Goal: Task Accomplishment & Management: Manage account settings

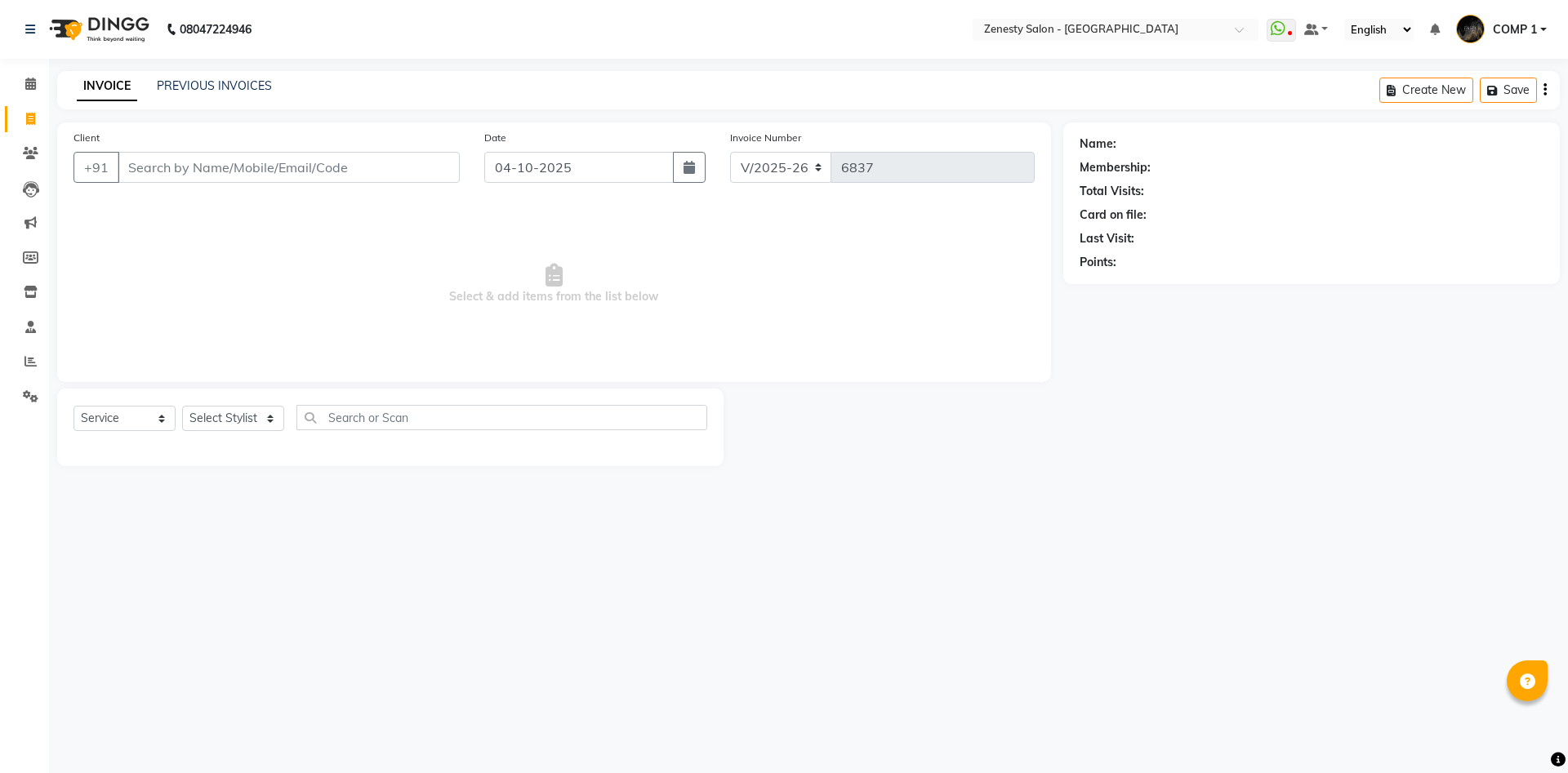
select select "5713"
select select "service"
click at [229, 87] on link "PREVIOUS INVOICES" at bounding box center [214, 85] width 115 height 15
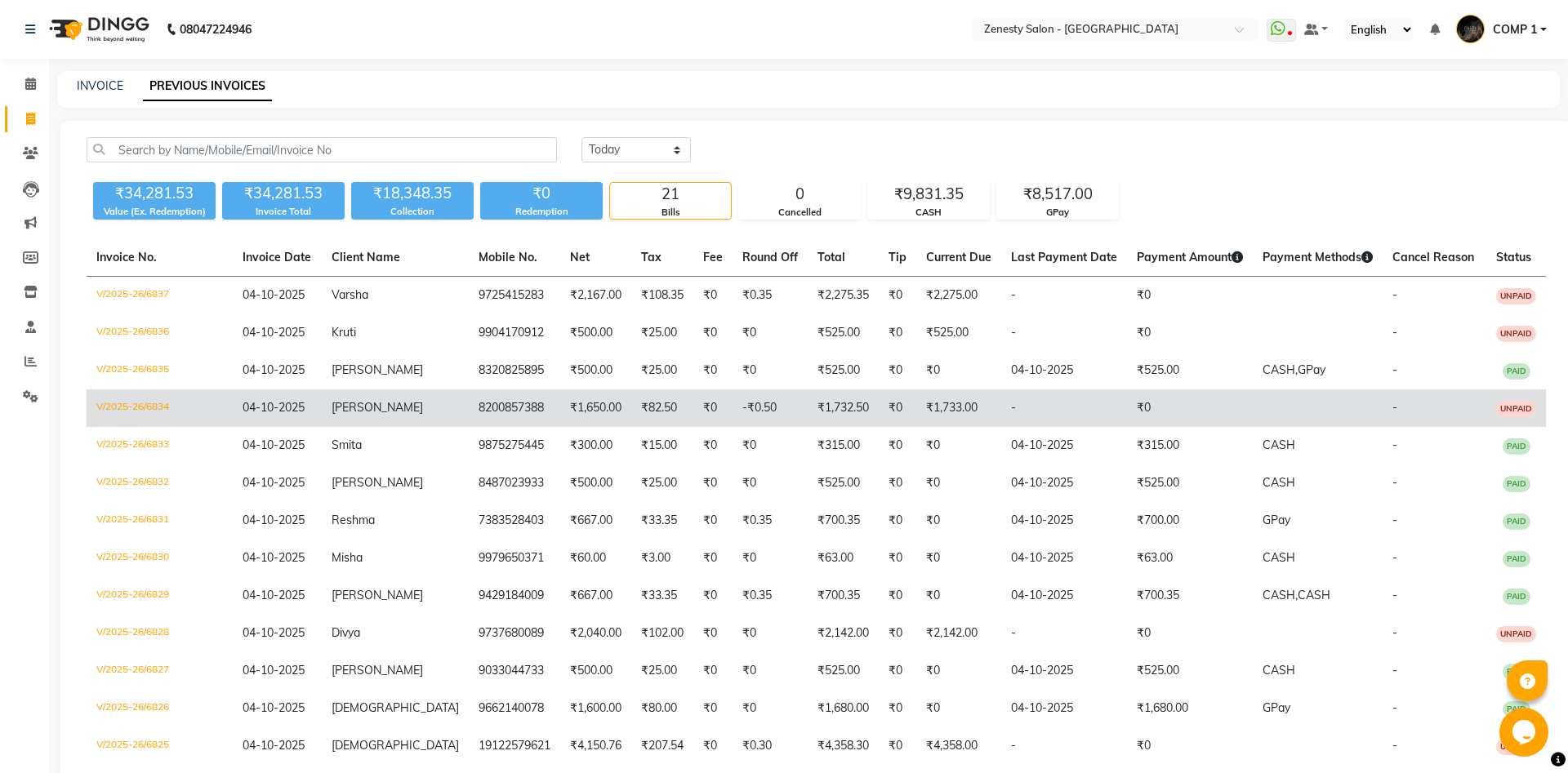
click at [492, 395] on td "8200857388" at bounding box center [514, 408] width 92 height 37
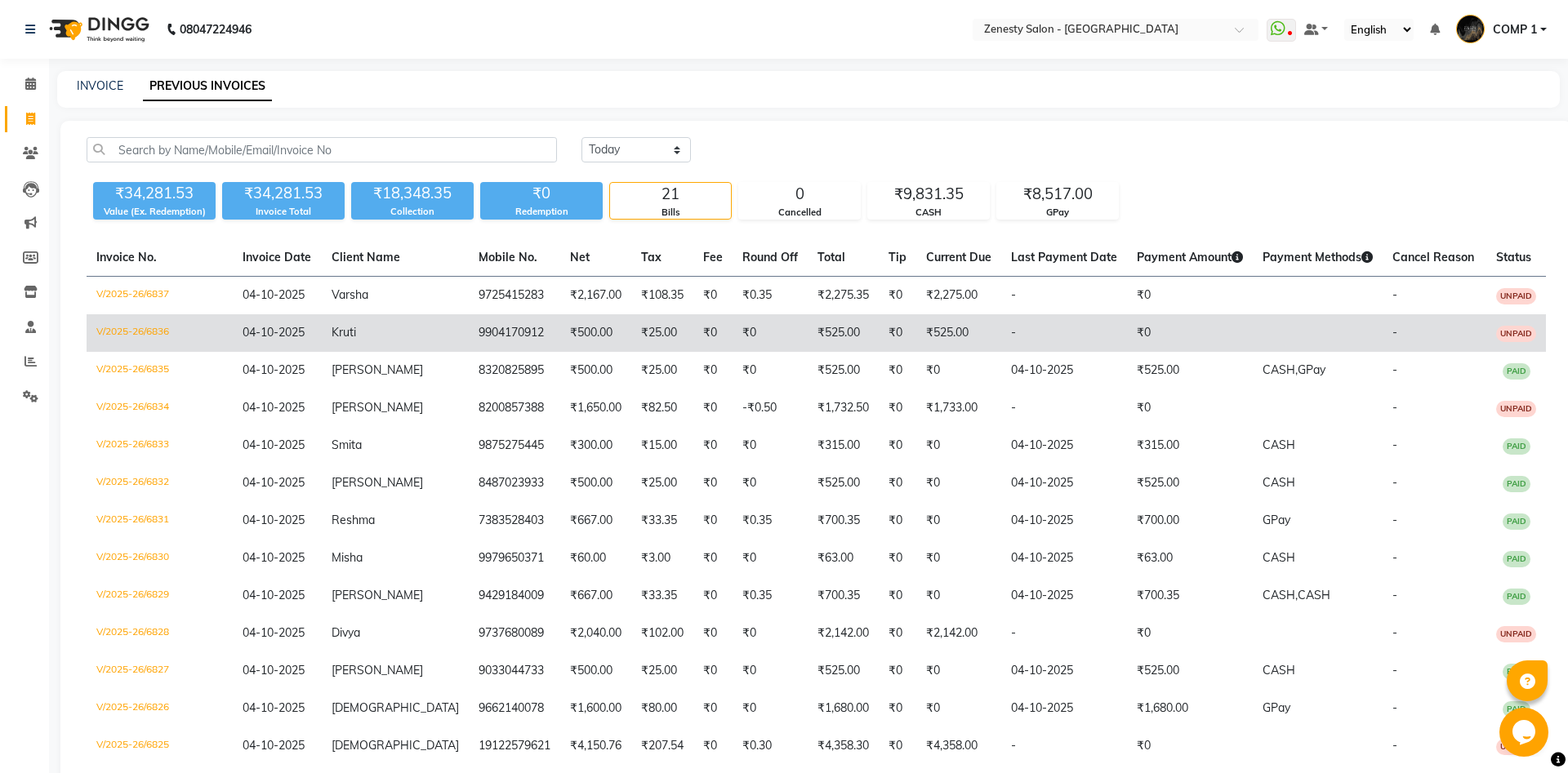
click at [469, 345] on td "9904170912" at bounding box center [514, 333] width 92 height 37
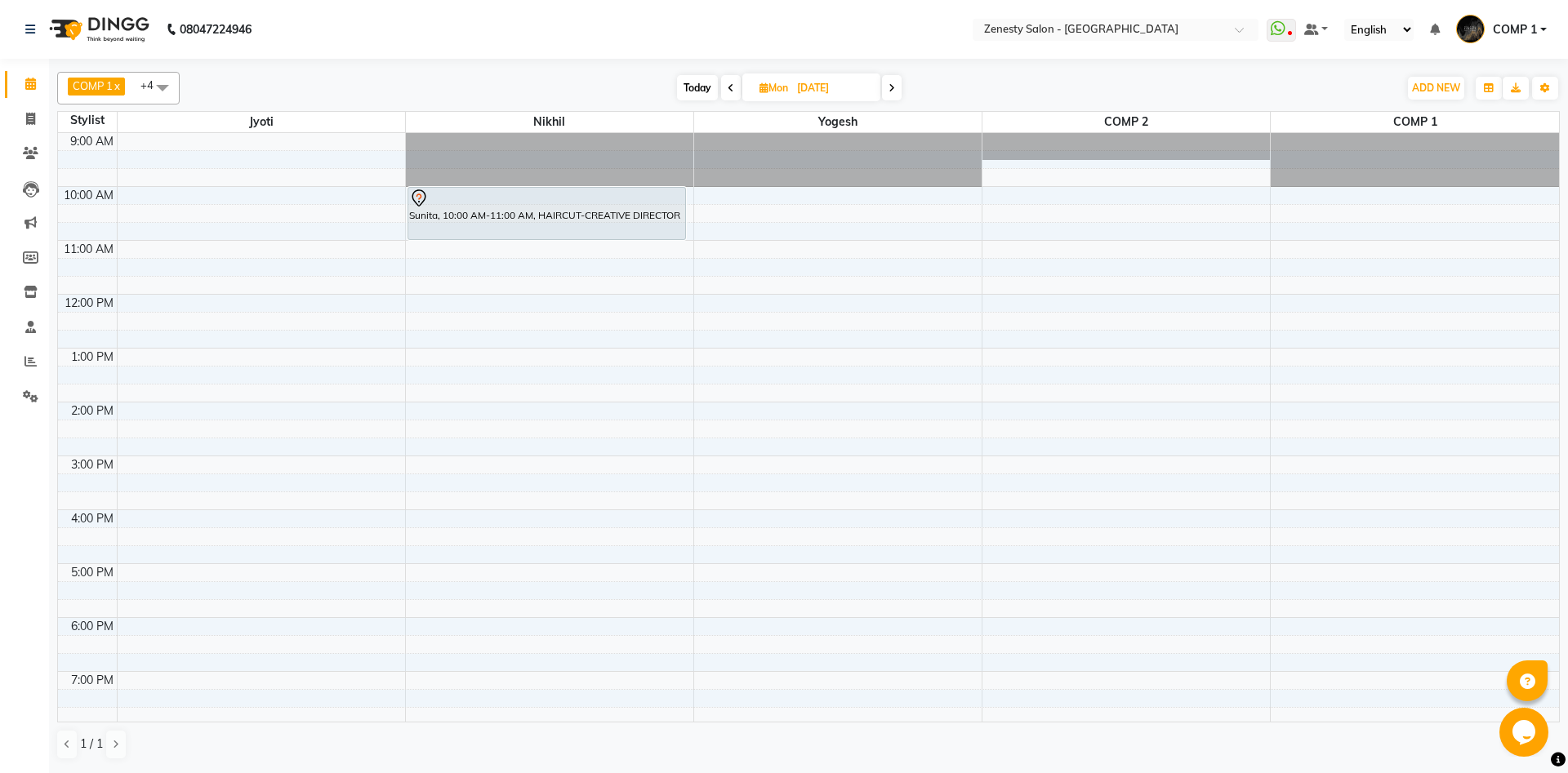
click at [736, 91] on span at bounding box center [730, 87] width 19 height 25
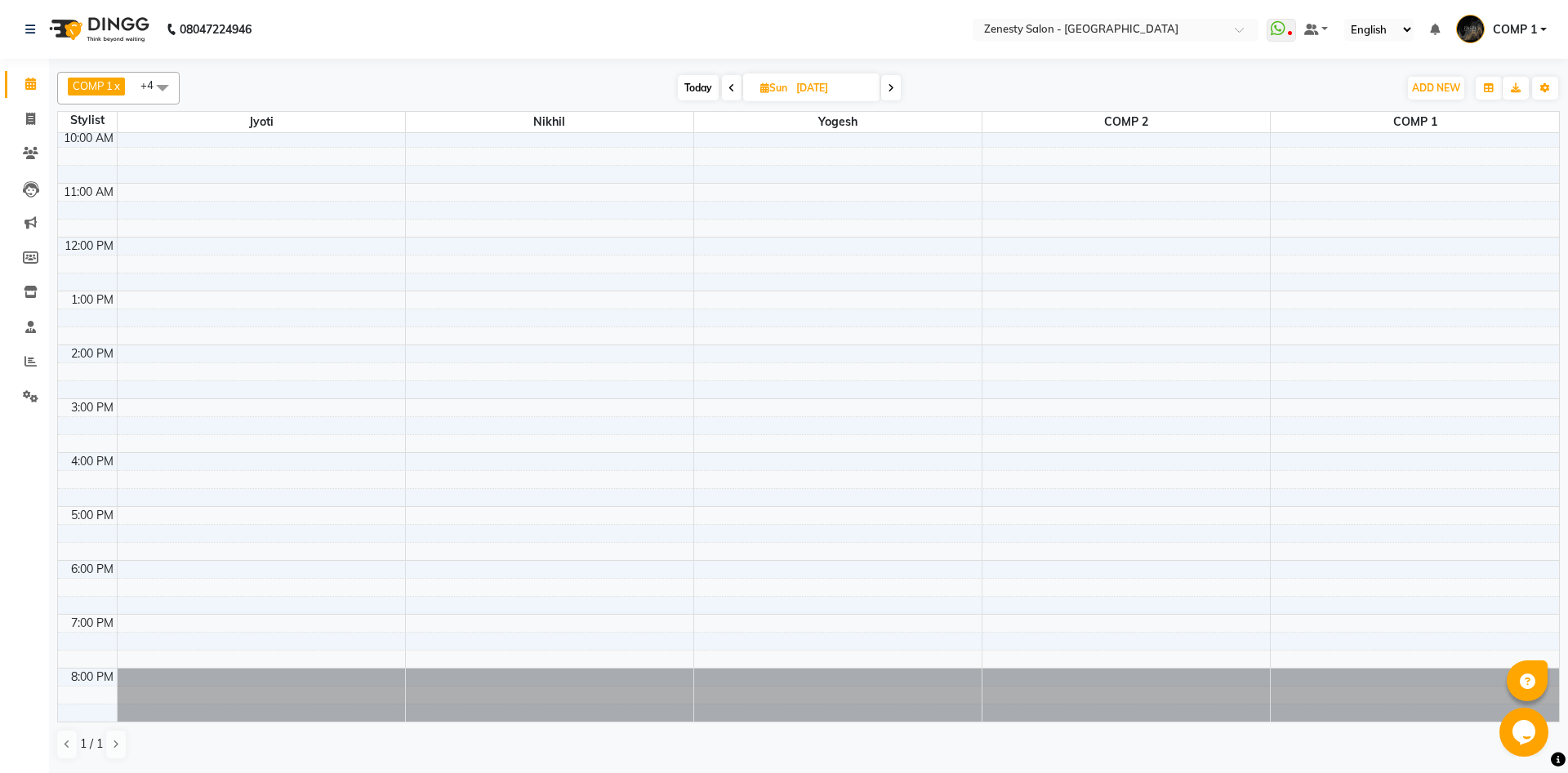
click at [736, 91] on span at bounding box center [731, 87] width 19 height 25
click at [736, 91] on span at bounding box center [732, 87] width 19 height 25
click at [740, 90] on span at bounding box center [734, 87] width 19 height 25
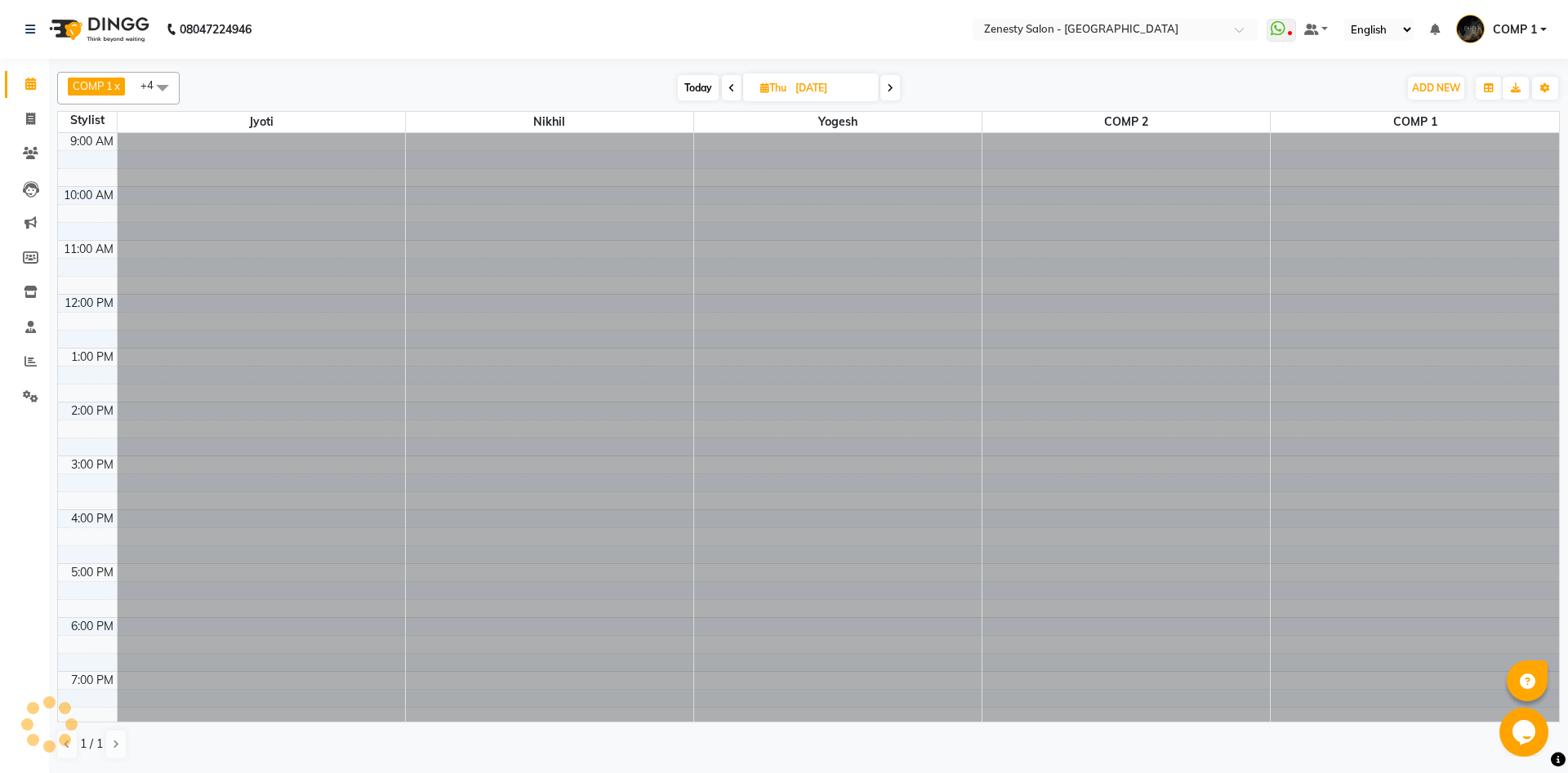
click at [740, 90] on span at bounding box center [731, 87] width 19 height 25
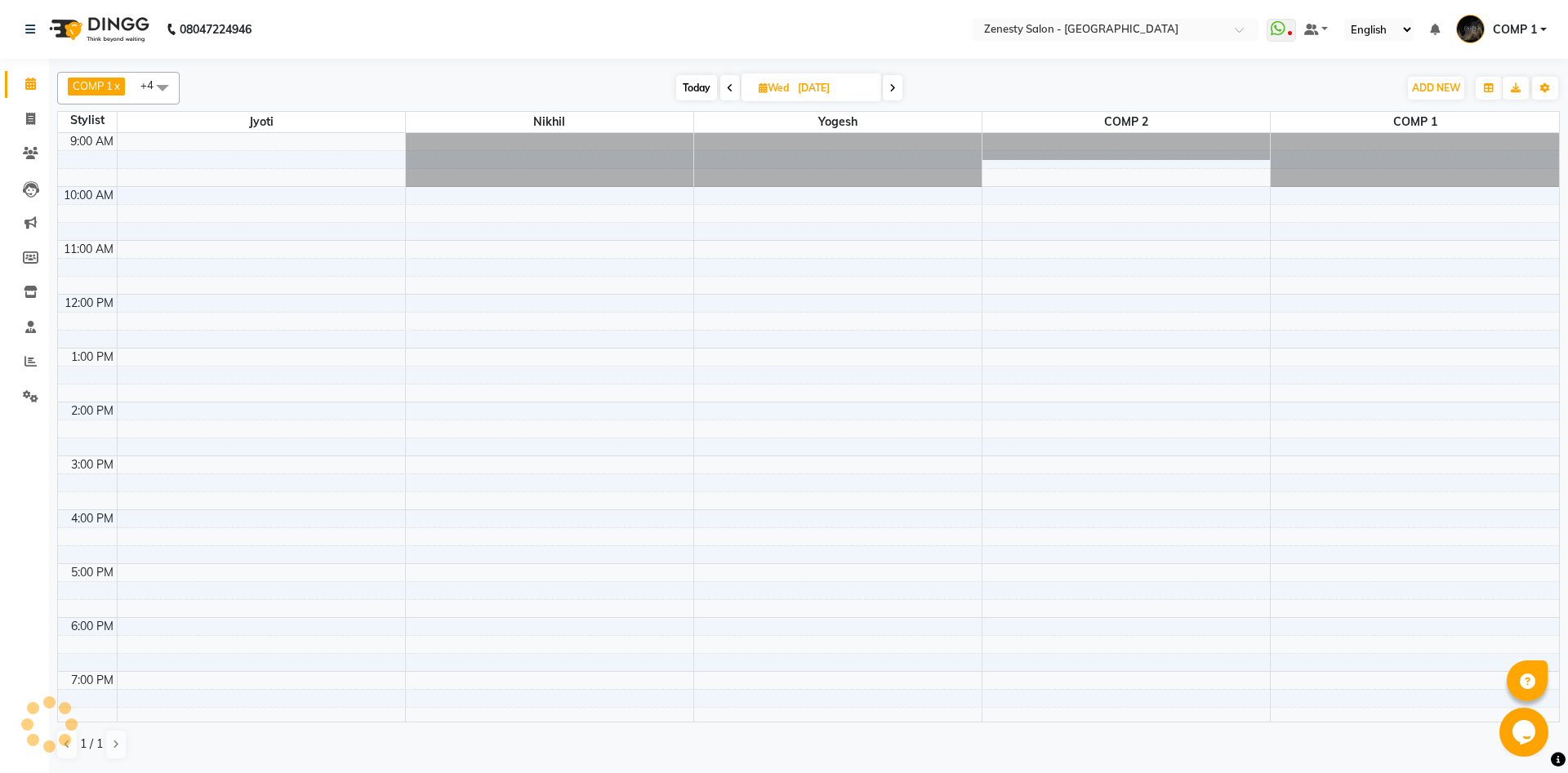
scroll to position [58, 0]
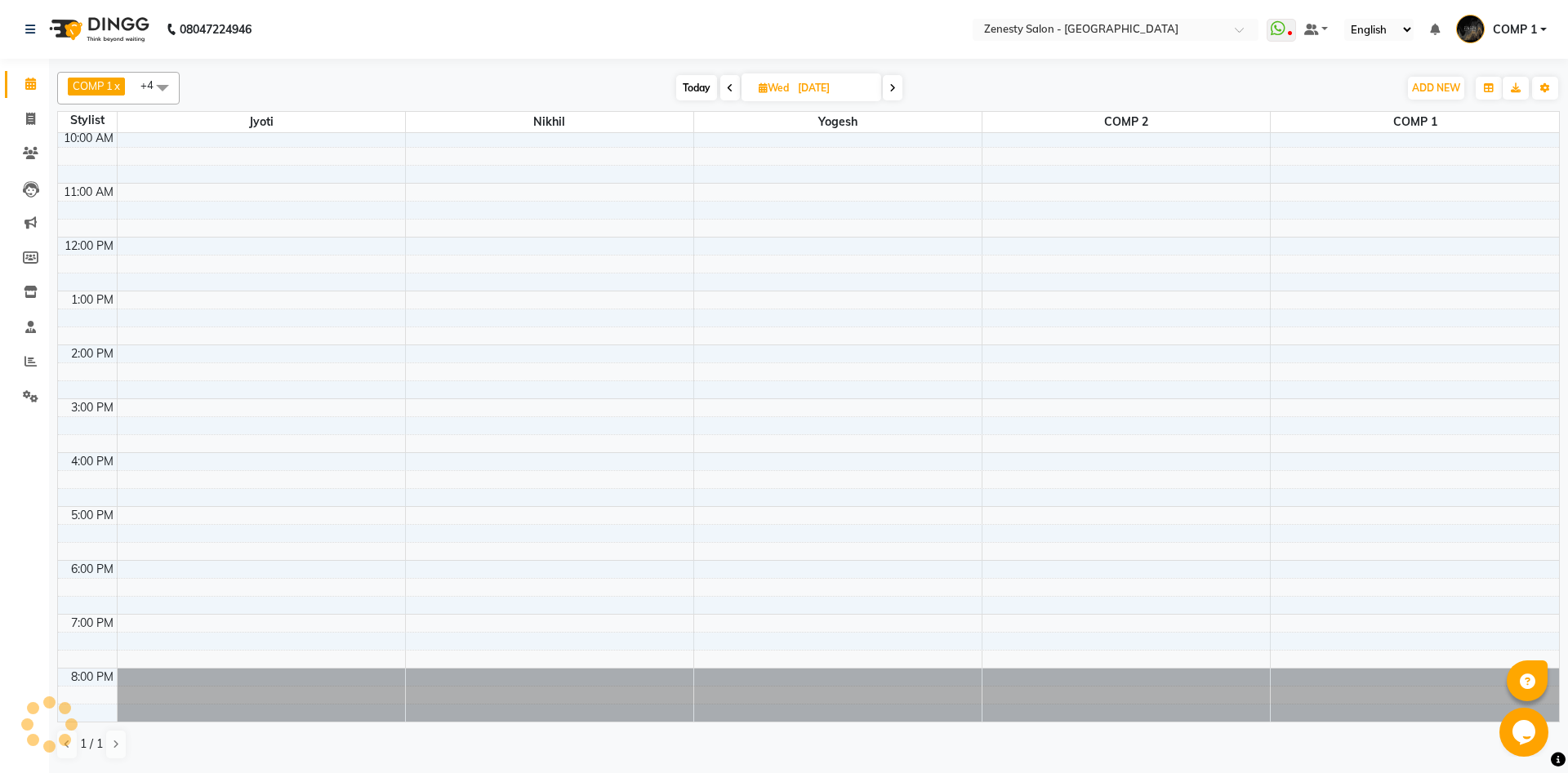
click at [736, 92] on span at bounding box center [730, 87] width 19 height 25
click at [736, 92] on span at bounding box center [732, 87] width 19 height 25
click at [736, 92] on span at bounding box center [730, 87] width 19 height 25
click at [736, 92] on span at bounding box center [731, 87] width 19 height 25
click at [736, 92] on span at bounding box center [732, 87] width 19 height 25
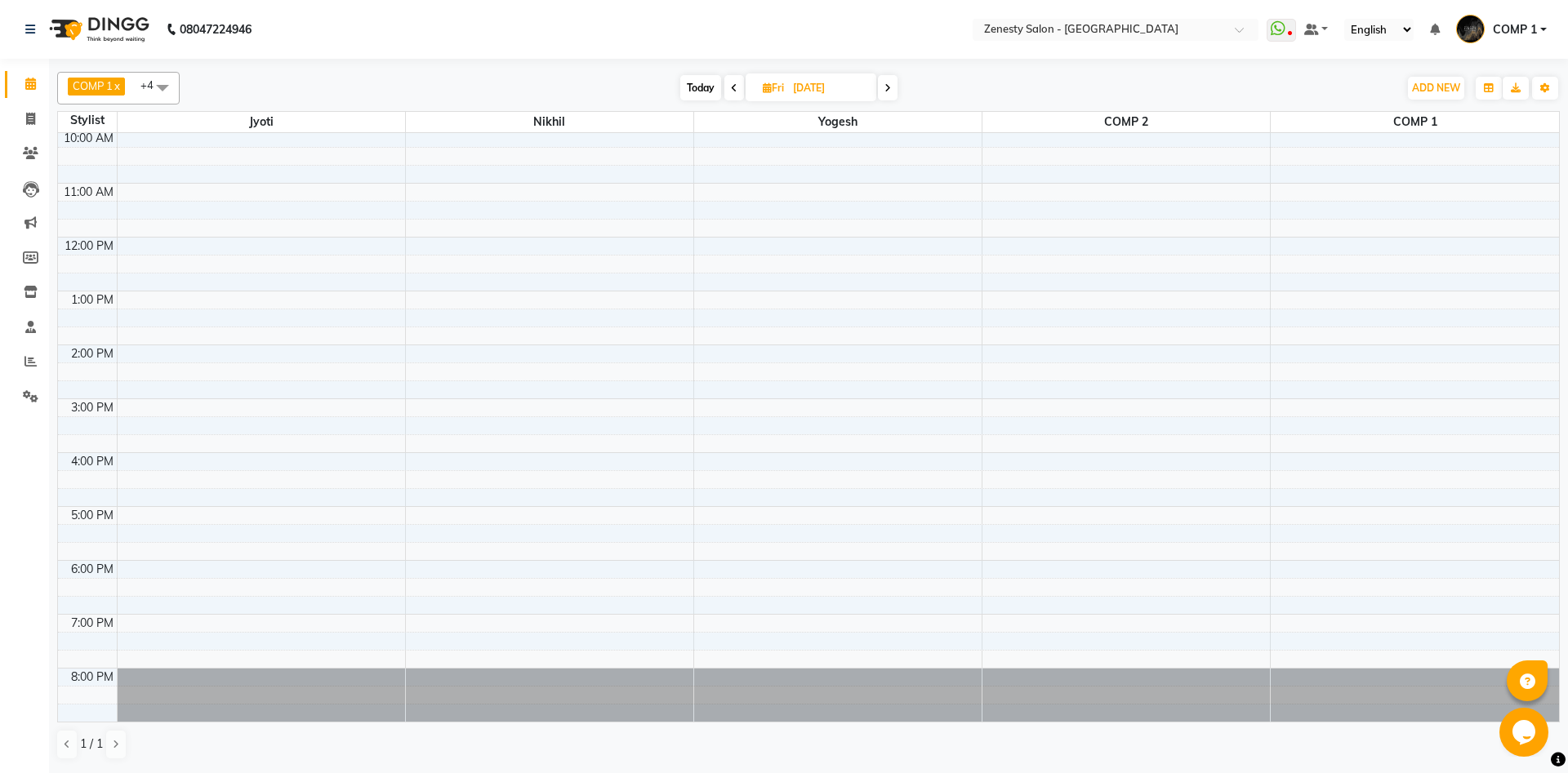
click at [736, 92] on span at bounding box center [734, 87] width 19 height 25
click at [736, 92] on span at bounding box center [731, 87] width 19 height 25
click at [736, 92] on span at bounding box center [730, 87] width 19 height 25
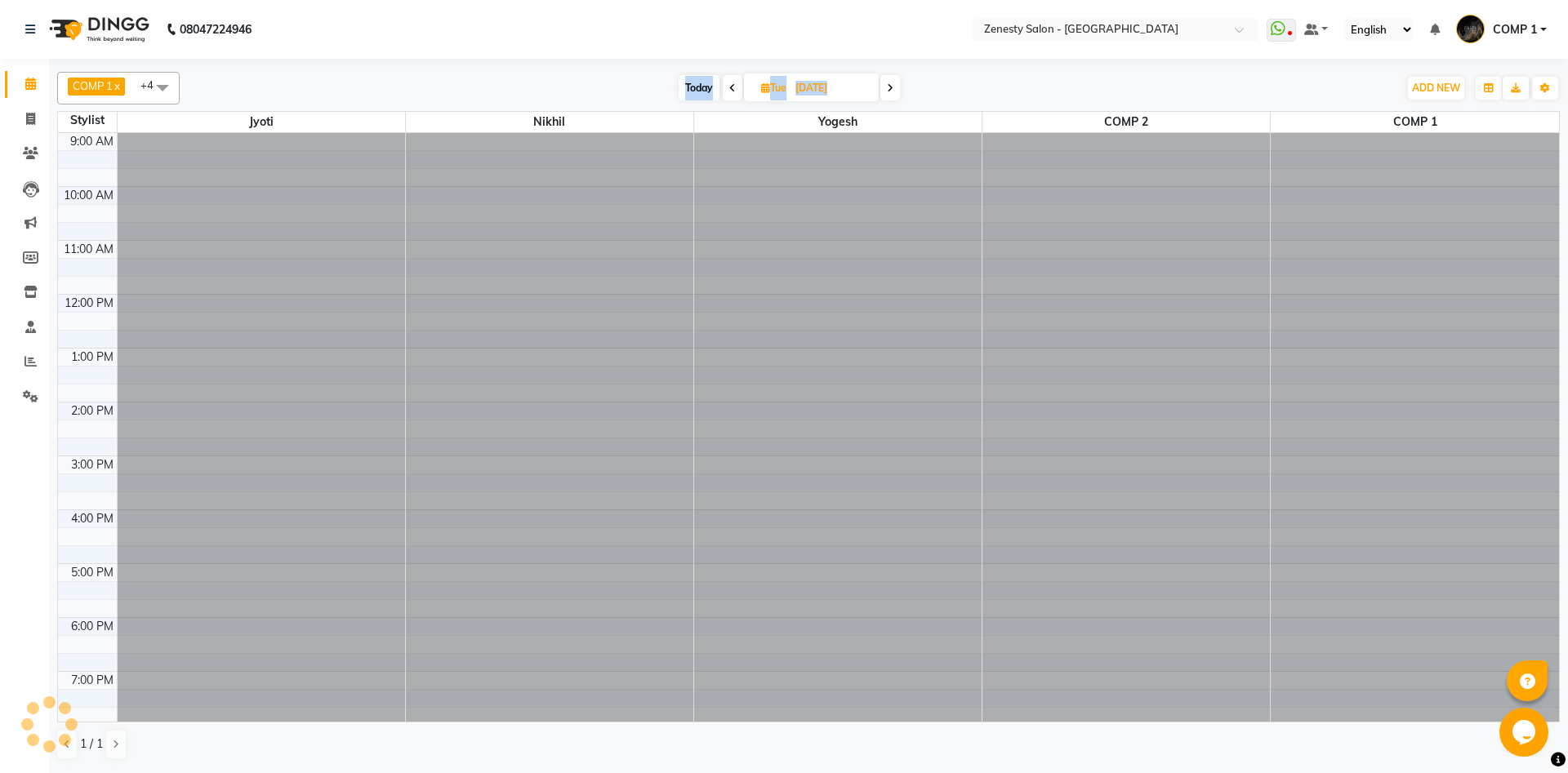
click at [736, 92] on span at bounding box center [732, 87] width 19 height 25
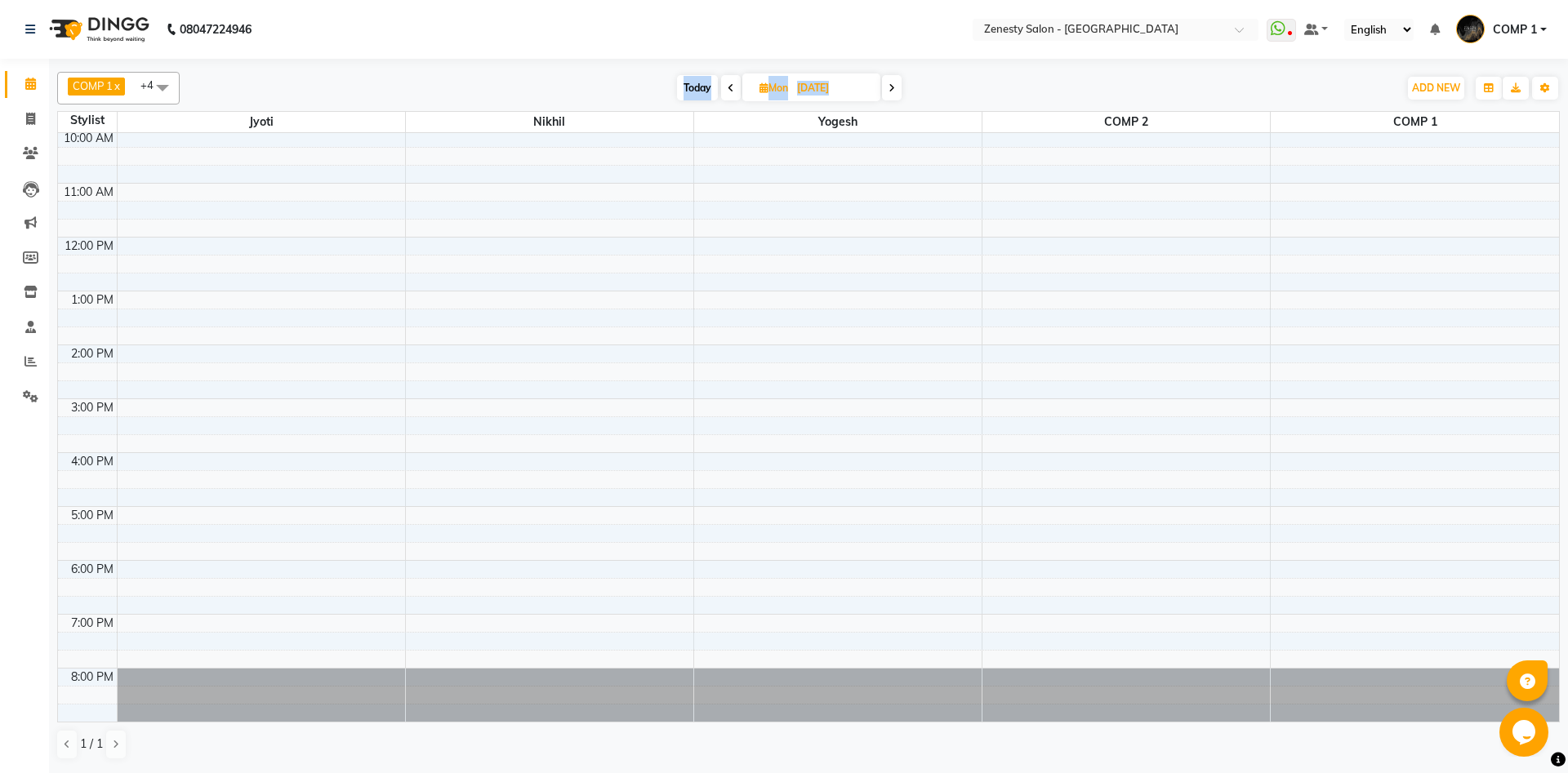
click at [730, 96] on span at bounding box center [730, 87] width 19 height 25
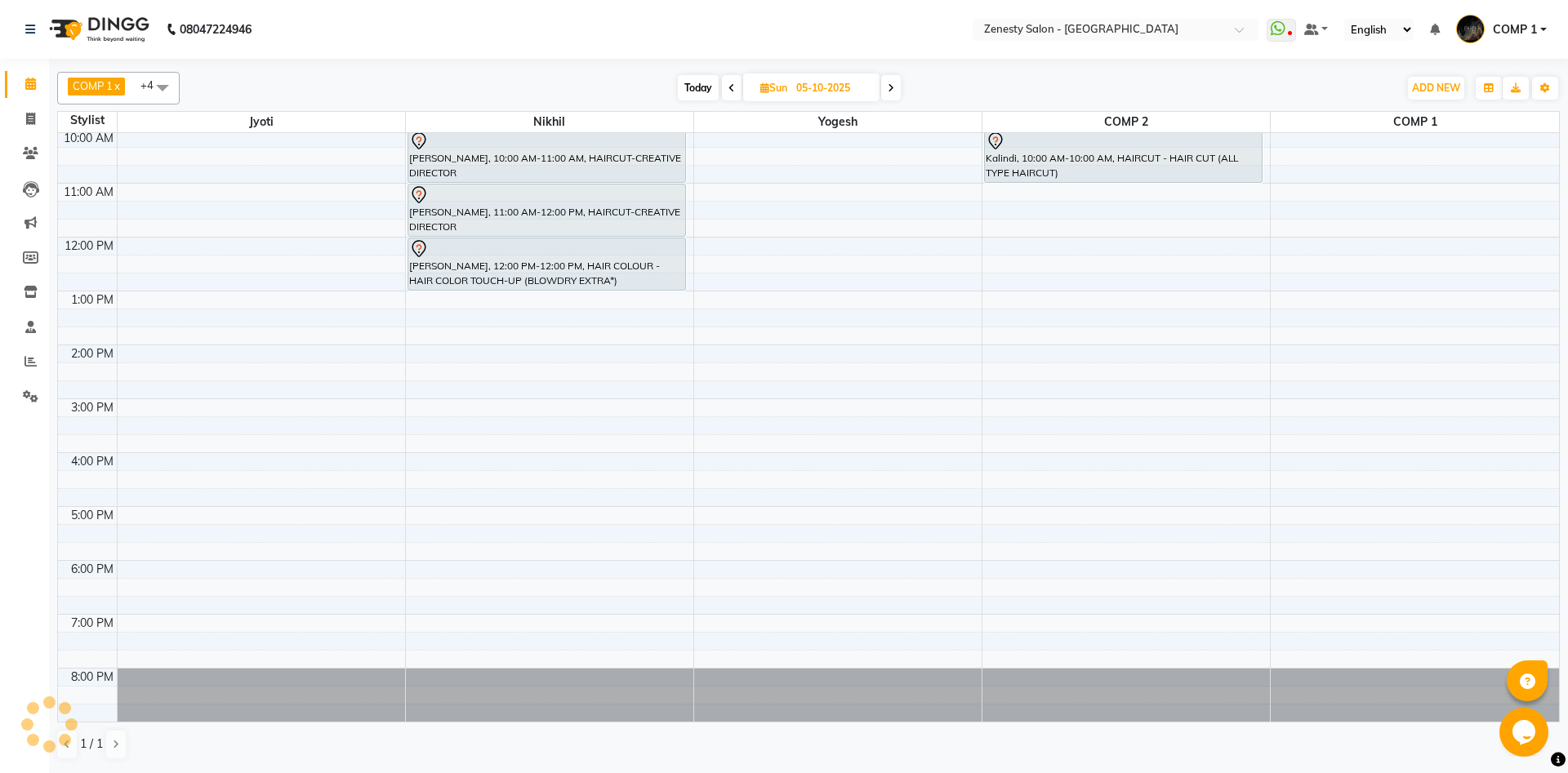
click at [730, 96] on span at bounding box center [731, 87] width 19 height 25
type input "04-10-2025"
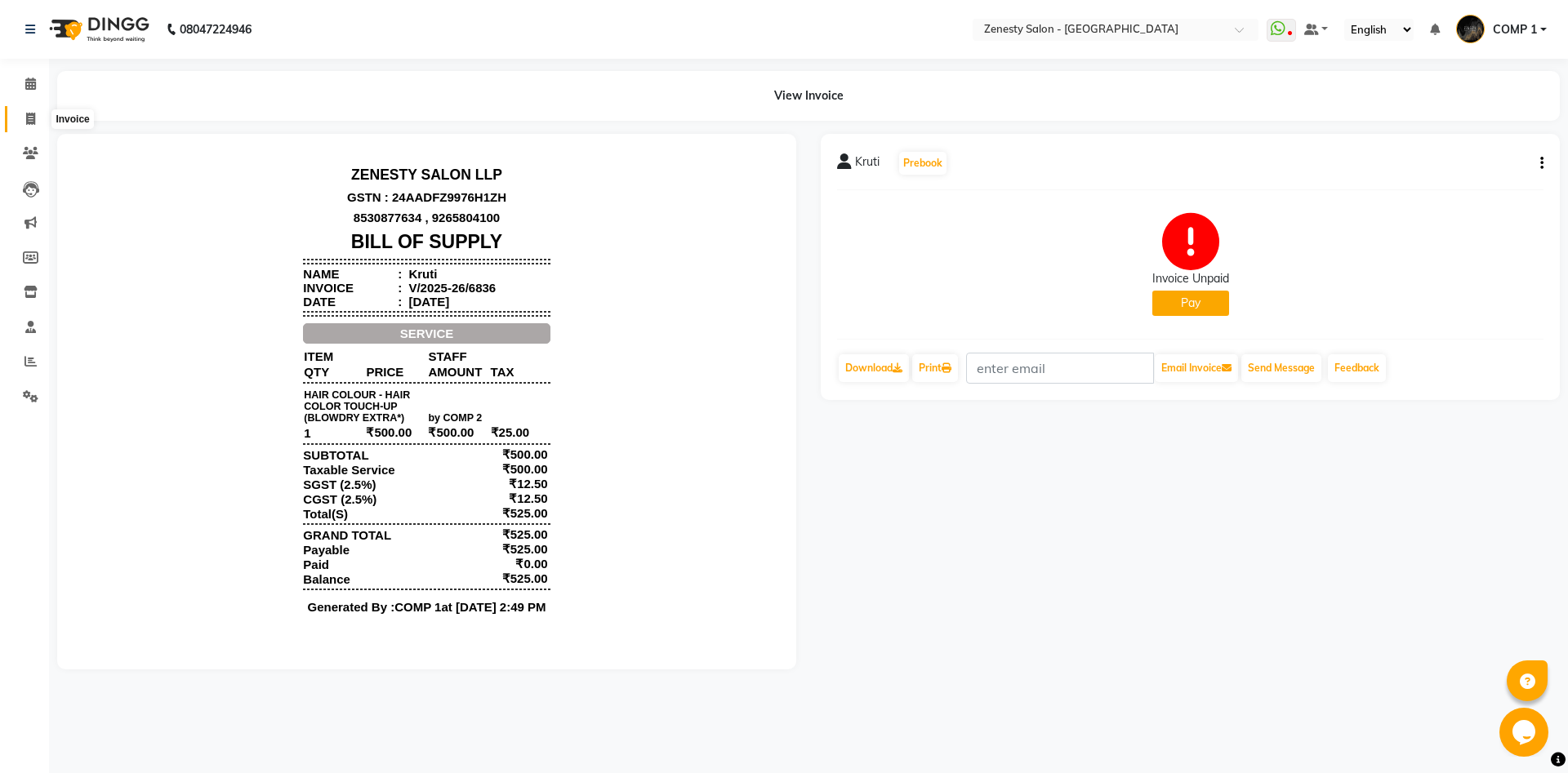
click at [19, 118] on span at bounding box center [31, 119] width 29 height 19
select select "service"
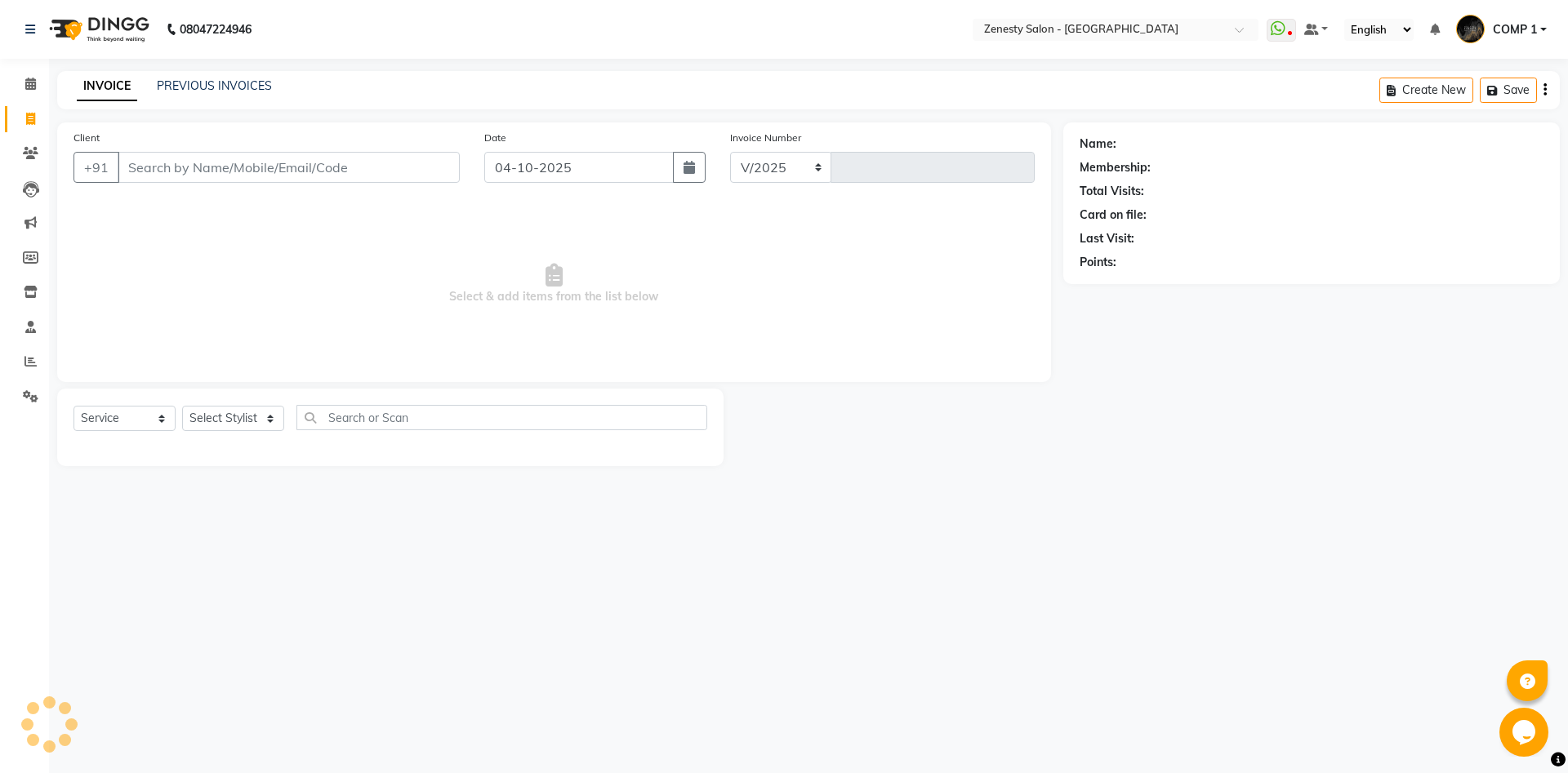
select select "5713"
type input "6839"
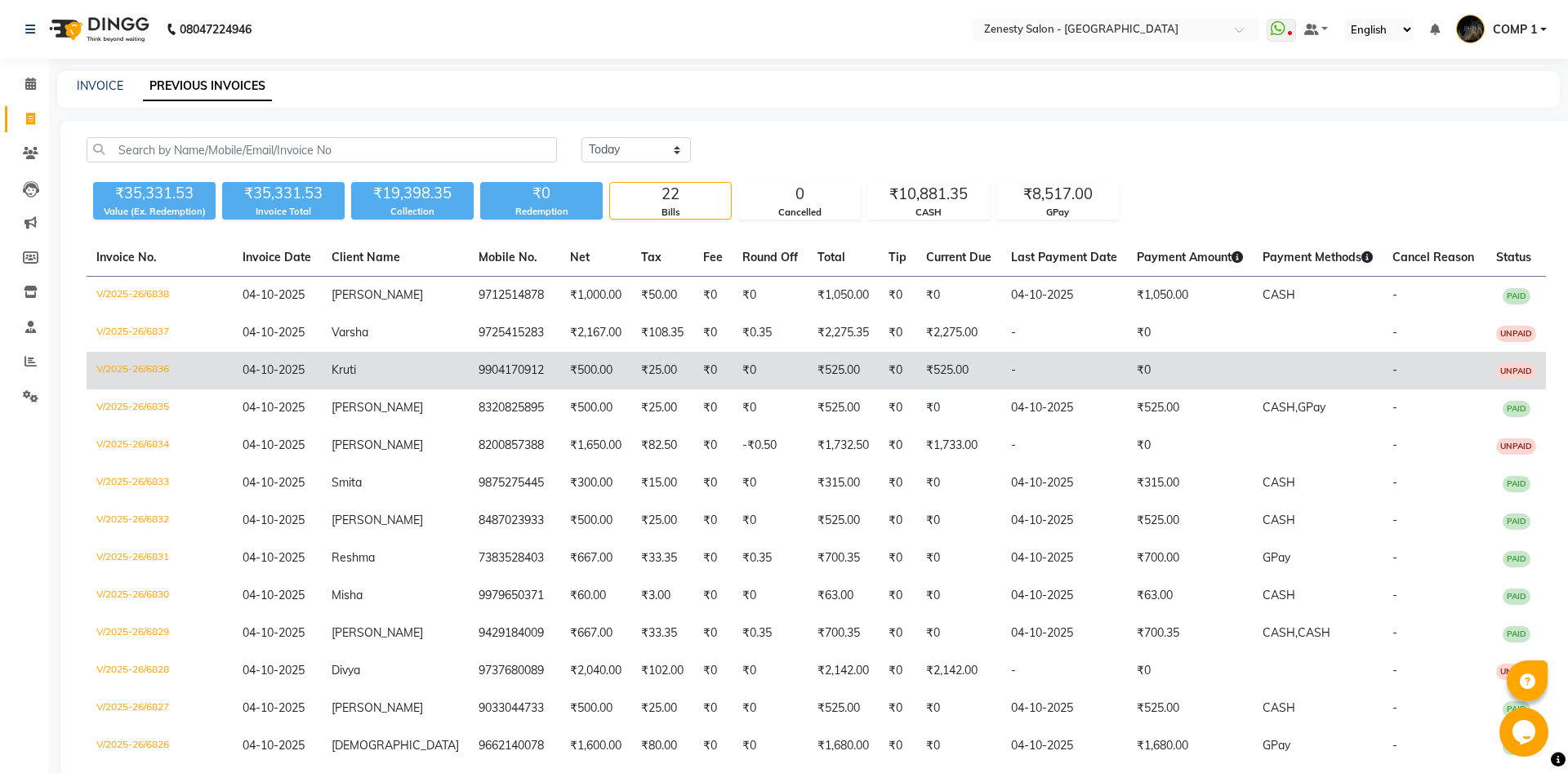
click at [1313, 383] on td at bounding box center [1317, 370] width 130 height 37
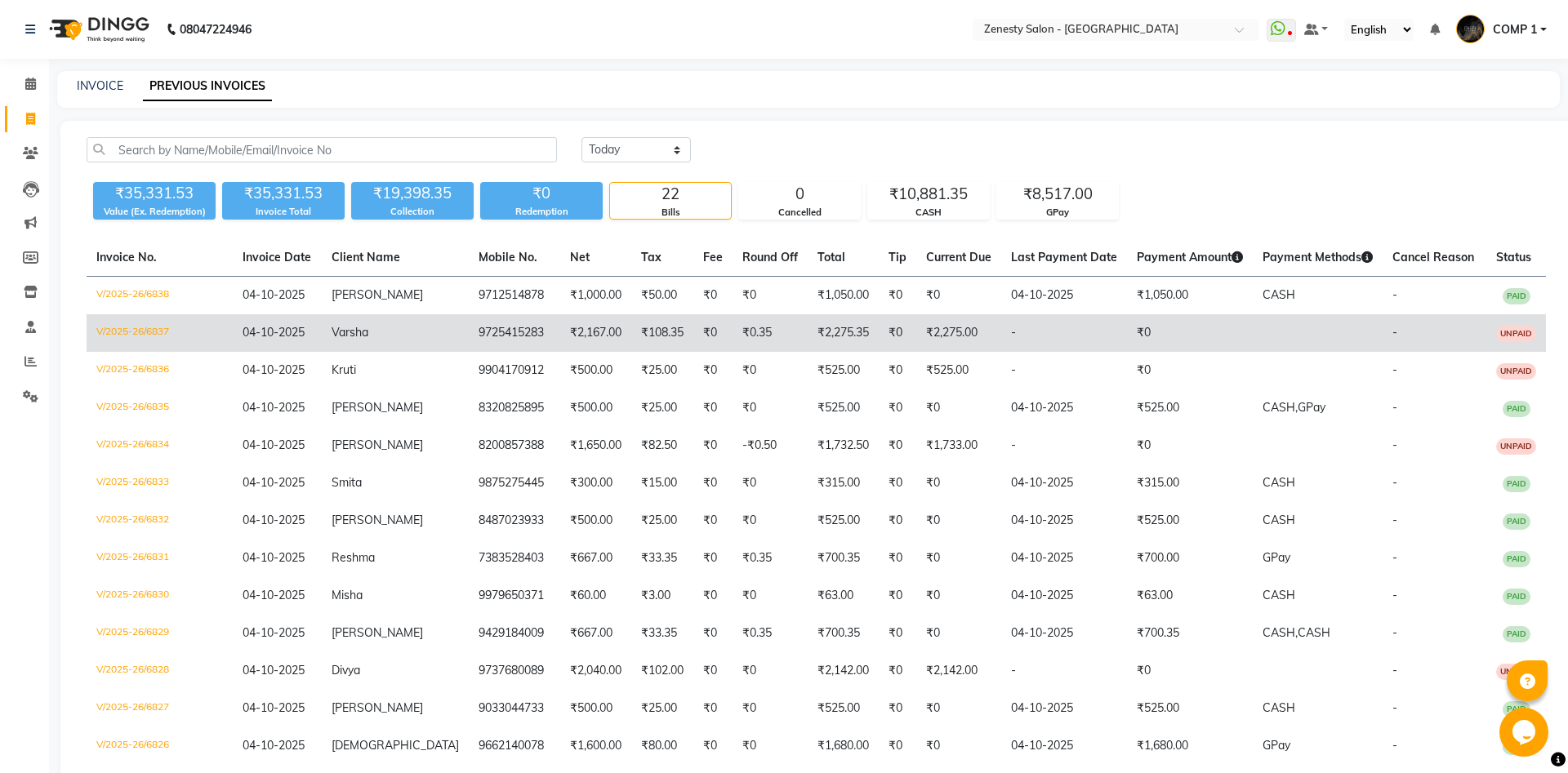
click at [808, 344] on td "₹2,275.35" at bounding box center [844, 333] width 71 height 37
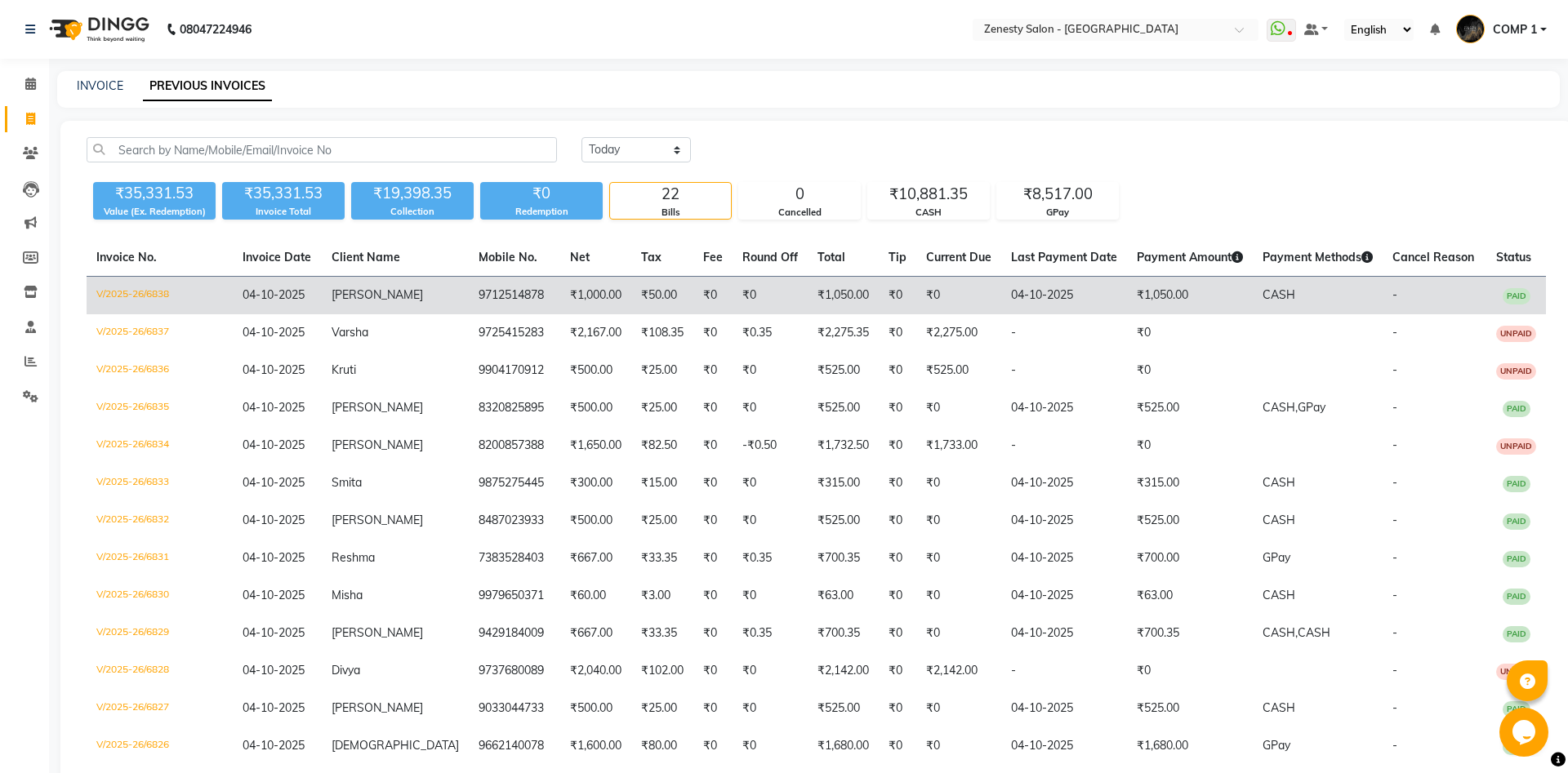
click at [810, 294] on td "₹1,050.00" at bounding box center [844, 296] width 71 height 38
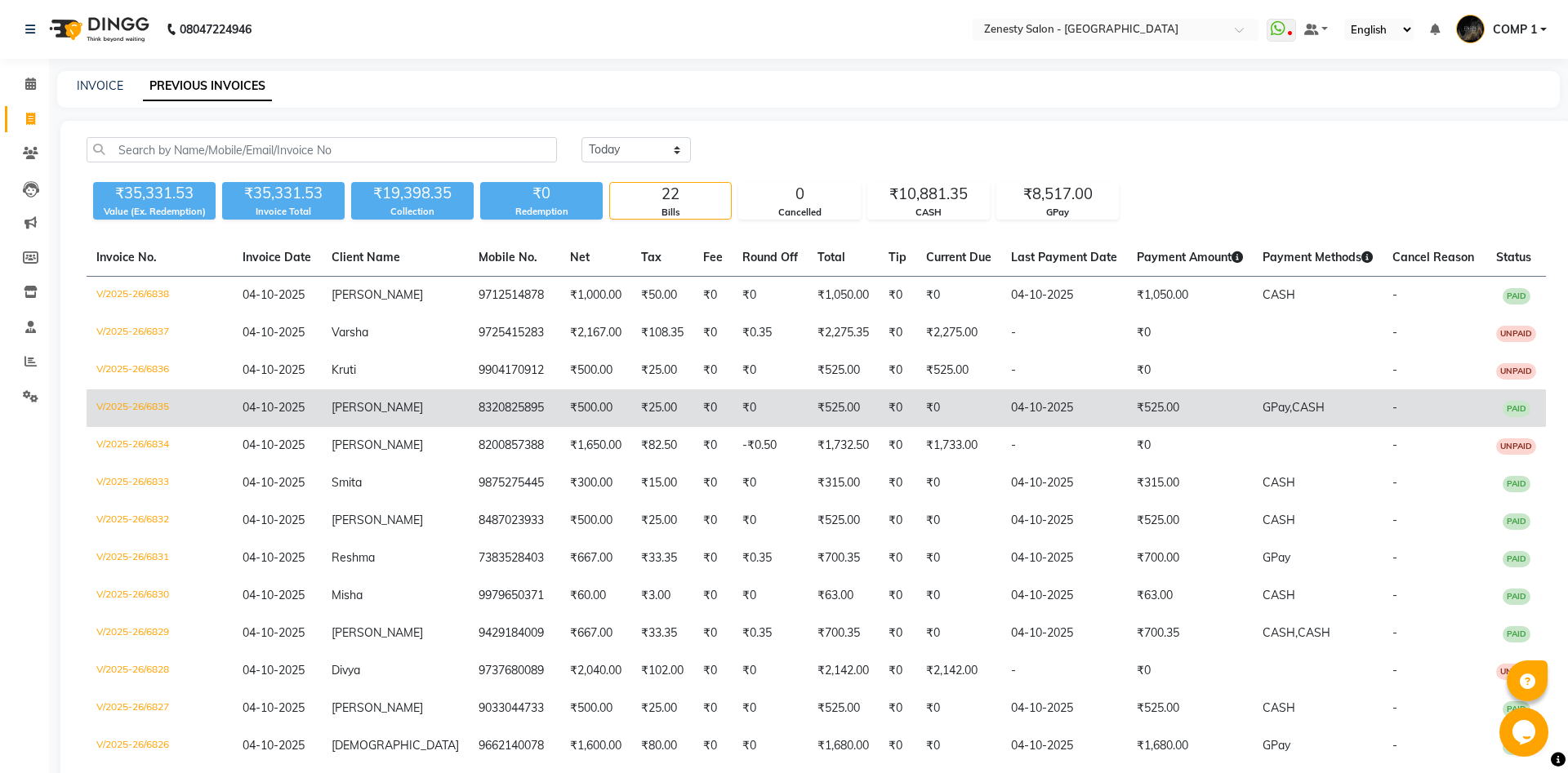
click at [917, 410] on td "₹0" at bounding box center [958, 408] width 85 height 37
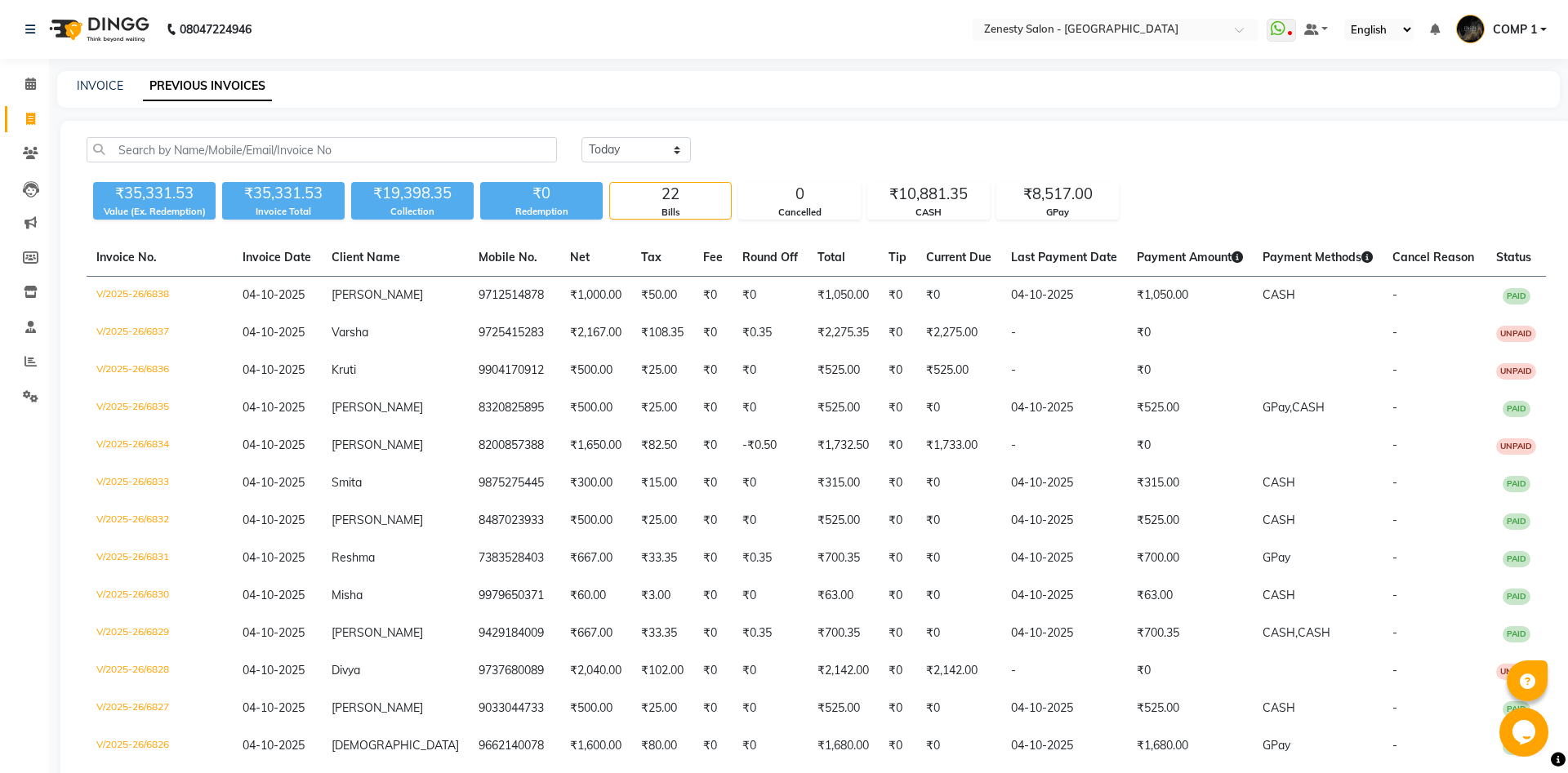
click at [123, 86] on div "INVOICE PREVIOUS INVOICES" at bounding box center [798, 86] width 1483 height 17
click at [117, 88] on link "INVOICE" at bounding box center [99, 85] width 46 height 15
select select "service"
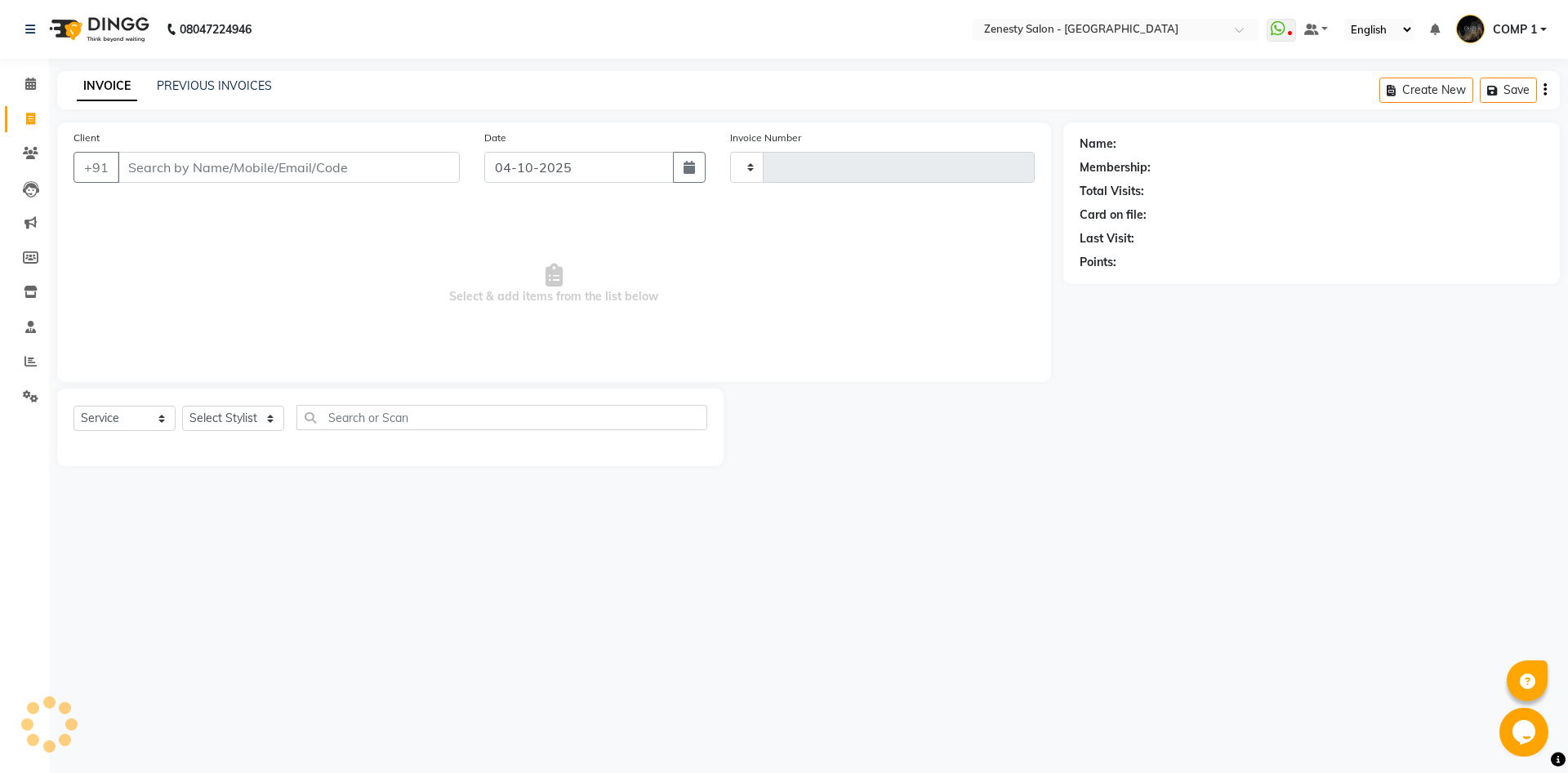
type input "6839"
select select "5713"
click at [182, 406] on select "Select Stylist Aanand Aarti Aashik Aesha Arsh Khalifa Ayan COMP 1 COMP 2 Darsha…" at bounding box center [233, 418] width 102 height 25
select select "40087"
click option "COMP 2" at bounding box center [0, 0] width 0 height 0
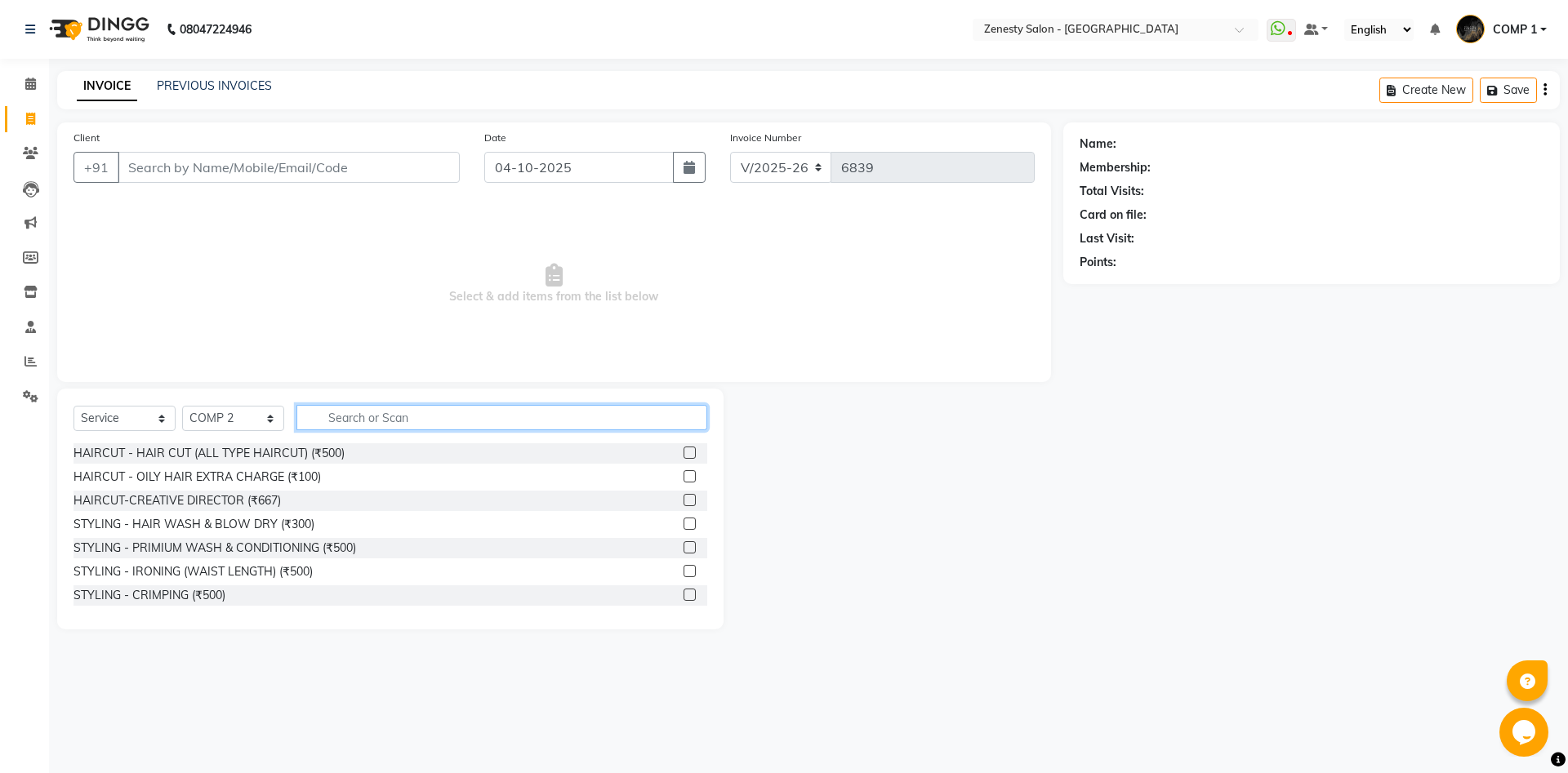
click at [442, 412] on input "text" at bounding box center [501, 417] width 411 height 25
click at [234, 161] on input "Client" at bounding box center [288, 167] width 343 height 31
click at [278, 459] on div "HAIRCUT - HAIR CUT (ALL TYPE HAIRCUT) (₹500)" at bounding box center [208, 454] width 271 height 17
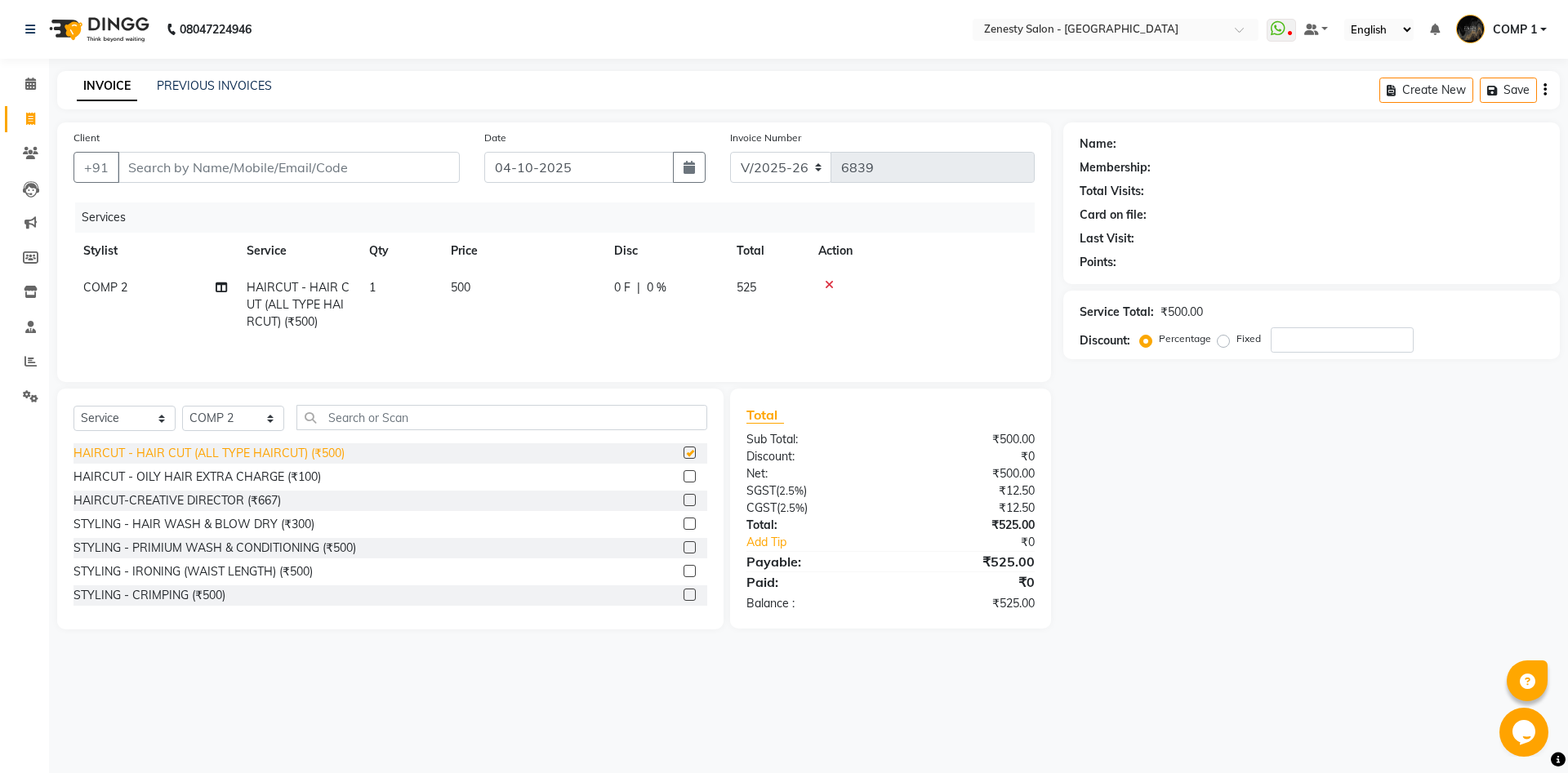
checkbox input "false"
click at [373, 167] on input "Client" at bounding box center [288, 167] width 343 height 31
type input "8"
type input "0"
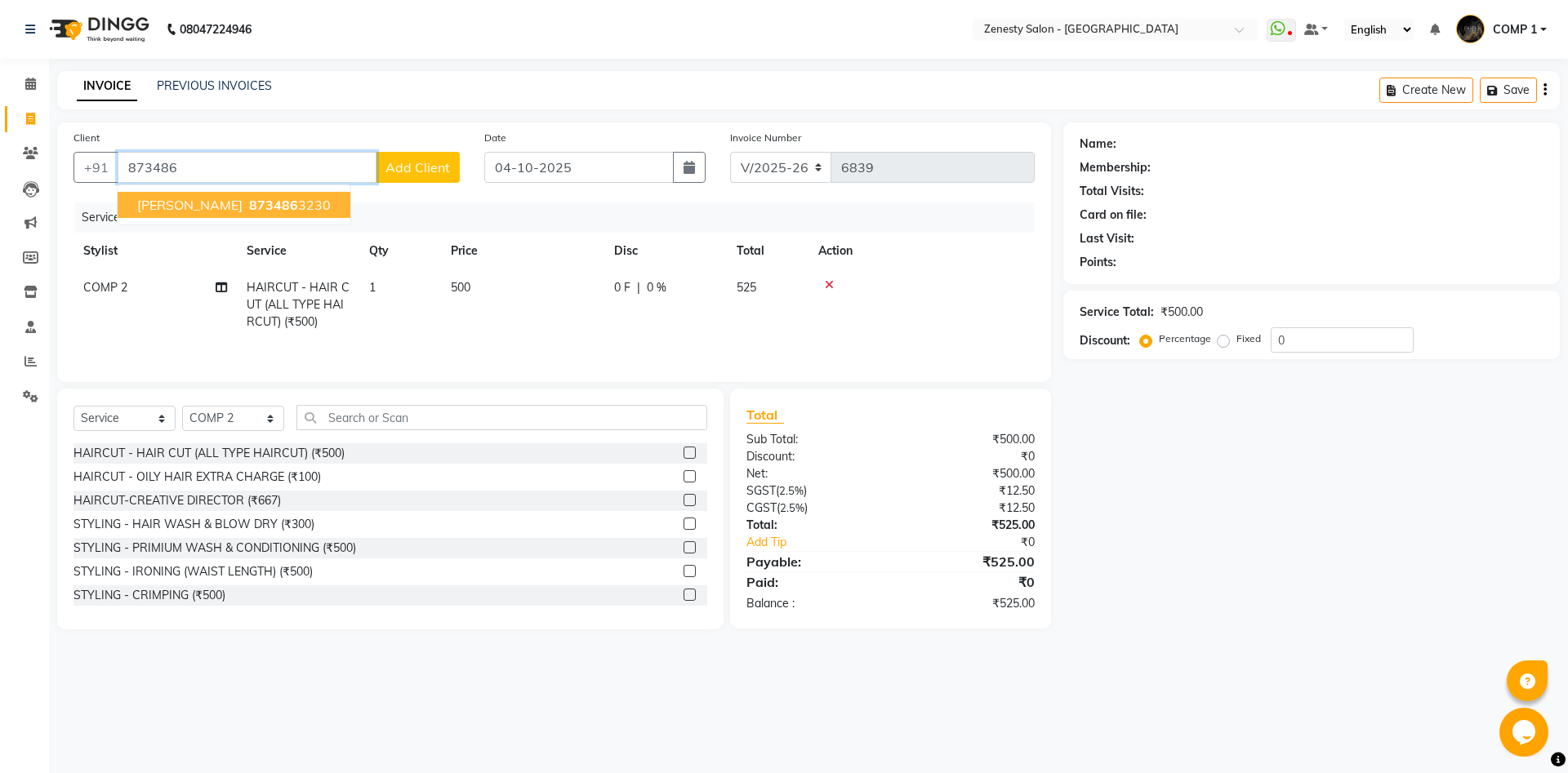
click at [249, 202] on span "873486" at bounding box center [274, 205] width 49 height 17
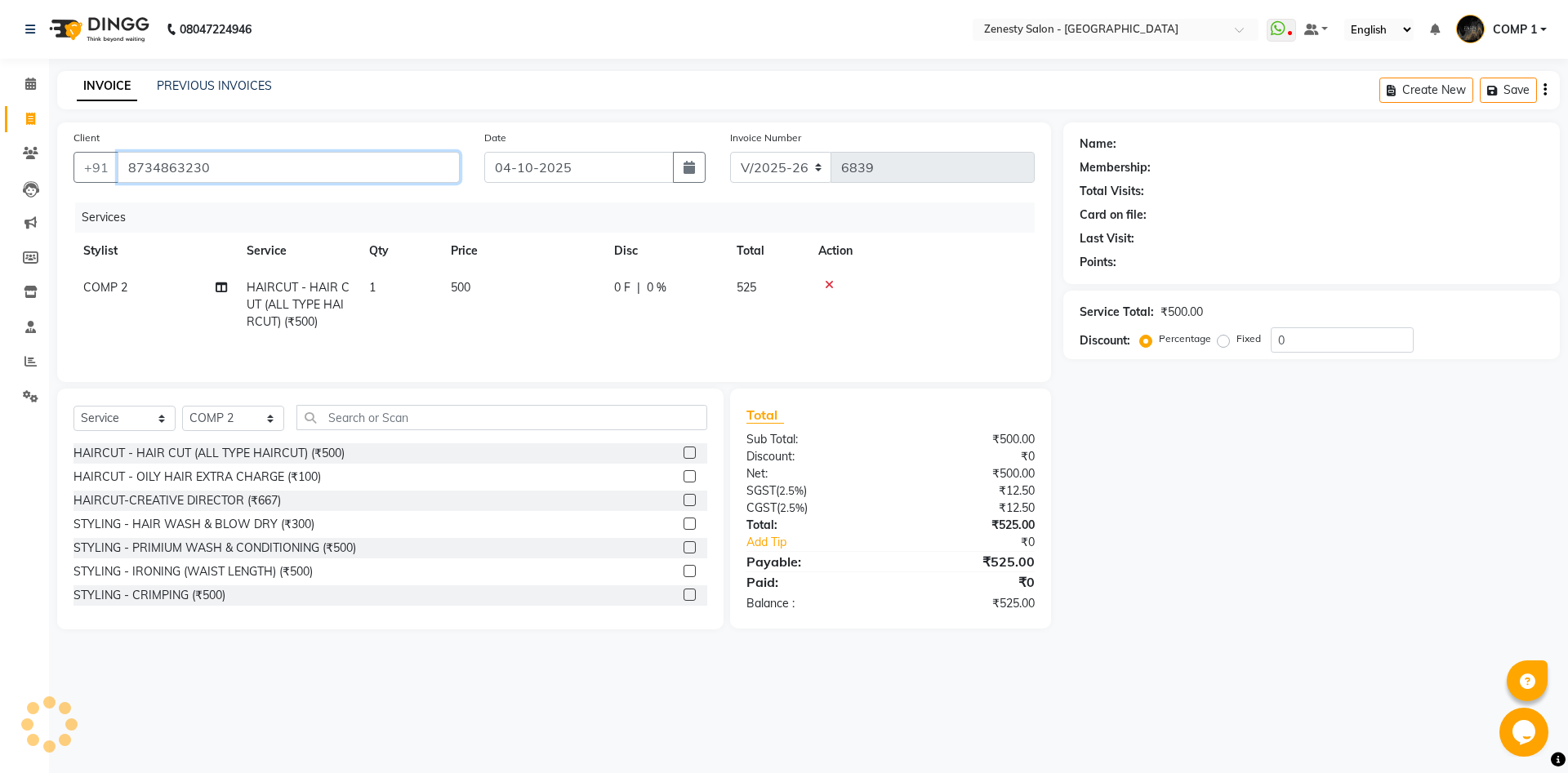
type input "8734863230"
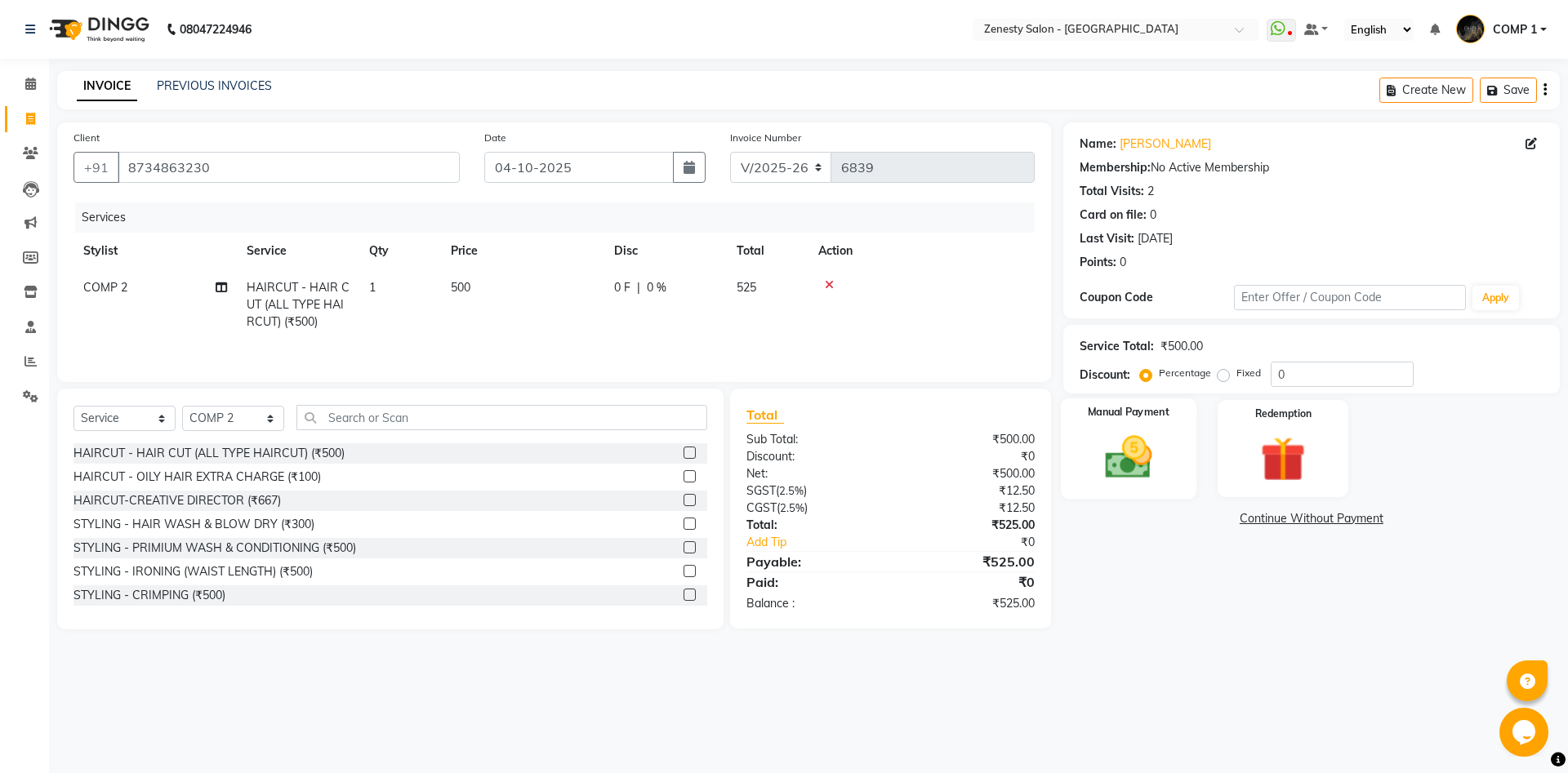
click at [1132, 466] on img at bounding box center [1128, 458] width 76 height 54
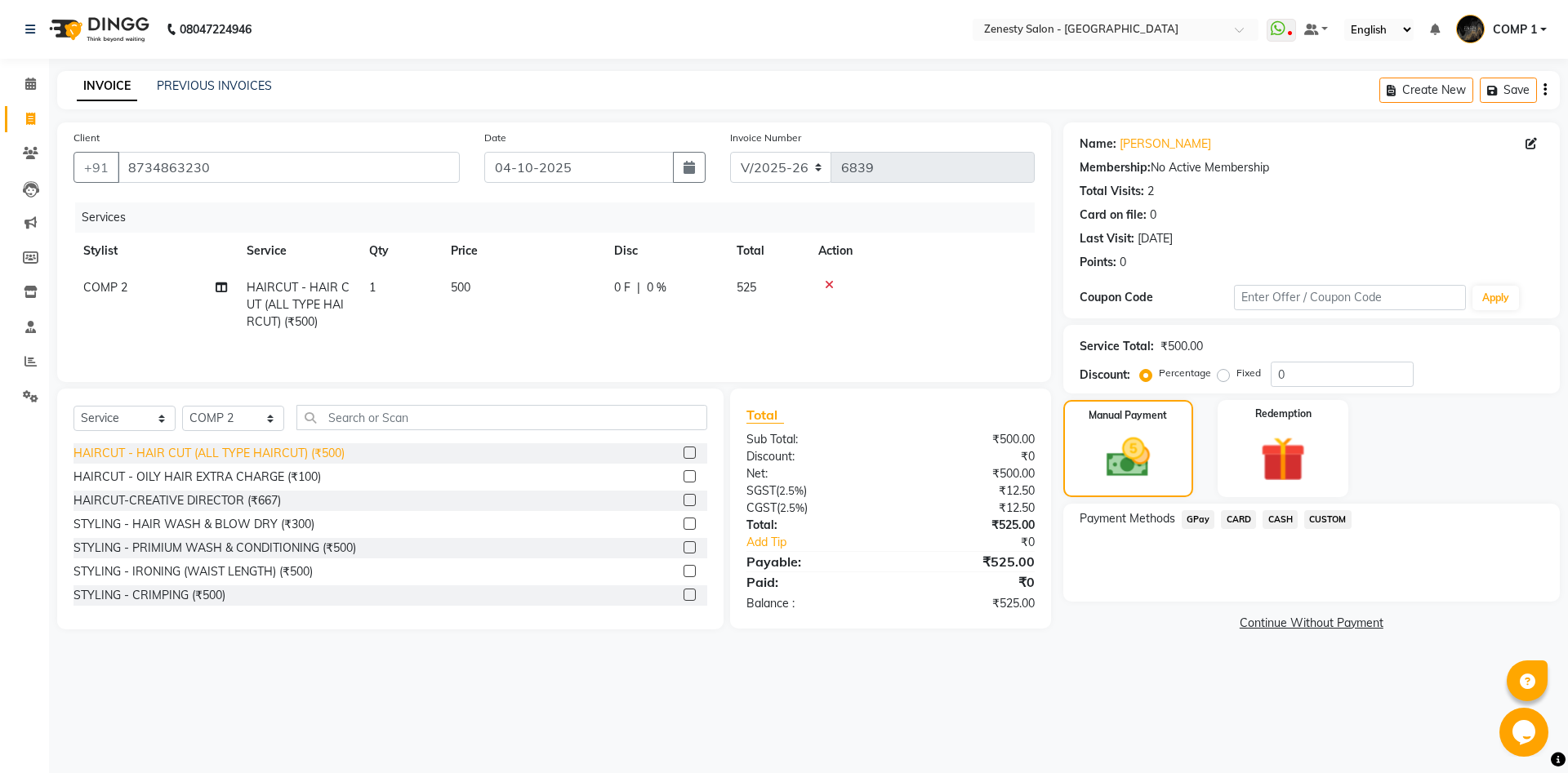
click at [318, 455] on div "HAIRCUT - HAIR CUT (ALL TYPE HAIRCUT) (₹500)" at bounding box center [208, 454] width 271 height 17
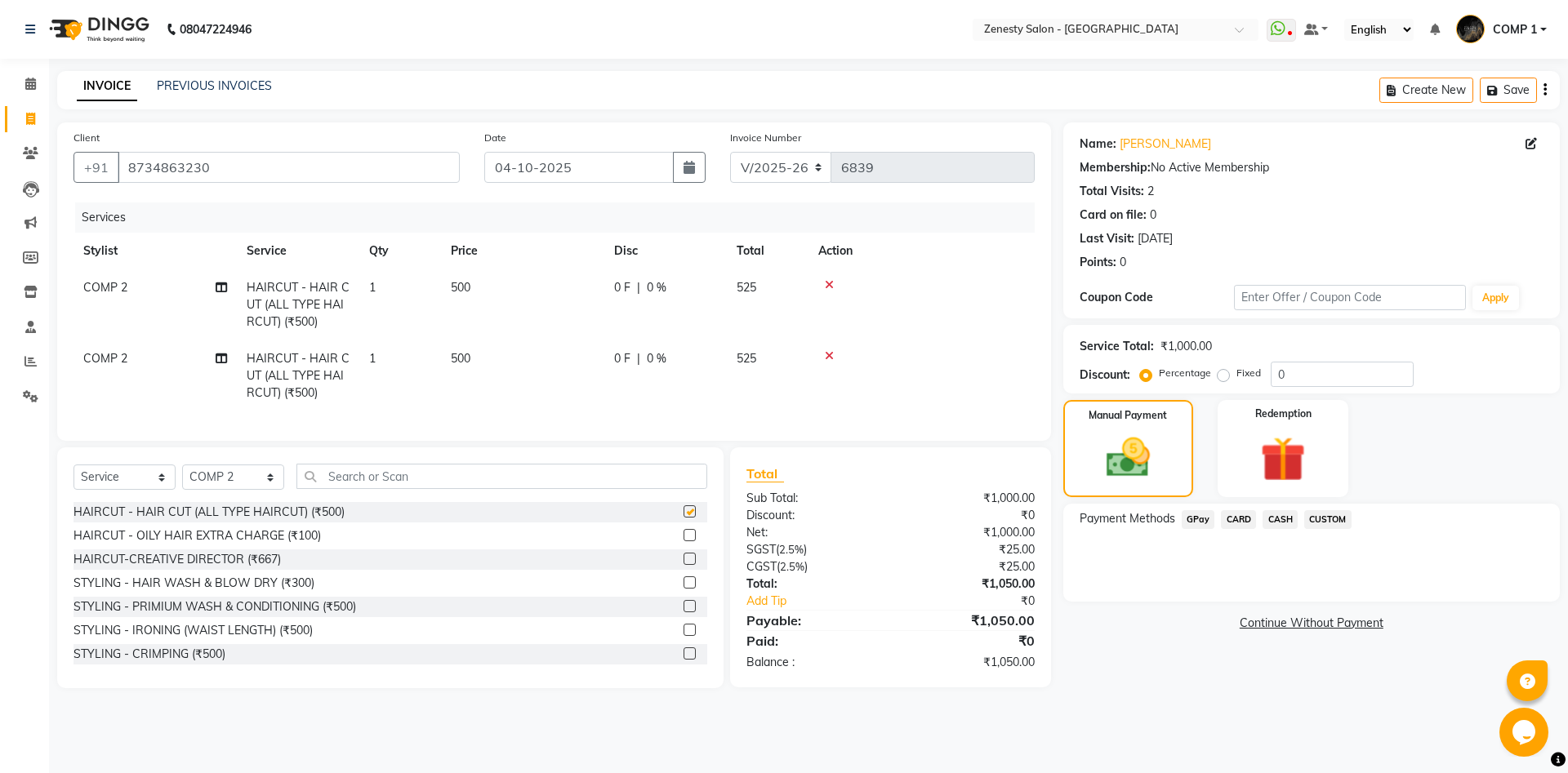
checkbox input "false"
click at [1280, 520] on span "CASH" at bounding box center [1280, 520] width 35 height 19
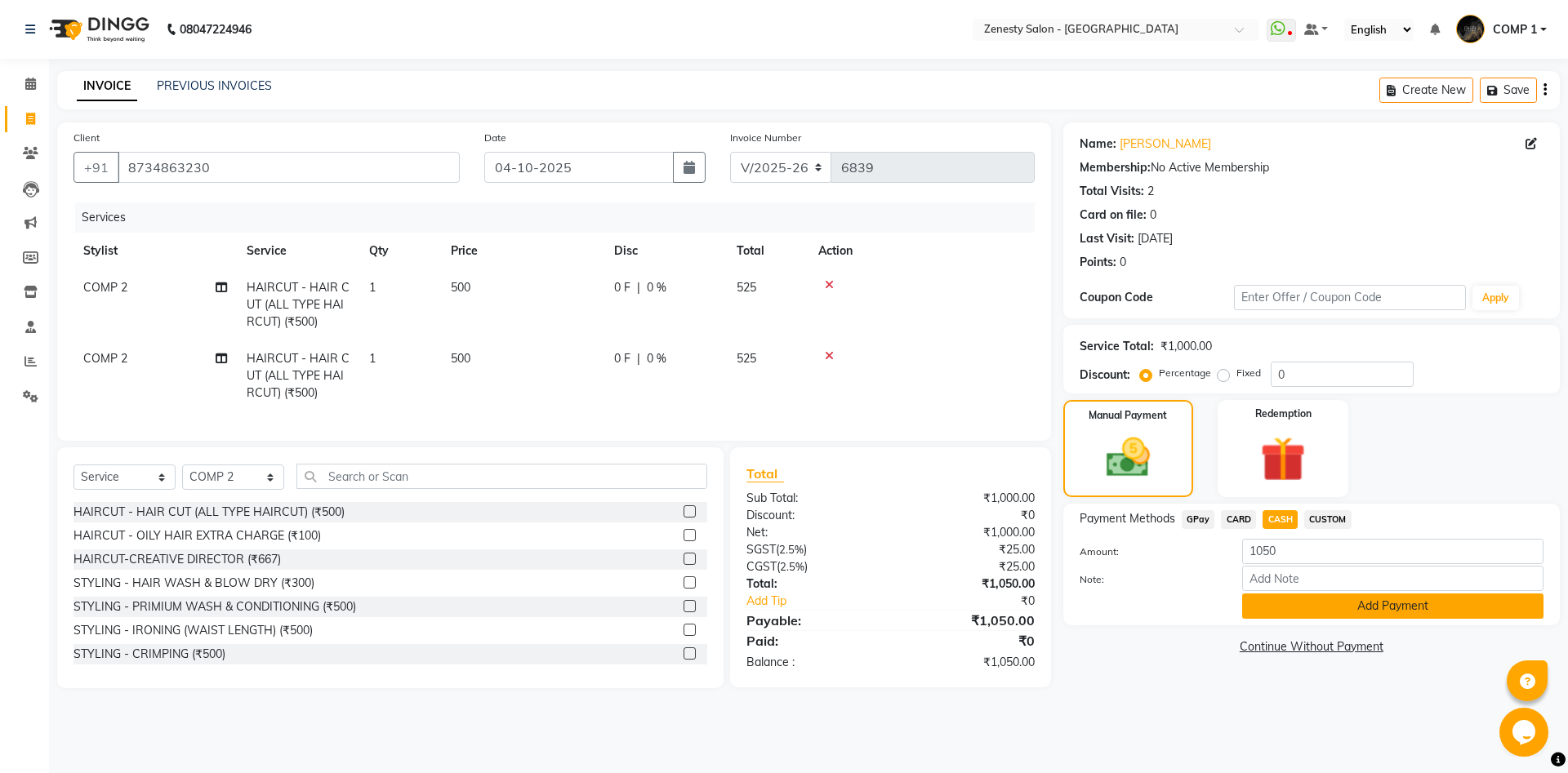
click at [1334, 607] on button "Add Payment" at bounding box center [1393, 606] width 302 height 25
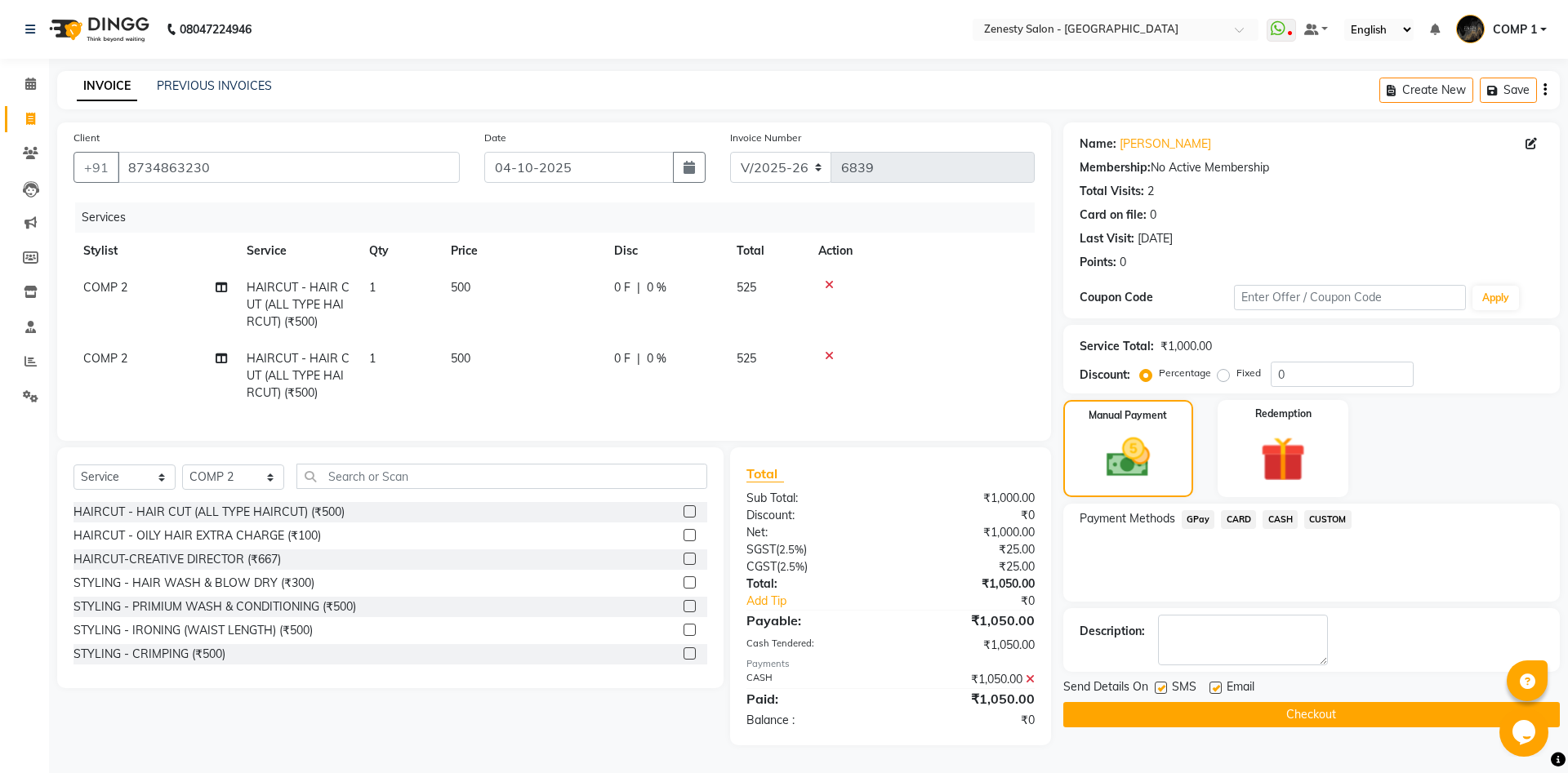
click at [1352, 709] on button "Checkout" at bounding box center [1312, 715] width 497 height 25
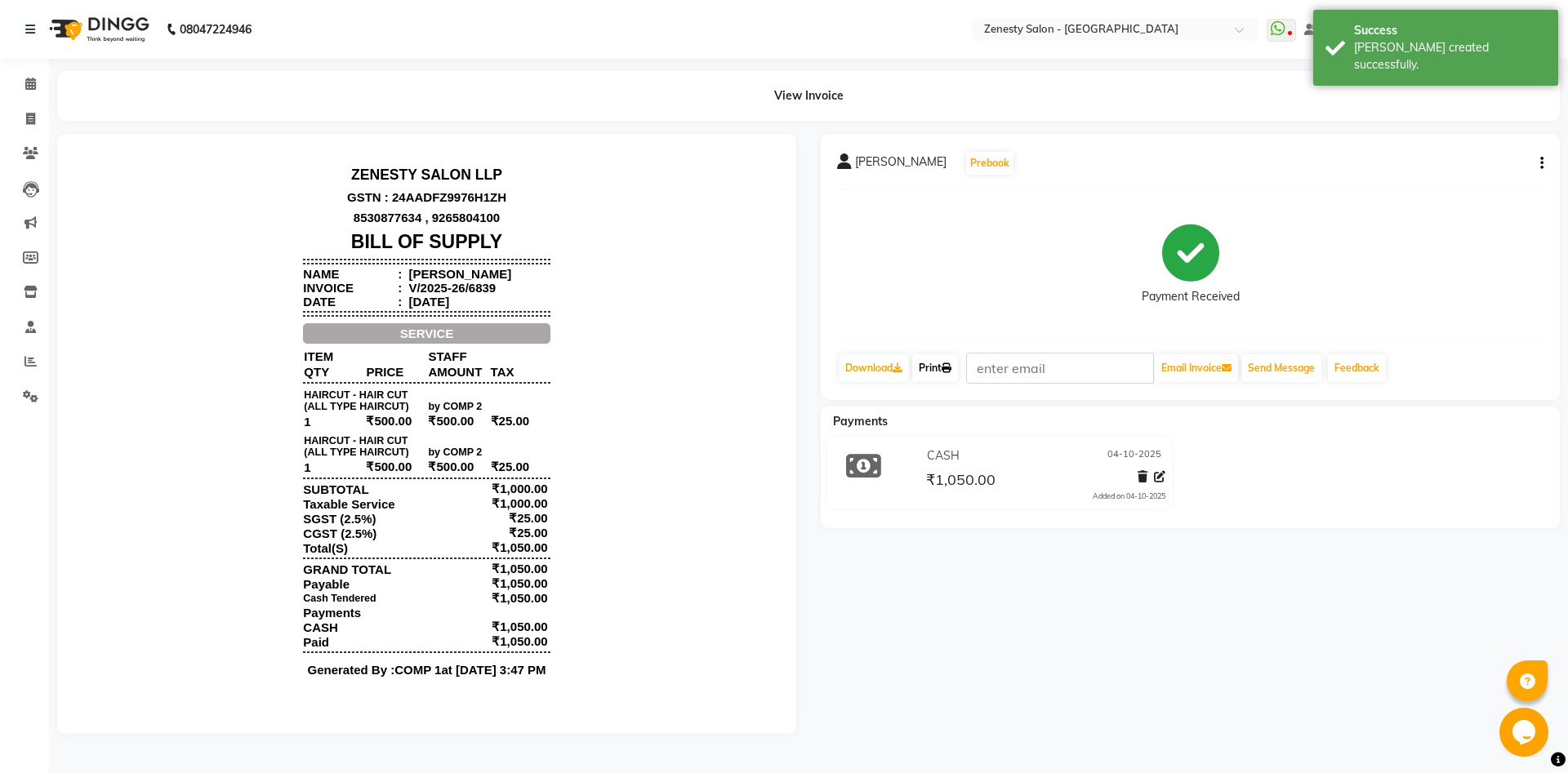
click at [949, 364] on icon at bounding box center [946, 368] width 10 height 10
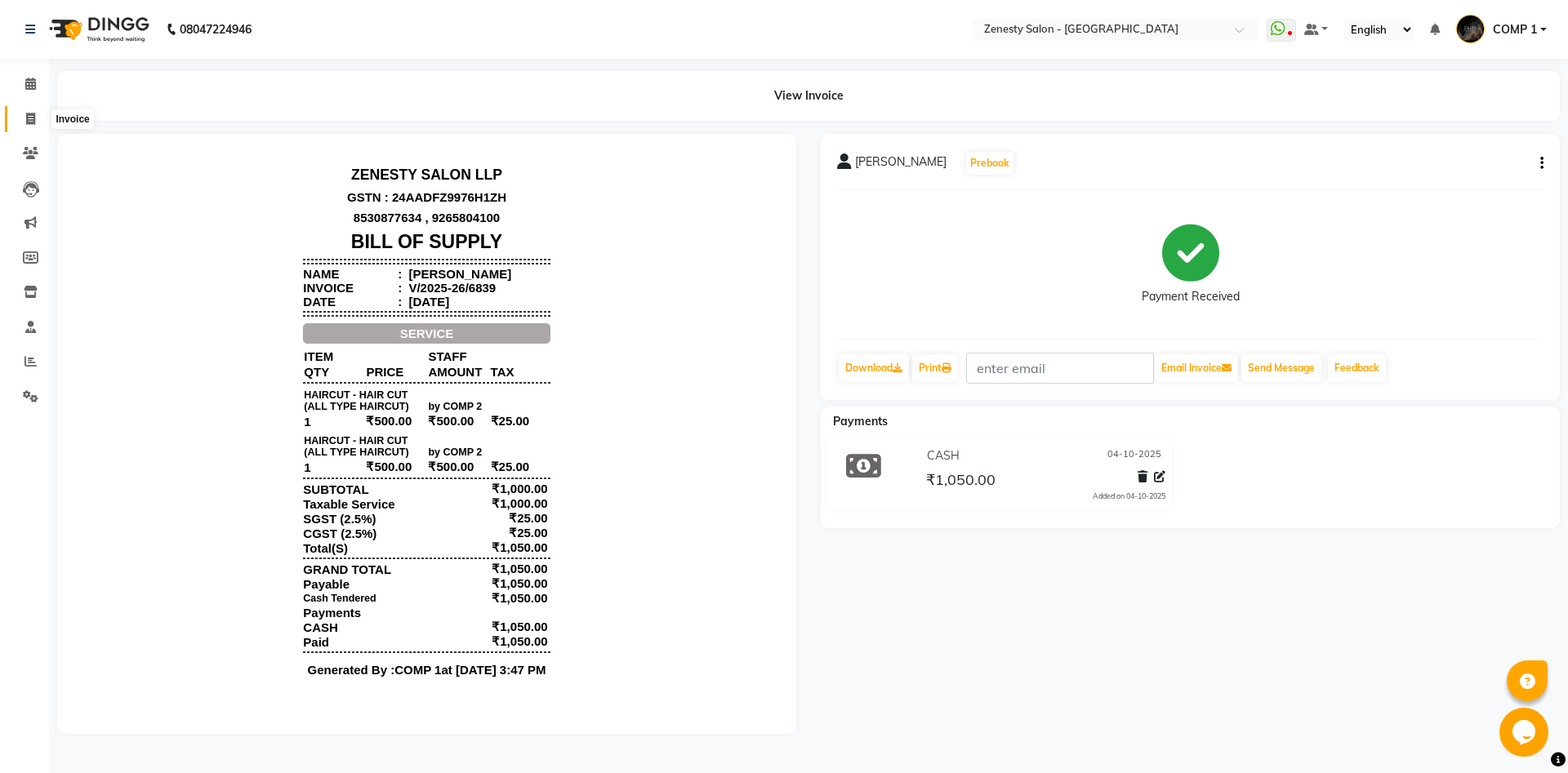
click at [34, 121] on icon at bounding box center [31, 119] width 9 height 12
select select "5713"
select select "service"
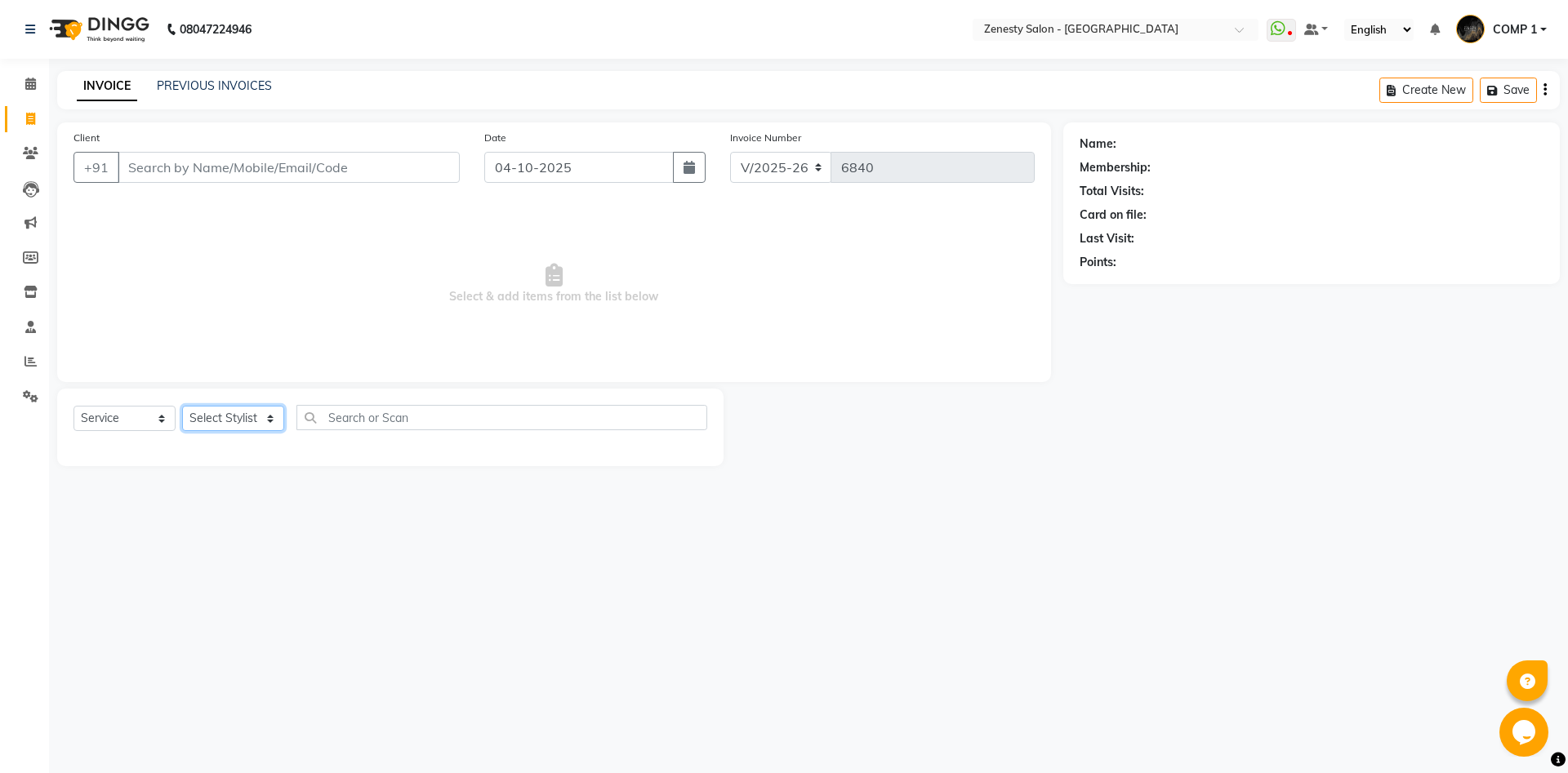
click at [182, 406] on select "Select Stylist [PERSON_NAME] [PERSON_NAME] [PERSON_NAME] Khalifa [PERSON_NAME] …" at bounding box center [233, 418] width 102 height 25
select select "40087"
click option "COMP 2" at bounding box center [0, 0] width 0 height 0
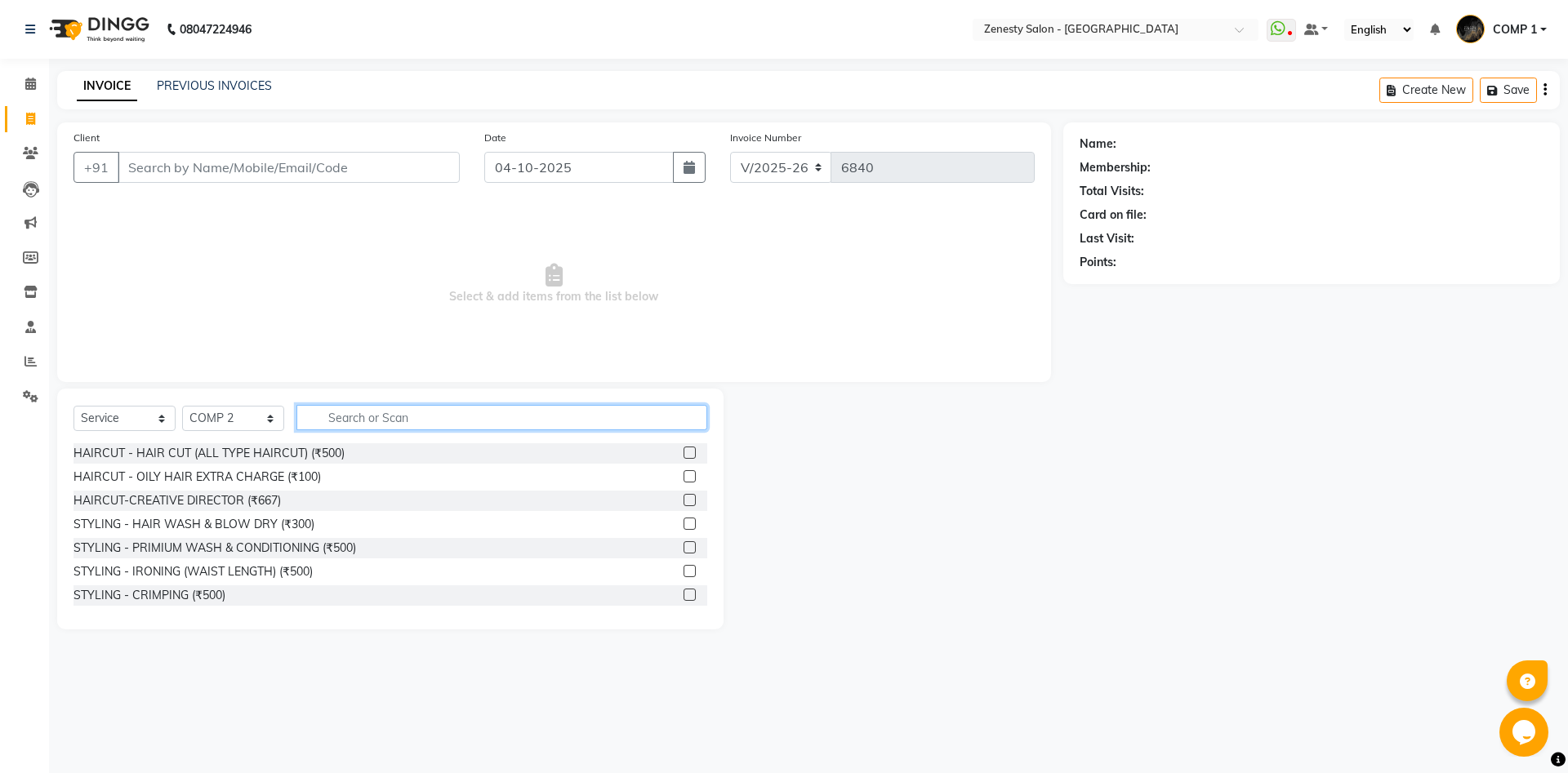
click at [382, 413] on input "text" at bounding box center [501, 417] width 411 height 25
click at [232, 177] on input "Client" at bounding box center [288, 167] width 343 height 31
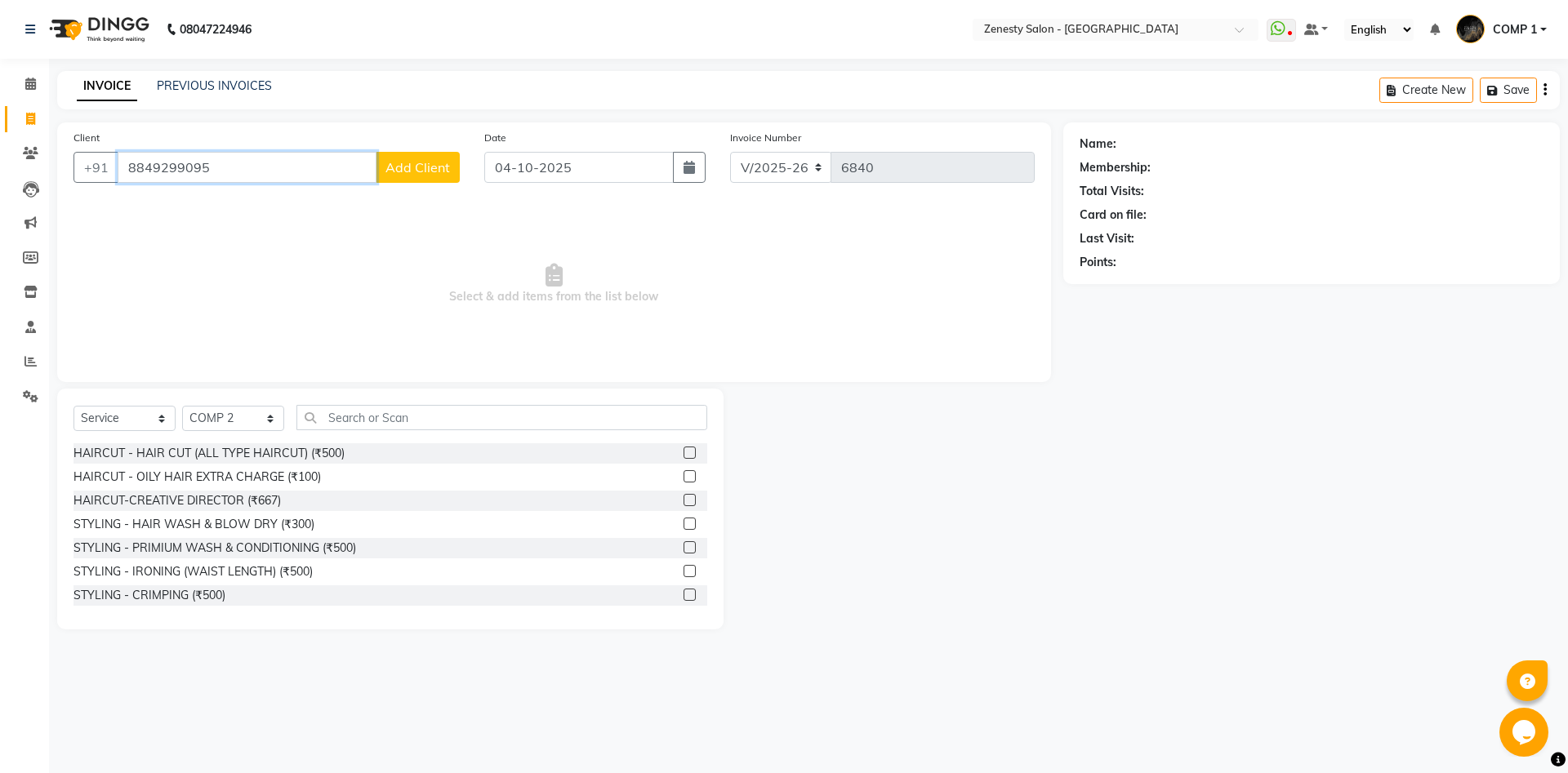
type input "8849299095"
click at [416, 174] on span "Add Client" at bounding box center [417, 167] width 64 height 17
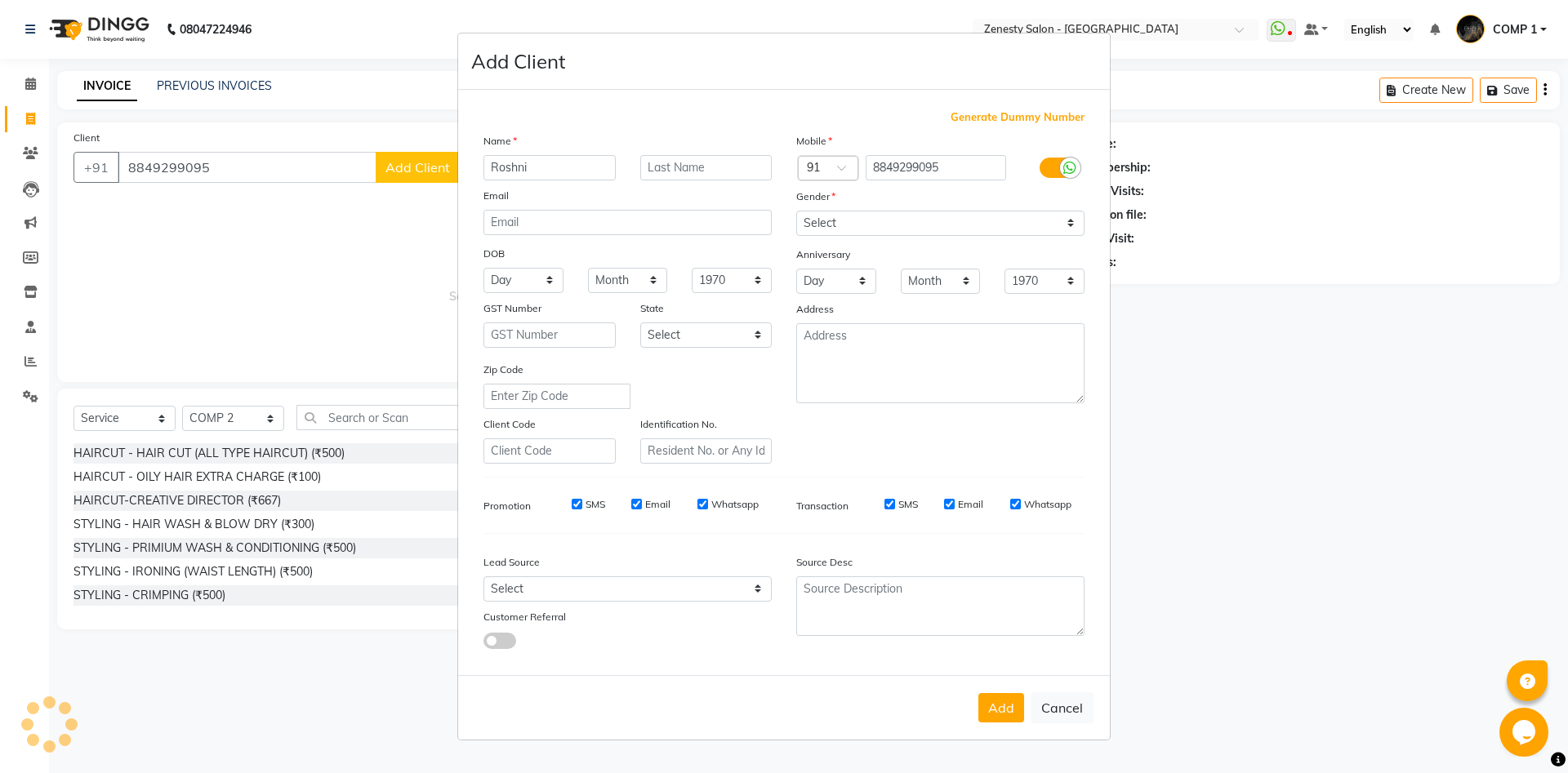
type input "Roshni"
click at [1019, 242] on div "Anniversary" at bounding box center [940, 255] width 313 height 26
click at [796, 211] on select "Select Male Female Other Prefer Not To Say" at bounding box center [940, 223] width 288 height 25
select select "female"
click option "Female" at bounding box center [0, 0] width 0 height 0
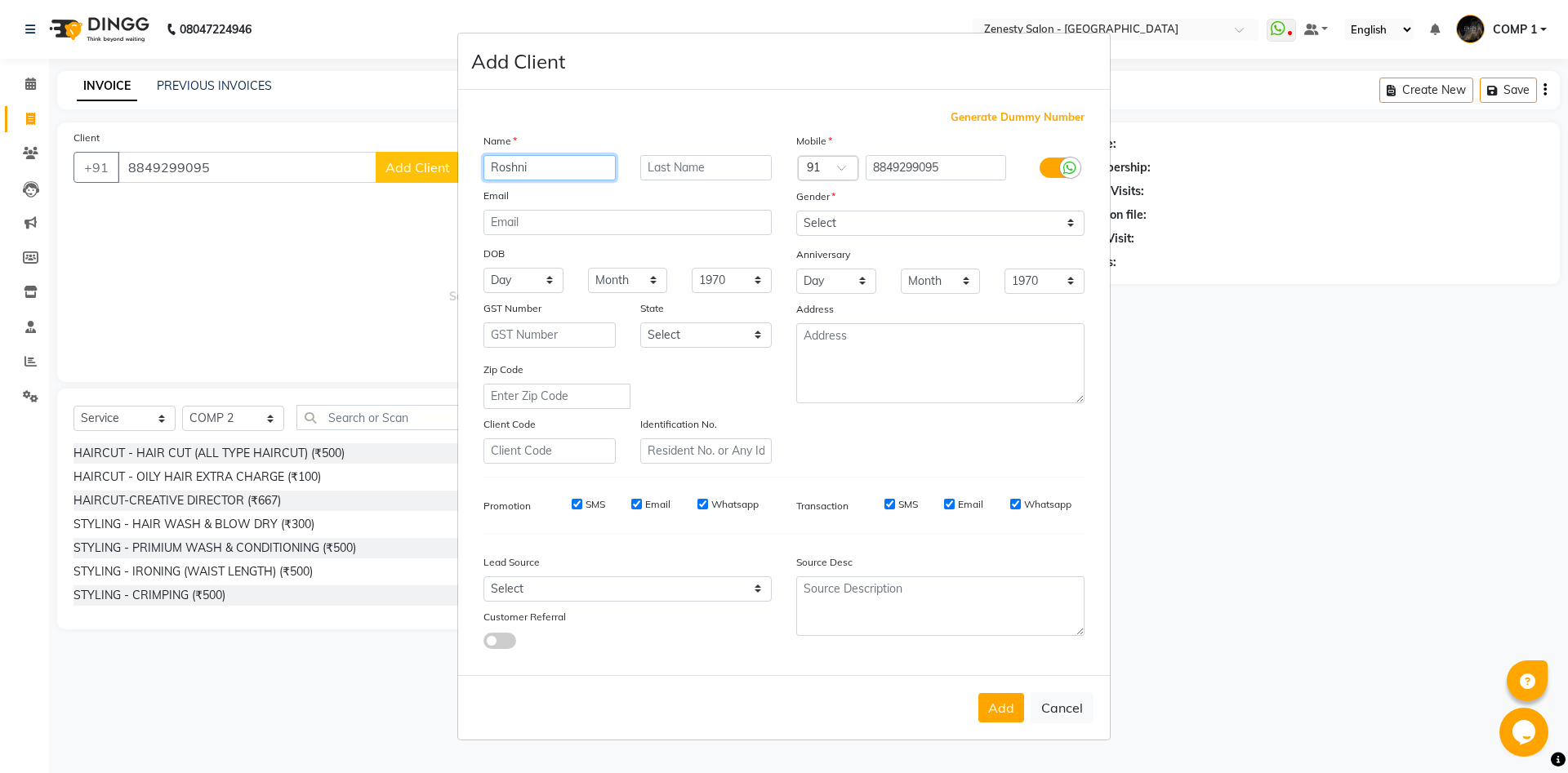
click at [566, 173] on input "Roshni" at bounding box center [550, 167] width 132 height 25
type input "Roshani"
click at [994, 710] on button "Add" at bounding box center [1001, 708] width 45 height 30
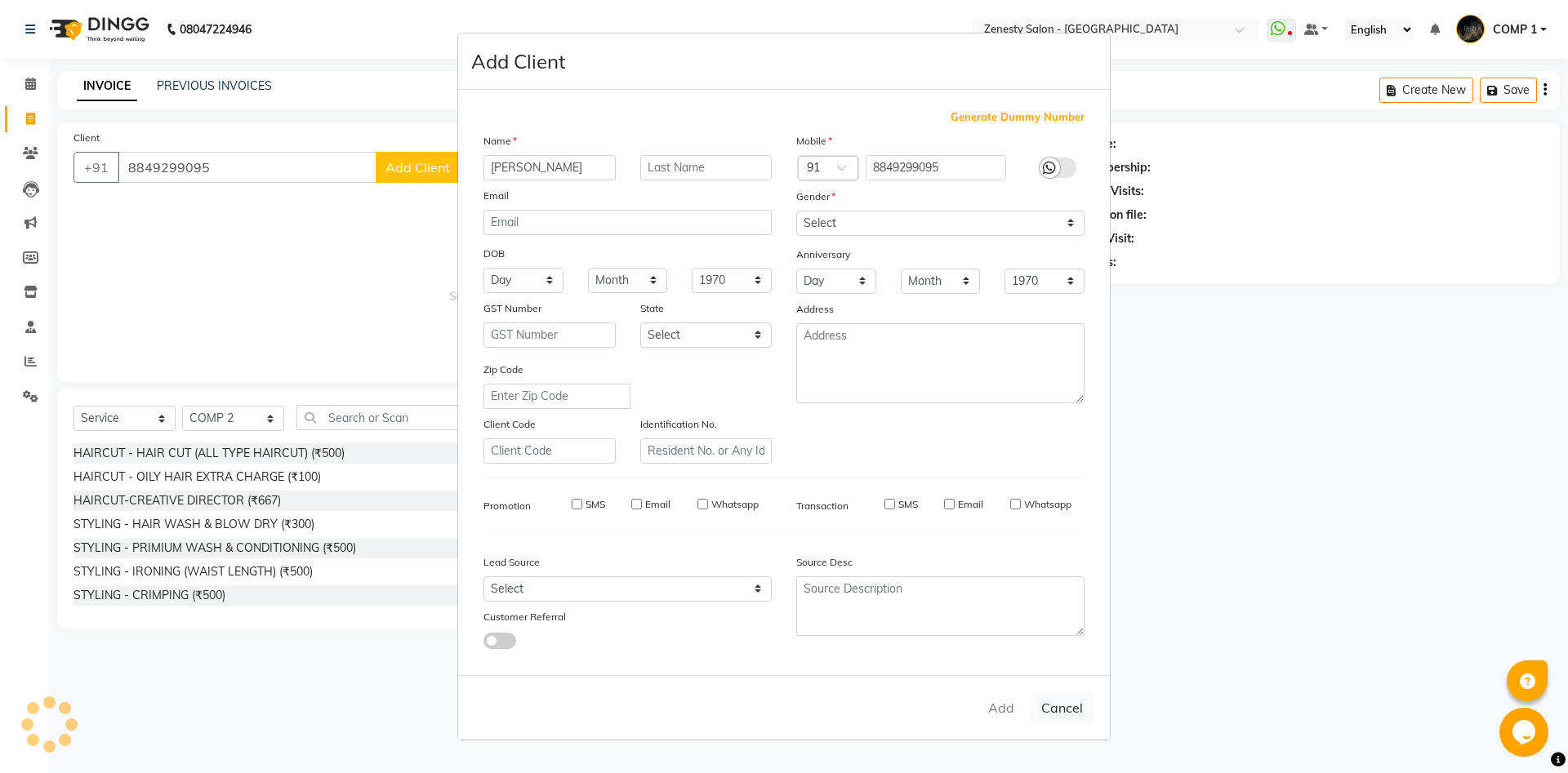
select select
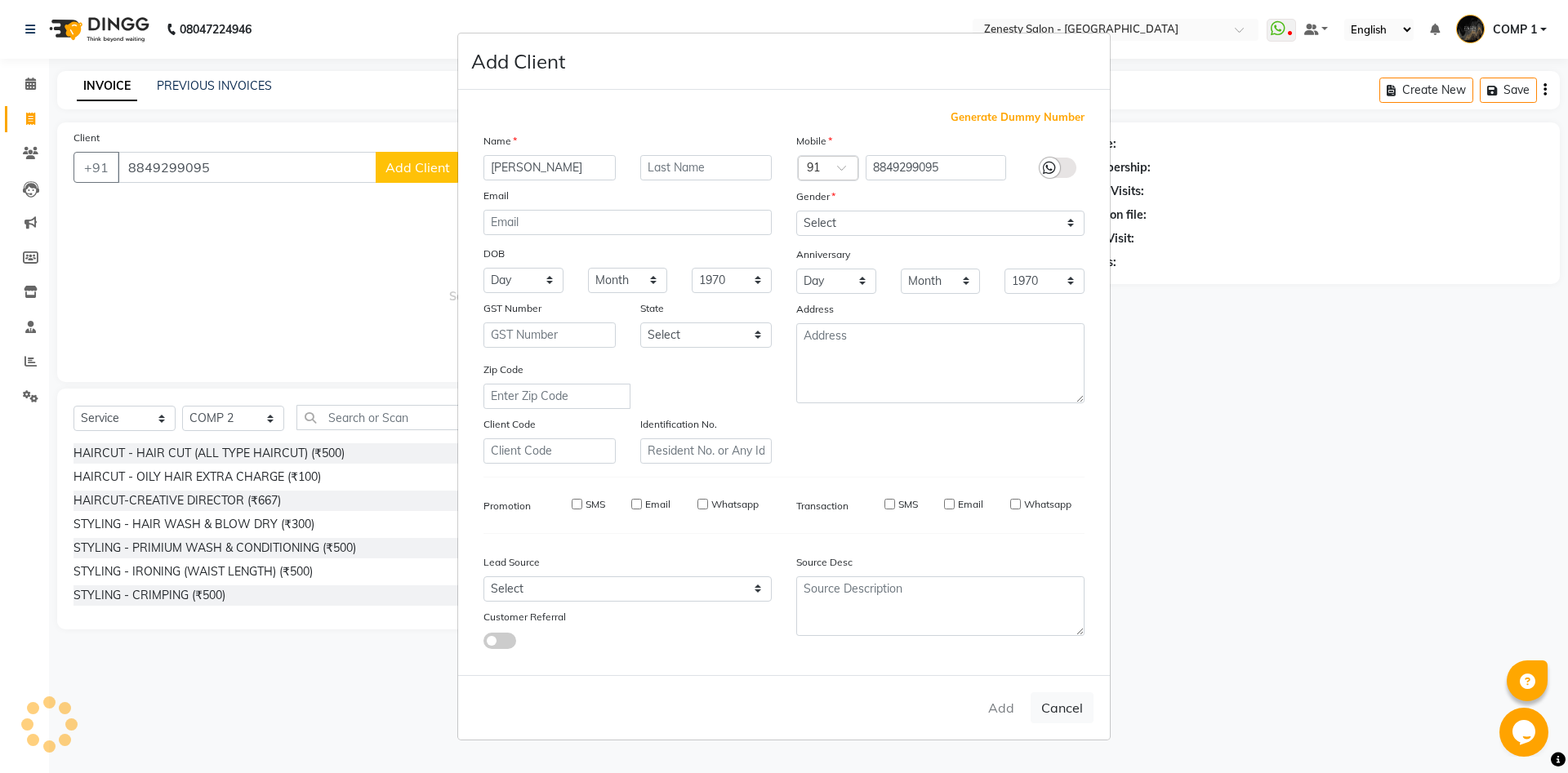
select select
checkbox input "false"
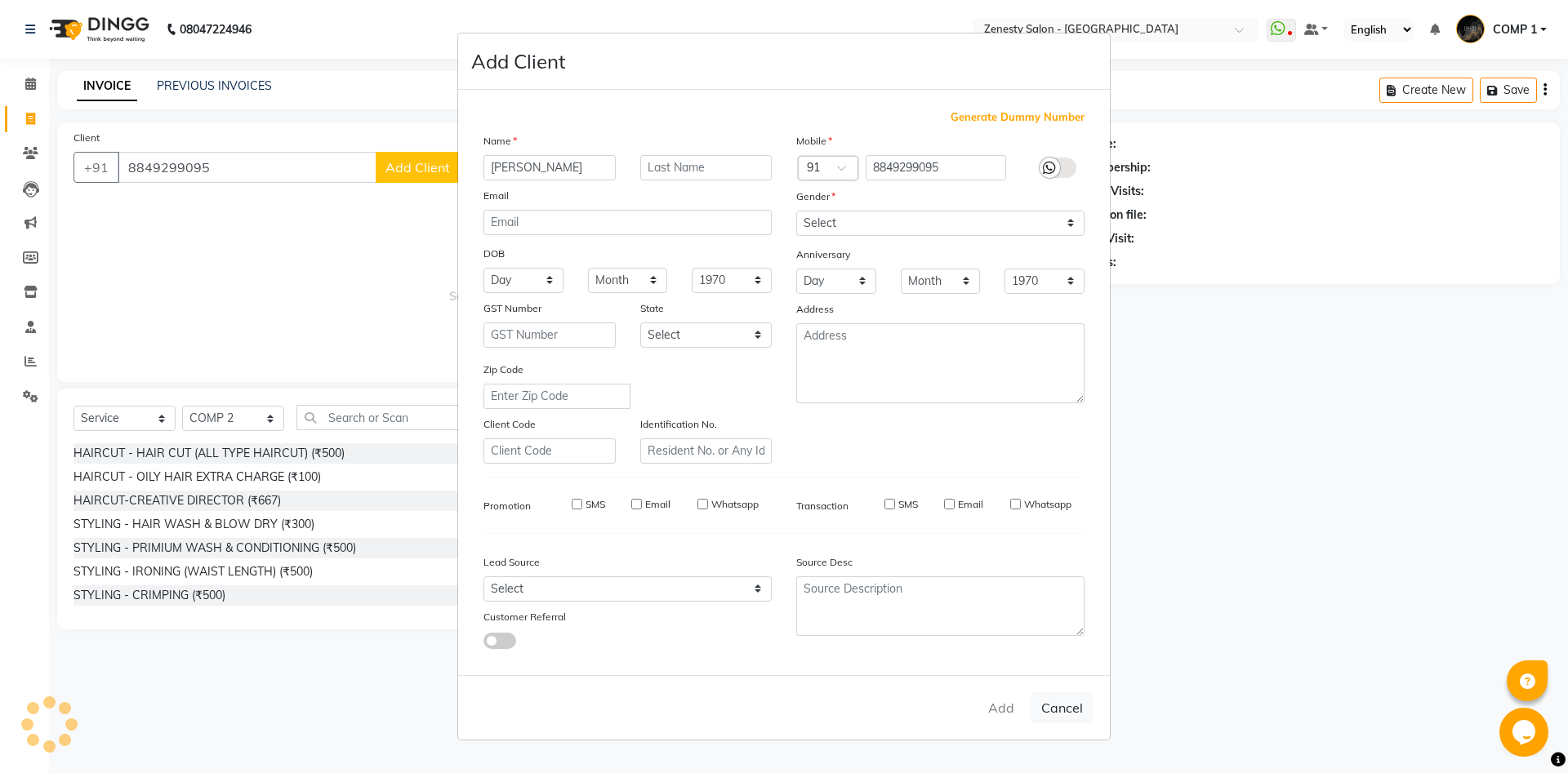
checkbox input "false"
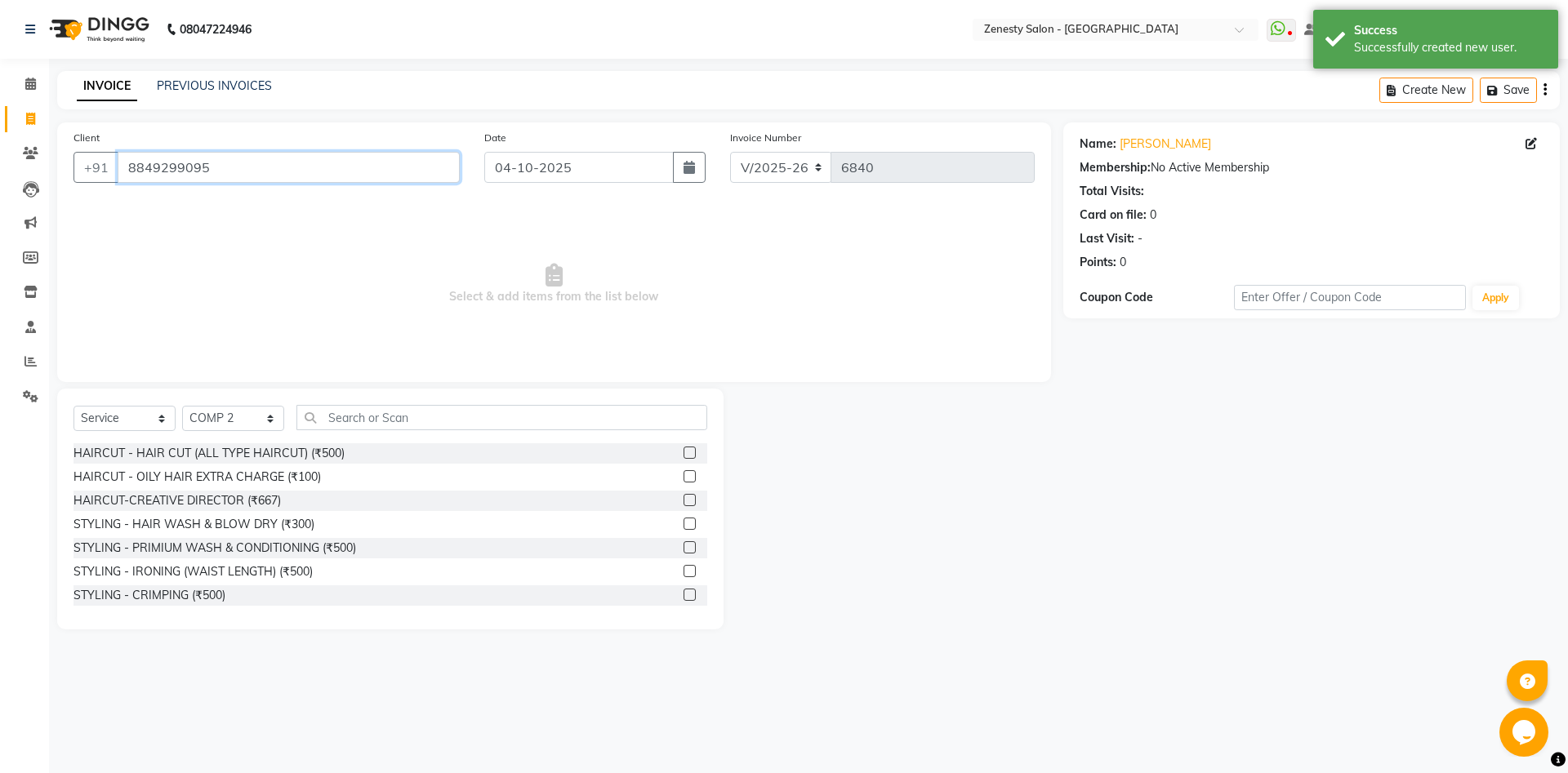
drag, startPoint x: 258, startPoint y: 174, endPoint x: 44, endPoint y: 189, distance: 214.5
click at [118, 183] on input "8849299095" at bounding box center [288, 167] width 343 height 31
click at [281, 178] on input "8849299095" at bounding box center [288, 167] width 343 height 31
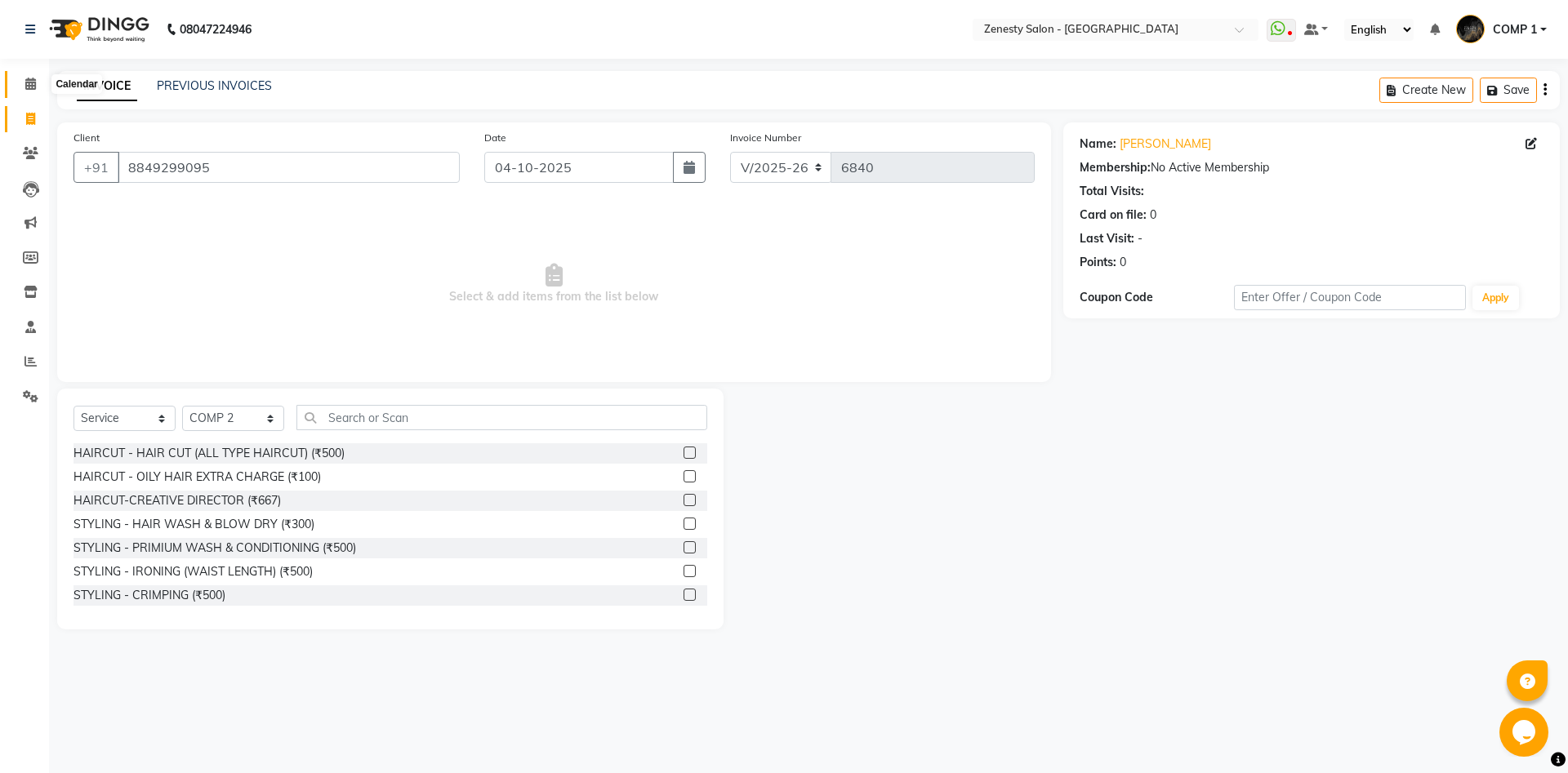
click at [32, 89] on icon at bounding box center [31, 84] width 10 height 12
drag, startPoint x: 225, startPoint y: 174, endPoint x: 57, endPoint y: 166, distance: 168.2
click at [118, 166] on input "8849299095" at bounding box center [288, 167] width 343 height 31
click at [273, 166] on input "8849299095" at bounding box center [288, 167] width 343 height 31
drag, startPoint x: 234, startPoint y: 158, endPoint x: 63, endPoint y: 174, distance: 171.7
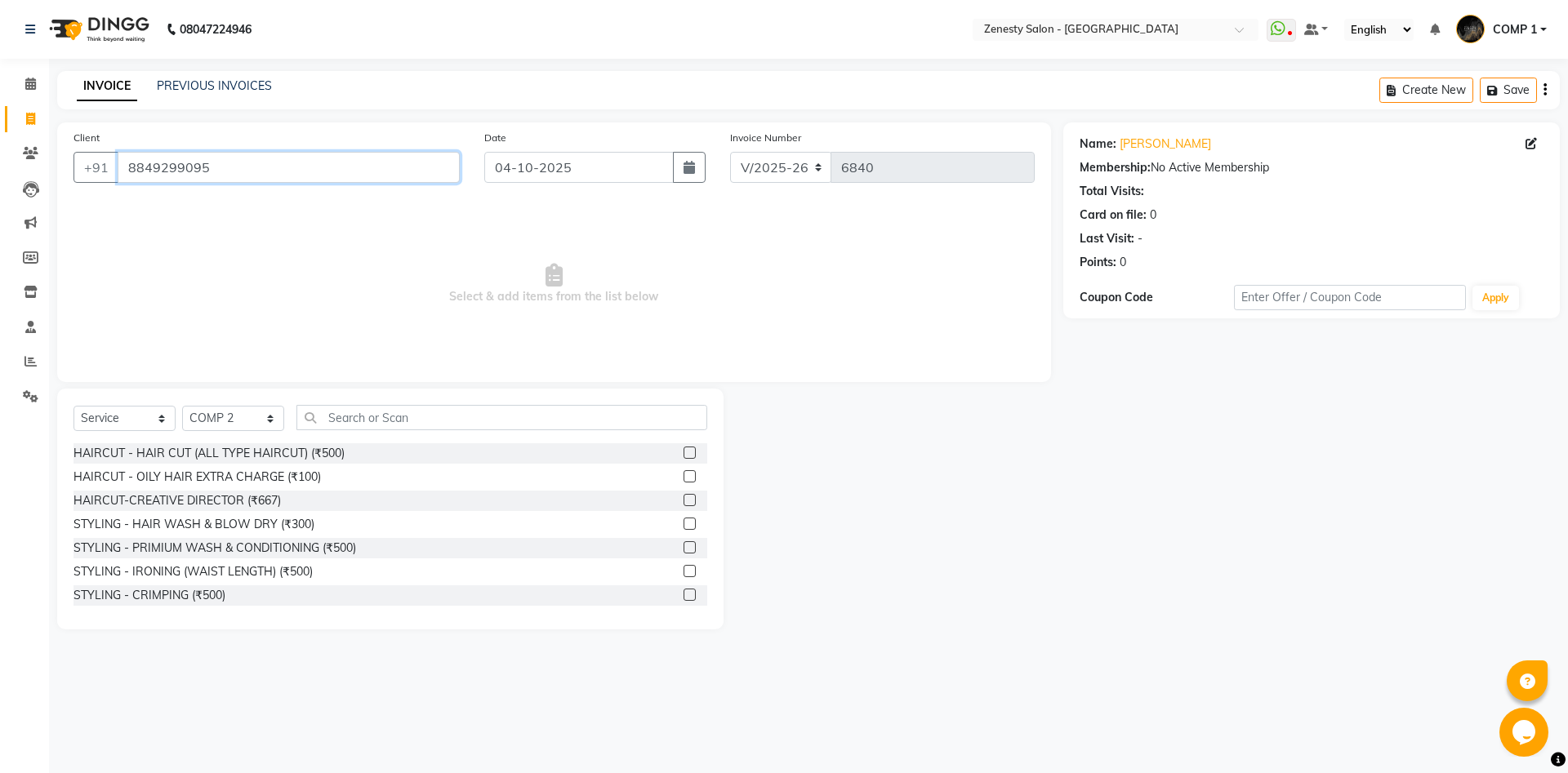
click at [118, 174] on input "8849299095" at bounding box center [288, 167] width 343 height 31
click at [238, 167] on input "8849299095" at bounding box center [288, 167] width 343 height 31
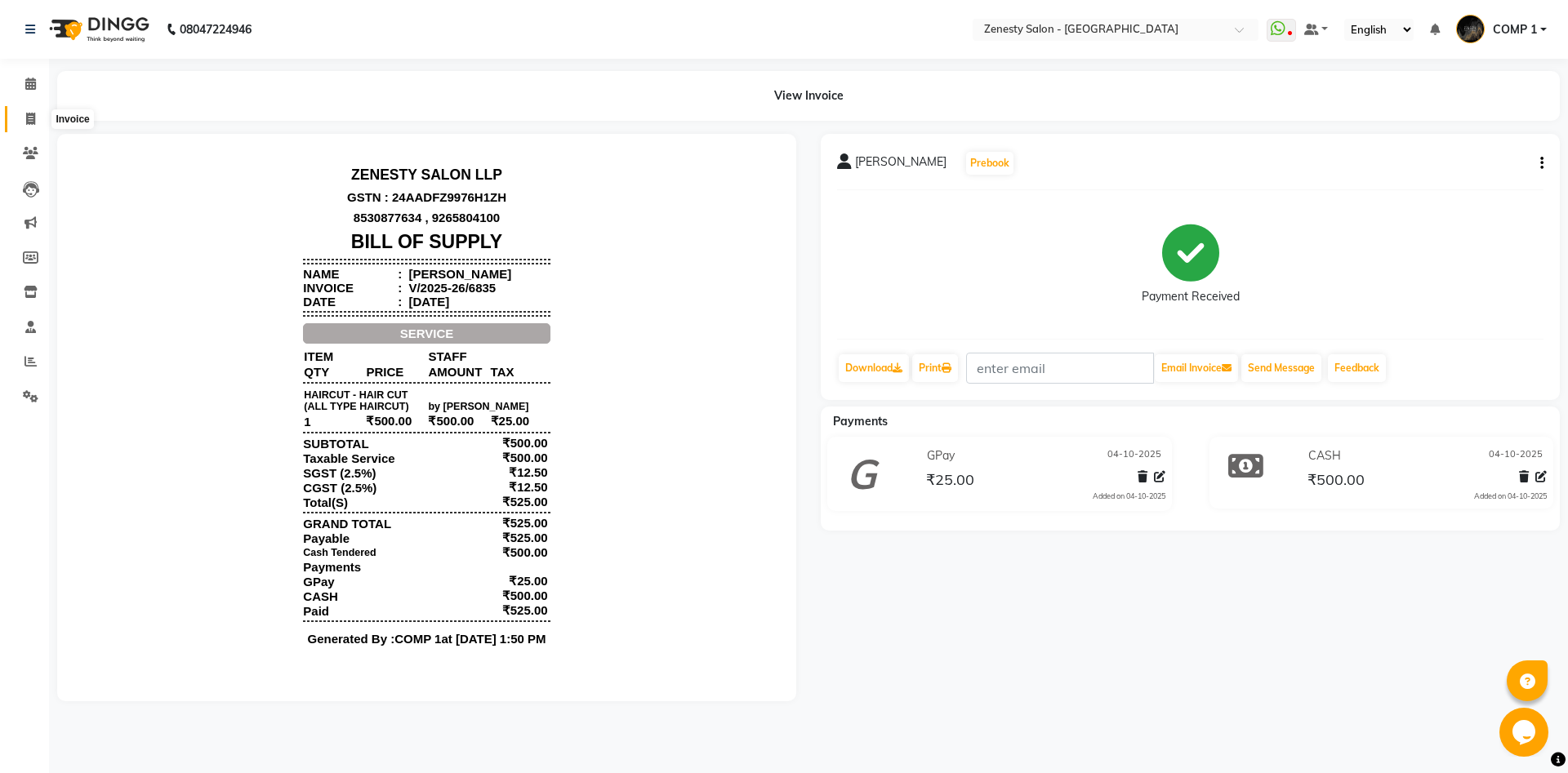
click at [33, 123] on icon at bounding box center [31, 119] width 9 height 12
select select "service"
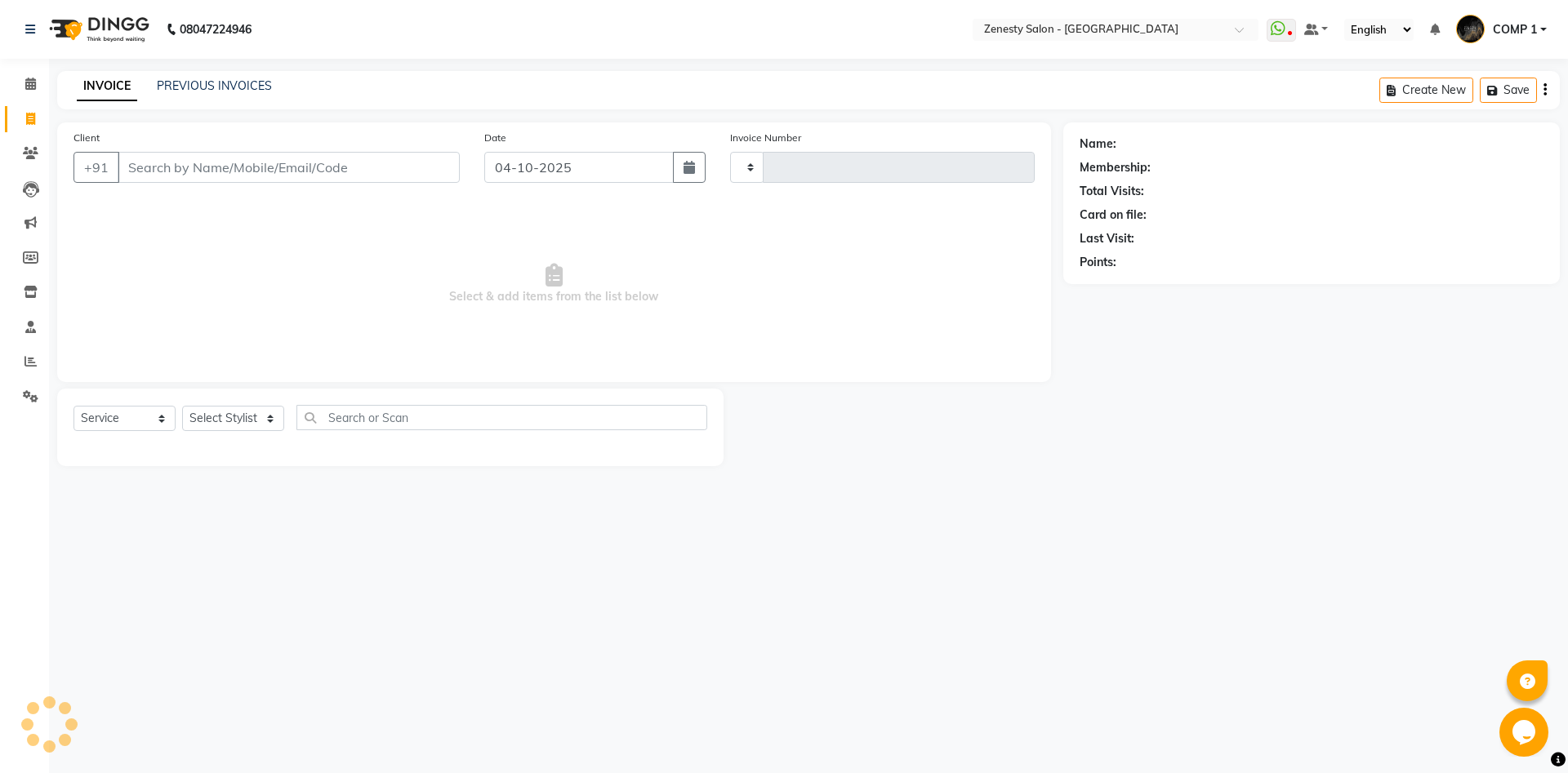
type input "6840"
select select "5713"
click at [237, 84] on link "PREVIOUS INVOICES" at bounding box center [214, 85] width 115 height 15
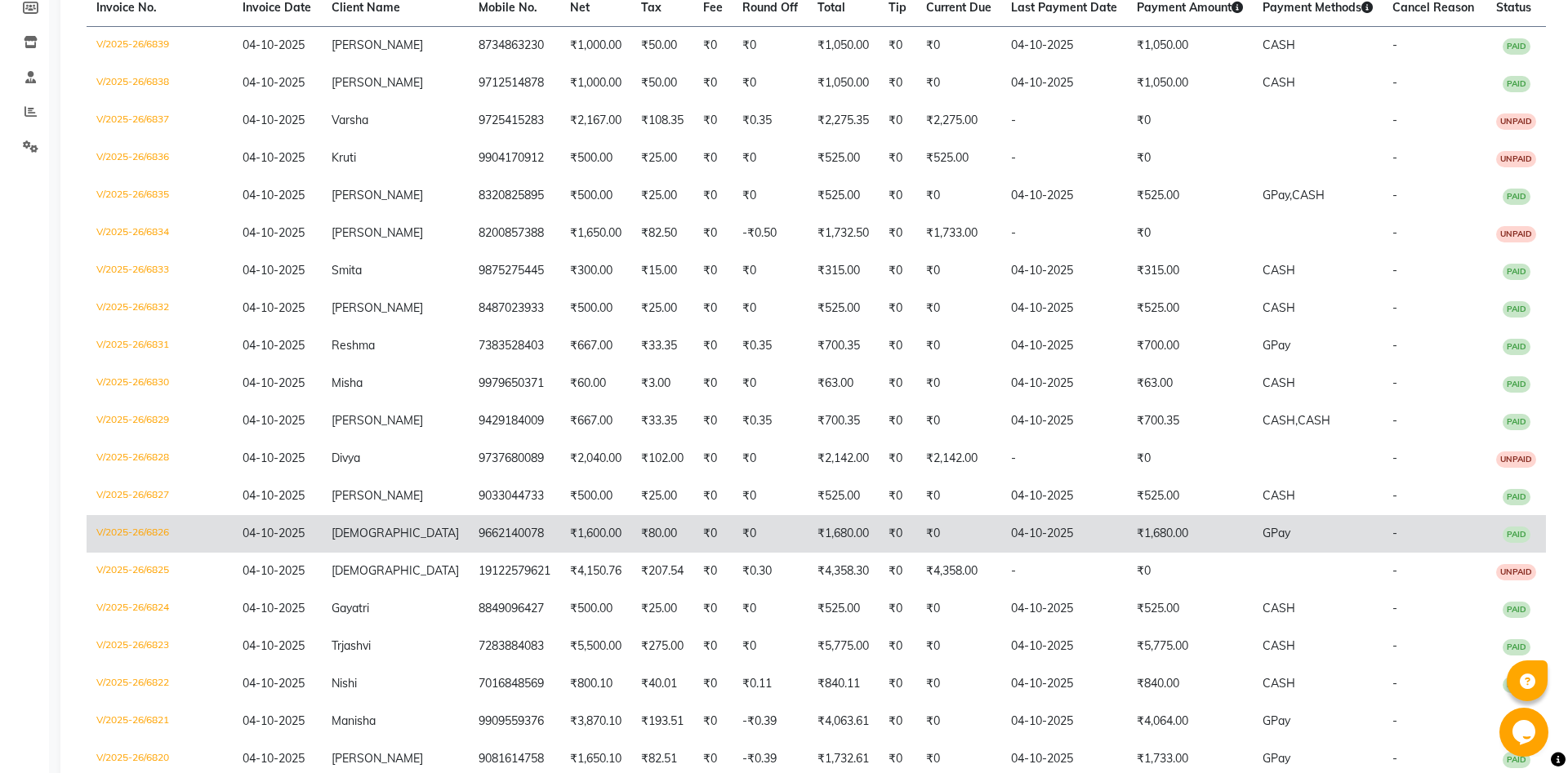
scroll to position [333, 0]
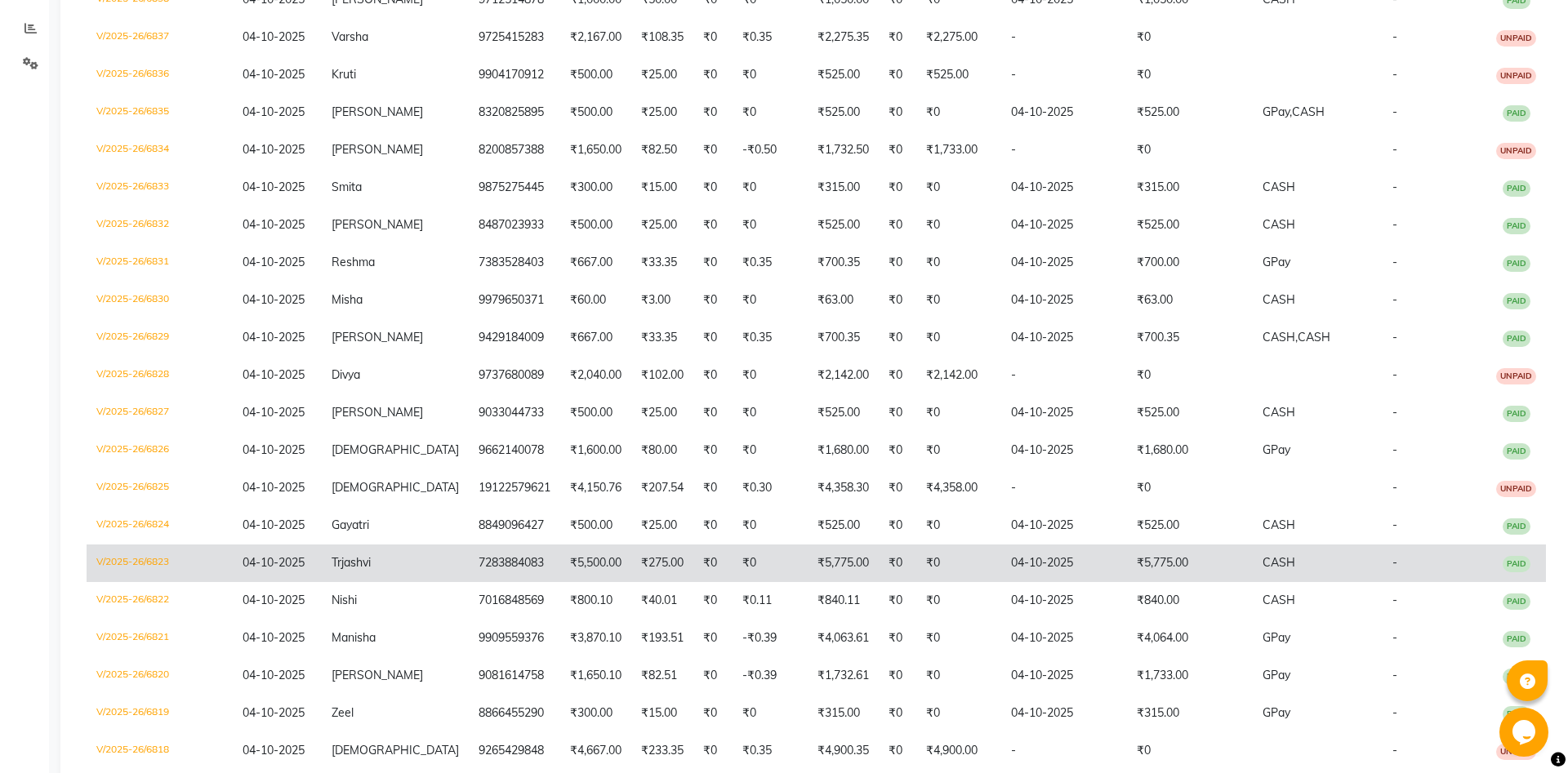
click at [504, 573] on td "7283884083" at bounding box center [514, 563] width 92 height 37
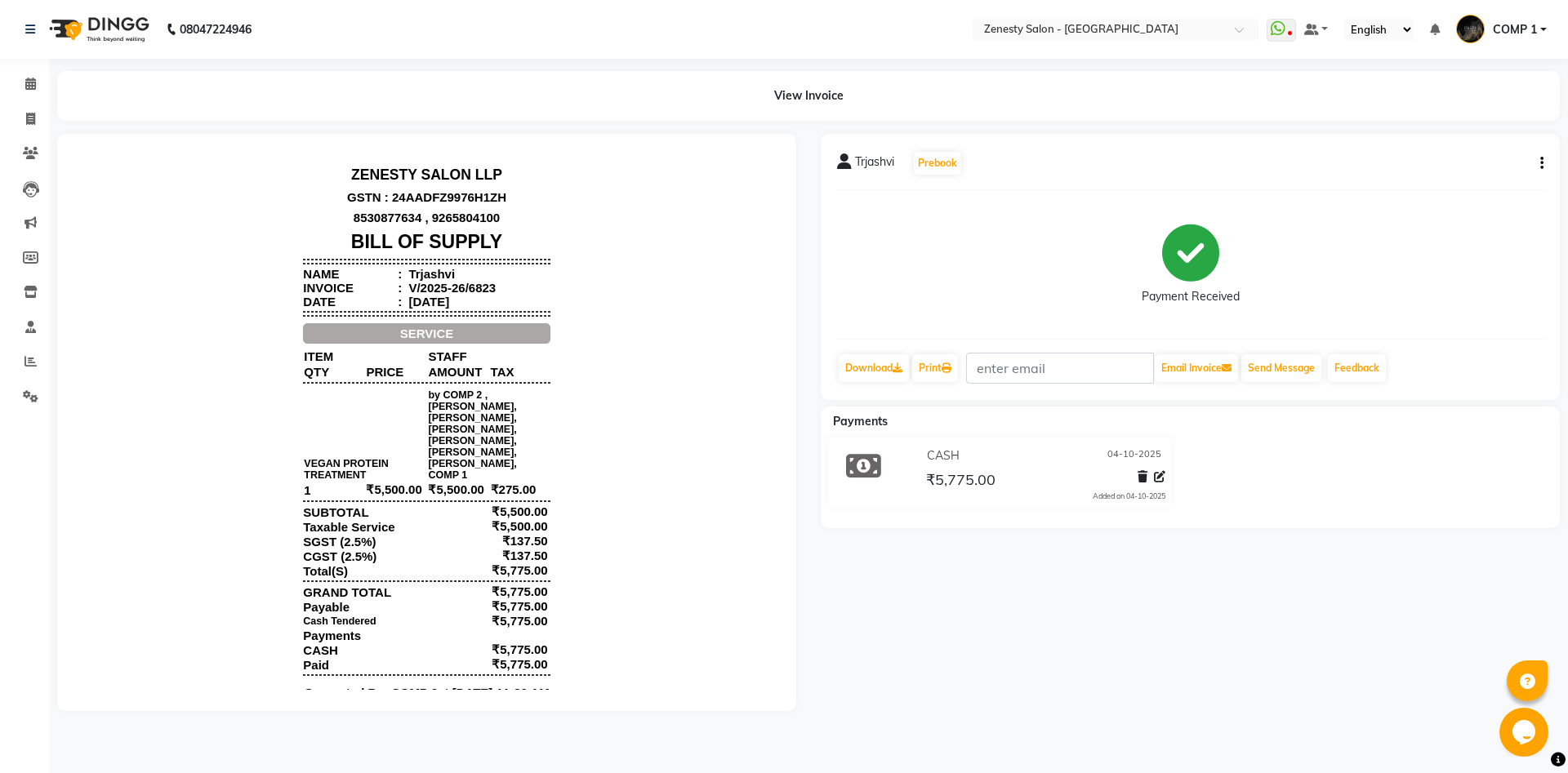
click at [1543, 164] on icon "button" at bounding box center [1542, 163] width 3 height 1
click at [1456, 186] on div "Edit Invoice" at bounding box center [1460, 184] width 112 height 20
select select "service"
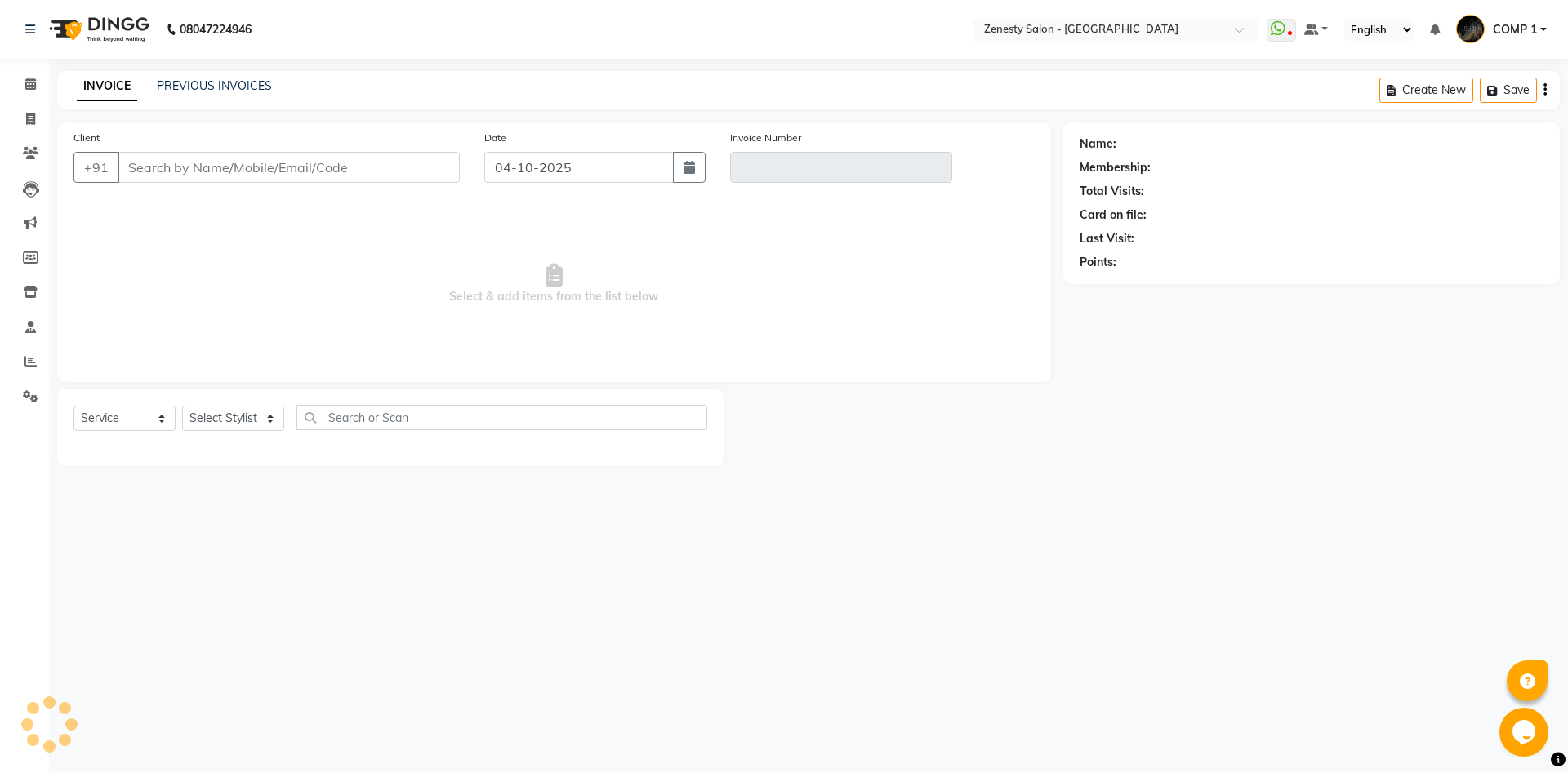
type input "7283884083"
type input "V/2025-26/6823"
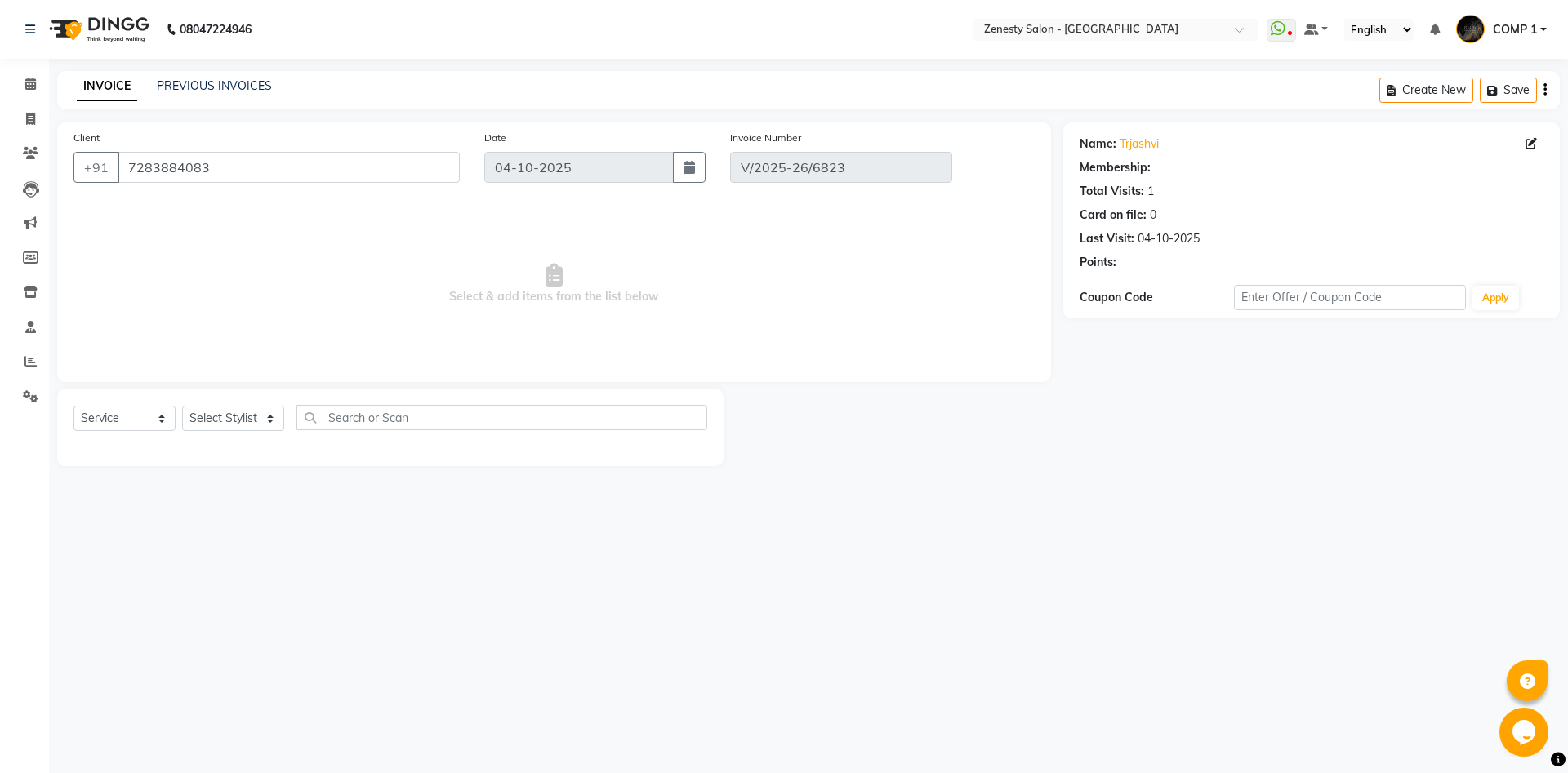
select select "select"
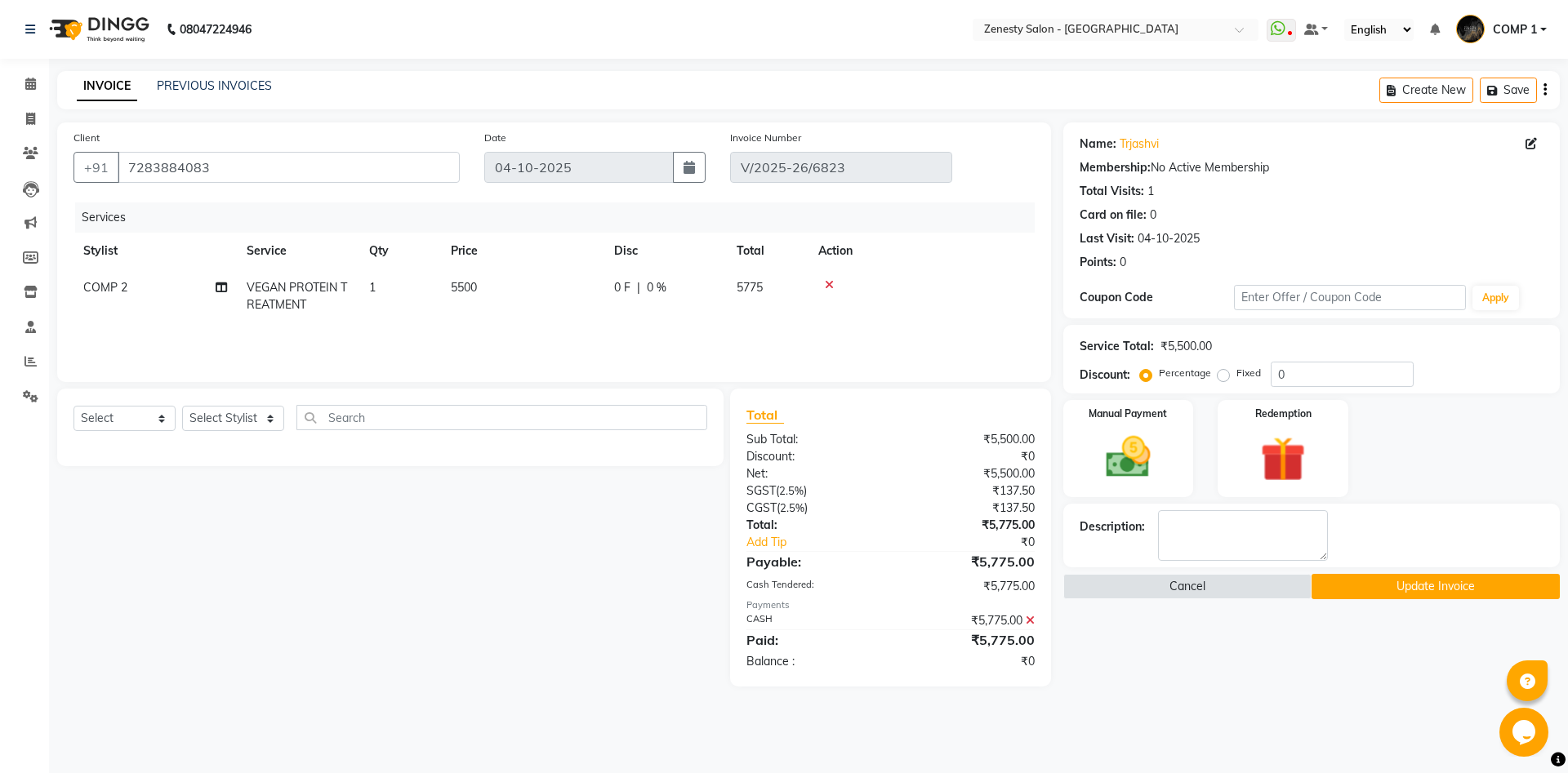
click at [112, 291] on span "COMP 2" at bounding box center [105, 287] width 44 height 15
select select "40087"
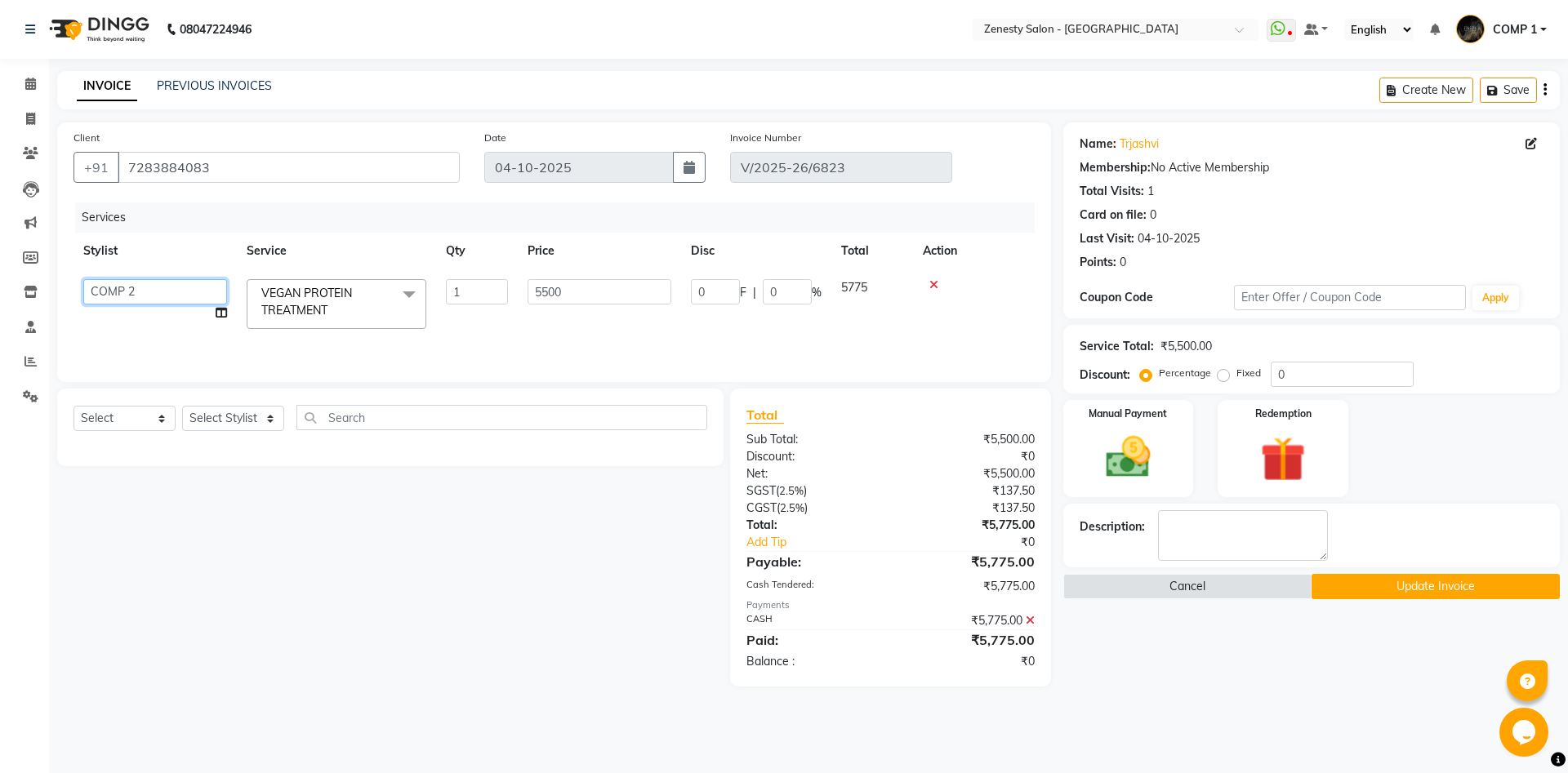
click at [84, 279] on select "Aanand Aarti Aashik Aesha Arsh Khalifa Ayan COMP 1 COMP 2 Darshan Dhara Farjan …" at bounding box center [155, 291] width 144 height 25
select select "39508"
click at [224, 315] on icon at bounding box center [221, 312] width 11 height 11
select select "39508"
select select "39501"
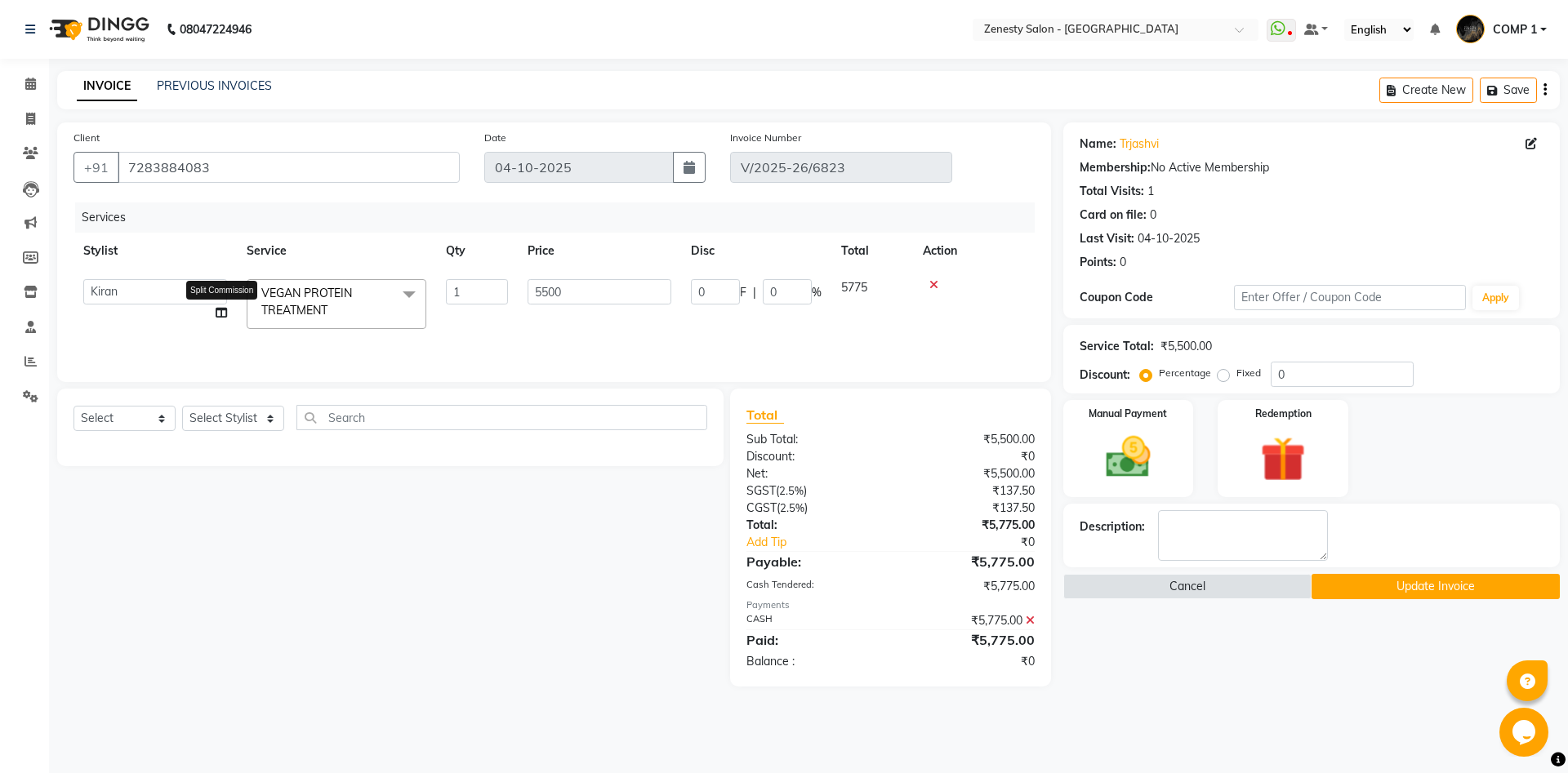
select select "62644"
select select "55258"
select select "79185"
select select "51279"
select select "47631"
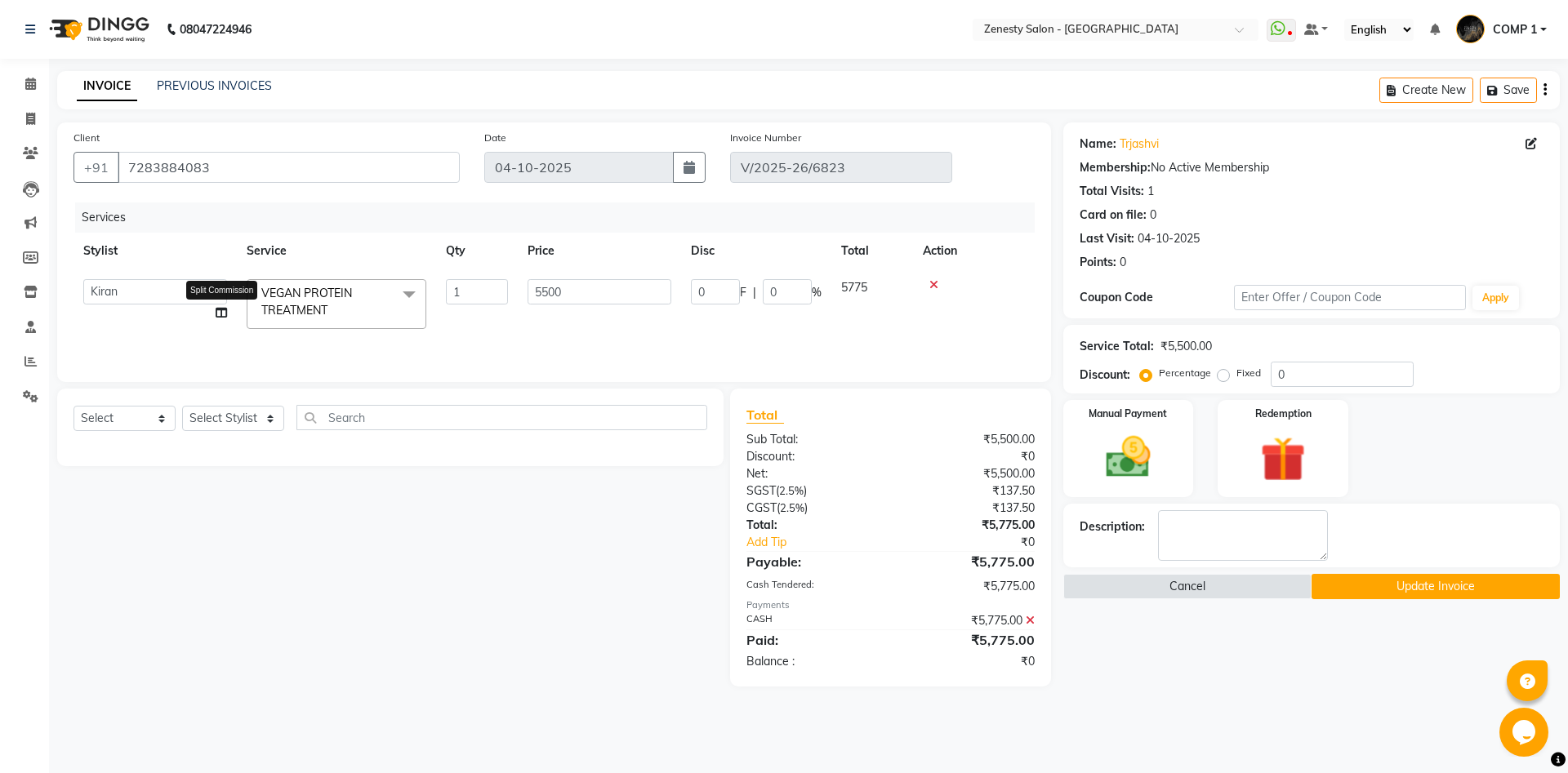
select select "81093"
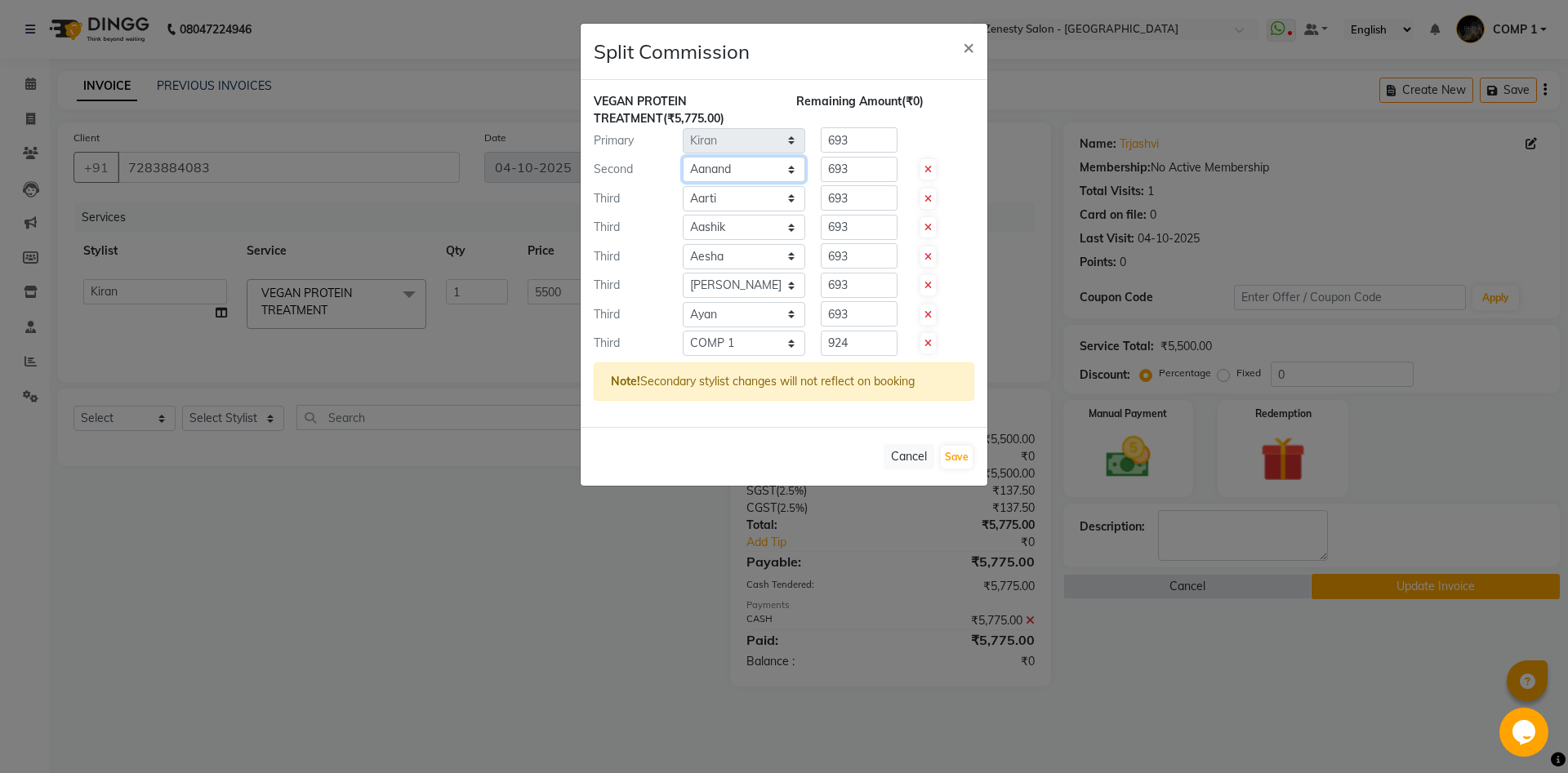
click at [682, 157] on select "Select Aanand Aarti Aashik Aesha Arsh Khalifa Ayan COMP 1 COMP 2 Darshan Dhara …" at bounding box center [743, 169] width 123 height 25
select select "39494"
click option "Jatin" at bounding box center [0, 0] width 0 height 0
click at [724, 159] on select "Select Aanand Aarti Aashik Aesha Arsh Khalifa Ayan COMP 1 COMP 2 Darshan Dhara …" at bounding box center [743, 169] width 123 height 25
click at [682, 186] on select "Select Aanand Aarti Aashik Aesha Arsh Khalifa Ayan COMP 1 COMP 2 Darshan Dhara …" at bounding box center [743, 199] width 123 height 25
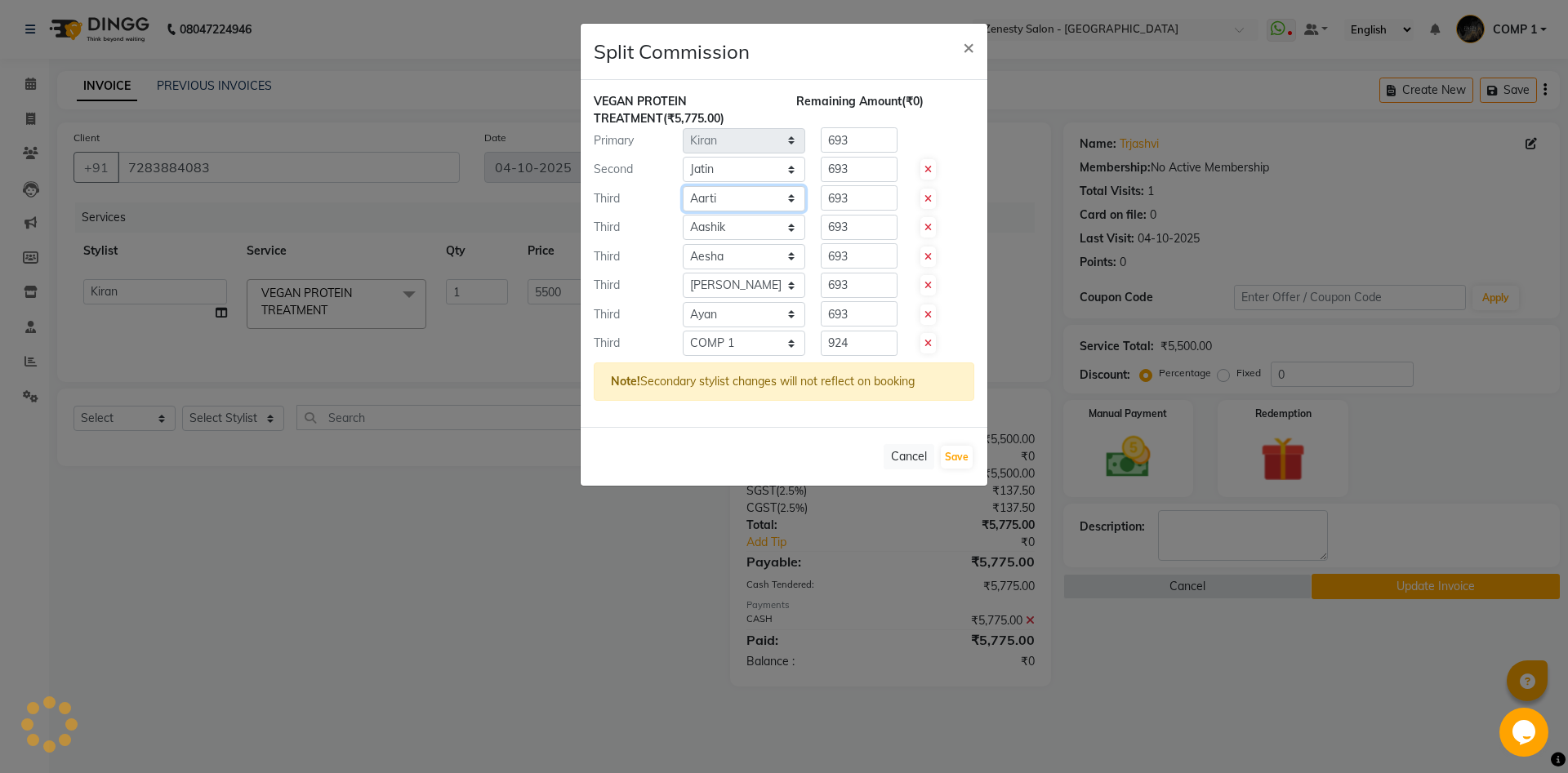
select select "79185"
click option "Aesha" at bounding box center [0, 0] width 0 height 0
click at [736, 207] on select "Select Aanand Aarti Aashik Aesha Arsh Khalifa Ayan COMP 1 COMP 2 Darshan Dhara …" at bounding box center [743, 199] width 123 height 25
click at [682, 214] on select "Select Aanand Aarti Aashik Aesha Arsh Khalifa Ayan COMP 1 COMP 2 Darshan Dhara …" at bounding box center [743, 227] width 123 height 25
select select "81093"
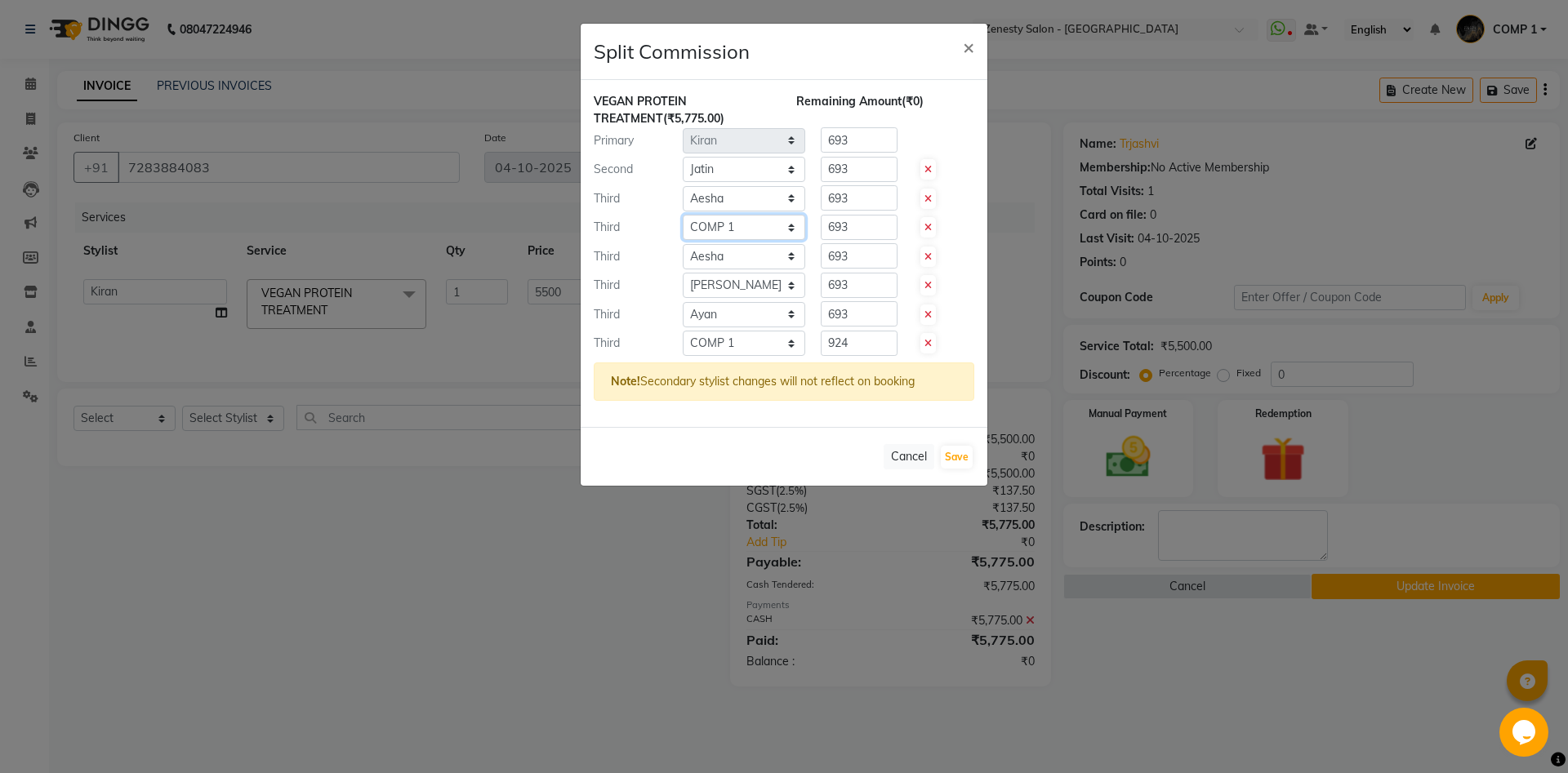
click option "COMP 1" at bounding box center [0, 0] width 0 height 0
click at [737, 224] on select "Select Aanand Aarti Aashik Aesha Arsh Khalifa Ayan COMP 1 COMP 2 Darshan Dhara …" at bounding box center [743, 227] width 123 height 25
click at [923, 252] on span at bounding box center [928, 256] width 16 height 20
type input "825"
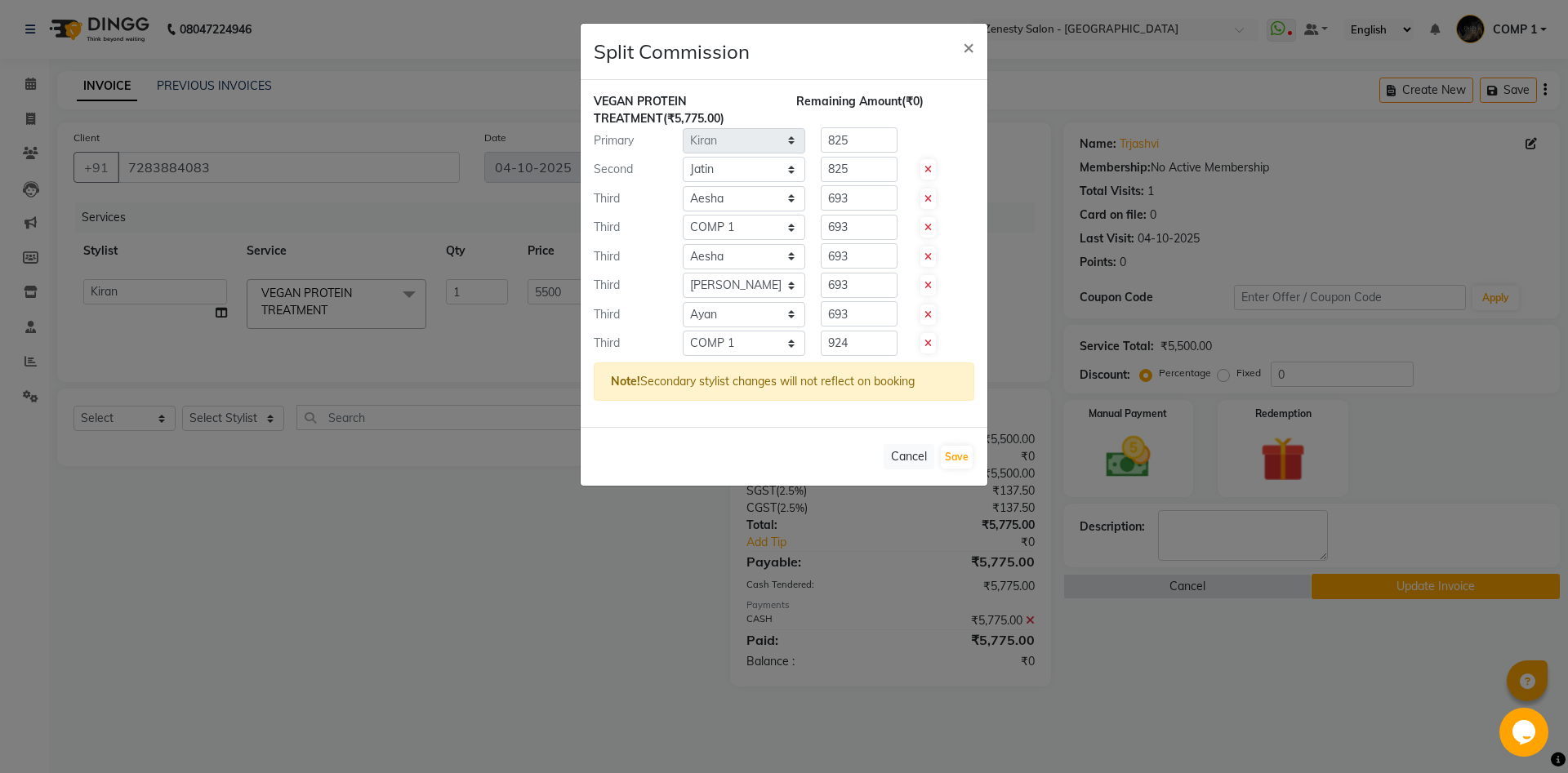
click at [923, 275] on span at bounding box center [928, 285] width 16 height 20
type input "962.5"
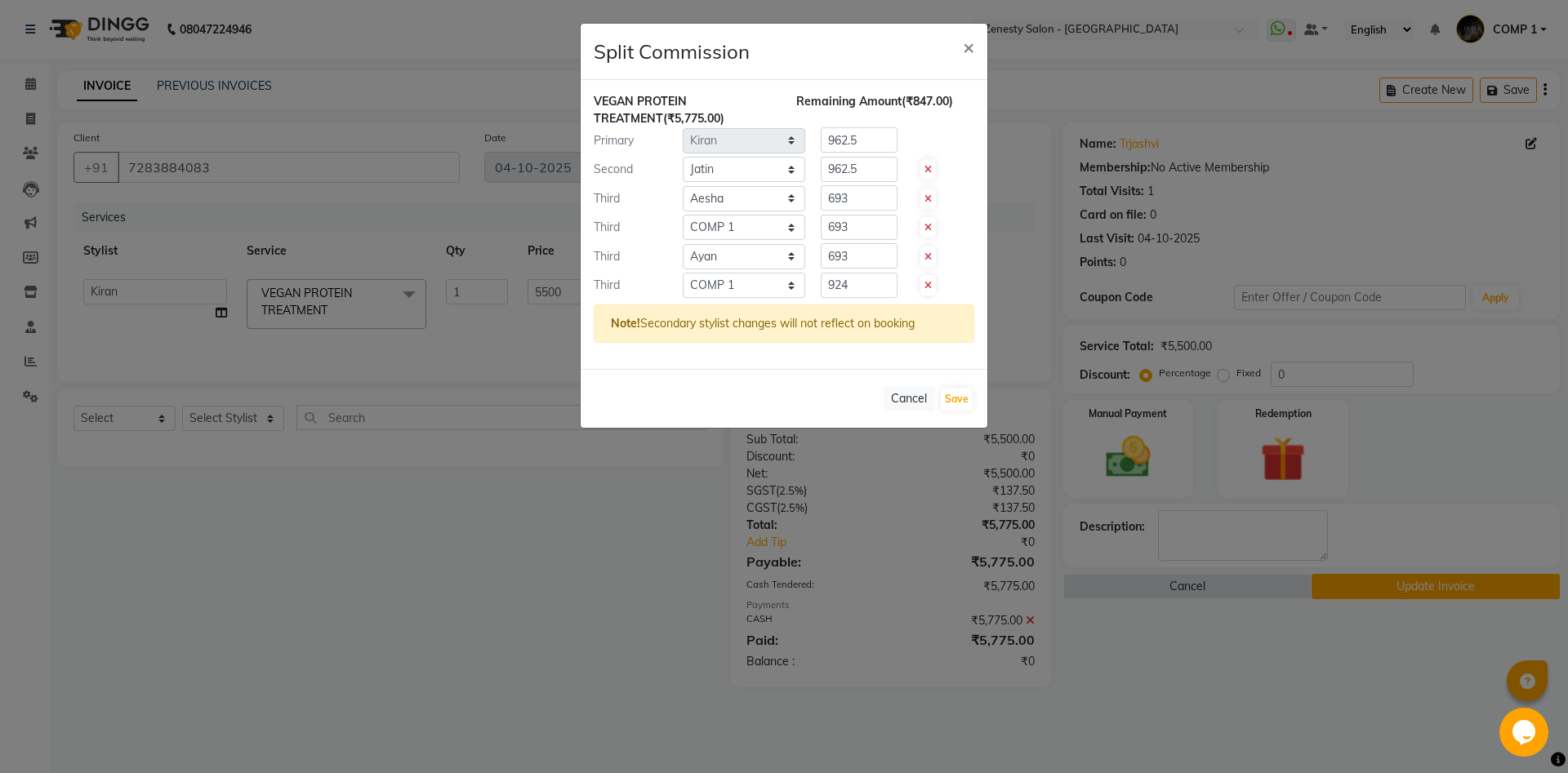
click at [923, 252] on span at bounding box center [928, 256] width 16 height 20
type input "1155"
click at [923, 275] on span at bounding box center [928, 285] width 16 height 20
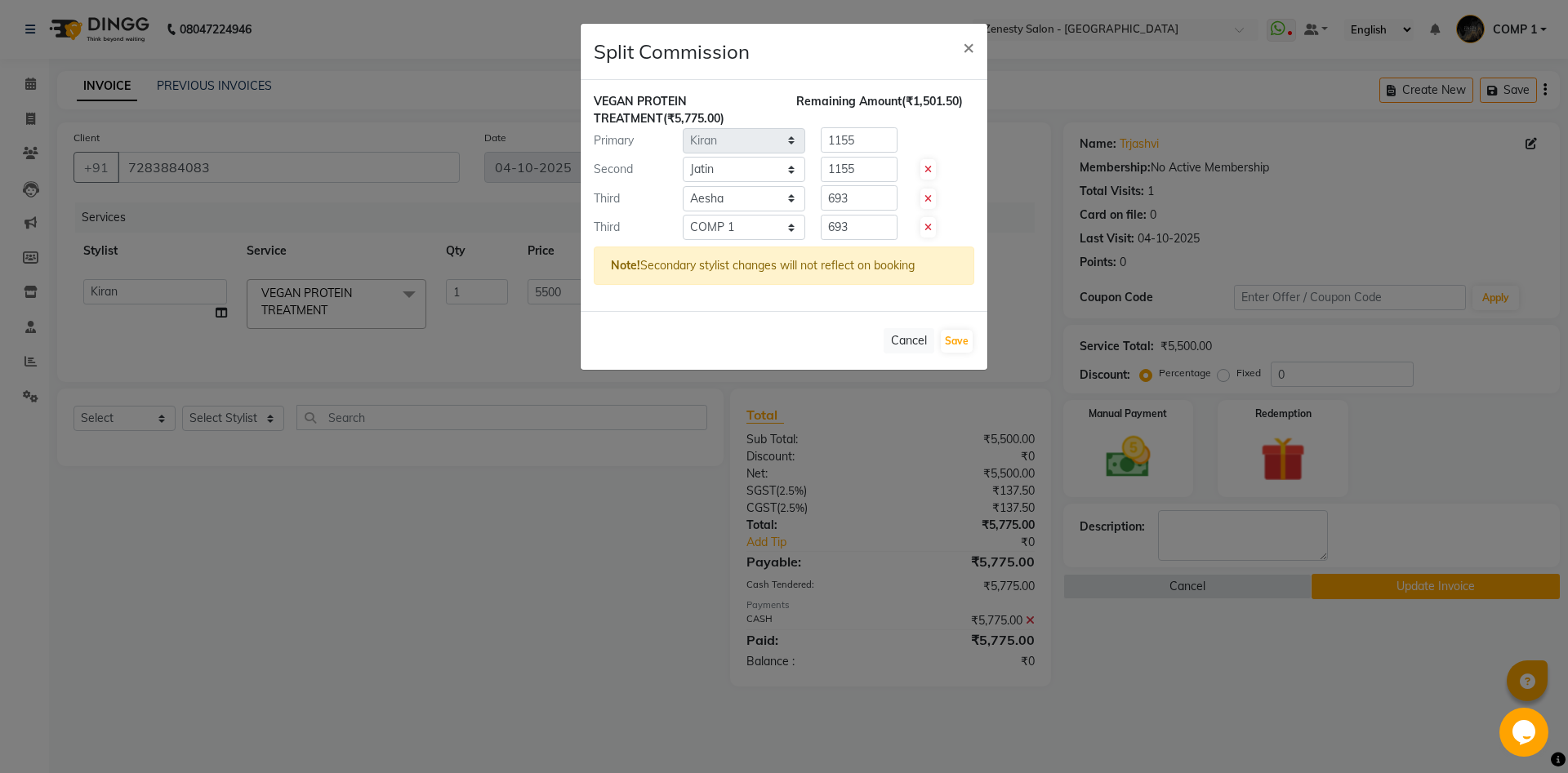
type input "1443.75"
click at [682, 214] on select "Select Aanand Aarti Aashik Aesha Arsh Khalifa Ayan COMP 1 COMP 2 Darshan Dhara …" at bounding box center [743, 227] width 123 height 25
select select "40087"
click option "COMP 2" at bounding box center [0, 0] width 0 height 0
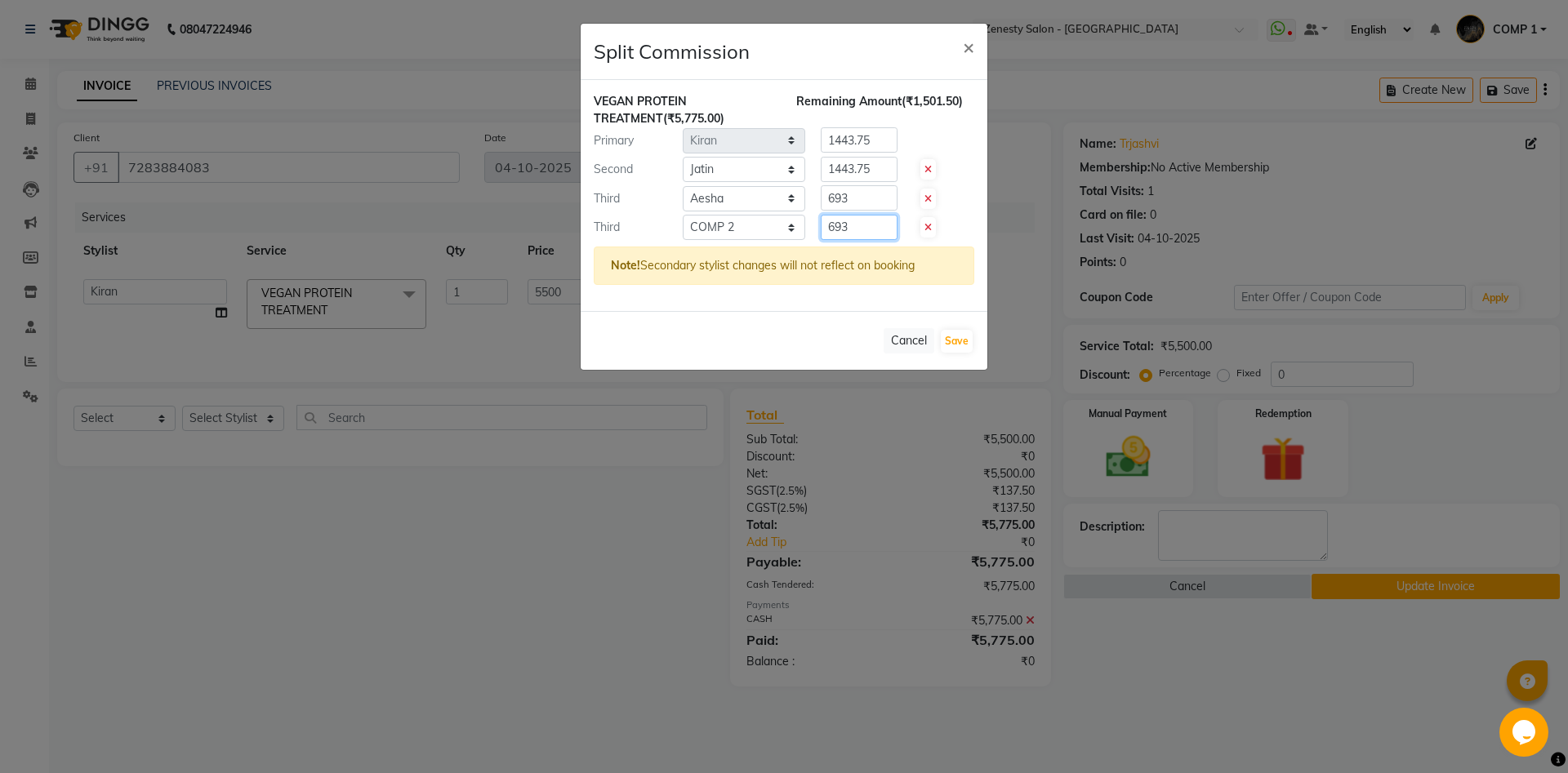
drag, startPoint x: 869, startPoint y: 222, endPoint x: 760, endPoint y: 240, distance: 110.5
click at [821, 240] on input "693" at bounding box center [859, 227] width 77 height 25
type input "0"
drag, startPoint x: 869, startPoint y: 201, endPoint x: 793, endPoint y: 206, distance: 76.2
click at [821, 206] on input "number" at bounding box center [859, 198] width 77 height 25
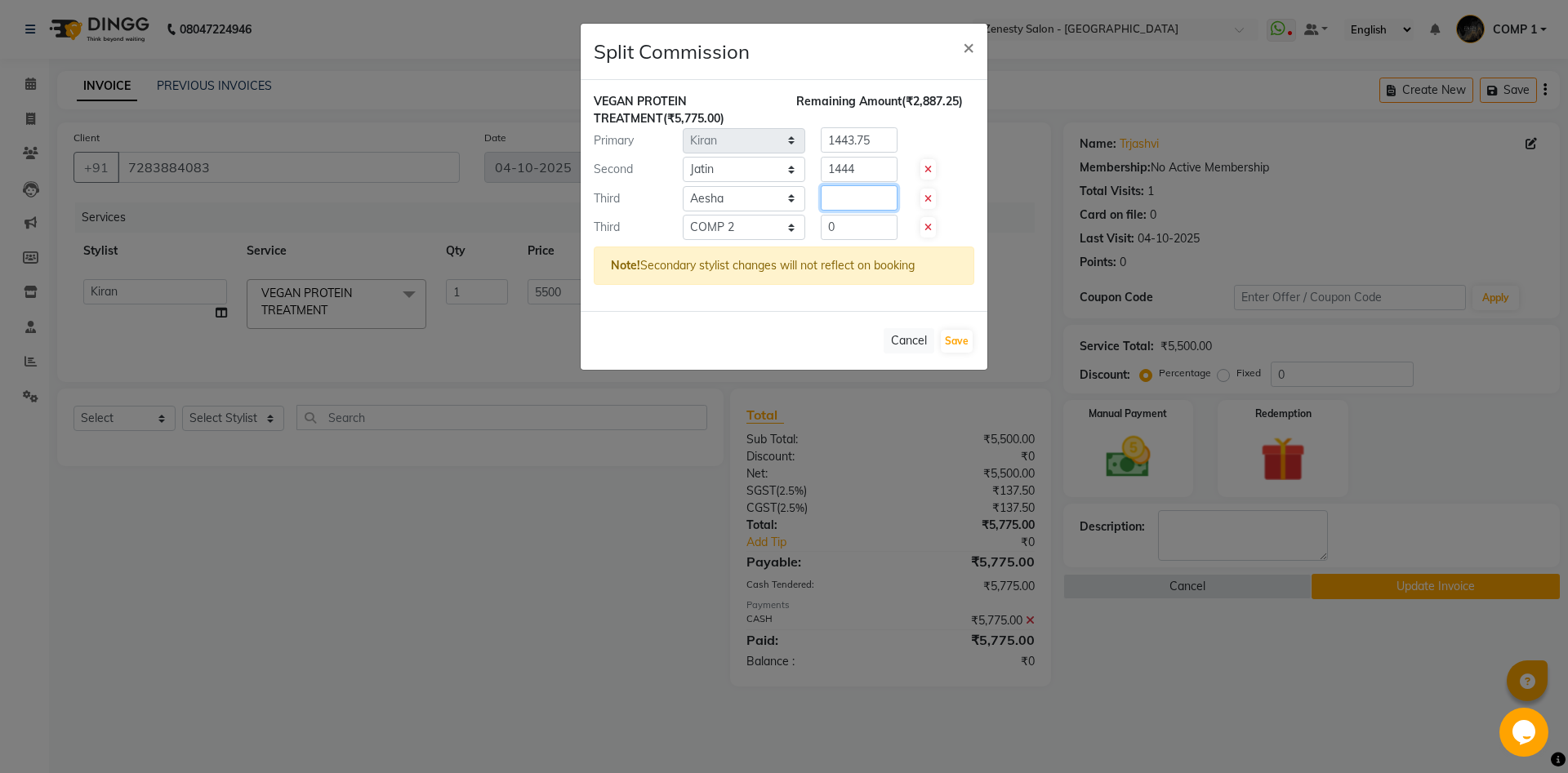
type input "1444"
drag, startPoint x: 875, startPoint y: 167, endPoint x: 838, endPoint y: 157, distance: 38.3
click at [791, 185] on div "VEGAN PROTEIN TREATMENT (₹5,775.00) Remaining Amount (₹2,887.25) Primary Select…" at bounding box center [784, 195] width 407 height 231
drag, startPoint x: 864, startPoint y: 166, endPoint x: 800, endPoint y: 171, distance: 64.2
click at [821, 171] on input "1444" at bounding box center [859, 169] width 77 height 25
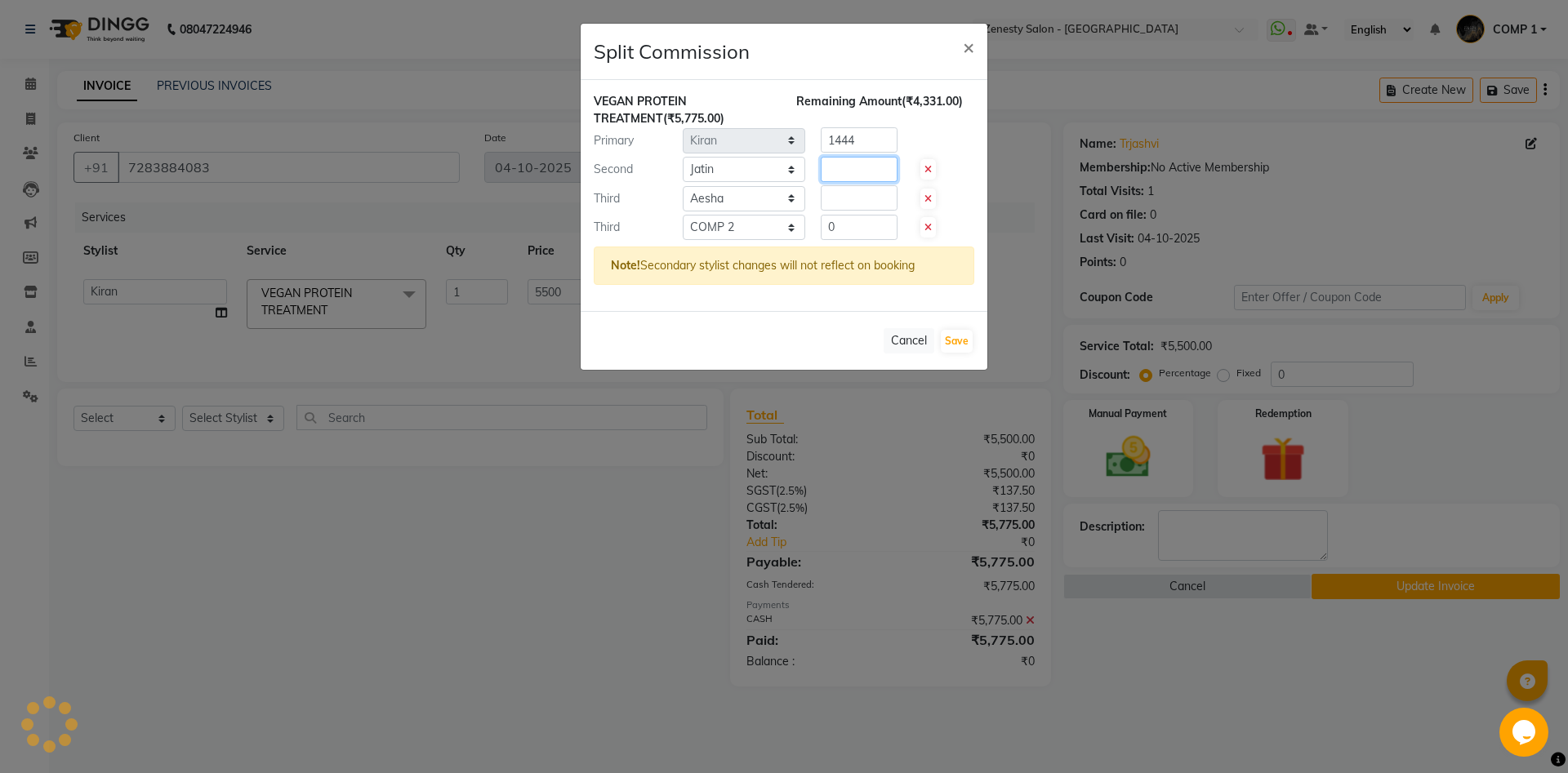
type input "1444"
click at [876, 139] on input "1444" at bounding box center [859, 139] width 77 height 25
drag, startPoint x: 867, startPoint y: 137, endPoint x: 784, endPoint y: 158, distance: 85.6
click at [821, 153] on input "number" at bounding box center [859, 139] width 77 height 25
click at [856, 207] on input "number" at bounding box center [859, 198] width 77 height 25
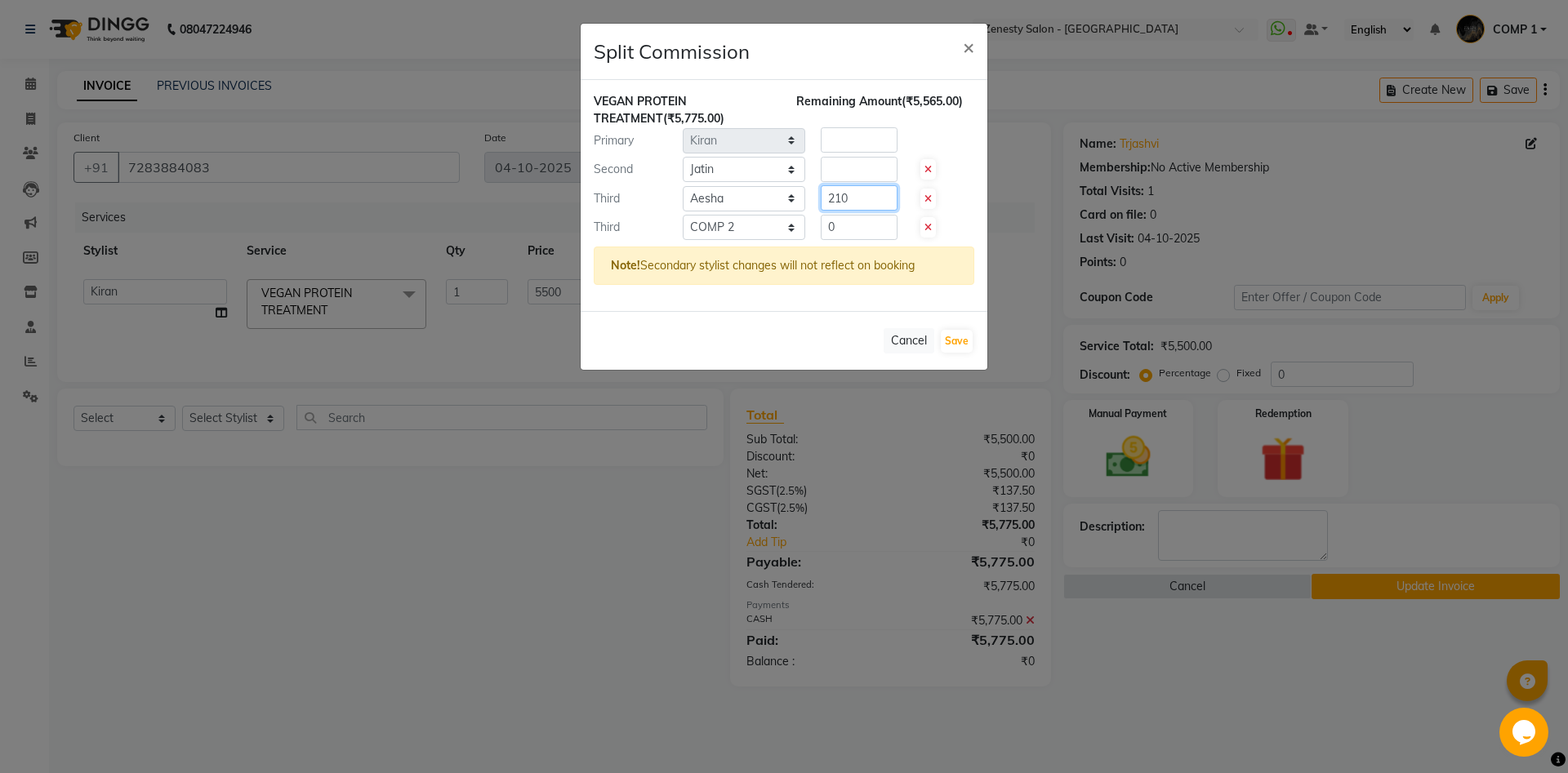
type input "210"
click at [828, 166] on div "VEGAN PROTEIN TREATMENT (₹5,775.00) Remaining Amount (₹5,565.00) Primary Select…" at bounding box center [784, 195] width 407 height 231
click at [830, 166] on input "number" at bounding box center [859, 169] width 77 height 25
type input "2782.5"
click at [860, 148] on input "number" at bounding box center [859, 139] width 77 height 25
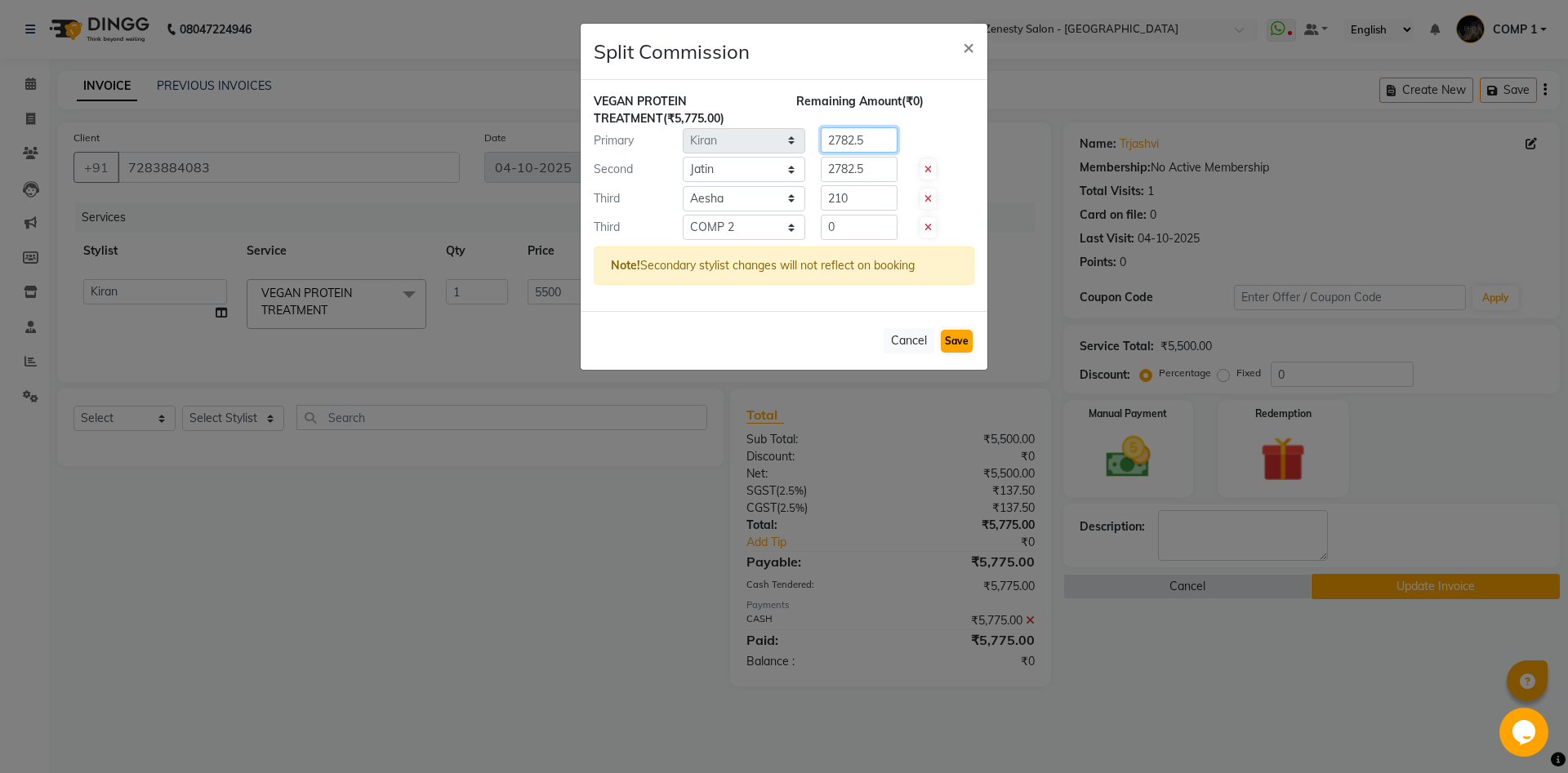
type input "2782.5"
click at [964, 342] on button "Save" at bounding box center [956, 342] width 32 height 23
select select "Select"
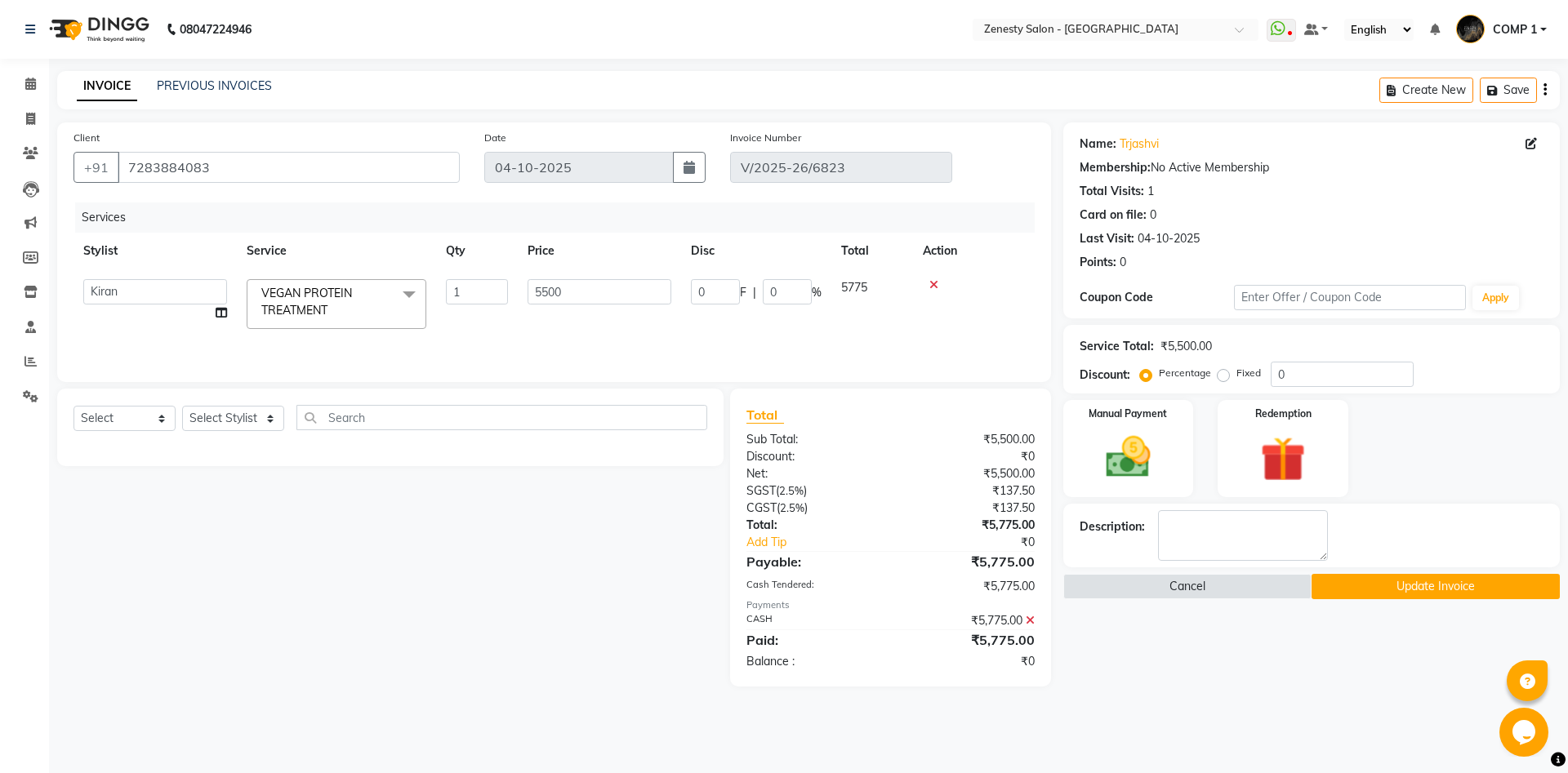
click at [1459, 587] on button "Update Invoice" at bounding box center [1436, 587] width 248 height 25
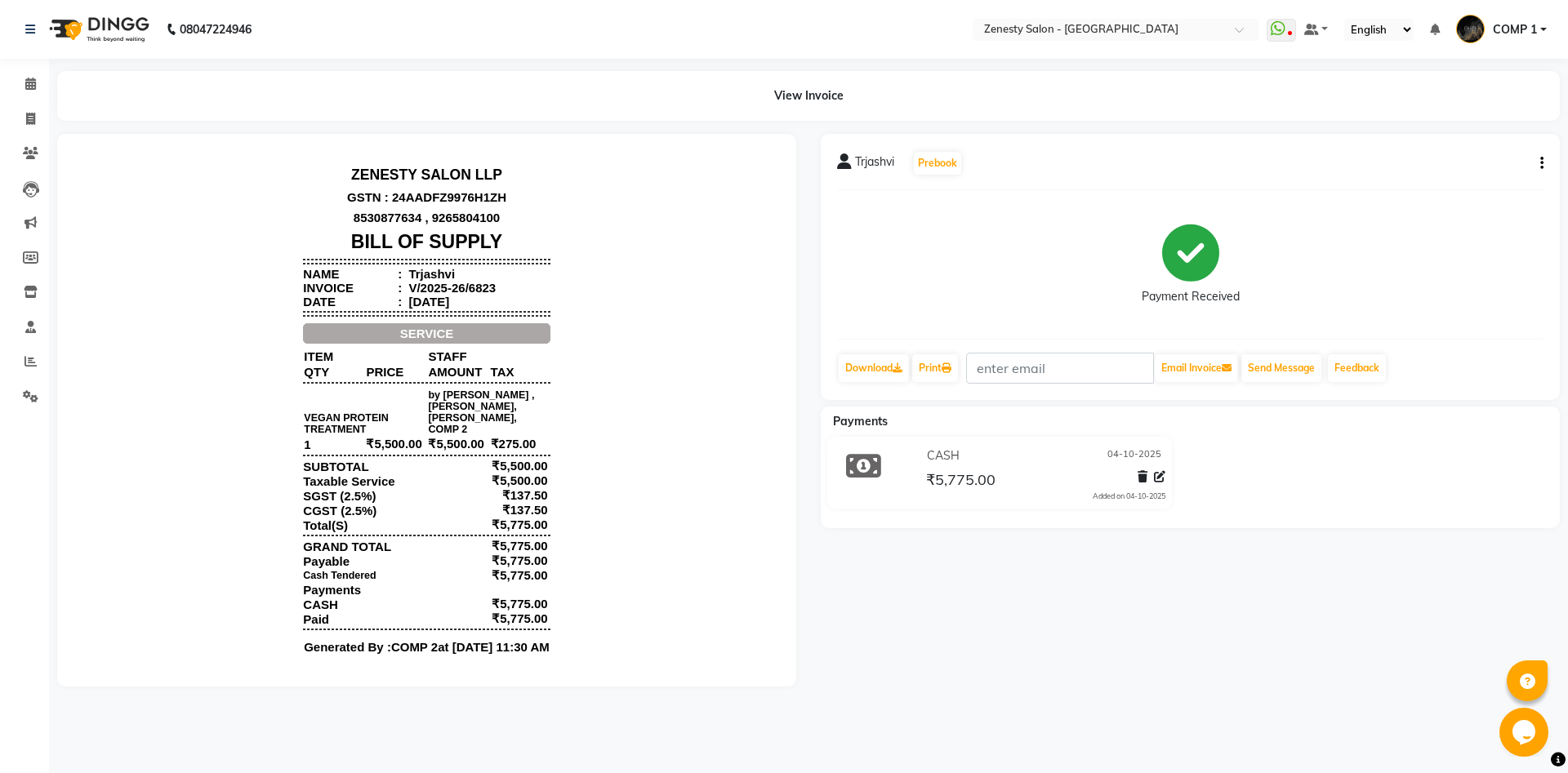
click at [1539, 159] on button "button" at bounding box center [1537, 164] width 10 height 17
click at [1503, 144] on div "Split Service Amount" at bounding box center [1460, 143] width 112 height 20
select select "39508"
select select "39494"
select select "79185"
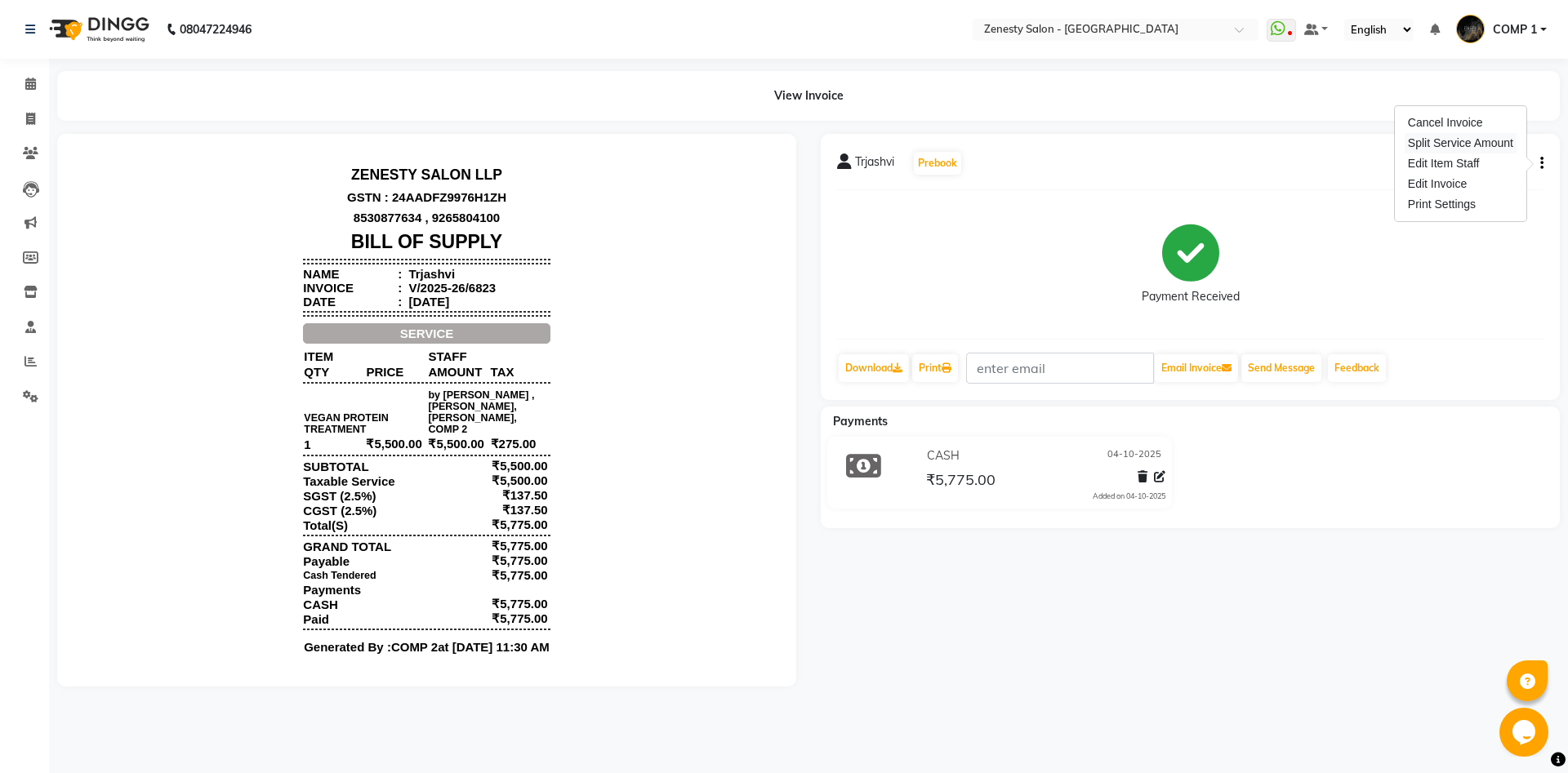
select select "40087"
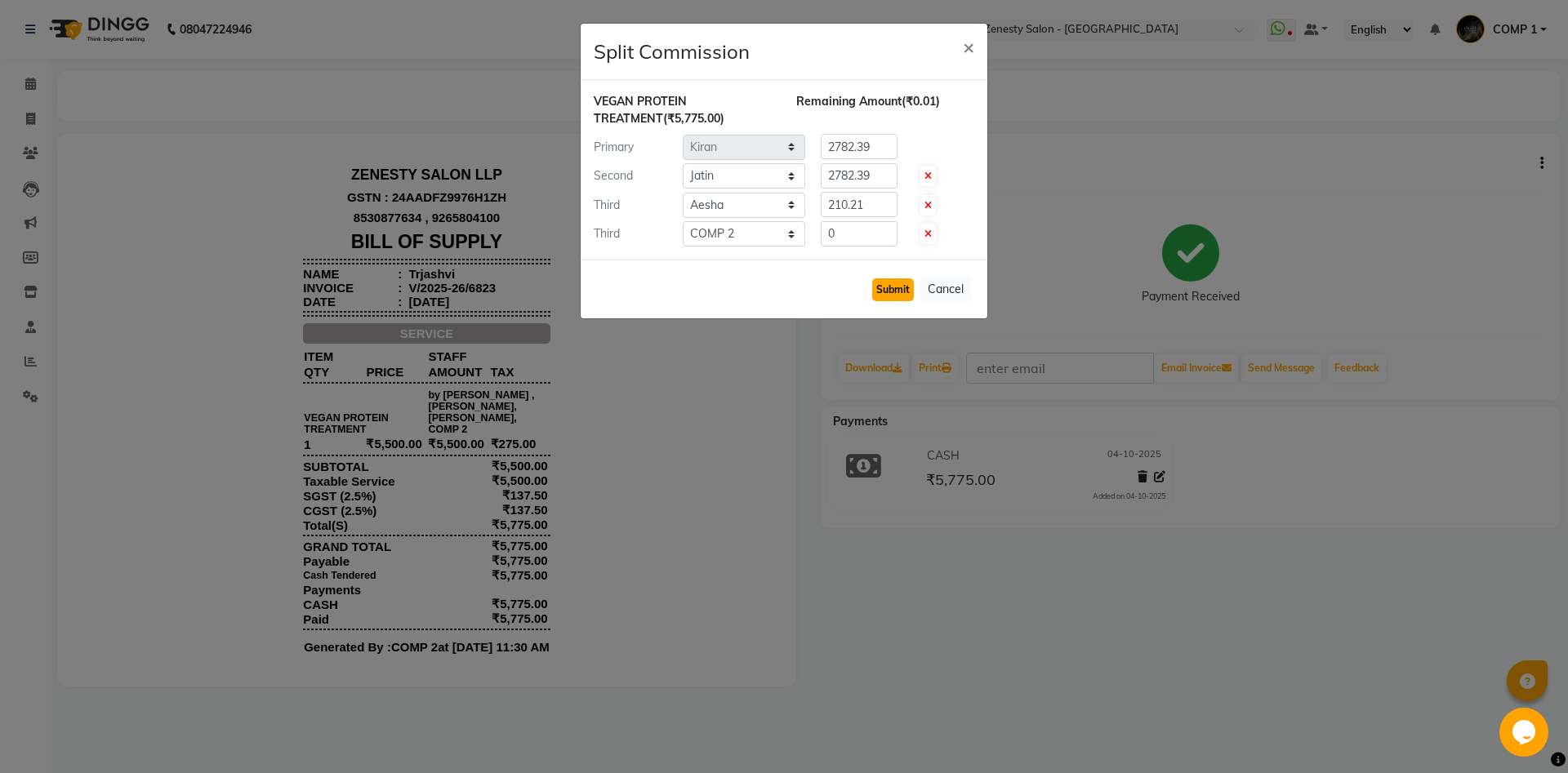
click at [893, 281] on button "Submit" at bounding box center [893, 289] width 42 height 23
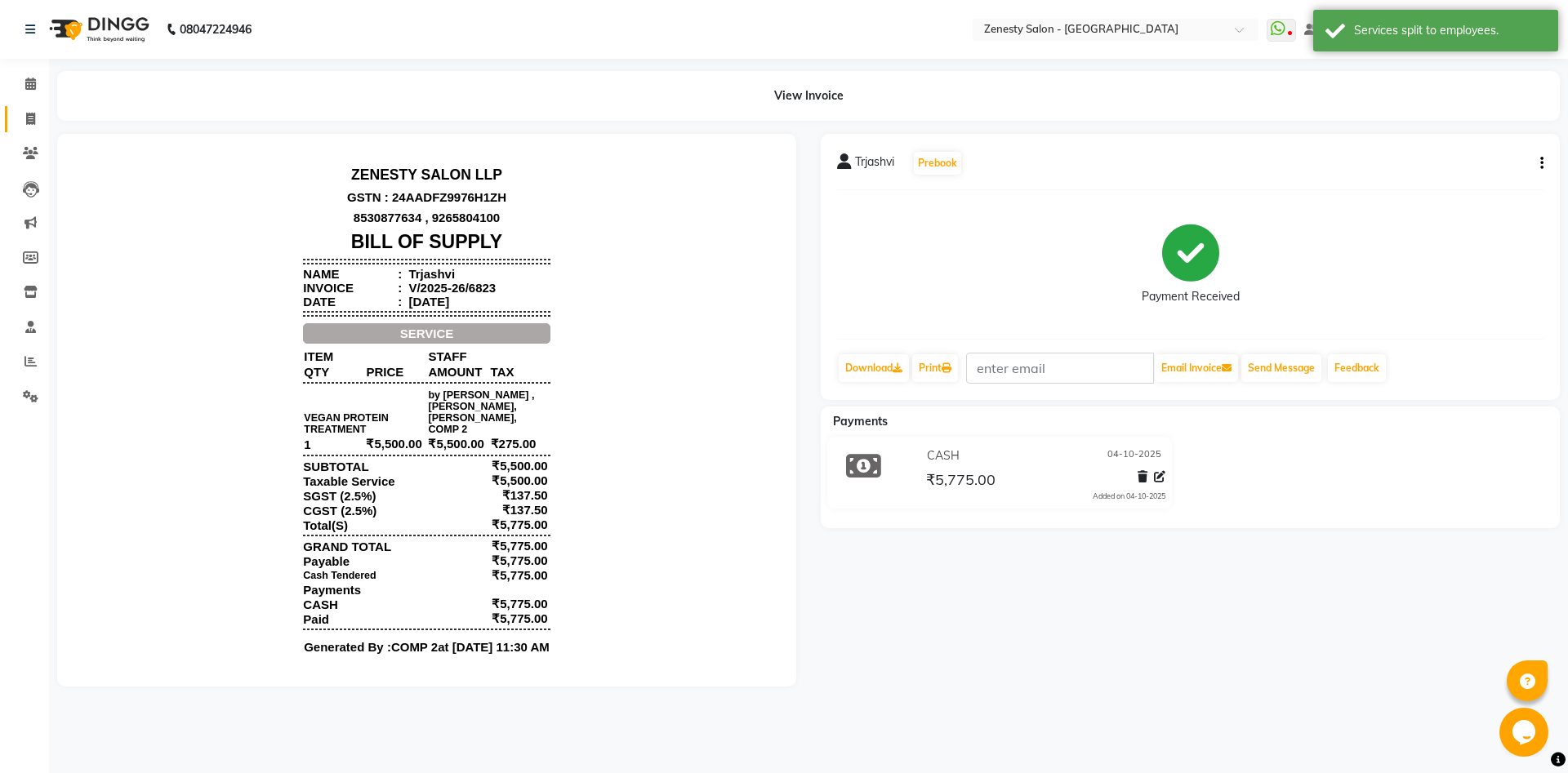
click at [35, 109] on link "Invoice" at bounding box center [24, 119] width 39 height 27
select select "5713"
select select "service"
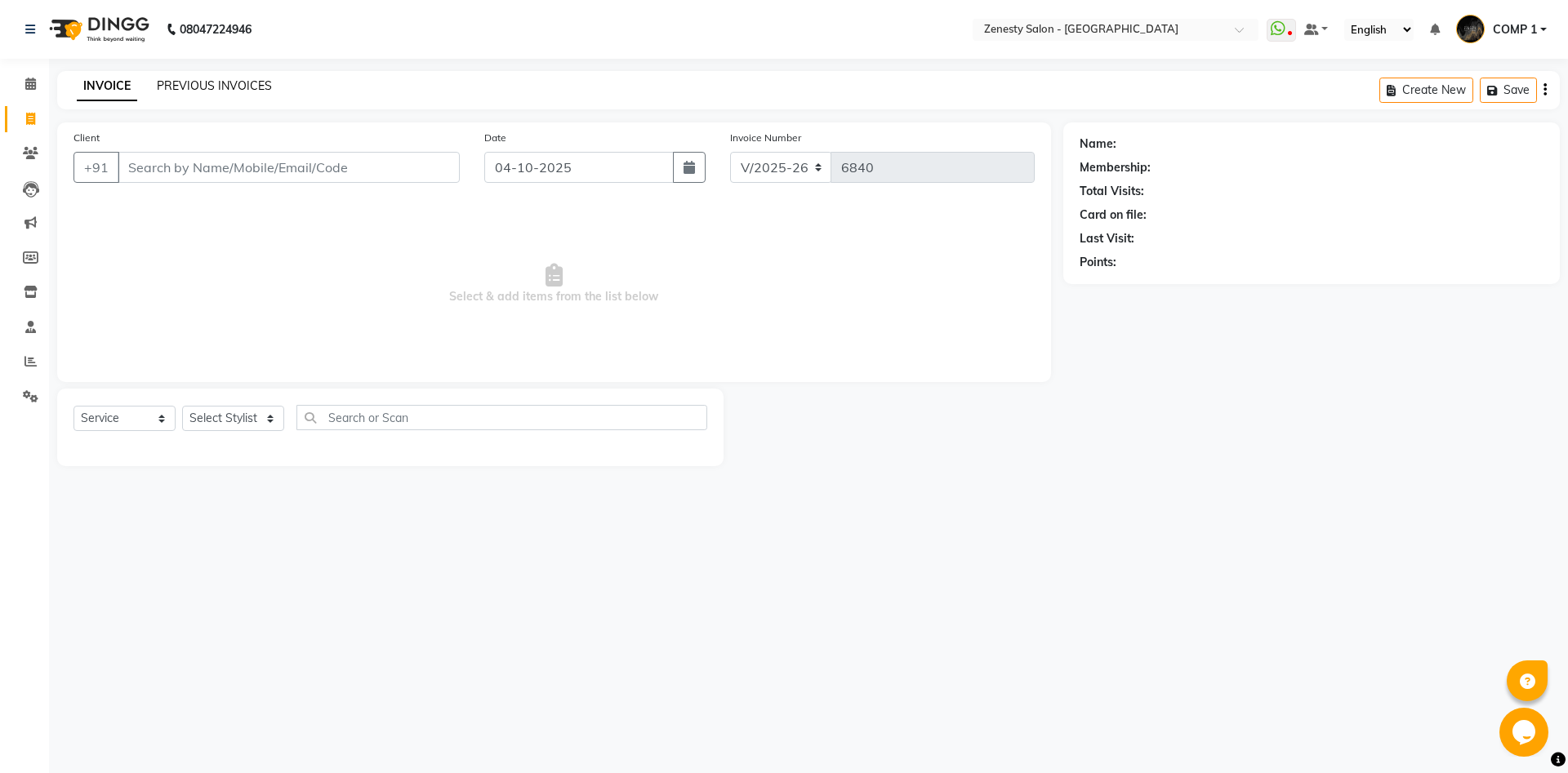
click at [237, 81] on link "PREVIOUS INVOICES" at bounding box center [214, 85] width 115 height 15
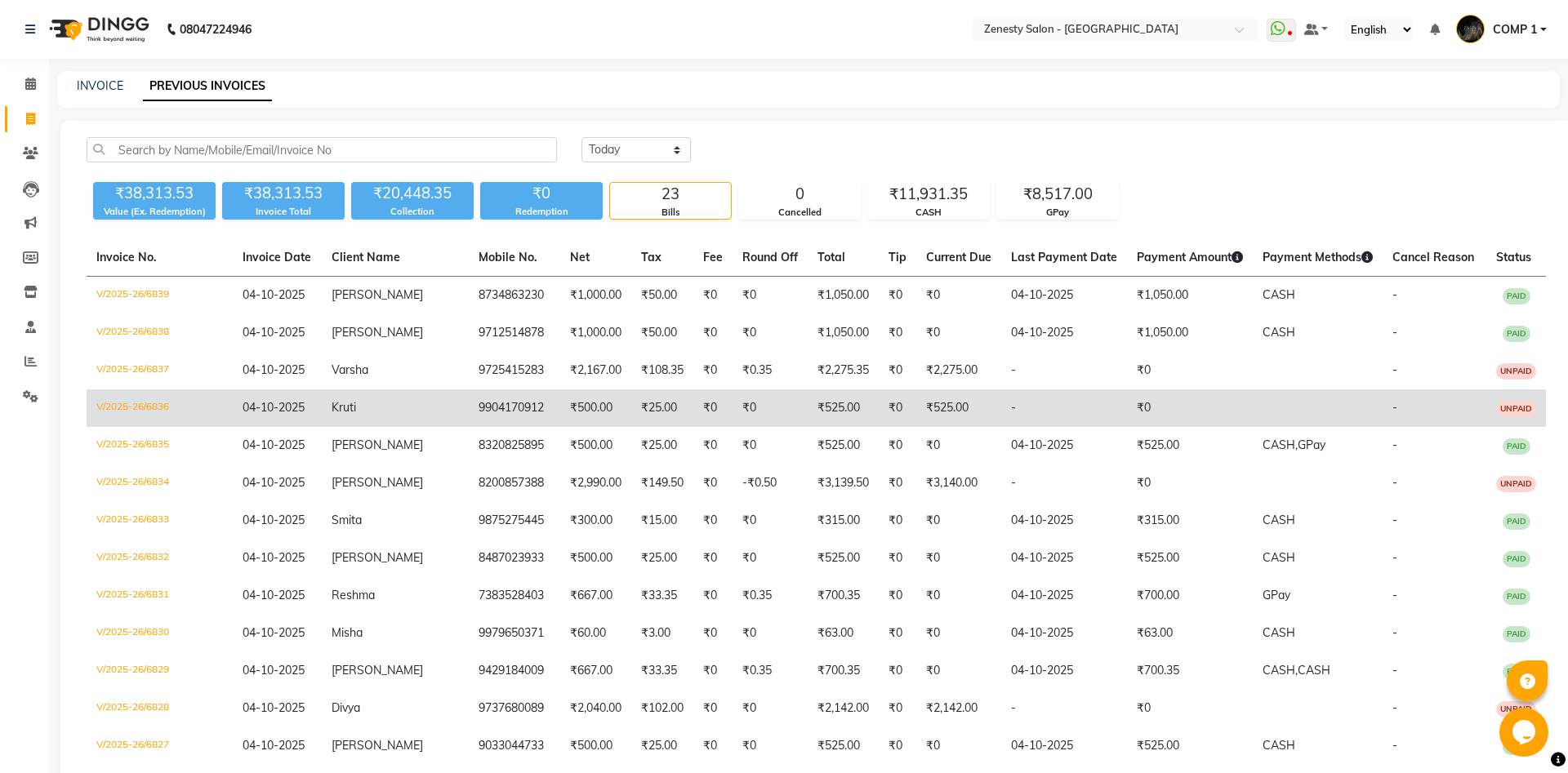
click at [594, 395] on td "₹500.00" at bounding box center [596, 408] width 71 height 37
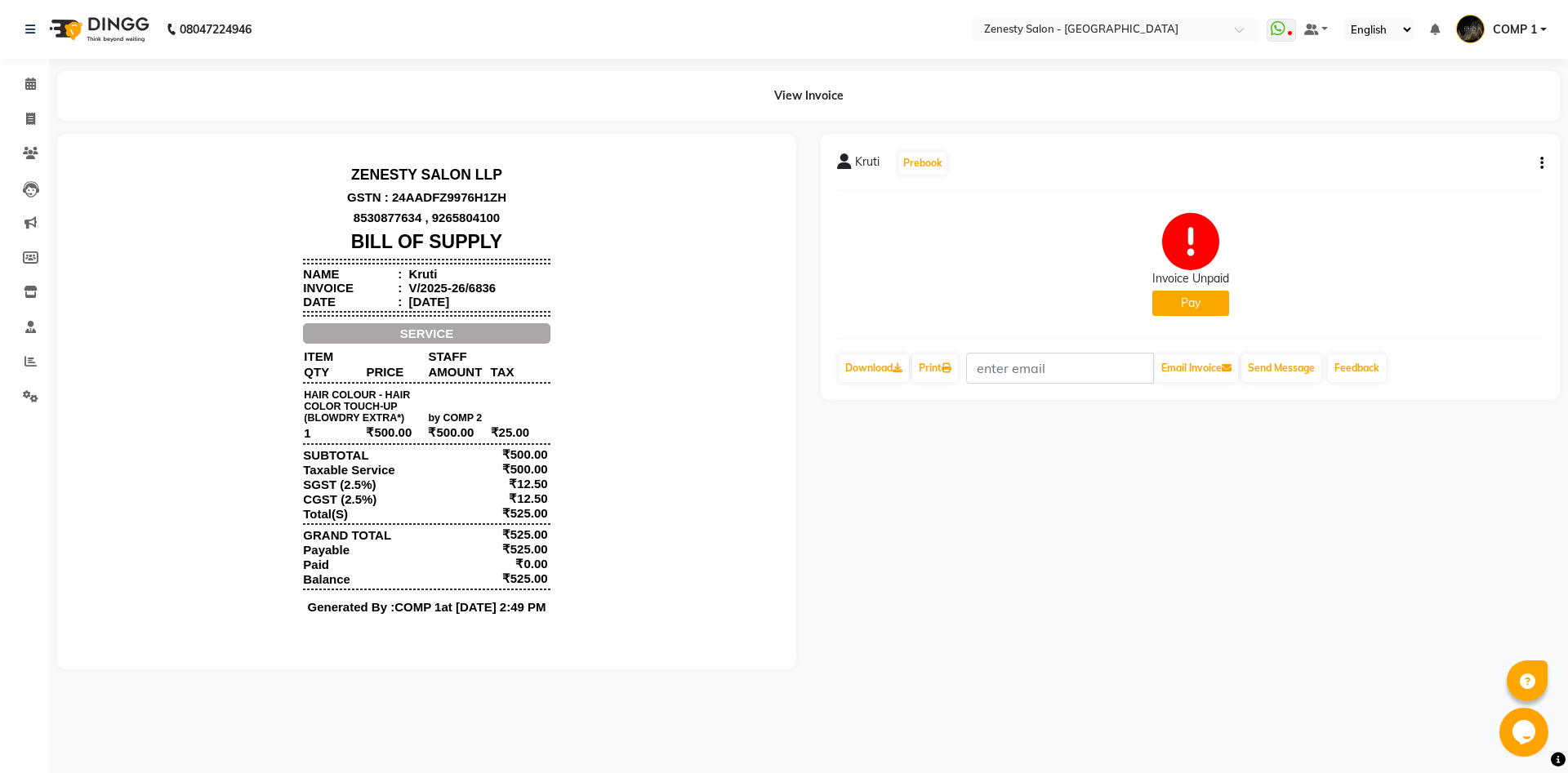
click at [1539, 167] on button "button" at bounding box center [1537, 164] width 10 height 17
click at [1488, 183] on div "Edit Invoice" at bounding box center [1460, 184] width 112 height 20
select select "service"
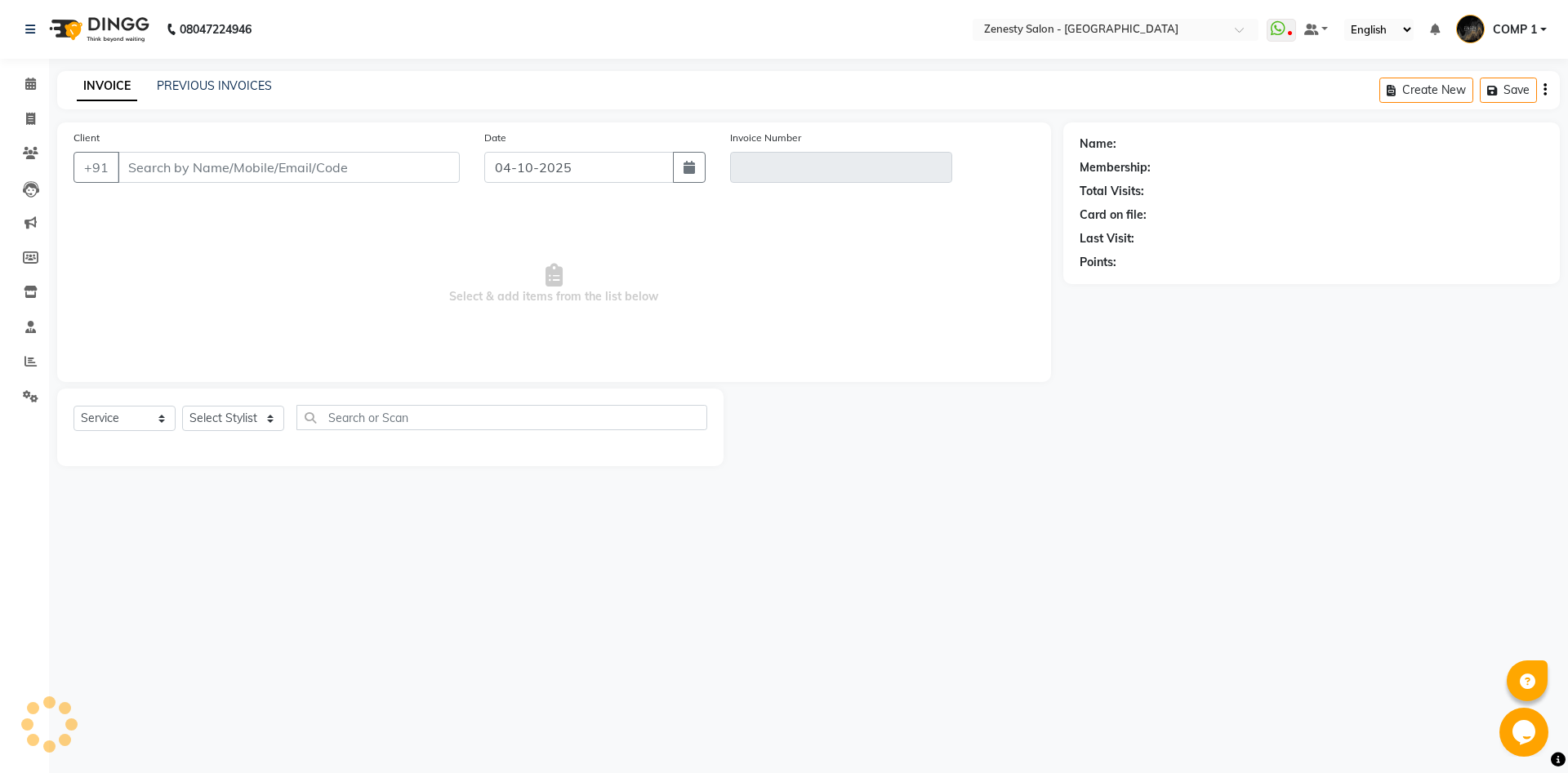
type input "9904170912"
type input "V/2025-26/6836"
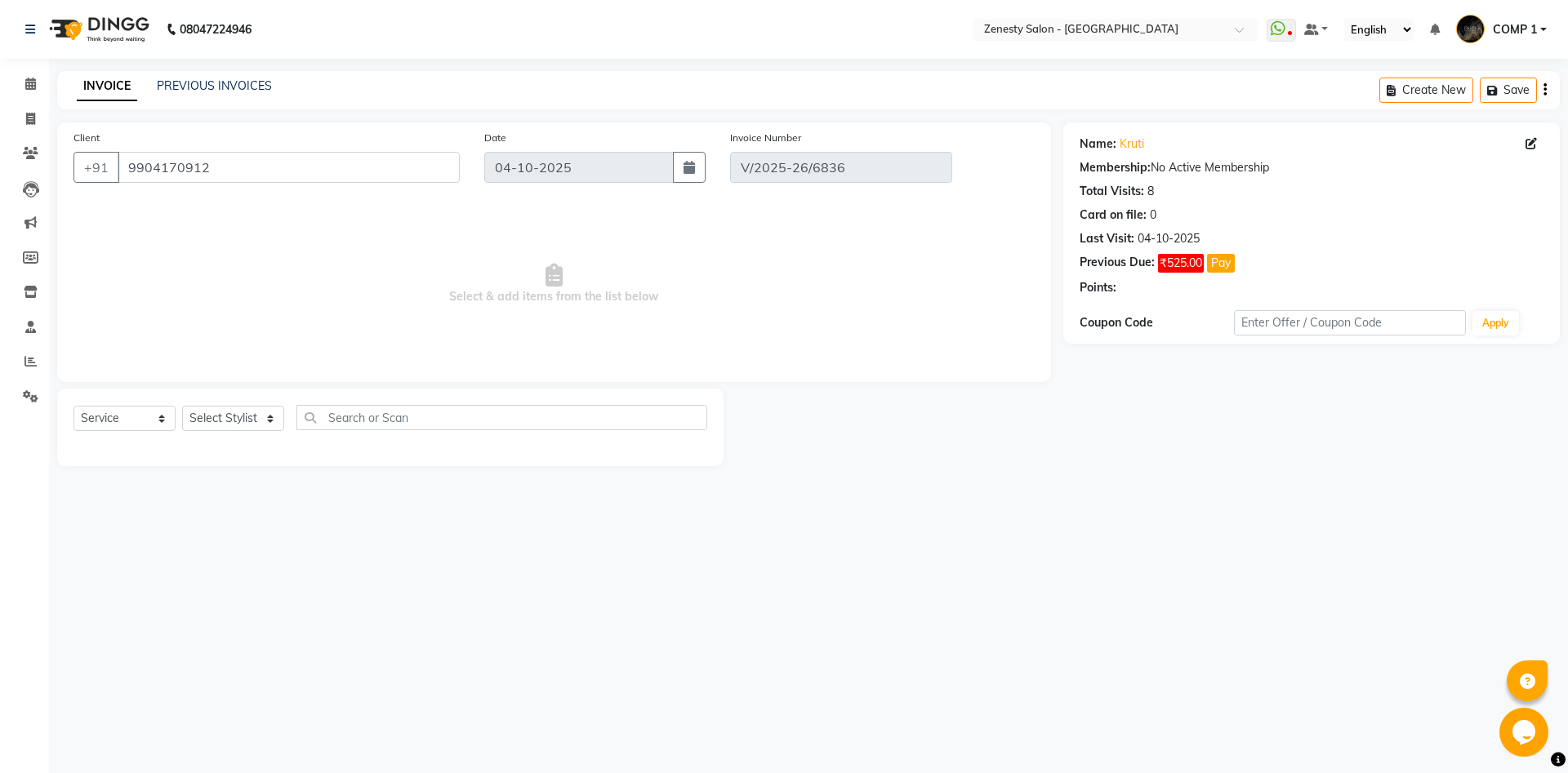
select select "select"
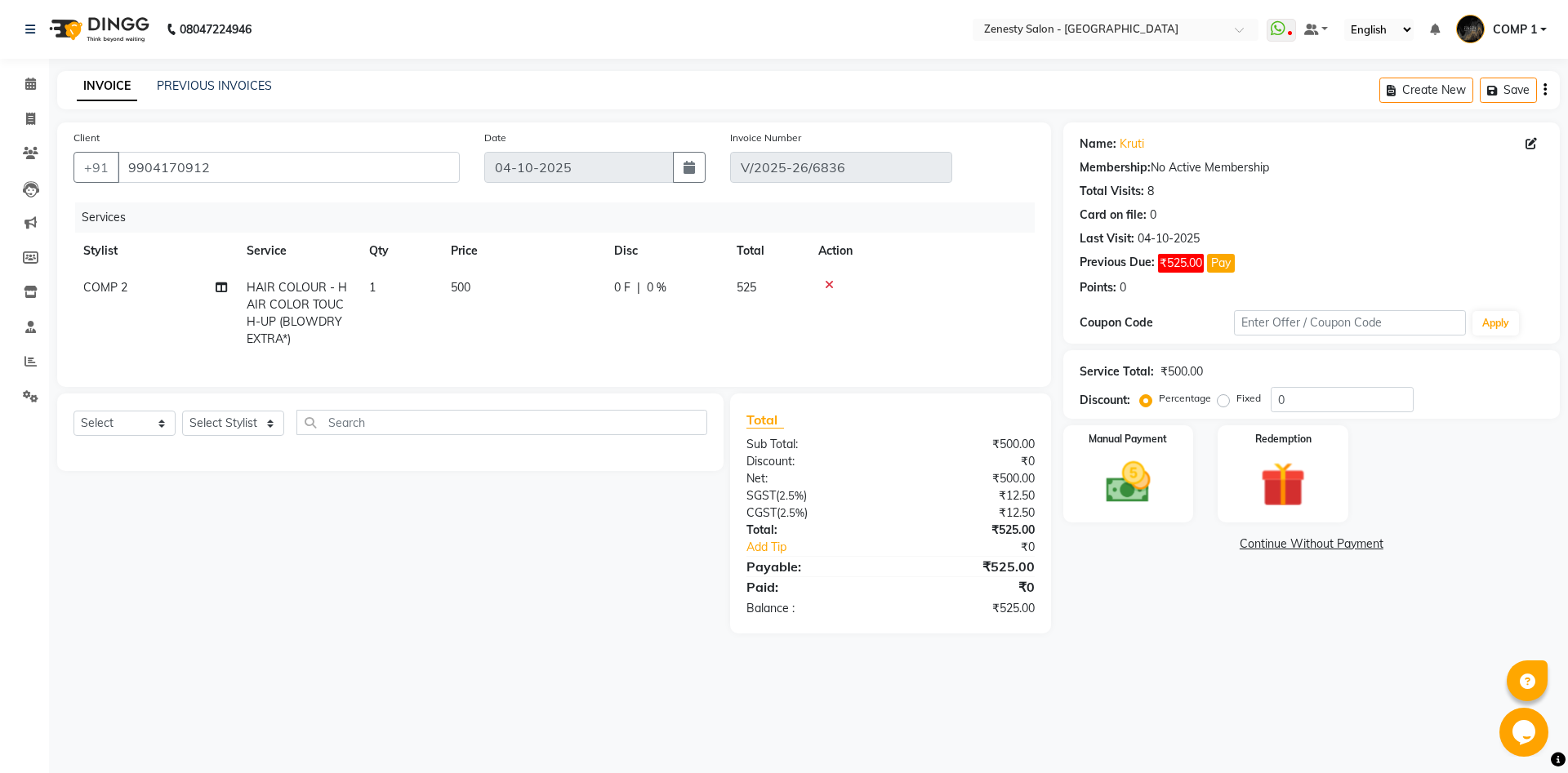
click at [98, 291] on span "COMP 2" at bounding box center [105, 287] width 44 height 15
select select "40087"
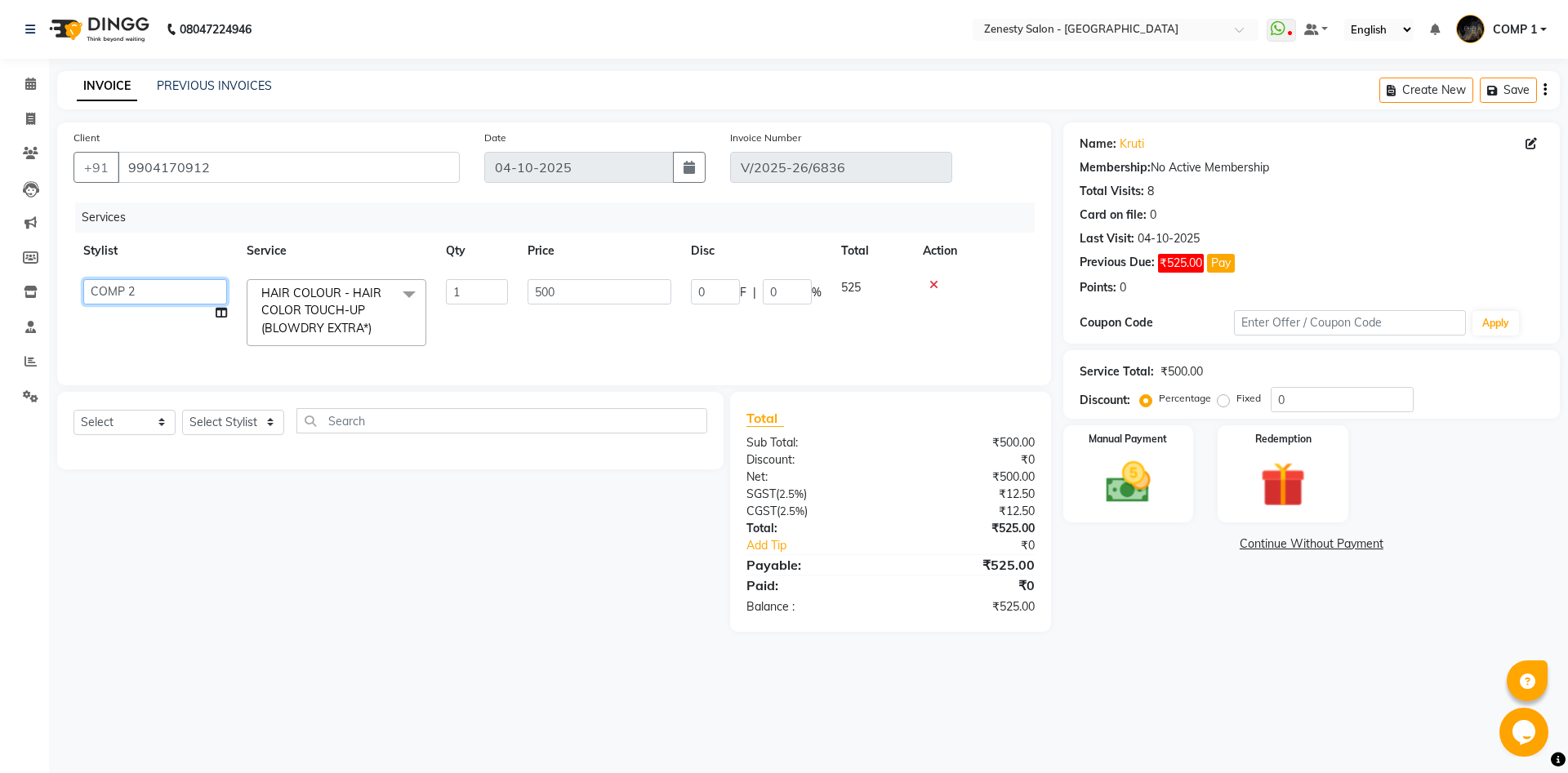
click at [84, 279] on select "Aanand Aarti Aashik Aesha Arsh Khalifa Ayan COMP 1 COMP 2 Darshan Dhara Farjan …" at bounding box center [155, 291] width 144 height 25
select select "75609"
click at [224, 315] on icon at bounding box center [221, 312] width 11 height 11
select select "75609"
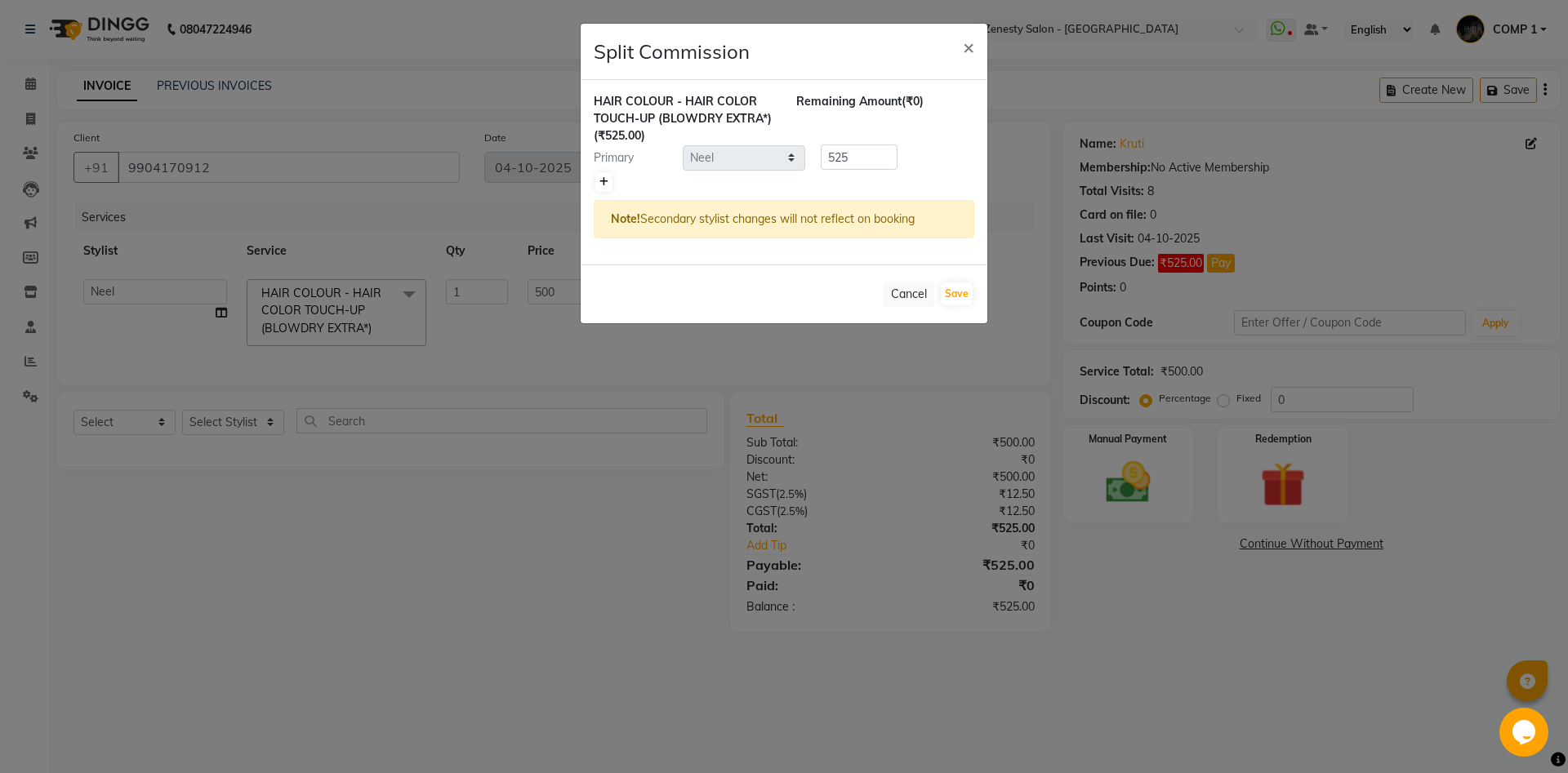
click at [601, 186] on icon at bounding box center [604, 181] width 9 height 10
type input "262.5"
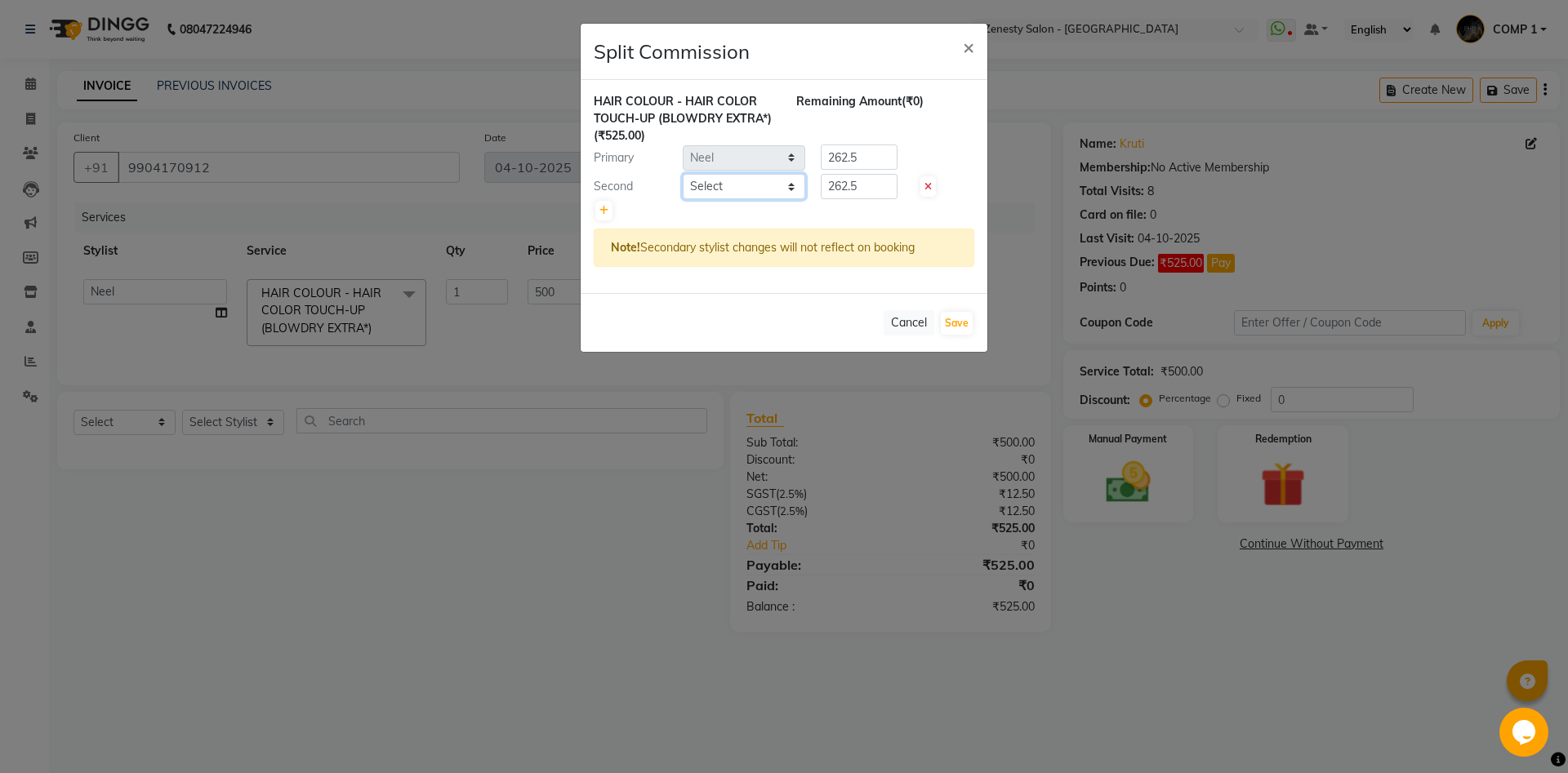
click at [682, 174] on select "Select Aanand Aarti Aashik Aesha Arsh Khalifa Ayan COMP 1 COMP 2 Darshan Dhara …" at bounding box center [743, 186] width 123 height 25
select select "42827"
click option "Meet [PERSON_NAME]" at bounding box center [0, 0] width 0 height 0
click at [743, 196] on select "Select Aanand Aarti Aashik Aesha Arsh Khalifa Ayan COMP 1 COMP 2 Darshan Dhara …" at bounding box center [743, 186] width 123 height 25
drag, startPoint x: 869, startPoint y: 184, endPoint x: 736, endPoint y: 186, distance: 133.0
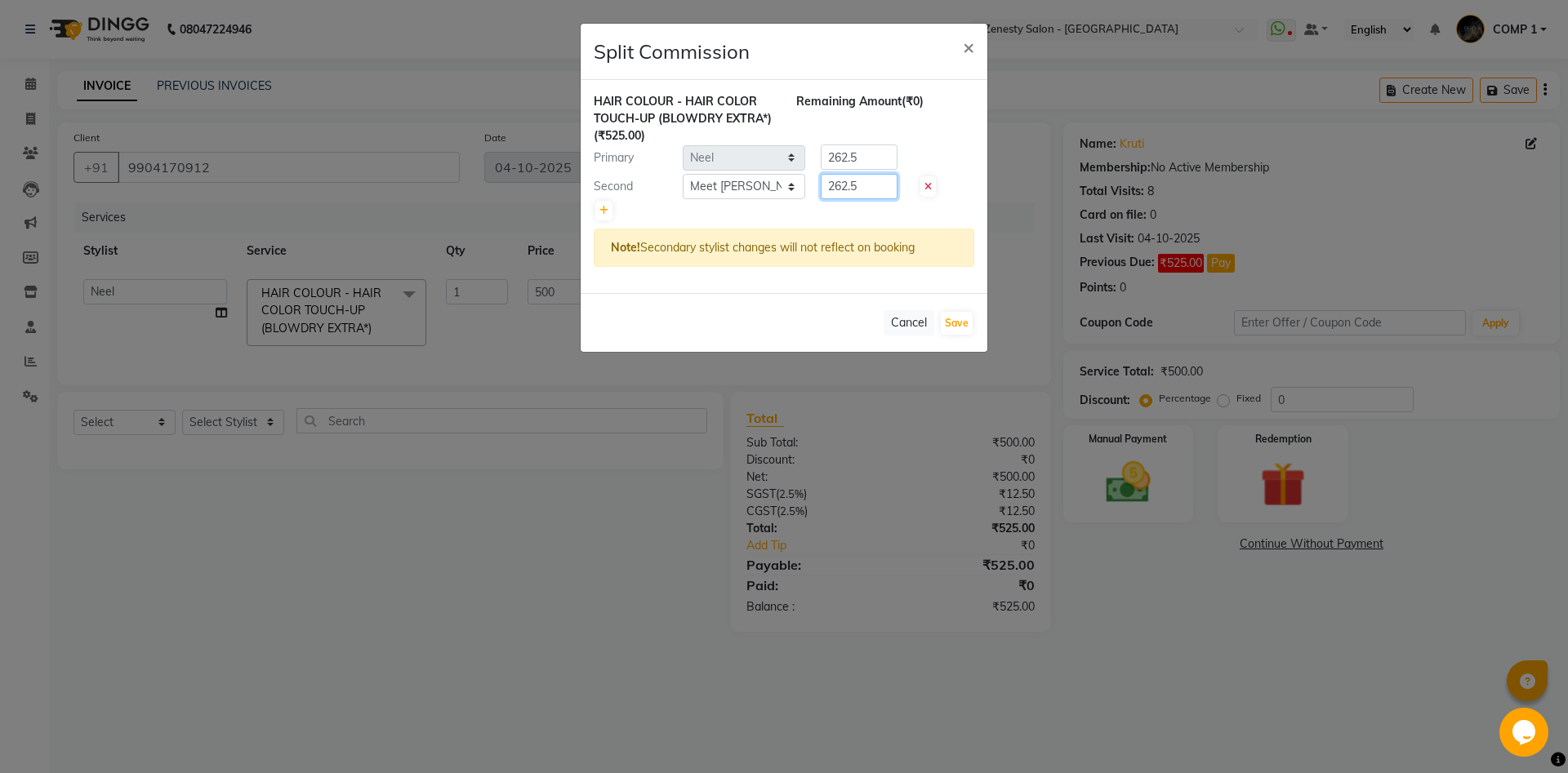
click at [821, 186] on input "262.5" at bounding box center [859, 186] width 77 height 25
click at [873, 187] on input "262.5" at bounding box center [859, 186] width 77 height 25
click at [913, 318] on button "Cancel" at bounding box center [909, 322] width 51 height 25
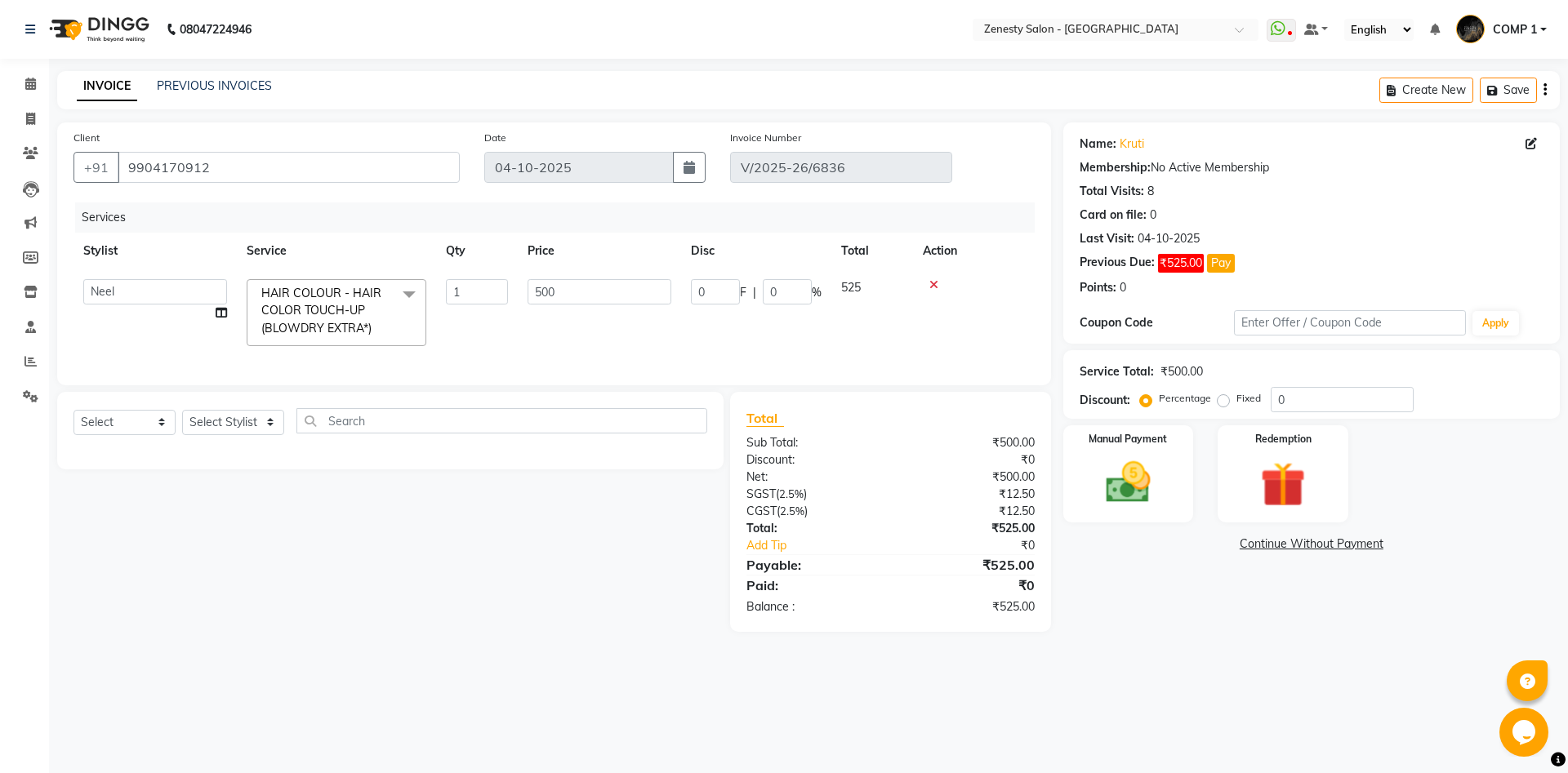
drag, startPoint x: 559, startPoint y: 272, endPoint x: 573, endPoint y: 285, distance: 19.1
click at [545, 285] on td "500" at bounding box center [599, 312] width 163 height 86
drag, startPoint x: 524, startPoint y: 298, endPoint x: 504, endPoint y: 302, distance: 20.4
click at [527, 302] on input "500" at bounding box center [599, 291] width 144 height 25
type input "1000"
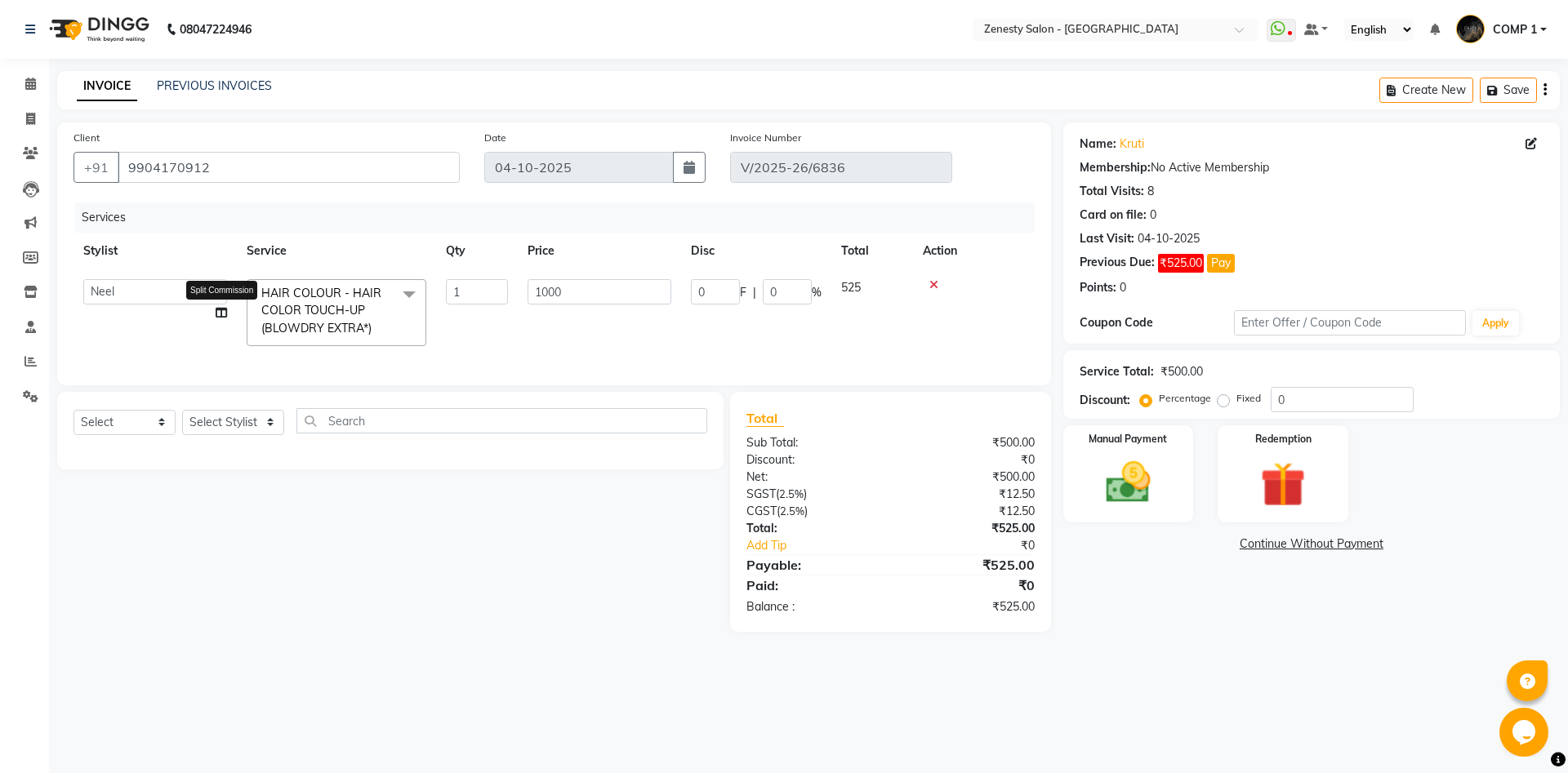
click at [223, 315] on td "Aanand Aarti Aashik Aesha Arsh Khalifa Ayan COMP 1 COMP 2 Darshan Dhara Farjan …" at bounding box center [154, 312] width 163 height 86
select select "75609"
click at [216, 311] on icon at bounding box center [221, 312] width 11 height 11
select select "75609"
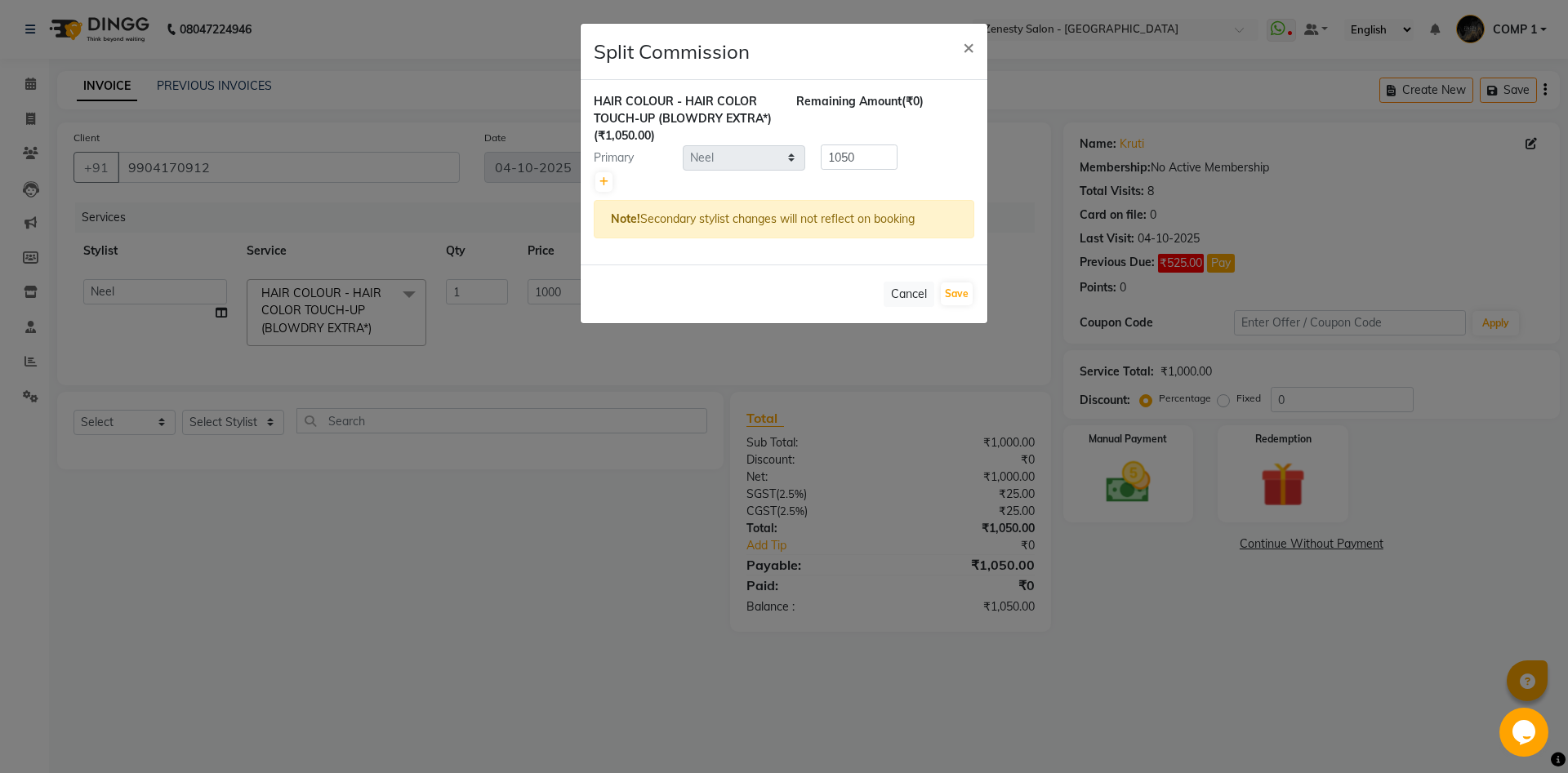
click at [594, 187] on div at bounding box center [784, 182] width 381 height 23
click at [602, 179] on icon at bounding box center [604, 181] width 9 height 10
type input "525"
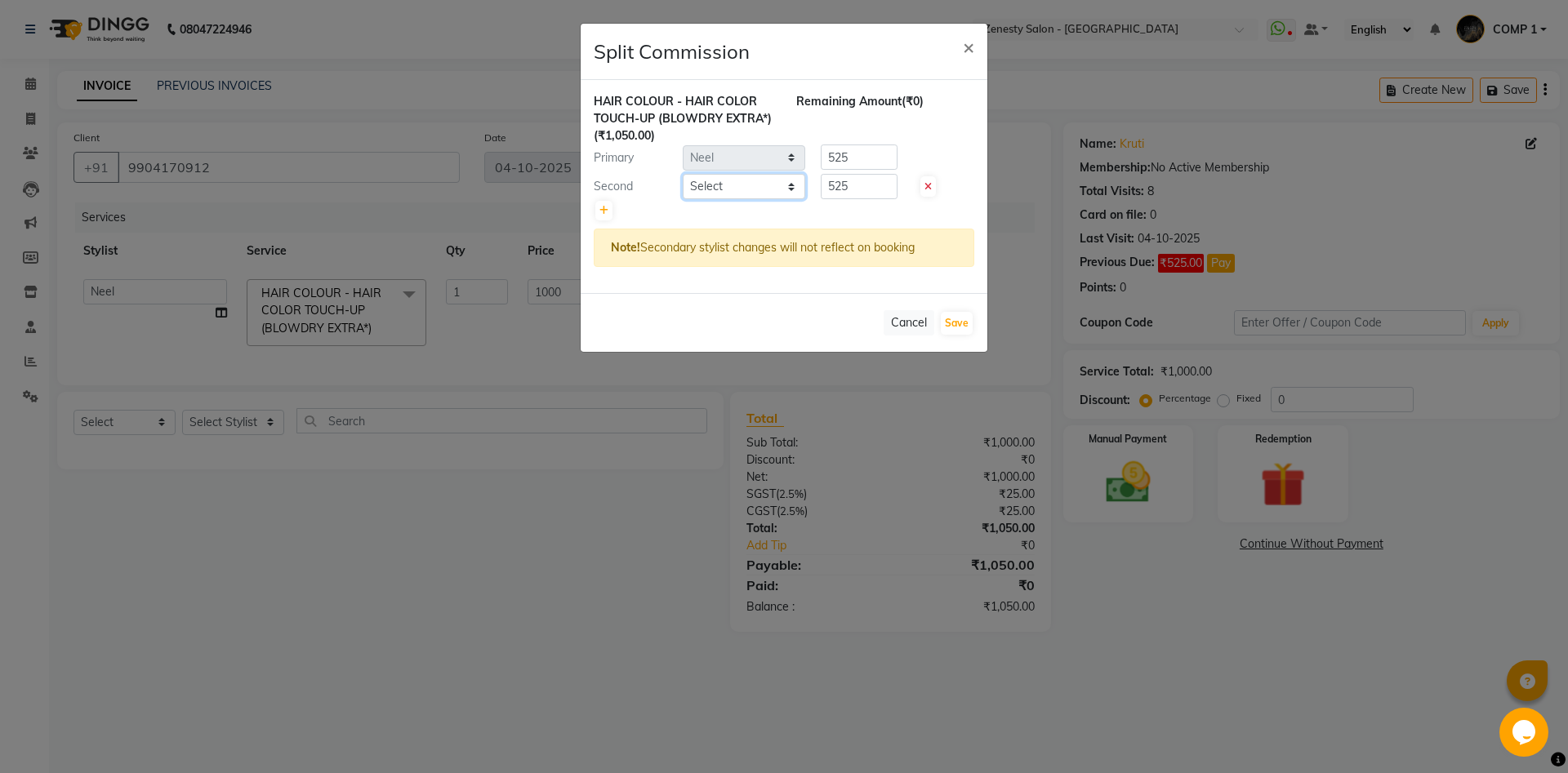
click at [682, 174] on select "Select Aanand Aarti Aashik Aesha Arsh Khalifa Ayan COMP 1 COMP 2 Darshan Dhara …" at bounding box center [743, 186] width 123 height 25
click option "Meet [PERSON_NAME]" at bounding box center [0, 0] width 0 height 0
click at [723, 180] on select "Select Aanand Aarti Aashik Aesha Arsh Khalifa Ayan COMP 1 COMP 2 Darshan Dhara …" at bounding box center [743, 186] width 123 height 25
click at [682, 174] on select "Select Aanand Aarti Aashik Aesha Arsh Khalifa Ayan COMP 1 COMP 2 Darshan Dhara …" at bounding box center [743, 186] width 123 height 25
select select "42827"
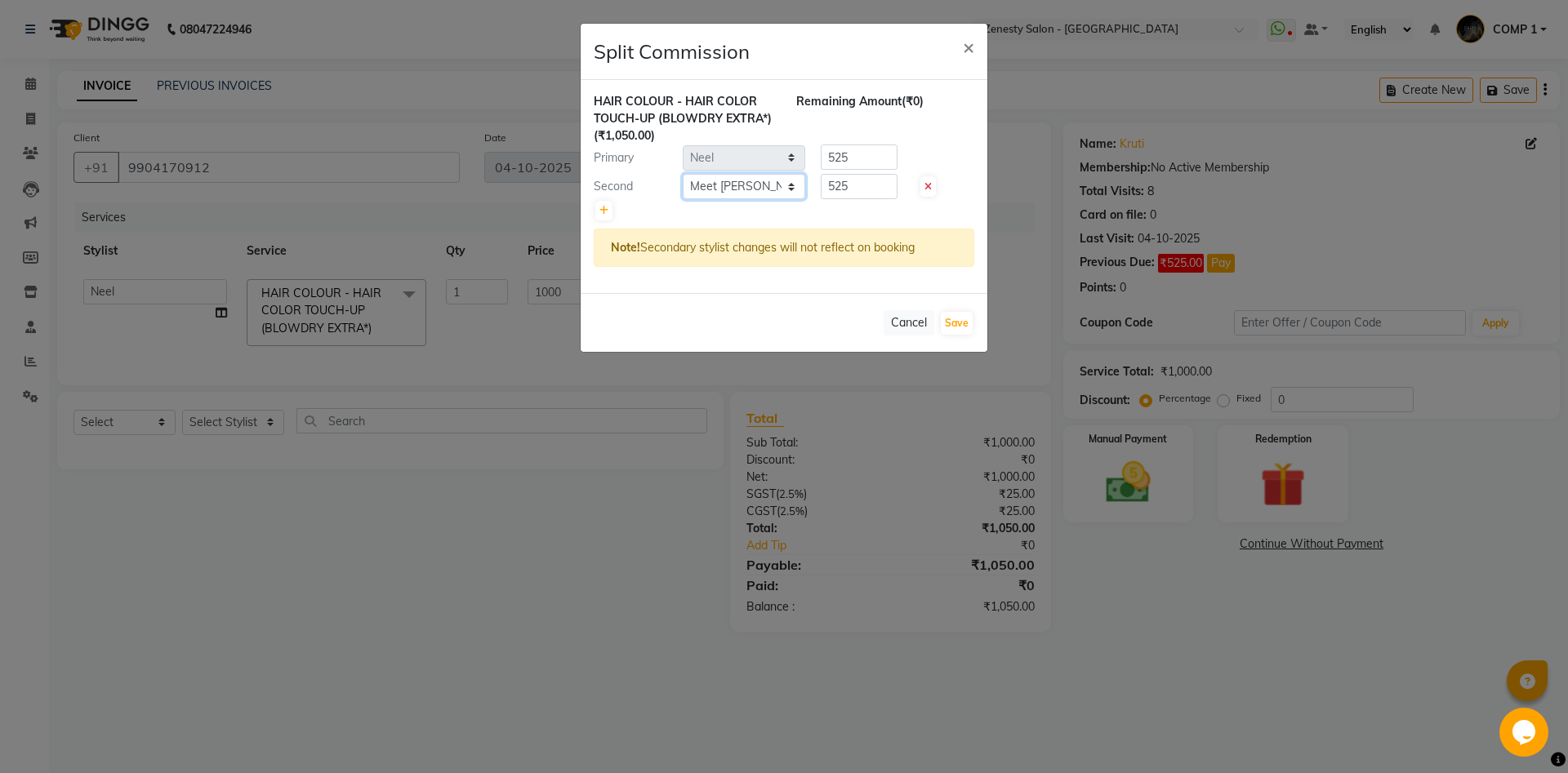
click option "Meet [PERSON_NAME]" at bounding box center [0, 0] width 0 height 0
click at [723, 180] on select "Select Aanand Aarti Aashik Aesha Arsh Khalifa Ayan COMP 1 COMP 2 Darshan Dhara …" at bounding box center [743, 186] width 123 height 25
click at [603, 214] on icon at bounding box center [604, 210] width 9 height 10
type input "350"
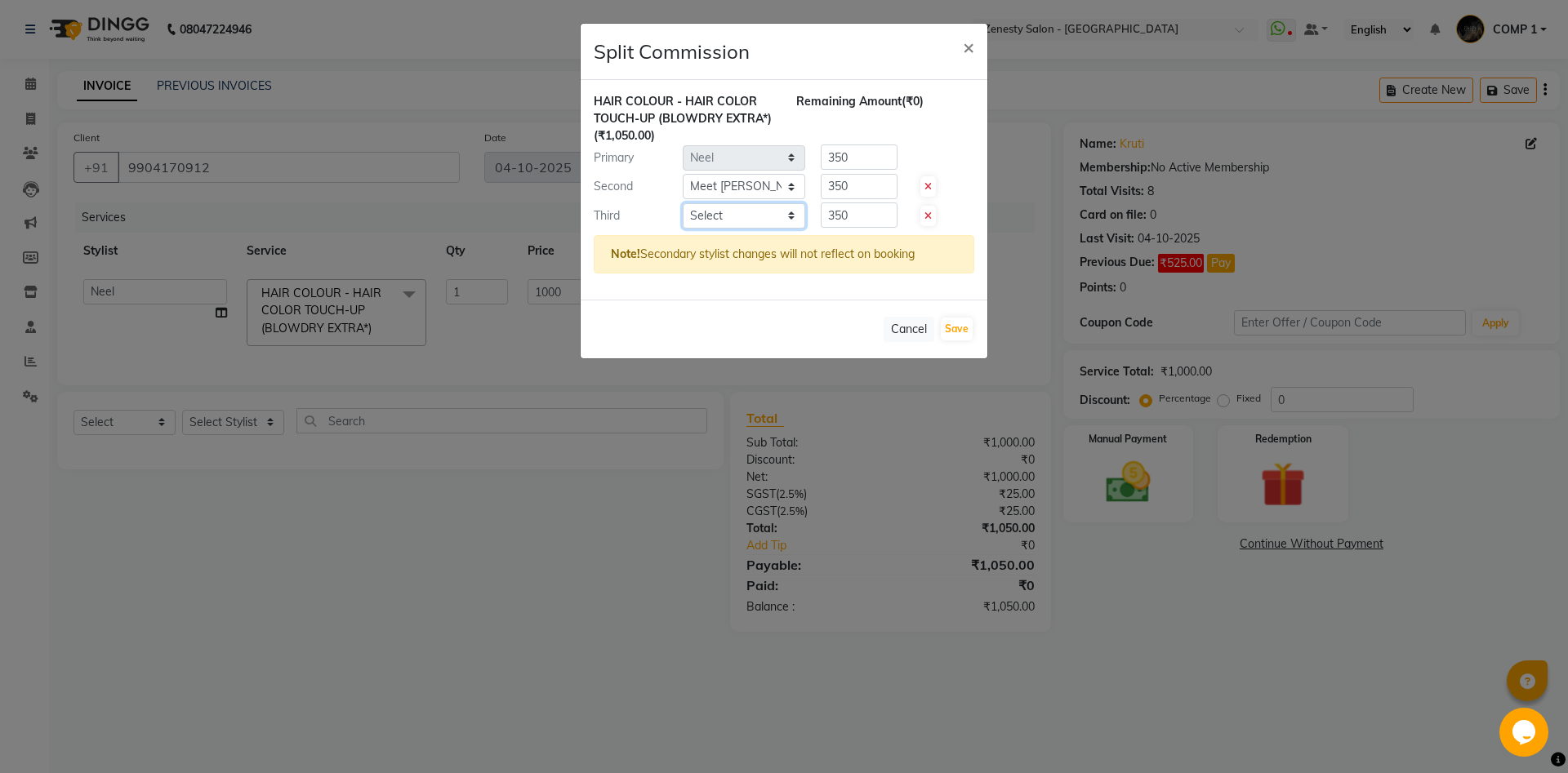
click at [682, 203] on select "Select Aanand Aarti Aashik Aesha Arsh Khalifa Ayan COMP 1 COMP 2 Darshan Dhara …" at bounding box center [743, 215] width 123 height 25
select select "81449"
click option "Pushpak" at bounding box center [0, 0] width 0 height 0
click at [705, 218] on select "Select Aanand Aarti Aashik Aesha Arsh Khalifa Ayan COMP 1 COMP 2 Darshan Dhara …" at bounding box center [743, 215] width 123 height 25
drag, startPoint x: 849, startPoint y: 214, endPoint x: 809, endPoint y: 223, distance: 41.0
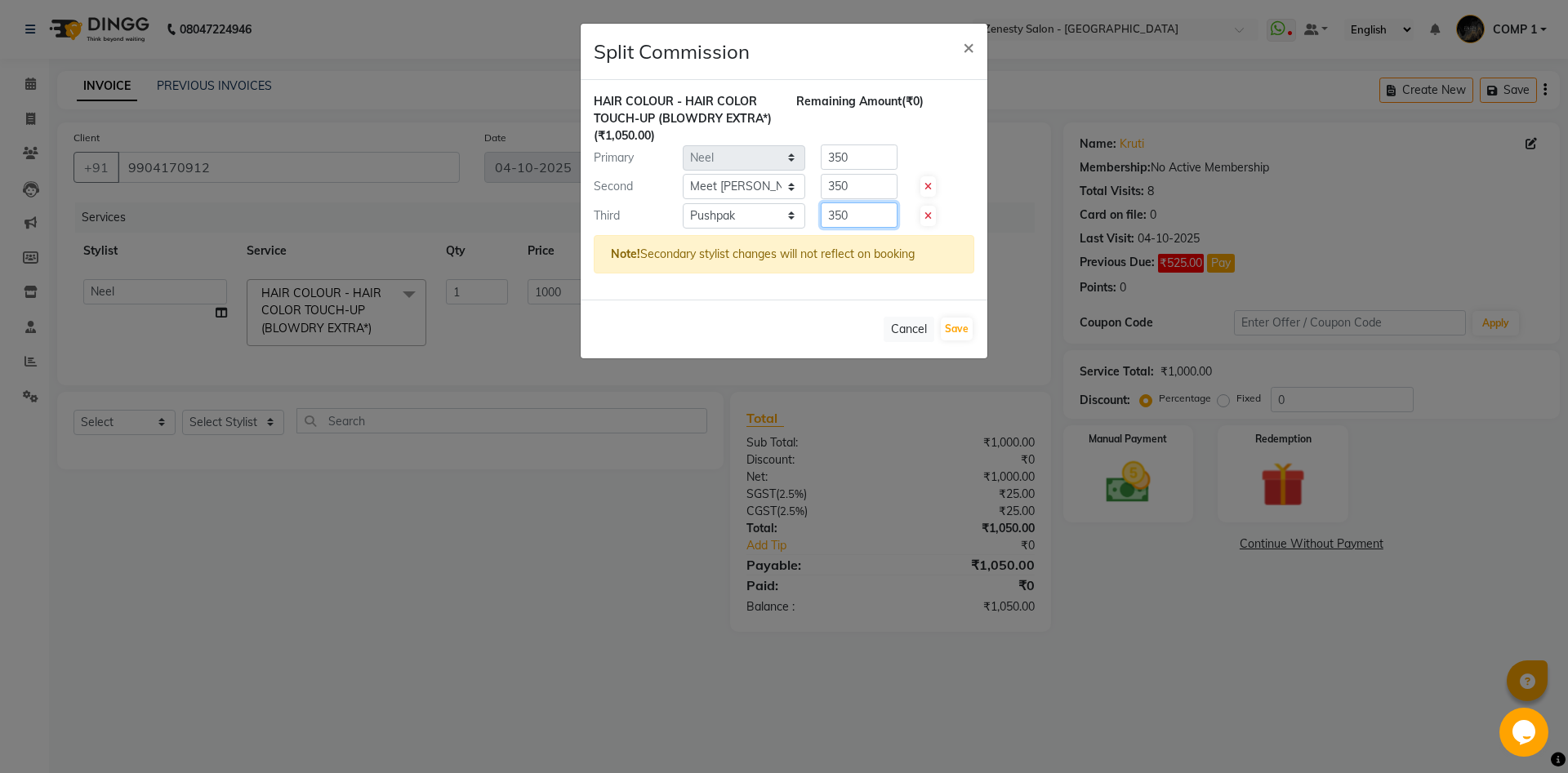
click at [821, 223] on input "350" at bounding box center [859, 214] width 77 height 25
type input "105"
drag, startPoint x: 859, startPoint y: 192, endPoint x: 803, endPoint y: 196, distance: 56.1
click at [821, 196] on input "350" at bounding box center [859, 186] width 77 height 25
drag, startPoint x: 853, startPoint y: 165, endPoint x: 783, endPoint y: 170, distance: 70.2
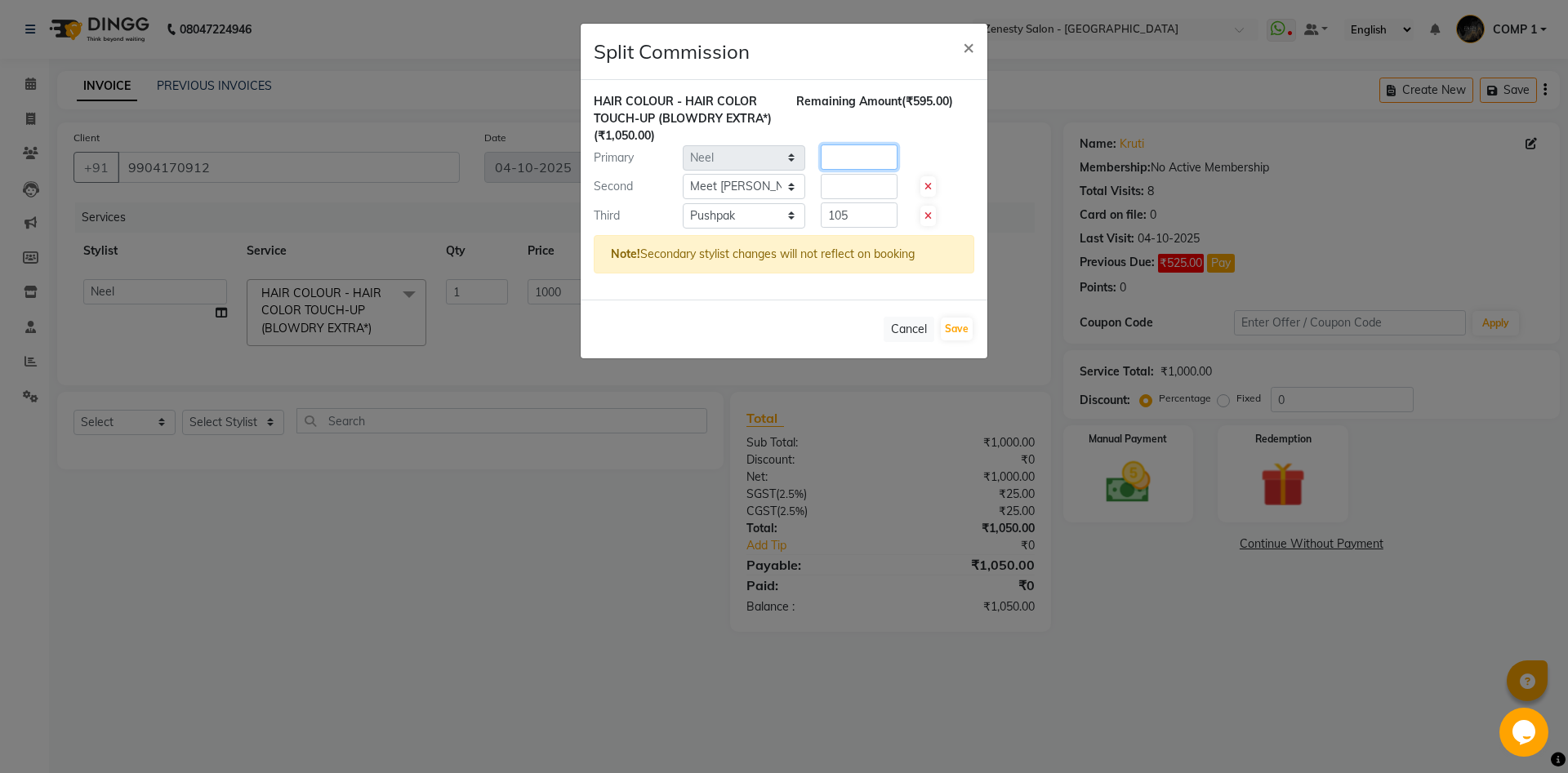
click at [821, 170] on input "number" at bounding box center [859, 157] width 77 height 25
type input "472.5"
click at [852, 179] on input "number" at bounding box center [859, 186] width 77 height 25
type input "472.5"
click at [959, 331] on button "Save" at bounding box center [956, 329] width 32 height 23
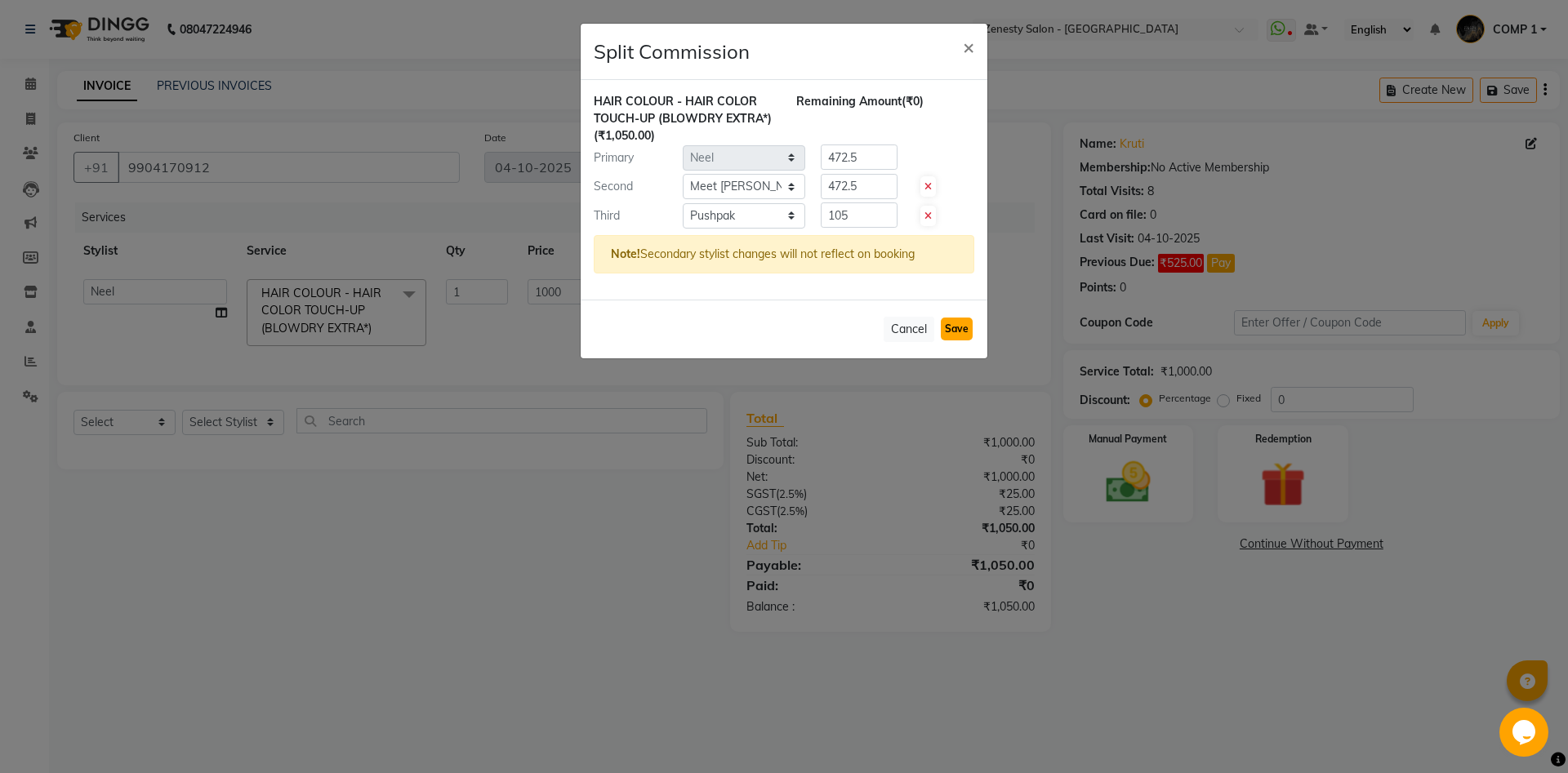
select select "Select"
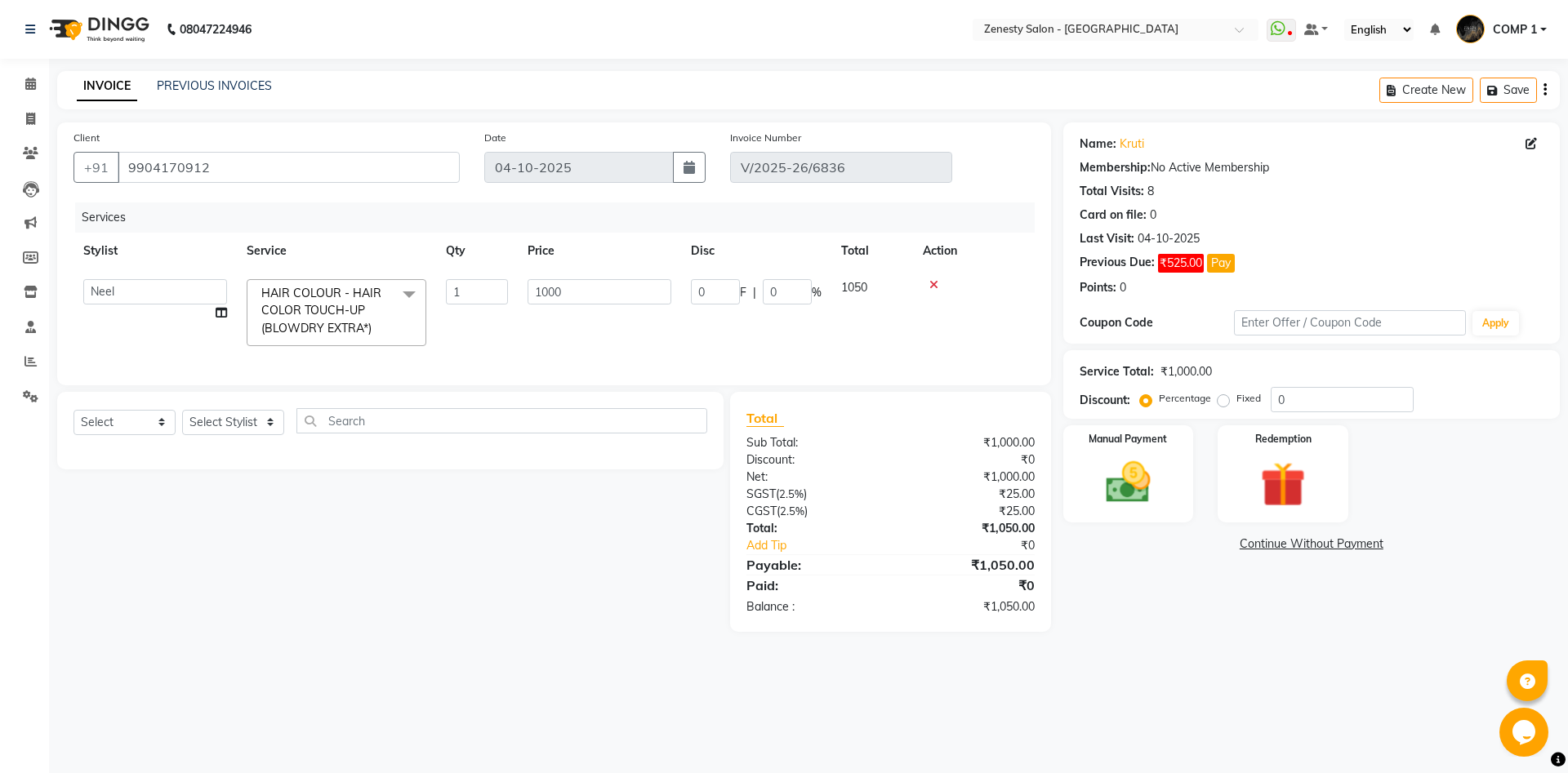
click at [1327, 544] on link "Continue Without Payment" at bounding box center [1312, 545] width 490 height 17
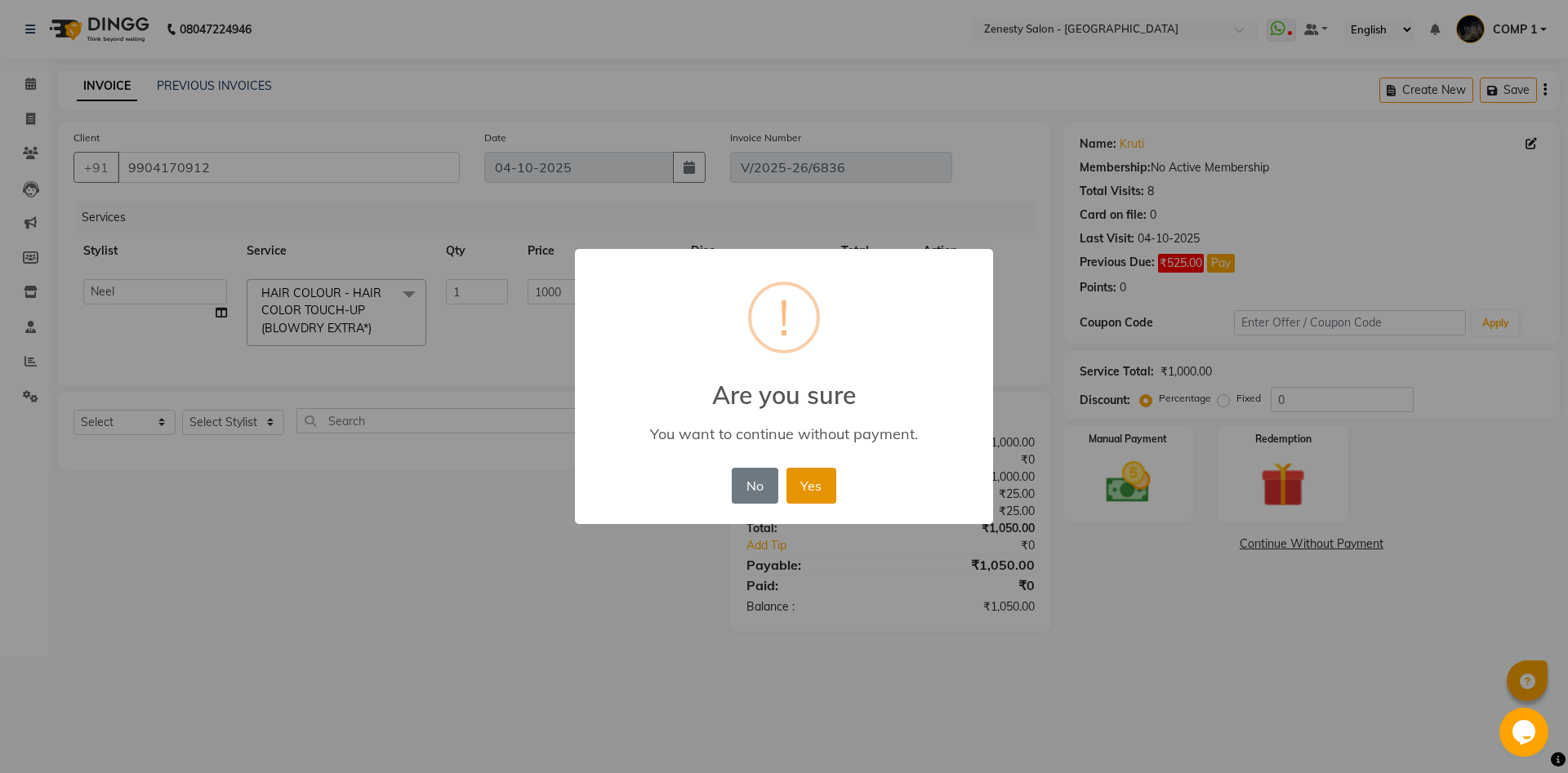
click at [811, 495] on button "Yes" at bounding box center [811, 485] width 50 height 36
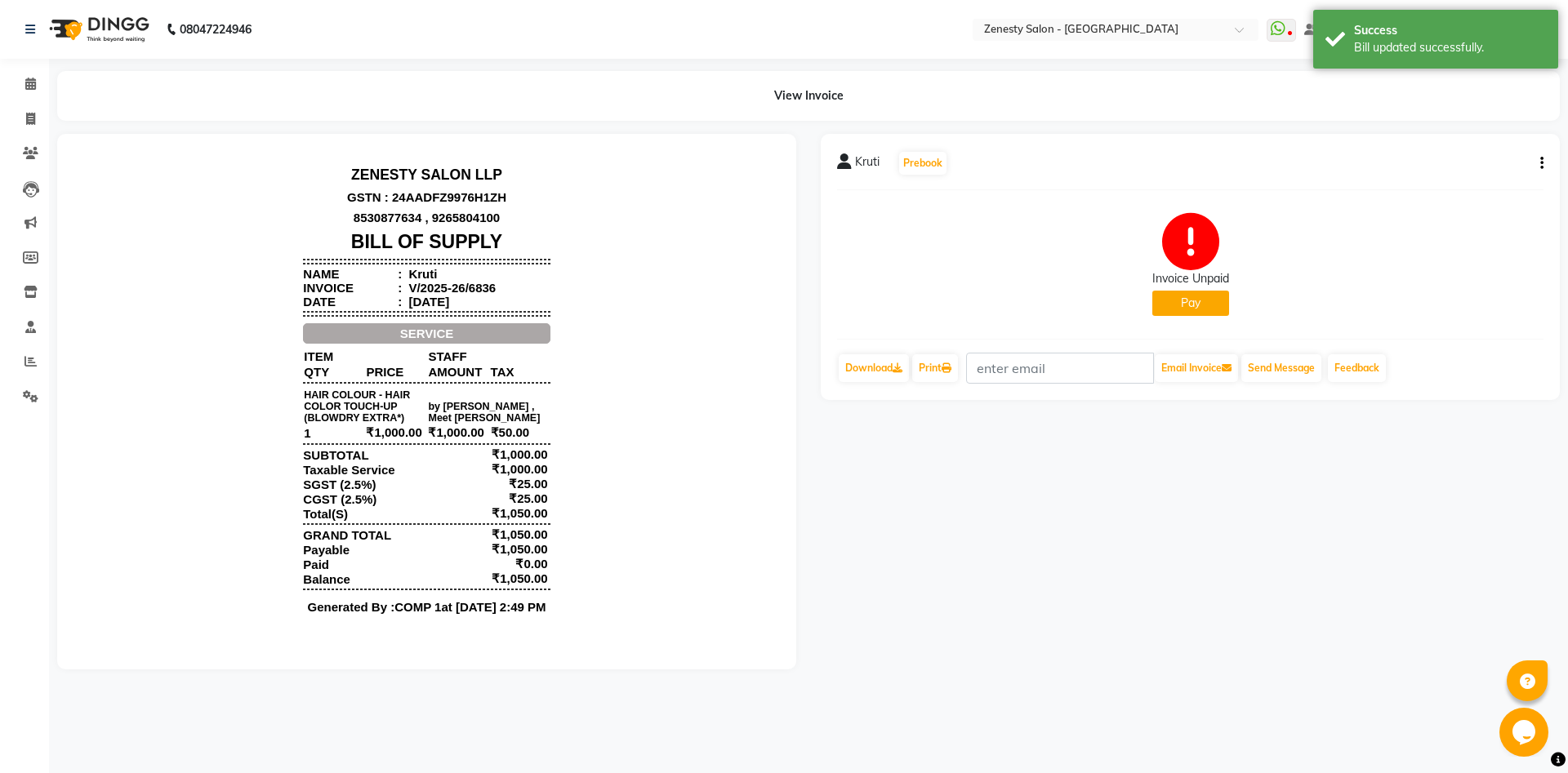
click at [1542, 163] on icon "button" at bounding box center [1542, 163] width 3 height 1
click at [1456, 148] on div "Split Service Amount" at bounding box center [1460, 143] width 112 height 20
select select "75609"
select select "42827"
select select "81449"
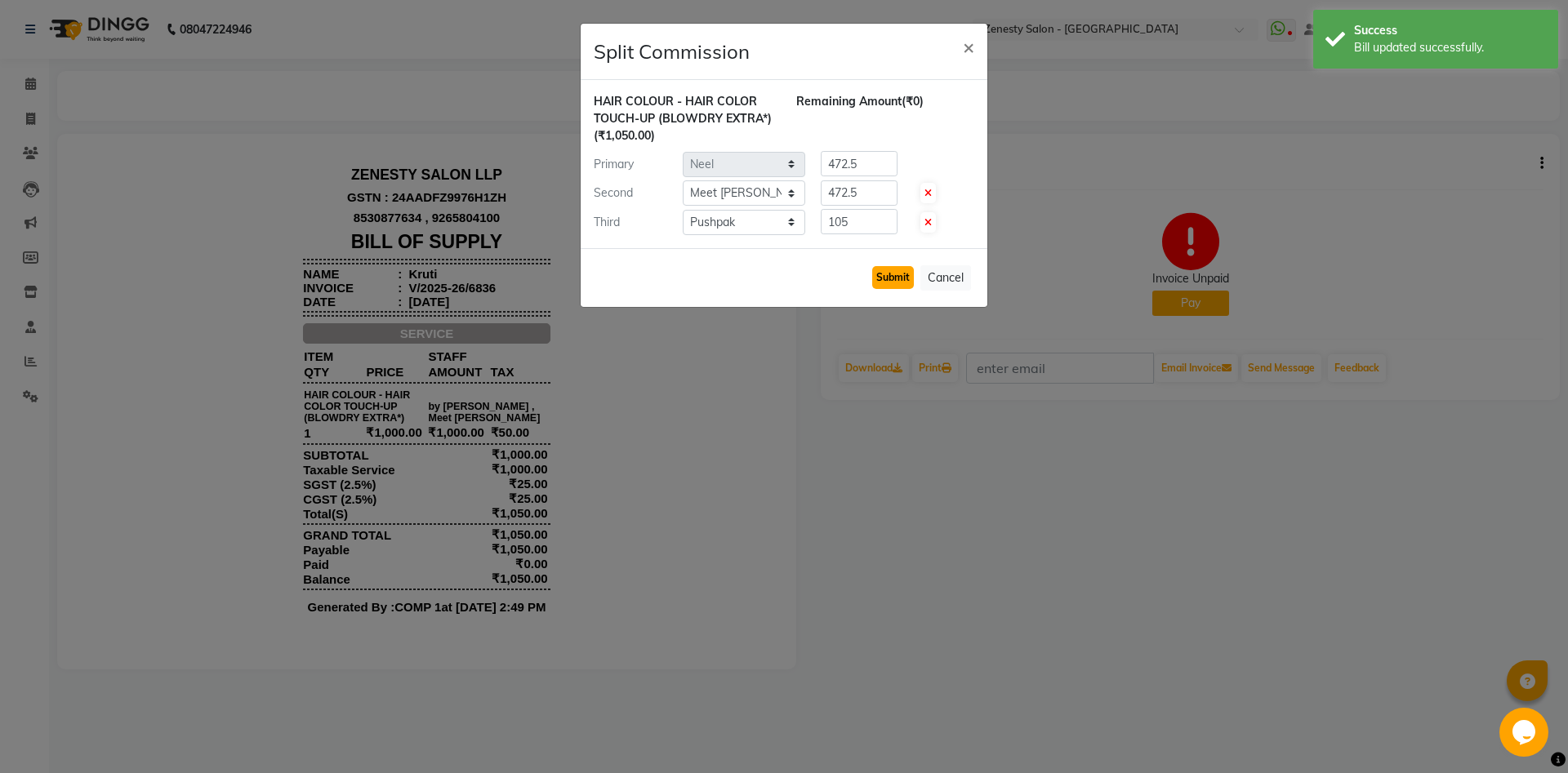
click at [903, 275] on button "Submit" at bounding box center [893, 277] width 42 height 23
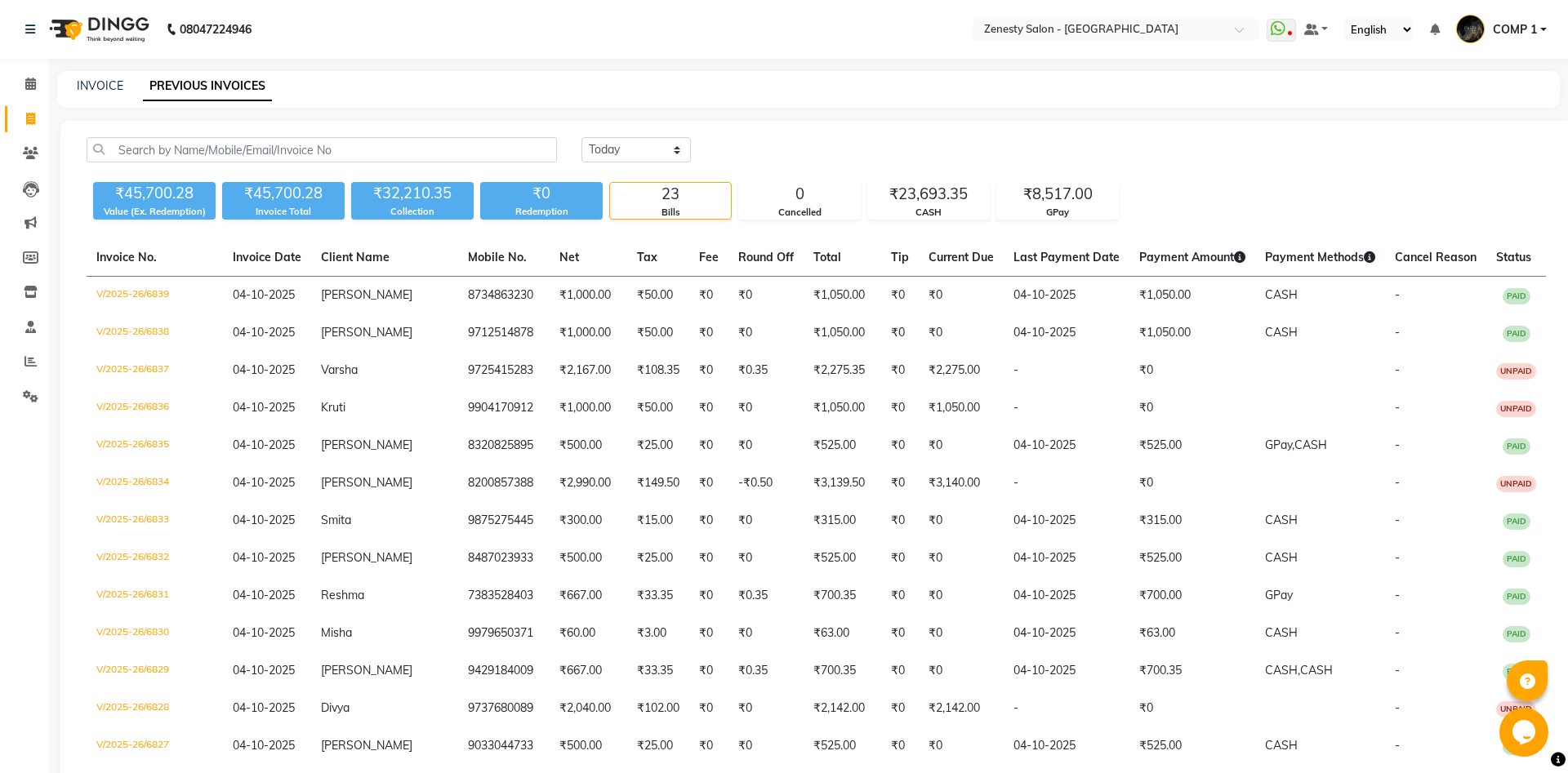
click at [93, 78] on div "INVOICE" at bounding box center [99, 86] width 46 height 17
click at [107, 78] on div "INVOICE" at bounding box center [99, 86] width 46 height 17
click at [112, 87] on link "INVOICE" at bounding box center [99, 85] width 46 height 15
select select "5713"
select select "service"
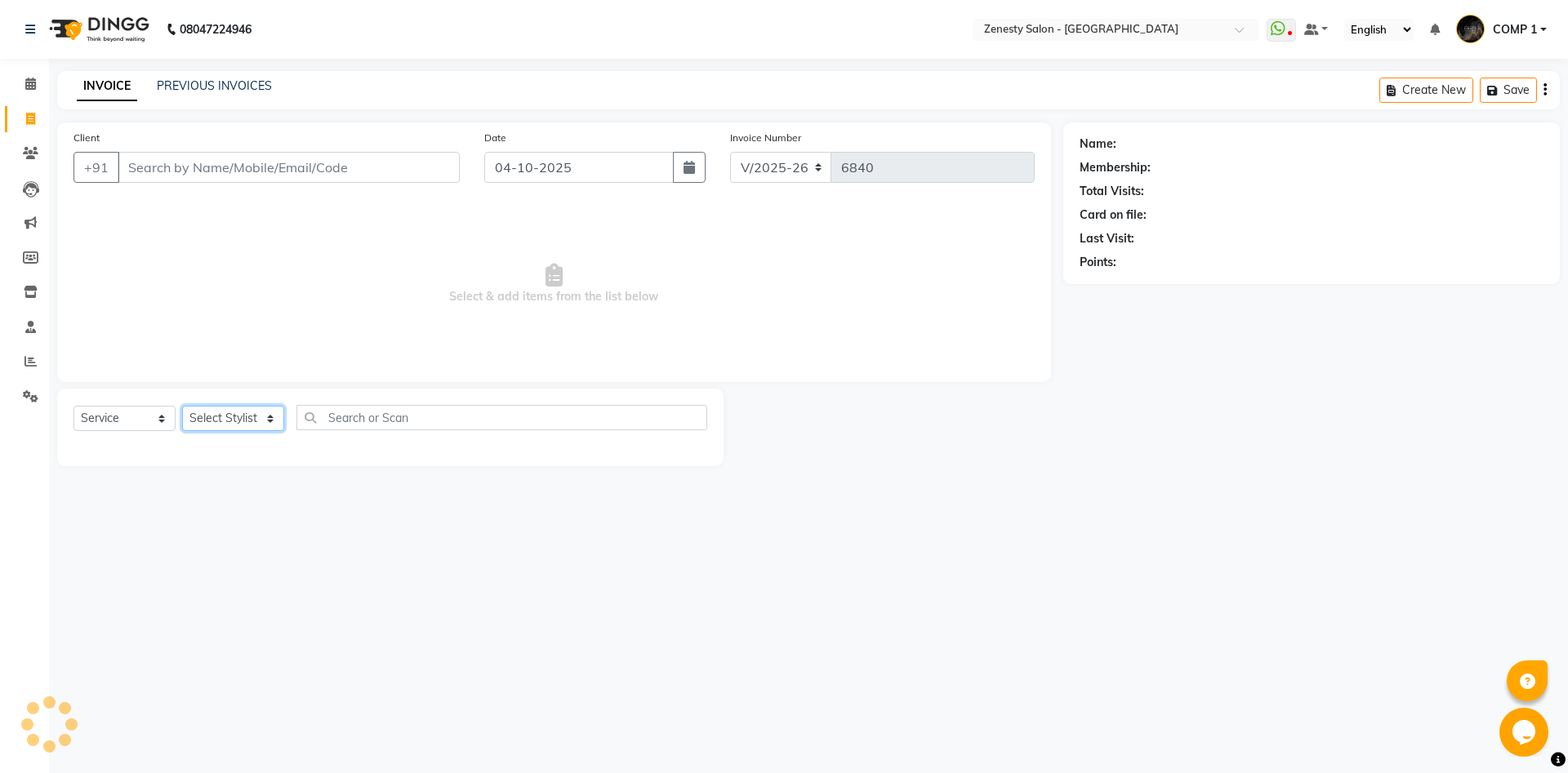
click at [182, 406] on select "Select Stylist [PERSON_NAME] [PERSON_NAME] [PERSON_NAME] Khalifa [PERSON_NAME] …" at bounding box center [233, 418] width 102 height 25
select select "40087"
click option "COMP 2" at bounding box center [0, 0] width 0 height 0
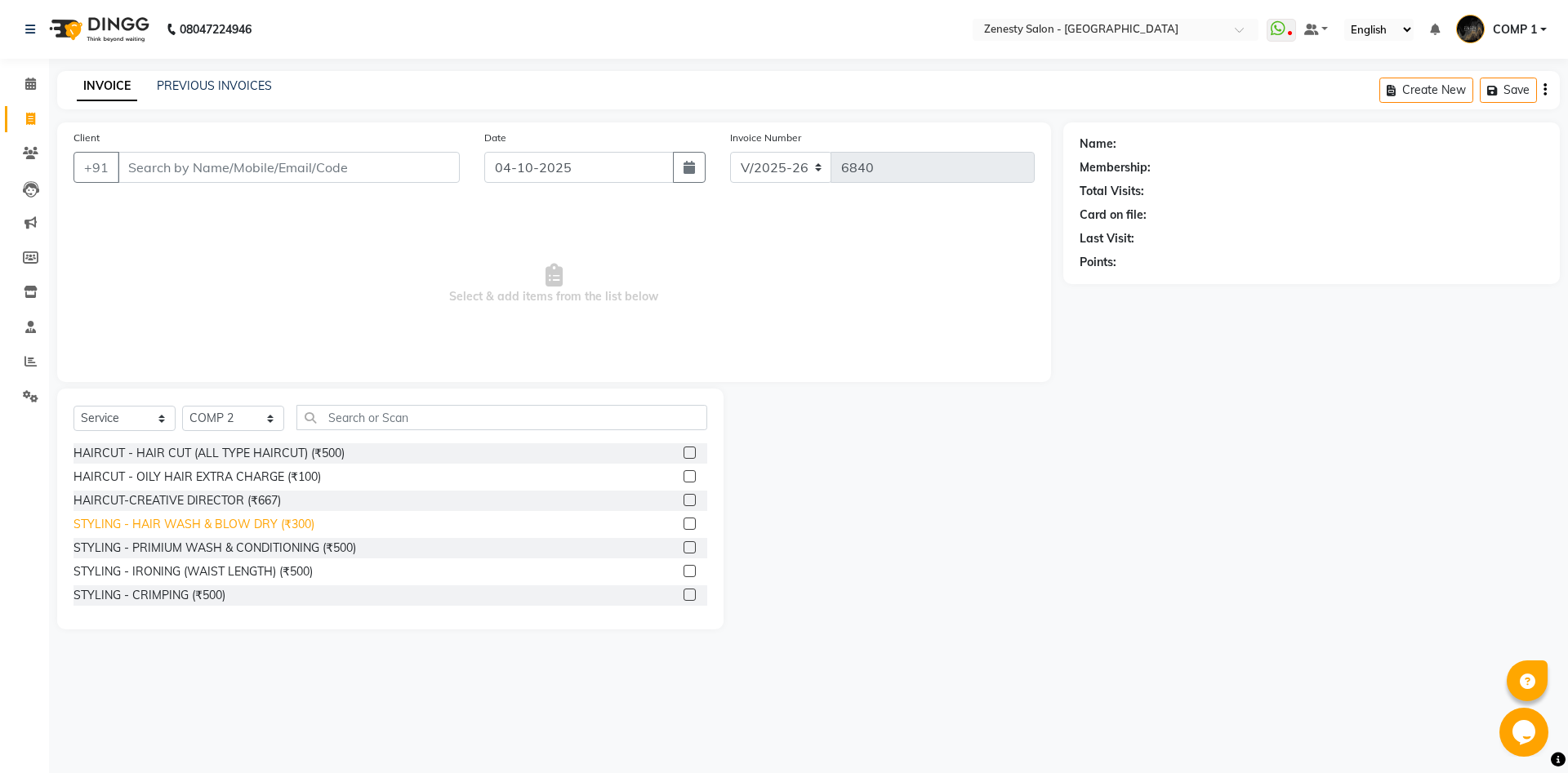
click at [275, 526] on div "STYLING - HAIR WASH & BLOW DRY (₹300)" at bounding box center [193, 525] width 241 height 17
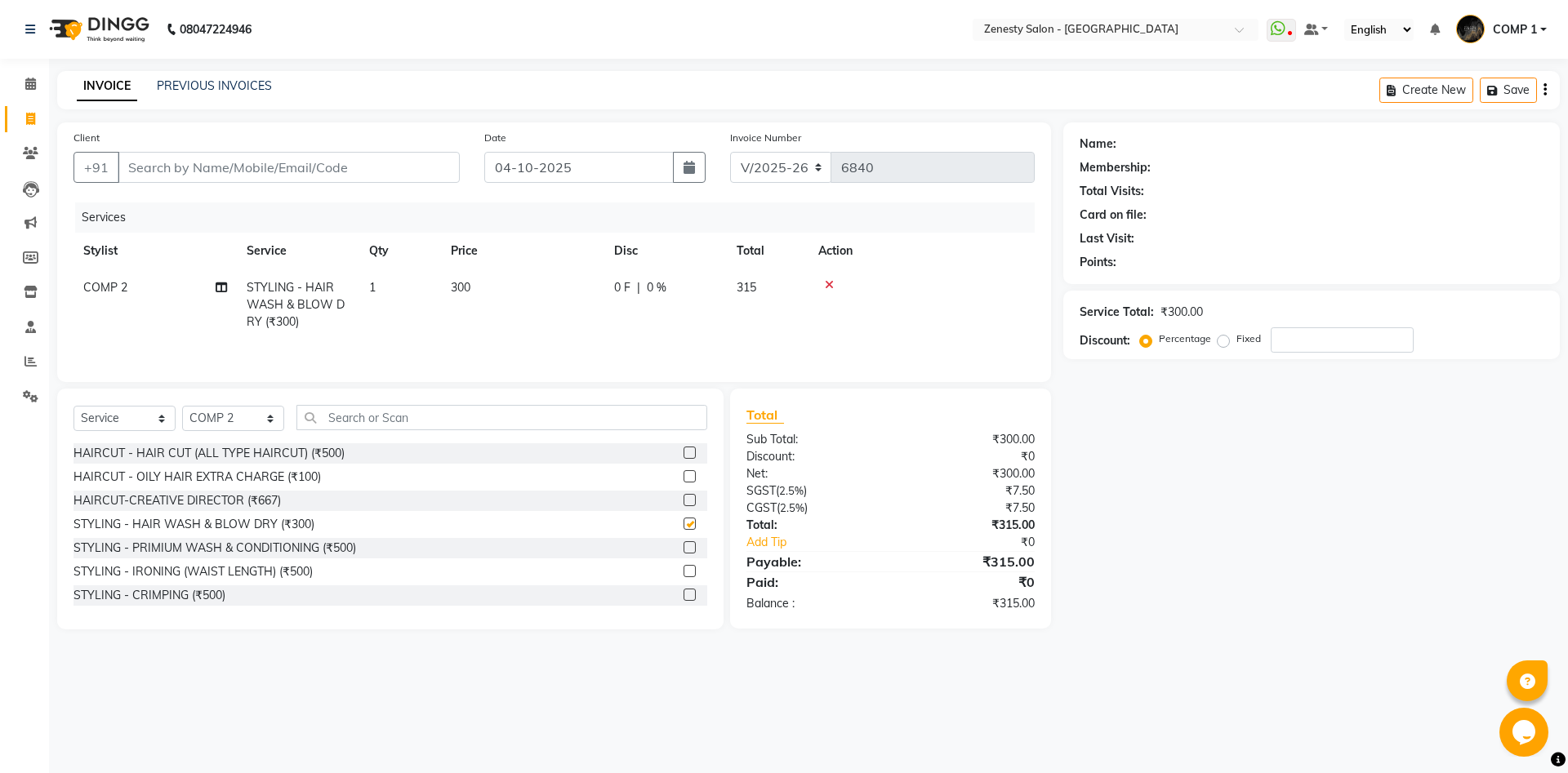
checkbox input "false"
click at [278, 173] on input "Client" at bounding box center [288, 167] width 343 height 31
type input "9"
type input "0"
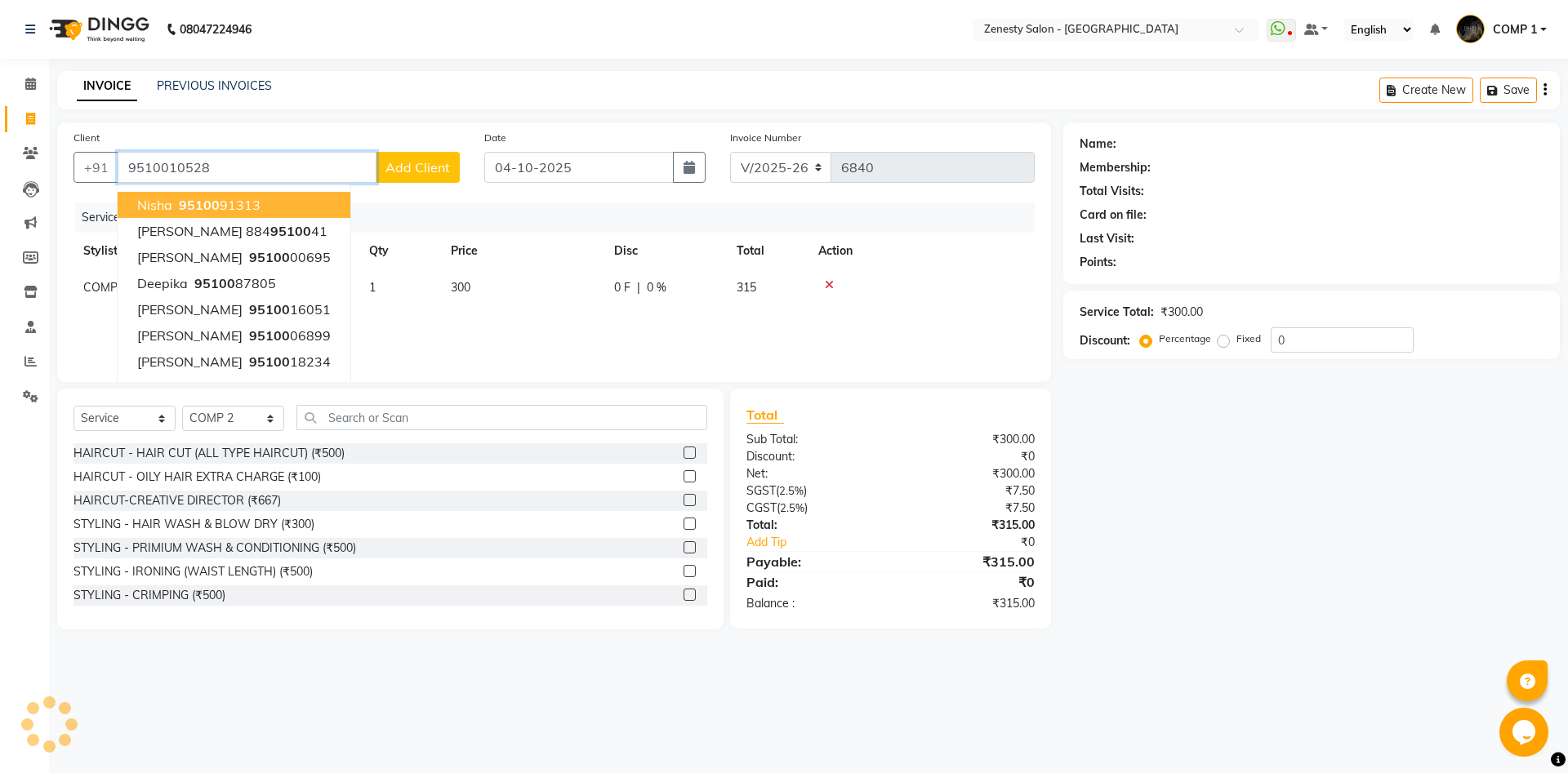
type input "9510010528"
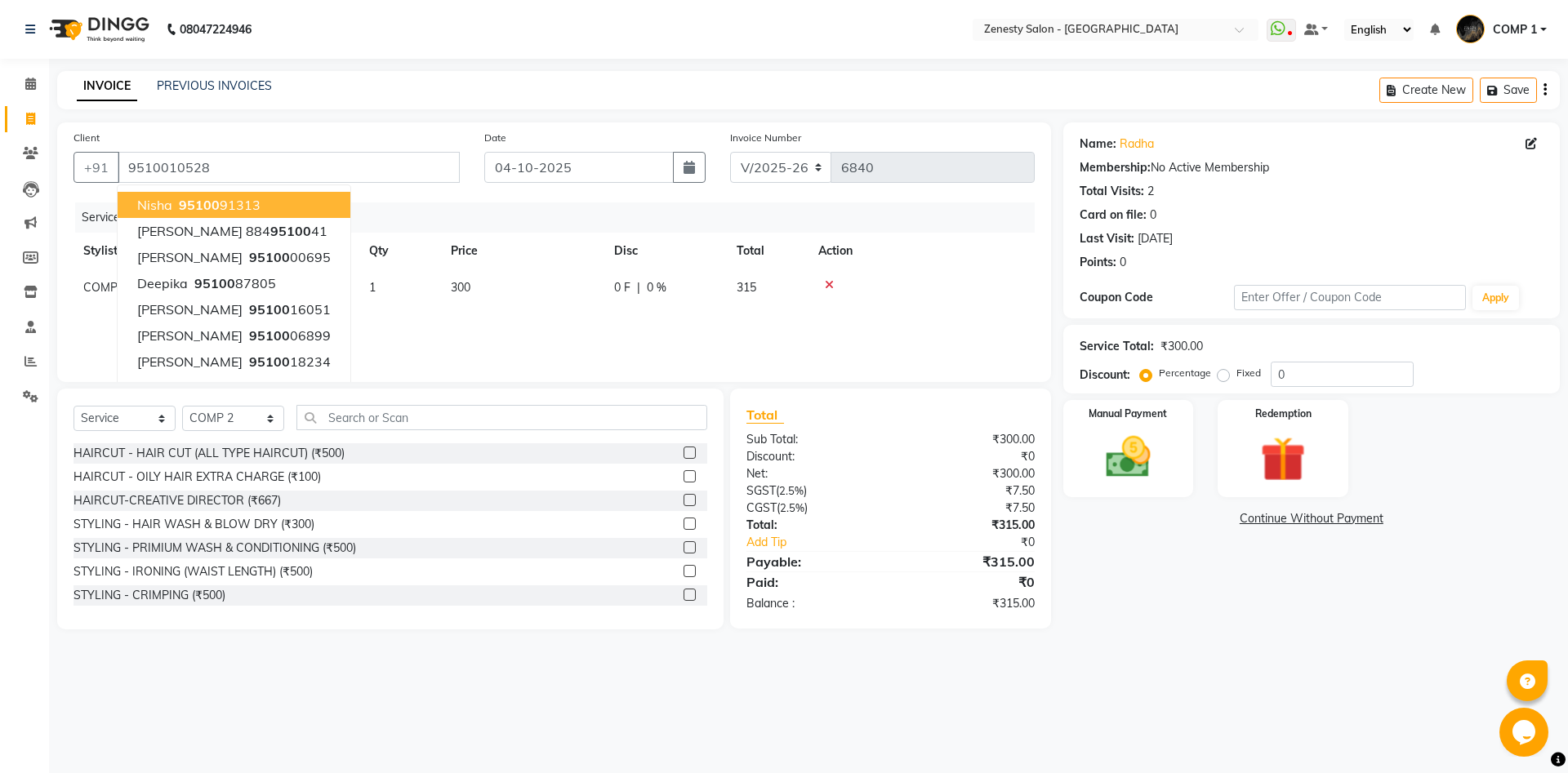
click at [235, 146] on div "Client [PHONE_NUMBER] Nisha 95100 91313 [PERSON_NAME] 884 95100 41 [PERSON_NAME…" at bounding box center [266, 162] width 411 height 67
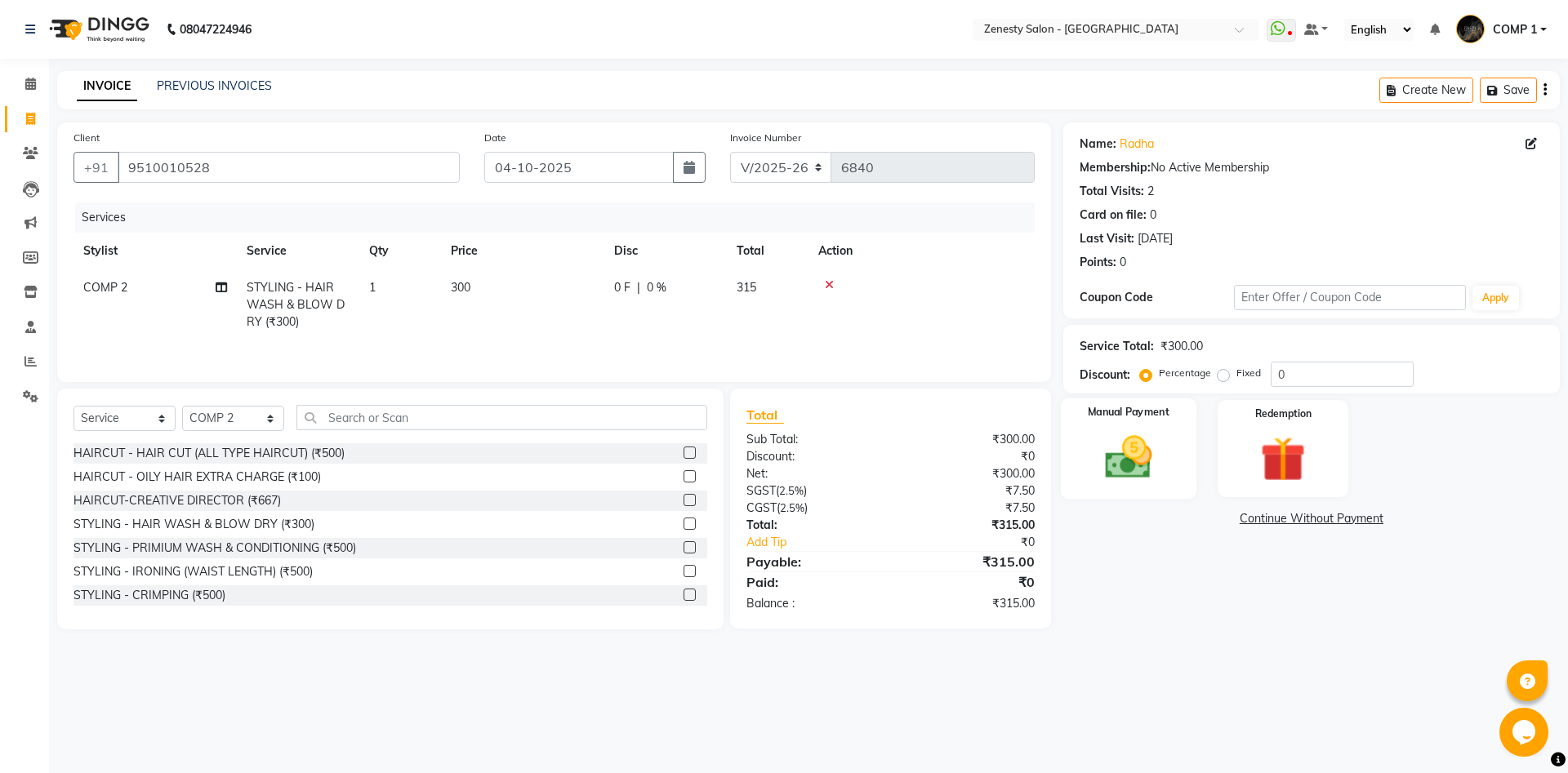
click at [1093, 492] on div "Manual Payment" at bounding box center [1128, 448] width 136 height 100
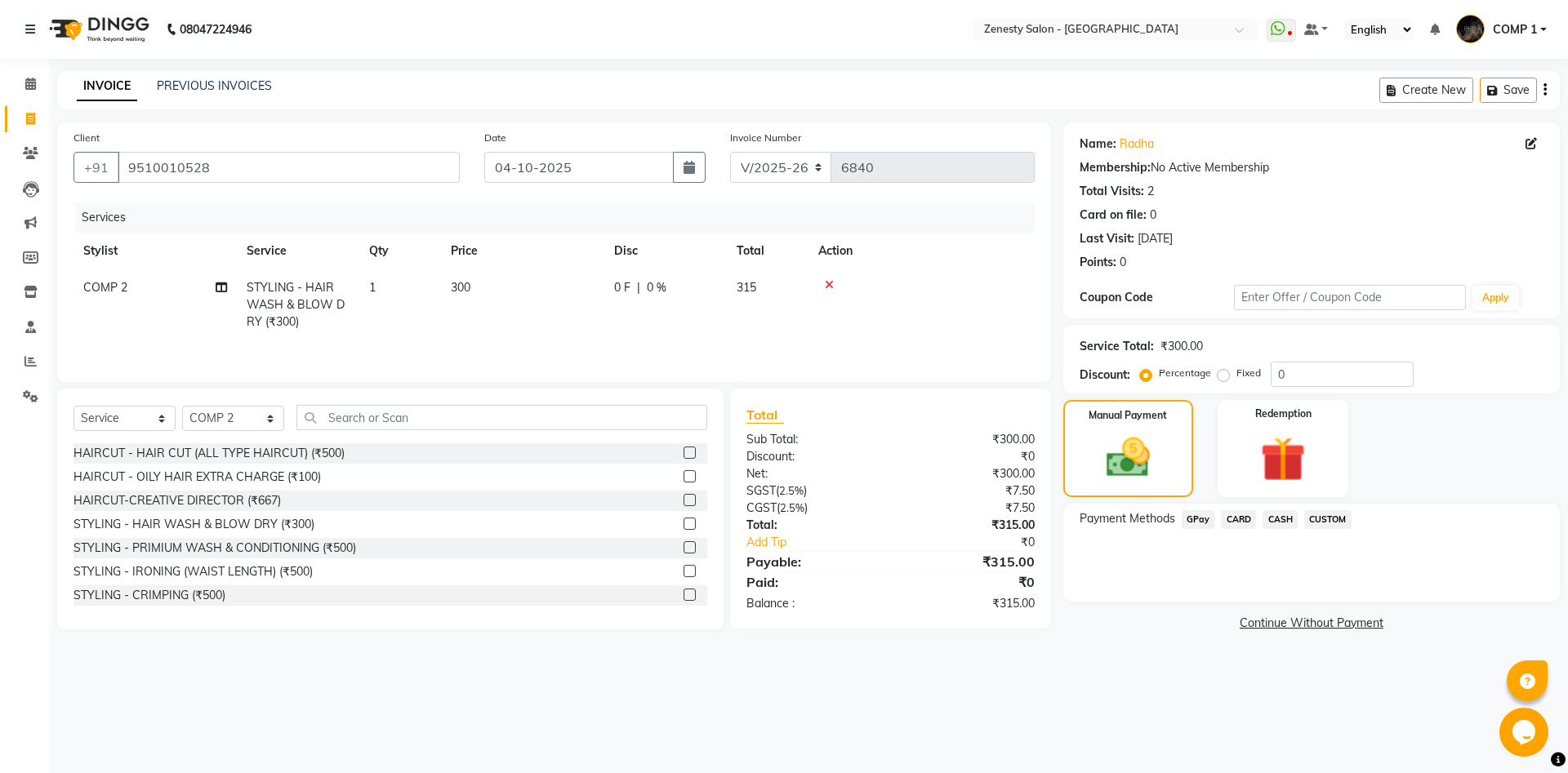
click at [1278, 518] on span "CASH" at bounding box center [1280, 520] width 35 height 19
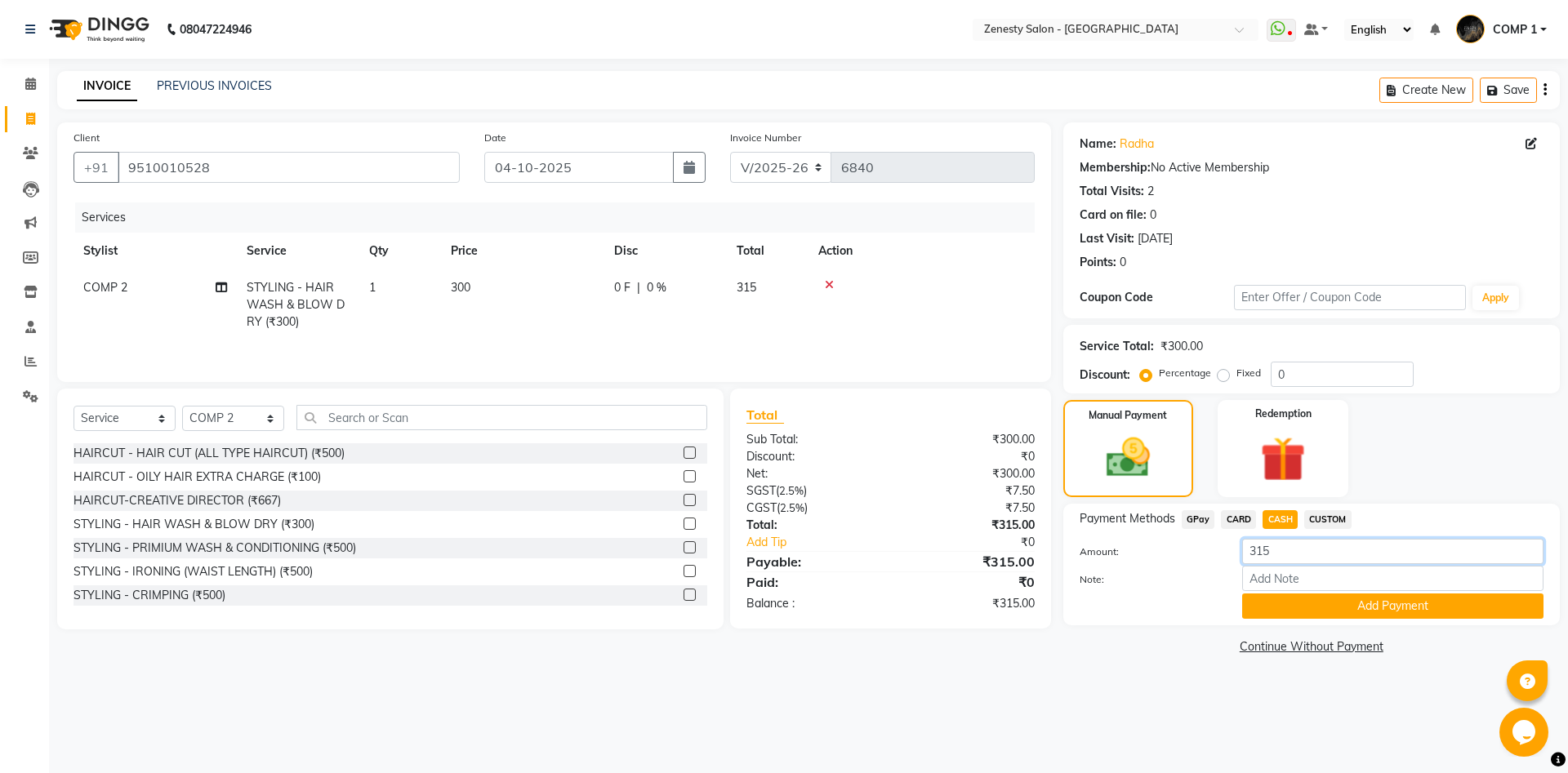
drag, startPoint x: 1304, startPoint y: 557, endPoint x: 1037, endPoint y: 566, distance: 267.2
click at [1242, 564] on input "315" at bounding box center [1393, 551] width 302 height 25
type input "515"
click at [1270, 609] on button "Add Payment" at bounding box center [1393, 606] width 302 height 25
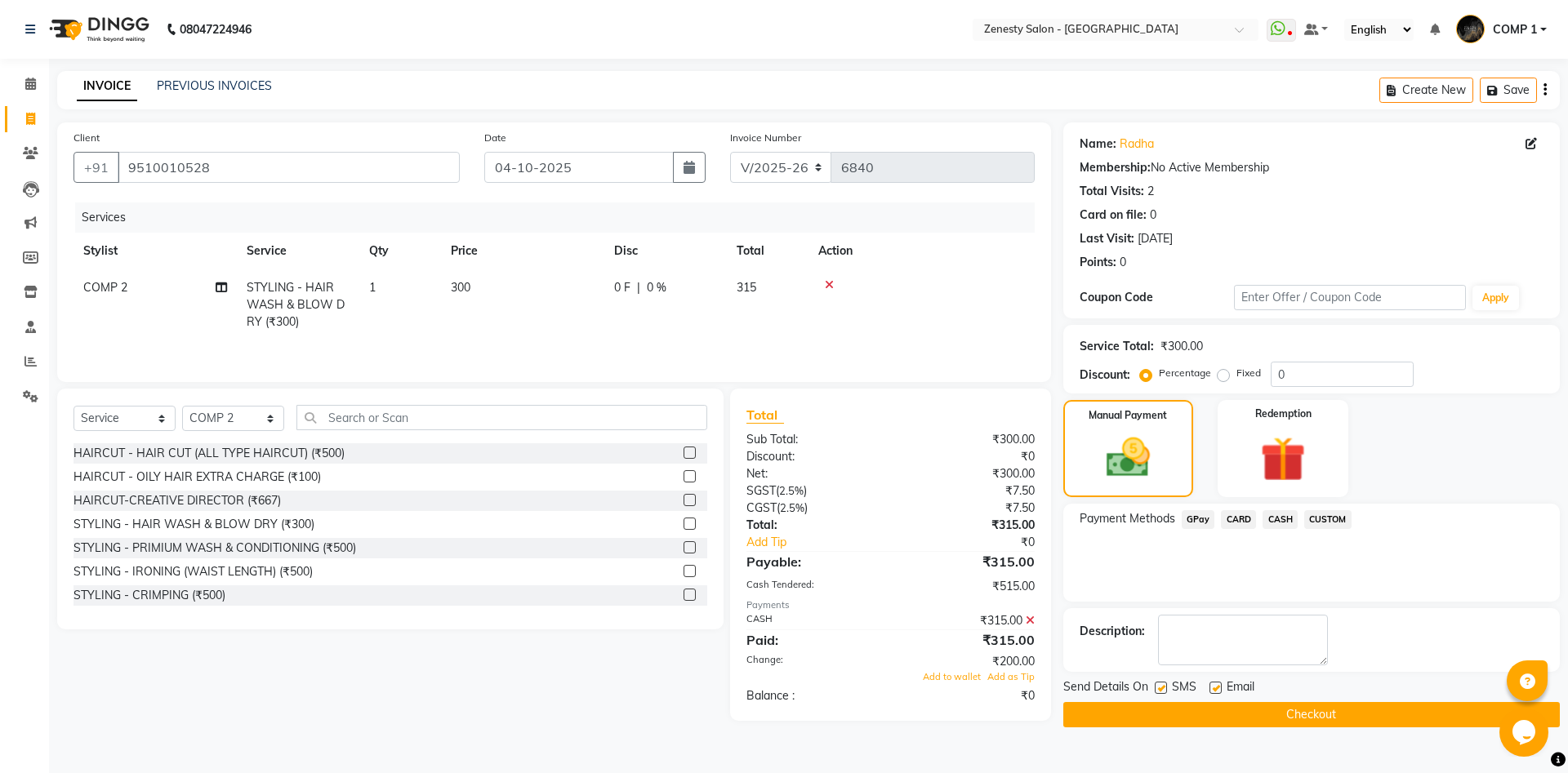
click at [1282, 706] on button "Checkout" at bounding box center [1312, 715] width 497 height 25
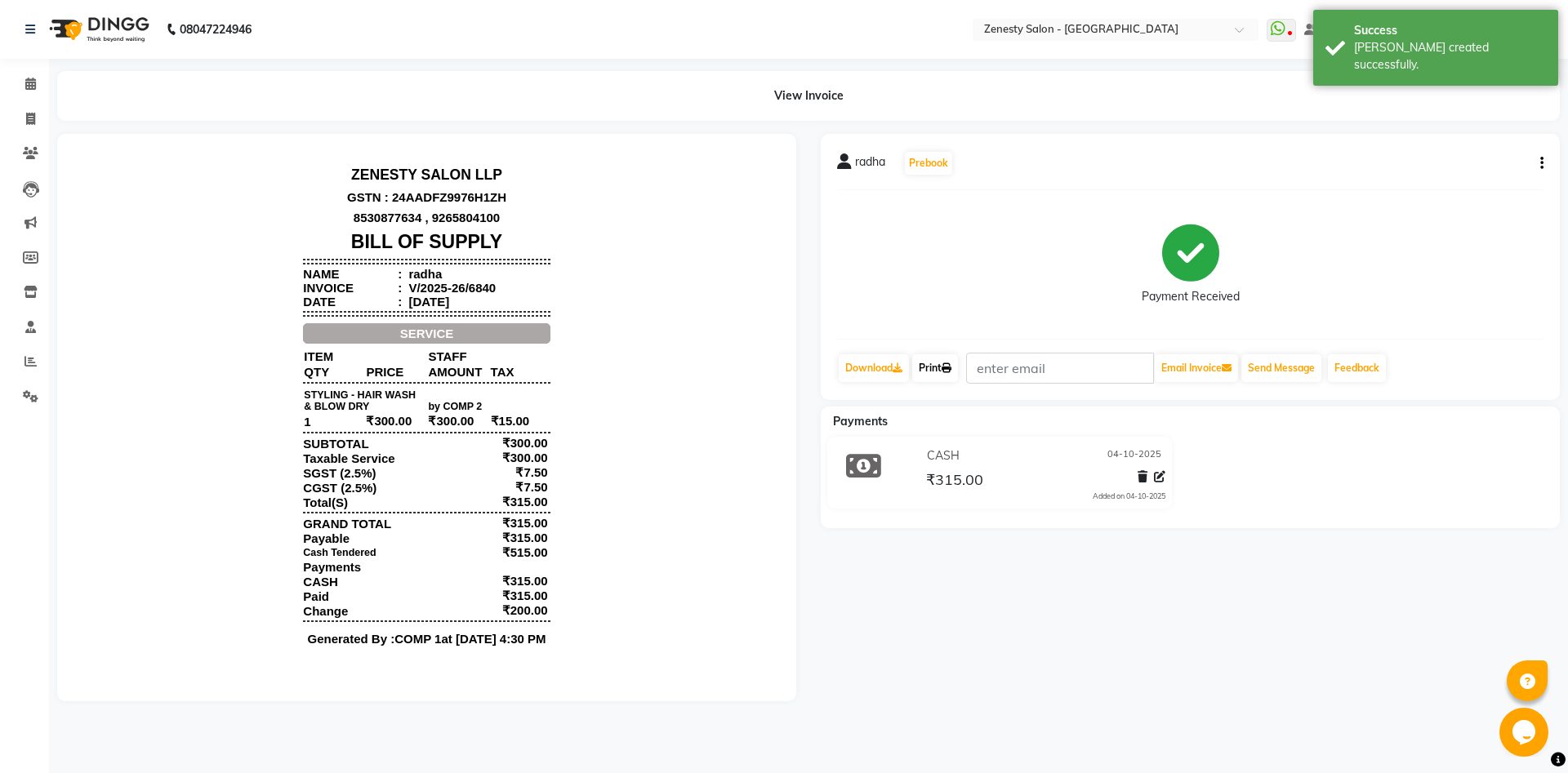
click at [937, 376] on link "Print" at bounding box center [935, 369] width 45 height 28
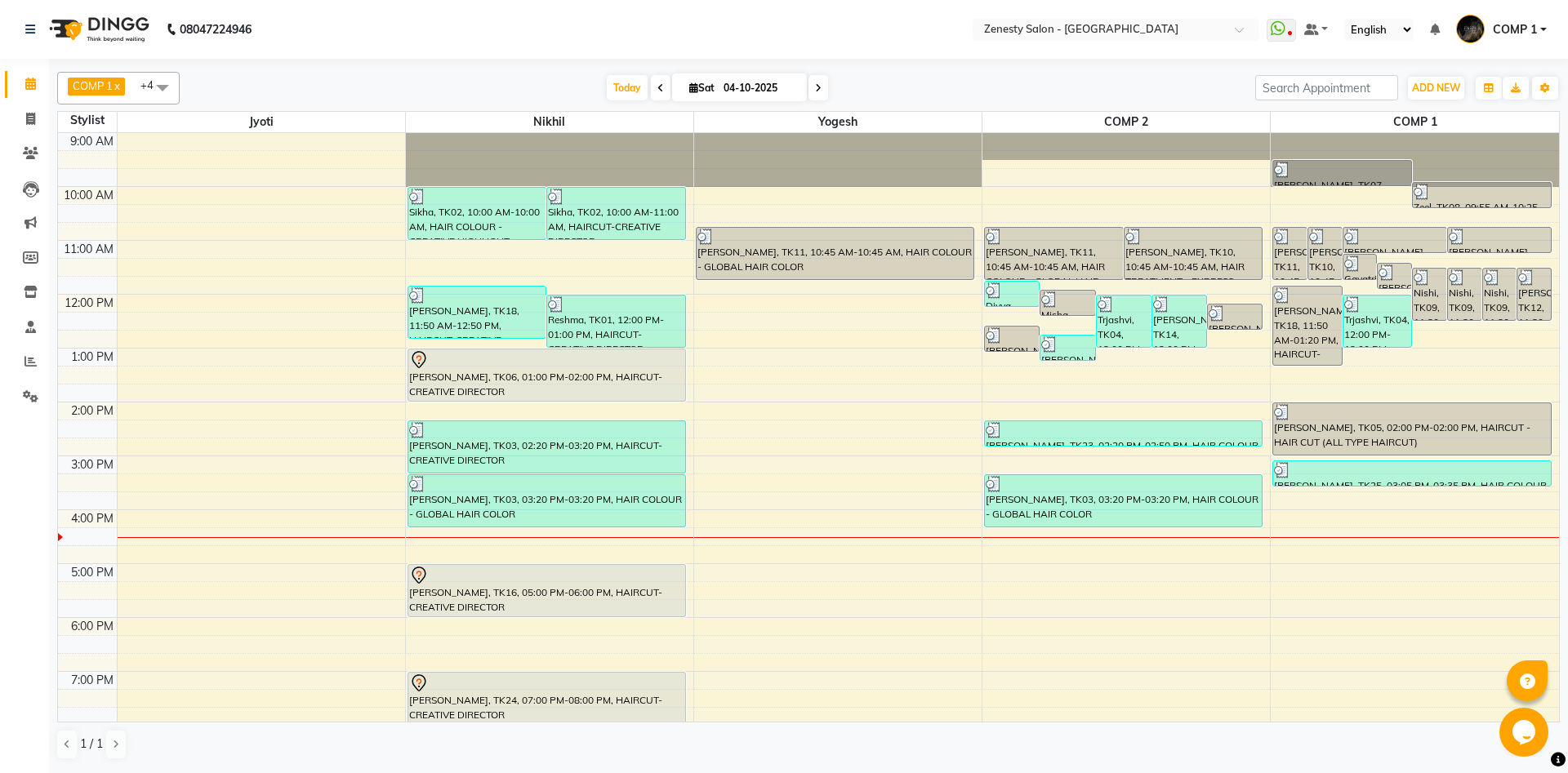
scroll to position [58, 0]
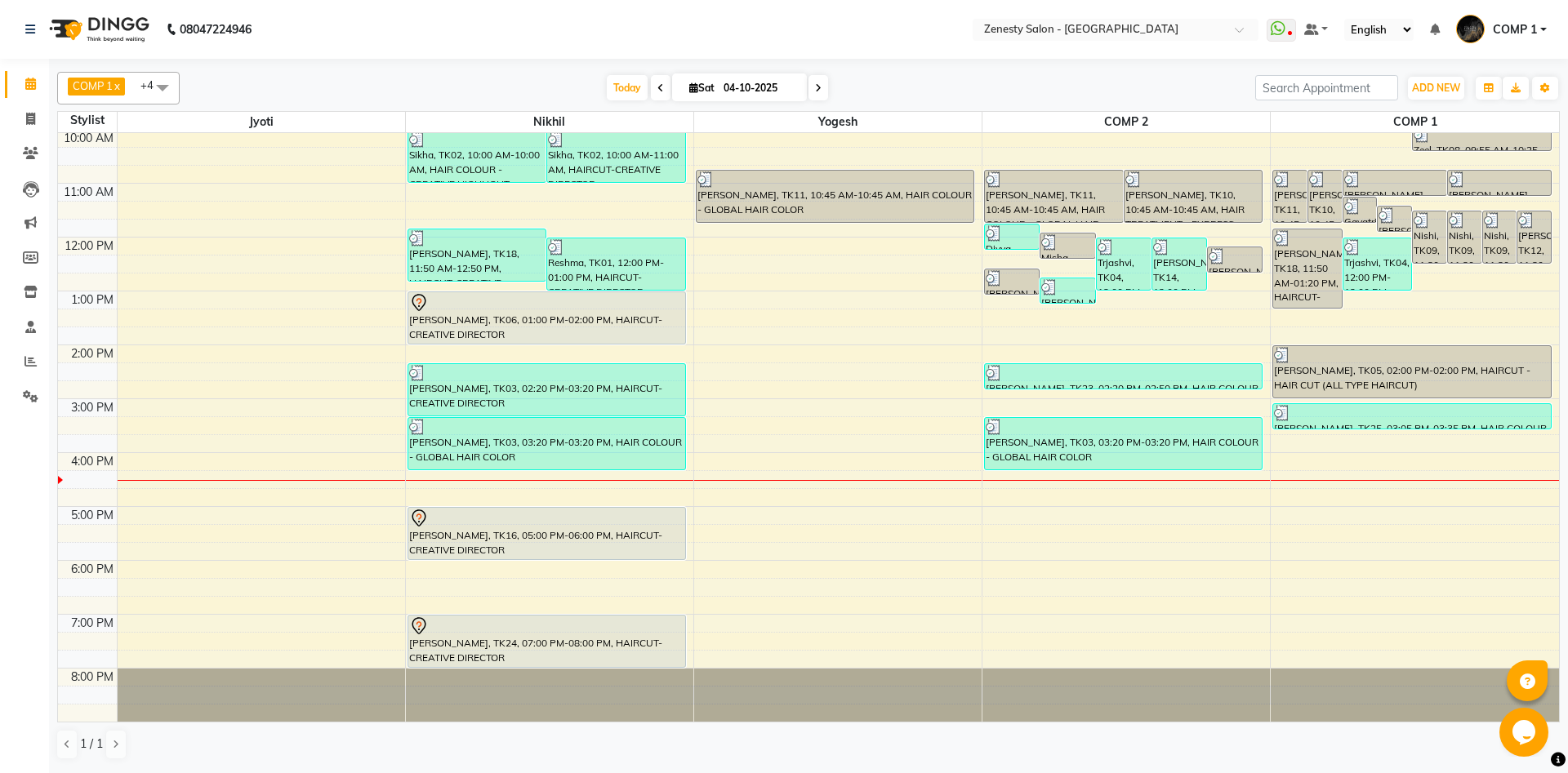
click at [1025, 489] on div "9:00 AM 10:00 AM 11:00 AM 12:00 PM 1:00 PM 2:00 PM 3:00 PM 4:00 PM 5:00 PM 6:00…" at bounding box center [809, 398] width 1501 height 646
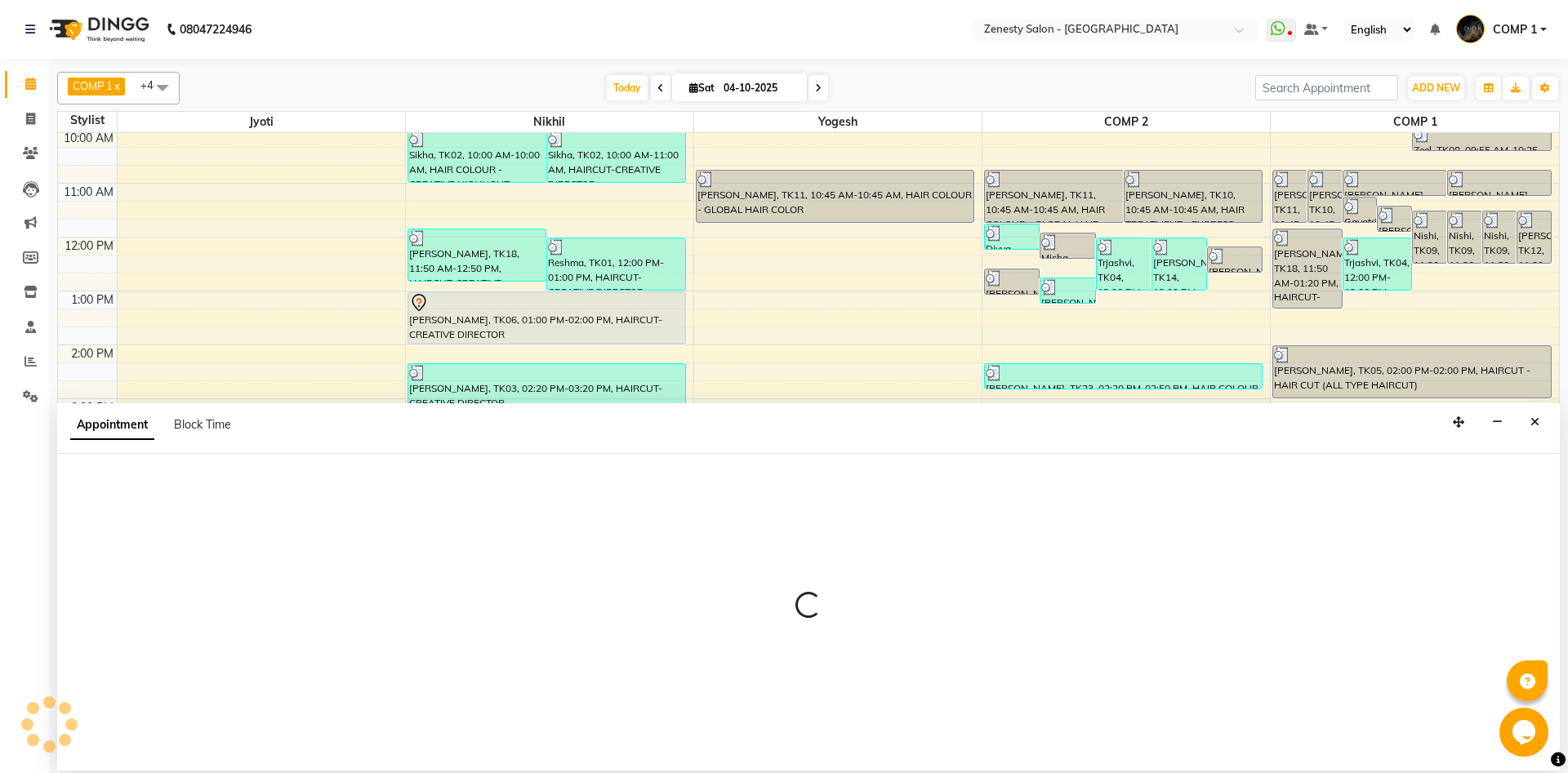
select select "40087"
select select "1005"
select select "tentative"
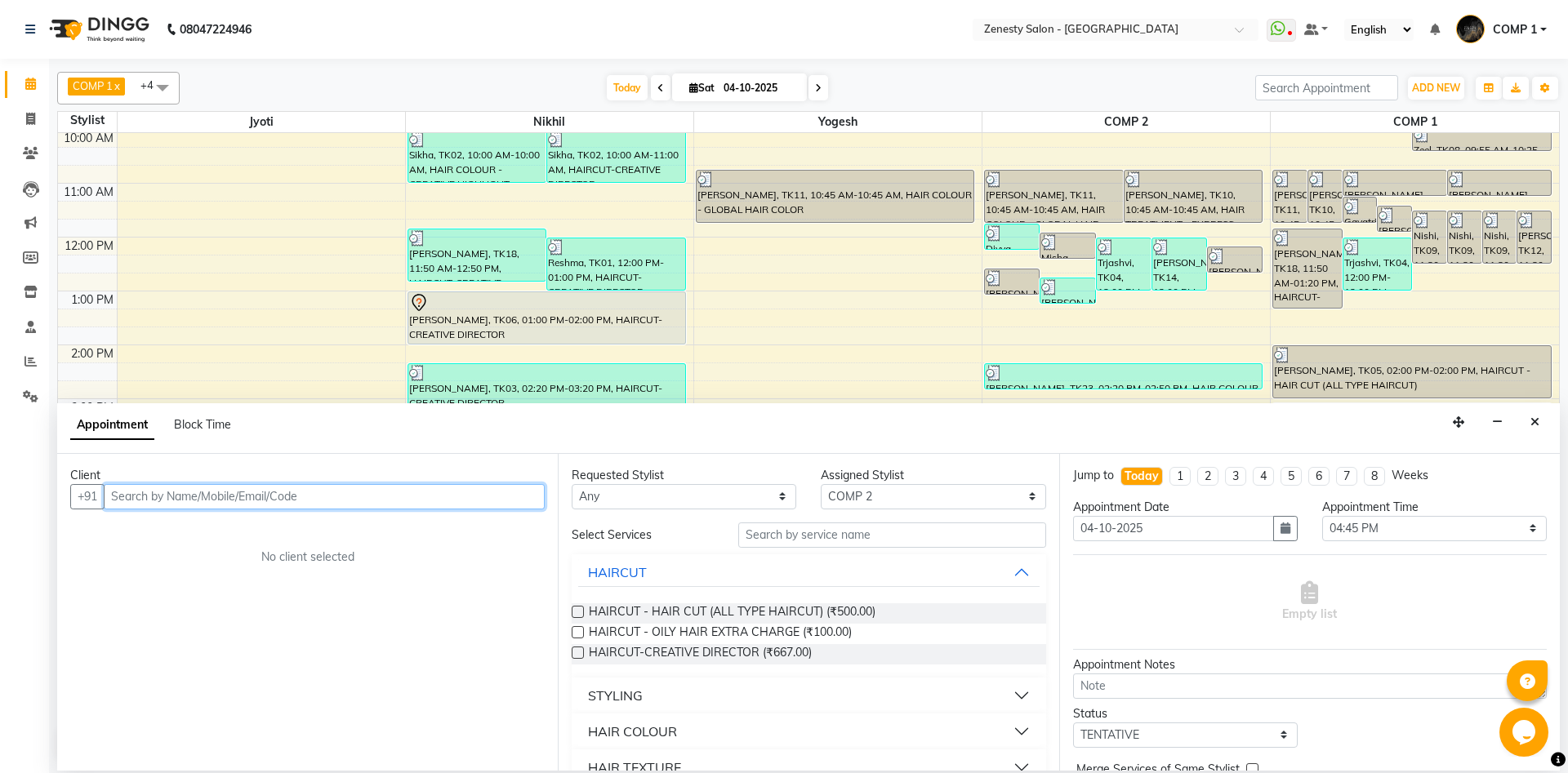
paste input "8849299095"
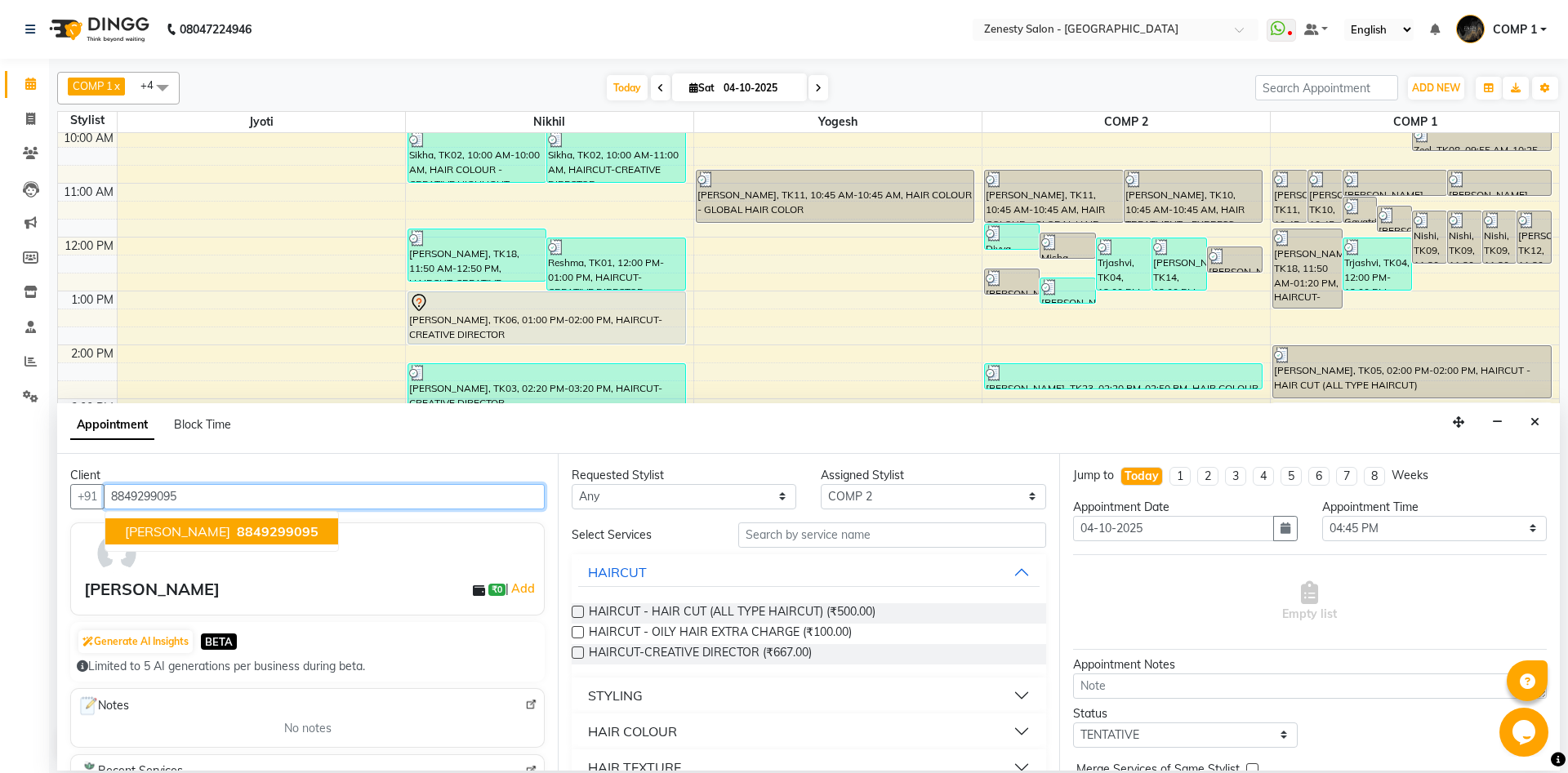
type input "8849299095"
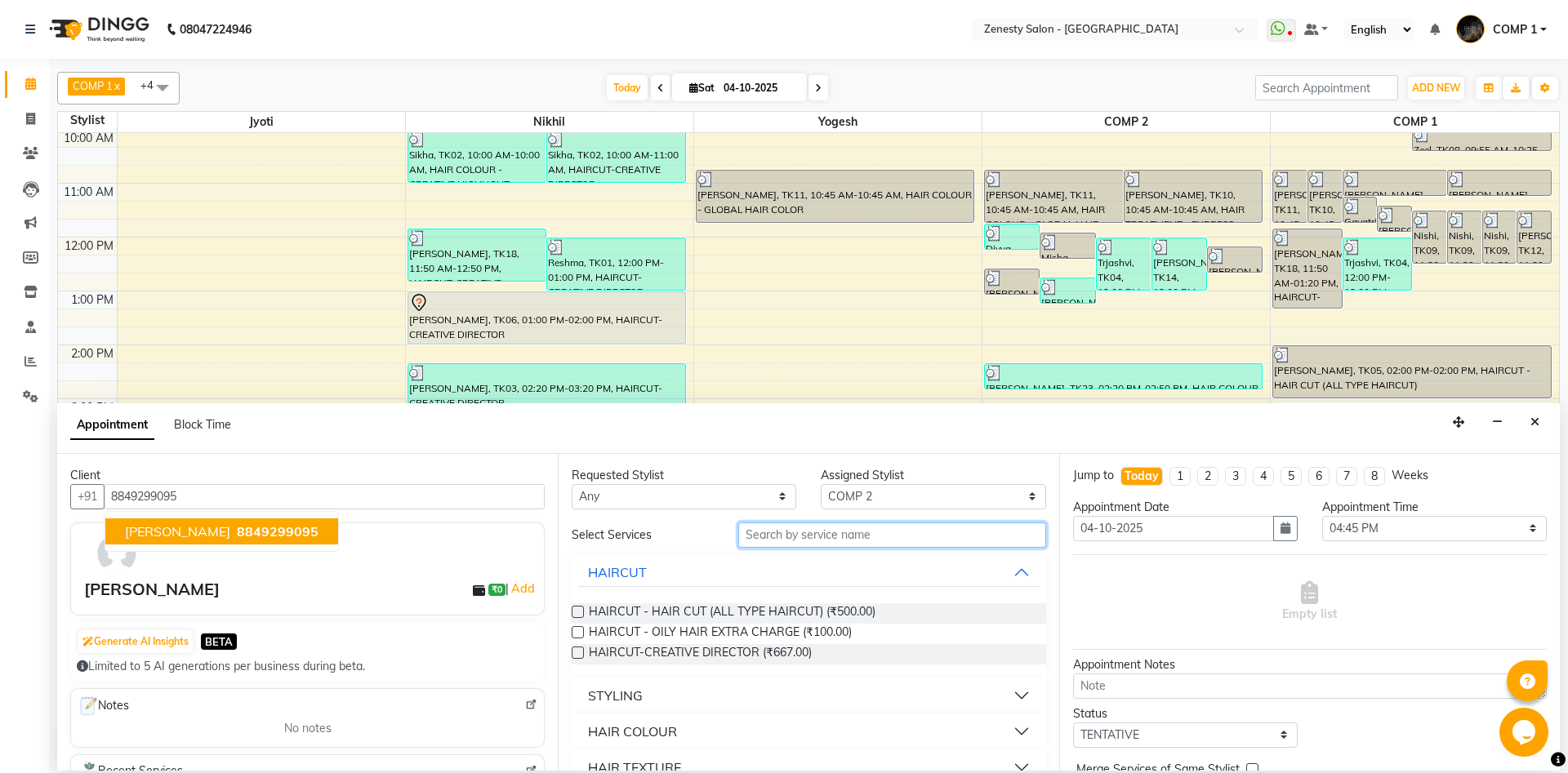
click at [811, 537] on input "text" at bounding box center [892, 535] width 308 height 25
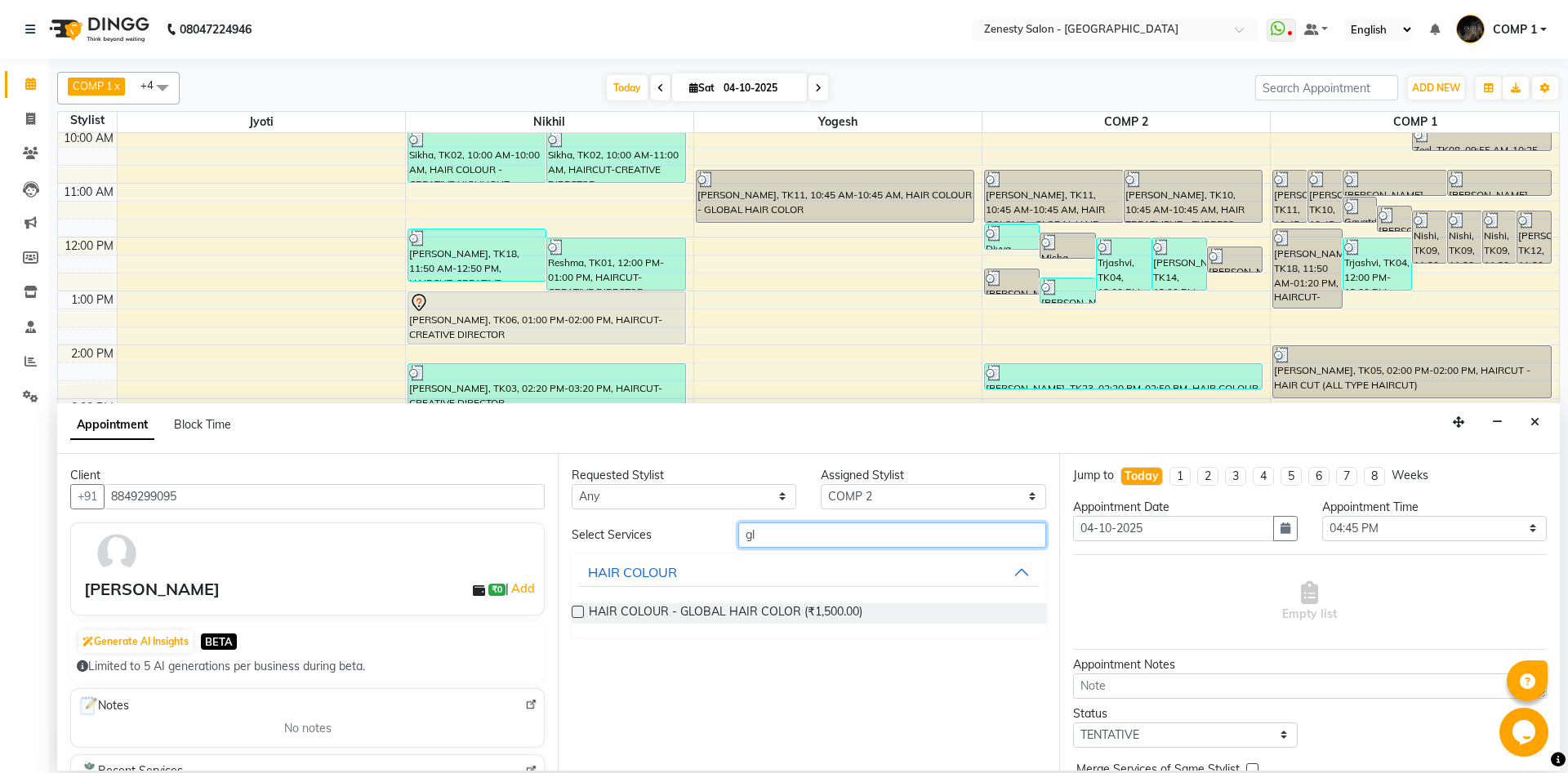
type input "gl"
click at [580, 612] on label at bounding box center [578, 612] width 12 height 12
click at [580, 612] on input "checkbox" at bounding box center [577, 614] width 10 height 10
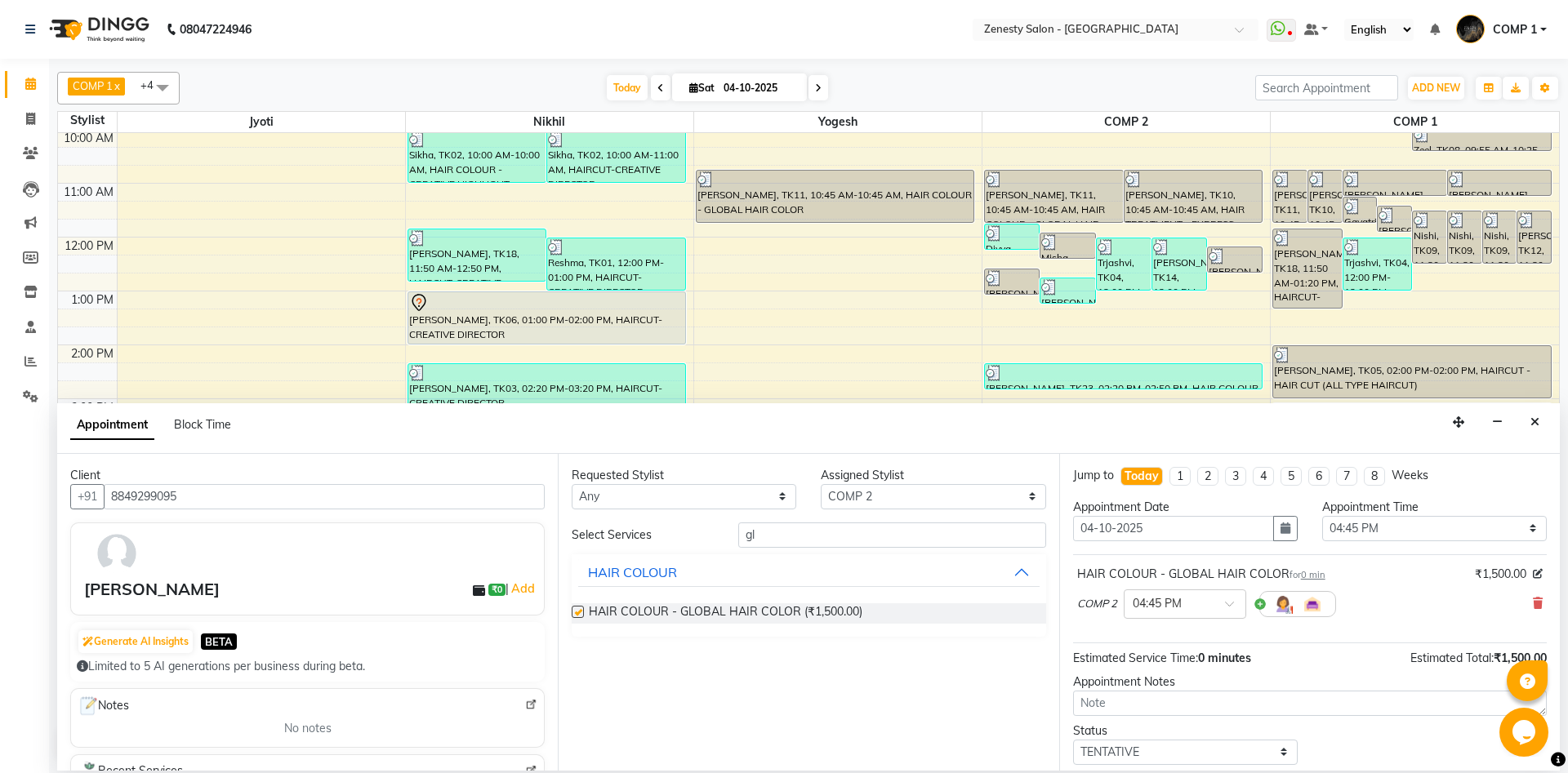
checkbox input "false"
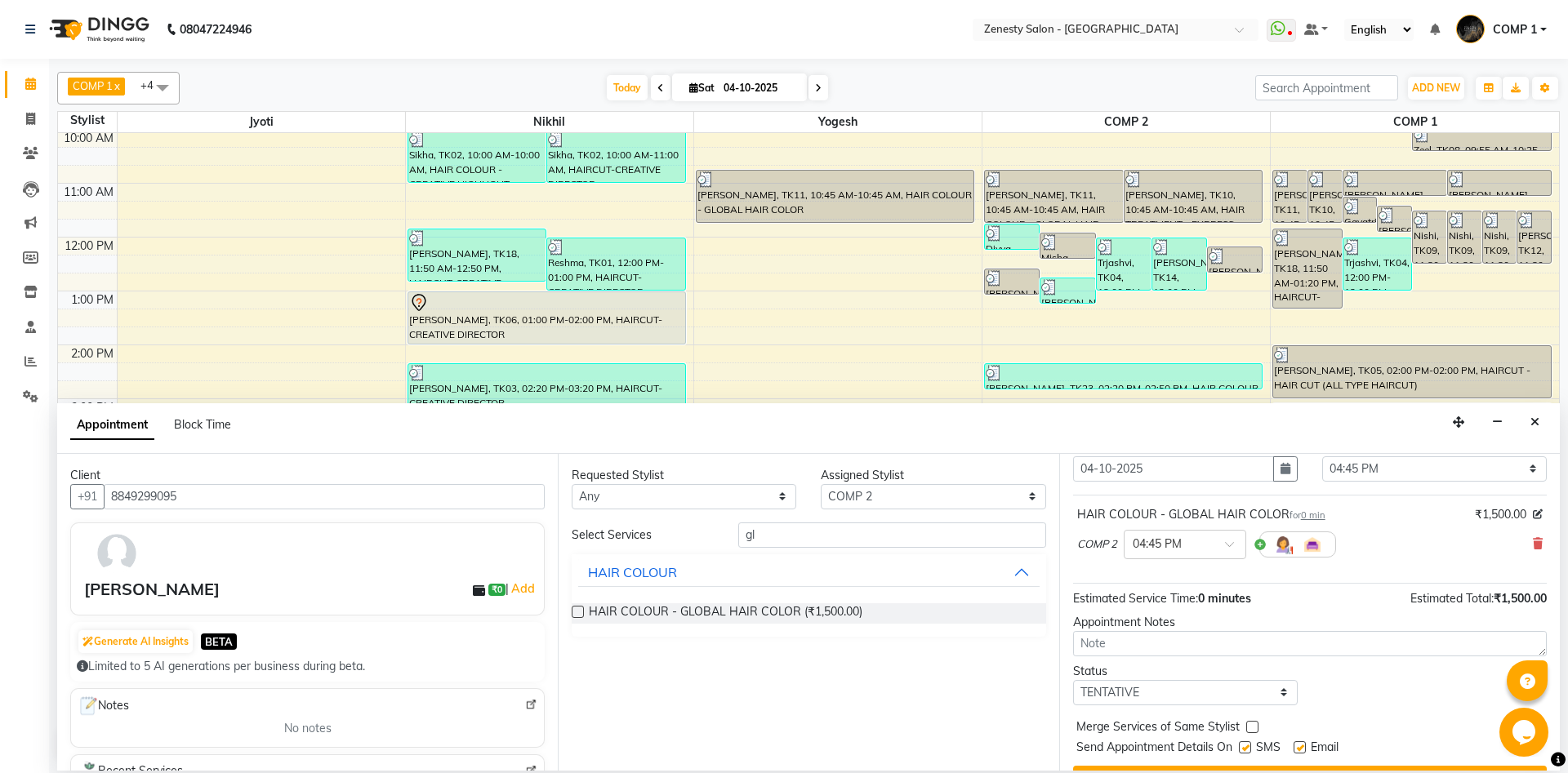
scroll to position [88, 0]
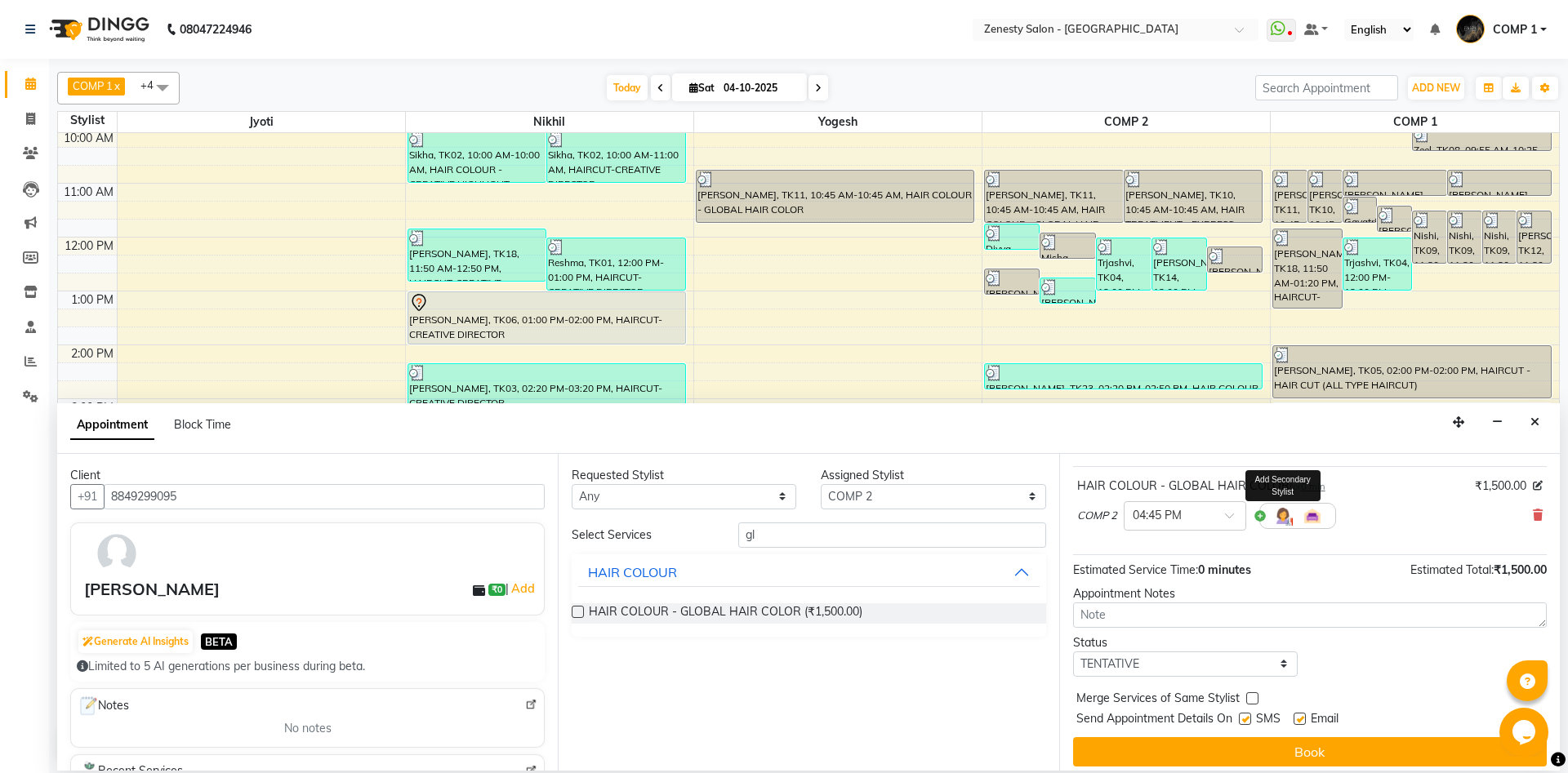
click at [1282, 523] on img at bounding box center [1283, 516] width 19 height 19
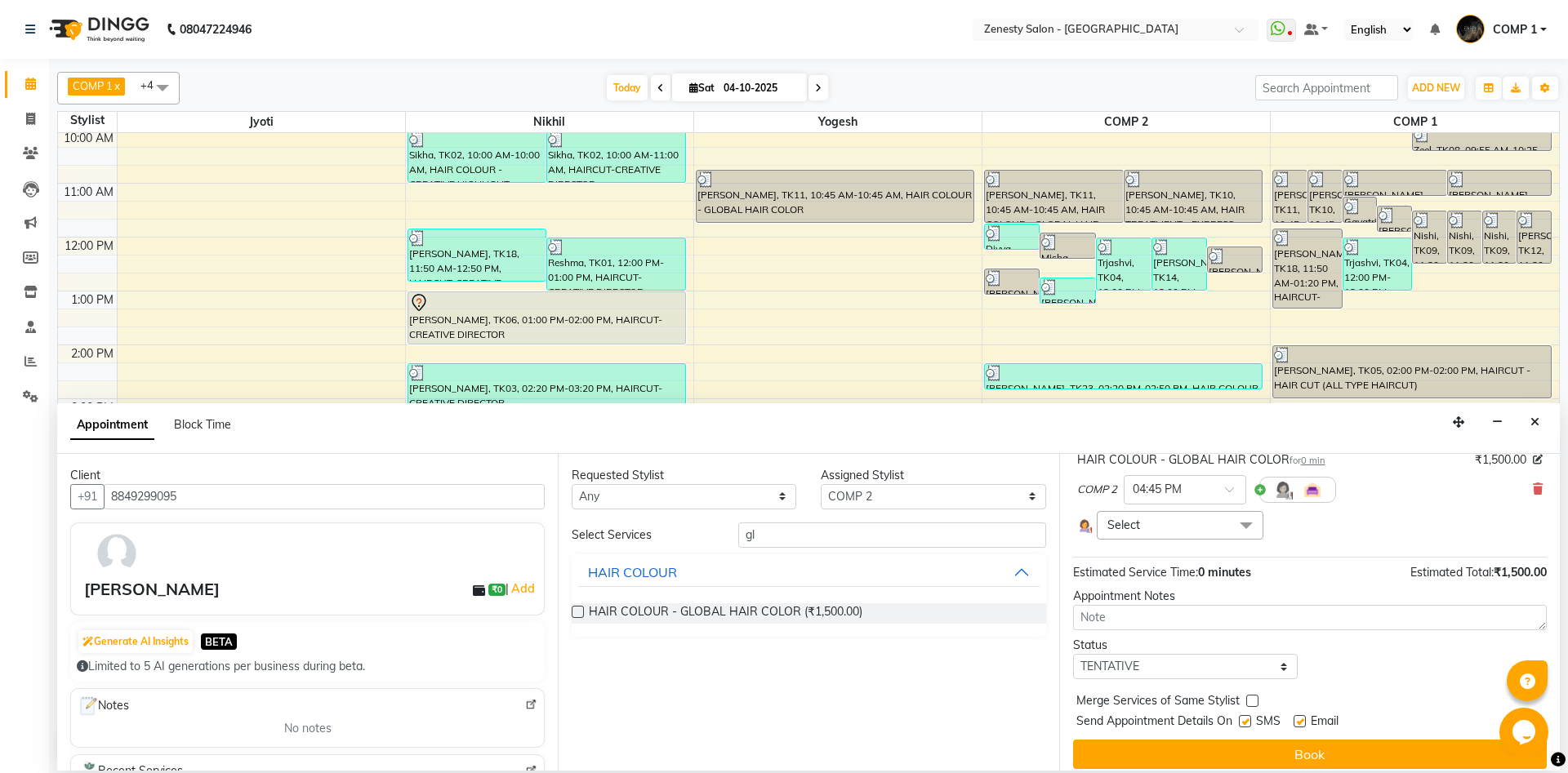
scroll to position [125, 0]
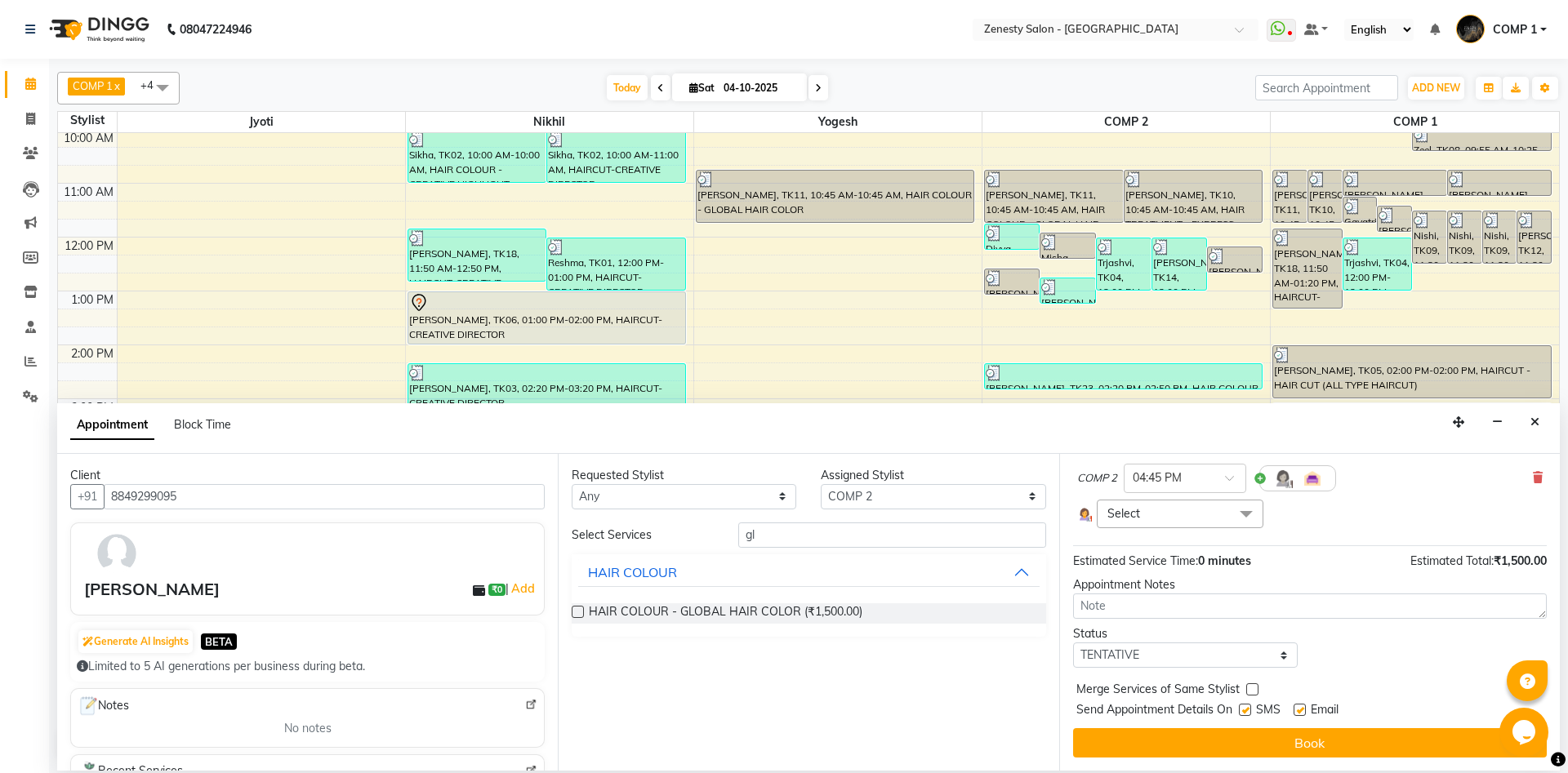
click at [1215, 519] on span "Select" at bounding box center [1179, 513] width 166 height 29
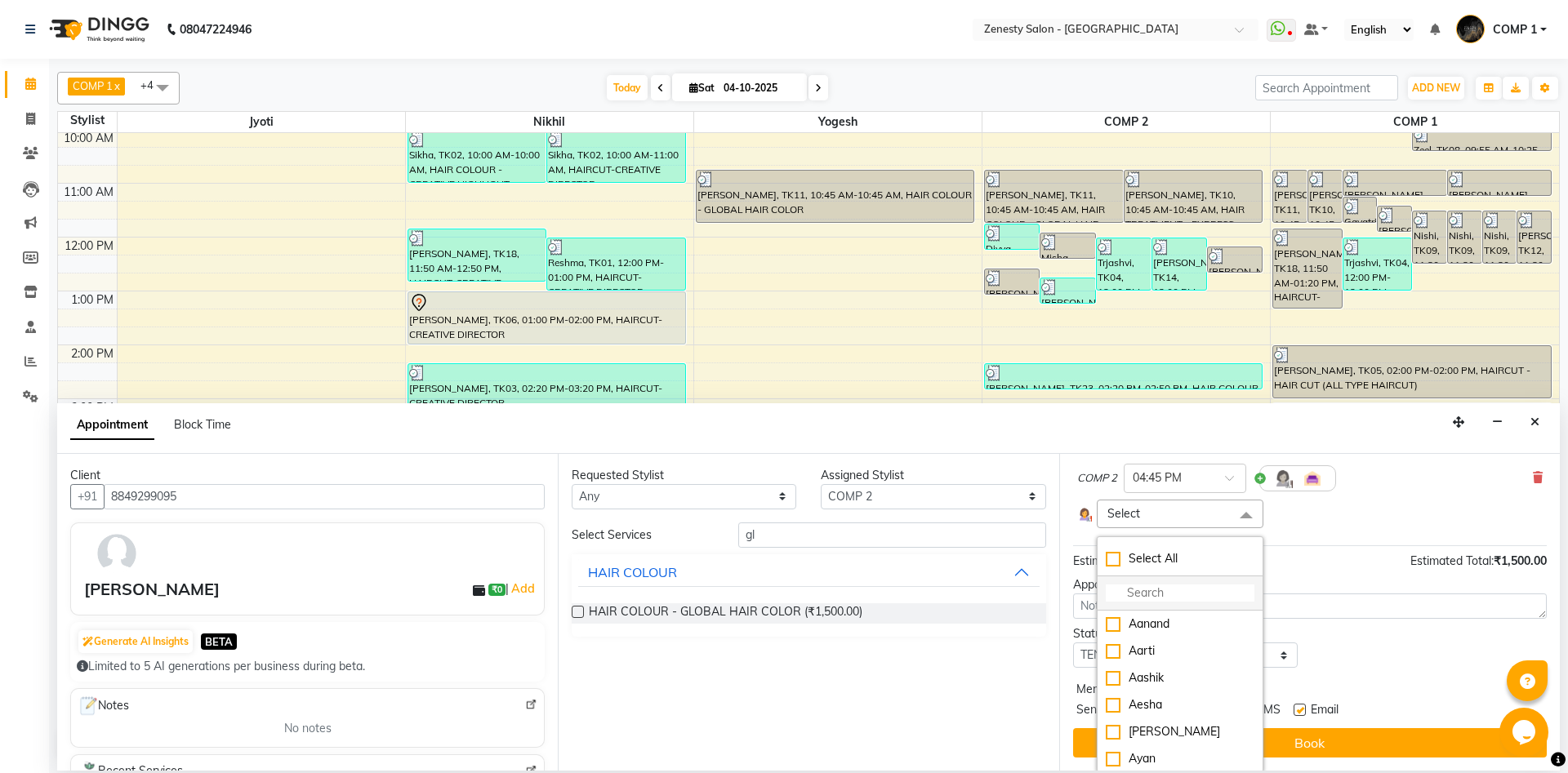
scroll to position [127, 0]
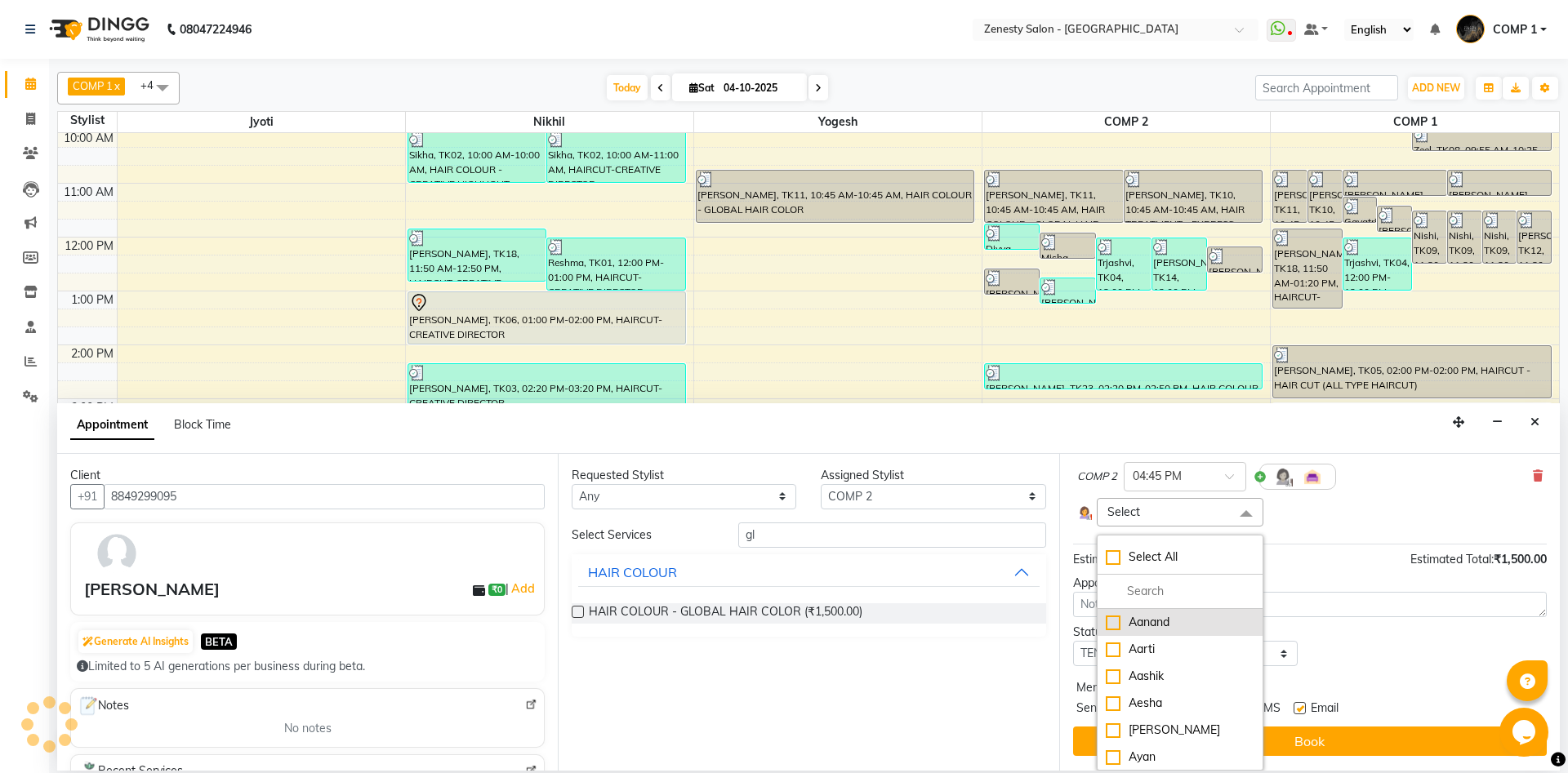
click at [1193, 627] on div "Aanand" at bounding box center [1180, 623] width 149 height 17
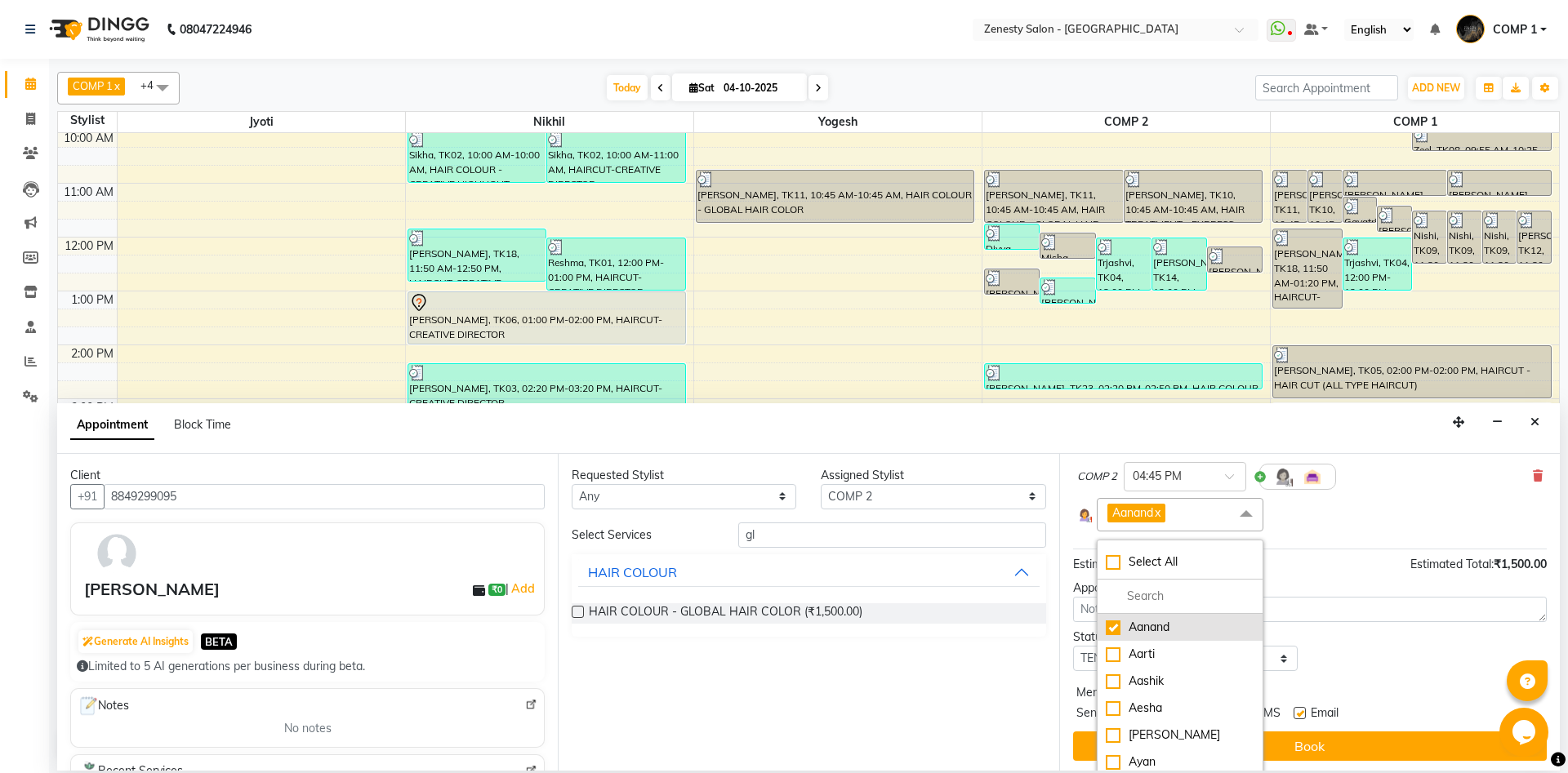
checkbox input "true"
drag, startPoint x: 1202, startPoint y: 691, endPoint x: 1198, endPoint y: 711, distance: 20.4
click at [1200, 705] on ul "Aanand Aarti Aashik Aesha Arsh Khalifa Ayan COMP 1 Darshan Farjan Gaytri Gulnaz…" at bounding box center [1179, 695] width 165 height 161
drag, startPoint x: 1197, startPoint y: 713, endPoint x: 1198, endPoint y: 729, distance: 16.0
click at [1198, 716] on div "Aesha" at bounding box center [1180, 709] width 149 height 17
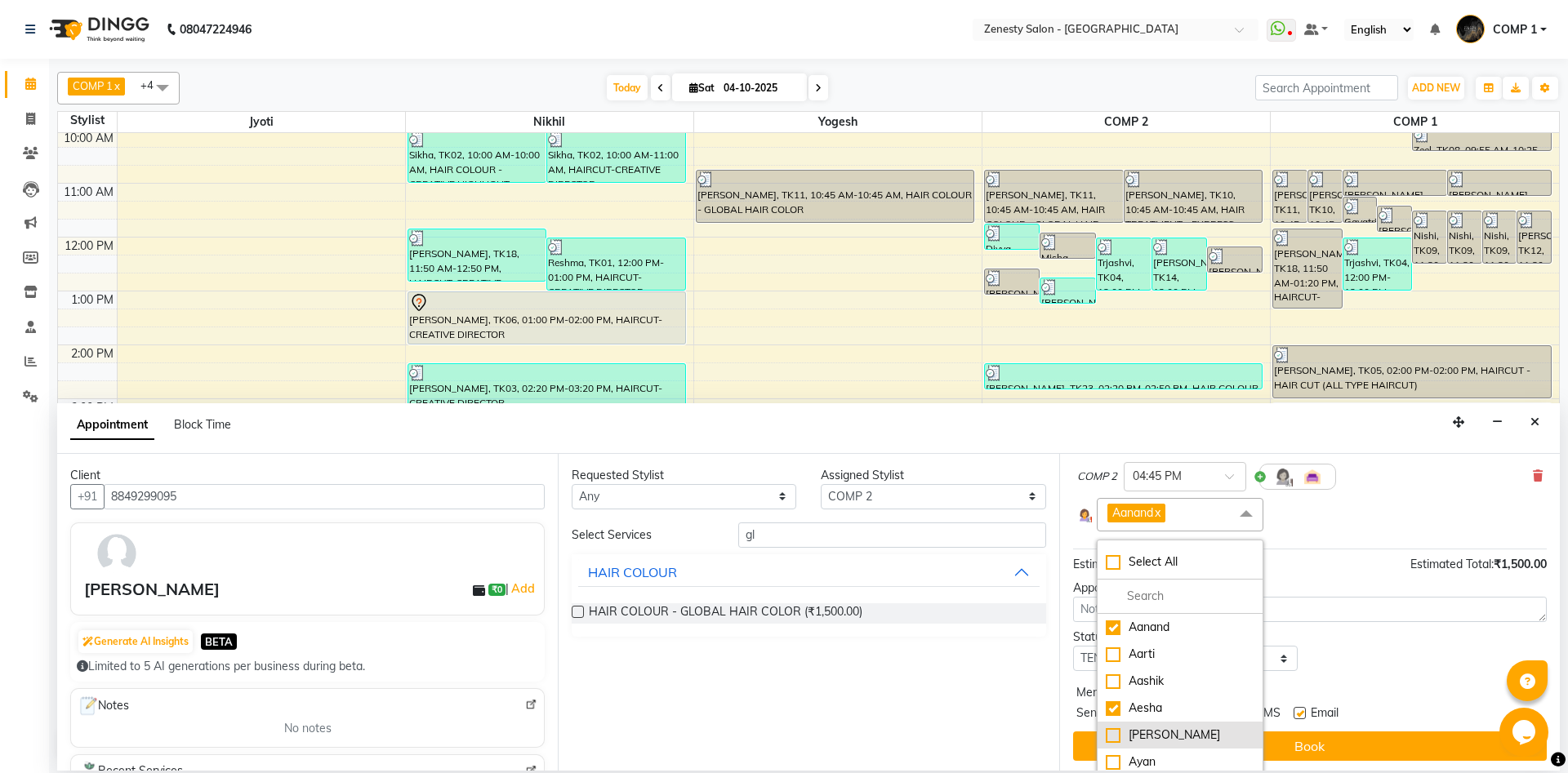
checkbox input "true"
click at [1198, 731] on div "[PERSON_NAME]" at bounding box center [1180, 736] width 149 height 17
checkbox input "true"
click at [1205, 731] on div "Darshan" at bounding box center [1180, 728] width 149 height 17
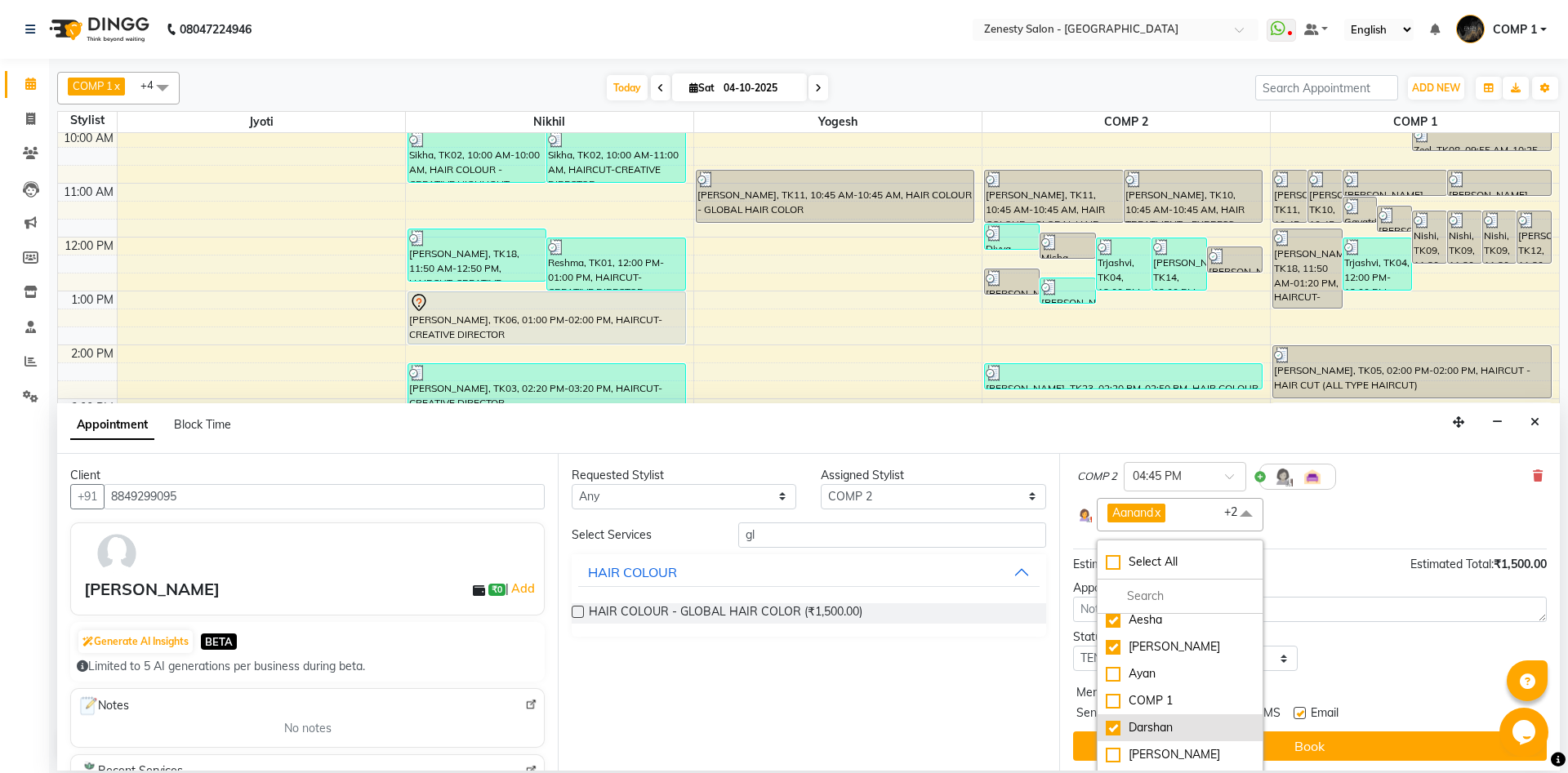
checkbox input "true"
click at [1209, 749] on div "[PERSON_NAME]" at bounding box center [1180, 755] width 149 height 17
checkbox input "true"
click at [1205, 661] on div "Jatin" at bounding box center [1180, 660] width 149 height 17
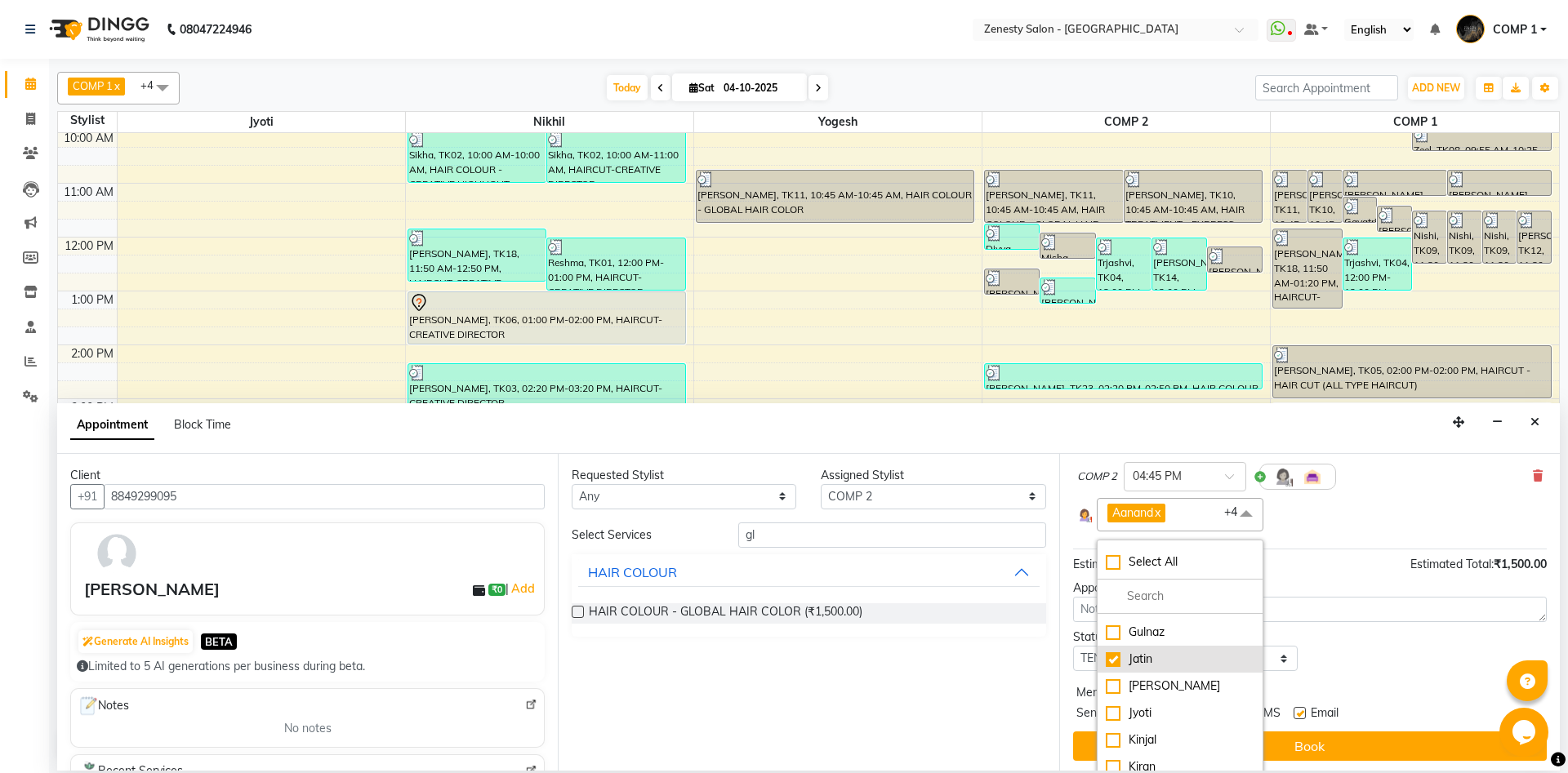
checkbox input "true"
click at [1202, 645] on li "Gulnaz" at bounding box center [1179, 632] width 165 height 27
checkbox input "true"
click at [1215, 736] on div "Kinjal" at bounding box center [1180, 740] width 149 height 17
click at [1214, 754] on li "Kinjal" at bounding box center [1179, 740] width 165 height 27
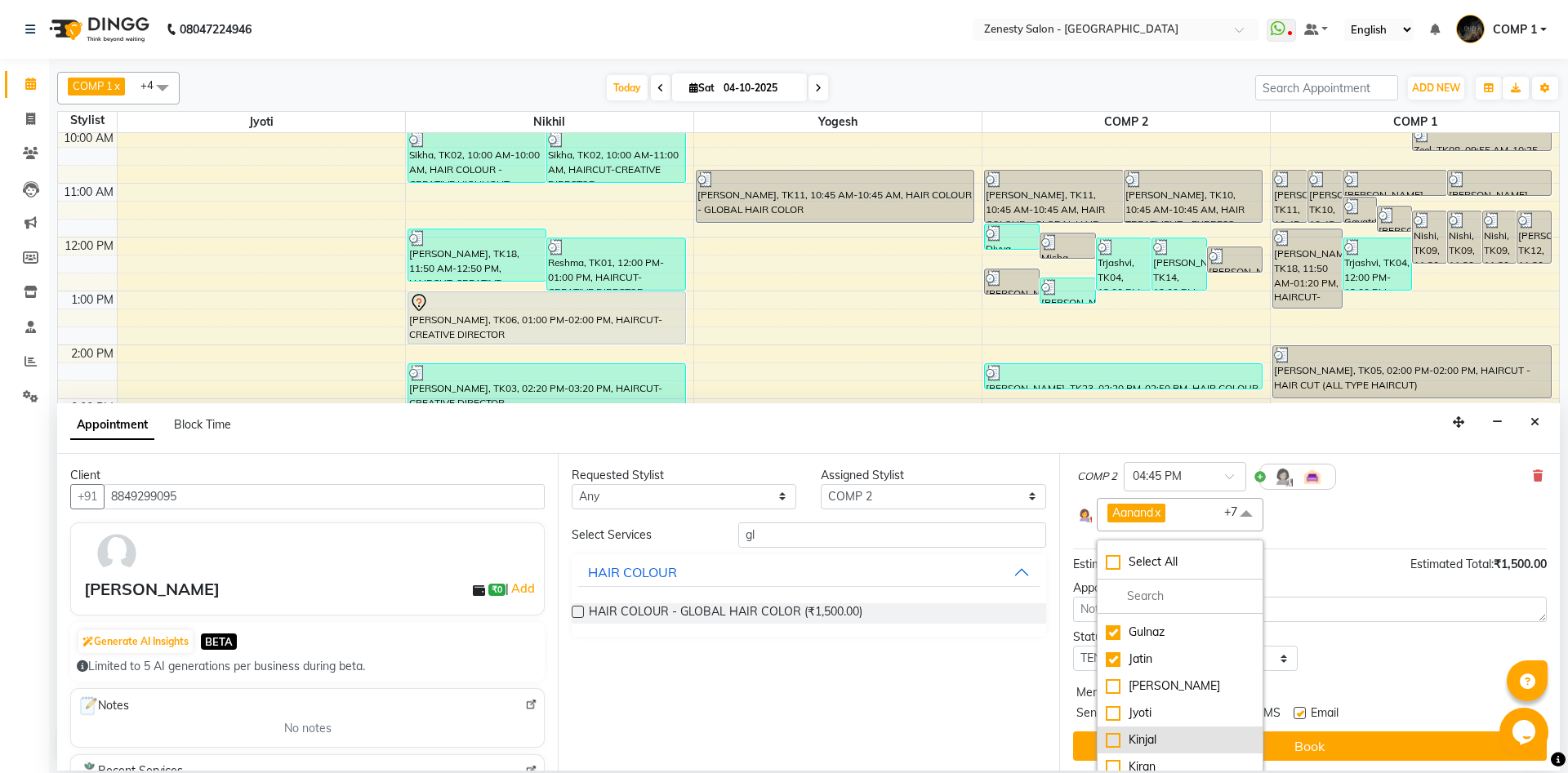
checkbox input "false"
click at [1216, 732] on div "Meet [PERSON_NAME]" at bounding box center [1180, 733] width 149 height 17
checkbox input "true"
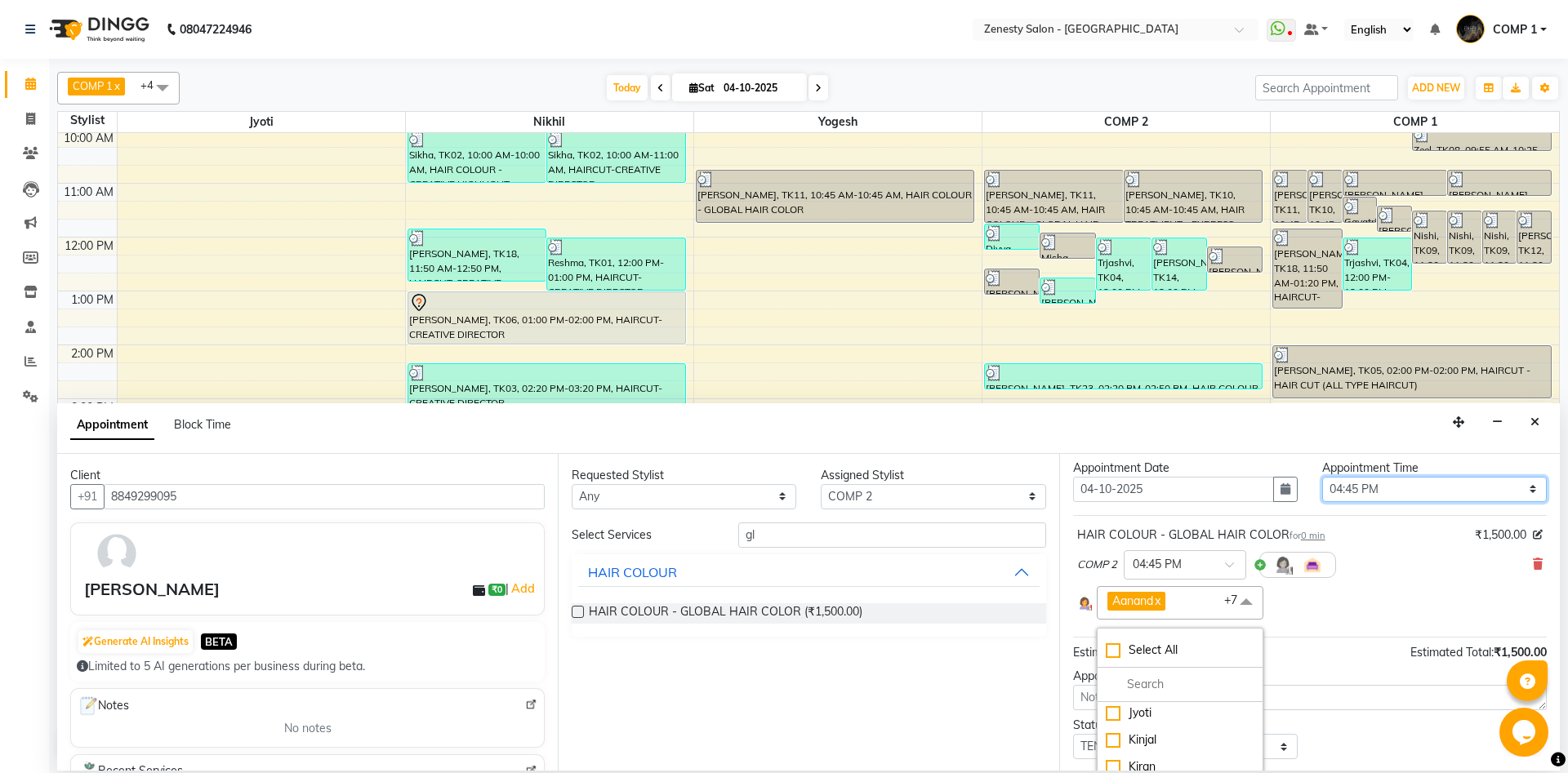
click at [1322, 477] on select "Select 10:00 AM 10:15 AM 10:30 AM 10:45 AM 11:00 AM 11:15 AM 11:30 AM 11:45 AM …" at bounding box center [1435, 489] width 225 height 25
select select "990"
click option "04:30 PM" at bounding box center [0, 0] width 0 height 0
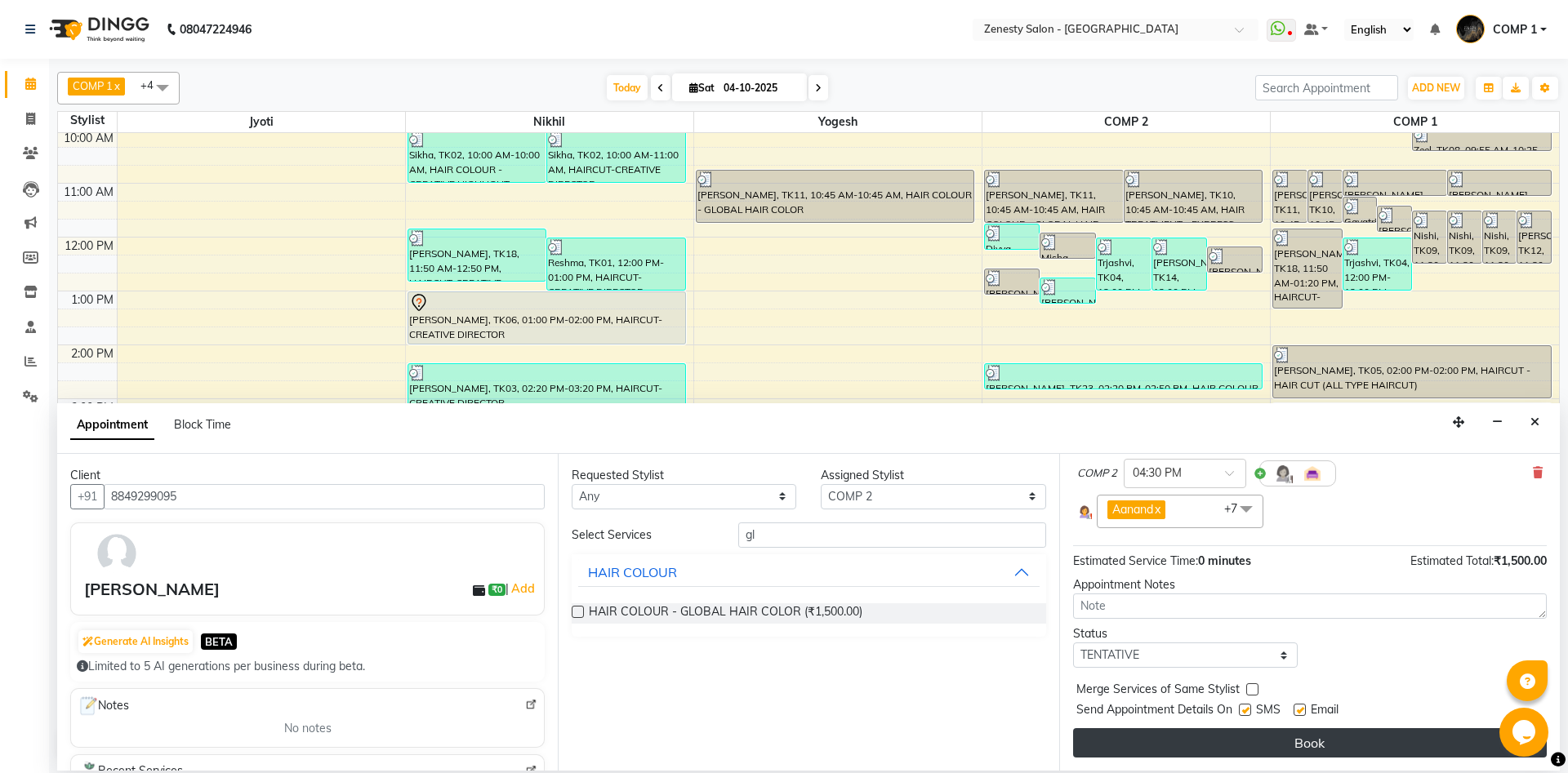
click at [1342, 741] on button "Book" at bounding box center [1309, 743] width 473 height 30
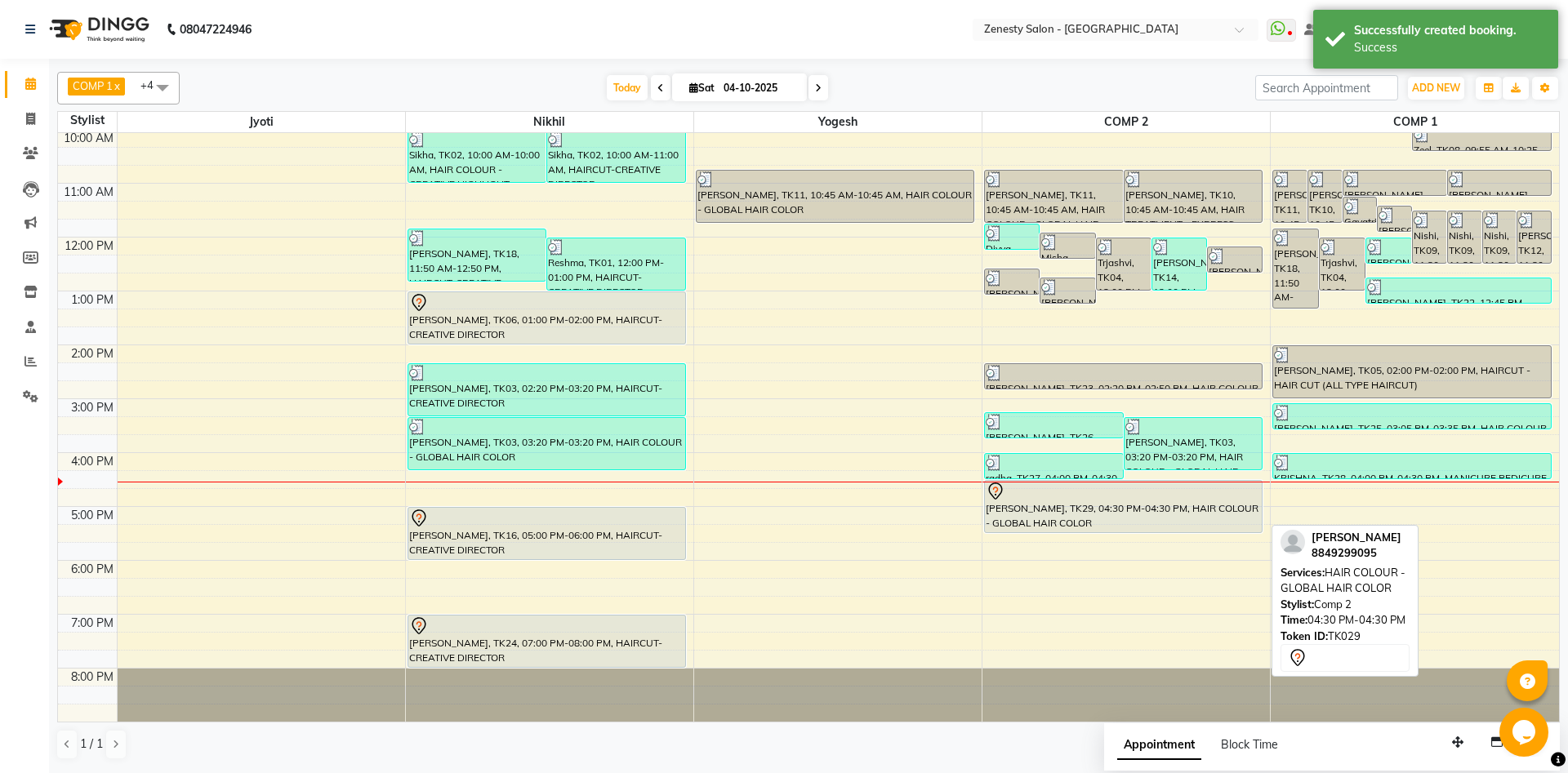
click at [1068, 516] on div "[PERSON_NAME], TK29, 04:30 PM-04:30 PM, HAIR COLOUR - GLOBAL HAIR COLOR" at bounding box center [1123, 506] width 277 height 51
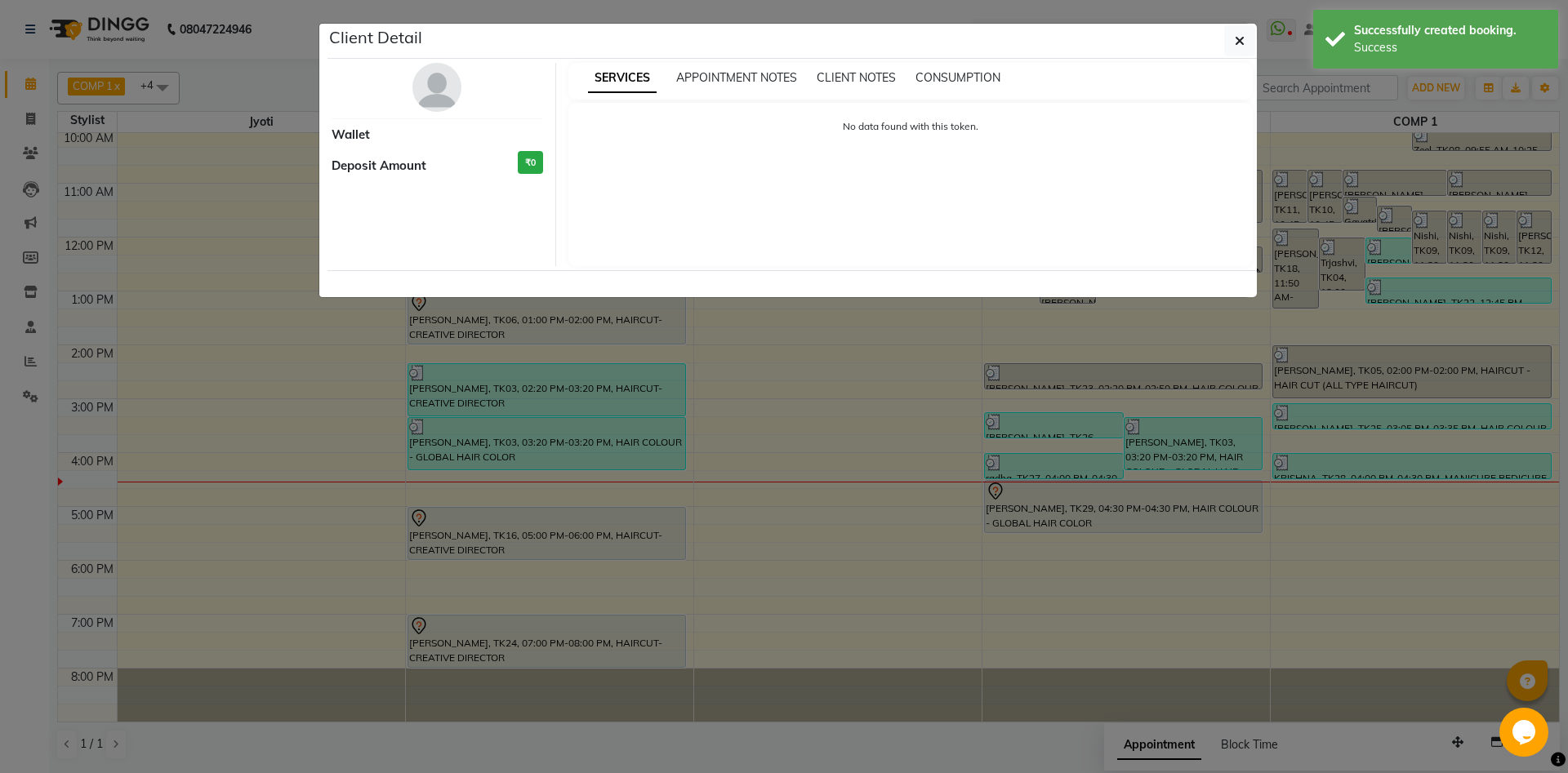
select select "7"
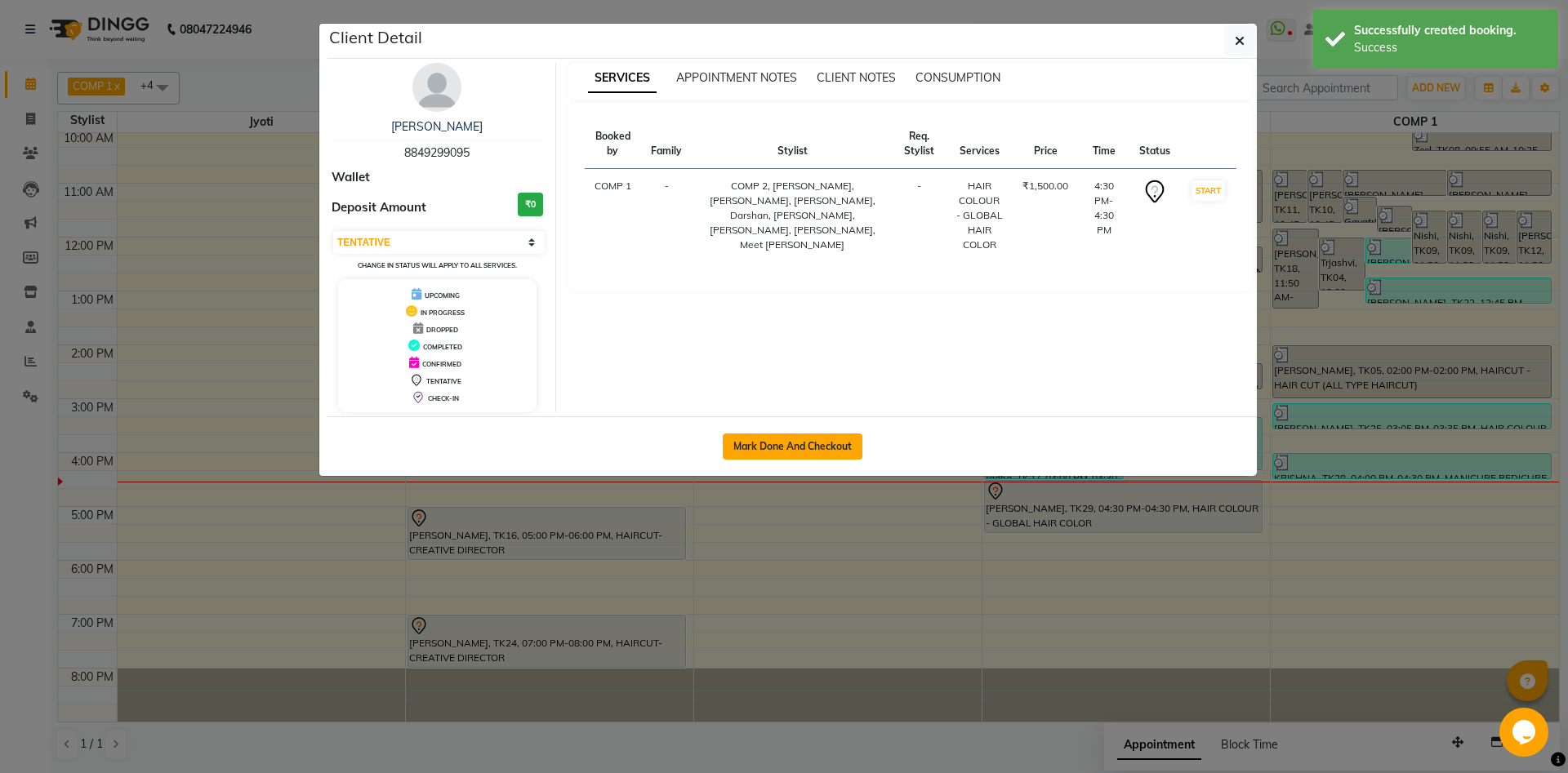
click at [809, 442] on button "Mark Done And Checkout" at bounding box center [792, 446] width 139 height 26
select select "service"
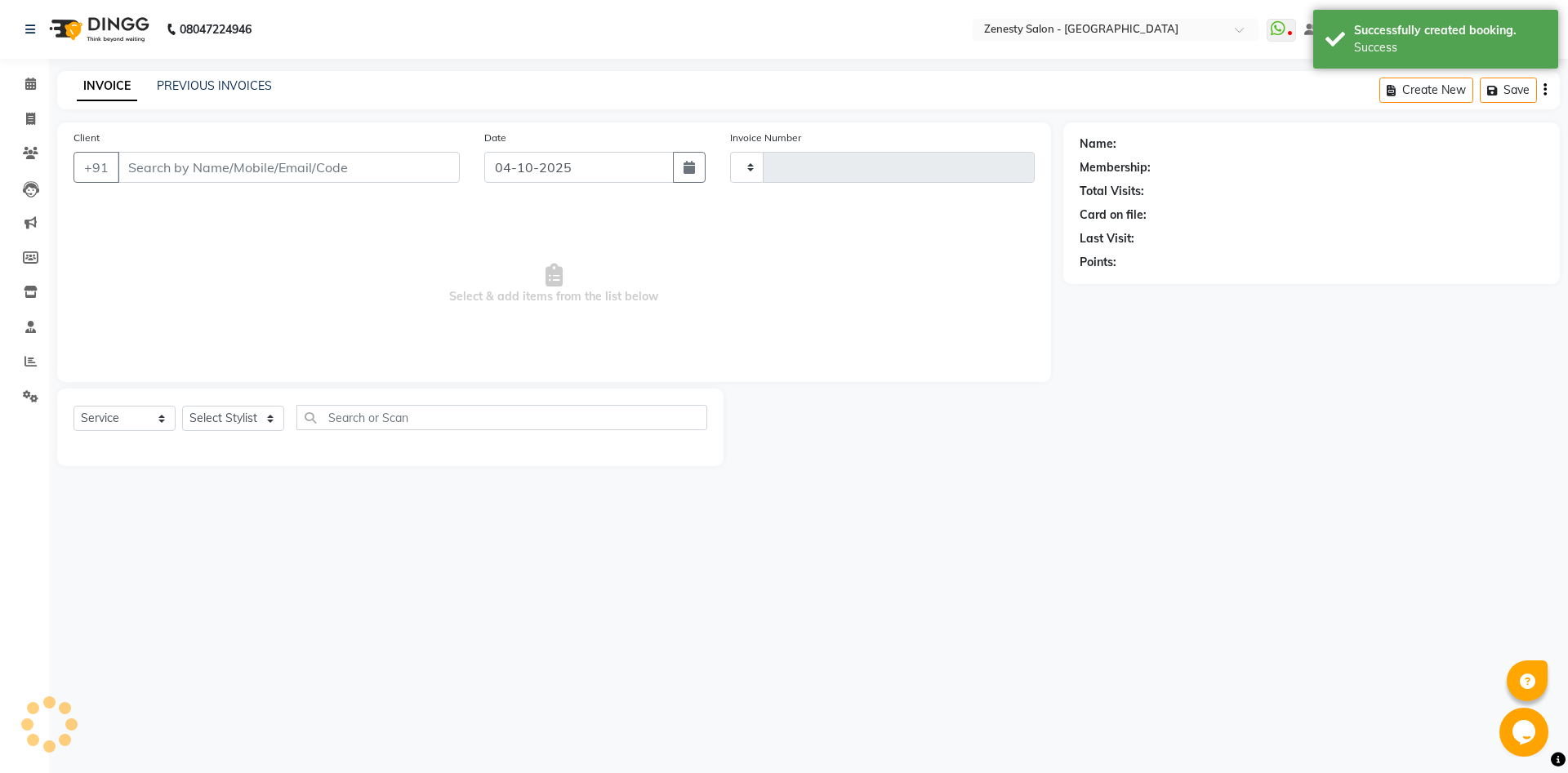
type input "6842"
select select "5713"
type input "8849299095"
select select "40087"
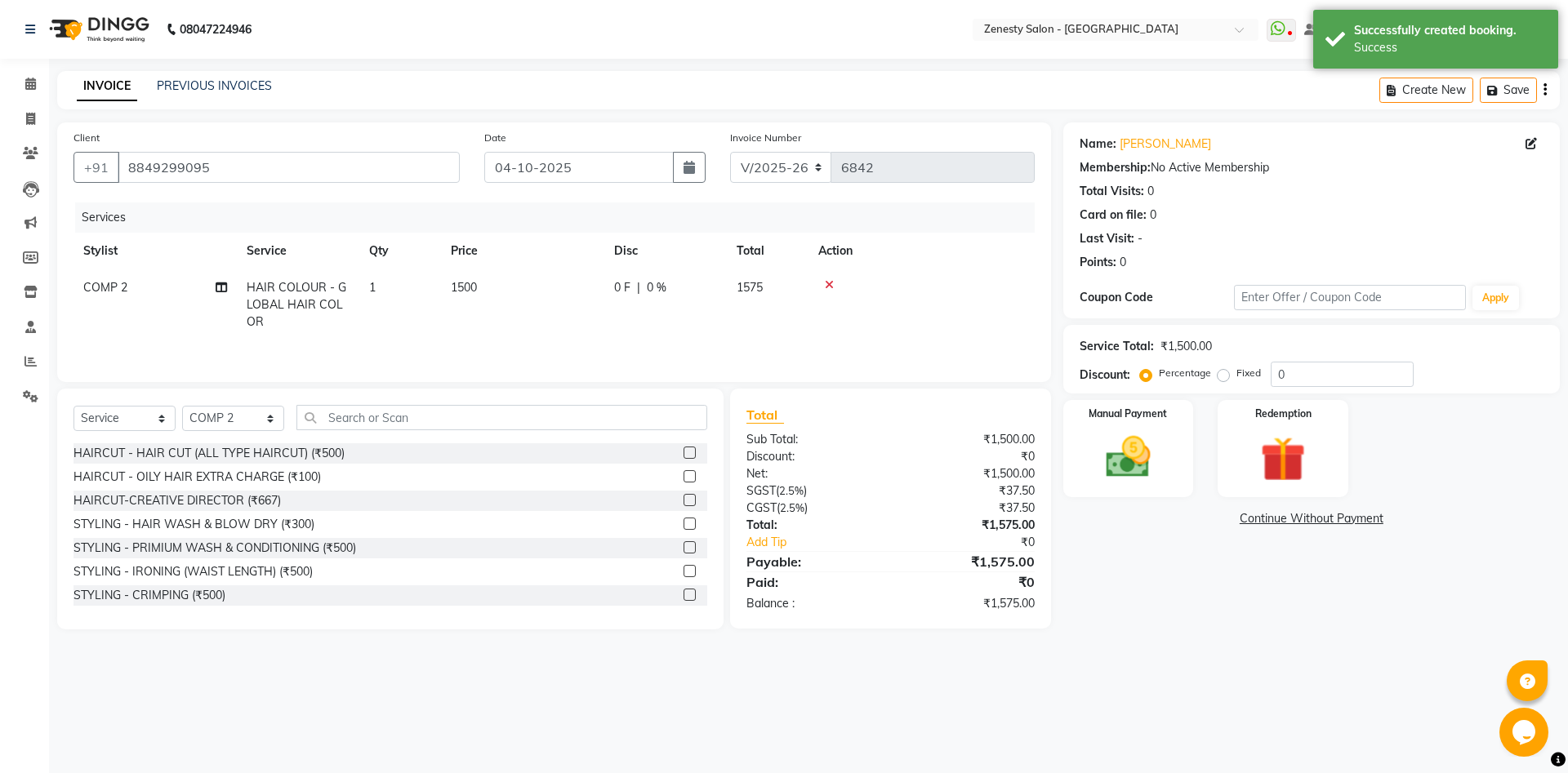
click at [1290, 516] on link "Continue Without Payment" at bounding box center [1312, 519] width 490 height 17
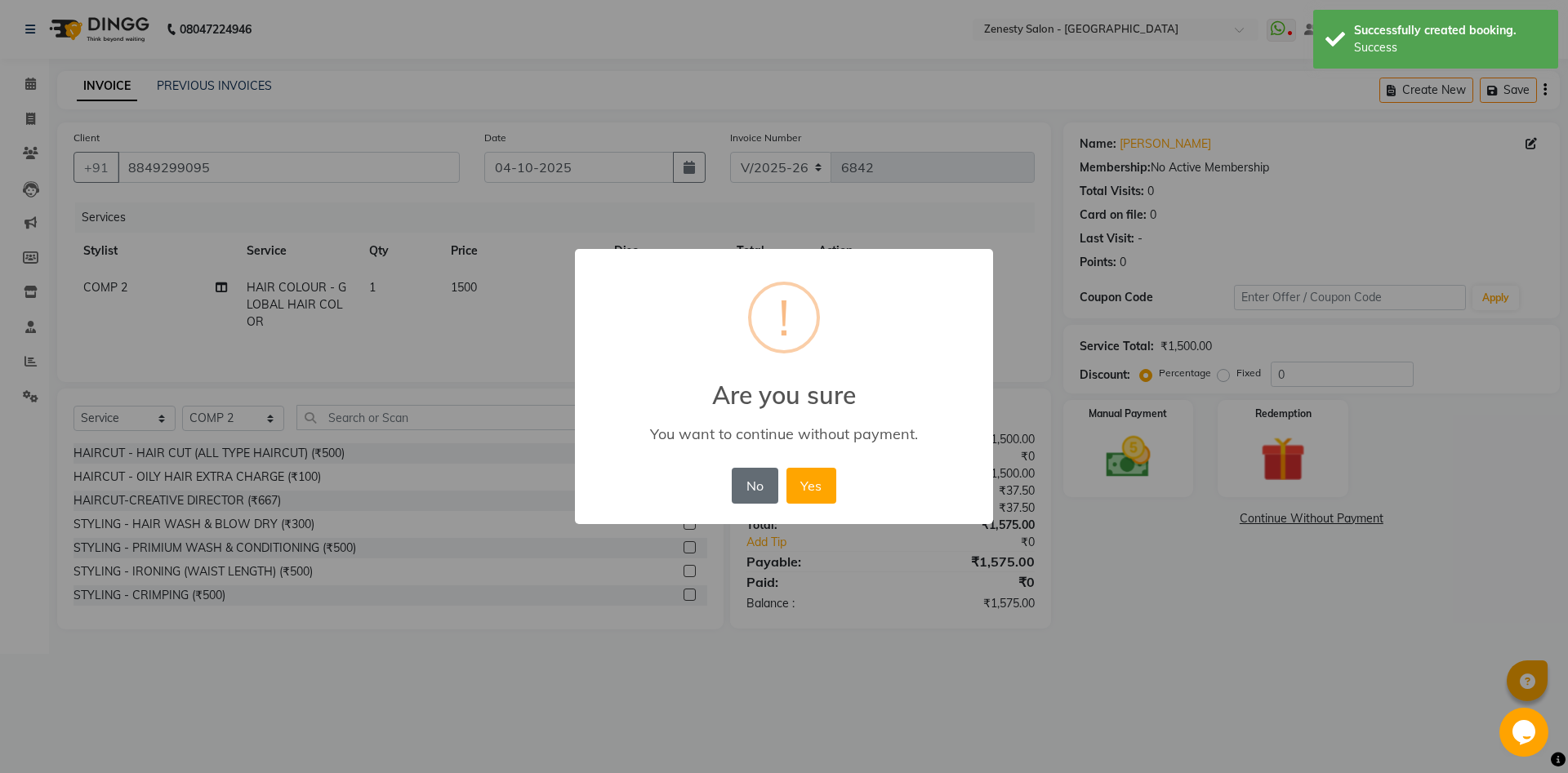
click at [739, 485] on button "No" at bounding box center [754, 485] width 45 height 36
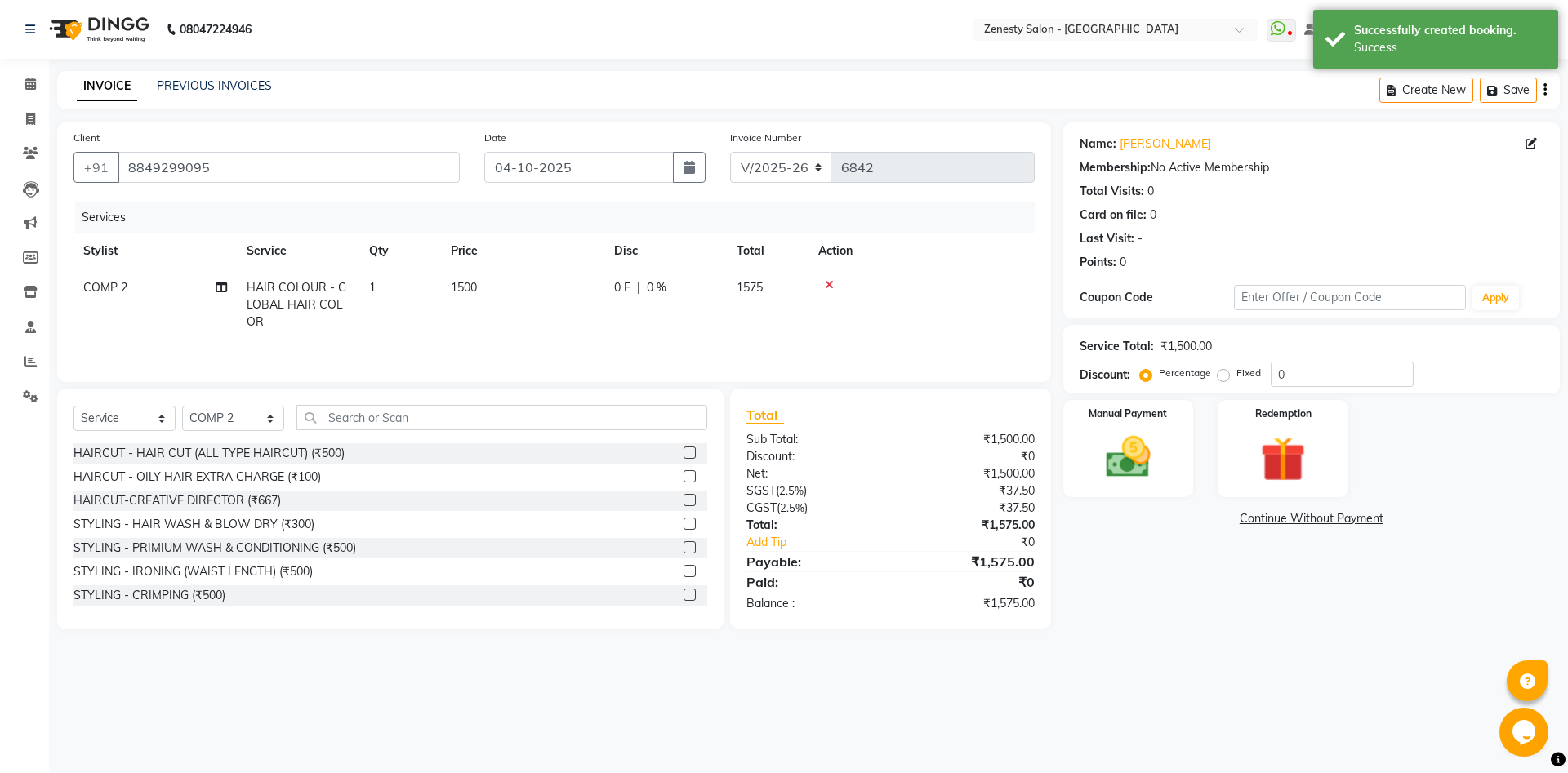
click at [458, 279] on td "1500" at bounding box center [522, 305] width 163 height 71
select select "40087"
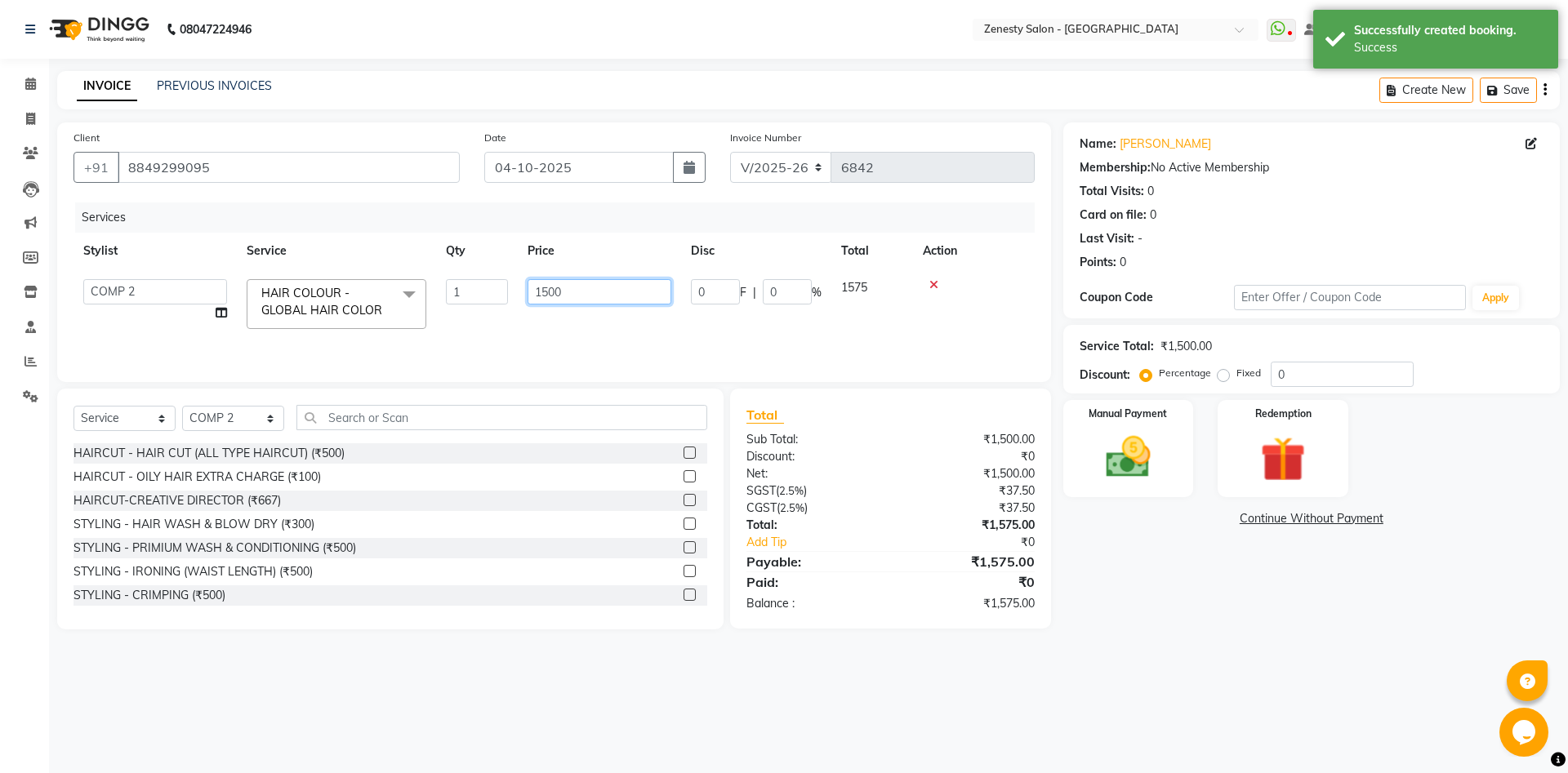
drag, startPoint x: 601, startPoint y: 288, endPoint x: 485, endPoint y: 300, distance: 116.6
click at [527, 302] on input "1500" at bounding box center [599, 291] width 144 height 25
type input "2200"
click at [584, 341] on div "Services Stylist Service Qty Price Disc Total Action Aanand Aarti Aashik Aesha …" at bounding box center [553, 283] width 961 height 163
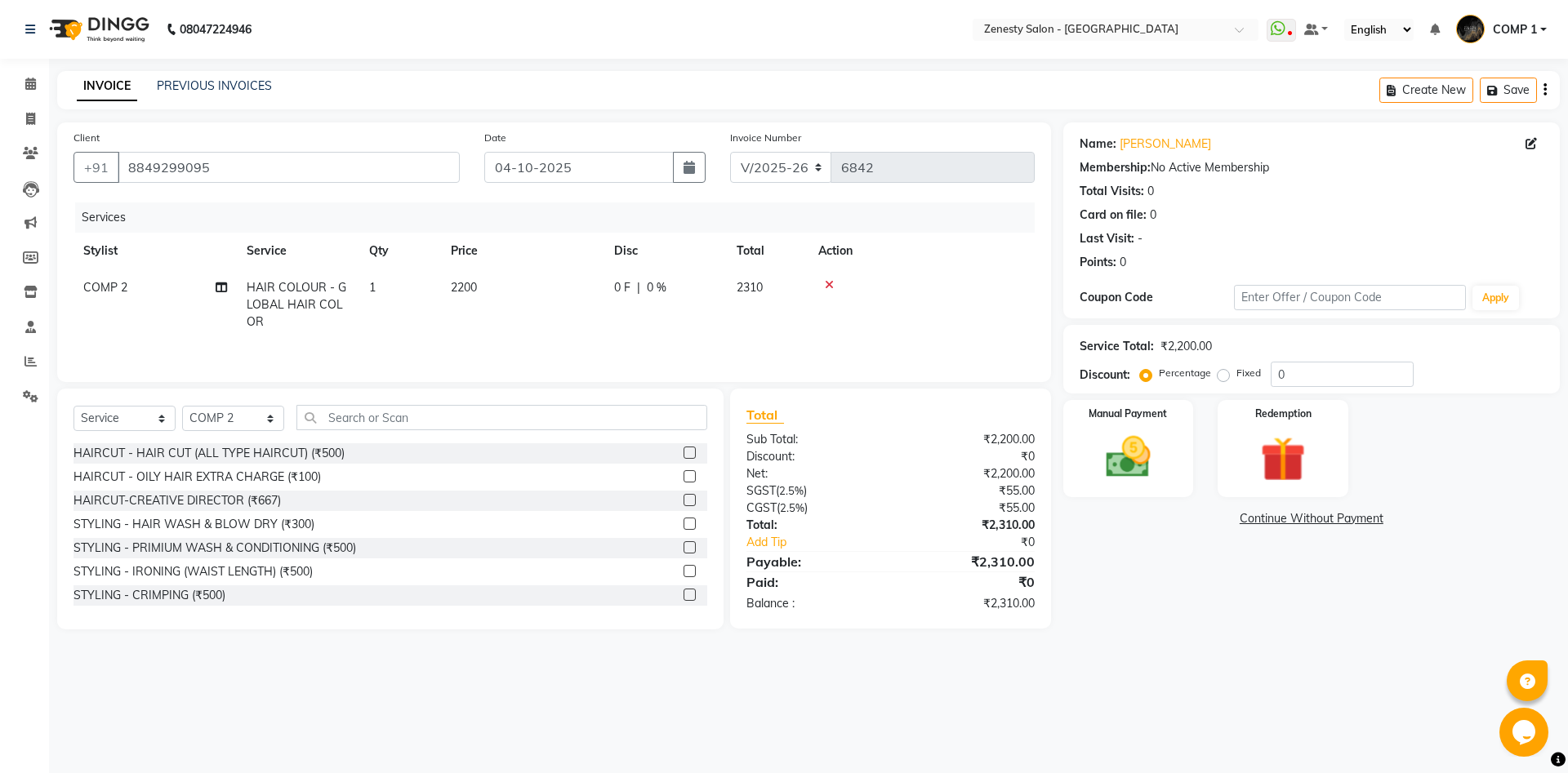
click at [1358, 519] on link "Continue Without Payment" at bounding box center [1312, 519] width 490 height 17
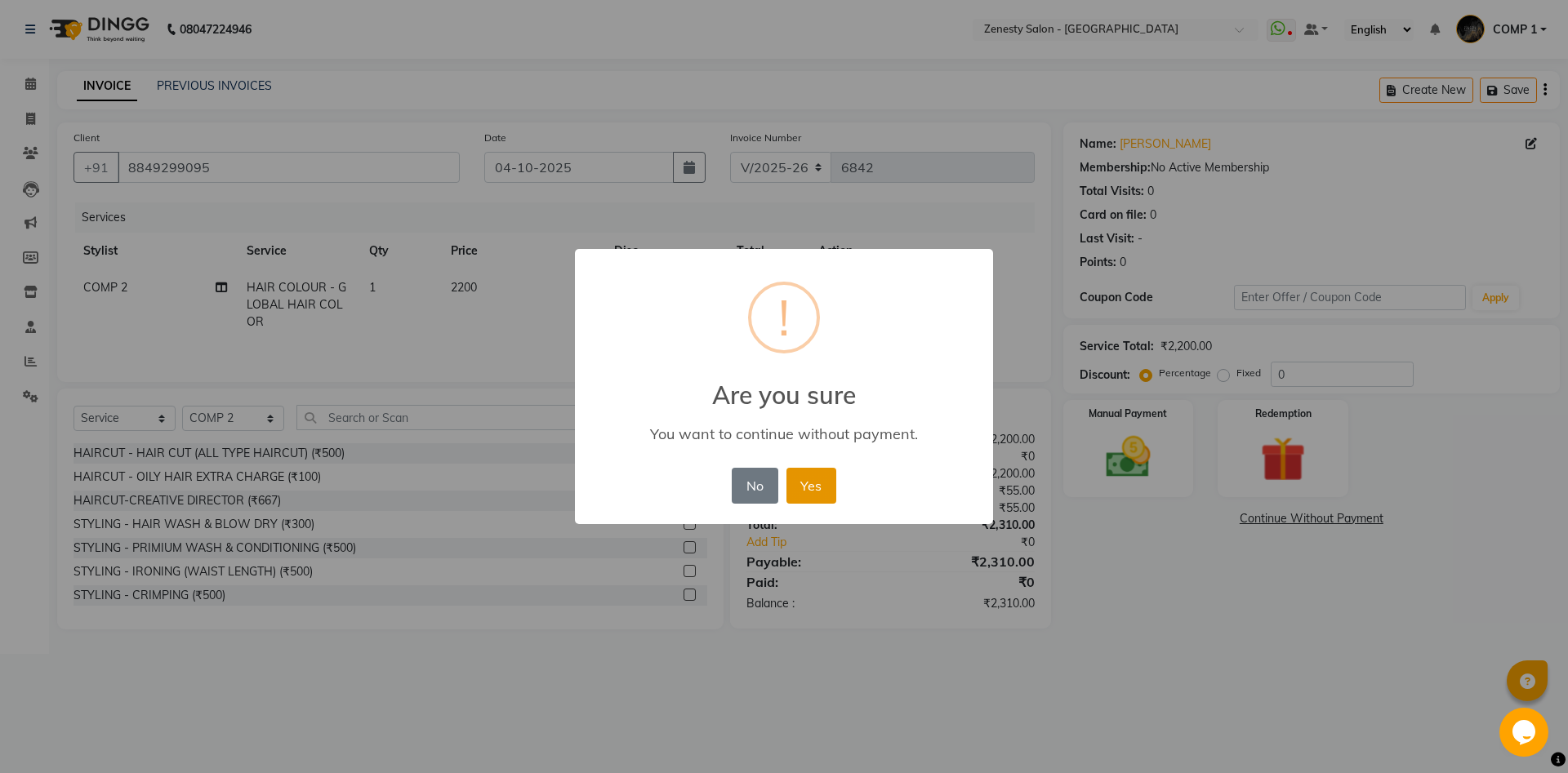
click at [811, 491] on button "Yes" at bounding box center [811, 485] width 50 height 36
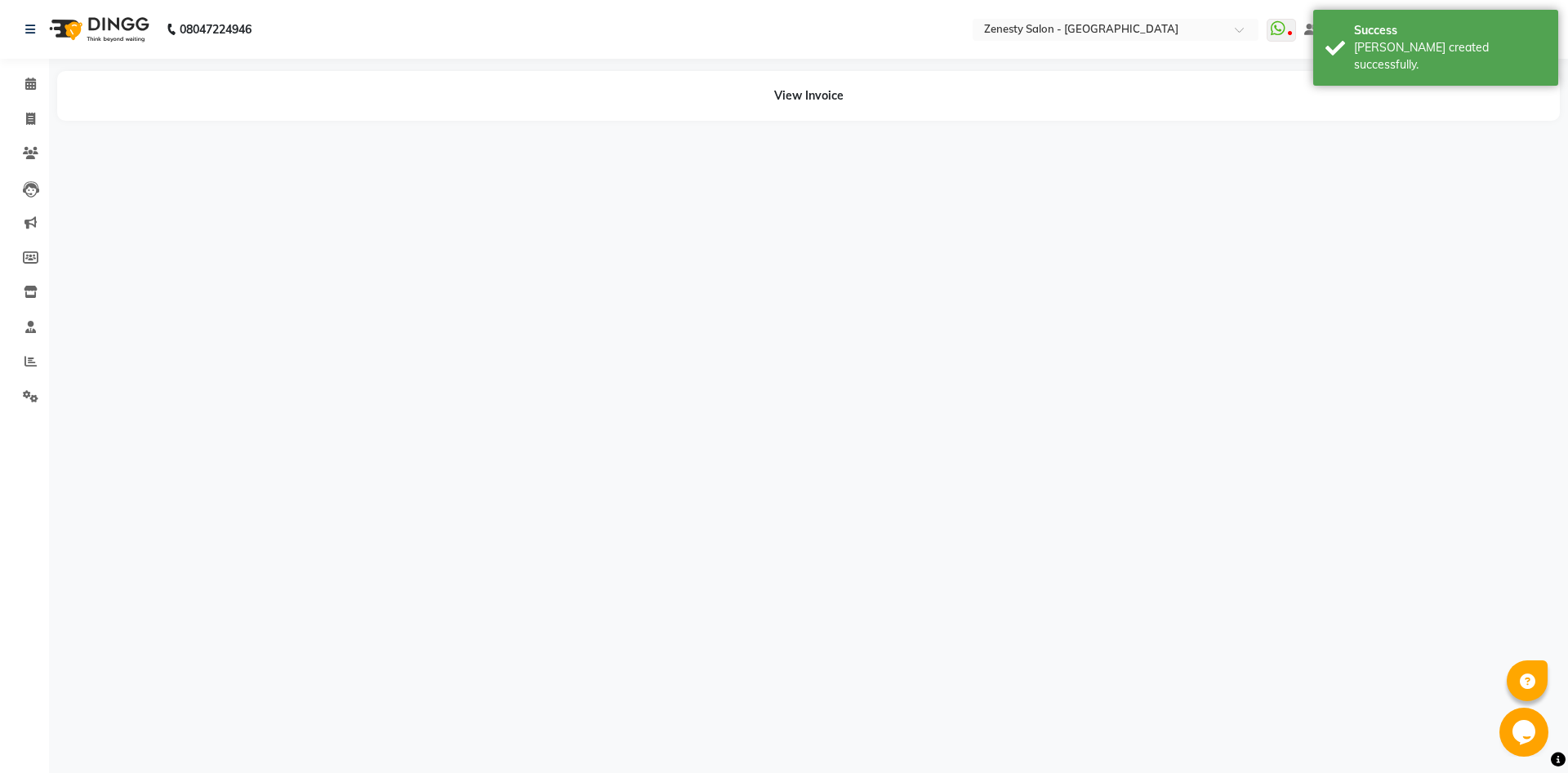
select select "40087"
select select "39501"
select select "79185"
select select "51279"
select select "53852"
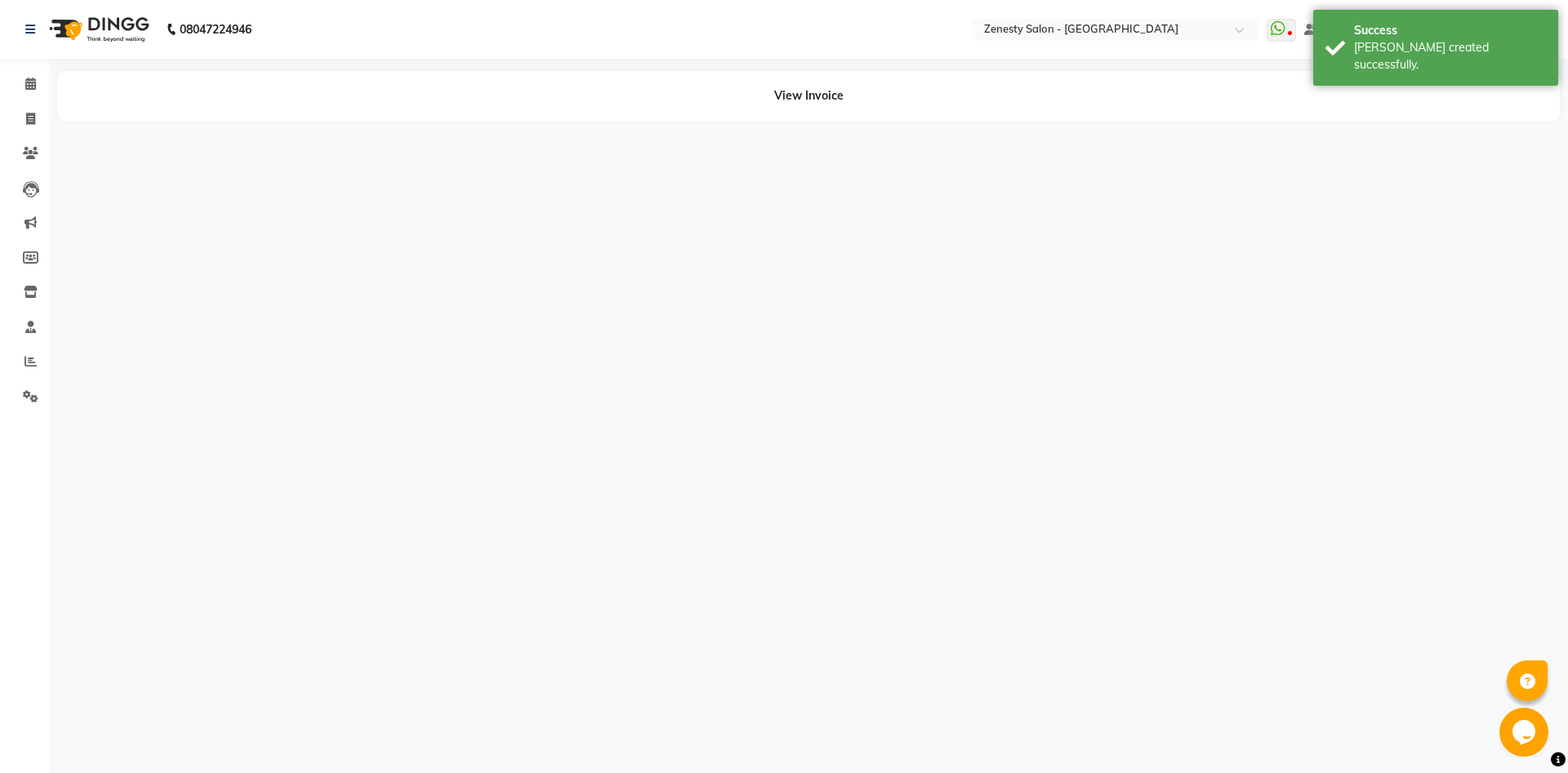
select select "78078"
select select "39494"
select select "47782"
select select "42827"
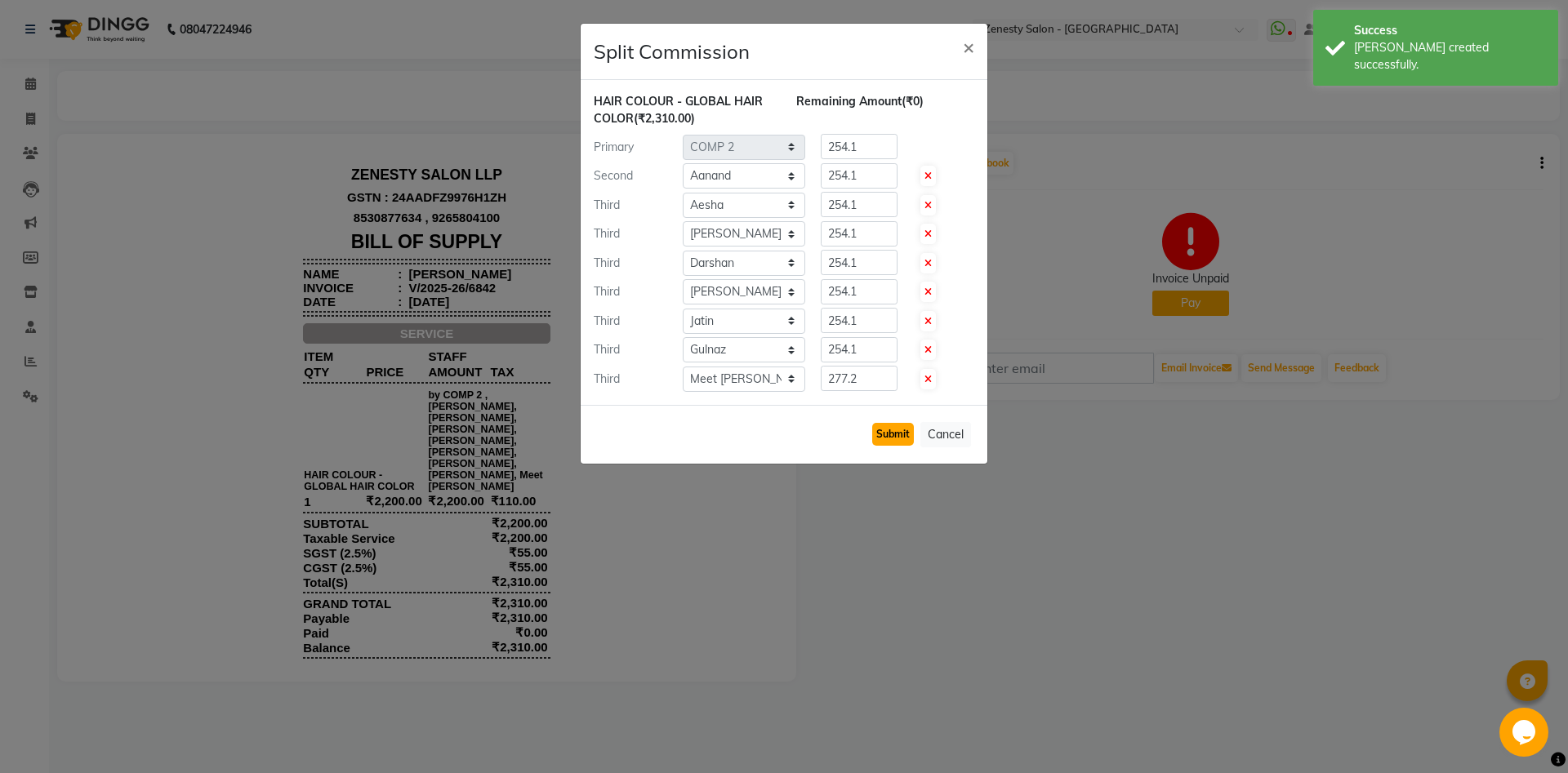
click at [895, 433] on button "Submit" at bounding box center [893, 434] width 42 height 23
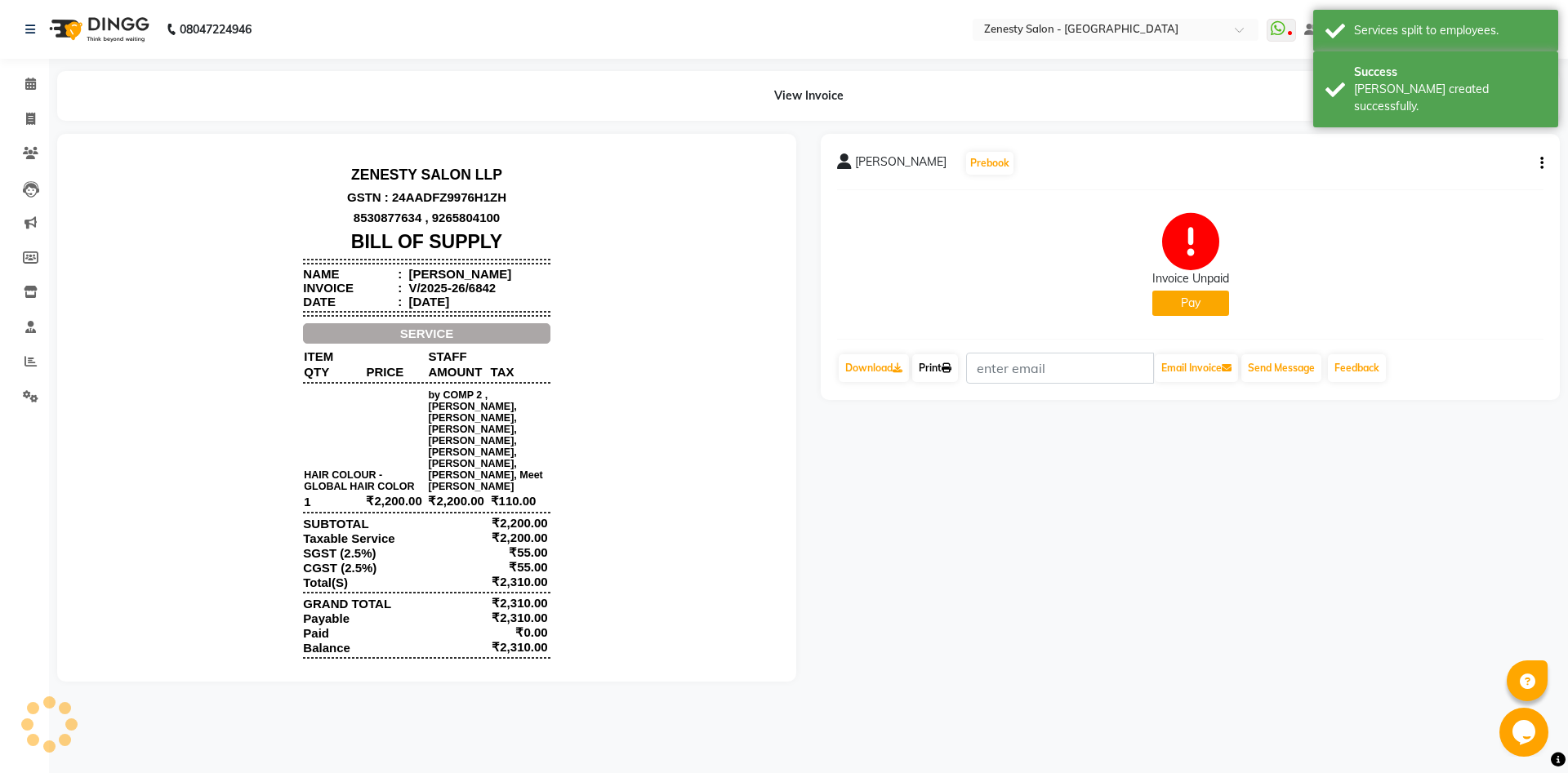
click at [954, 381] on link "Print" at bounding box center [935, 369] width 45 height 28
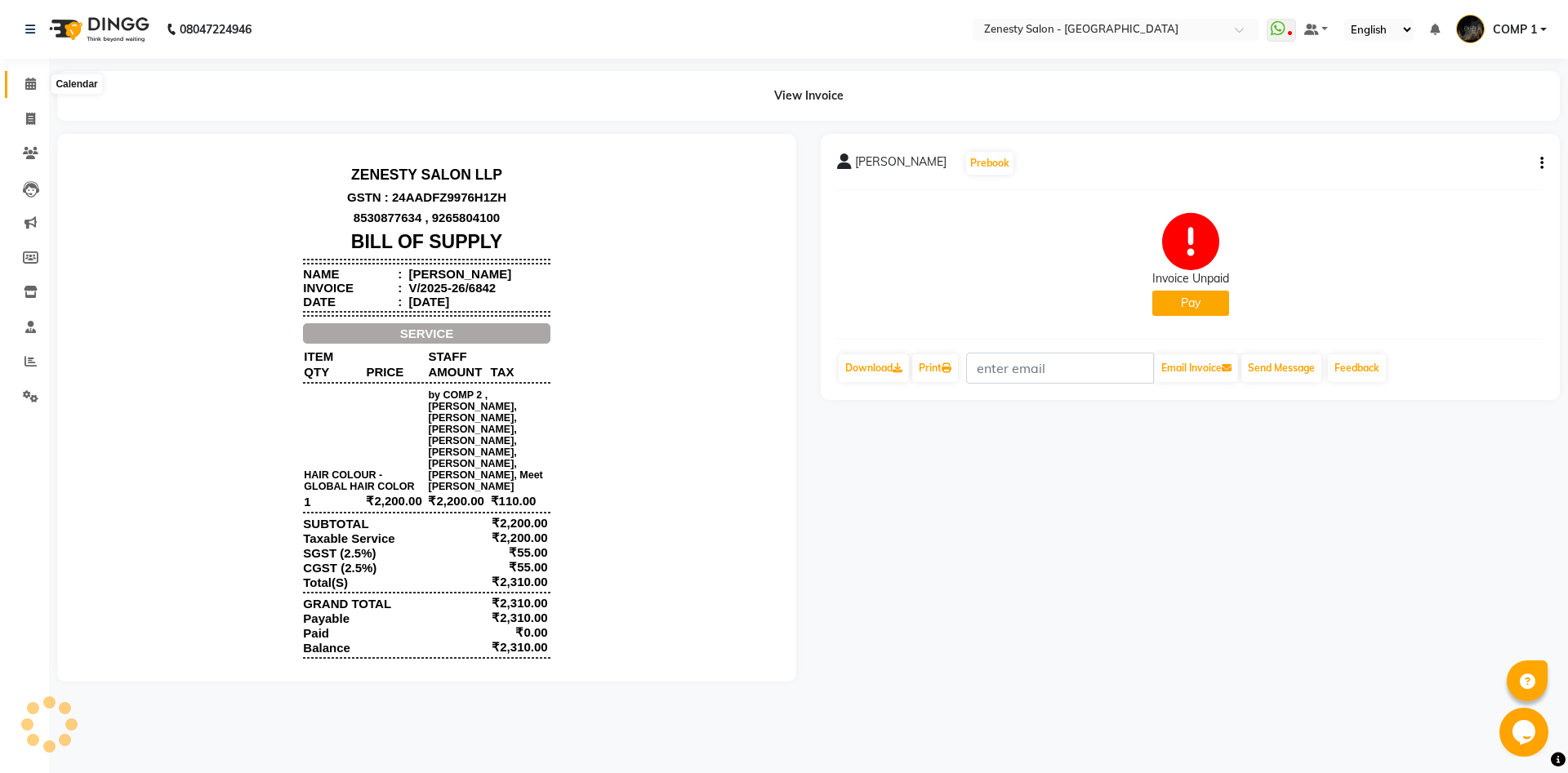
click at [35, 84] on icon at bounding box center [31, 84] width 10 height 12
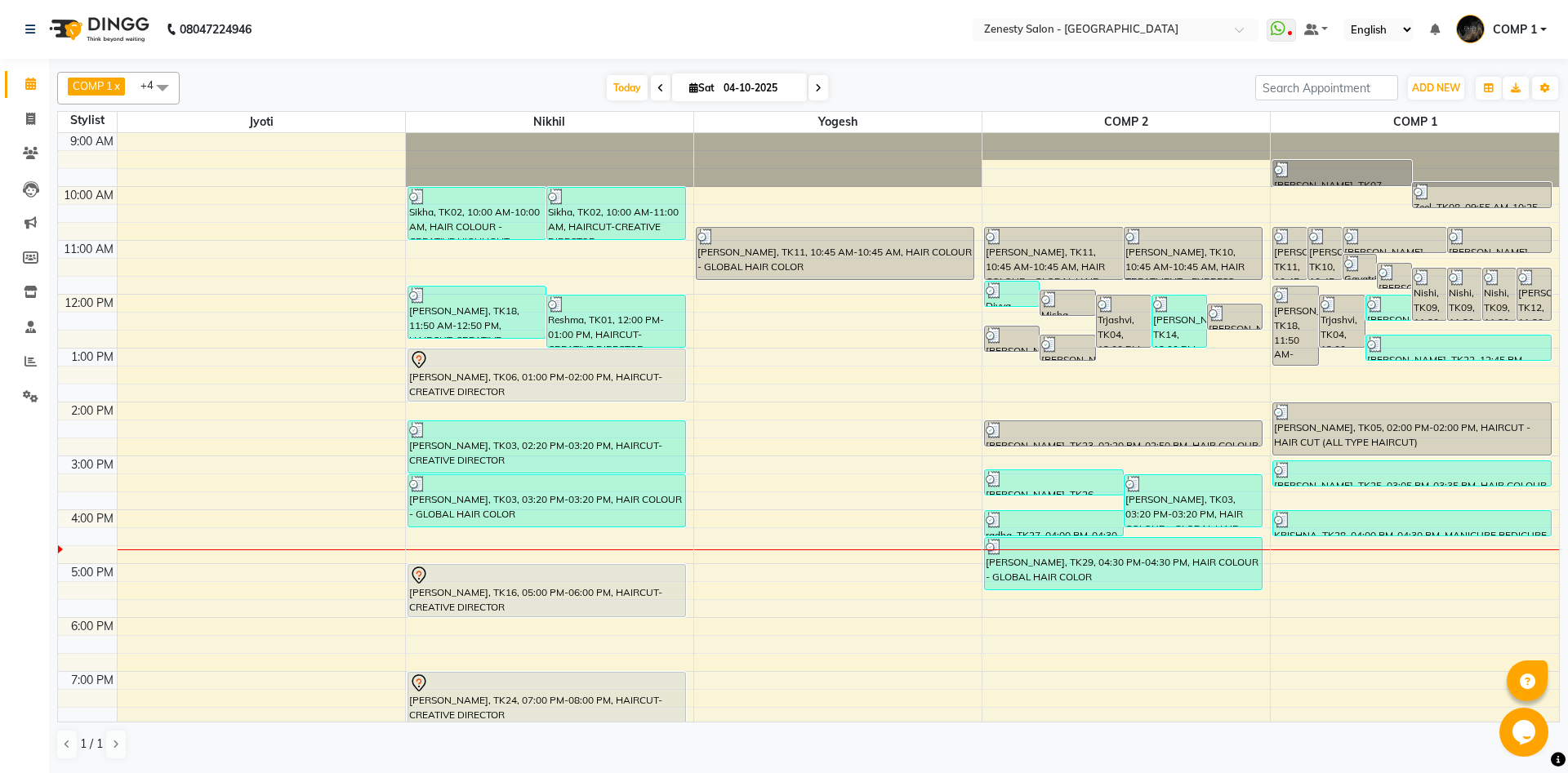
scroll to position [58, 0]
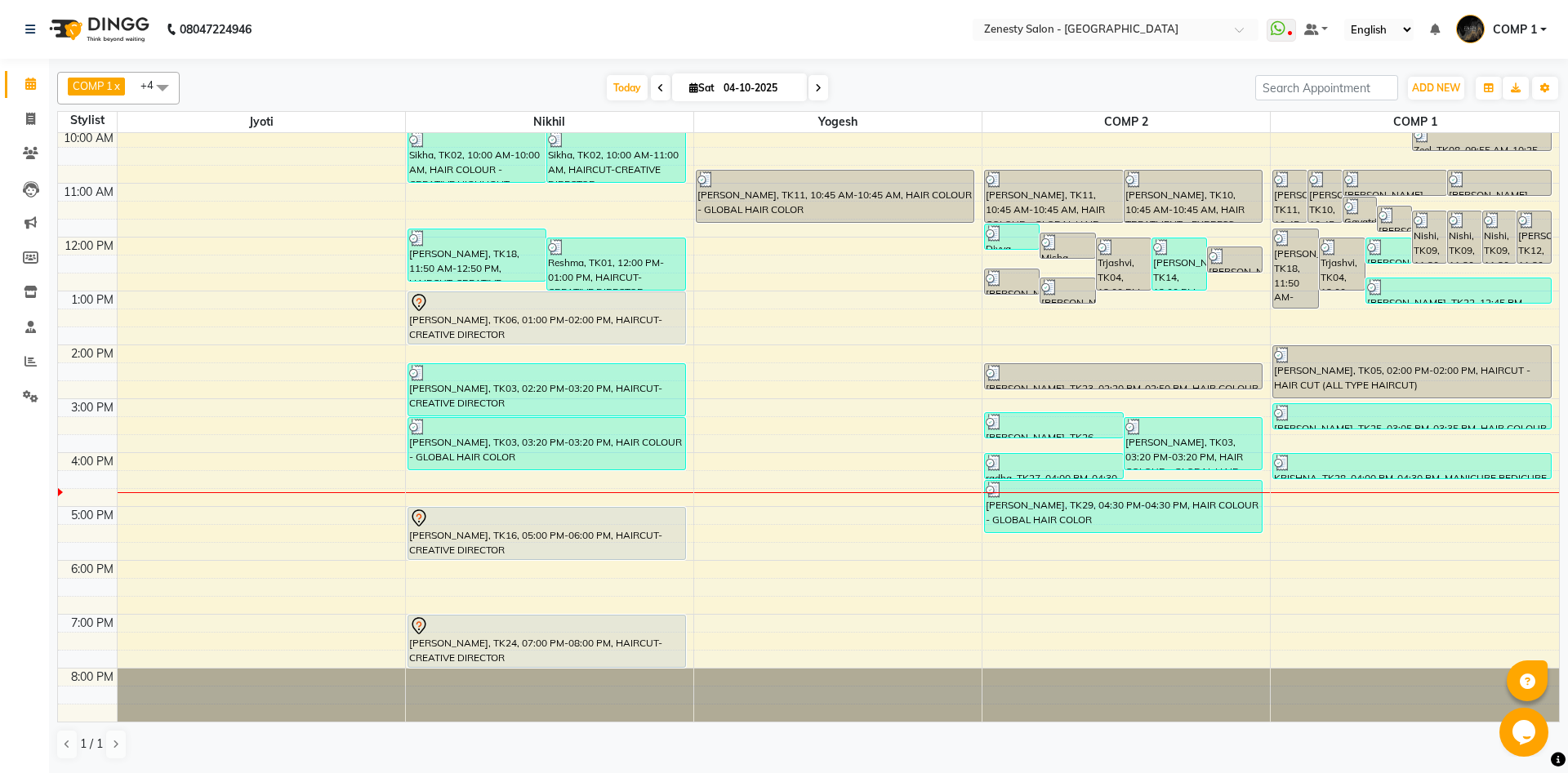
click at [815, 91] on icon at bounding box center [818, 88] width 6 height 10
type input "05-10-2025"
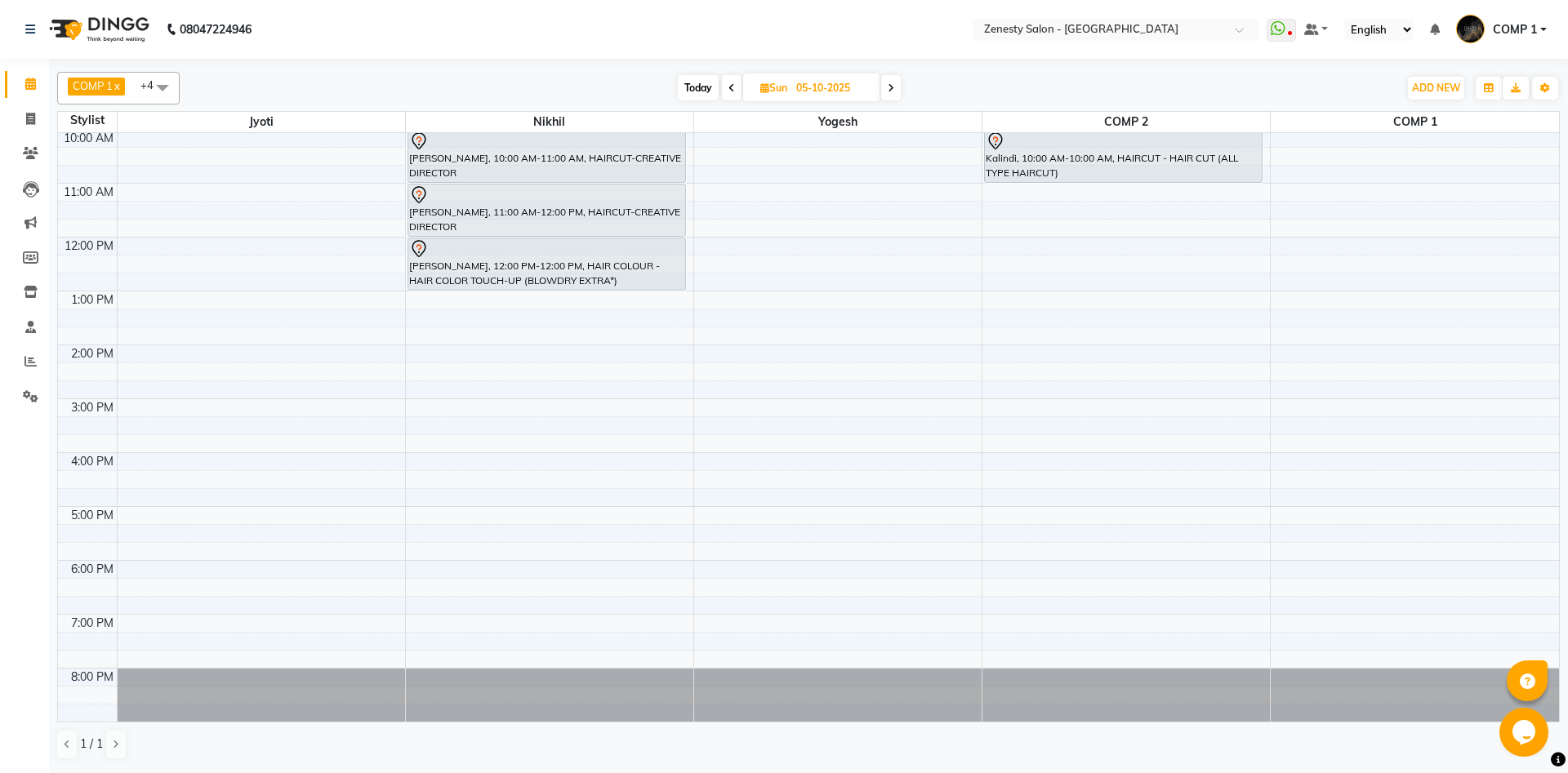
scroll to position [0, 0]
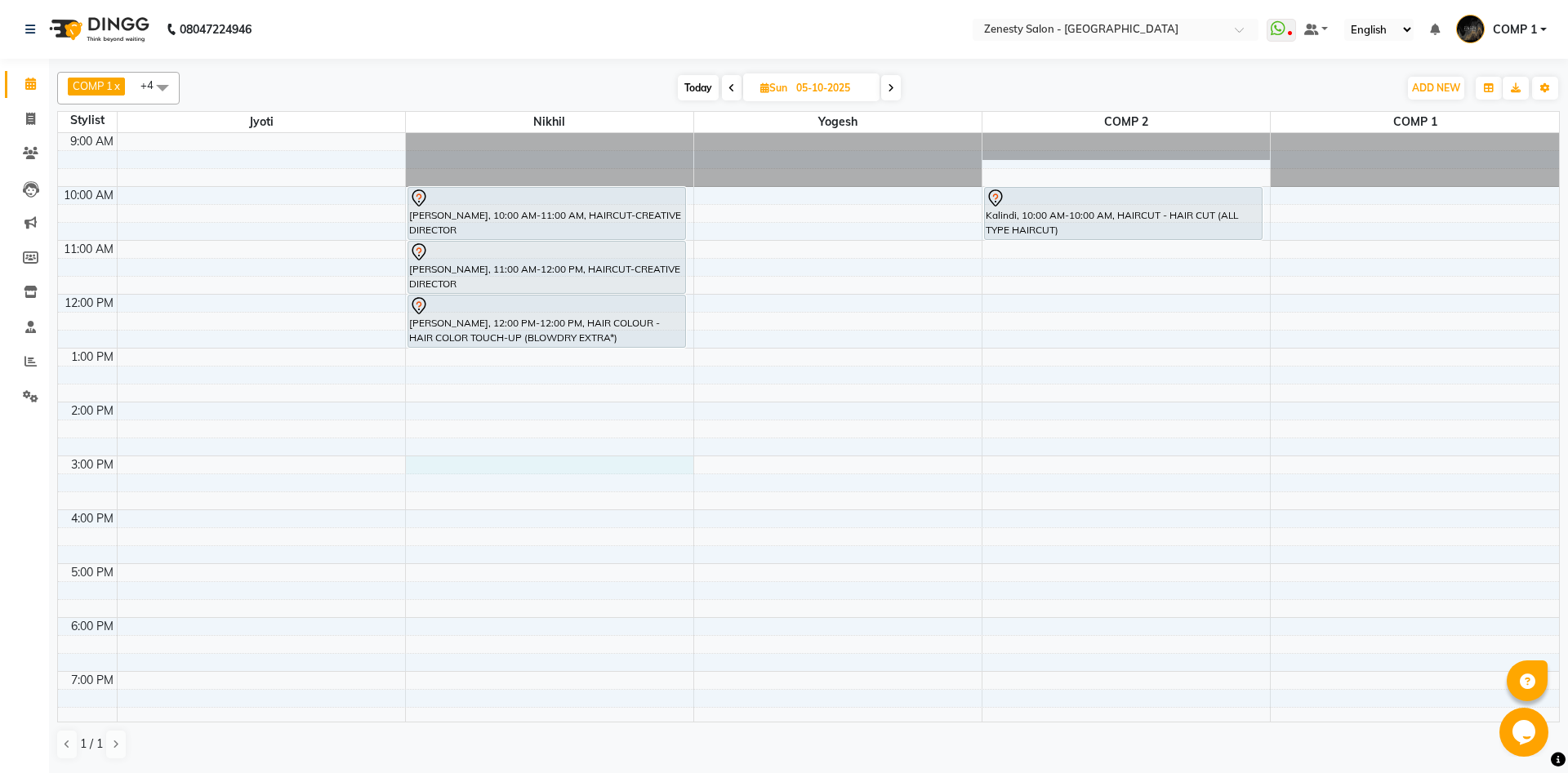
click at [429, 463] on div "9:00 AM 10:00 AM 11:00 AM 12:00 PM 1:00 PM 2:00 PM 3:00 PM 4:00 PM 5:00 PM 6:00…" at bounding box center [809, 456] width 1501 height 646
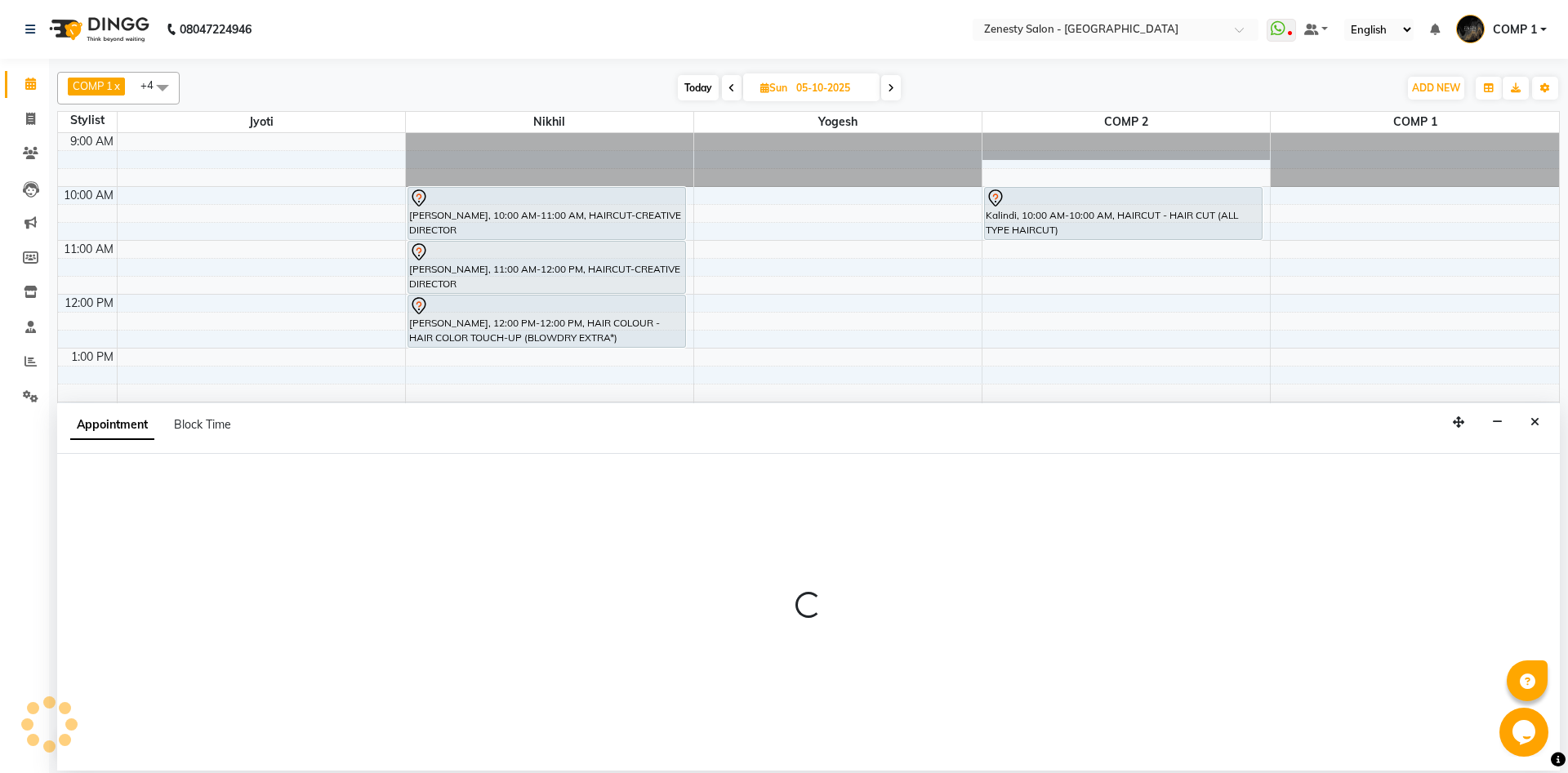
select select "39505"
select select "900"
select select "tentative"
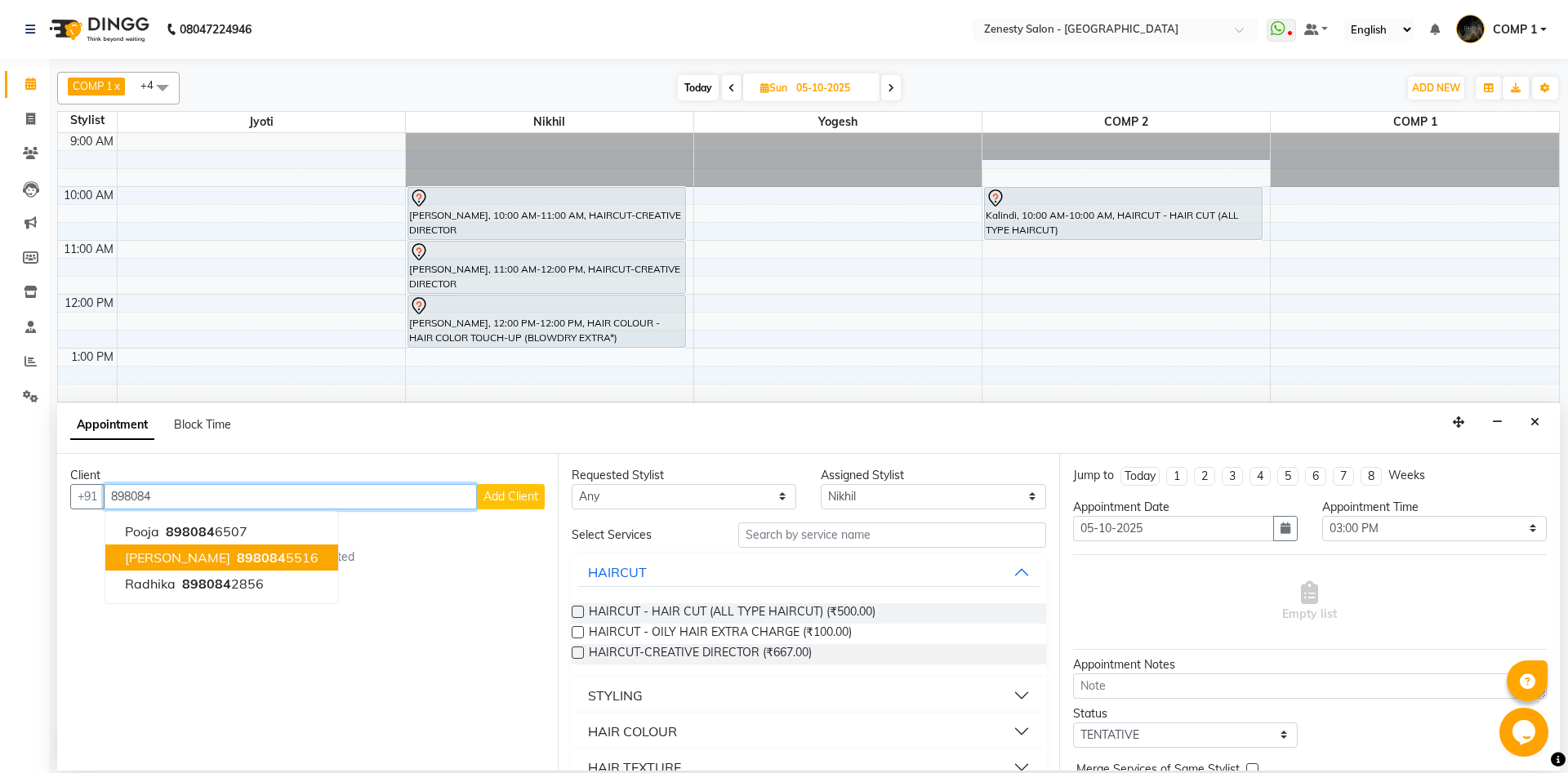
click at [235, 550] on ngb-highlight "898084 5516" at bounding box center [275, 558] width 85 height 17
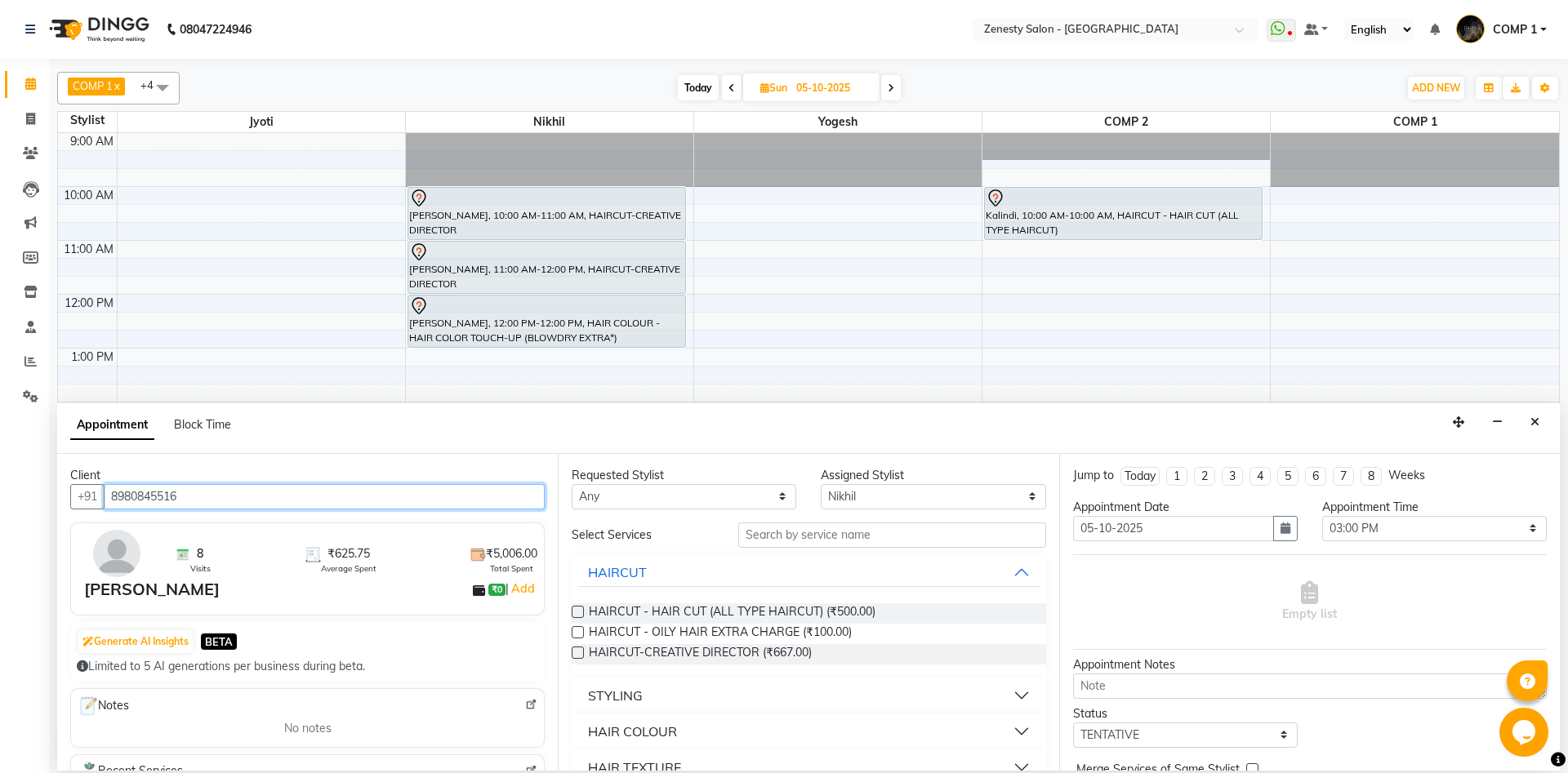
type input "8980845516"
click at [580, 652] on label at bounding box center [578, 653] width 12 height 12
click at [580, 652] on input "checkbox" at bounding box center [577, 654] width 10 height 10
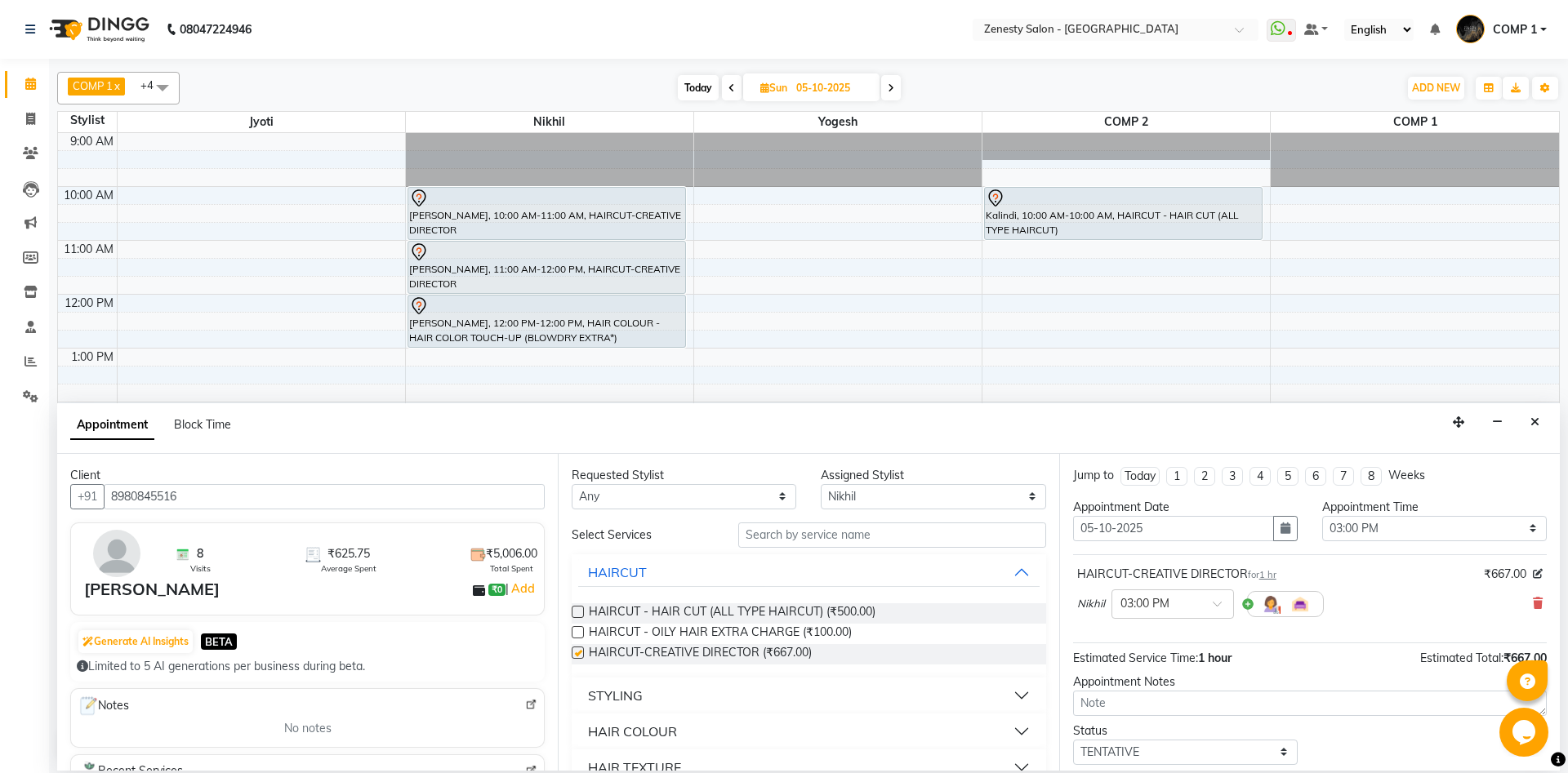
checkbox input "false"
click at [1322, 516] on select "Select 10:00 AM 10:15 AM 10:30 AM 10:45 AM 11:00 AM 11:15 AM 11:30 AM 11:45 AM …" at bounding box center [1435, 528] width 225 height 25
select select "930"
click option "03:30 PM" at bounding box center [0, 0] width 0 height 0
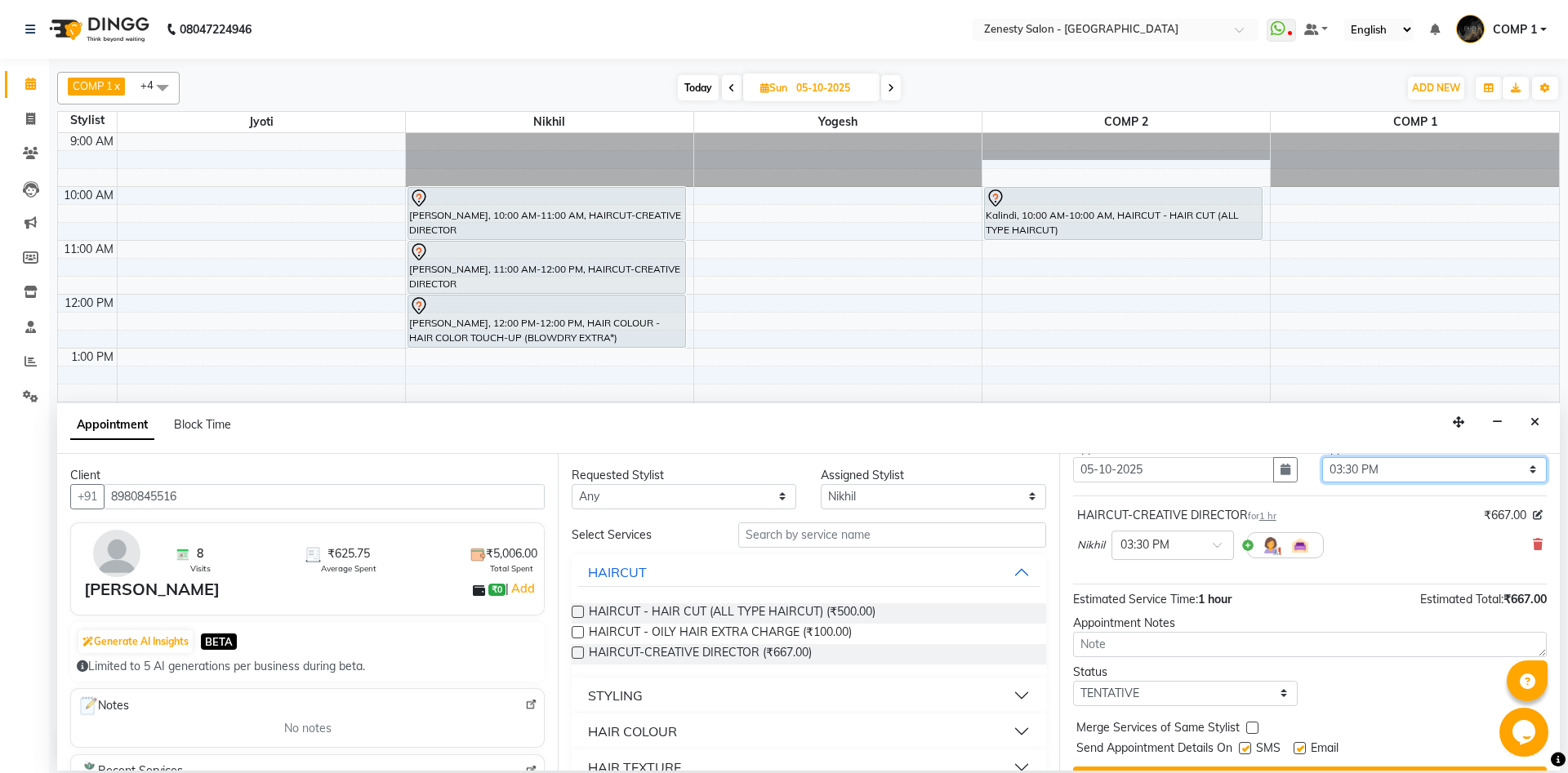
scroll to position [97, 0]
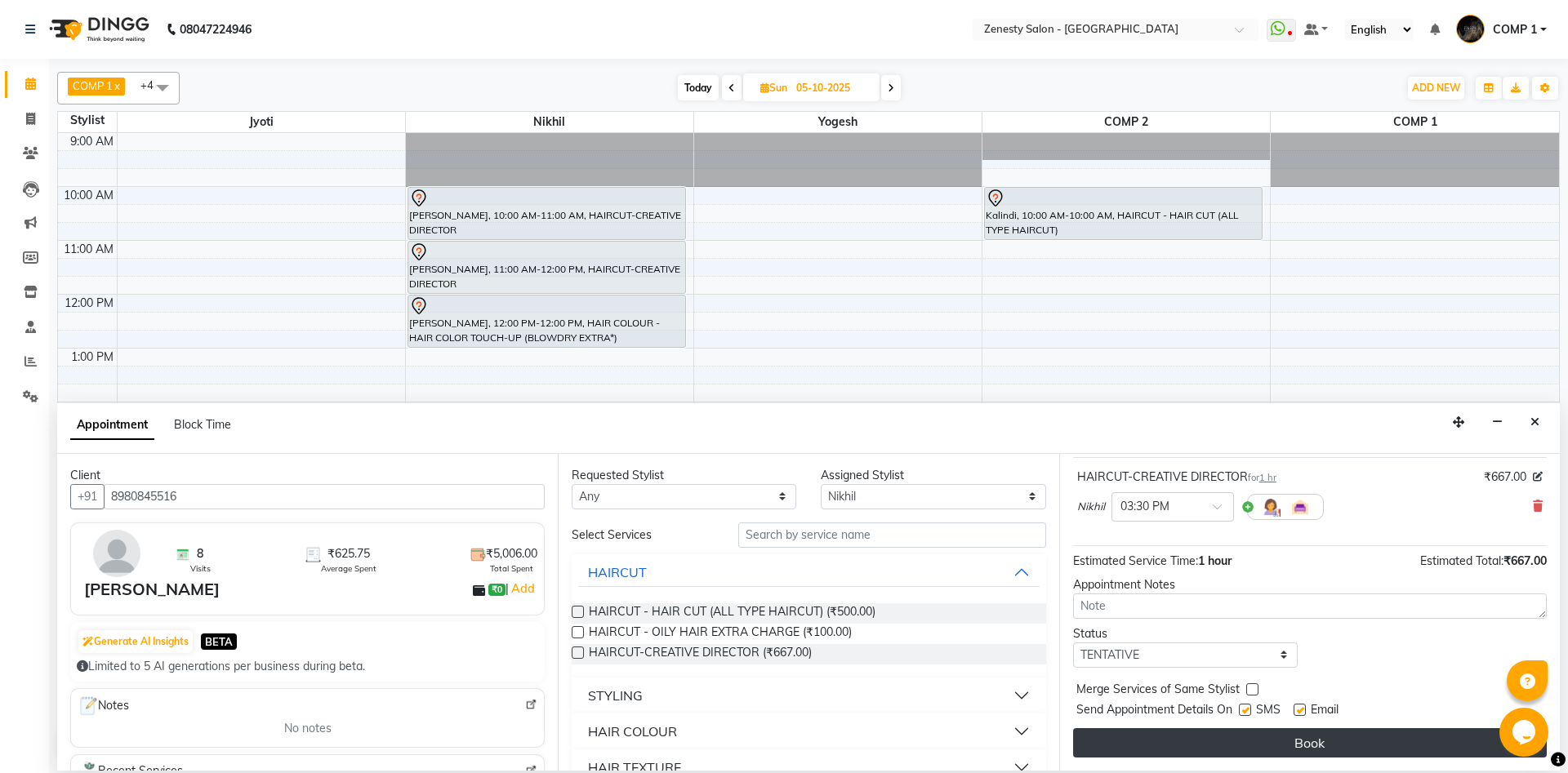
click at [1329, 732] on button "Book" at bounding box center [1309, 743] width 473 height 30
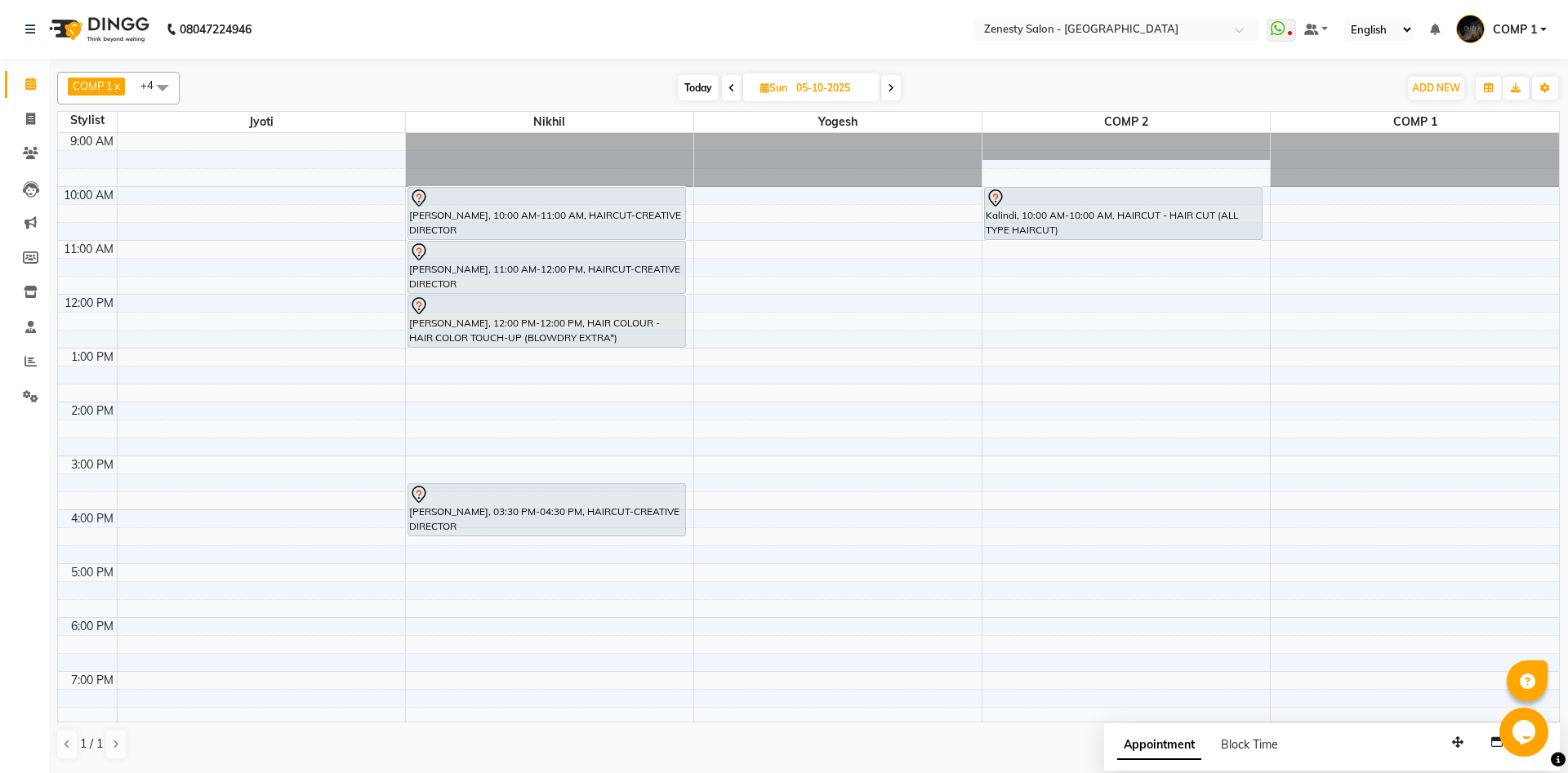
click at [731, 97] on span at bounding box center [731, 87] width 19 height 25
type input "04-10-2025"
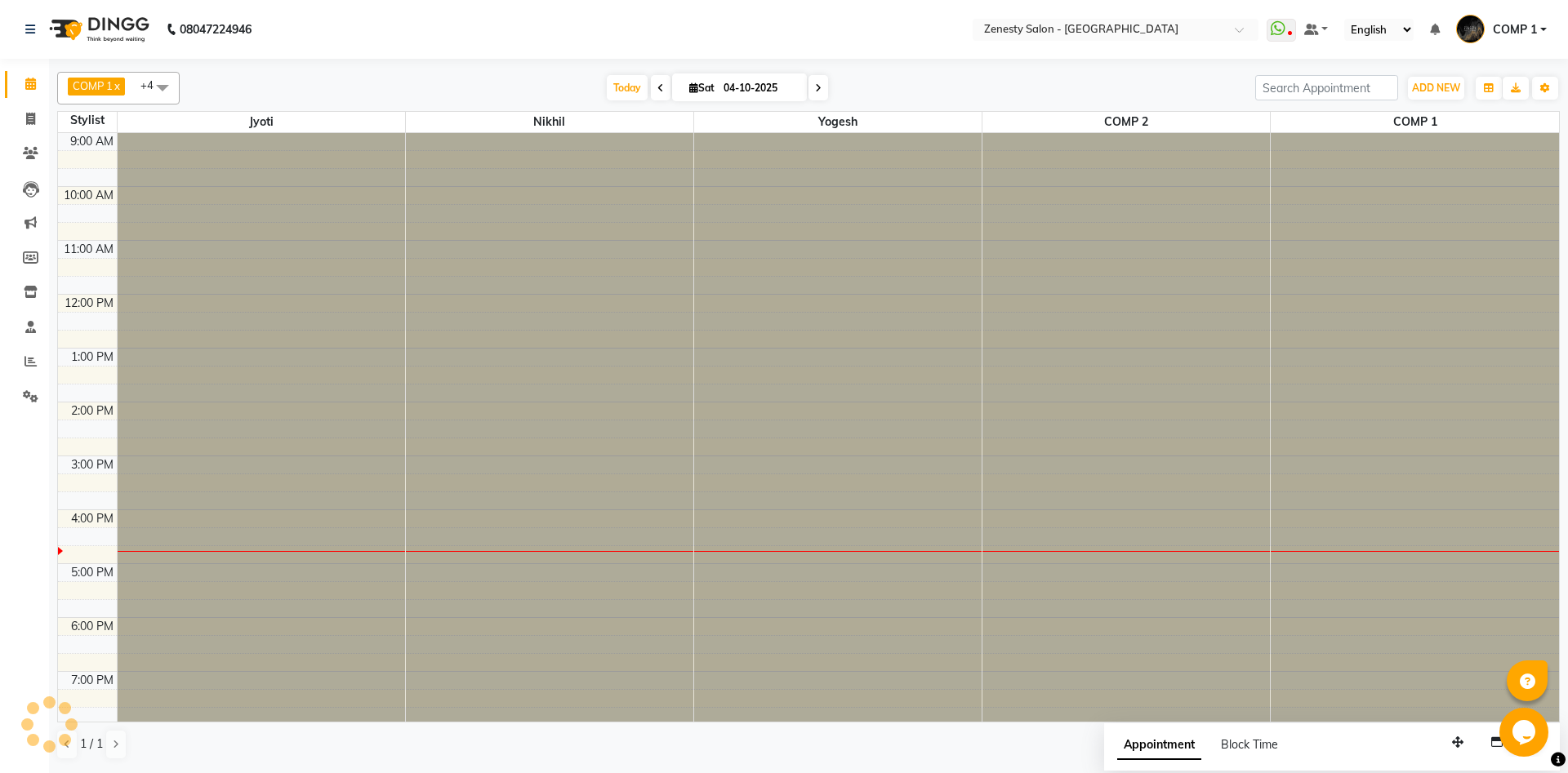
scroll to position [58, 0]
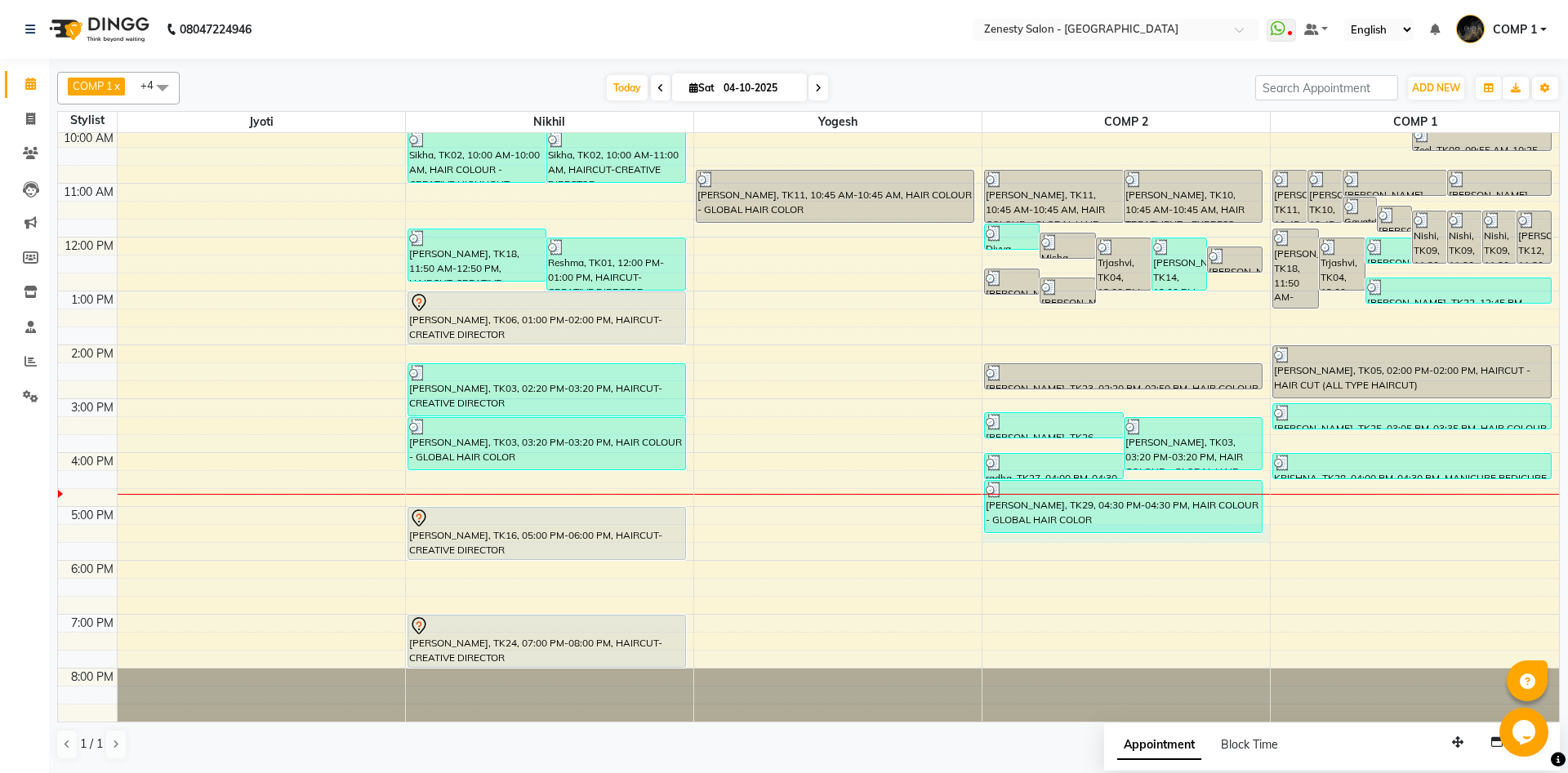
click at [1004, 540] on div "9:00 AM 10:00 AM 11:00 AM 12:00 PM 1:00 PM 2:00 PM 3:00 PM 4:00 PM 5:00 PM 6:00…" at bounding box center [809, 398] width 1501 height 646
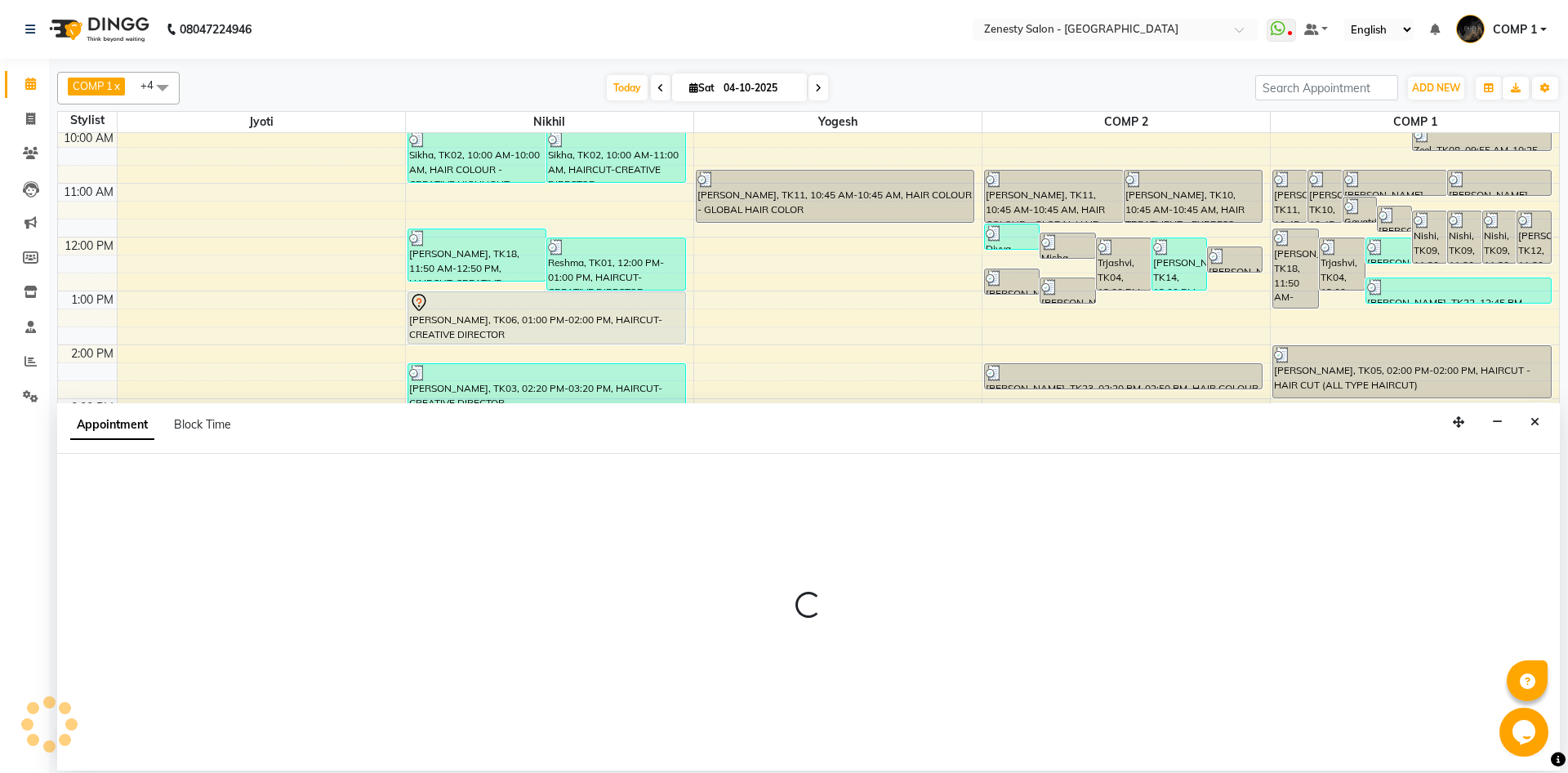
select select "40087"
select select "tentative"
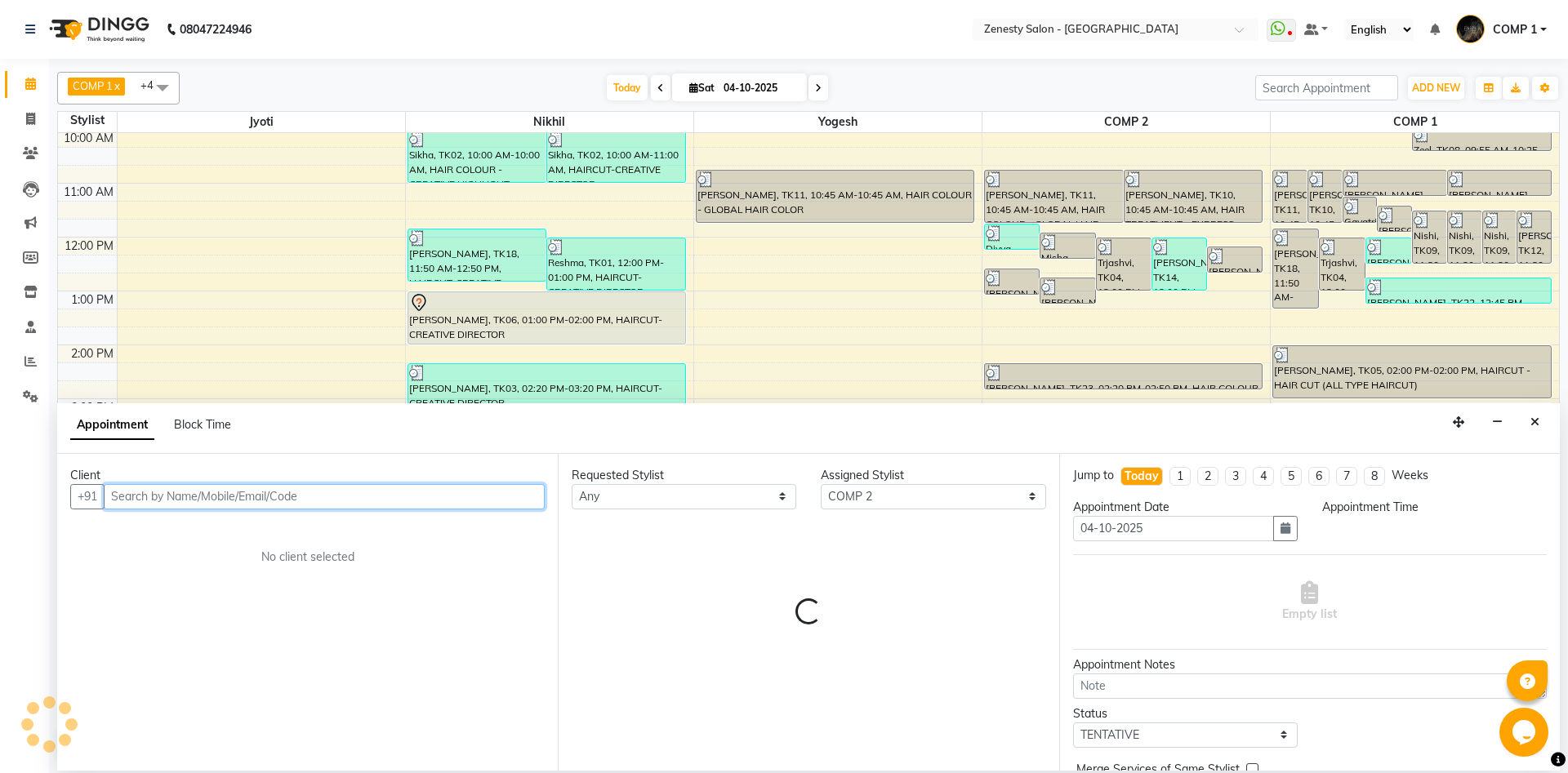
select select "1035"
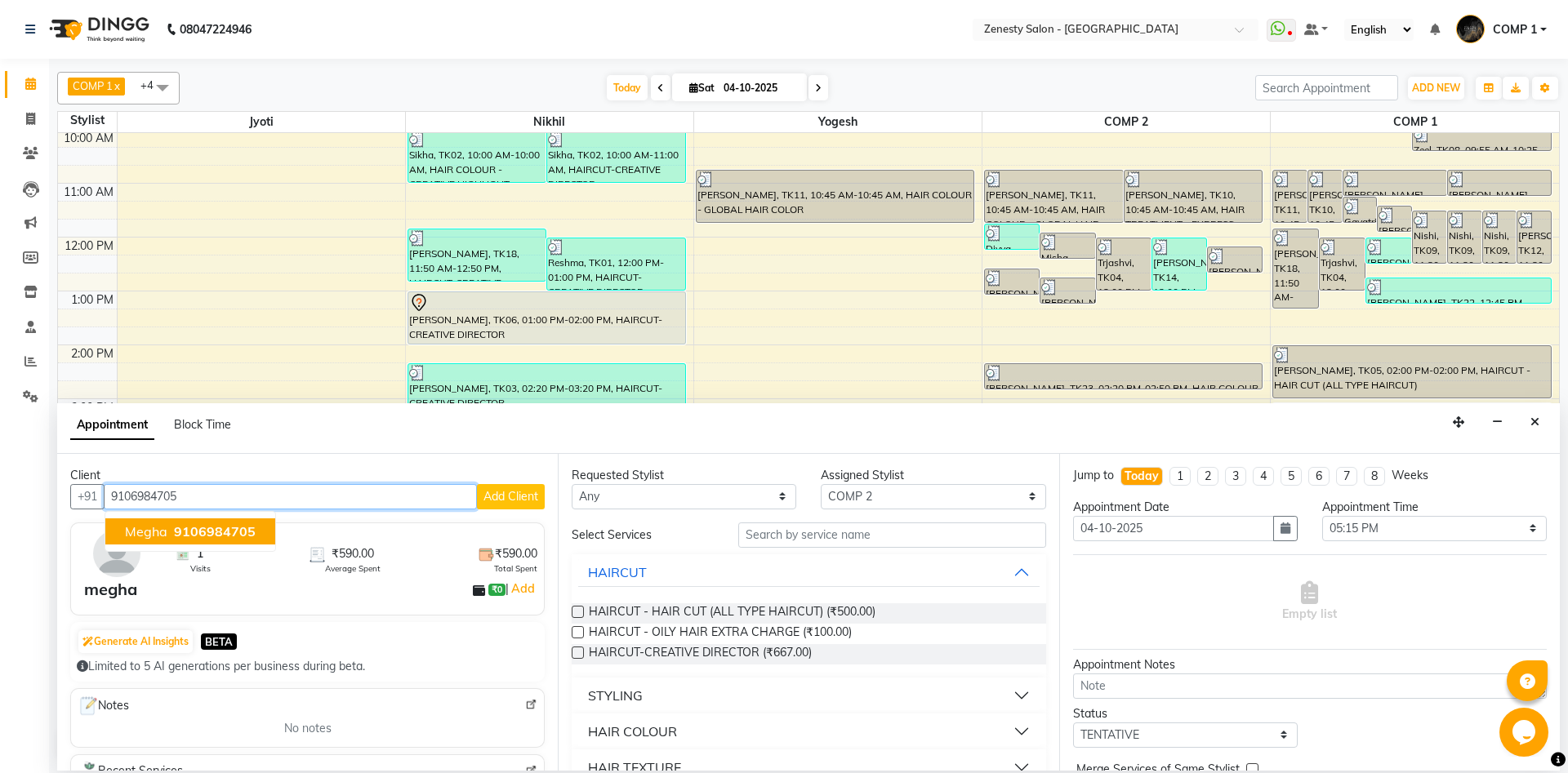
click at [204, 536] on span "9106984705" at bounding box center [215, 532] width 82 height 17
type input "9106984705"
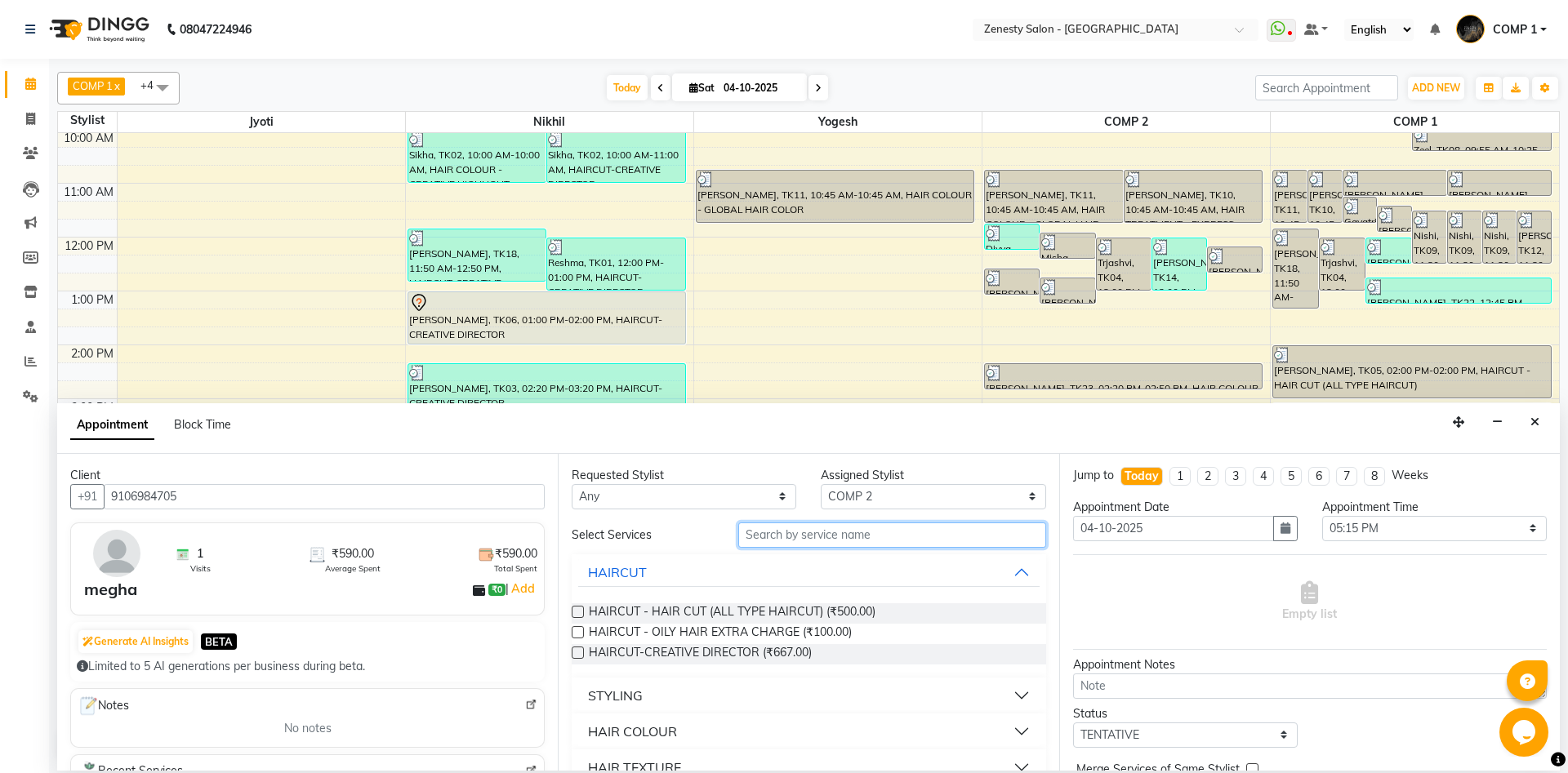
click at [838, 544] on input "text" at bounding box center [892, 535] width 308 height 25
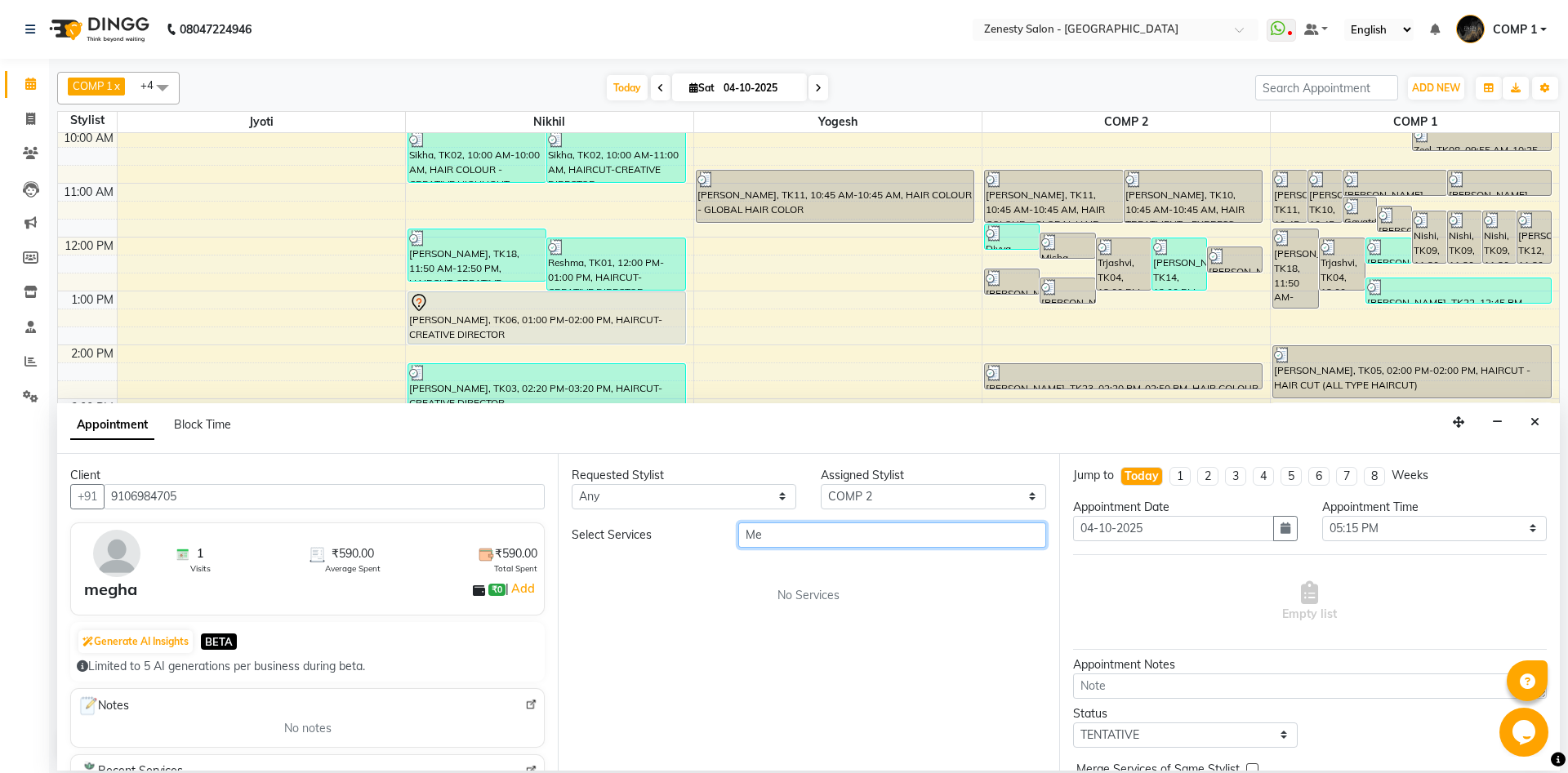
type input "M"
type input "blo"
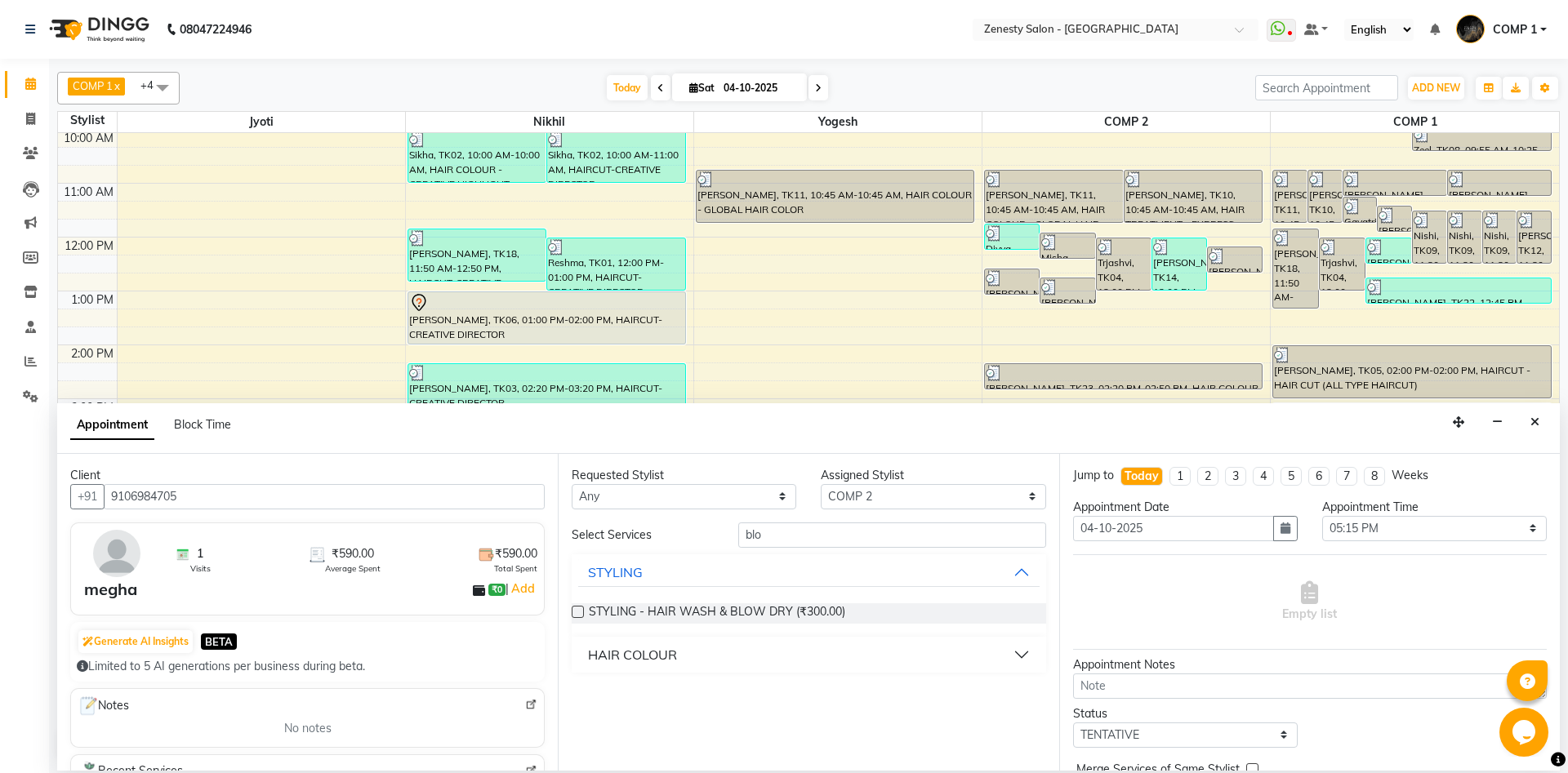
click at [580, 610] on label at bounding box center [578, 612] width 12 height 12
click at [580, 610] on input "checkbox" at bounding box center [577, 614] width 10 height 10
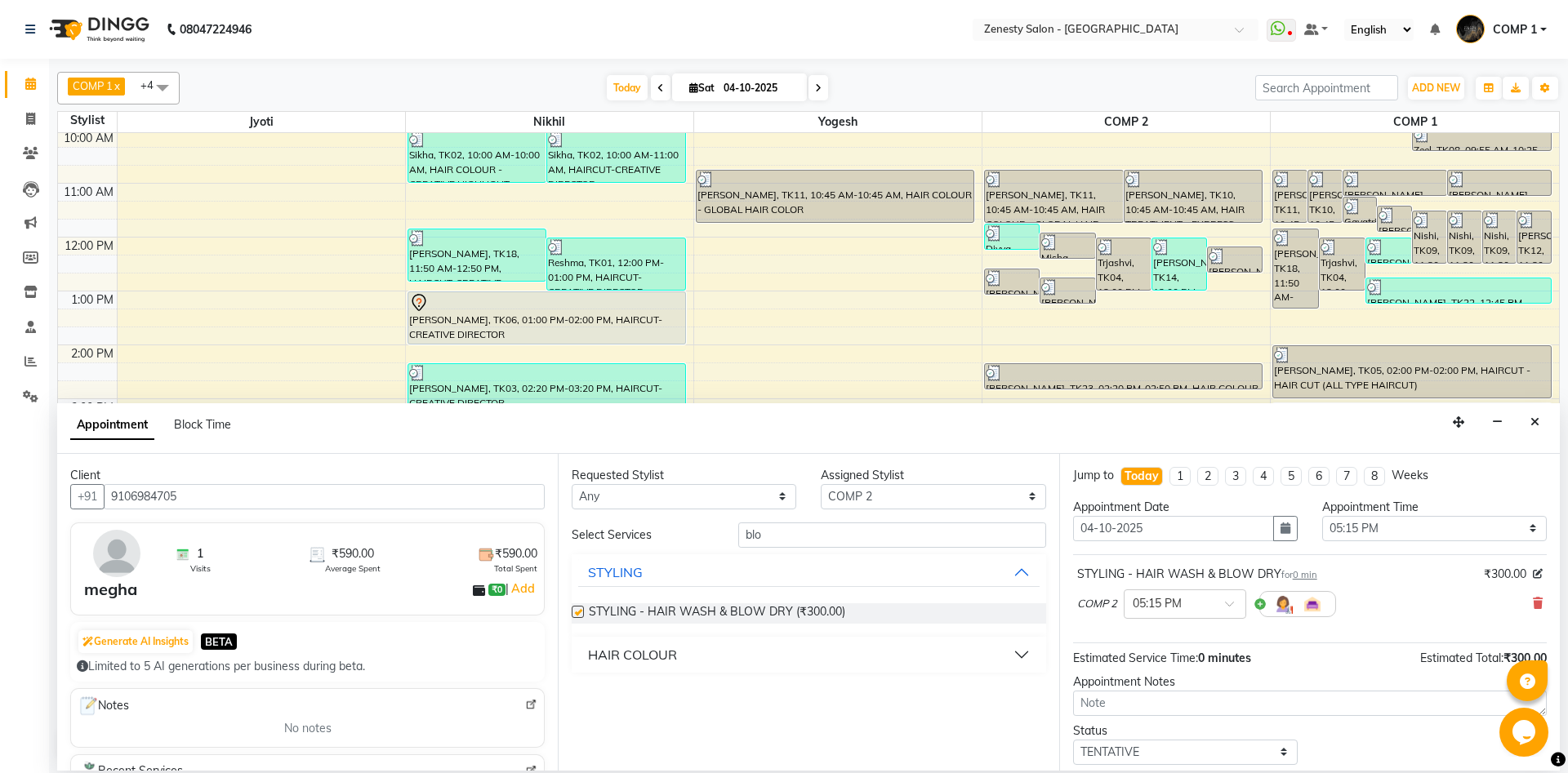
checkbox input "false"
click at [1322, 516] on select "Select 10:00 AM 10:15 AM 10:30 AM 10:45 AM 11:00 AM 11:15 AM 11:30 AM 11:45 AM …" at bounding box center [1435, 528] width 225 height 25
select select "1140"
click option "07:00 PM" at bounding box center [0, 0] width 0 height 0
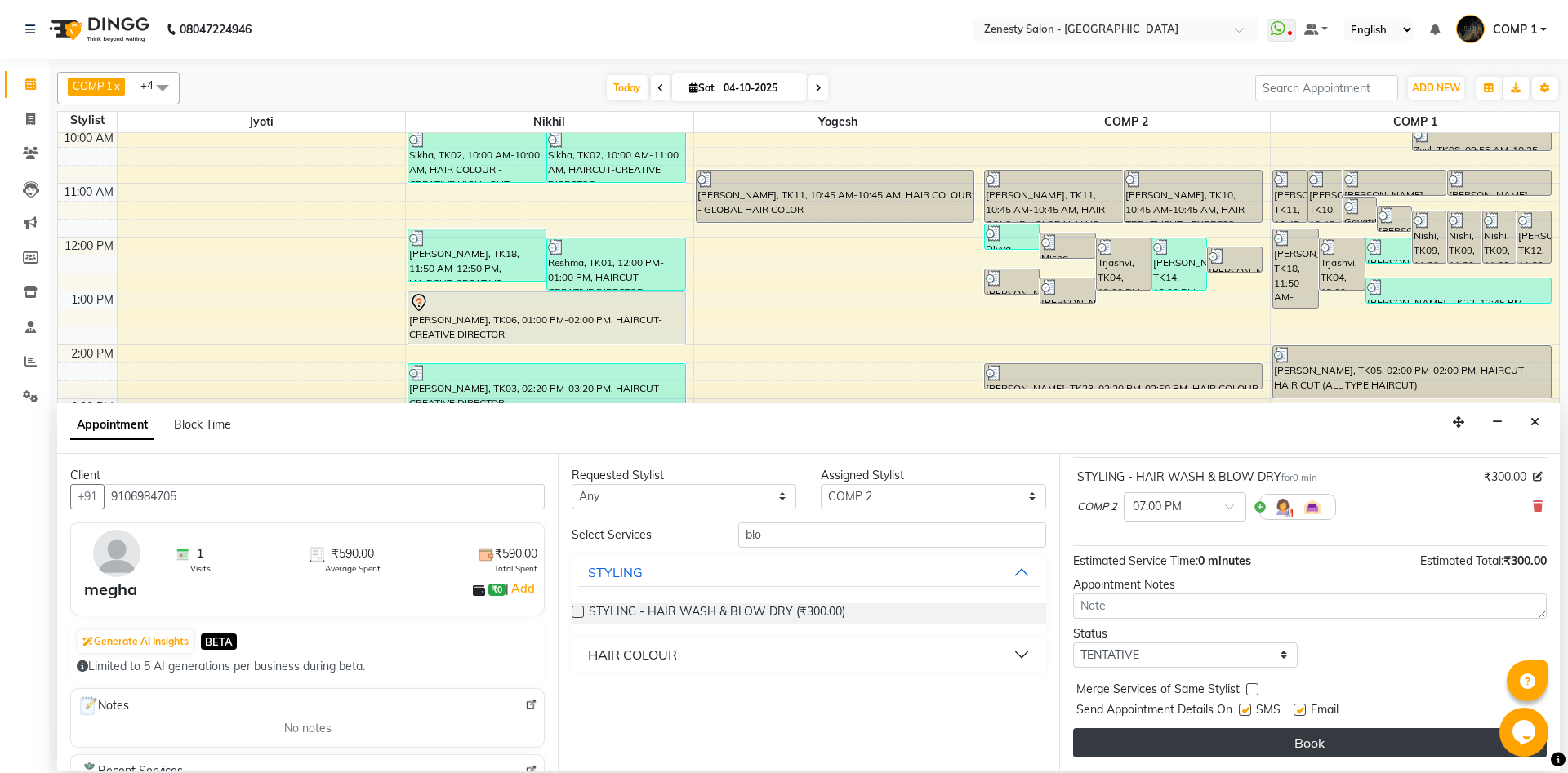
click at [1280, 754] on button "Book" at bounding box center [1309, 743] width 473 height 30
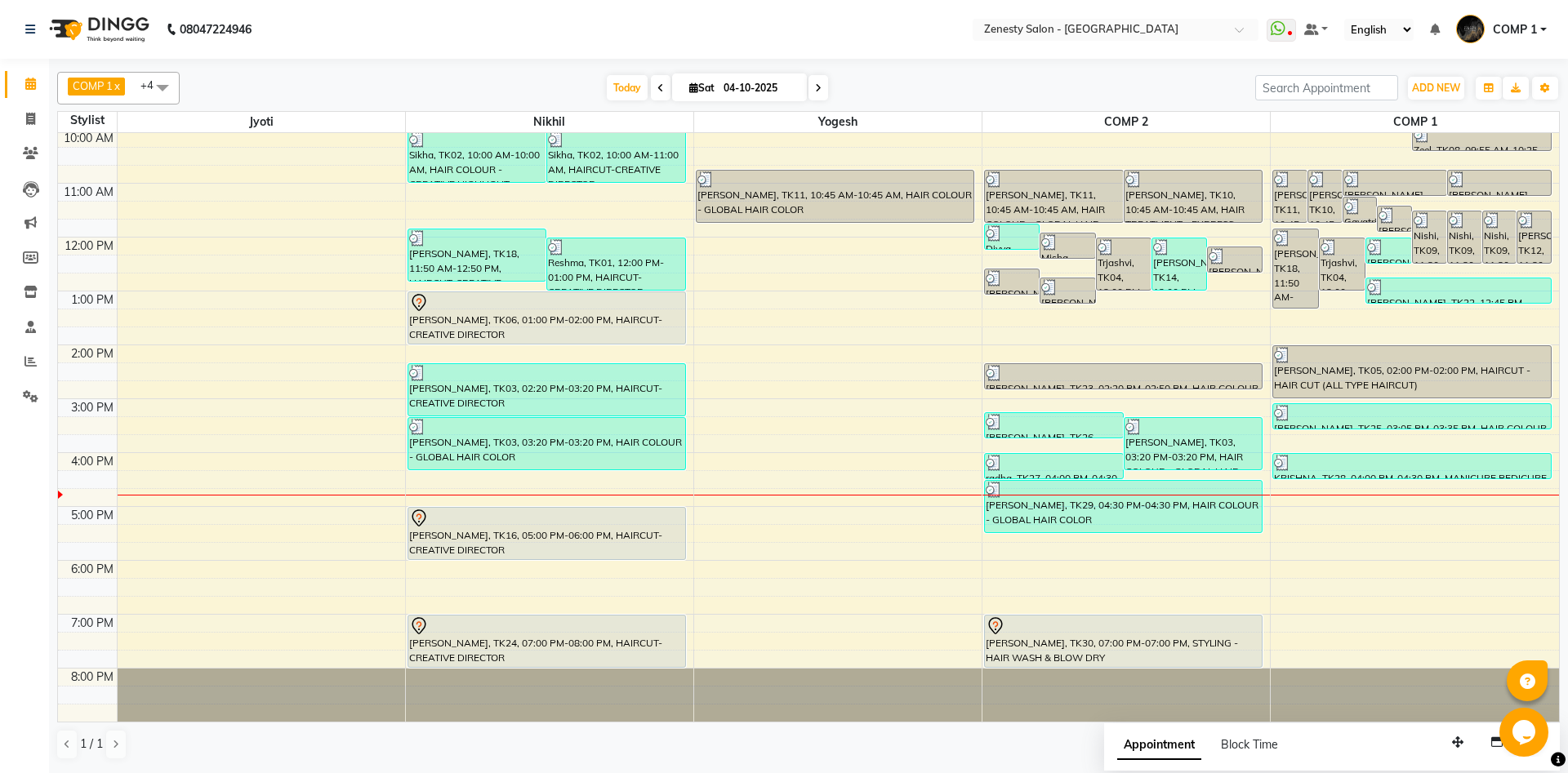
click at [809, 81] on span at bounding box center [818, 87] width 19 height 25
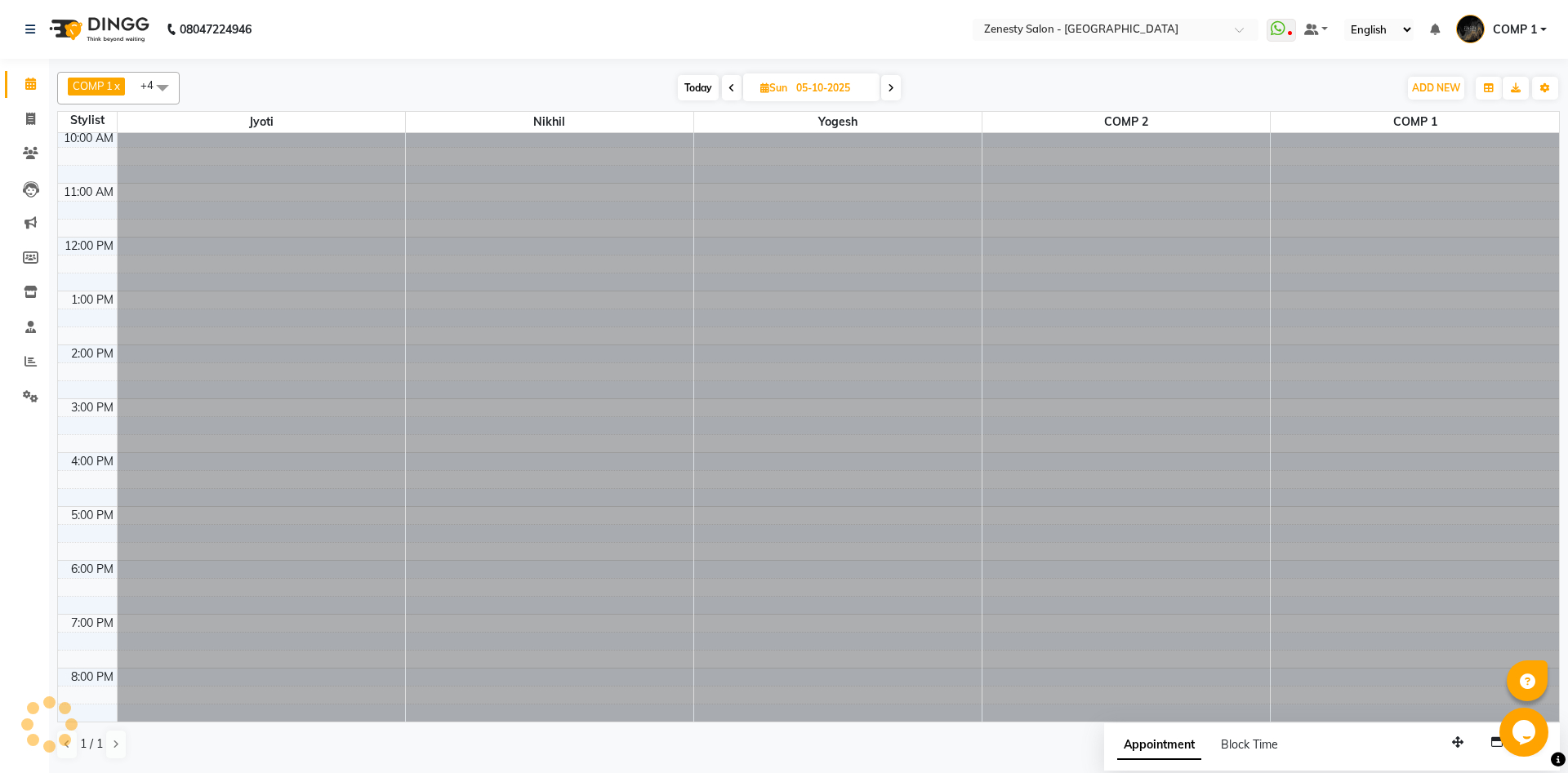
scroll to position [58, 0]
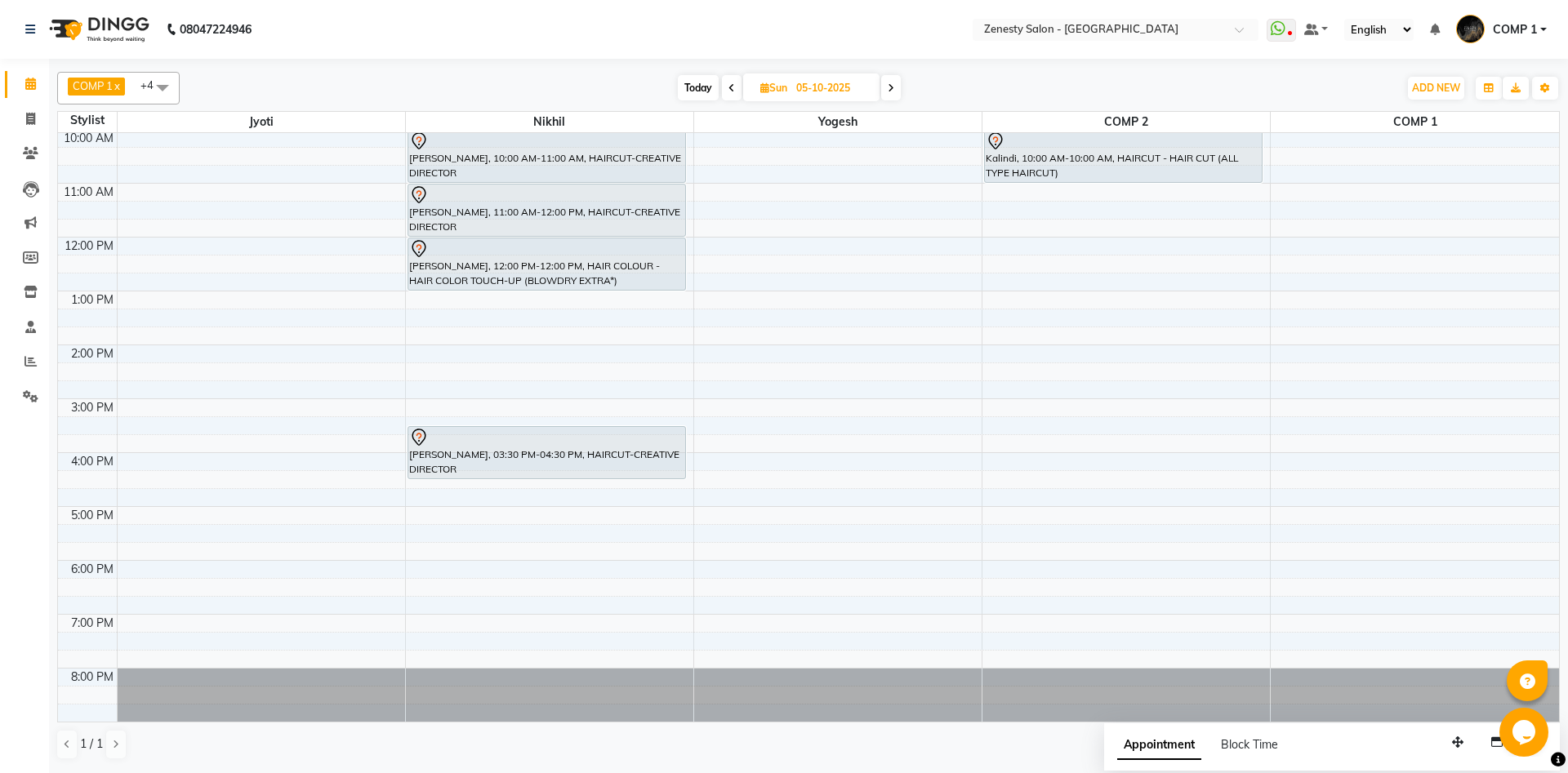
click at [736, 90] on span at bounding box center [731, 87] width 19 height 25
type input "04-10-2025"
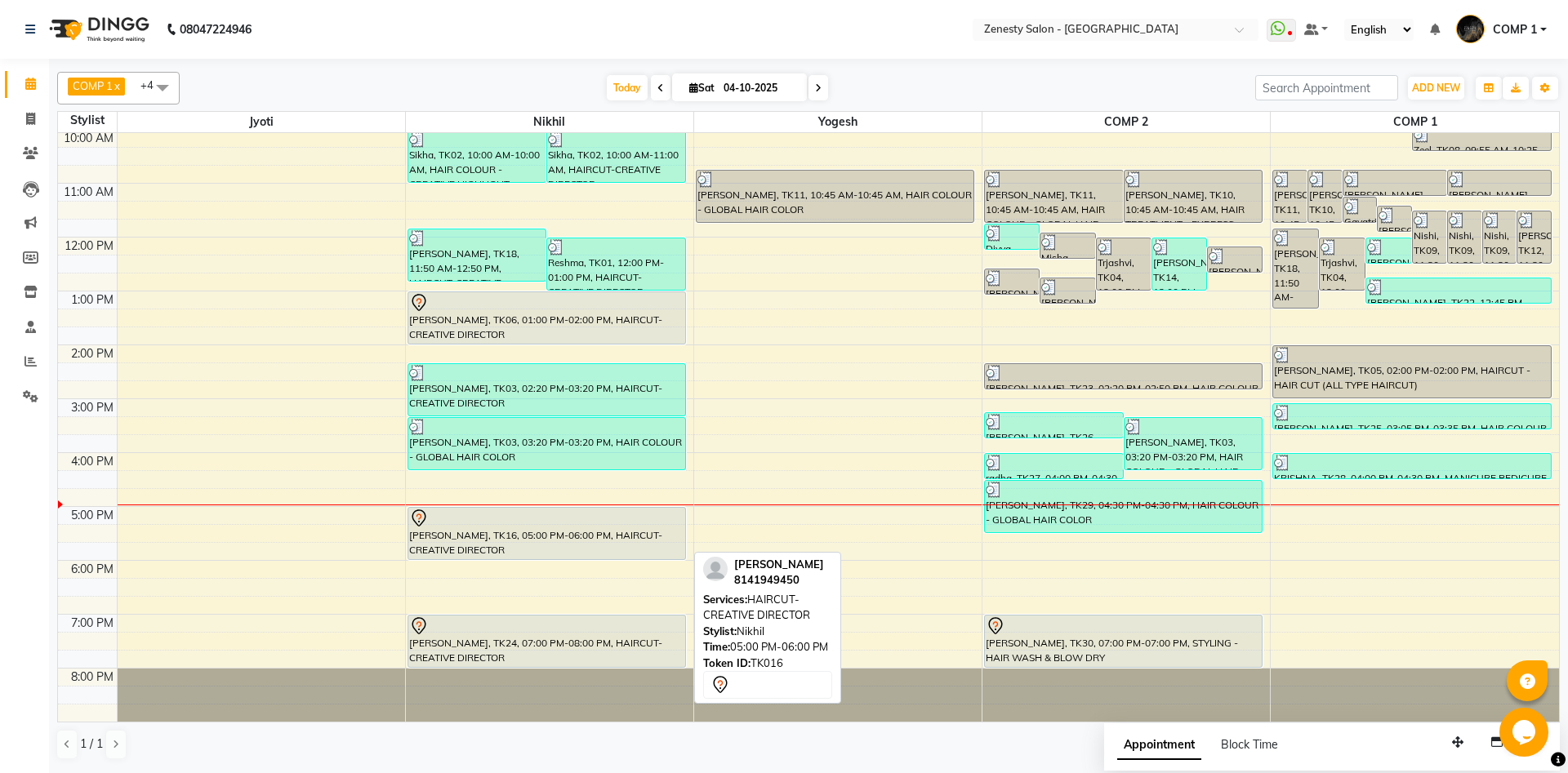
click at [666, 546] on div "Kinnari, TK16, 05:00 PM-06:00 PM, HAIRCUT-CREATIVE DIRECTOR" at bounding box center [546, 533] width 277 height 51
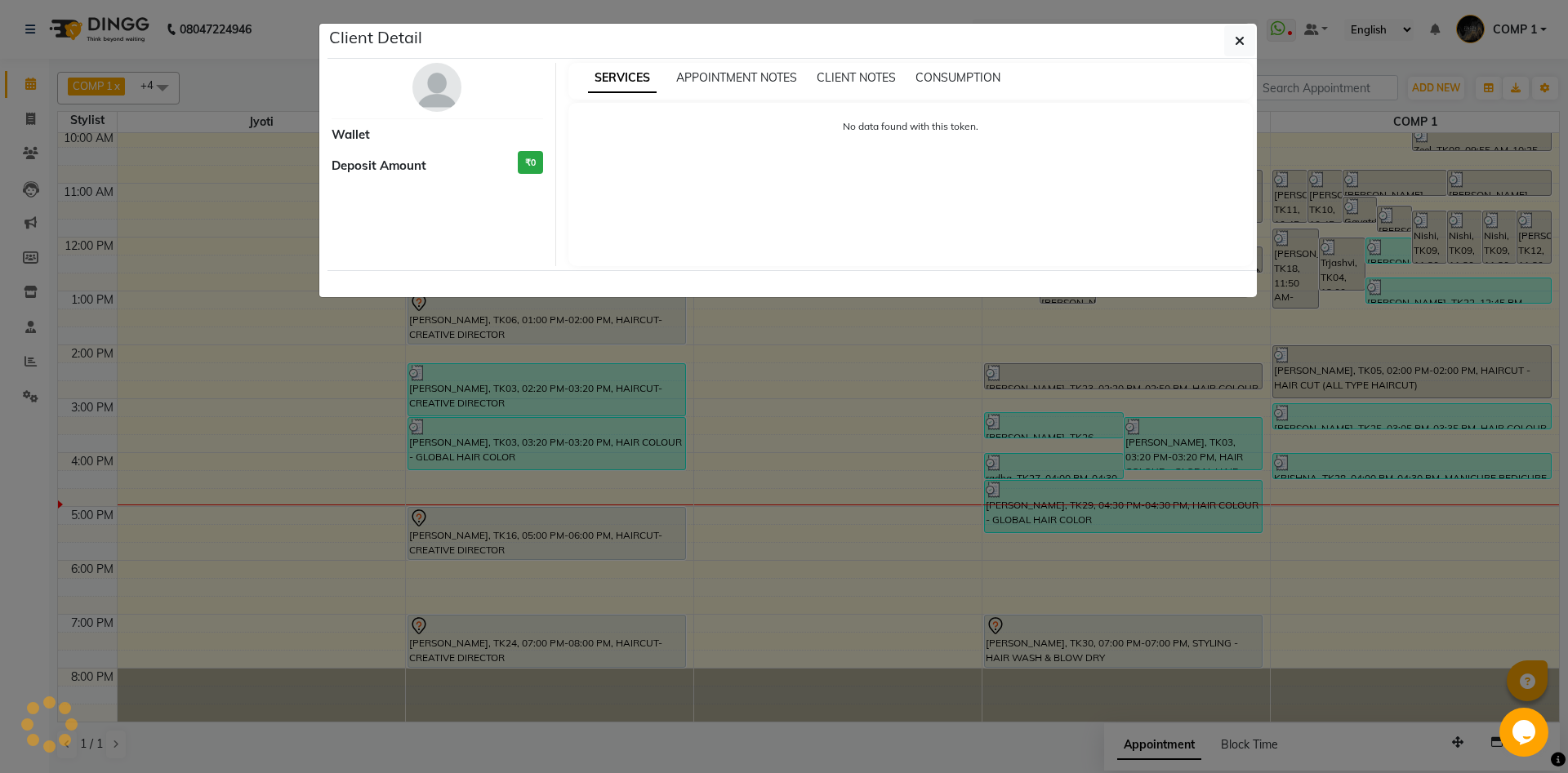
select select "7"
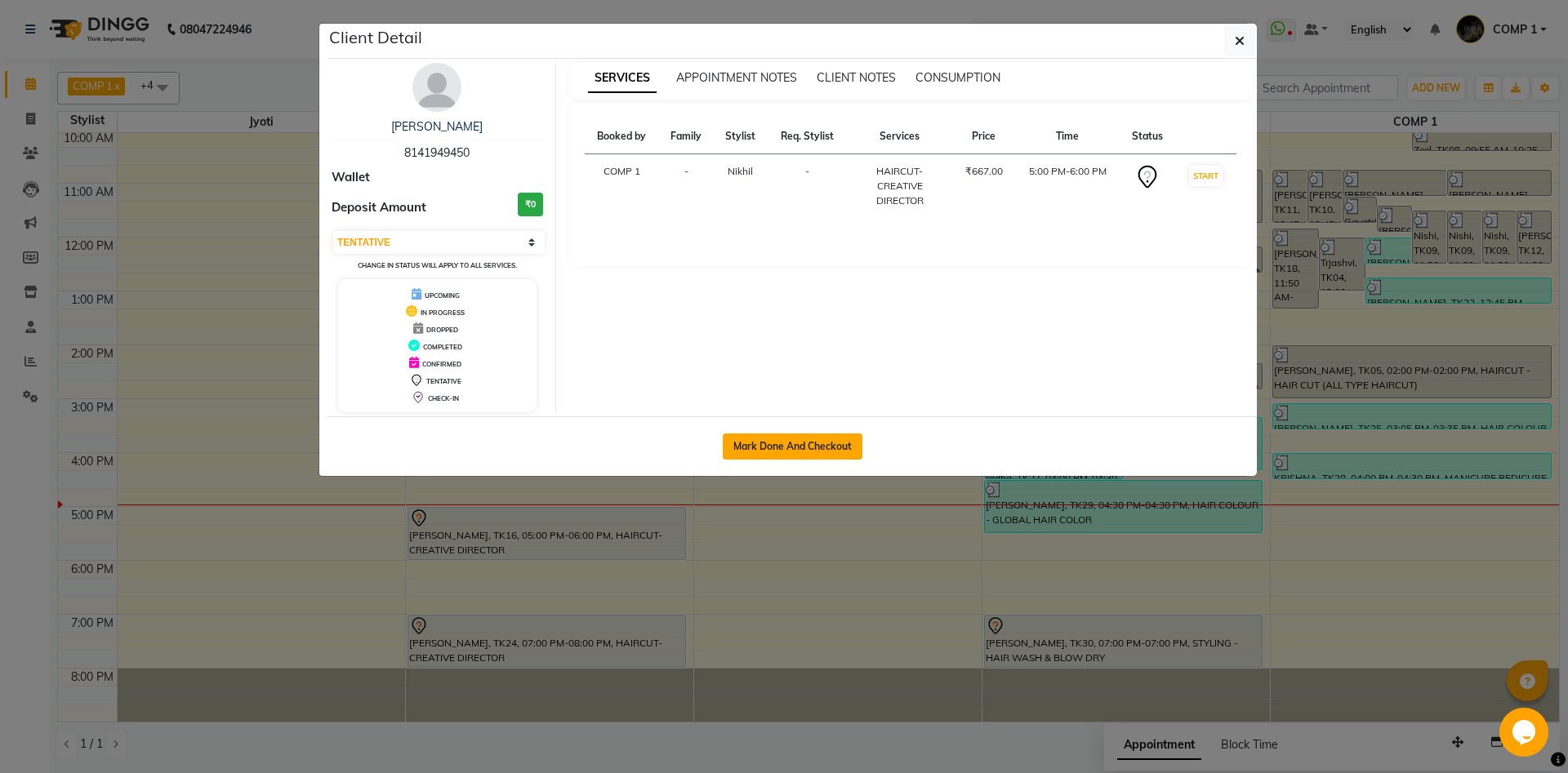
click at [834, 442] on button "Mark Done And Checkout" at bounding box center [792, 446] width 139 height 26
select select "5713"
select select "service"
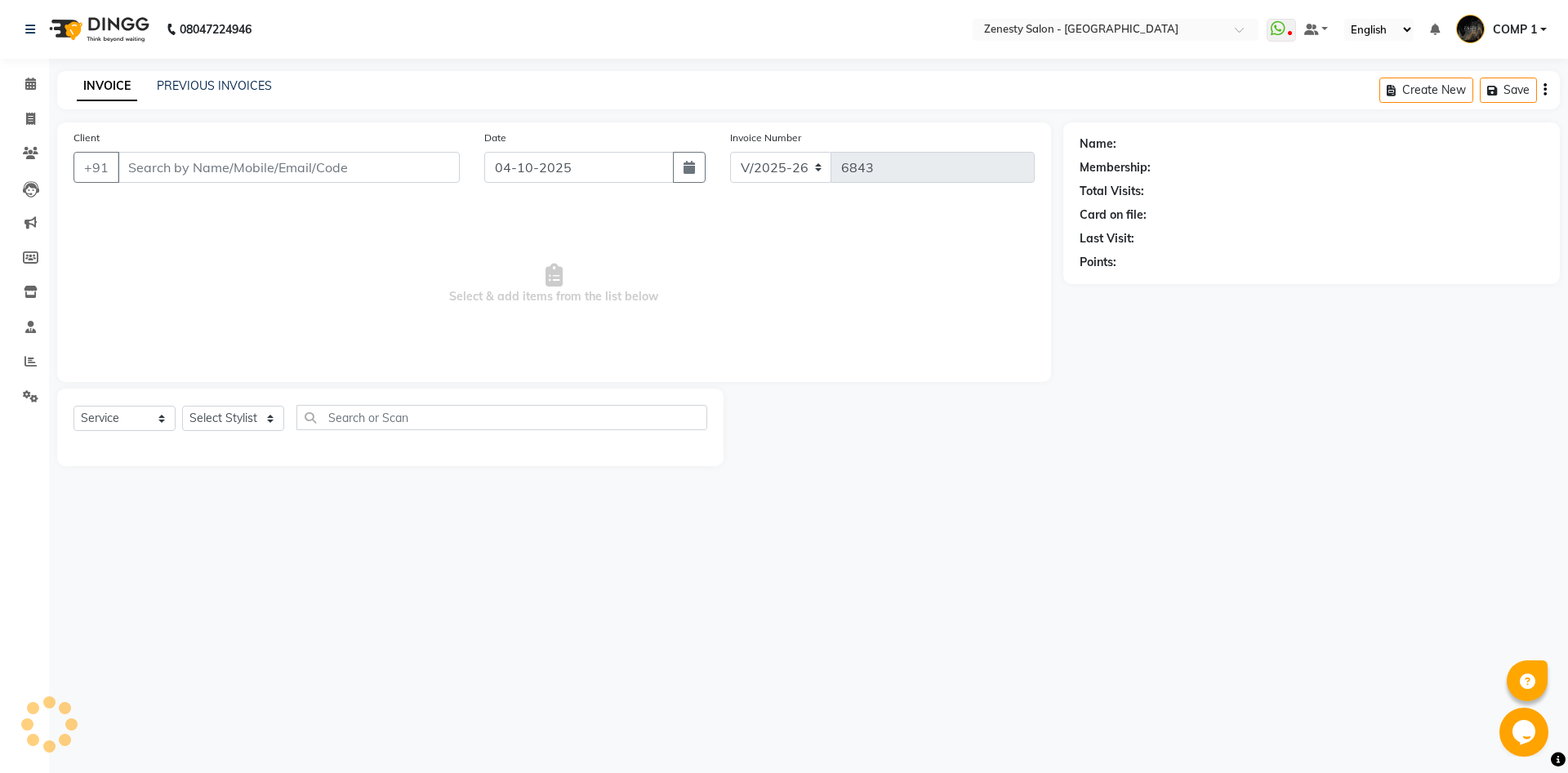
type input "8141949450"
select select "39505"
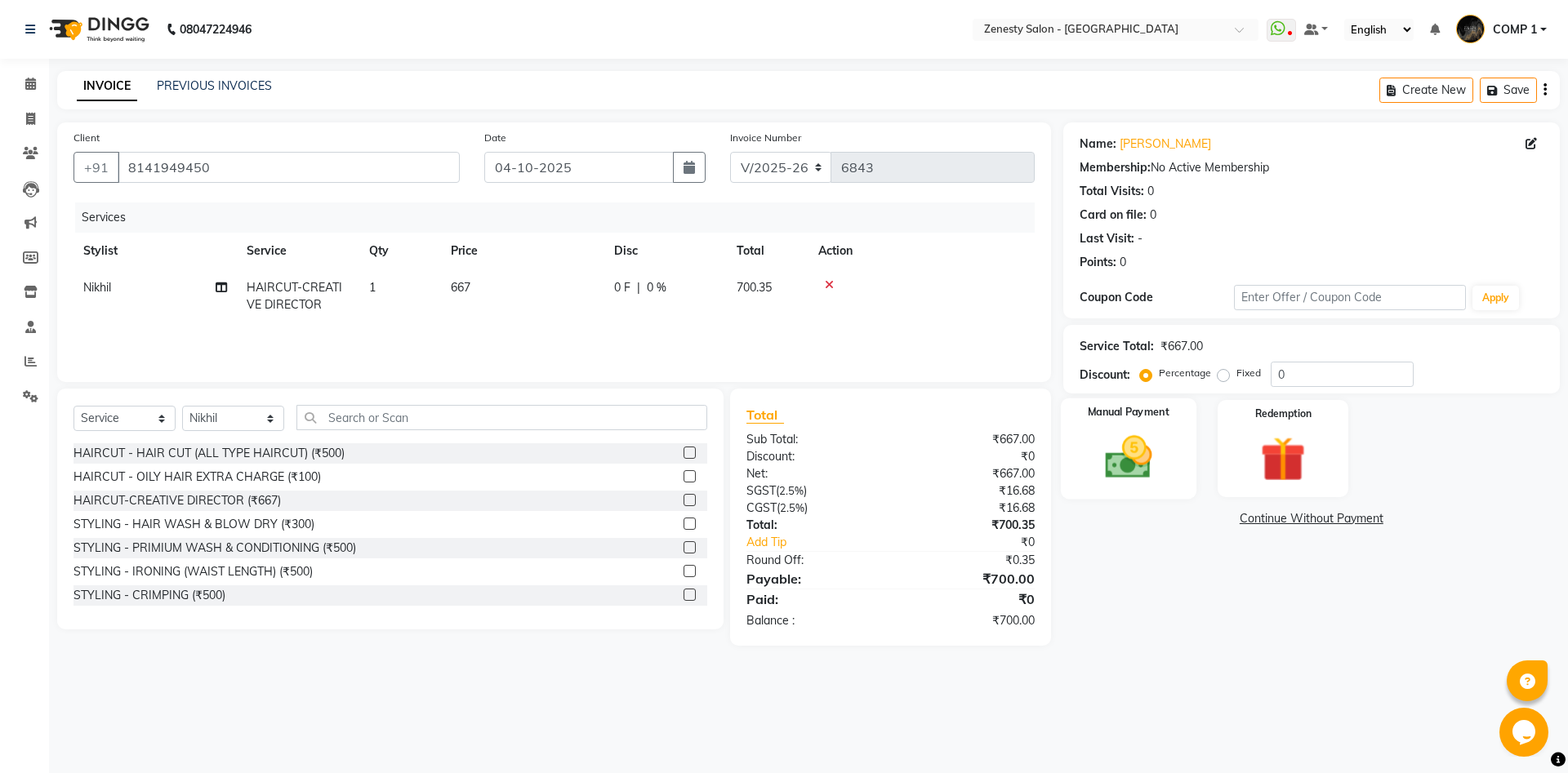
click at [1145, 485] on img at bounding box center [1128, 458] width 76 height 54
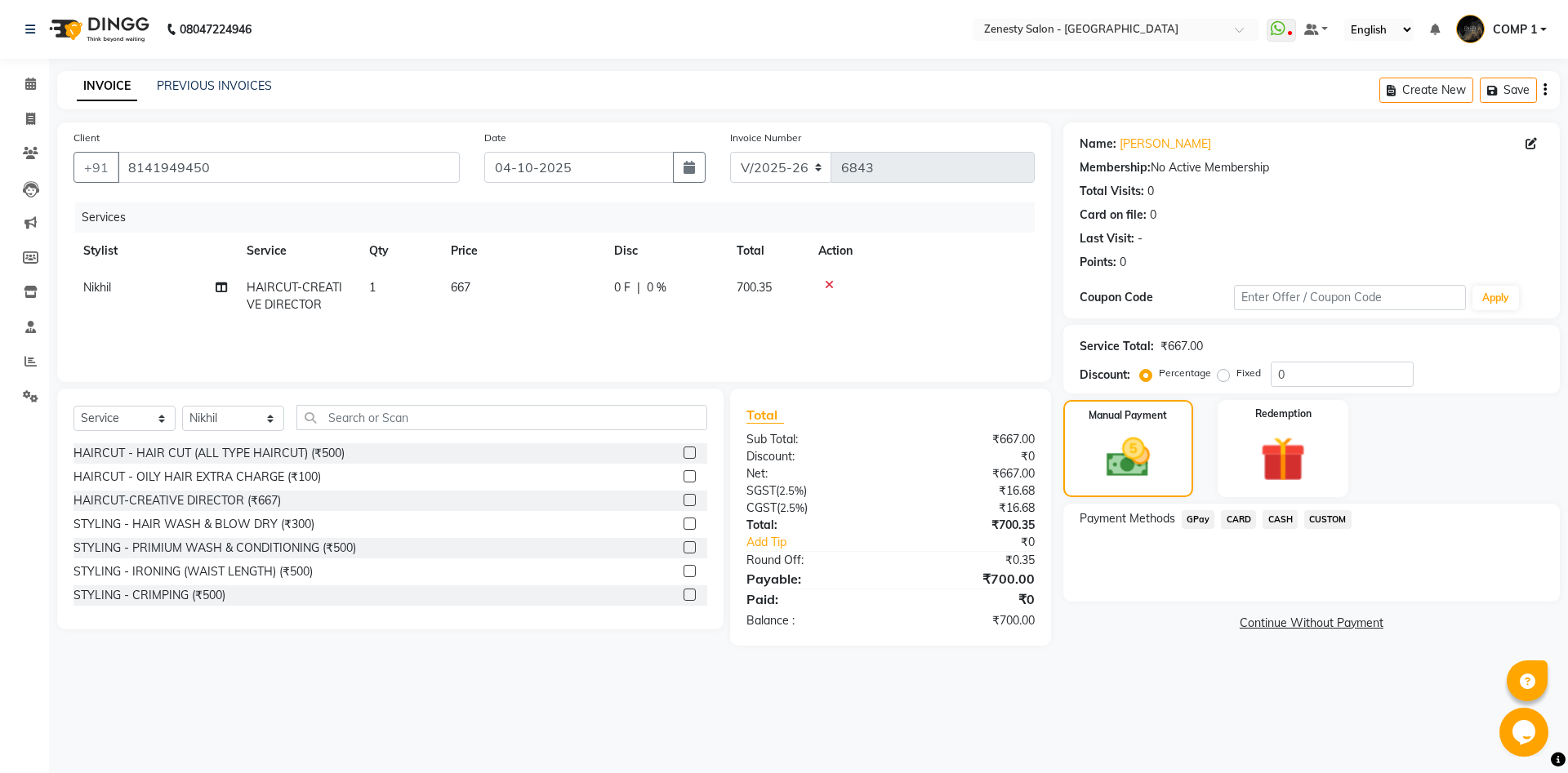
click at [1206, 513] on span "GPay" at bounding box center [1198, 520] width 33 height 19
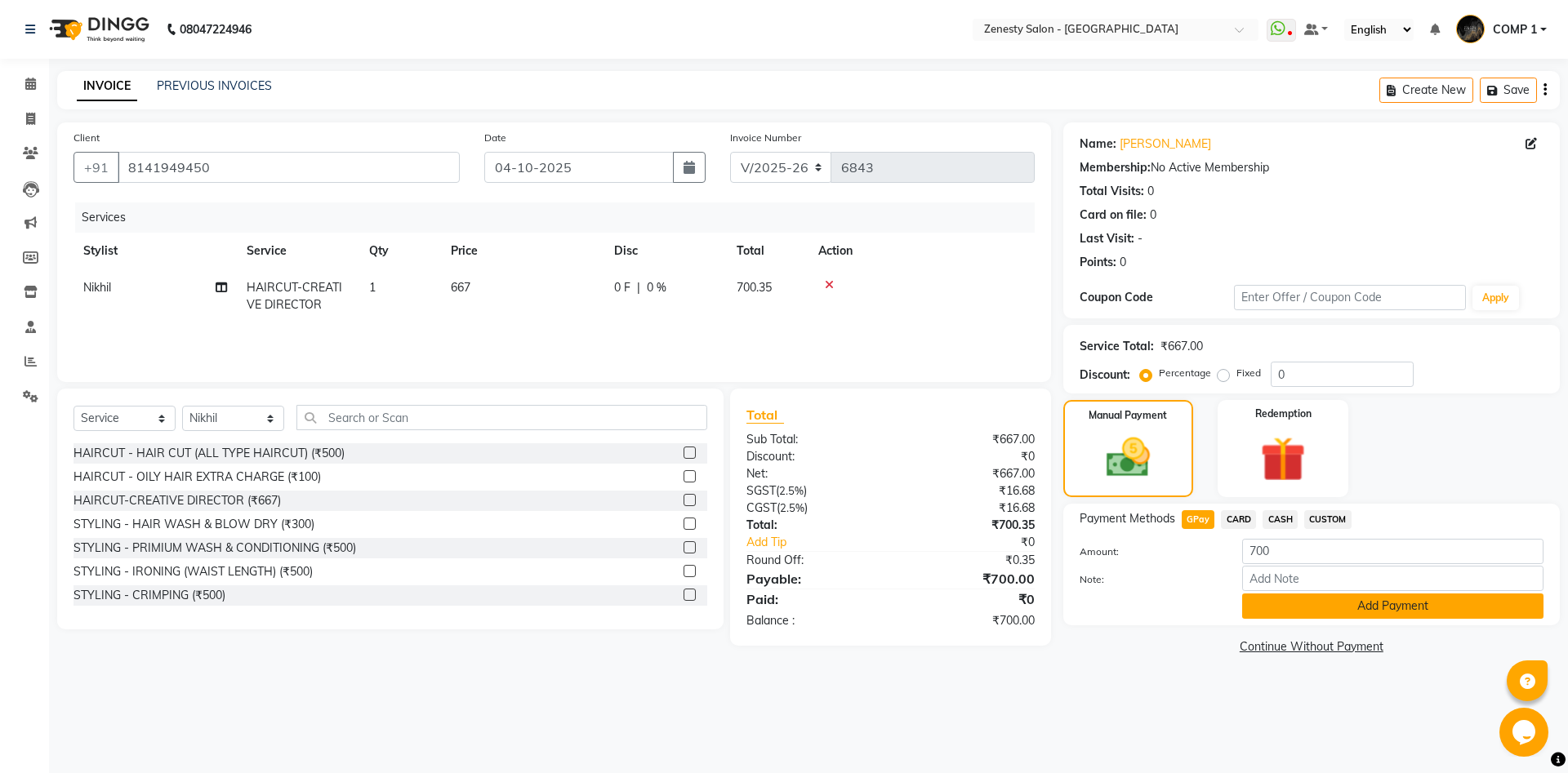
click at [1401, 609] on button "Add Payment" at bounding box center [1393, 606] width 302 height 25
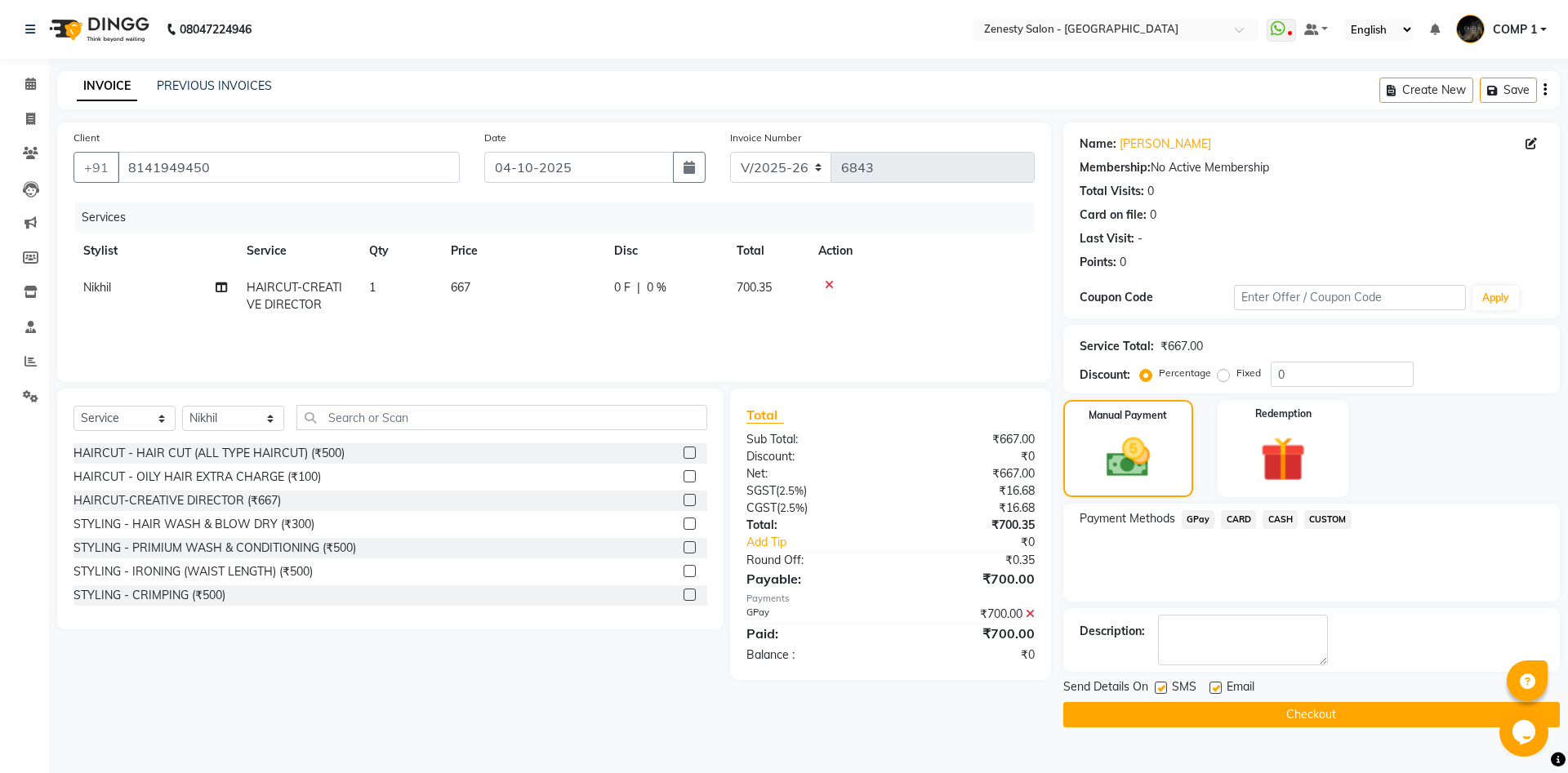
click at [1364, 717] on button "Checkout" at bounding box center [1312, 715] width 497 height 25
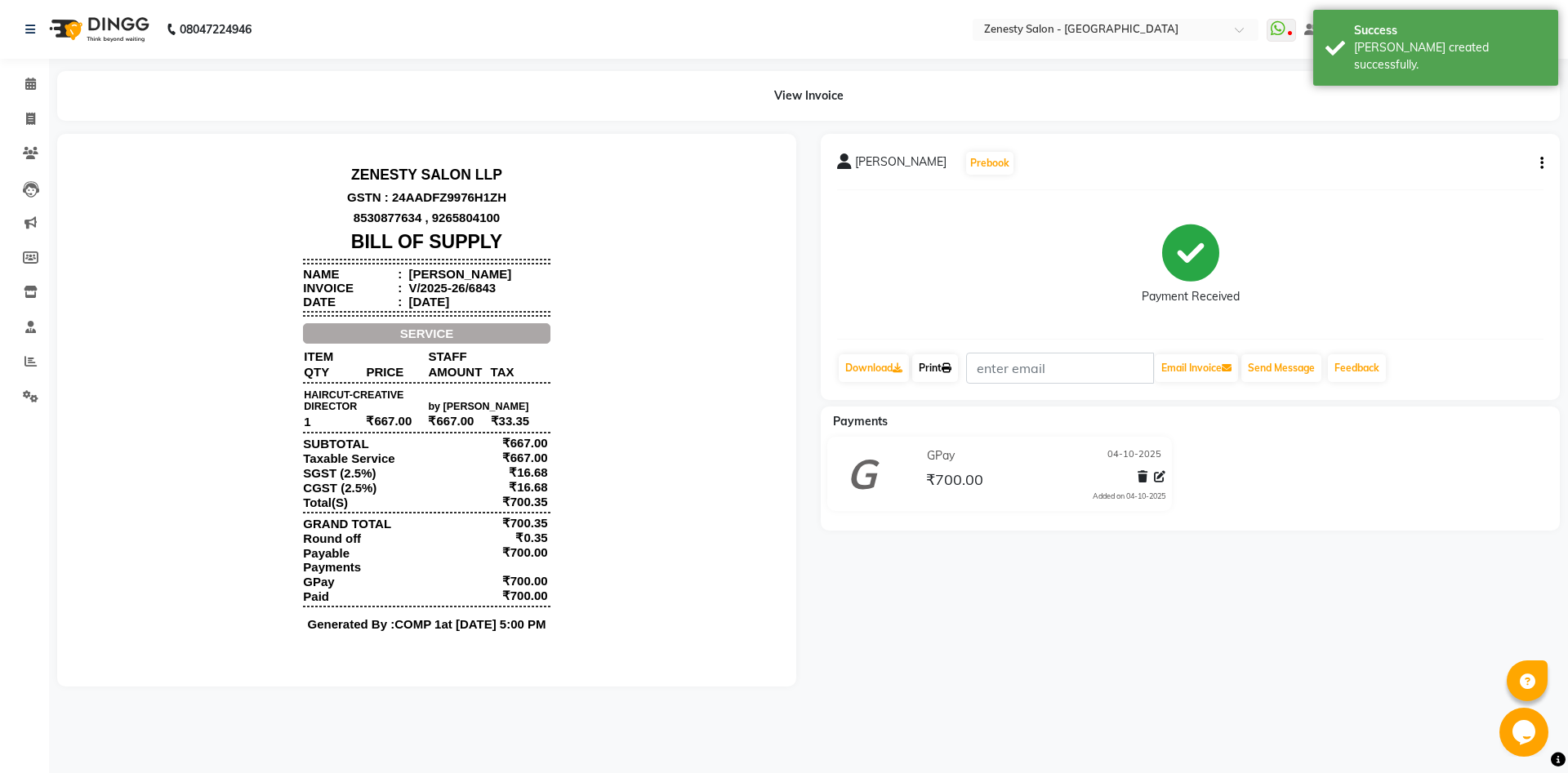
click at [935, 369] on link "Print" at bounding box center [935, 369] width 45 height 28
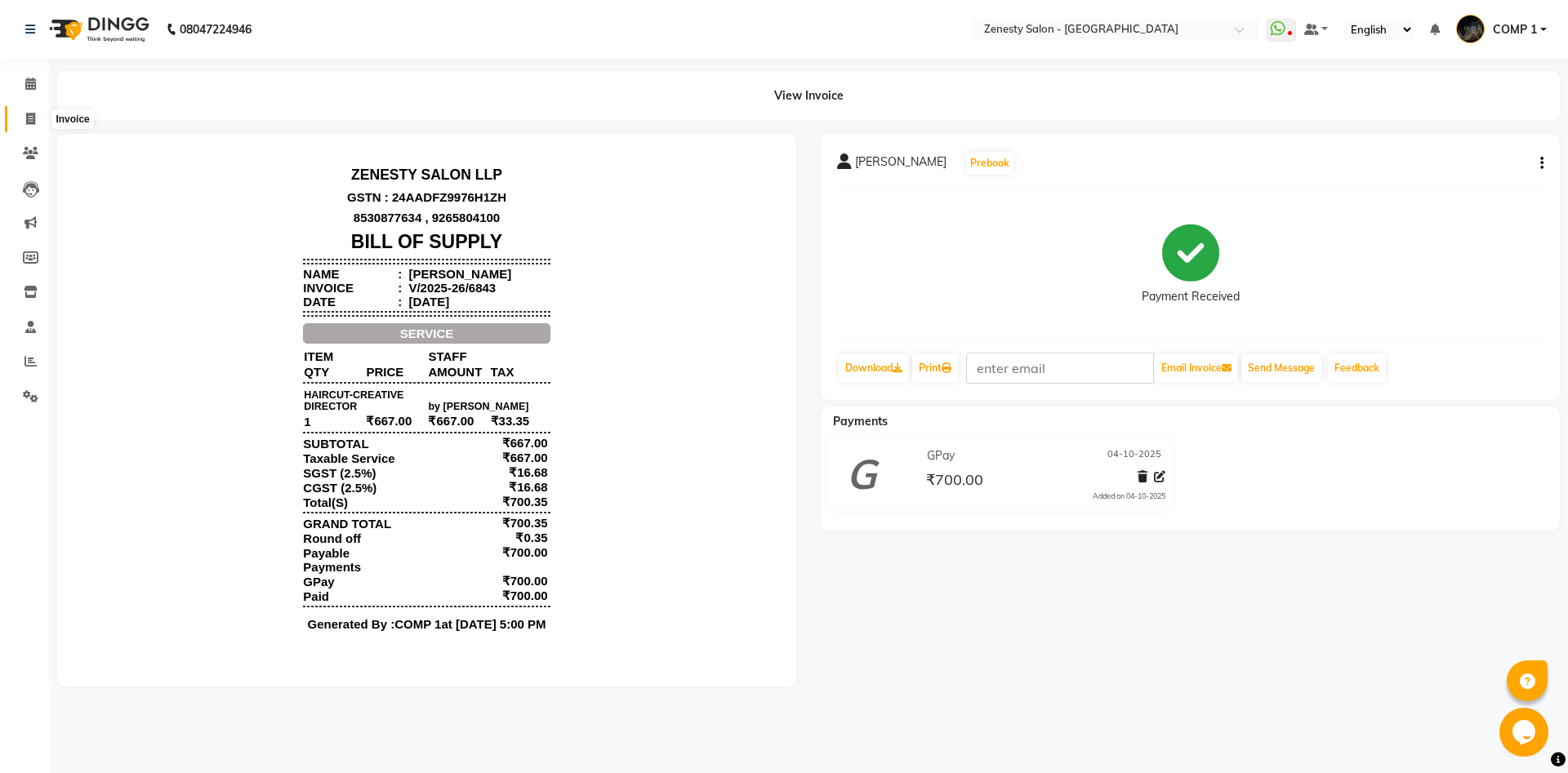
click at [28, 121] on icon at bounding box center [31, 119] width 9 height 12
select select "5713"
select select "service"
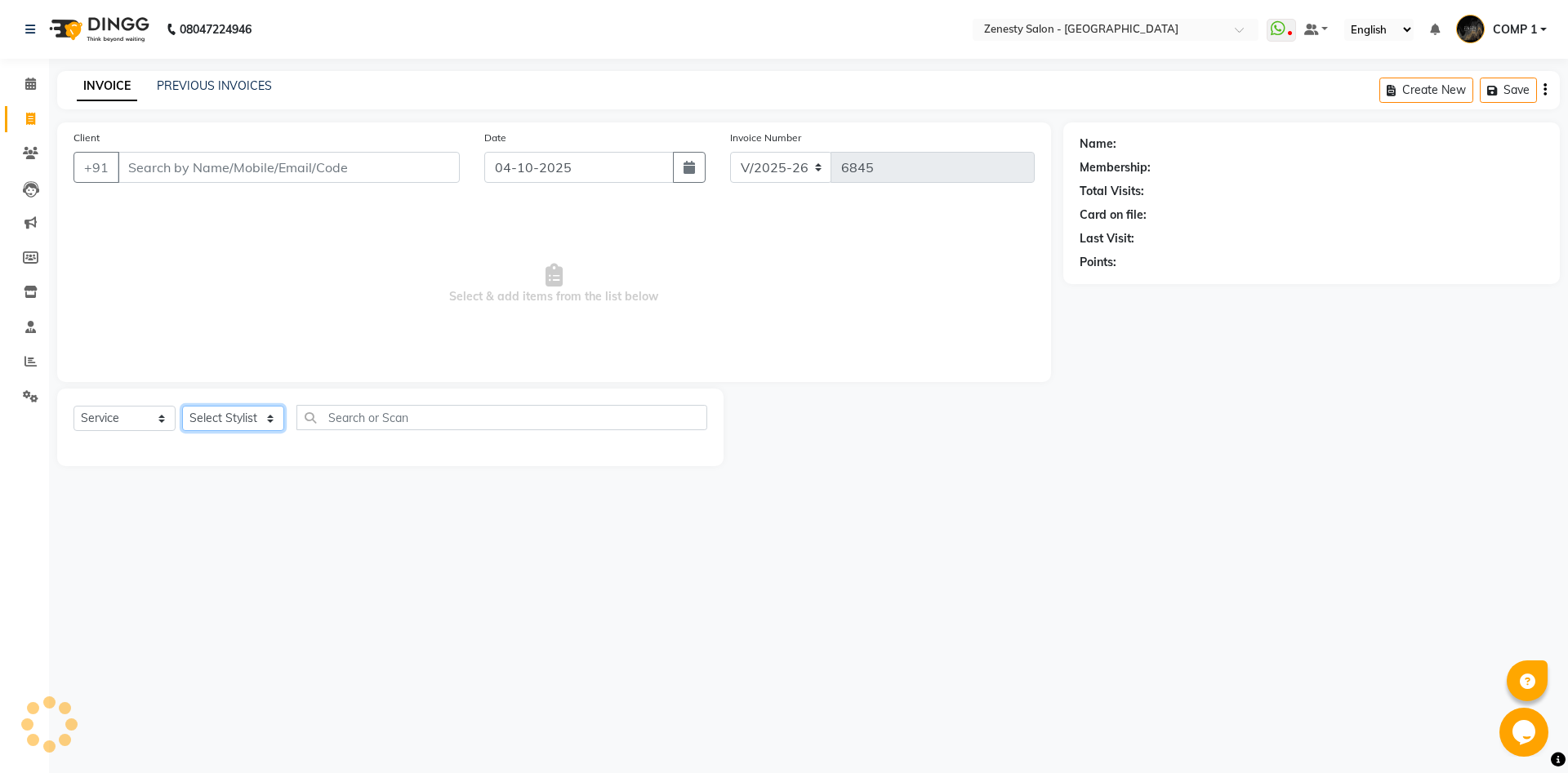
click at [182, 406] on select "Select Stylist [PERSON_NAME] [PERSON_NAME] [PERSON_NAME] Khalifa [PERSON_NAME] …" at bounding box center [233, 418] width 102 height 25
select select "40087"
click option "COMP 2" at bounding box center [0, 0] width 0 height 0
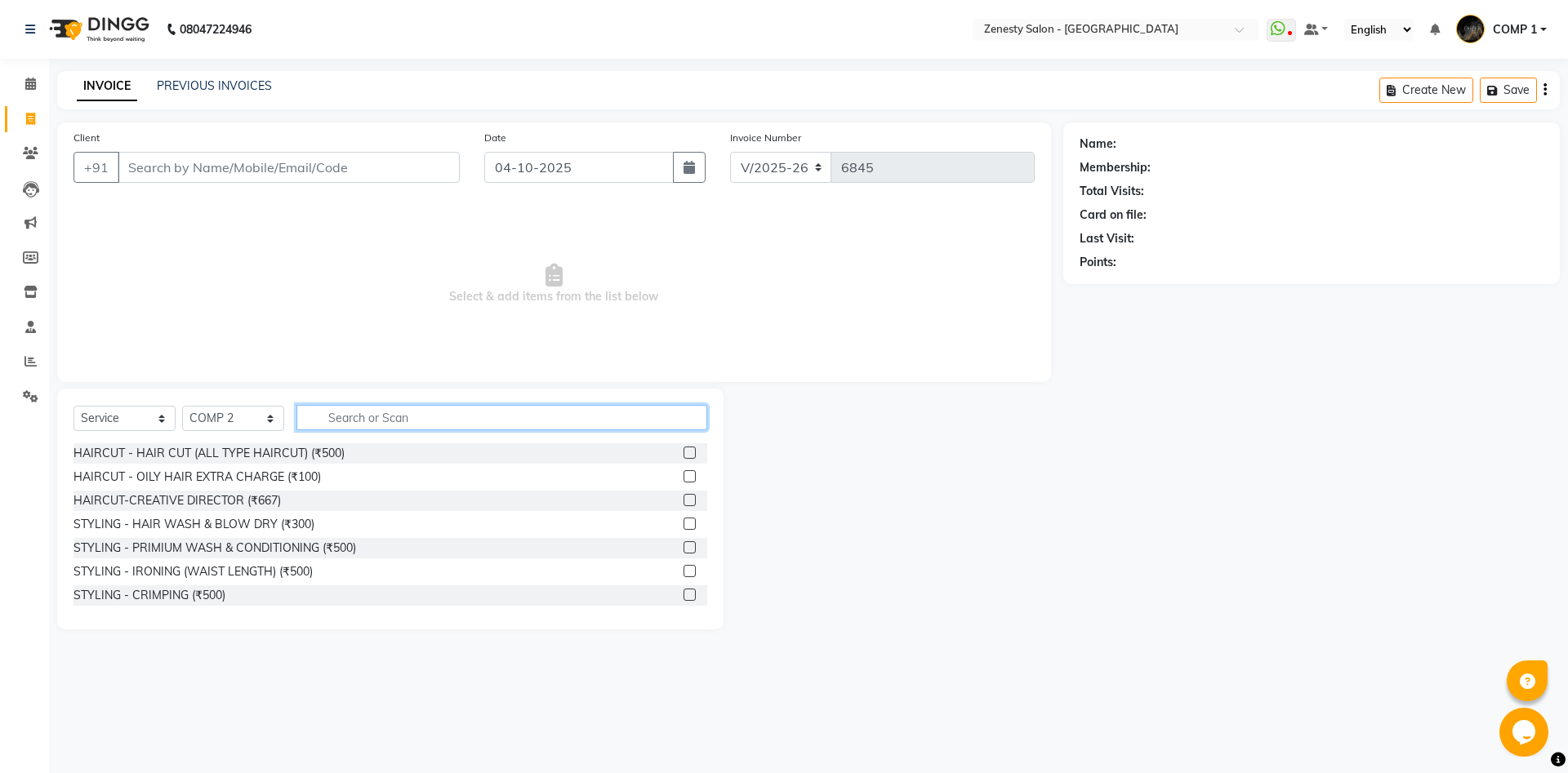
click at [386, 420] on input "text" at bounding box center [501, 417] width 411 height 25
click at [36, 294] on icon at bounding box center [31, 292] width 14 height 12
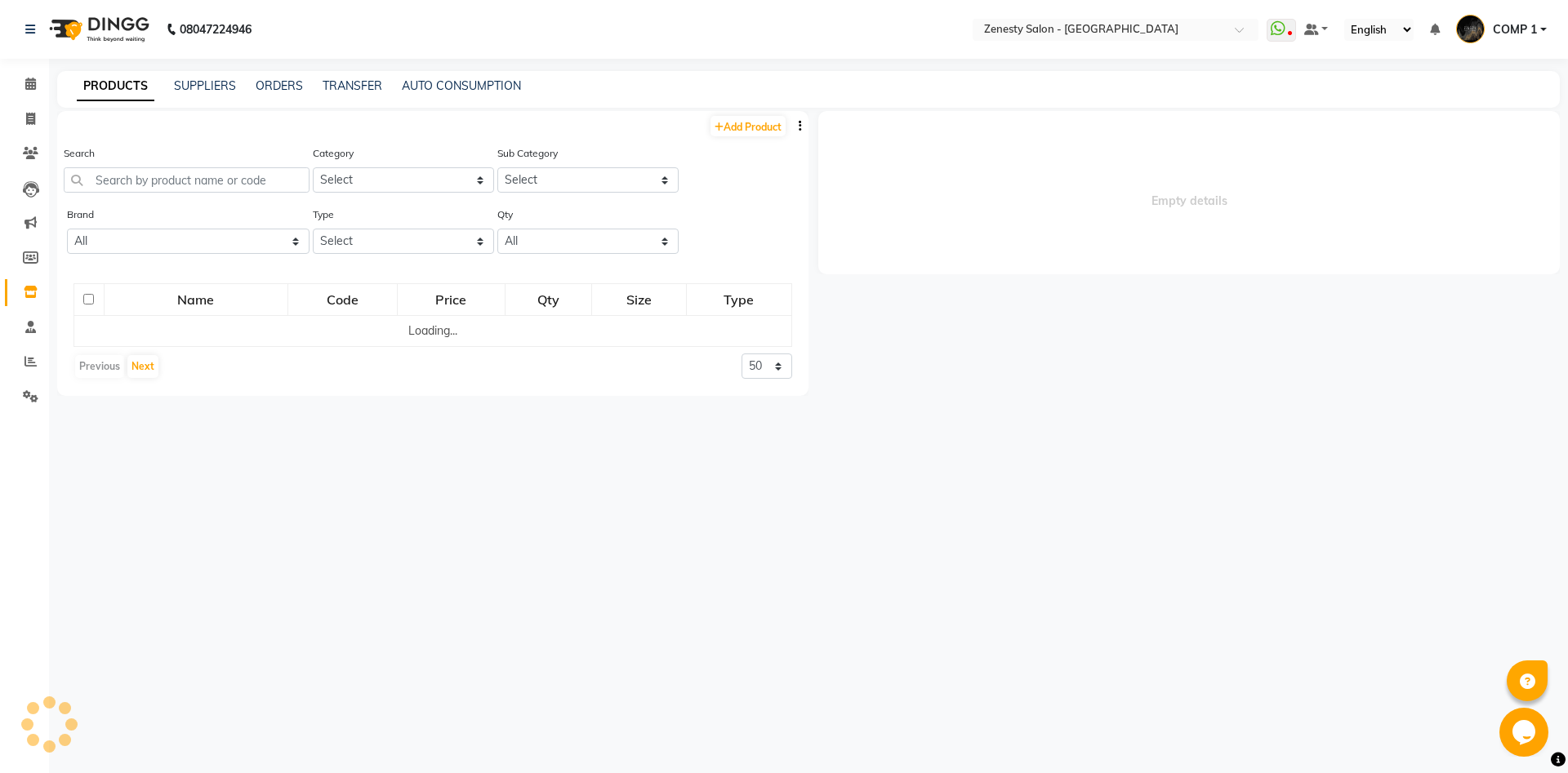
select select
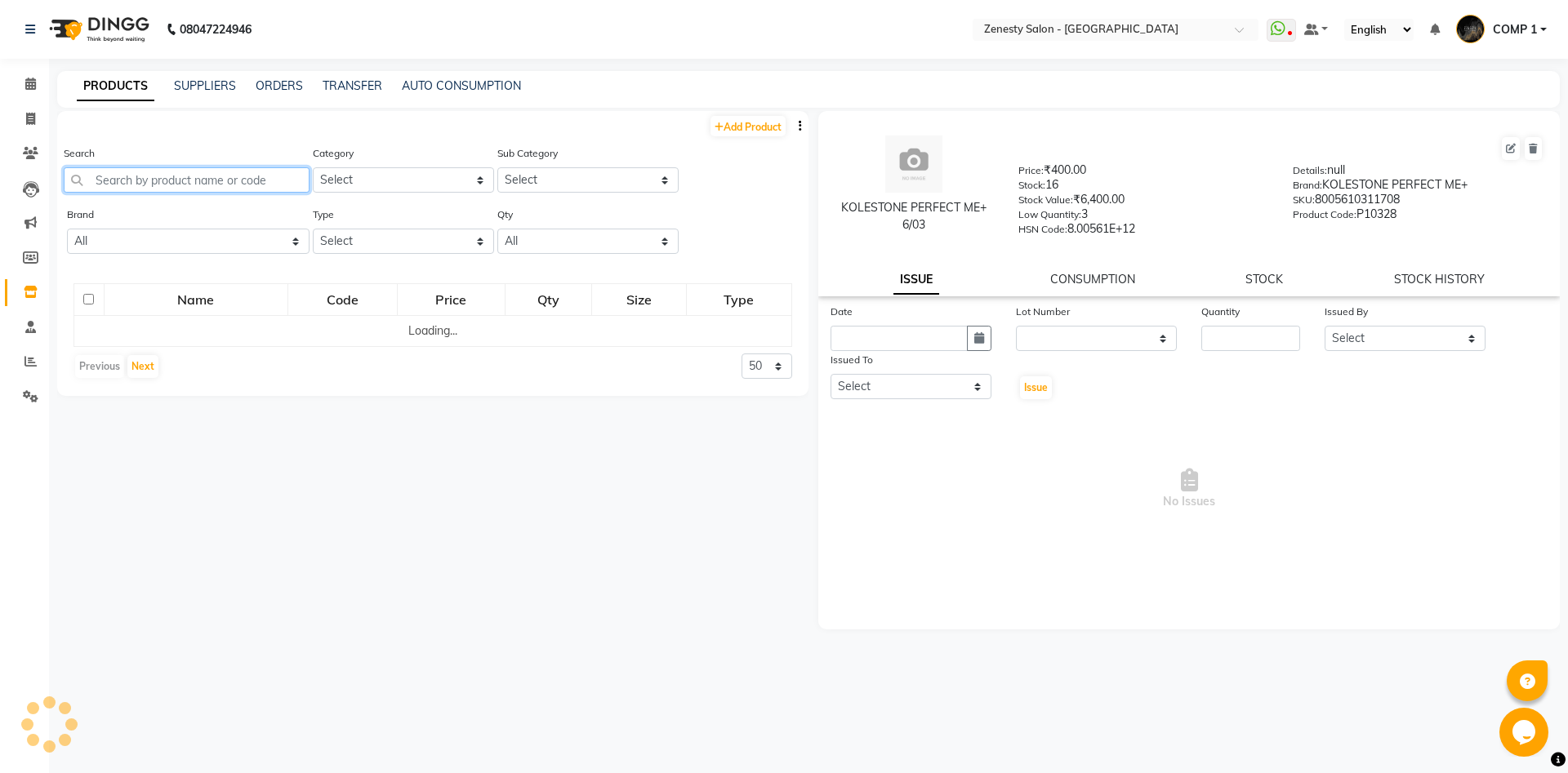
click at [234, 182] on input "text" at bounding box center [187, 180] width 246 height 25
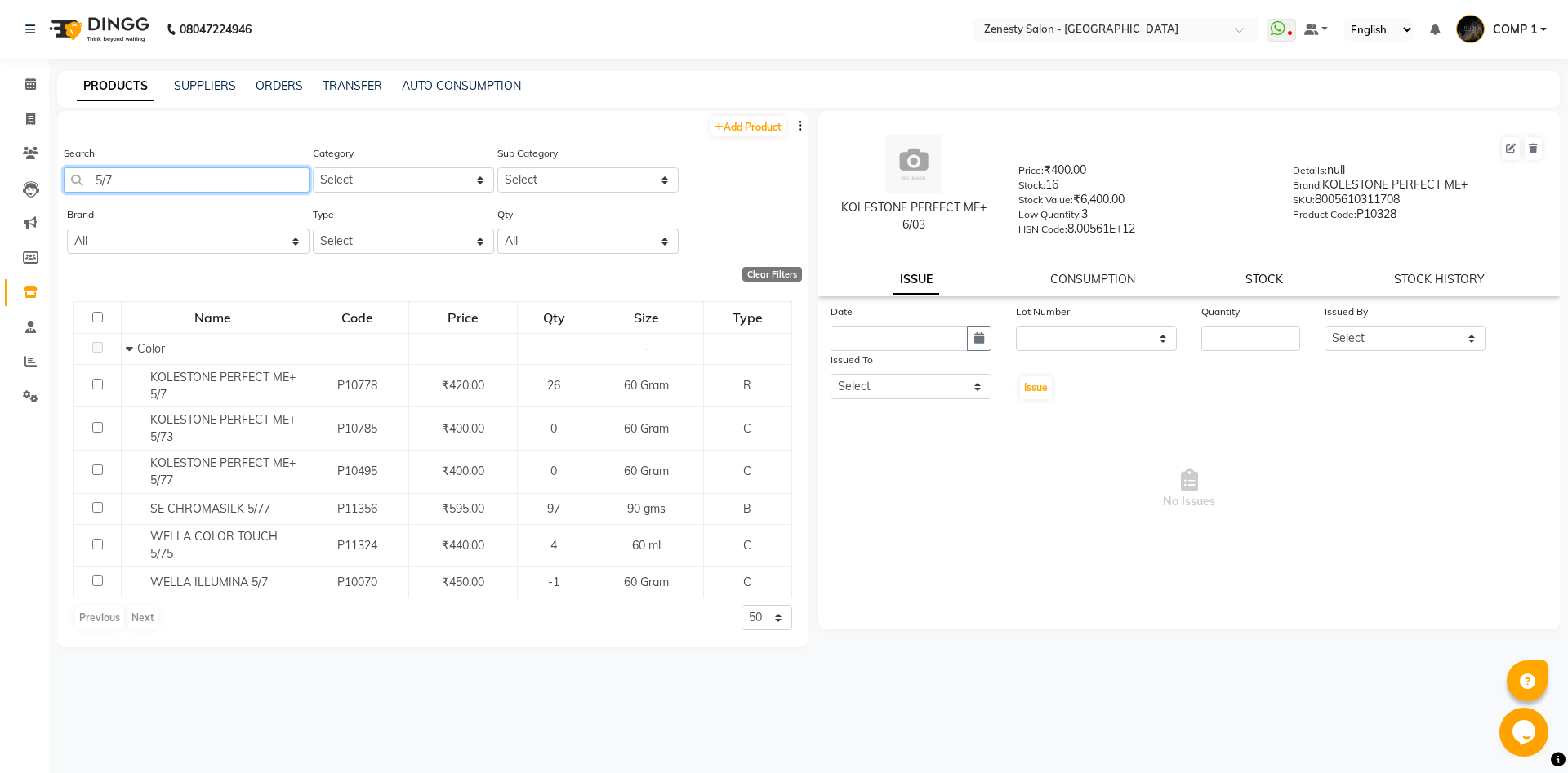
type input "5/7"
click at [1268, 278] on link "STOCK" at bounding box center [1264, 279] width 37 height 15
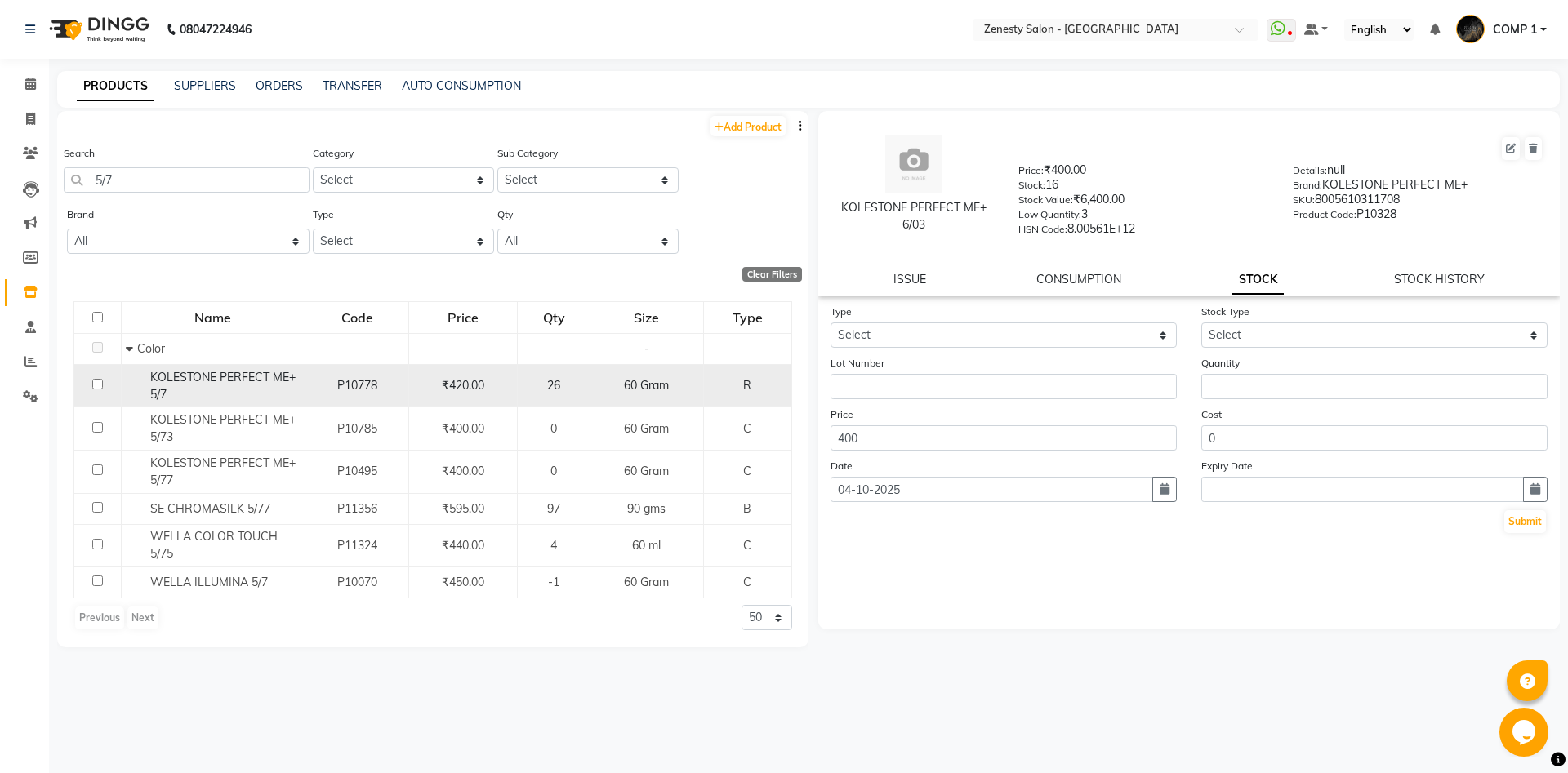
click at [101, 386] on input "checkbox" at bounding box center [98, 384] width 10 height 10
checkbox input "true"
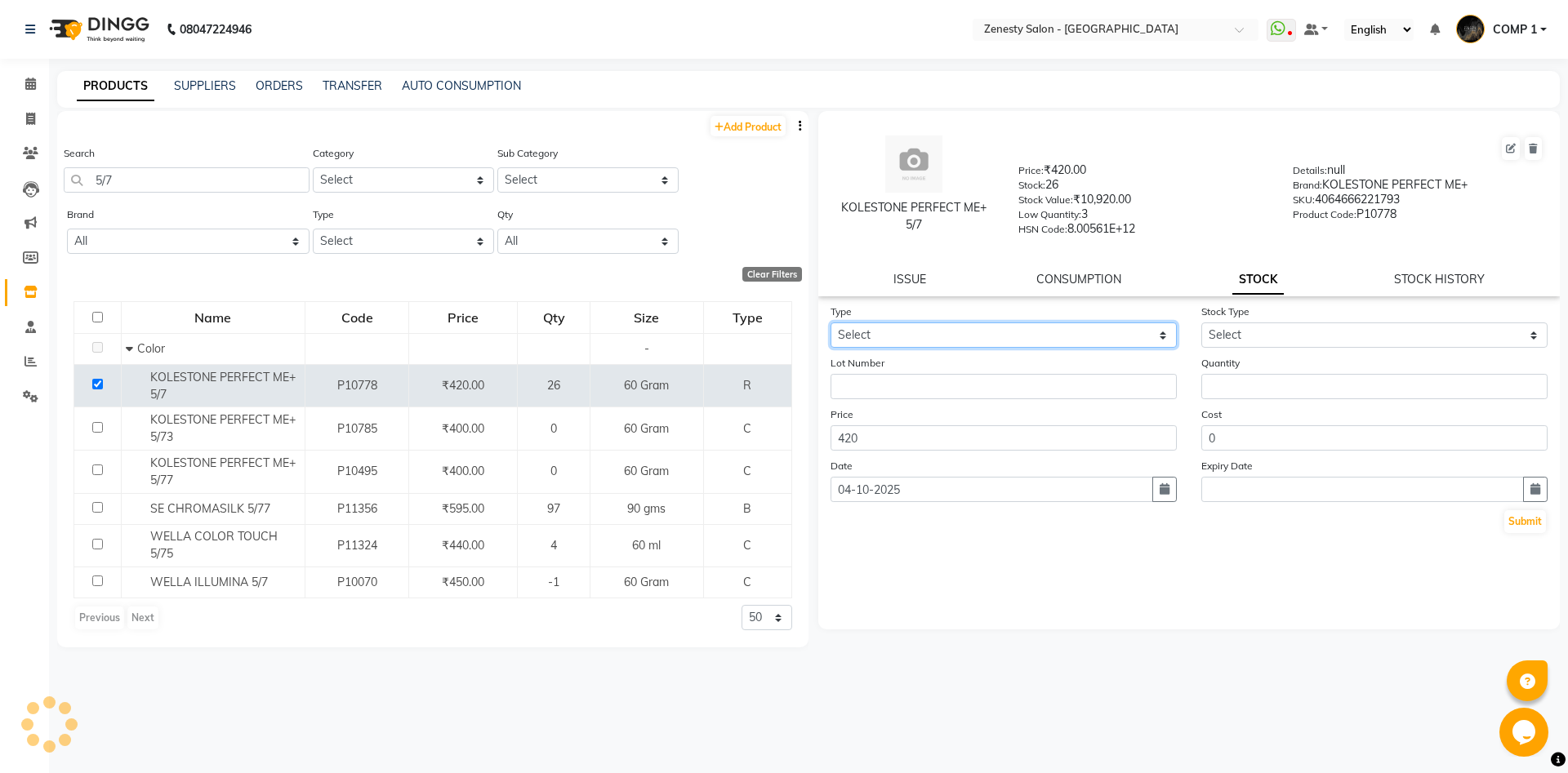
click at [831, 322] on select "Select In Out" at bounding box center [1003, 335] width 346 height 25
select select "out"
click option "Out" at bounding box center [0, 0] width 0 height 0
select select
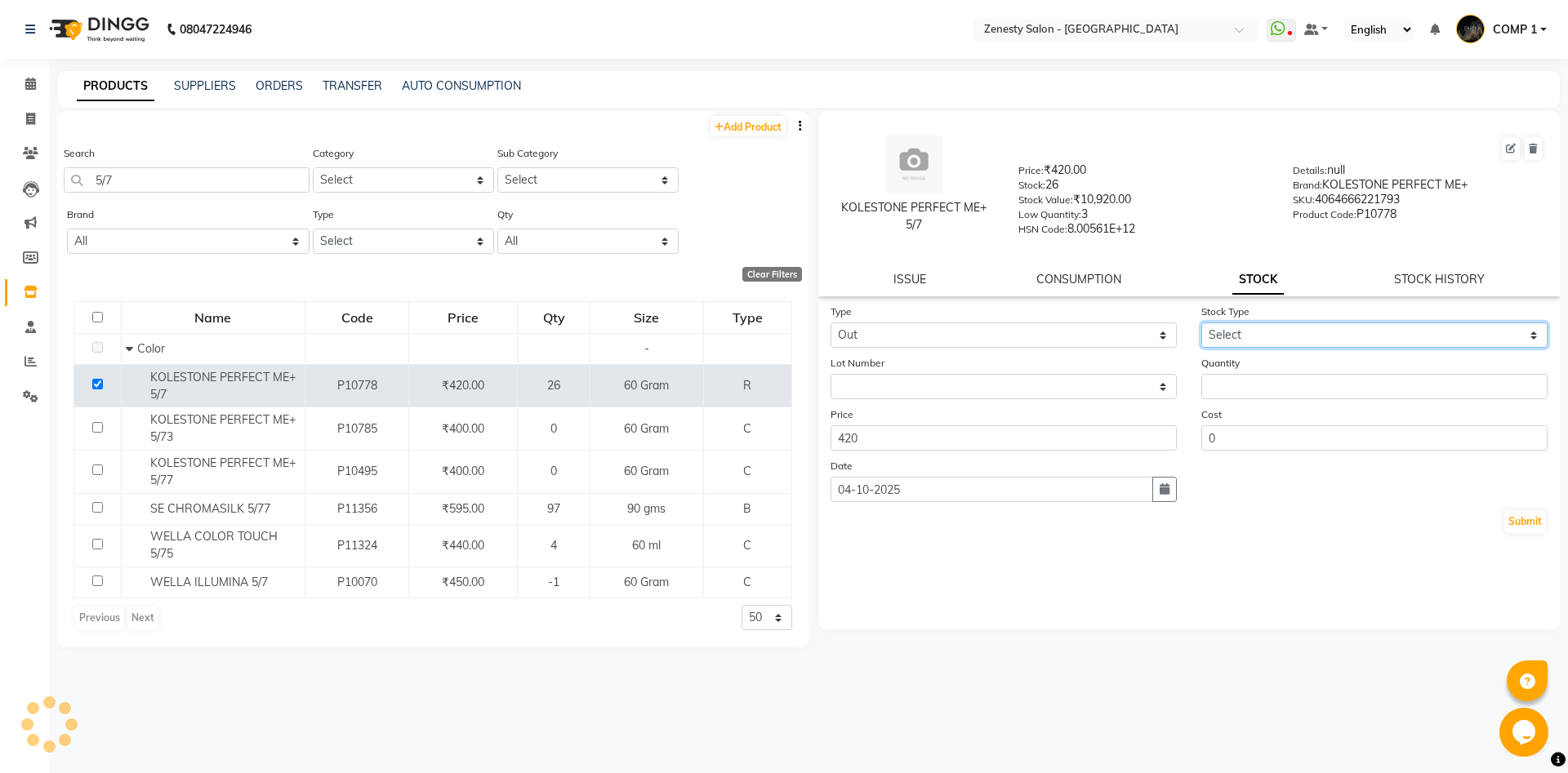
click at [1201, 322] on select "Select Internal Use Damaged Expired Adjustment Return Other" at bounding box center [1374, 335] width 346 height 25
click at [1295, 303] on div "Stock Type Select Internal Use Damaged Expired Adjustment Return Other" at bounding box center [1374, 326] width 370 height 45
click at [1201, 322] on select "Select Internal Use Damaged Expired Adjustment Return Other" at bounding box center [1374, 335] width 346 height 25
select select "internal use"
click option "Internal Use" at bounding box center [0, 0] width 0 height 0
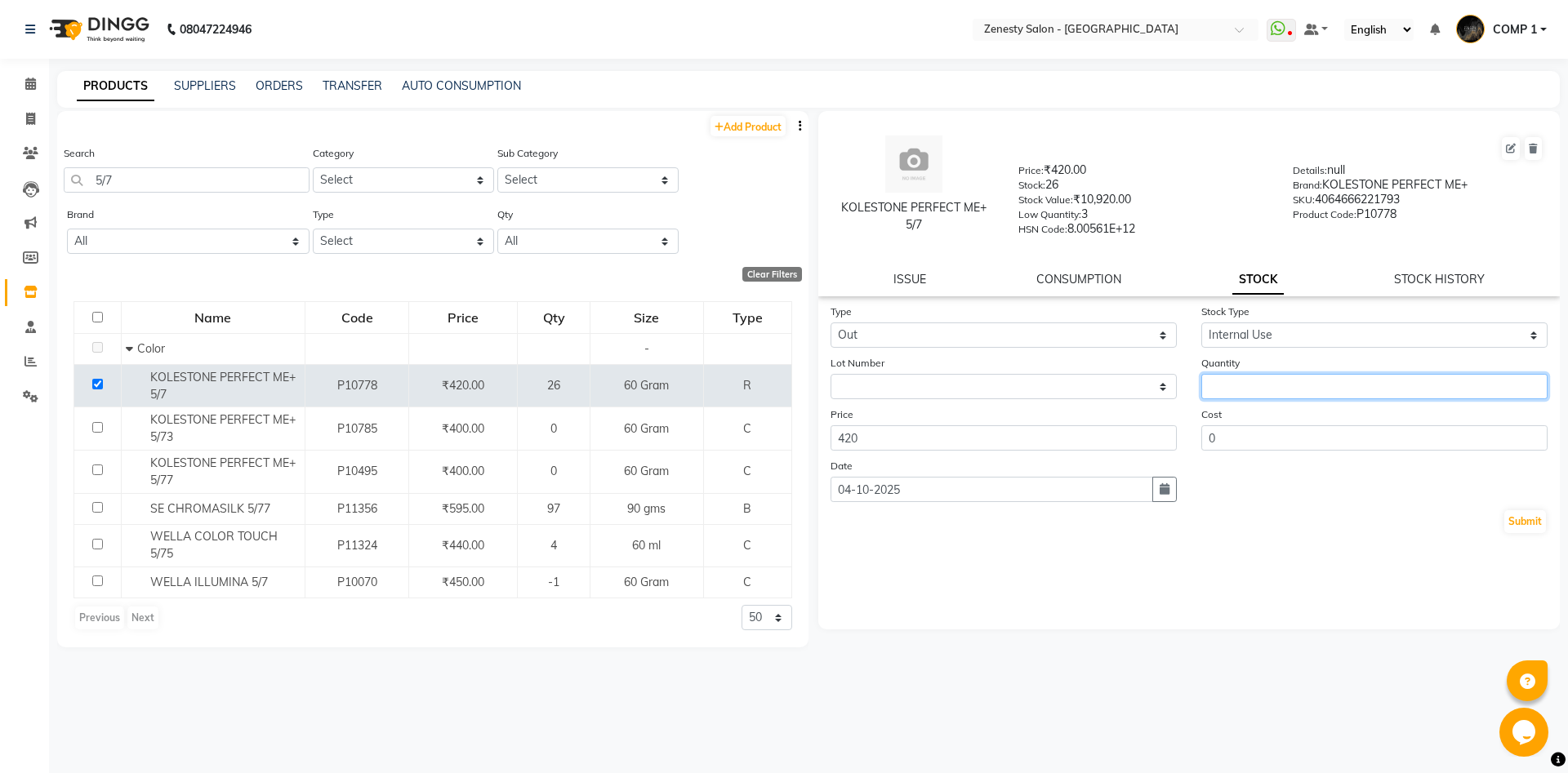
click at [1229, 390] on input "number" at bounding box center [1374, 386] width 346 height 25
type input "1"
click at [1518, 526] on button "Submit" at bounding box center [1525, 522] width 42 height 23
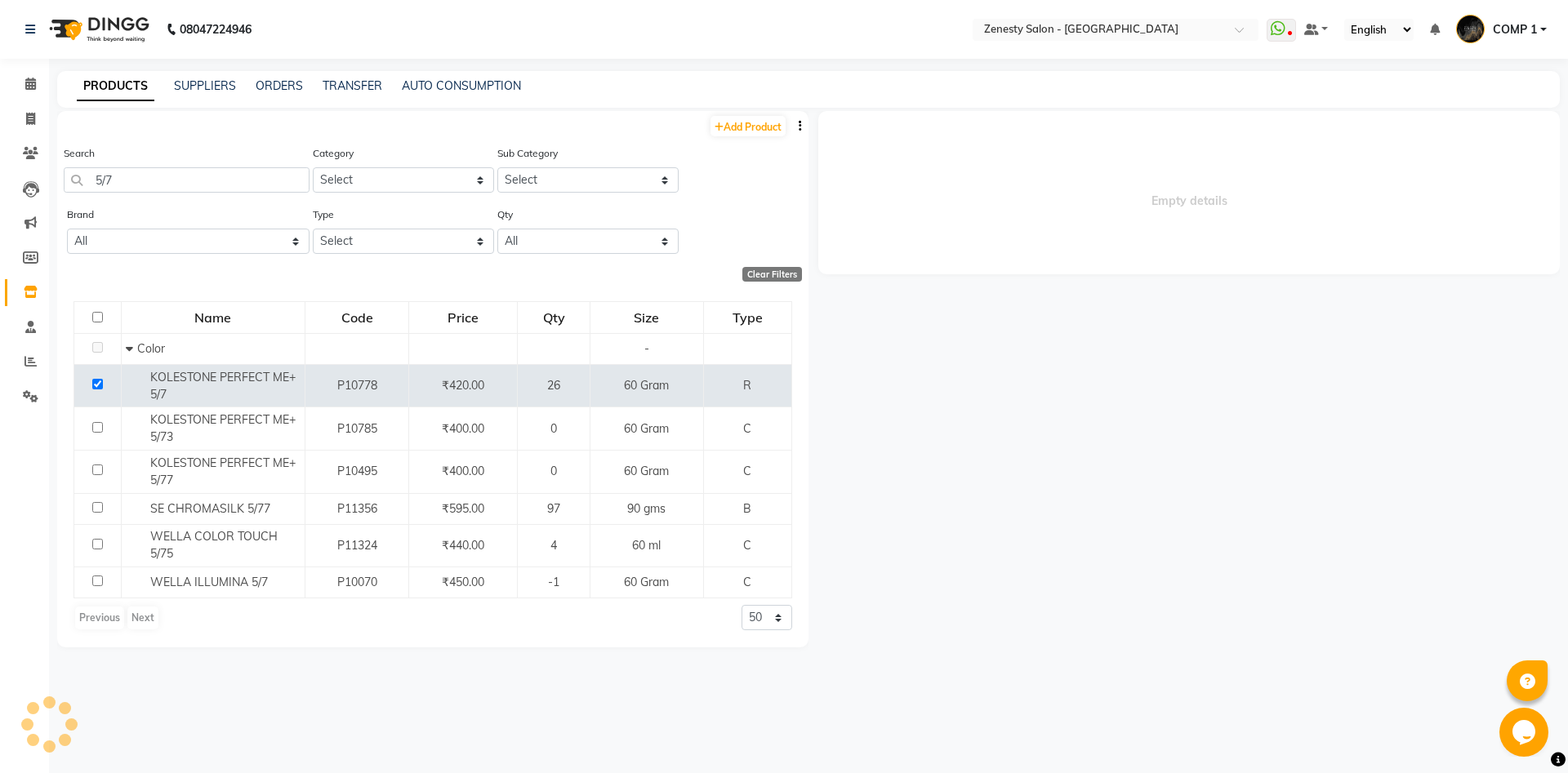
select select
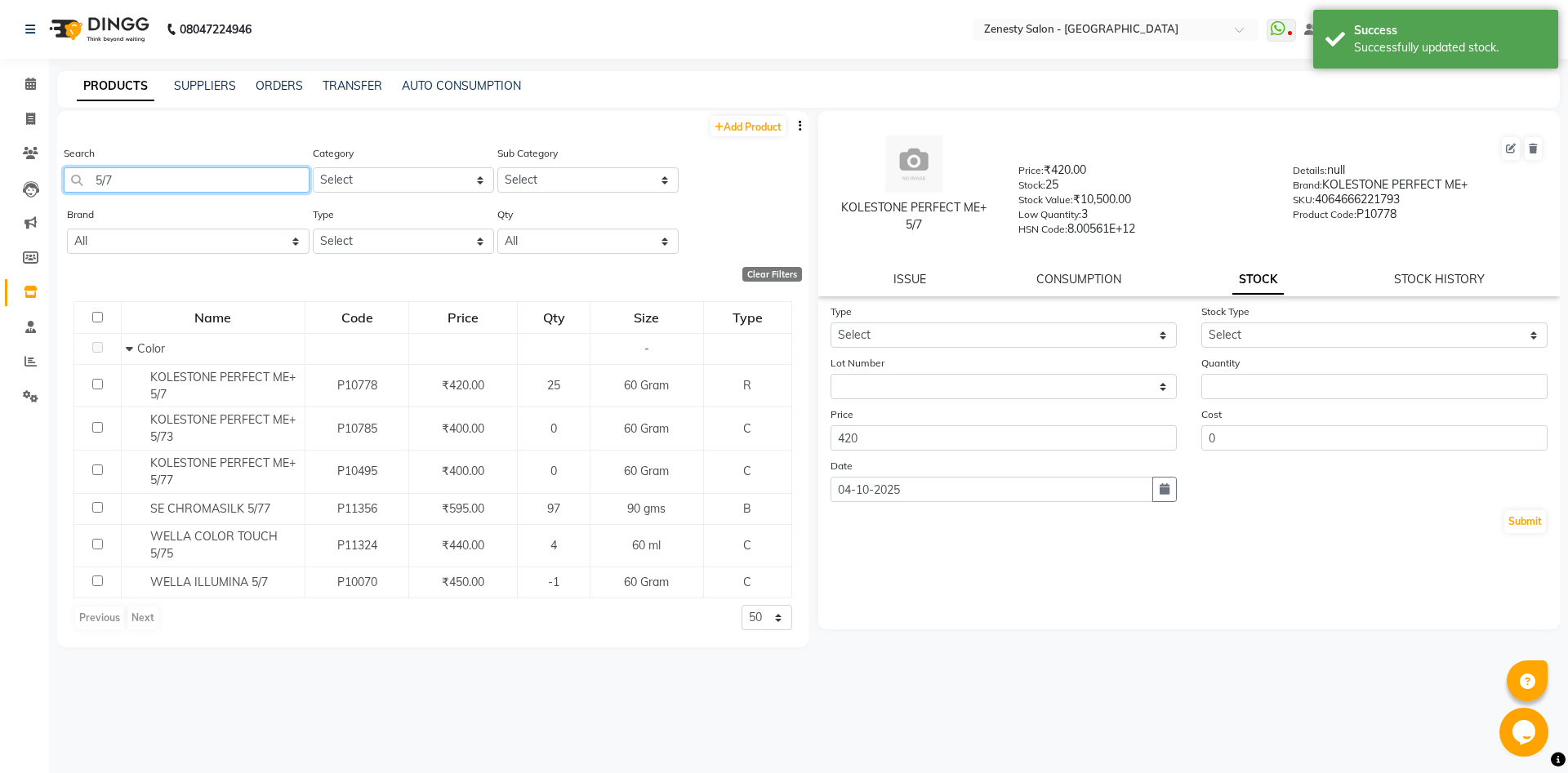
click at [166, 187] on input "5/7" at bounding box center [187, 180] width 246 height 25
type input "5"
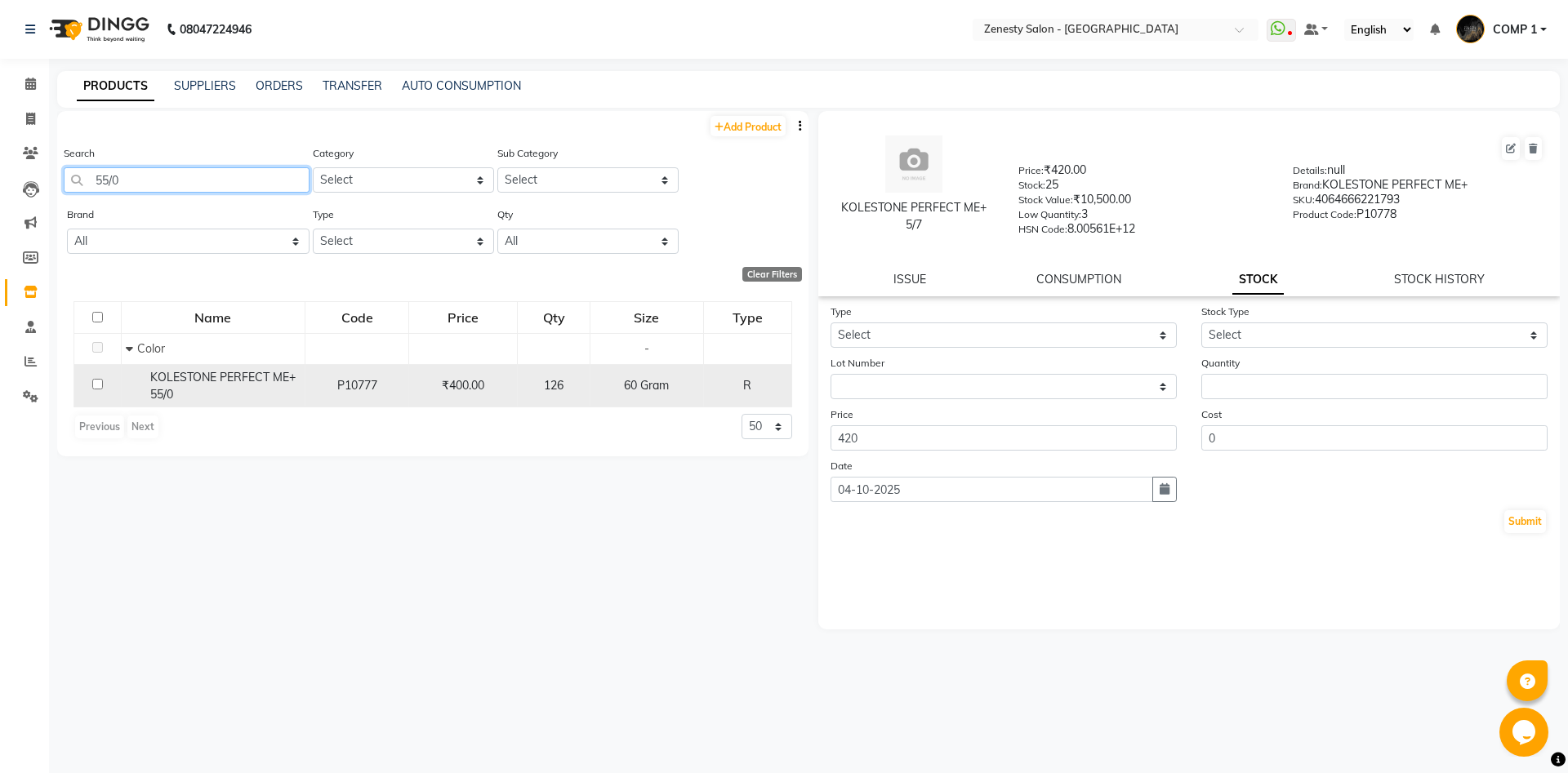
type input "55/0"
click at [187, 396] on div "KOLESTONE PERFECT ME+ 55/0" at bounding box center [213, 385] width 174 height 34
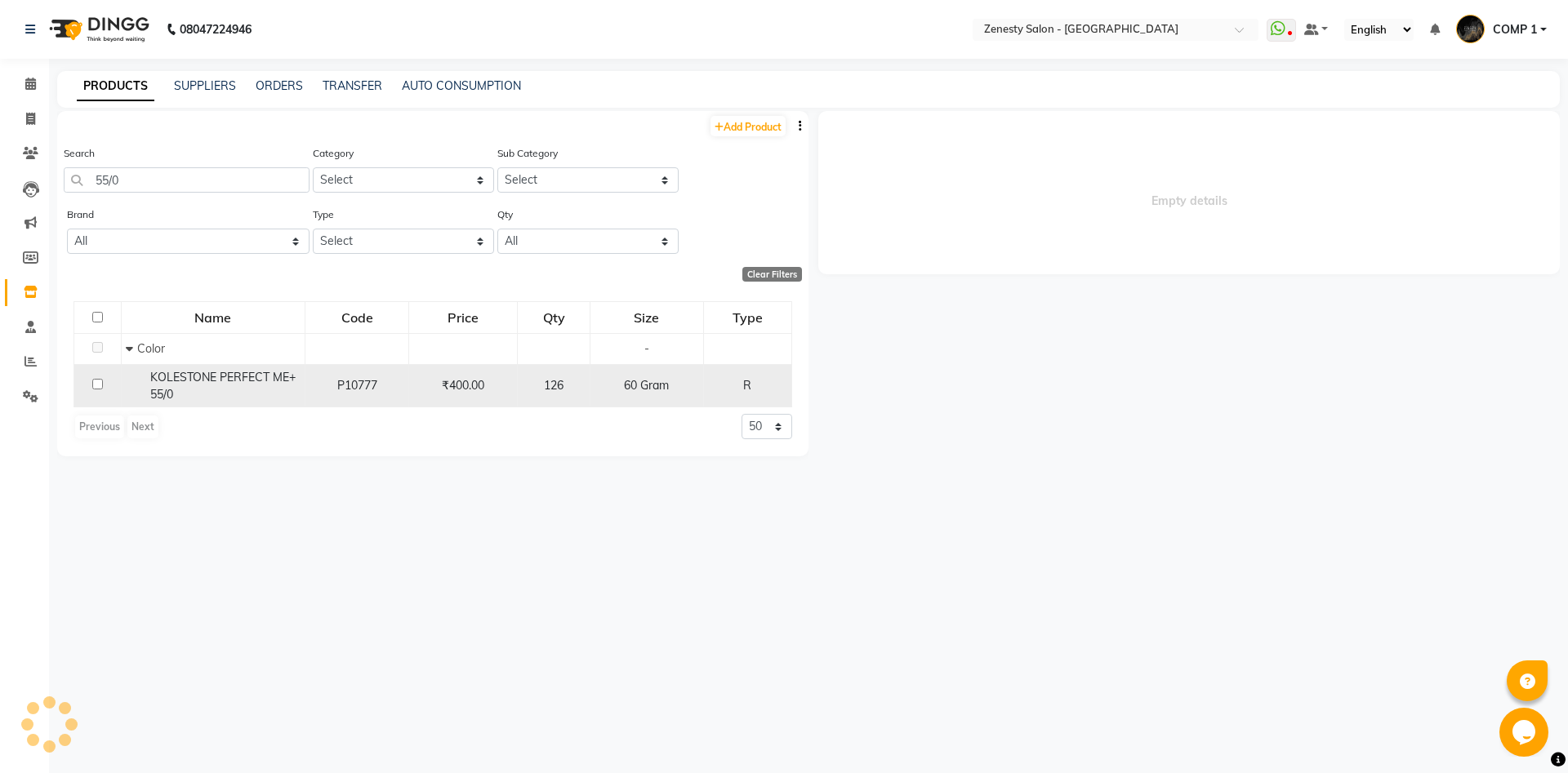
select select
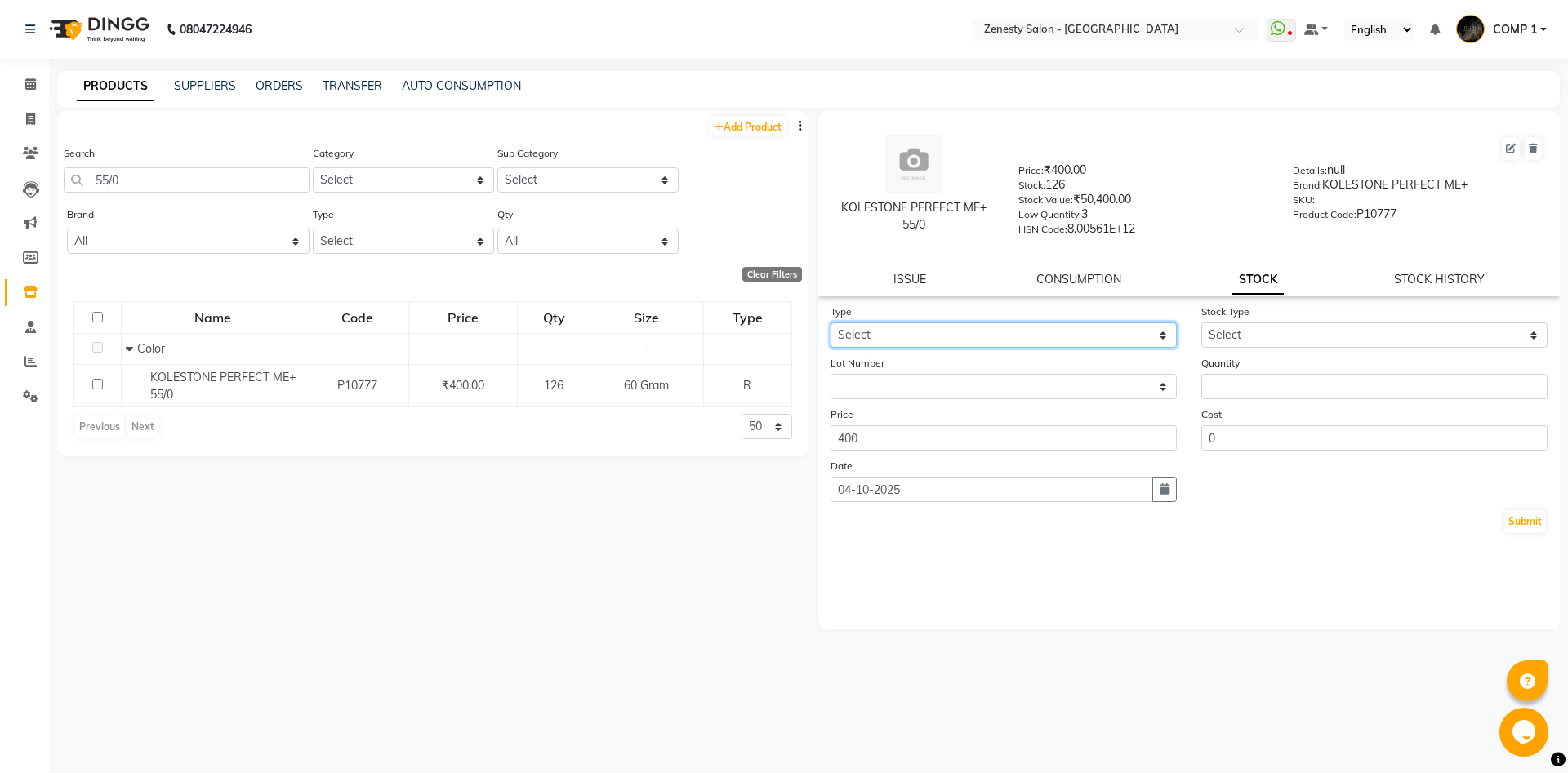
click at [831, 322] on select "Select In Out" at bounding box center [1003, 335] width 346 height 25
select select "out"
click option "Out" at bounding box center [0, 0] width 0 height 0
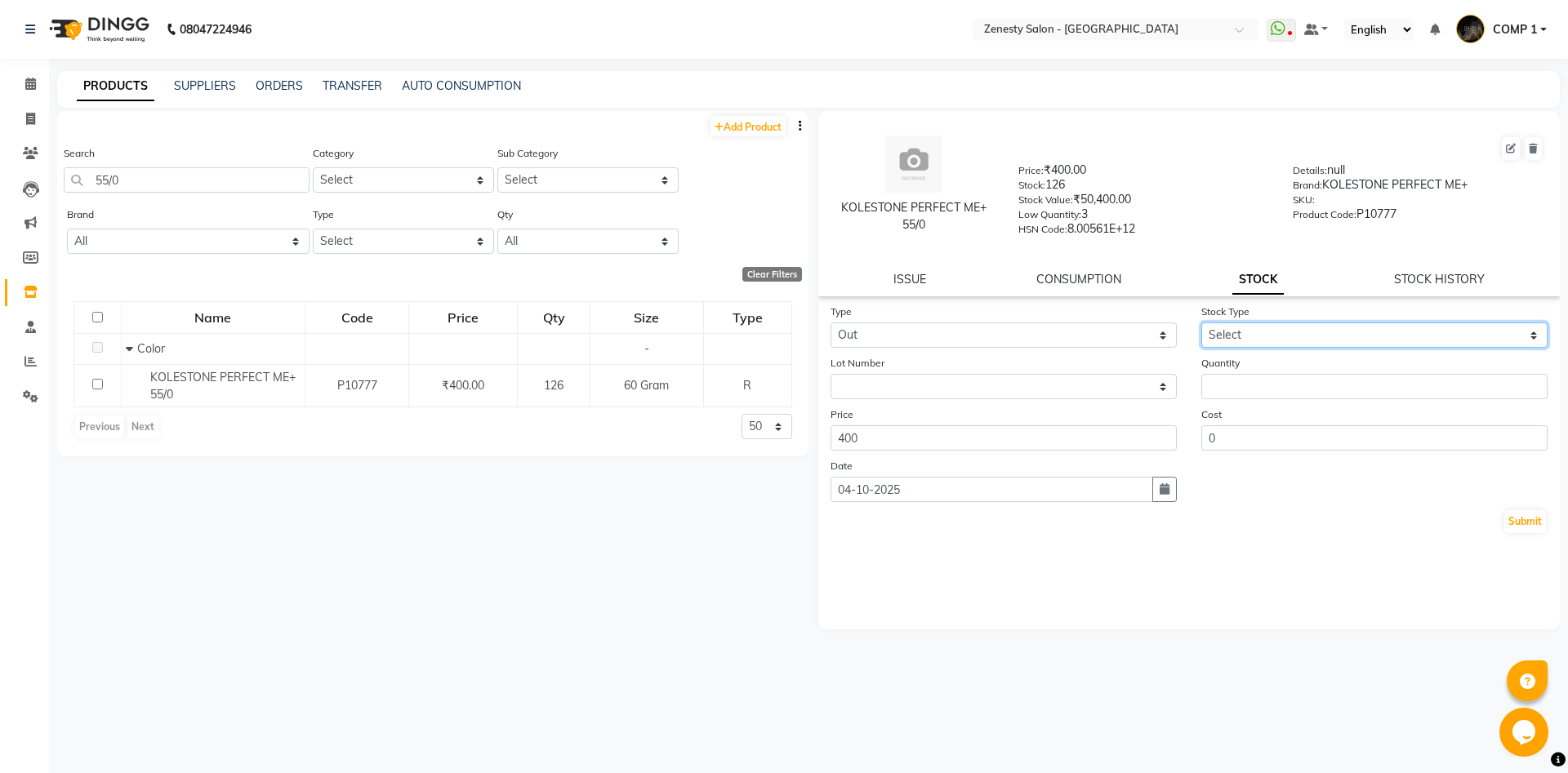
click at [1201, 322] on select "Select Internal Use Damaged Expired Adjustment Return Other" at bounding box center [1374, 335] width 346 height 25
select select "internal use"
click option "Internal Use" at bounding box center [0, 0] width 0 height 0
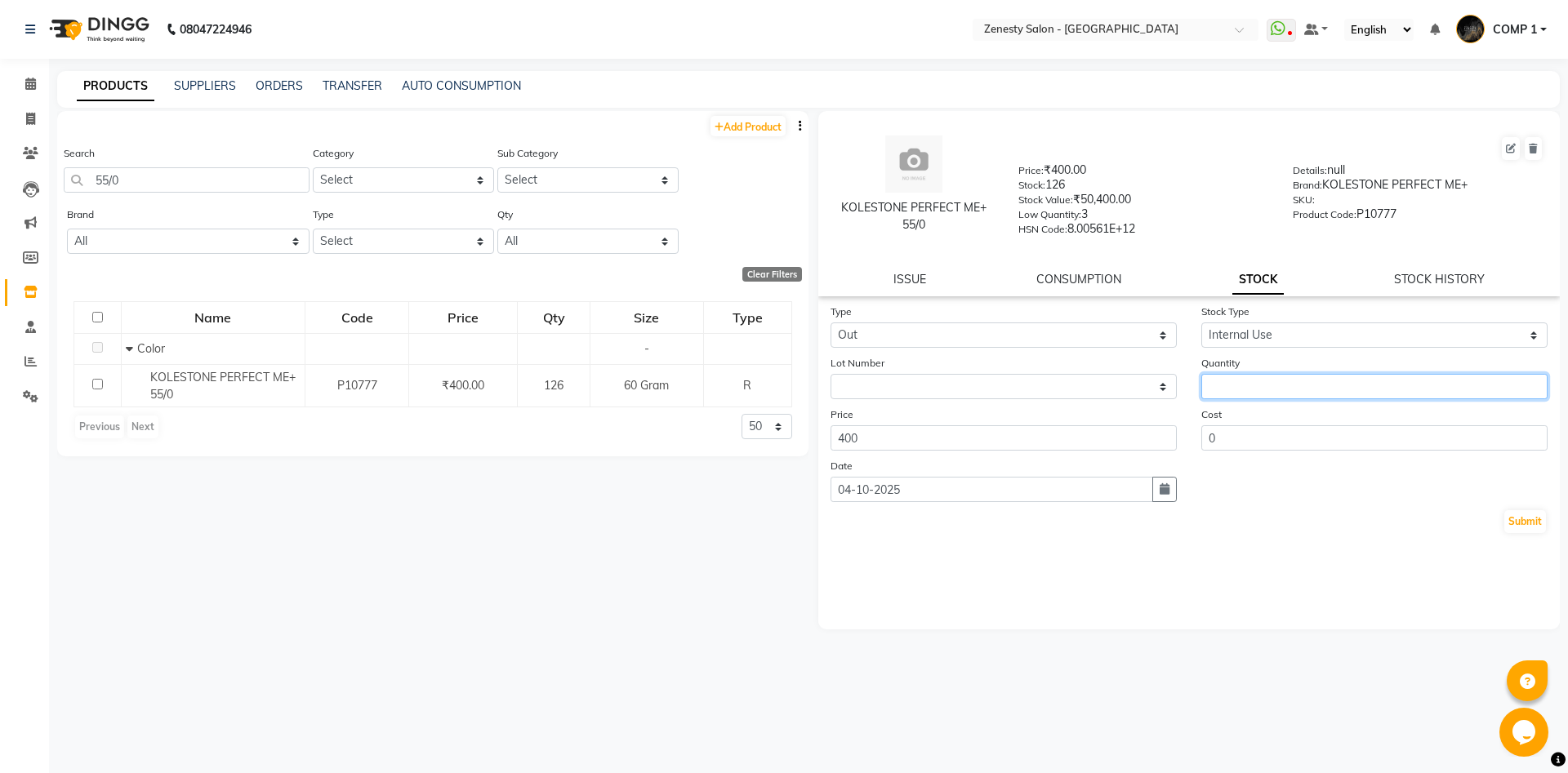
click at [1212, 393] on input "number" at bounding box center [1374, 386] width 346 height 25
type input "1"
click at [1538, 521] on button "Submit" at bounding box center [1525, 522] width 42 height 23
select select
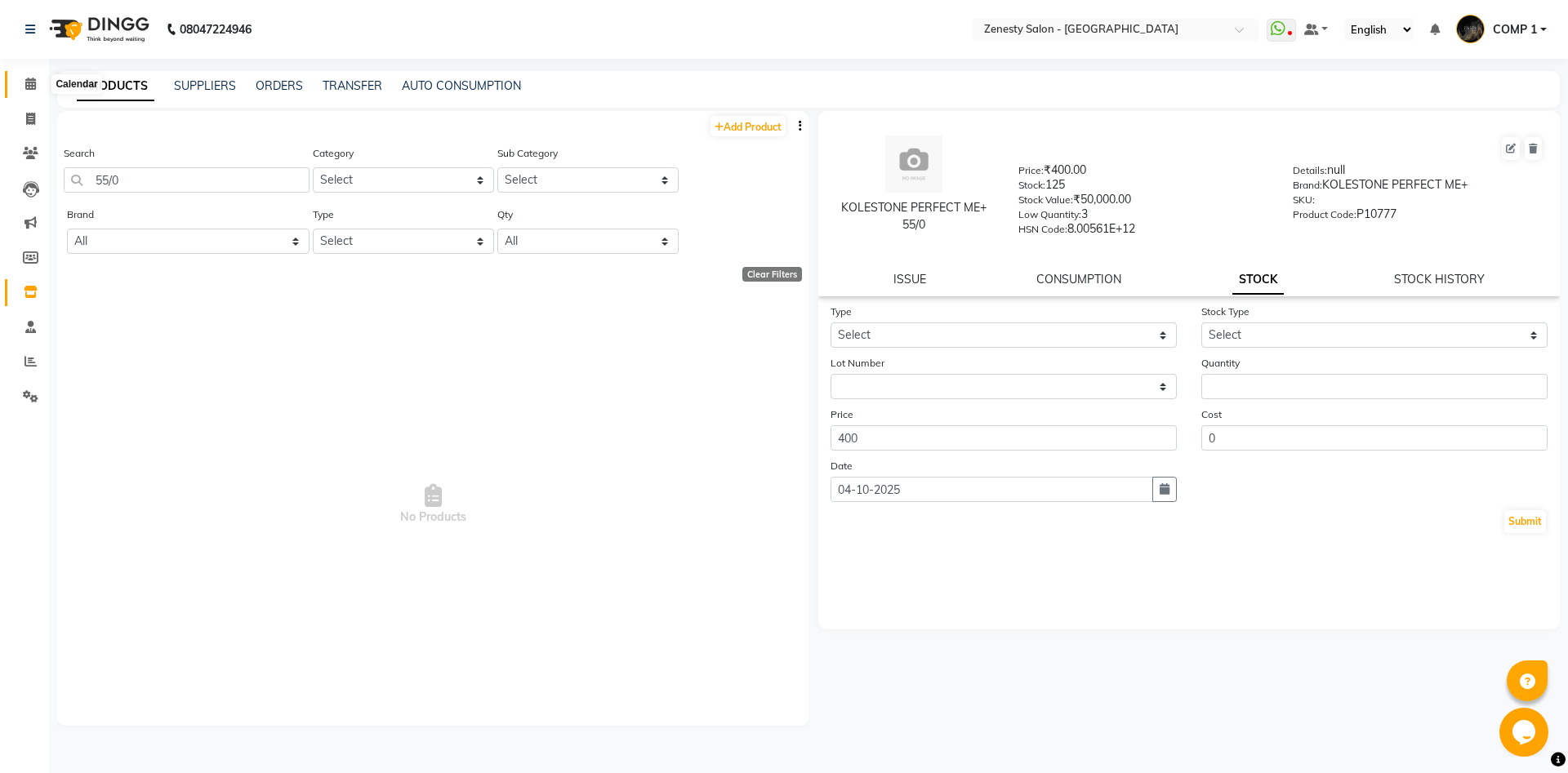
click at [24, 90] on span at bounding box center [31, 85] width 29 height 19
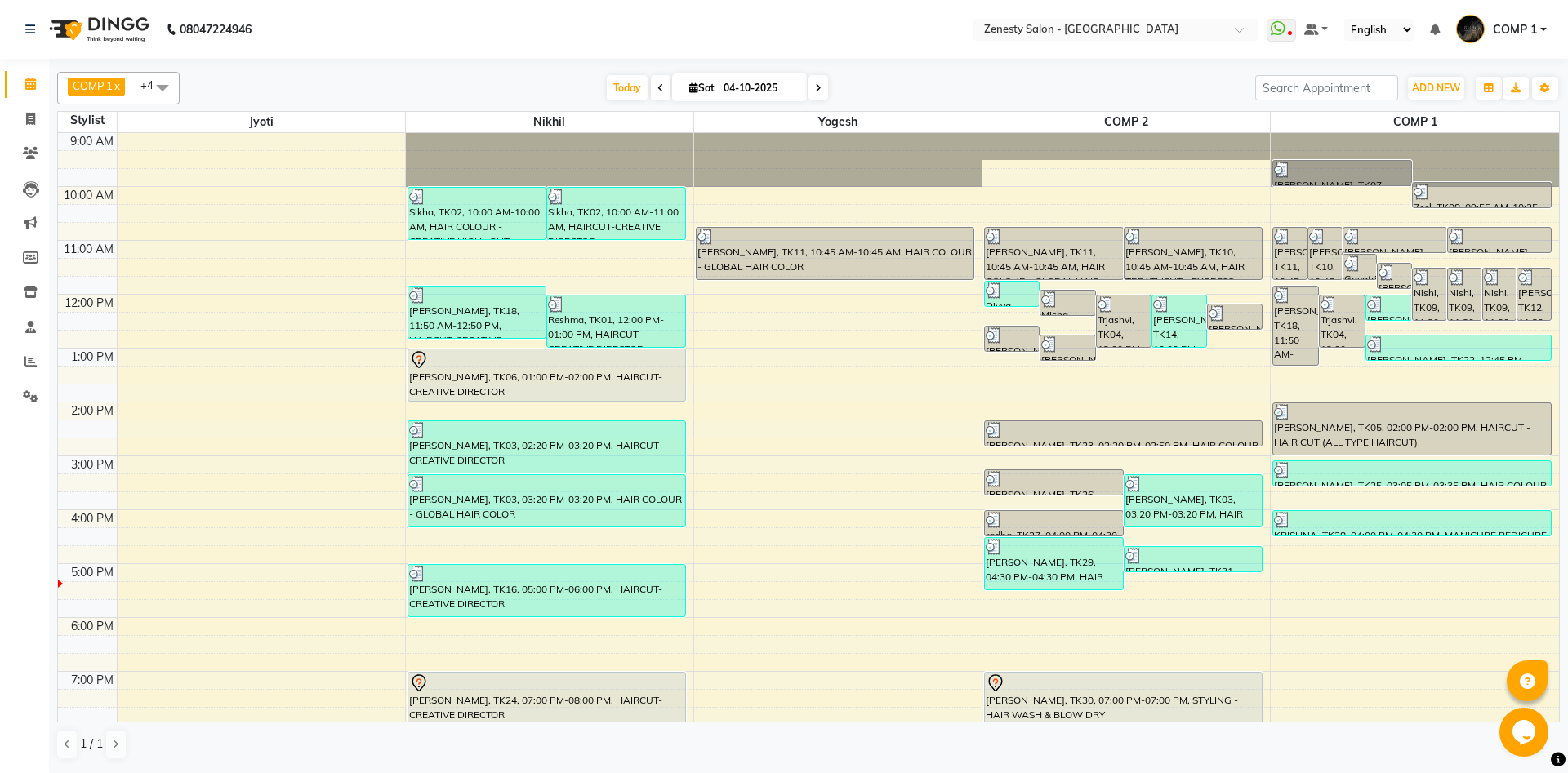
scroll to position [58, 0]
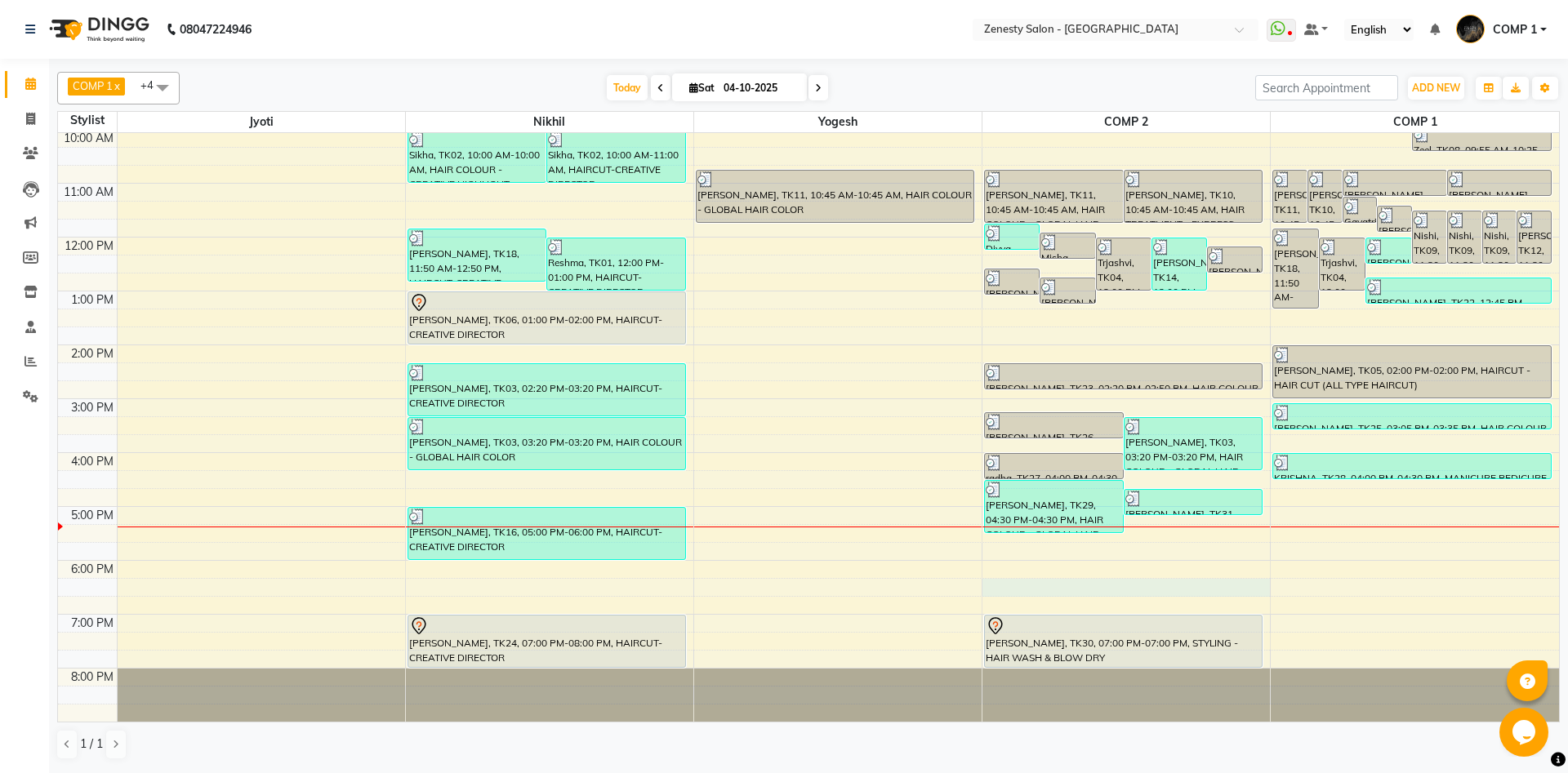
click at [1014, 586] on div "9:00 AM 10:00 AM 11:00 AM 12:00 PM 1:00 PM 2:00 PM 3:00 PM 4:00 PM 5:00 PM 6:00…" at bounding box center [809, 398] width 1501 height 646
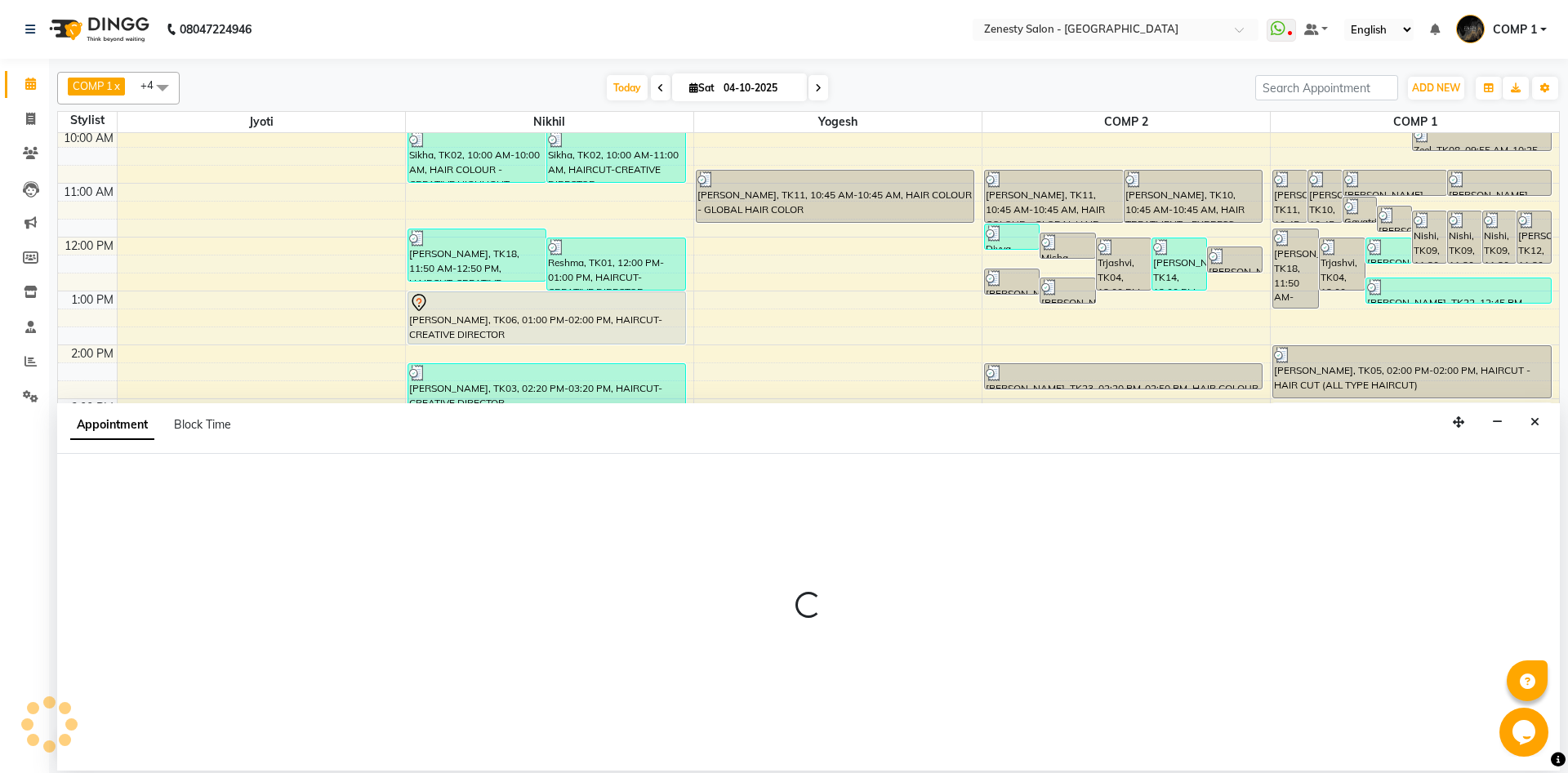
select select "40087"
select select "tentative"
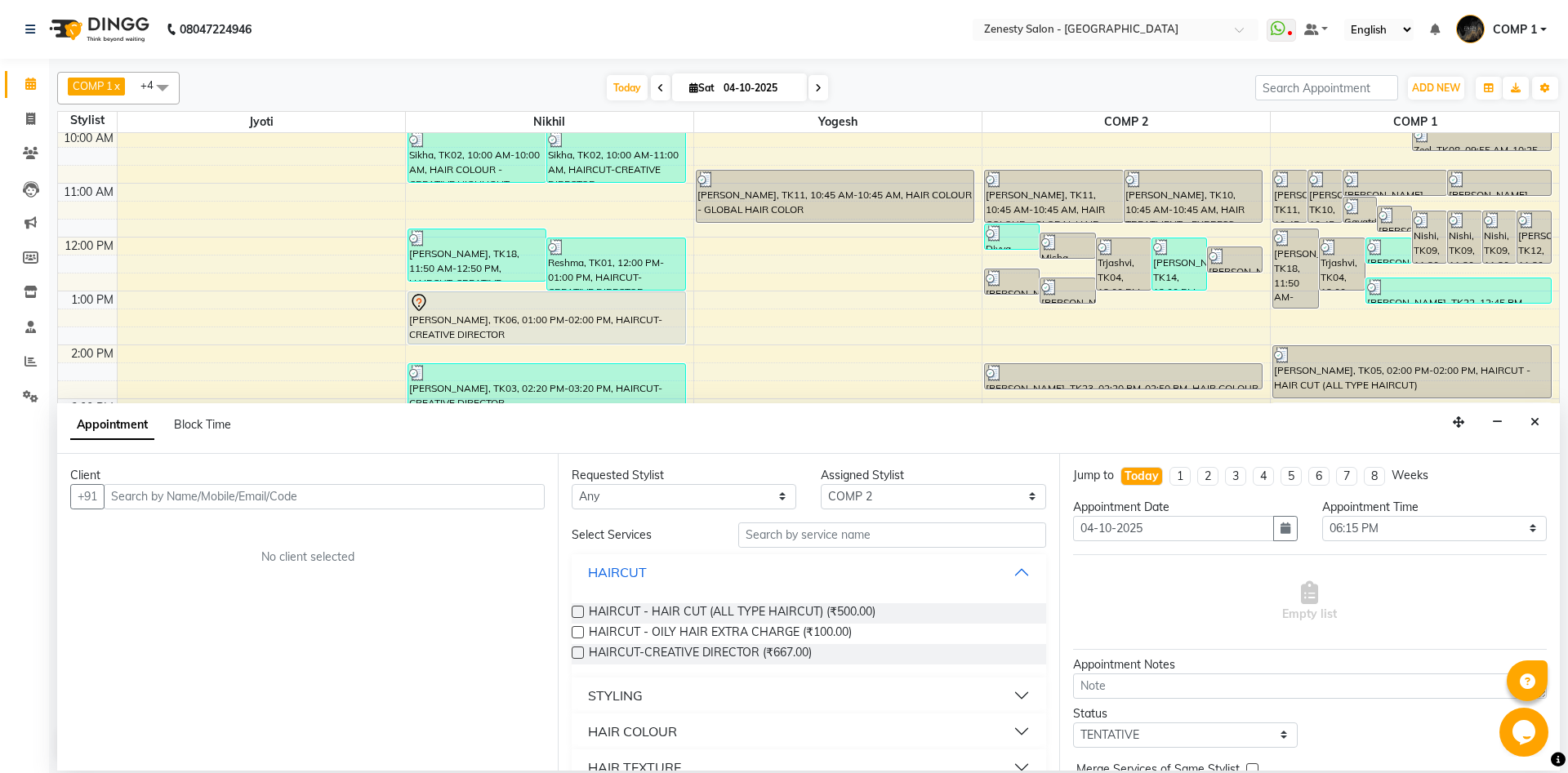
click at [1031, 587] on button "HAIRCUT" at bounding box center [808, 573] width 460 height 30
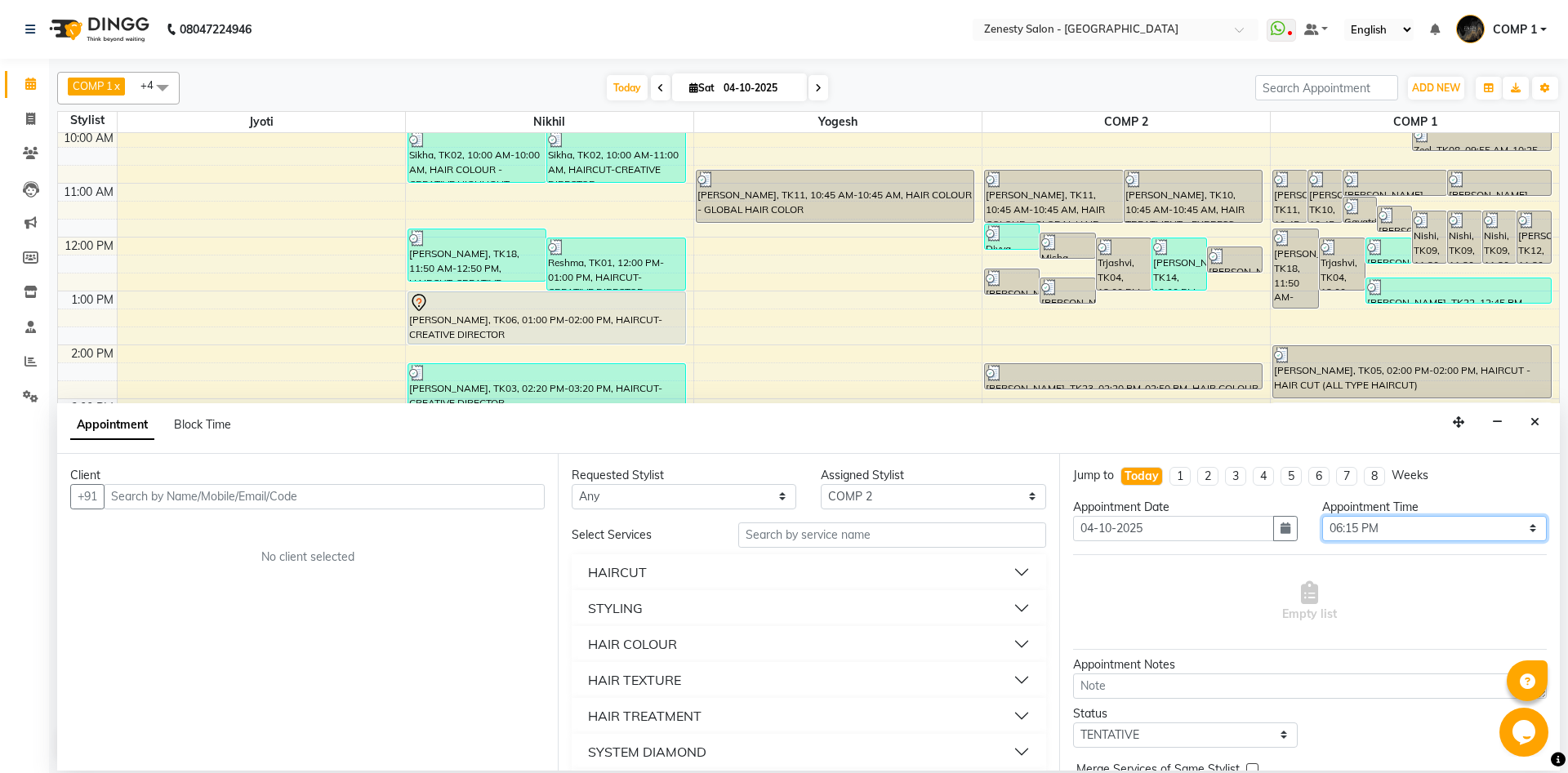
click at [1322, 516] on select "Select 10:00 AM 10:15 AM 10:30 AM 10:45 AM 11:00 AM 11:15 AM 11:30 AM 11:45 AM …" at bounding box center [1435, 528] width 225 height 25
select select "1110"
click option "06:30 PM" at bounding box center [0, 0] width 0 height 0
click at [657, 570] on button "HAIRCUT" at bounding box center [808, 573] width 460 height 30
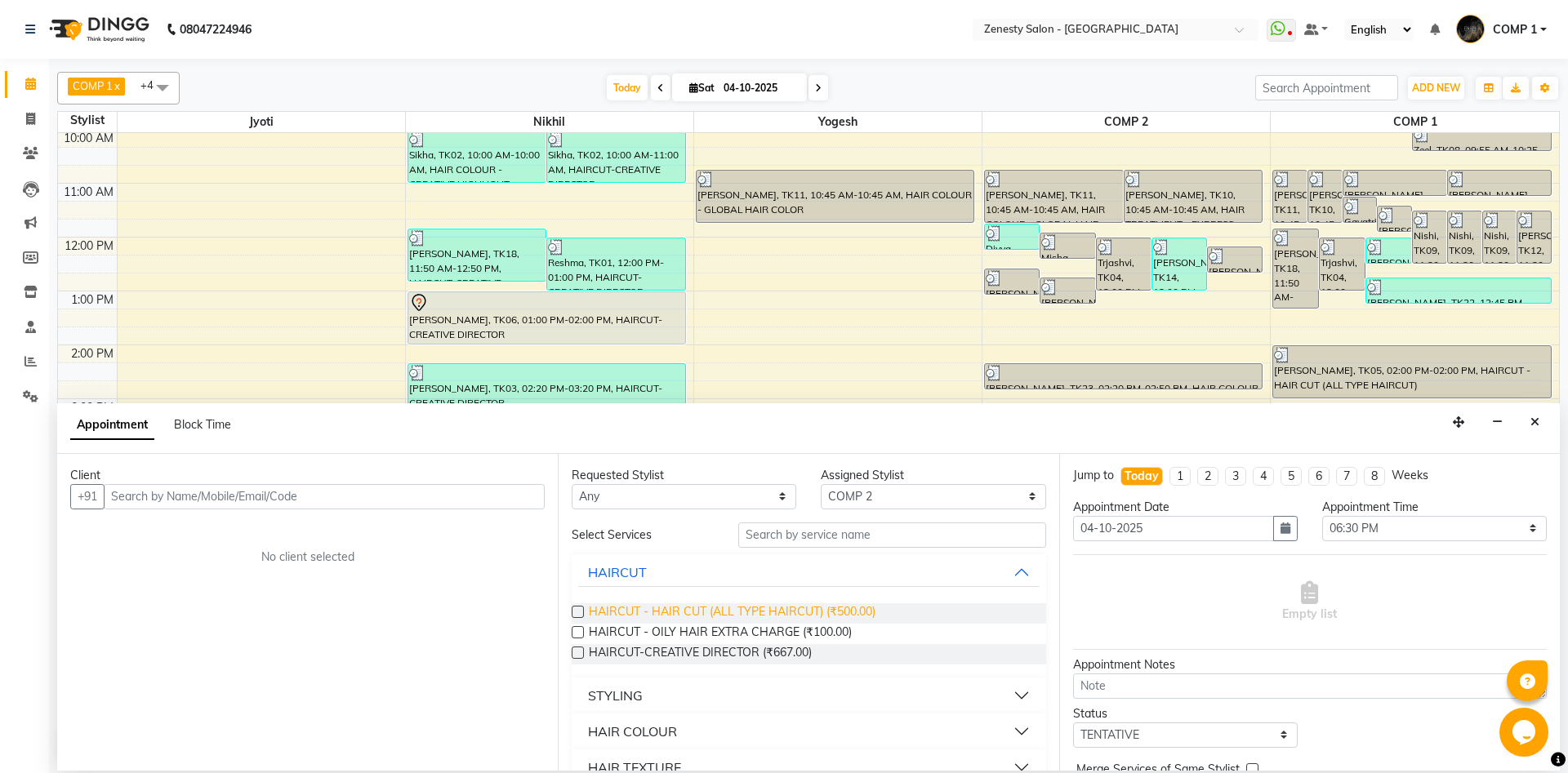
click at [635, 606] on span "HAIRCUT - HAIR CUT (ALL TYPE HAIRCUT) (₹500.00)" at bounding box center [731, 613] width 287 height 20
checkbox input "false"
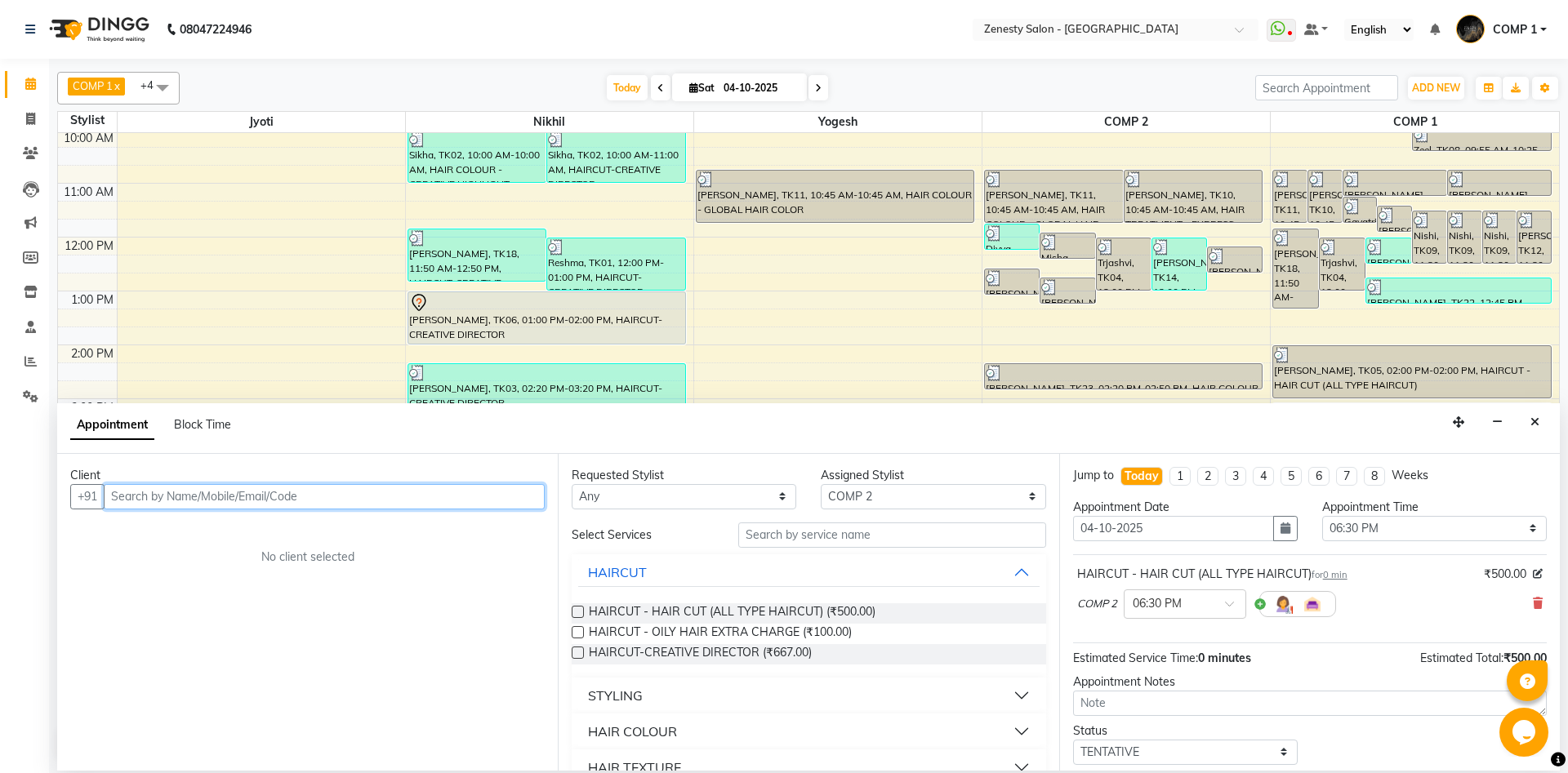
click at [343, 501] on input "text" at bounding box center [324, 497] width 441 height 25
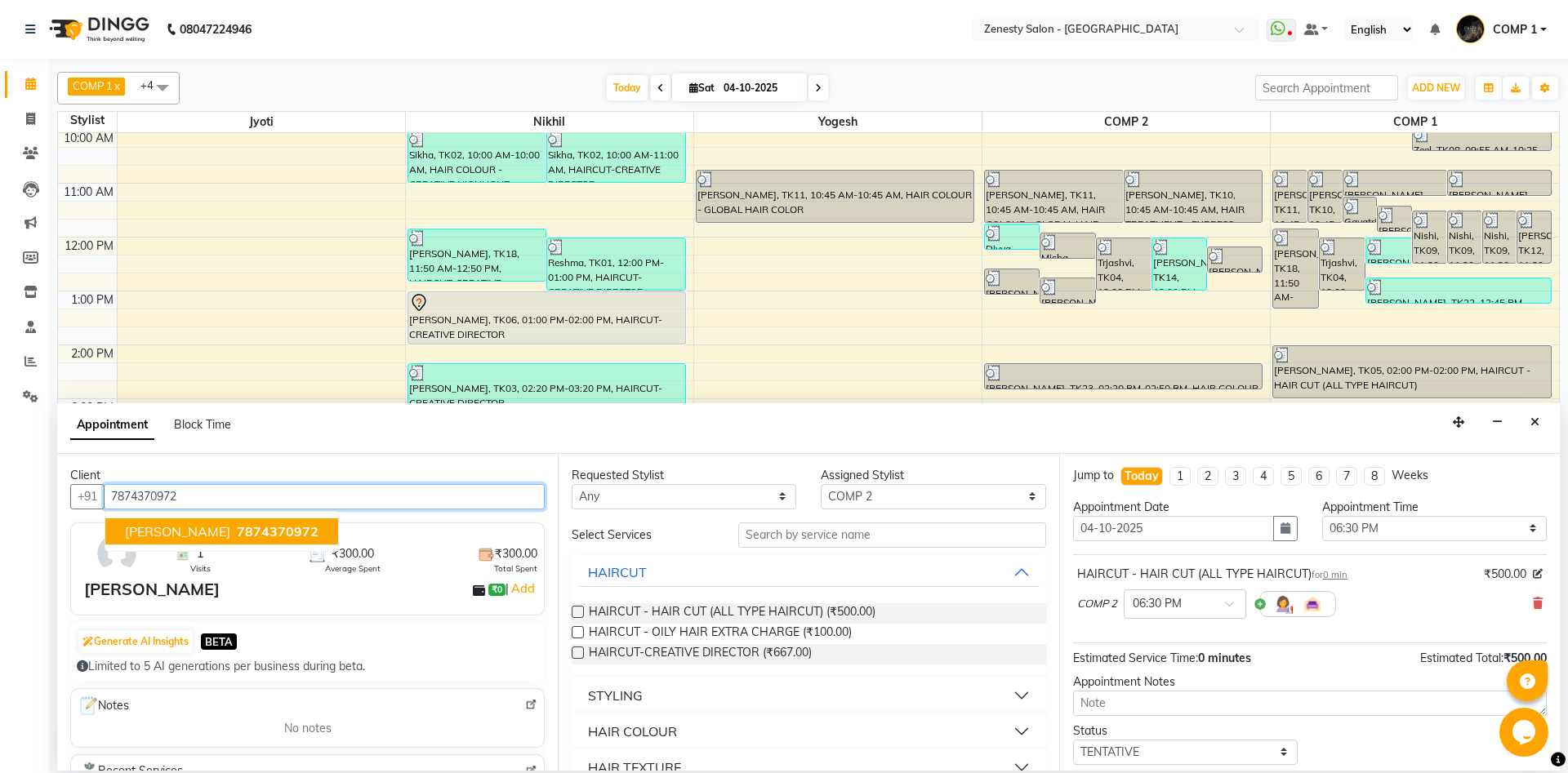
click at [237, 537] on span "7874370972" at bounding box center [278, 532] width 82 height 17
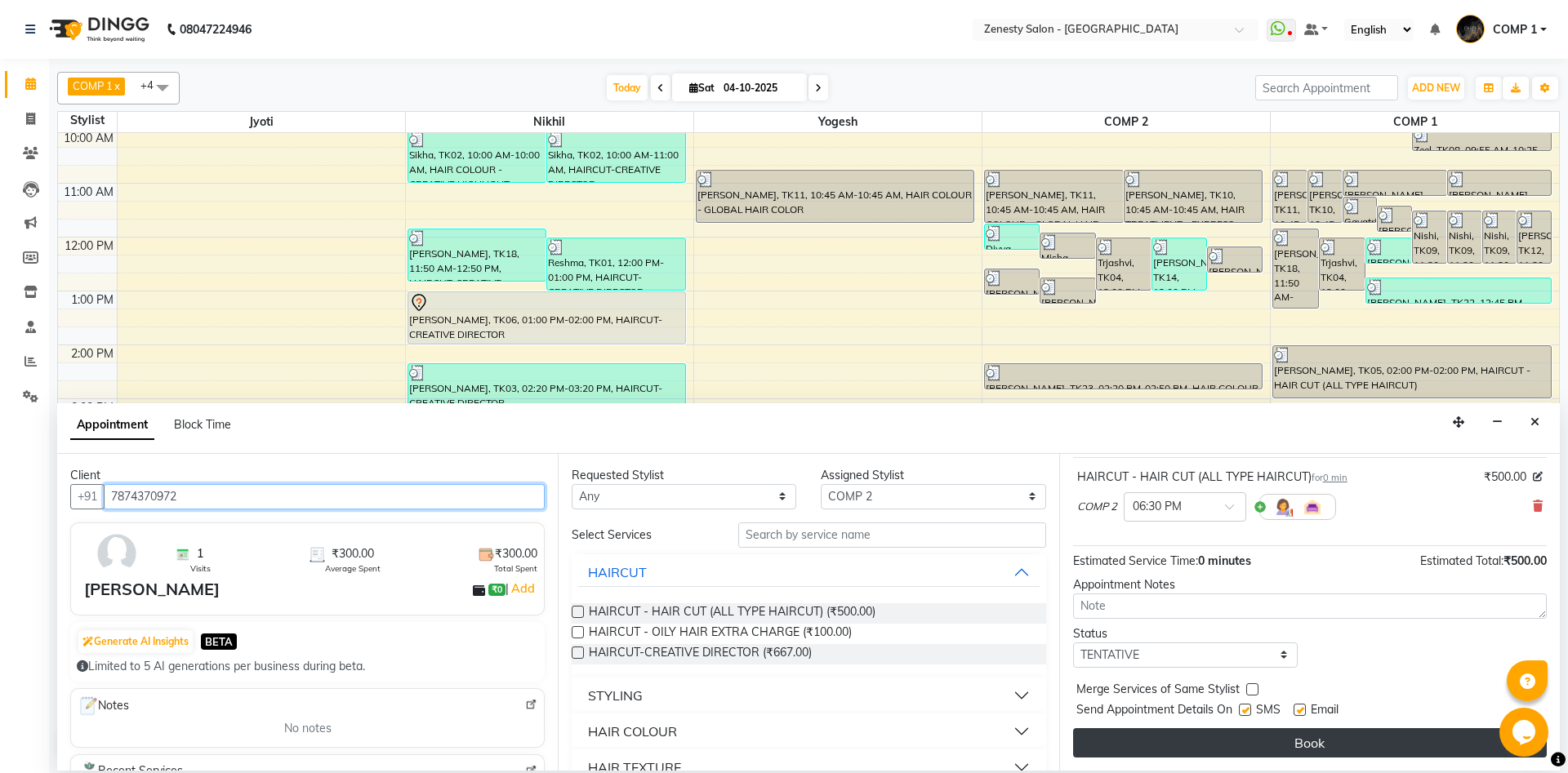
type input "7874370972"
click at [1328, 742] on button "Book" at bounding box center [1309, 743] width 473 height 30
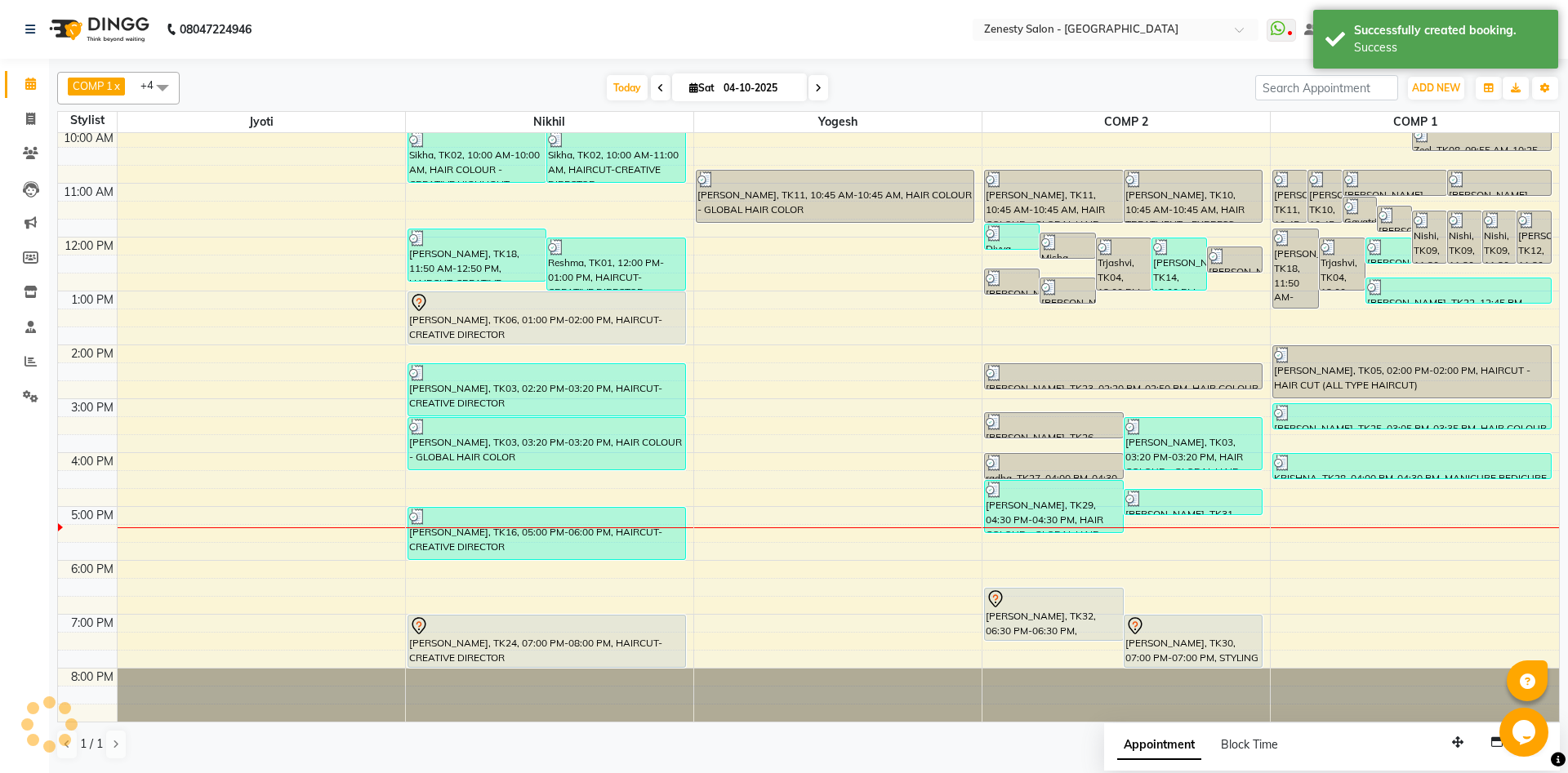
scroll to position [0, 0]
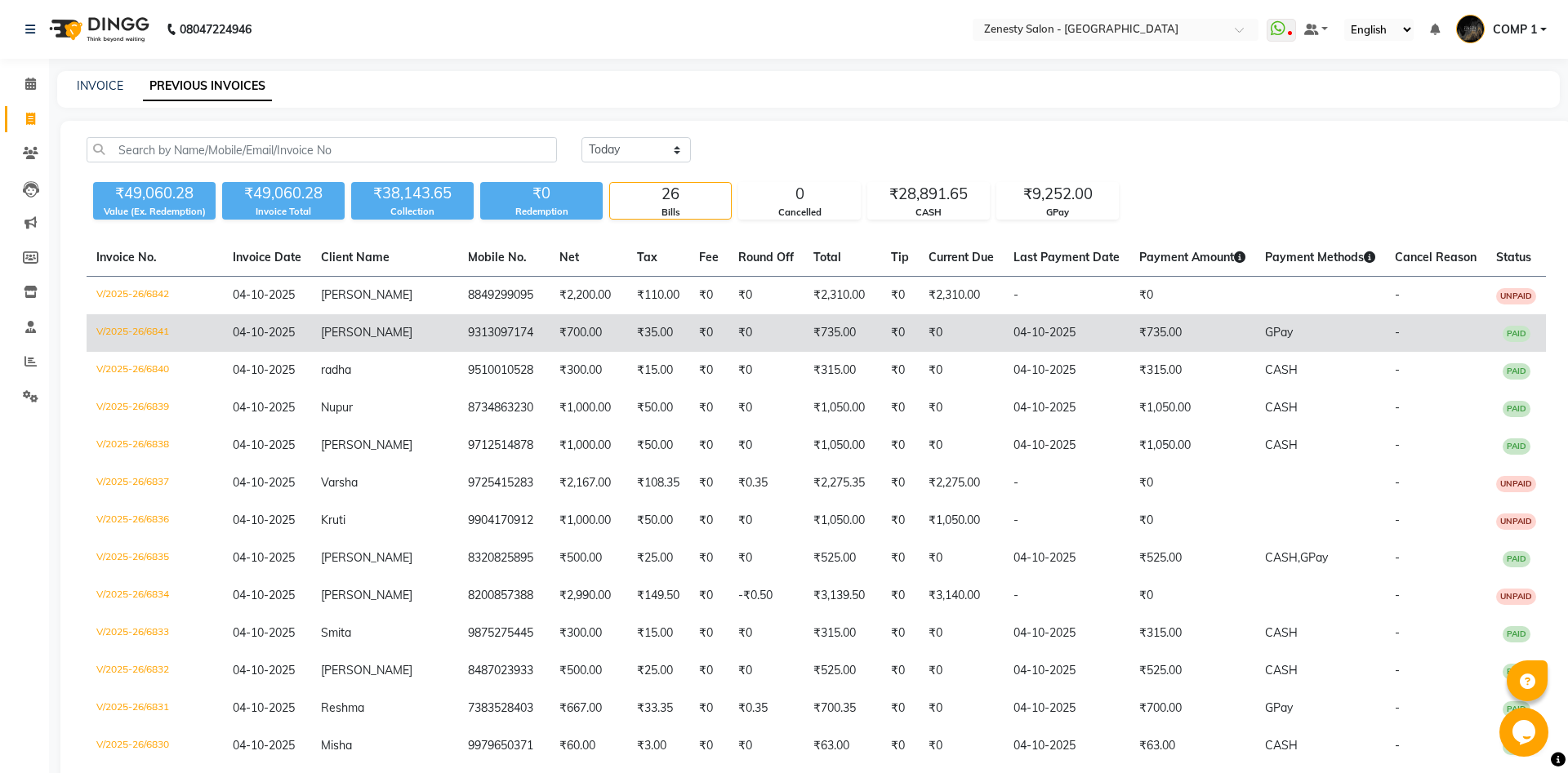
click at [458, 337] on td "9313097174" at bounding box center [504, 333] width 92 height 37
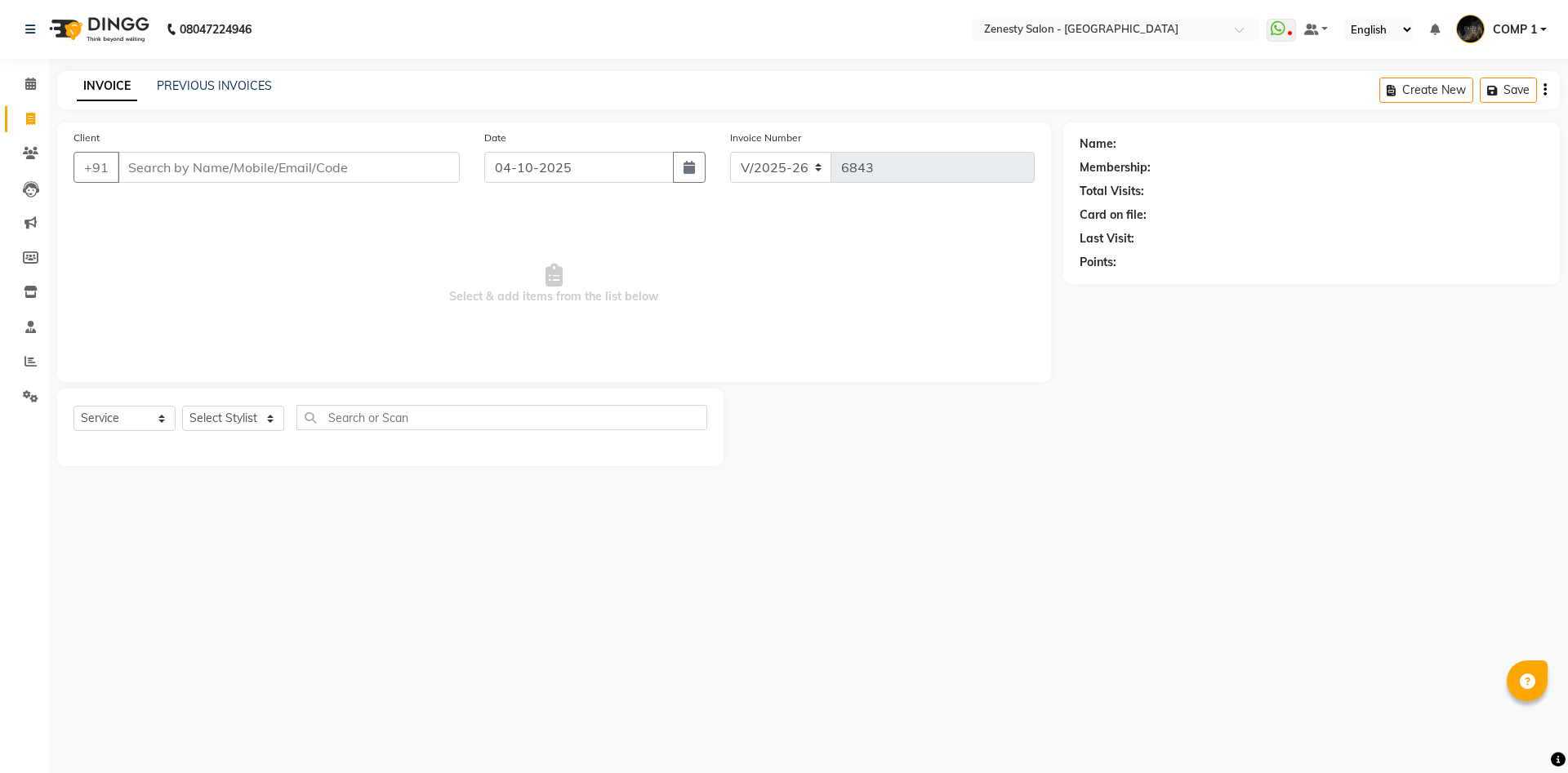
select select "5713"
select select "service"
click at [182, 406] on select "Select Stylist [PERSON_NAME] [PERSON_NAME] [PERSON_NAME] Khalifa [PERSON_NAME] …" at bounding box center [233, 418] width 102 height 25
select select "40087"
click option "COMP 2" at bounding box center [0, 0] width 0 height 0
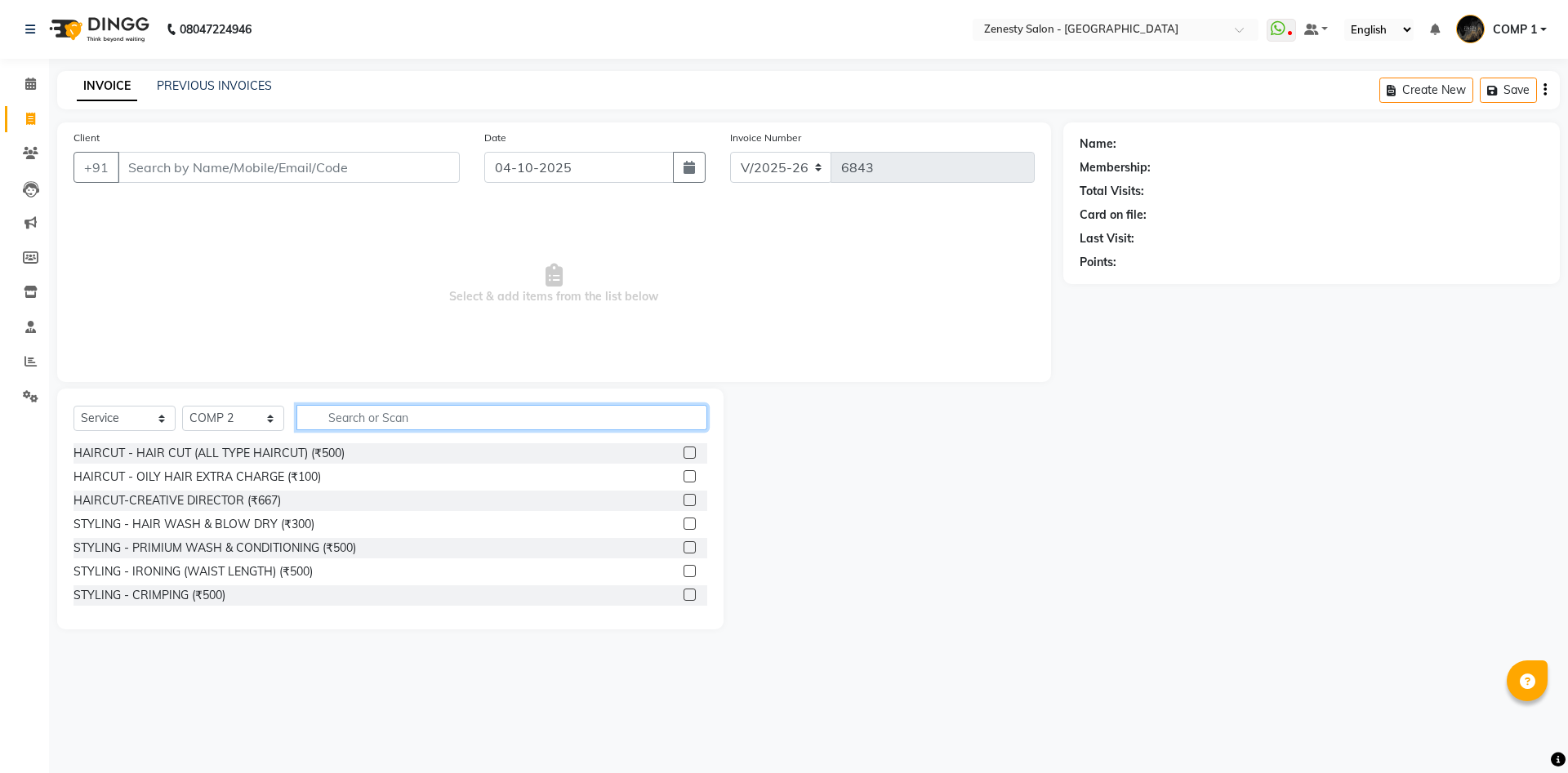
click at [332, 421] on input "text" at bounding box center [501, 417] width 411 height 25
click at [397, 421] on input "text" at bounding box center [501, 417] width 411 height 25
click at [401, 419] on input "text" at bounding box center [501, 417] width 411 height 25
click at [200, 595] on div "STYLING - CRIMPING (₹500)" at bounding box center [149, 596] width 152 height 17
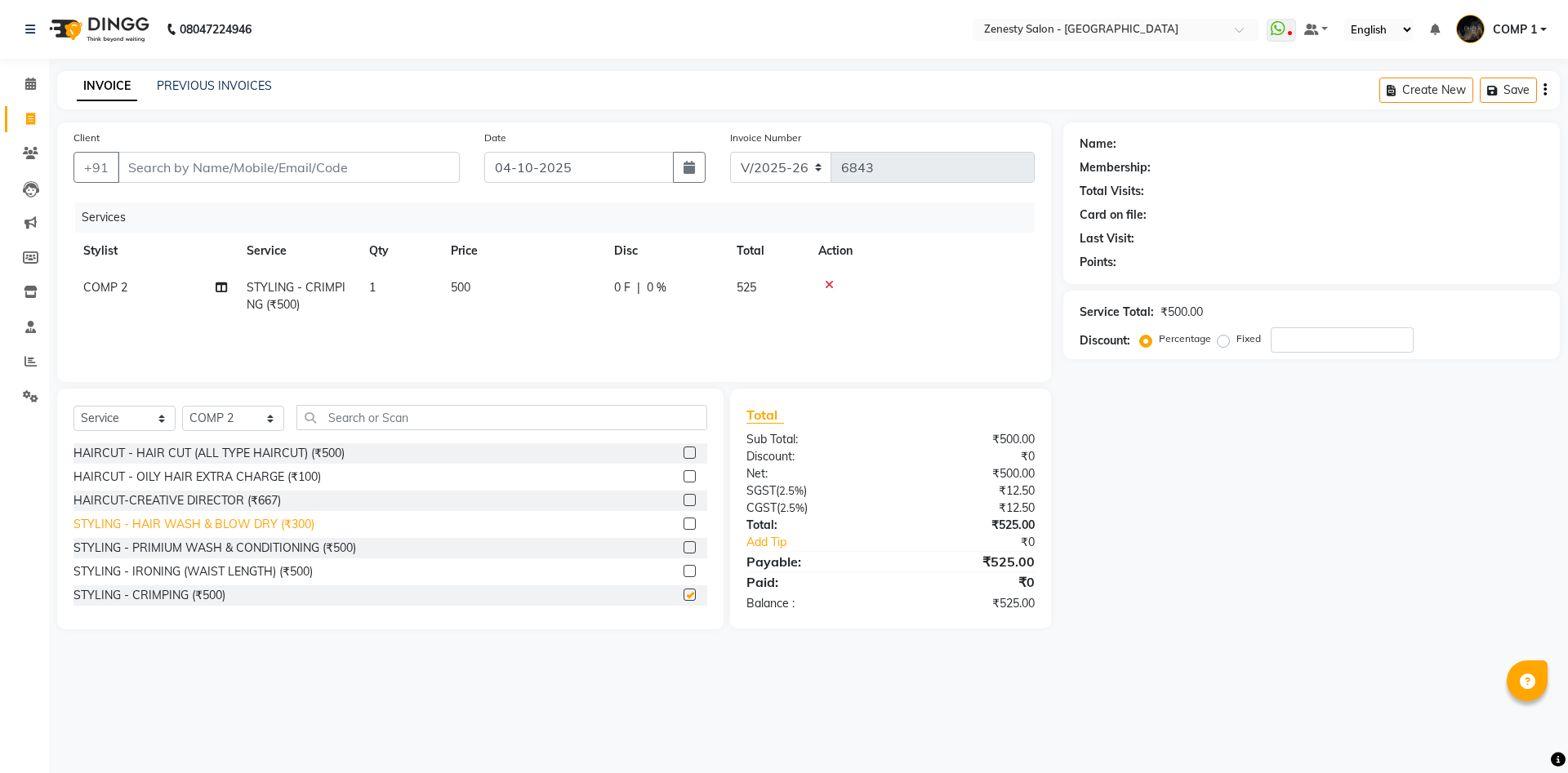
checkbox input "false"
click at [383, 420] on input "text" at bounding box center [501, 417] width 411 height 25
click at [832, 283] on icon at bounding box center [829, 284] width 9 height 11
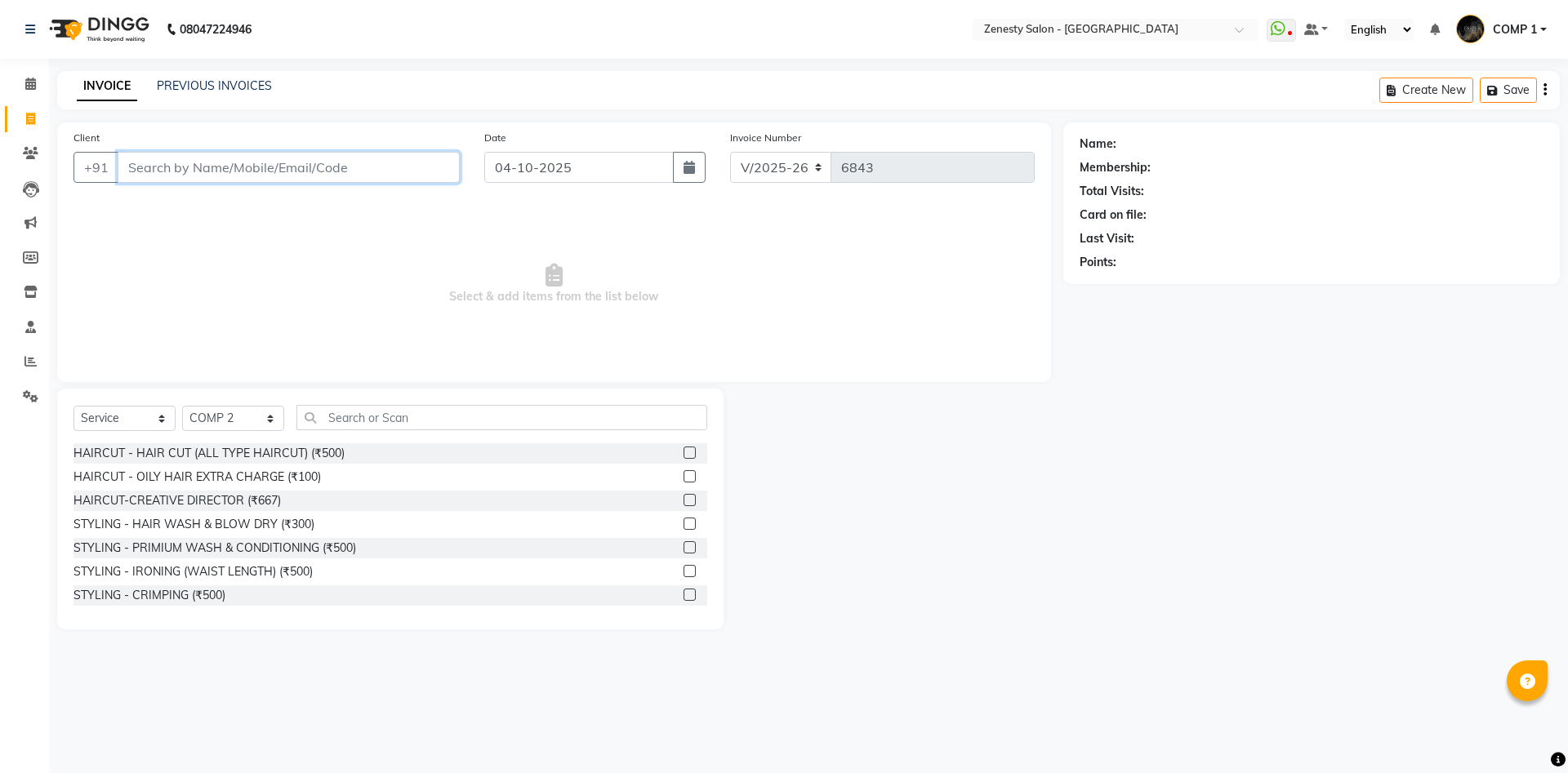
click at [360, 170] on input "Client" at bounding box center [288, 167] width 343 height 31
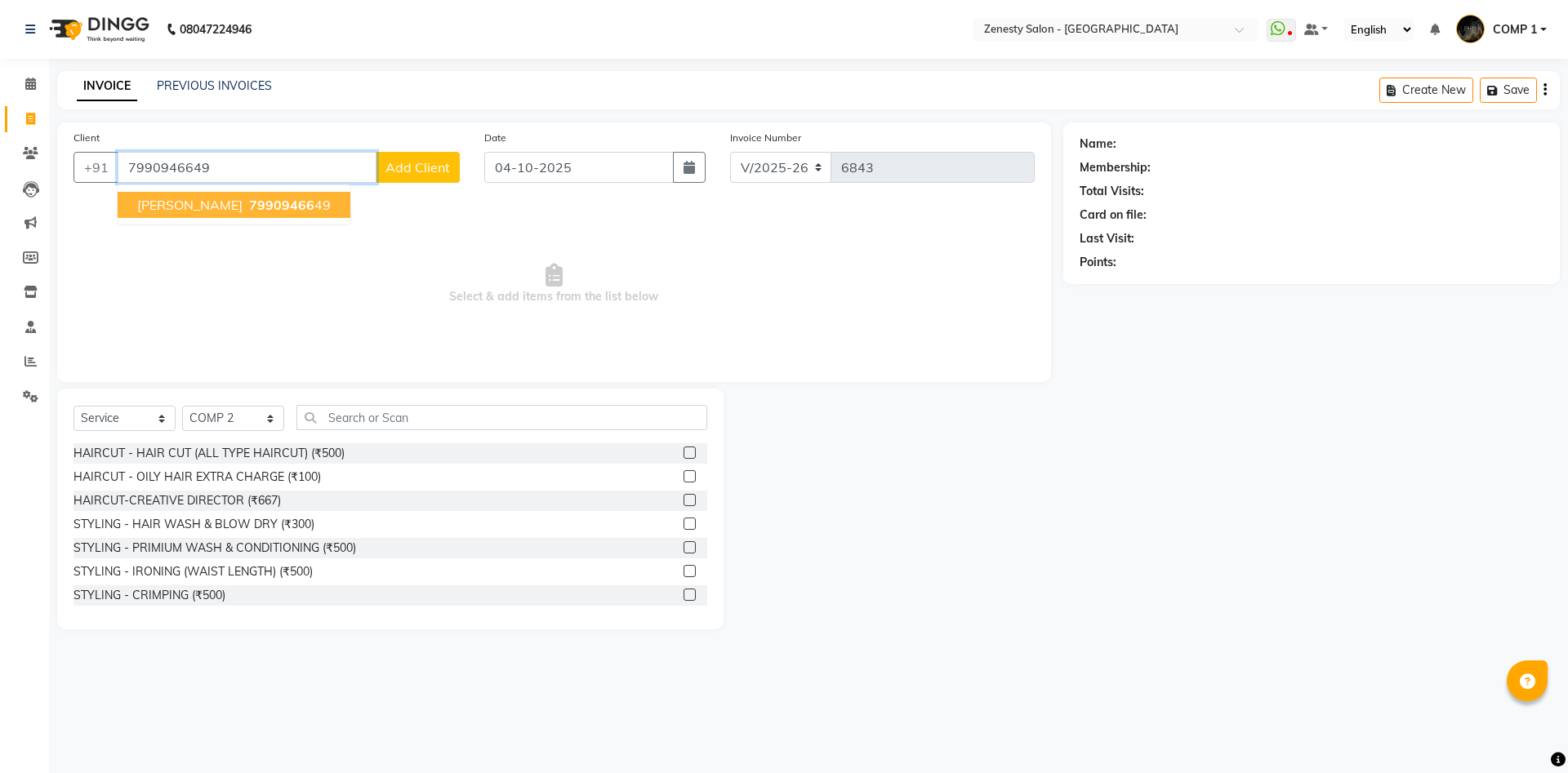
type input "7990946649"
click at [249, 205] on span "79909466" at bounding box center [282, 205] width 65 height 17
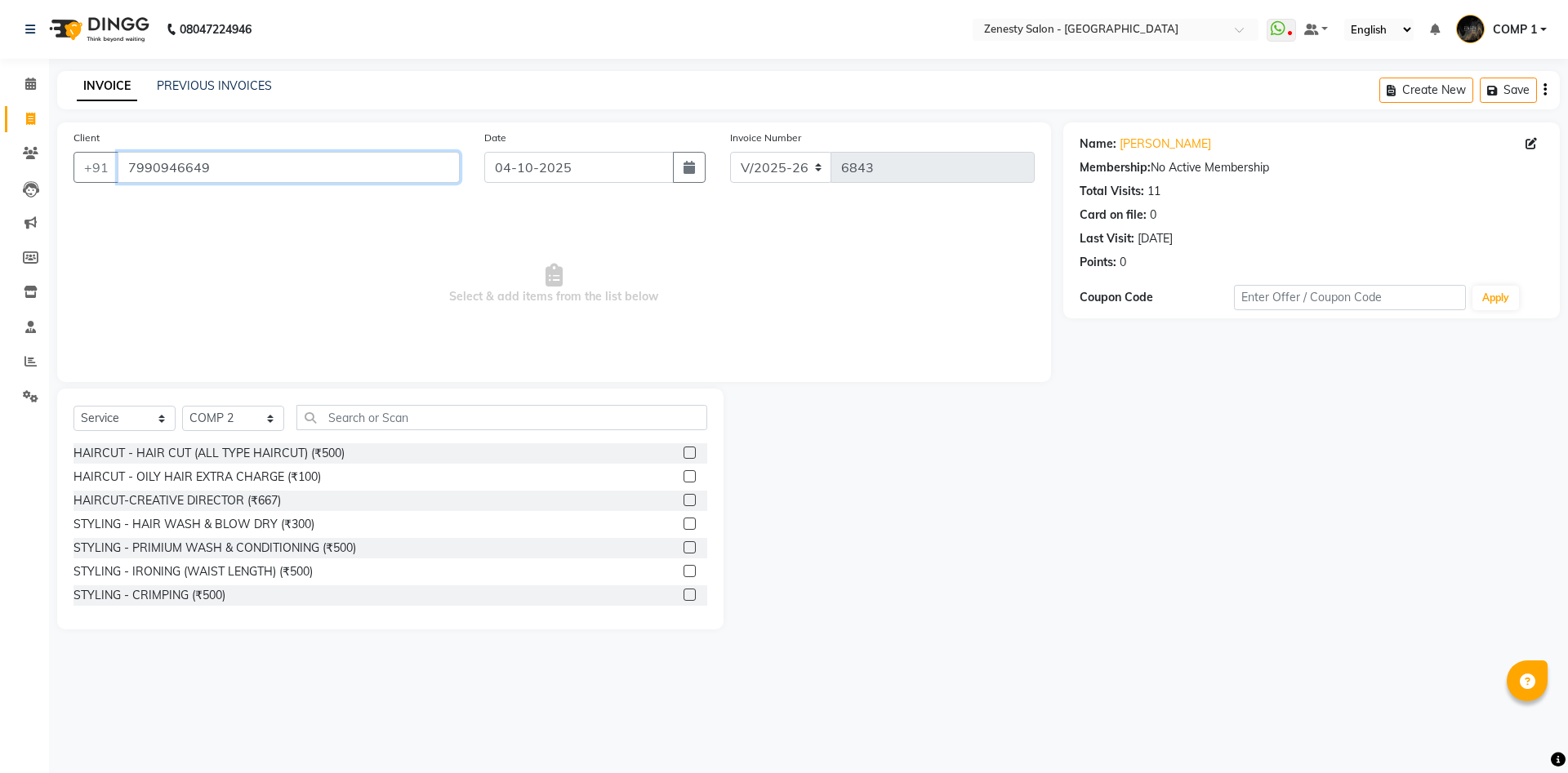
drag, startPoint x: 216, startPoint y: 173, endPoint x: 102, endPoint y: 176, distance: 114.0
click at [118, 176] on input "7990946649" at bounding box center [288, 167] width 343 height 31
click at [372, 169] on input "7990946649" at bounding box center [288, 167] width 343 height 31
drag, startPoint x: 232, startPoint y: 180, endPoint x: 85, endPoint y: 205, distance: 149.1
click at [118, 183] on input "7990946649" at bounding box center [288, 167] width 343 height 31
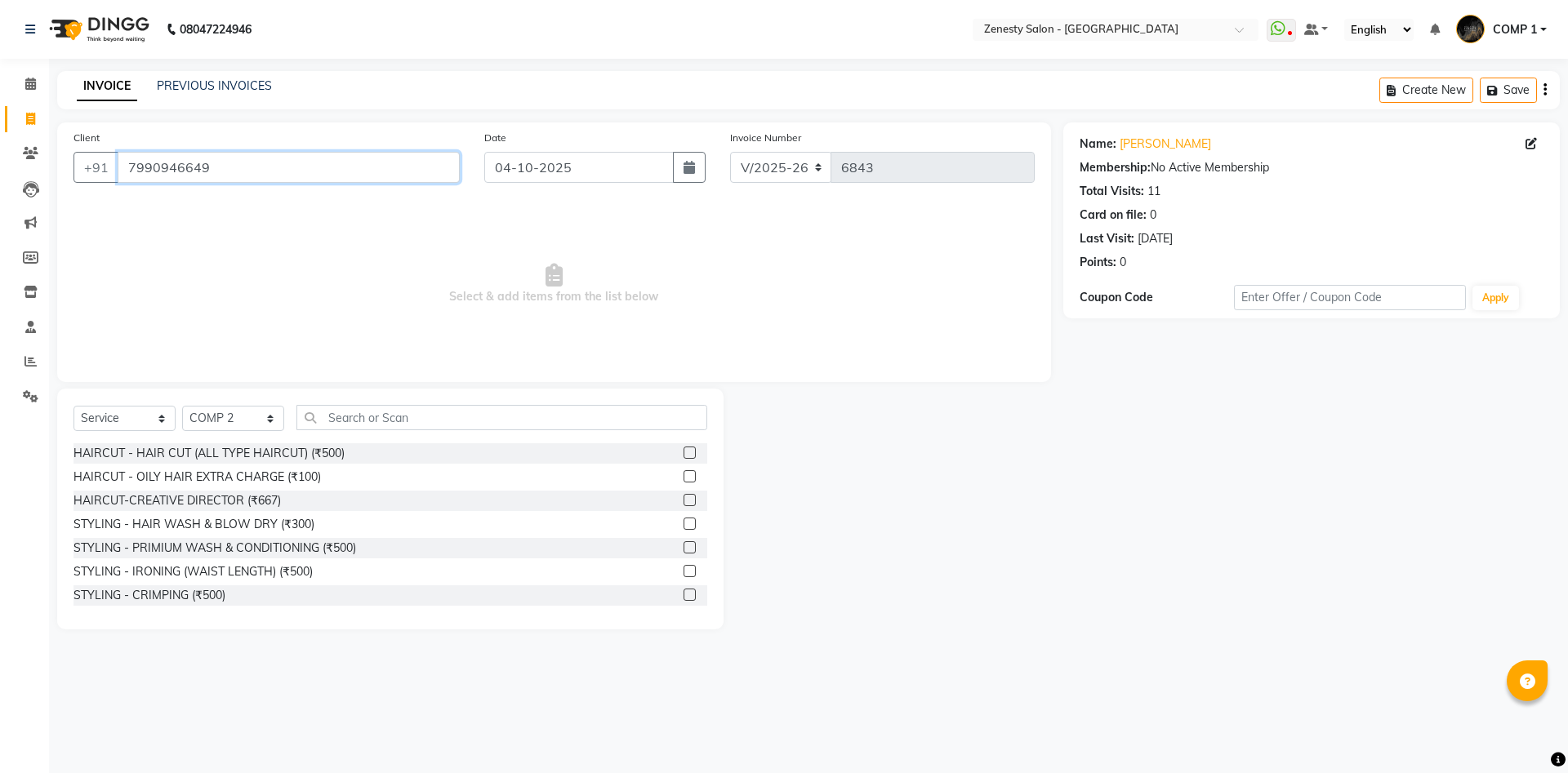
click at [239, 173] on input "7990946649" at bounding box center [288, 167] width 343 height 31
drag, startPoint x: 259, startPoint y: 169, endPoint x: 15, endPoint y: 180, distance: 244.2
click at [118, 180] on input "7990946649" at bounding box center [288, 167] width 343 height 31
click at [255, 174] on input "7990946649" at bounding box center [288, 167] width 343 height 31
click at [422, 417] on input "text" at bounding box center [501, 417] width 411 height 25
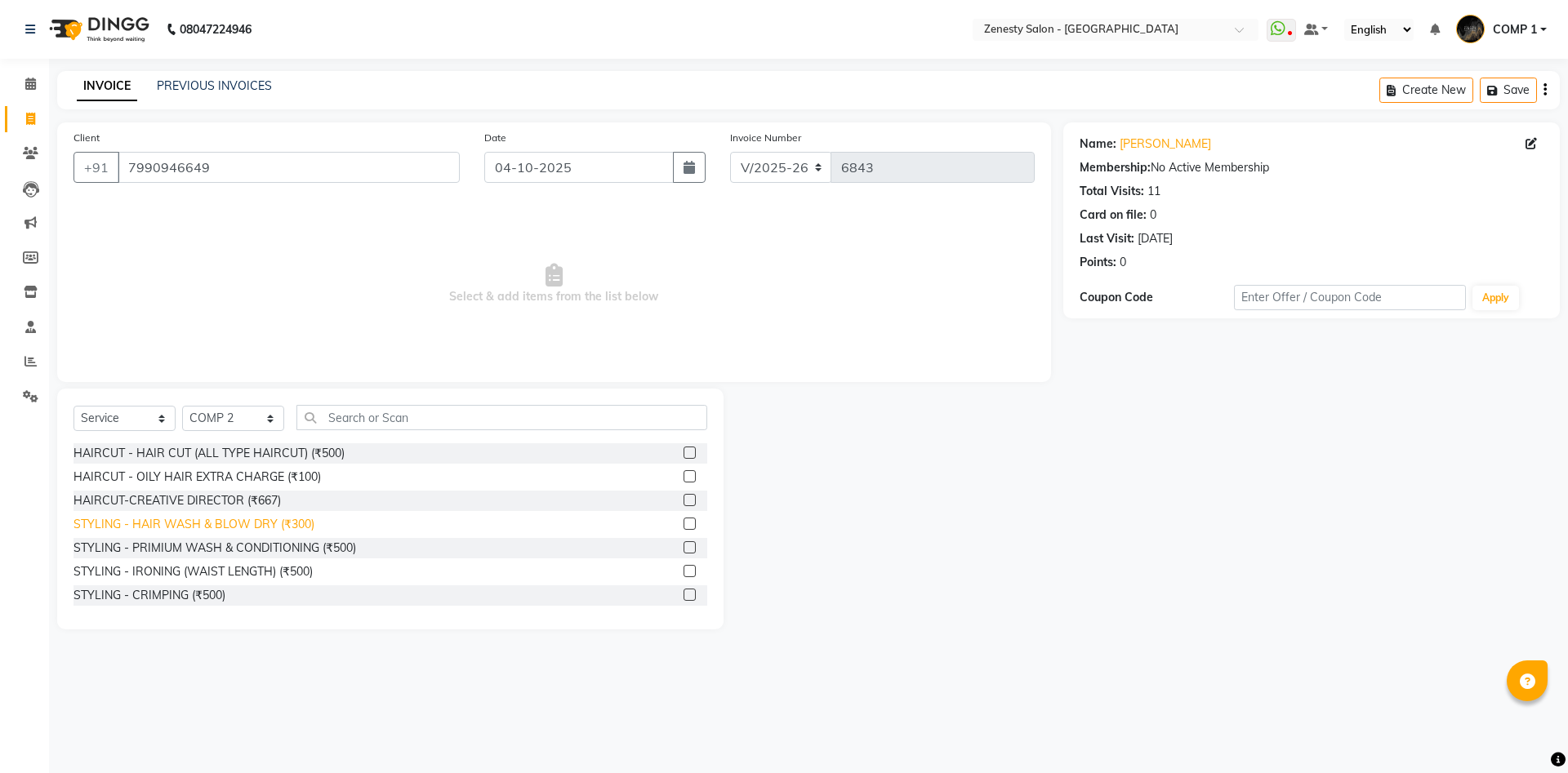
click at [193, 524] on div "STYLING - HAIR WASH & BLOW DRY (₹300)" at bounding box center [193, 525] width 241 height 17
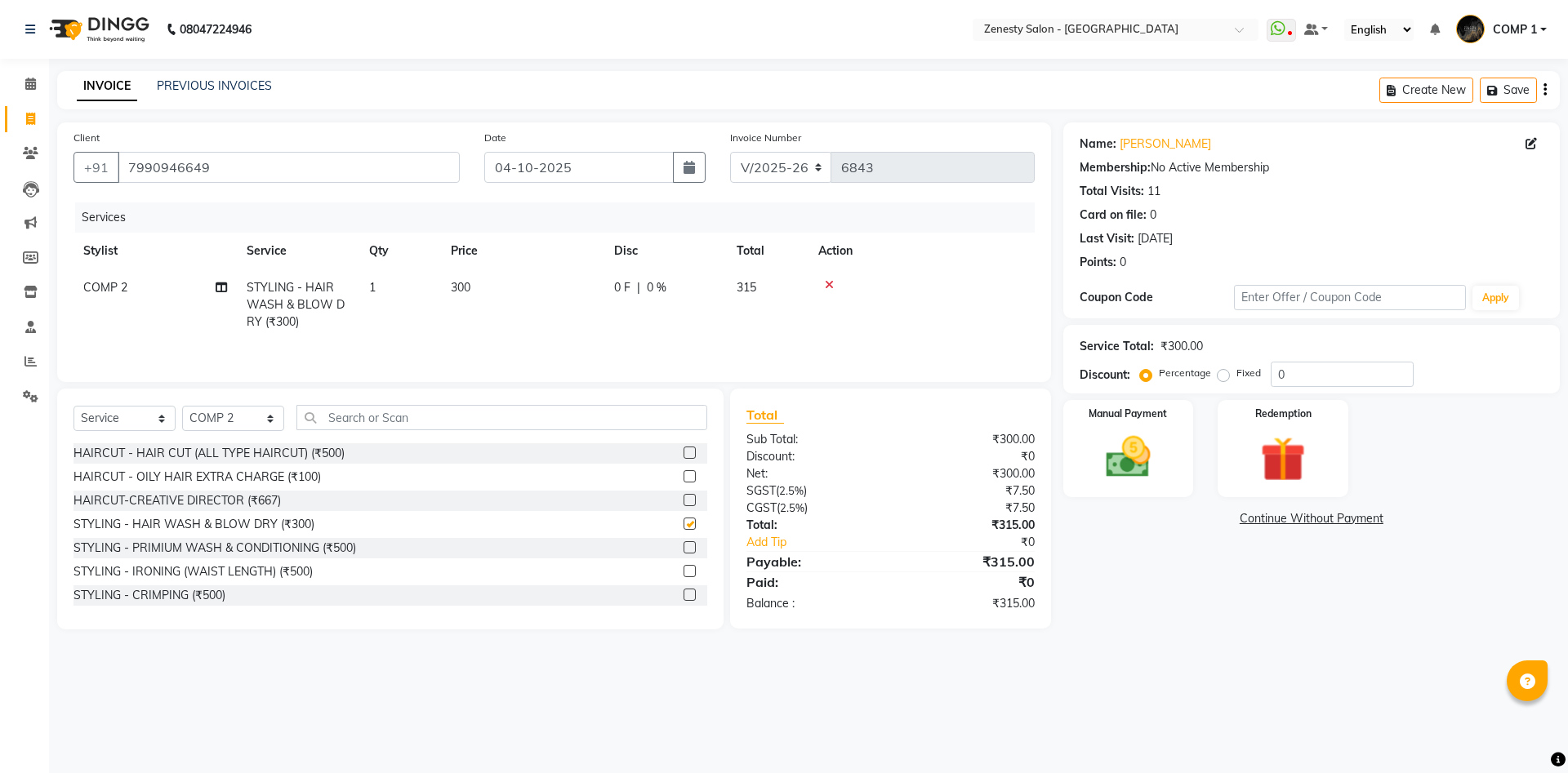
checkbox input "false"
click at [1142, 468] on img at bounding box center [1128, 458] width 76 height 54
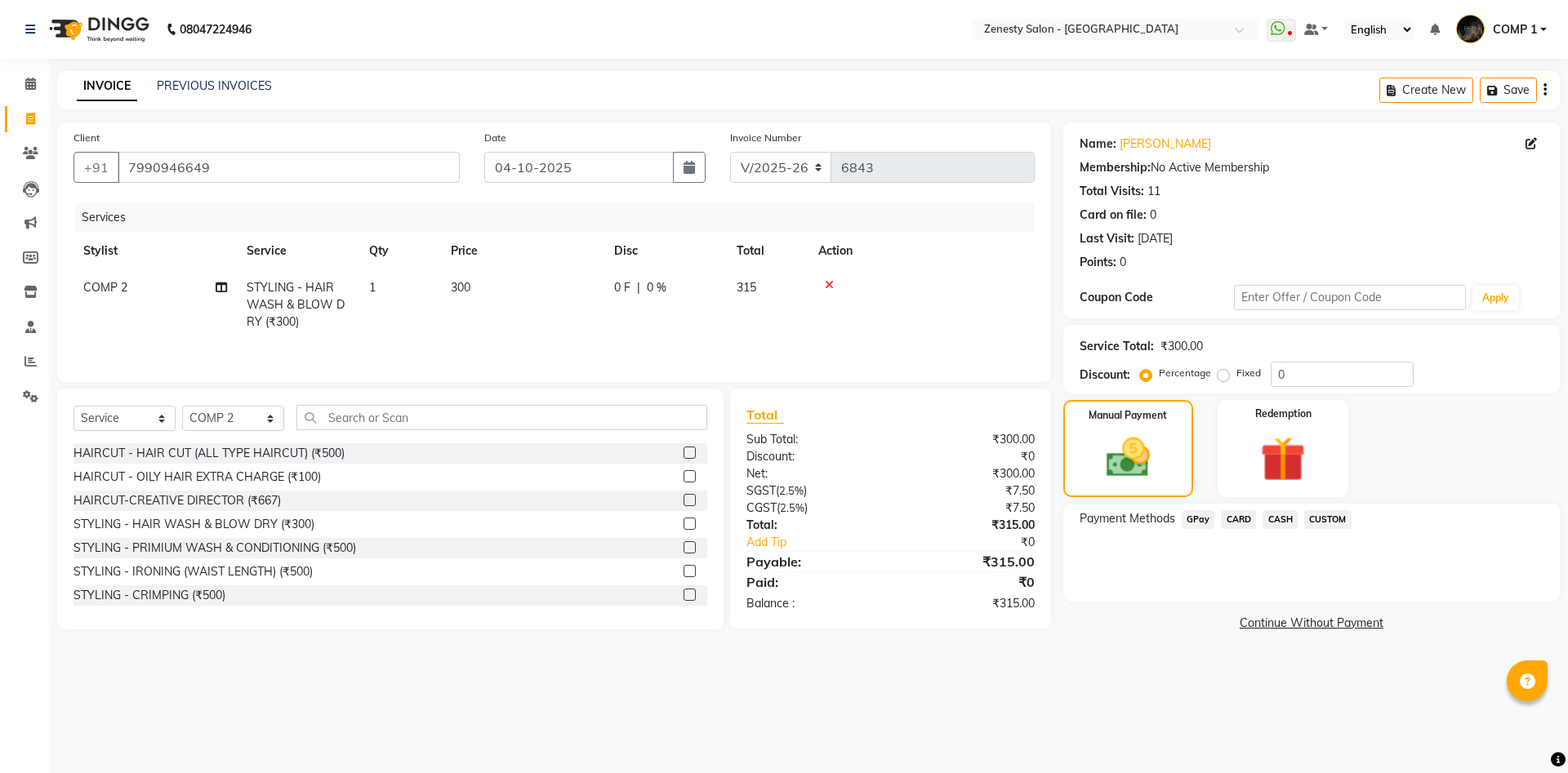
click at [1199, 521] on span "GPay" at bounding box center [1198, 520] width 33 height 19
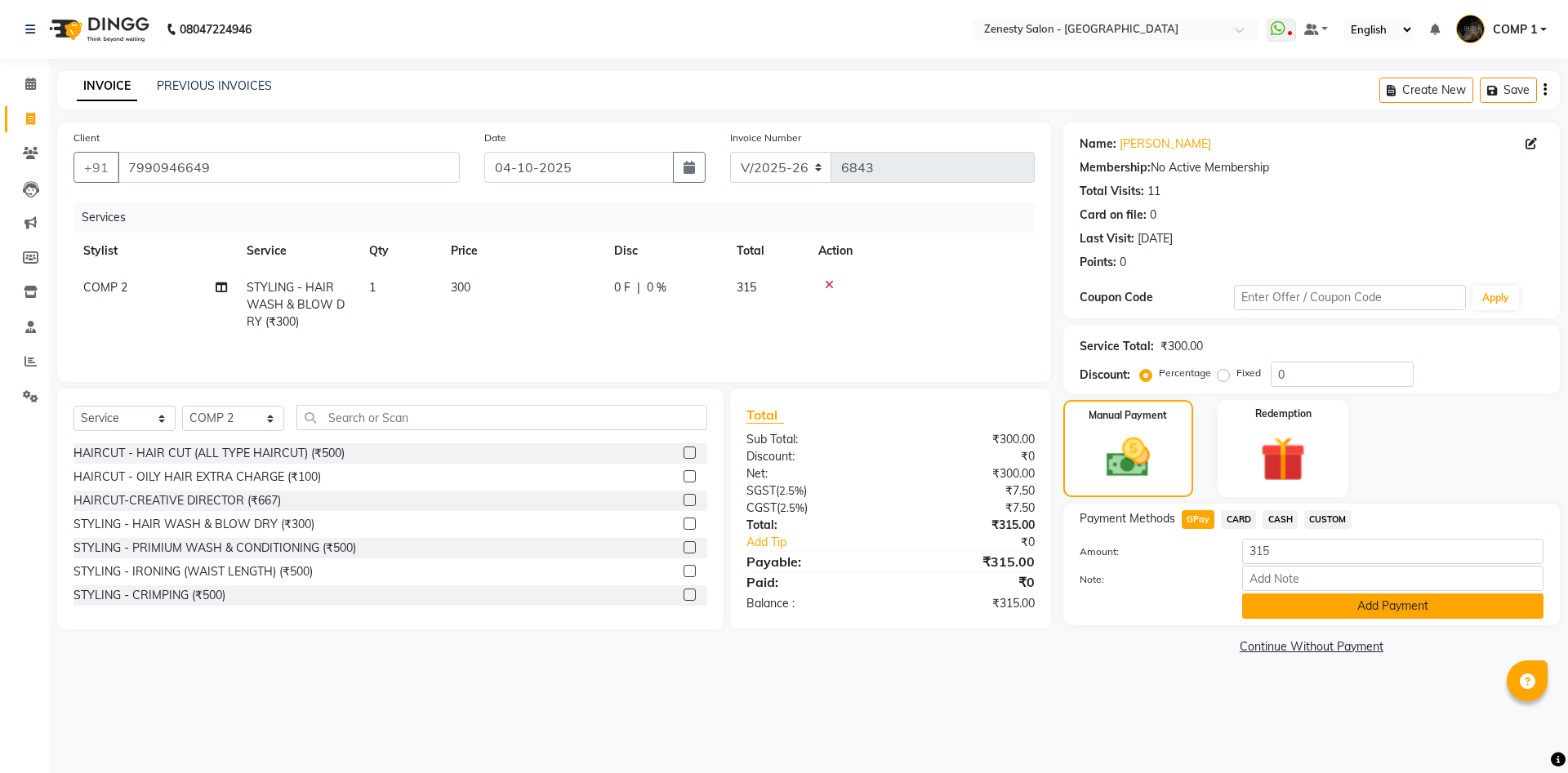
click at [1301, 600] on button "Add Payment" at bounding box center [1393, 606] width 302 height 25
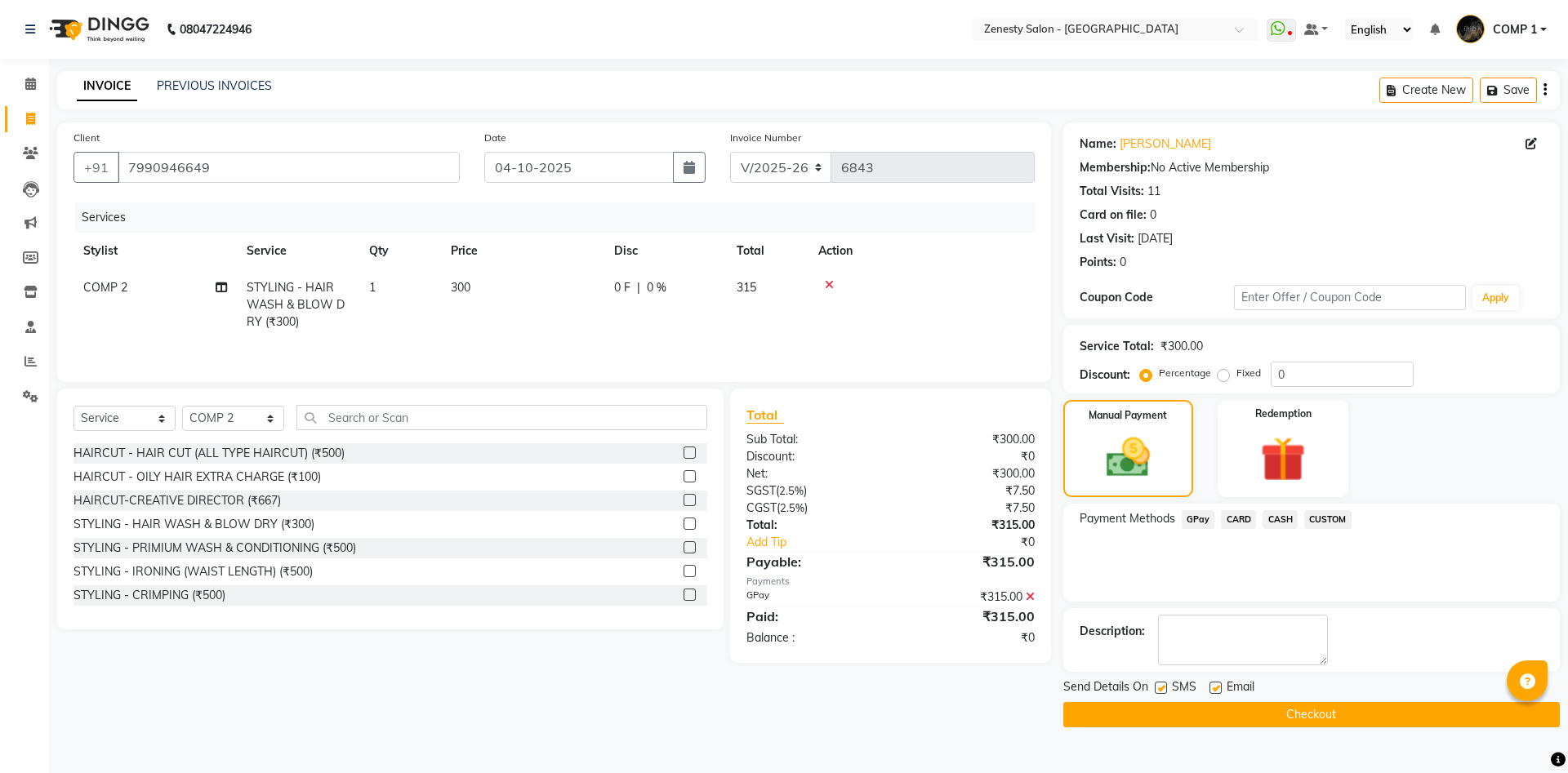
click at [1368, 707] on button "Checkout" at bounding box center [1312, 715] width 497 height 25
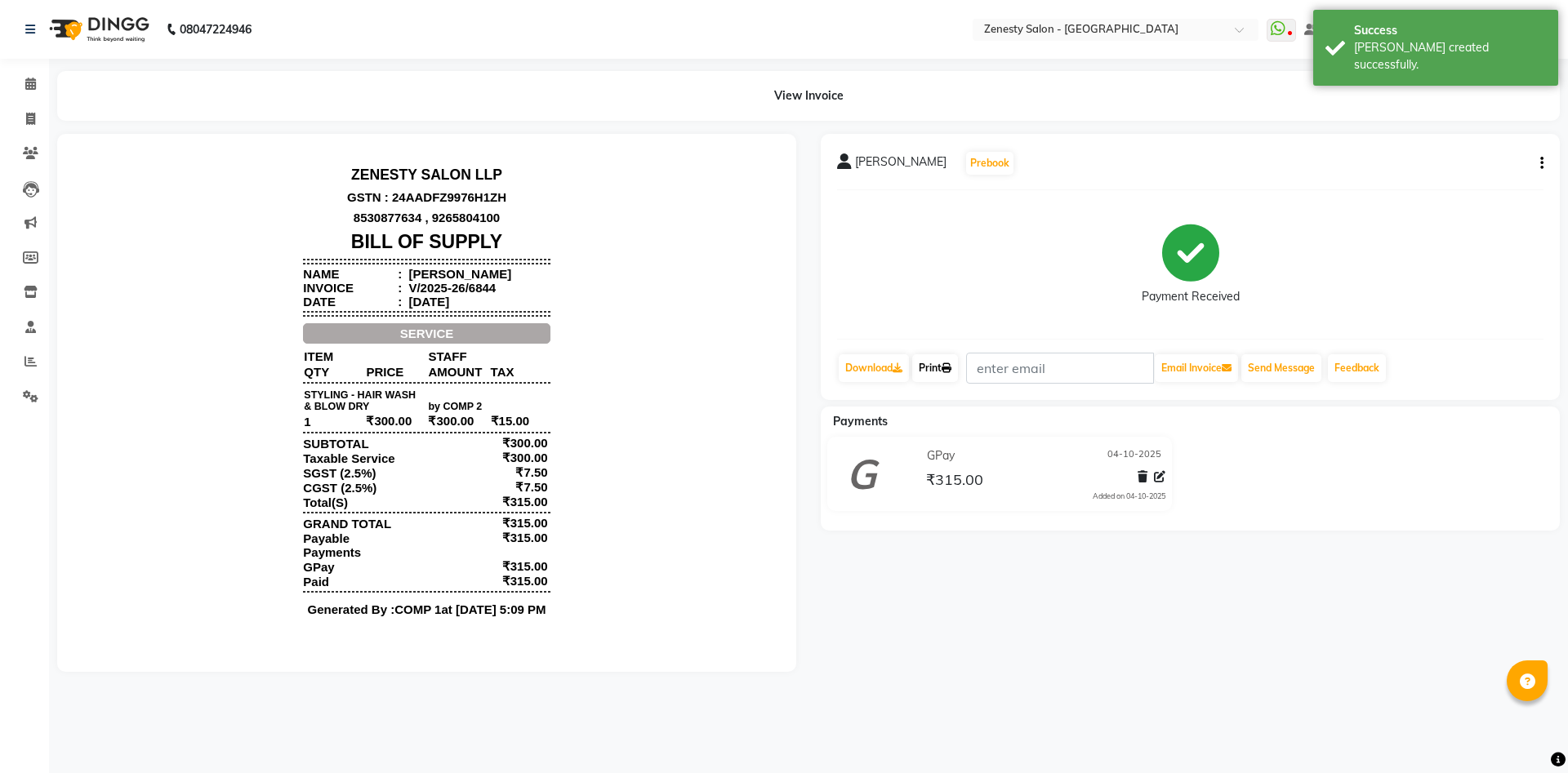
click at [951, 365] on icon at bounding box center [946, 368] width 10 height 10
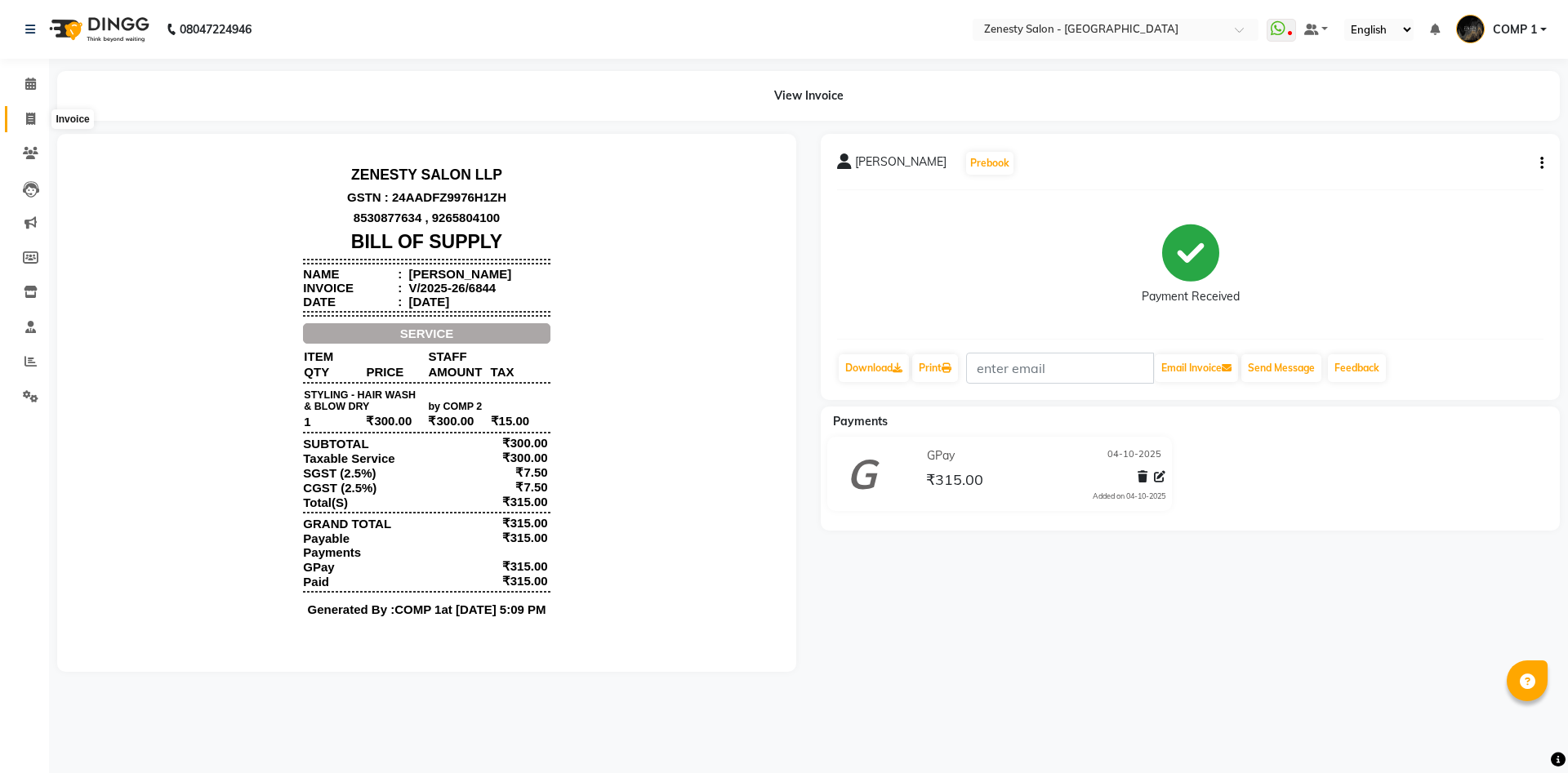
click at [31, 119] on icon at bounding box center [31, 119] width 9 height 12
select select "service"
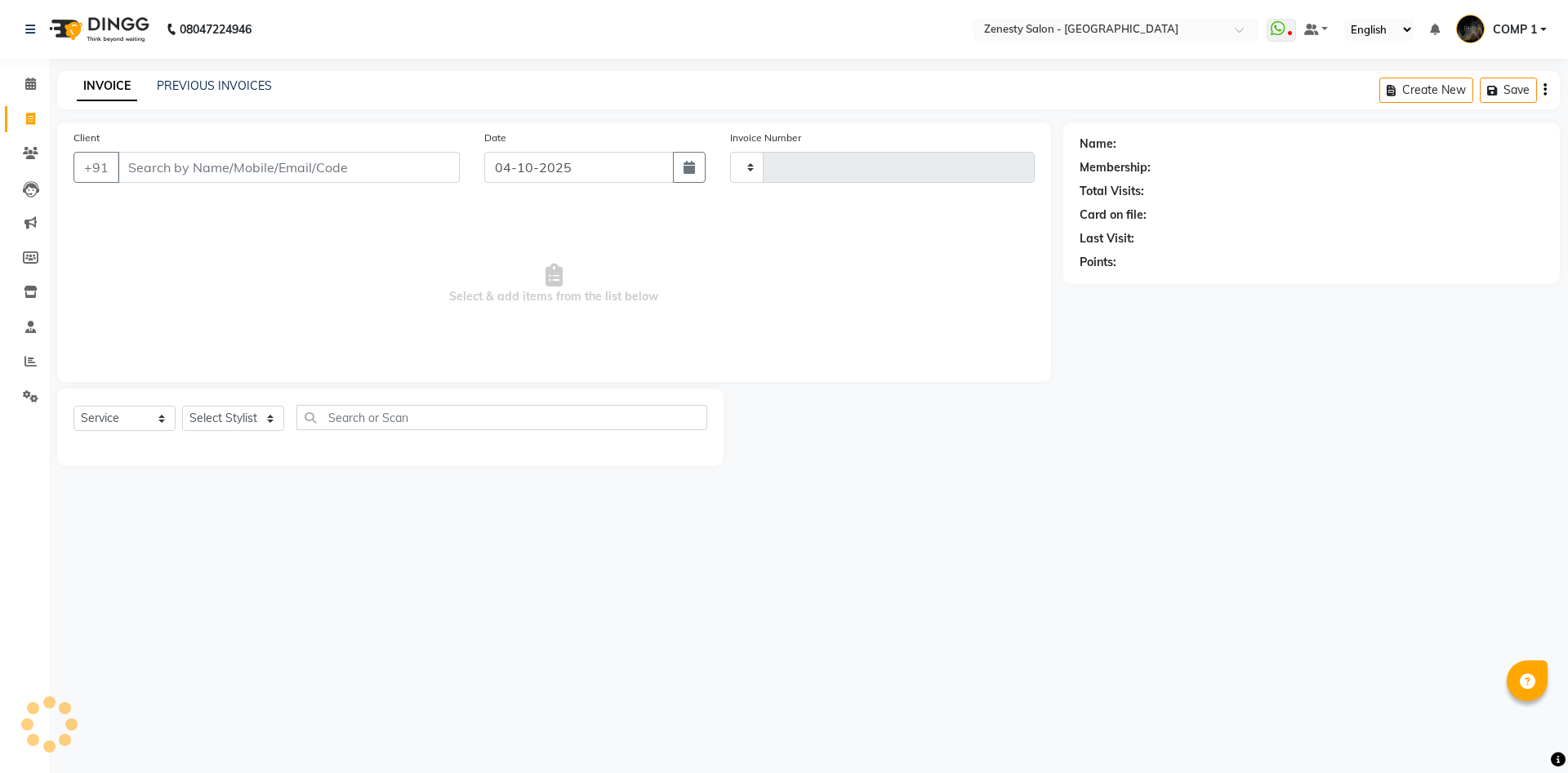
type input "6845"
select select "5713"
click at [182, 406] on select "Select Stylist" at bounding box center [233, 418] width 102 height 25
select select "40087"
click option "COMP 2" at bounding box center [0, 0] width 0 height 0
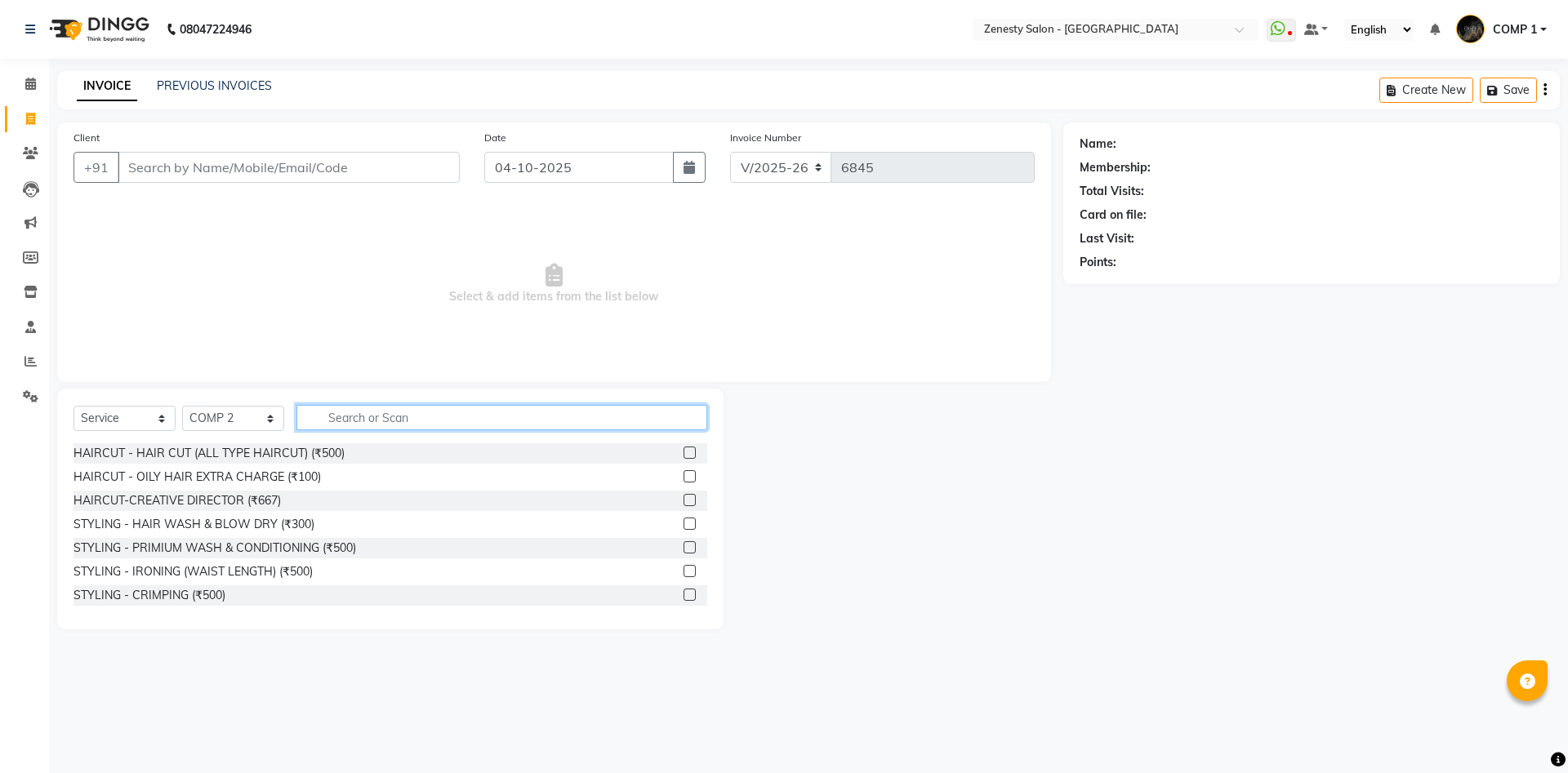
click at [428, 410] on input "text" at bounding box center [501, 417] width 411 height 25
click at [34, 88] on icon at bounding box center [31, 84] width 10 height 12
click at [310, 172] on input "Client" at bounding box center [288, 167] width 343 height 31
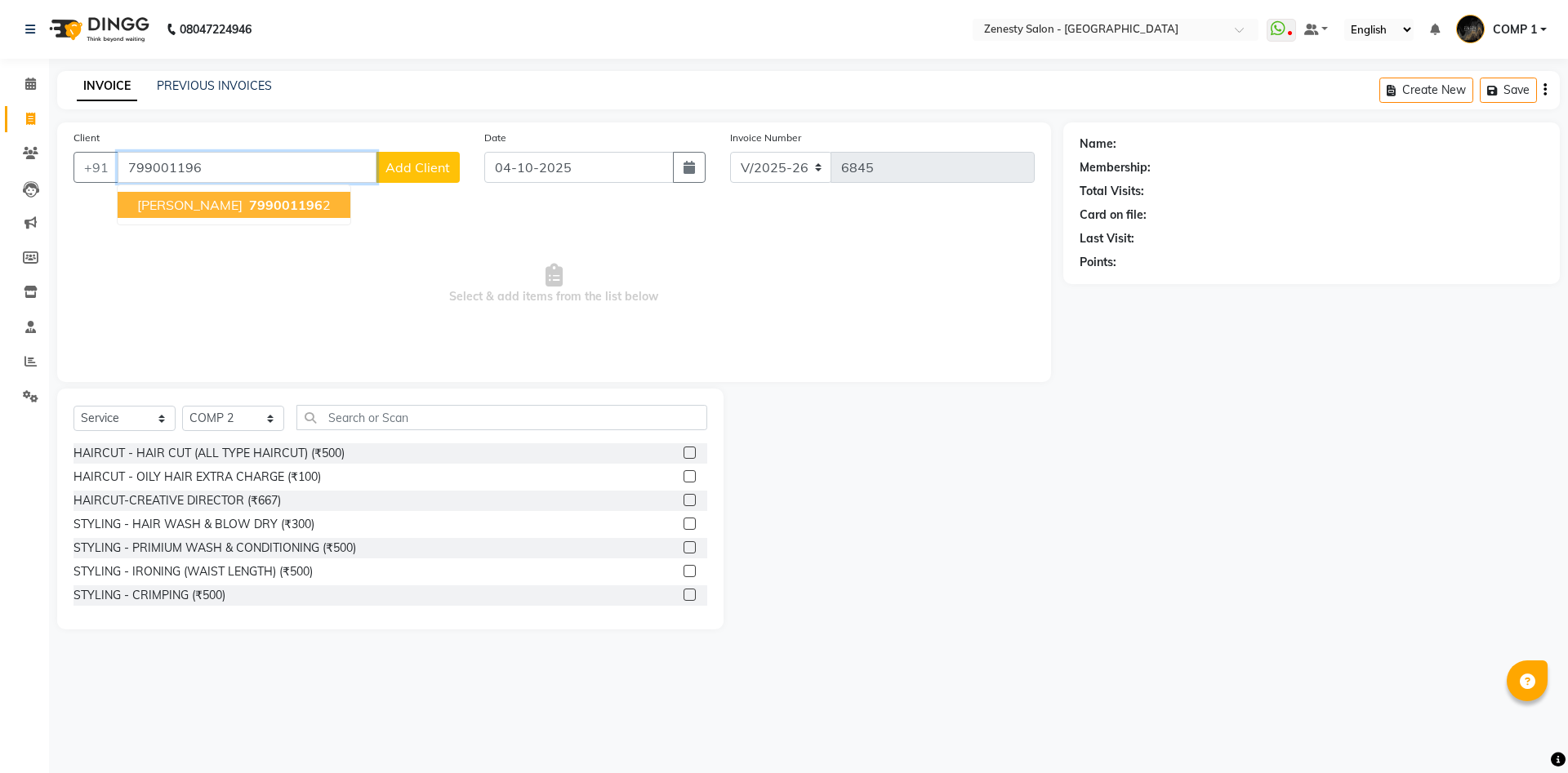
click at [176, 201] on span "Sangita" at bounding box center [189, 205] width 105 height 17
type input "7990011962"
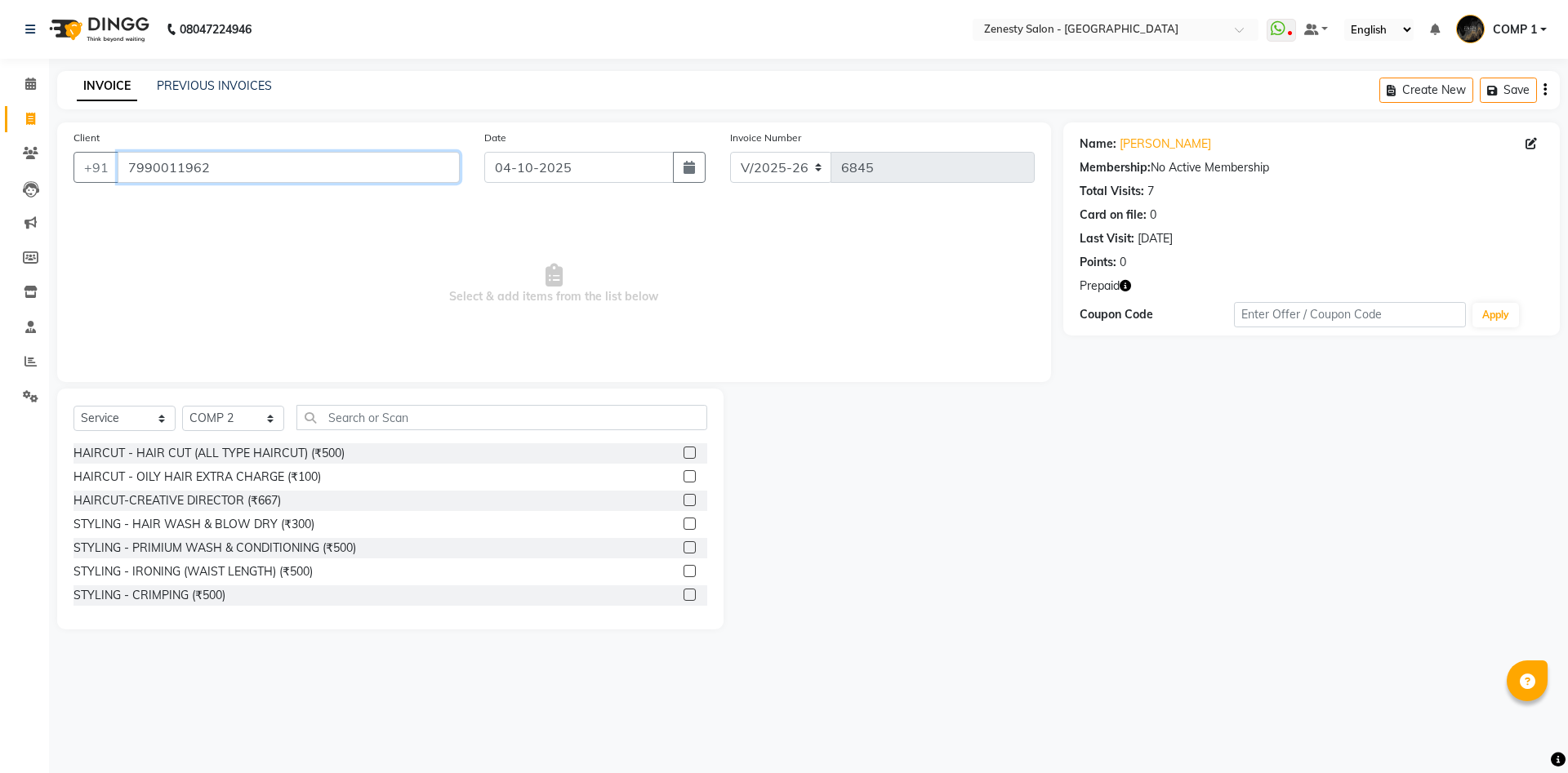
drag, startPoint x: 242, startPoint y: 167, endPoint x: 0, endPoint y: 162, distance: 242.1
click at [118, 162] on input "7990011962" at bounding box center [288, 167] width 343 height 31
click at [245, 175] on input "7990011962" at bounding box center [288, 167] width 343 height 31
click at [420, 424] on input "text" at bounding box center [501, 417] width 411 height 25
click at [390, 422] on input "text" at bounding box center [501, 417] width 411 height 25
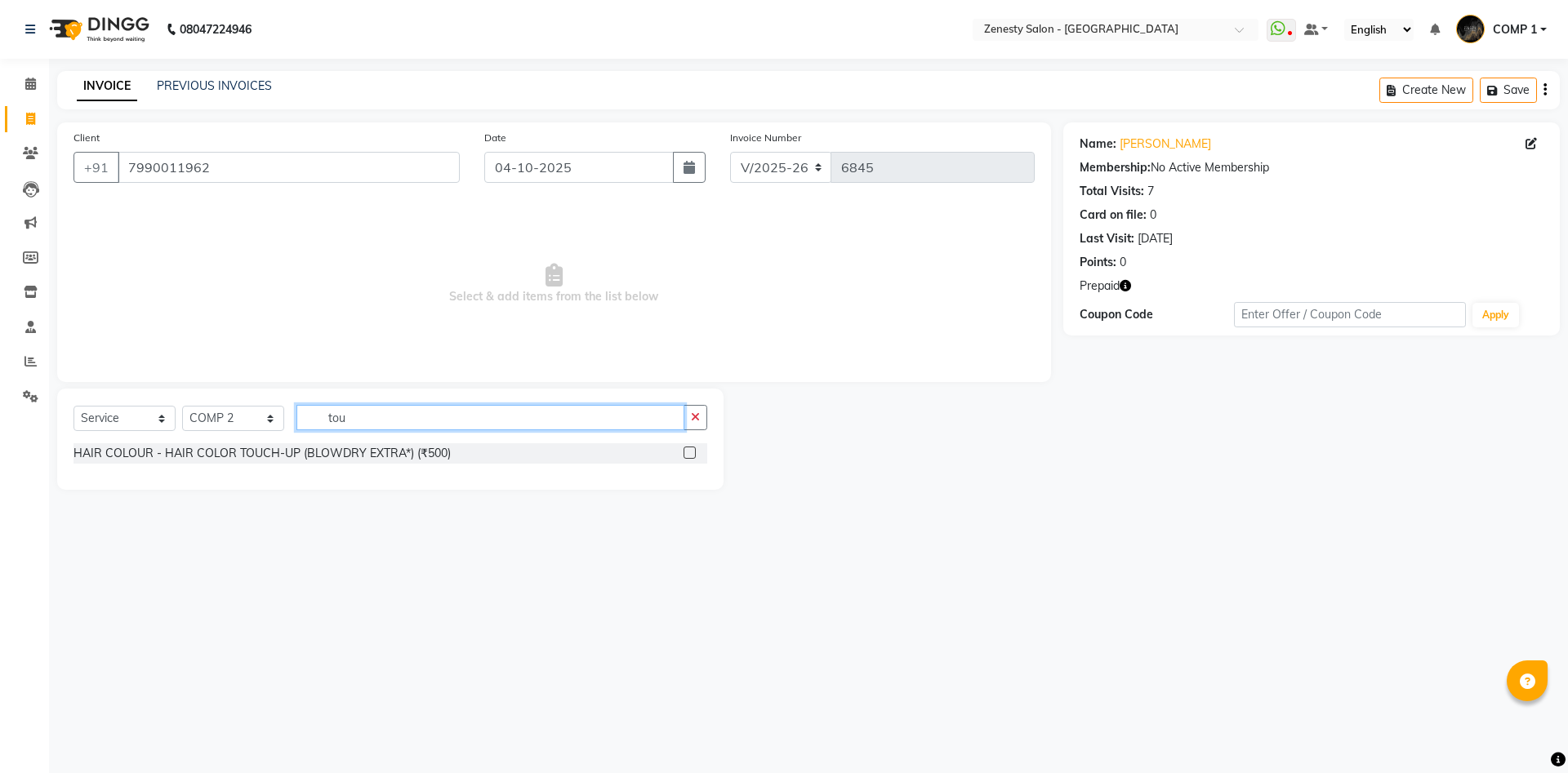
type input "tou"
click at [275, 441] on div "Select Service Product Membership Package Voucher Prepaid Gift Card Select Styl…" at bounding box center [390, 424] width 634 height 38
click at [278, 448] on div "HAIR COLOUR - HAIR COLOR TOUCH-UP (BLOWDRY EXTRA*) (₹500)" at bounding box center [261, 454] width 377 height 17
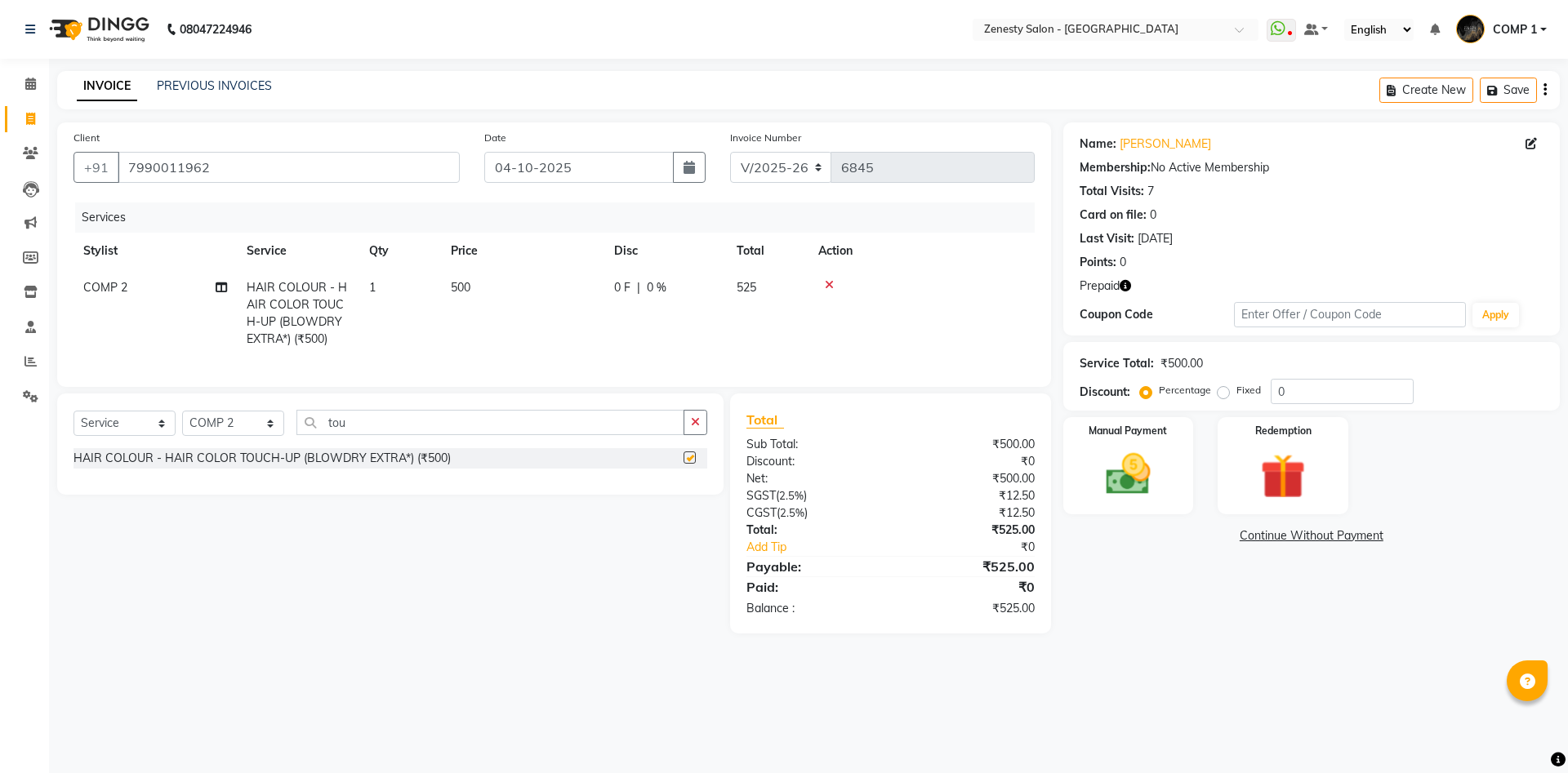
checkbox input "false"
click at [524, 418] on input "tou" at bounding box center [490, 422] width 388 height 25
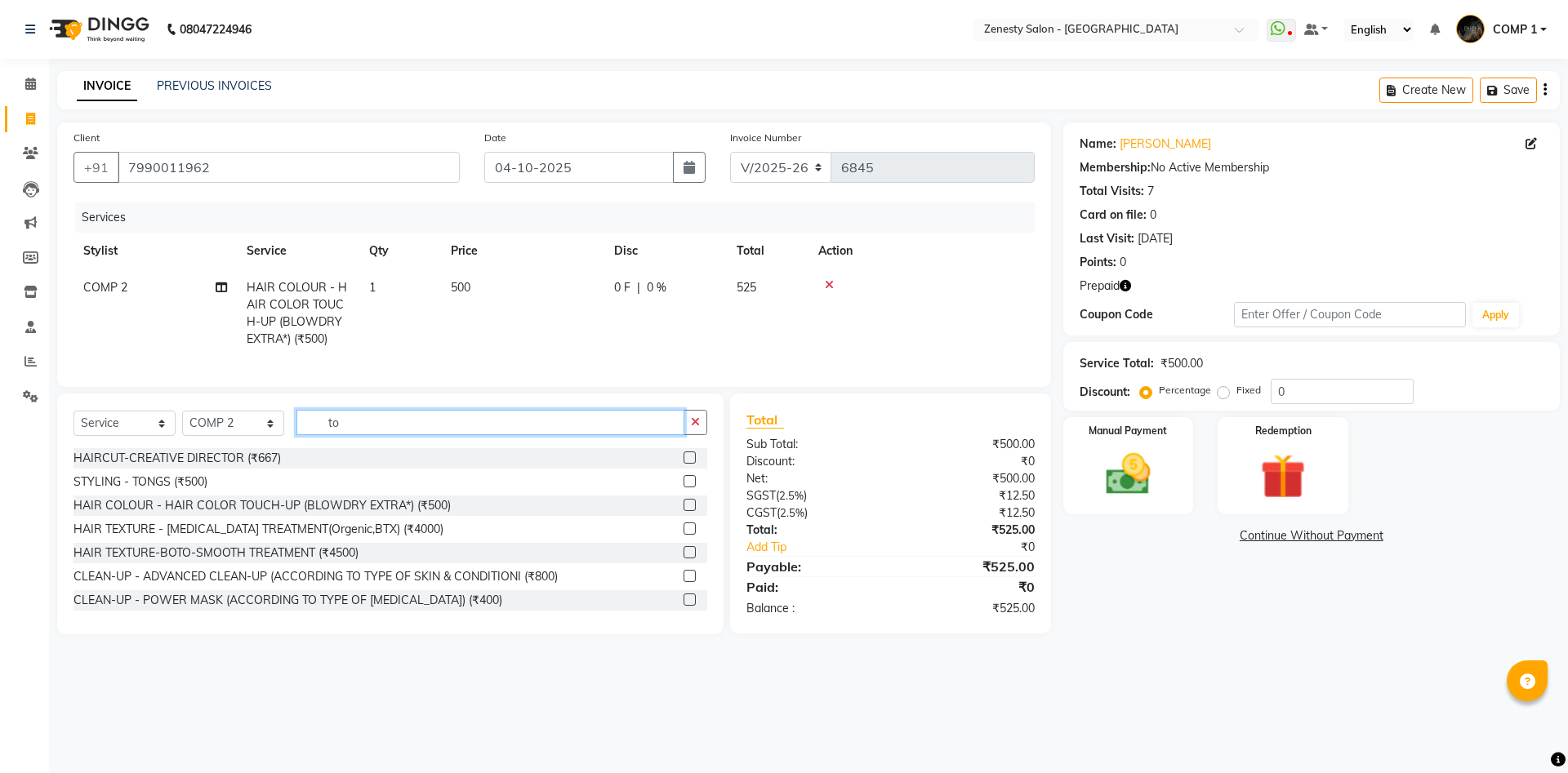
type input "t"
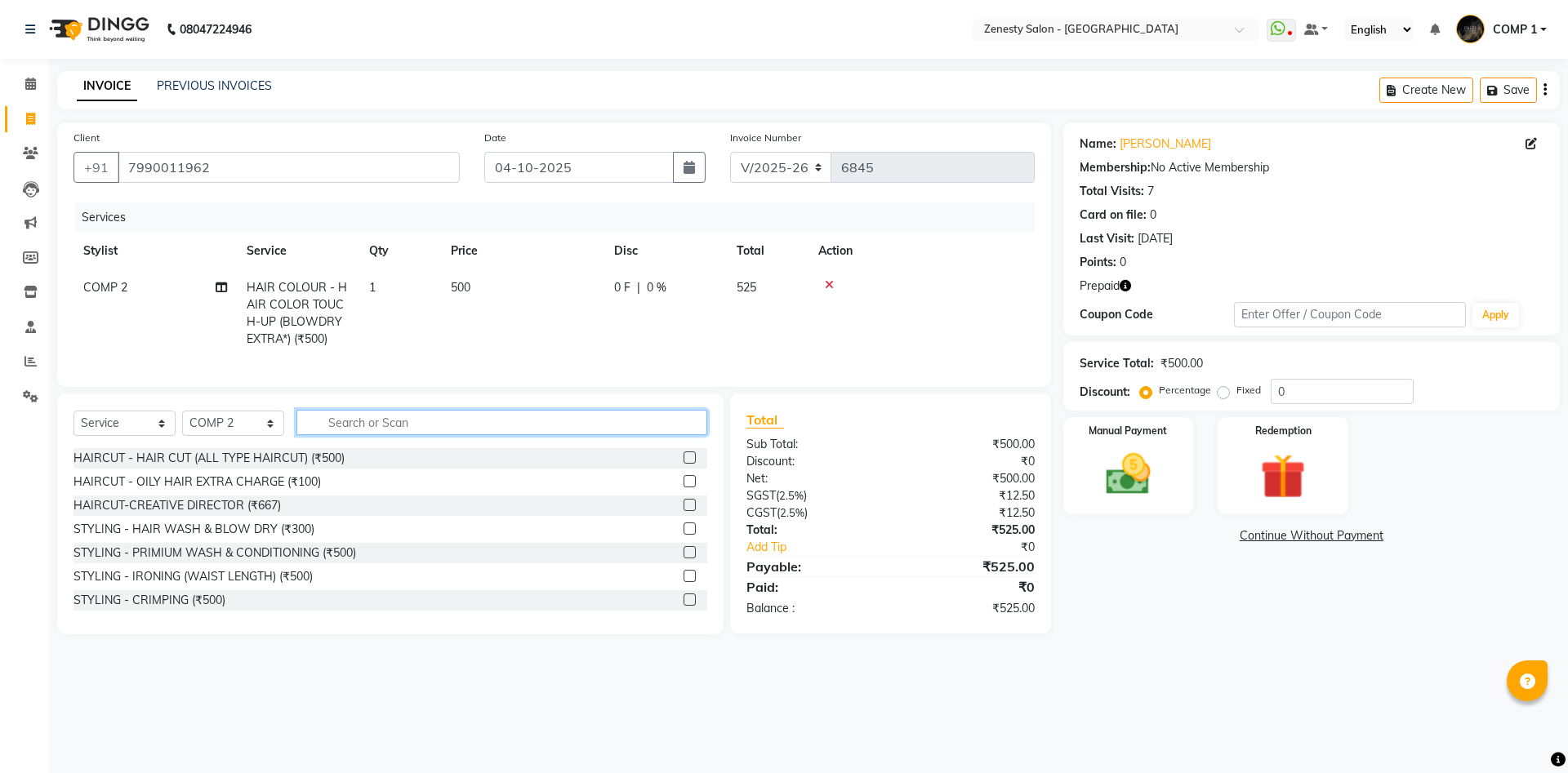
click at [371, 426] on input "text" at bounding box center [501, 422] width 411 height 25
click at [388, 417] on input "text" at bounding box center [501, 422] width 411 height 25
click at [1123, 283] on icon "button" at bounding box center [1124, 285] width 11 height 11
click at [1123, 284] on icon "button" at bounding box center [1124, 285] width 11 height 11
drag, startPoint x: 243, startPoint y: 172, endPoint x: 33, endPoint y: 166, distance: 210.1
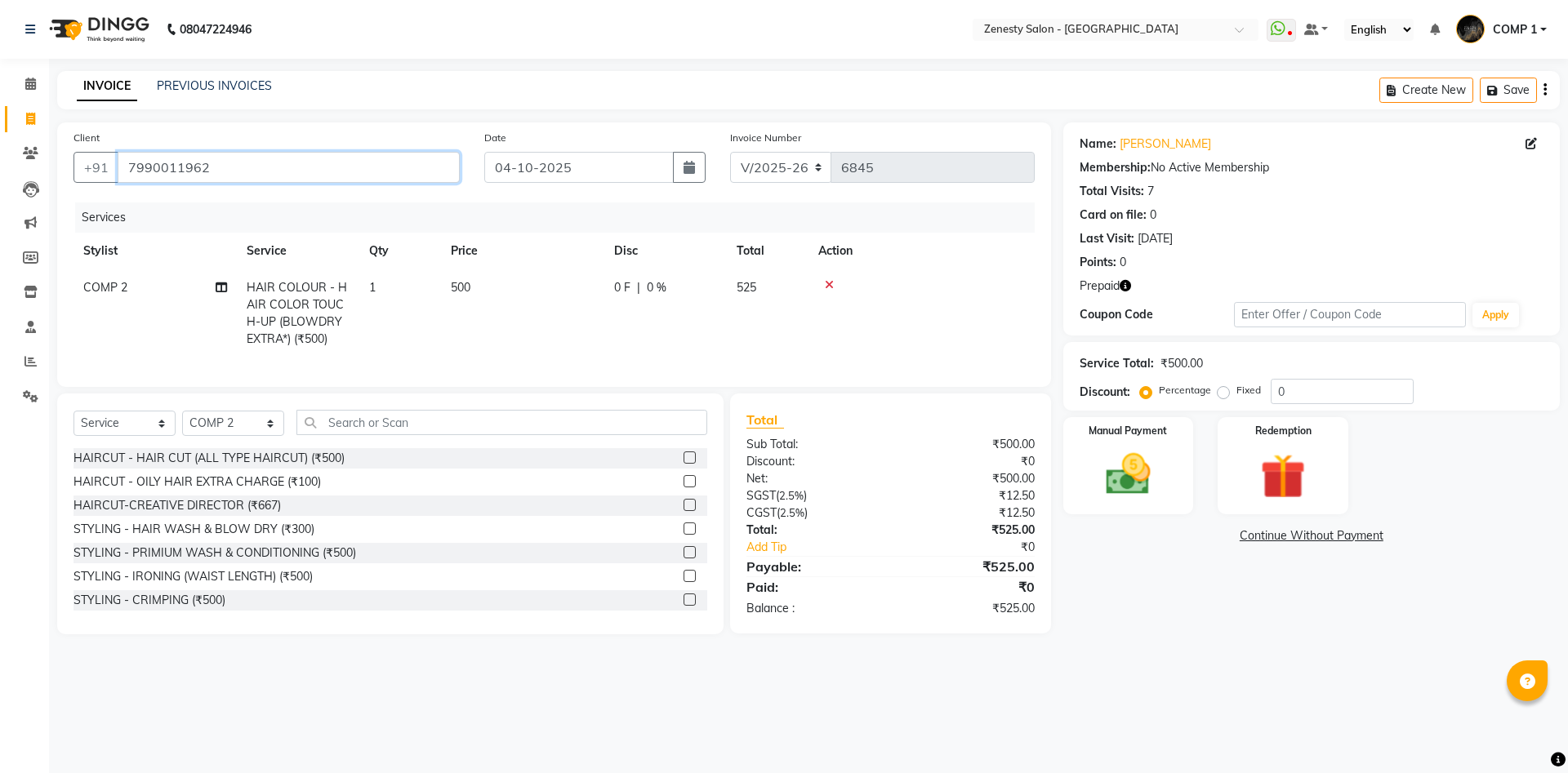
click at [118, 166] on input "7990011962" at bounding box center [288, 167] width 343 height 31
click at [32, 89] on icon at bounding box center [31, 84] width 10 height 12
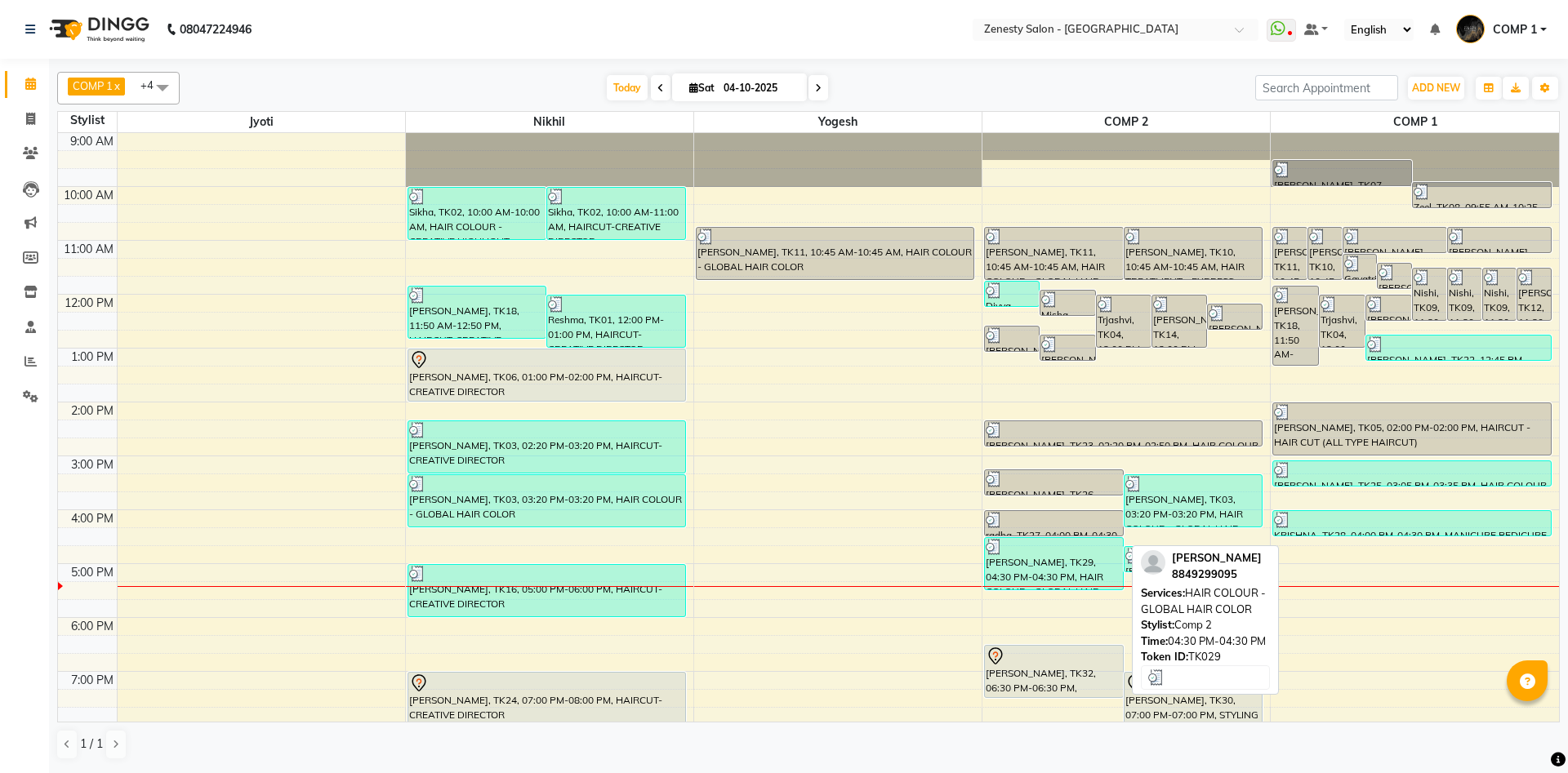
scroll to position [58, 0]
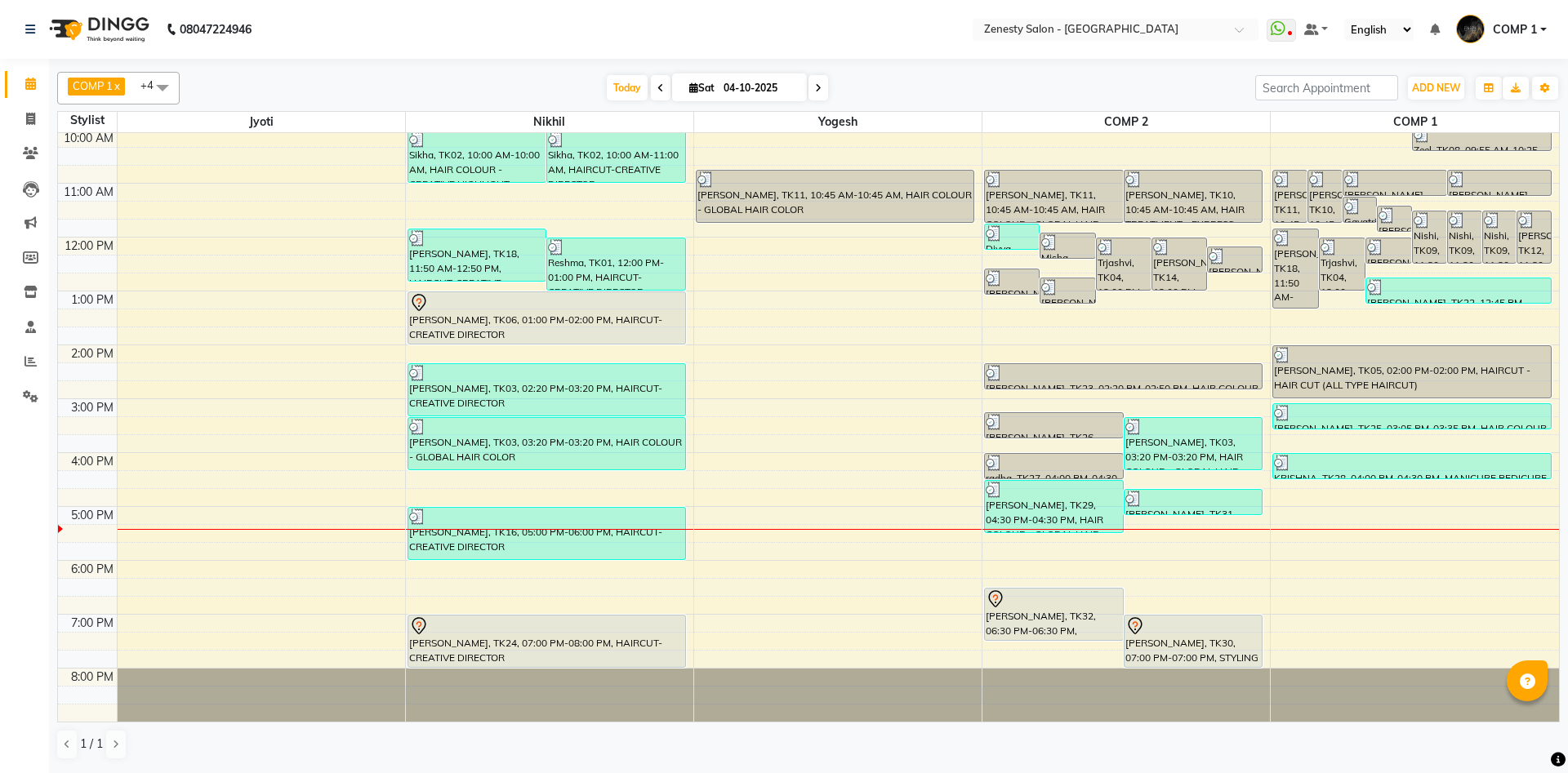
click at [1287, 512] on div "9:00 AM 10:00 AM 11:00 AM 12:00 PM 1:00 PM 2:00 PM 3:00 PM 4:00 PM 5:00 PM 6:00…" at bounding box center [809, 398] width 1501 height 646
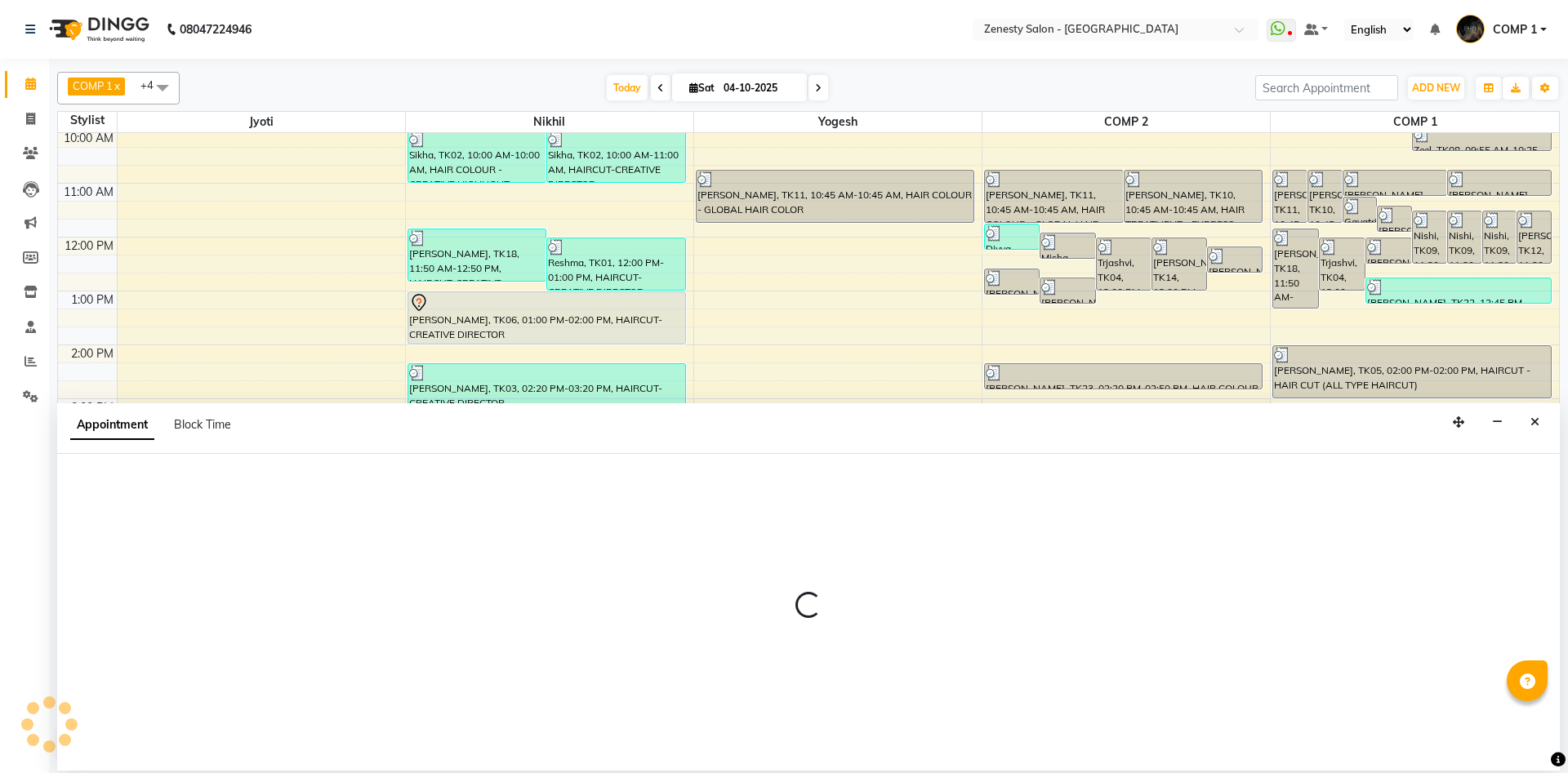
select select "81093"
select select "tentative"
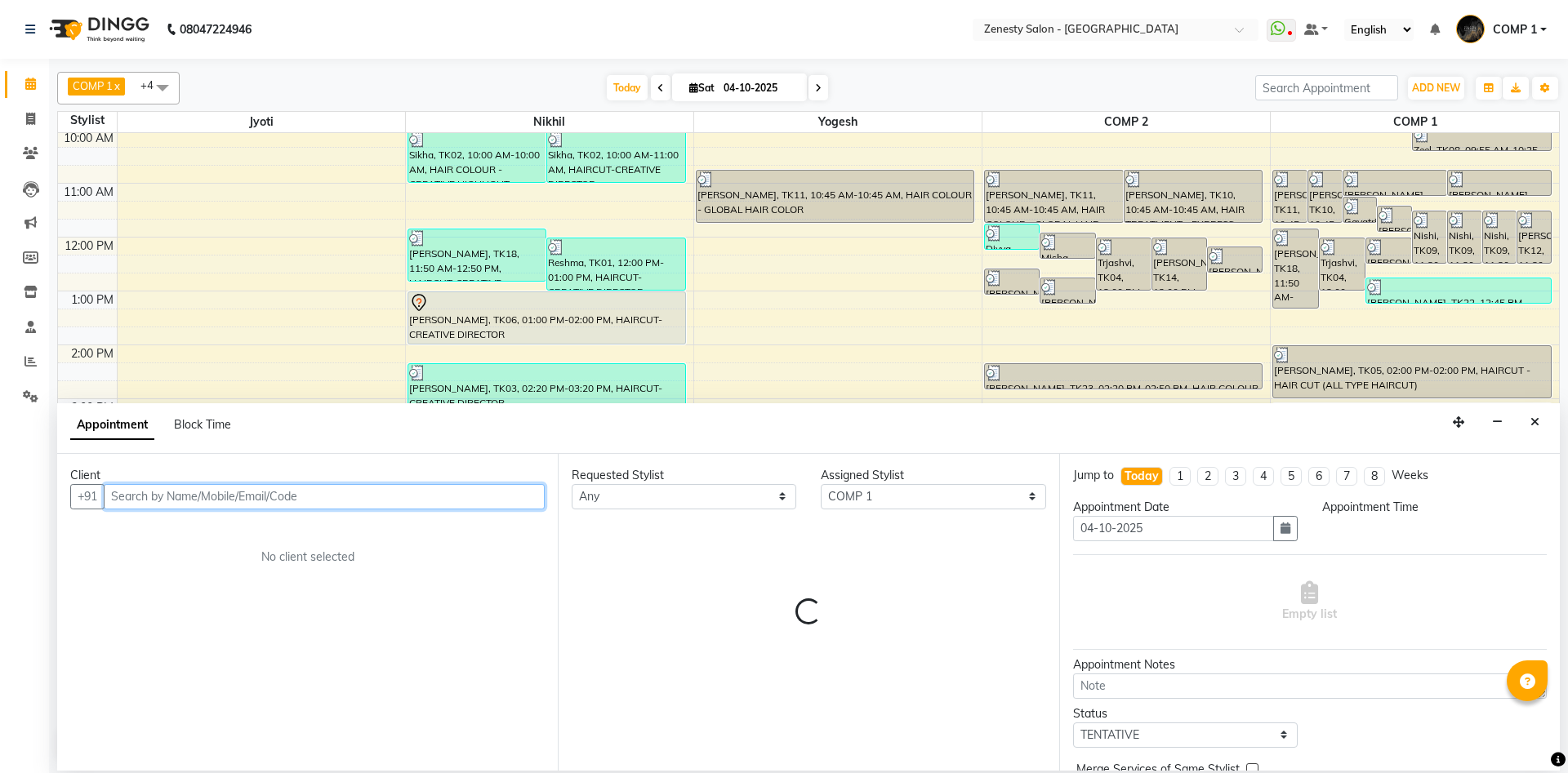
select select "1020"
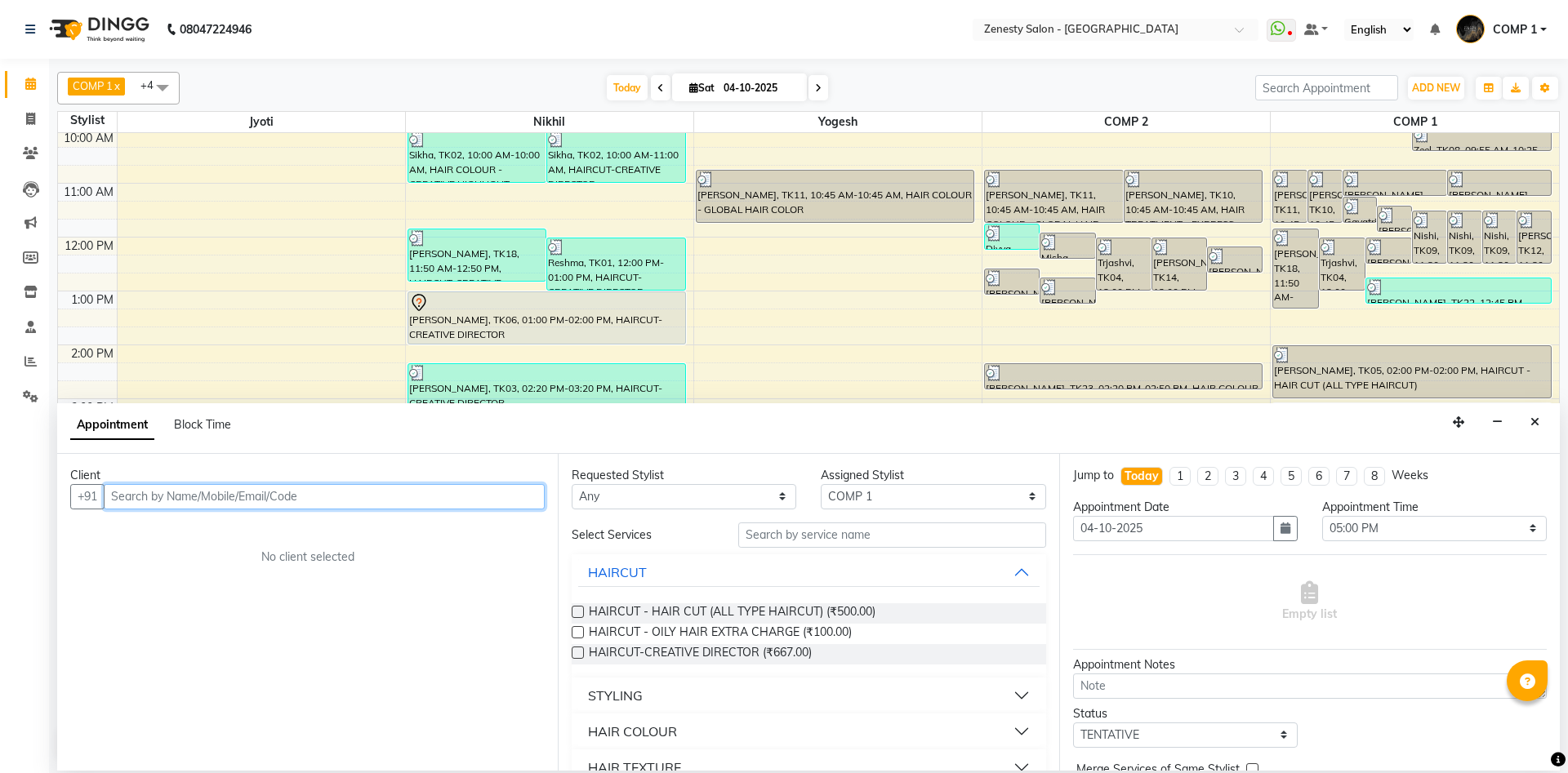
paste input "7990011962"
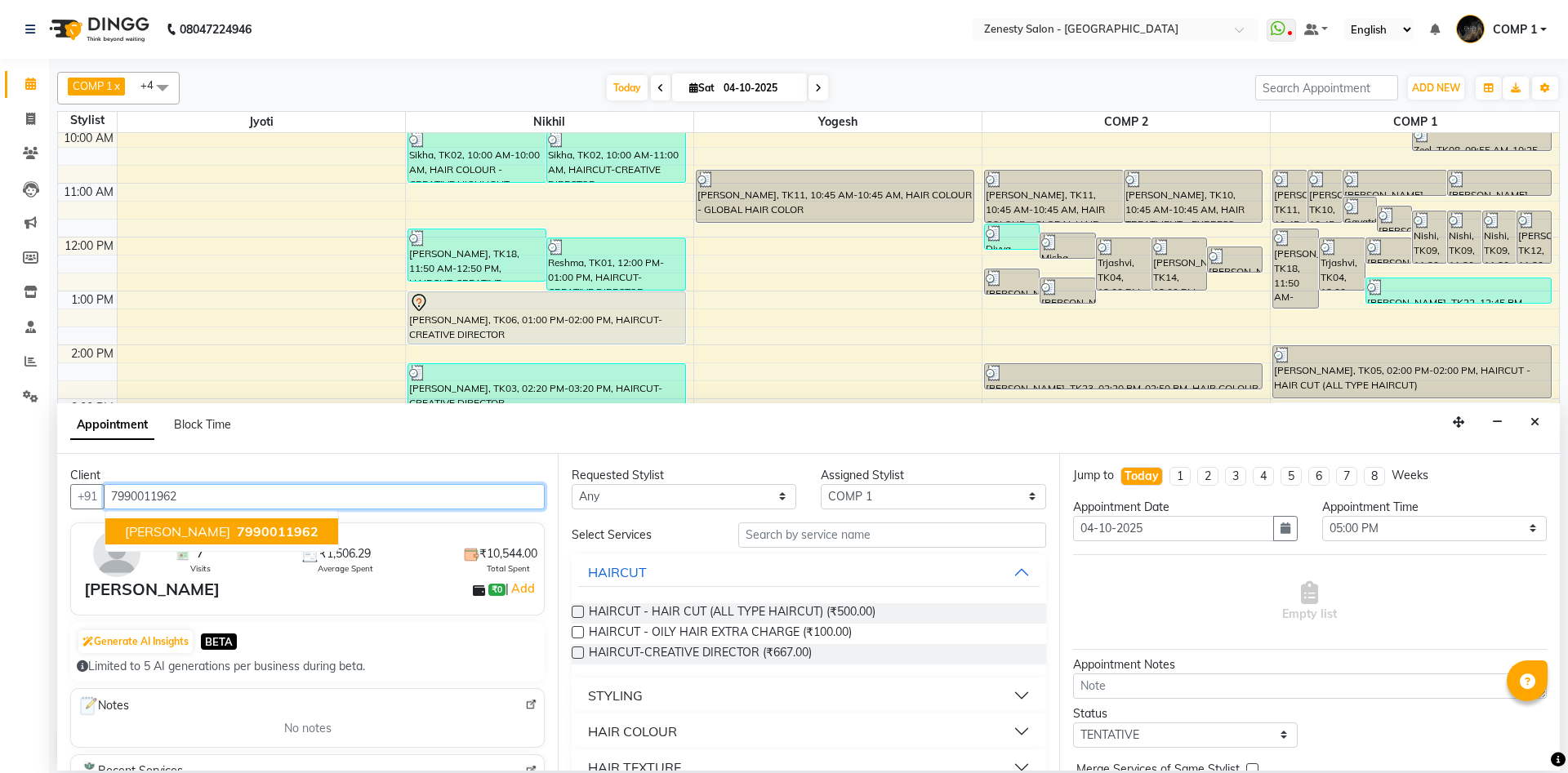
click at [237, 524] on span "7990011962" at bounding box center [278, 532] width 82 height 17
type input "7990011962"
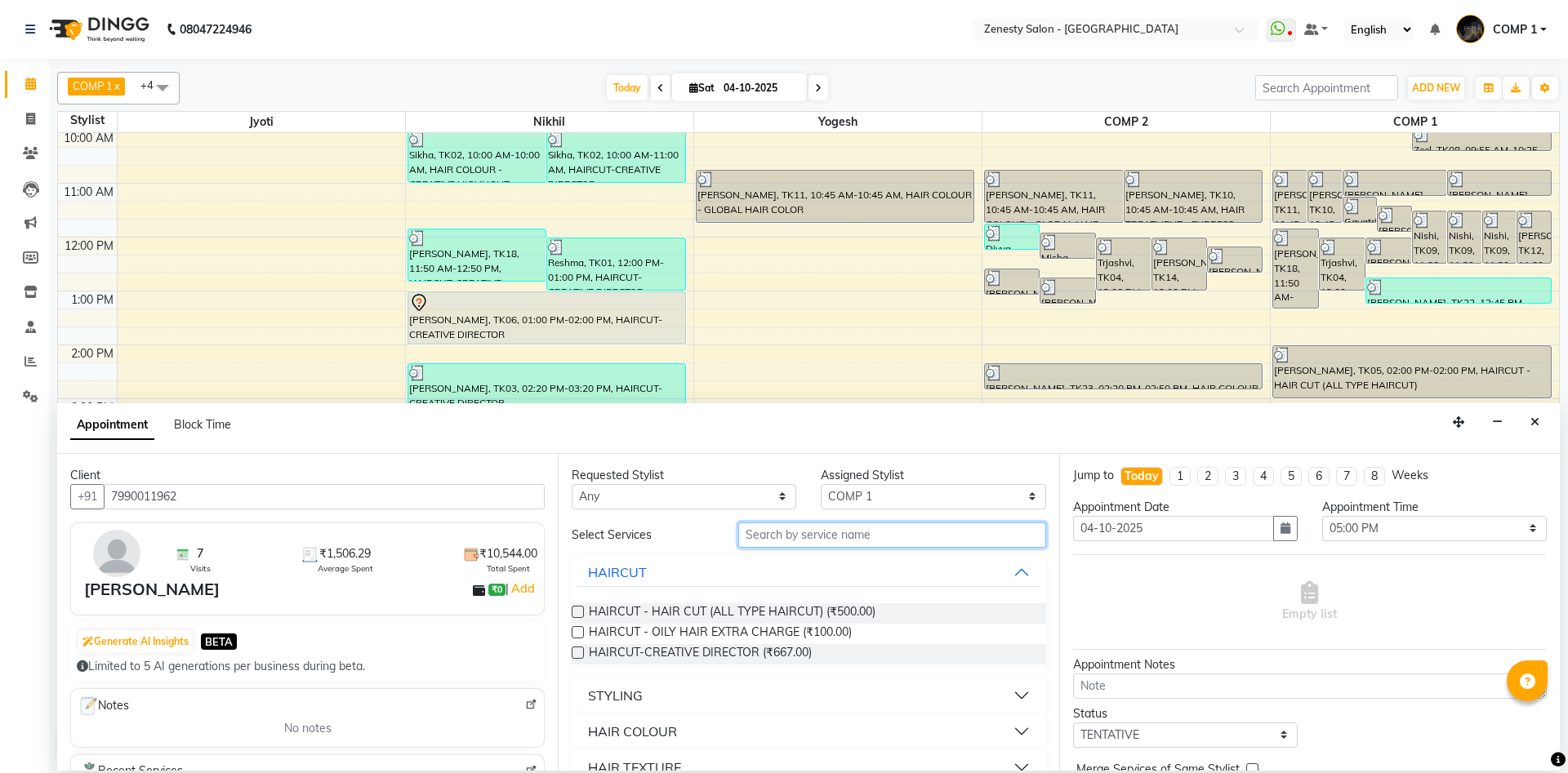
click at [794, 541] on input "text" at bounding box center [892, 535] width 308 height 25
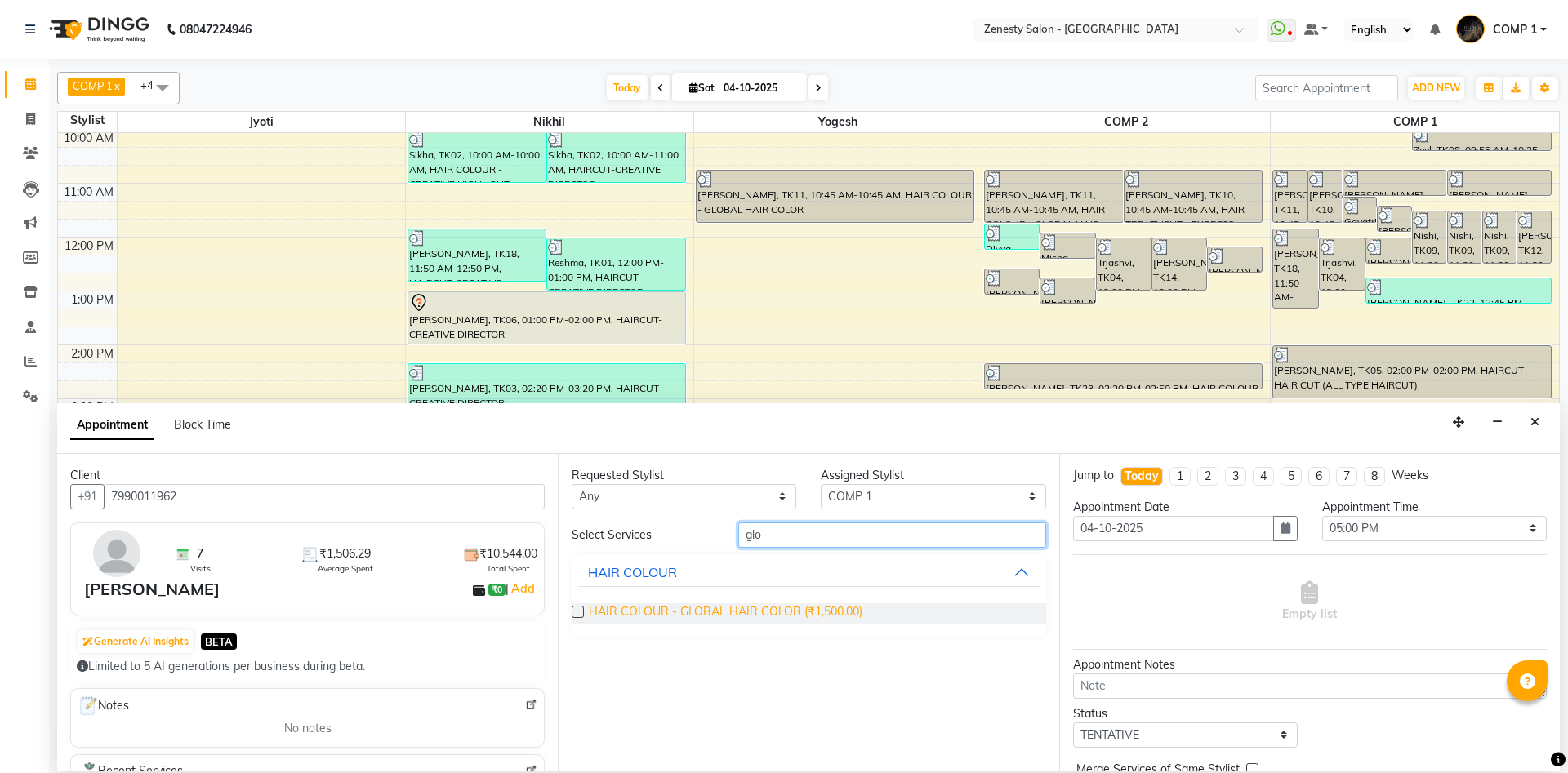
type input "glo"
click at [704, 614] on span "HAIR COLOUR - GLOBAL HAIR COLOR (₹1,500.00)" at bounding box center [725, 613] width 274 height 20
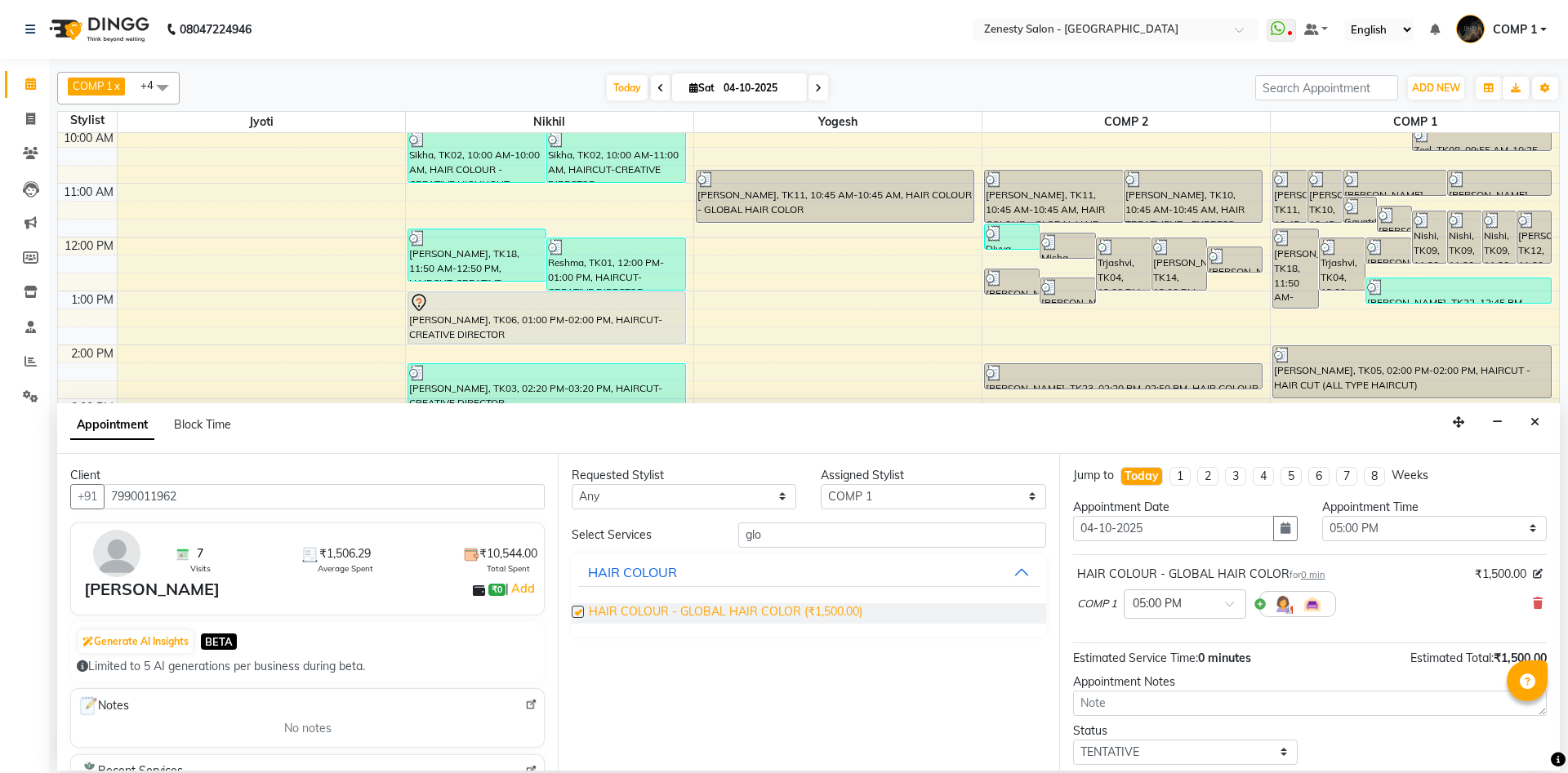
checkbox input "false"
click at [1290, 607] on img at bounding box center [1283, 604] width 19 height 19
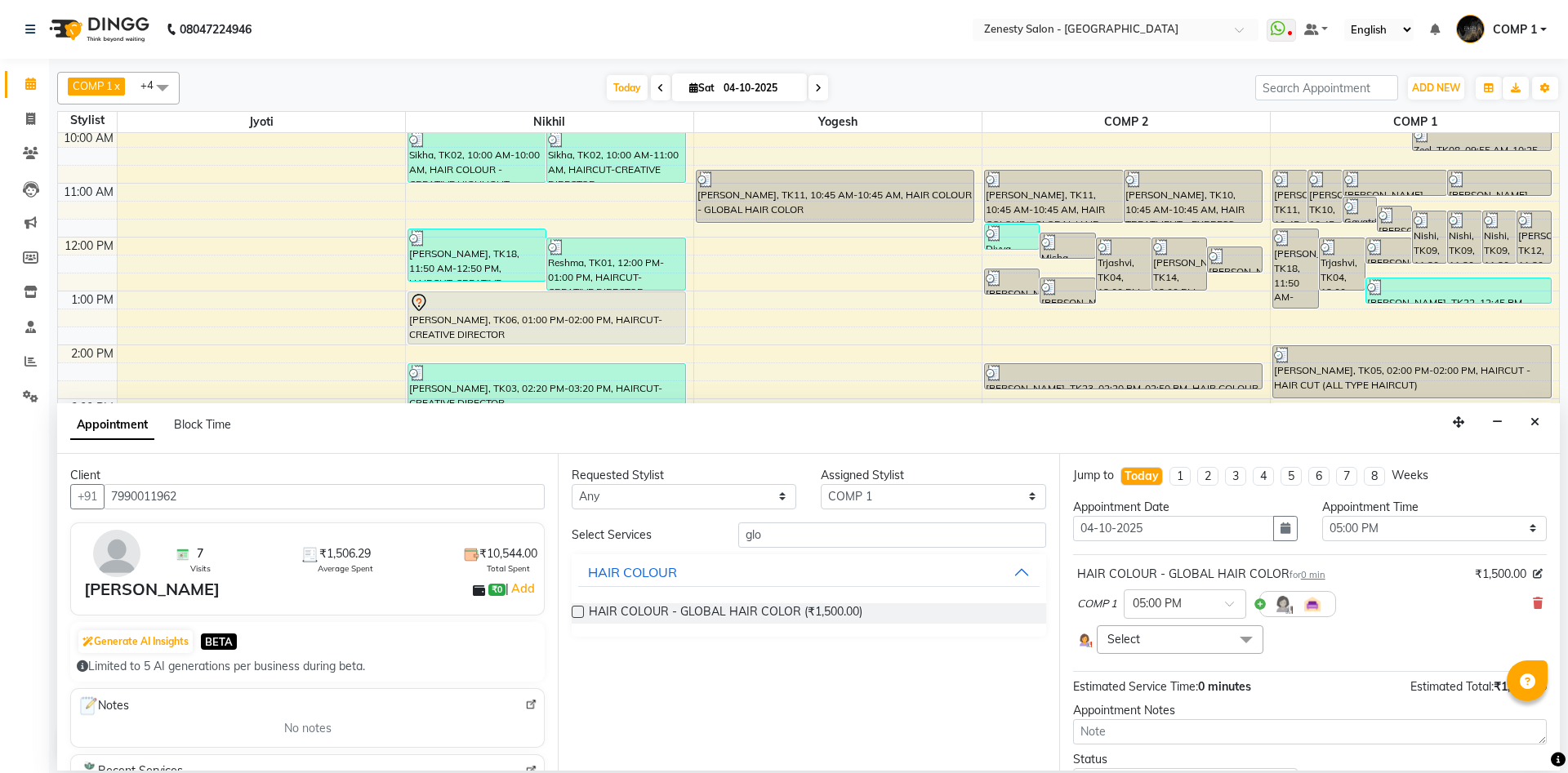
scroll to position [125, 0]
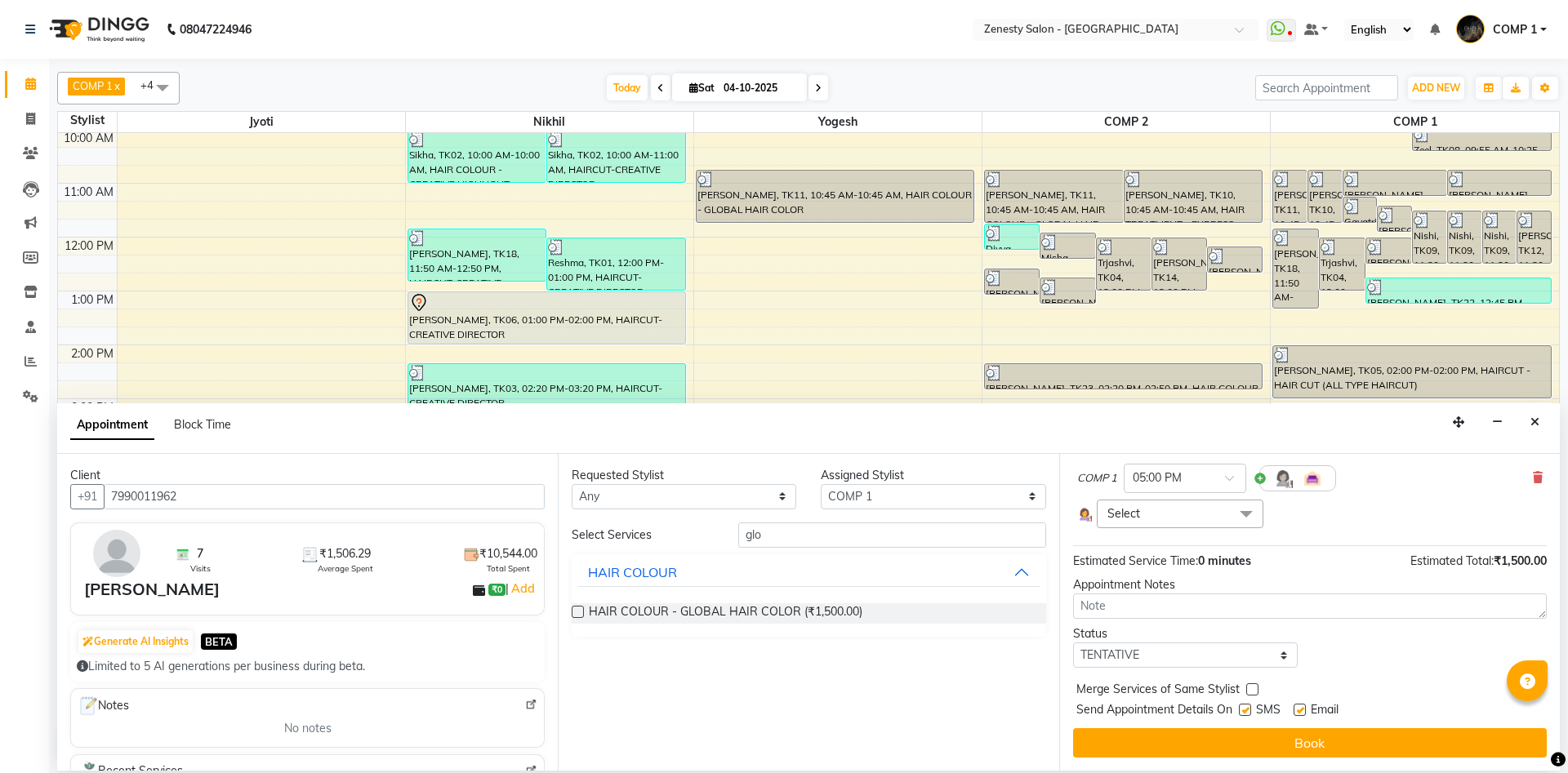
click at [1233, 503] on span at bounding box center [1246, 515] width 32 height 31
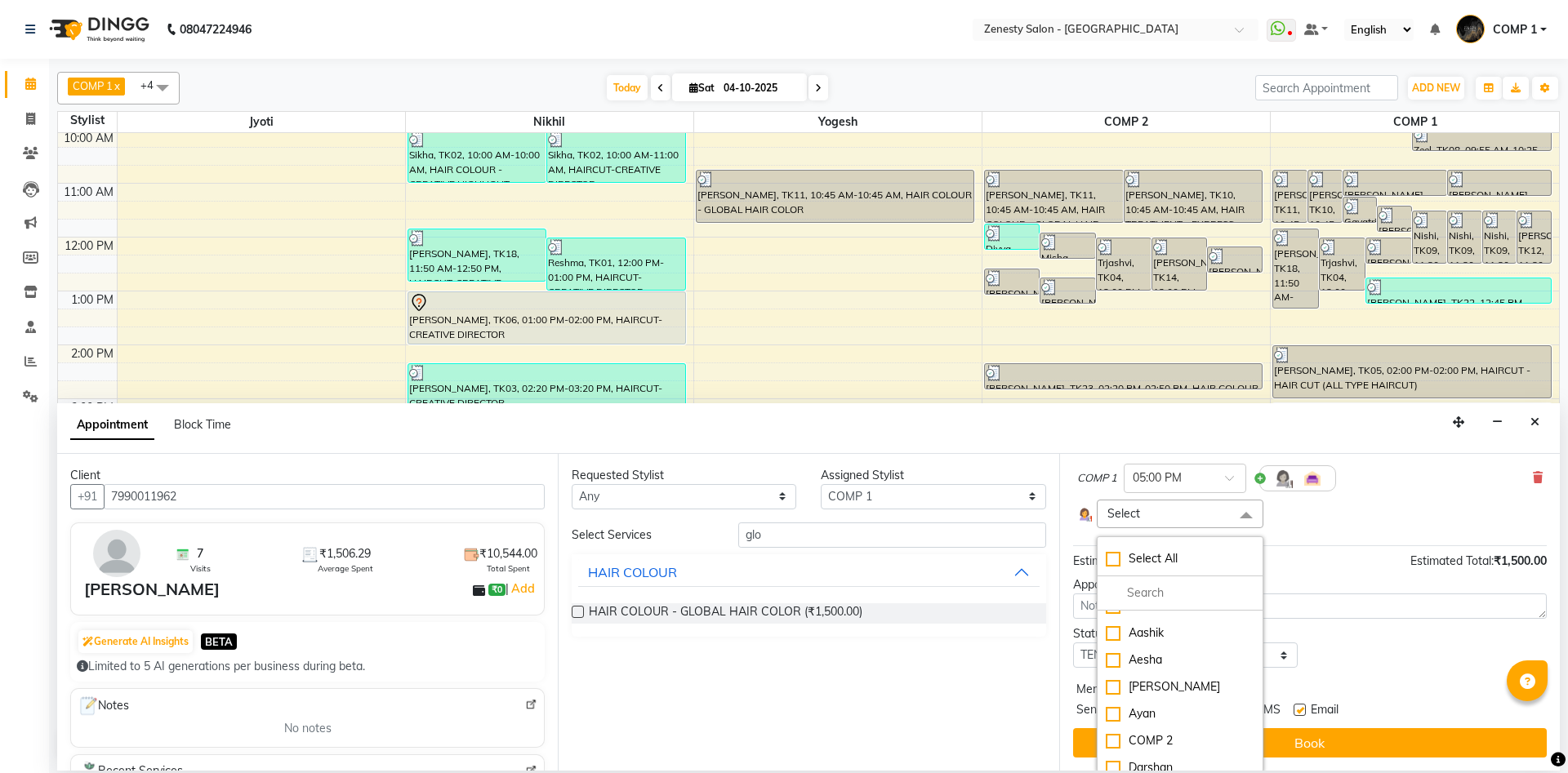
scroll to position [353, 0]
click at [1119, 626] on div "Jyoti" at bounding box center [1180, 622] width 149 height 17
checkbox input "true"
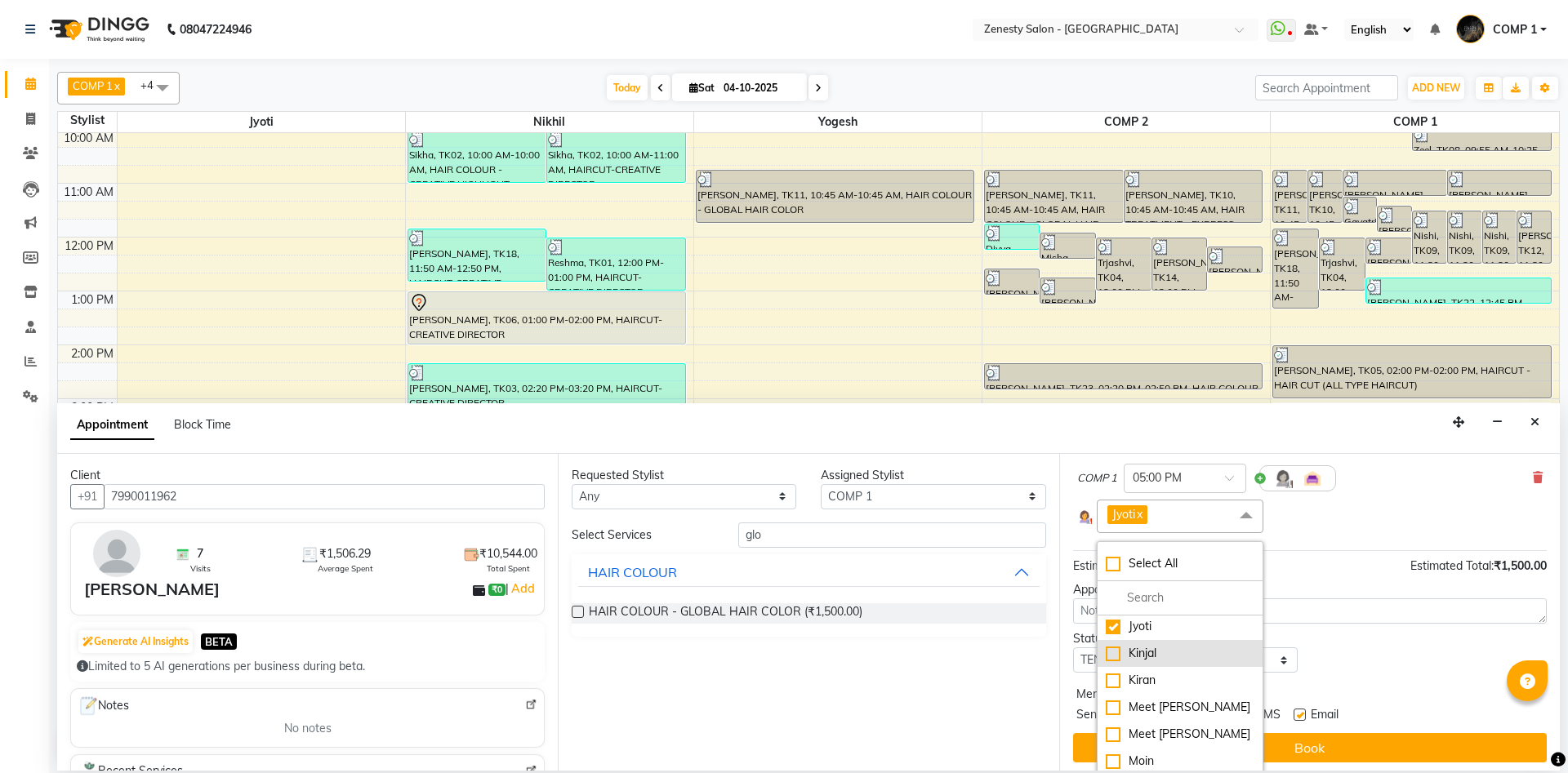
click at [1111, 652] on div "Kinjal" at bounding box center [1180, 654] width 149 height 17
checkbox input "true"
click at [1112, 682] on div "Kiran" at bounding box center [1180, 681] width 149 height 17
checkbox input "true"
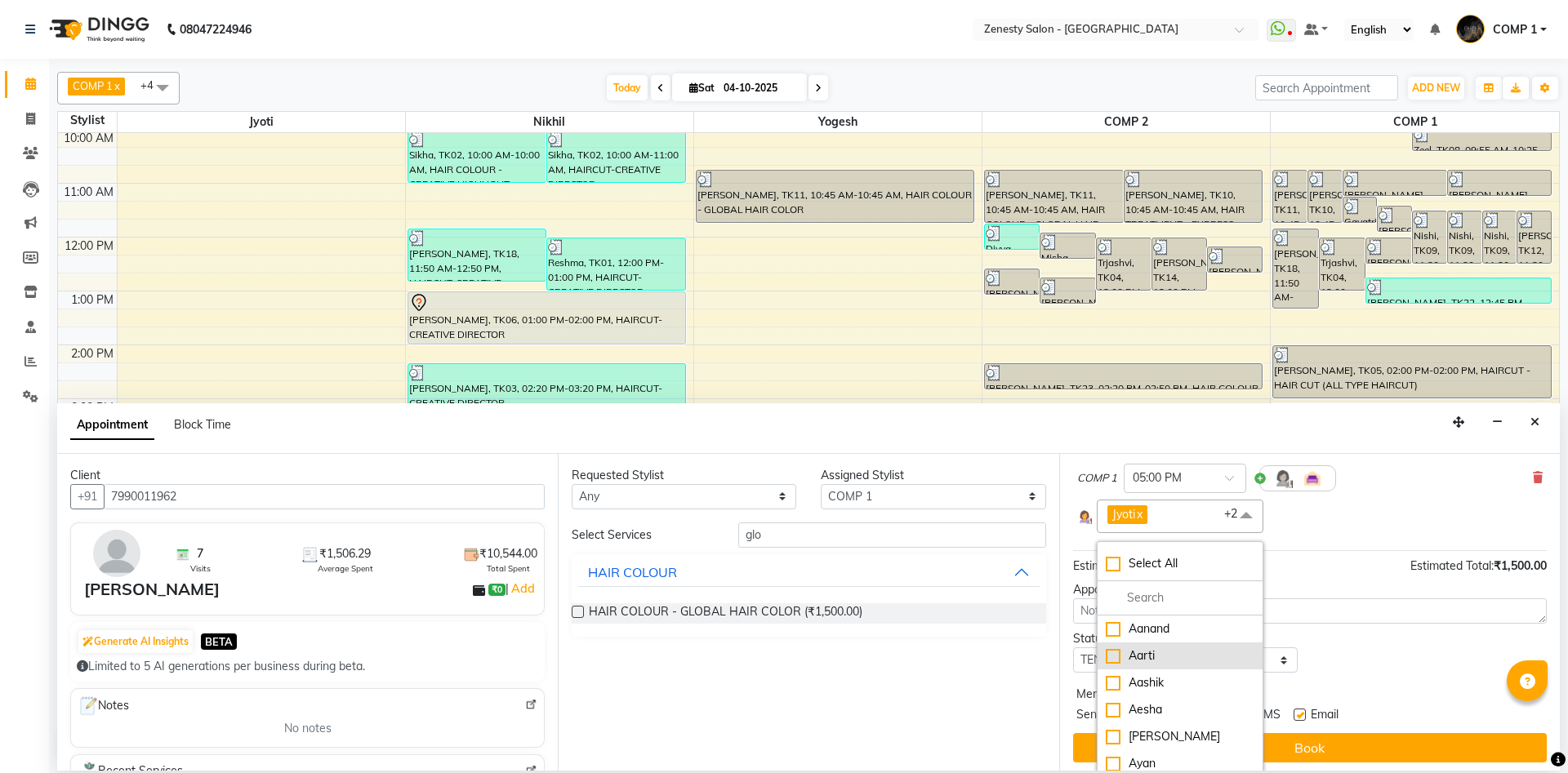
click at [1119, 658] on div "Aarti" at bounding box center [1180, 656] width 149 height 17
checkbox input "true"
drag, startPoint x: 1107, startPoint y: 624, endPoint x: 1105, endPoint y: 673, distance: 49.0
click at [1108, 625] on div "Aanand" at bounding box center [1180, 629] width 149 height 17
checkbox input "true"
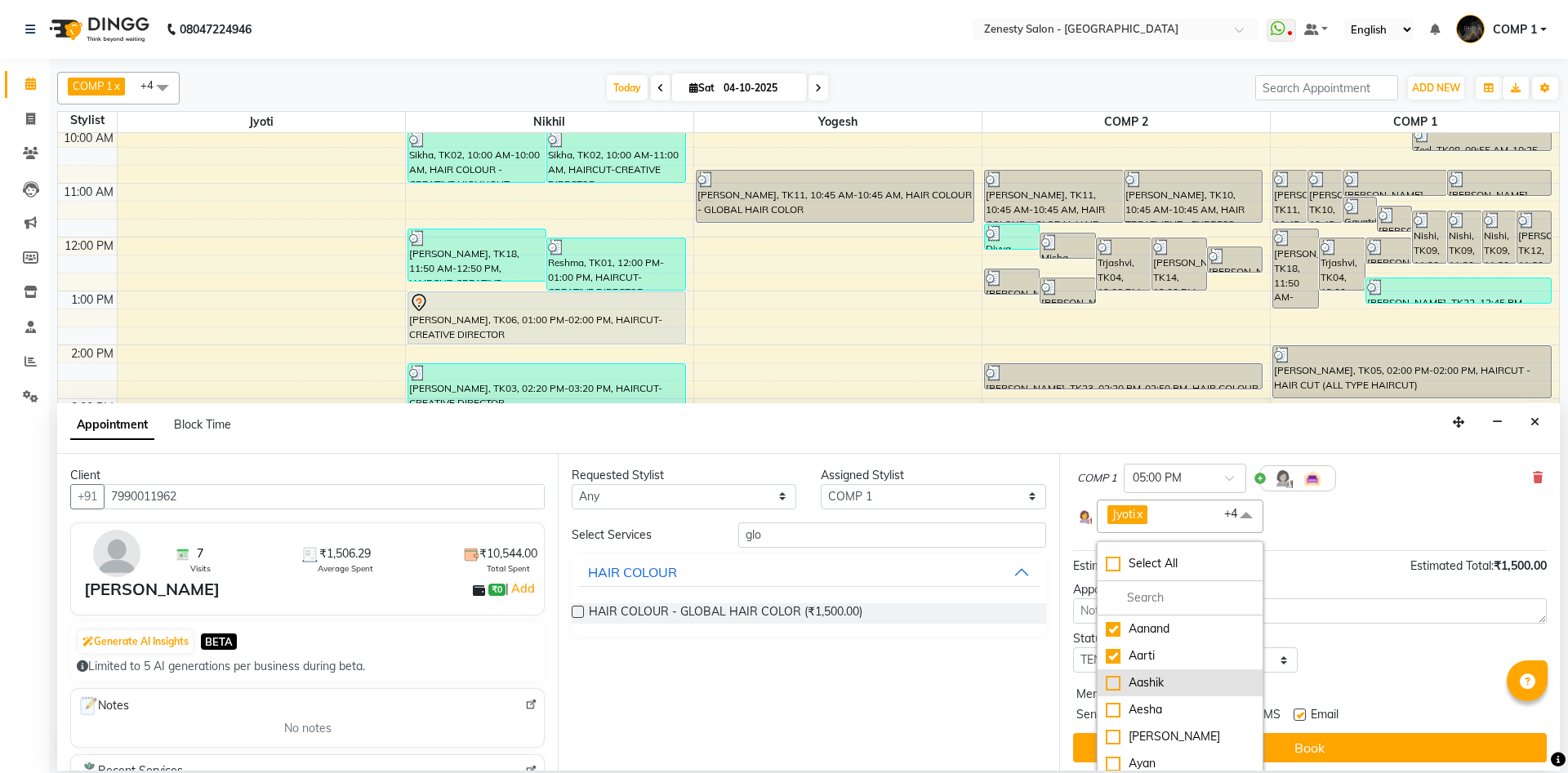
click at [1106, 683] on div "Aashik" at bounding box center [1180, 683] width 149 height 17
checkbox input "true"
drag, startPoint x: 1110, startPoint y: 710, endPoint x: 1106, endPoint y: 734, distance: 24.3
click at [1110, 713] on div "Aesha" at bounding box center [1180, 710] width 149 height 17
checkbox input "true"
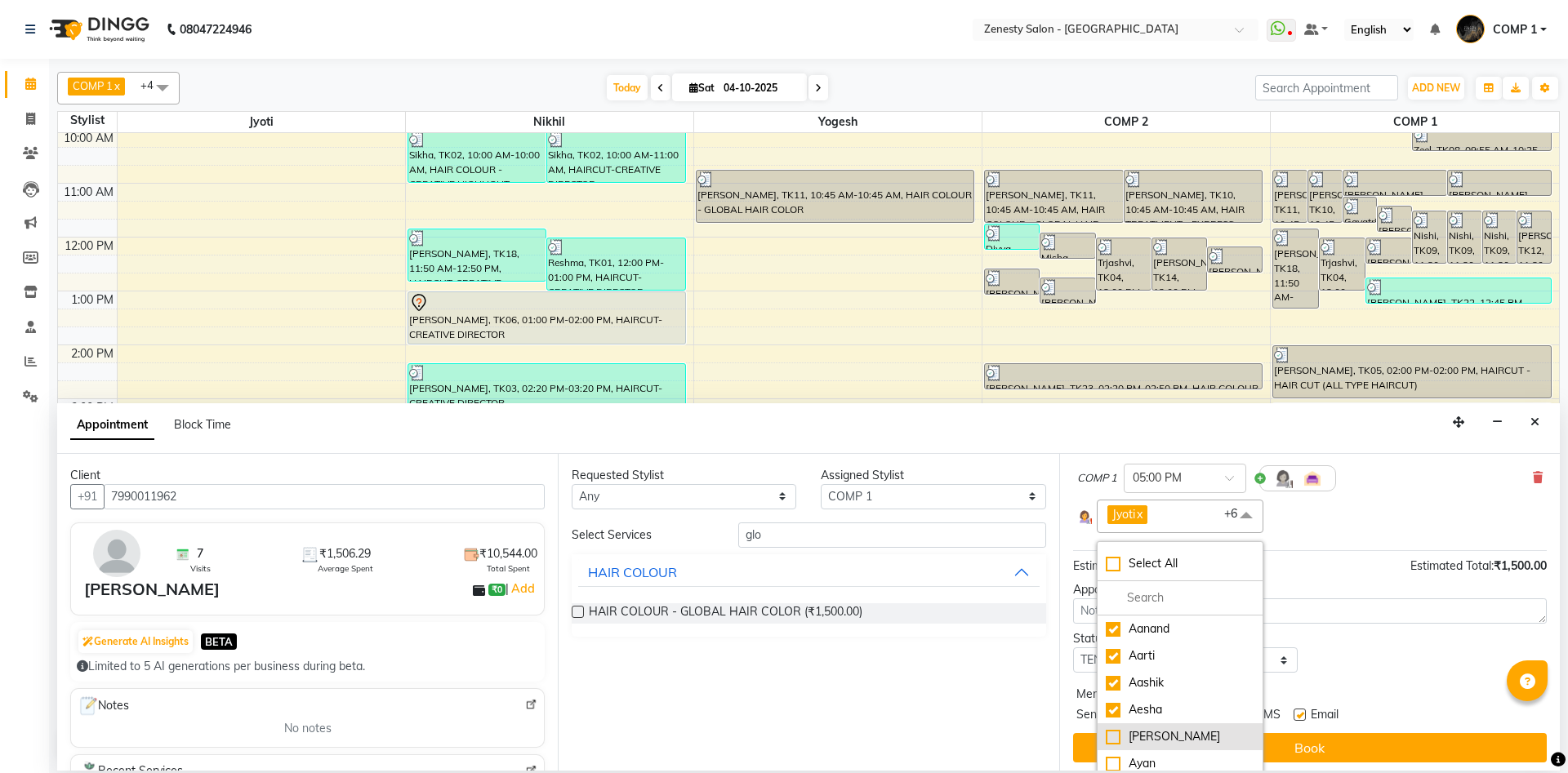
click at [1107, 734] on div "[PERSON_NAME]" at bounding box center [1180, 737] width 149 height 17
checkbox input "true"
click at [1118, 724] on div "Gulnaz" at bounding box center [1180, 722] width 149 height 17
checkbox input "true"
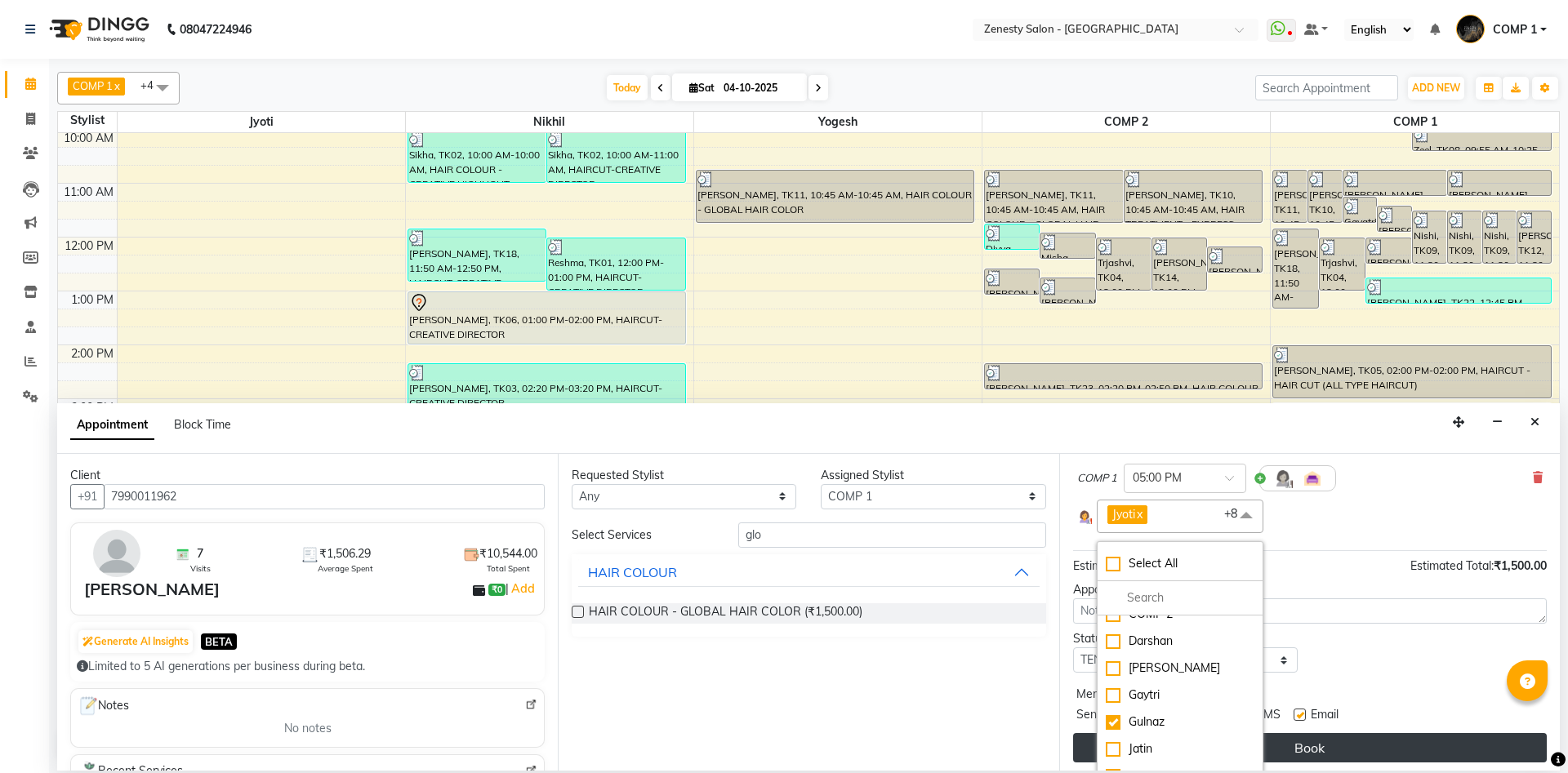
click at [1355, 758] on button "Book" at bounding box center [1309, 748] width 473 height 30
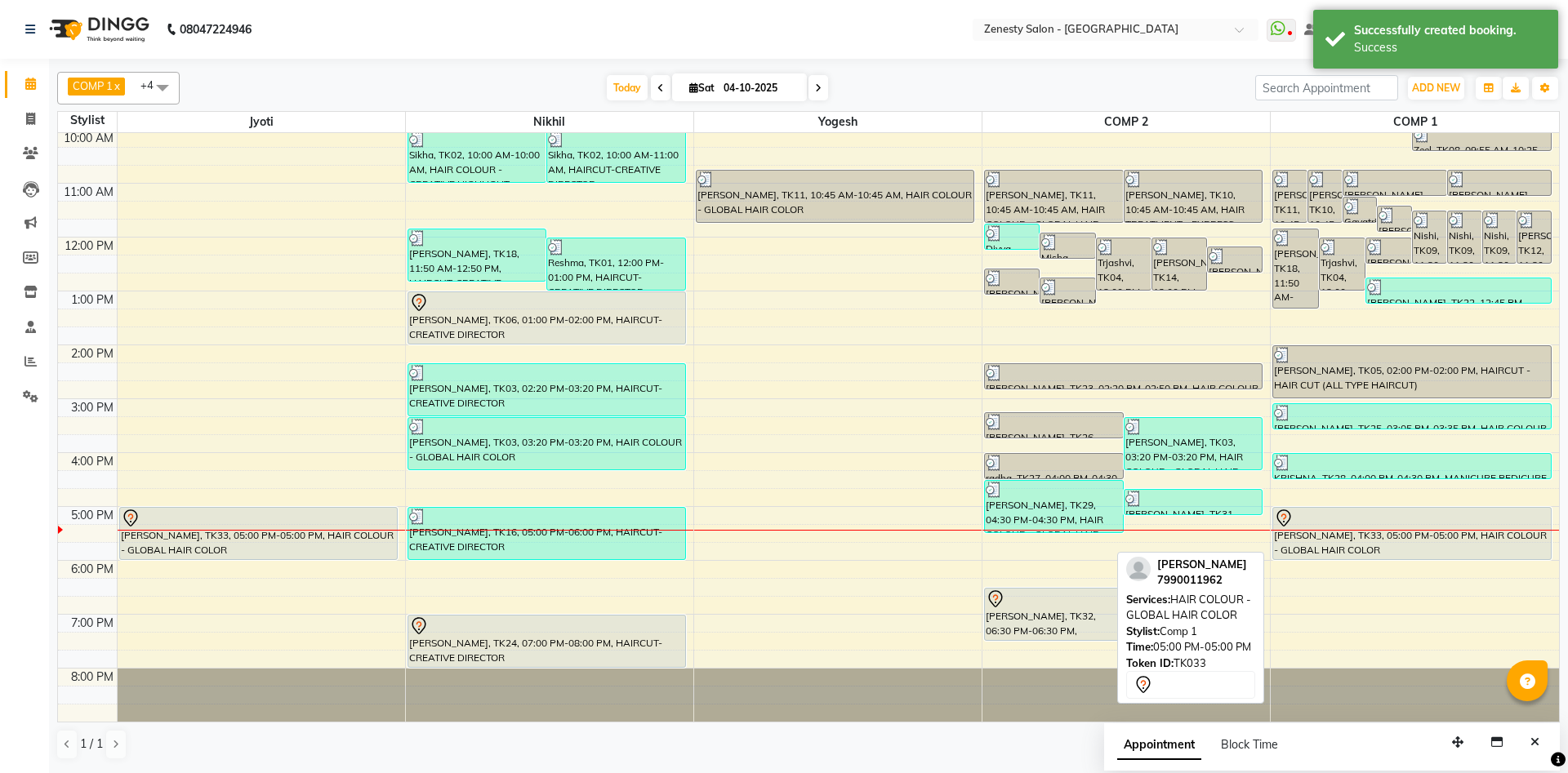
click at [1361, 524] on div at bounding box center [1412, 519] width 276 height 19
select select "7"
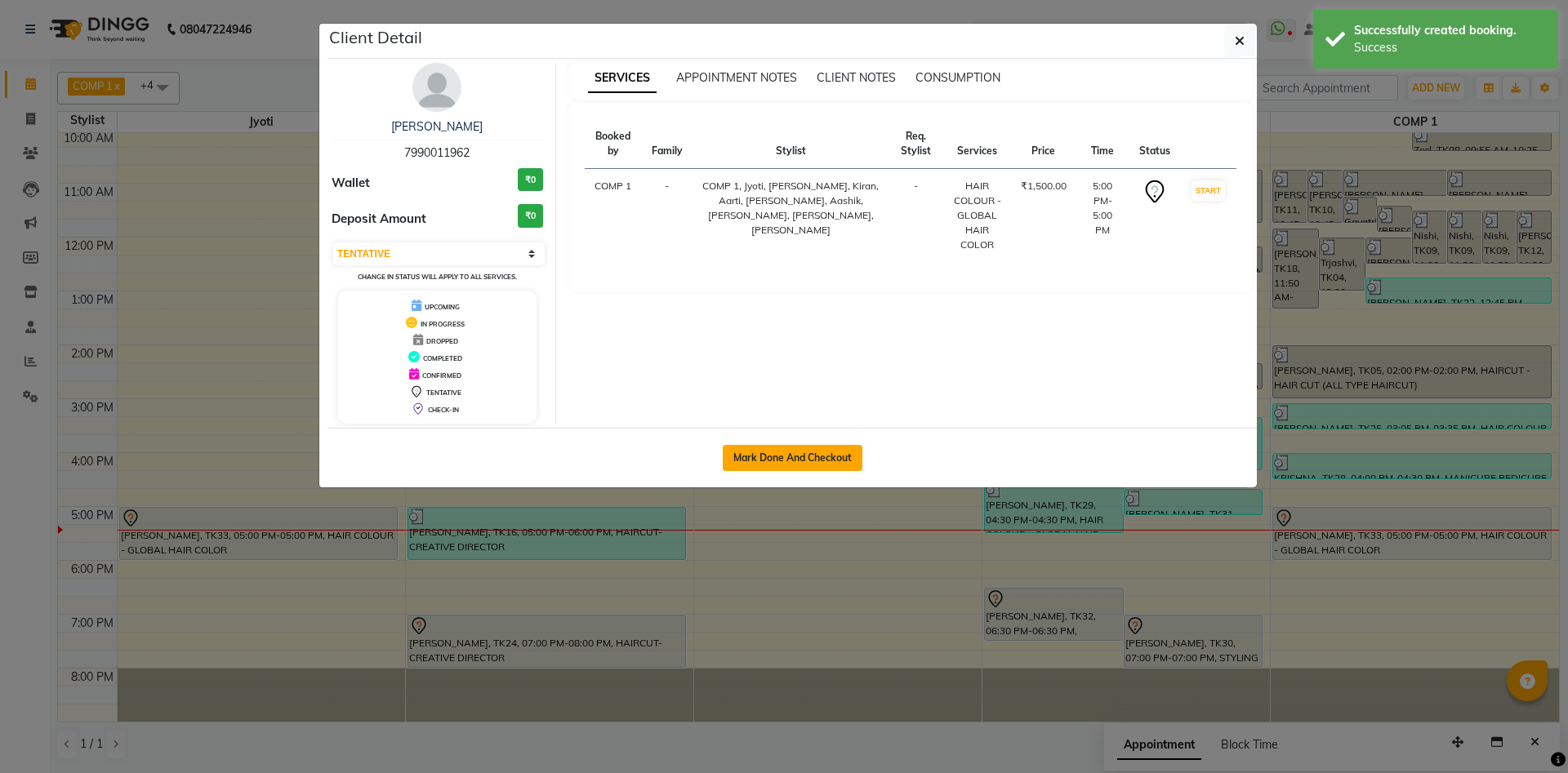
click at [852, 459] on button "Mark Done And Checkout" at bounding box center [792, 458] width 139 height 26
select select "service"
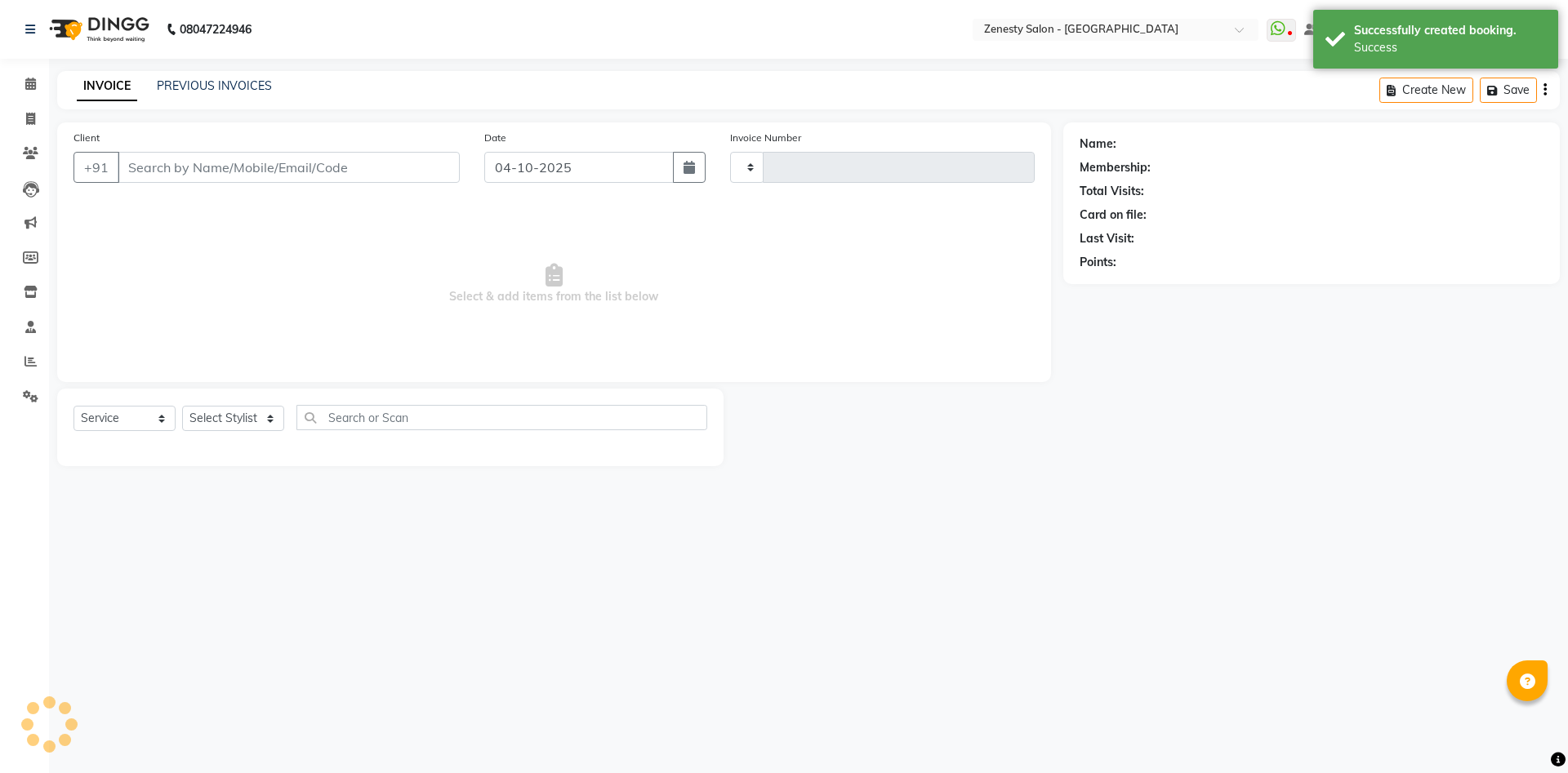
type input "6845"
select select "5713"
type input "7990011962"
select select "81093"
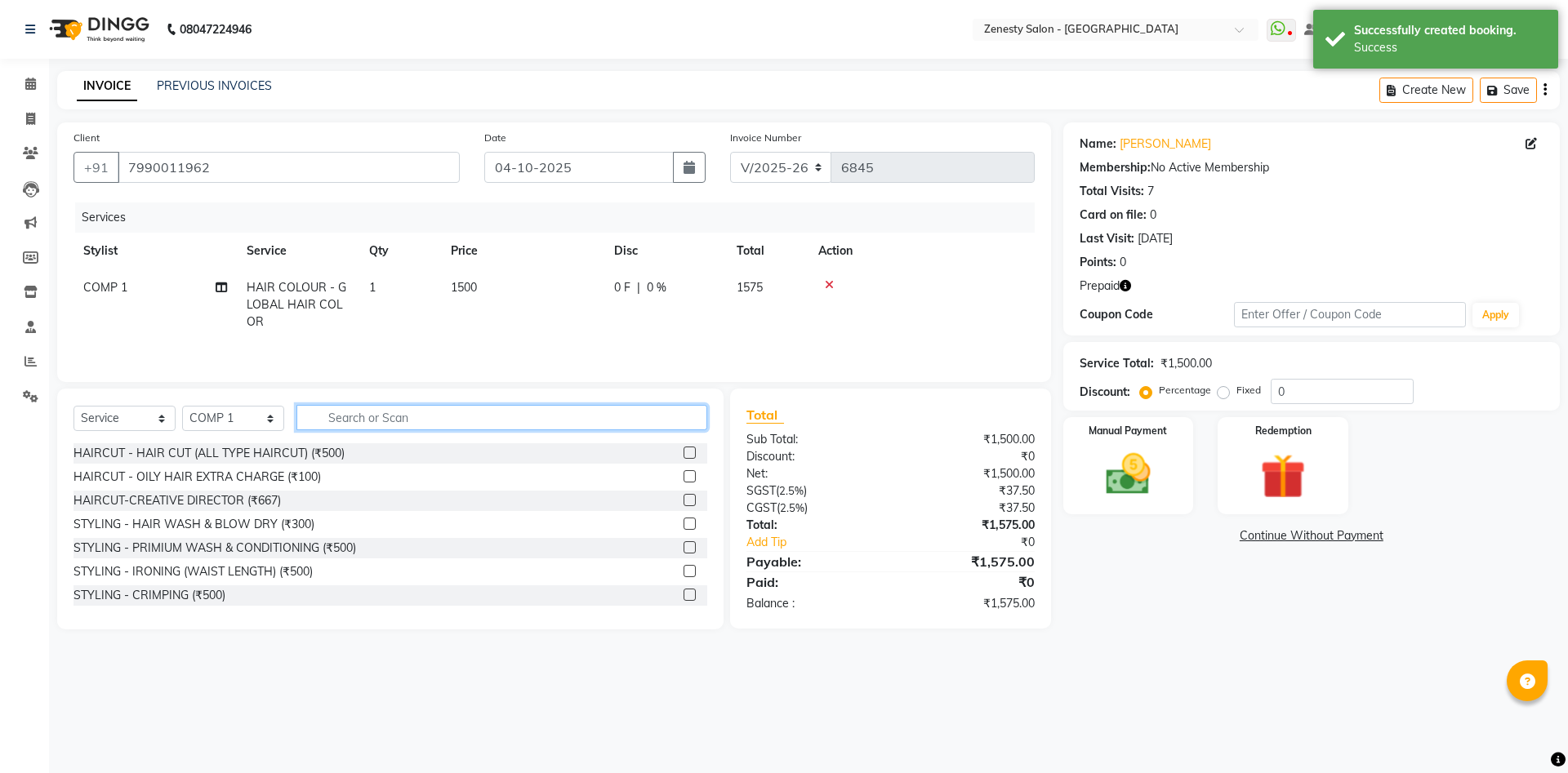
click at [377, 419] on input "text" at bounding box center [501, 417] width 411 height 25
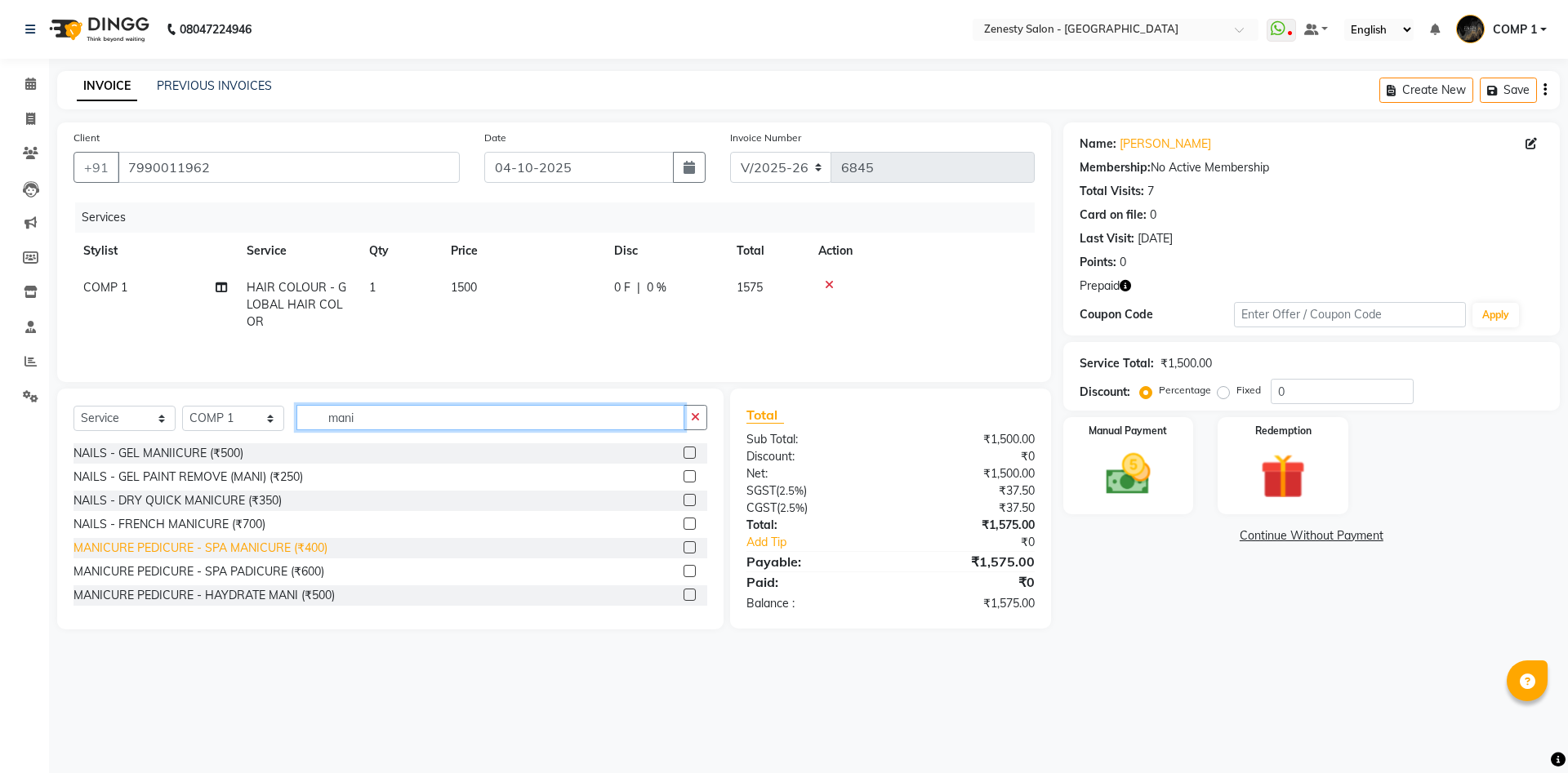
type input "mani"
click at [247, 545] on div "MANICURE PEDICURE - SPA MANICURE (₹400)" at bounding box center [200, 548] width 254 height 17
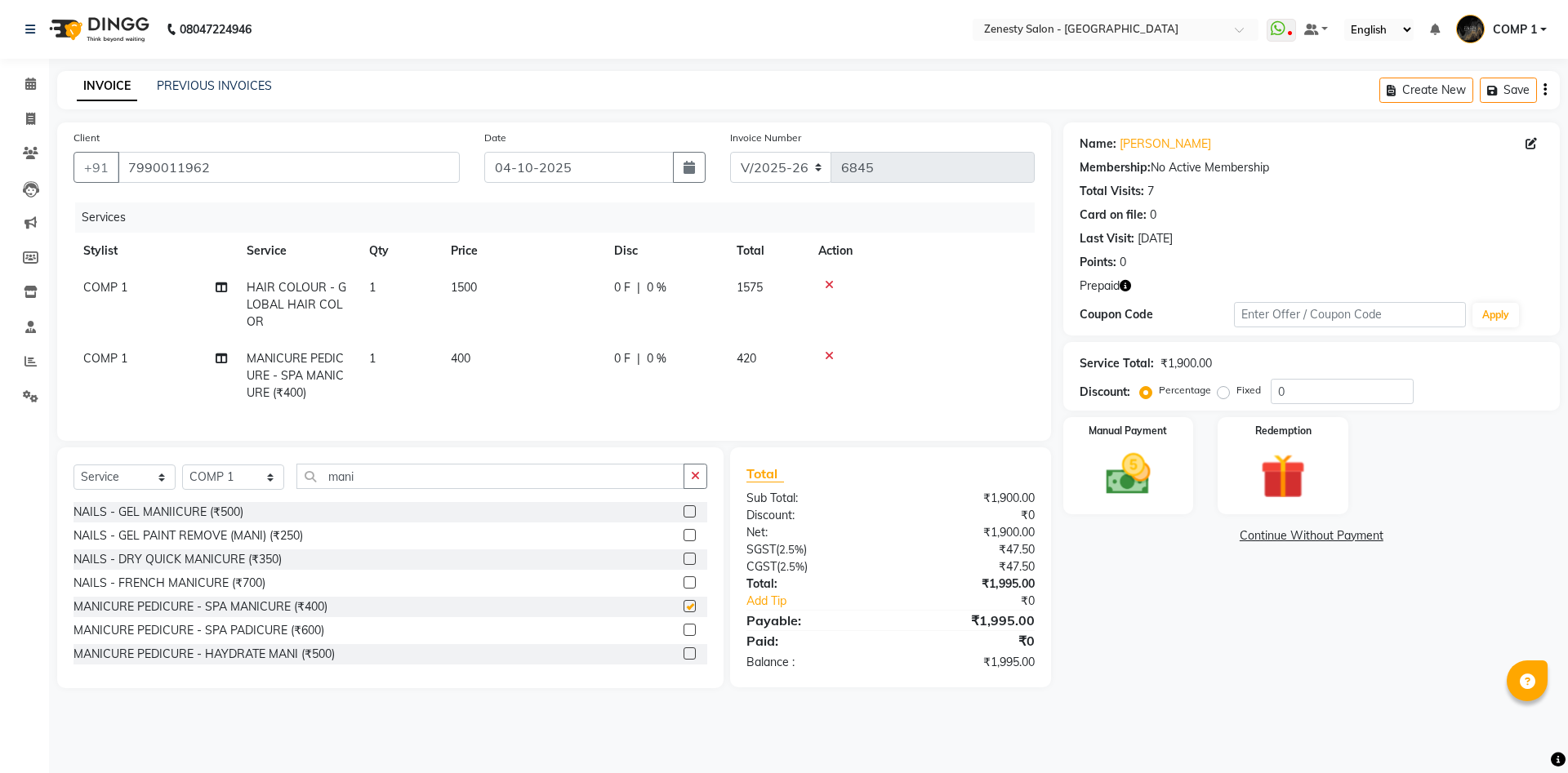
checkbox input "false"
click at [236, 627] on div "MANICURE PEDICURE - SPA PADICURE (₹600)" at bounding box center [199, 631] width 251 height 17
checkbox input "false"
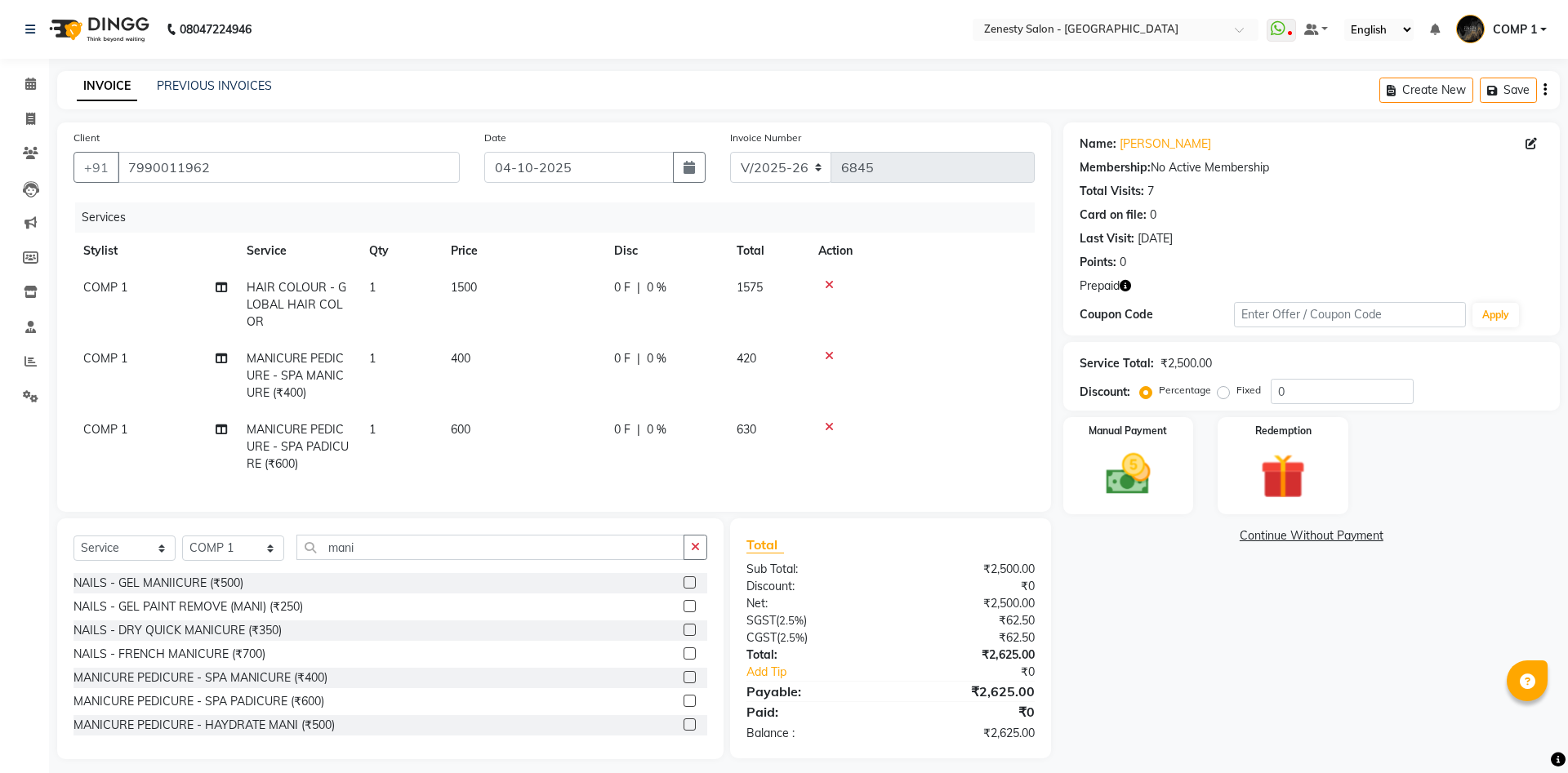
click at [467, 289] on span "1500" at bounding box center [464, 287] width 26 height 15
select select "81093"
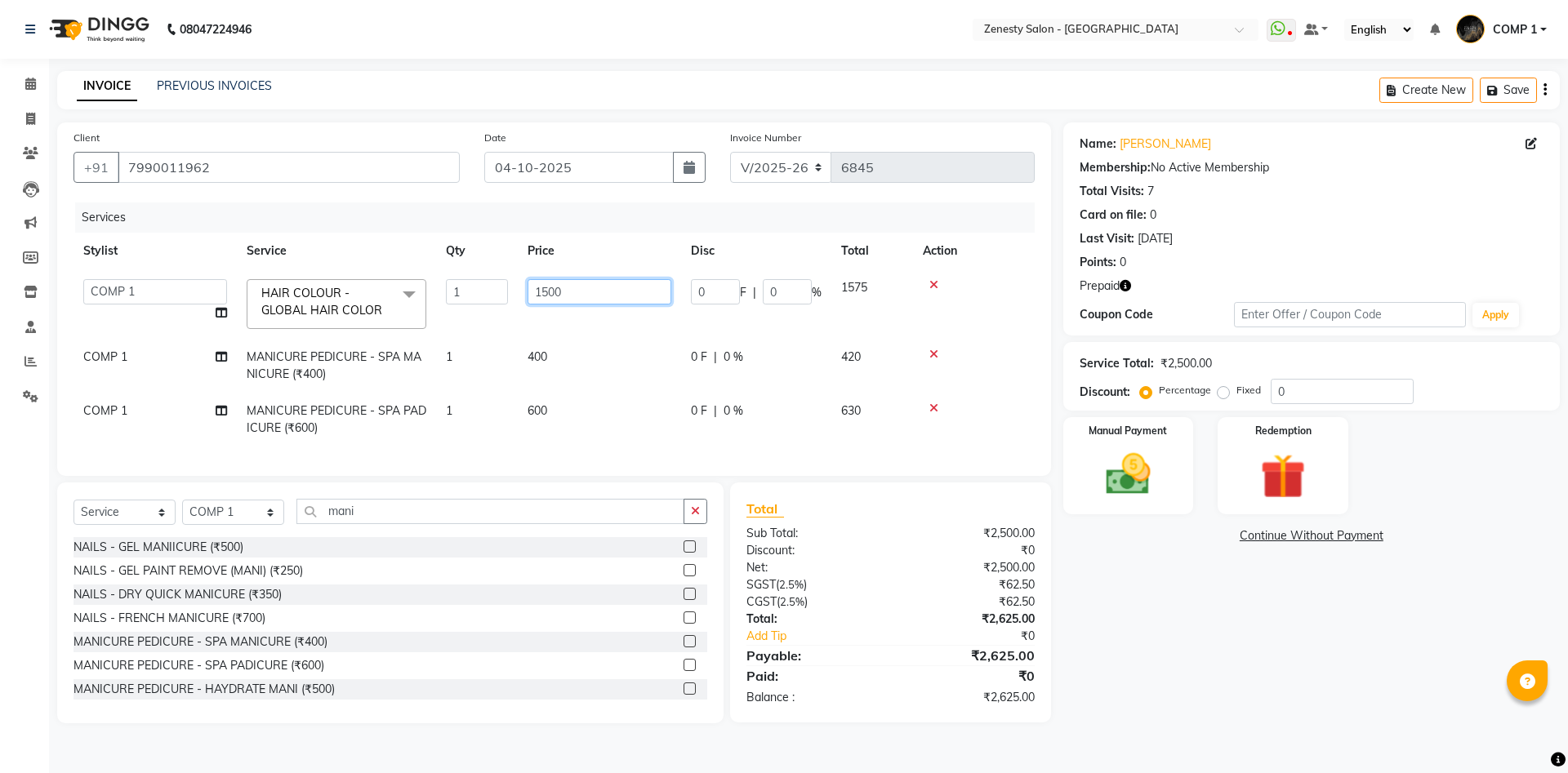
drag, startPoint x: 573, startPoint y: 298, endPoint x: 472, endPoint y: 292, distance: 101.2
click at [527, 292] on input "1500" at bounding box center [599, 291] width 144 height 25
type input "2200"
click at [685, 366] on td "0 F | 0 %" at bounding box center [756, 366] width 150 height 54
select select "81093"
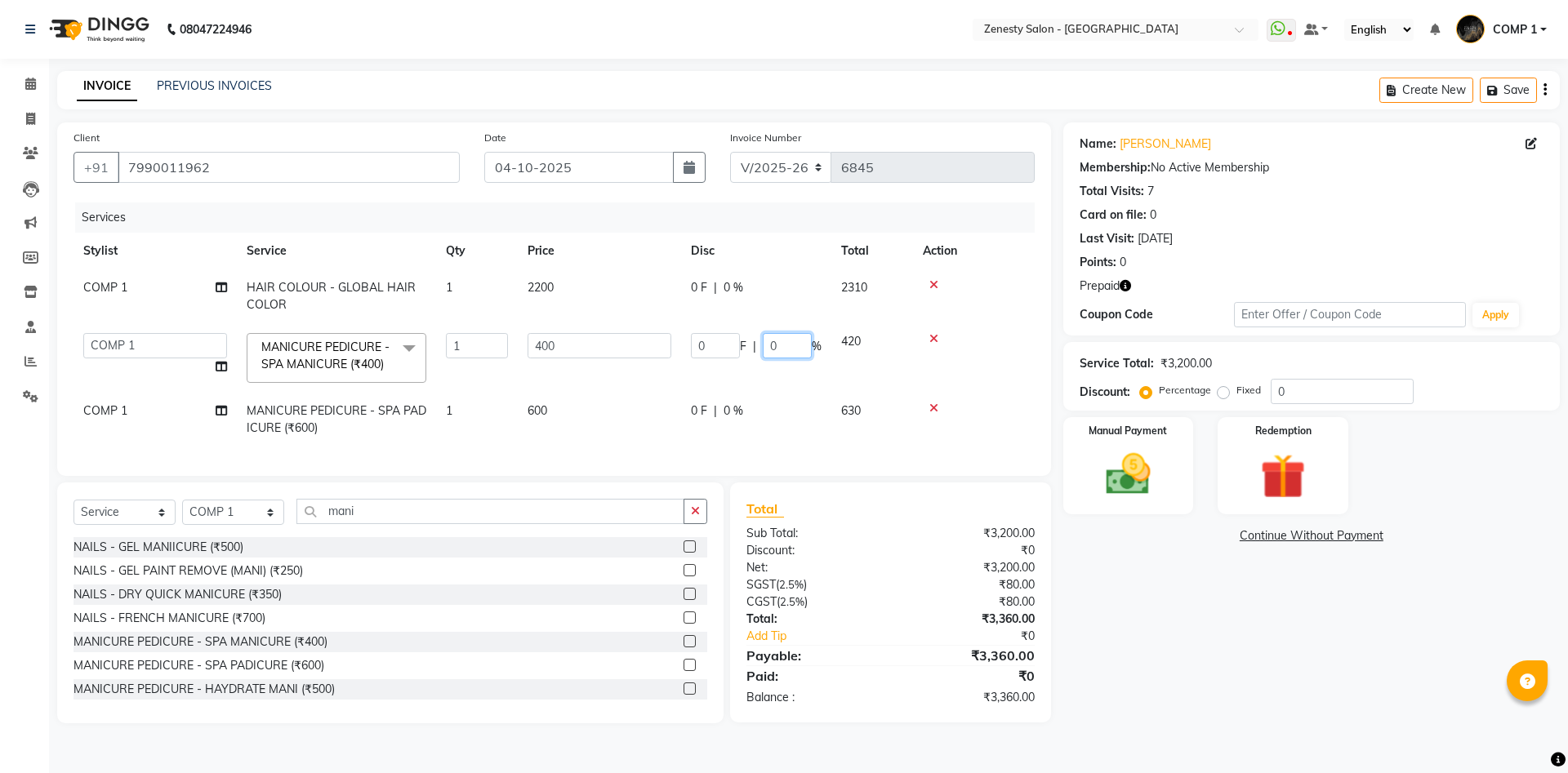
drag, startPoint x: 782, startPoint y: 346, endPoint x: 760, endPoint y: 347, distance: 22.0
click at [763, 347] on input "0" at bounding box center [787, 345] width 49 height 25
type input "30"
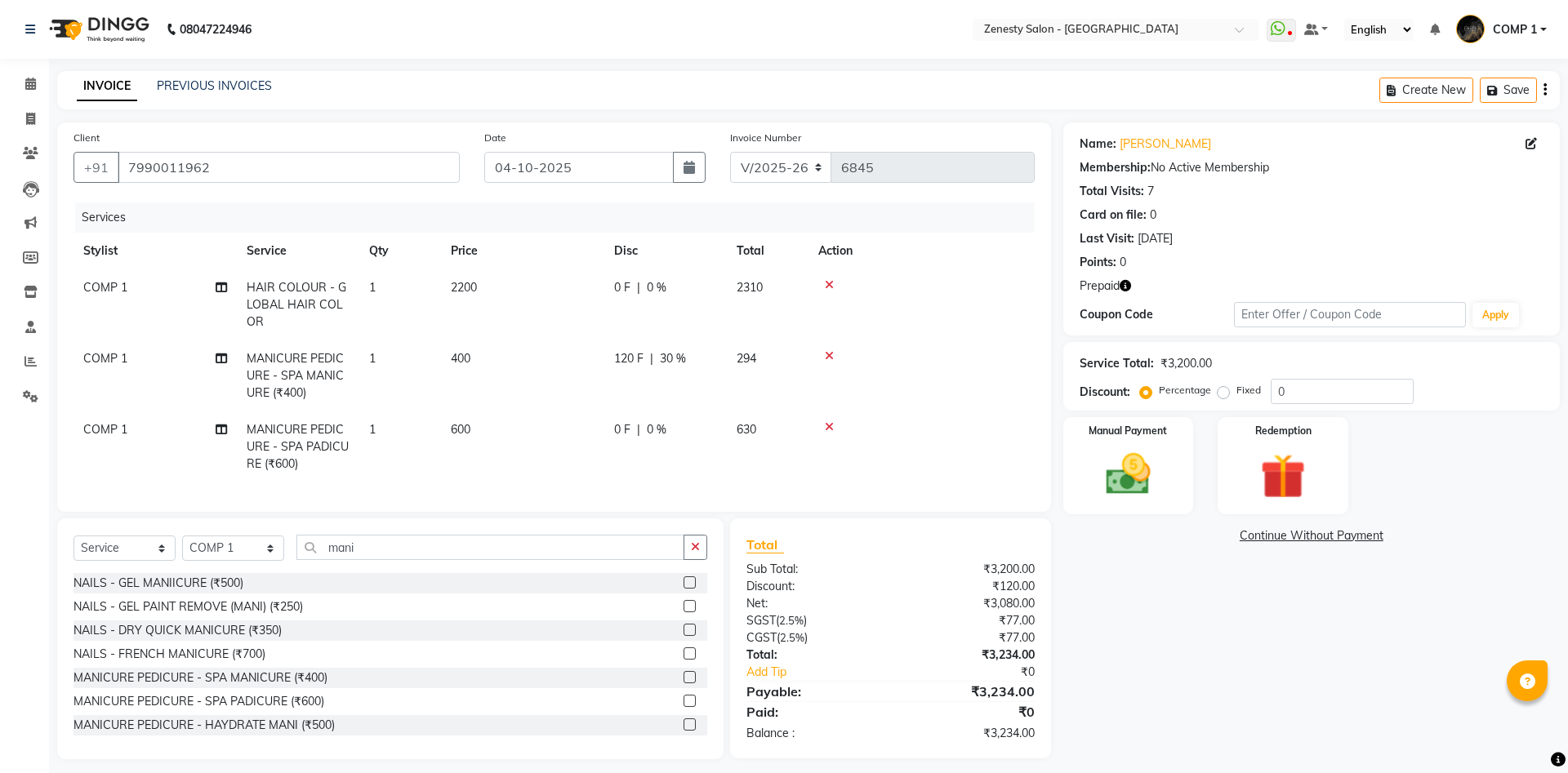
click at [724, 405] on tbody "COMP 1 HAIR COLOUR - GLOBAL HAIR COLOR 1 2200 0 F | 0 % 2310 COMP 1 MANICURE PE…" at bounding box center [553, 376] width 961 height 214
click at [652, 425] on span "0 %" at bounding box center [656, 430] width 19 height 17
select select "81093"
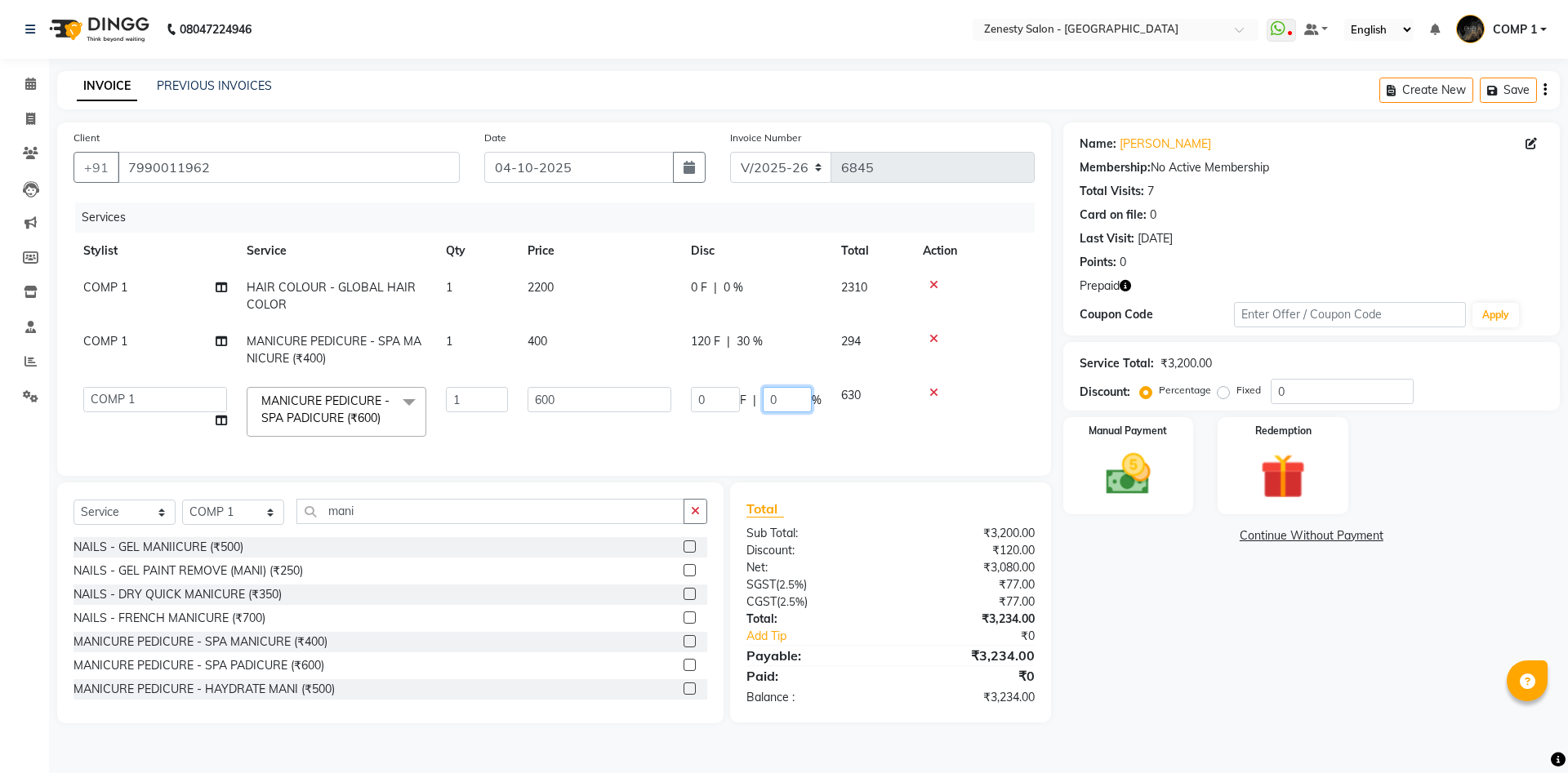
drag, startPoint x: 779, startPoint y: 397, endPoint x: 742, endPoint y: 396, distance: 37.0
click at [763, 396] on input "0" at bounding box center [787, 399] width 49 height 25
type input "30"
click at [996, 404] on tbody "COMP 1 HAIR COLOUR - GLOBAL HAIR COLOR 1 2200 0 F | 0 % 2310 COMP 1 MANICURE PE…" at bounding box center [553, 357] width 961 height 177
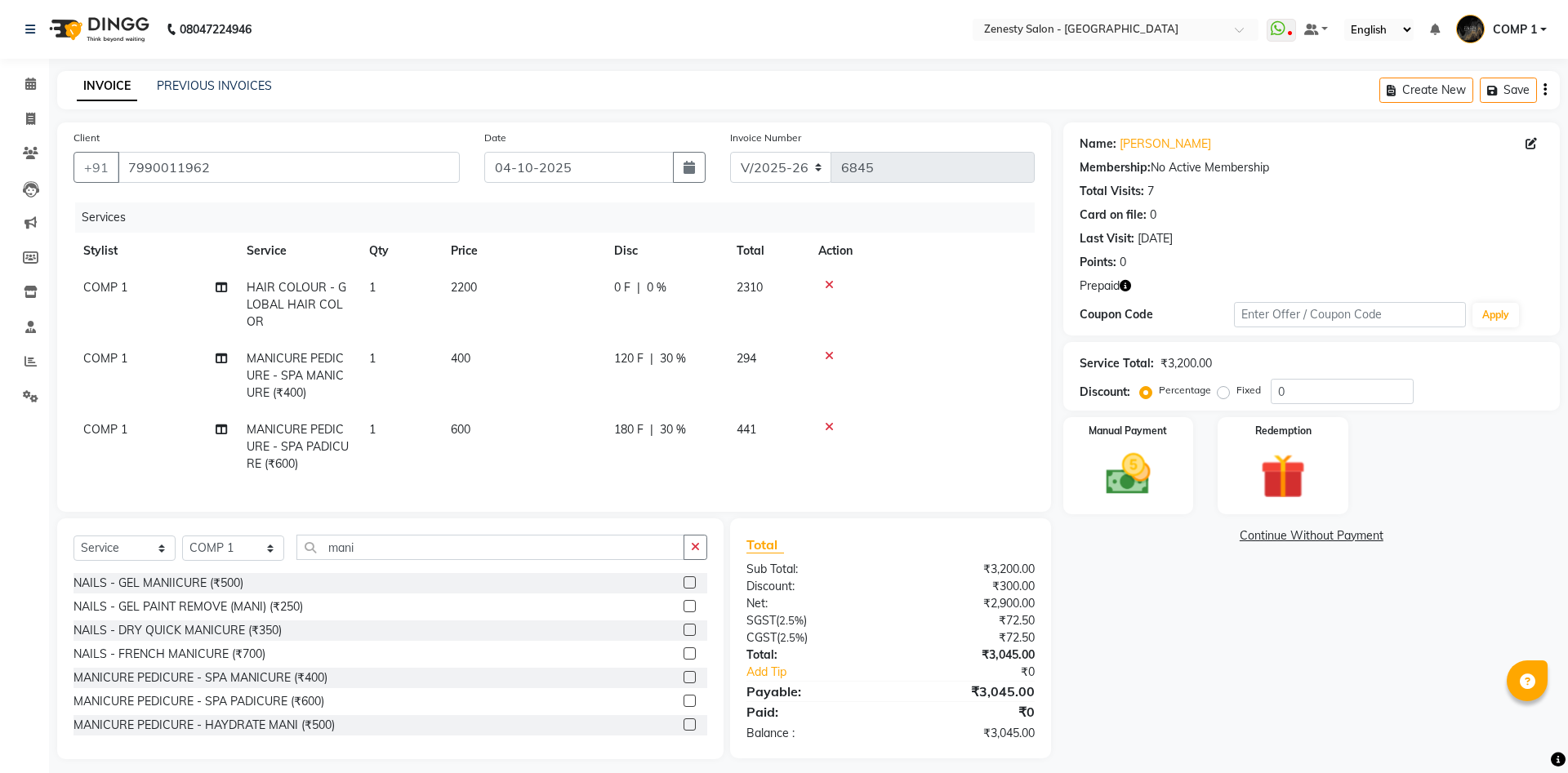
scroll to position [10, 0]
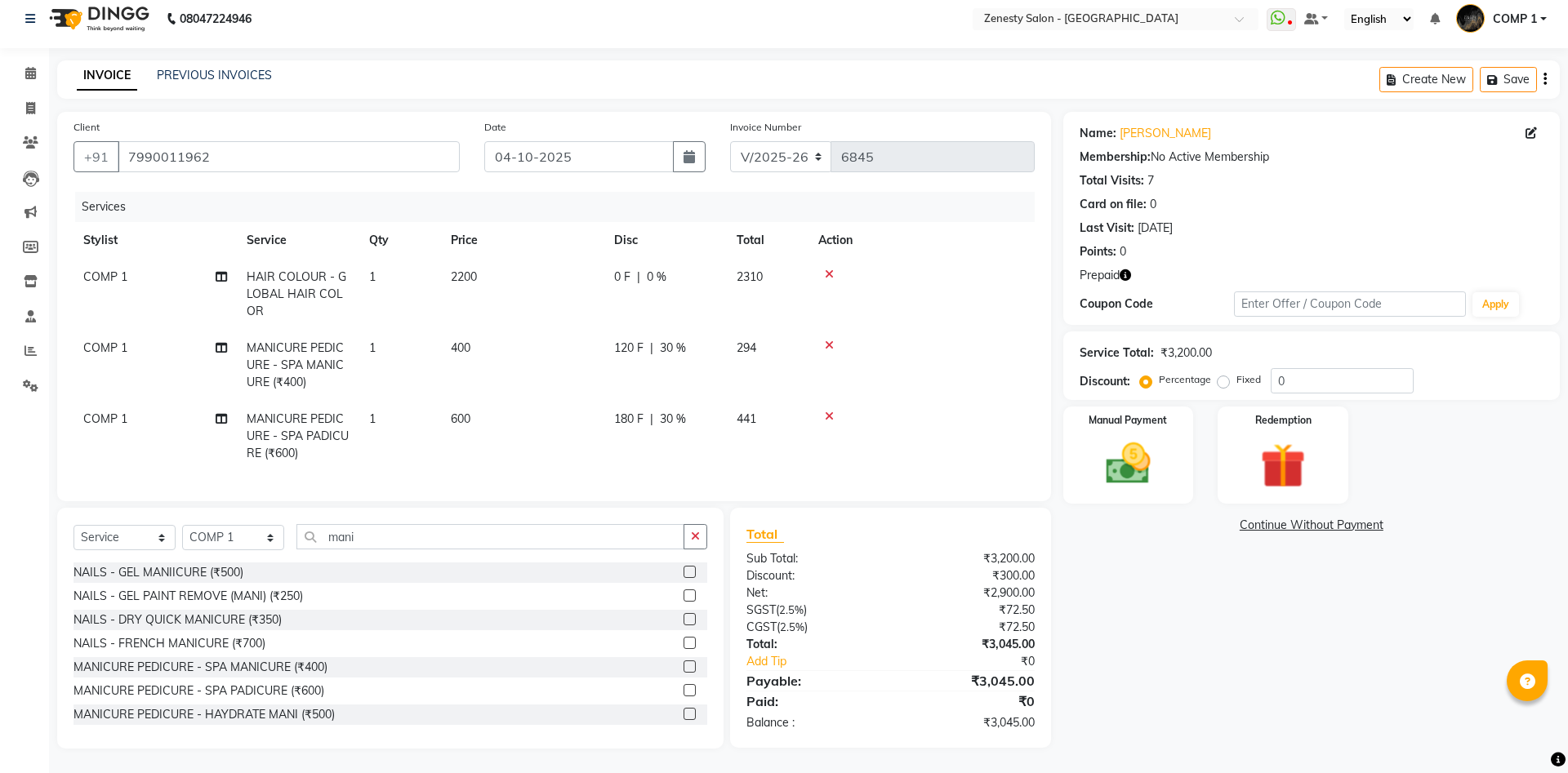
click at [1302, 522] on link "Continue Without Payment" at bounding box center [1312, 526] width 490 height 17
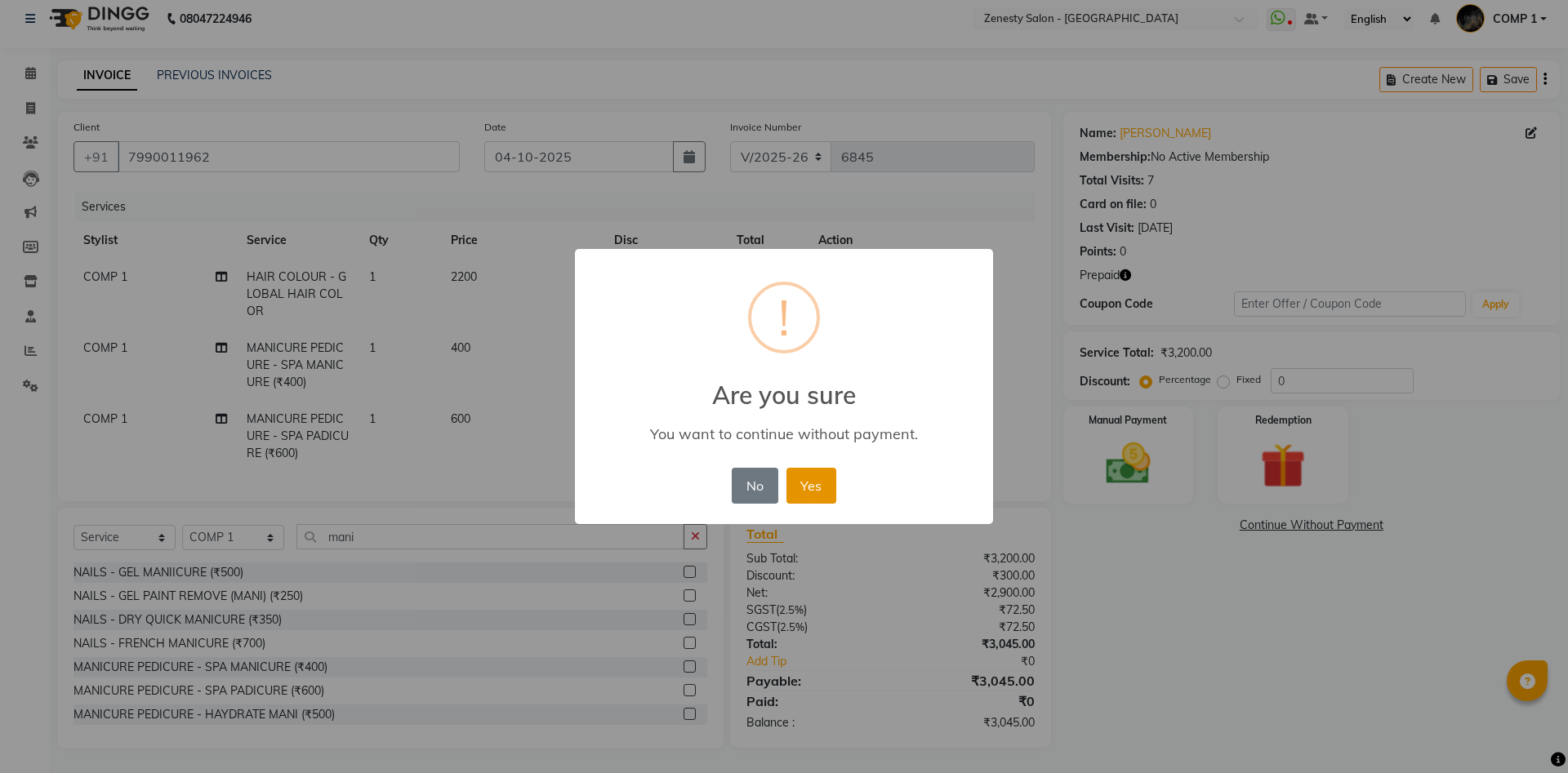
click at [804, 481] on button "Yes" at bounding box center [811, 485] width 50 height 36
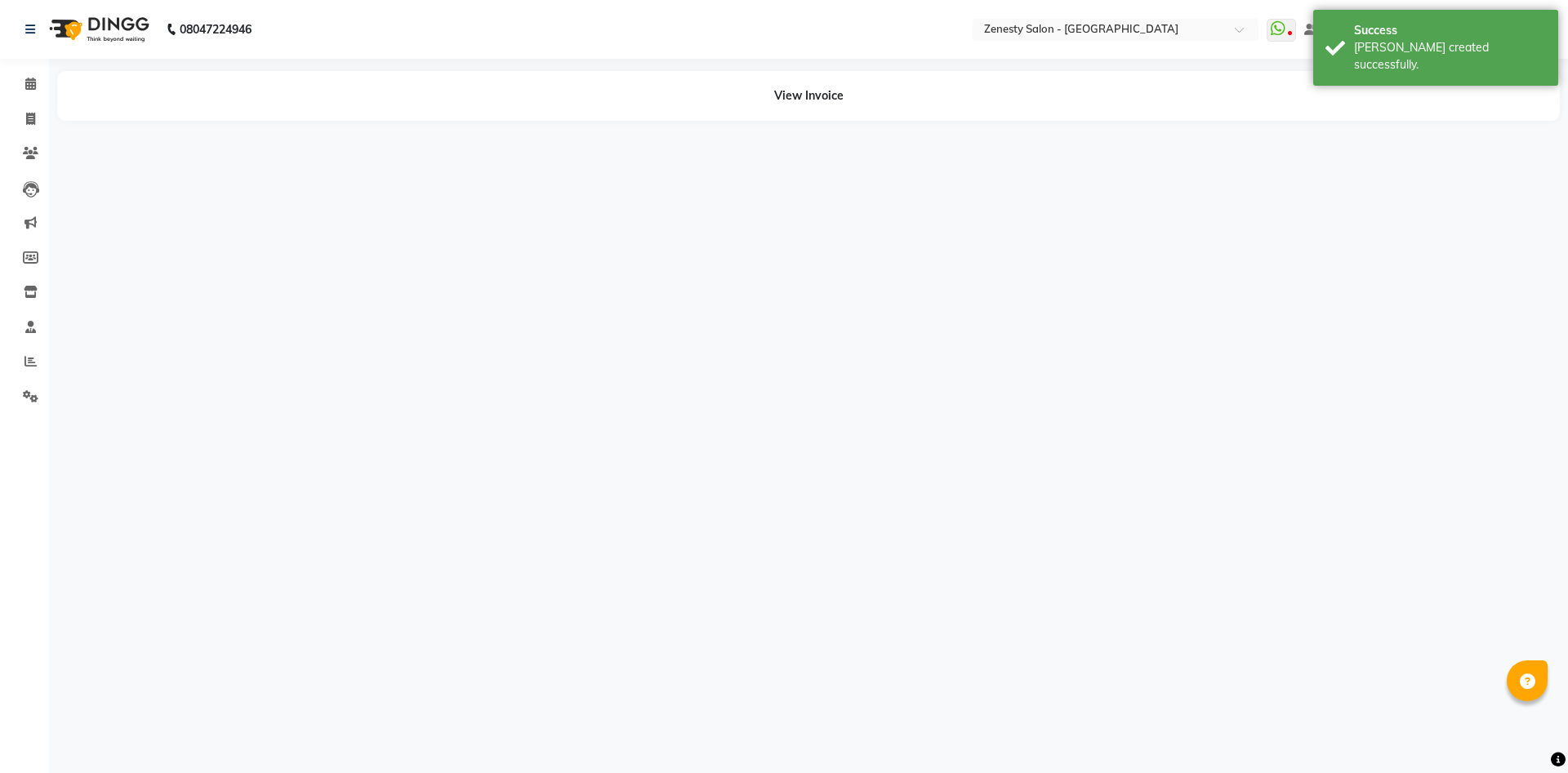
select select "81093"
select select "39503"
select select "71321"
select select "39508"
select select "62644"
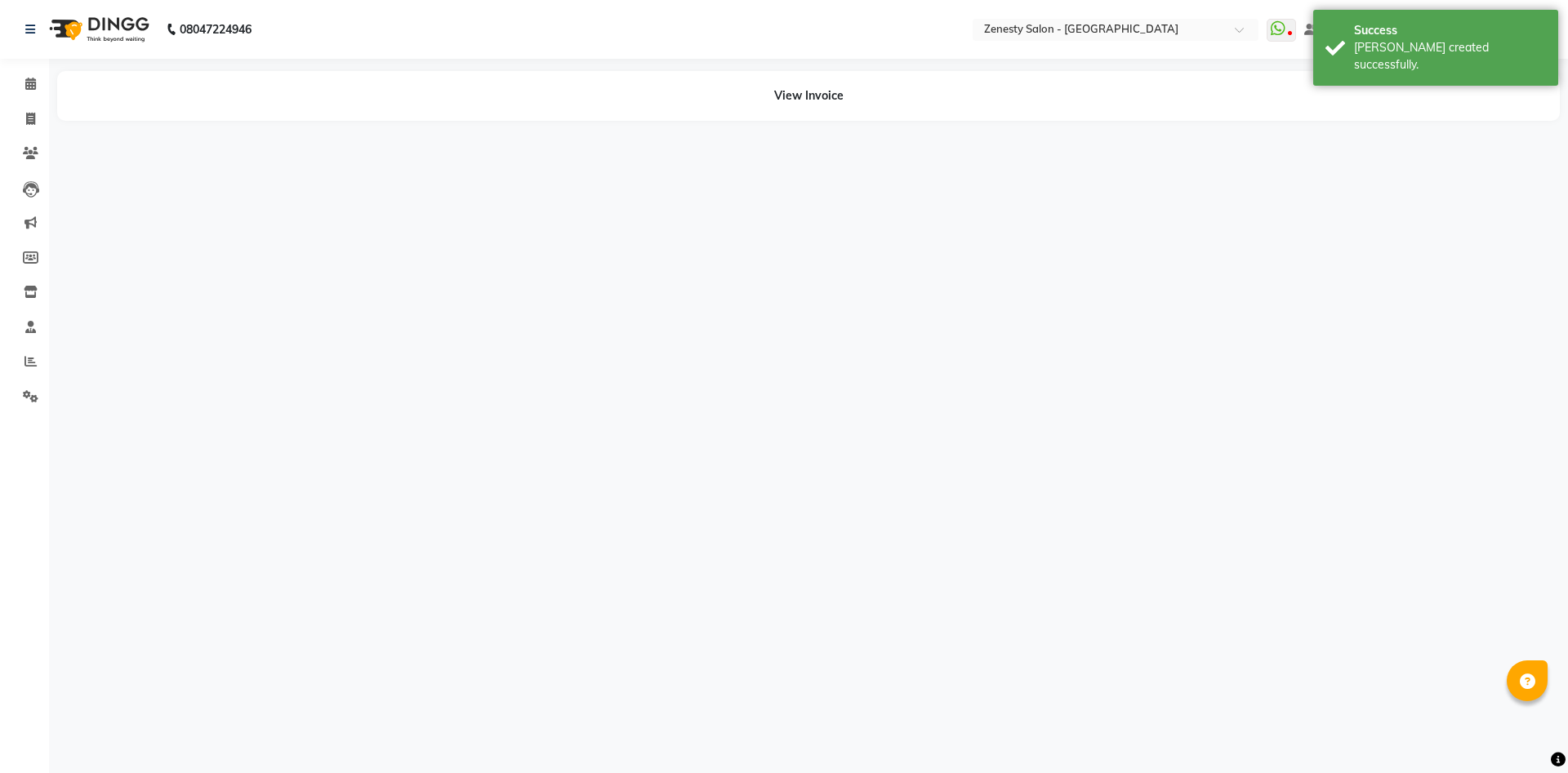
select select "39501"
select select "55258"
select select "79185"
select select "51279"
select select "47782"
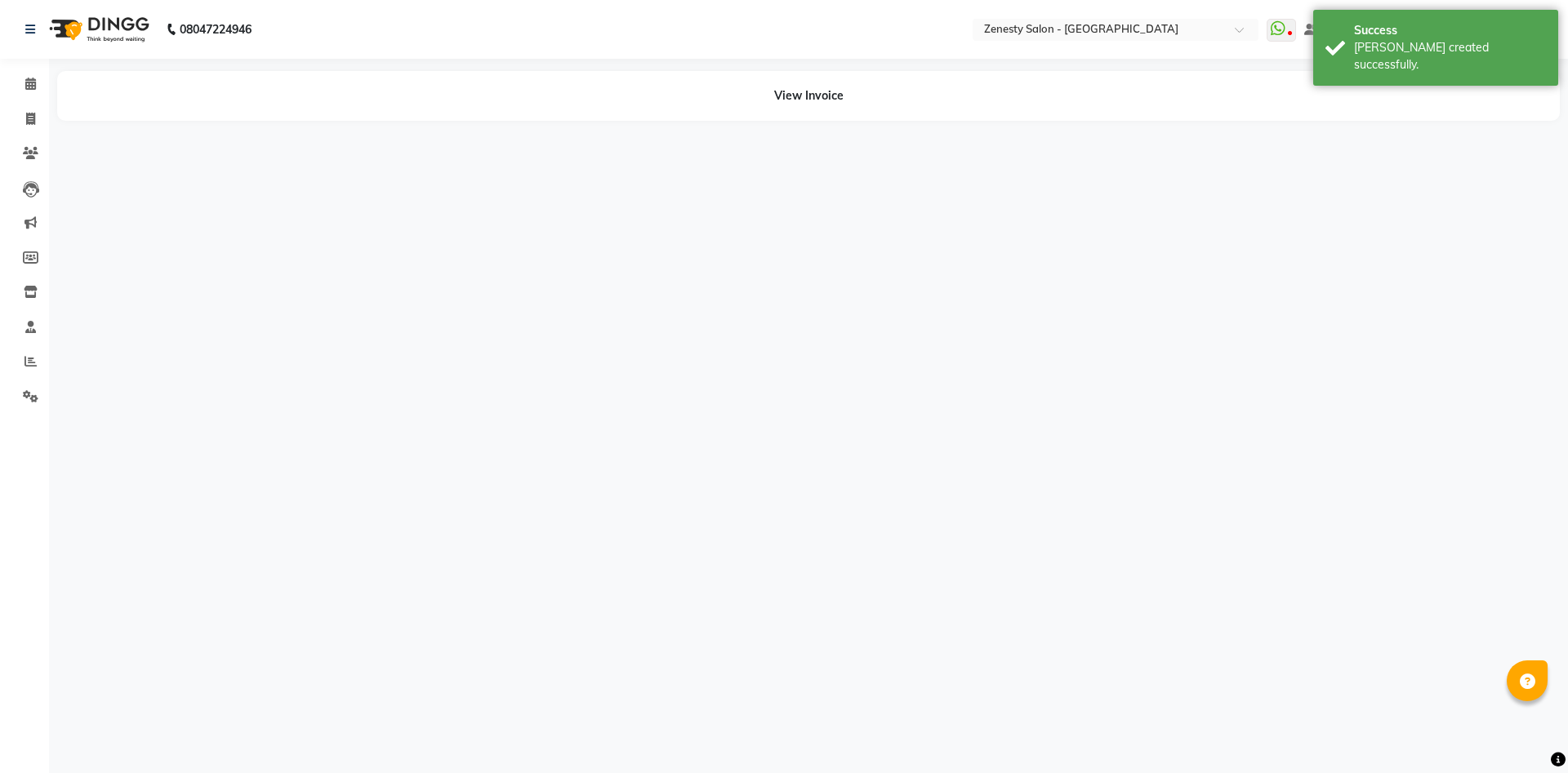
select select "81093"
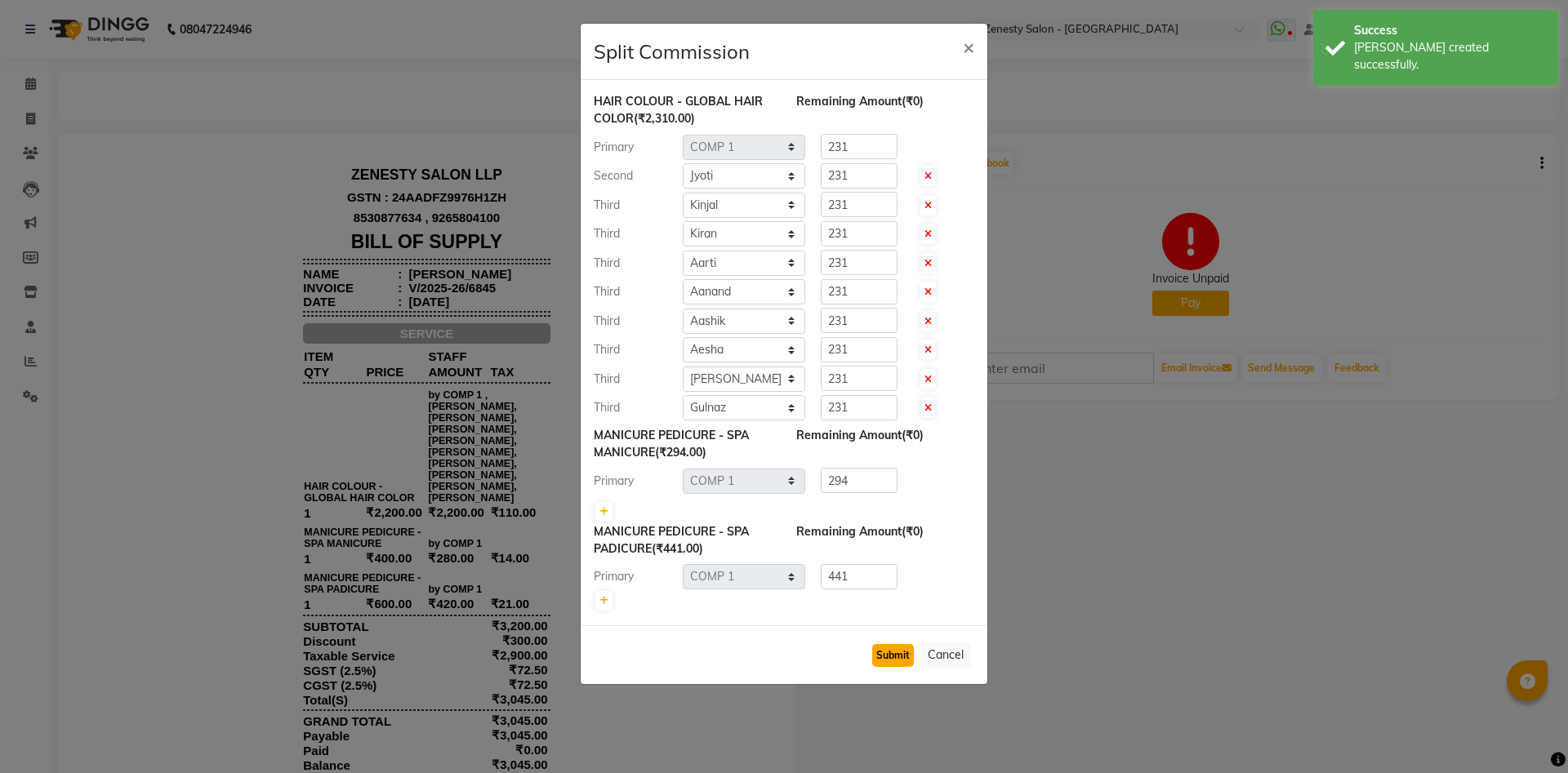
click at [882, 651] on button "Submit" at bounding box center [893, 655] width 42 height 23
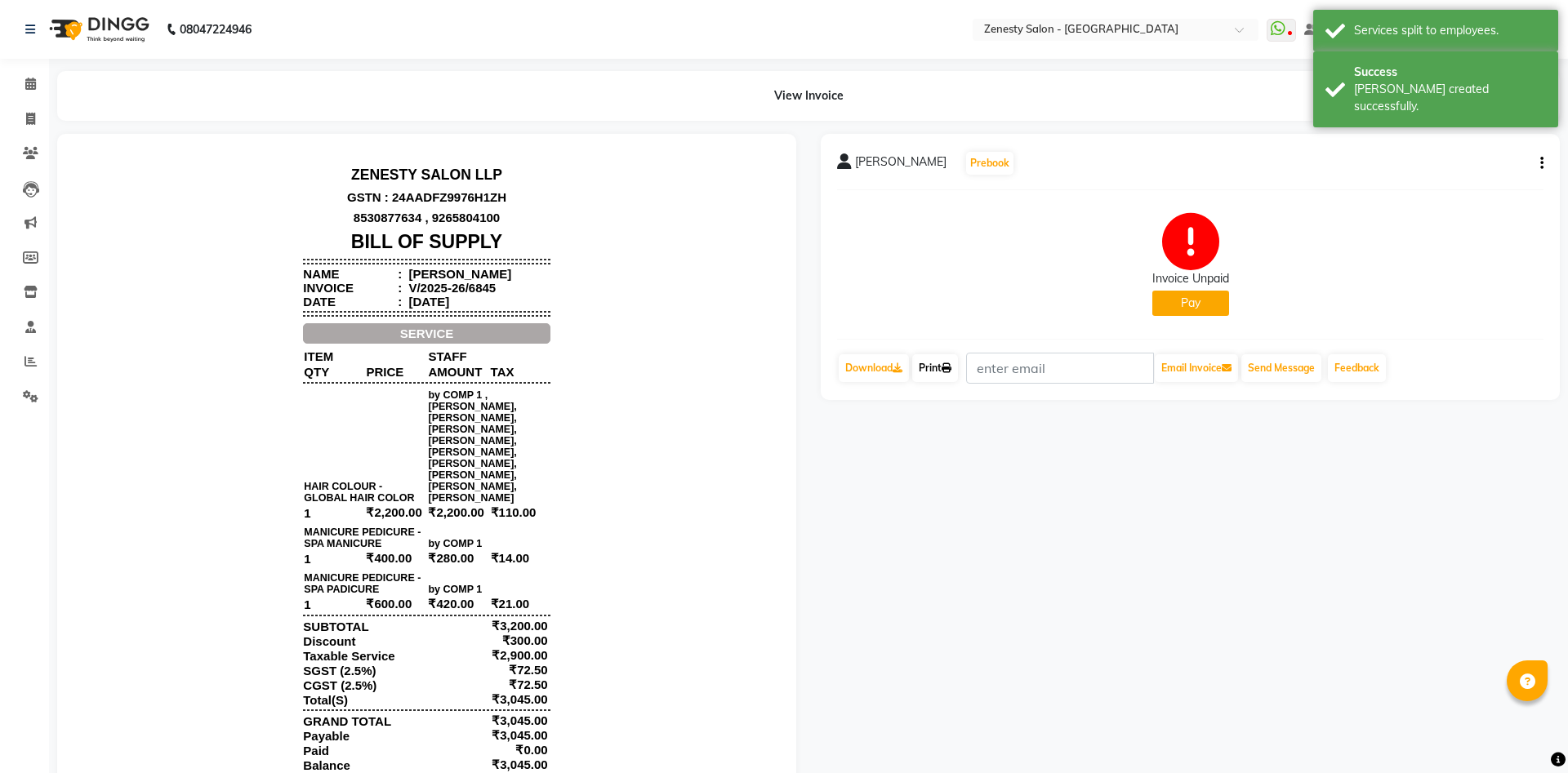
click at [950, 367] on icon at bounding box center [946, 368] width 10 height 10
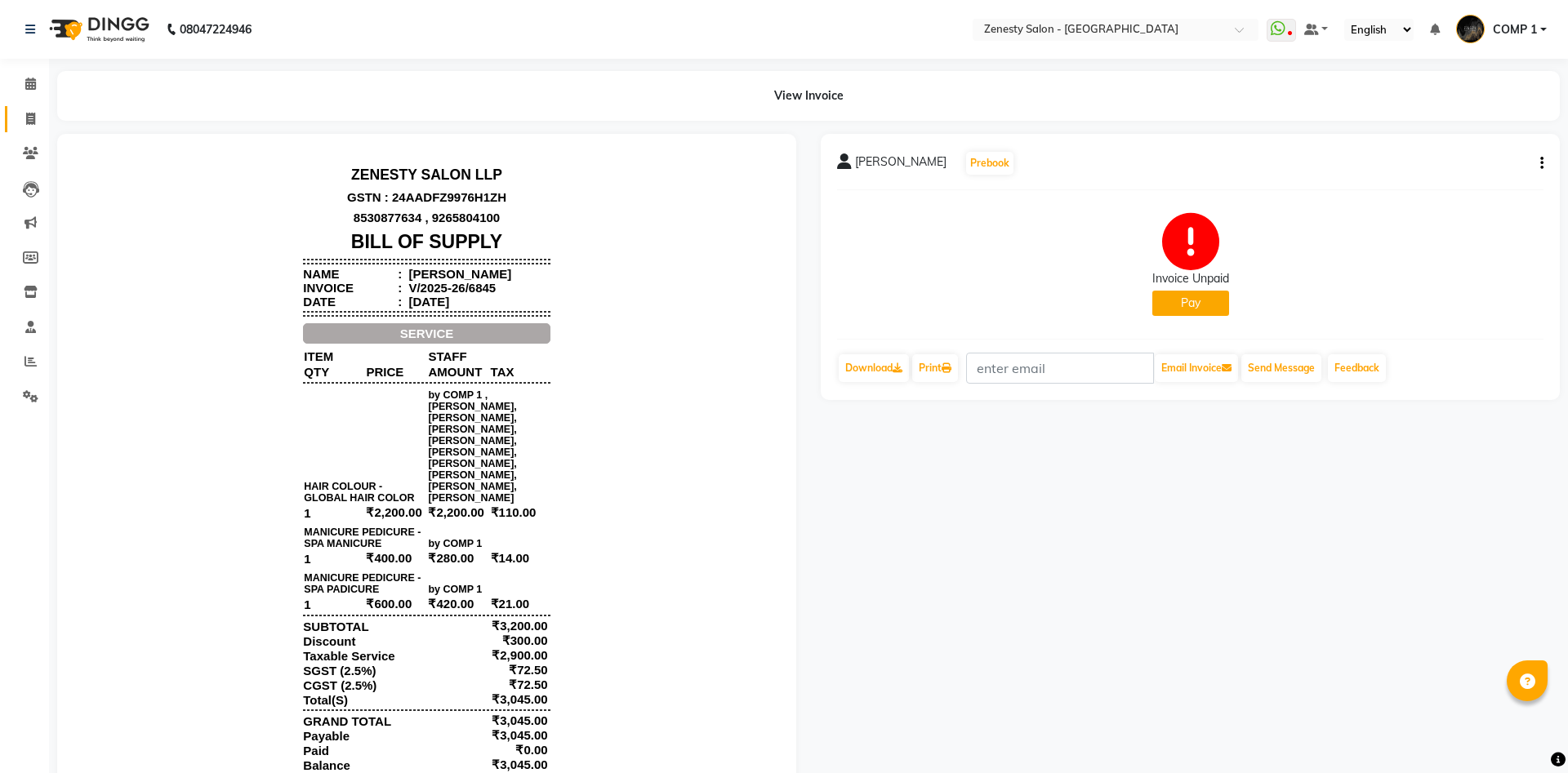
click at [35, 118] on icon at bounding box center [31, 119] width 9 height 12
select select "service"
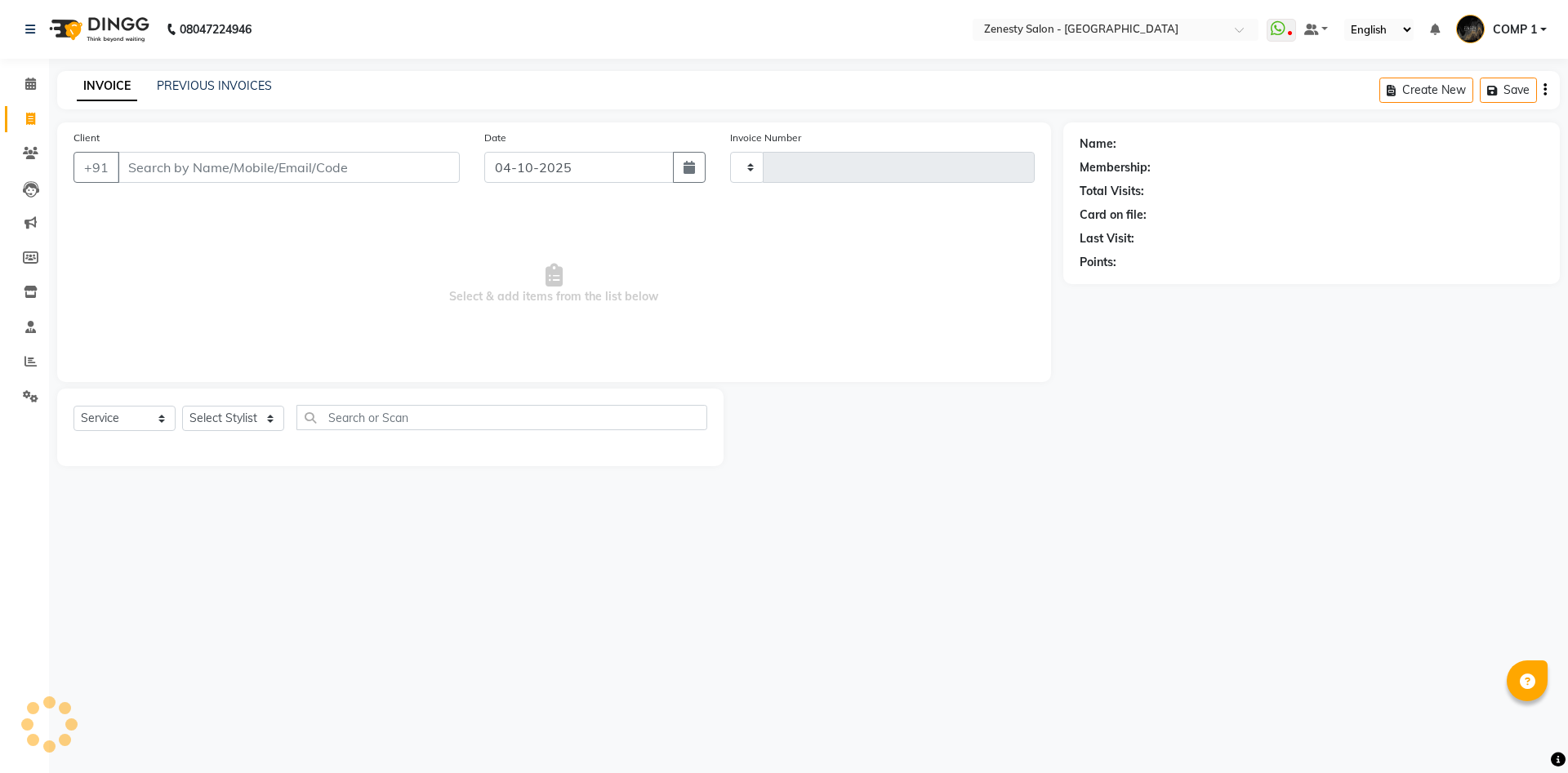
type input "6846"
select select "5713"
click at [182, 406] on select "Select Stylist [PERSON_NAME] [PERSON_NAME] [PERSON_NAME] Khalifa [PERSON_NAME] …" at bounding box center [233, 418] width 102 height 25
select select "40087"
click option "COMP 2" at bounding box center [0, 0] width 0 height 0
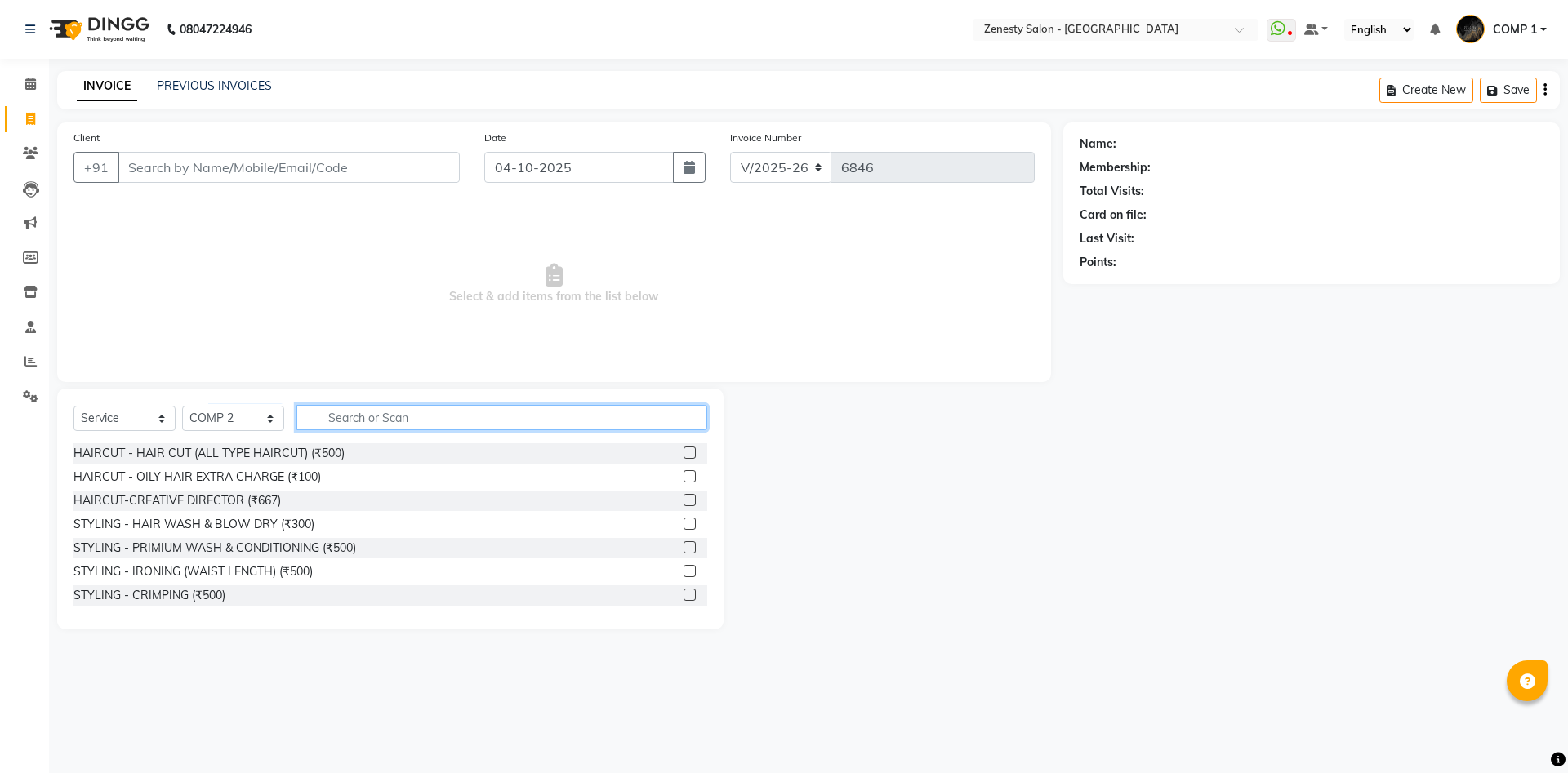
click at [372, 410] on input "text" at bounding box center [501, 417] width 411 height 25
click at [35, 300] on span at bounding box center [31, 293] width 29 height 19
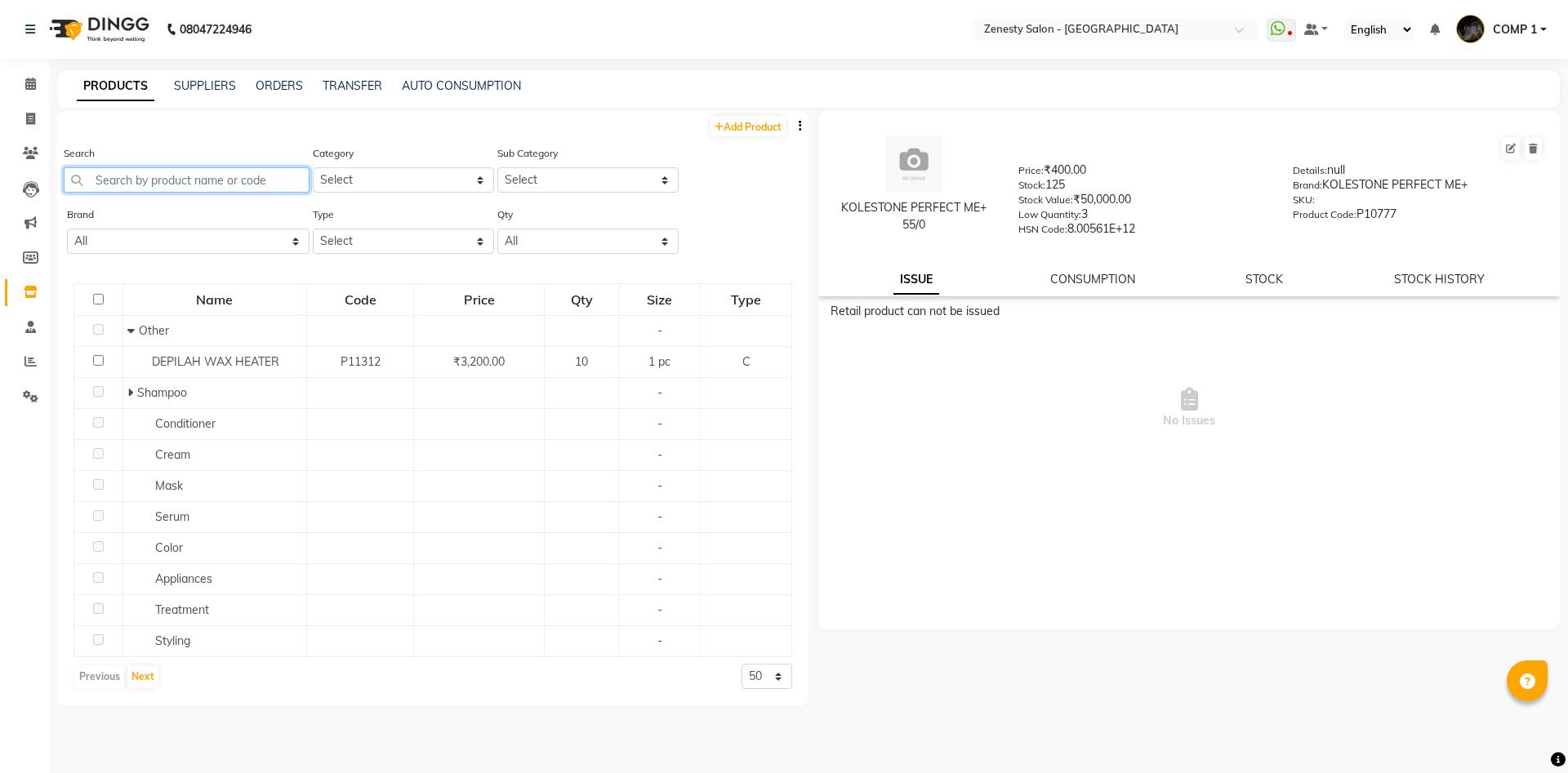
click at [208, 174] on input "text" at bounding box center [187, 180] width 246 height 25
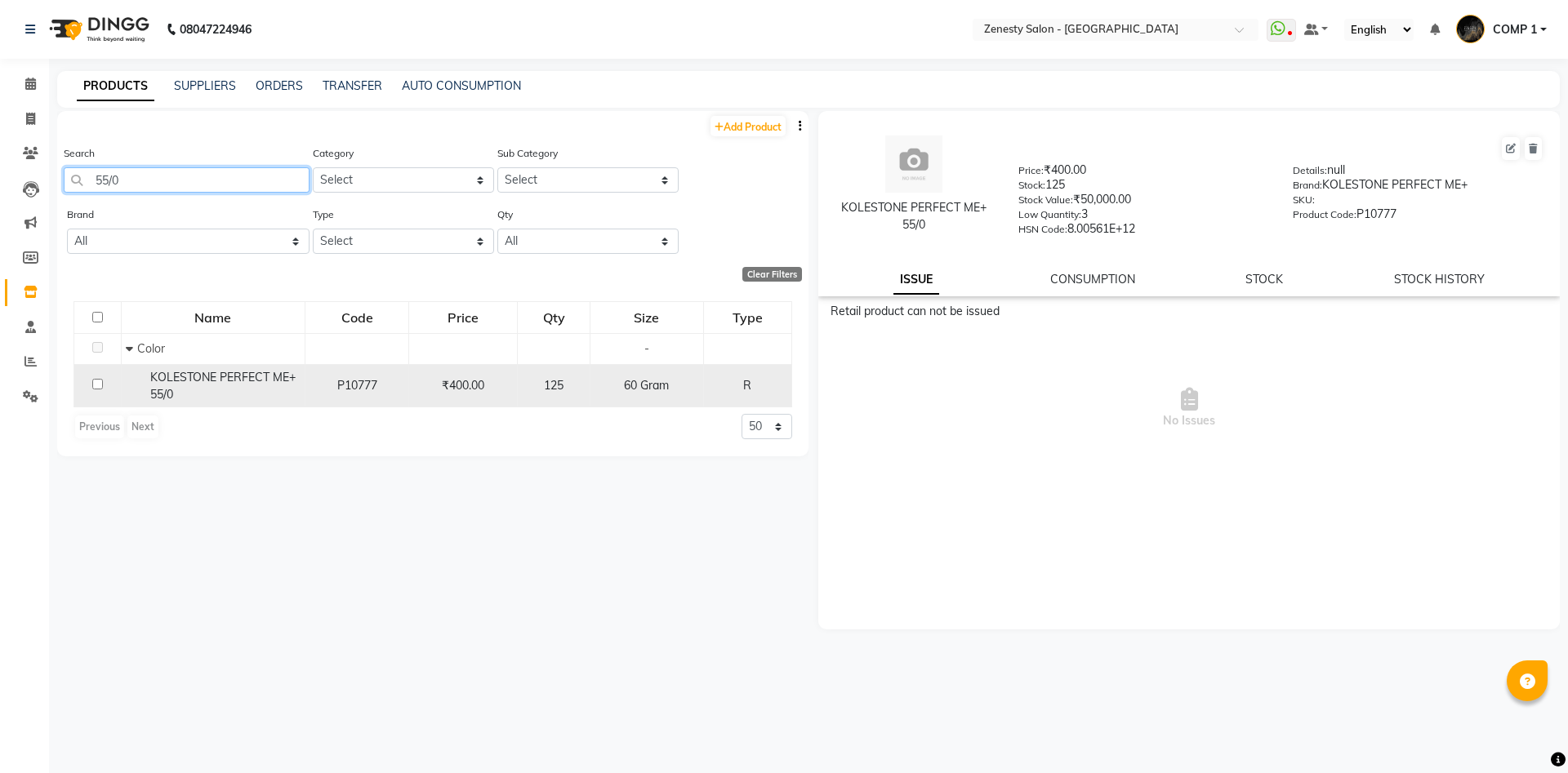
type input "55/0"
click at [261, 379] on span "KOLESTONE PERFECT ME+ 55/0" at bounding box center [222, 385] width 146 height 32
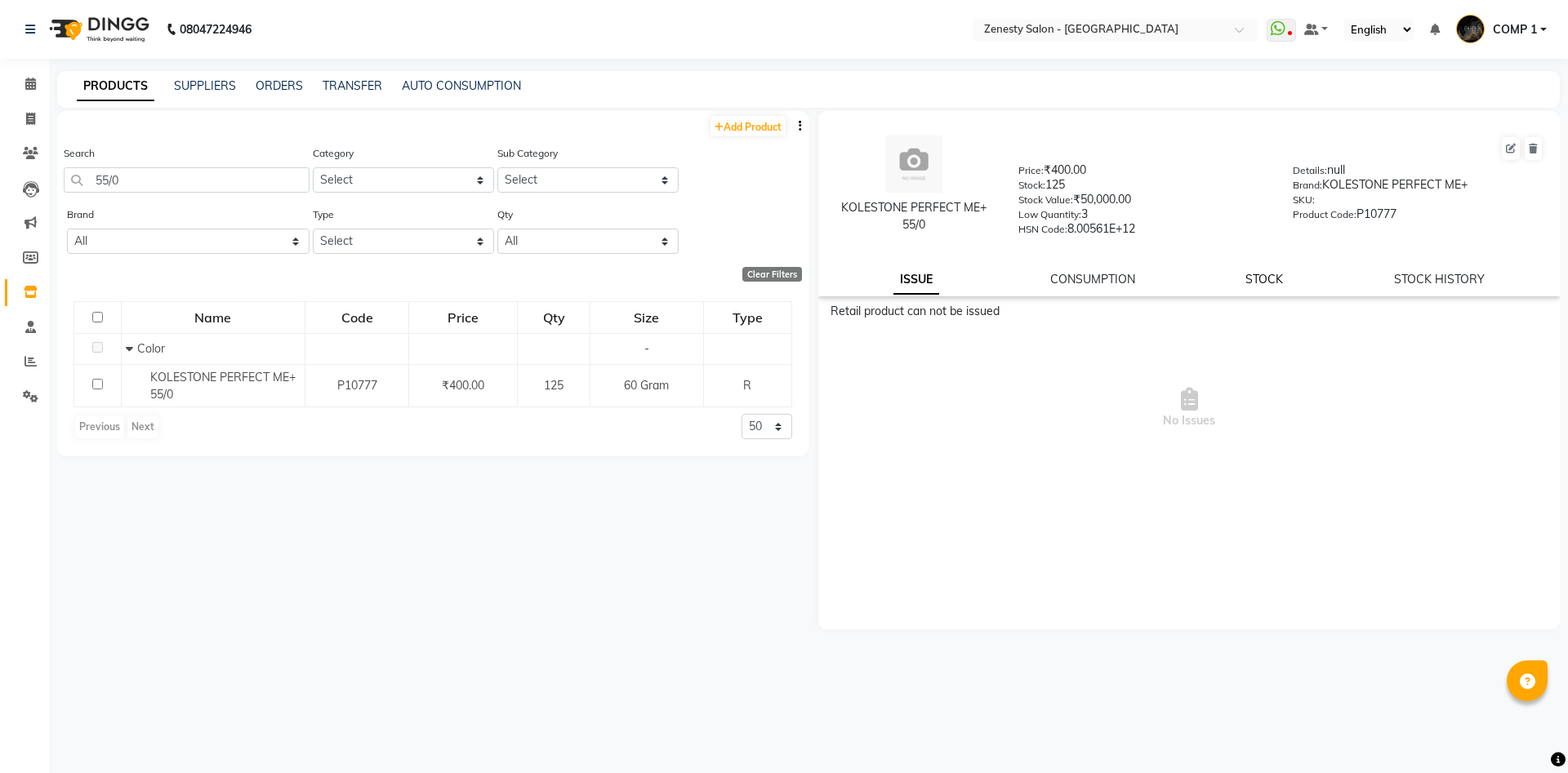
click at [1259, 281] on link "STOCK" at bounding box center [1264, 279] width 37 height 15
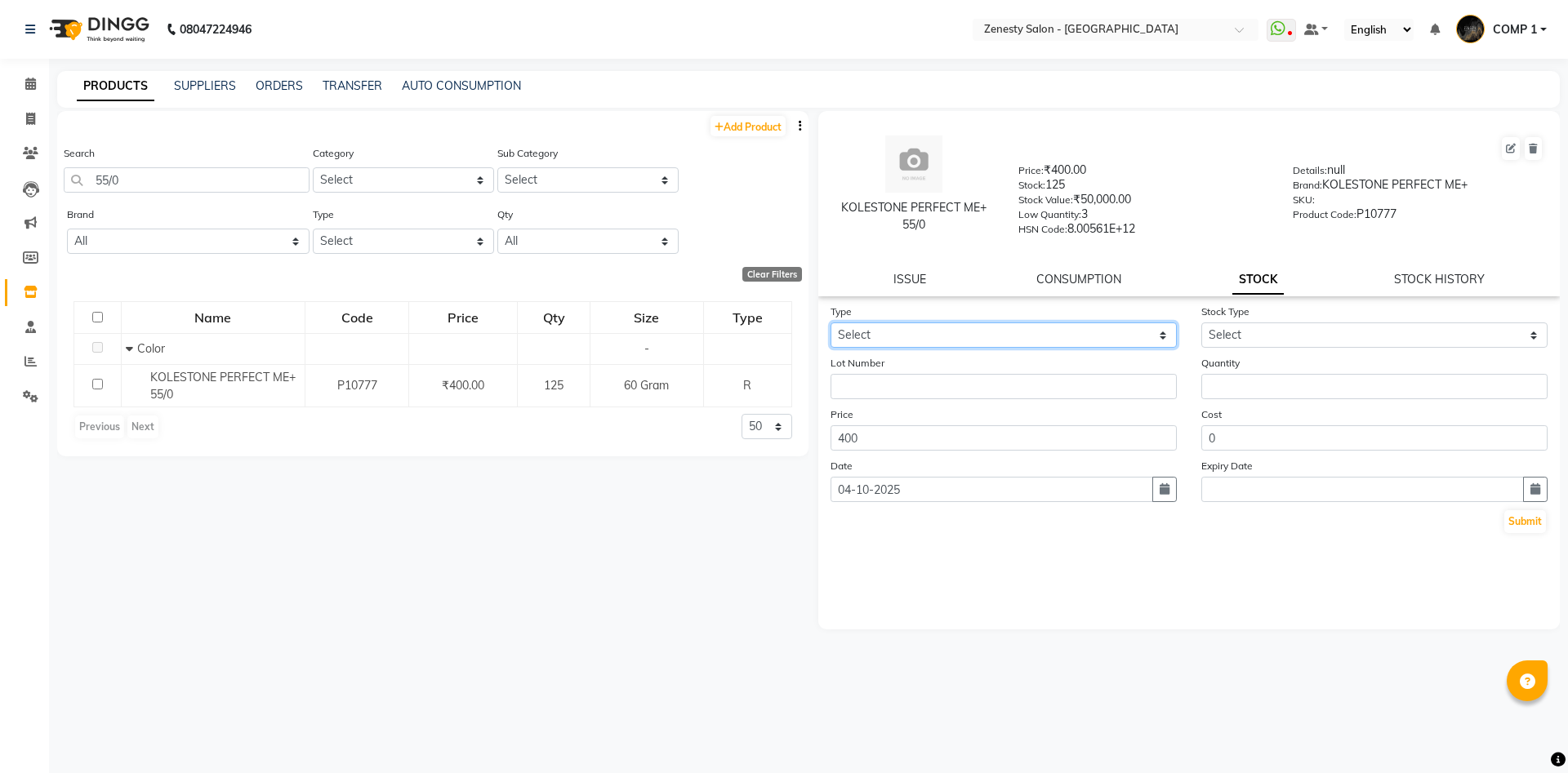
click at [831, 322] on select "Select In Out" at bounding box center [1003, 335] width 346 height 25
select select "out"
click option "Out" at bounding box center [0, 0] width 0 height 0
select select
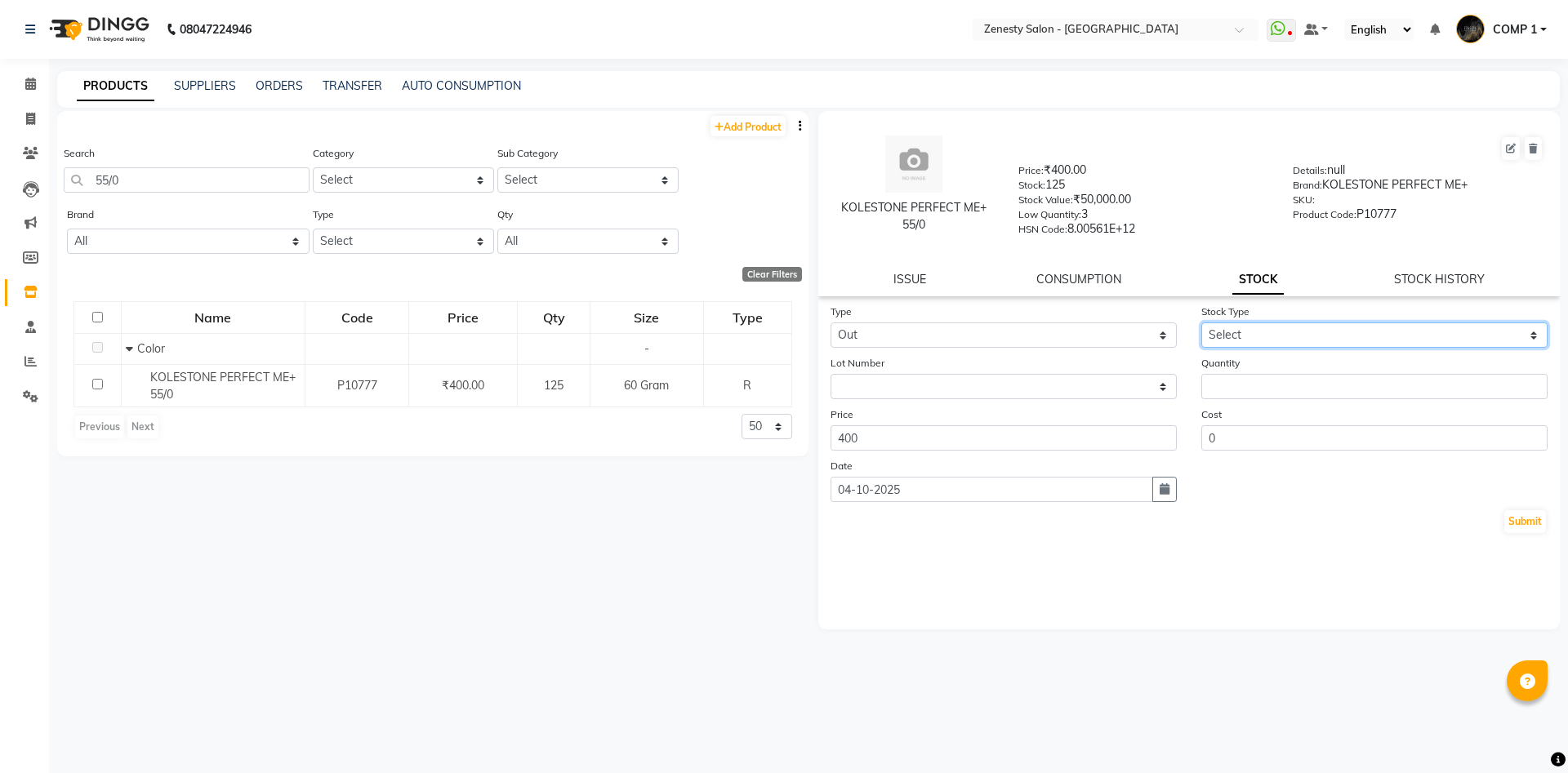
click at [1201, 322] on select "Select Internal Use Damaged Expired Adjustment Return Other" at bounding box center [1374, 335] width 346 height 25
select select "internal use"
click option "Internal Use" at bounding box center [0, 0] width 0 height 0
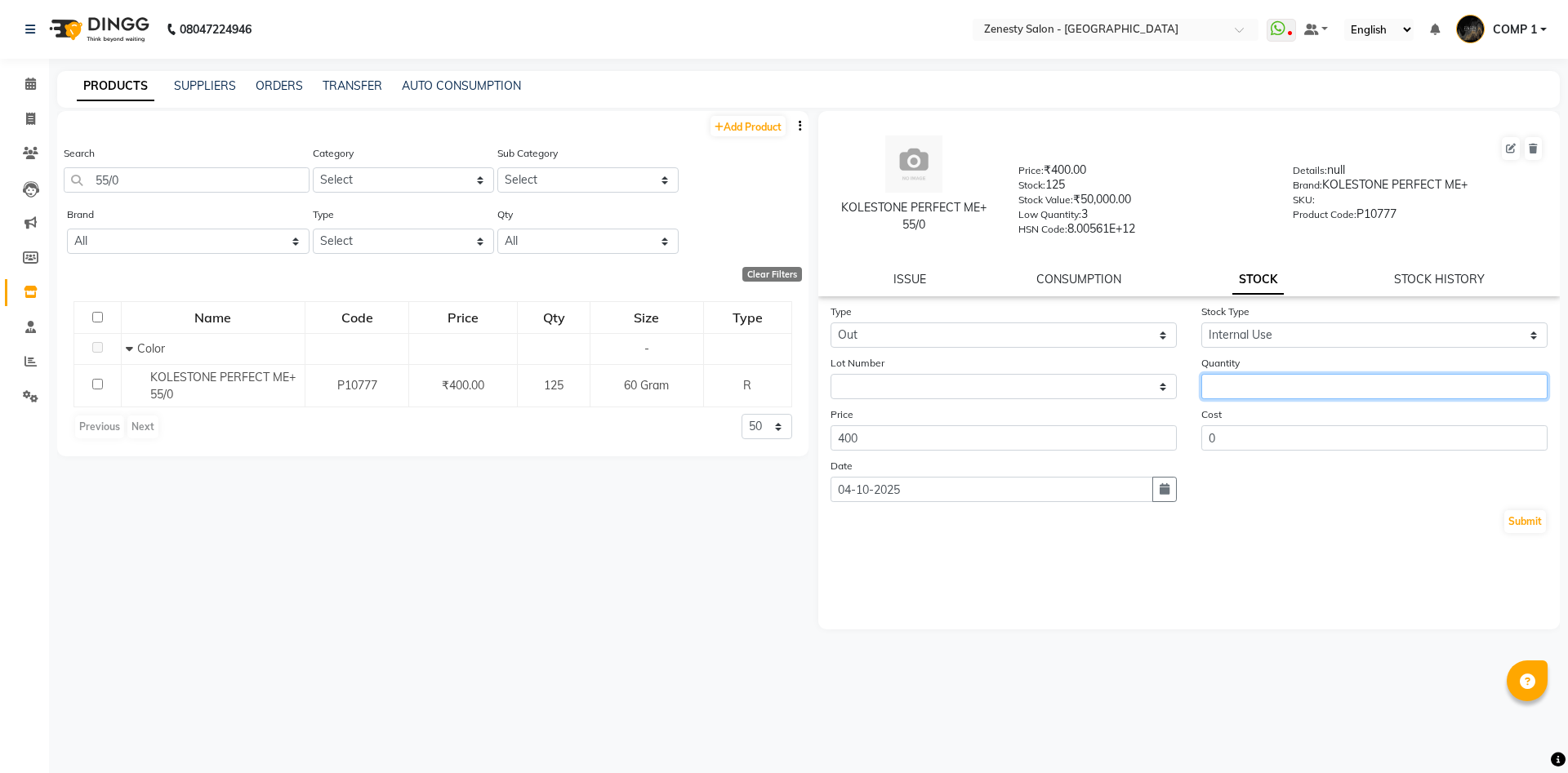
click at [1237, 387] on input "number" at bounding box center [1374, 386] width 346 height 25
type input "1"
click at [1531, 384] on input "1" at bounding box center [1374, 386] width 346 height 25
click at [1523, 513] on button "Submit" at bounding box center [1525, 522] width 42 height 23
select select
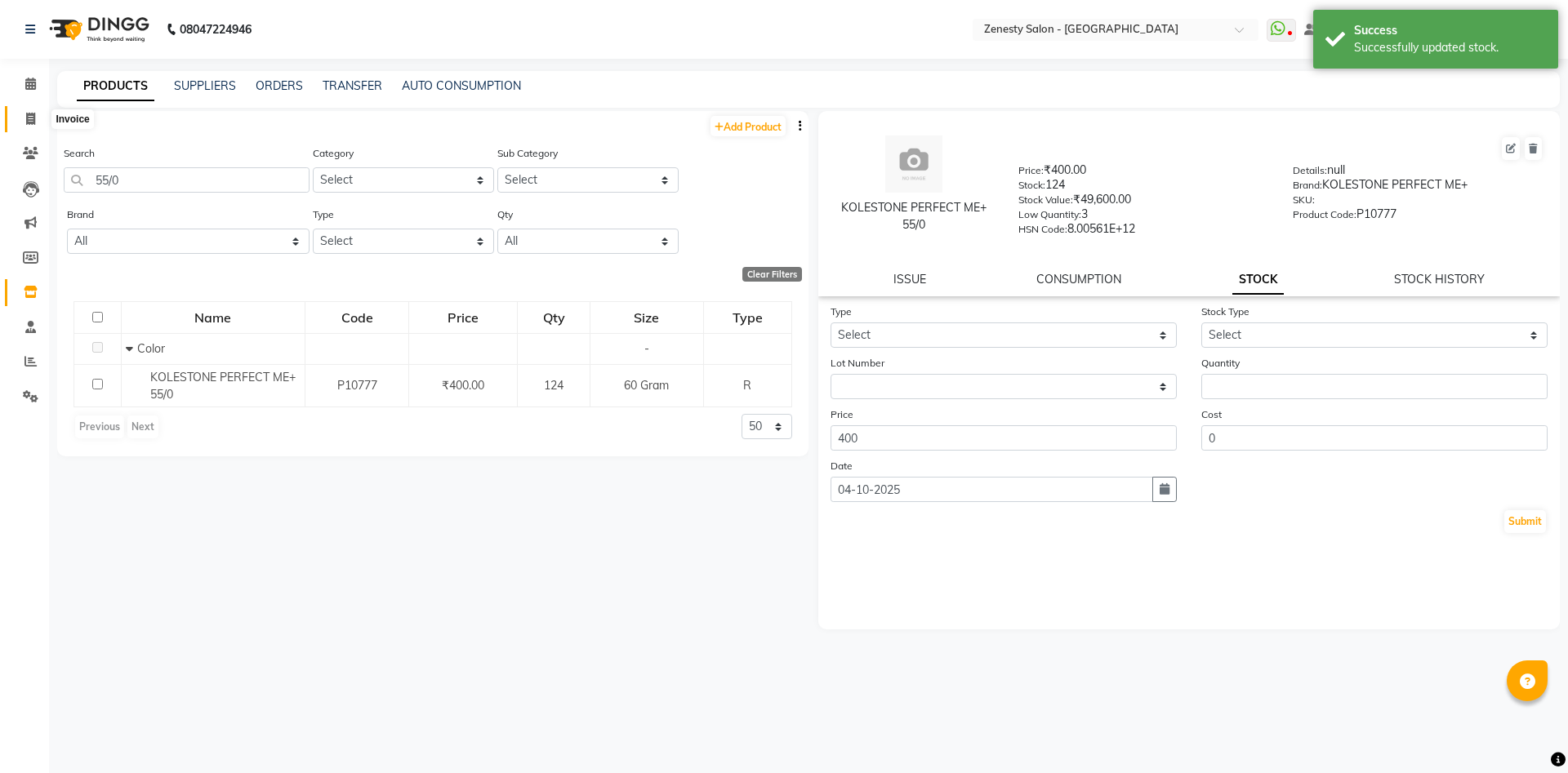
click at [33, 116] on icon at bounding box center [31, 119] width 9 height 12
select select "5713"
select select "service"
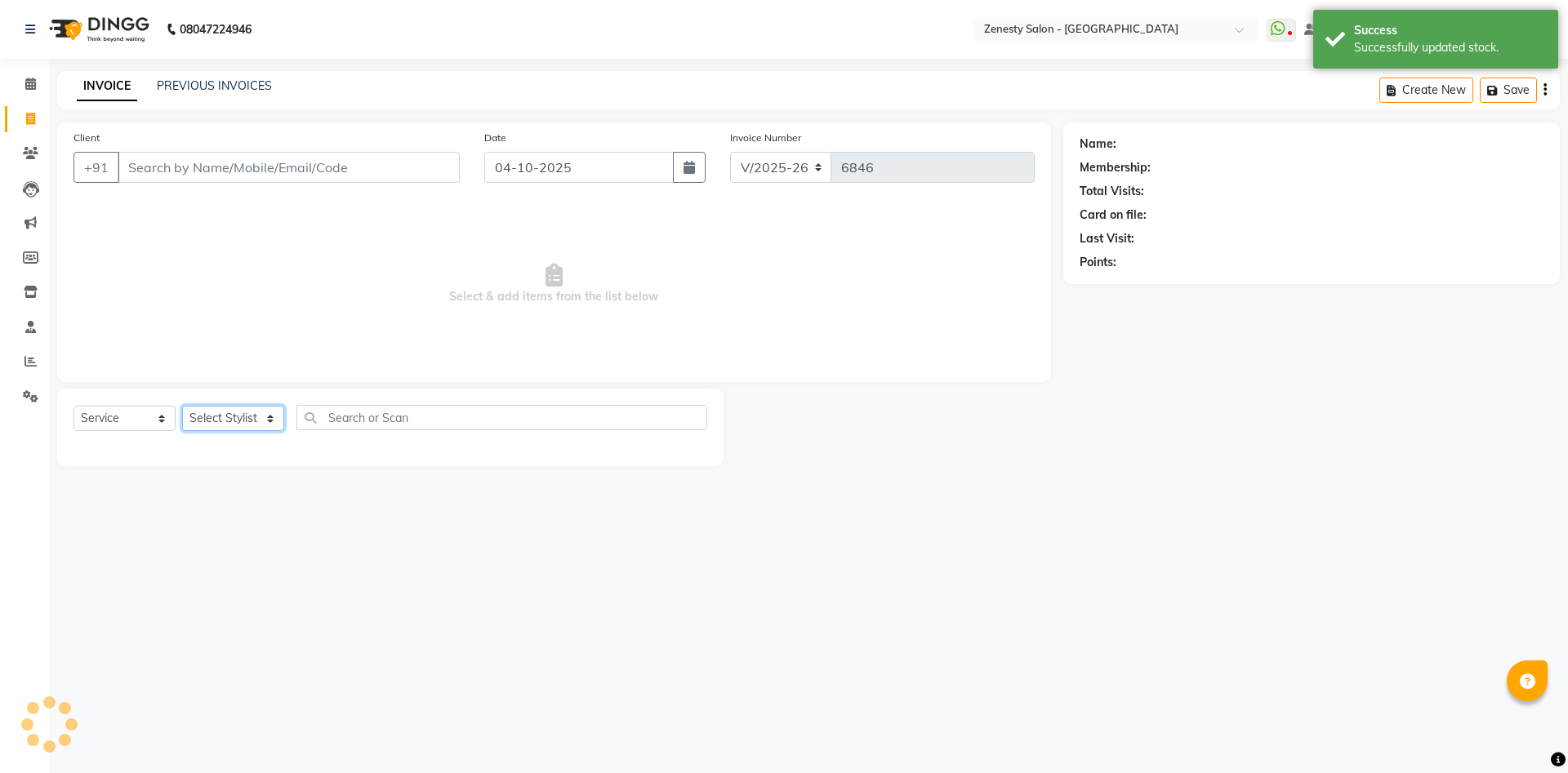
click at [182, 406] on select "Select Stylist Aanand Aarti Aashik Aesha Arsh Khalifa Ayan COMP 1 COMP 2 Darsha…" at bounding box center [233, 418] width 102 height 25
select select "40087"
click option "COMP 2" at bounding box center [0, 0] width 0 height 0
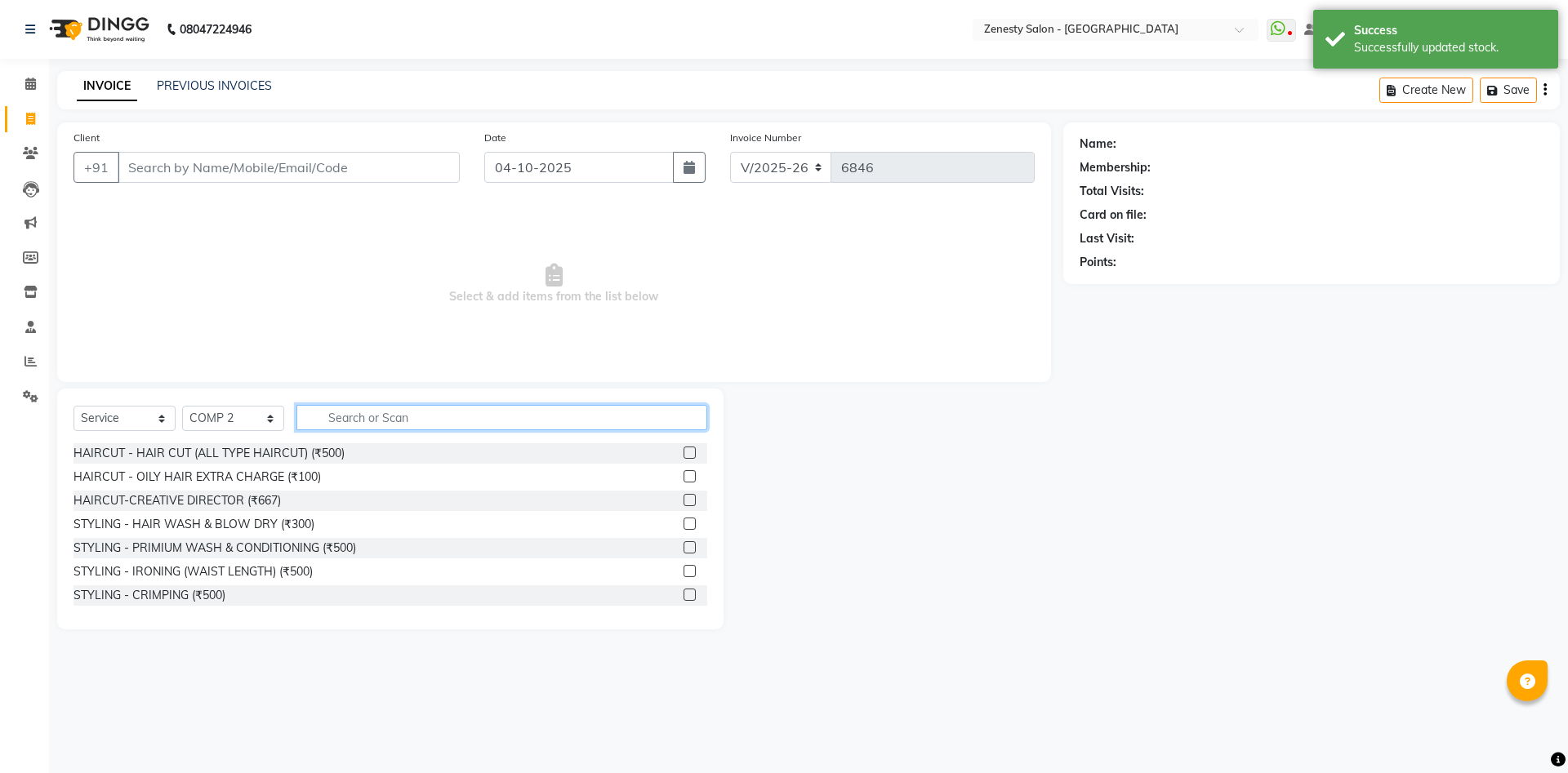
click at [382, 422] on input "text" at bounding box center [501, 417] width 411 height 25
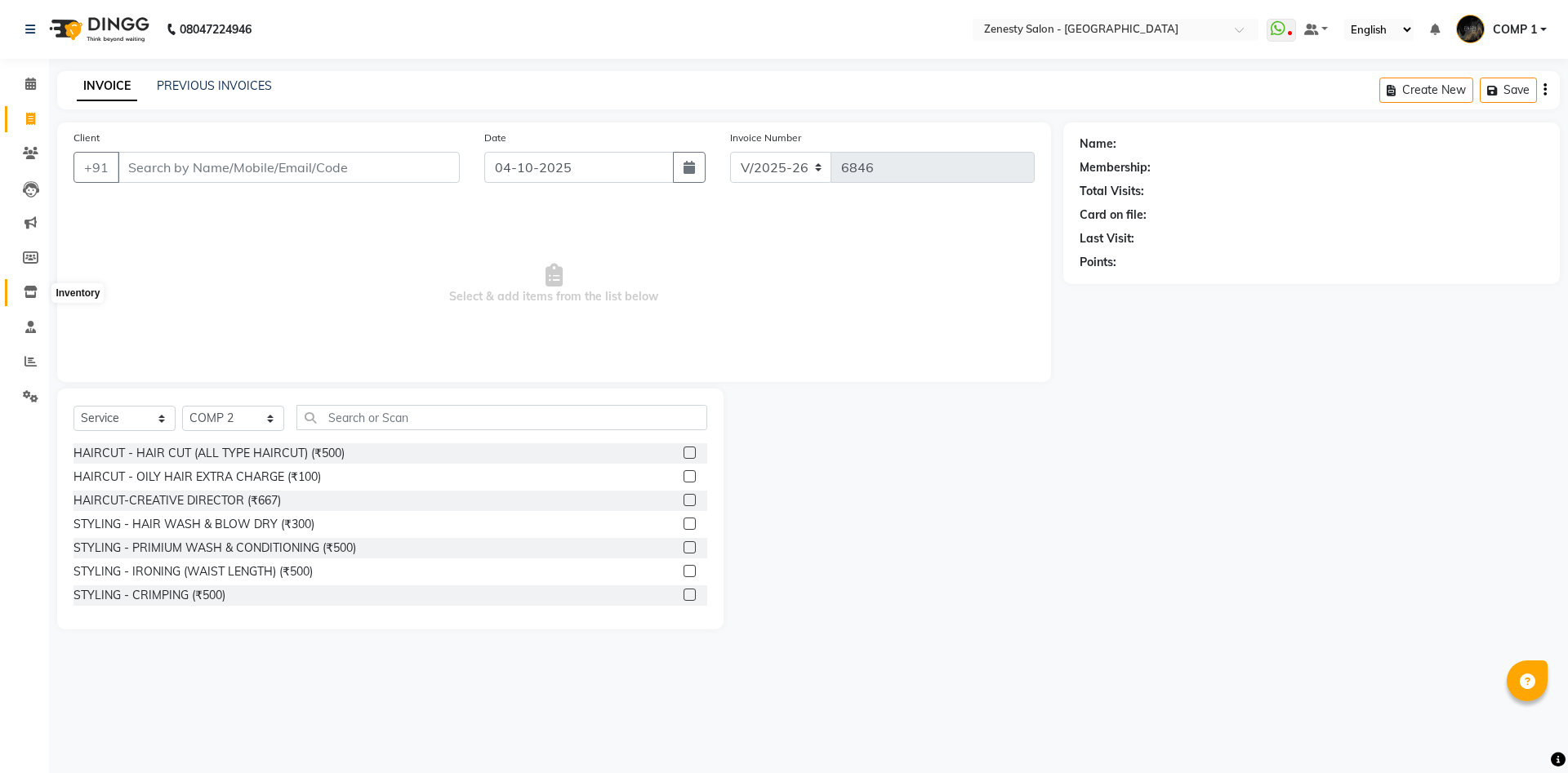
click at [25, 288] on icon at bounding box center [31, 292] width 14 height 12
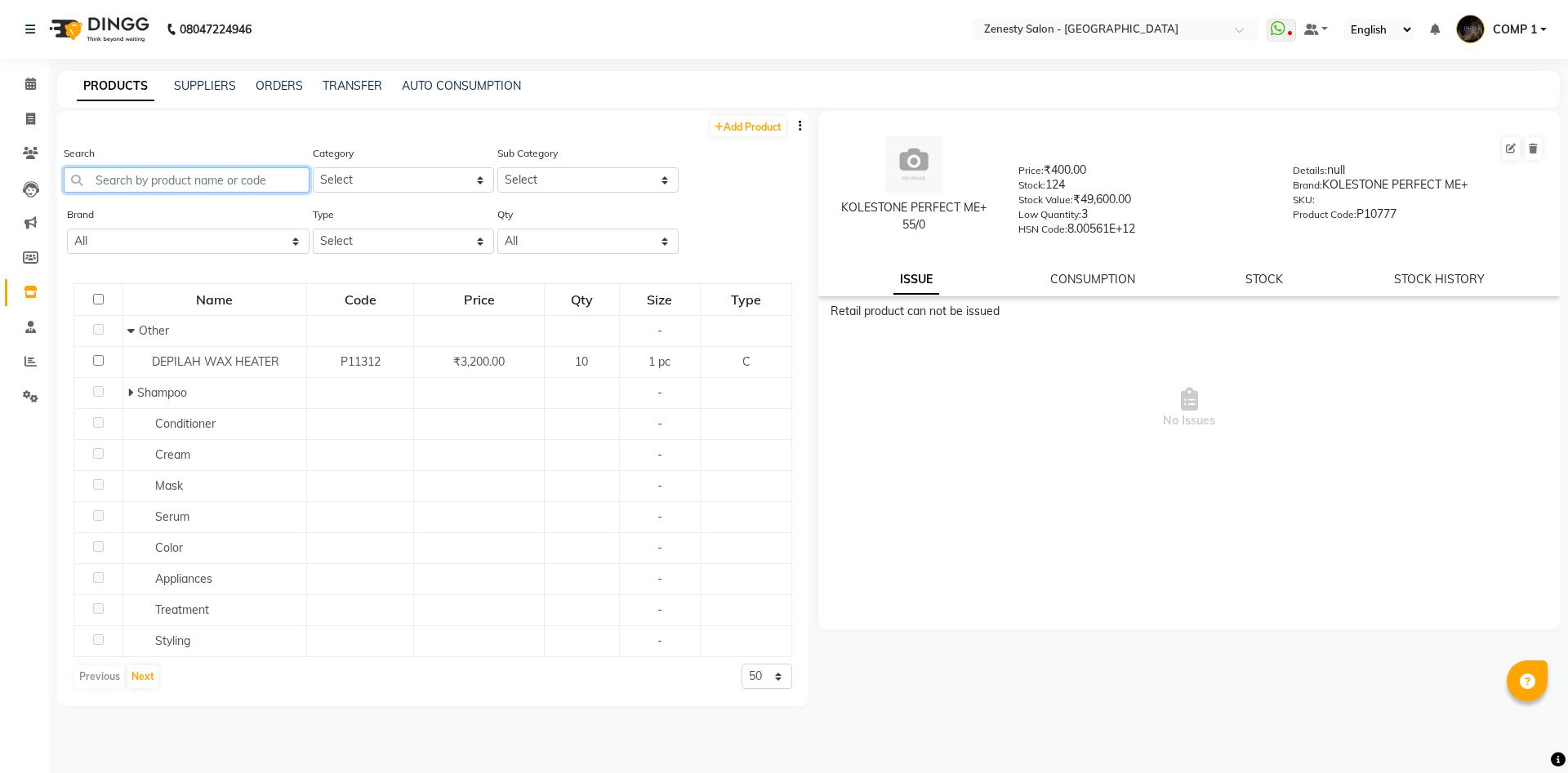
click at [130, 176] on input "text" at bounding box center [187, 180] width 246 height 25
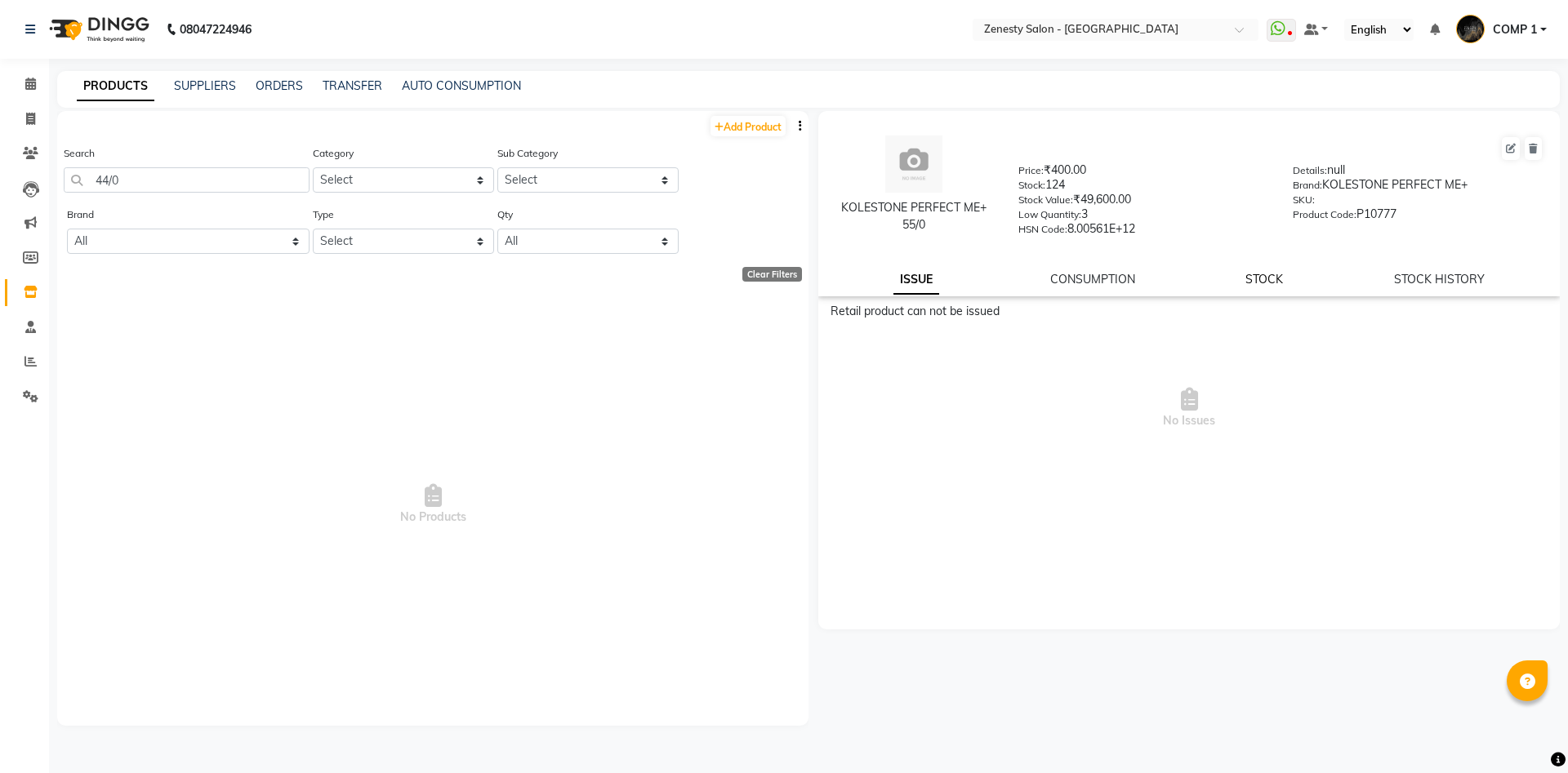
click at [1261, 280] on link "STOCK" at bounding box center [1264, 279] width 37 height 15
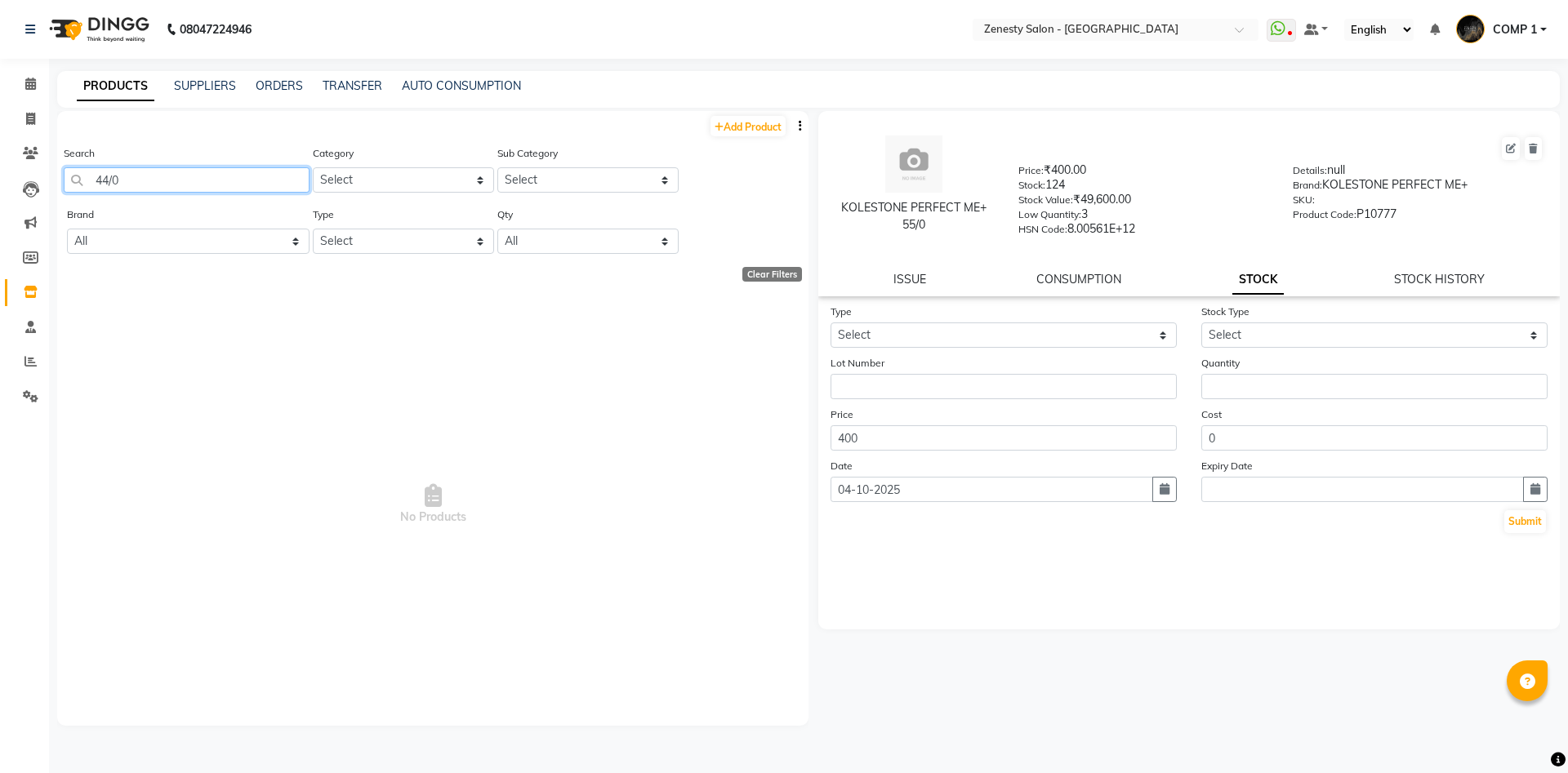
click at [205, 176] on input "44/0" at bounding box center [187, 180] width 246 height 25
click at [173, 172] on input "44/0" at bounding box center [187, 180] width 246 height 25
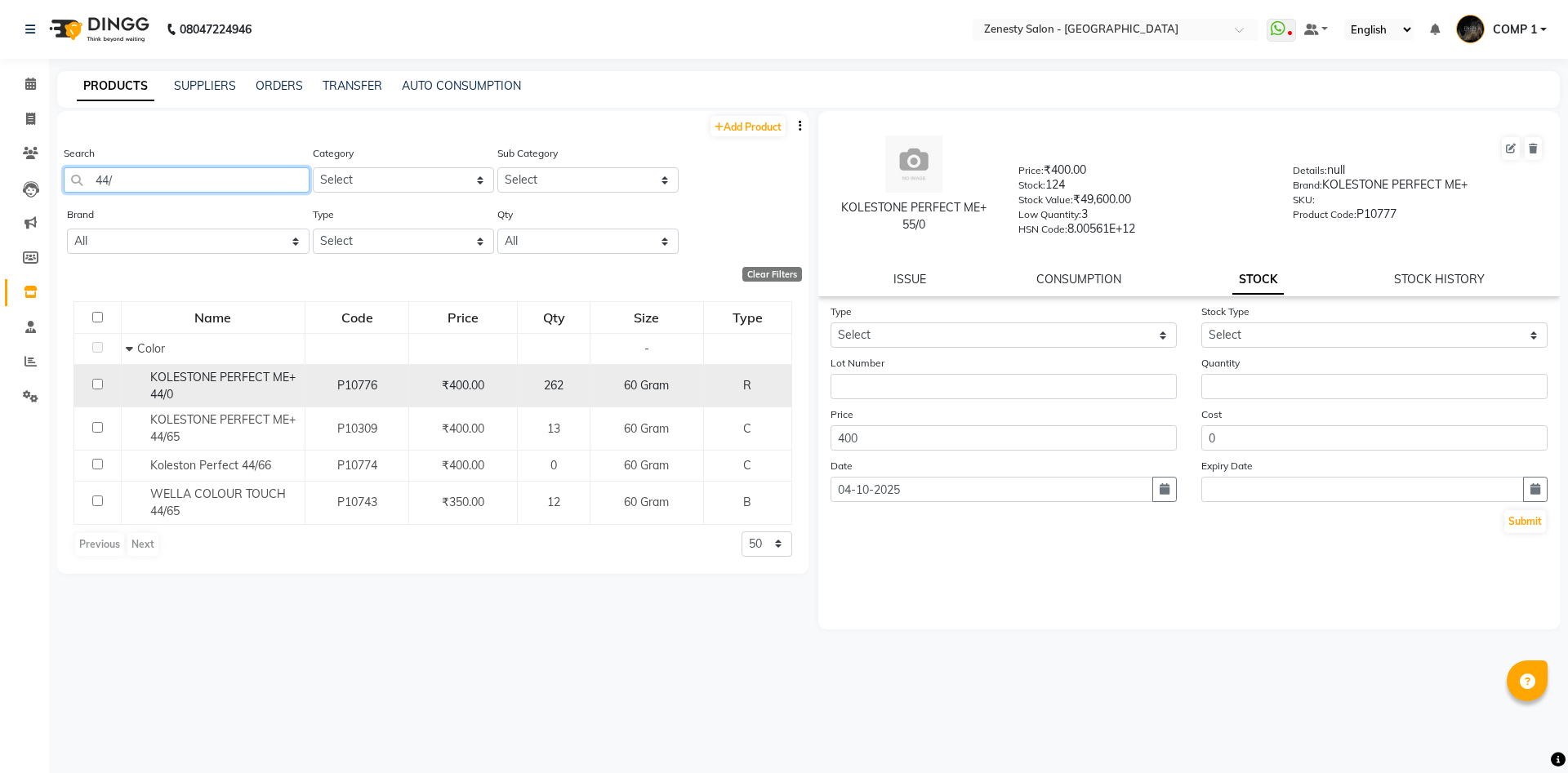
type input "44/"
click at [173, 394] on span "KOLESTONE PERFECT ME+ 44/0" at bounding box center [222, 385] width 146 height 32
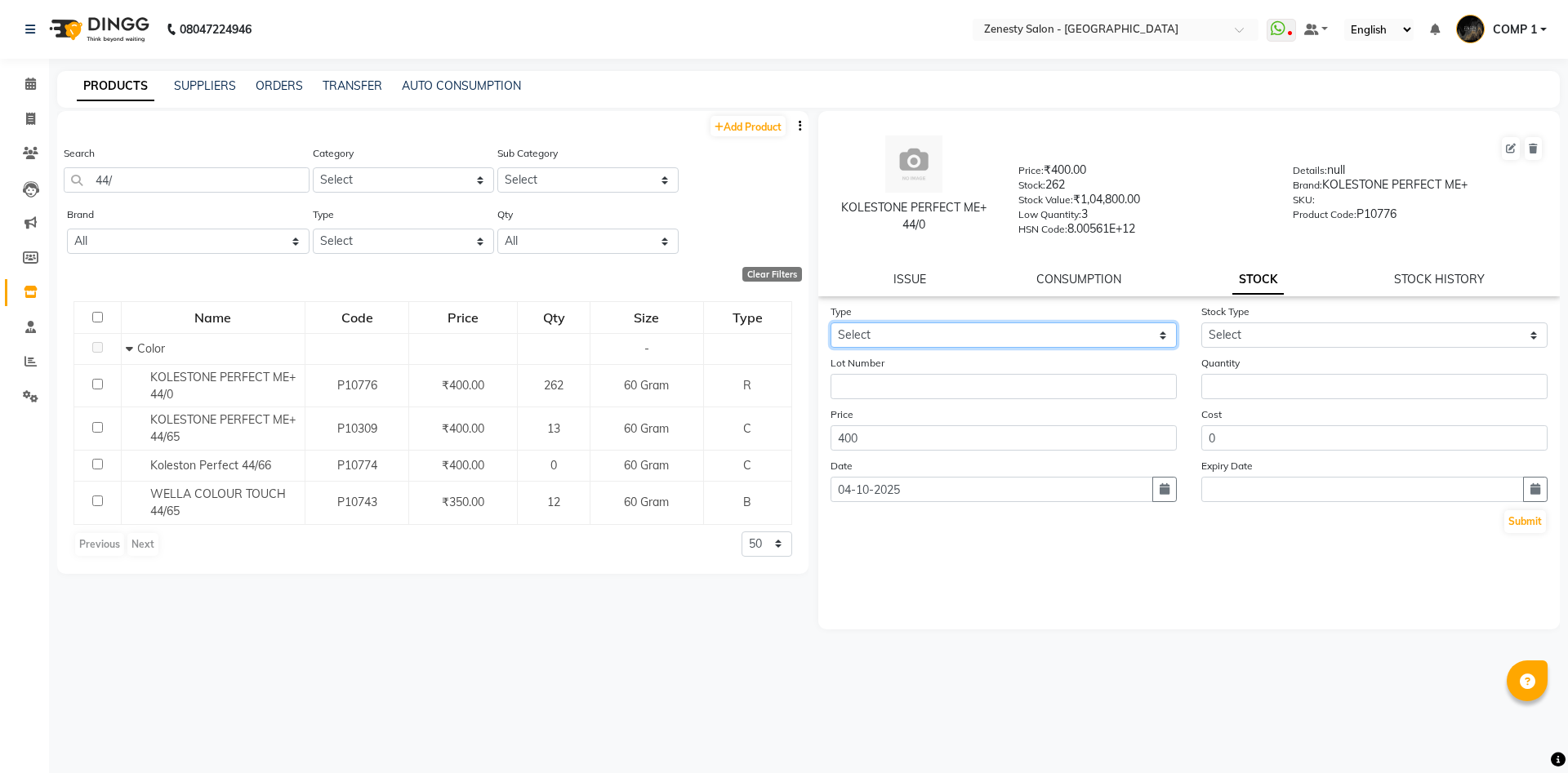
click at [831, 322] on select "Select In Out" at bounding box center [1003, 335] width 346 height 25
select select "out"
click option "Out" at bounding box center [0, 0] width 0 height 0
select select
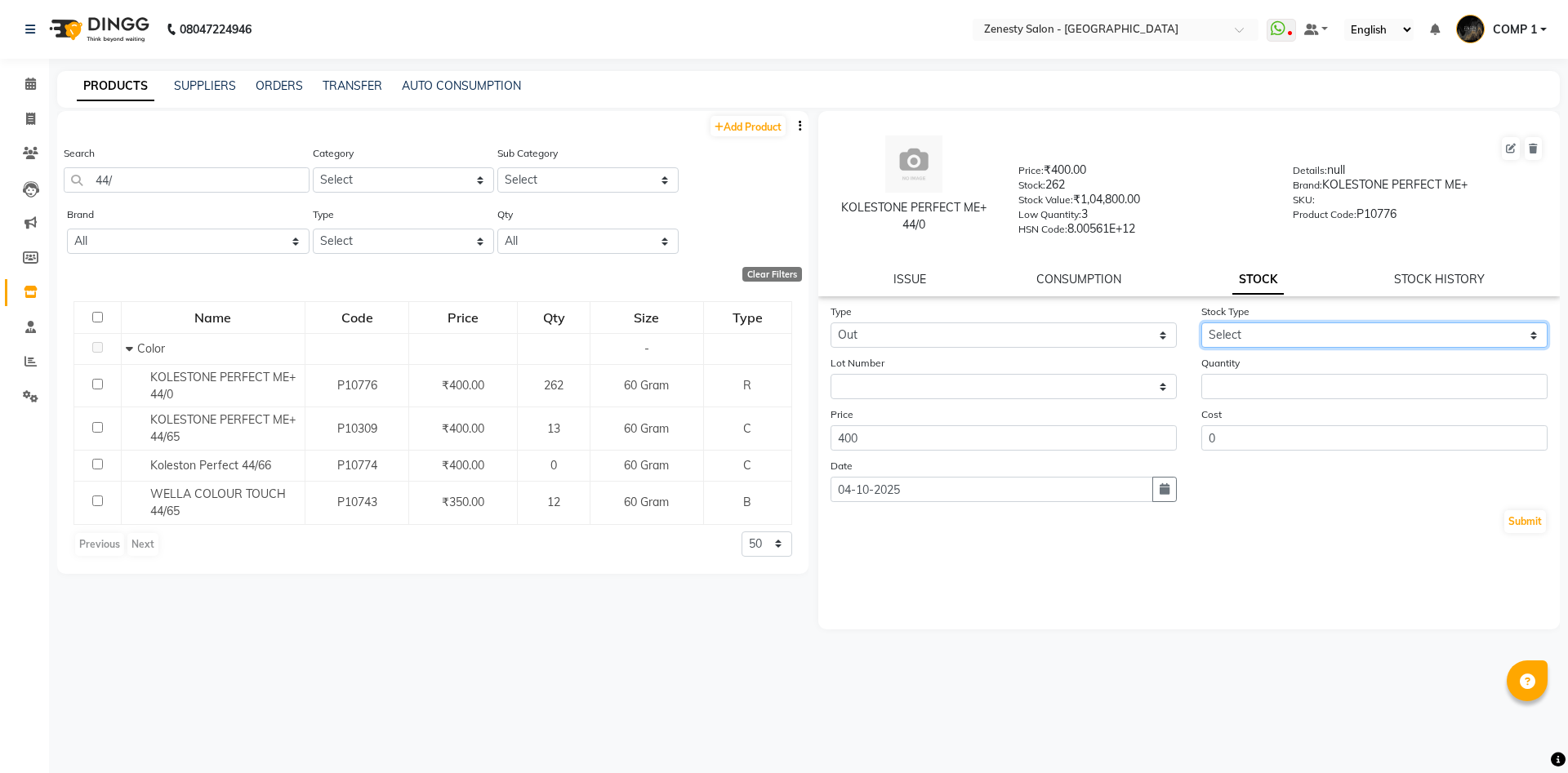
click at [1201, 322] on select "Select Internal Use Damaged Expired Adjustment Return Other" at bounding box center [1374, 335] width 346 height 25
select select "internal use"
click option "Internal Use" at bounding box center [0, 0] width 0 height 0
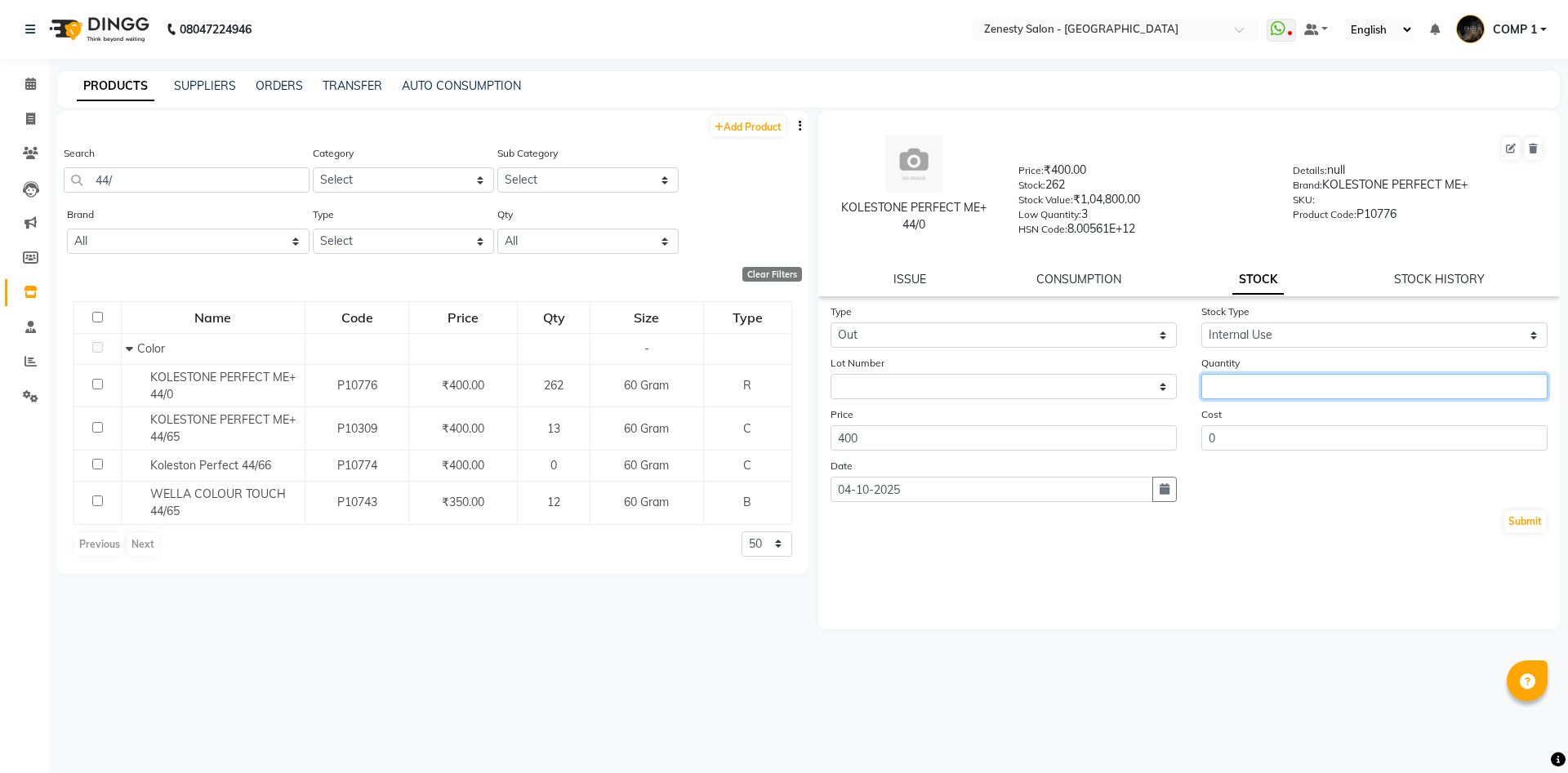
click at [1235, 395] on input "number" at bounding box center [1374, 386] width 346 height 25
type input "1"
click at [1529, 523] on button "Submit" at bounding box center [1525, 522] width 42 height 23
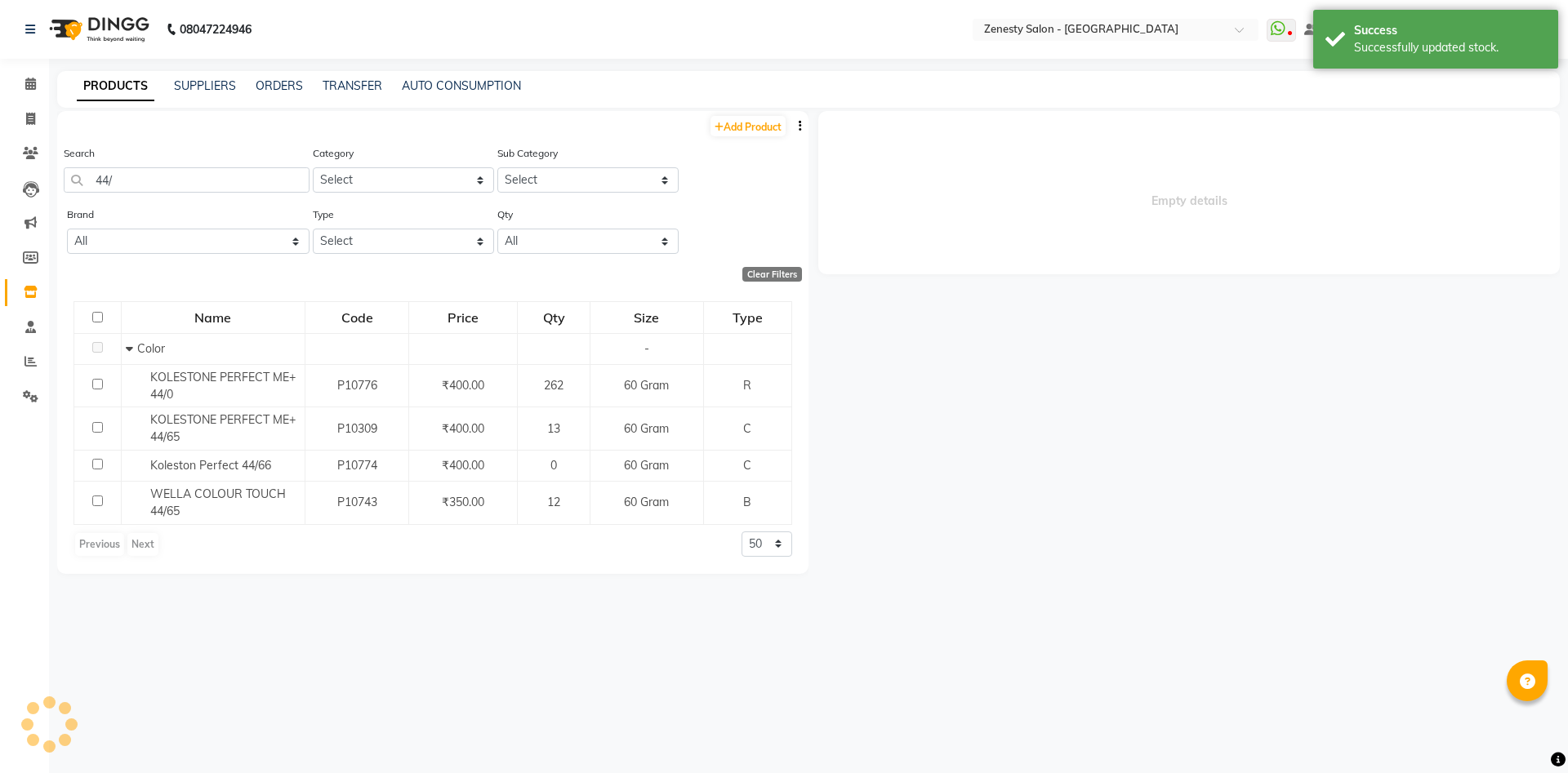
select select
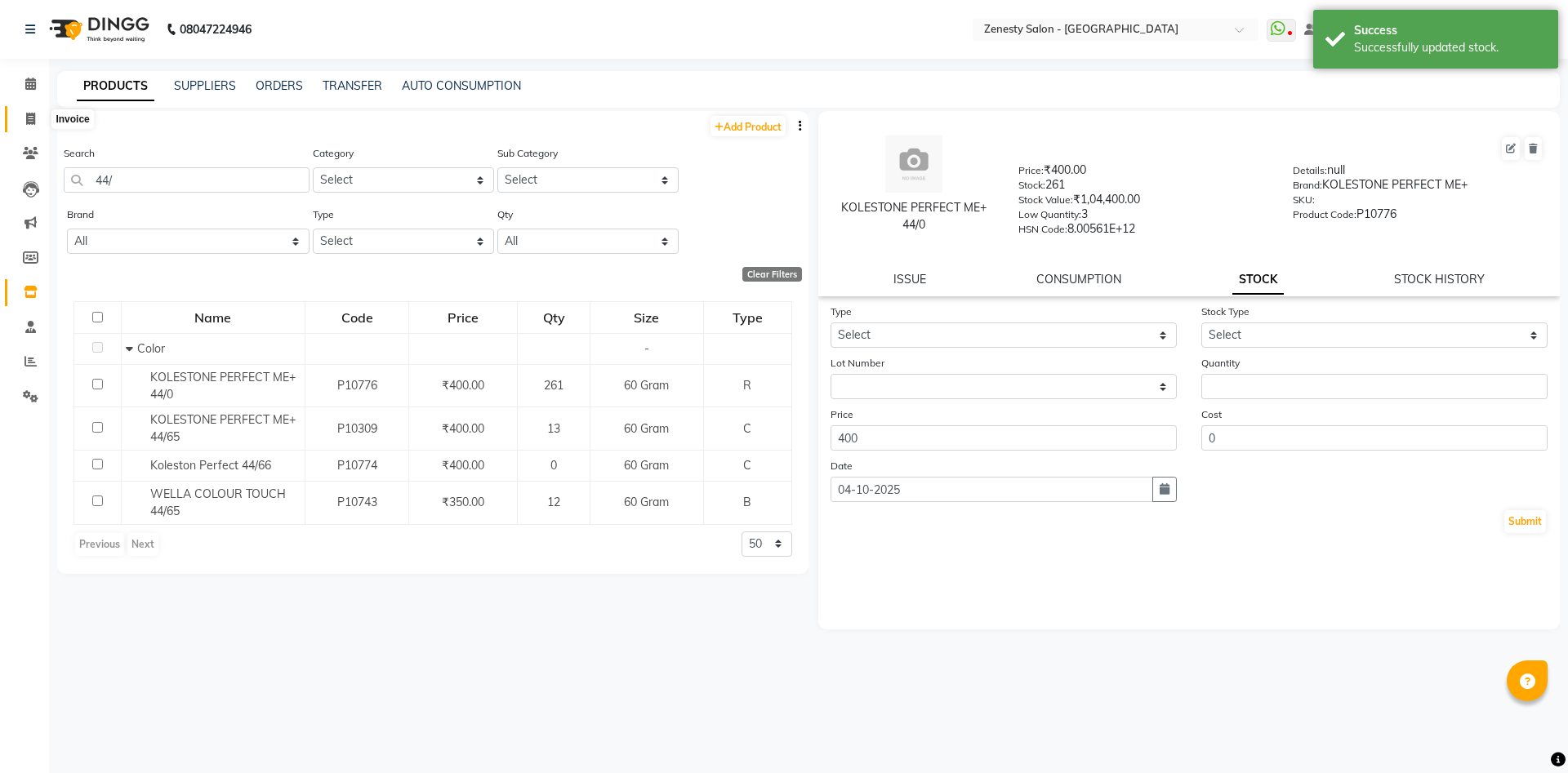
click at [27, 117] on icon at bounding box center [31, 119] width 9 height 12
select select "5713"
select select "service"
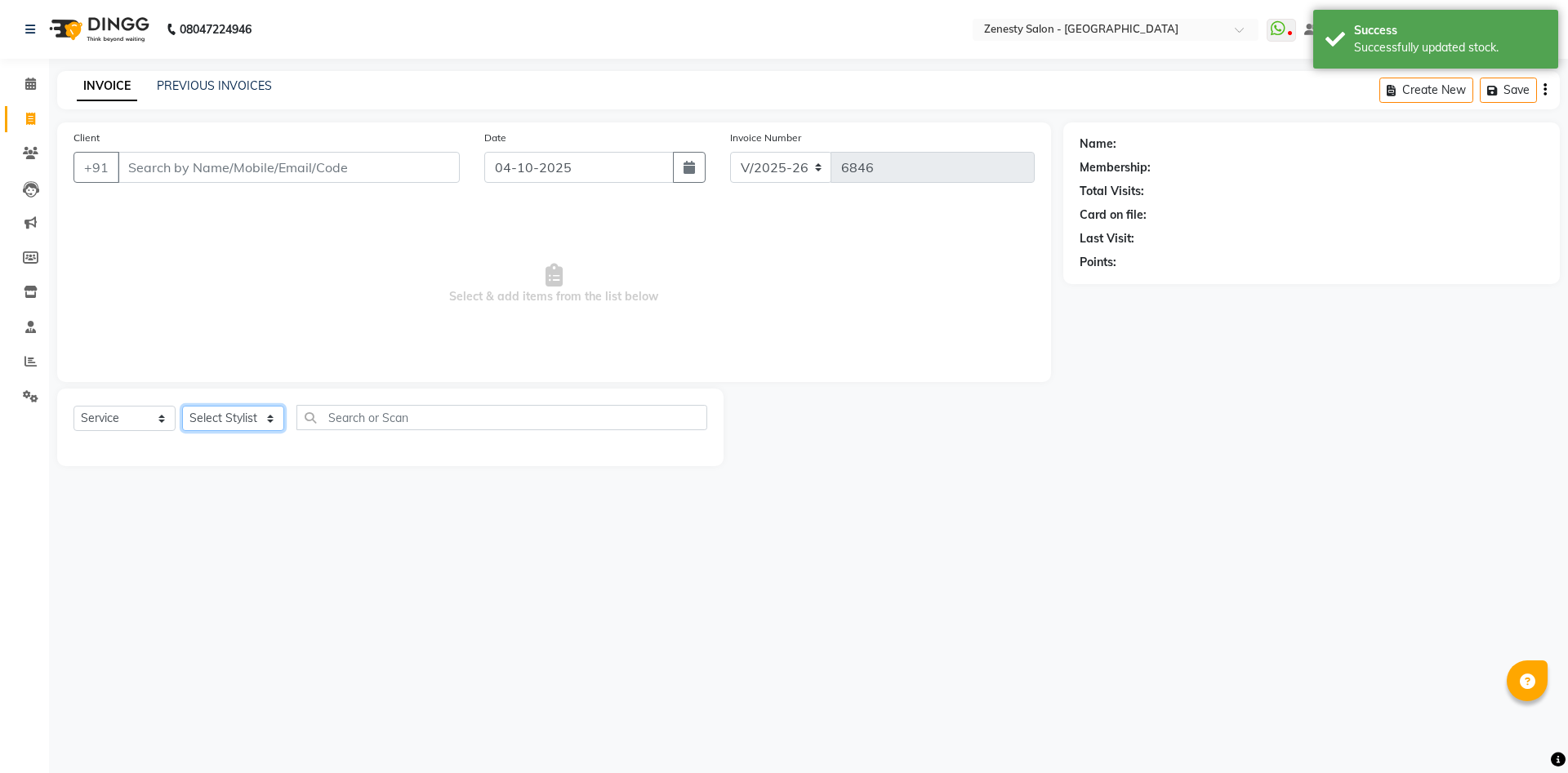
click at [182, 406] on select "Select Stylist" at bounding box center [233, 418] width 102 height 25
select select "40087"
click option "COMP 2" at bounding box center [0, 0] width 0 height 0
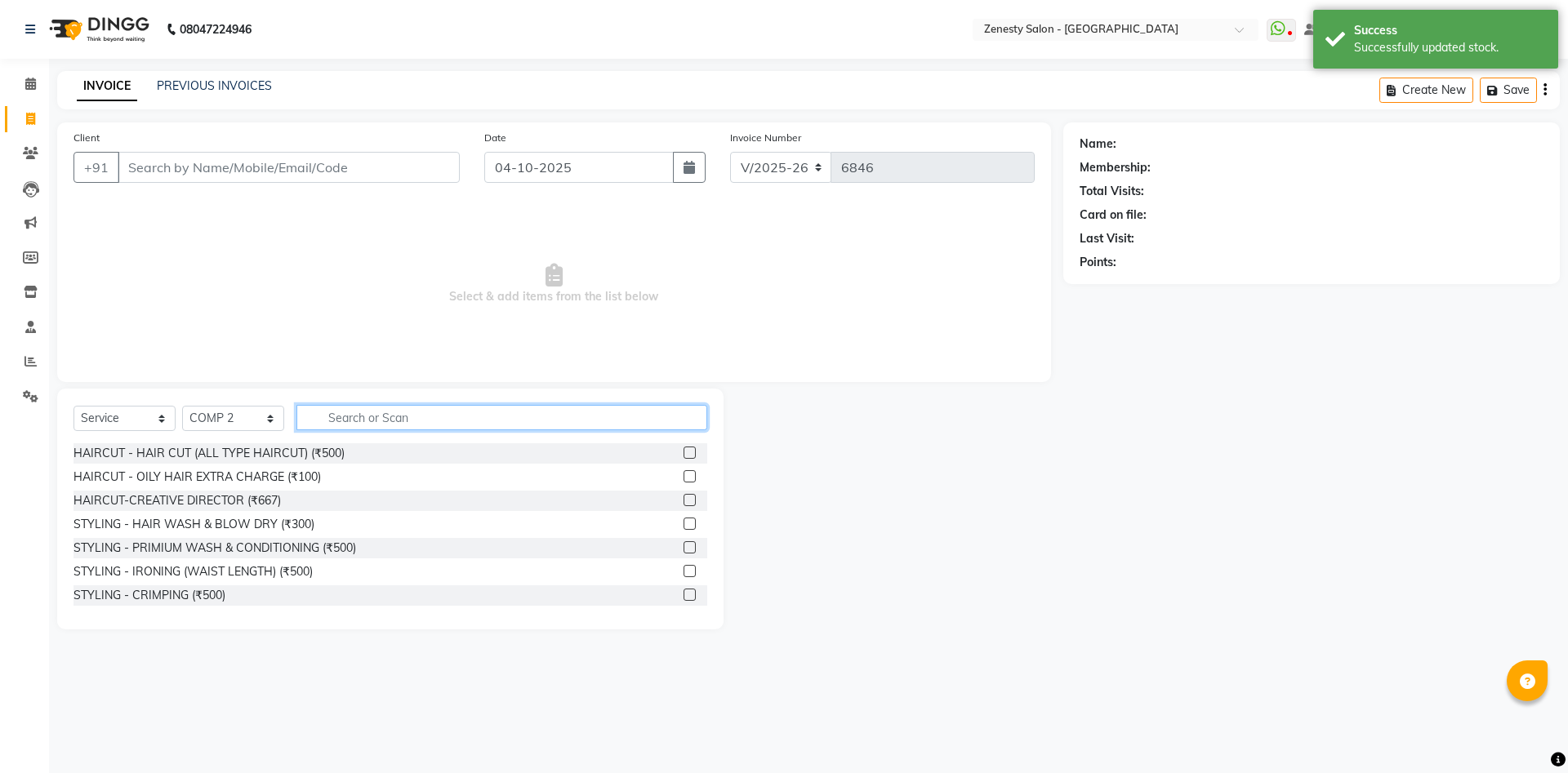
click at [401, 420] on input "text" at bounding box center [501, 417] width 411 height 25
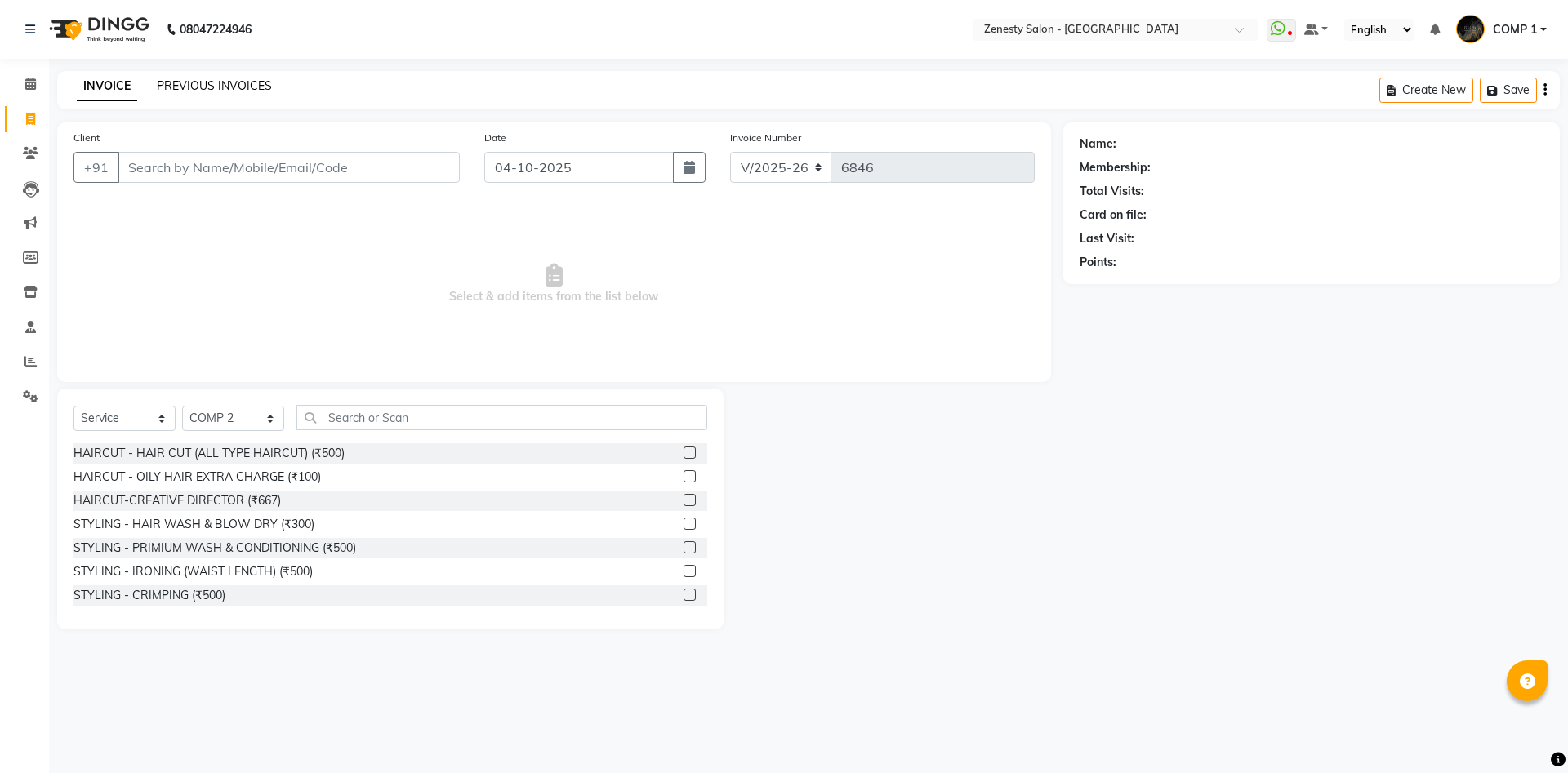
click at [239, 84] on link "PREVIOUS INVOICES" at bounding box center [214, 85] width 115 height 15
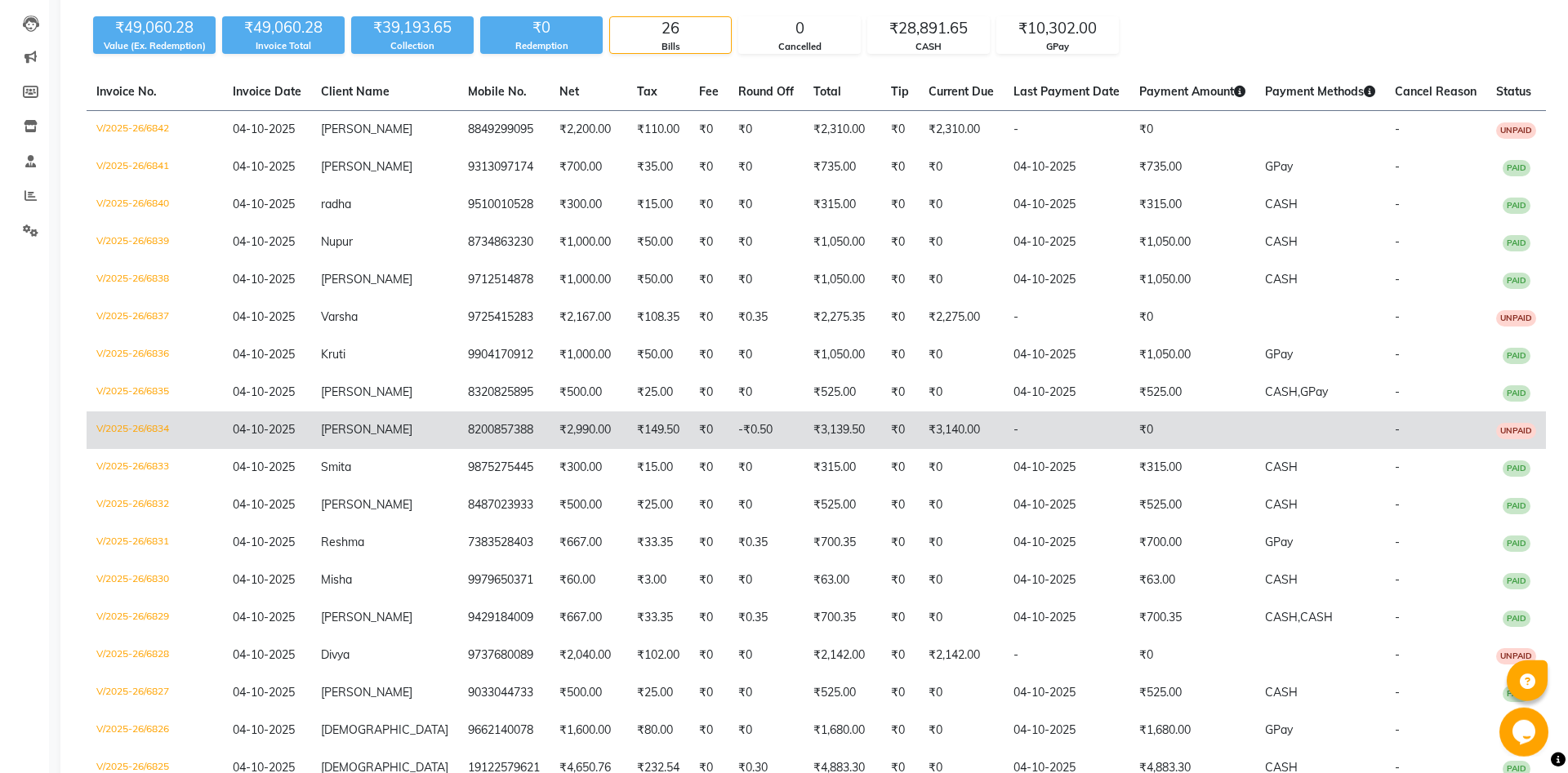
scroll to position [166, 0]
click at [568, 433] on td "₹2,990.00" at bounding box center [588, 429] width 78 height 37
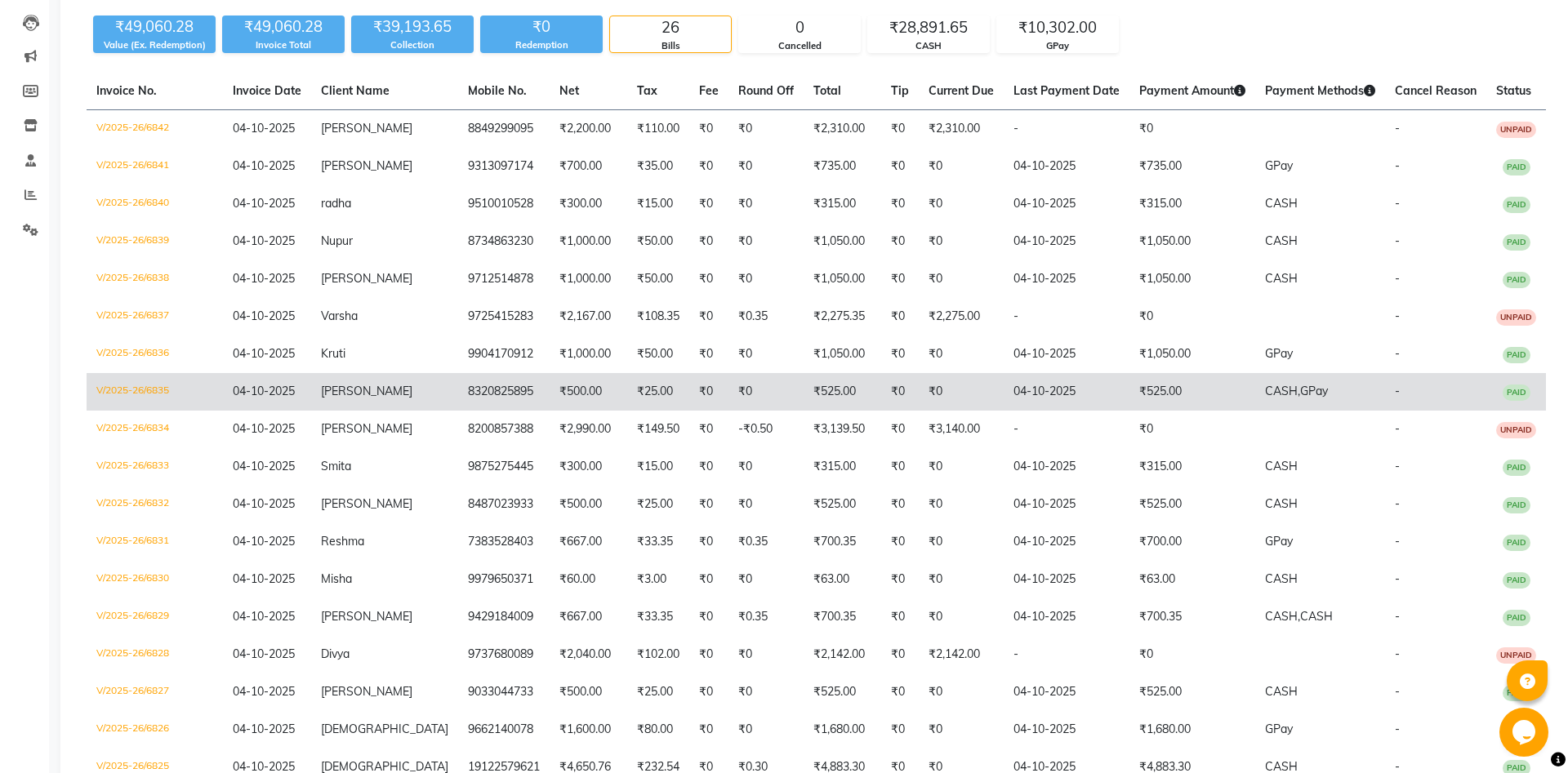
scroll to position [0, 0]
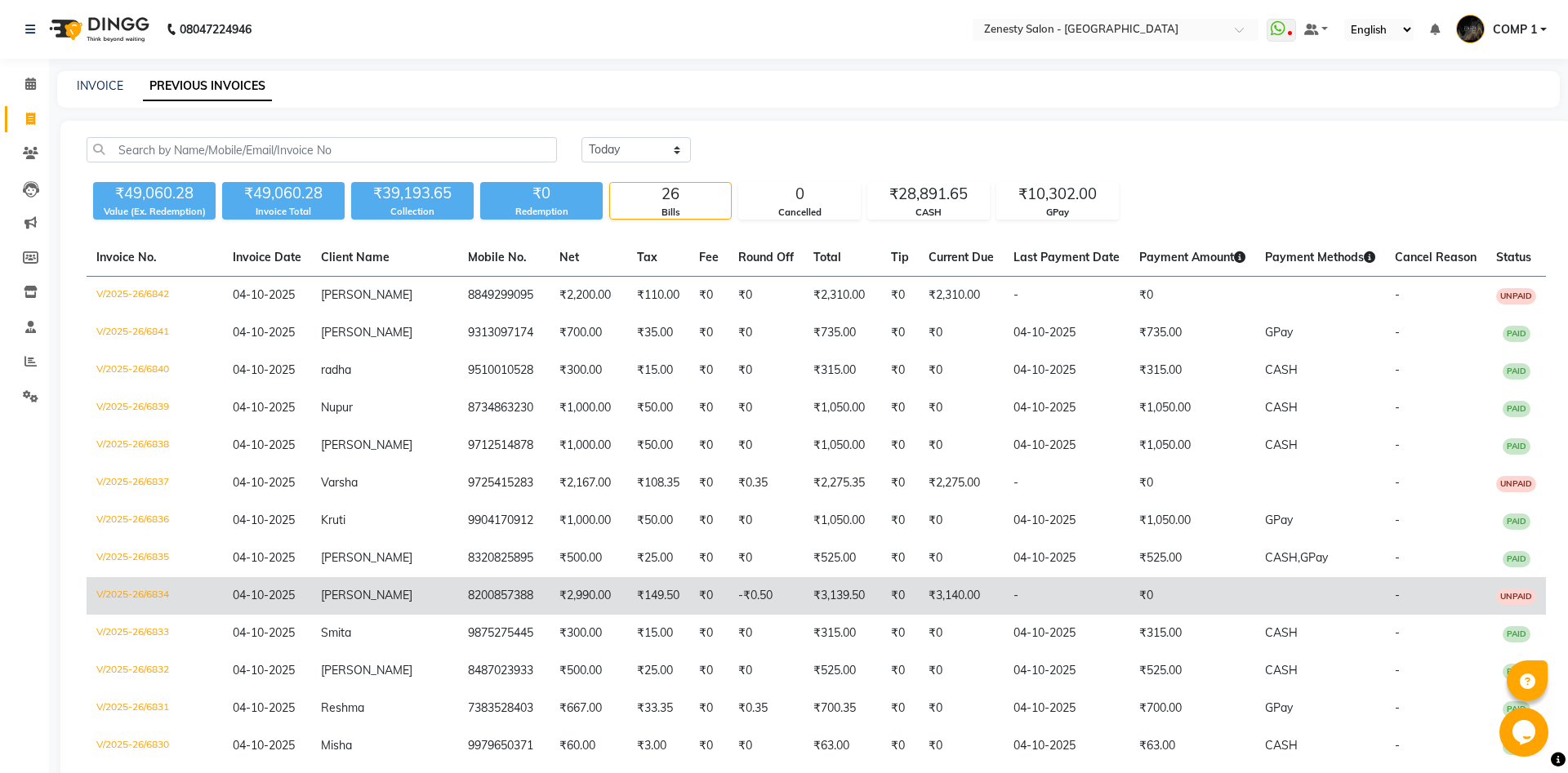
click at [637, 600] on td "₹149.50" at bounding box center [658, 595] width 62 height 37
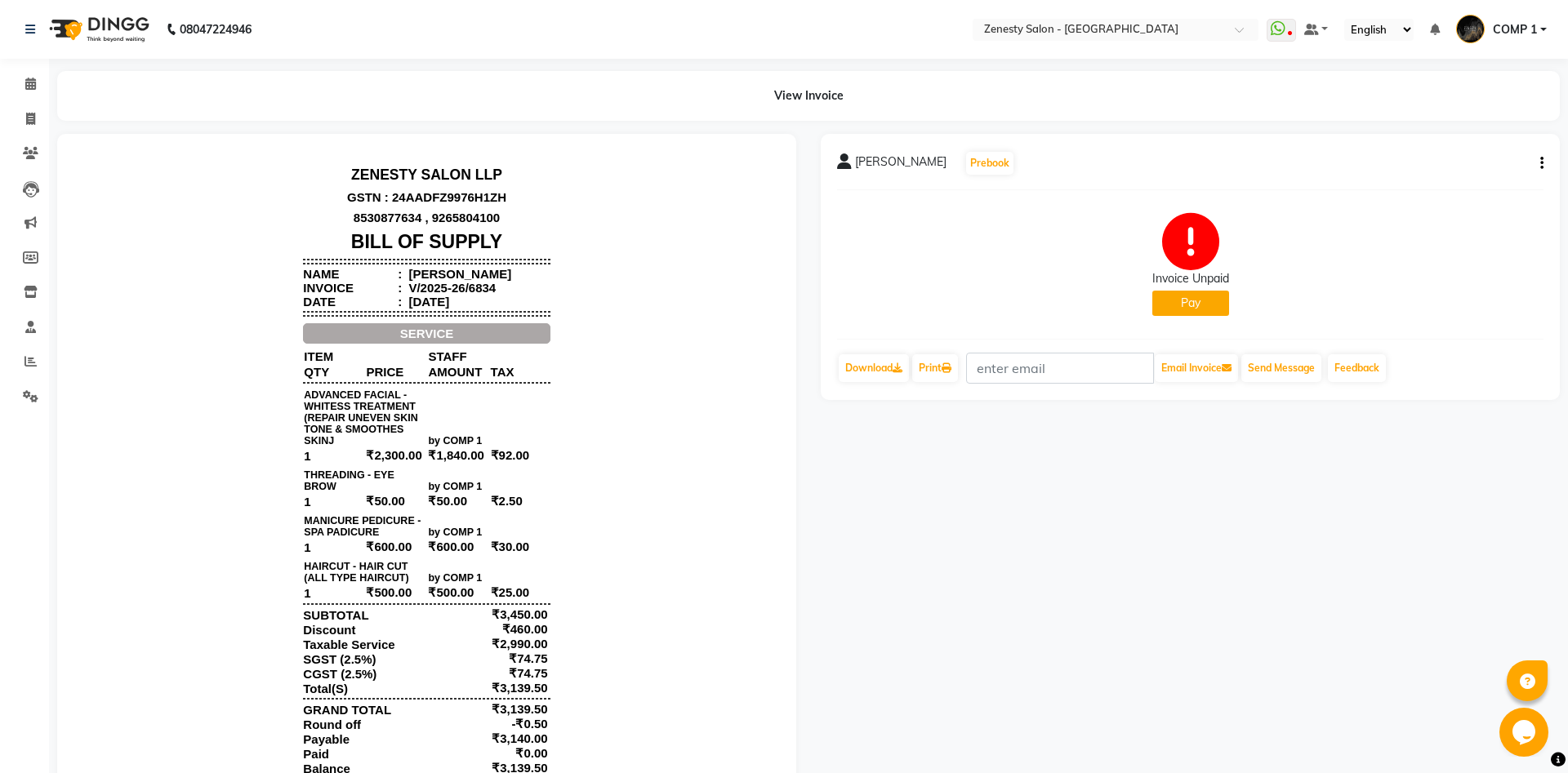
click at [1542, 164] on icon "button" at bounding box center [1542, 163] width 3 height 1
click at [1464, 177] on div "Edit Invoice" at bounding box center [1460, 184] width 112 height 20
select select "service"
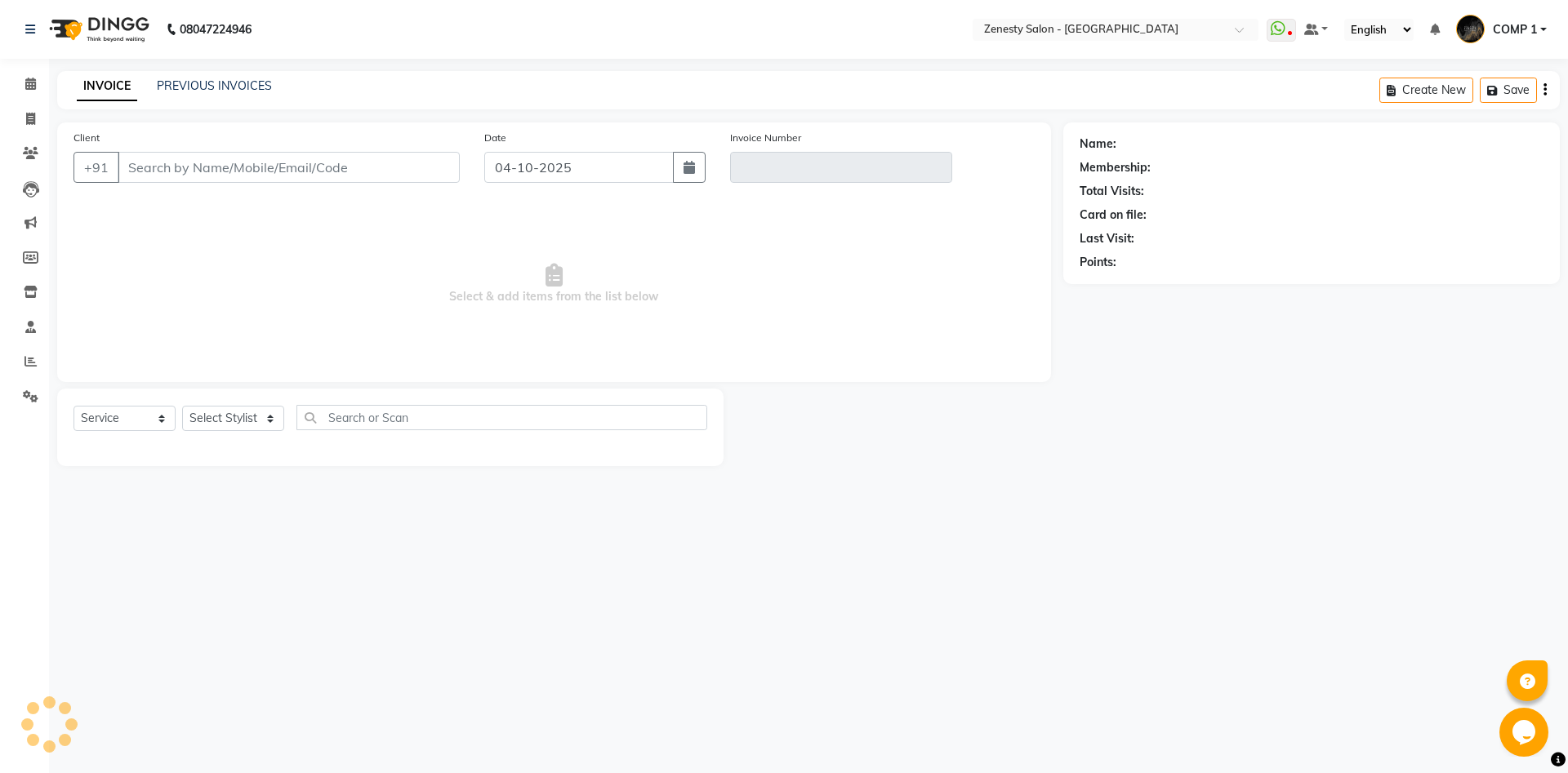
type input "8200857388"
type input "V/2025-26/6834"
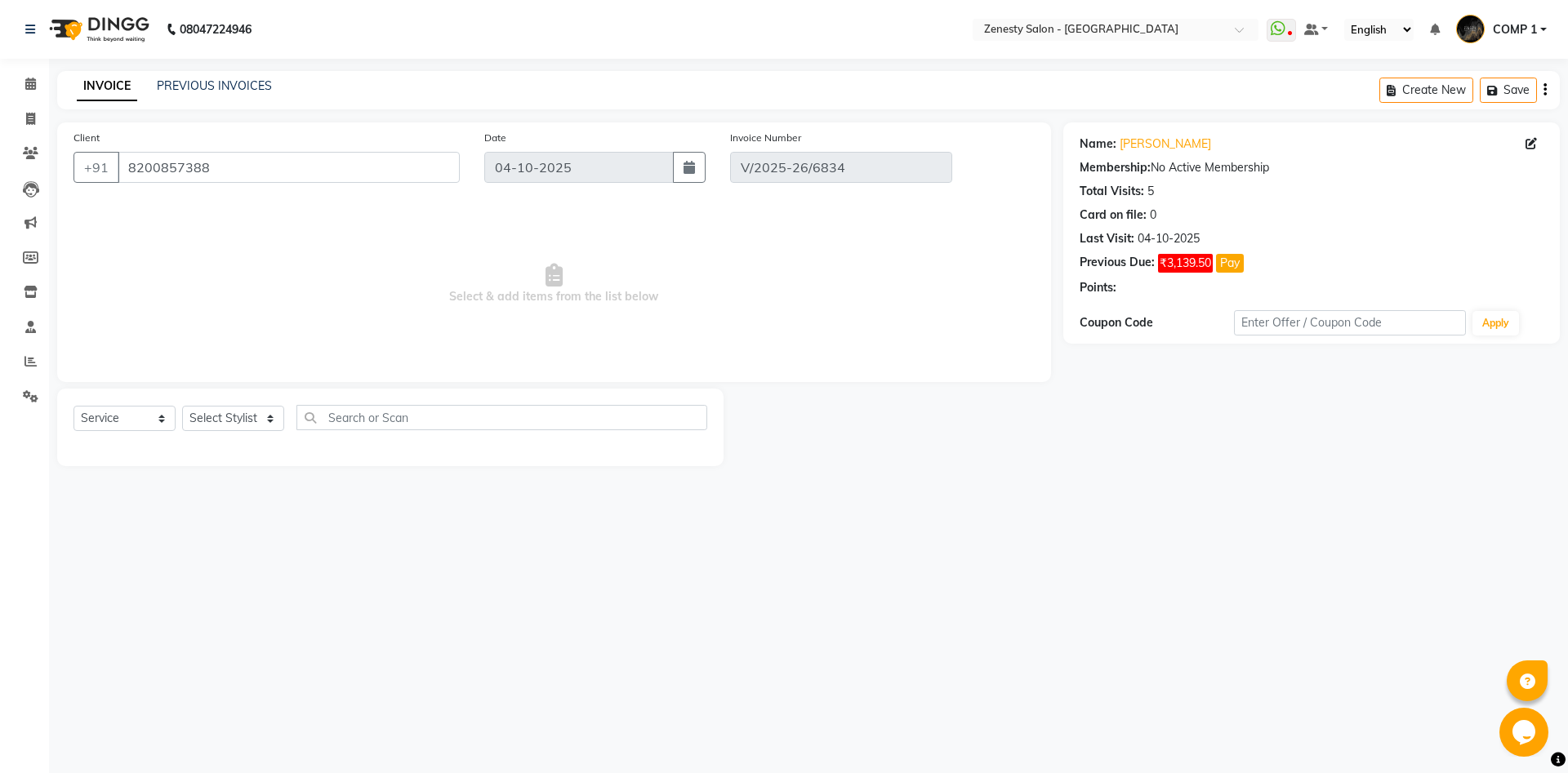
select select "select"
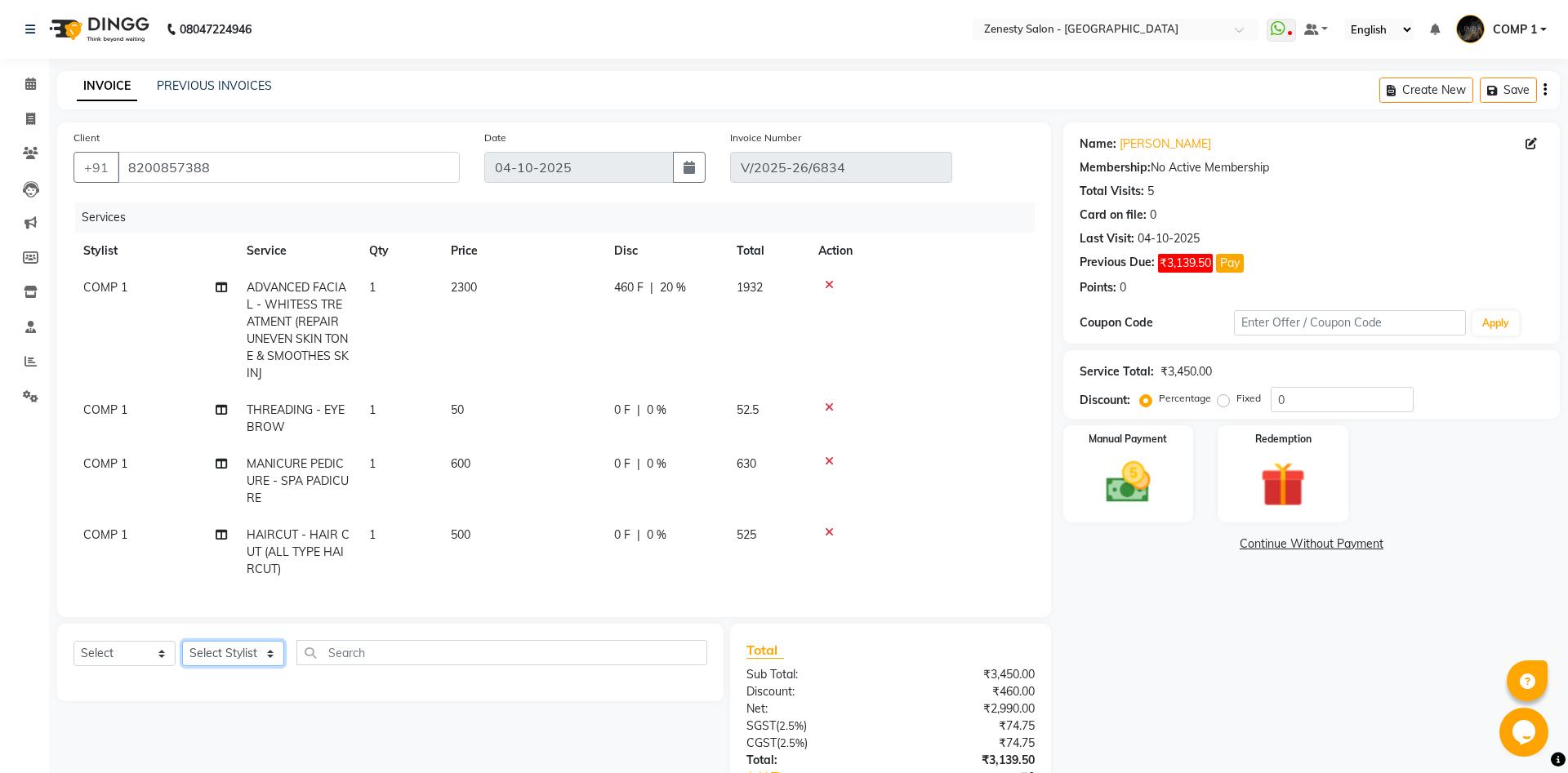
click at [182, 641] on select "Select Stylist [PERSON_NAME] [PERSON_NAME] [PERSON_NAME] Khalifa [PERSON_NAME] …" at bounding box center [233, 653] width 102 height 25
select select "40087"
click option "COMP 2" at bounding box center [0, 0] width 0 height 0
click at [73, 641] on select "Select Service Product Membership Package Voucher Prepaid Gift Card" at bounding box center [124, 653] width 102 height 25
select select "service"
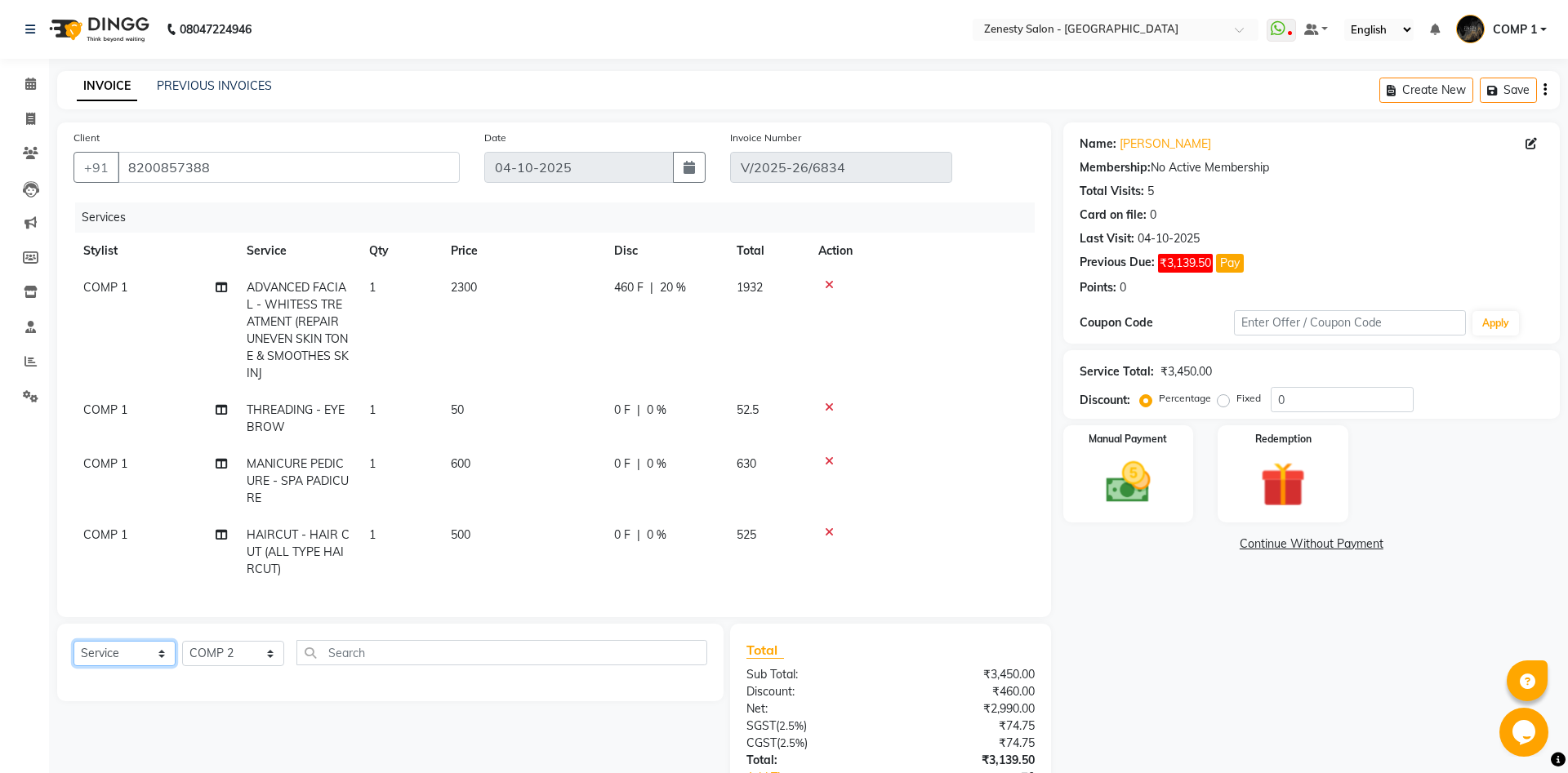
click option "Service" at bounding box center [0, 0] width 0 height 0
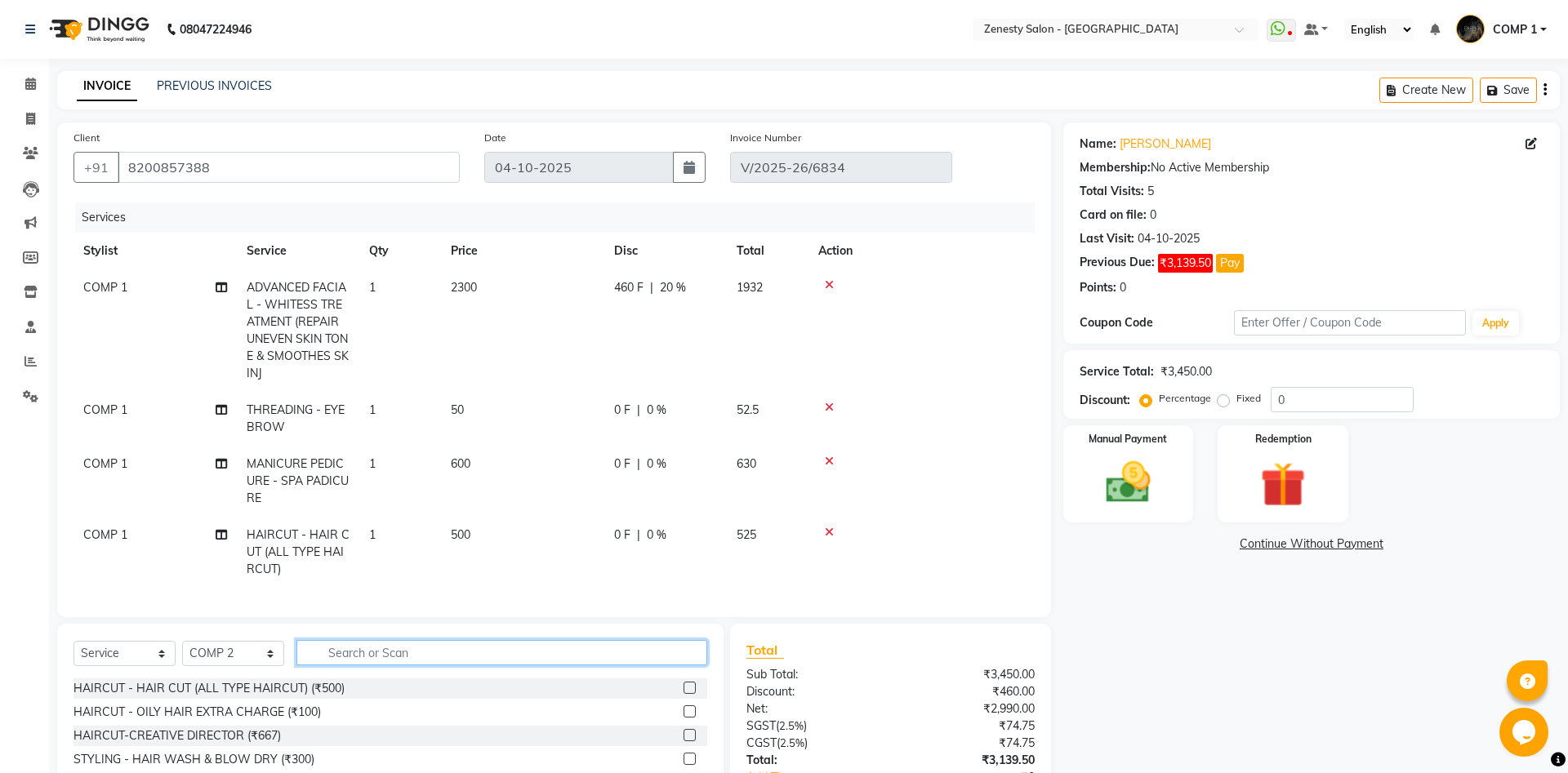
click at [417, 654] on input "text" at bounding box center [501, 653] width 411 height 25
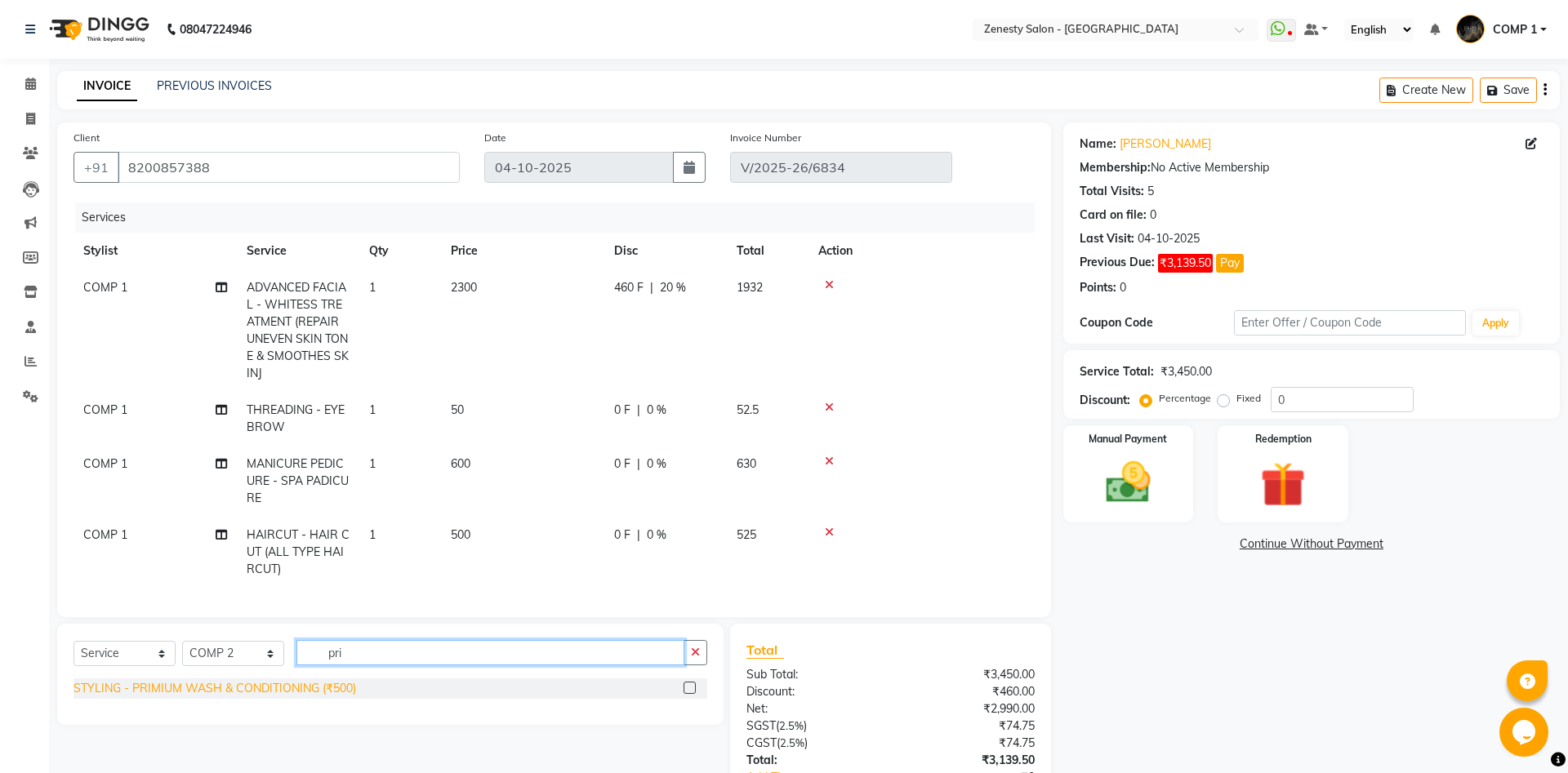
type input "pri"
click at [282, 691] on div "STYLING - PRIMIUM WASH & CONDITIONING (₹500)" at bounding box center [214, 688] width 282 height 17
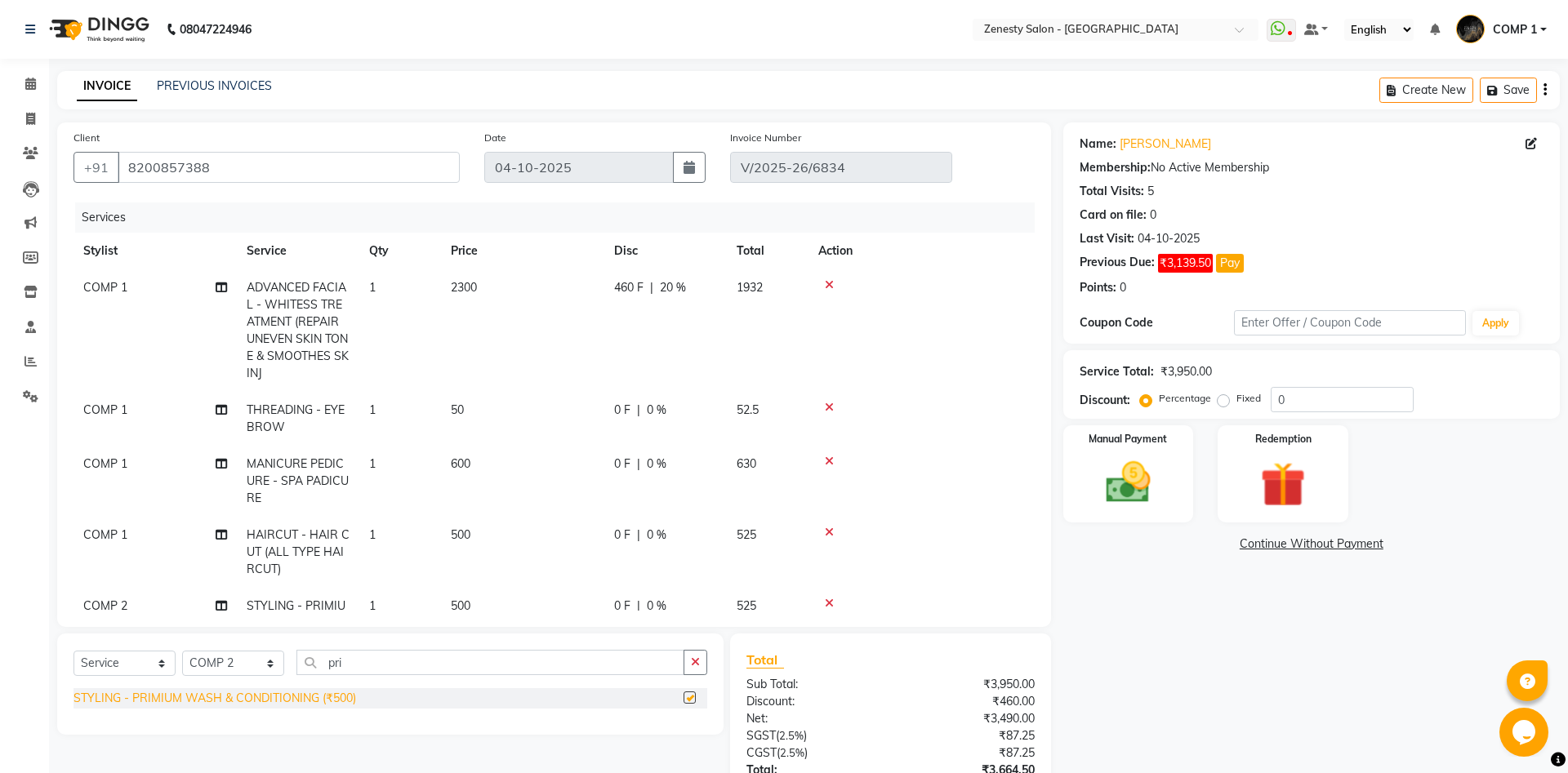
checkbox input "false"
click at [342, 654] on input "pri" at bounding box center [490, 662] width 388 height 25
drag, startPoint x: 342, startPoint y: 654, endPoint x: 287, endPoint y: 666, distance: 56.3
click at [296, 666] on input "pri" at bounding box center [490, 662] width 388 height 25
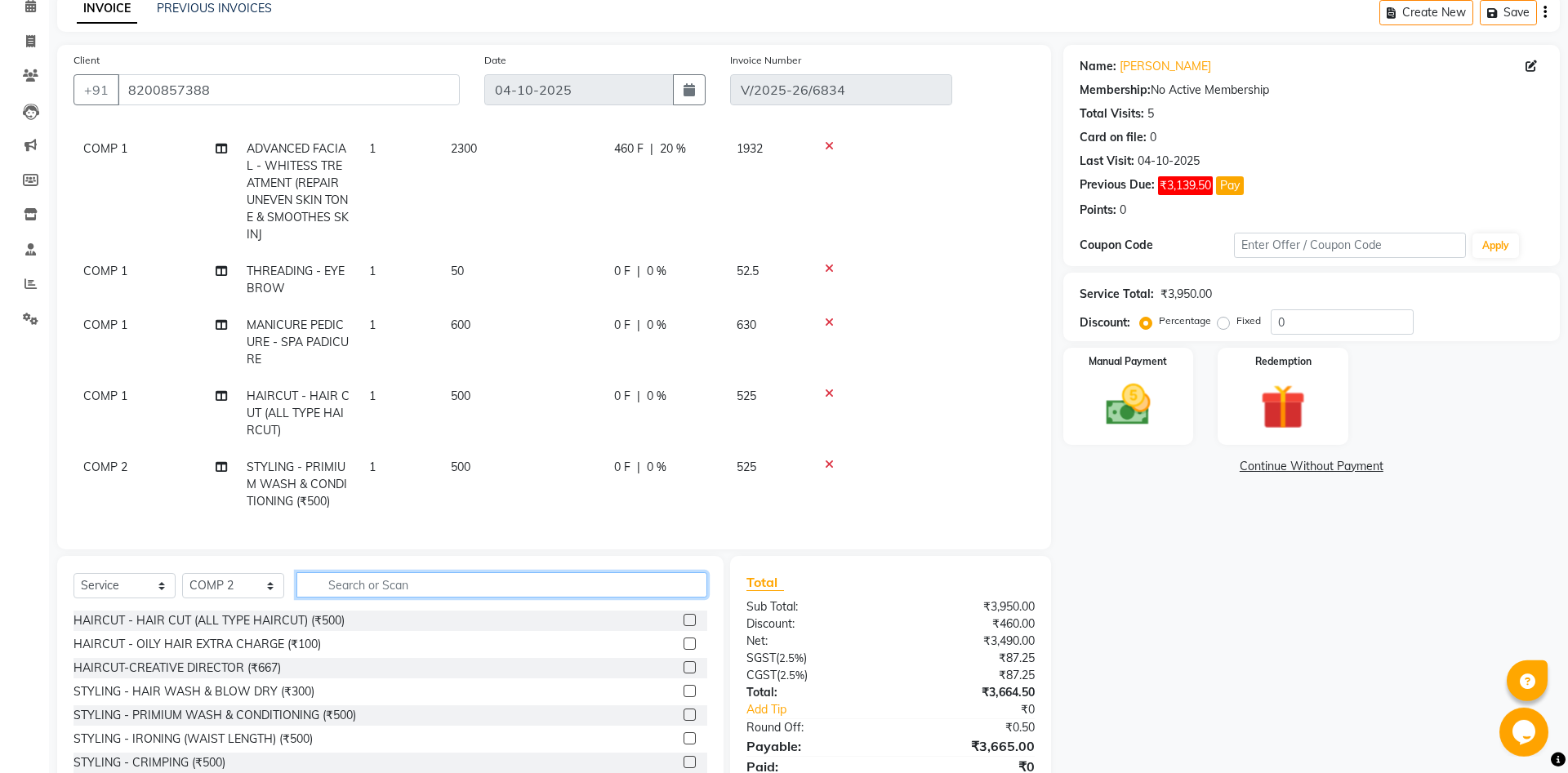
scroll to position [58, 0]
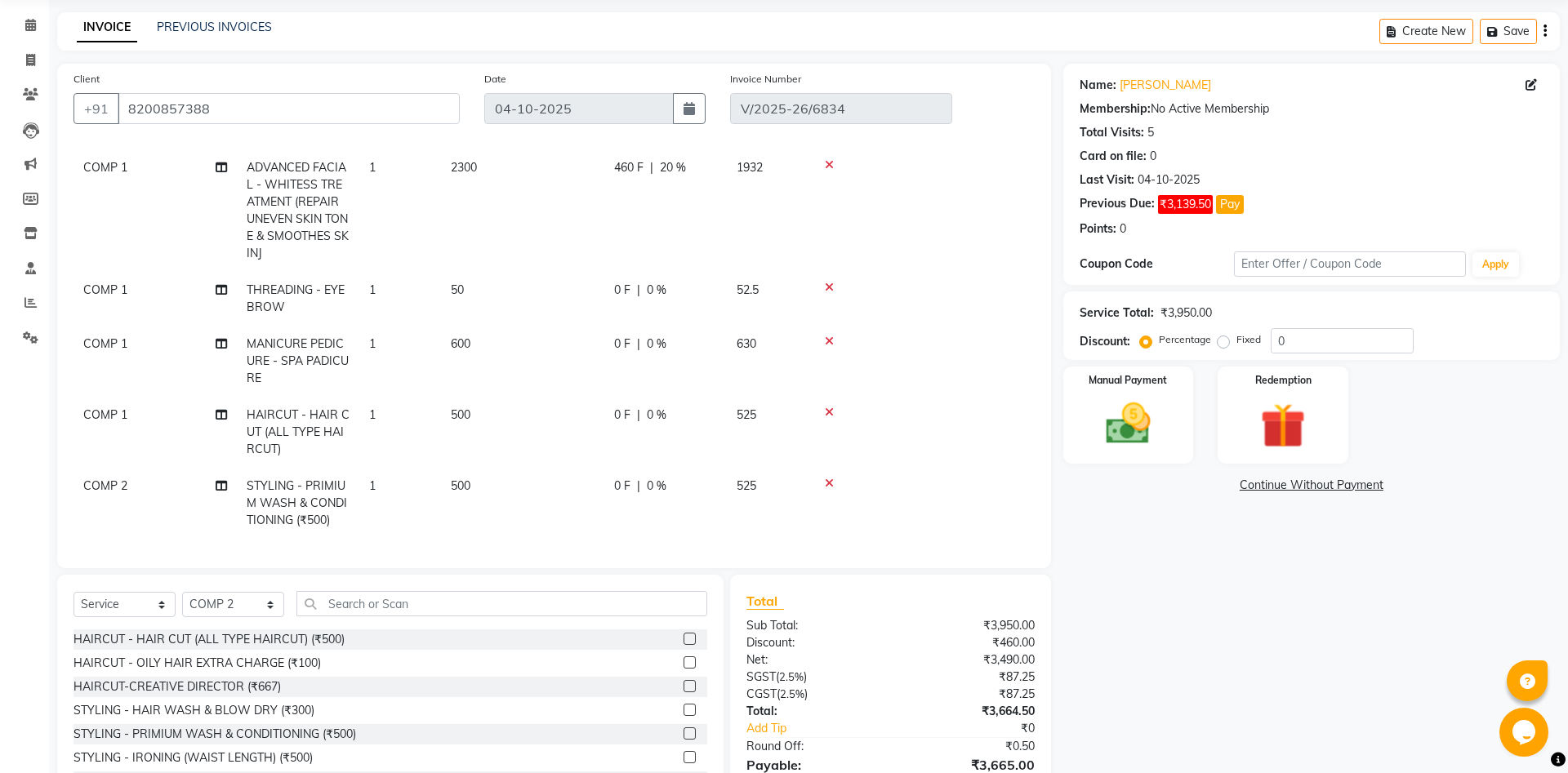
click at [88, 418] on span "COMP 1" at bounding box center [105, 415] width 44 height 15
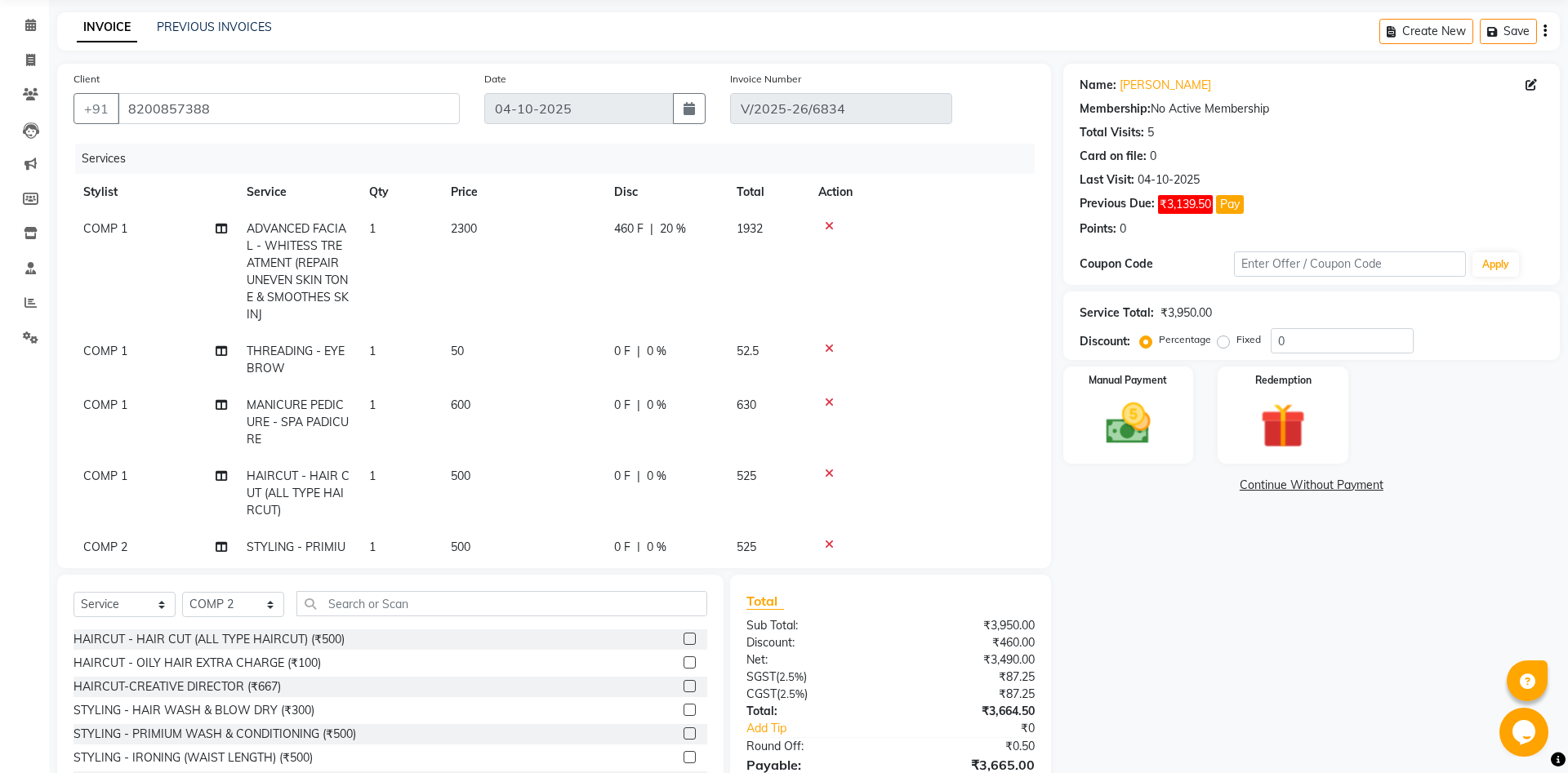
select select "81093"
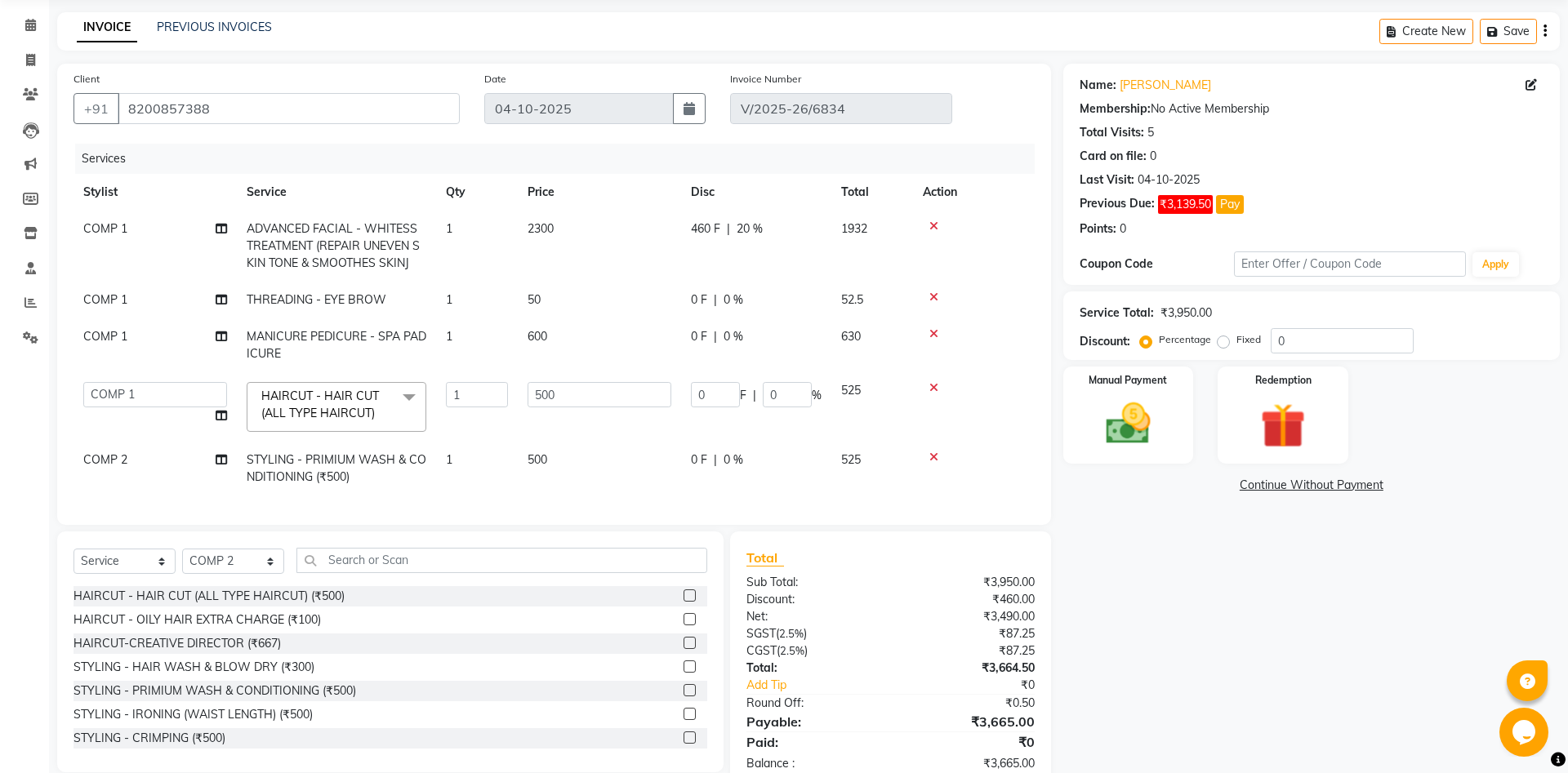
click at [88, 418] on td "[PERSON_NAME] [PERSON_NAME] [PERSON_NAME] Khalifa [PERSON_NAME] COMP 1 COMP 2 […" at bounding box center [154, 407] width 163 height 70
click at [84, 382] on select "[PERSON_NAME] [PERSON_NAME] [PERSON_NAME] Khalifa [PERSON_NAME] COMP 1 COMP 2 […" at bounding box center [155, 394] width 144 height 25
click at [219, 419] on icon at bounding box center [221, 415] width 11 height 11
select select "39501"
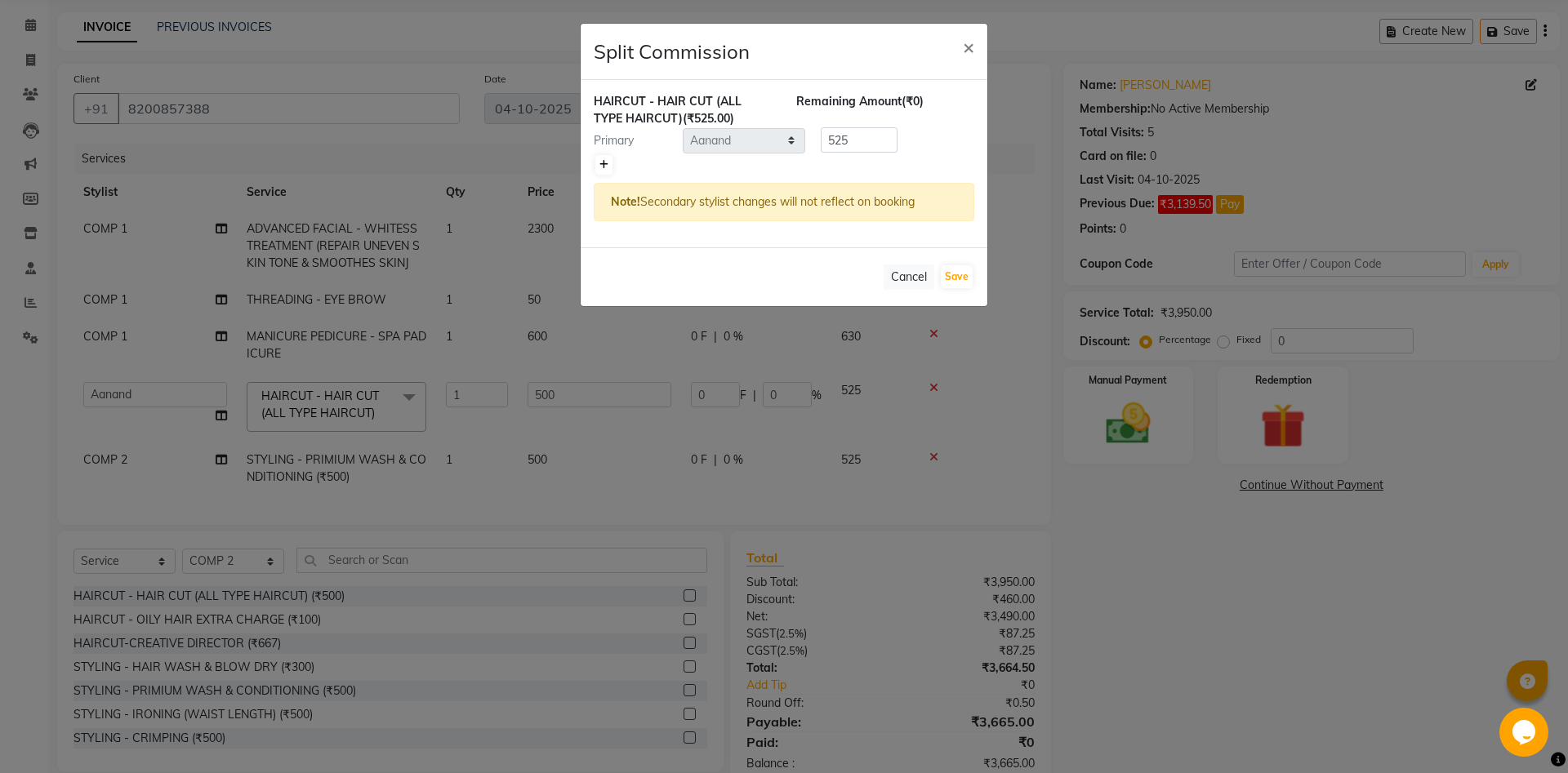
click at [596, 164] on link at bounding box center [604, 165] width 17 height 19
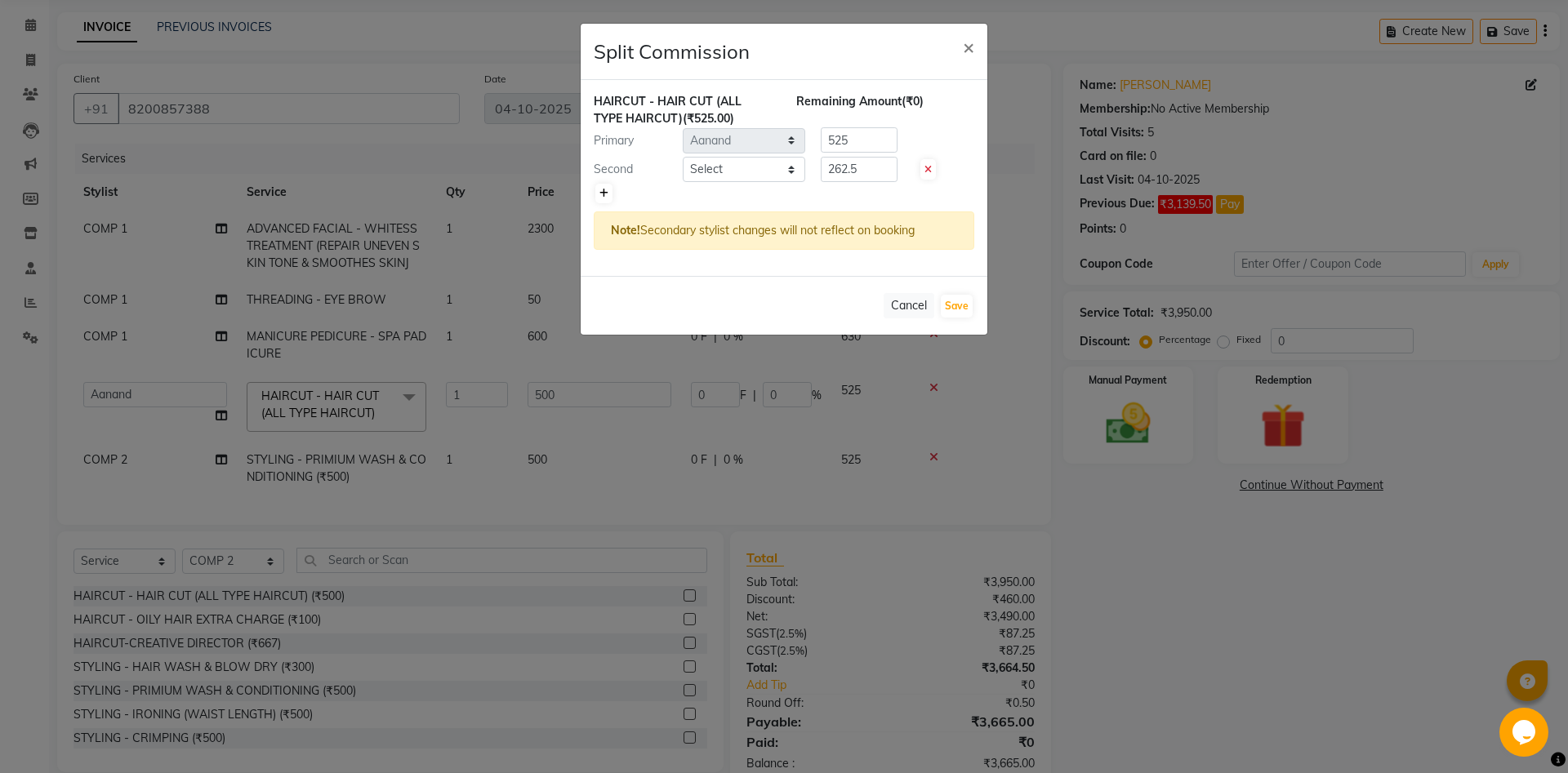
type input "262.5"
click at [682, 157] on select "Select [PERSON_NAME] [PERSON_NAME] [PERSON_NAME] Khalifa [PERSON_NAME] COMP 1 C…" at bounding box center [743, 169] width 123 height 25
select select "39494"
click option "Jatin" at bounding box center [0, 0] width 0 height 0
click at [718, 165] on select "Select [PERSON_NAME] [PERSON_NAME] [PERSON_NAME] Khalifa [PERSON_NAME] COMP 1 C…" at bounding box center [743, 169] width 123 height 25
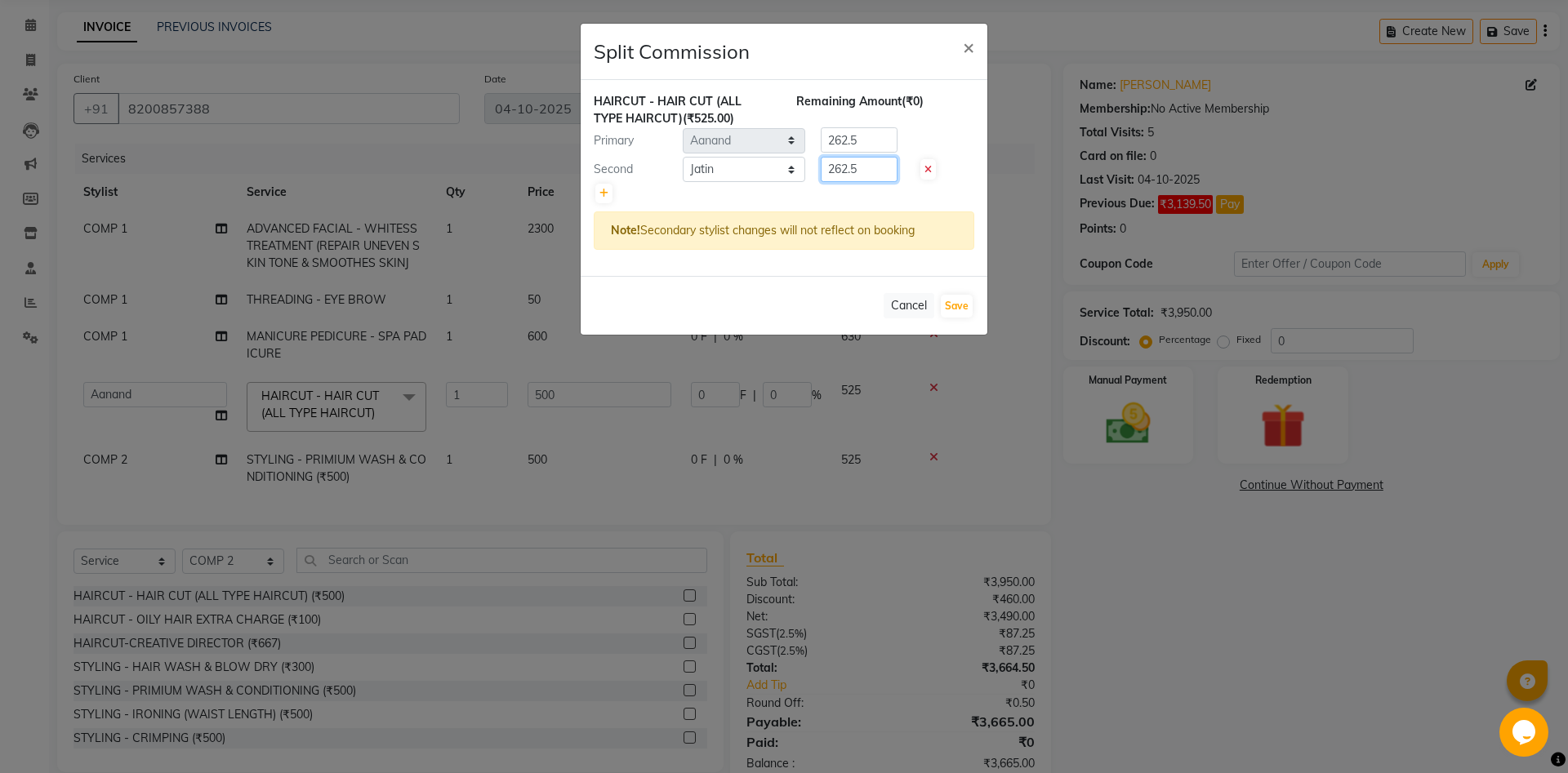
drag, startPoint x: 872, startPoint y: 173, endPoint x: 768, endPoint y: 177, distance: 104.1
click at [821, 177] on input "262.5" at bounding box center [859, 169] width 77 height 25
type input "157"
drag, startPoint x: 865, startPoint y: 134, endPoint x: 807, endPoint y: 147, distance: 59.4
click at [821, 147] on input "262.5" at bounding box center [859, 139] width 77 height 25
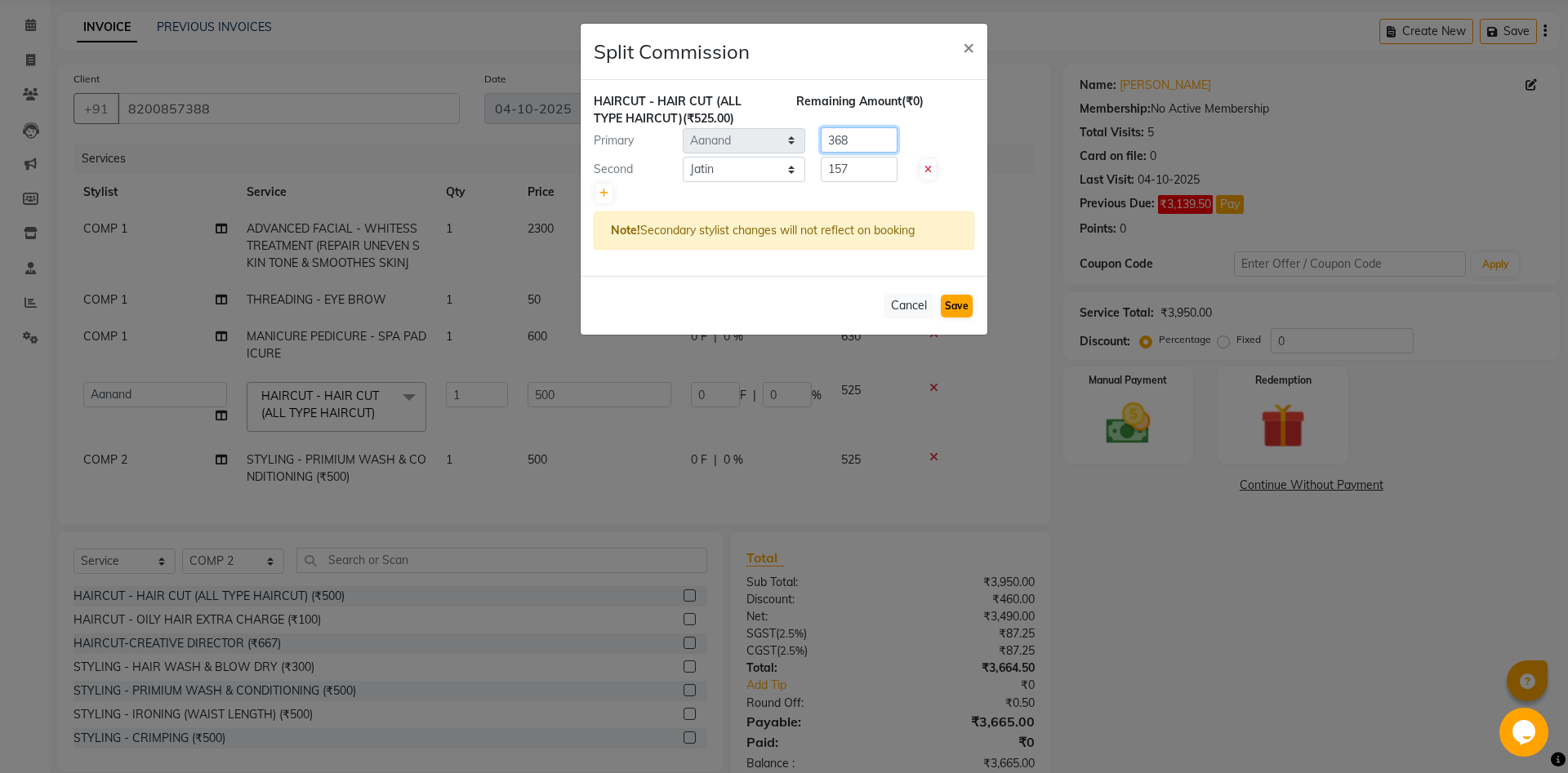
type input "368"
click at [970, 312] on button "Save" at bounding box center [956, 306] width 32 height 23
select select "Select"
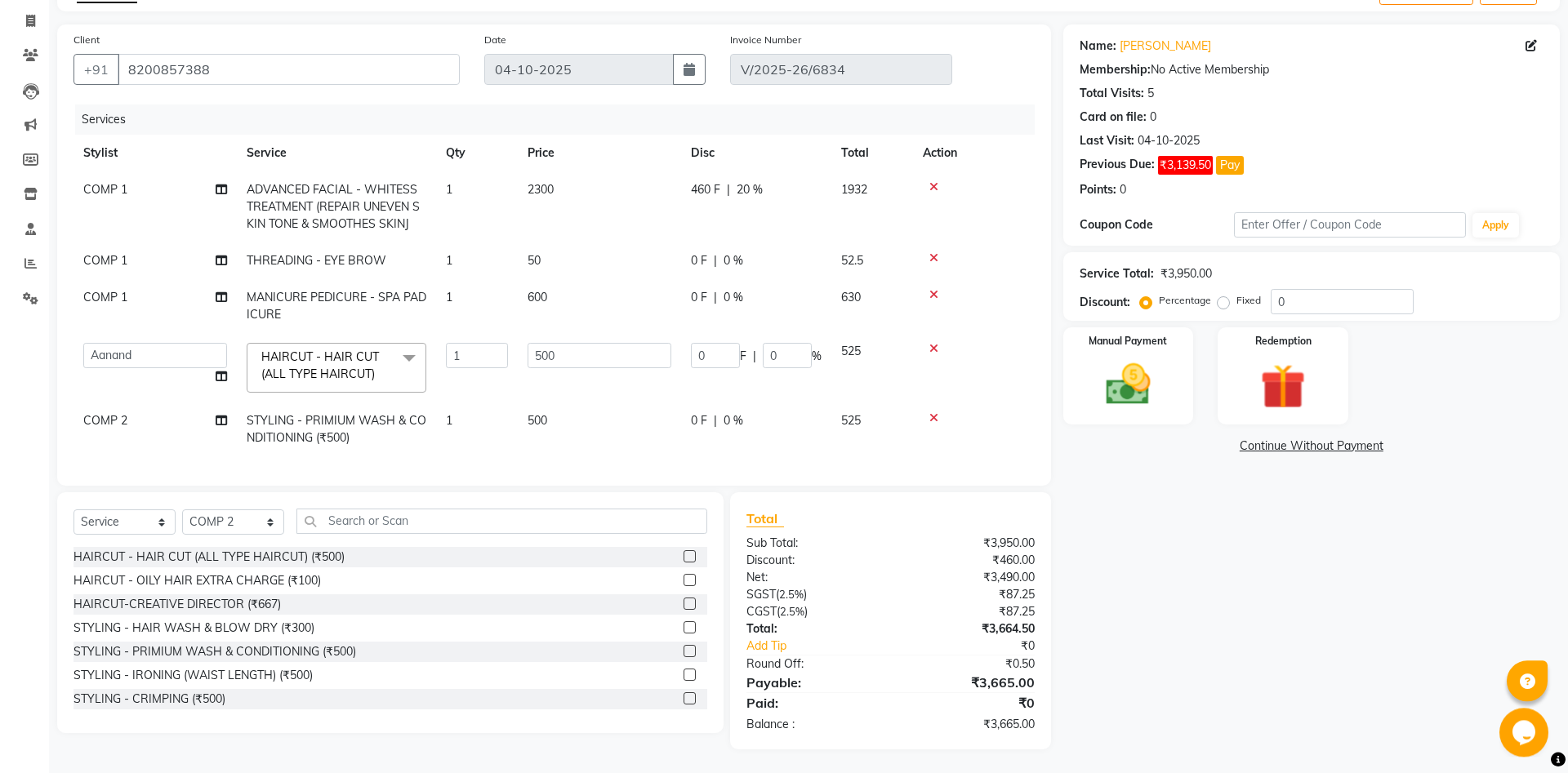
scroll to position [98, 0]
click at [1341, 446] on link "Continue Without Payment" at bounding box center [1312, 445] width 490 height 17
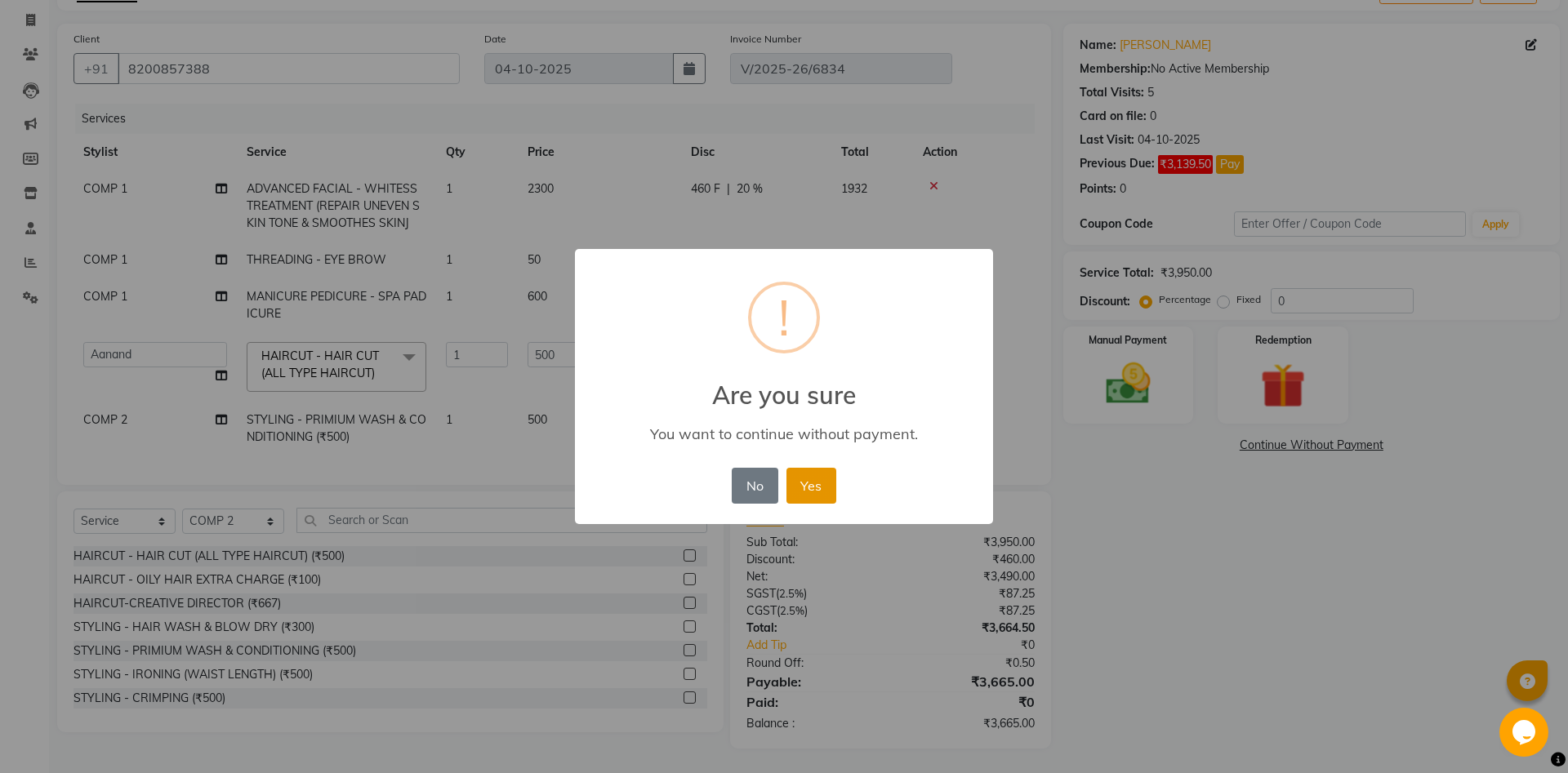
click at [828, 489] on button "Yes" at bounding box center [811, 485] width 50 height 36
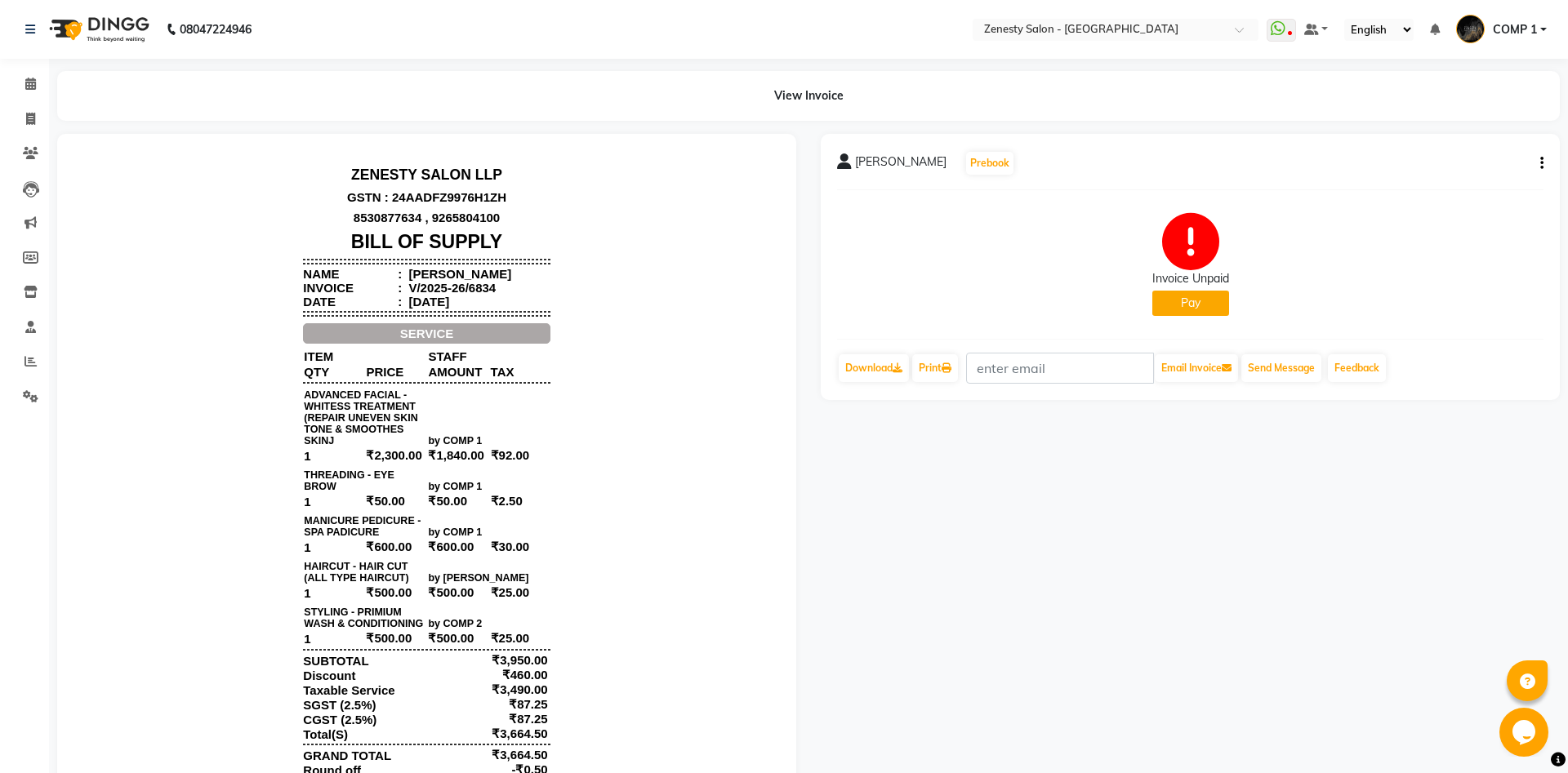
click at [1543, 164] on icon "button" at bounding box center [1542, 163] width 3 height 1
click at [1463, 181] on div "Edit Invoice" at bounding box center [1460, 184] width 112 height 20
select select "service"
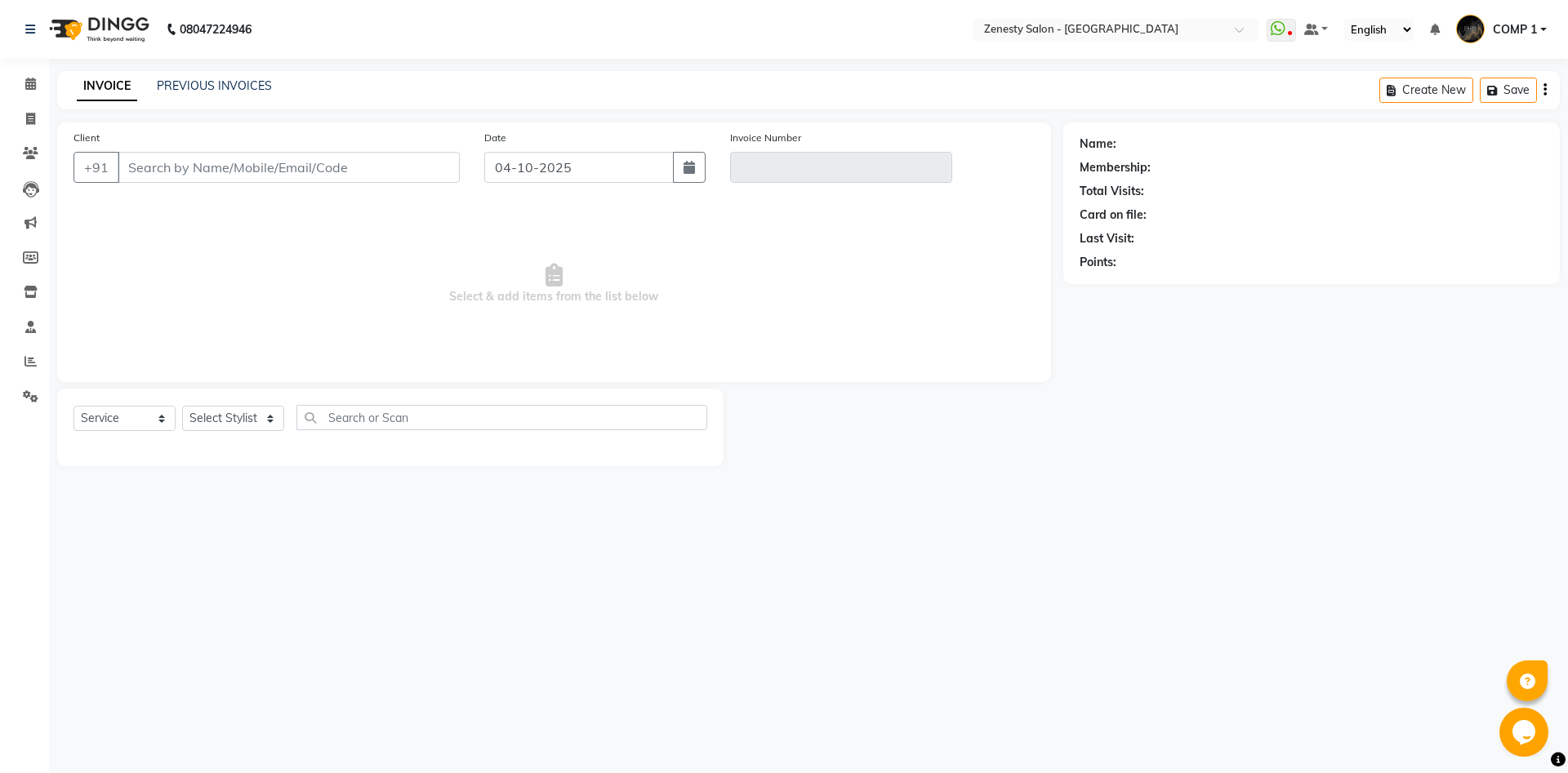
type input "8200857388"
type input "V/2025-26/6834"
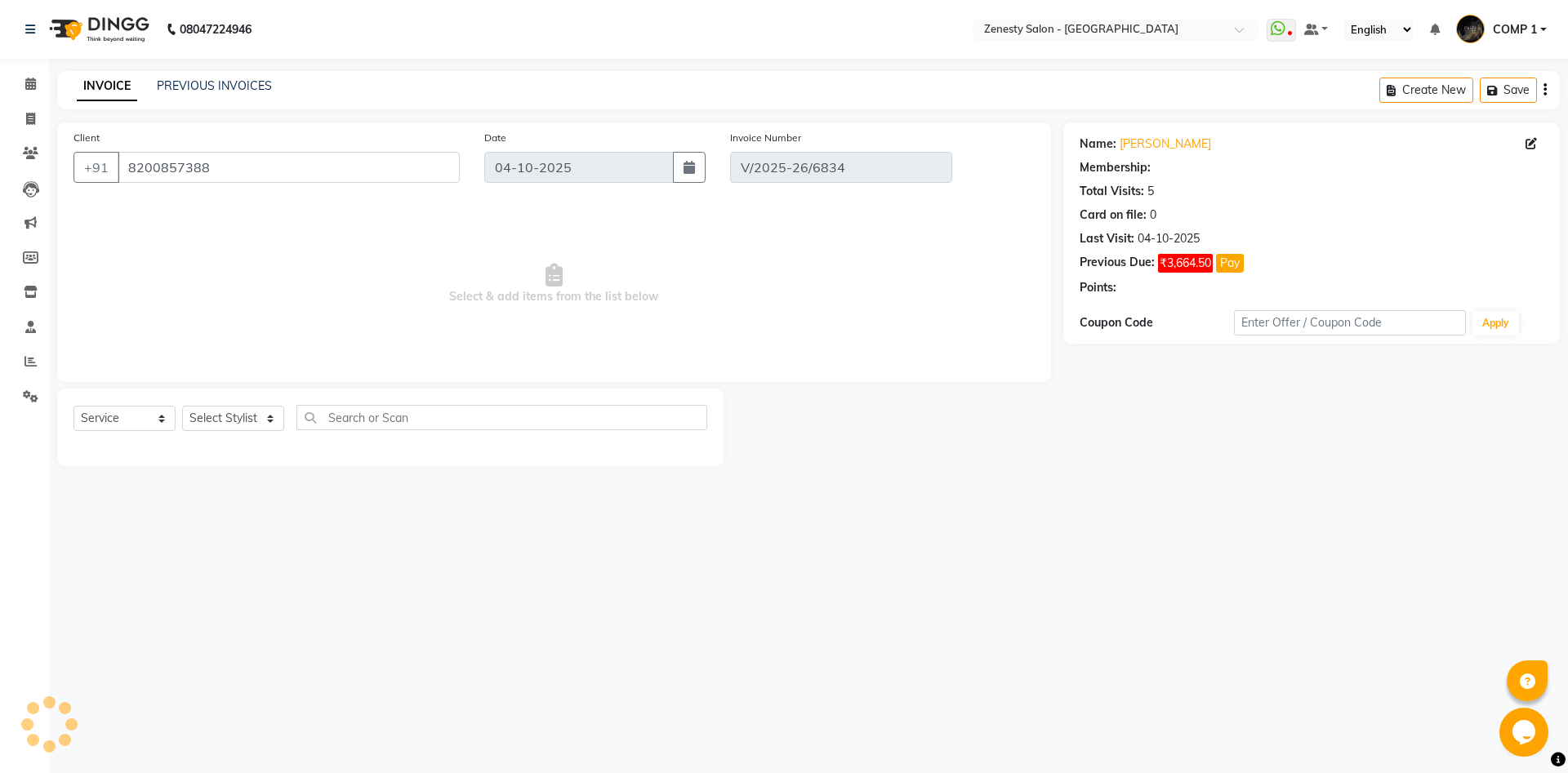
select select "select"
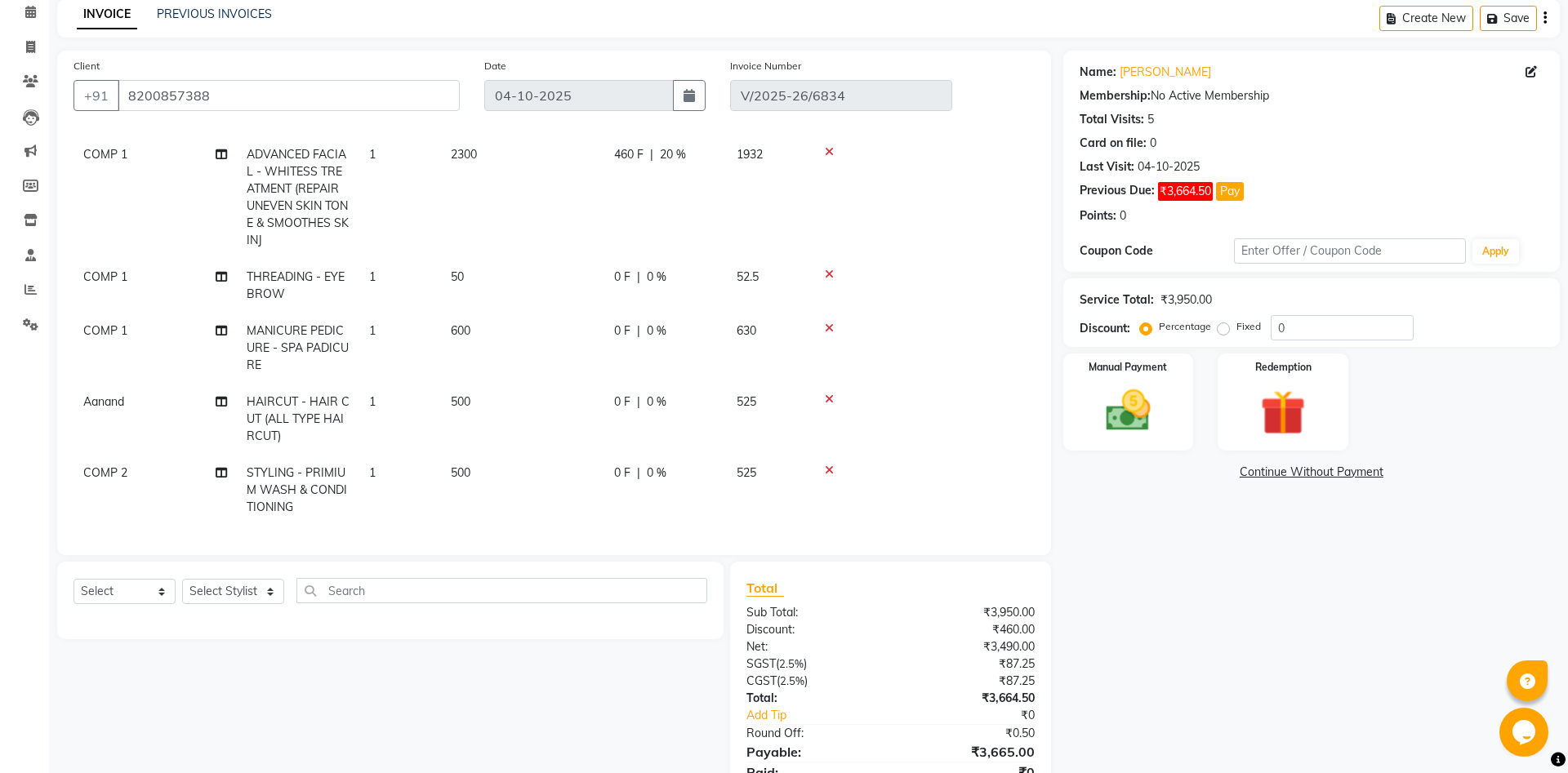
scroll to position [142, 0]
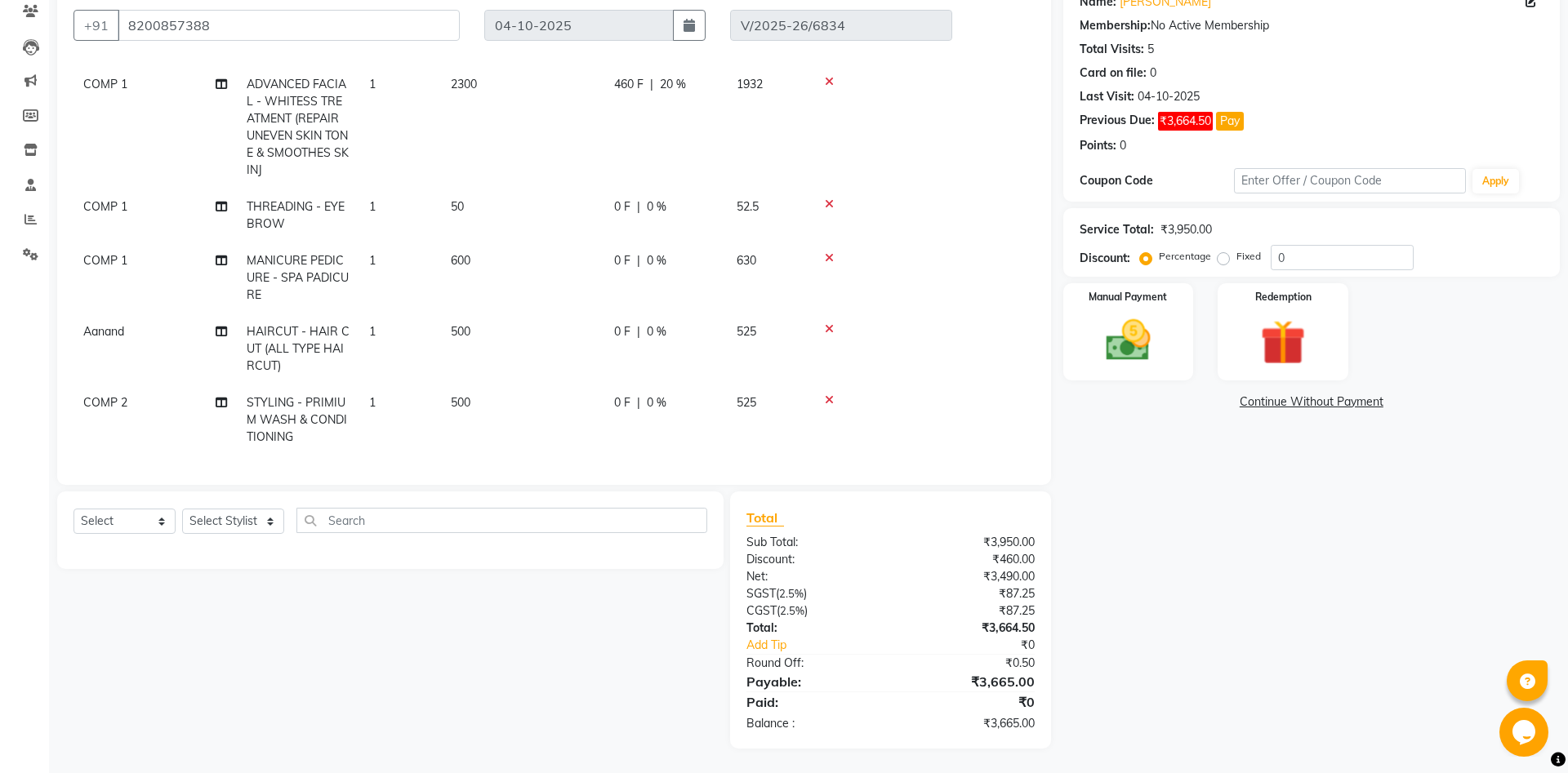
click at [1318, 396] on link "Continue Without Payment" at bounding box center [1312, 403] width 490 height 17
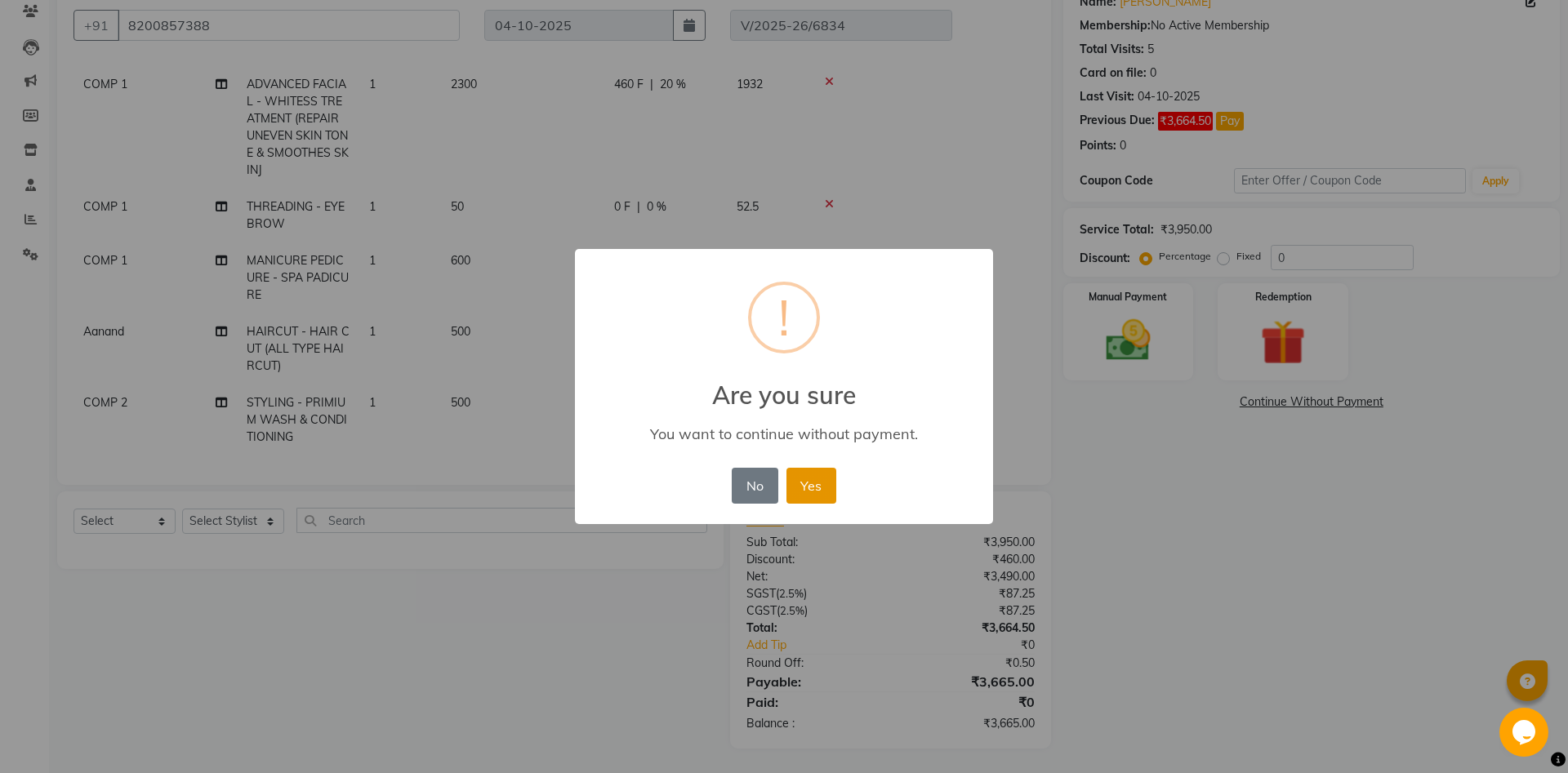
click at [805, 495] on button "Yes" at bounding box center [811, 485] width 50 height 36
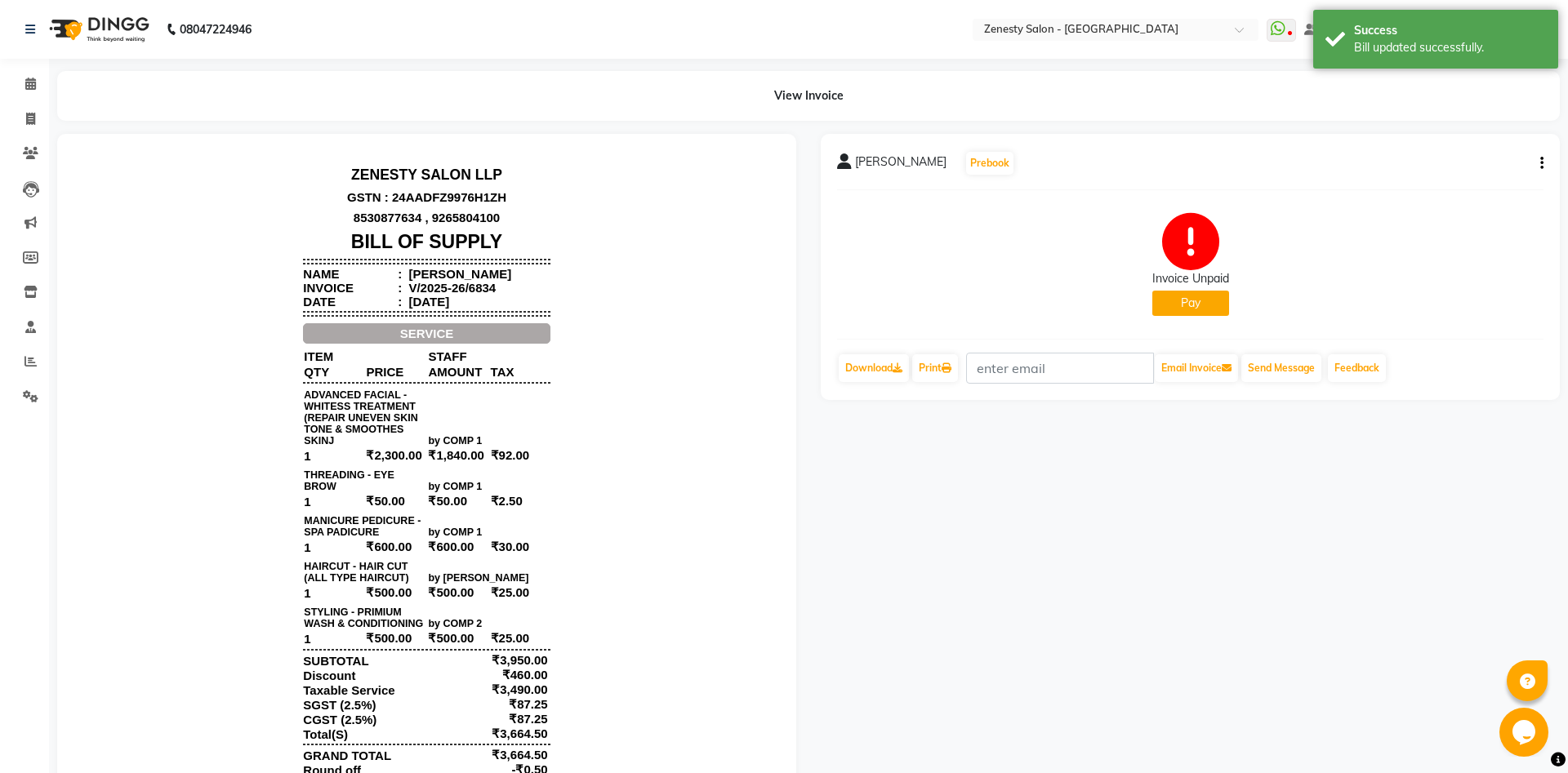
click at [1540, 163] on icon "button" at bounding box center [1542, 163] width 3 height 1
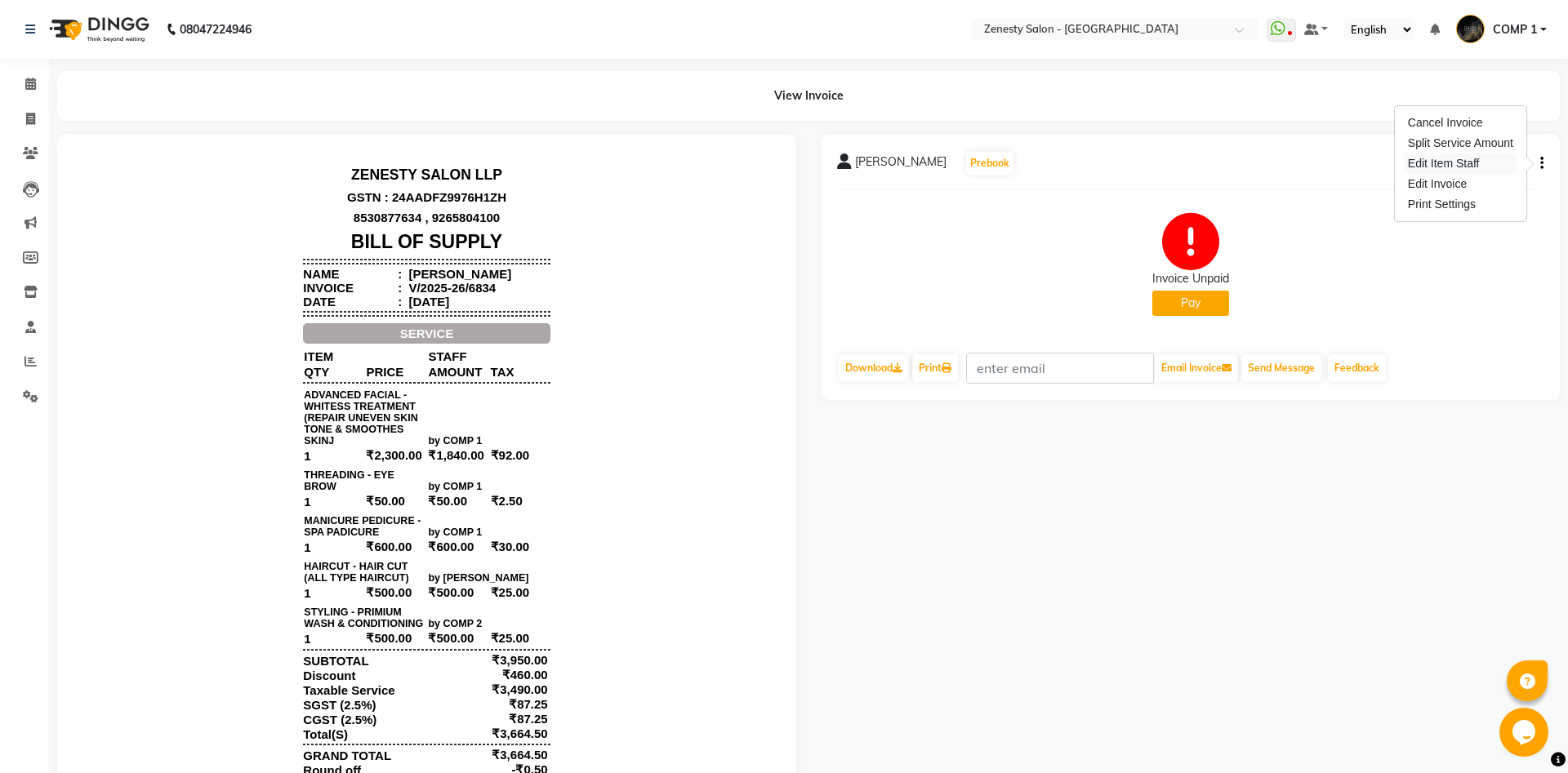
click at [1456, 166] on div "Edit Item Staff" at bounding box center [1460, 163] width 112 height 20
select select "81093"
select select "39501"
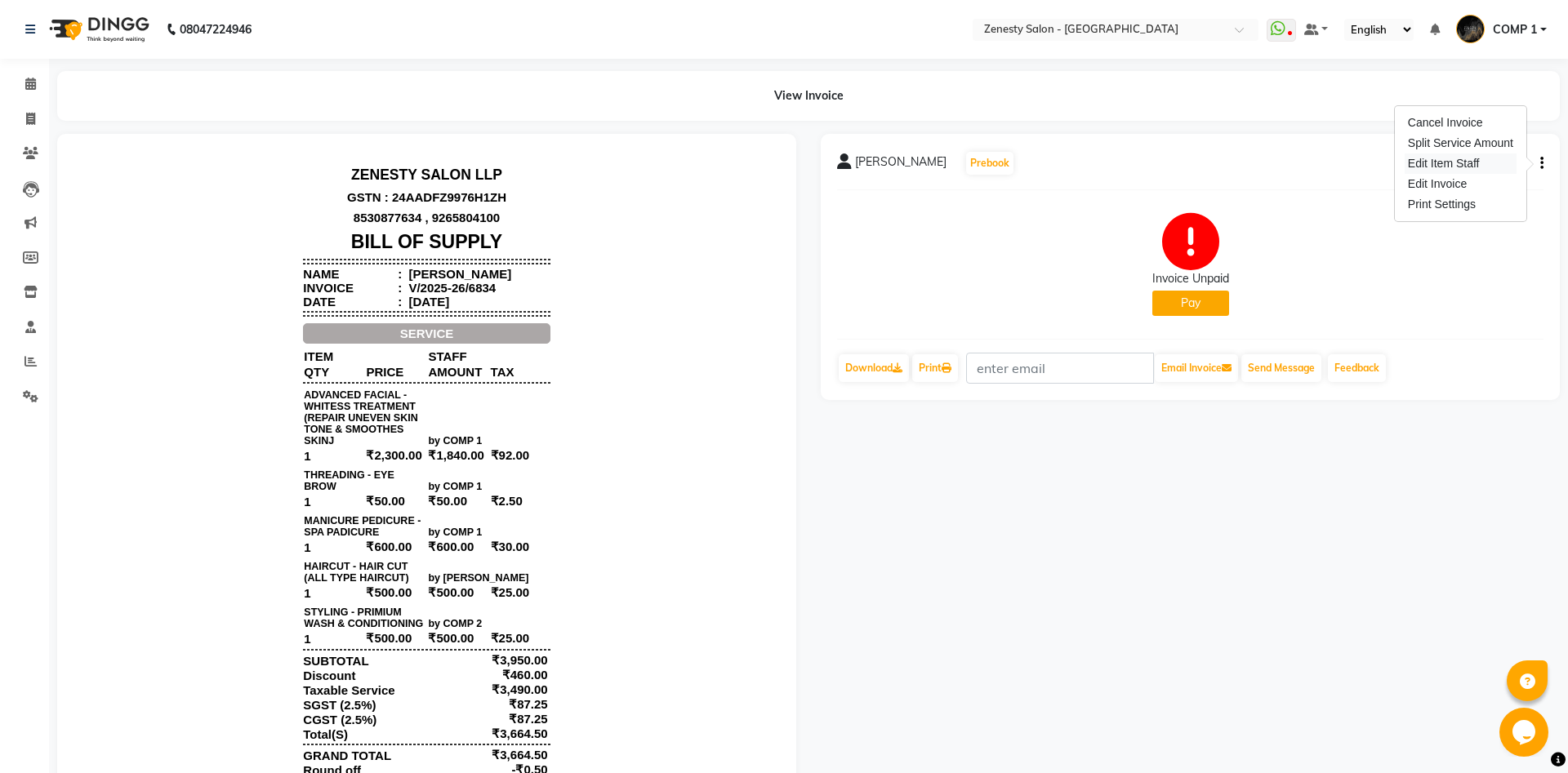
select select "40087"
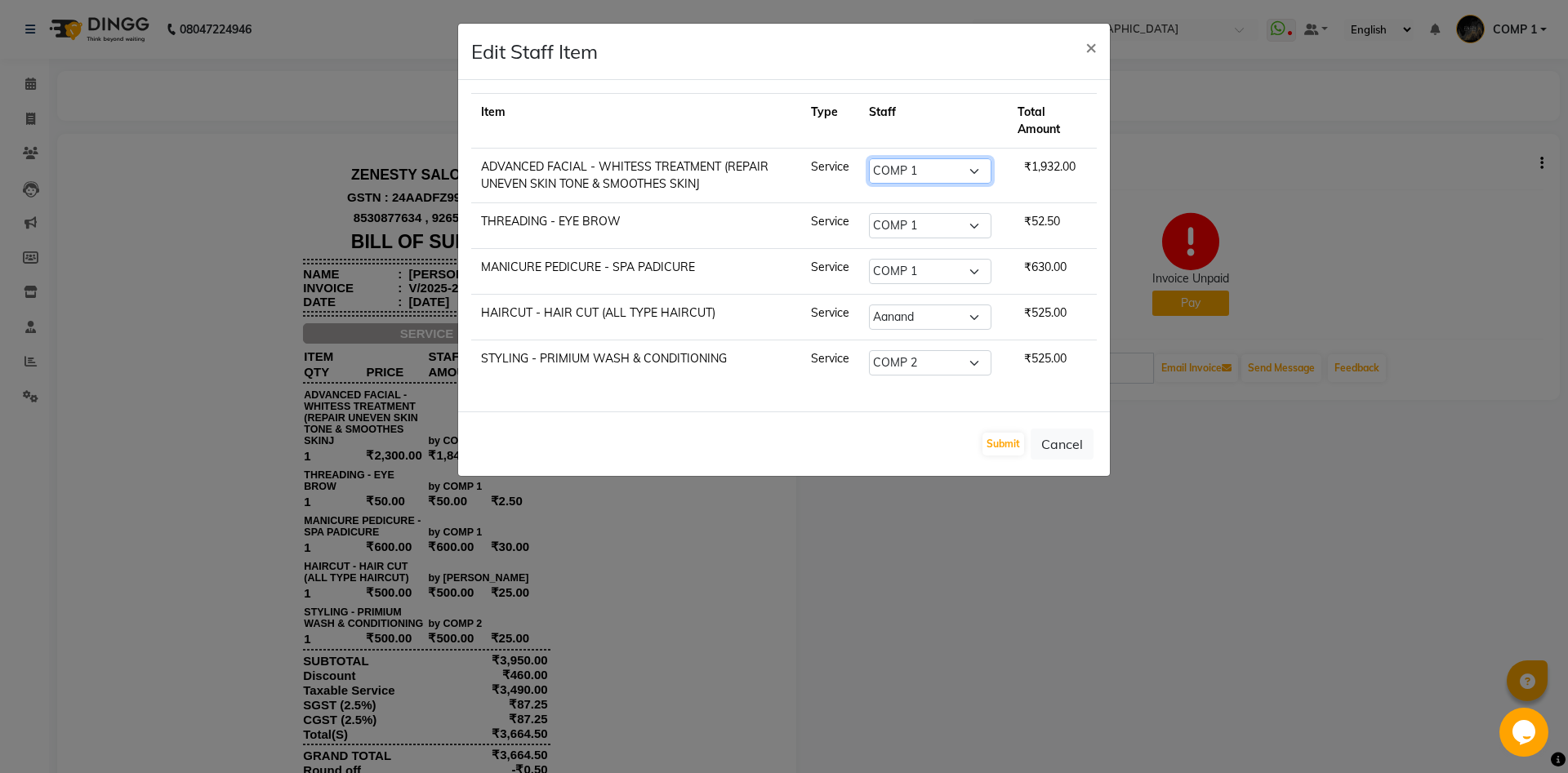
click at [869, 159] on select "Select [PERSON_NAME] [PERSON_NAME] [PERSON_NAME] Khalifa [PERSON_NAME] COMP 1 C…" at bounding box center [930, 171] width 123 height 25
select select "71321"
click option "Kinjal" at bounding box center [0, 0] width 0 height 0
click at [911, 174] on select "Select [PERSON_NAME] [PERSON_NAME] [PERSON_NAME] Khalifa [PERSON_NAME] COMP 1 C…" at bounding box center [930, 171] width 123 height 25
click at [1010, 449] on button "Submit" at bounding box center [1003, 444] width 42 height 23
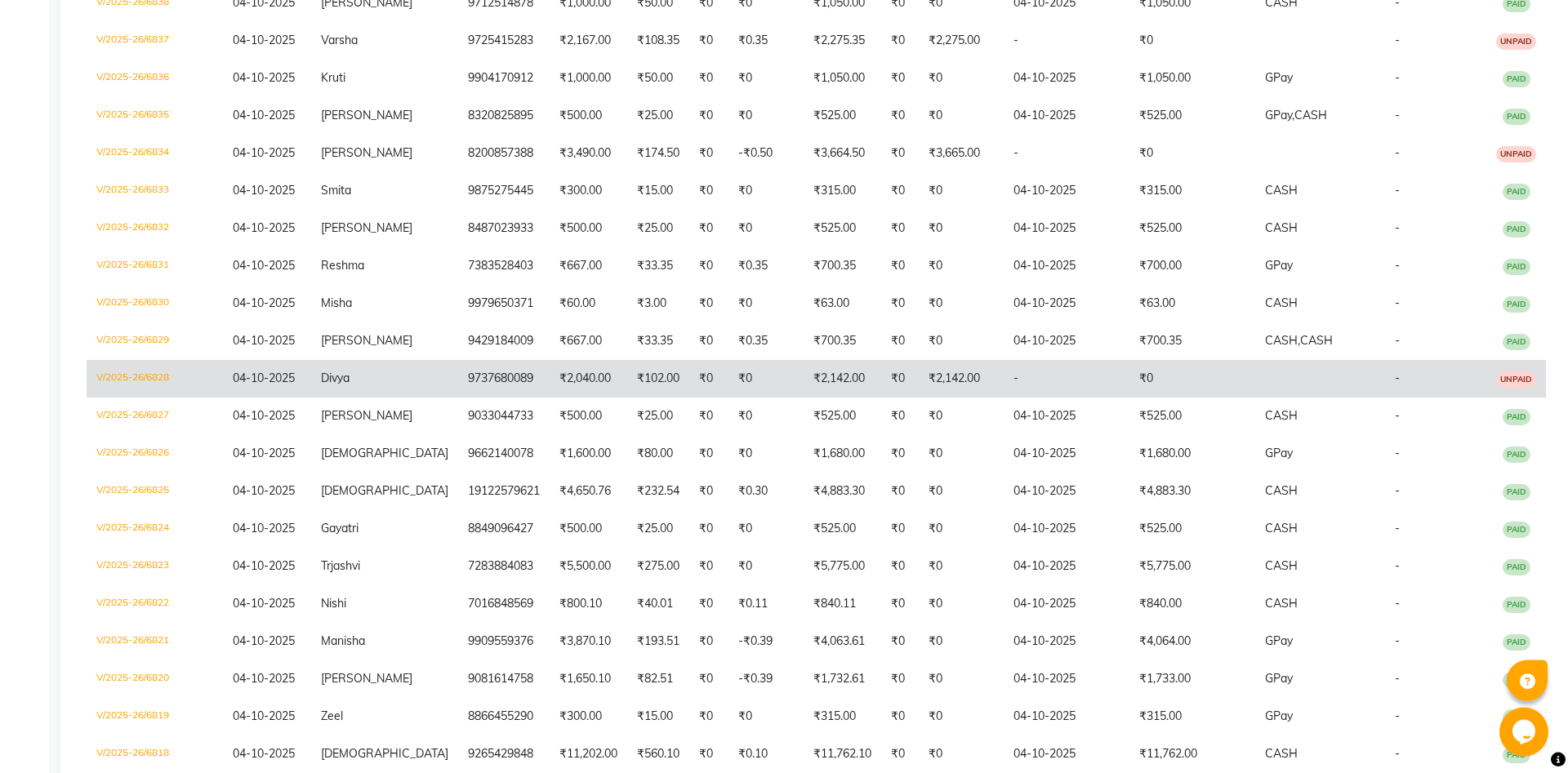
scroll to position [440, 0]
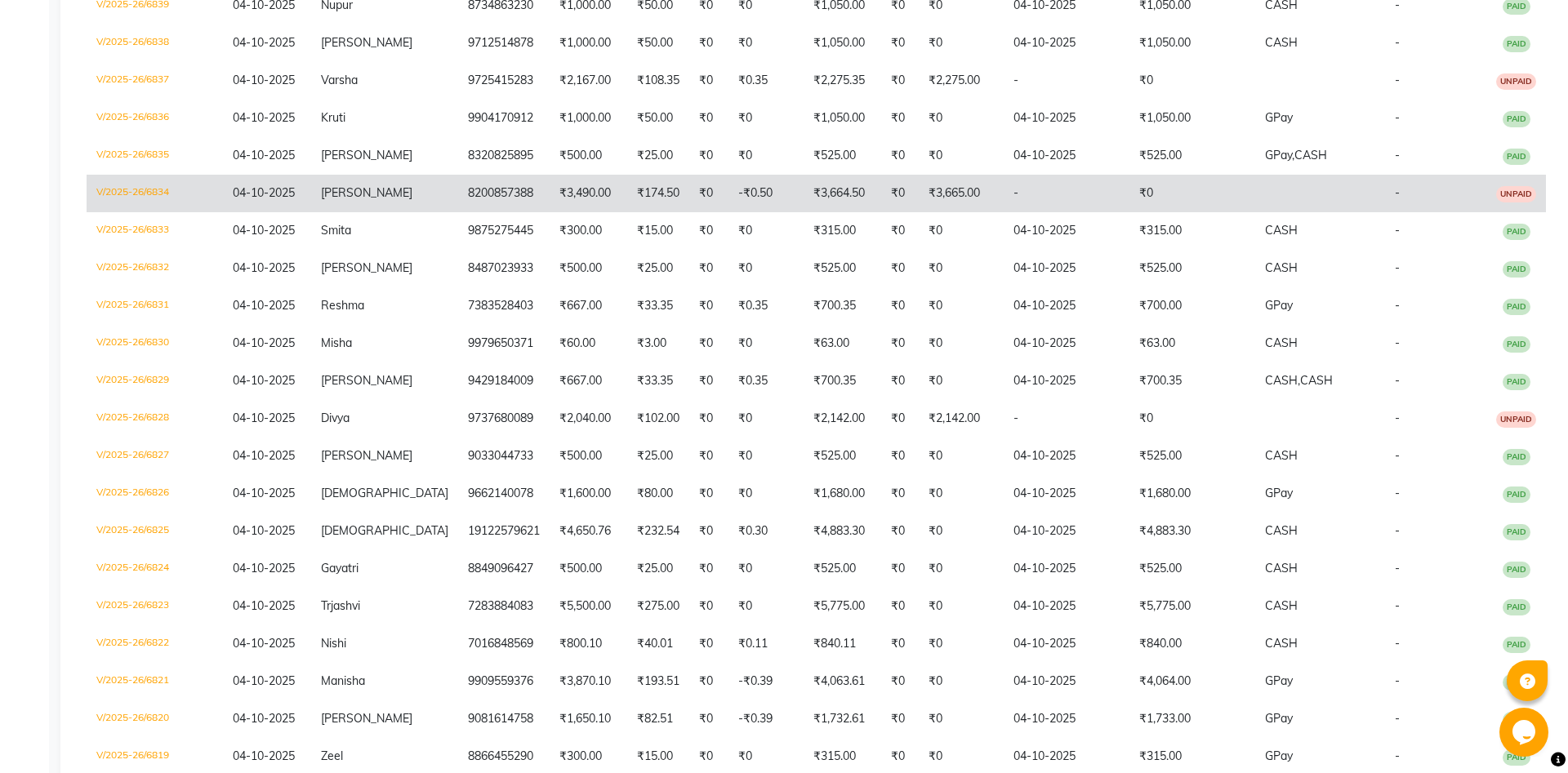
click at [369, 203] on td "[PERSON_NAME]" at bounding box center [384, 193] width 147 height 37
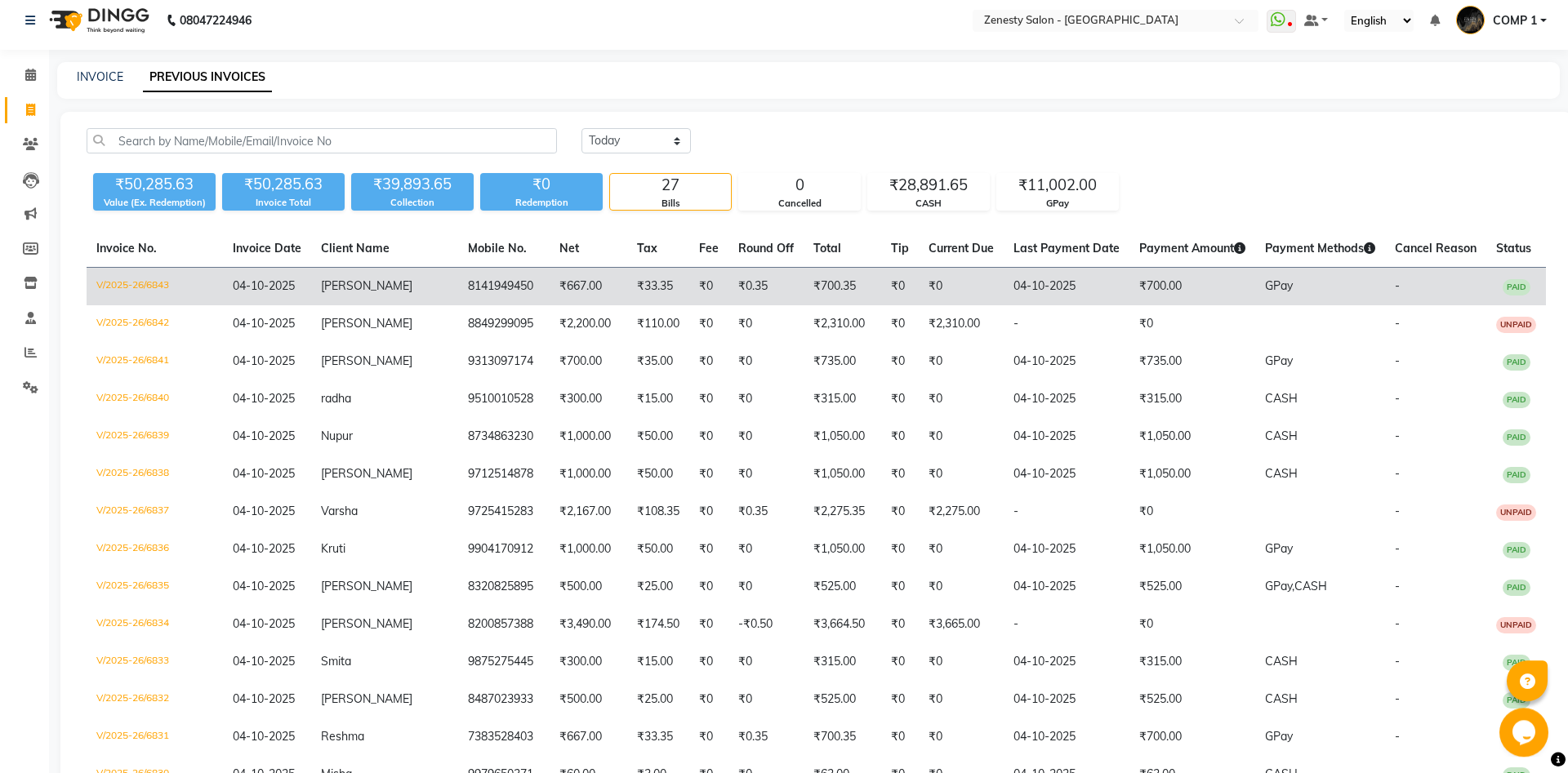
scroll to position [0, 0]
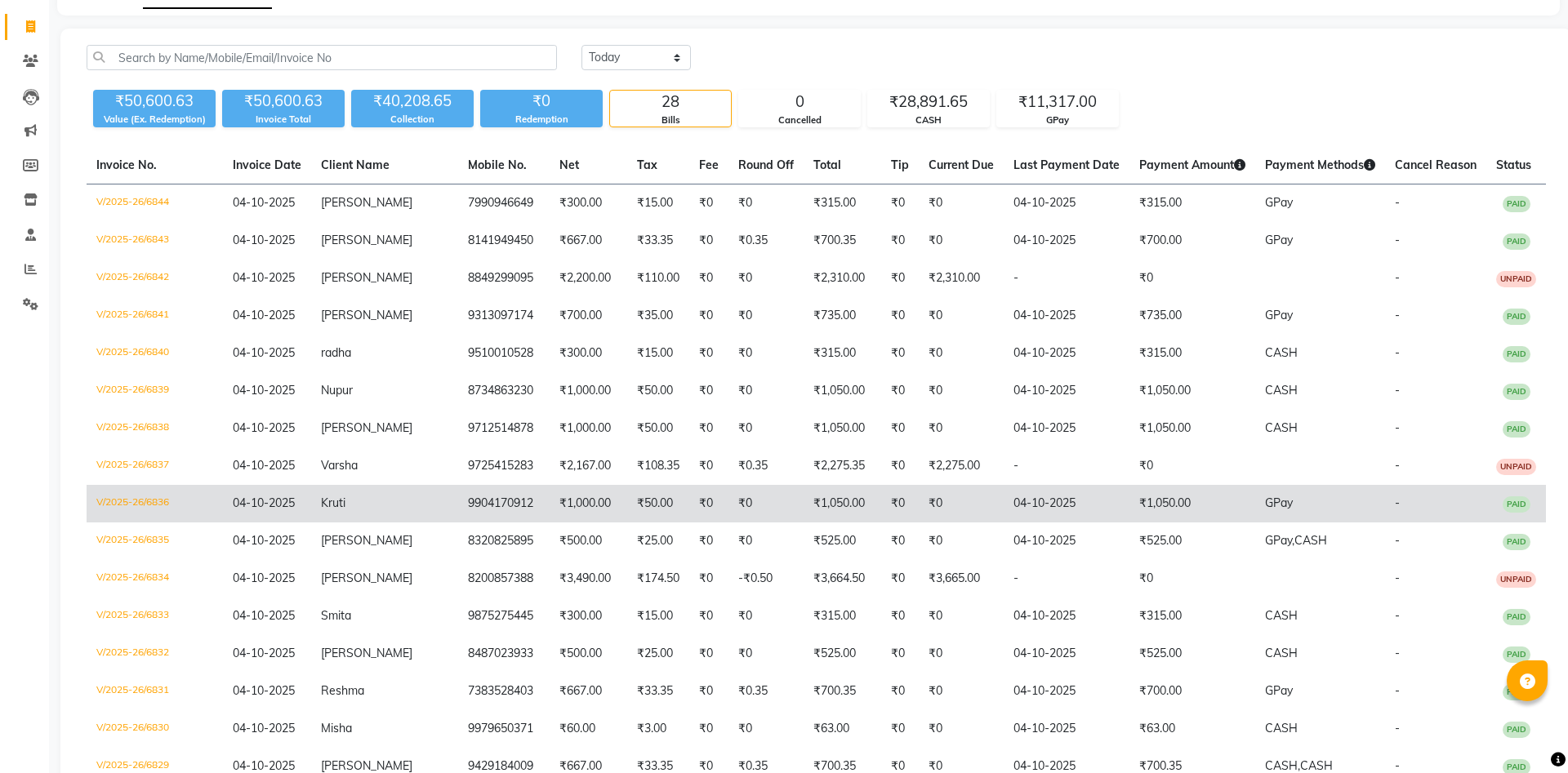
scroll to position [166, 0]
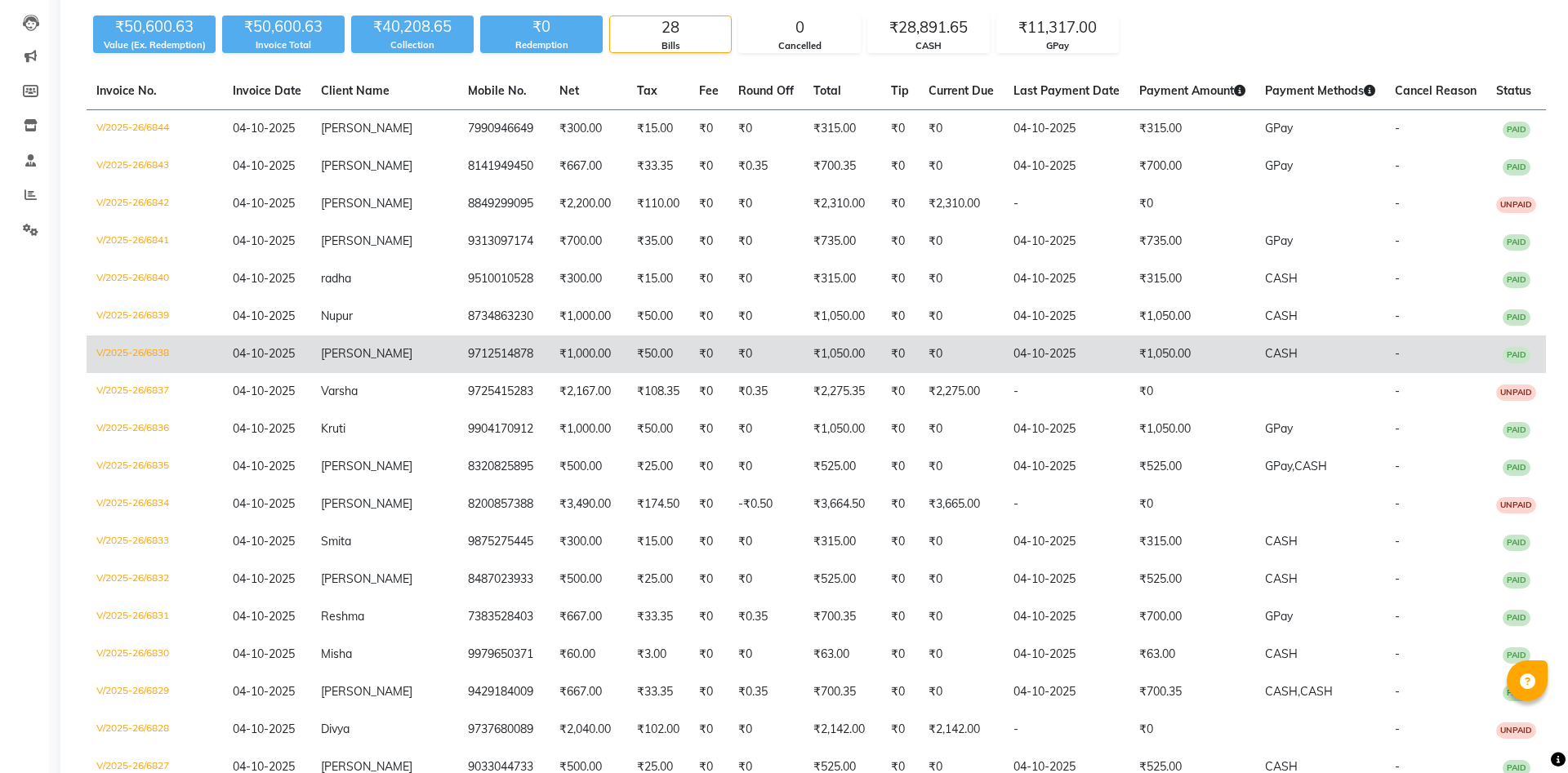
click at [375, 361] on span "[PERSON_NAME]" at bounding box center [366, 353] width 92 height 15
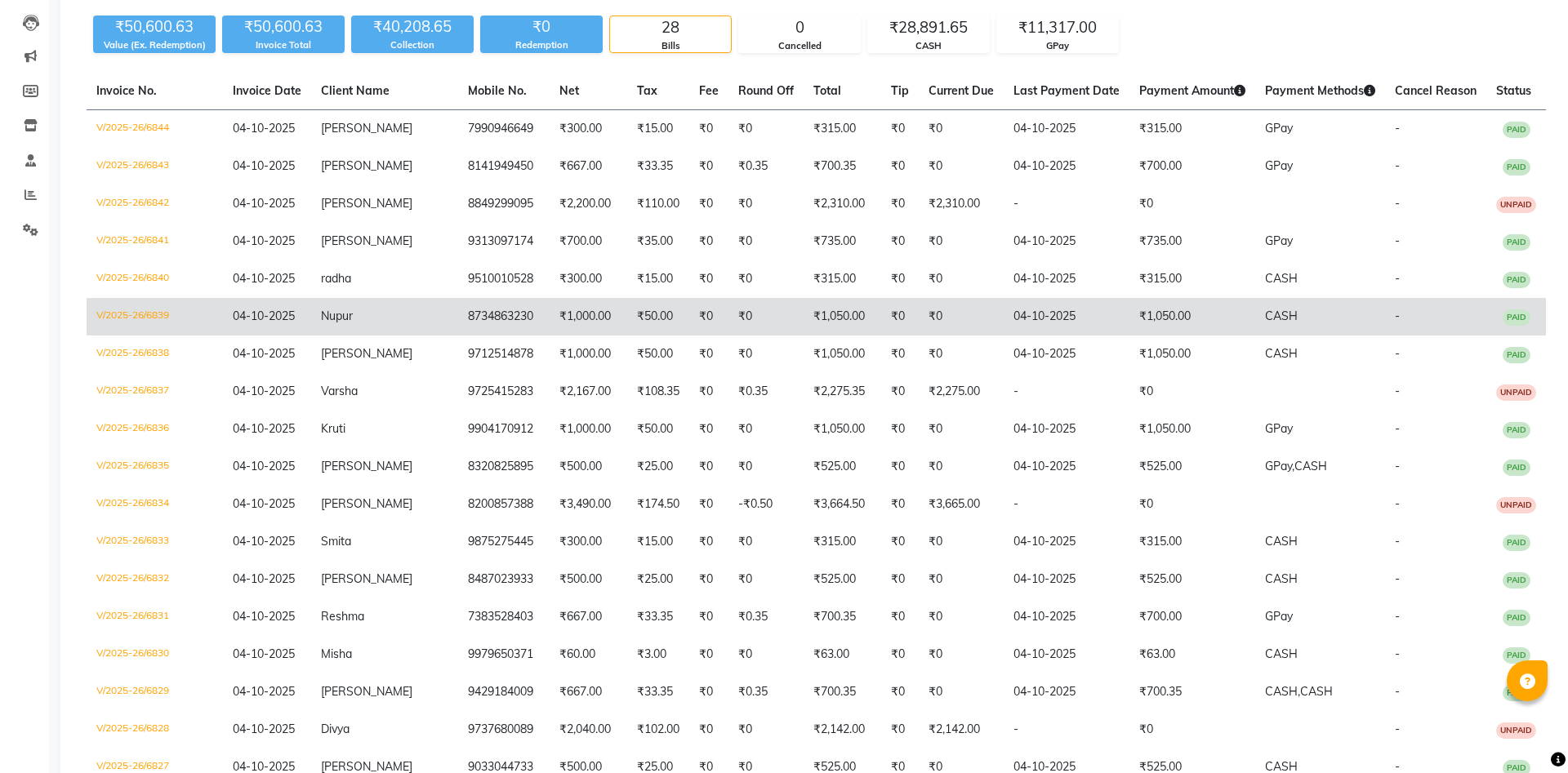
click at [353, 317] on span "Nupur" at bounding box center [336, 315] width 32 height 15
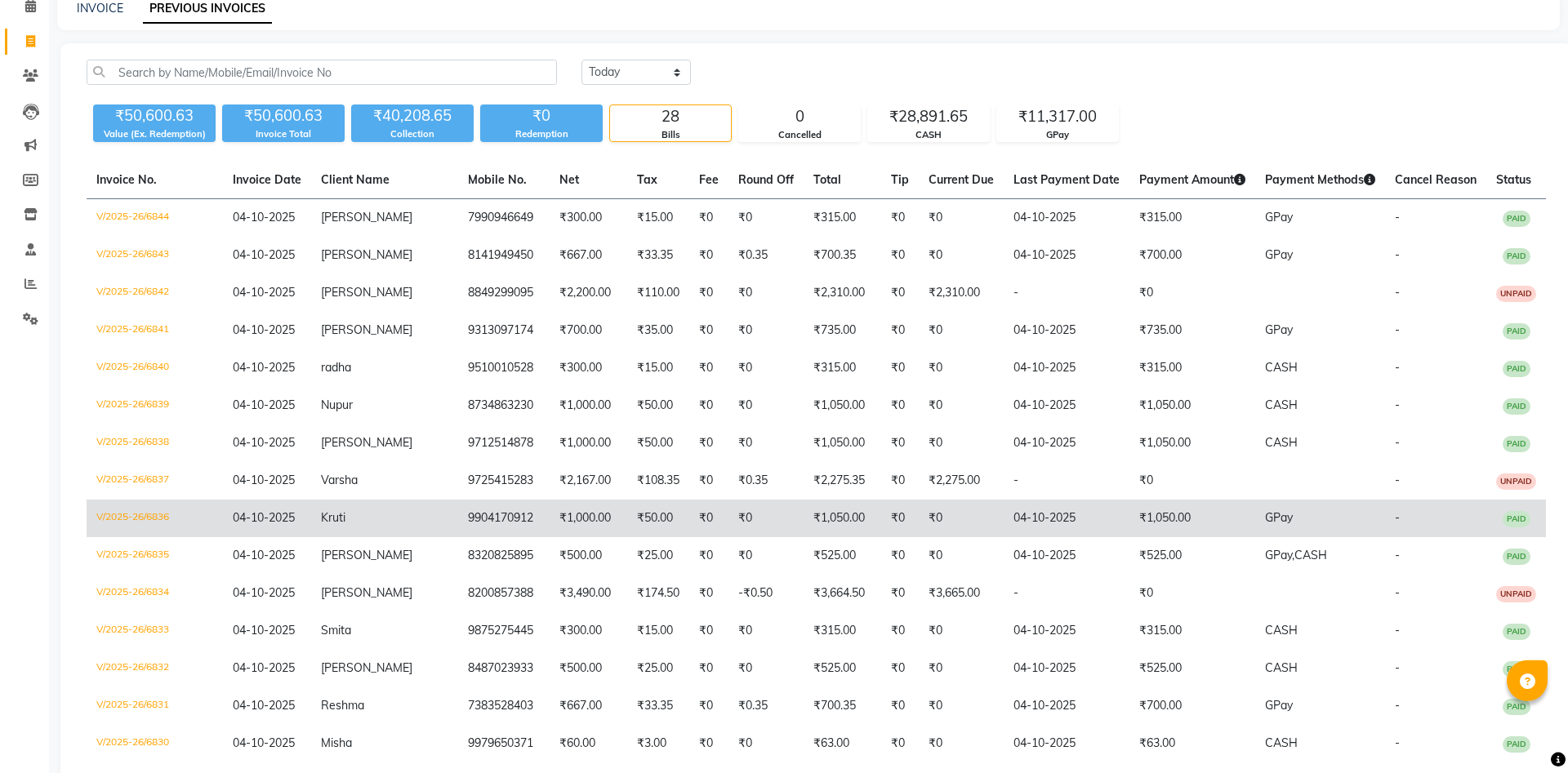
scroll to position [0, 0]
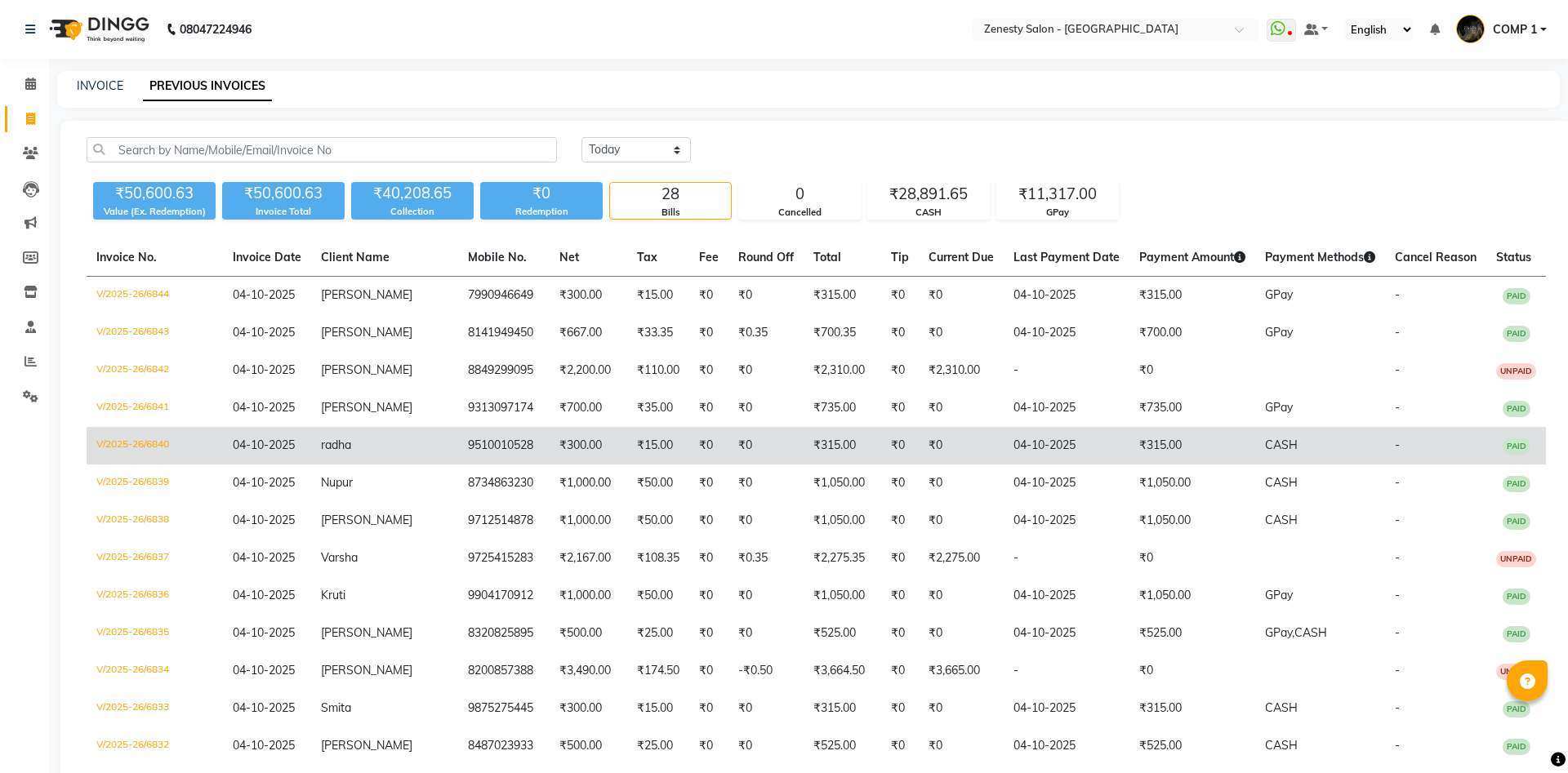
click at [351, 449] on span "radha" at bounding box center [336, 444] width 31 height 15
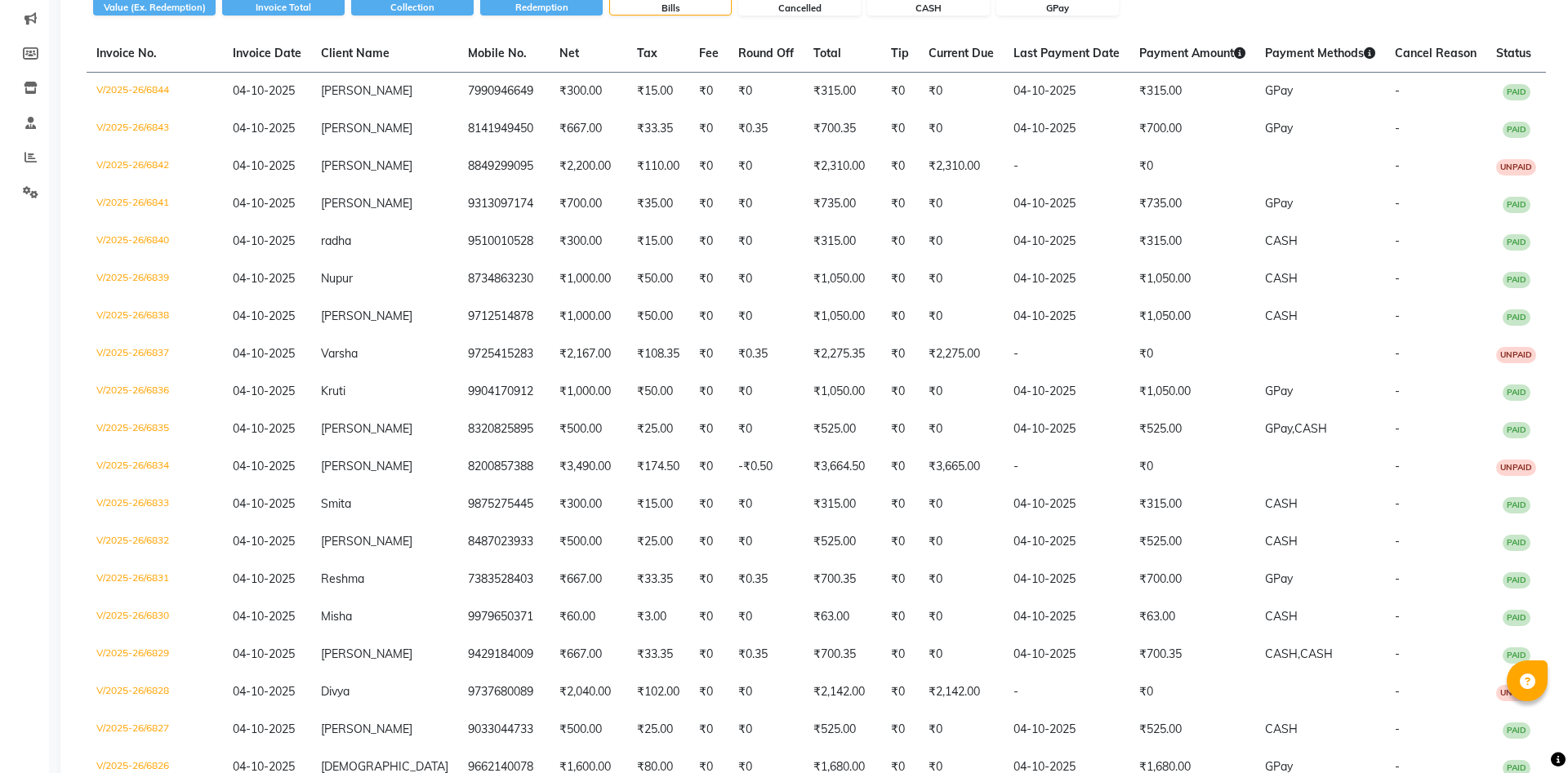
scroll to position [499, 0]
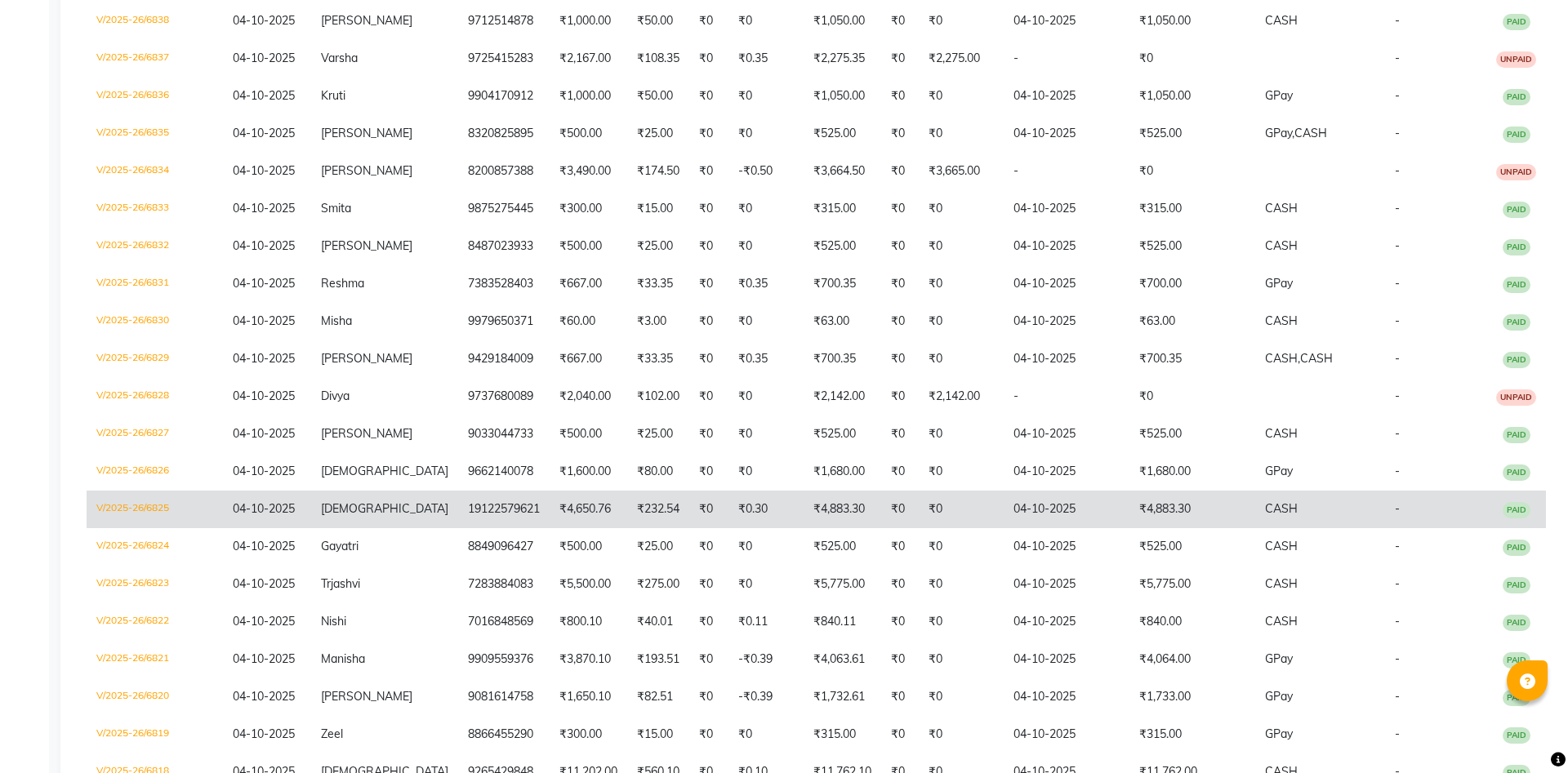
click at [395, 506] on td "Vaishali" at bounding box center [384, 509] width 147 height 37
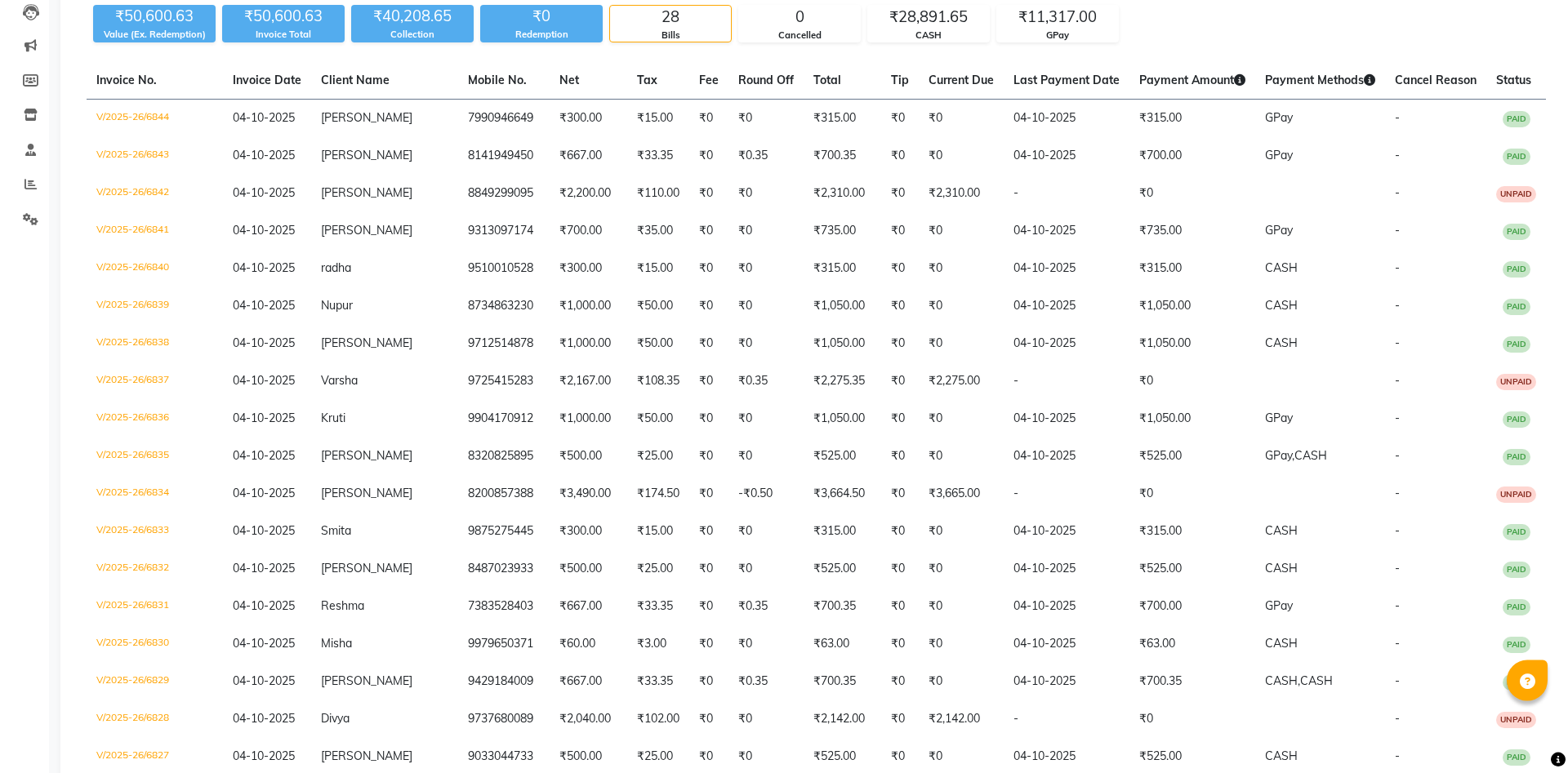
scroll to position [166, 0]
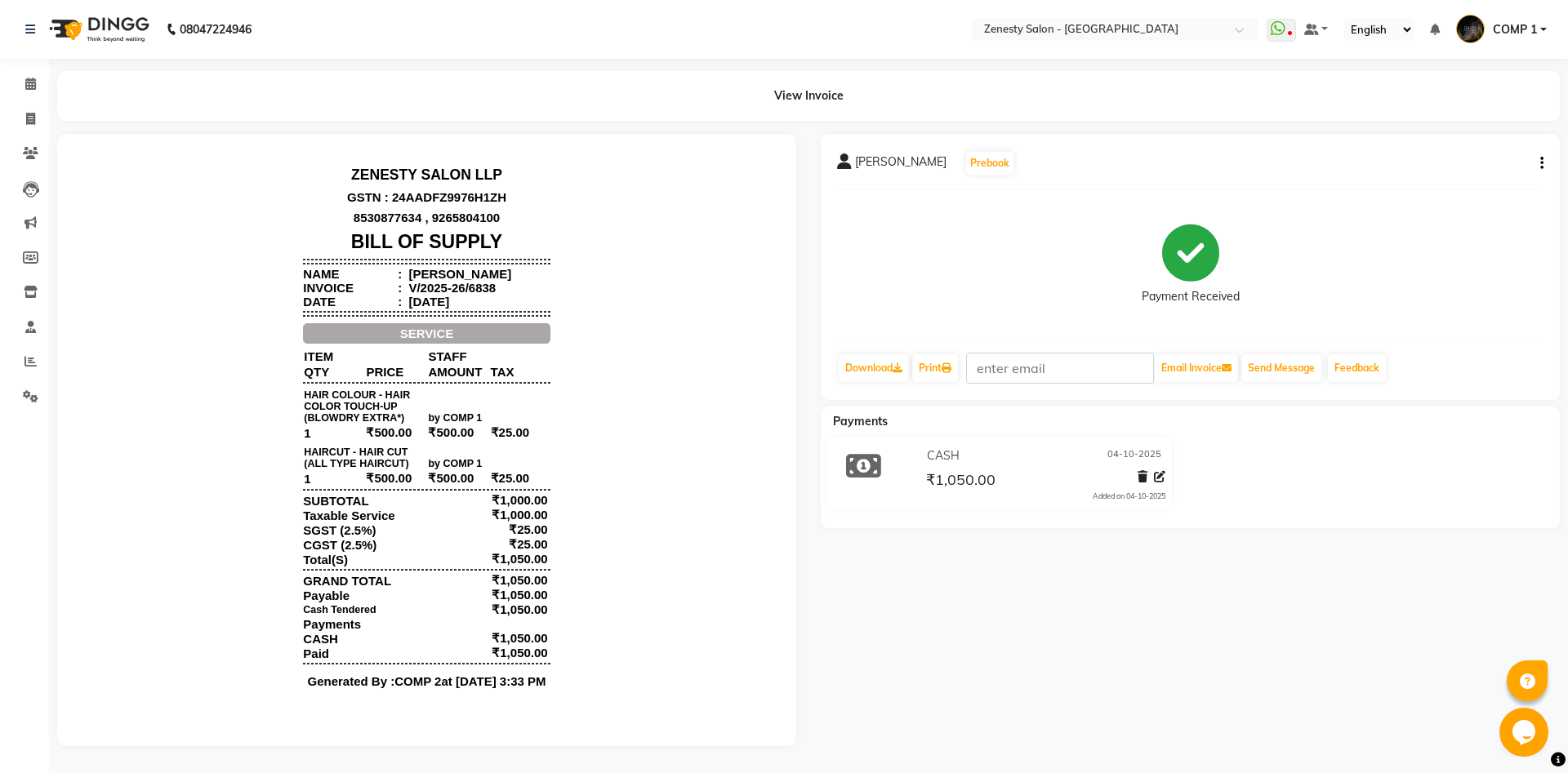
click at [1538, 163] on button "button" at bounding box center [1537, 164] width 10 height 17
click at [1458, 184] on div "Edit Invoice" at bounding box center [1460, 184] width 112 height 20
select select "service"
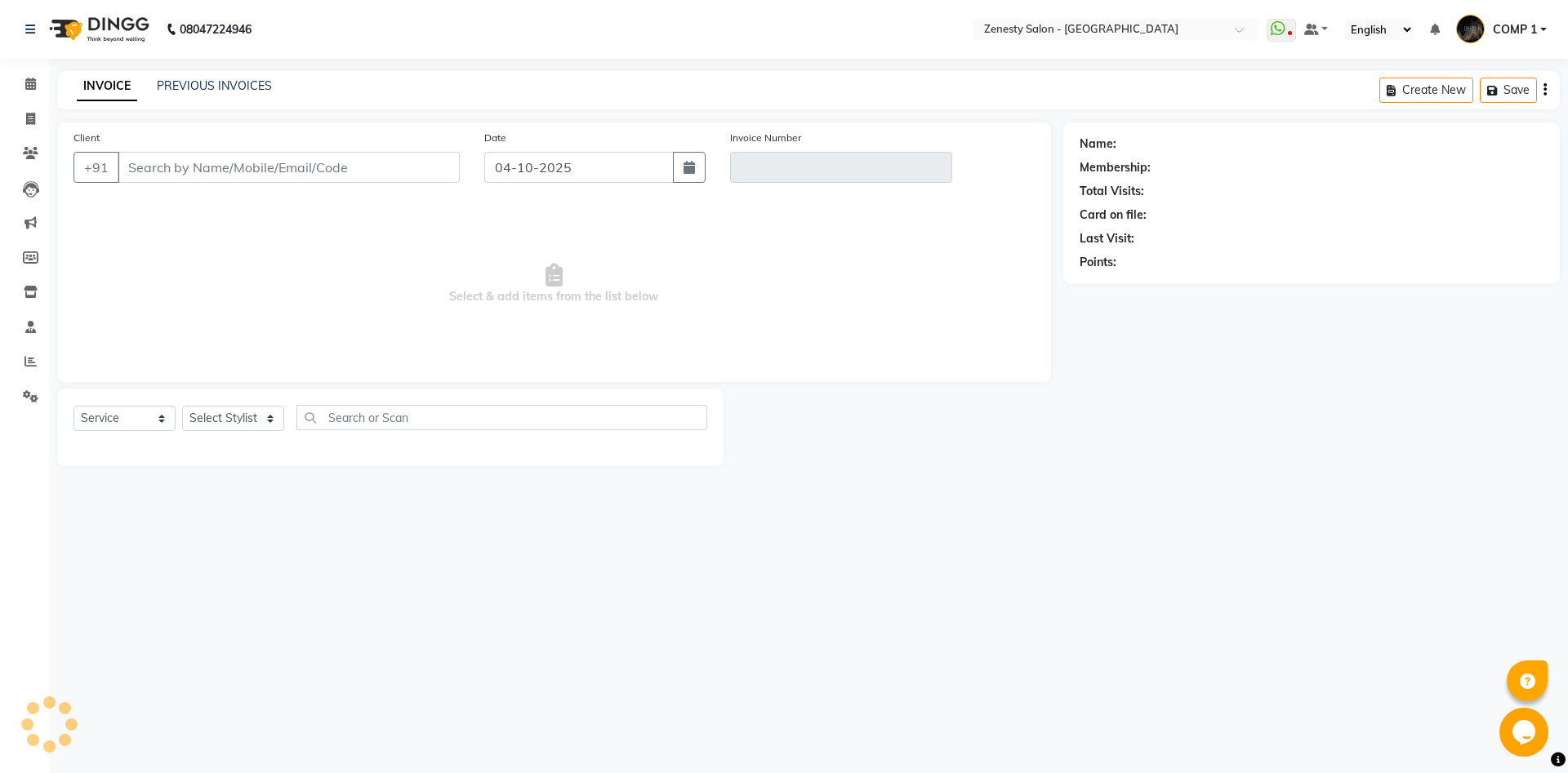
type input "9712514878"
type input "V/2025-26/6838"
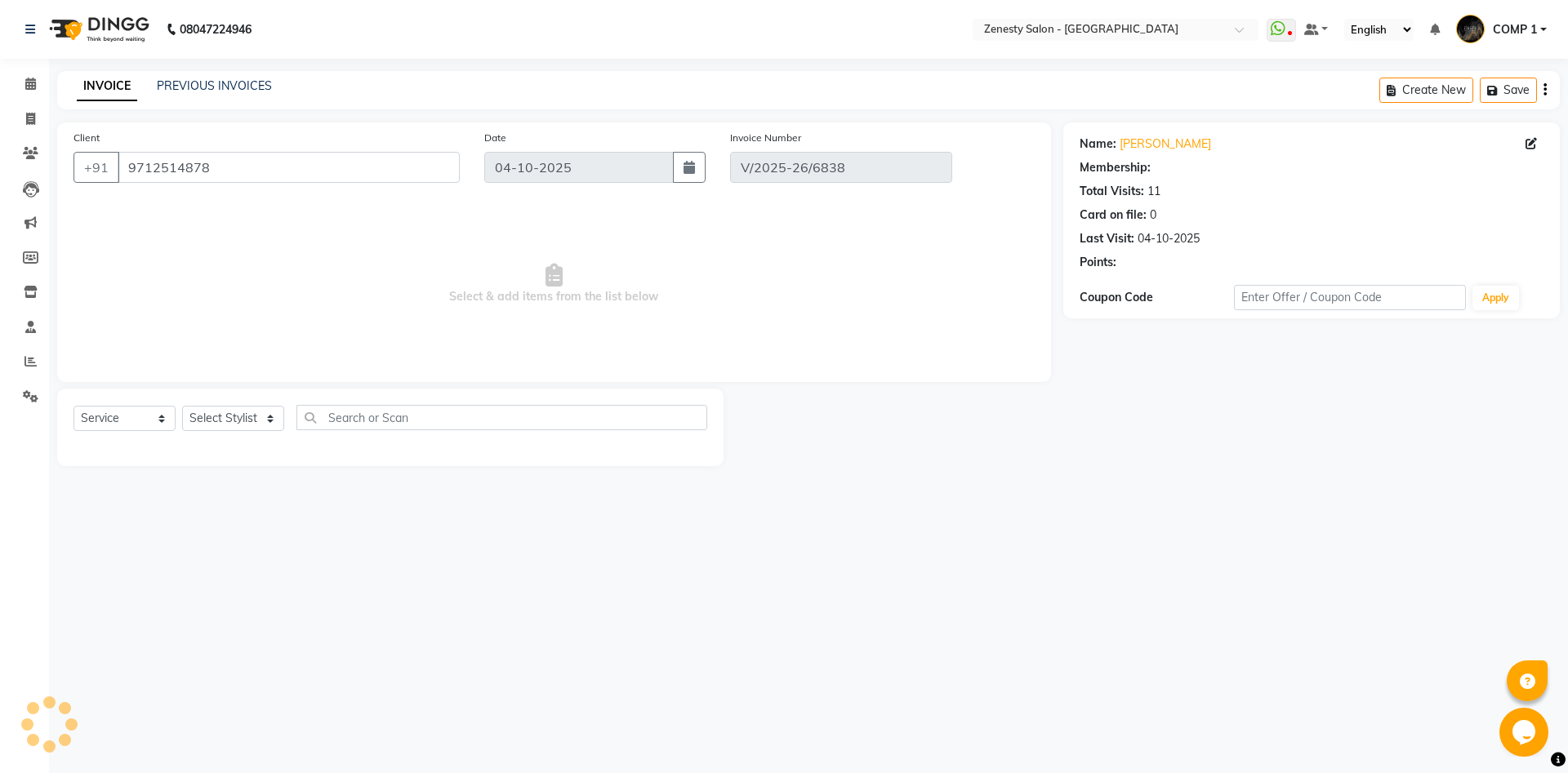
select select "select"
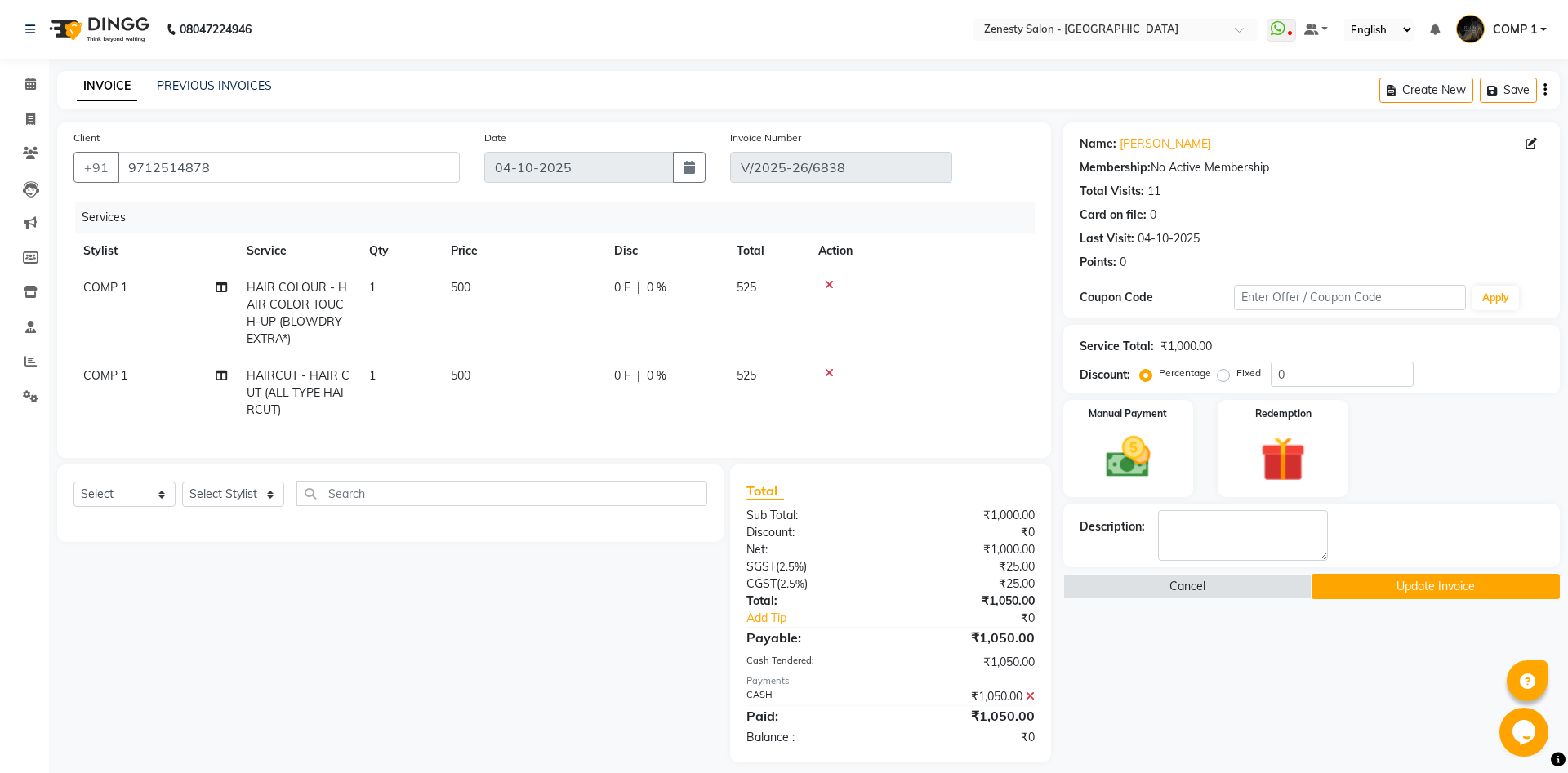
click at [108, 293] on span "COMP 1" at bounding box center [105, 287] width 44 height 15
select select "81093"
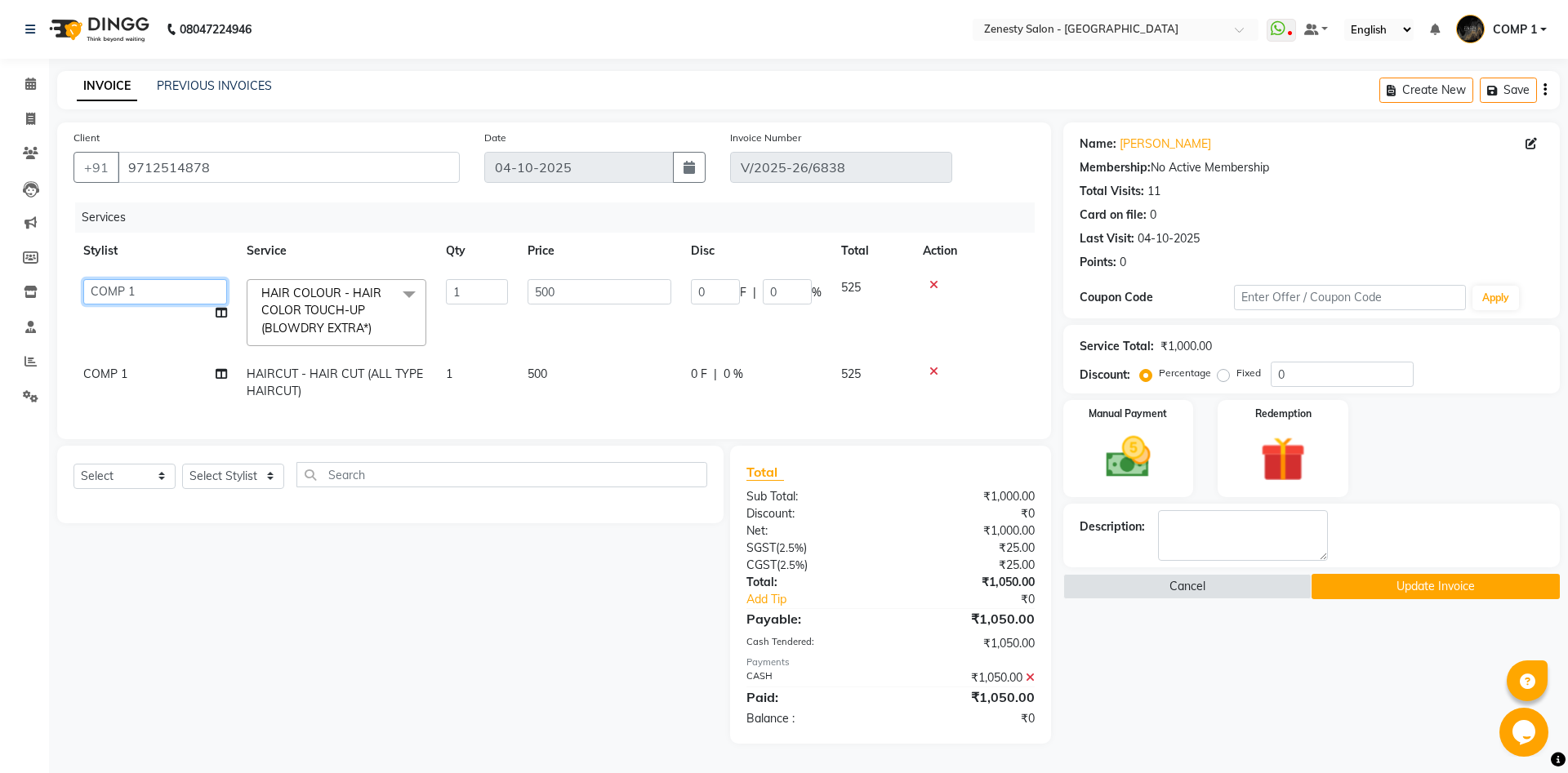
click at [84, 279] on select "[PERSON_NAME] [PERSON_NAME] [PERSON_NAME] Khalifa [PERSON_NAME] COMP 1 COMP 2 […" at bounding box center [155, 291] width 144 height 25
select select "42827"
click at [216, 315] on icon at bounding box center [221, 312] width 11 height 11
select select "42827"
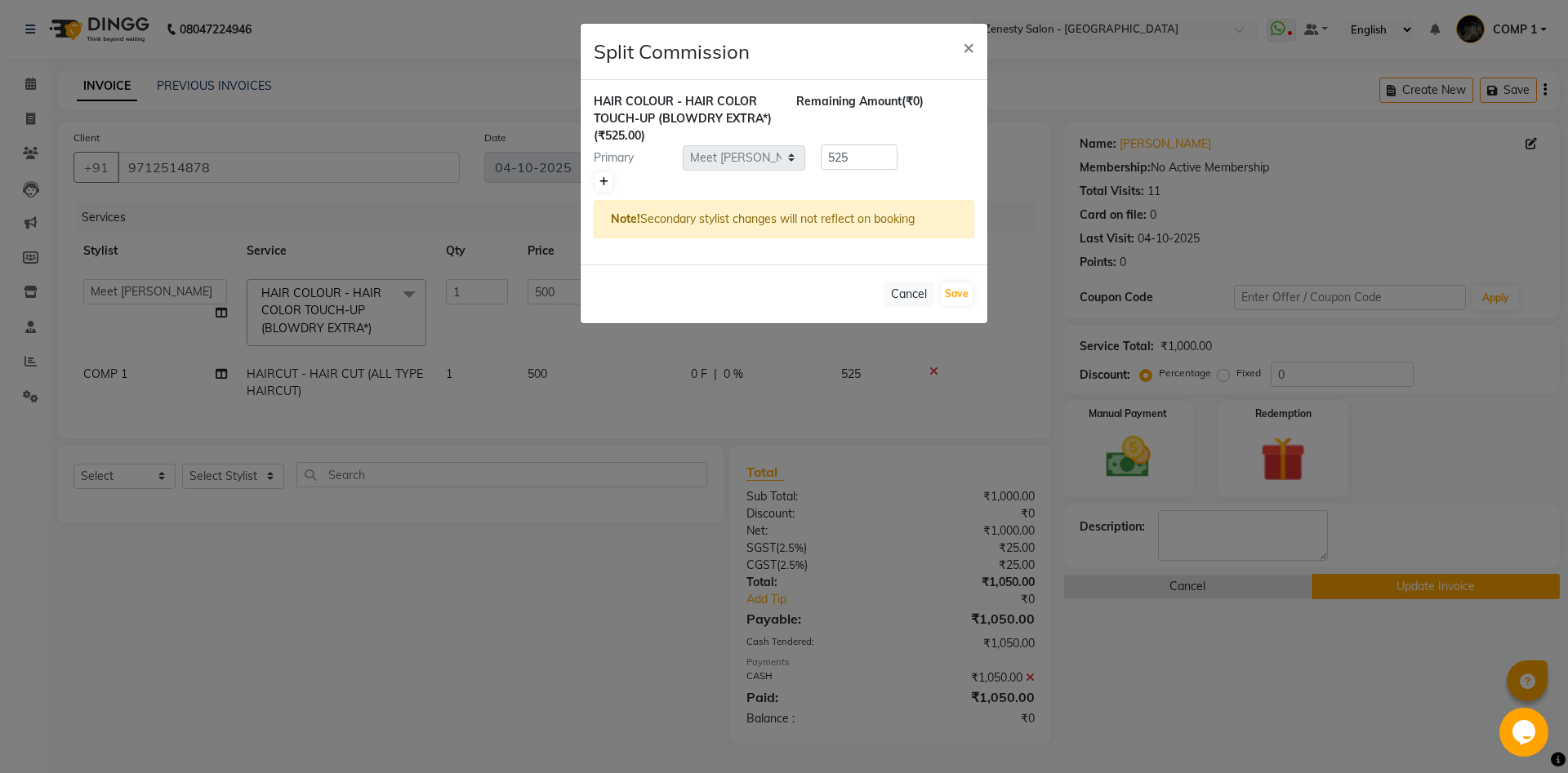
click at [601, 182] on icon at bounding box center [604, 181] width 9 height 10
type input "262.5"
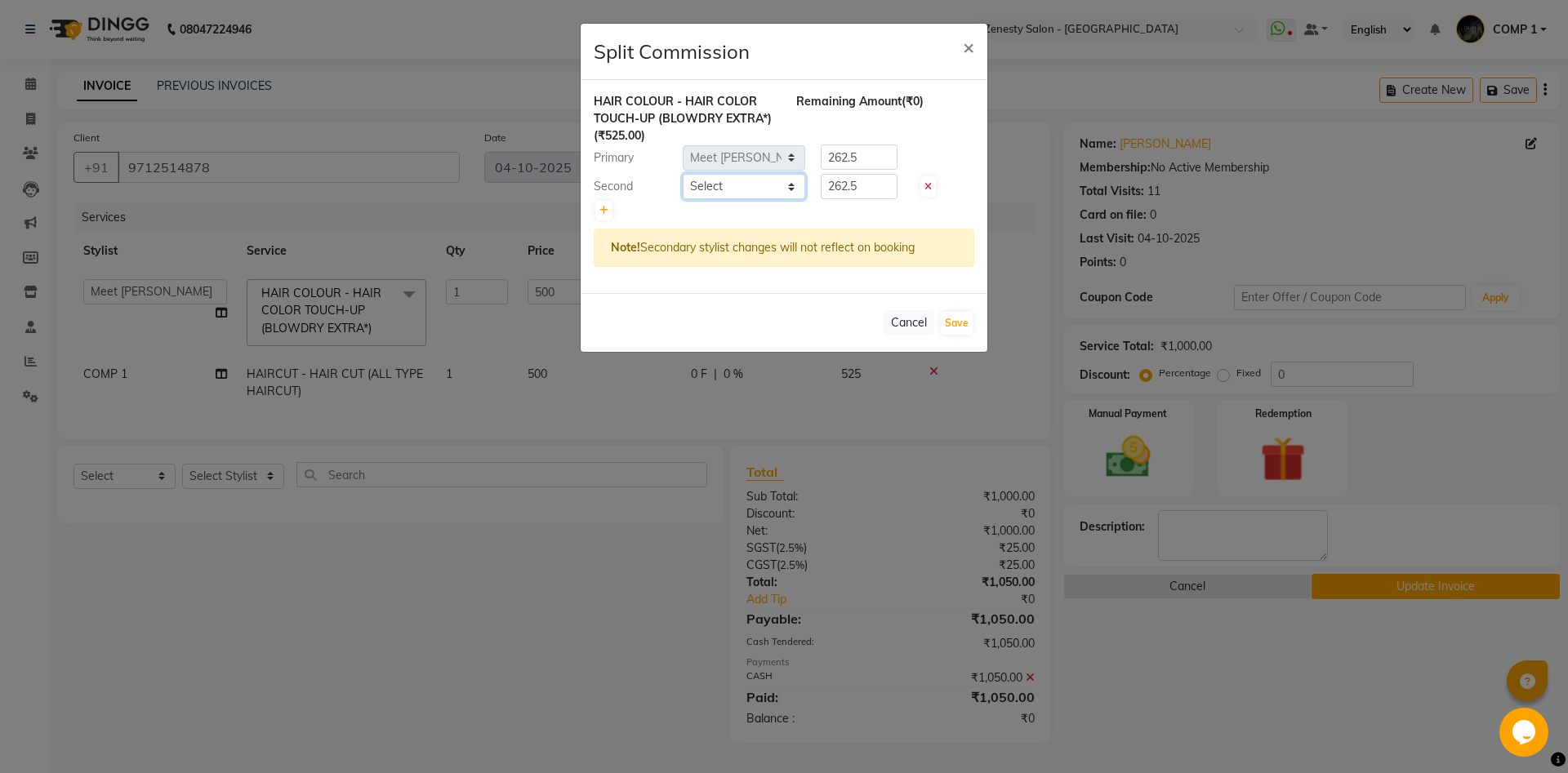
click at [682, 174] on select "Select [PERSON_NAME] [PERSON_NAME] [PERSON_NAME] Khalifa [PERSON_NAME] COMP 1 C…" at bounding box center [743, 186] width 123 height 25
click option "Aarti" at bounding box center [0, 0] width 0 height 0
click at [745, 186] on select "Select [PERSON_NAME] [PERSON_NAME] [PERSON_NAME] Khalifa [PERSON_NAME] COMP 1 C…" at bounding box center [743, 186] width 123 height 25
click at [682, 174] on select "Select [PERSON_NAME] [PERSON_NAME] [PERSON_NAME] Khalifa [PERSON_NAME] COMP 1 C…" at bounding box center [743, 186] width 123 height 25
select select "39501"
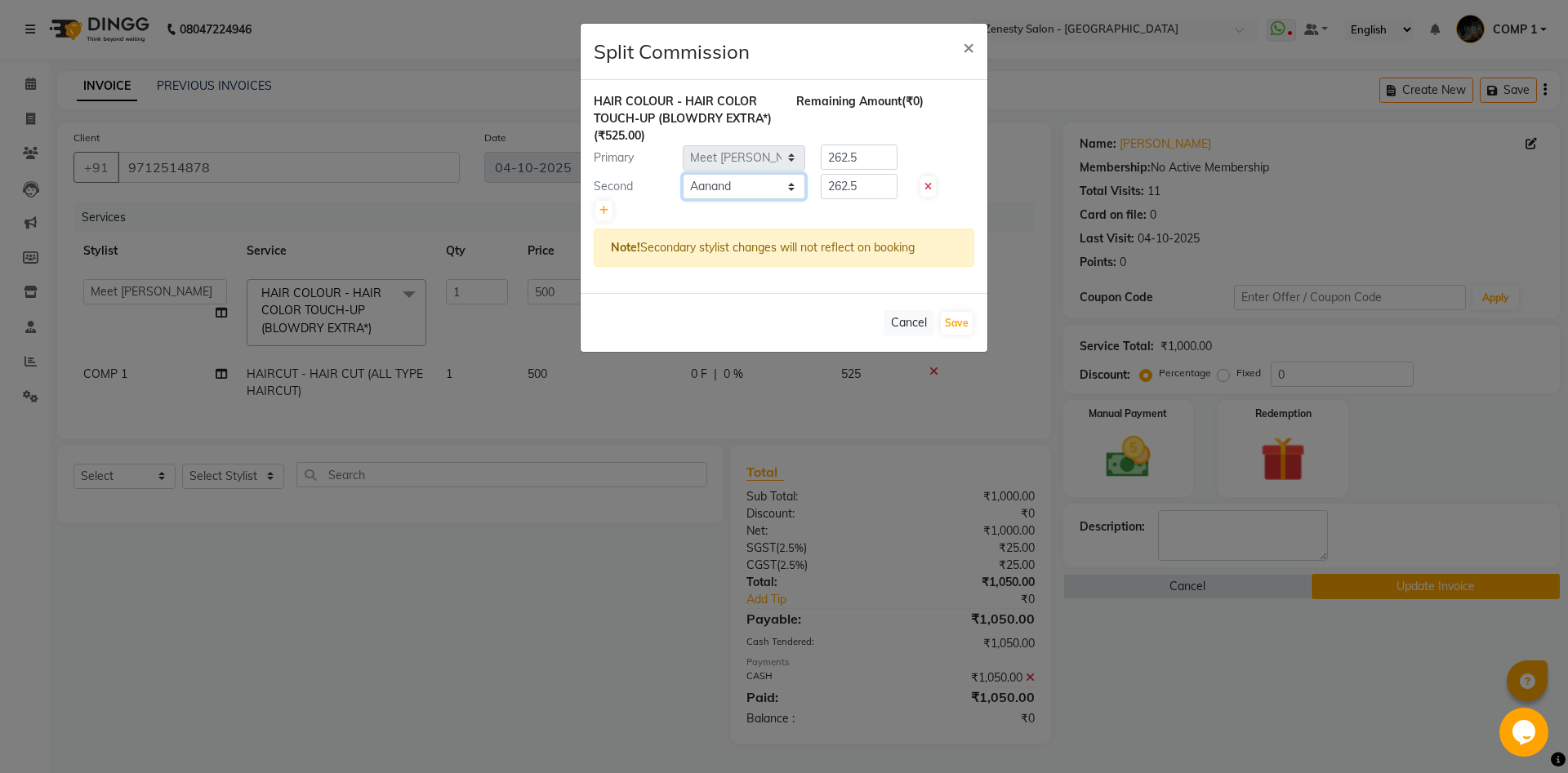
click option "Aanand" at bounding box center [0, 0] width 0 height 0
click at [745, 186] on select "Select [PERSON_NAME] [PERSON_NAME] [PERSON_NAME] Khalifa [PERSON_NAME] COMP 1 C…" at bounding box center [743, 186] width 123 height 25
click at [954, 318] on button "Save" at bounding box center [956, 323] width 32 height 23
select select "Select"
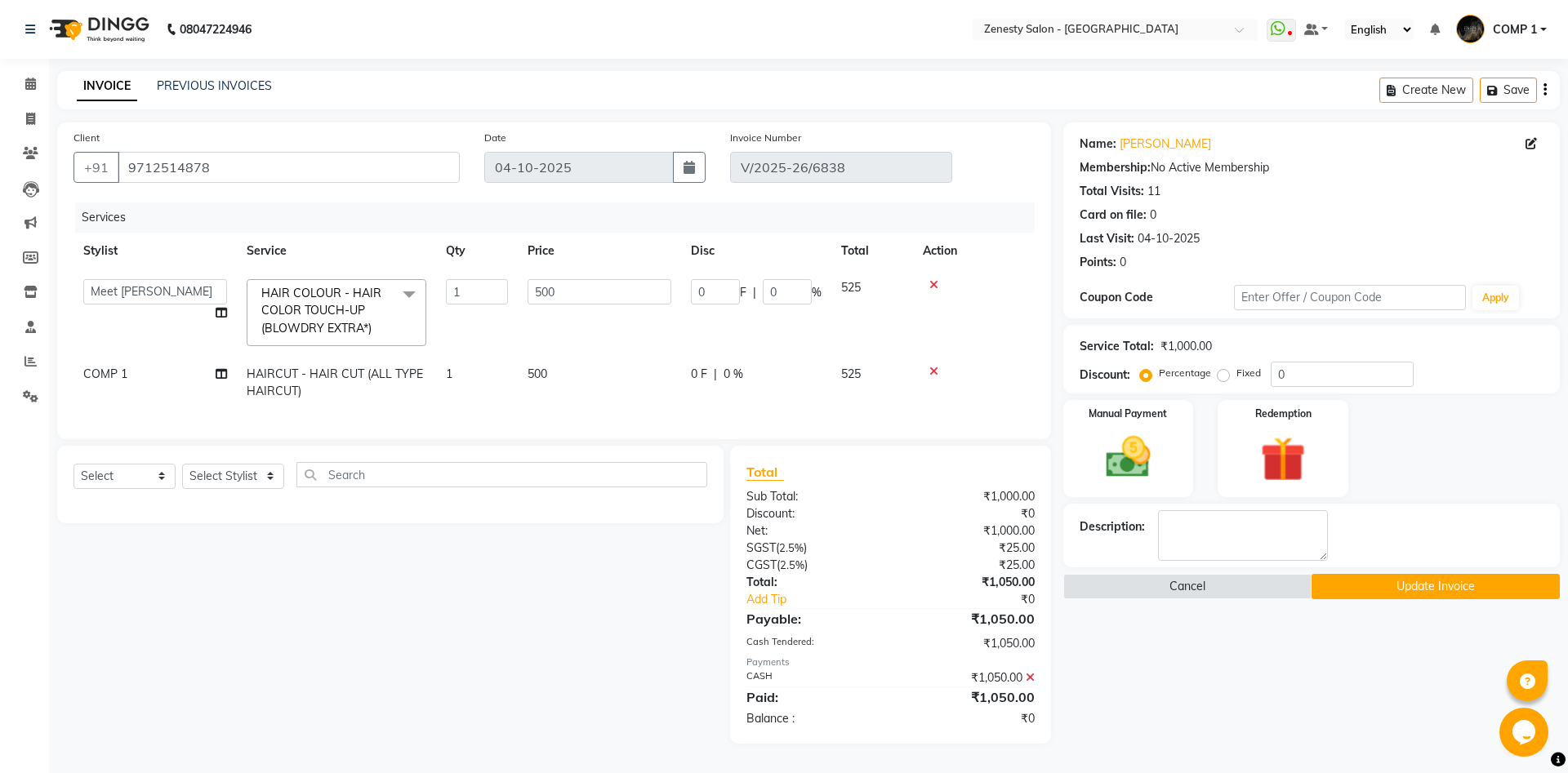
click at [1442, 581] on button "Update Invoice" at bounding box center [1436, 587] width 248 height 25
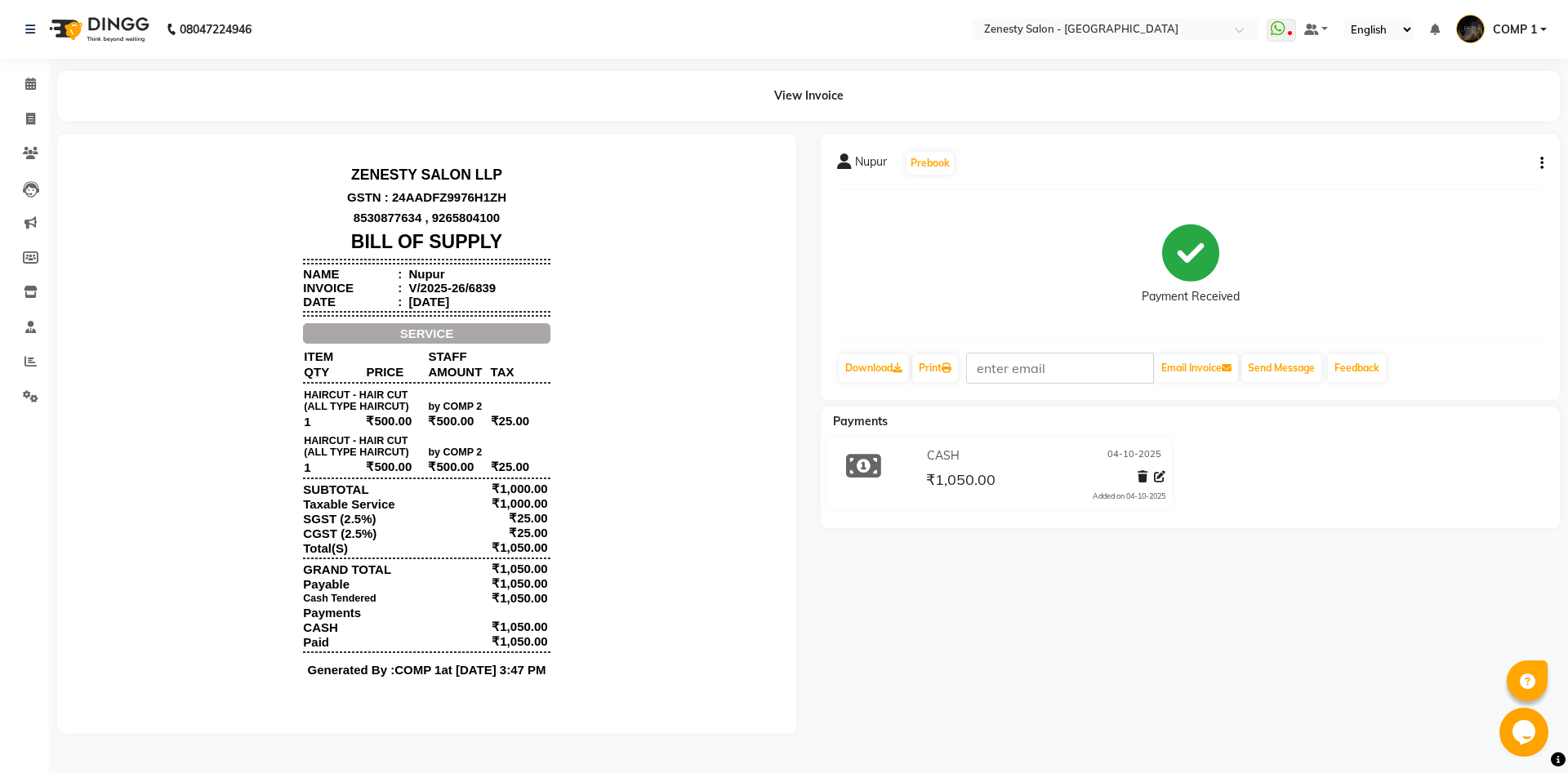
click at [1542, 164] on icon "button" at bounding box center [1542, 163] width 3 height 1
click at [1469, 180] on div "Edit Invoice" at bounding box center [1460, 184] width 112 height 20
select select "service"
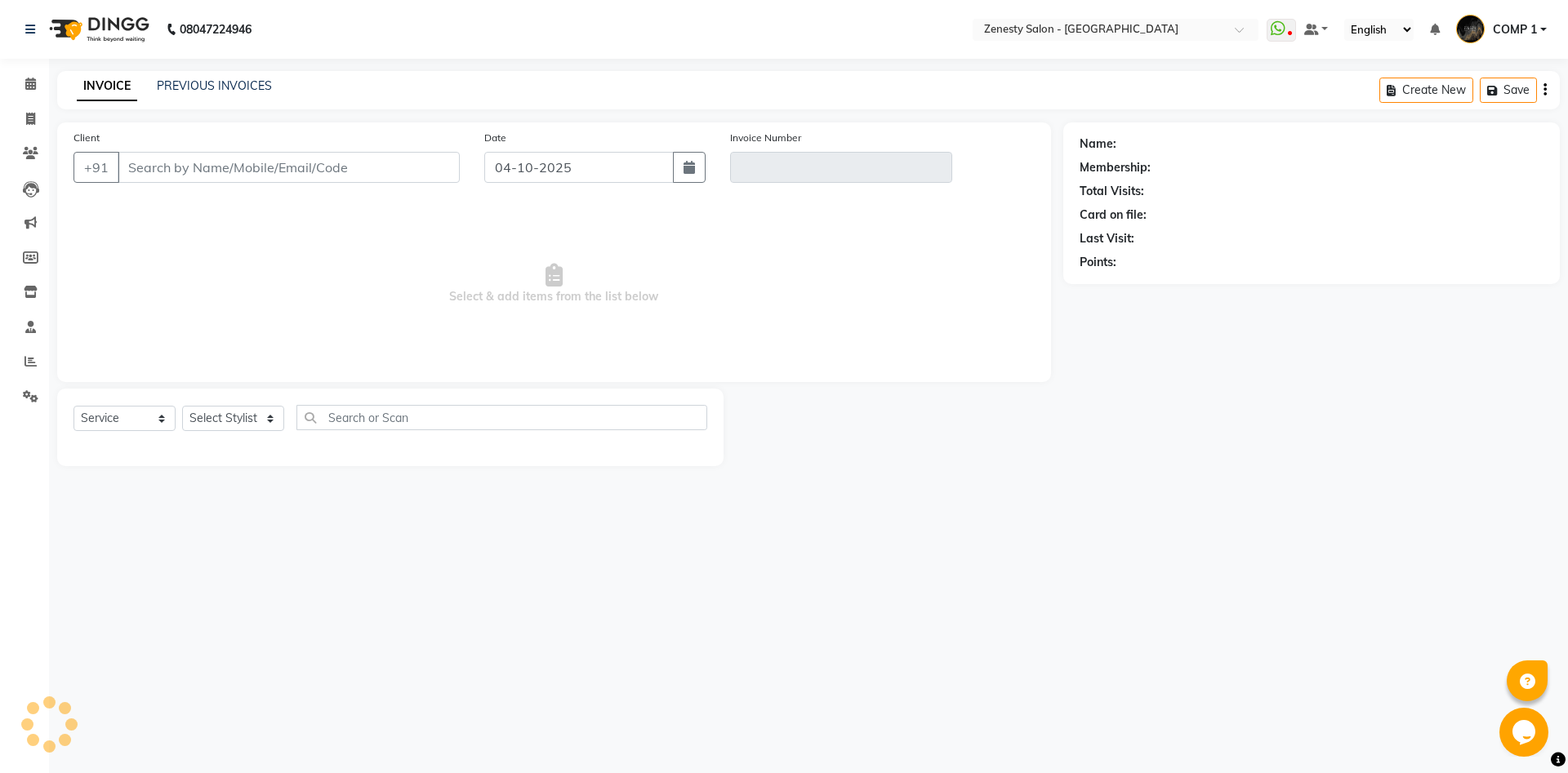
type input "8734863230"
type input "V/2025-26/6839"
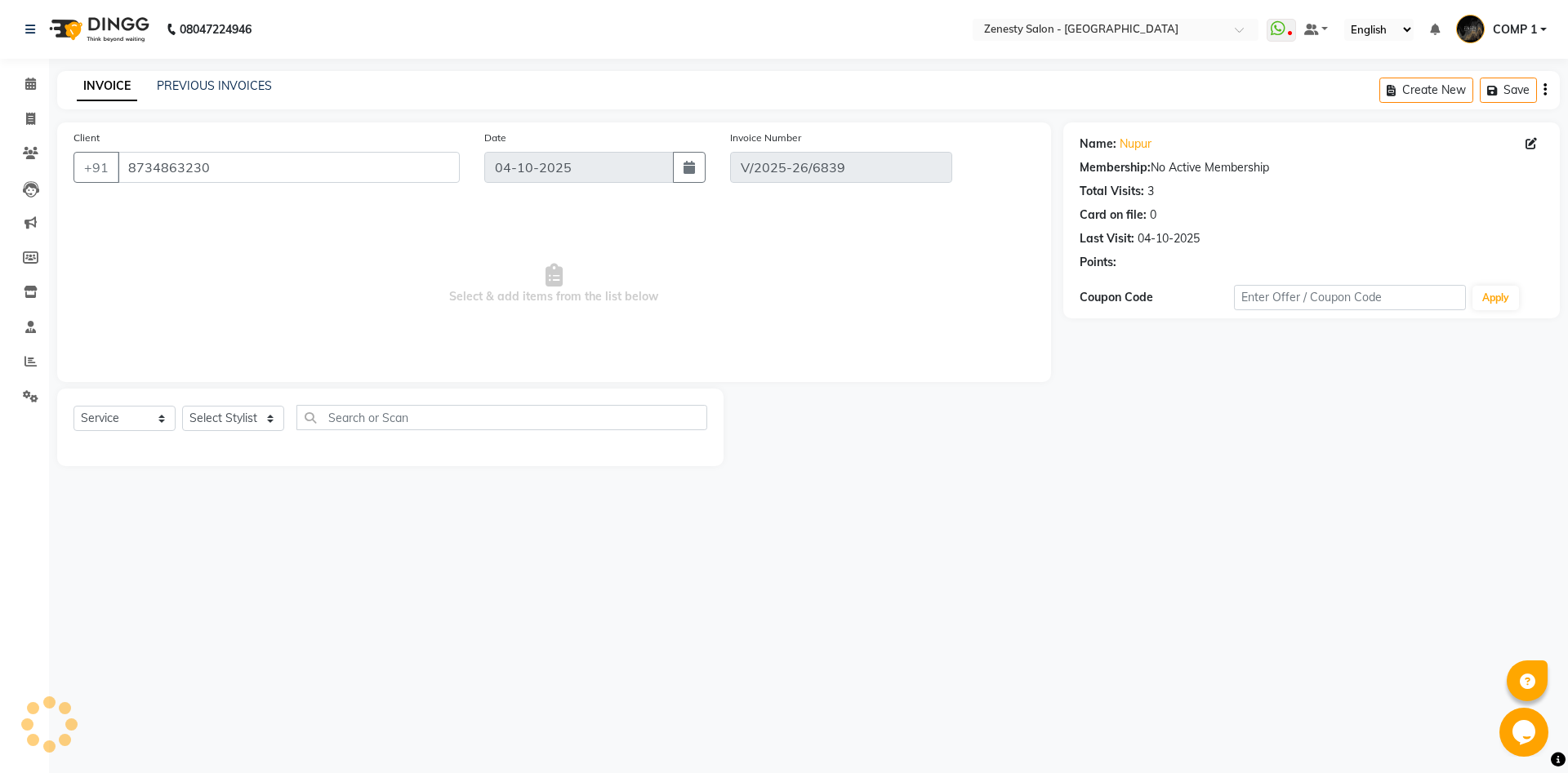
select select "select"
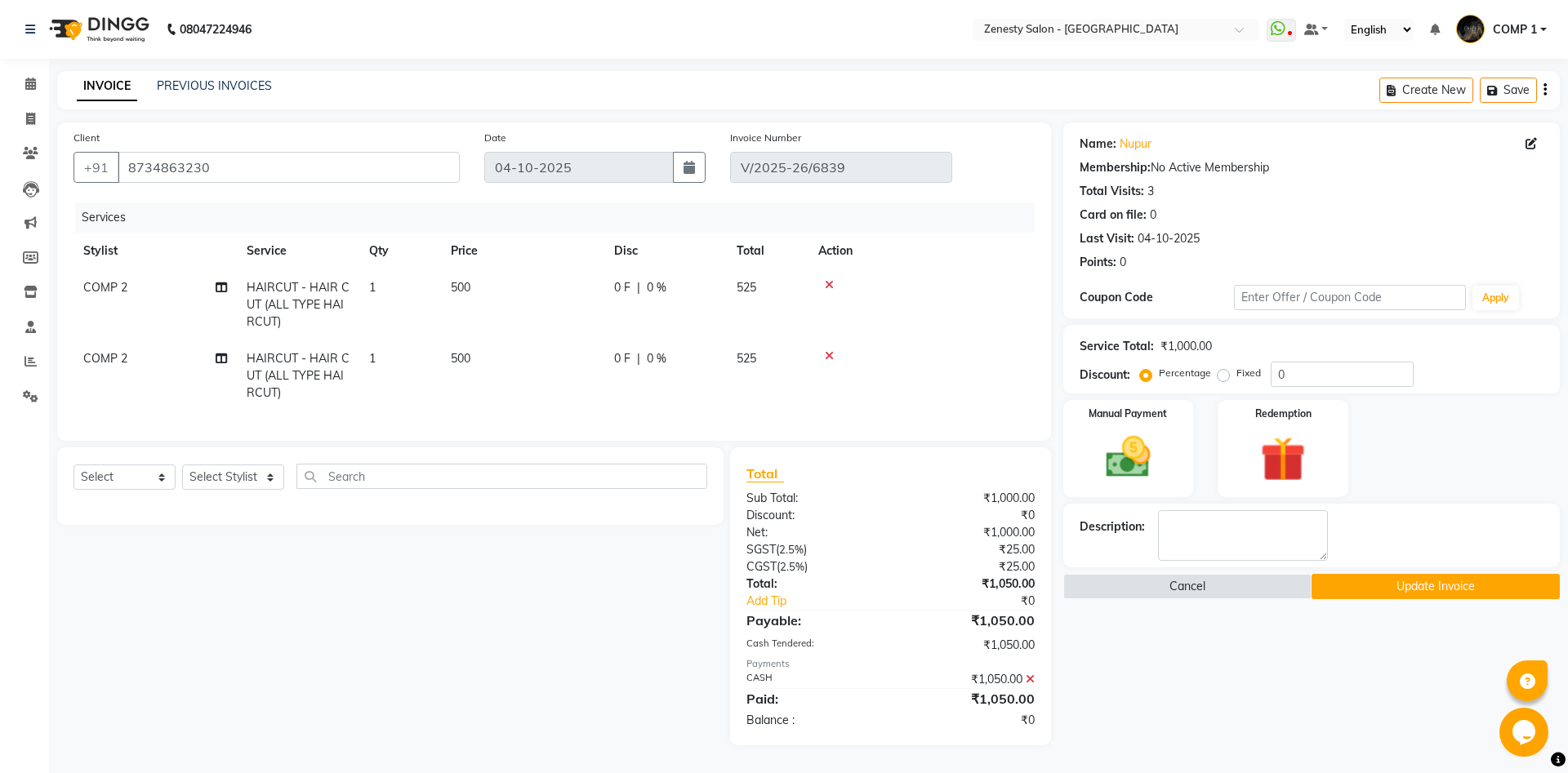
click at [103, 289] on span "COMP 2" at bounding box center [105, 287] width 44 height 15
select select "40087"
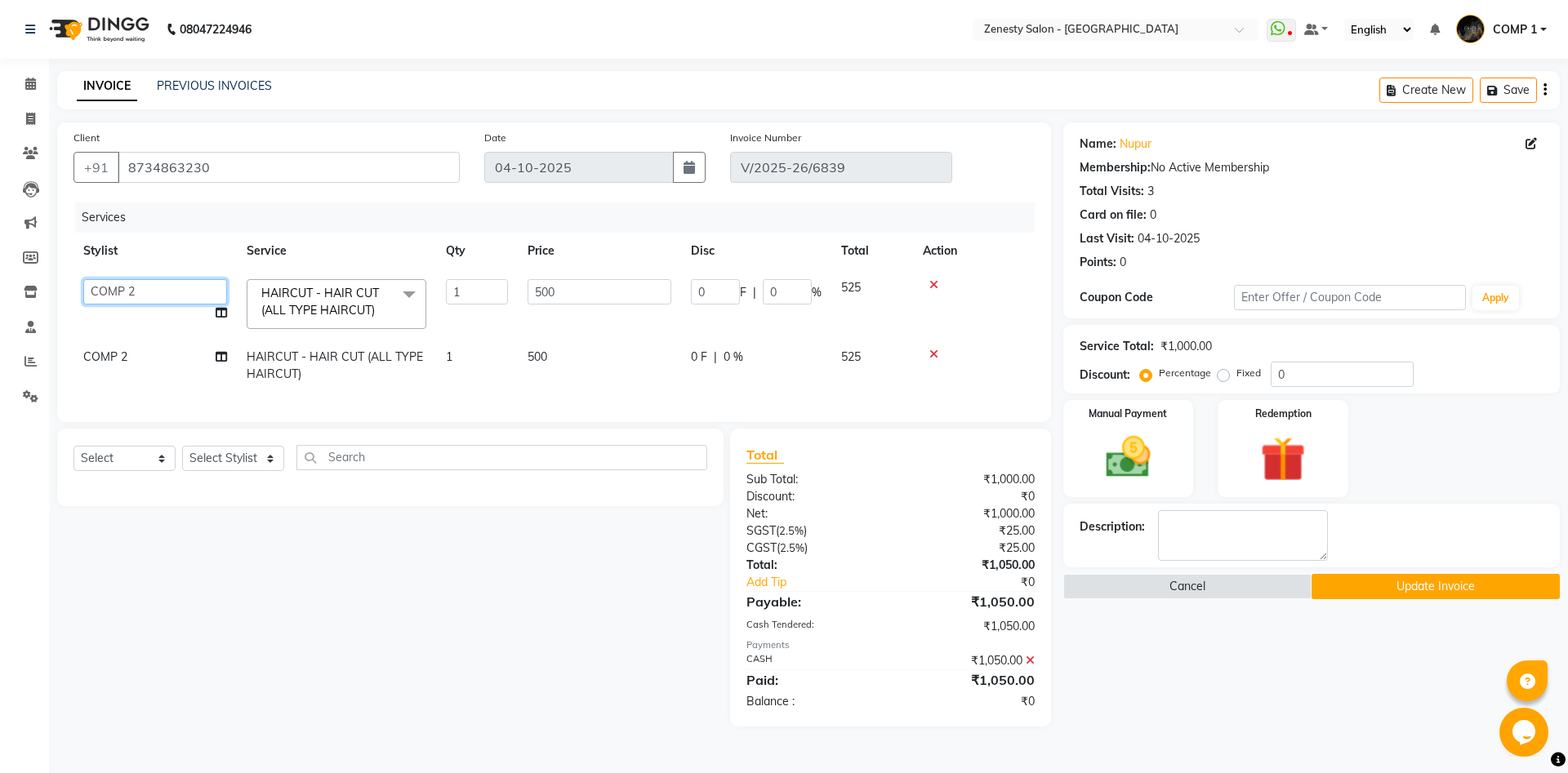
click at [84, 279] on select "Aanand Aarti Aashik Aesha Arsh Khalifa Ayan COMP 1 COMP 2 Darshan Dhara Farjan …" at bounding box center [155, 291] width 144 height 25
select select "77242"
click at [222, 312] on icon at bounding box center [221, 312] width 11 height 11
select select "77242"
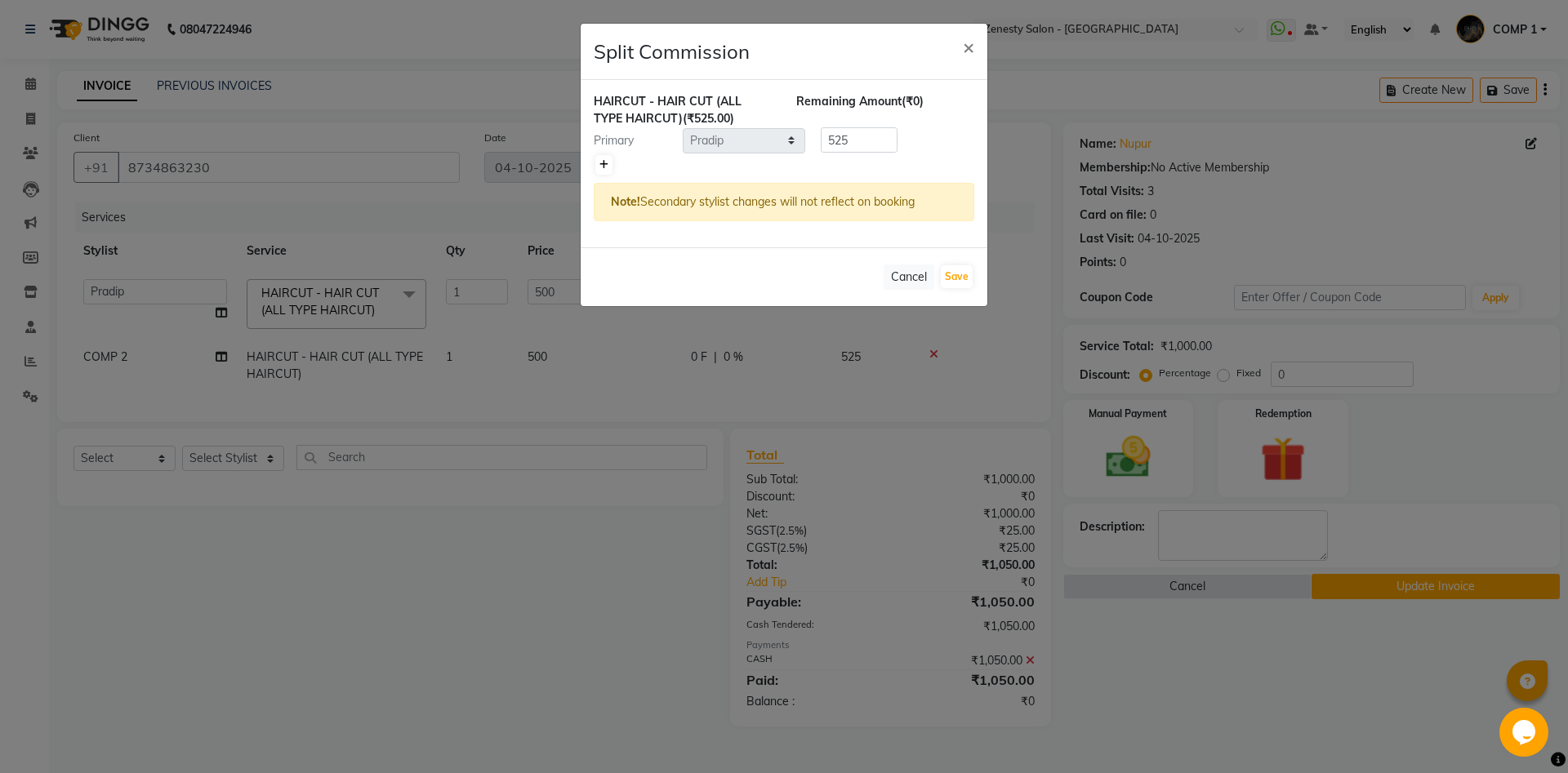
click at [603, 156] on link at bounding box center [604, 165] width 17 height 19
type input "262.5"
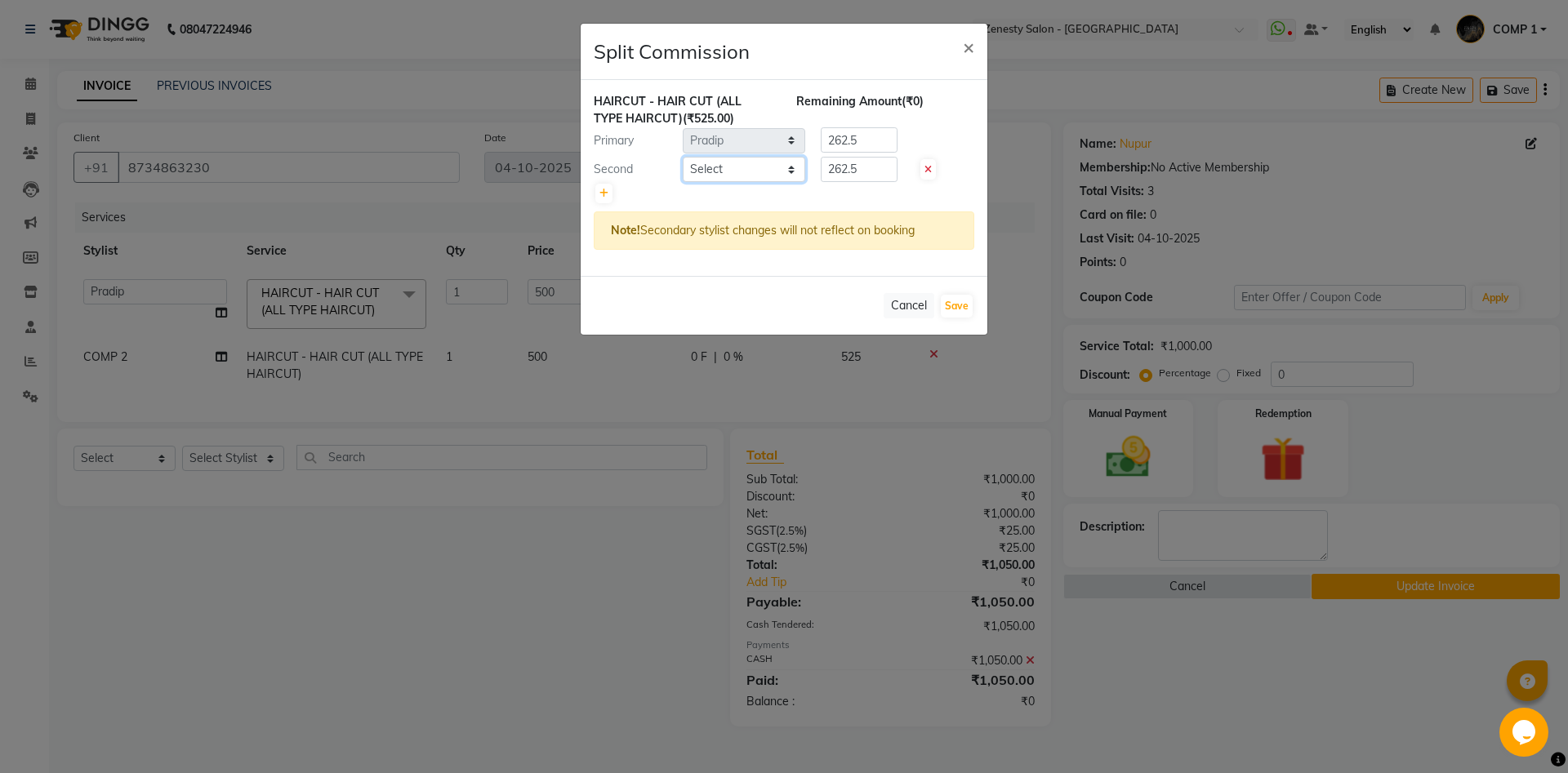
click at [682, 157] on select "Select [PERSON_NAME] [PERSON_NAME] [PERSON_NAME] Khalifa [PERSON_NAME] COMP 1 C…" at bounding box center [743, 169] width 123 height 25
select select "42827"
click option "Meet Valand" at bounding box center [0, 0] width 0 height 0
click at [741, 170] on select "Select Aanand Aarti Aashik Aesha Arsh Khalifa Ayan COMP 1 COMP 2 Darshan Dhara …" at bounding box center [743, 169] width 123 height 25
drag, startPoint x: 865, startPoint y: 170, endPoint x: 768, endPoint y: 163, distance: 97.3
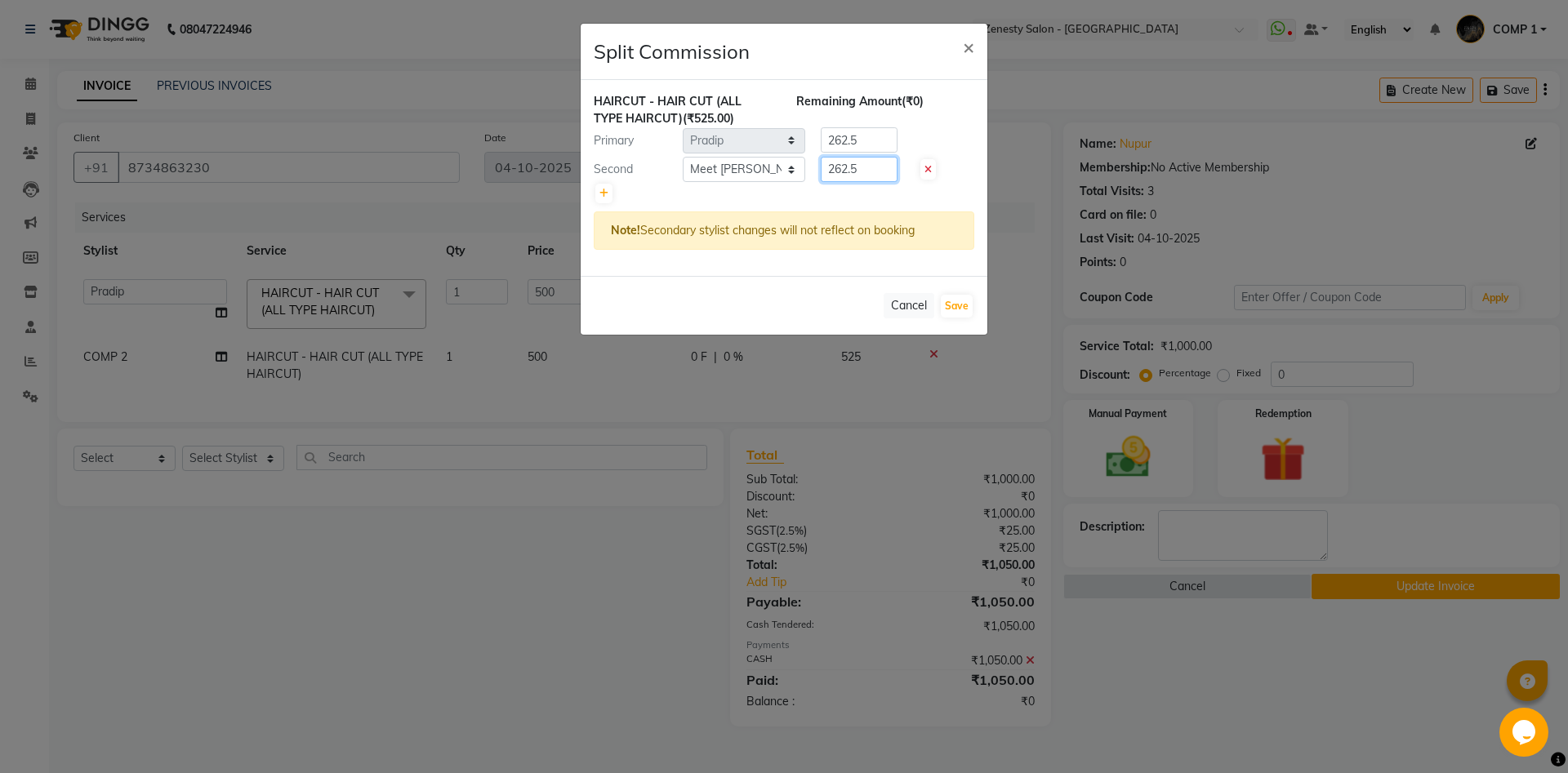
click at [821, 163] on input "262.5" at bounding box center [859, 169] width 77 height 25
type input "0"
drag, startPoint x: 870, startPoint y: 141, endPoint x: 761, endPoint y: 144, distance: 109.0
click at [821, 144] on input "262.5" at bounding box center [859, 139] width 77 height 25
type input "525"
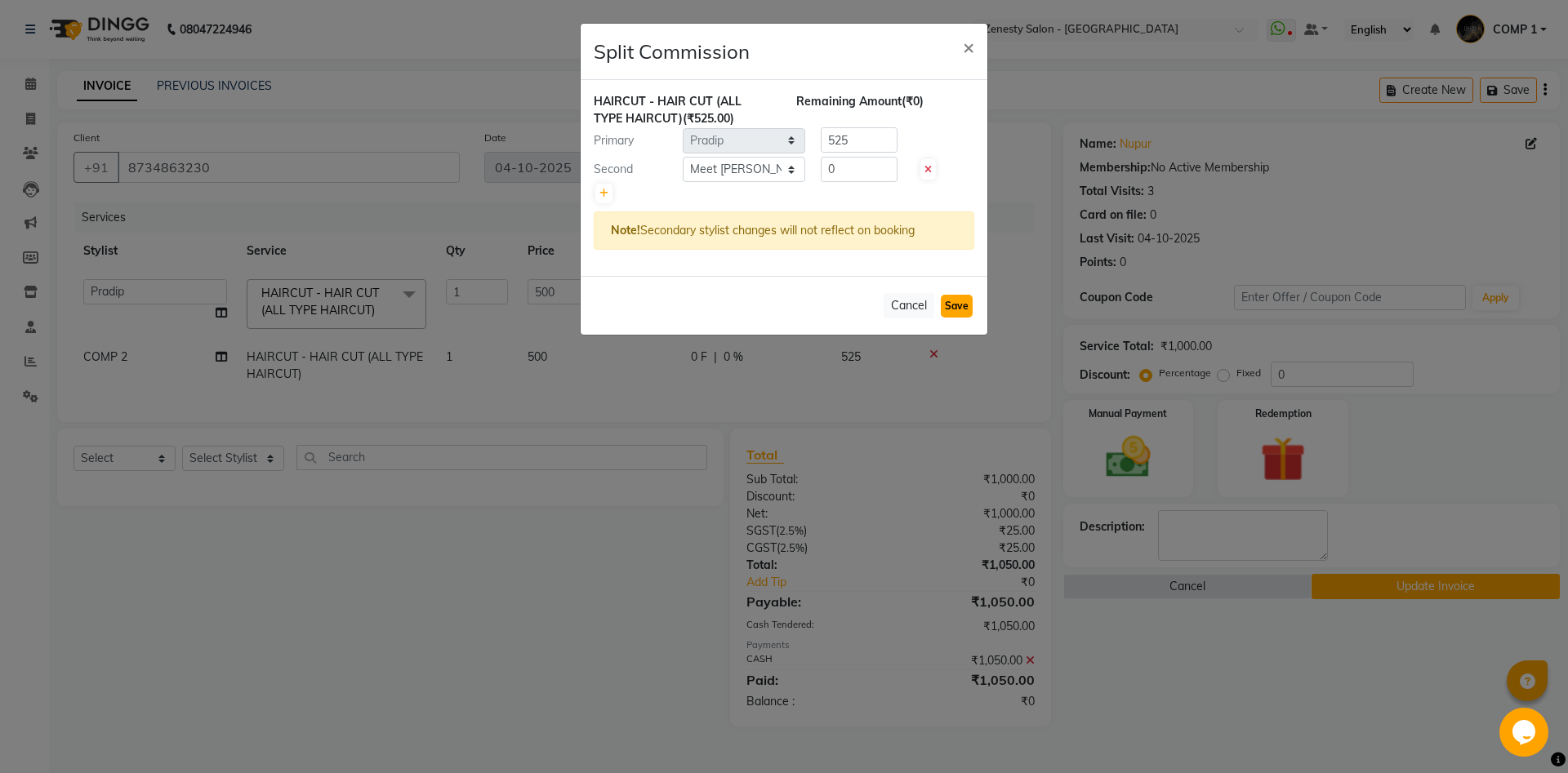
click at [961, 305] on button "Save" at bounding box center [956, 306] width 32 height 23
select select "Select"
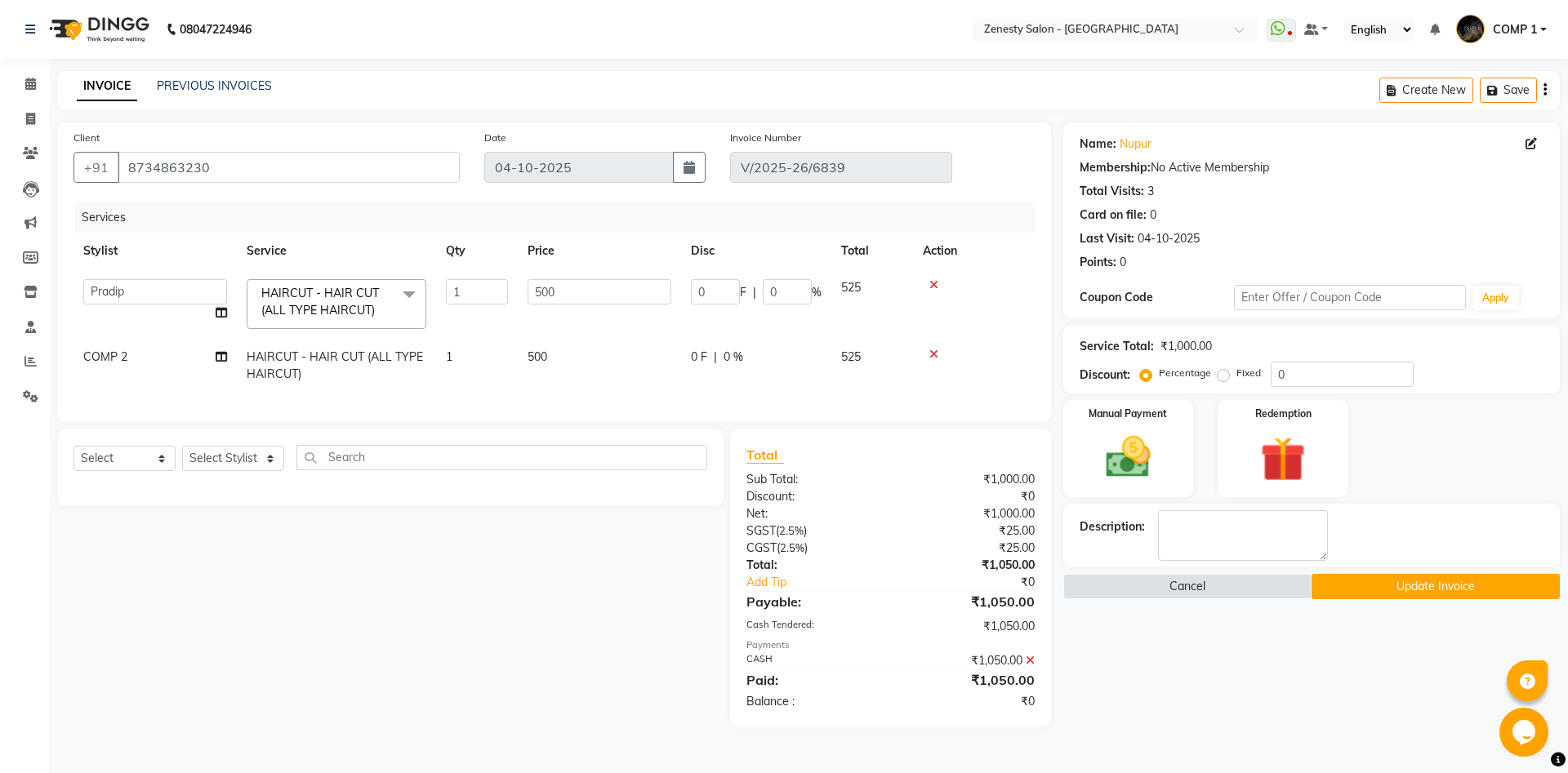
click at [112, 356] on span "COMP 2" at bounding box center [105, 356] width 44 height 15
select select "40087"
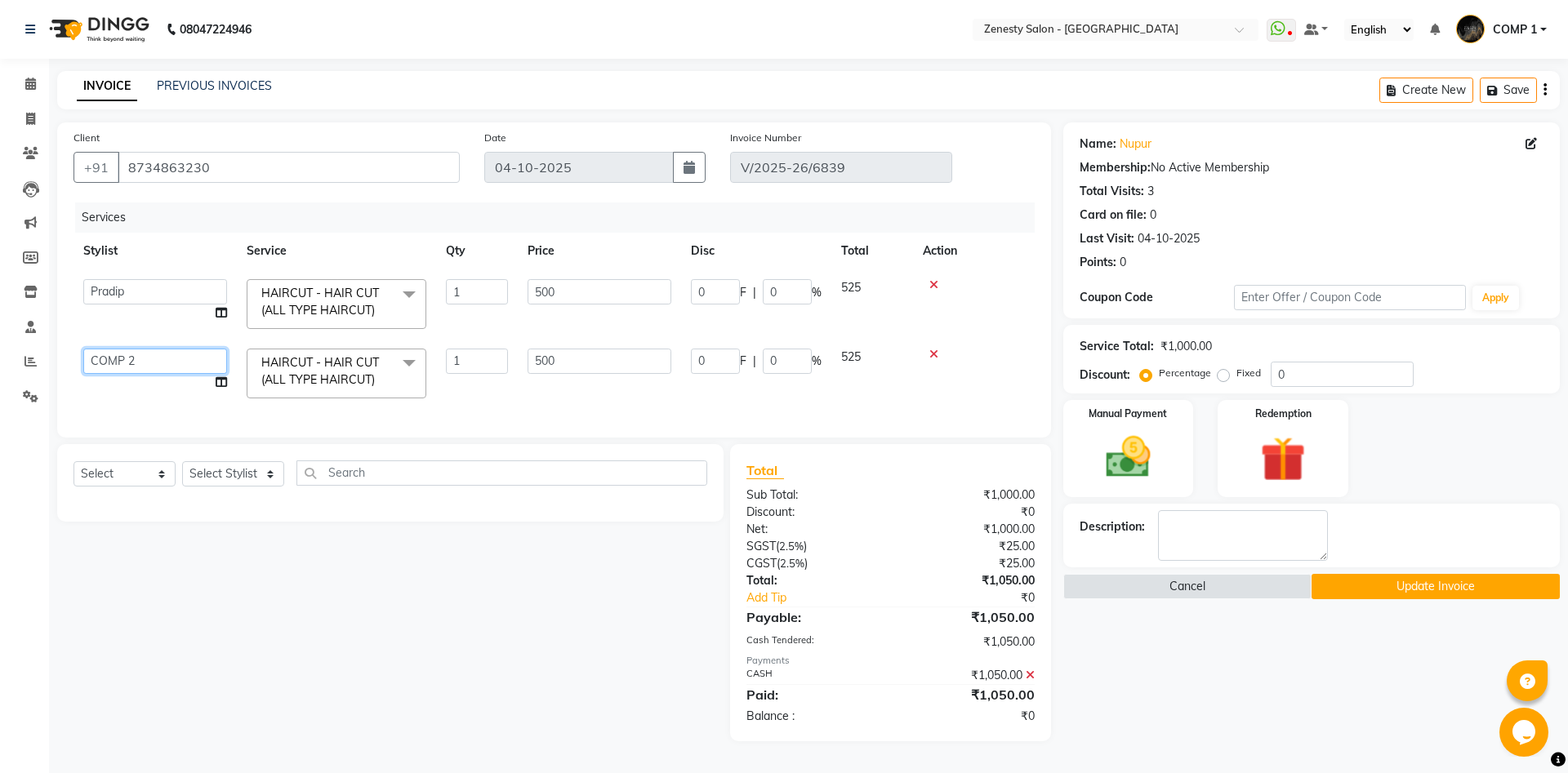
click at [84, 349] on select "Aanand Aarti Aashik Aesha Arsh Khalifa Ayan COMP 1 COMP 2 Darshan Dhara Farjan …" at bounding box center [155, 361] width 144 height 25
select select "39508"
click at [226, 383] on icon at bounding box center [221, 382] width 11 height 11
select select "39508"
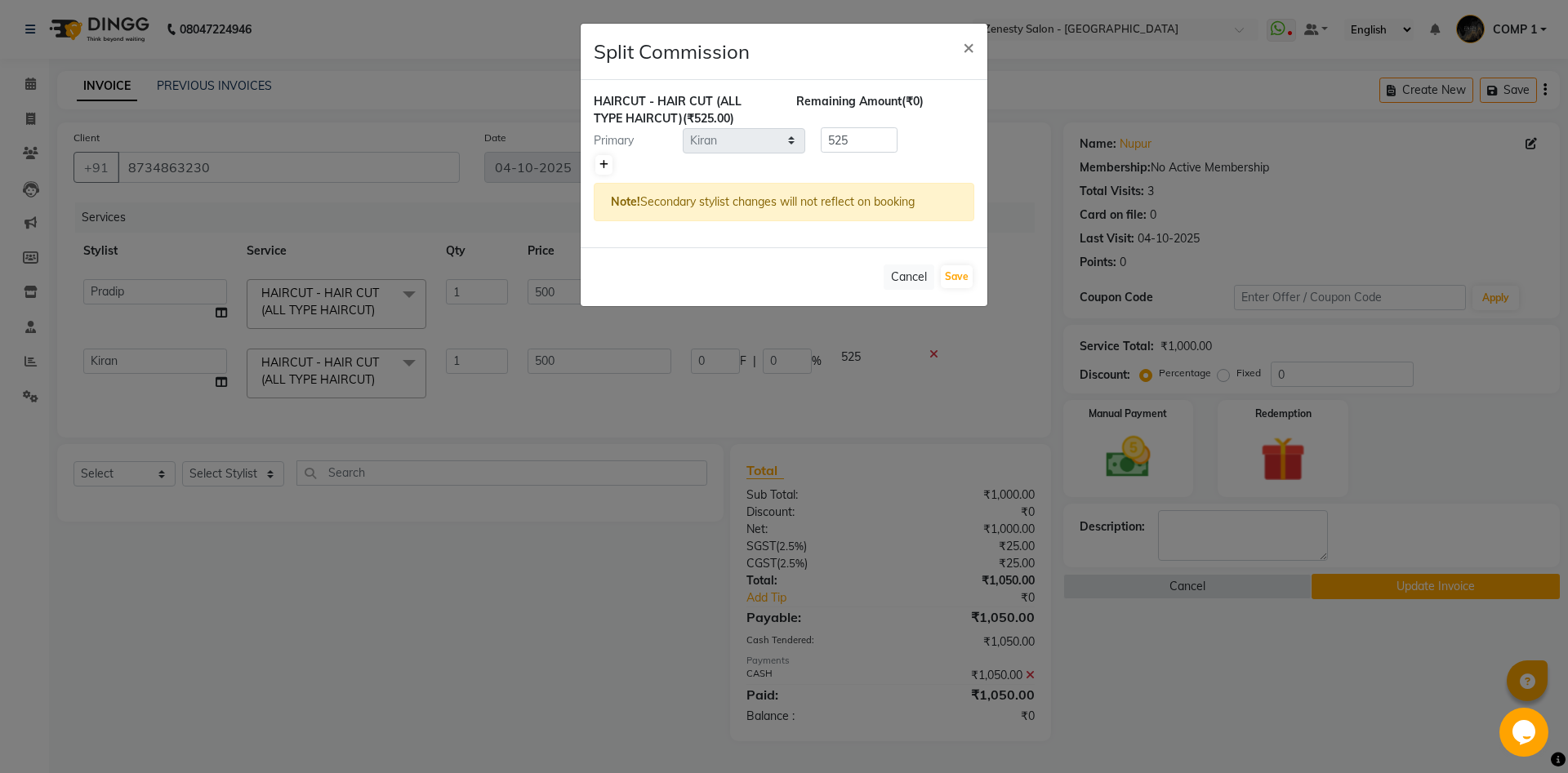
click at [607, 162] on icon at bounding box center [604, 165] width 9 height 10
type input "262.5"
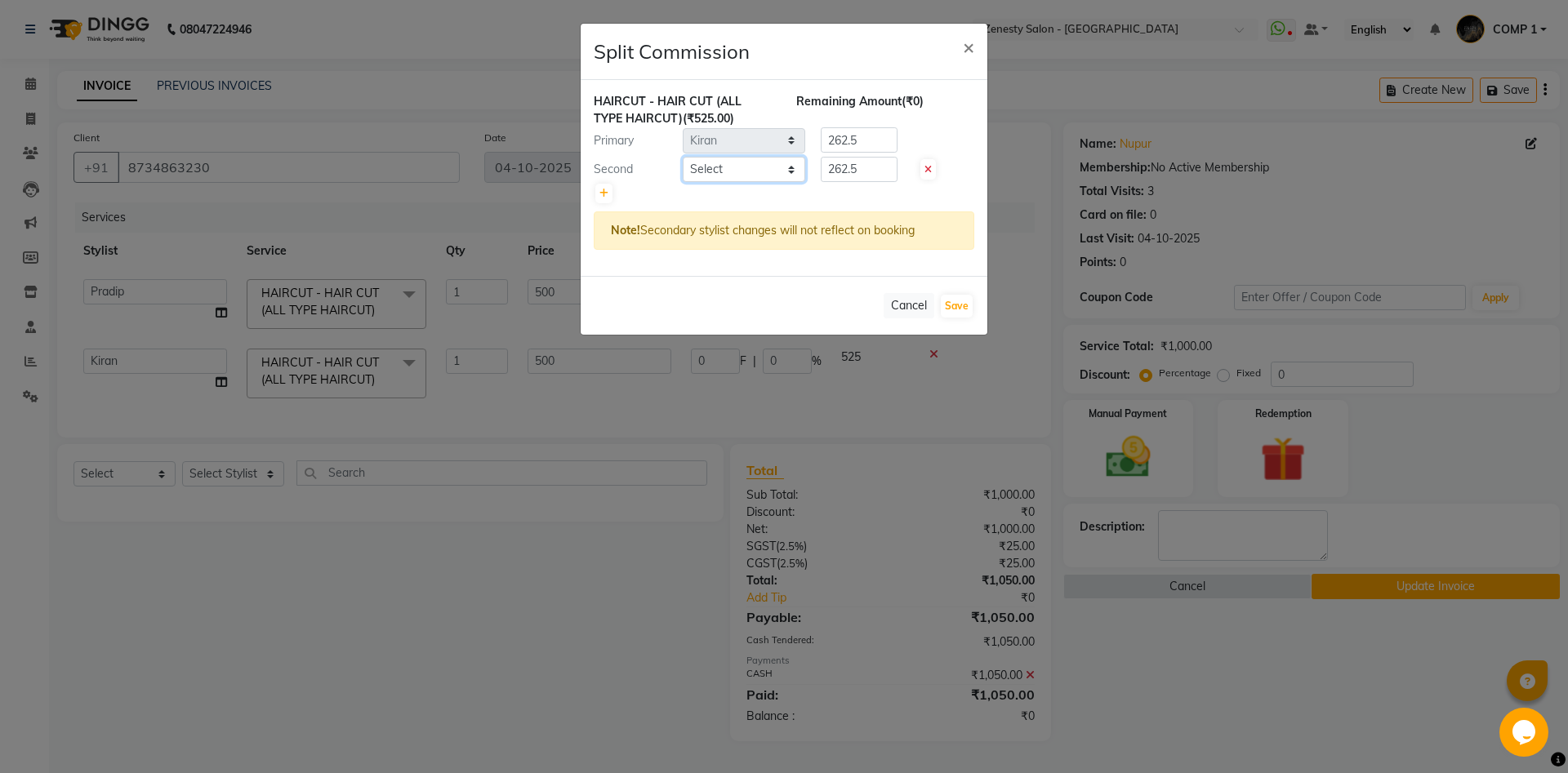
click at [682, 157] on select "Select [PERSON_NAME] [PERSON_NAME] [PERSON_NAME] Khalifa [PERSON_NAME] COMP 1 C…" at bounding box center [743, 169] width 123 height 25
select select "39494"
click option "Jatin" at bounding box center [0, 0] width 0 height 0
click at [705, 171] on select "Select [PERSON_NAME] [PERSON_NAME] [PERSON_NAME] Khalifa [PERSON_NAME] COMP 1 C…" at bounding box center [743, 169] width 123 height 25
drag, startPoint x: 862, startPoint y: 168, endPoint x: 790, endPoint y: 168, distance: 72.0
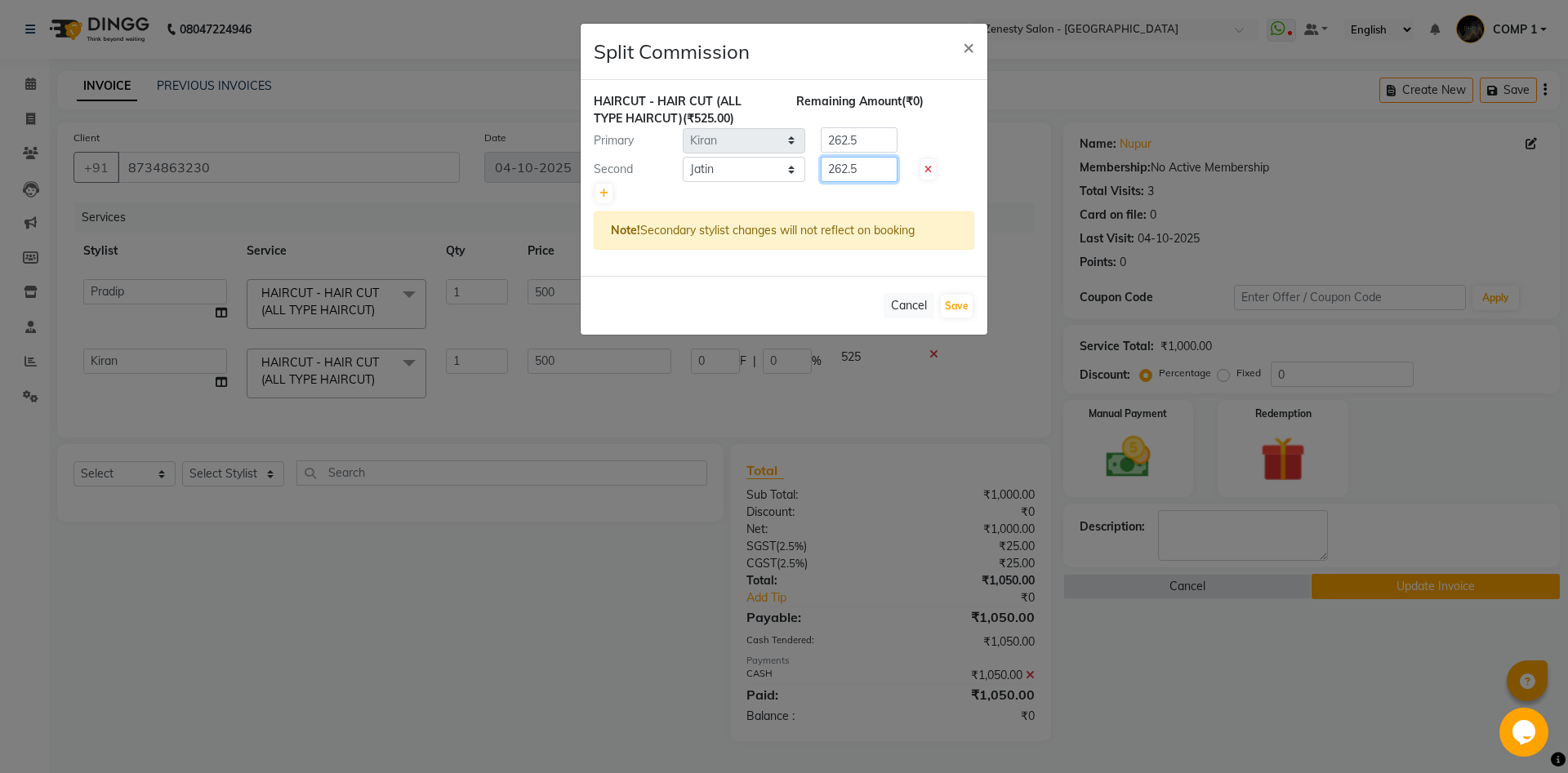
click at [821, 168] on input "262.5" at bounding box center [859, 169] width 77 height 25
type input "157.5"
drag, startPoint x: 860, startPoint y: 140, endPoint x: 744, endPoint y: 139, distance: 116.0
click at [821, 139] on input "262.5" at bounding box center [859, 139] width 77 height 25
type input "367.5"
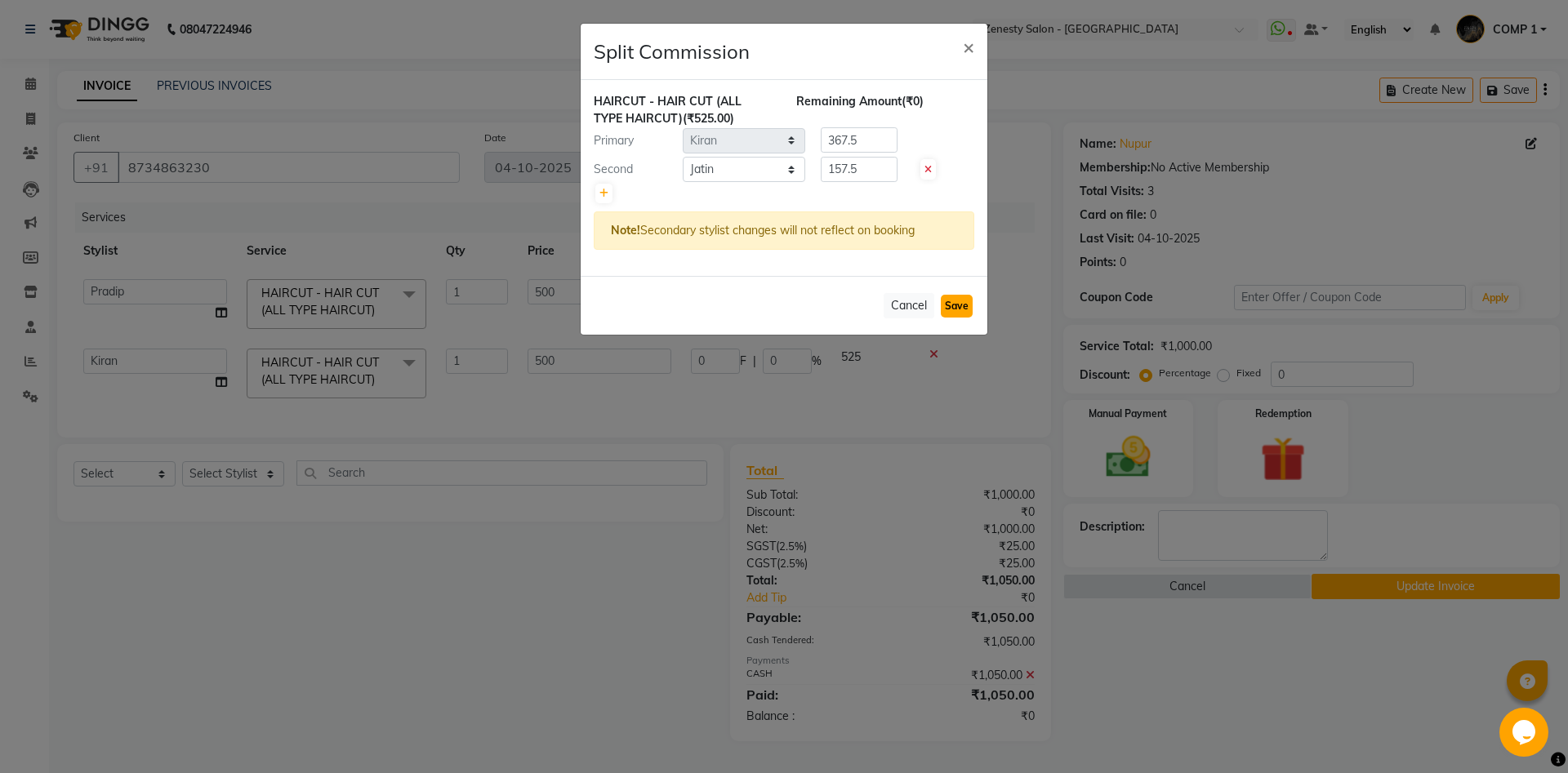
click at [945, 301] on button "Save" at bounding box center [956, 306] width 32 height 23
select select "Select"
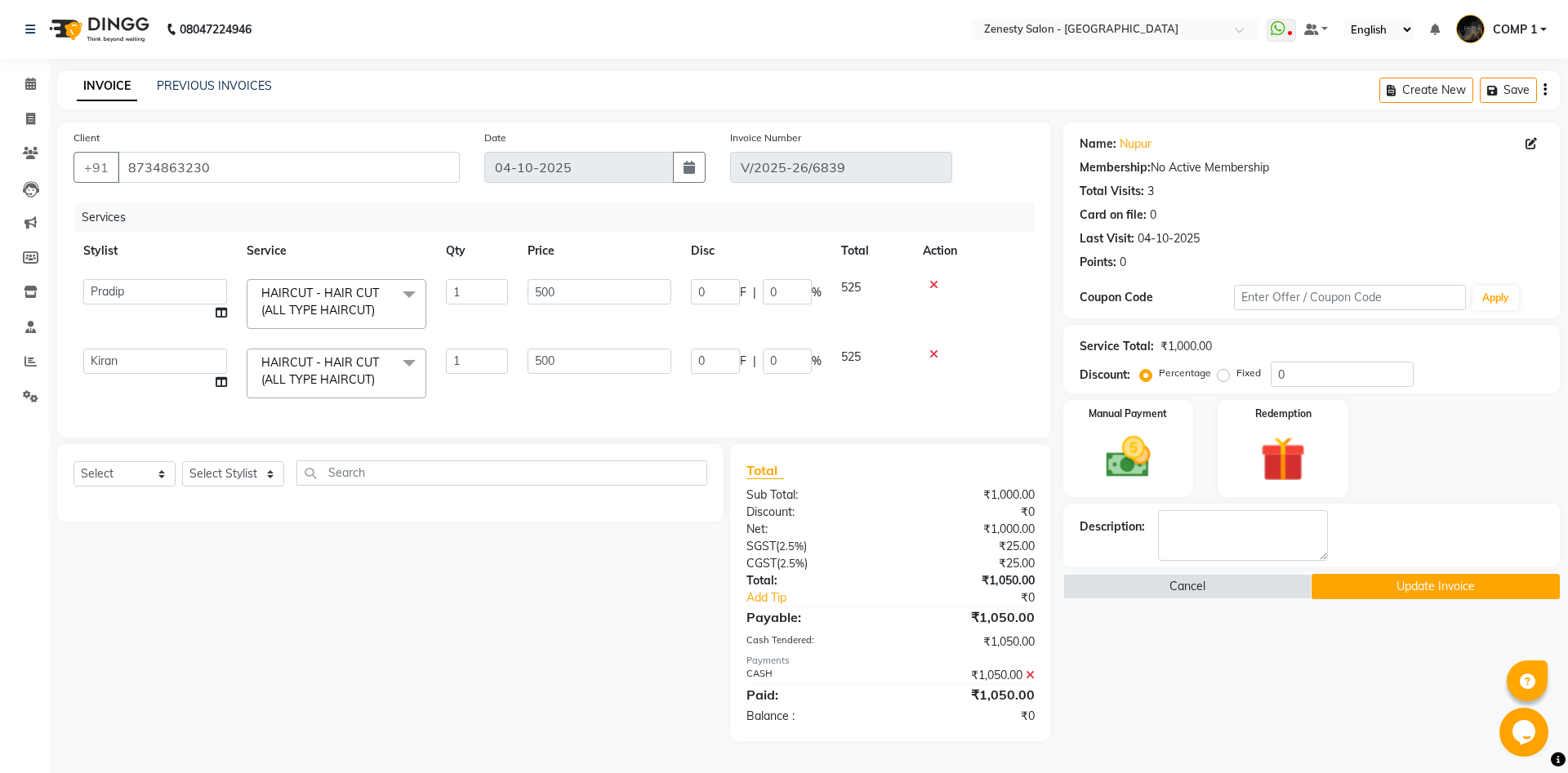
click at [1504, 587] on button "Update Invoice" at bounding box center [1436, 587] width 248 height 25
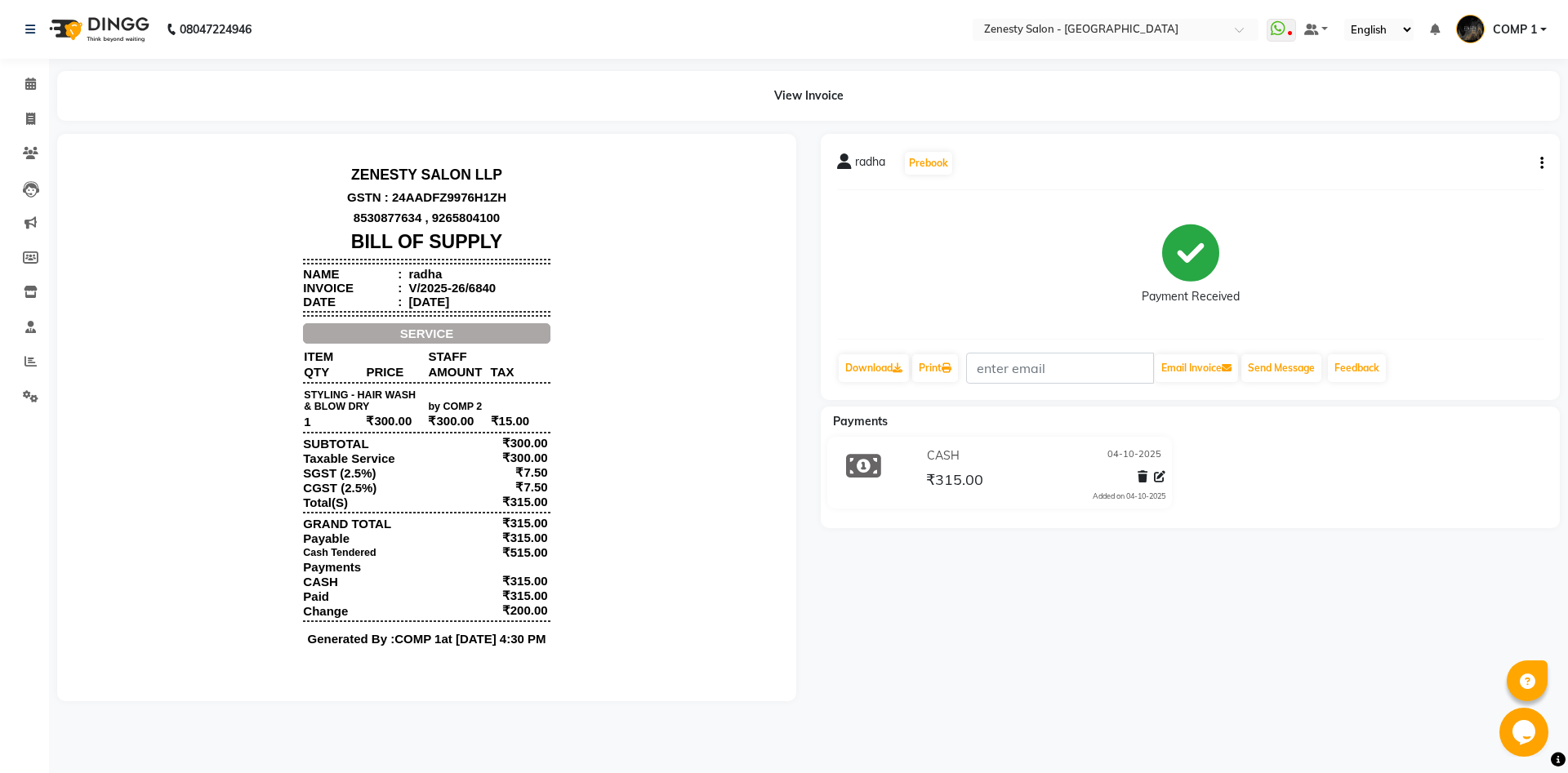
click at [1538, 166] on button "button" at bounding box center [1537, 164] width 10 height 17
click at [1482, 164] on div "Edit Item Staff" at bounding box center [1460, 163] width 112 height 20
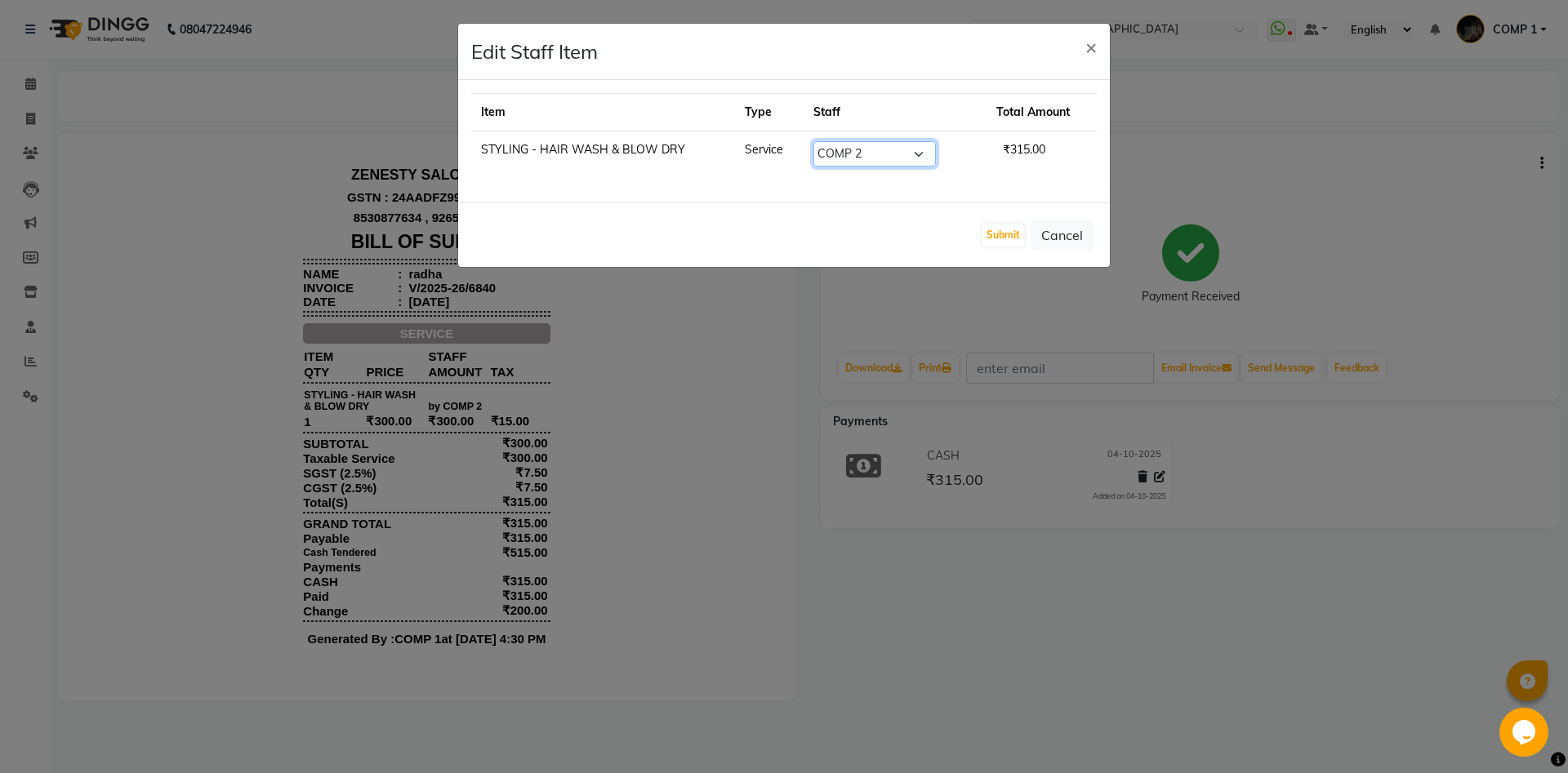
click at [813, 141] on select "Select Aanand Aarti Aashik Aesha Arsh Khalifa Ayan COMP 1 COMP 2 Darshan Dhara …" at bounding box center [874, 153] width 123 height 25
select select "39491"
click option "Rishi" at bounding box center [0, 0] width 0 height 0
click at [918, 144] on select "Select Aanand Aarti Aashik Aesha Arsh Khalifa Ayan COMP 1 COMP 2 Darshan Dhara …" at bounding box center [874, 153] width 123 height 25
click at [1007, 233] on button "Submit" at bounding box center [1003, 235] width 42 height 23
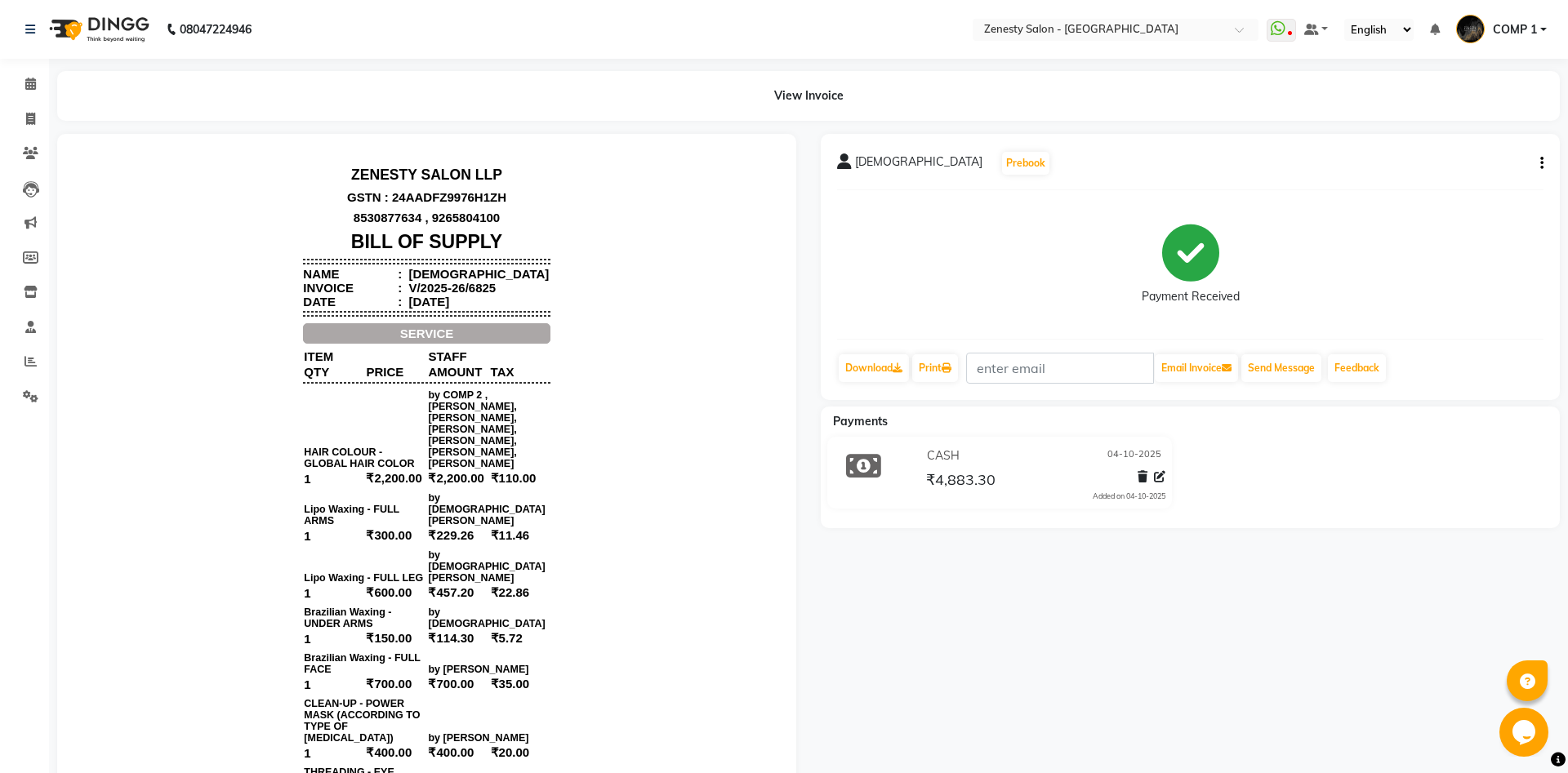
click at [1540, 164] on icon "button" at bounding box center [1542, 163] width 3 height 1
click at [1460, 185] on div "Edit Invoice" at bounding box center [1460, 184] width 112 height 20
select select "service"
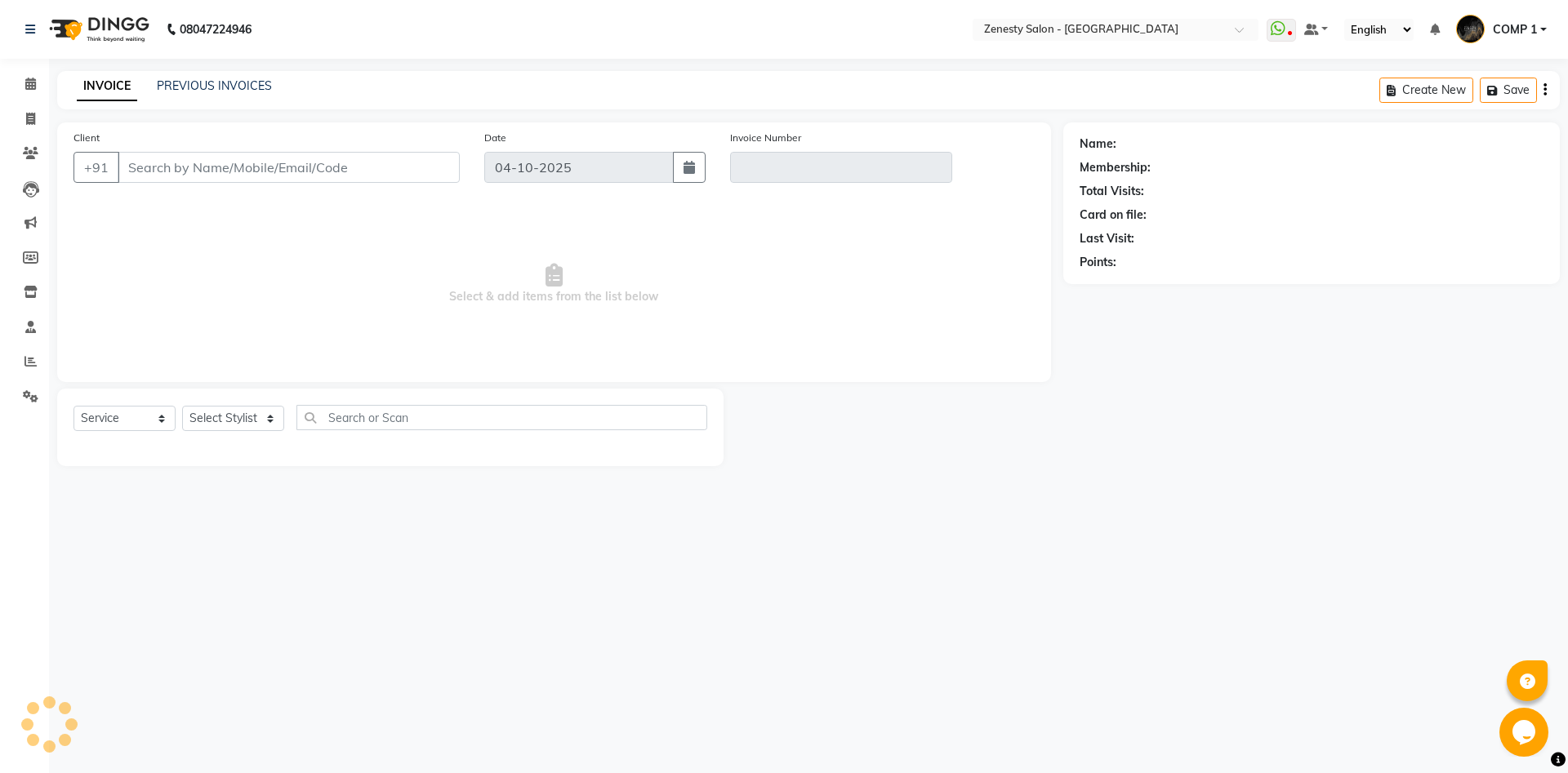
type input "19122579621"
type input "V/2025-26/6825"
select select "select"
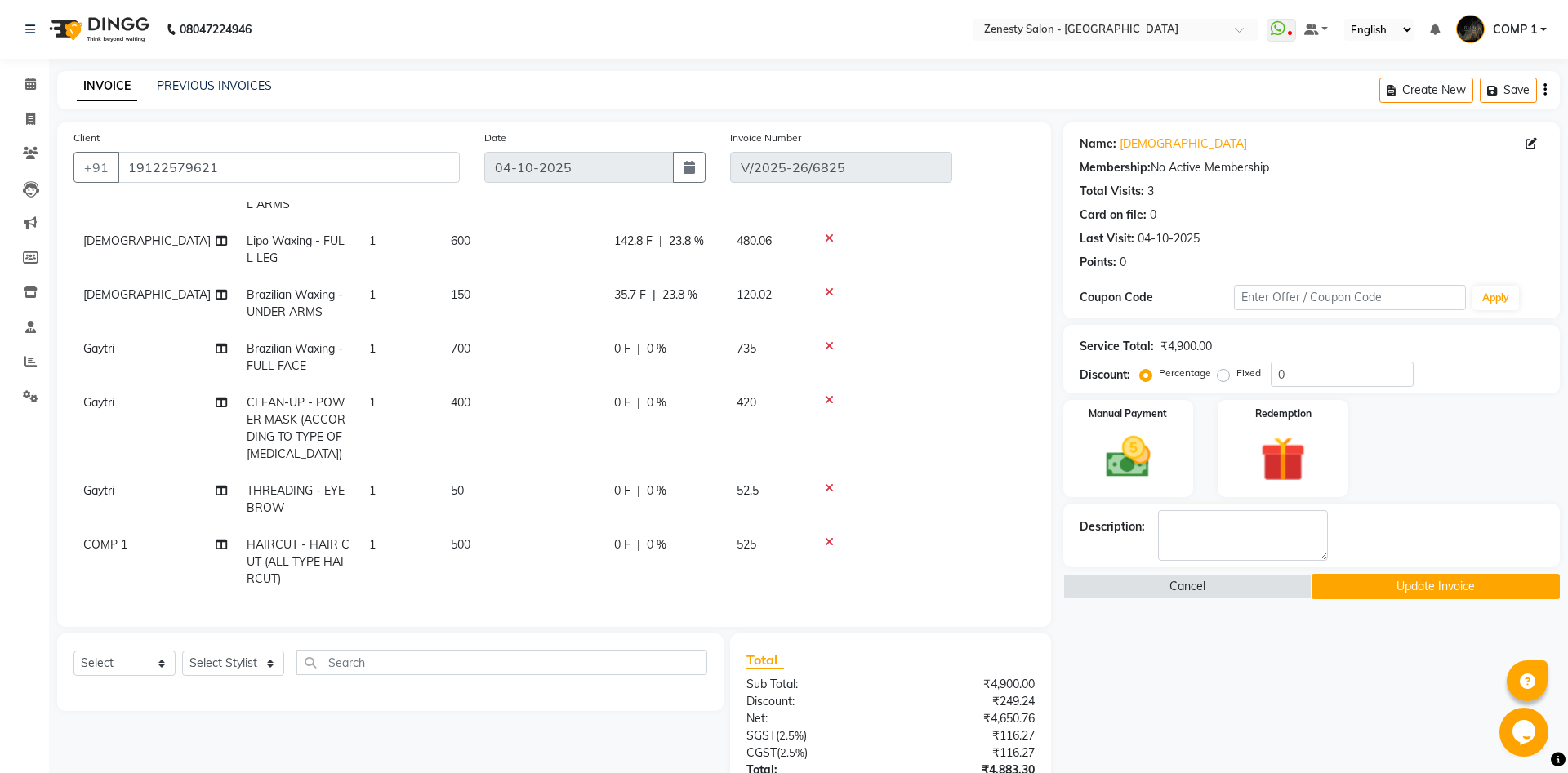
scroll to position [200, 0]
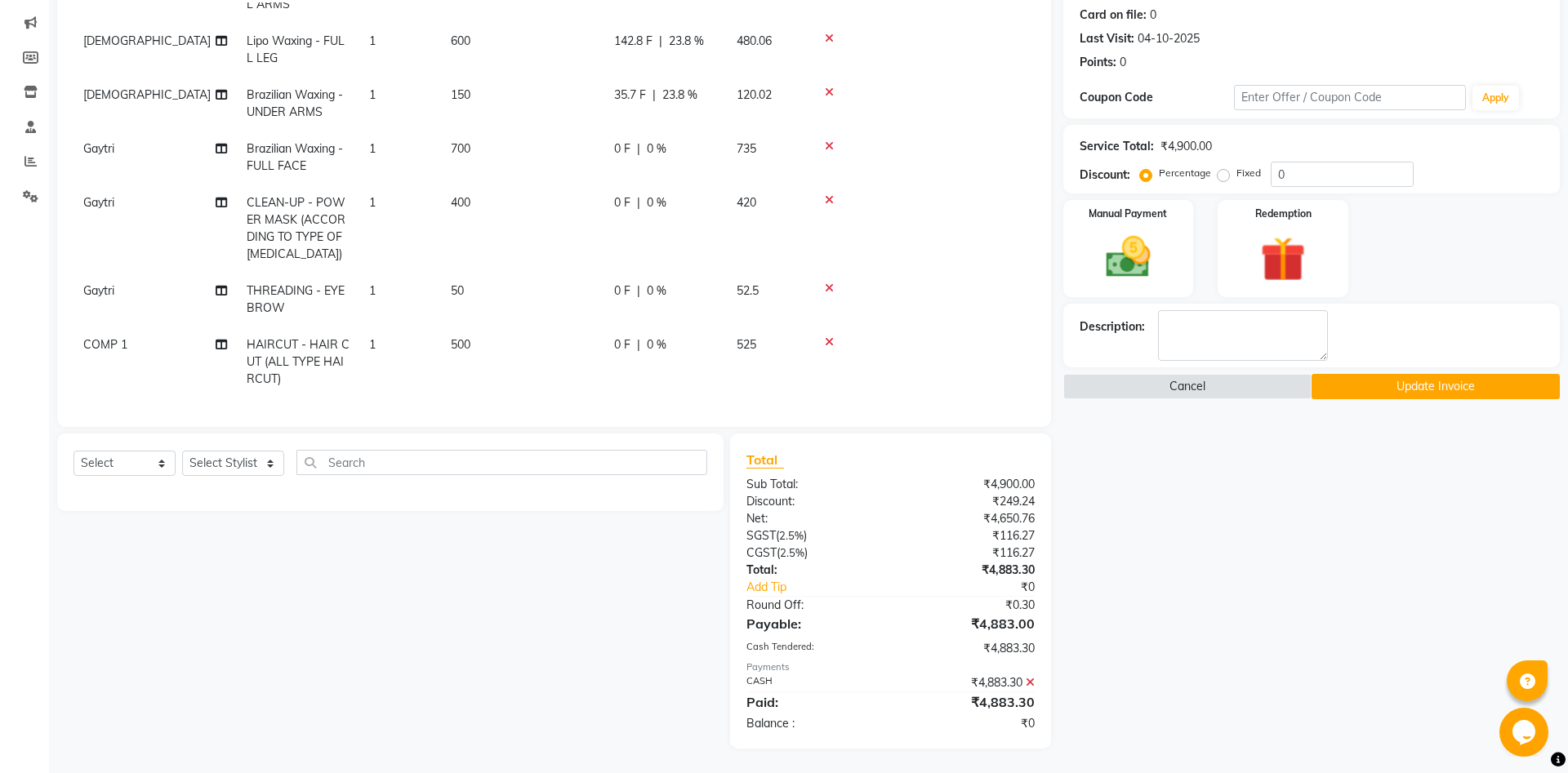
click at [98, 336] on td "COMP 1" at bounding box center [154, 363] width 163 height 71
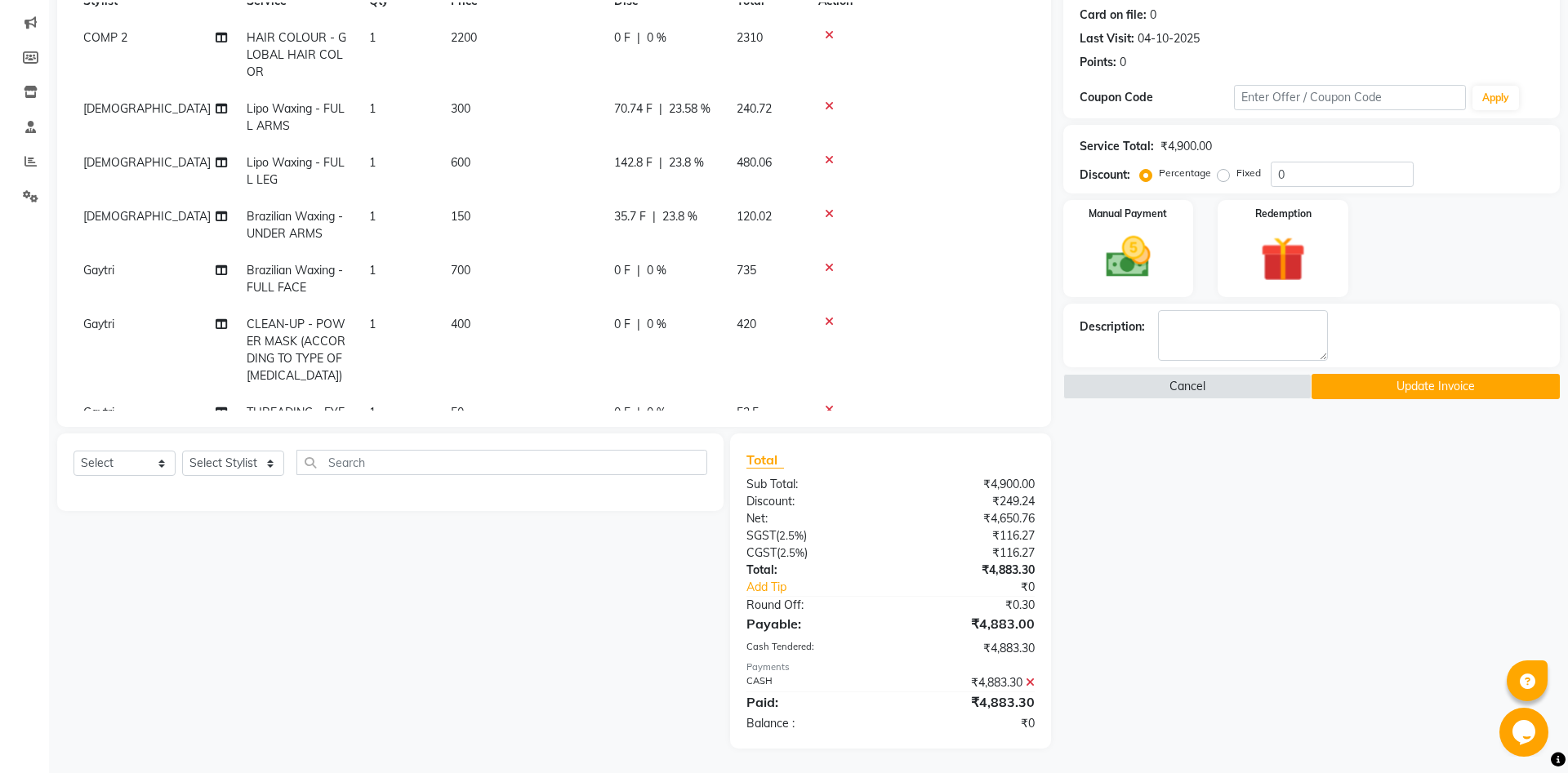
select select "81093"
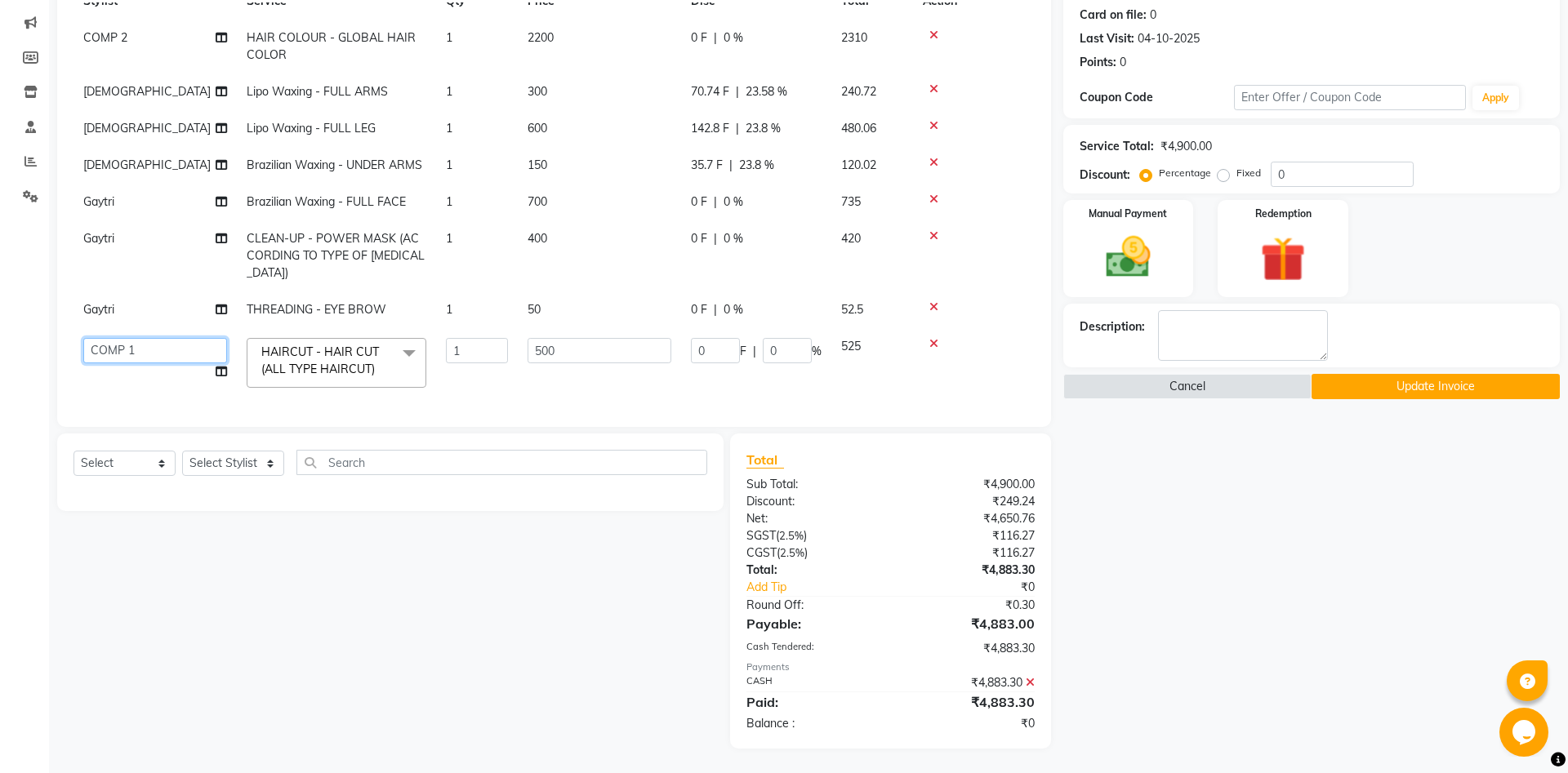
click at [84, 338] on select "Aanand Aarti Aashik Aesha Arsh Khalifa Ayan COMP 1 COMP 2 Darshan Dhara Farjan …" at bounding box center [155, 350] width 144 height 25
select select "71117"
click at [217, 374] on icon at bounding box center [221, 371] width 11 height 11
select select "71117"
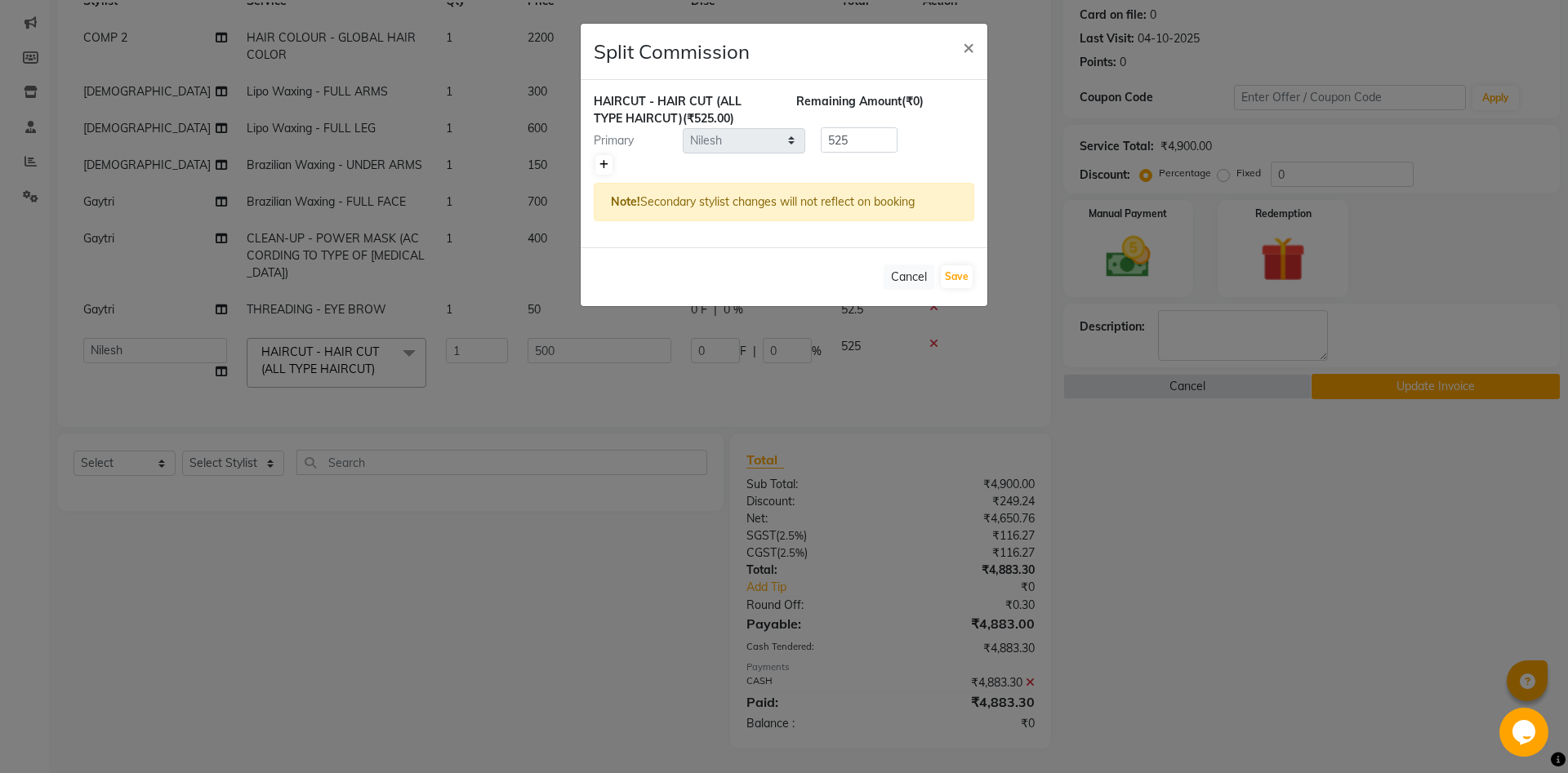
drag, startPoint x: 608, startPoint y: 163, endPoint x: 630, endPoint y: 166, distance: 22.2
click at [618, 165] on div at bounding box center [784, 165] width 381 height 23
click at [599, 164] on link at bounding box center [604, 165] width 17 height 19
type input "262.5"
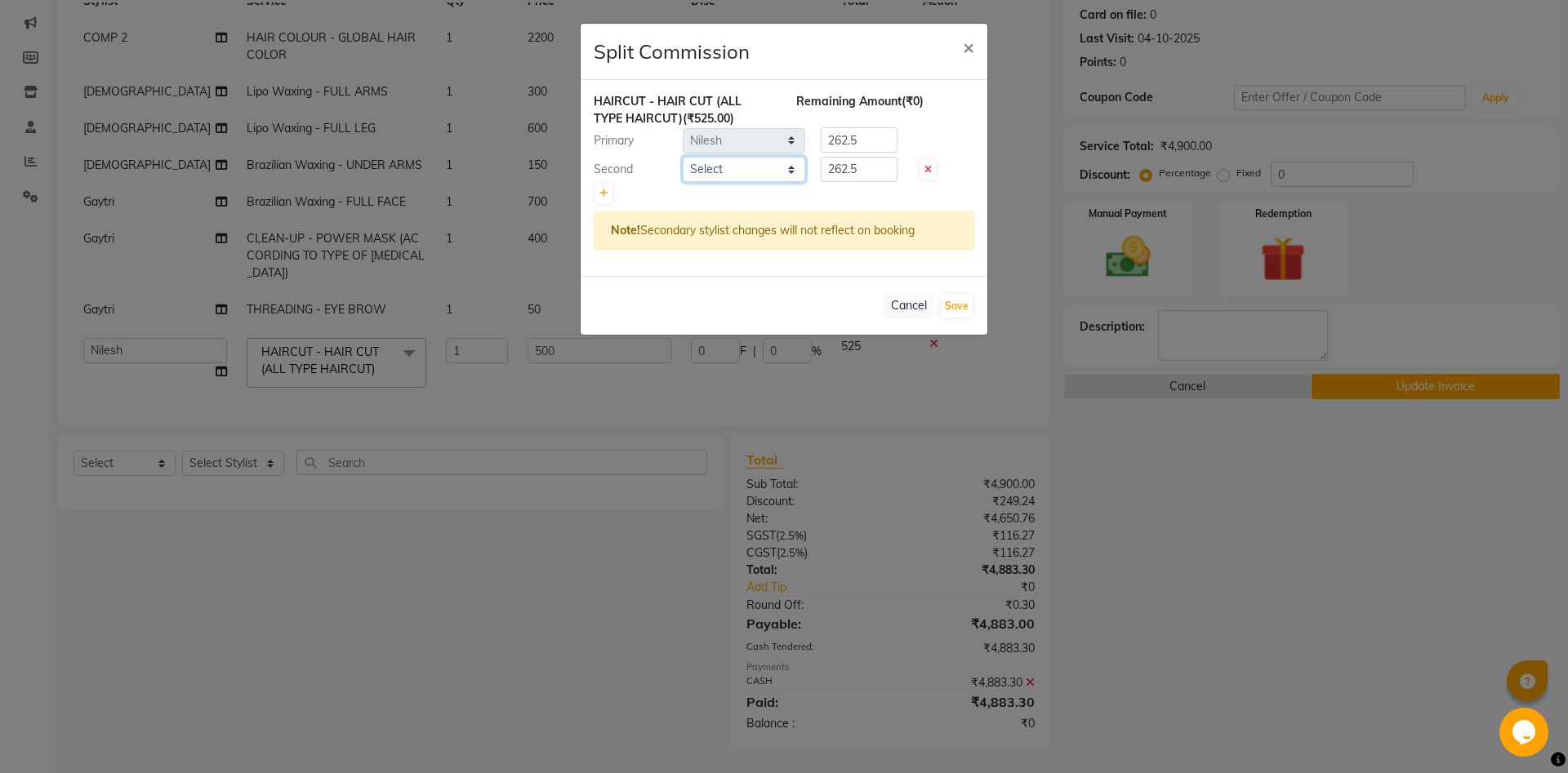
click at [682, 157] on select "Select Aanand Aarti Aashik Aesha Arsh Khalifa Ayan COMP 1 COMP 2 Darshan Dhara …" at bounding box center [743, 169] width 123 height 25
select select "39494"
click option "Jatin" at bounding box center [0, 0] width 0 height 0
click at [720, 170] on select "Select Aanand Aarti Aashik Aesha Arsh Khalifa Ayan COMP 1 COMP 2 Darshan Dhara …" at bounding box center [743, 169] width 123 height 25
drag, startPoint x: 862, startPoint y: 166, endPoint x: 778, endPoint y: 173, distance: 84.3
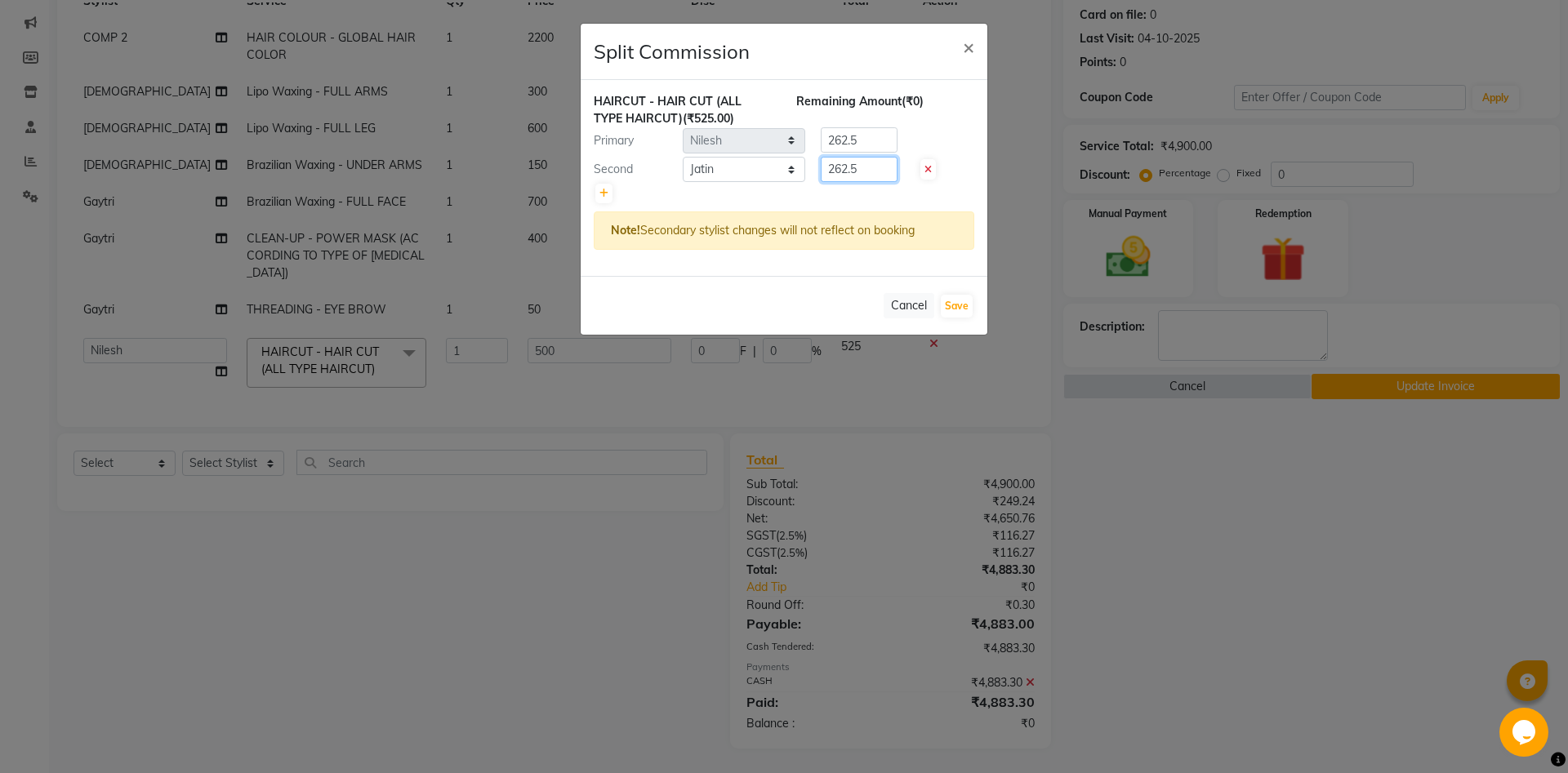
click at [821, 173] on input "262.5" at bounding box center [859, 169] width 77 height 25
type input "157.5"
click at [821, 153] on input "262.5" at bounding box center [859, 139] width 77 height 25
type input "2"
type input "367.5"
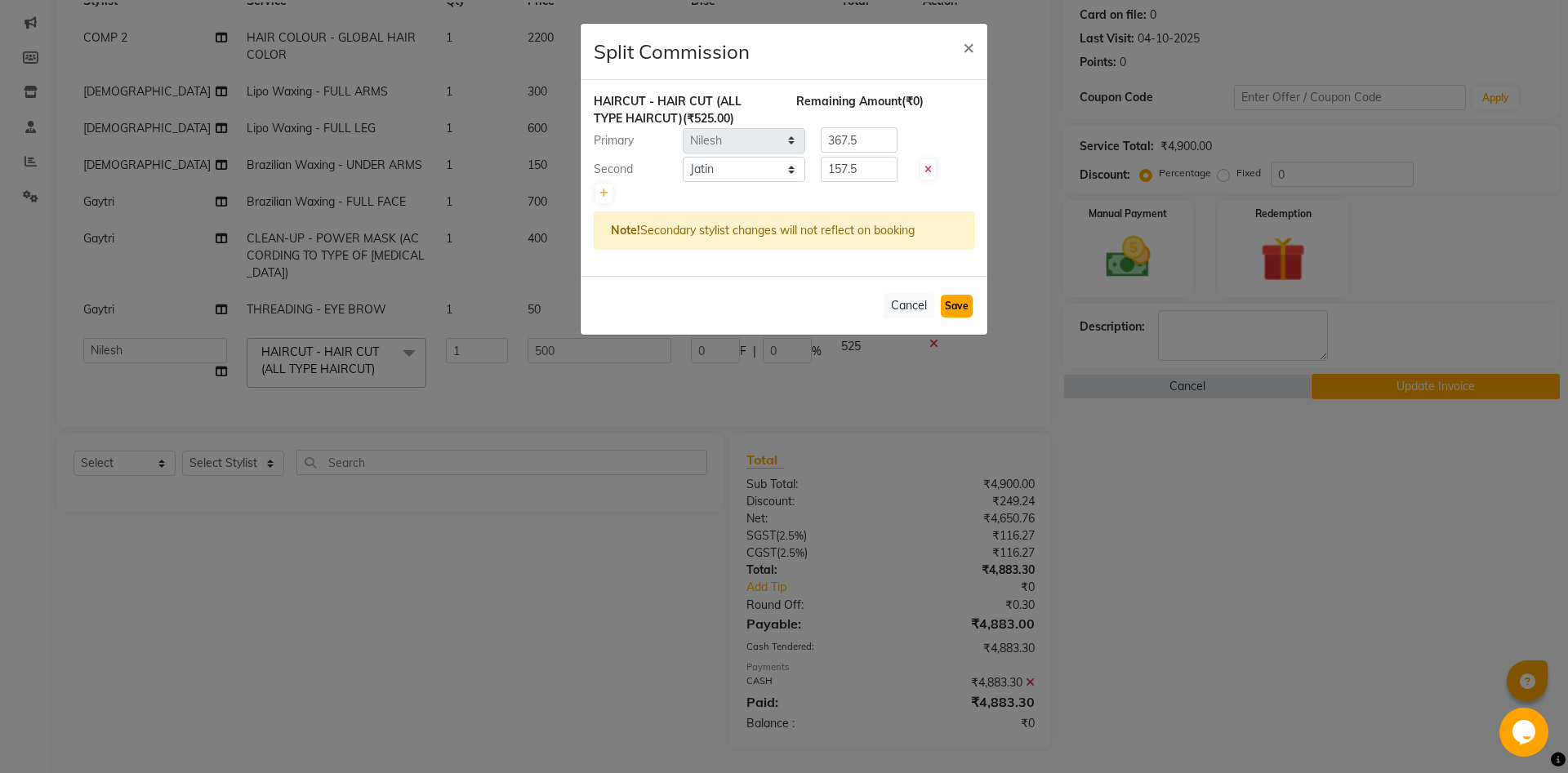
click at [951, 300] on button "Save" at bounding box center [956, 306] width 32 height 23
select select "Select"
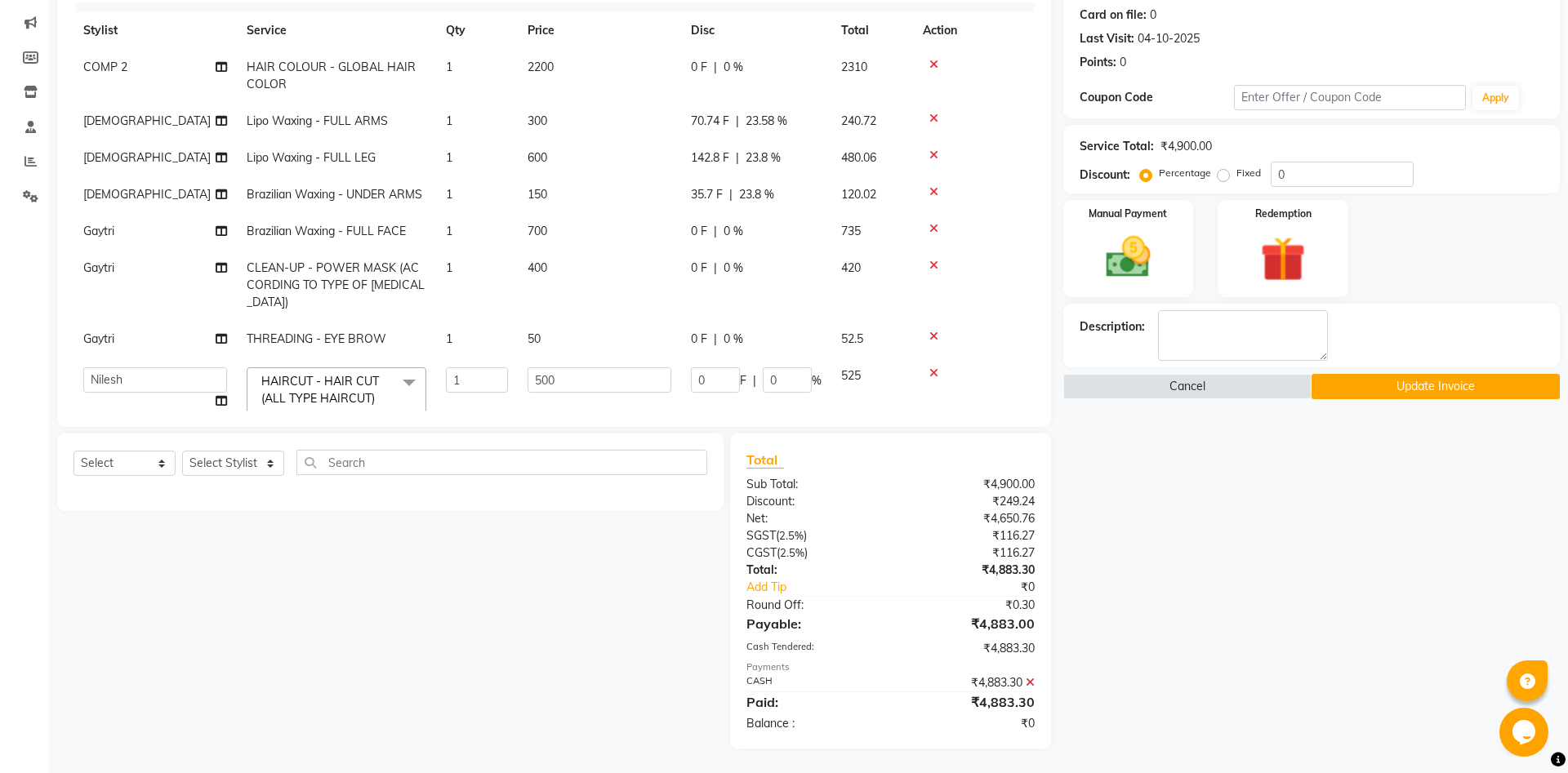
scroll to position [0, 0]
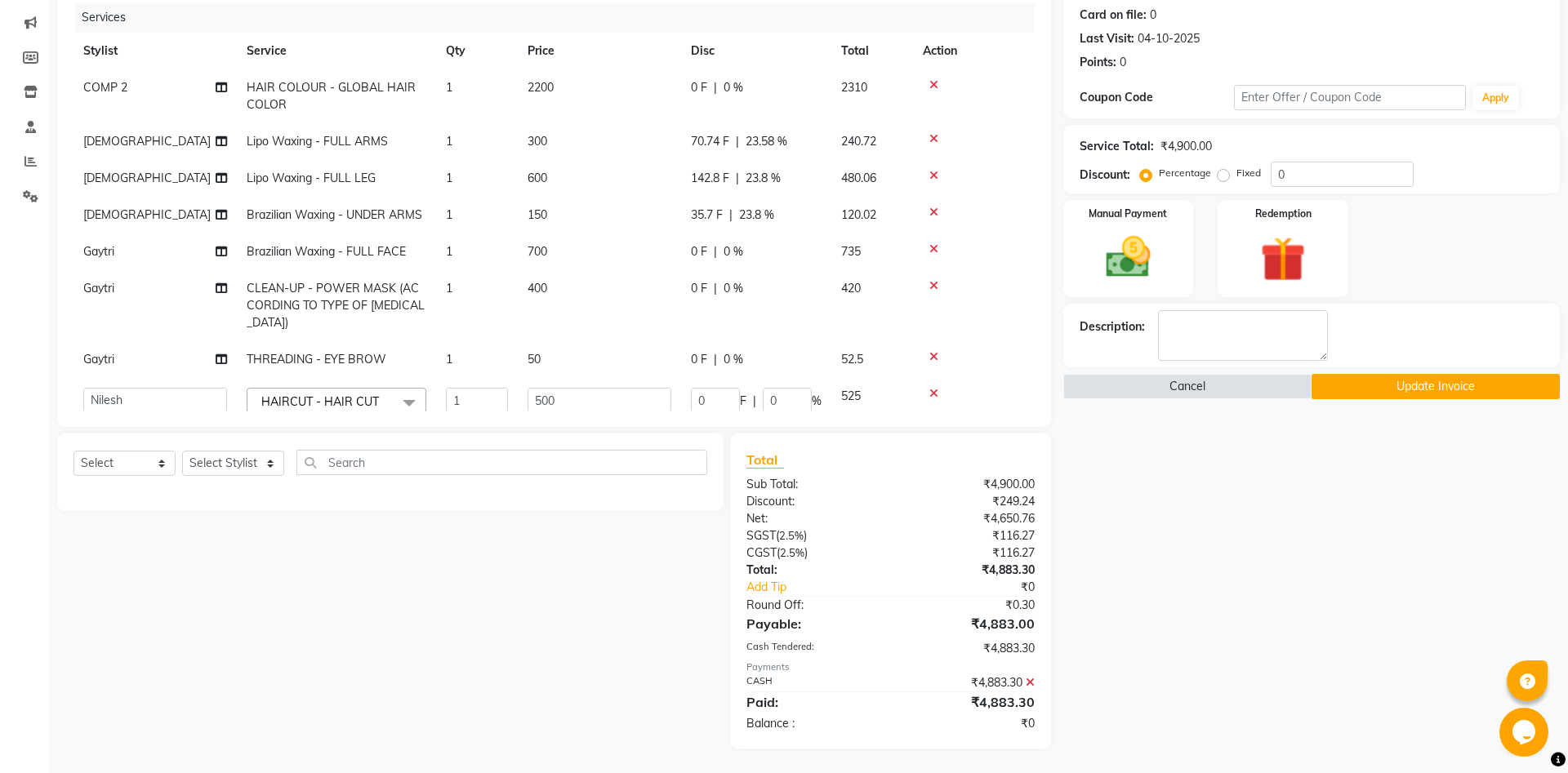
click at [117, 80] on td "COMP 2" at bounding box center [154, 97] width 163 height 54
select select "40087"
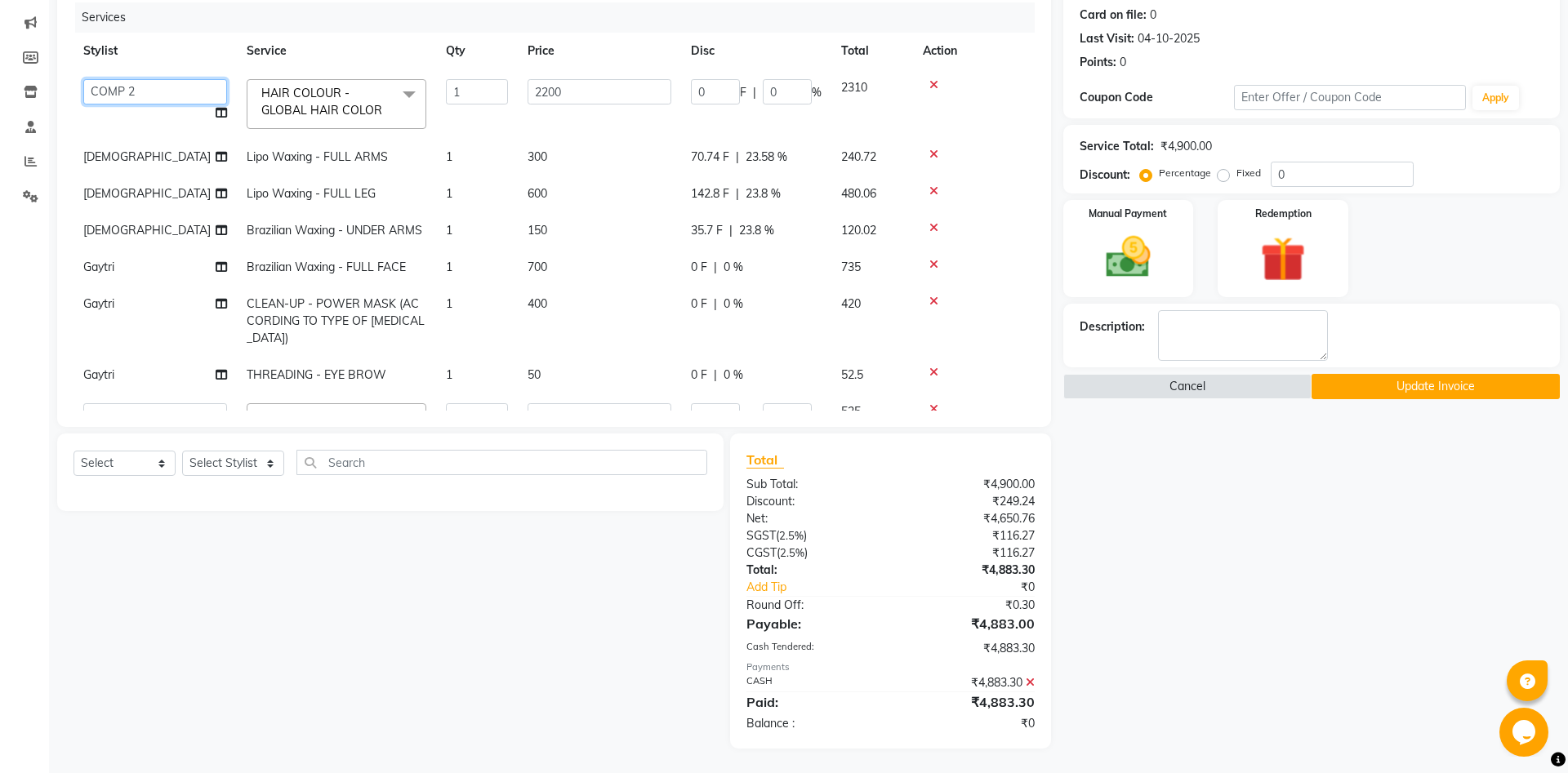
click at [84, 79] on select "Aanand Aarti Aashik Aesha Arsh Khalifa Ayan COMP 1 COMP 2 Darshan Dhara Farjan …" at bounding box center [155, 92] width 144 height 25
select select "71117"
click at [225, 110] on icon at bounding box center [221, 112] width 11 height 11
select select "71117"
select select "78078"
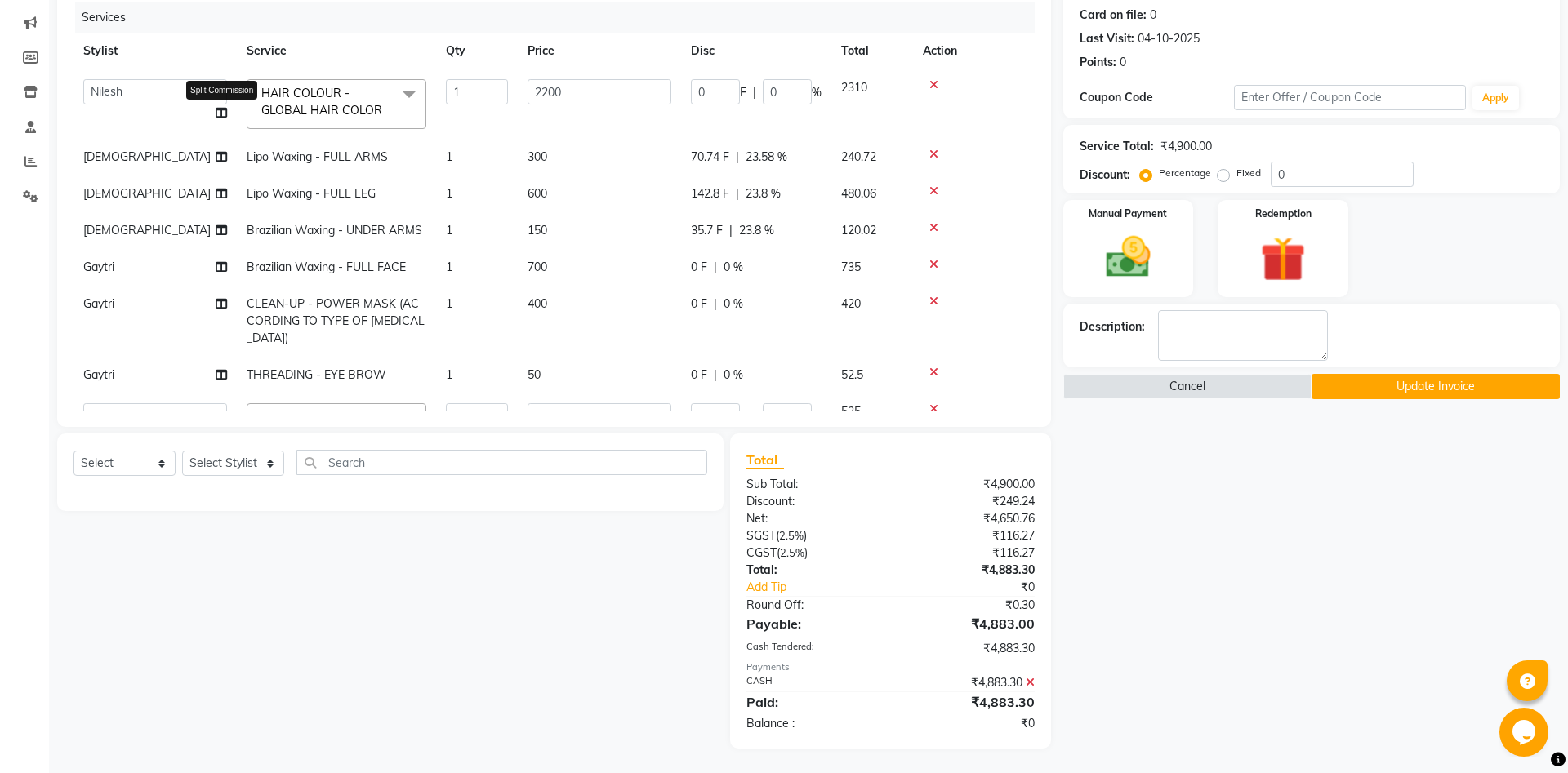
select select "47782"
select select "39501"
select select "62644"
select select "55258"
select select "79185"
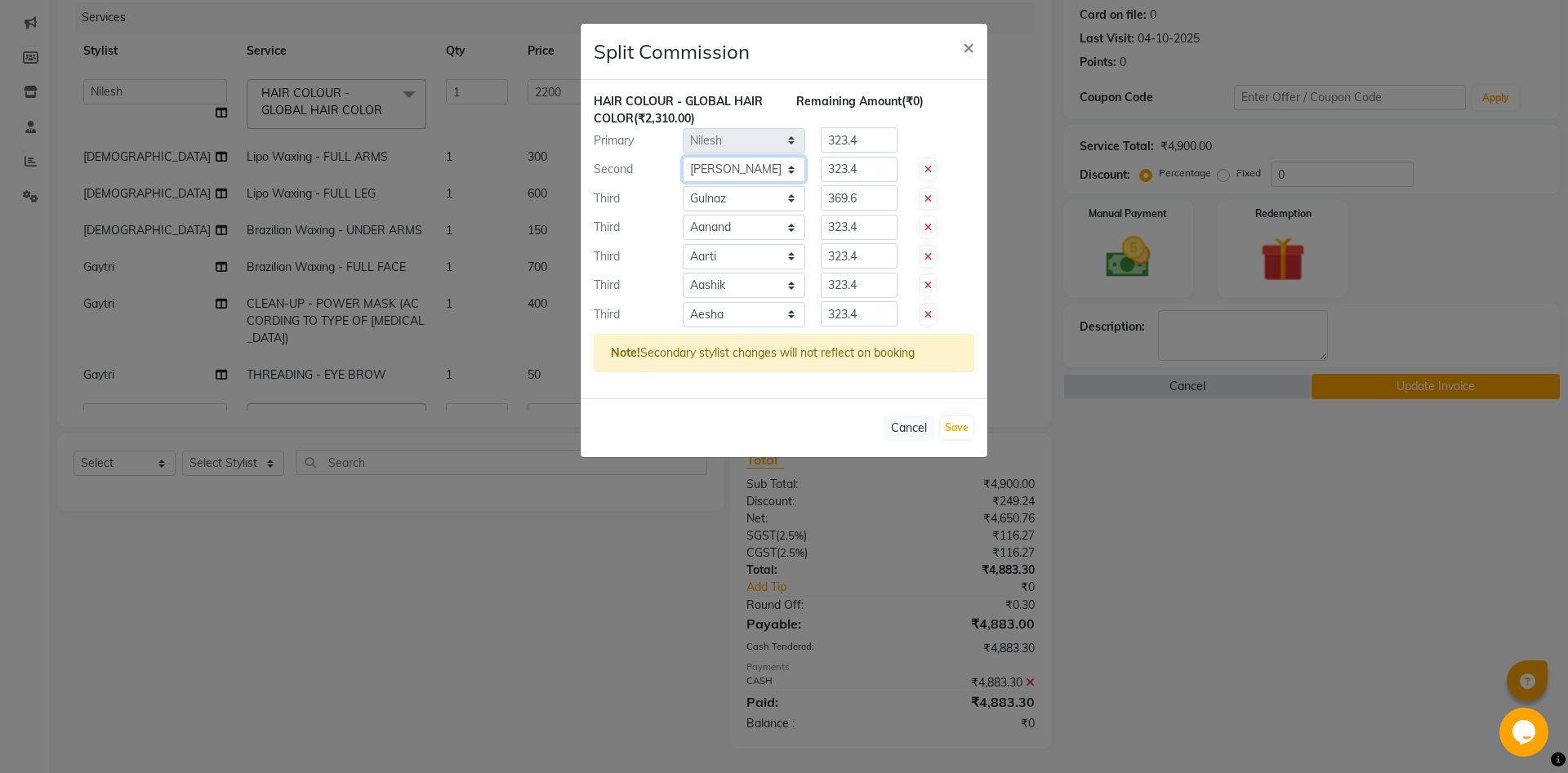
click at [682, 157] on select "Select Aanand Aarti Aashik Aesha Arsh Khalifa Ayan COMP 1 COMP 2 Darshan Dhara …" at bounding box center [743, 169] width 123 height 25
click option "Meet [PERSON_NAME]" at bounding box center [0, 0] width 0 height 0
click at [728, 166] on select "Select Aanand Aarti Aashik Aesha Arsh Khalifa Ayan COMP 1 COMP 2 Darshan Dhara …" at bounding box center [743, 169] width 123 height 25
click at [682, 157] on select "Select Aanand Aarti Aashik Aesha Arsh Khalifa Ayan COMP 1 COMP 2 Darshan Dhara …" at bounding box center [743, 169] width 123 height 25
select select "42827"
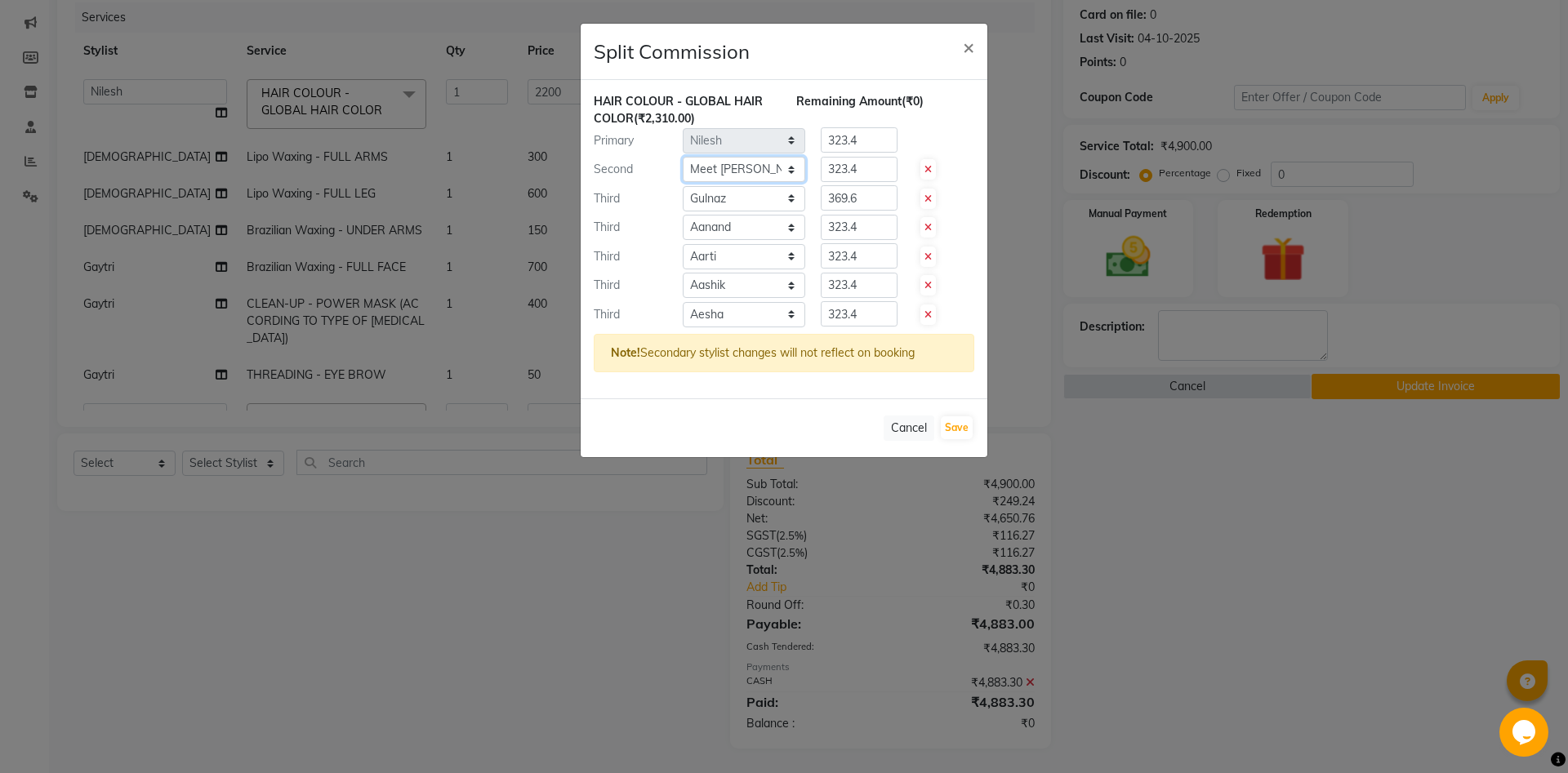
click option "Meet [PERSON_NAME]" at bounding box center [0, 0] width 0 height 0
click at [728, 166] on select "Select Aanand Aarti Aashik Aesha Arsh Khalifa Ayan COMP 1 COMP 2 Darshan Dhara …" at bounding box center [743, 169] width 123 height 25
click at [682, 186] on select "Select Aanand Aarti Aashik Aesha Arsh Khalifa Ayan COMP 1 COMP 2 Darshan Dhara …" at bounding box center [743, 199] width 123 height 25
select select "81449"
click option "Pushpak" at bounding box center [0, 0] width 0 height 0
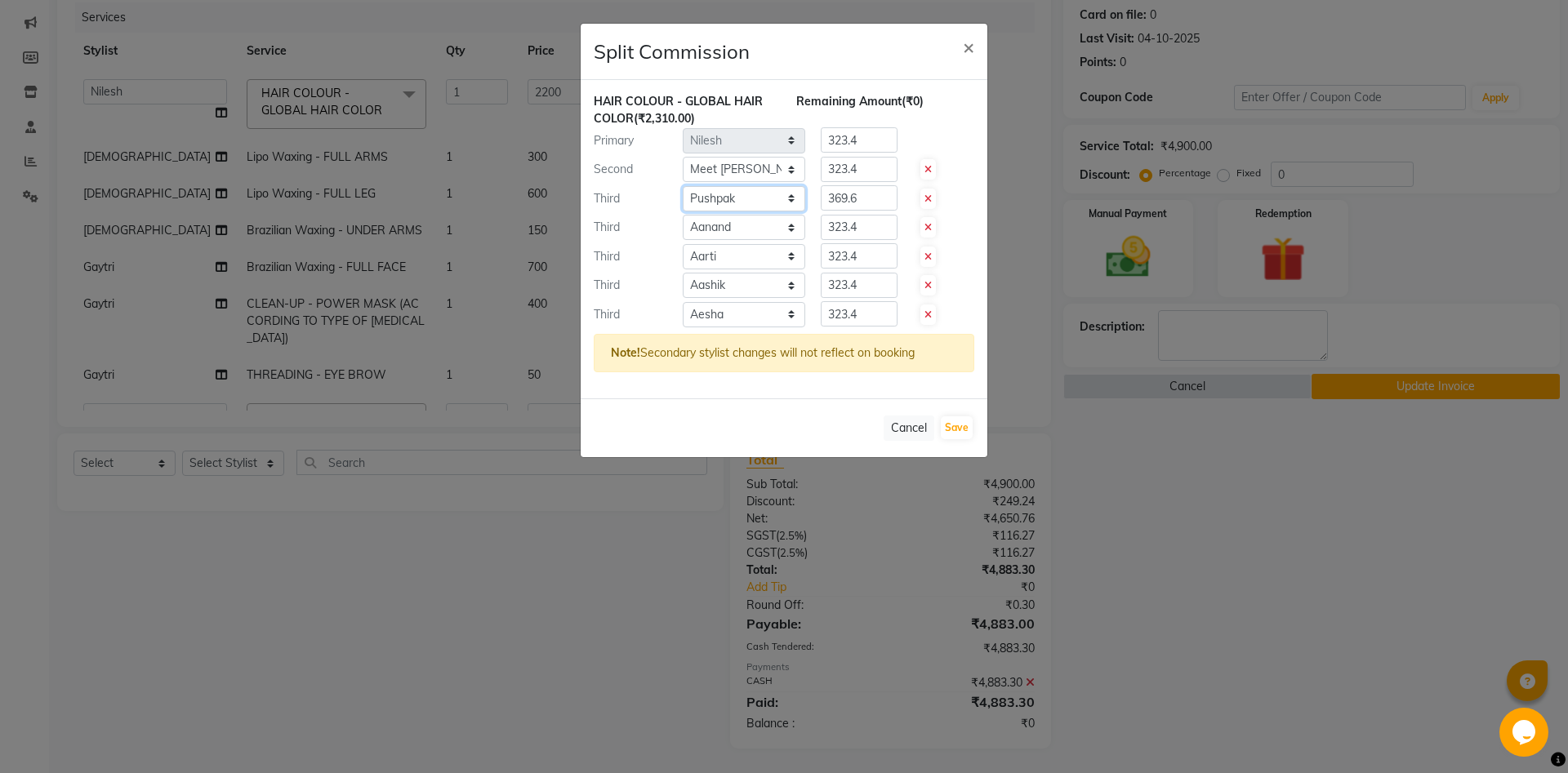
click at [715, 201] on select "Select Aanand Aarti Aashik Aesha Arsh Khalifa Ayan COMP 1 COMP 2 Darshan Dhara …" at bounding box center [743, 199] width 123 height 25
click at [933, 228] on span at bounding box center [928, 227] width 16 height 20
type input "385"
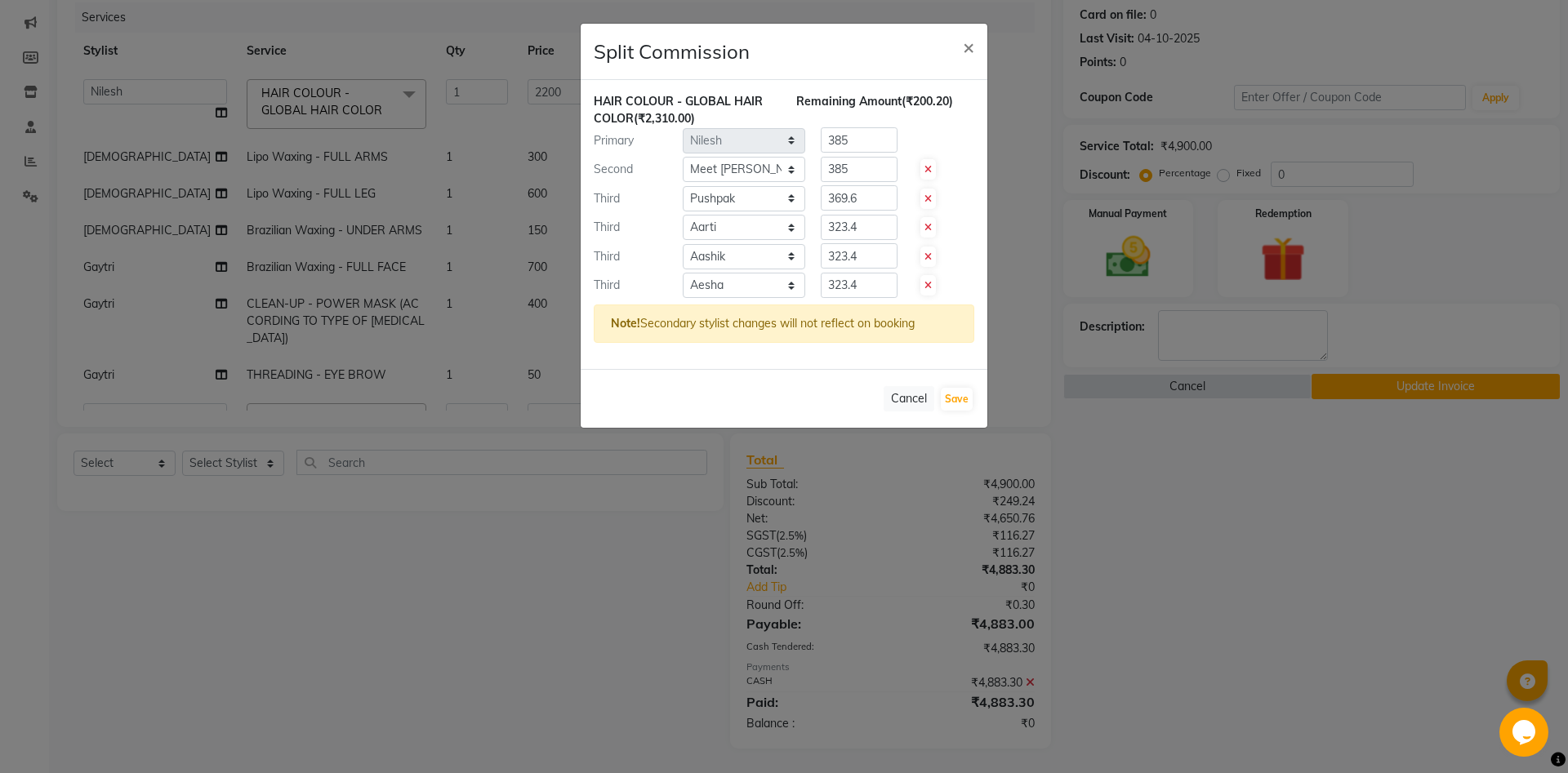
click at [933, 228] on span at bounding box center [928, 227] width 16 height 20
type input "462"
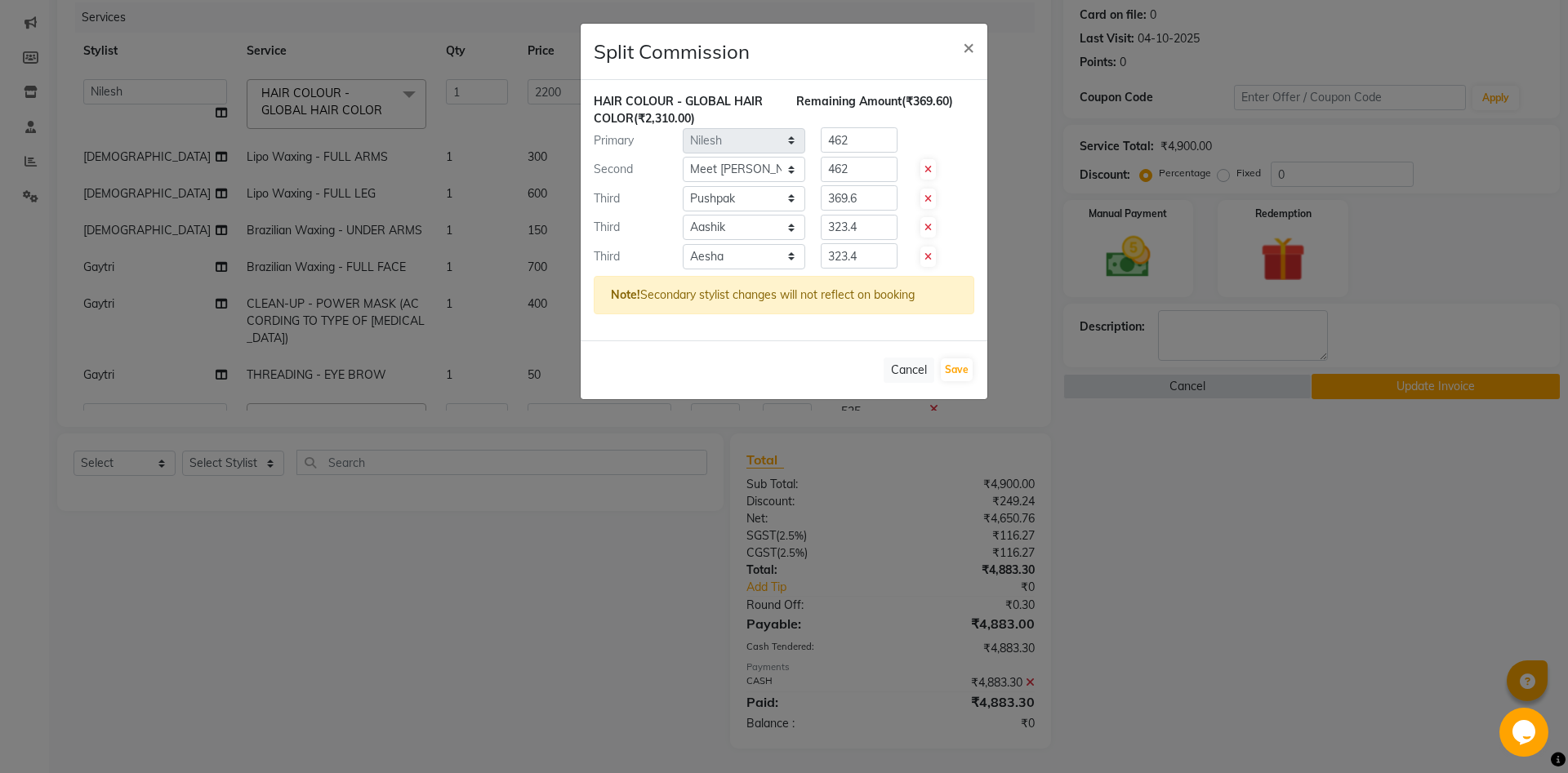
click at [933, 228] on span at bounding box center [928, 227] width 16 height 20
type input "577.5"
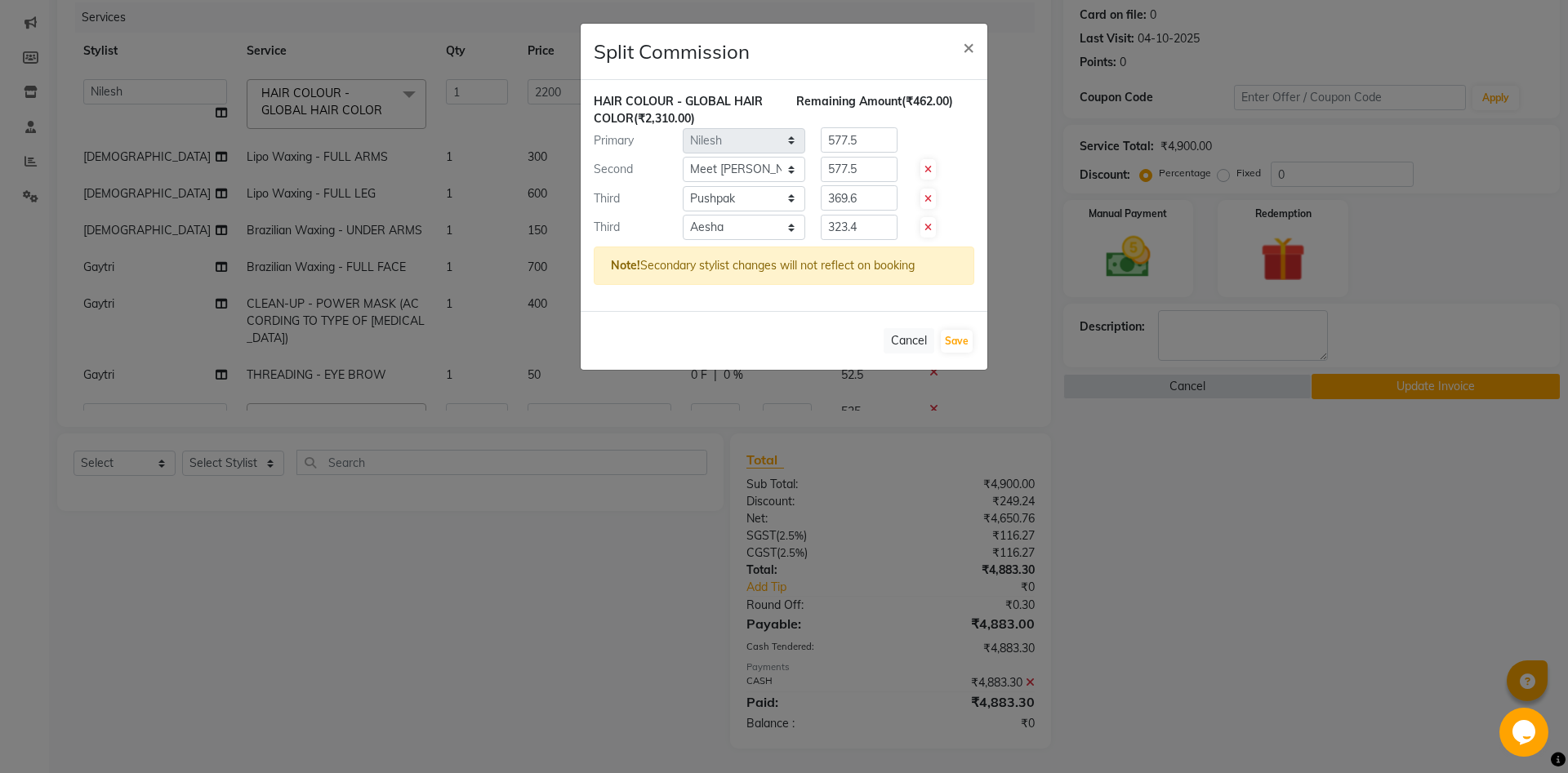
click at [933, 228] on span at bounding box center [928, 227] width 16 height 20
type input "770"
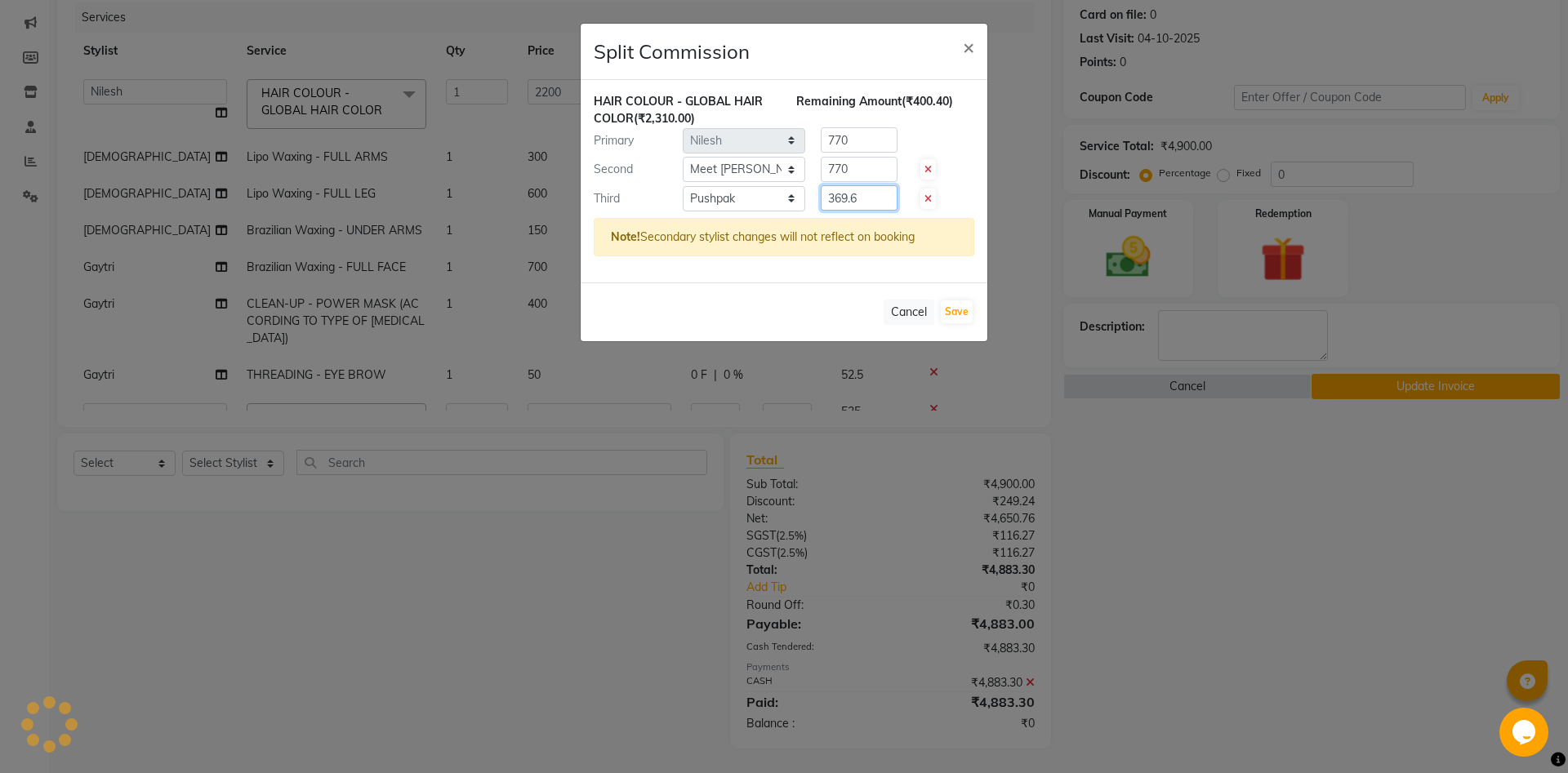
drag, startPoint x: 869, startPoint y: 199, endPoint x: 786, endPoint y: 194, distance: 83.2
click at [821, 194] on input "369.6" at bounding box center [859, 198] width 77 height 25
type input "105"
drag, startPoint x: 861, startPoint y: 163, endPoint x: 722, endPoint y: 167, distance: 139.1
click at [821, 167] on input "770" at bounding box center [859, 169] width 77 height 25
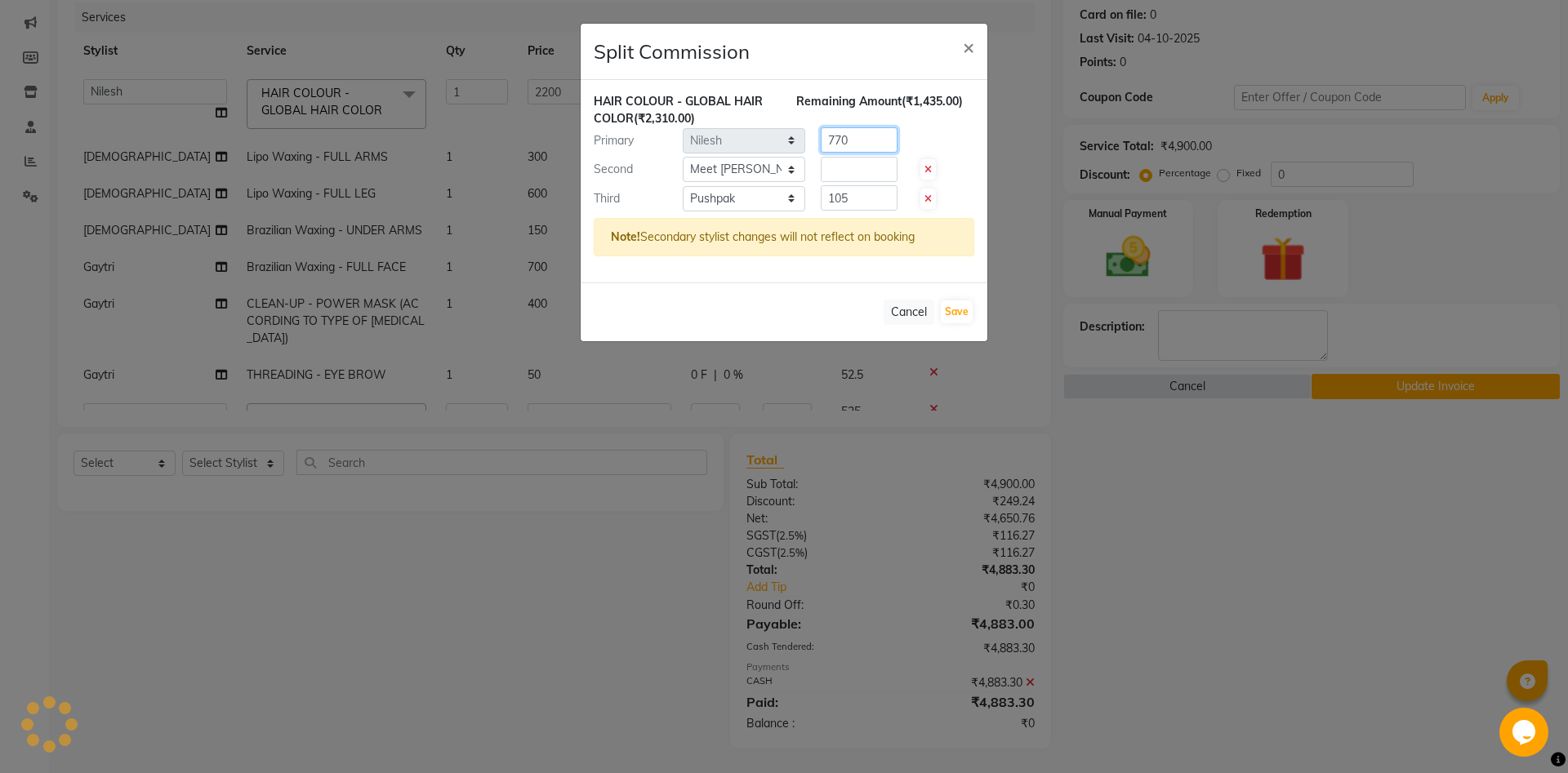
drag, startPoint x: 872, startPoint y: 140, endPoint x: 743, endPoint y: 144, distance: 129.1
click at [821, 144] on input "770" at bounding box center [859, 139] width 77 height 25
type input "1102.5"
click at [835, 175] on input "number" at bounding box center [859, 169] width 77 height 25
type input "1102.5"
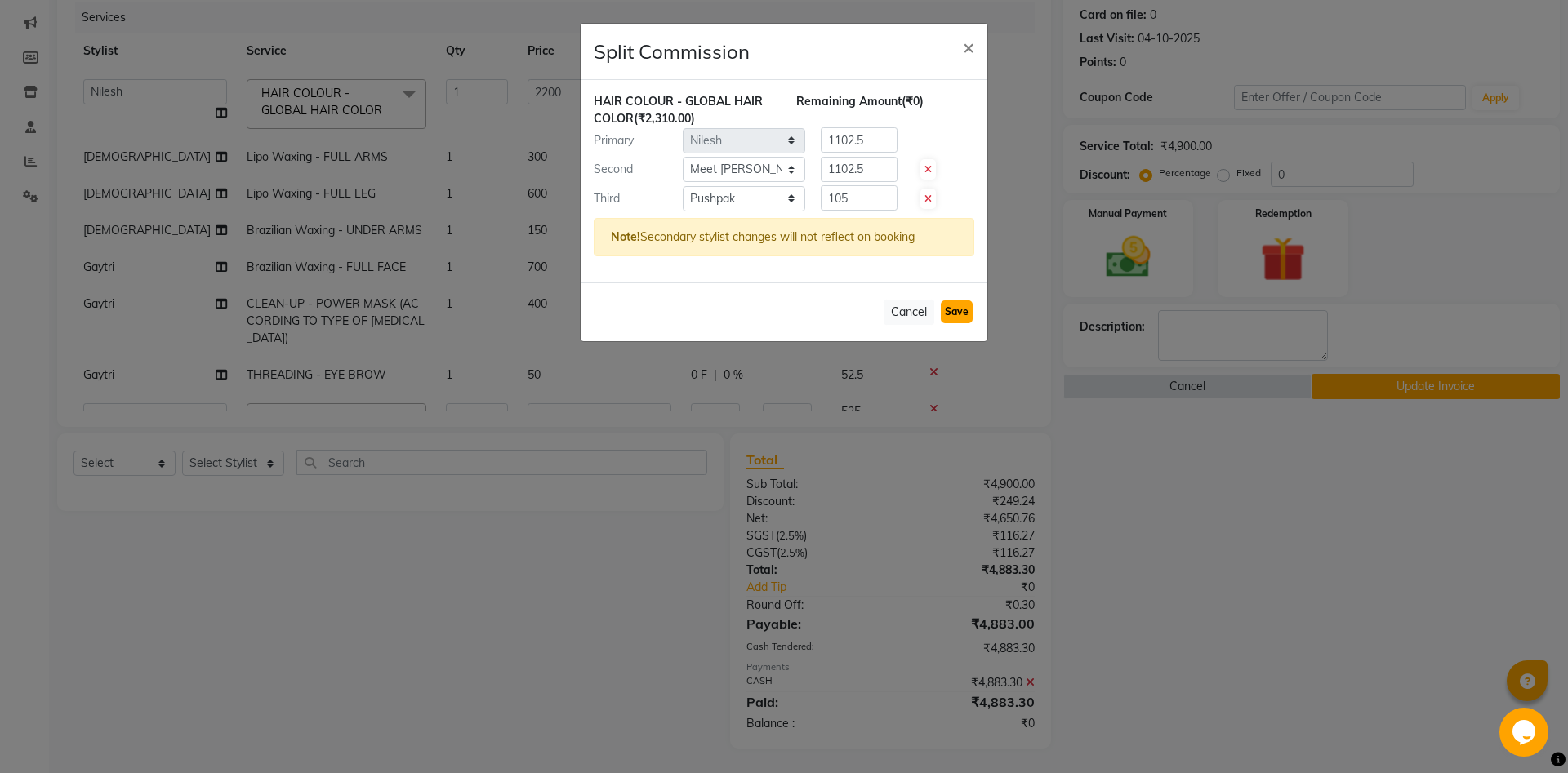
click at [970, 310] on button "Save" at bounding box center [956, 312] width 32 height 23
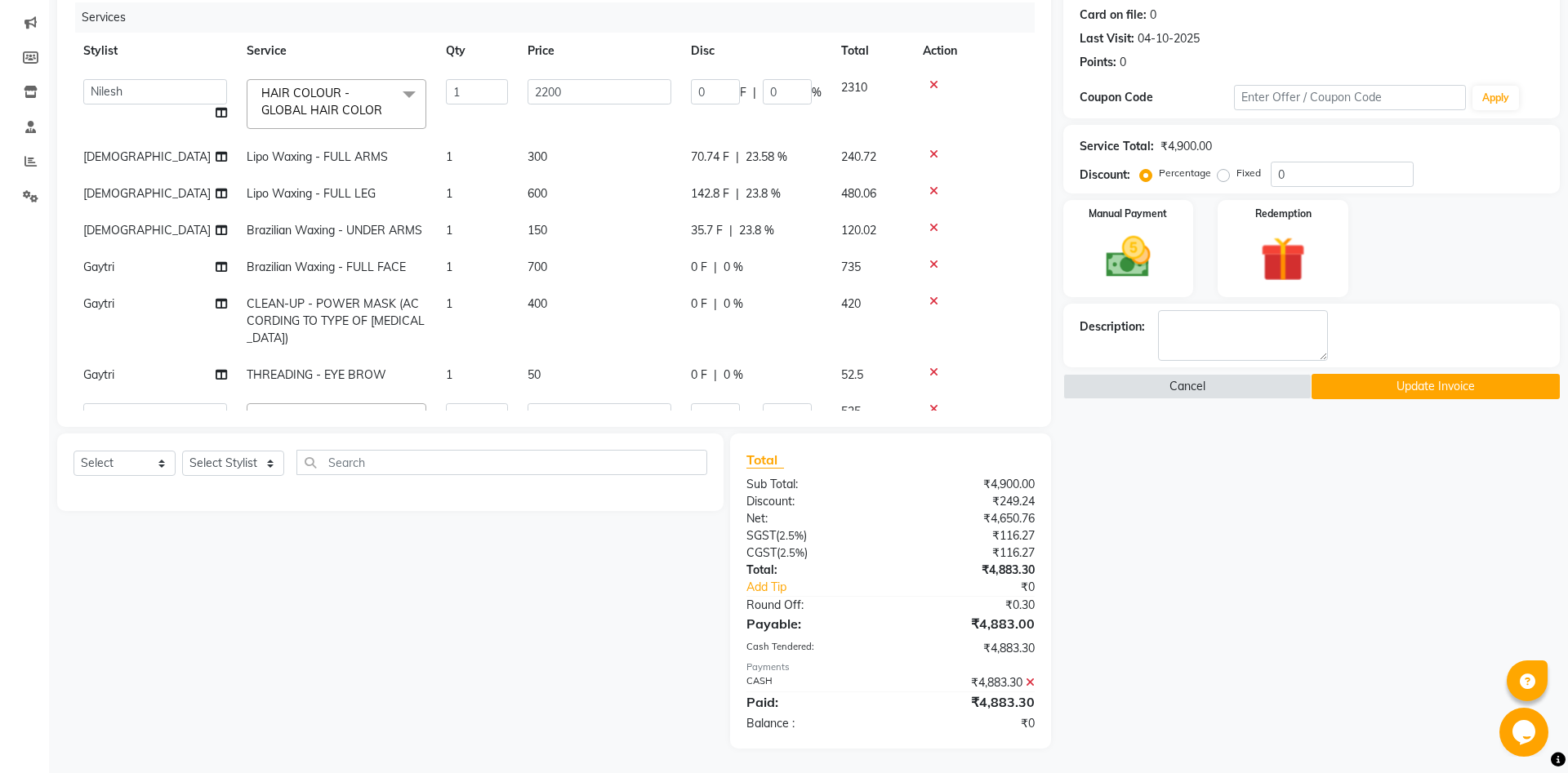
select select "Select"
click at [1469, 385] on button "Update Invoice" at bounding box center [1436, 386] width 248 height 25
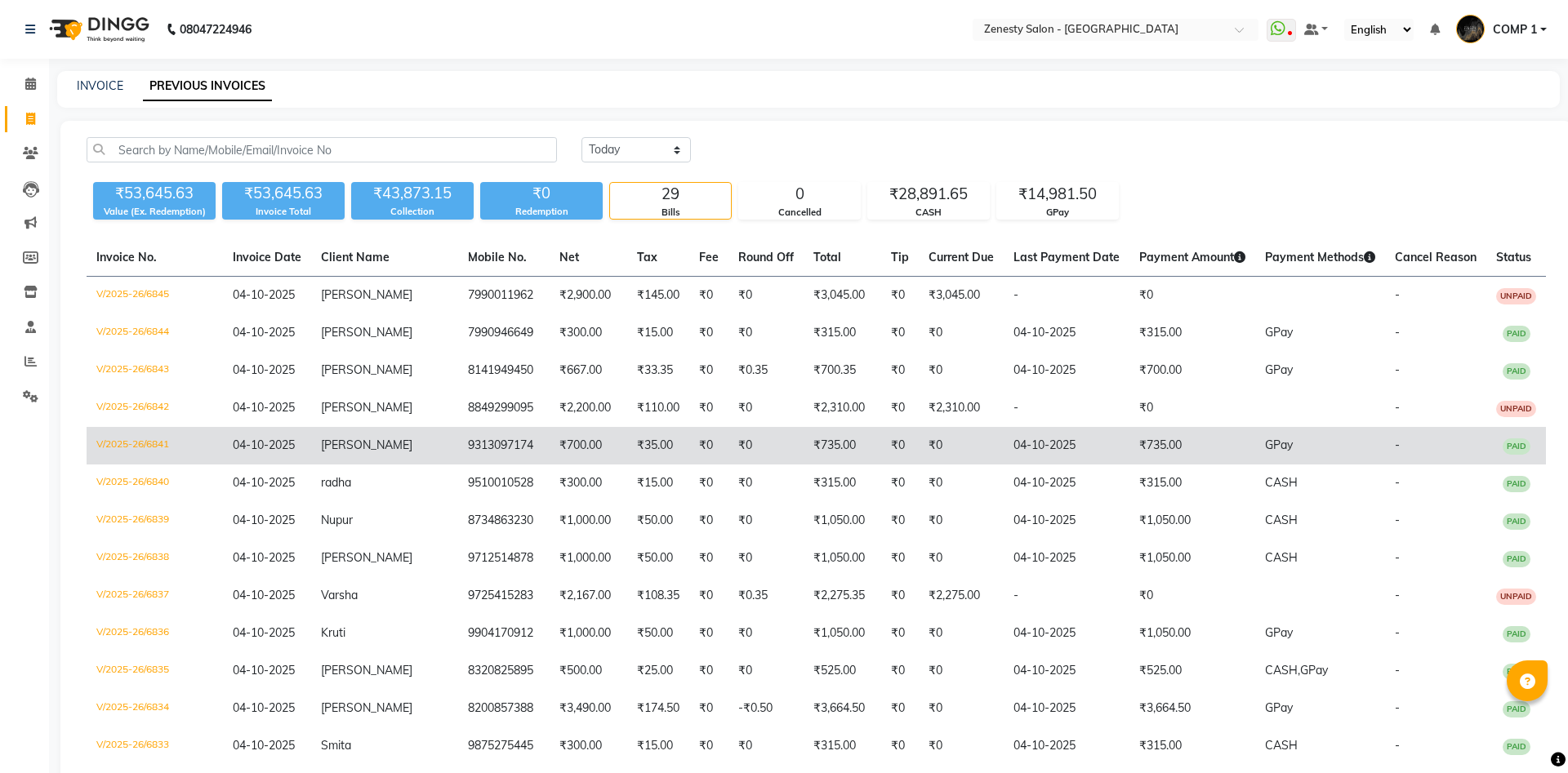
click at [390, 437] on td "[PERSON_NAME]" at bounding box center [384, 445] width 147 height 37
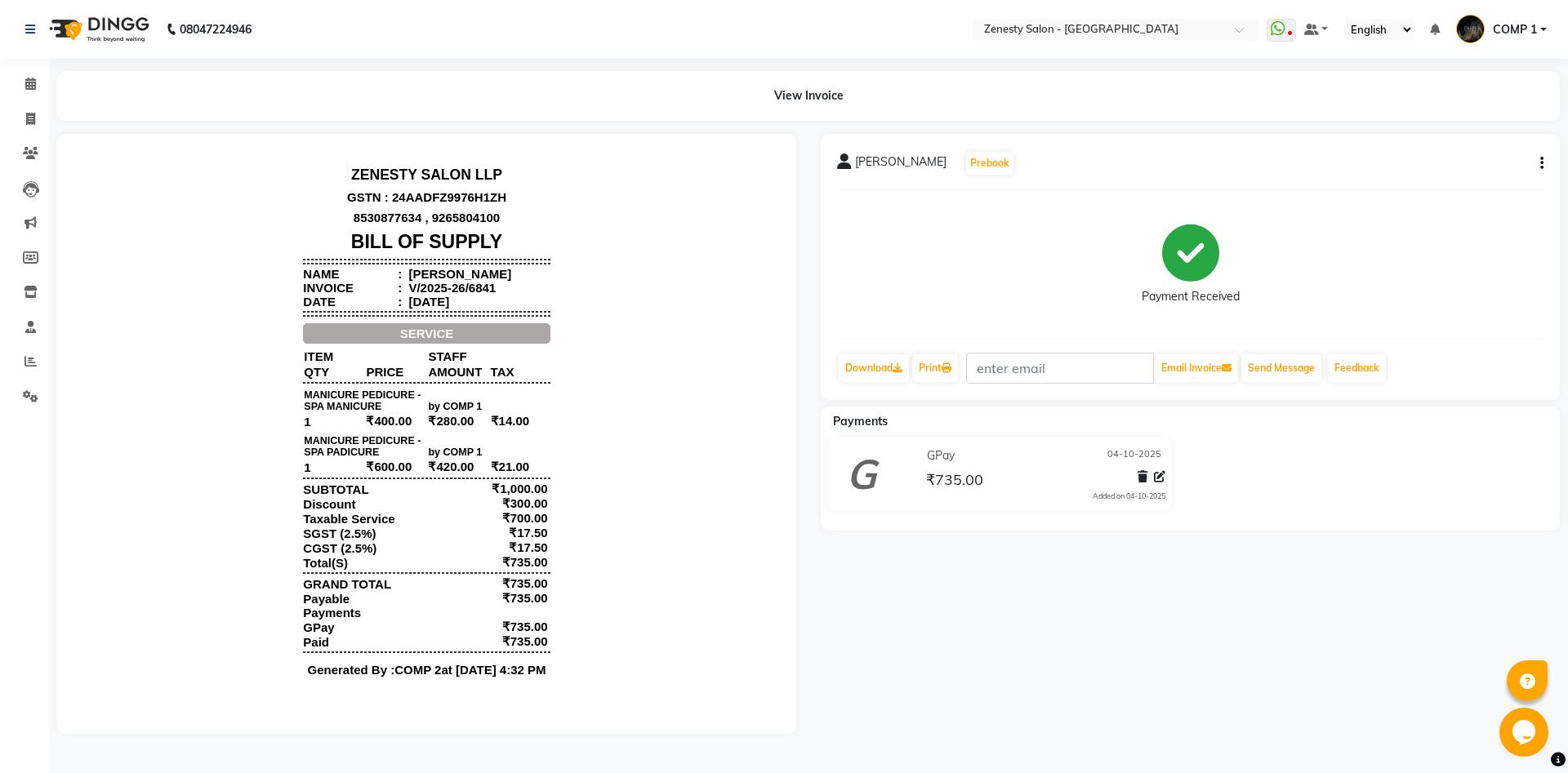
click at [1538, 166] on button "button" at bounding box center [1537, 164] width 10 height 17
click at [1483, 160] on div "Edit Item Staff" at bounding box center [1460, 163] width 112 height 20
select select
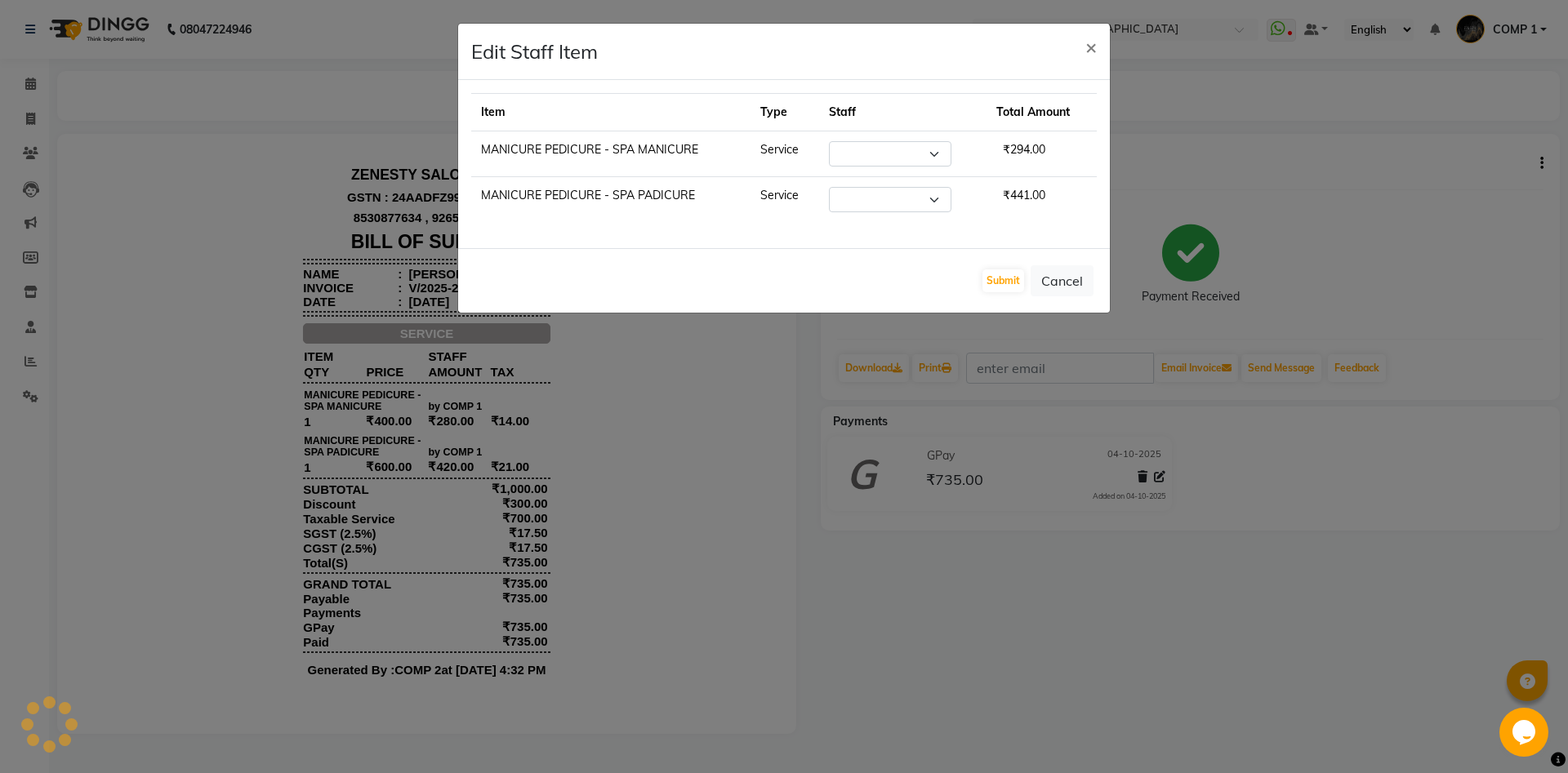
select select "81093"
click at [821, 141] on select "Select Aanand Aarti Aashik Aesha Arsh Khalifa Ayan COMP 1 COMP 2 Darshan Dhara …" at bounding box center [882, 153] width 123 height 25
select select "83361"
click option "Gaytri" at bounding box center [0, 0] width 0 height 0
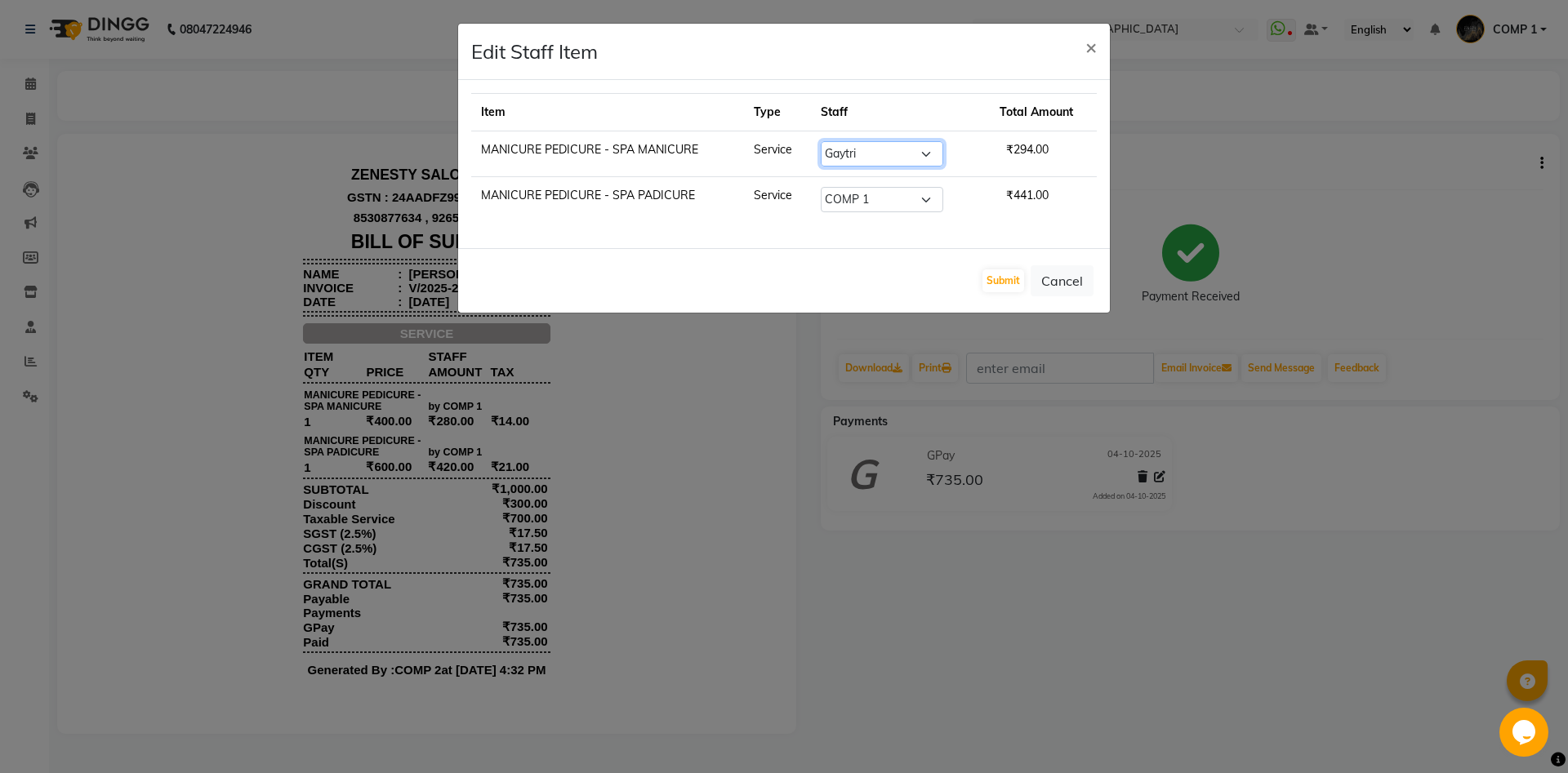
click at [886, 153] on select "Select Aanand Aarti Aashik Aesha Arsh Khalifa Ayan COMP 1 COMP 2 Darshan Dhara …" at bounding box center [882, 153] width 123 height 25
click at [821, 187] on select "Select Aanand Aarti Aashik Aesha Arsh Khalifa Ayan COMP 1 COMP 2 Darshan Dhara …" at bounding box center [882, 200] width 123 height 25
select select "83361"
click option "Gaytri" at bounding box center [0, 0] width 0 height 0
click at [870, 193] on select "Select Aanand Aarti Aashik Aesha Arsh Khalifa Ayan COMP 1 COMP 2 Darshan Dhara …" at bounding box center [882, 200] width 123 height 25
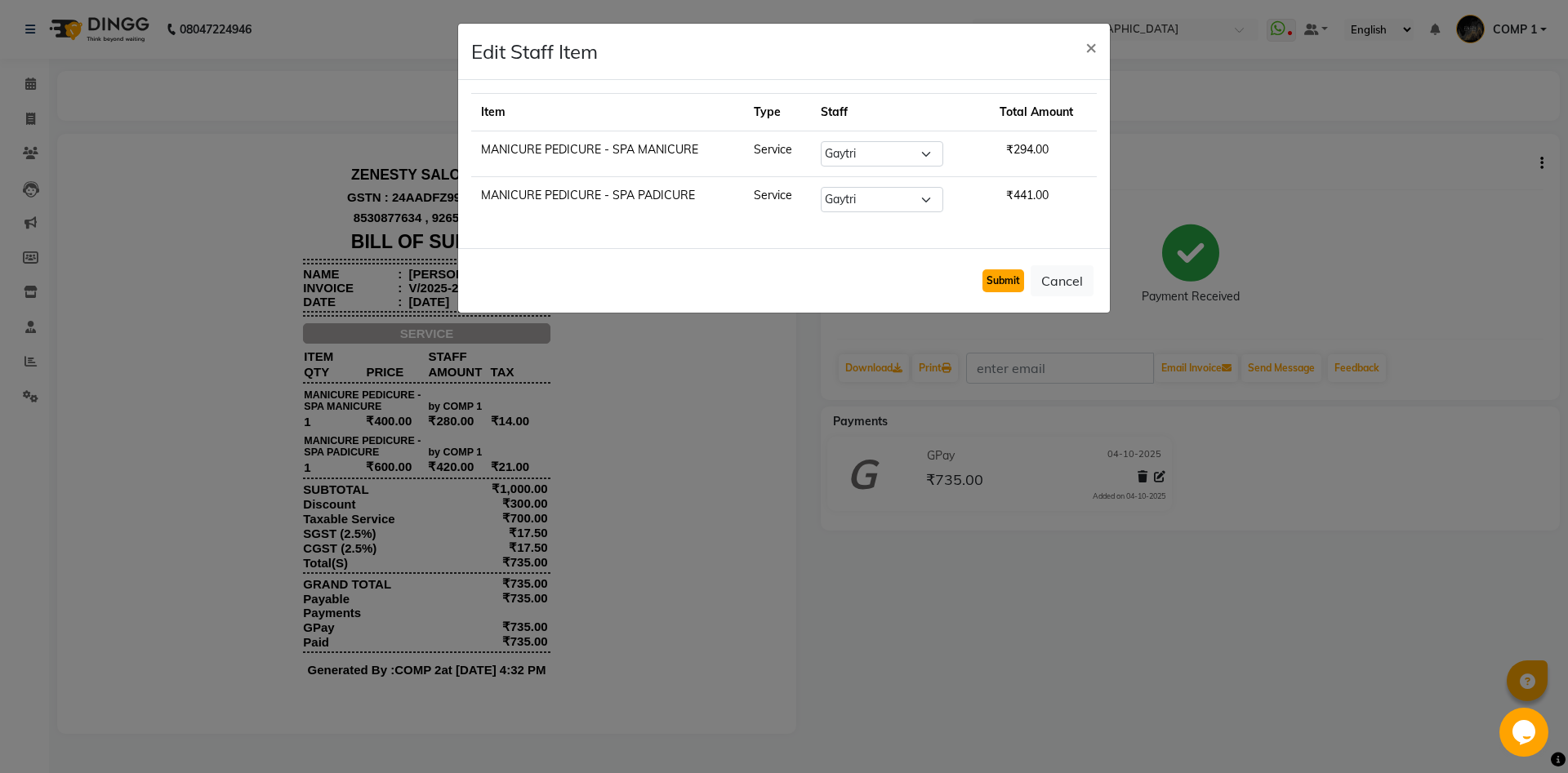
click at [1006, 278] on button "Submit" at bounding box center [1003, 281] width 42 height 23
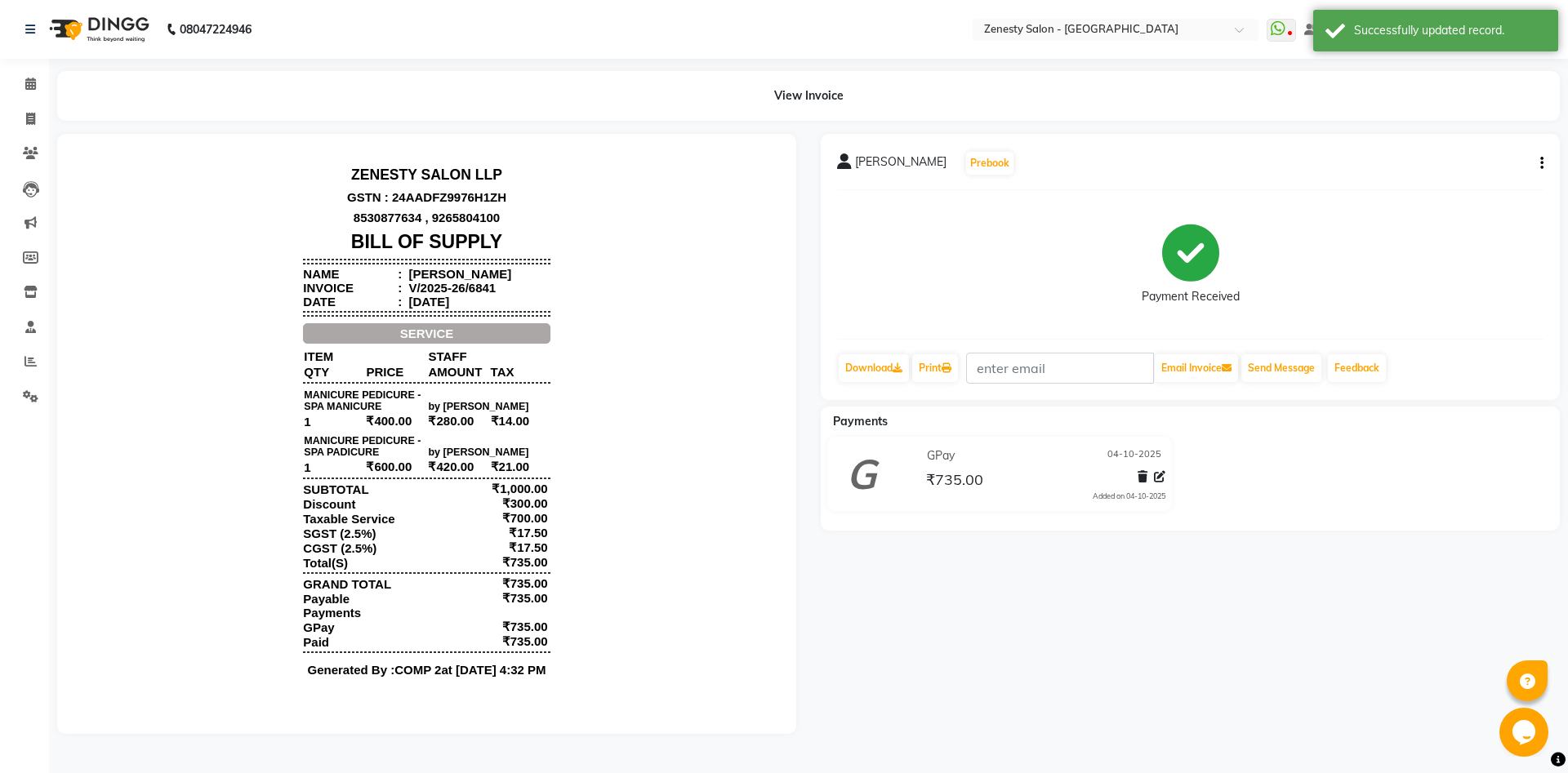
click at [1536, 167] on button "button" at bounding box center [1537, 164] width 10 height 17
click at [1463, 140] on div "Split Service Amount" at bounding box center [1460, 143] width 112 height 20
select select "83361"
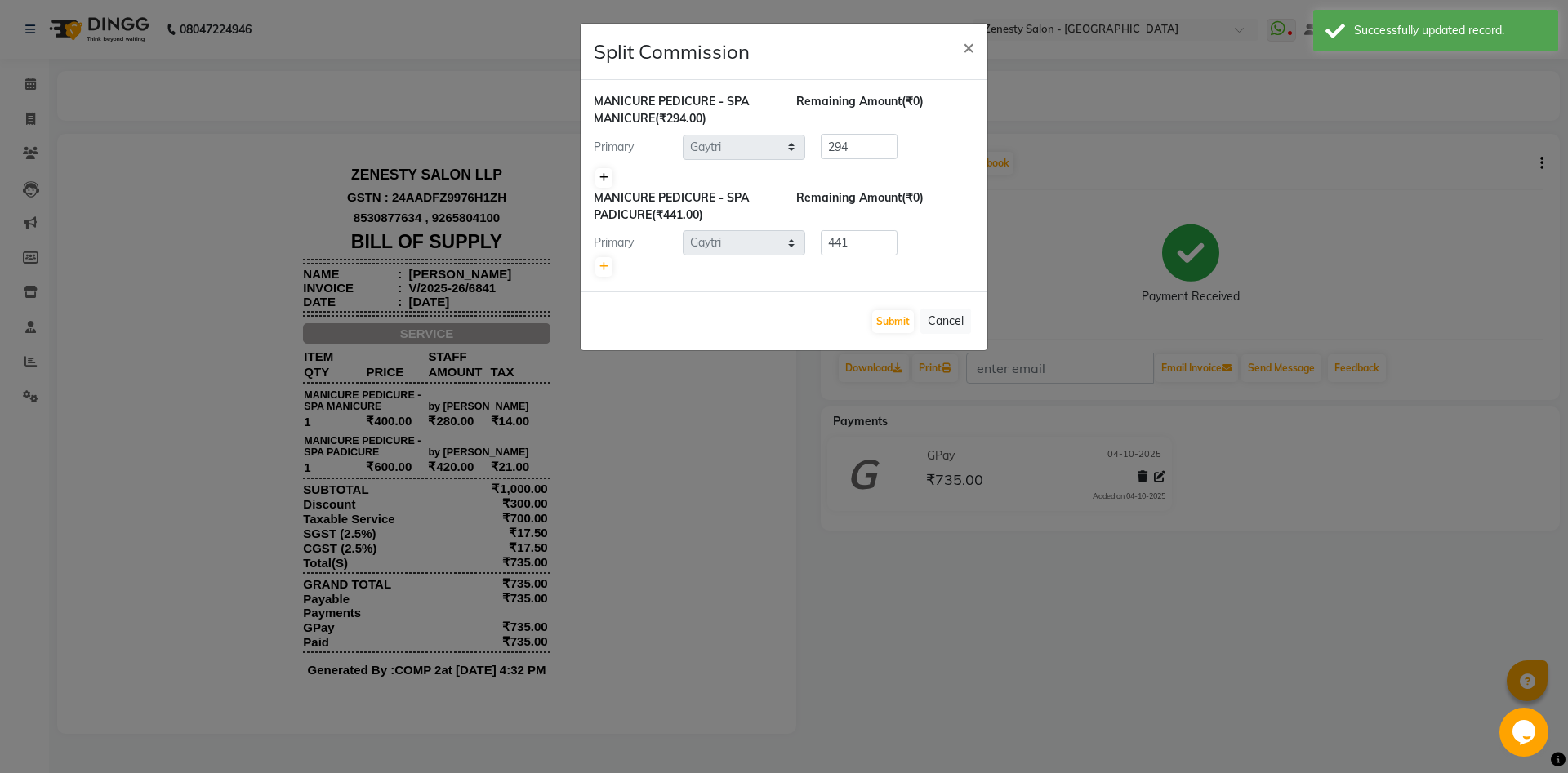
click at [600, 170] on link at bounding box center [604, 178] width 17 height 19
type input "147"
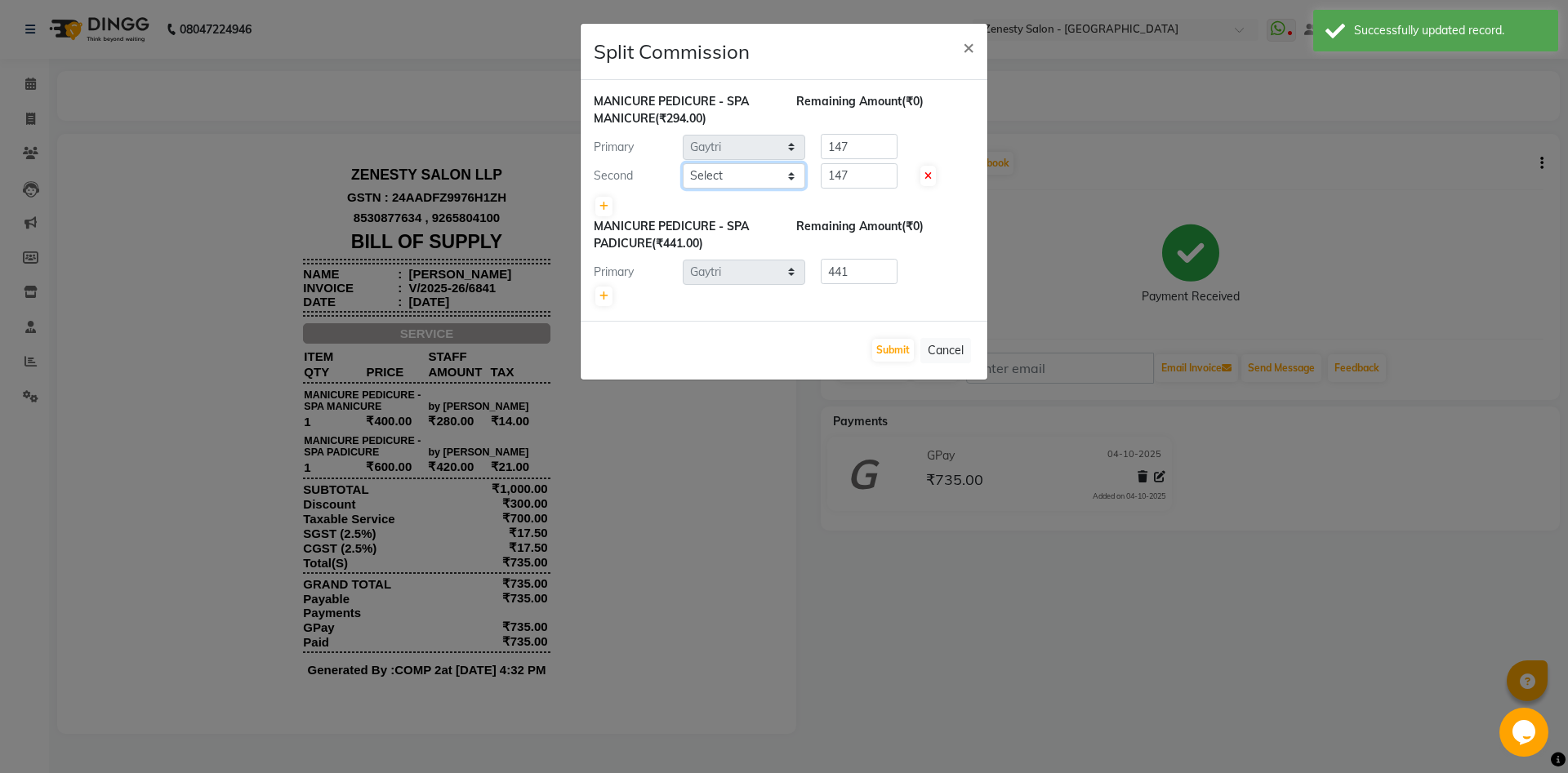
click at [682, 163] on select "Select [PERSON_NAME] [PERSON_NAME] [PERSON_NAME] Khalifa [PERSON_NAME] COMP 1 C…" at bounding box center [743, 175] width 123 height 25
select select "39498"
click option "[DEMOGRAPHIC_DATA]" at bounding box center [0, 0] width 0 height 0
click at [726, 172] on select "Select [PERSON_NAME] [PERSON_NAME] [PERSON_NAME] Khalifa [PERSON_NAME] COMP 1 C…" at bounding box center [743, 175] width 123 height 25
drag, startPoint x: 604, startPoint y: 298, endPoint x: 716, endPoint y: 297, distance: 112.0
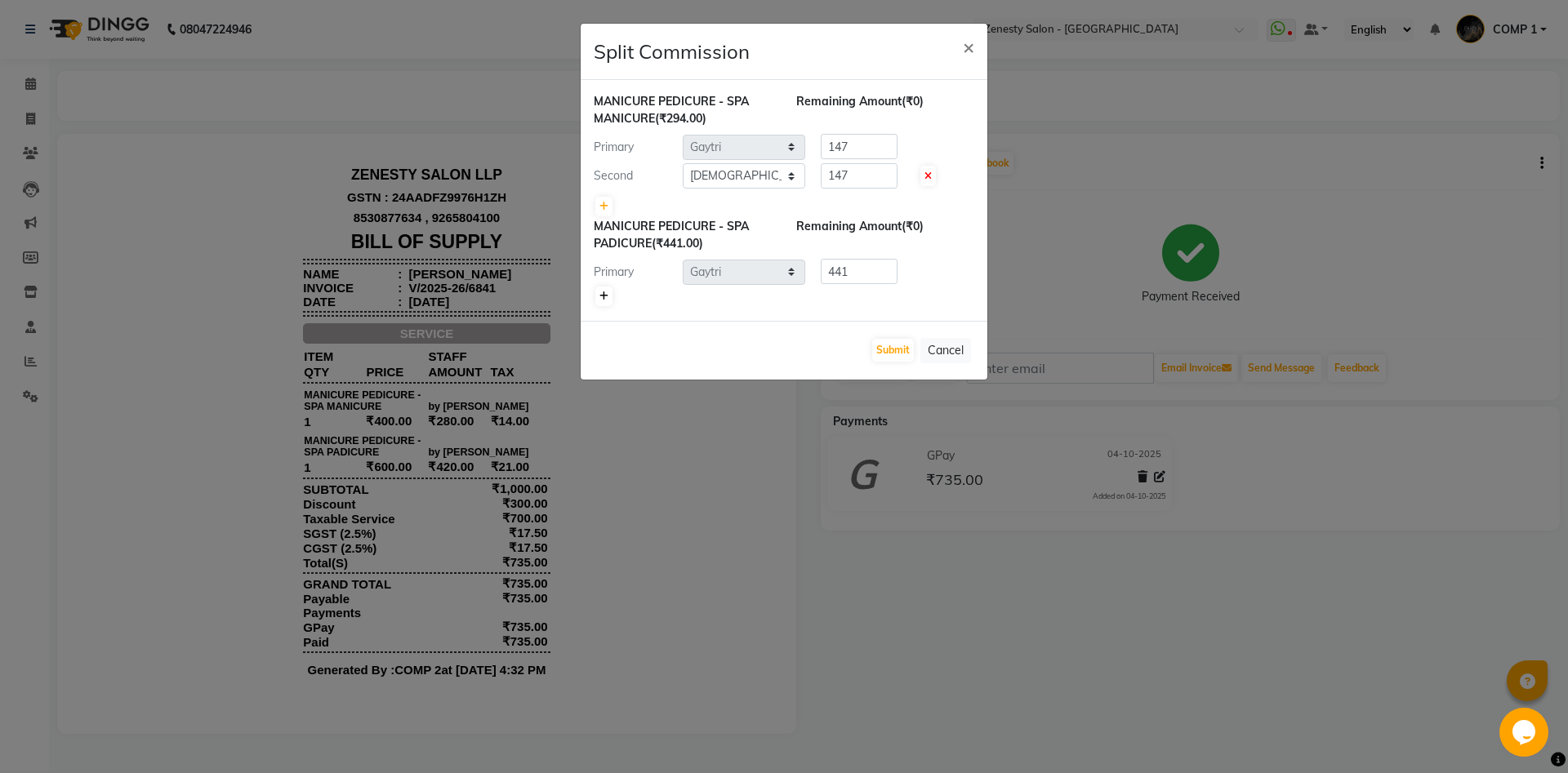
click at [615, 298] on div at bounding box center [784, 296] width 381 height 23
click at [601, 293] on icon at bounding box center [604, 295] width 9 height 10
type input "220.5"
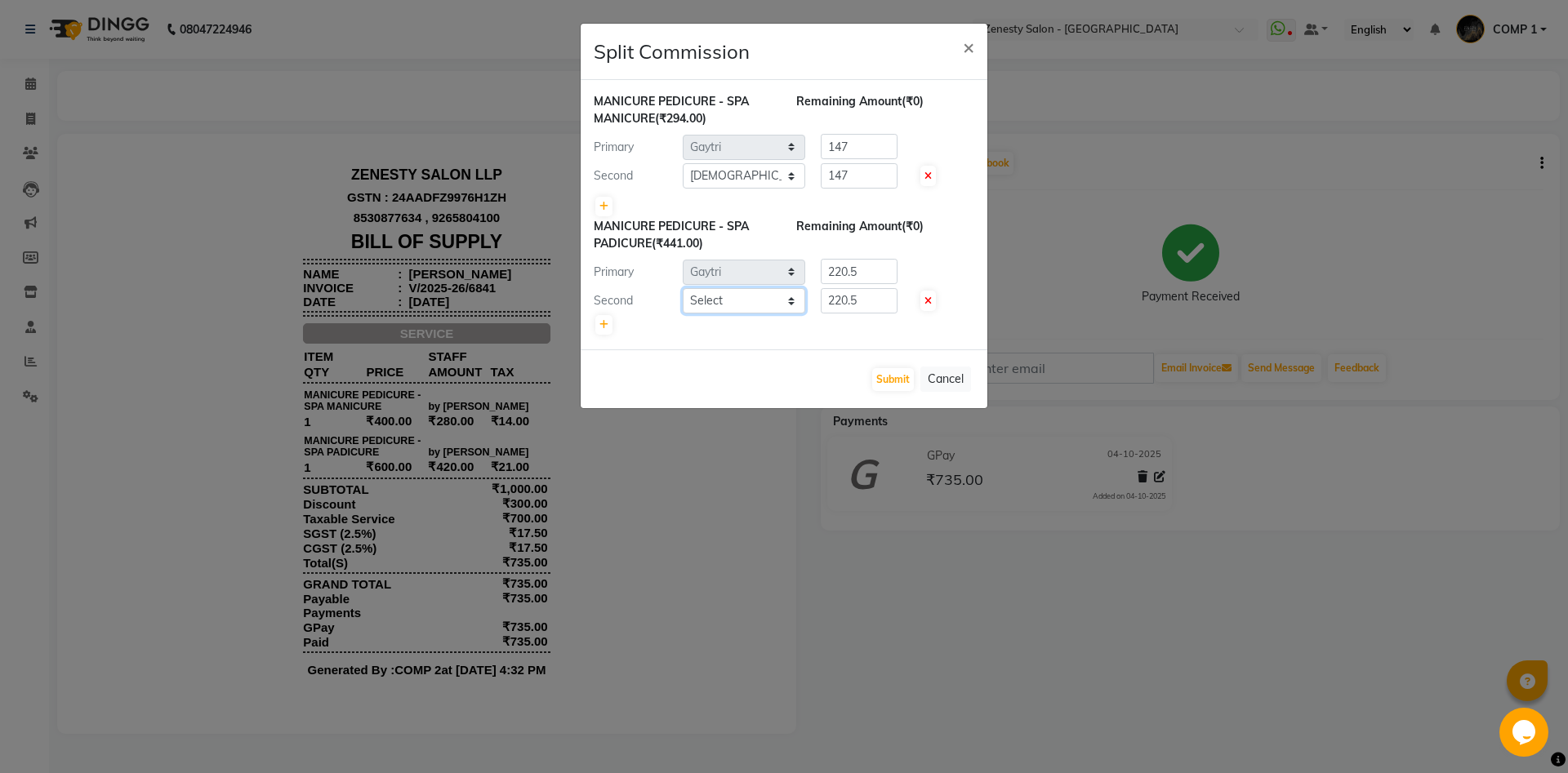
click at [682, 288] on select "Select [PERSON_NAME] [PERSON_NAME] [PERSON_NAME] Khalifa [PERSON_NAME] COMP 1 C…" at bounding box center [743, 301] width 123 height 25
select select "39498"
click option "[DEMOGRAPHIC_DATA]" at bounding box center [0, 0] width 0 height 0
click at [747, 302] on select "Select [PERSON_NAME] [PERSON_NAME] [PERSON_NAME] Khalifa [PERSON_NAME] COMP 1 C…" at bounding box center [743, 301] width 123 height 25
click at [894, 374] on button "Submit" at bounding box center [893, 380] width 42 height 23
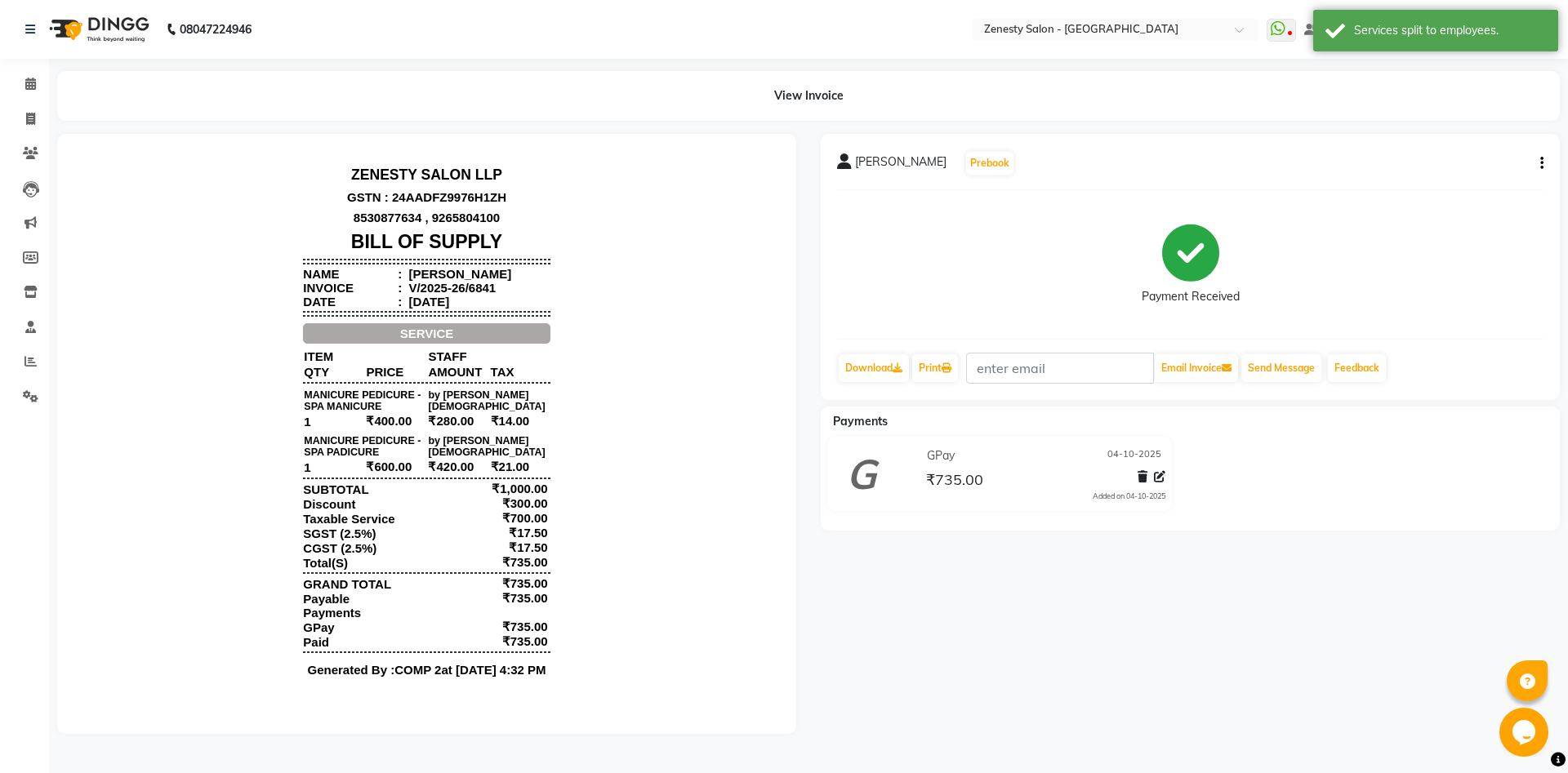
click at [1537, 166] on button "button" at bounding box center [1537, 164] width 10 height 17
click at [1454, 186] on div "Edit Invoice" at bounding box center [1460, 184] width 112 height 20
select select "service"
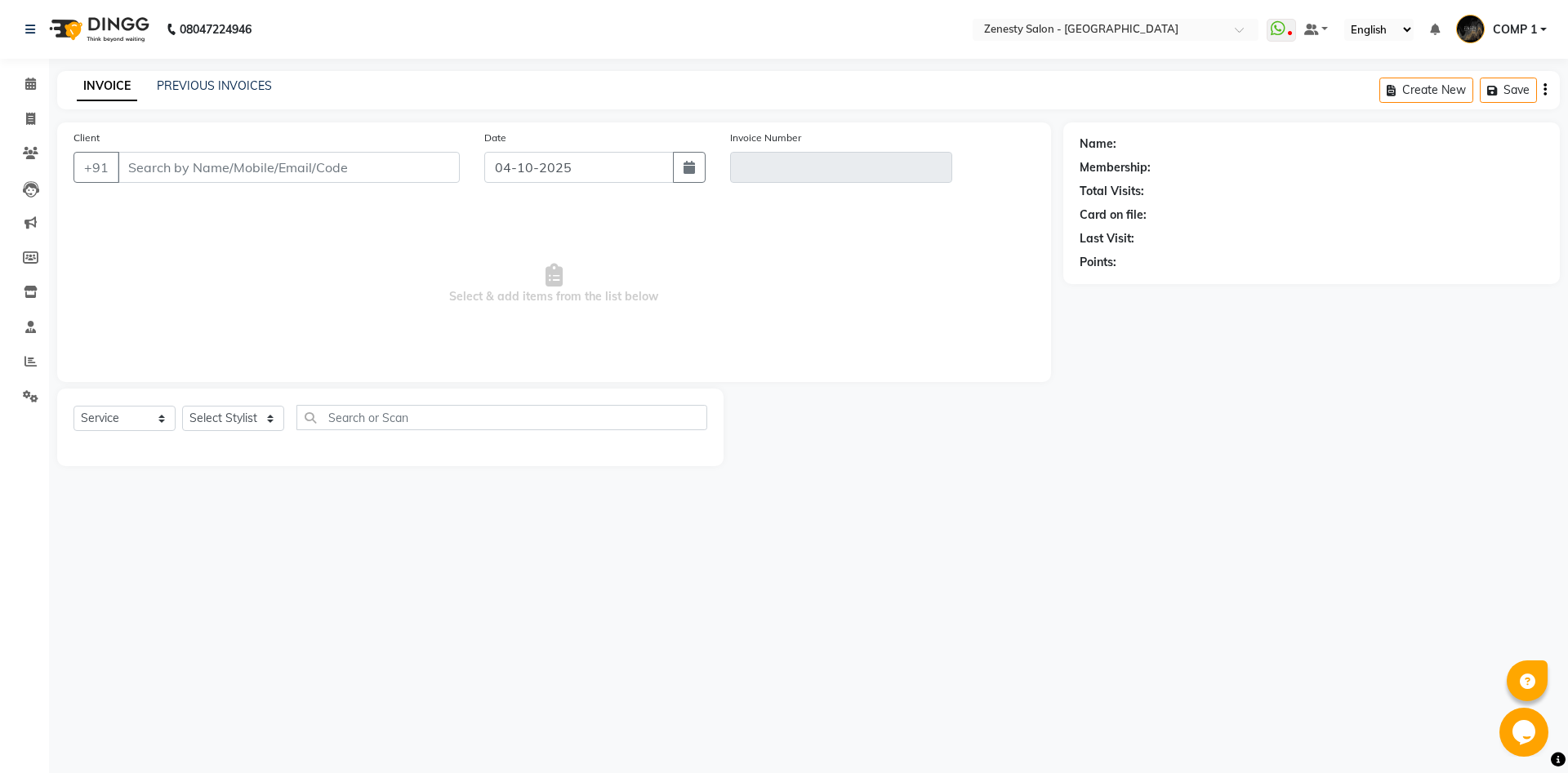
type input "9313097174"
type input "V/2025-26/6841"
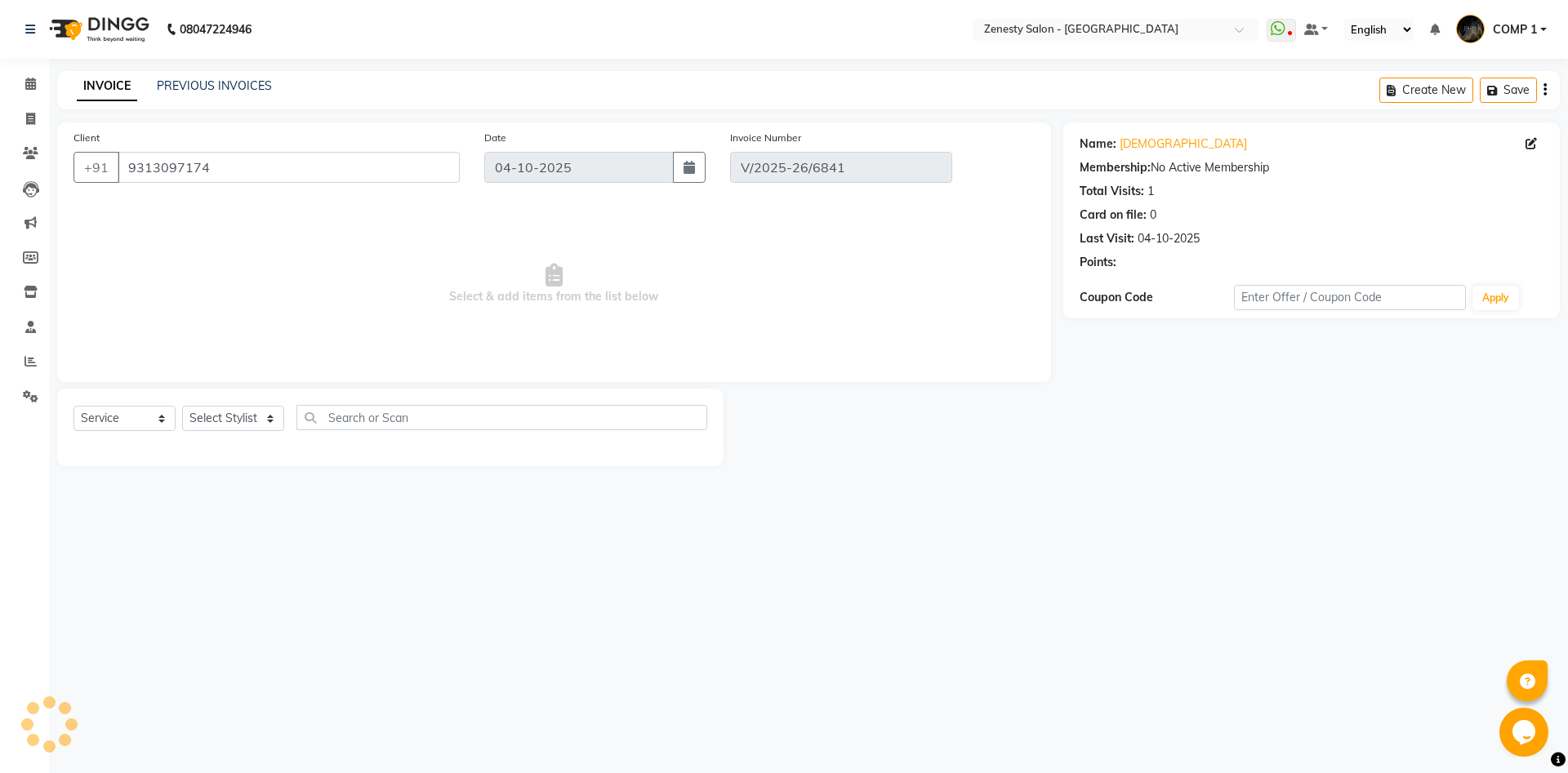
select select "select"
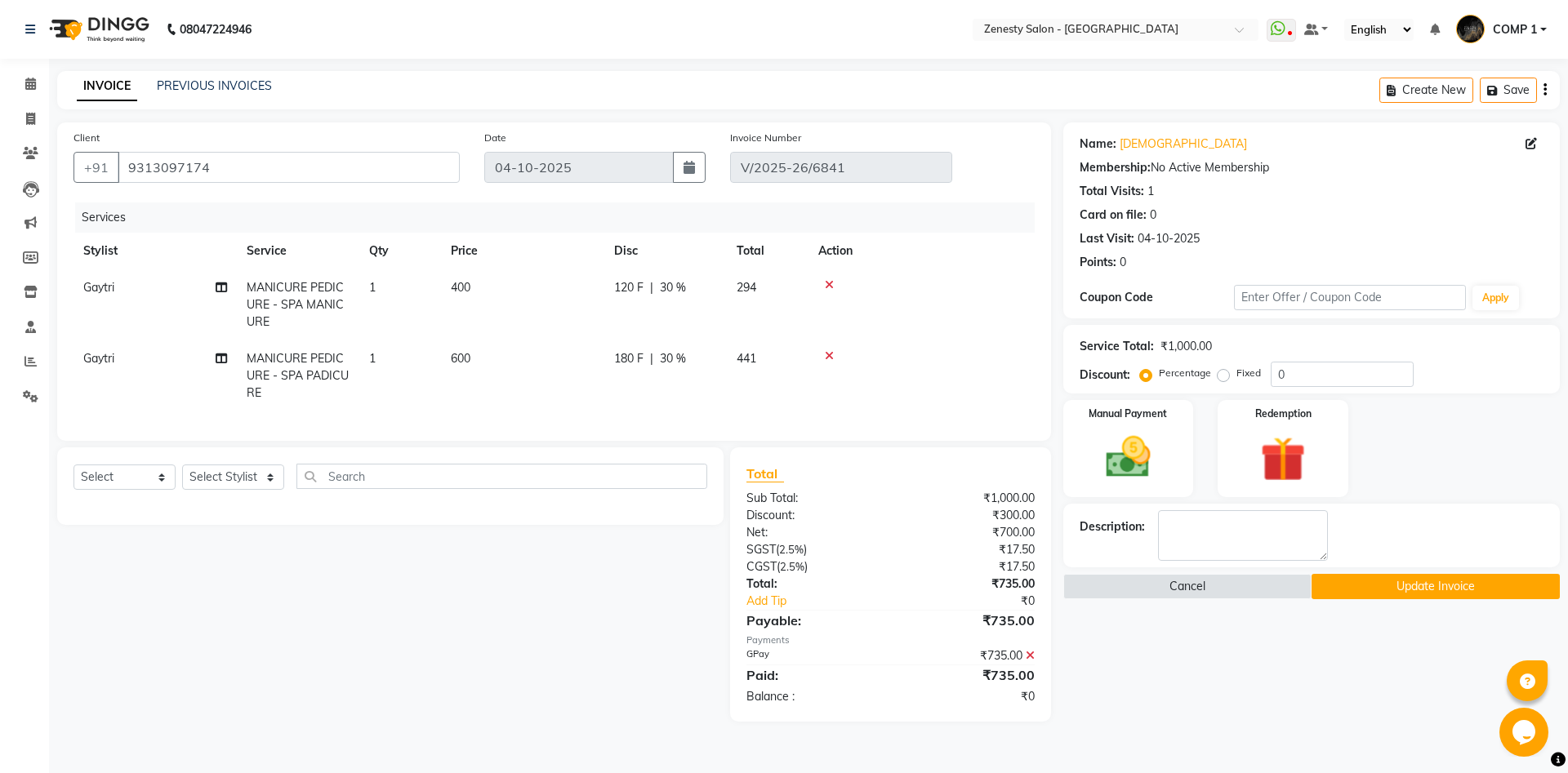
click at [1428, 578] on button "Update Invoice" at bounding box center [1436, 587] width 248 height 25
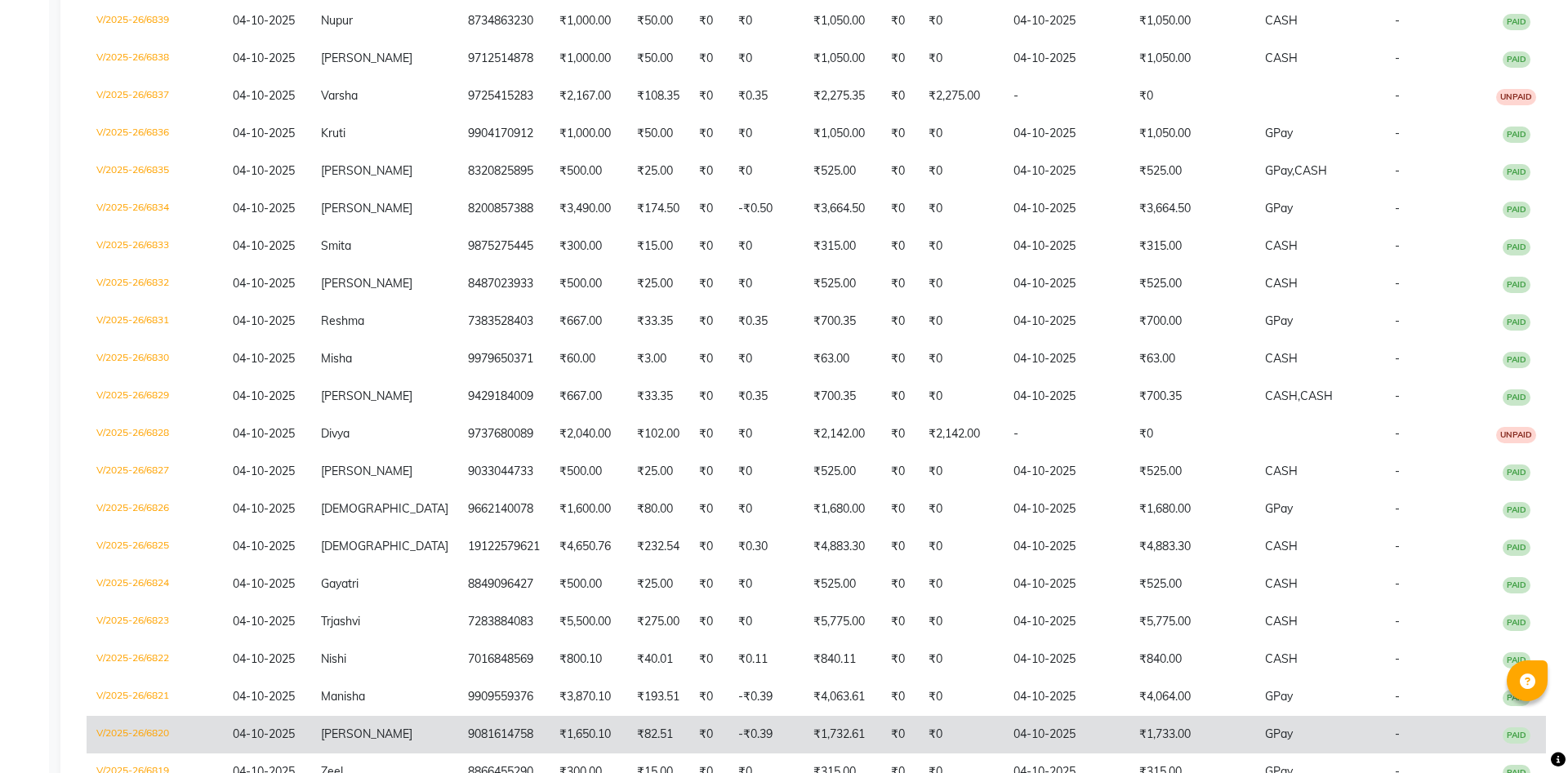
scroll to position [681, 0]
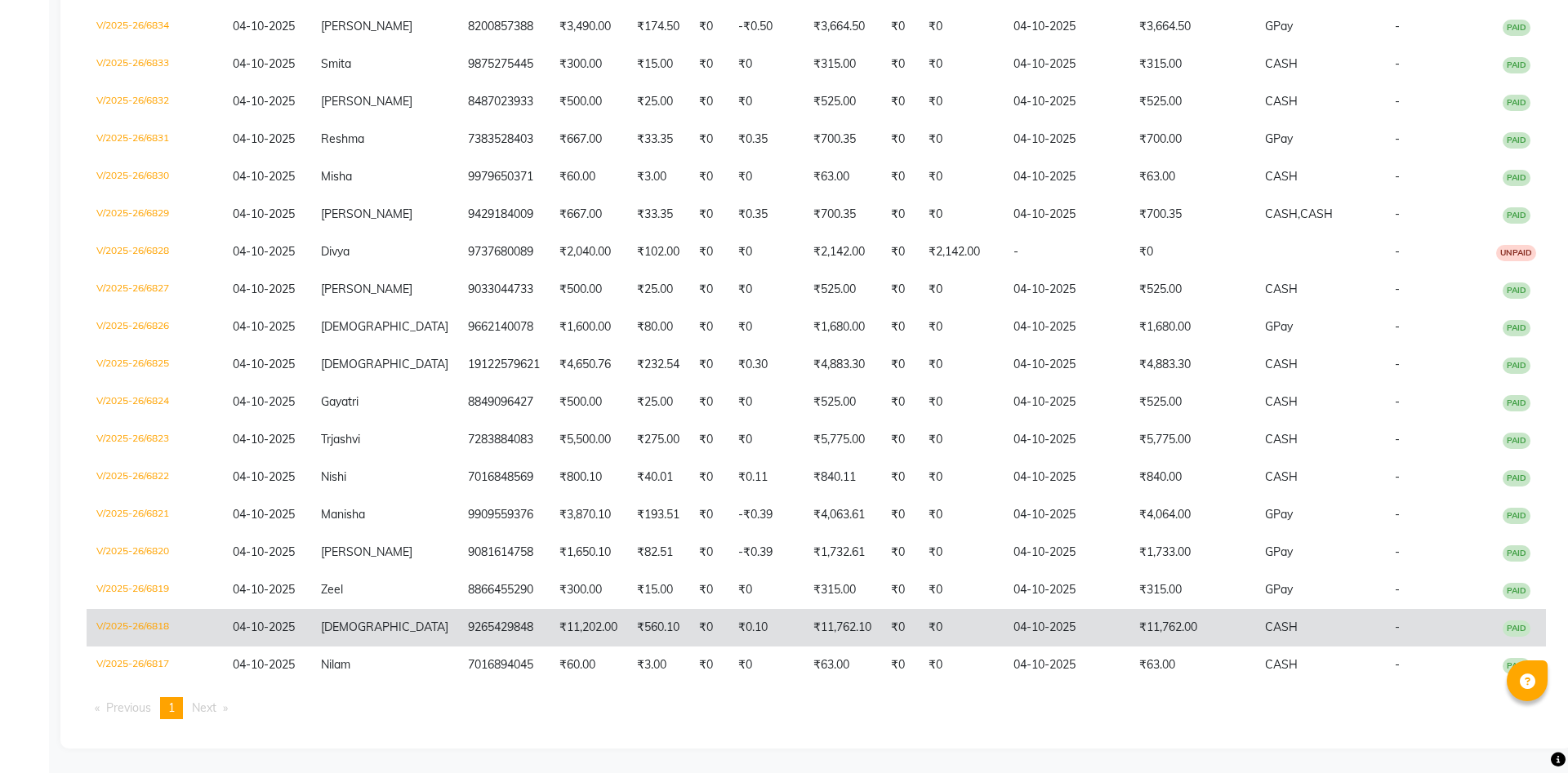
click at [364, 629] on span "[DEMOGRAPHIC_DATA]" at bounding box center [384, 627] width 127 height 15
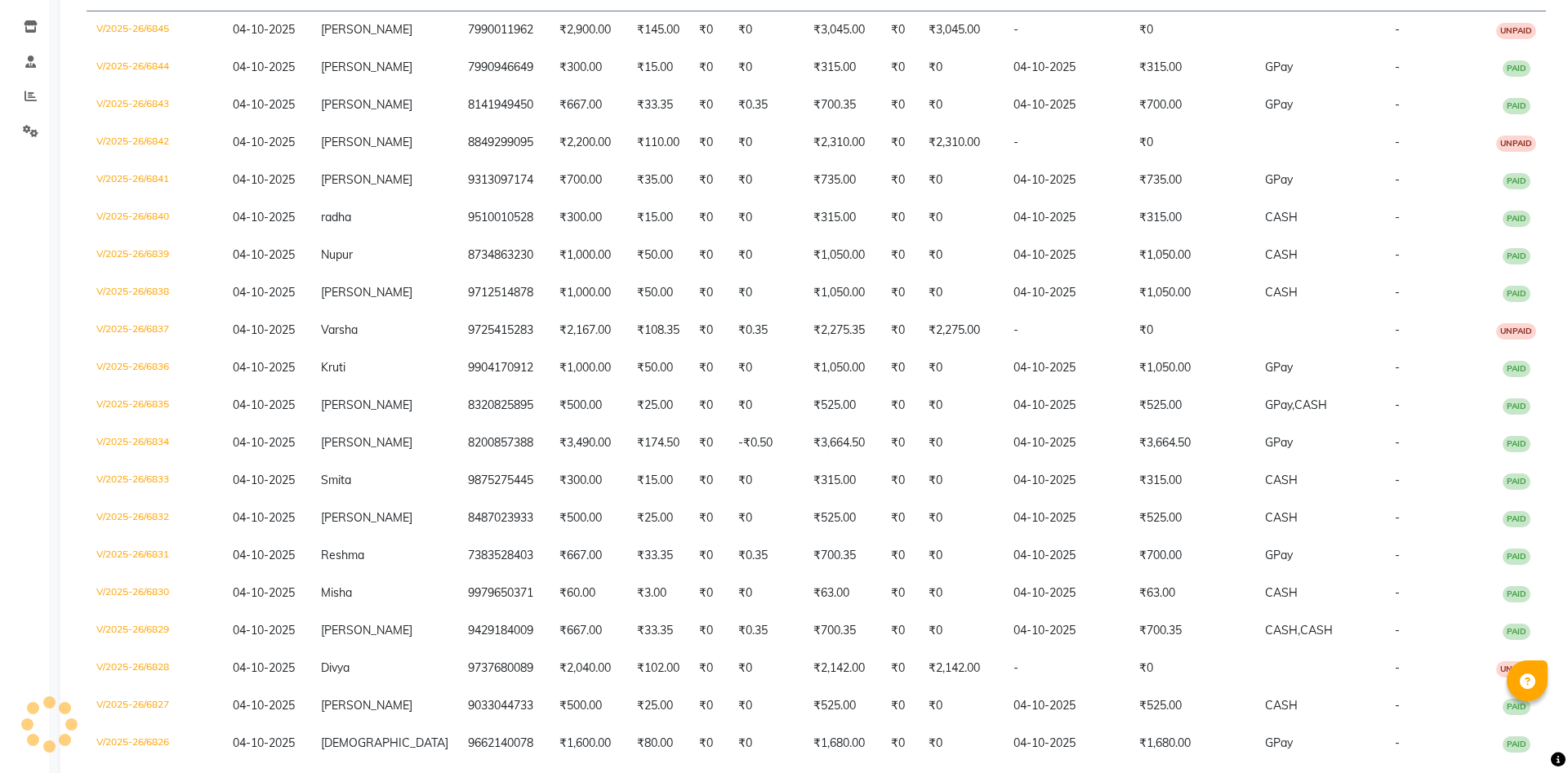
scroll to position [0, 0]
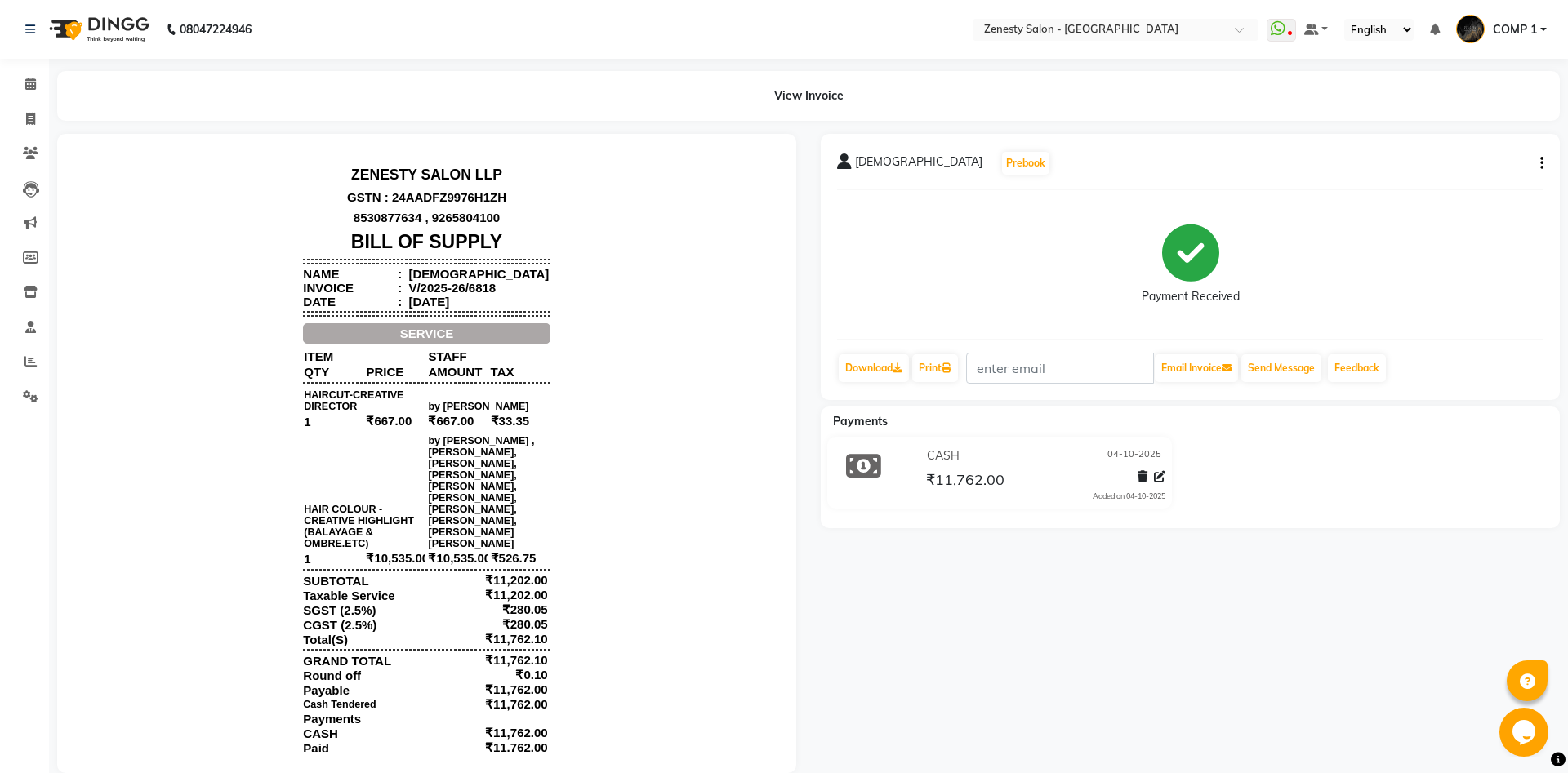
click at [1541, 163] on icon "button" at bounding box center [1542, 163] width 3 height 1
click at [1465, 188] on div "Edit Invoice" at bounding box center [1460, 184] width 112 height 20
select select "service"
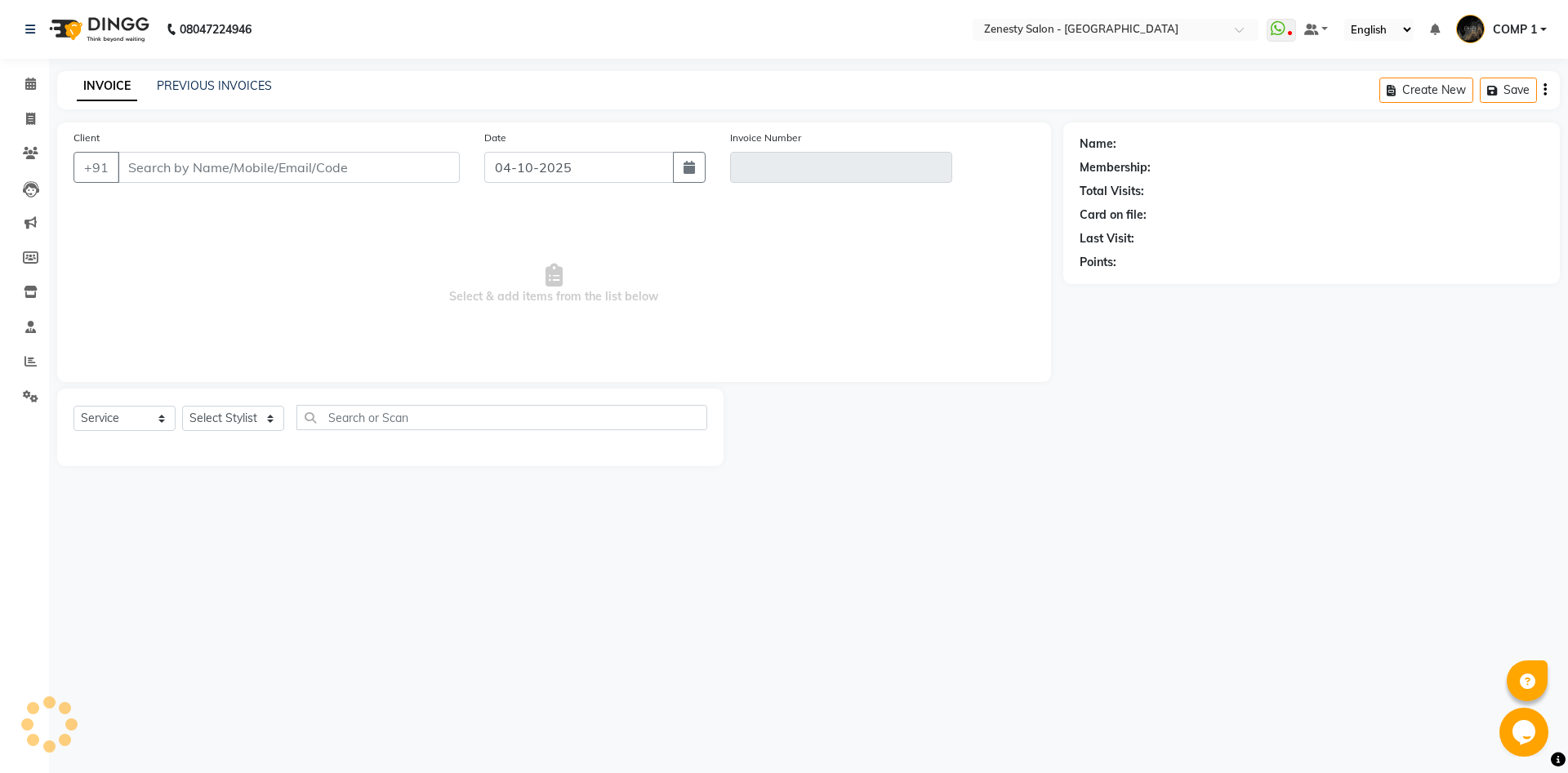
type input "9265429848"
type input "V/2025-26/6818"
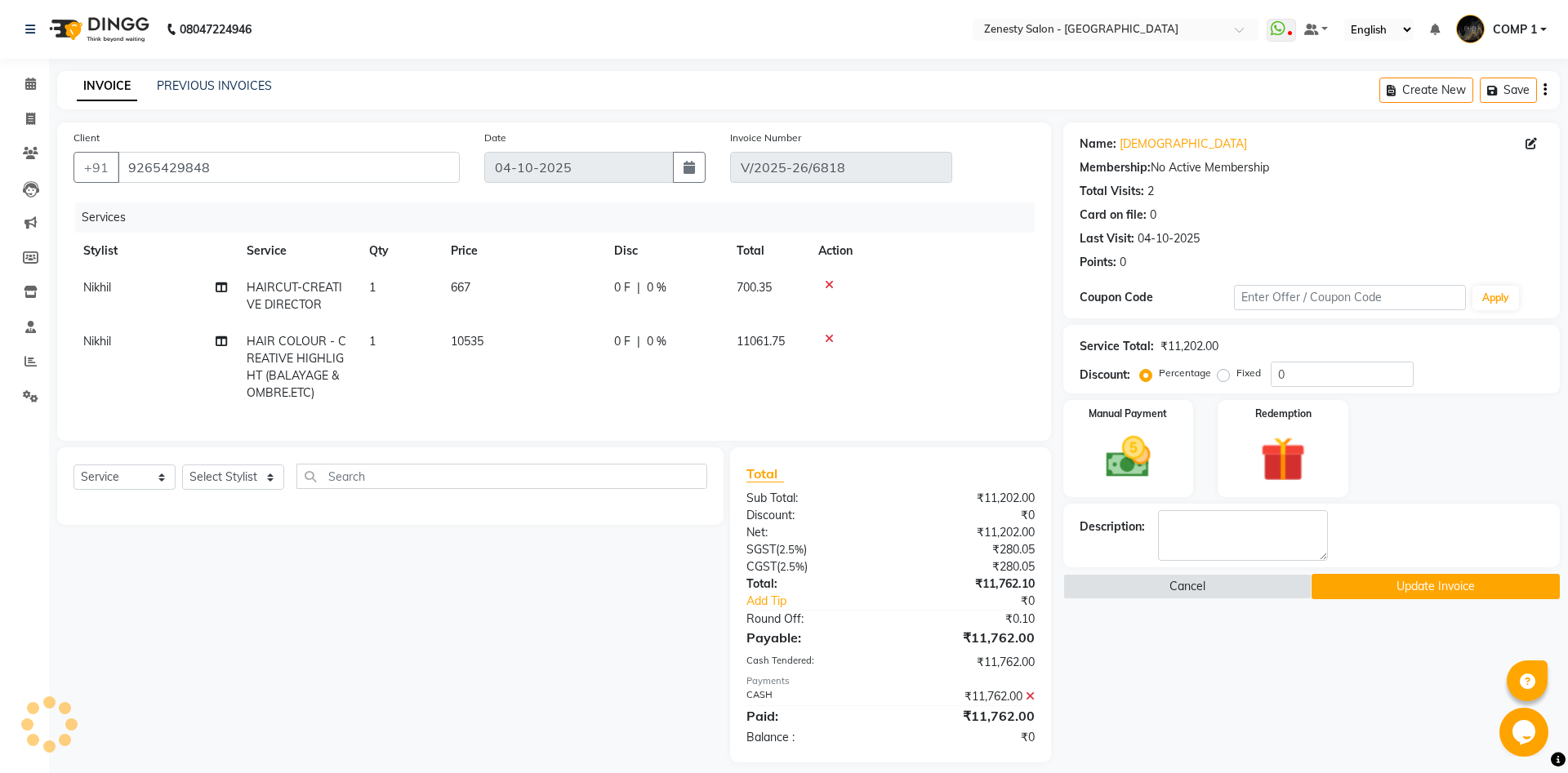
select select "select"
click at [221, 288] on icon at bounding box center [221, 287] width 11 height 11
select select "39505"
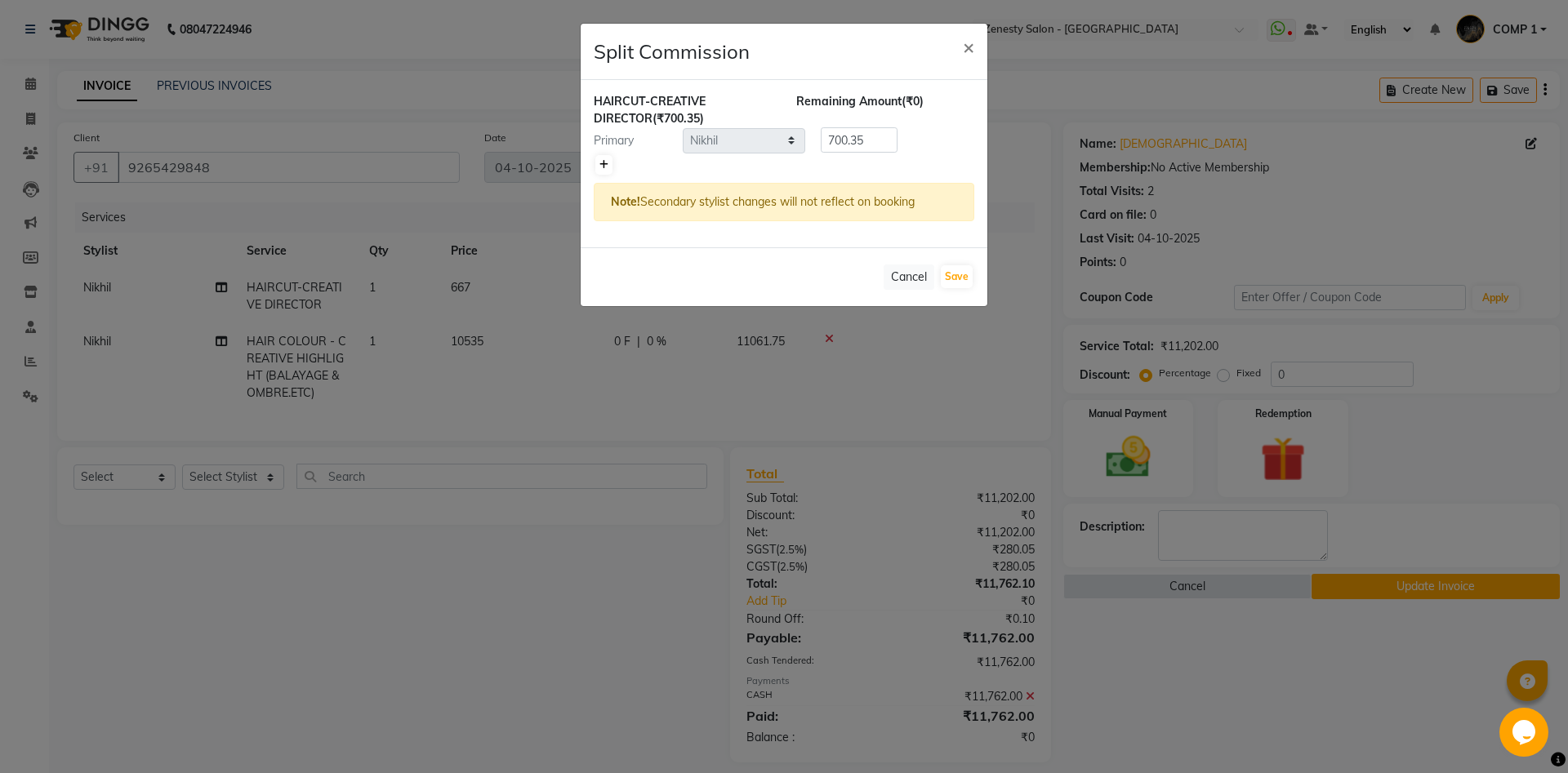
click at [601, 161] on icon at bounding box center [604, 165] width 9 height 10
type input "350.18"
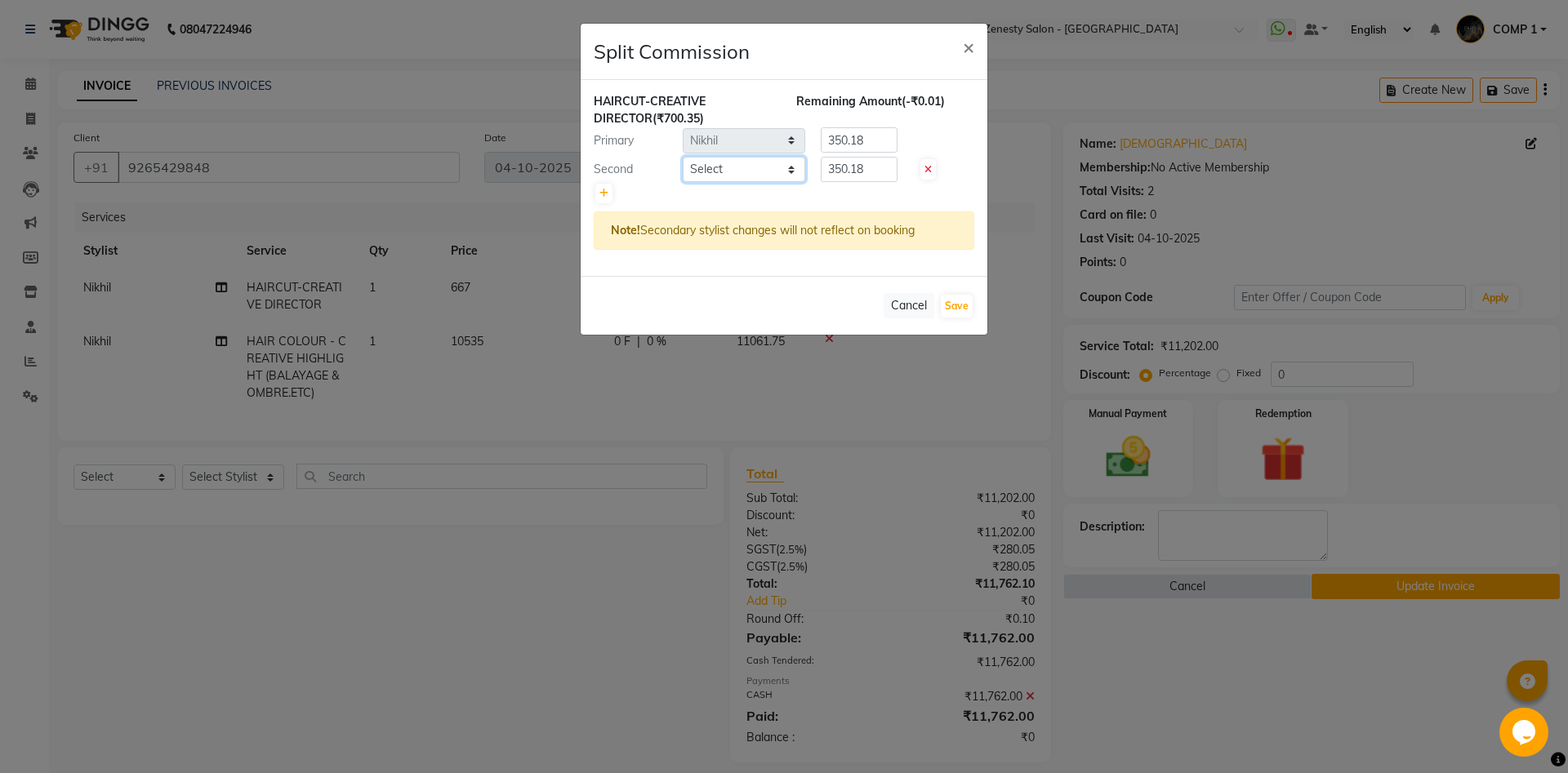
click at [682, 157] on select "Select [PERSON_NAME] [PERSON_NAME] [PERSON_NAME] Khalifa [PERSON_NAME] COMP 1 C…" at bounding box center [743, 169] width 123 height 25
select select "39491"
click option "Rishi" at bounding box center [0, 0] width 0 height 0
click at [723, 170] on select "Select [PERSON_NAME] [PERSON_NAME] [PERSON_NAME] Khalifa [PERSON_NAME] COMP 1 C…" at bounding box center [743, 169] width 123 height 25
drag, startPoint x: 865, startPoint y: 170, endPoint x: 744, endPoint y: 162, distance: 121.3
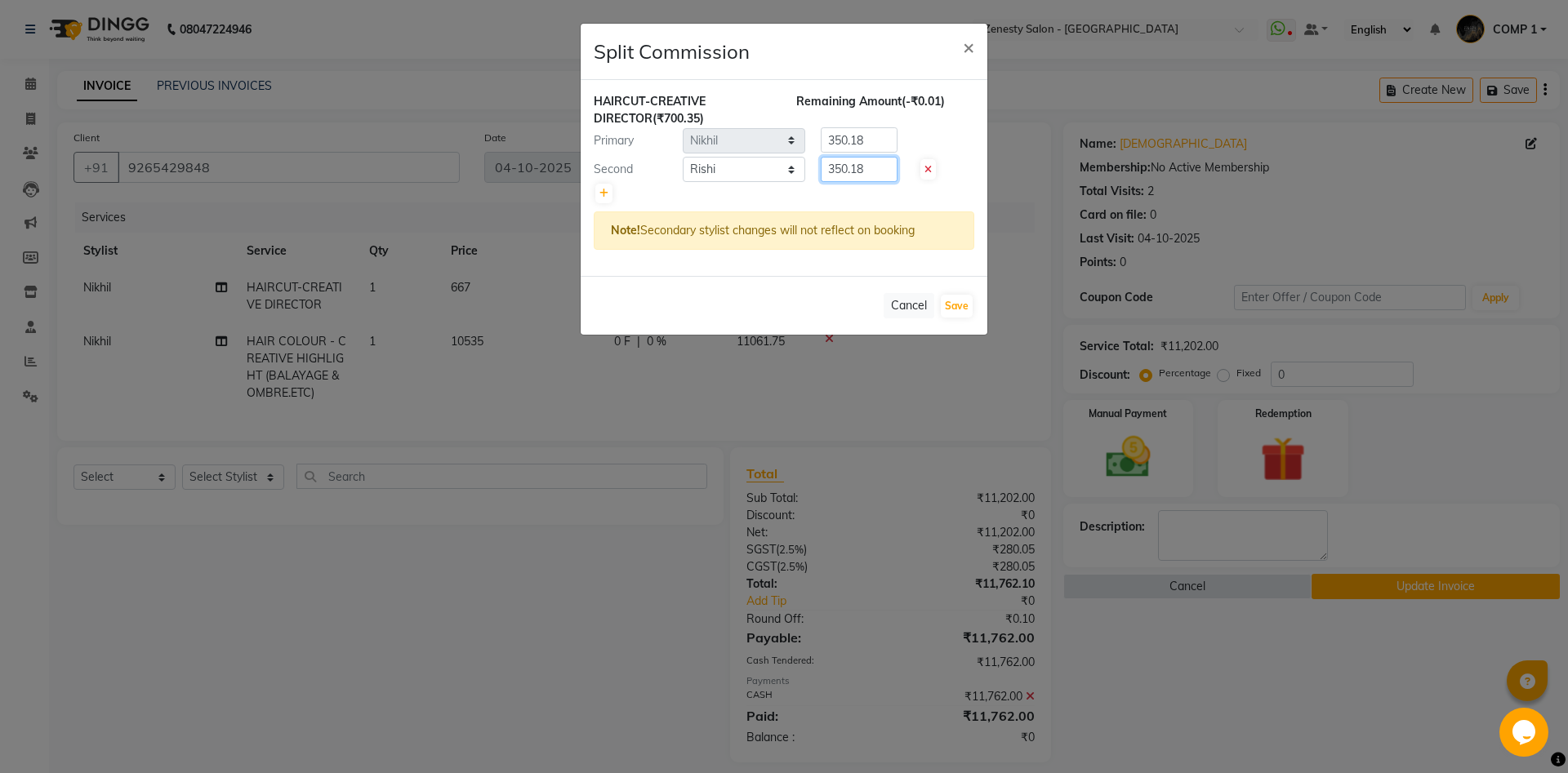
click at [821, 162] on input "350.18" at bounding box center [859, 169] width 77 height 25
type input "233"
drag, startPoint x: 873, startPoint y: 139, endPoint x: 791, endPoint y: 138, distance: 82.0
click at [821, 138] on input "350.18" at bounding box center [859, 139] width 77 height 25
type input "467.35"
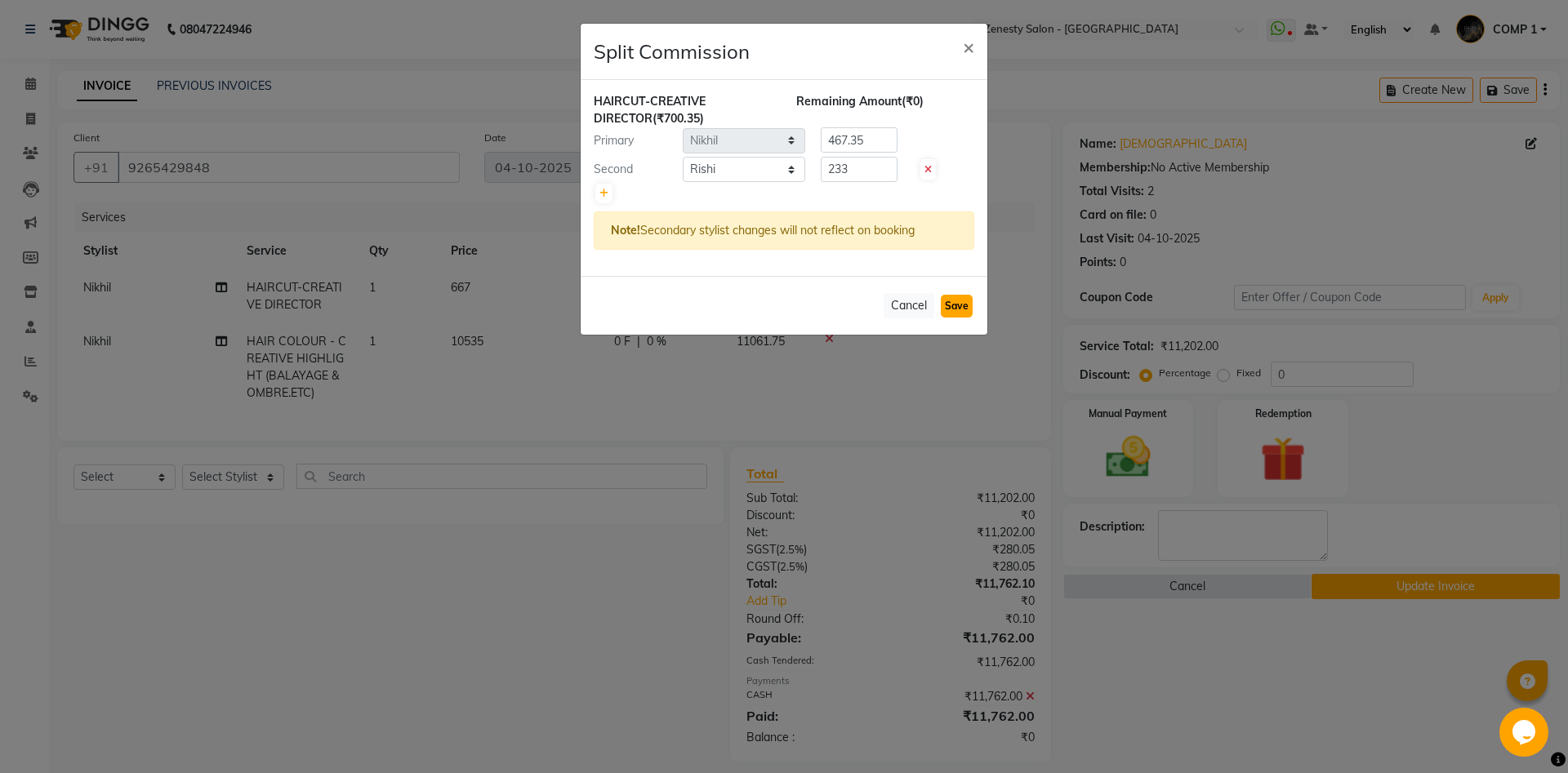
click at [962, 299] on button "Save" at bounding box center [956, 306] width 32 height 23
select select "Select"
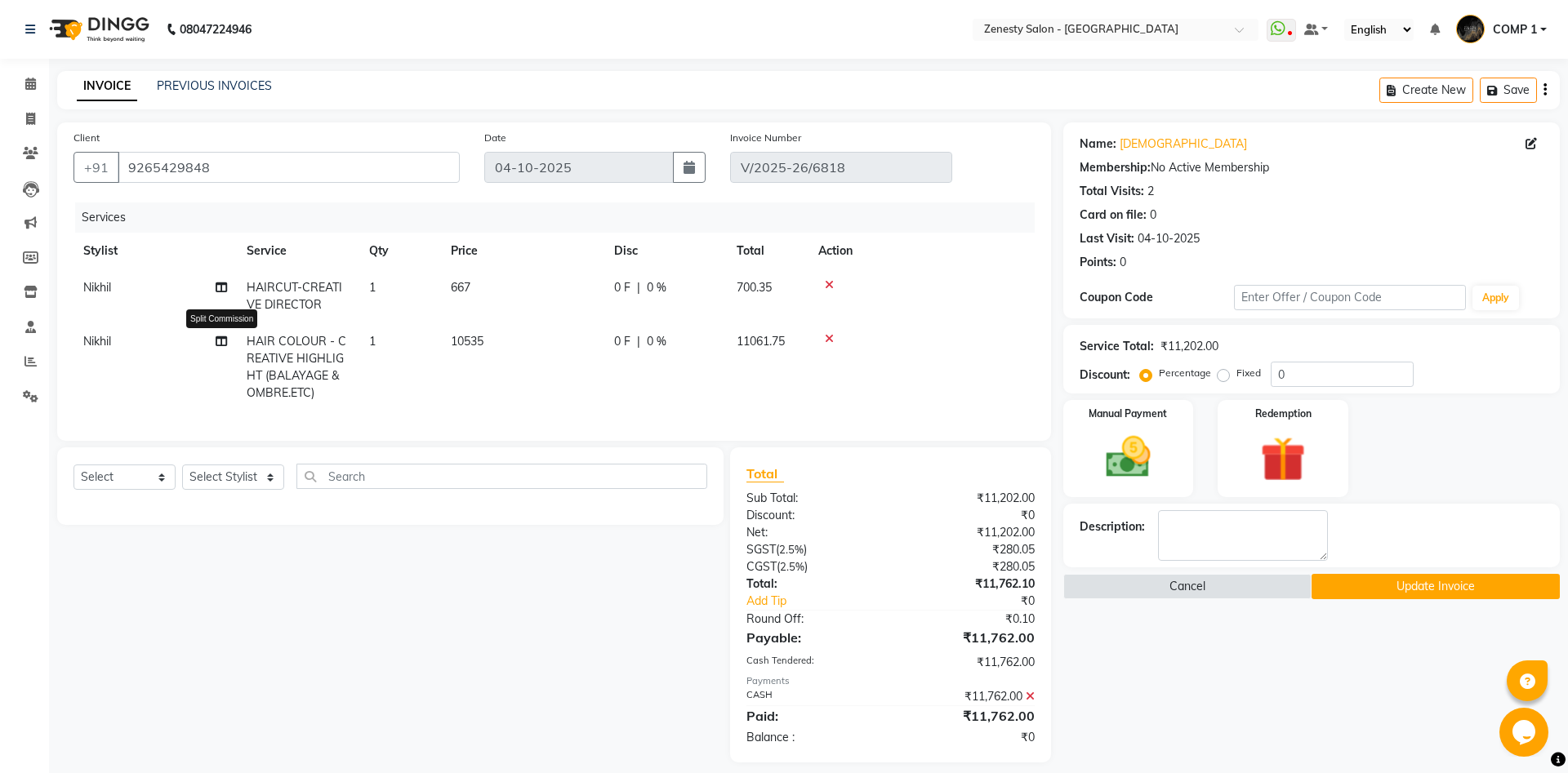
click at [217, 342] on icon at bounding box center [221, 341] width 11 height 11
select select "39505"
select select "53852"
select select "78078"
select select "83361"
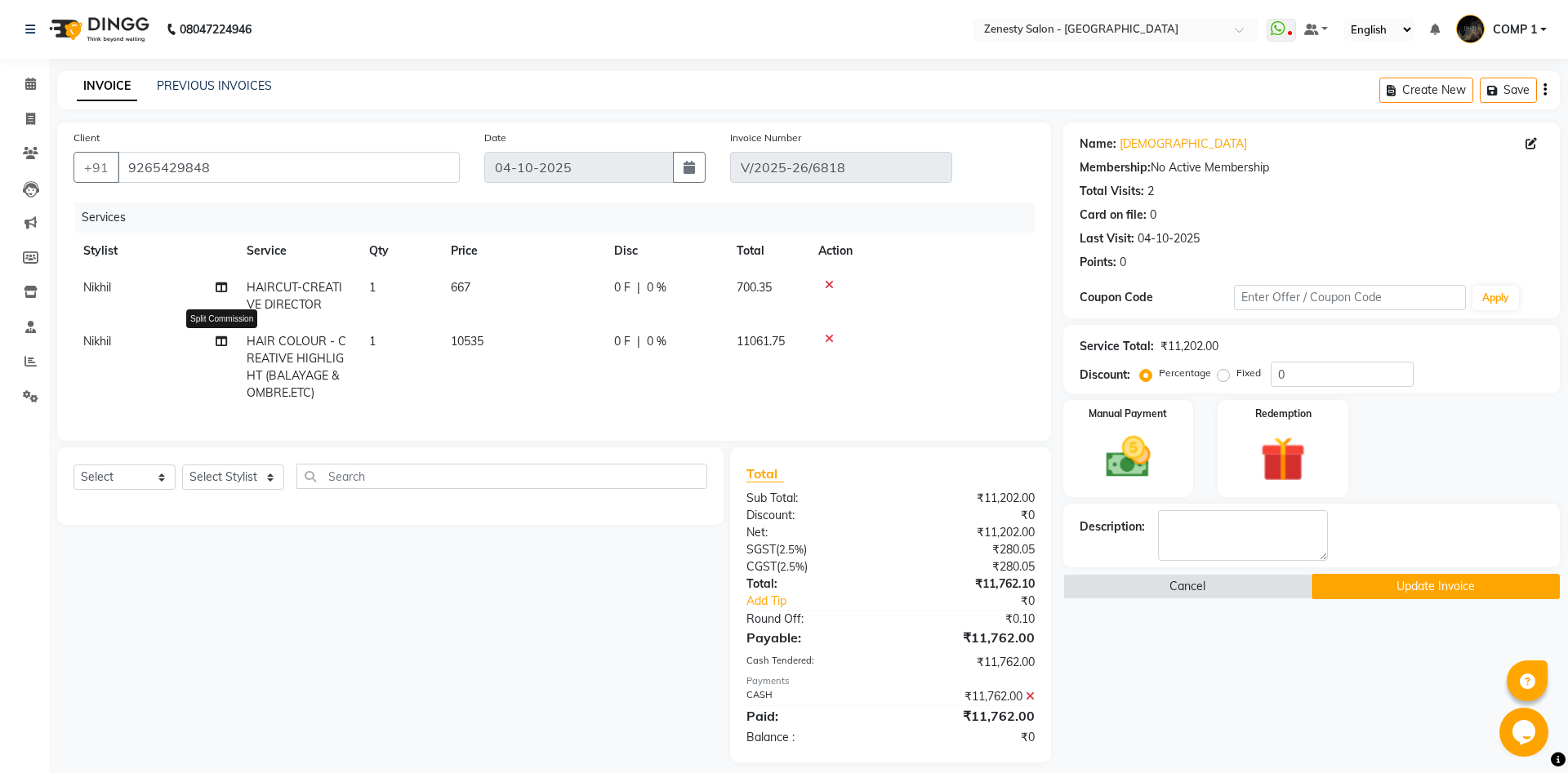
select select "55258"
select select "79185"
select select "62644"
select select "39501"
select select "39490"
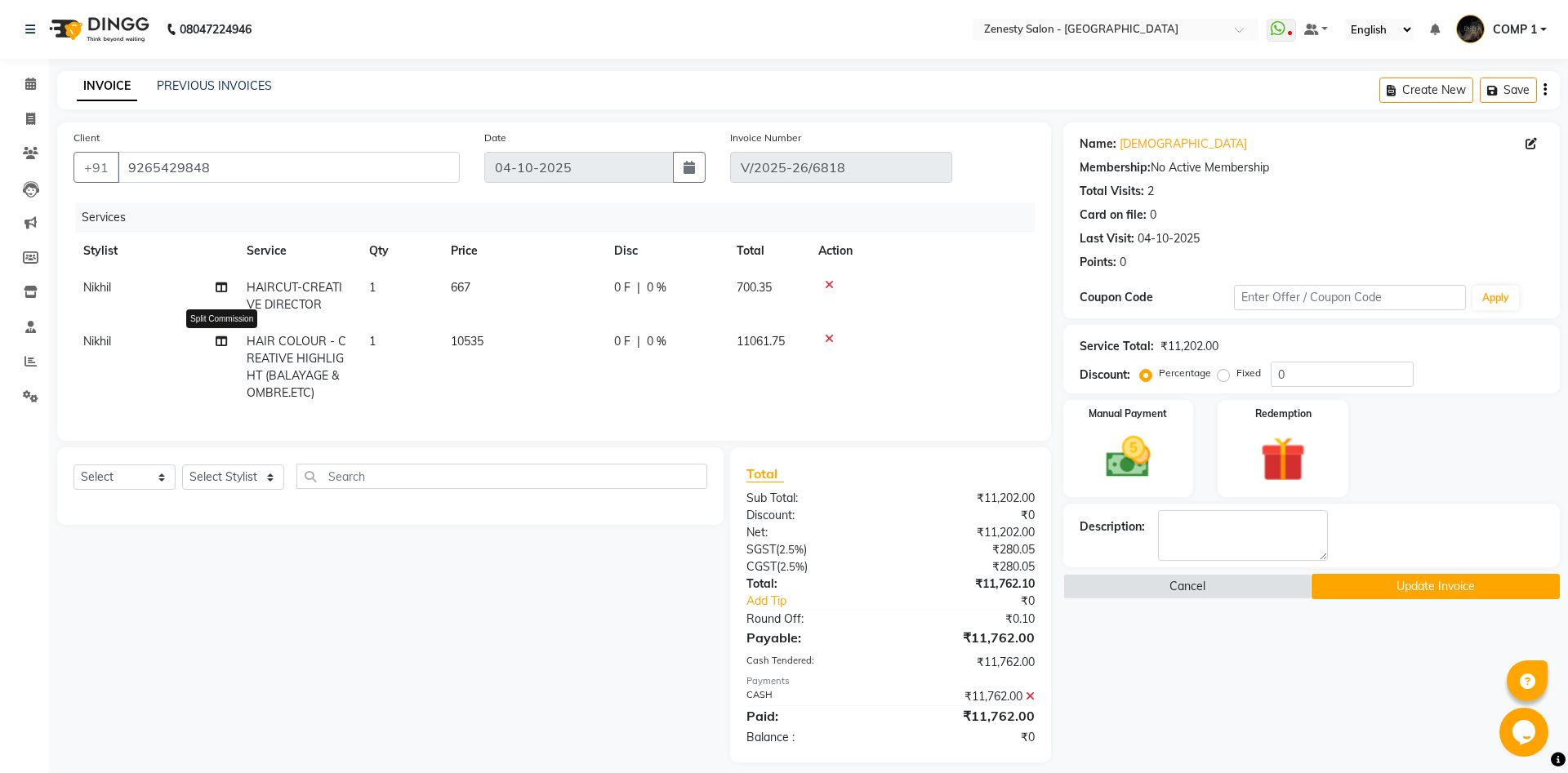
select select "39494"
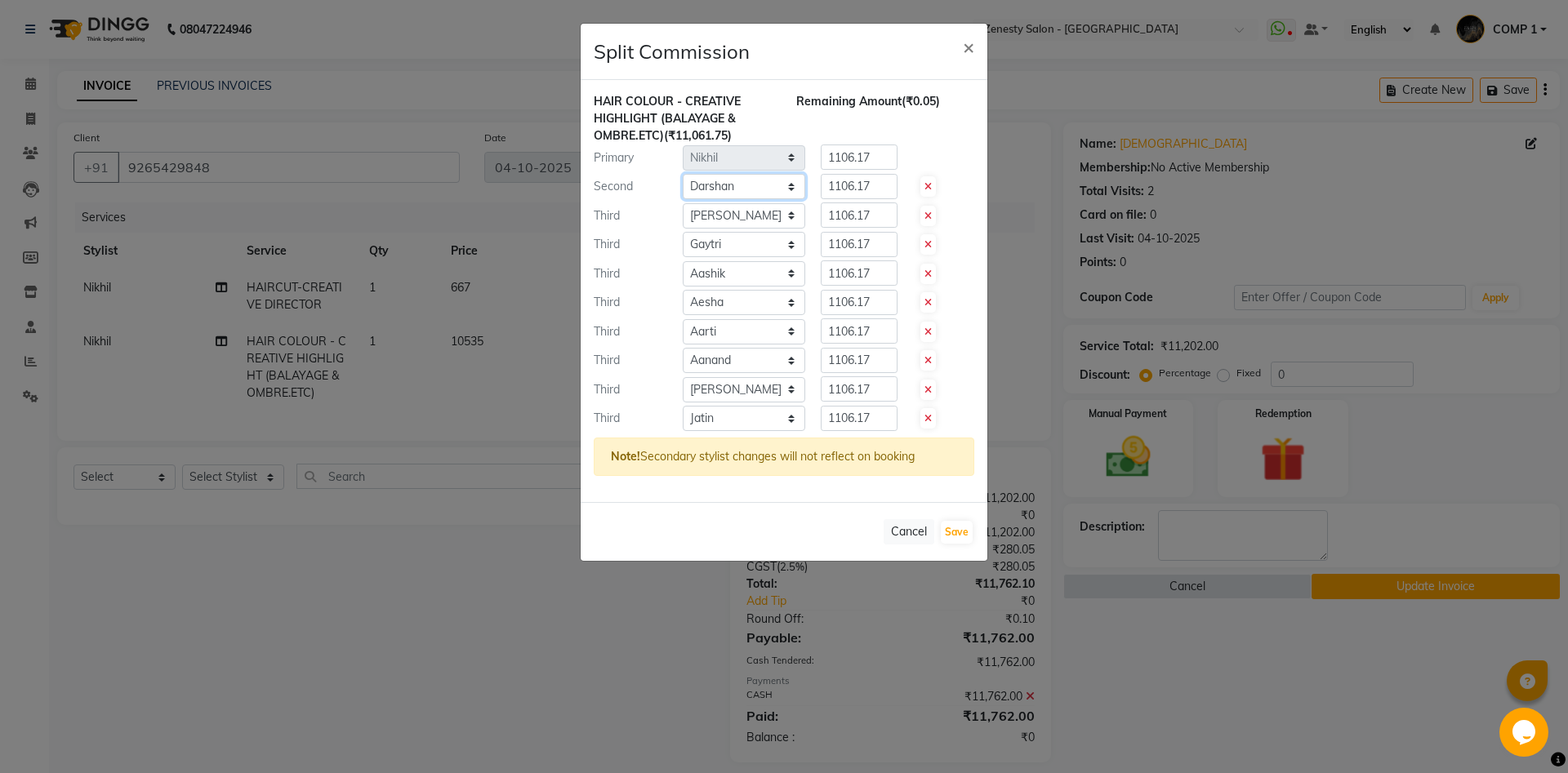
click at [682, 174] on select "Select Aanand Aarti Aashik Aesha Arsh Khalifa Ayan COMP 1 COMP 2 Darshan Dhara …" at bounding box center [743, 186] width 123 height 25
select select "39491"
click option "Rishi" at bounding box center [0, 0] width 0 height 0
click at [729, 179] on select "Select Aanand Aarti Aashik Aesha Arsh Khalifa Ayan COMP 1 COMP 2 Darshan Dhara …" at bounding box center [743, 186] width 123 height 25
click at [682, 203] on select "Select [PERSON_NAME] [PERSON_NAME] [PERSON_NAME] Khalifa [PERSON_NAME] COMP 1 C…" at bounding box center [743, 215] width 123 height 25
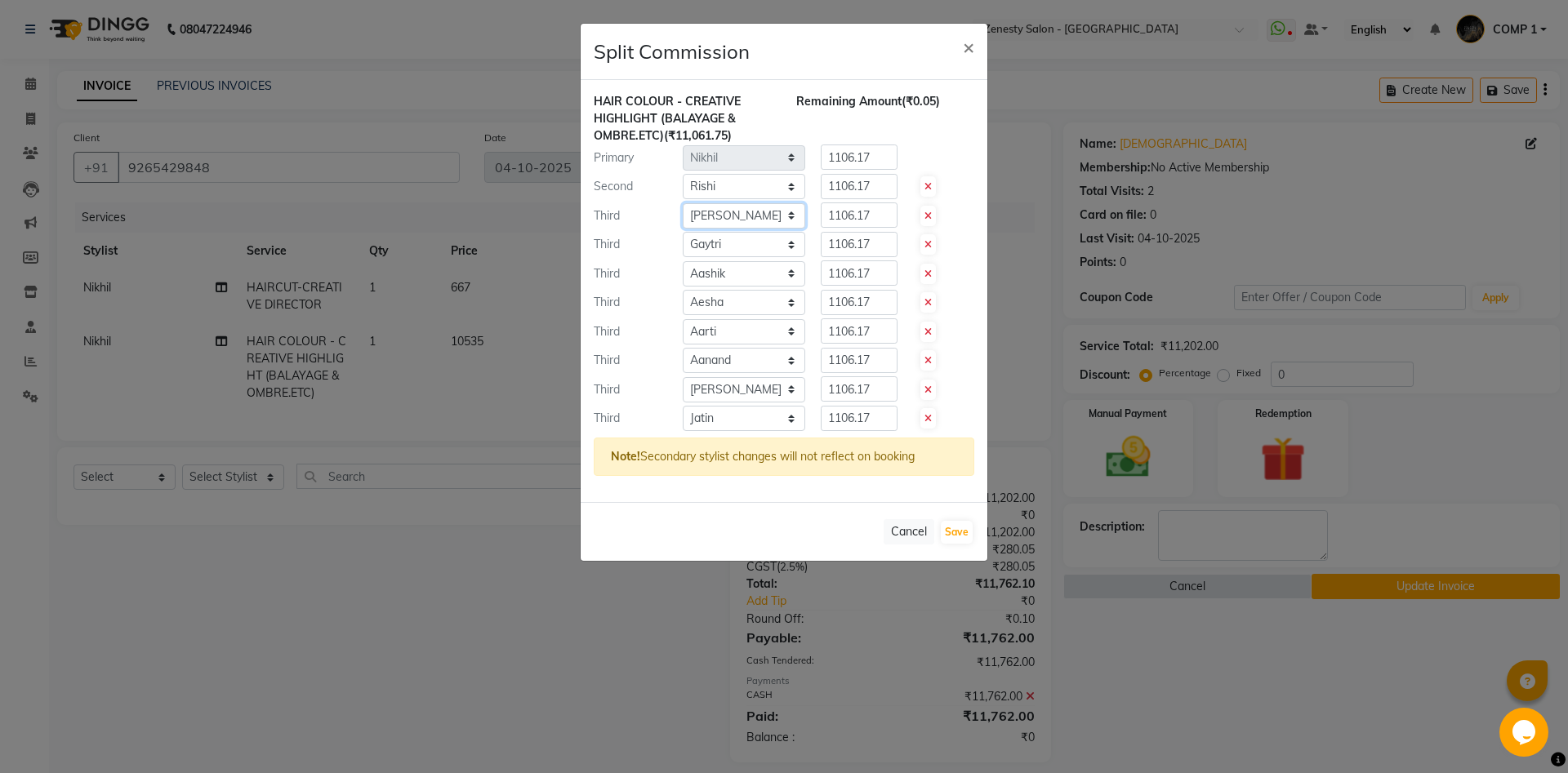
click at [722, 214] on select "Select [PERSON_NAME] [PERSON_NAME] [PERSON_NAME] Khalifa [PERSON_NAME] COMP 1 C…" at bounding box center [743, 215] width 123 height 25
click at [682, 203] on select "Select [PERSON_NAME] [PERSON_NAME] [PERSON_NAME] Khalifa [PERSON_NAME] COMP 1 C…" at bounding box center [743, 215] width 123 height 25
click at [927, 216] on icon at bounding box center [928, 216] width 7 height 10
type input "1229.08"
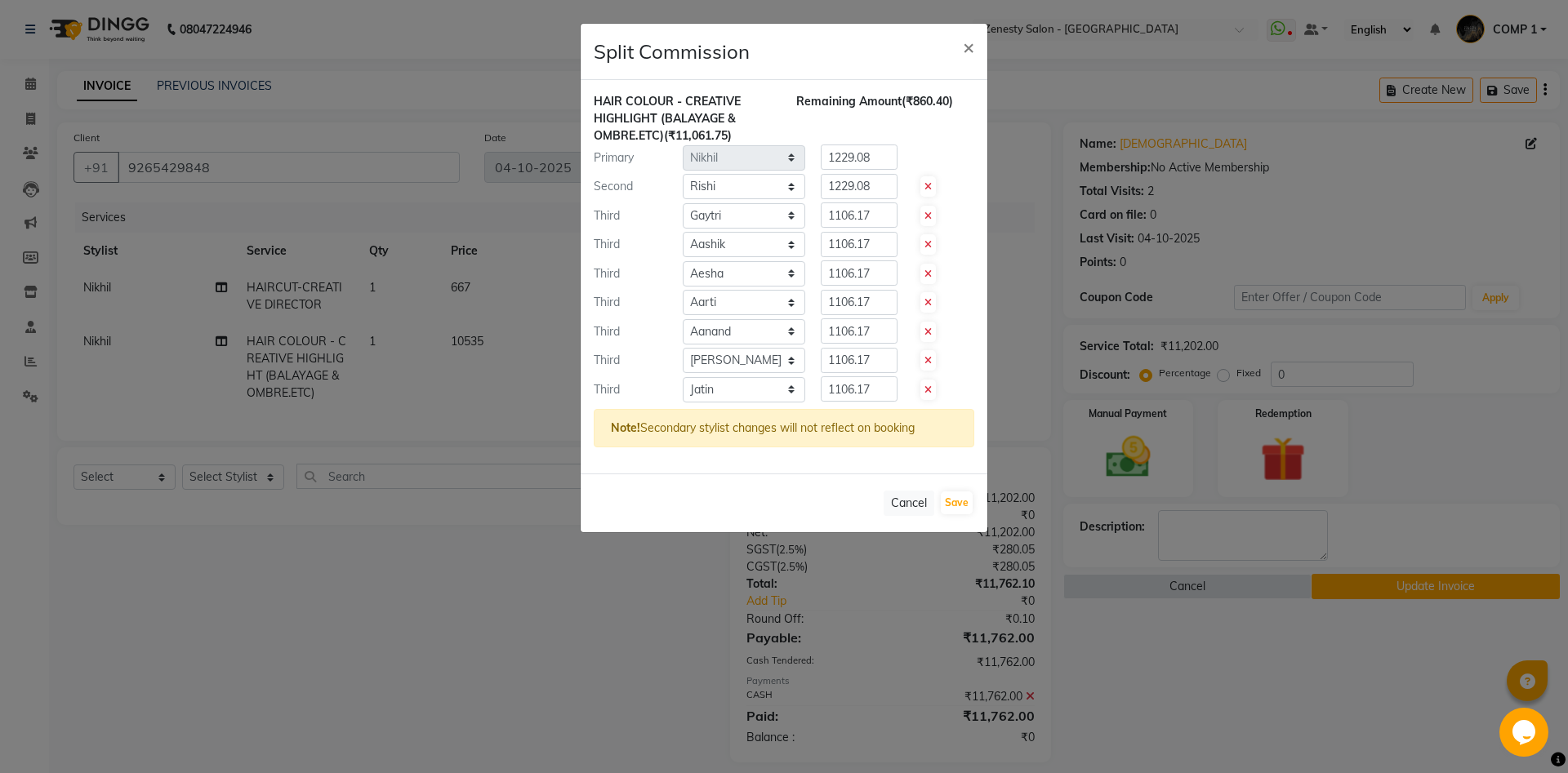
click at [927, 216] on icon at bounding box center [928, 216] width 7 height 10
type input "1382.72"
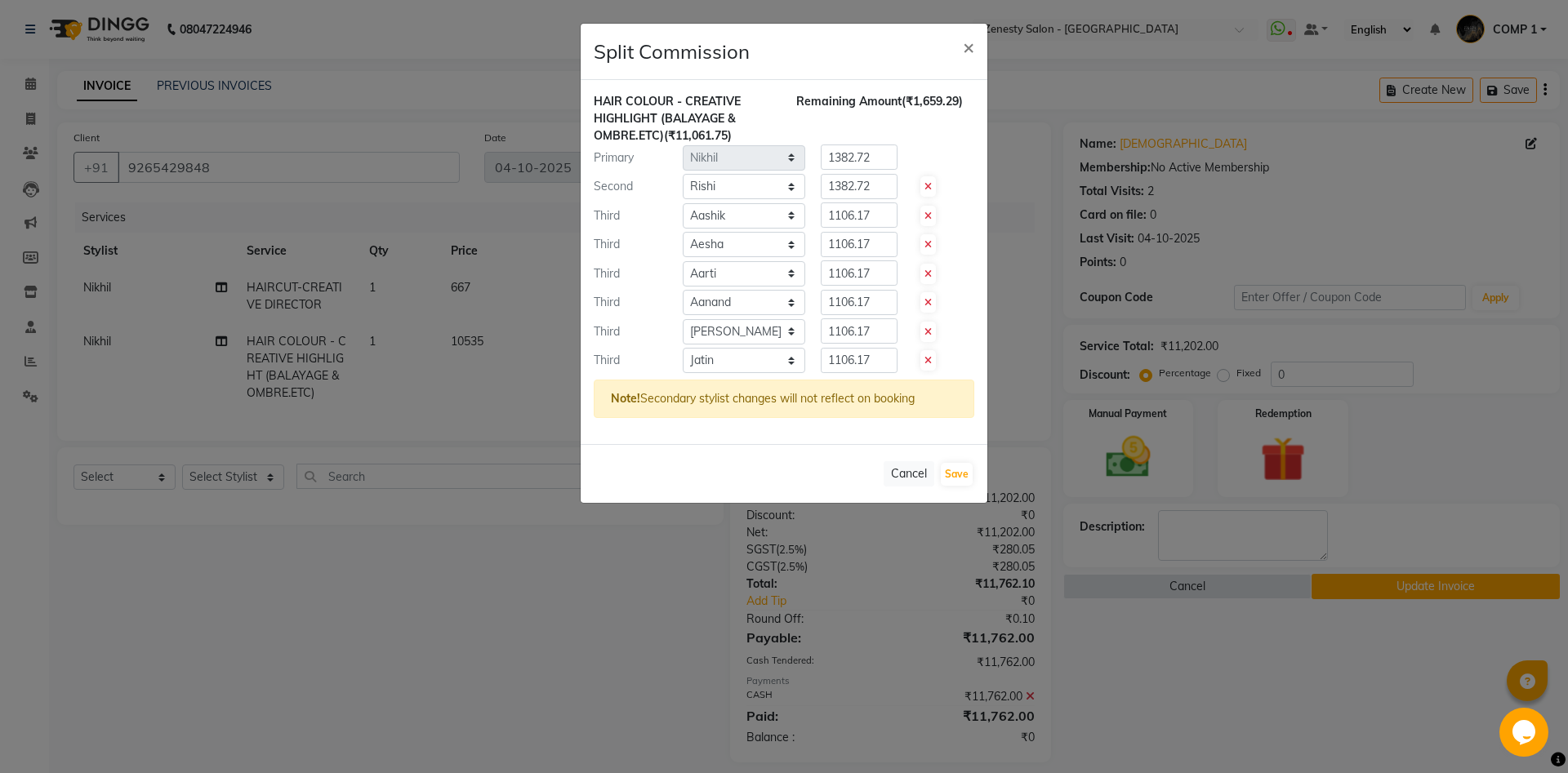
click at [927, 216] on icon at bounding box center [928, 216] width 7 height 10
type input "1580.25"
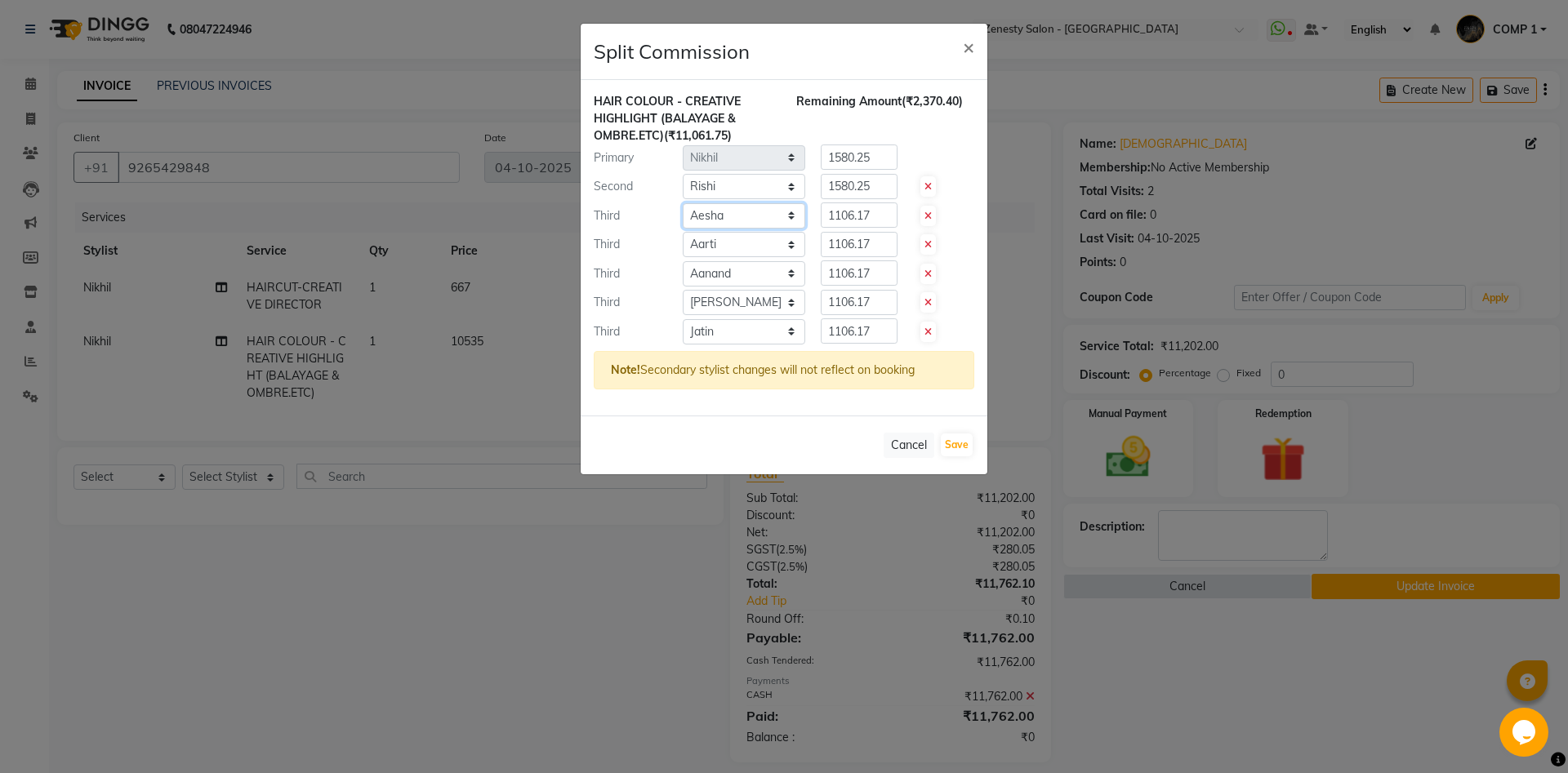
click at [682, 203] on select "Select [PERSON_NAME] [PERSON_NAME] [PERSON_NAME] Khalifa [PERSON_NAME] COMP 1 C…" at bounding box center [743, 215] width 123 height 25
click option "Aesha" at bounding box center [0, 0] width 0 height 0
click at [736, 212] on select "Select [PERSON_NAME] [PERSON_NAME] [PERSON_NAME] Khalifa [PERSON_NAME] COMP 1 C…" at bounding box center [743, 215] width 123 height 25
click at [925, 241] on icon at bounding box center [928, 244] width 7 height 10
type input "1843.63"
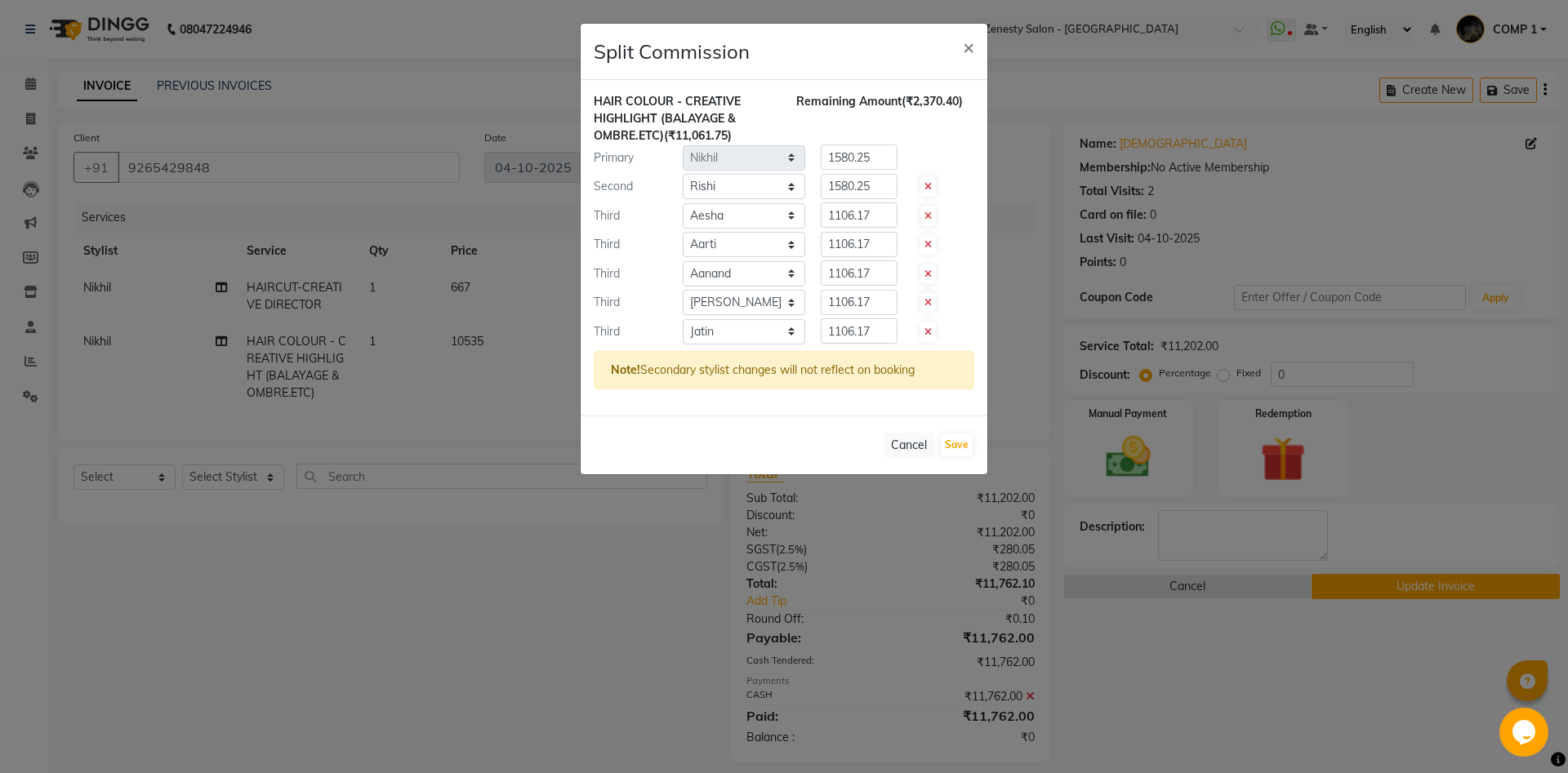
type input "1843.63"
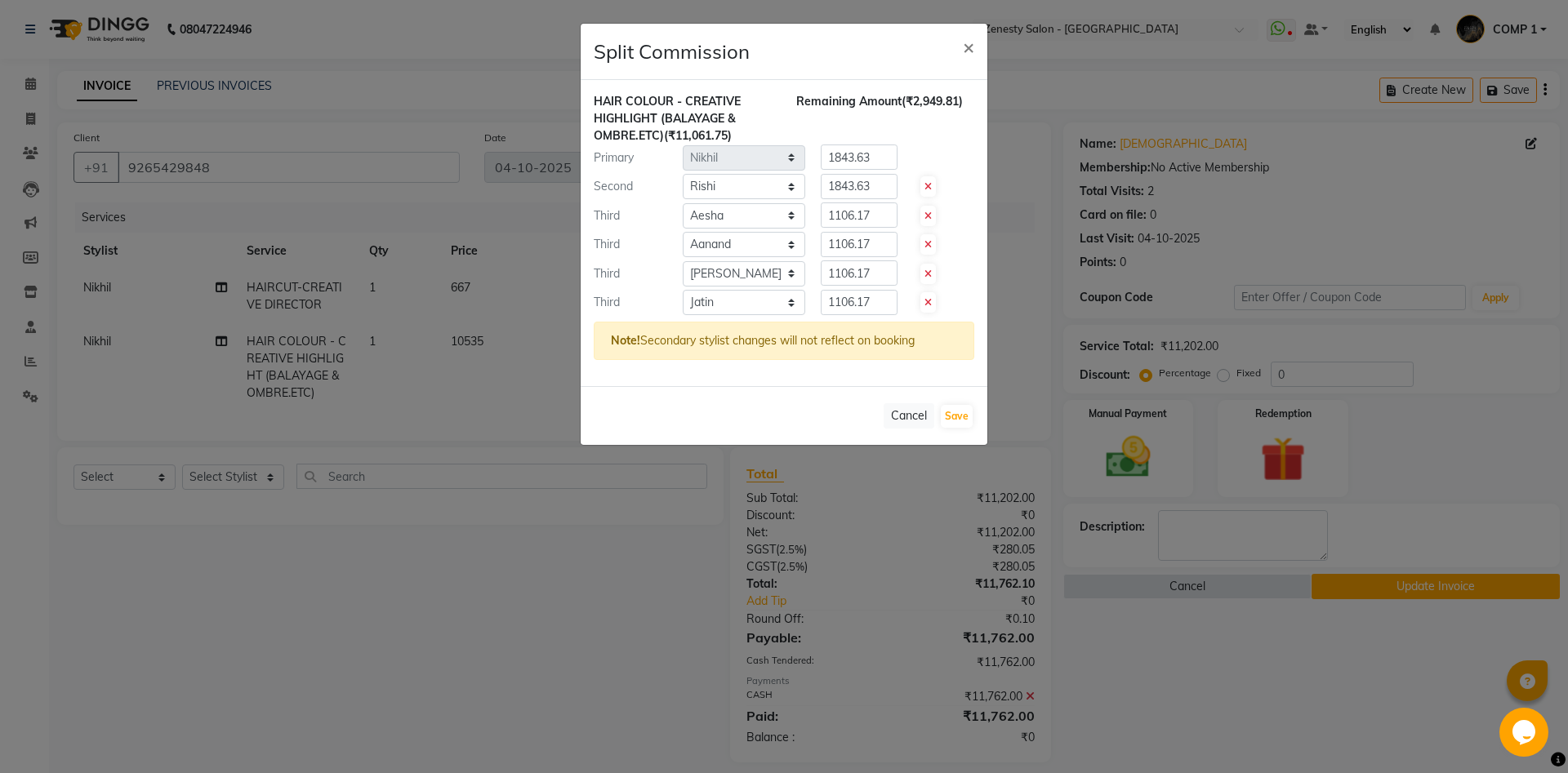
click at [925, 241] on icon at bounding box center [928, 244] width 7 height 10
type input "2212.35"
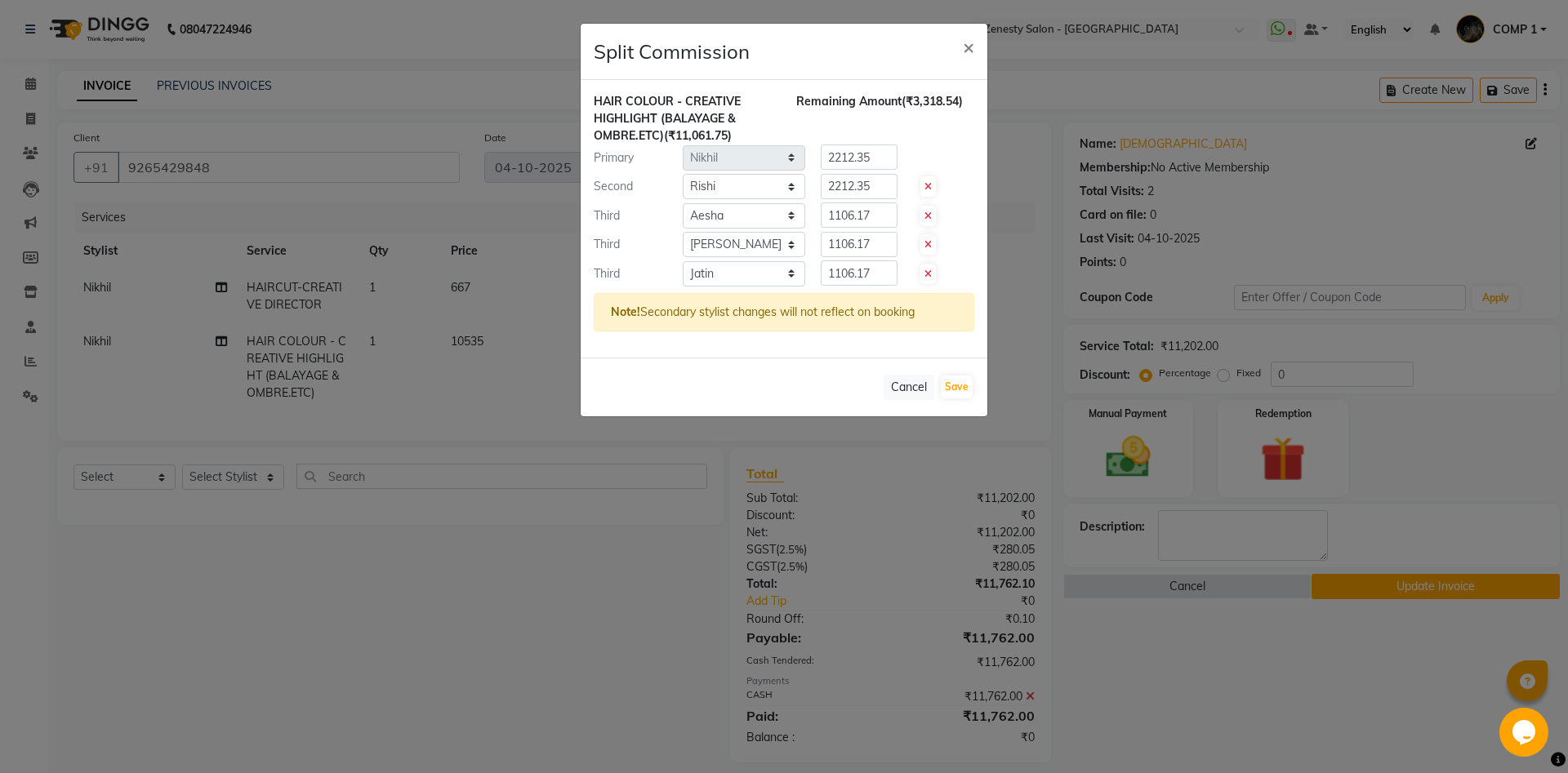
click at [925, 241] on icon at bounding box center [928, 244] width 7 height 10
type input "2765.44"
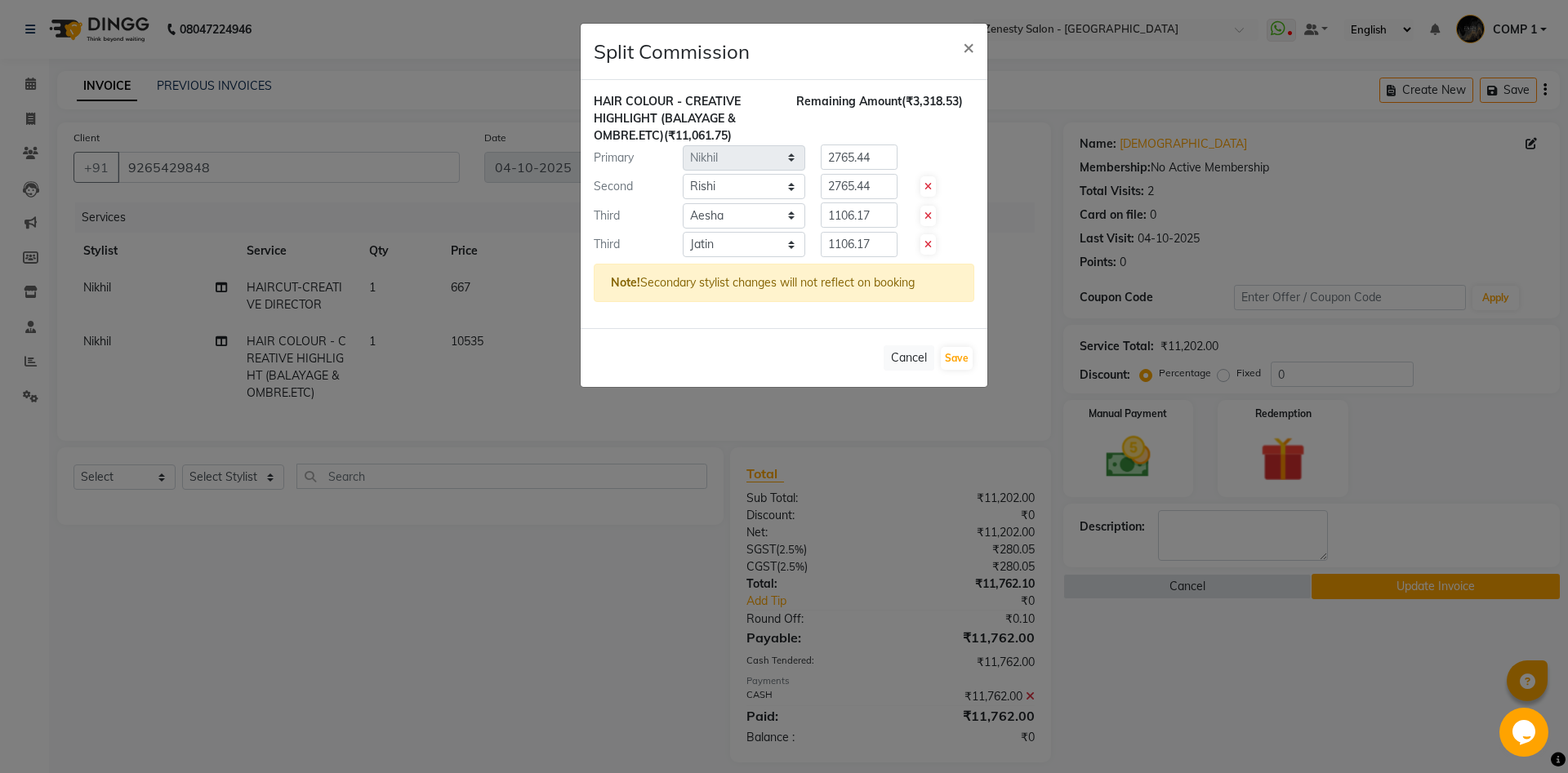
click at [925, 241] on icon at bounding box center [928, 244] width 7 height 10
type input "3687.25"
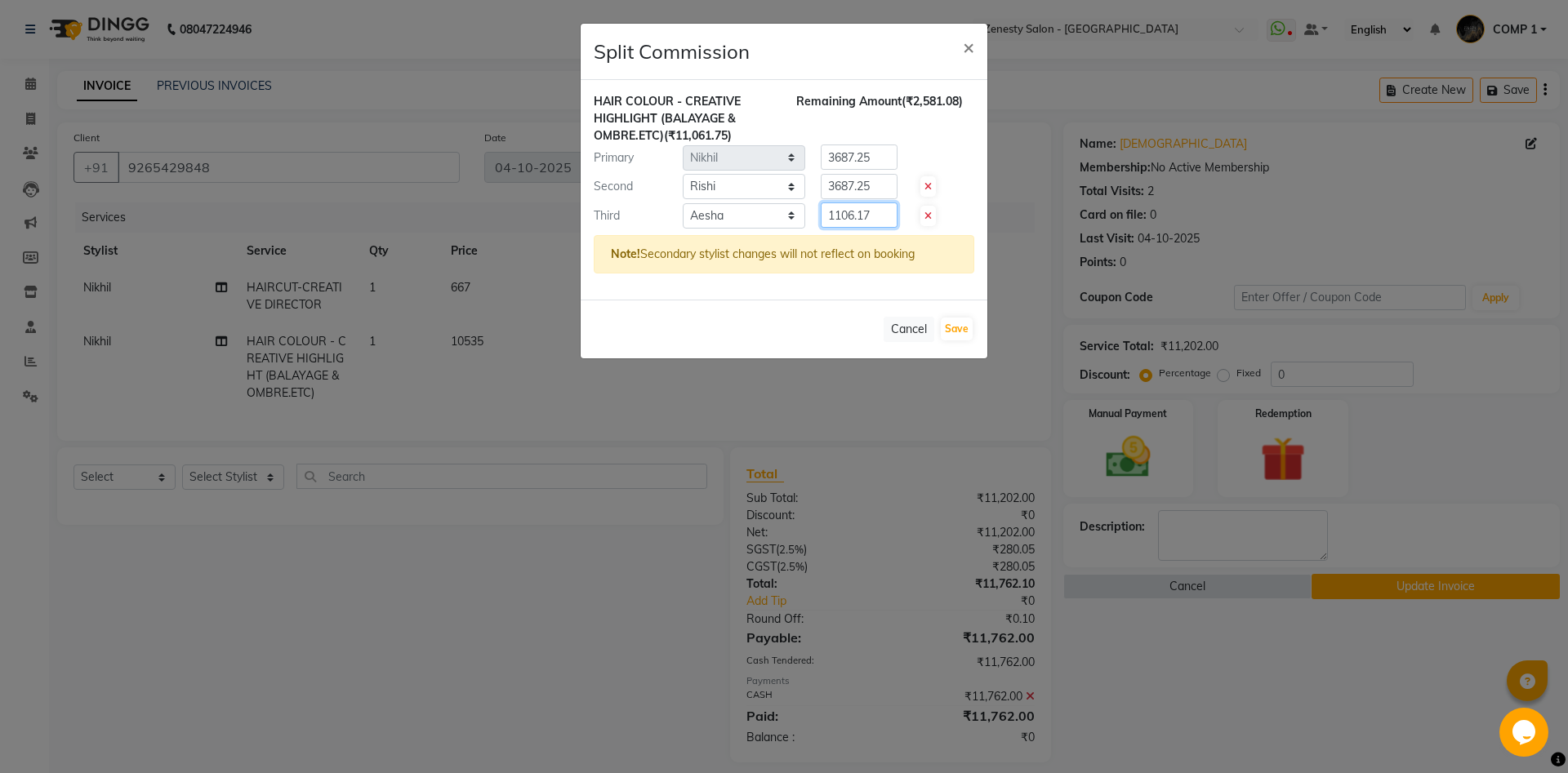
drag, startPoint x: 822, startPoint y: 209, endPoint x: 902, endPoint y: 214, distance: 80.2
click at [902, 214] on div "1106.17" at bounding box center [856, 214] width 101 height 25
drag, startPoint x: 823, startPoint y: 185, endPoint x: 947, endPoint y: 187, distance: 124.0
click at [947, 187] on div "Second Select Aanand Aarti Aashik Aesha Arsh Khalifa Ayan COMP 1 COMP 2 Darshan…" at bounding box center [784, 187] width 405 height 26
drag, startPoint x: 827, startPoint y: 158, endPoint x: 961, endPoint y: 162, distance: 134.1
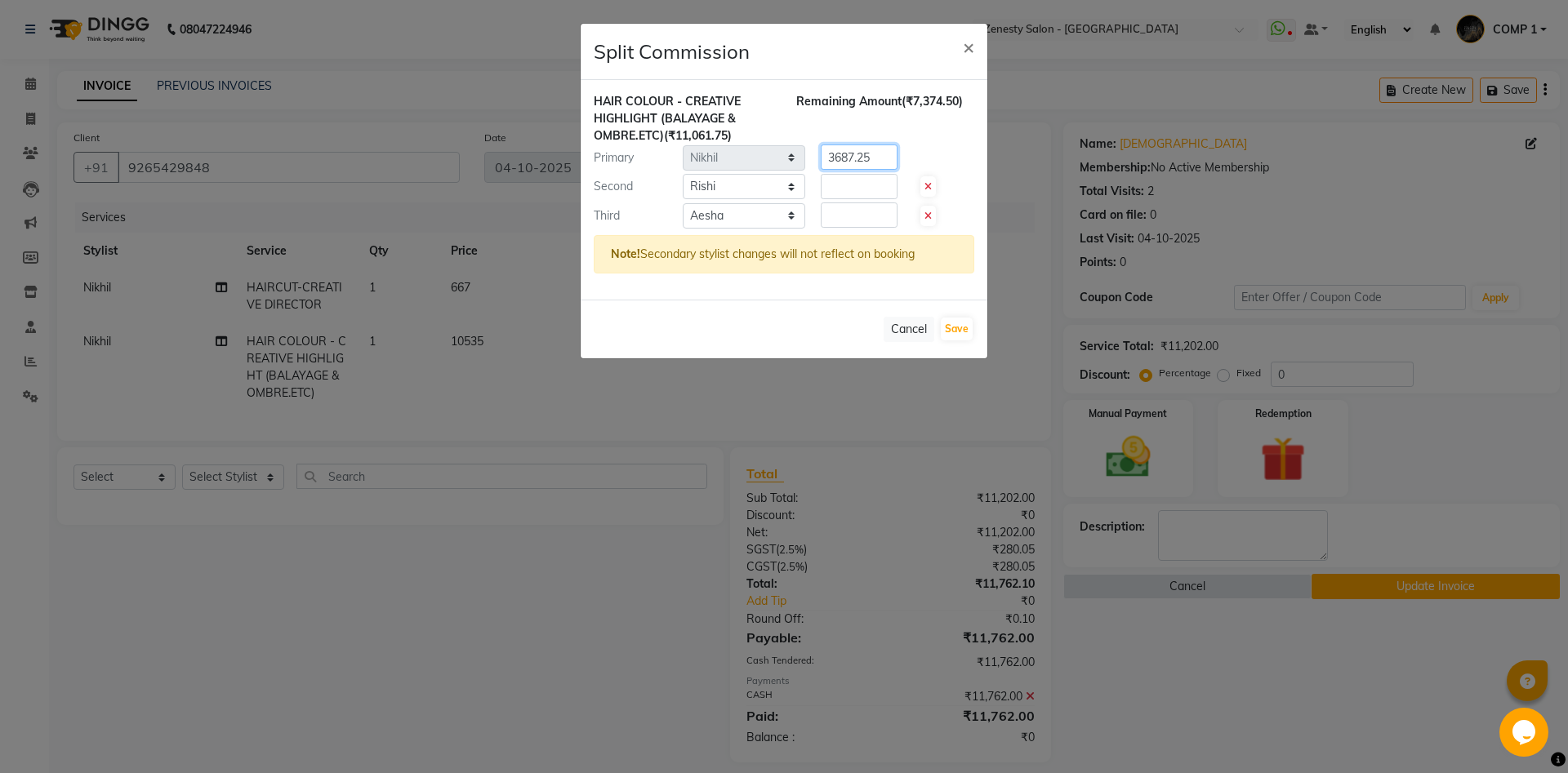
click at [961, 162] on div "Primary Select Aanand Aarti Aashik Aesha Arsh Khalifa Ayan COMP 1 COMP 2 Darsha…" at bounding box center [784, 158] width 405 height 26
type input "687.25"
click at [868, 161] on input "687.25" at bounding box center [859, 157] width 77 height 25
drag, startPoint x: 868, startPoint y: 161, endPoint x: 789, endPoint y: 158, distance: 79.1
click at [821, 158] on input "687.25" at bounding box center [859, 157] width 77 height 25
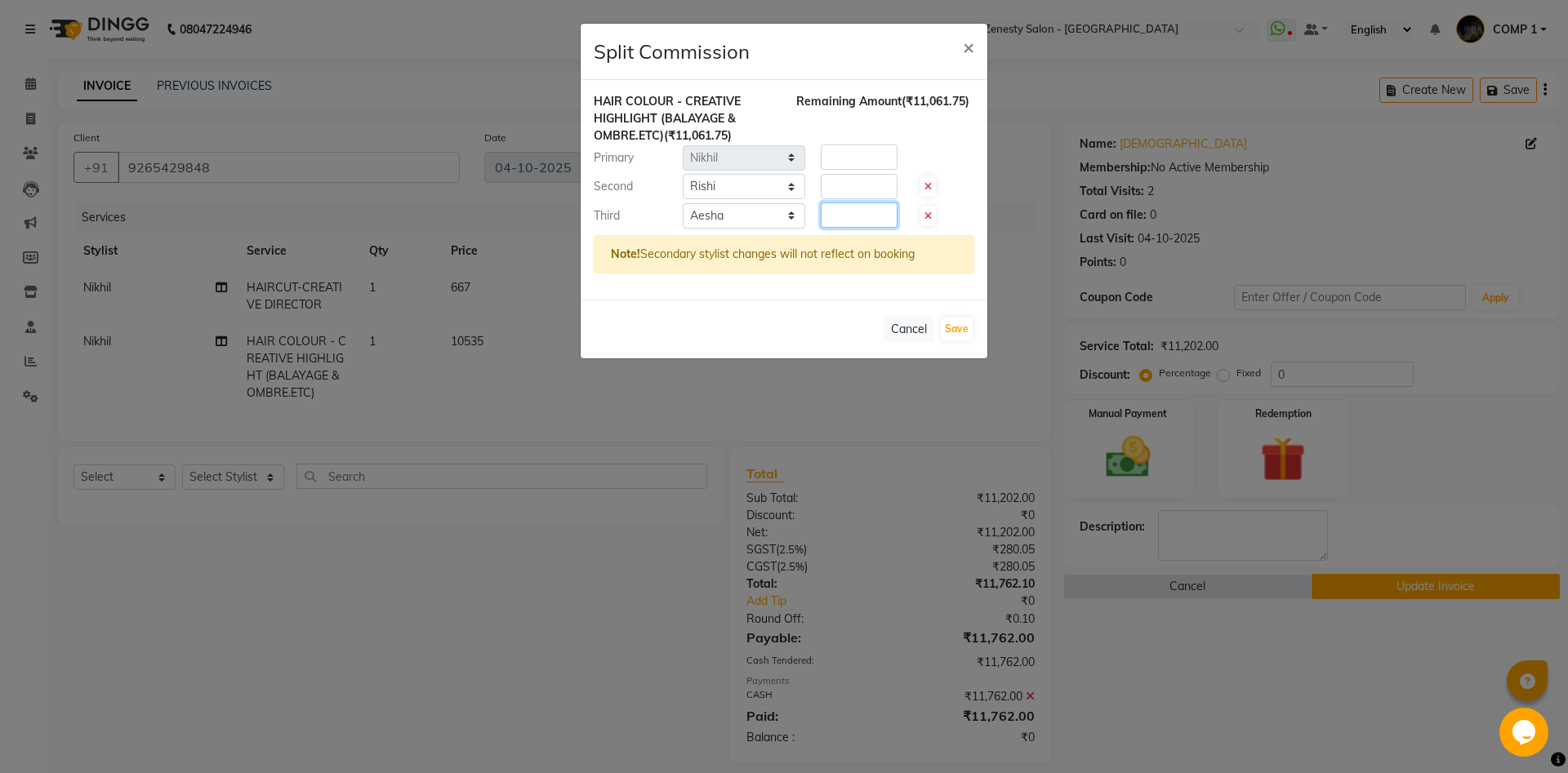
click at [848, 223] on input "number" at bounding box center [859, 214] width 77 height 25
type input "1"
type input "105"
click at [828, 191] on input "number" at bounding box center [859, 186] width 77 height 25
type input "1495"
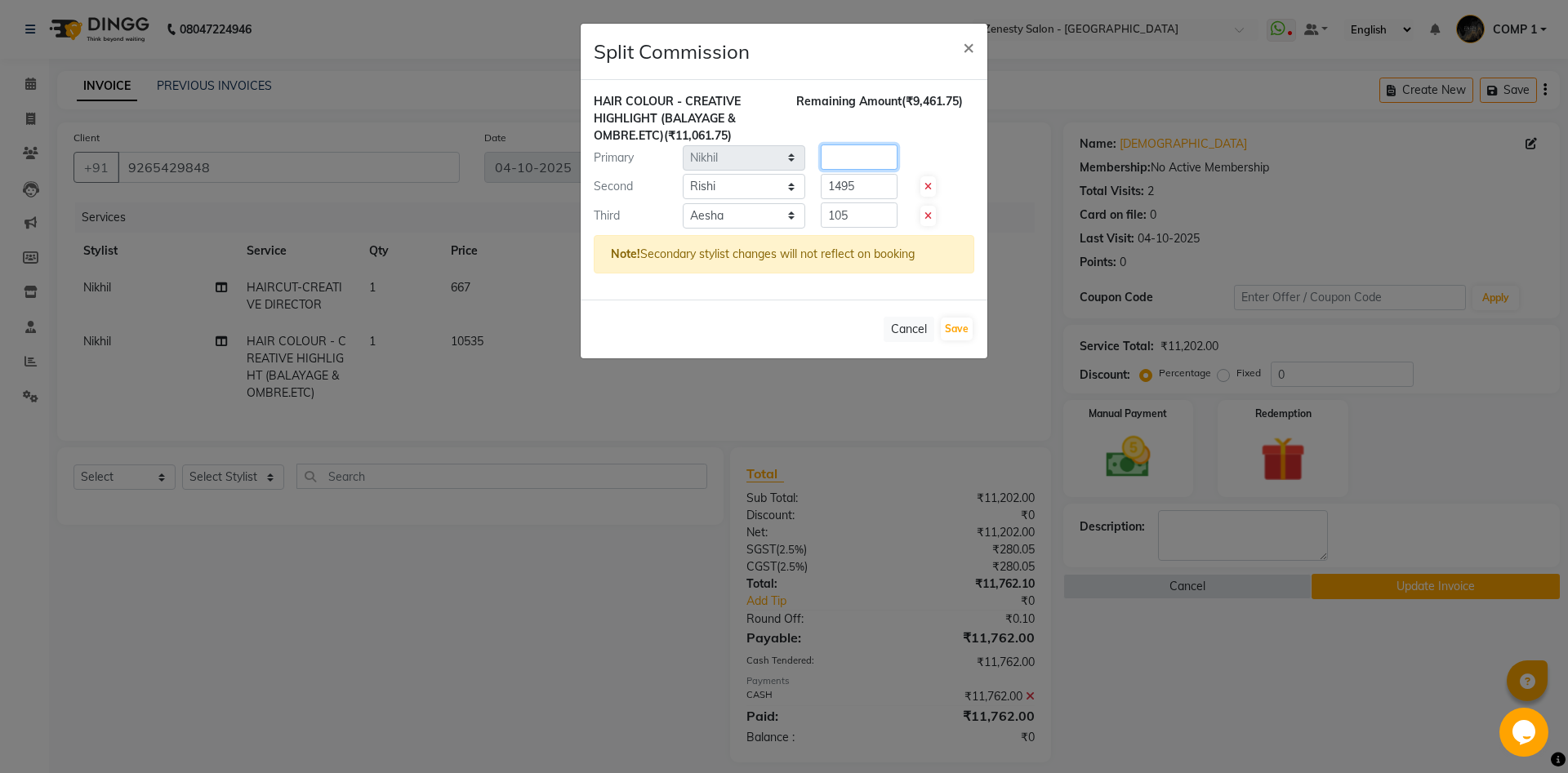
click at [855, 161] on input "number" at bounding box center [859, 157] width 77 height 25
type input "9461.75"
click at [963, 332] on button "Save" at bounding box center [956, 329] width 32 height 23
select select "Select"
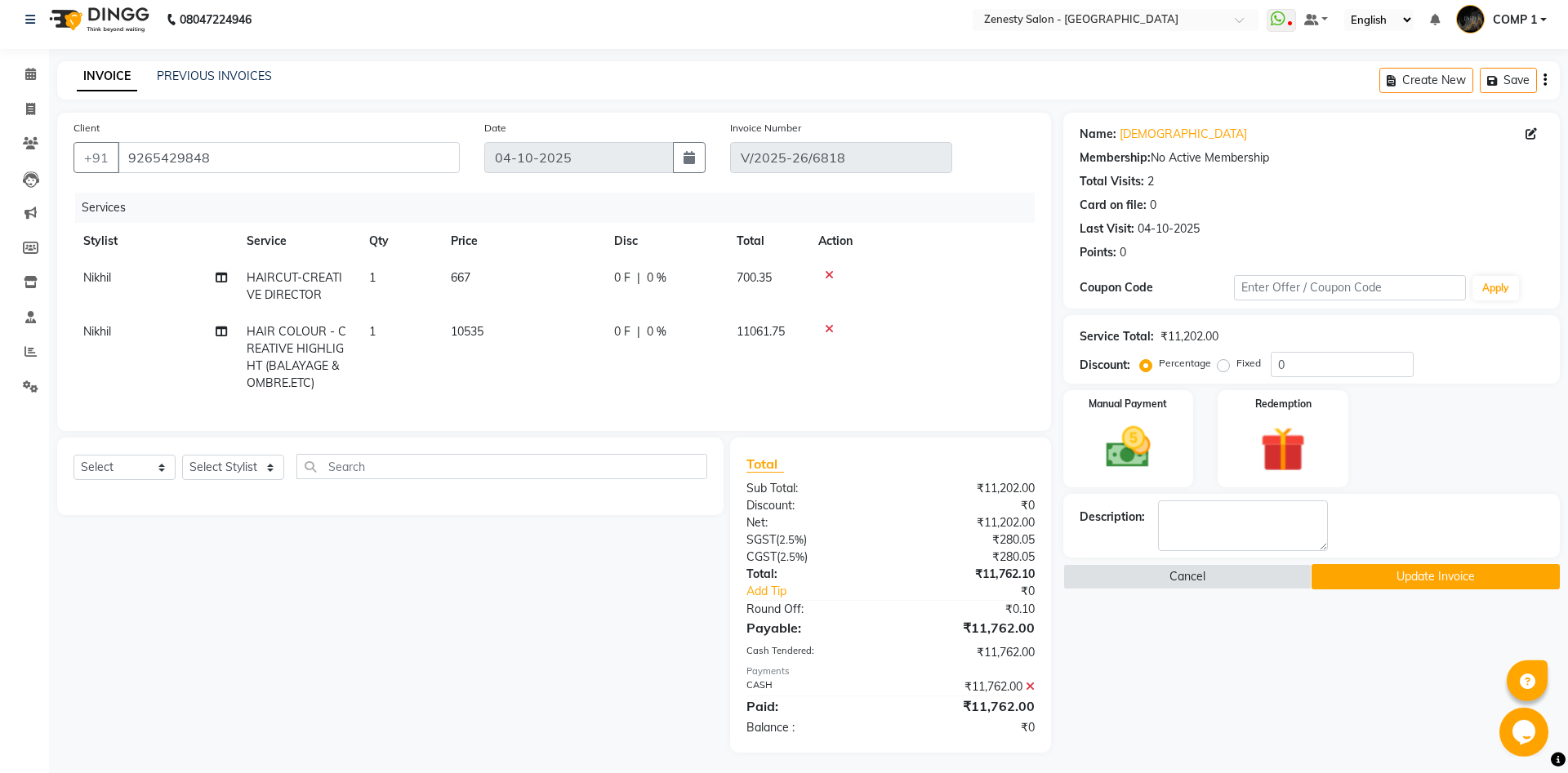
scroll to position [14, 0]
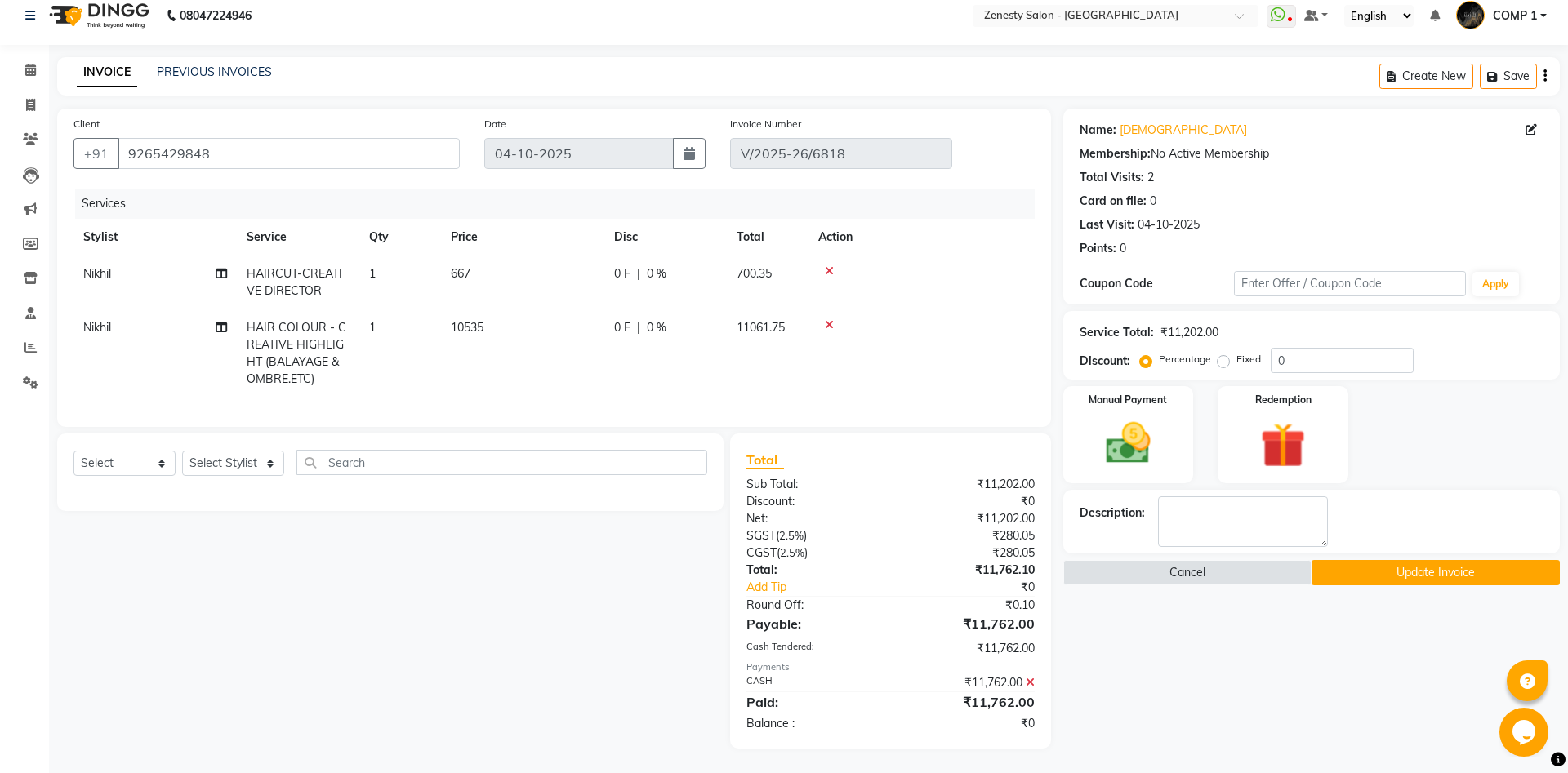
click at [1394, 576] on button "Update Invoice" at bounding box center [1436, 573] width 248 height 25
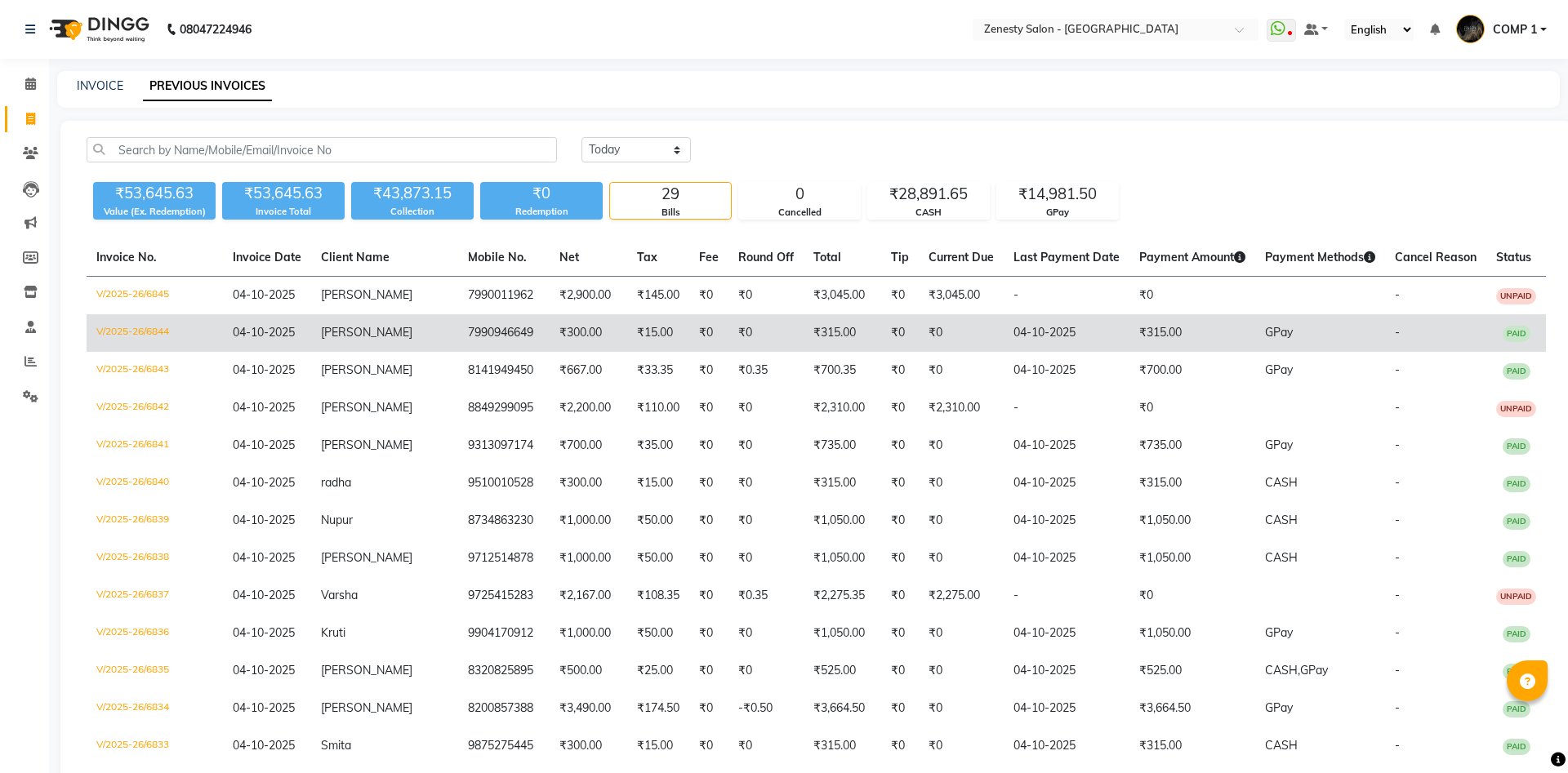
click at [376, 342] on td "[PERSON_NAME]" at bounding box center [384, 333] width 147 height 37
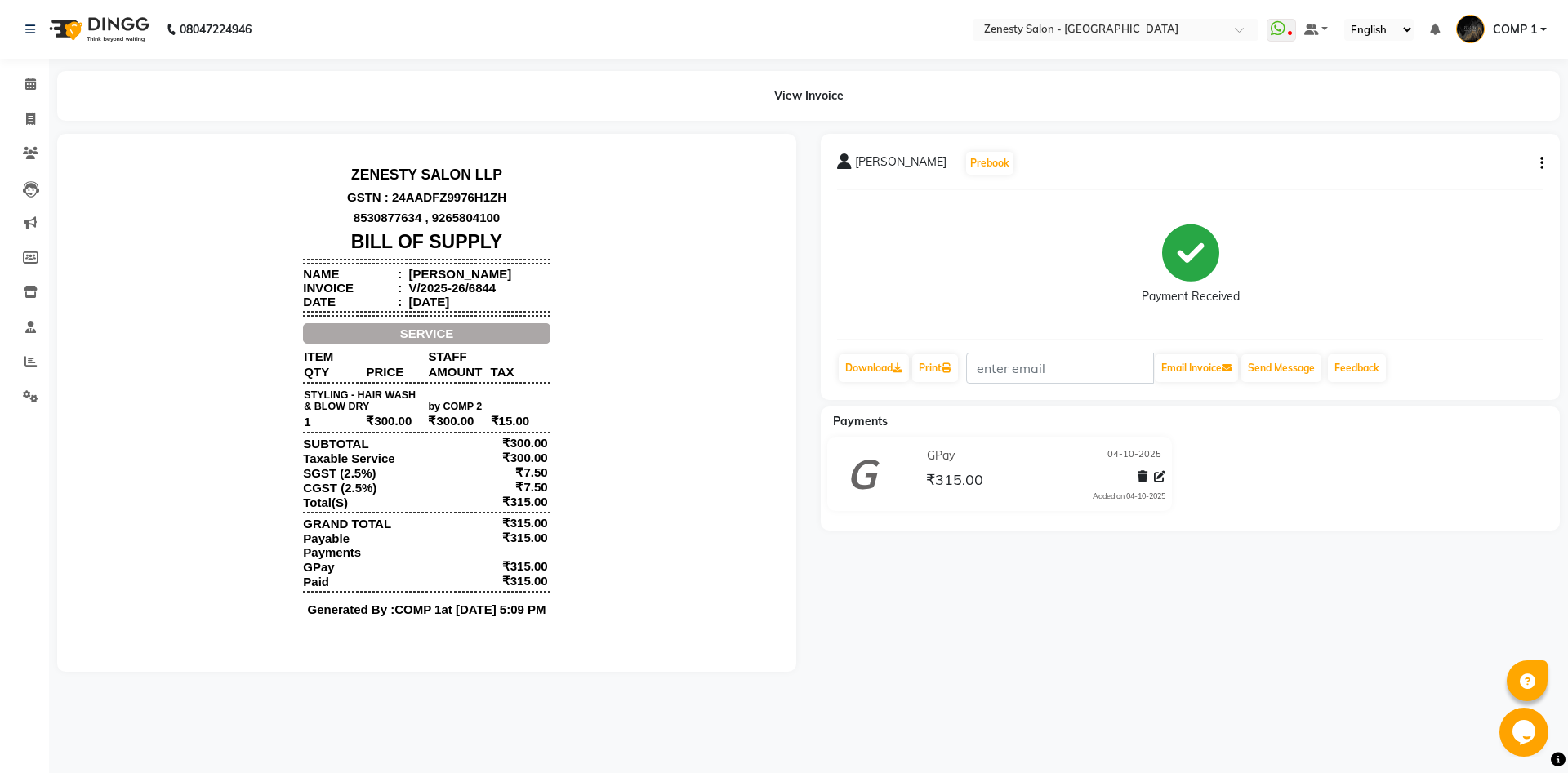
click at [1537, 155] on button "button" at bounding box center [1537, 164] width 10 height 17
click at [1452, 177] on div "Edit Invoice" at bounding box center [1460, 184] width 112 height 20
select select "service"
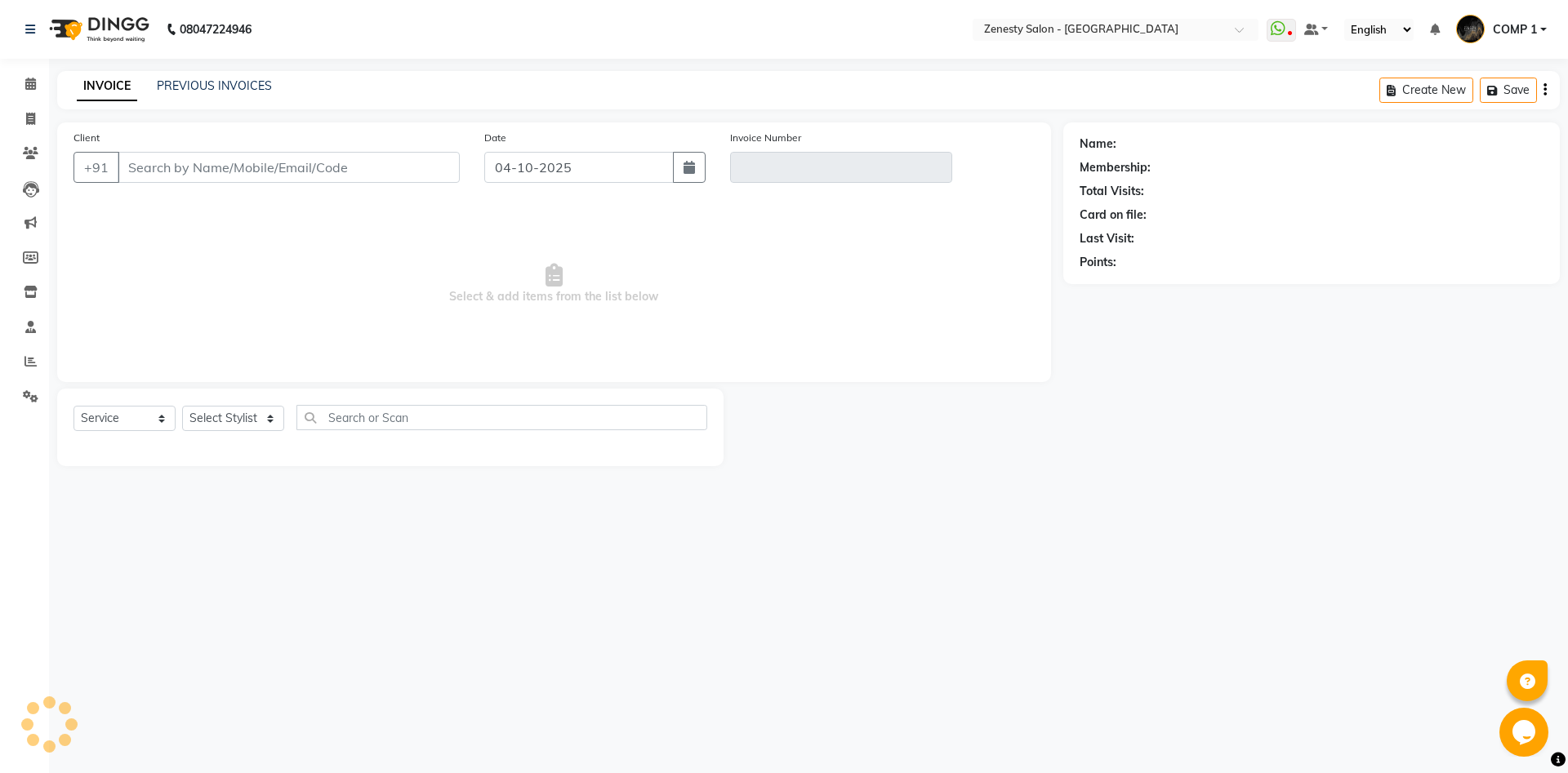
type input "7990946649"
type input "V/2025-26/6844"
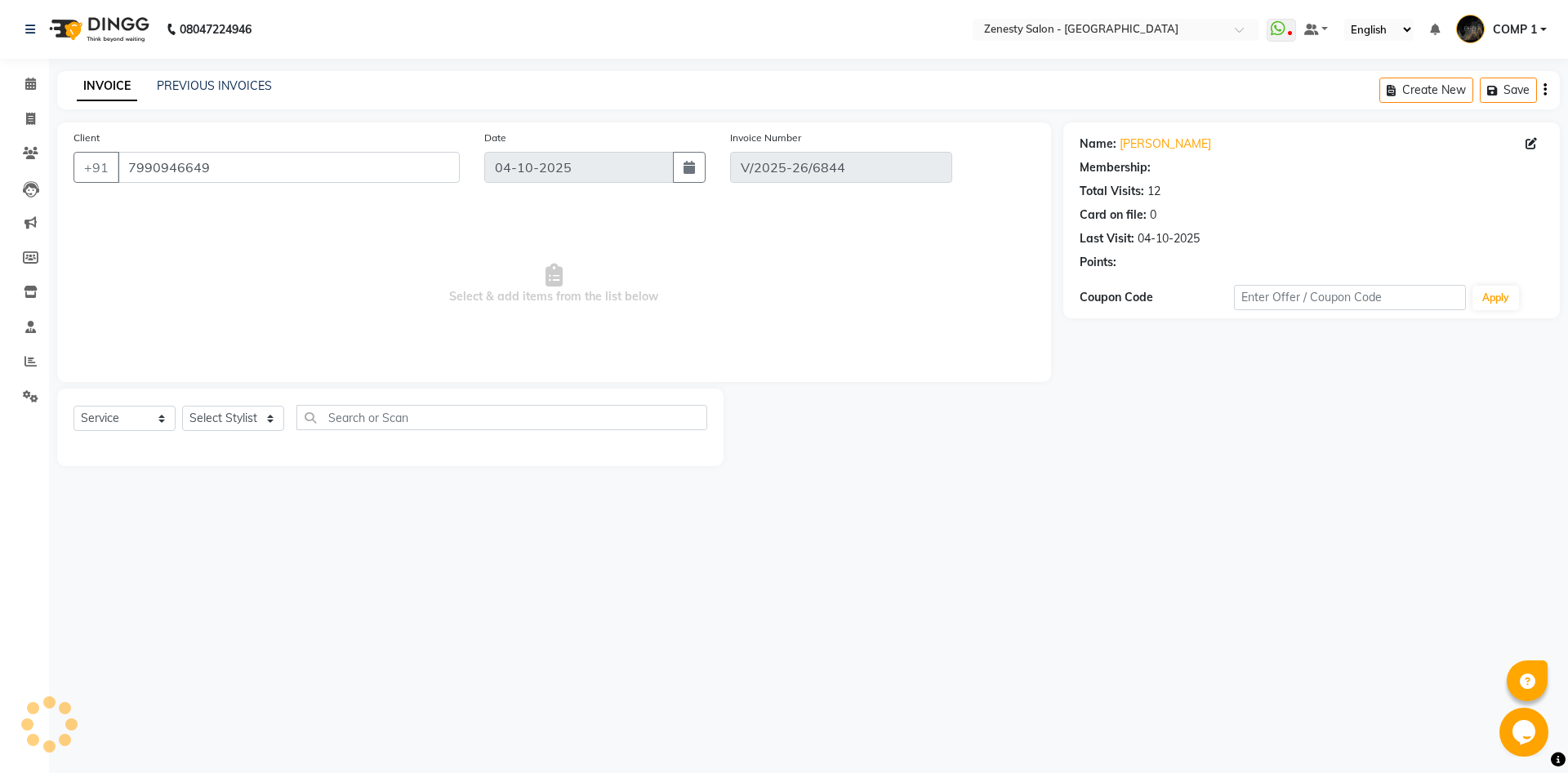
select select "select"
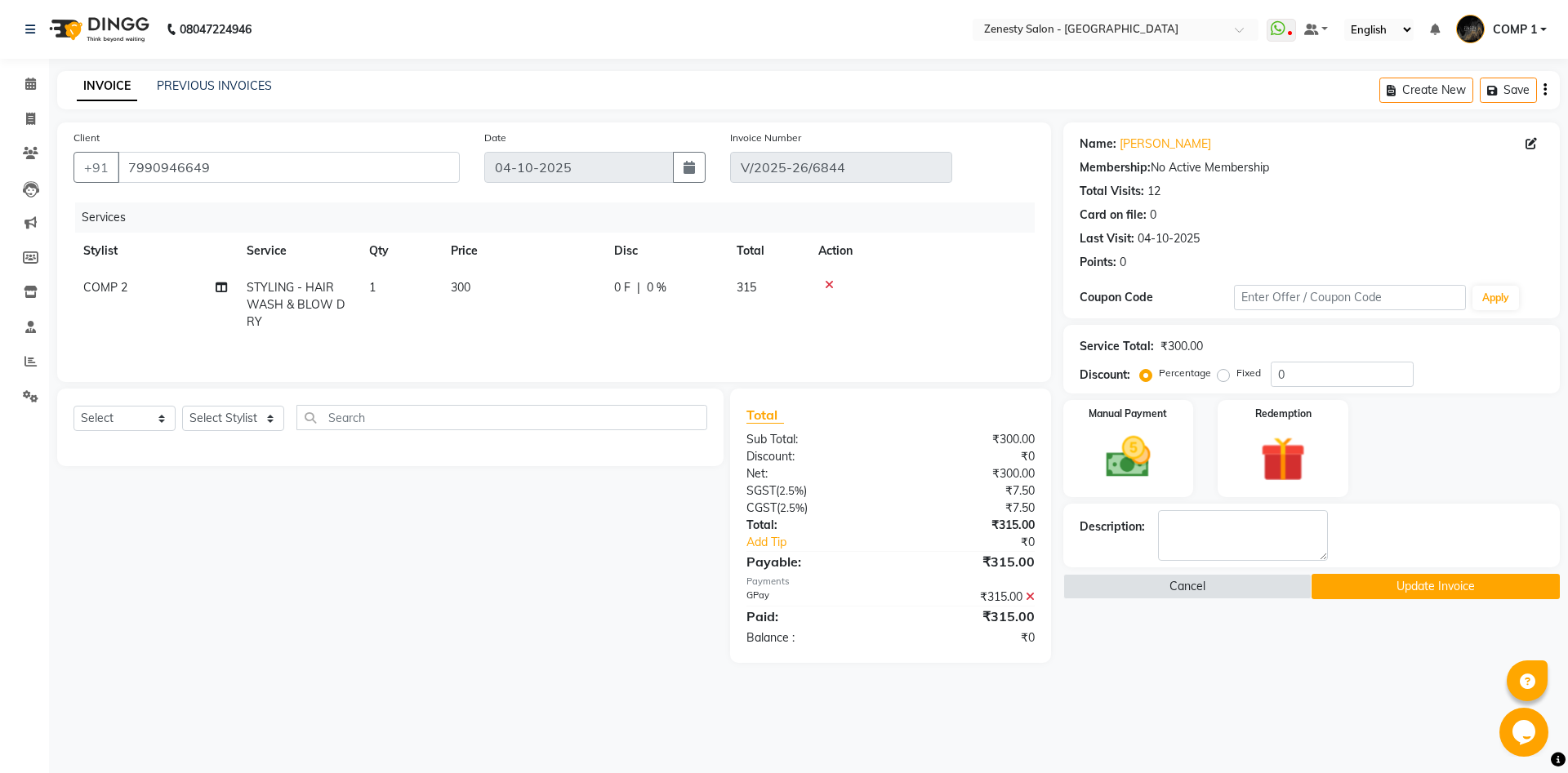
click at [124, 281] on span "COMP 2" at bounding box center [105, 287] width 44 height 15
select select "40087"
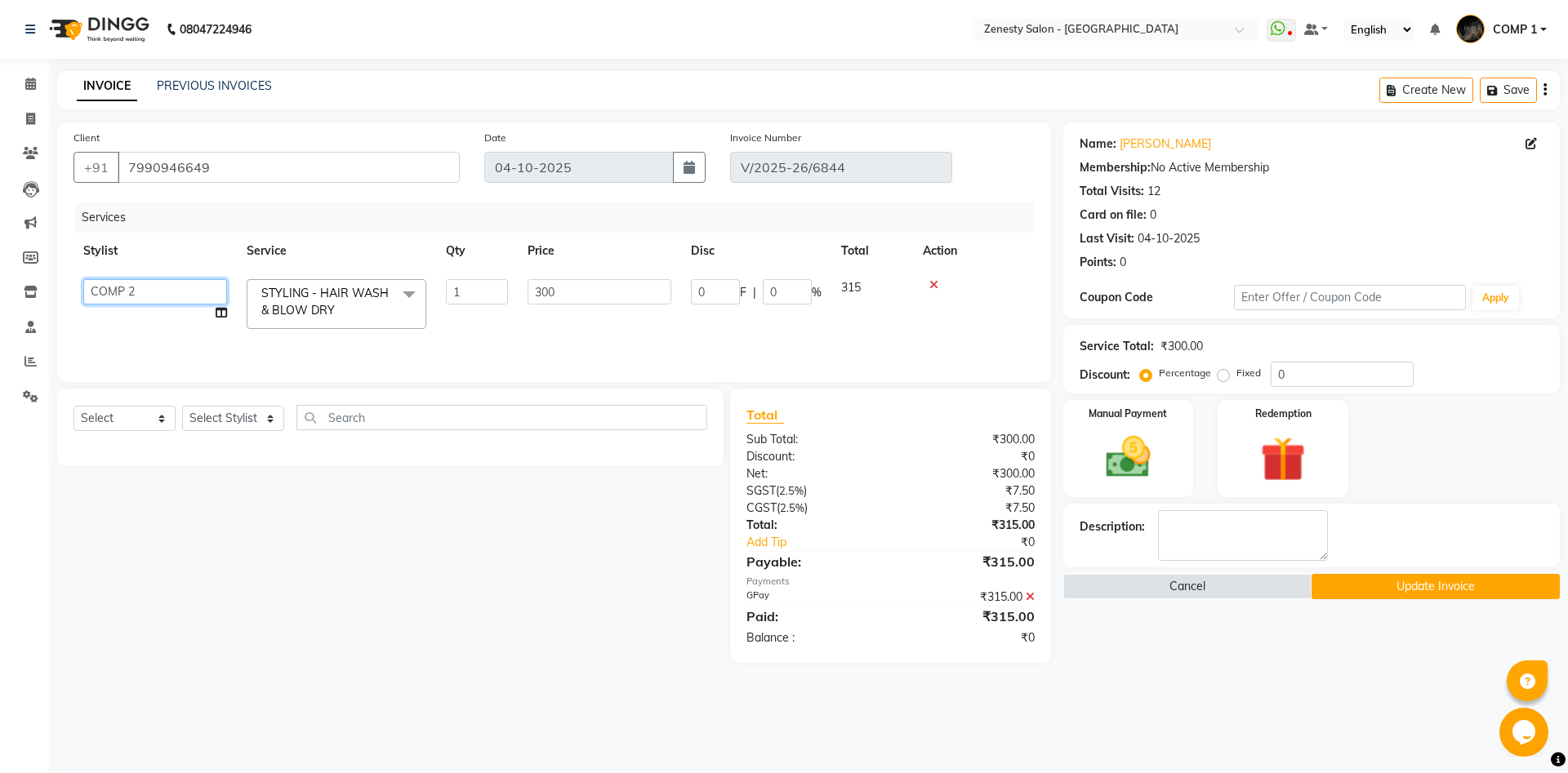
click at [84, 279] on select "[PERSON_NAME] [PERSON_NAME] [PERSON_NAME] Khalifa [PERSON_NAME] COMP 1 COMP 2 […" at bounding box center [155, 291] width 144 height 25
select select "39494"
click at [226, 315] on icon at bounding box center [221, 312] width 11 height 11
select select "39494"
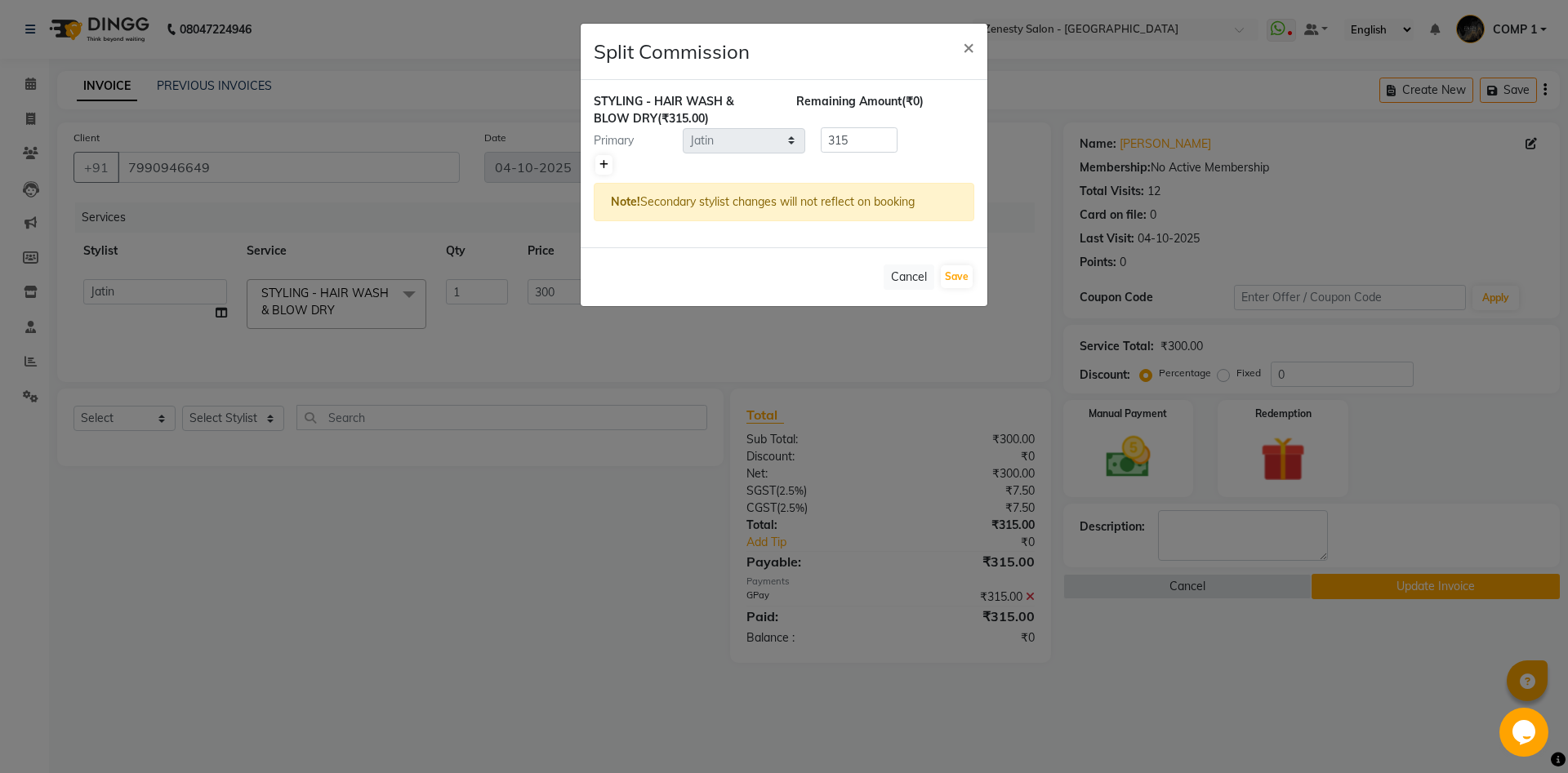
click at [600, 162] on icon at bounding box center [604, 165] width 9 height 10
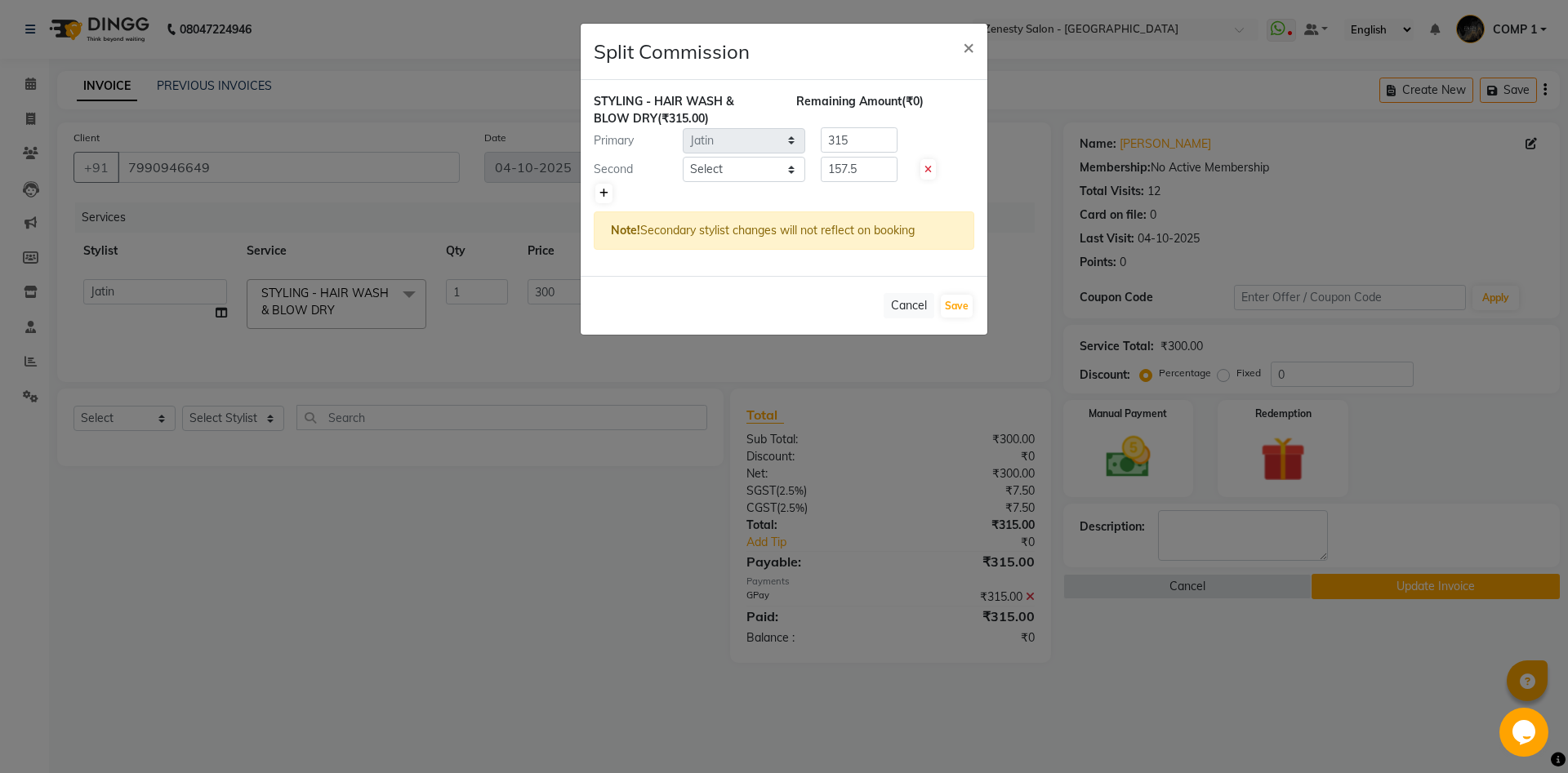
type input "157.5"
click at [682, 157] on select "Select [PERSON_NAME] [PERSON_NAME] [PERSON_NAME] Khalifa [PERSON_NAME] COMP 1 C…" at bounding box center [743, 169] width 123 height 25
select select "42827"
click option "Meet [PERSON_NAME]" at bounding box center [0, 0] width 0 height 0
click at [719, 174] on select "Select [PERSON_NAME] [PERSON_NAME] [PERSON_NAME] Khalifa [PERSON_NAME] COMP 1 C…" at bounding box center [743, 169] width 123 height 25
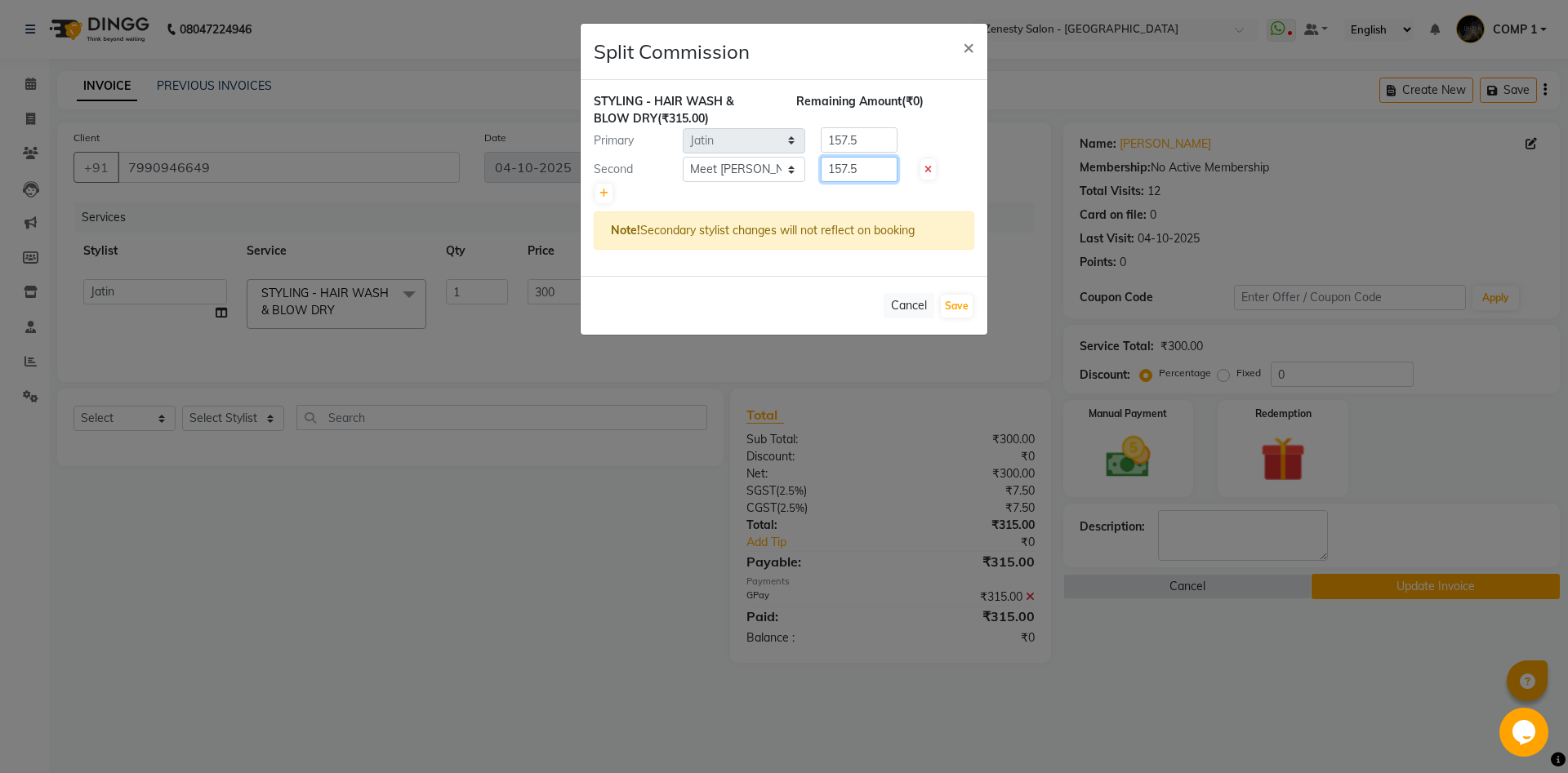
drag, startPoint x: 865, startPoint y: 170, endPoint x: 722, endPoint y: 170, distance: 143.0
click at [821, 170] on input "157.5" at bounding box center [859, 169] width 77 height 25
type input "0"
drag, startPoint x: 867, startPoint y: 139, endPoint x: 783, endPoint y: 144, distance: 84.1
click at [821, 144] on input "157.5" at bounding box center [859, 139] width 77 height 25
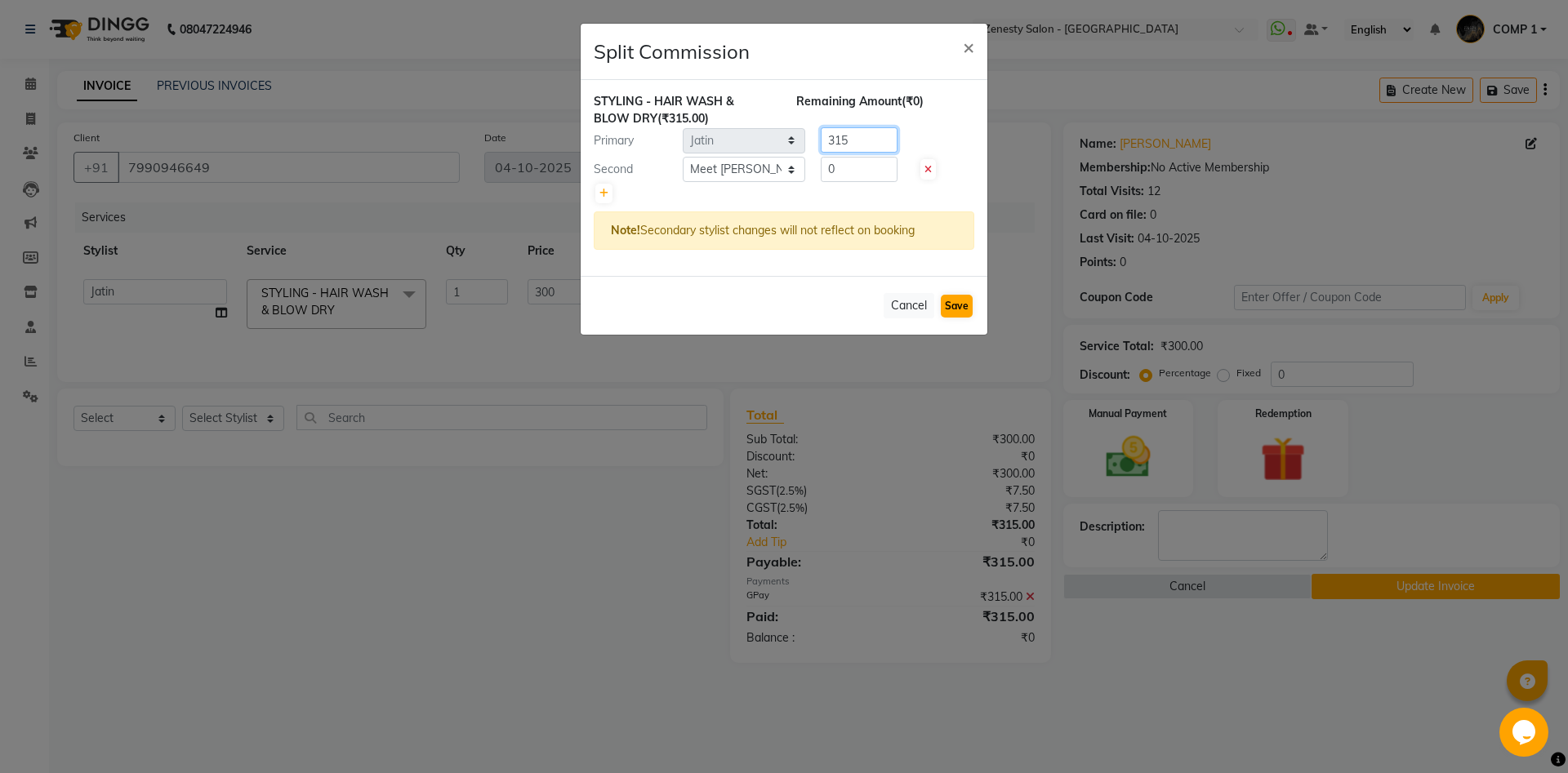
type input "315"
click at [967, 310] on button "Save" at bounding box center [956, 306] width 32 height 23
select select "Select"
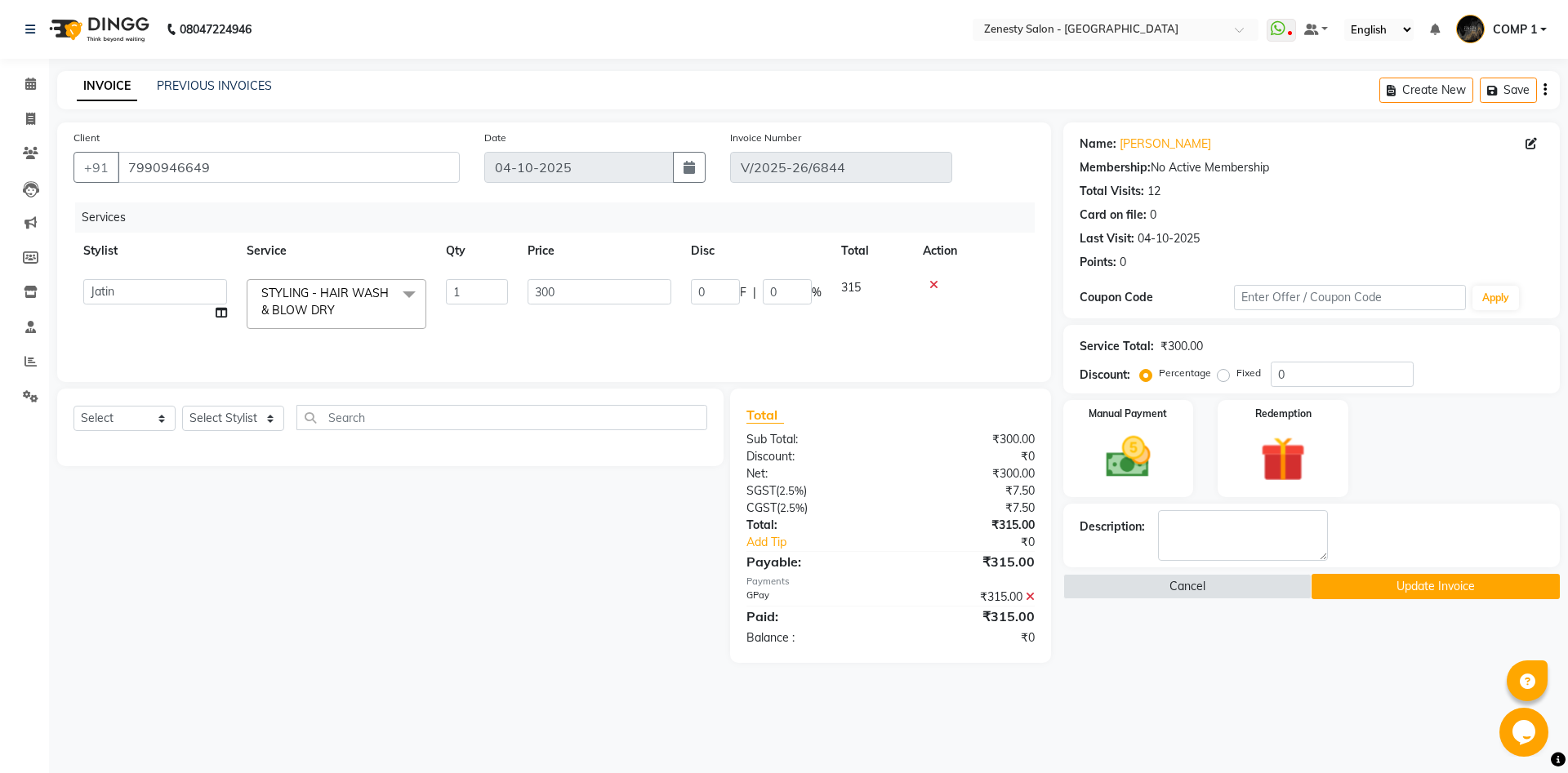
click at [1442, 587] on button "Update Invoice" at bounding box center [1436, 587] width 248 height 25
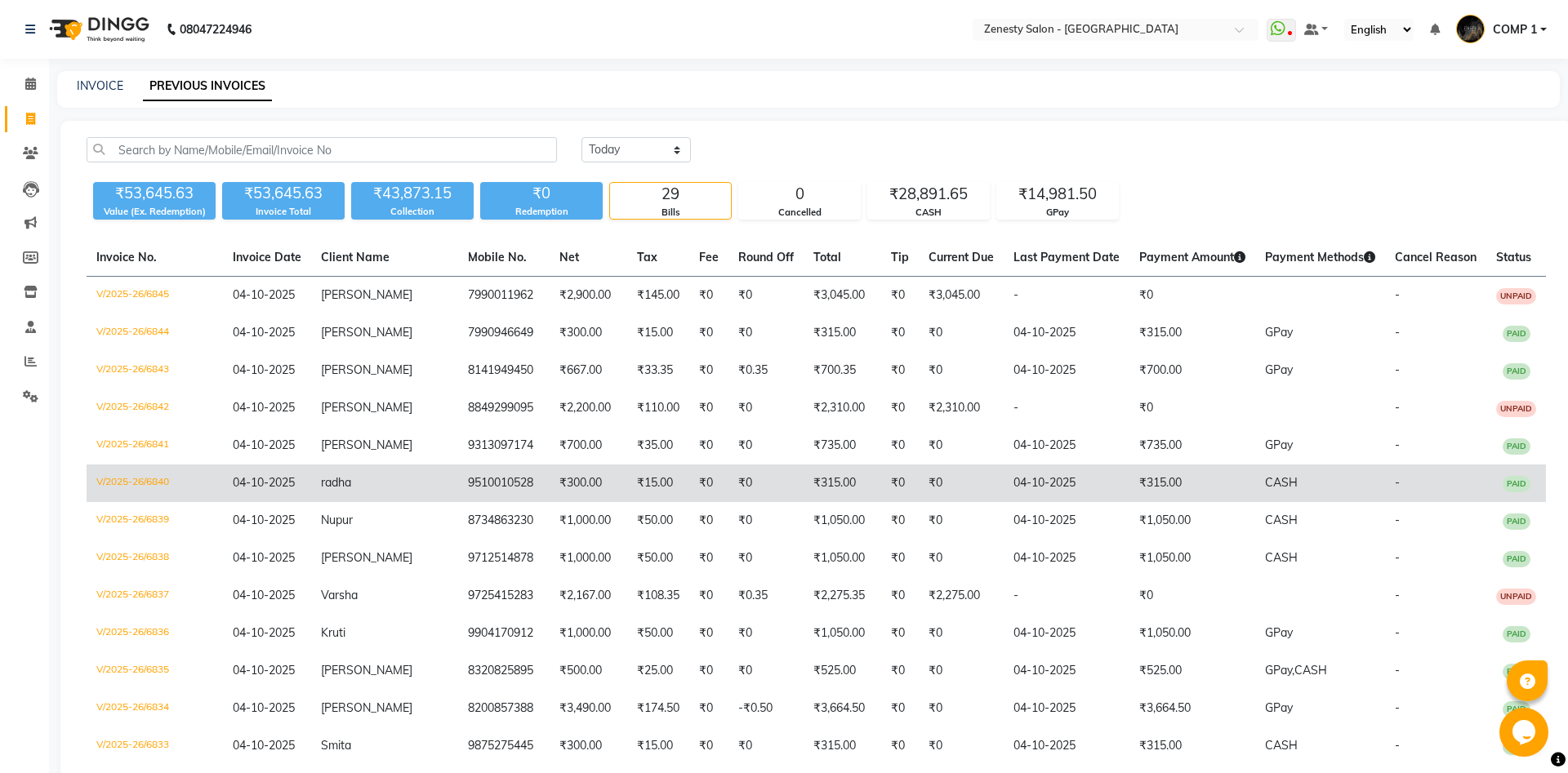
click at [550, 485] on td "₹300.00" at bounding box center [588, 483] width 78 height 37
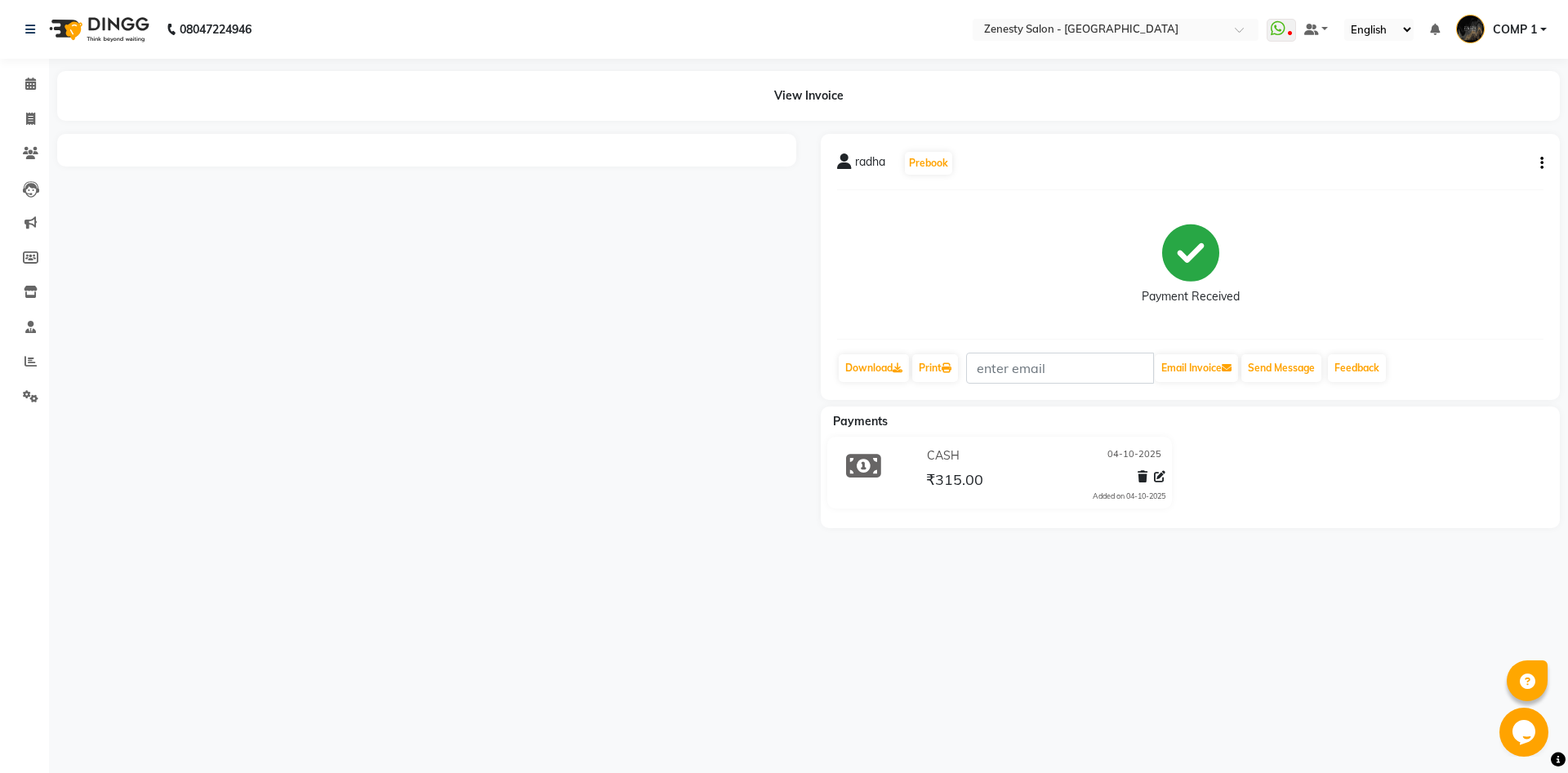
click at [1543, 163] on icon "button" at bounding box center [1542, 163] width 3 height 1
click at [1441, 187] on div "Edit Invoice" at bounding box center [1460, 184] width 112 height 20
select select "service"
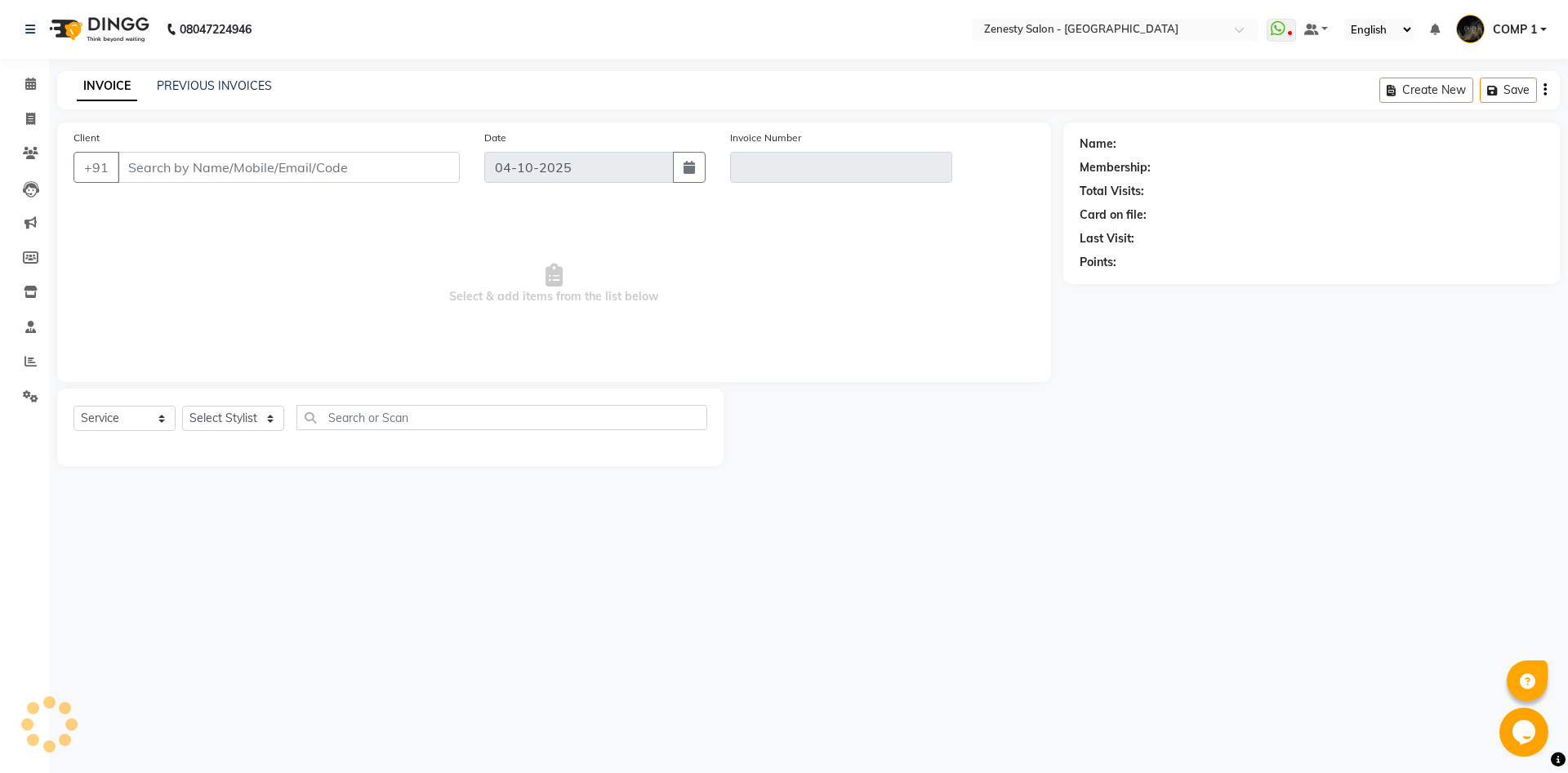
type input "9510010528"
type input "V/2025-26/6840"
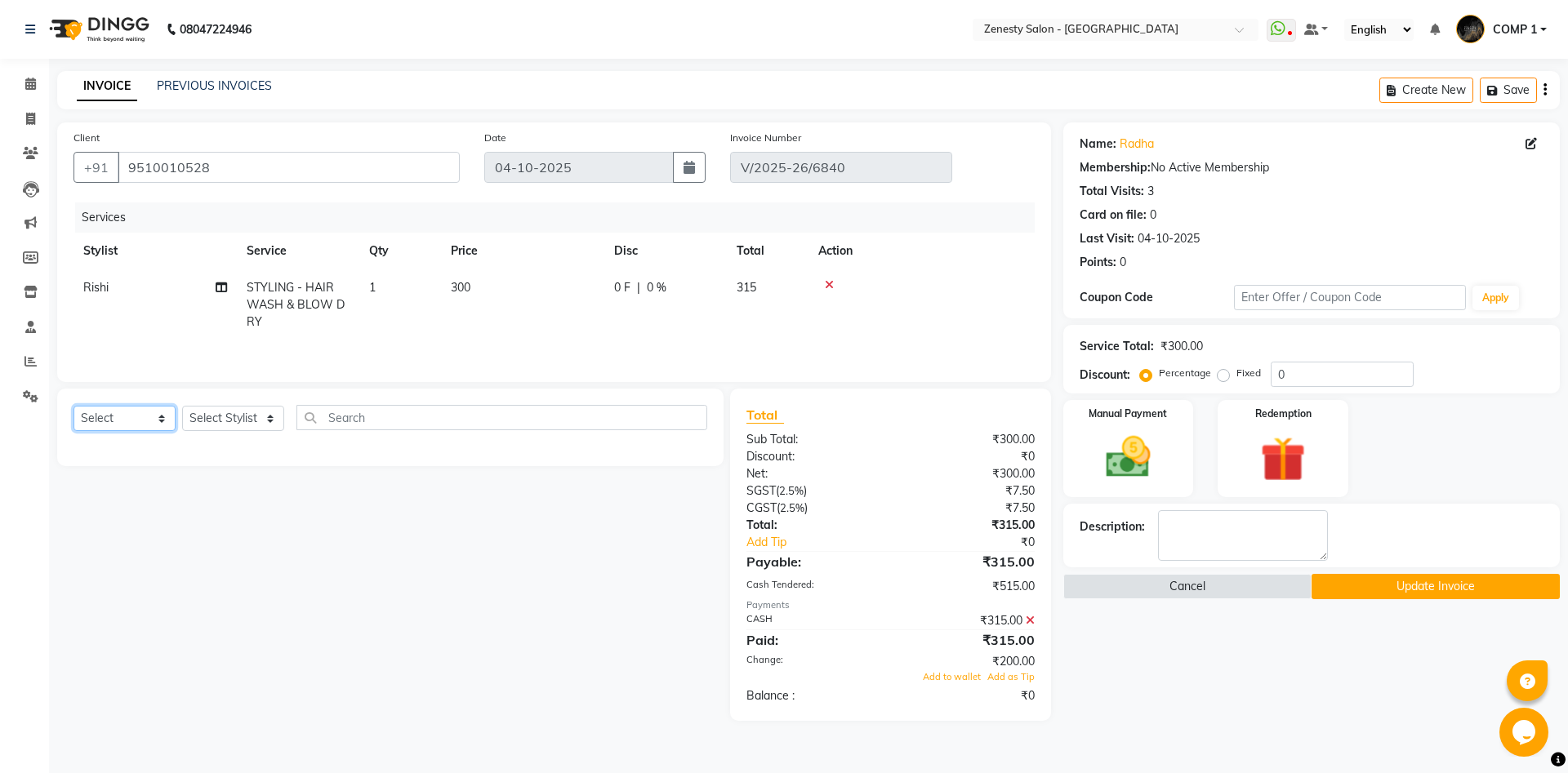
click at [73, 406] on select "Select Service Product Membership Package Voucher Prepaid Gift Card" at bounding box center [124, 418] width 102 height 25
select select "product"
click option "Product" at bounding box center [0, 0] width 0 height 0
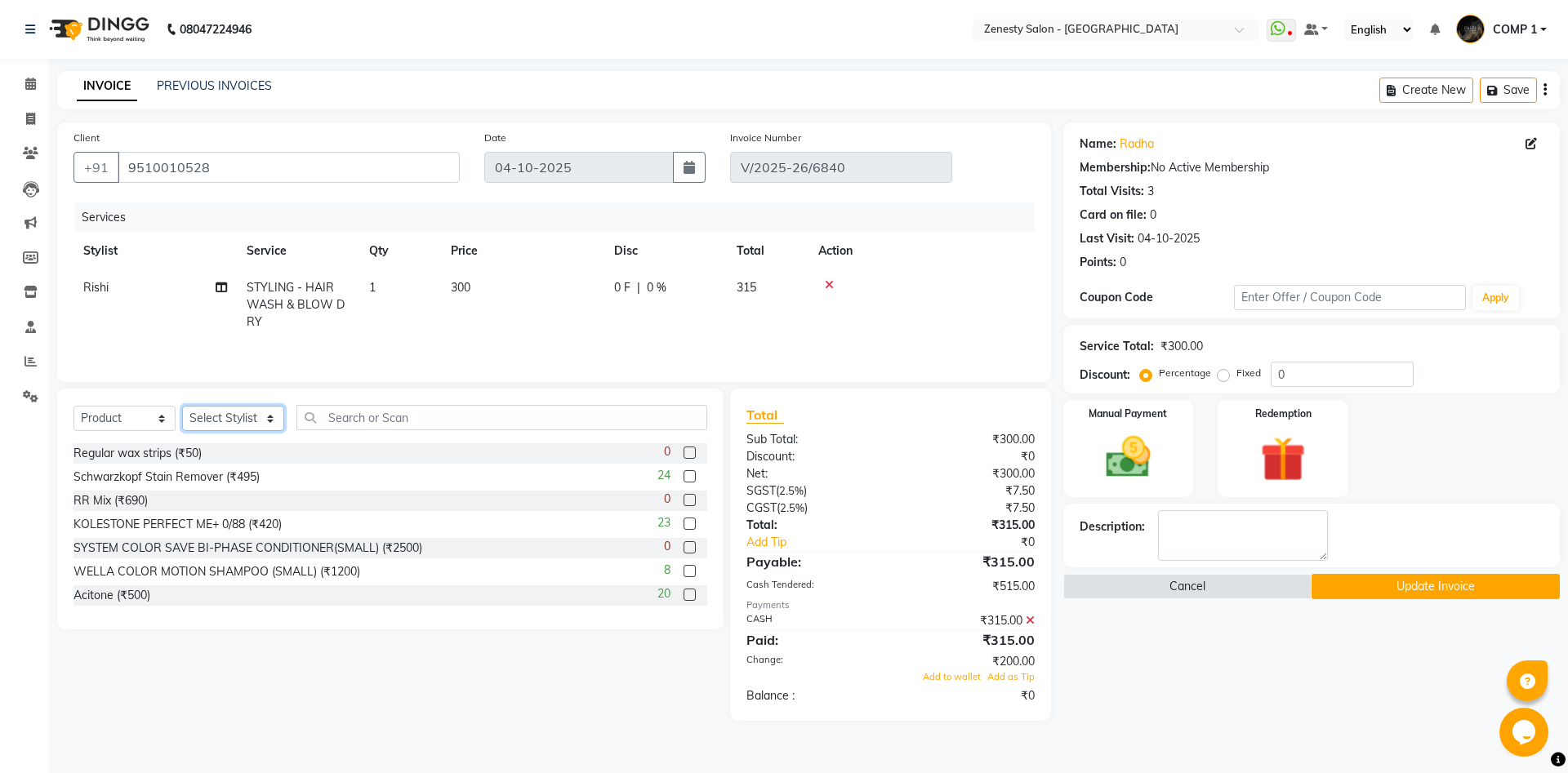
click at [182, 406] on select "Select Stylist [PERSON_NAME] [PERSON_NAME] [PERSON_NAME] Khalifa [PERSON_NAME] …" at bounding box center [233, 418] width 102 height 25
select select "40087"
click option "COMP 2" at bounding box center [0, 0] width 0 height 0
click at [348, 413] on input "text" at bounding box center [501, 417] width 411 height 25
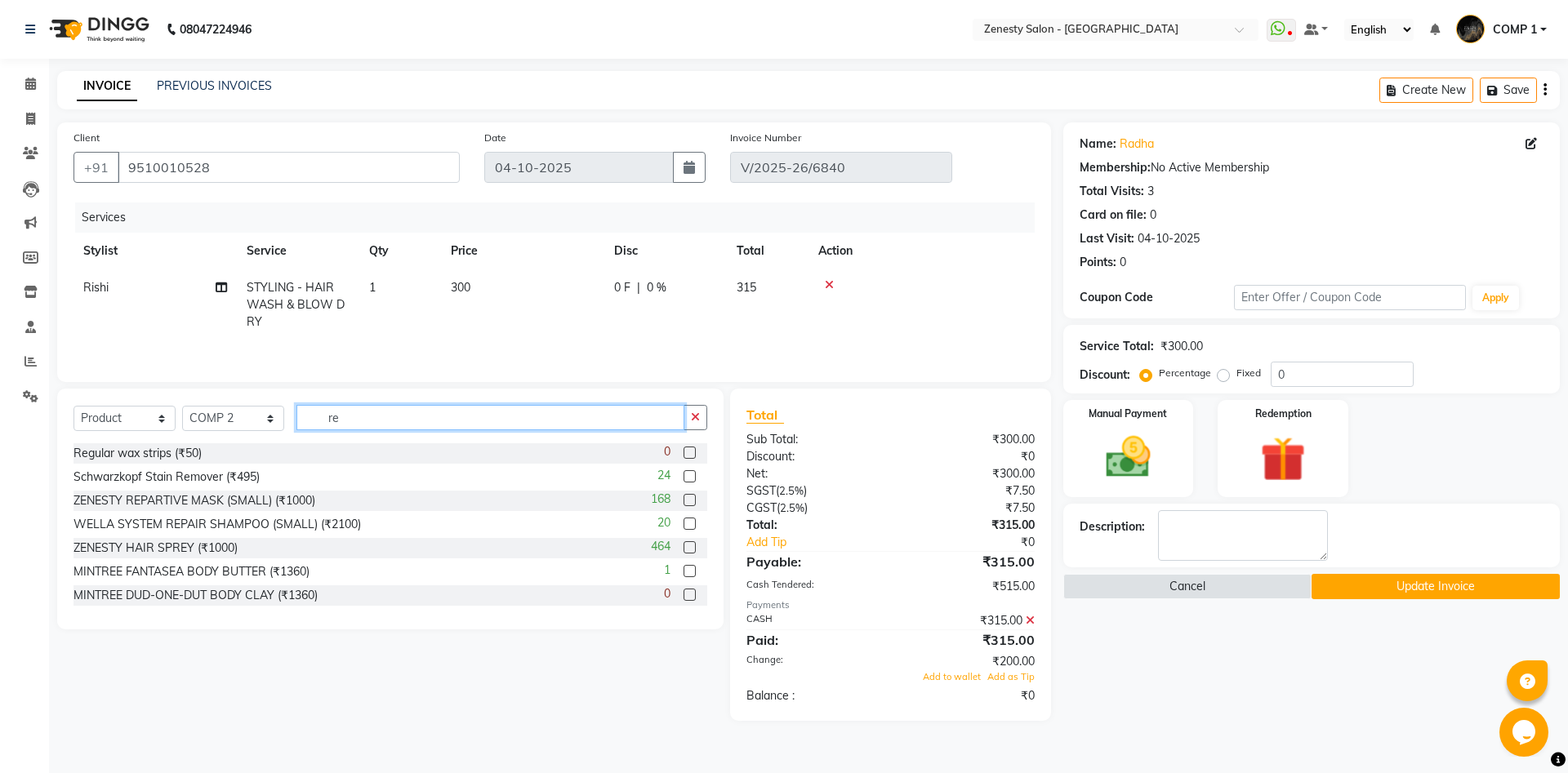
type input "r"
type input "zenes"
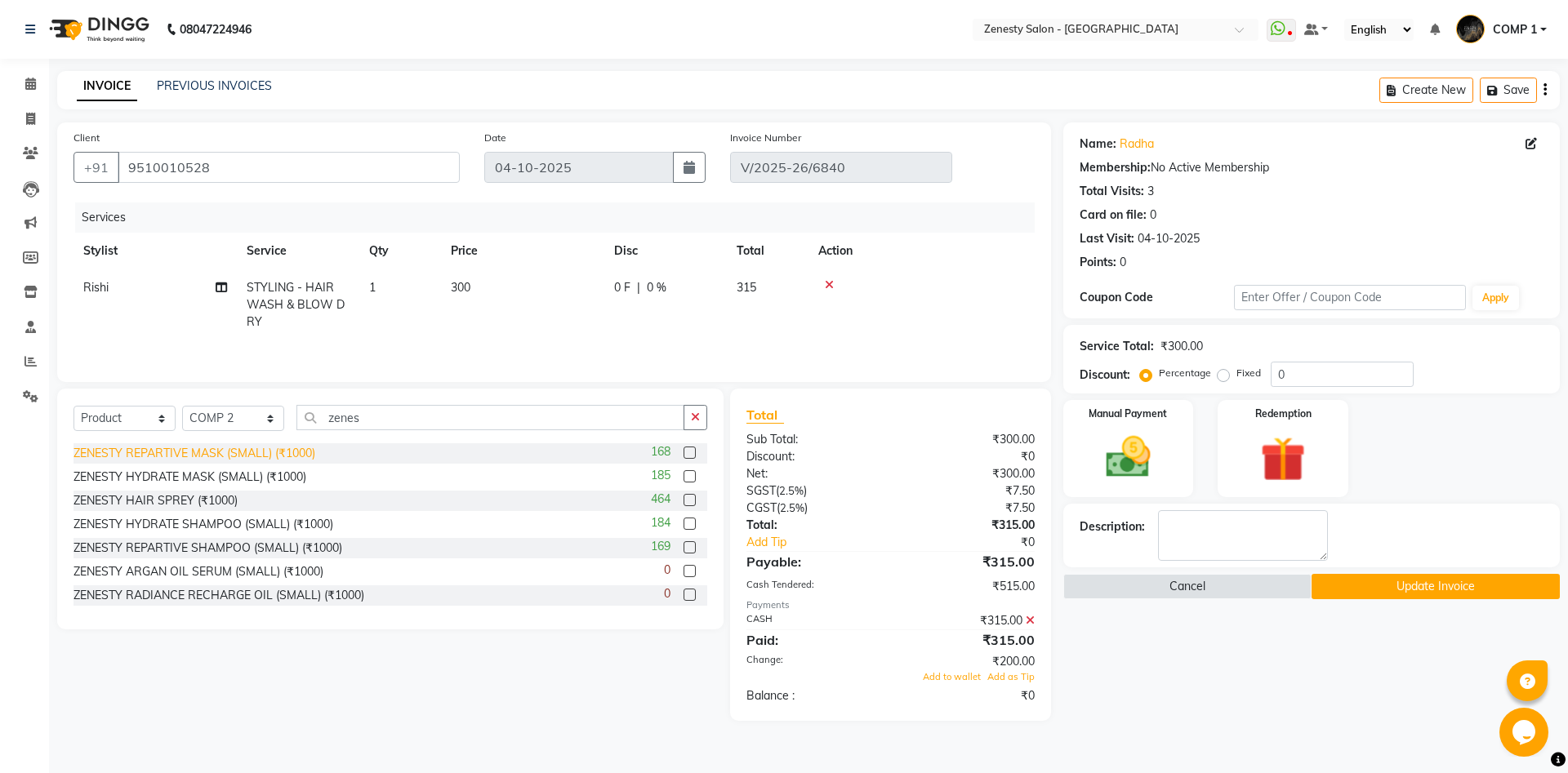
click at [235, 458] on div "ZENESTY REPARTIVE MASK (SMALL) (₹1000)" at bounding box center [193, 454] width 241 height 17
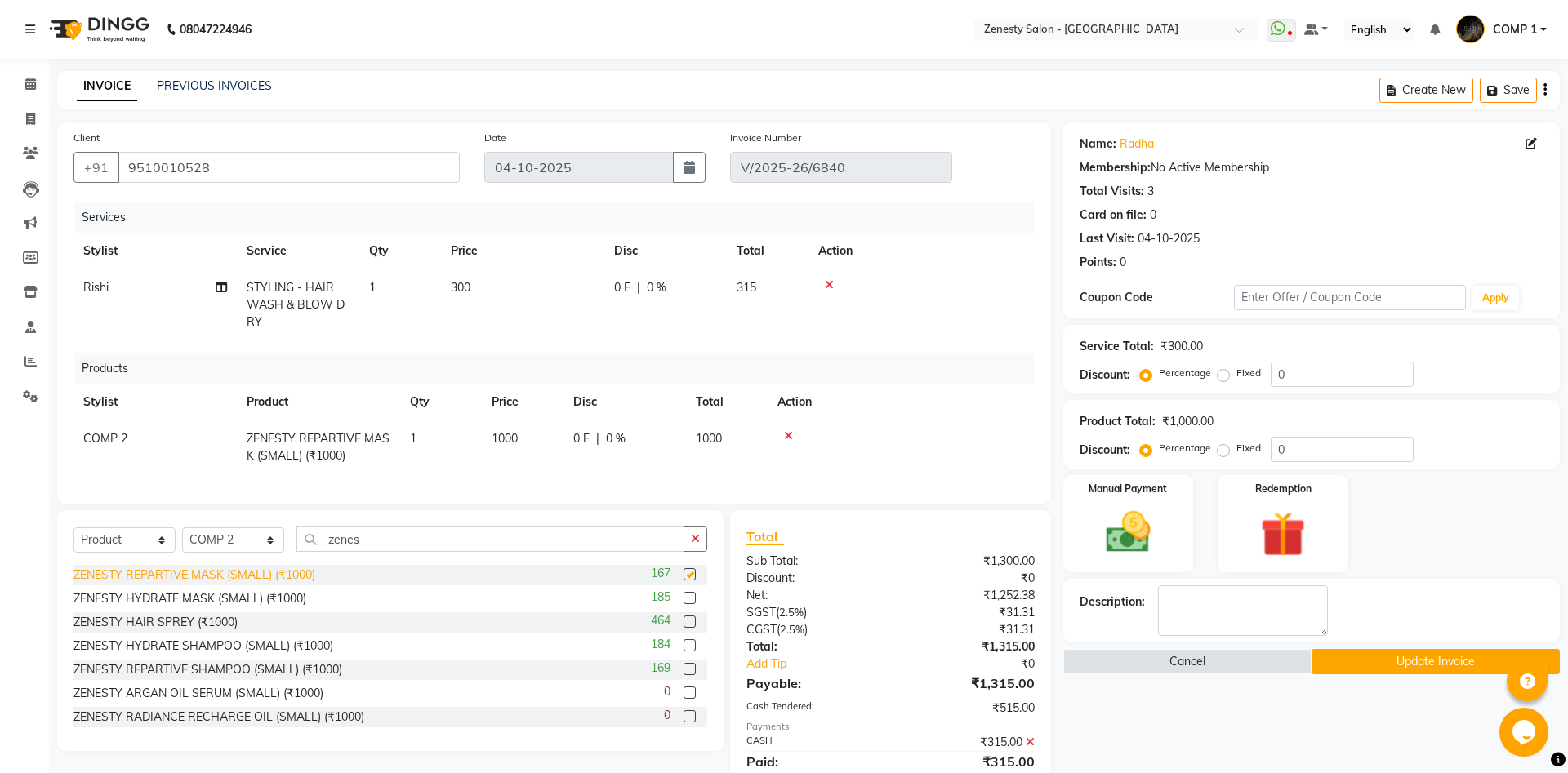
checkbox input "false"
click at [190, 661] on div "ZENESTY REPARTIVE SHAMPOO (SMALL) (₹1000)" at bounding box center [207, 670] width 268 height 17
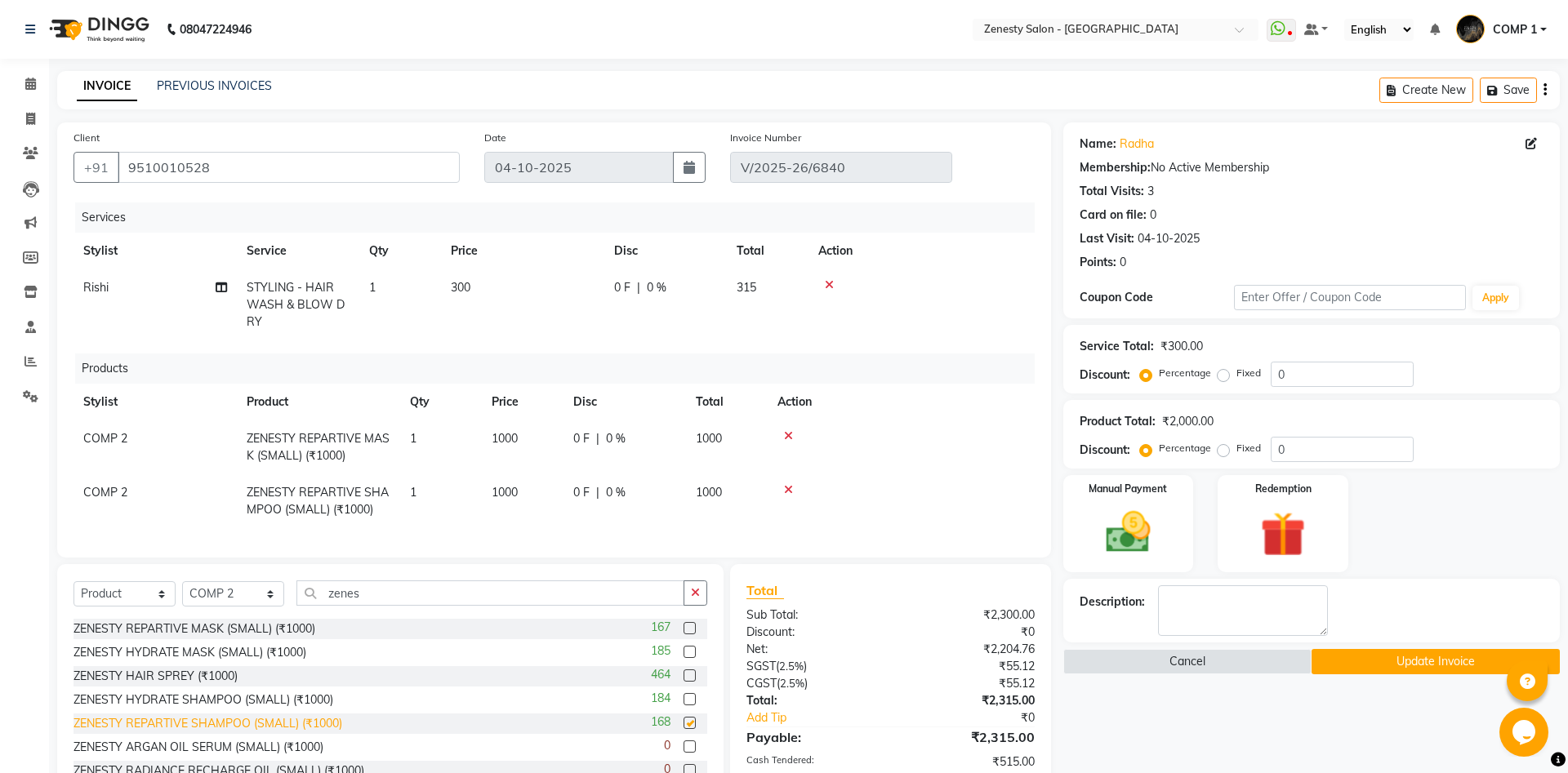
checkbox input "false"
drag, startPoint x: 373, startPoint y: 576, endPoint x: 325, endPoint y: 575, distance: 48.0
click at [325, 580] on input "zenes" at bounding box center [490, 593] width 388 height 25
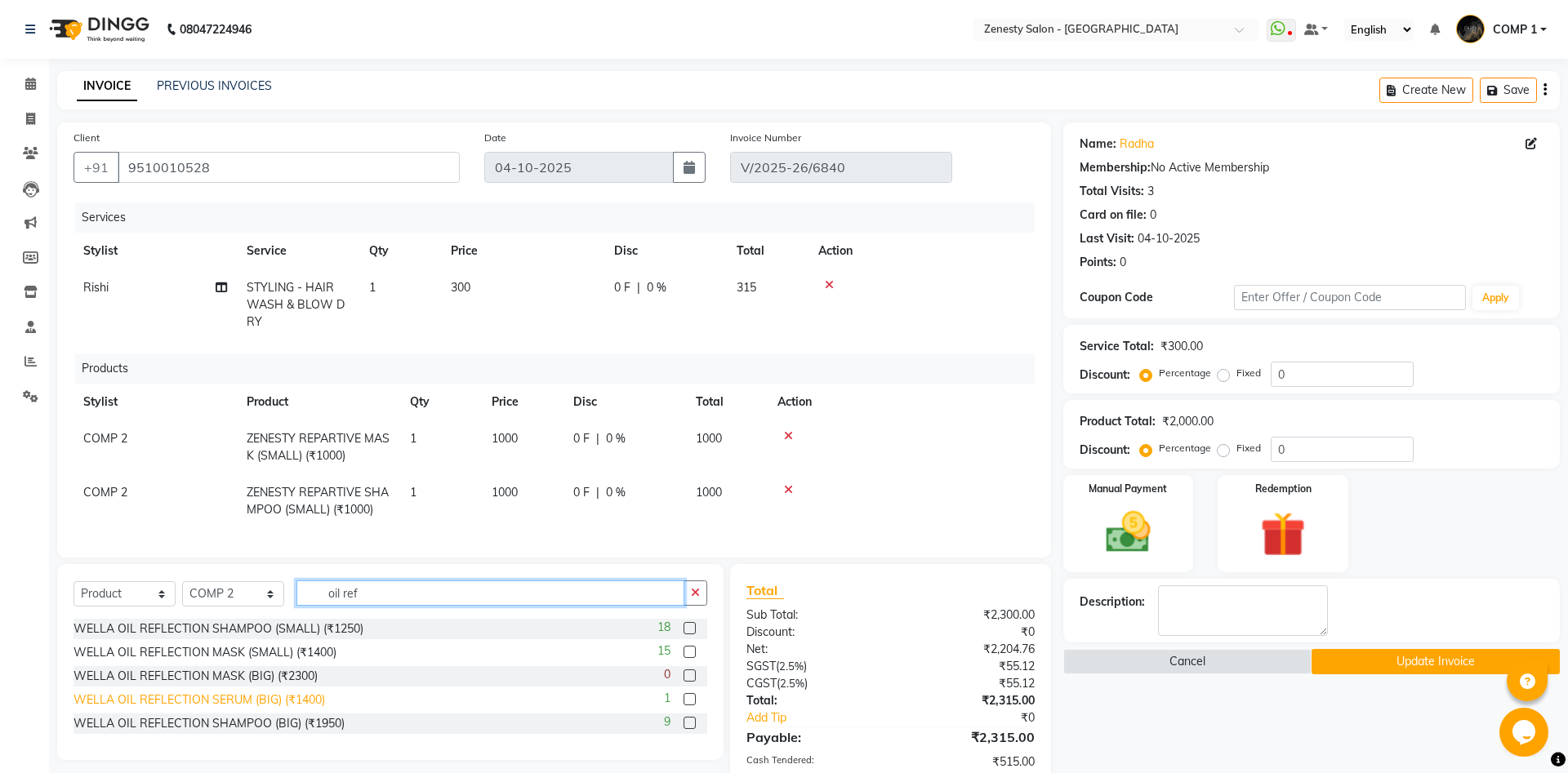
type input "oil ref"
click at [241, 692] on div "WELLA OIL REFLECTION SERUM (BIG) (₹1400)" at bounding box center [199, 701] width 252 height 17
checkbox input "false"
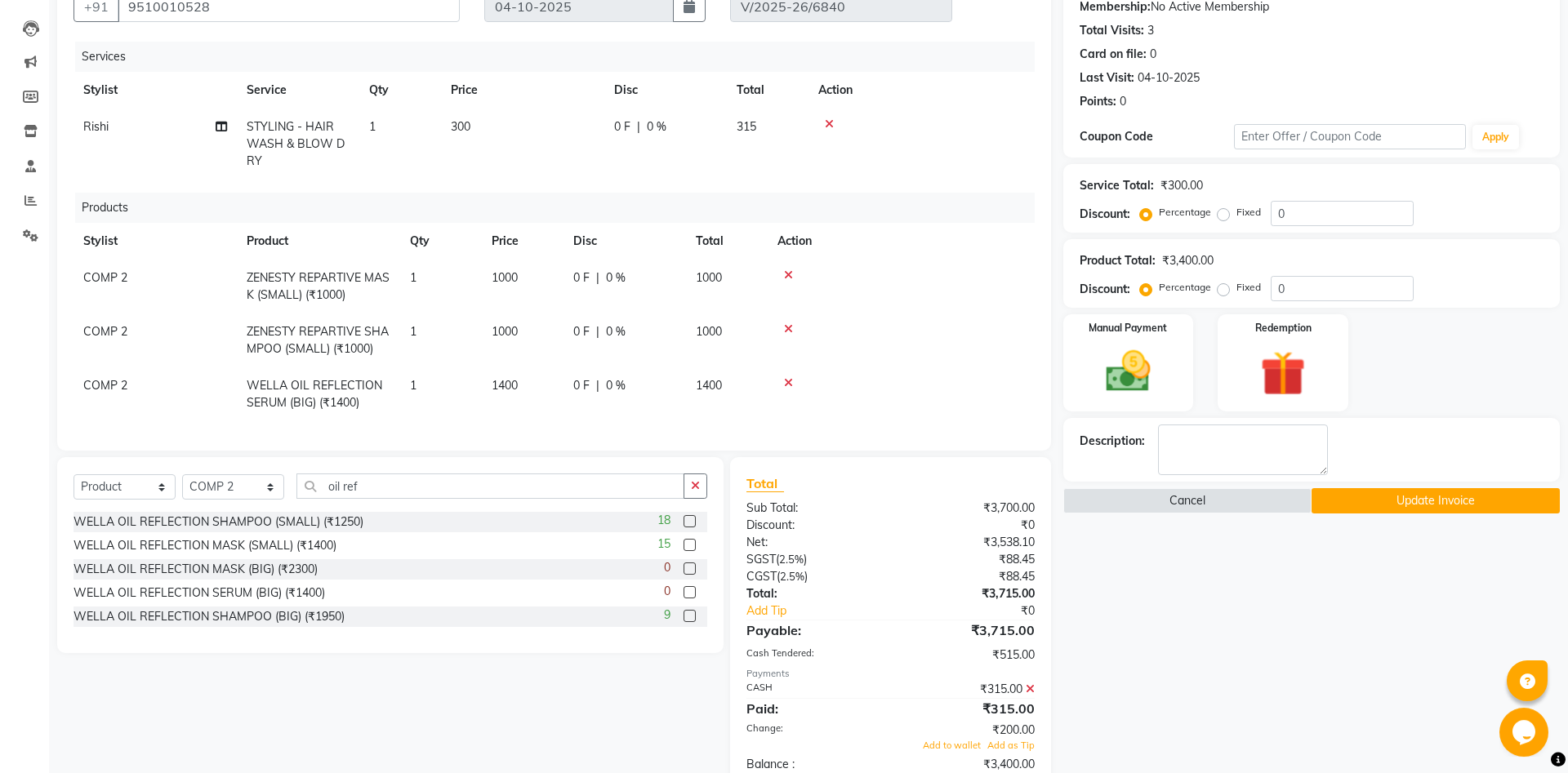
scroll to position [166, 0]
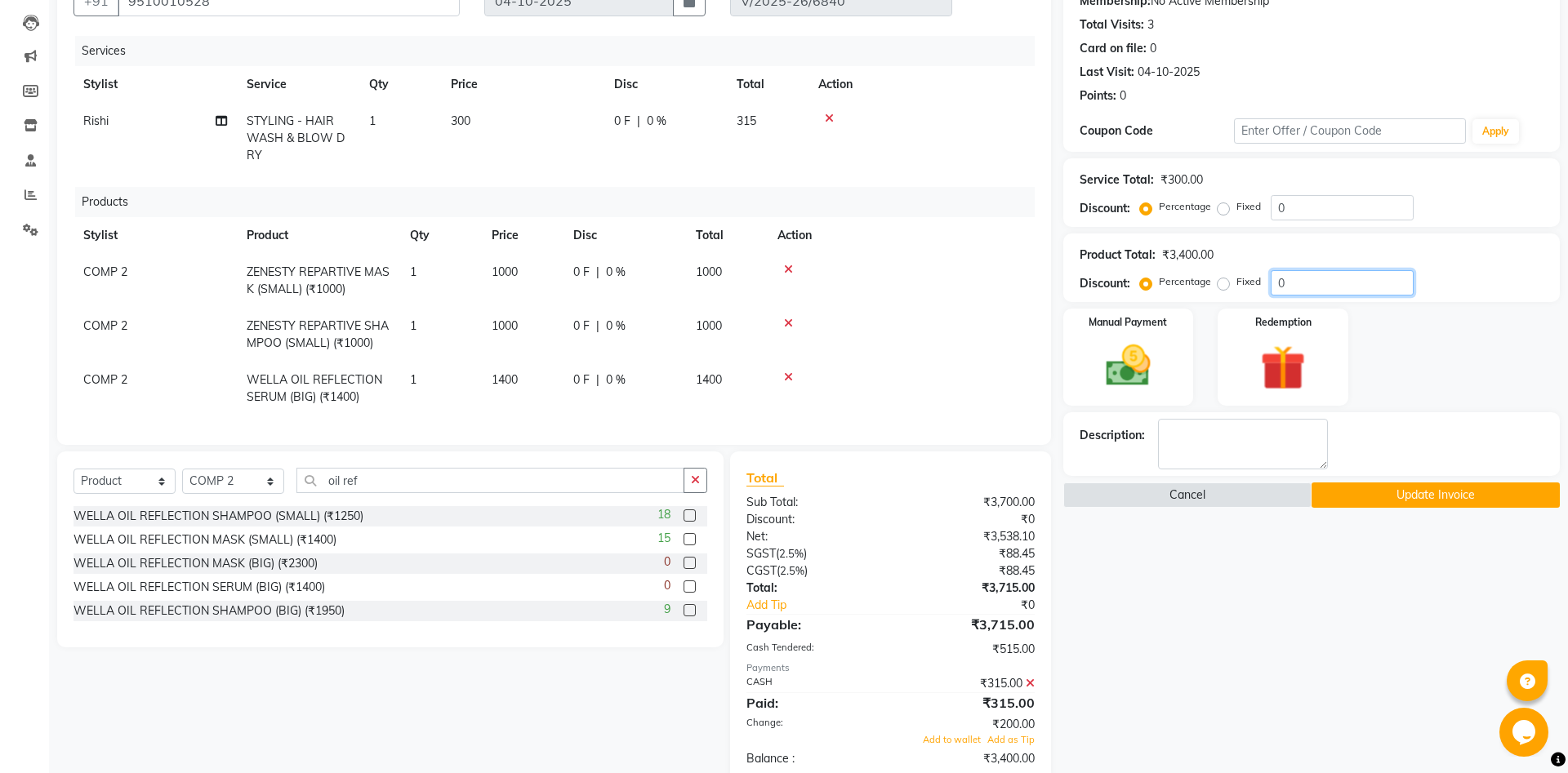
drag, startPoint x: 1313, startPoint y: 283, endPoint x: 1216, endPoint y: 284, distance: 97.0
click at [1271, 284] on input "0" at bounding box center [1342, 282] width 143 height 25
type input "20"
click at [954, 371] on div at bounding box center [901, 376] width 248 height 11
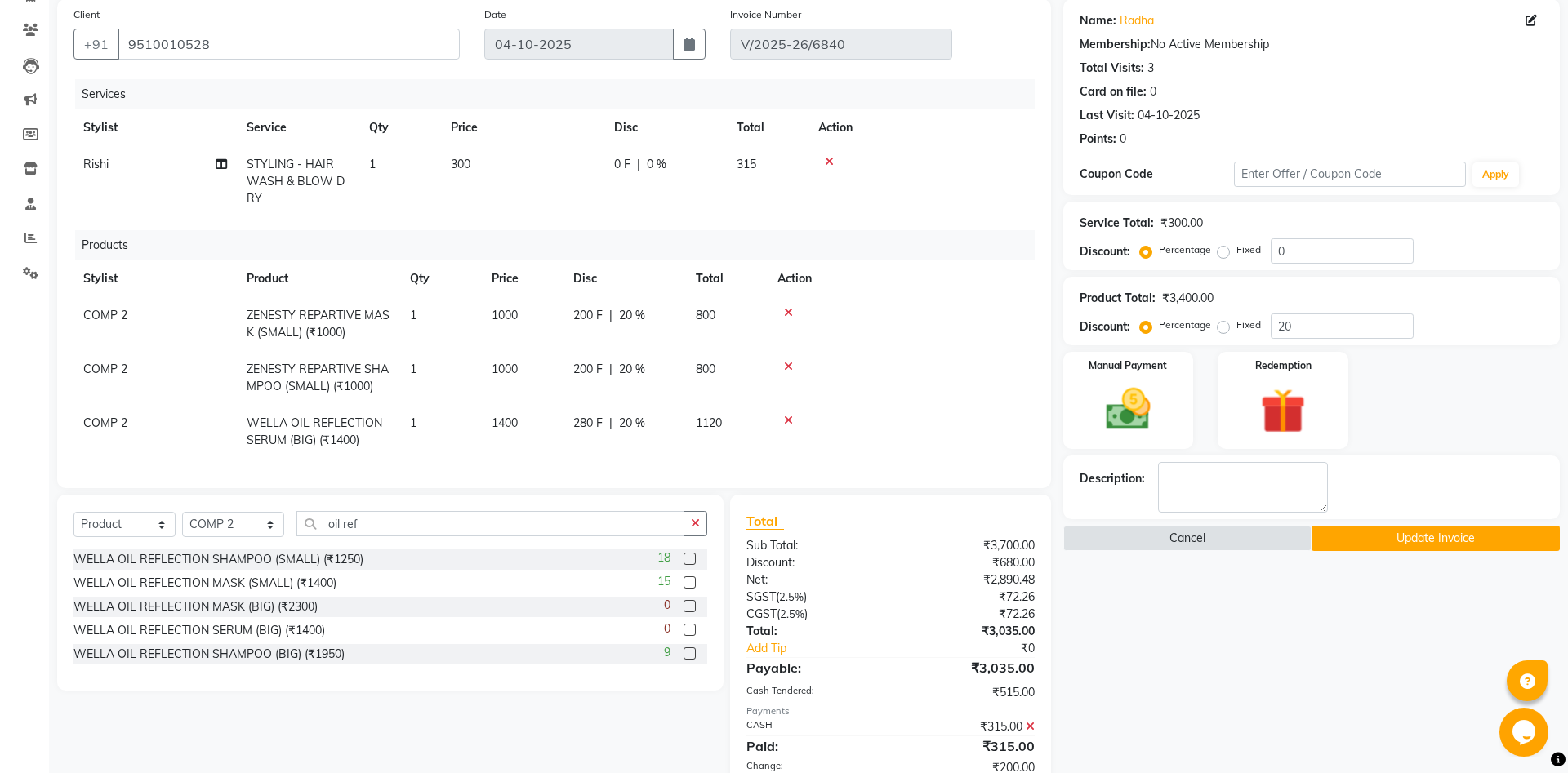
scroll to position [185, 0]
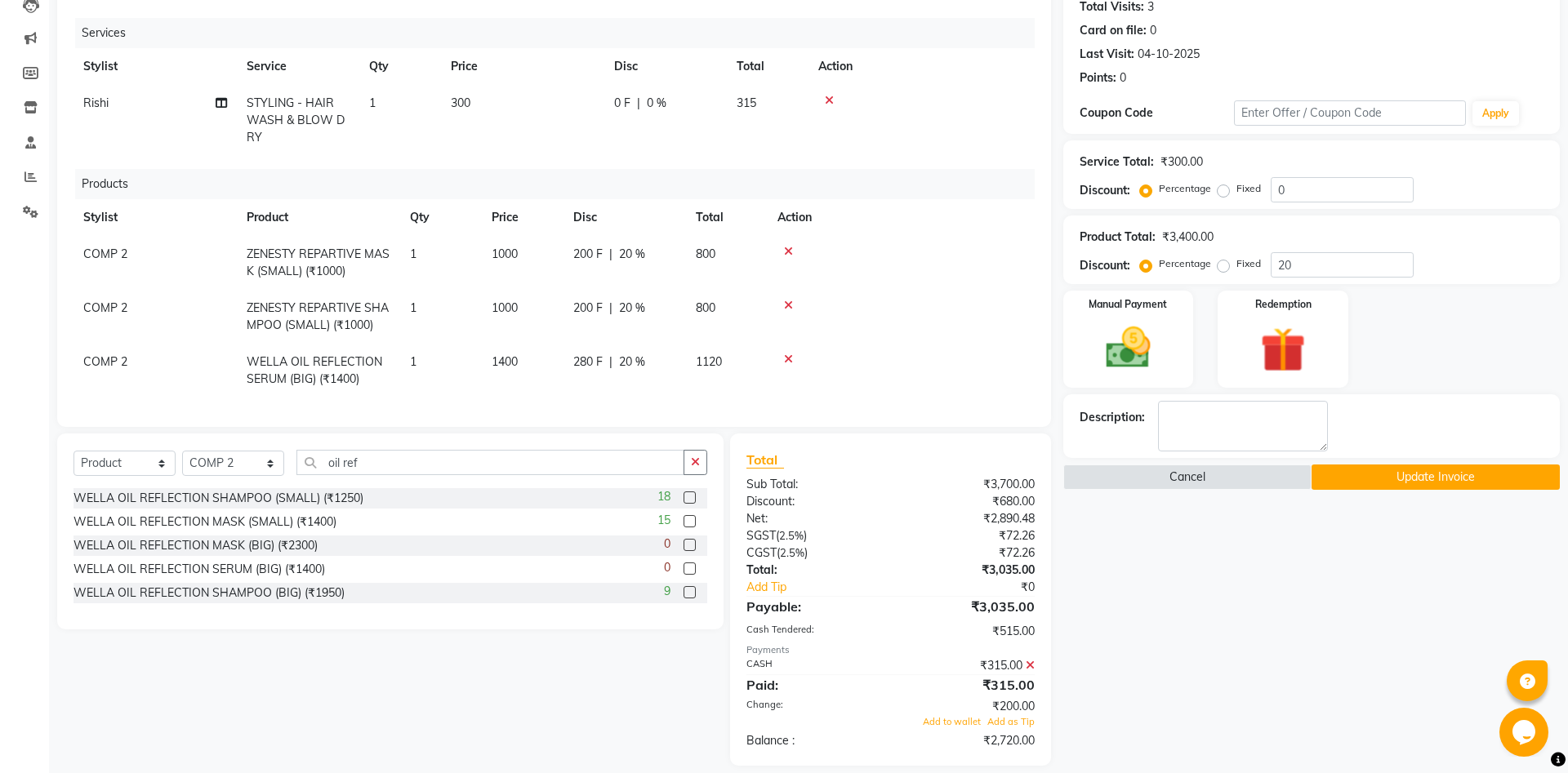
click at [113, 355] on span "COMP 2" at bounding box center [105, 362] width 44 height 15
select select "40087"
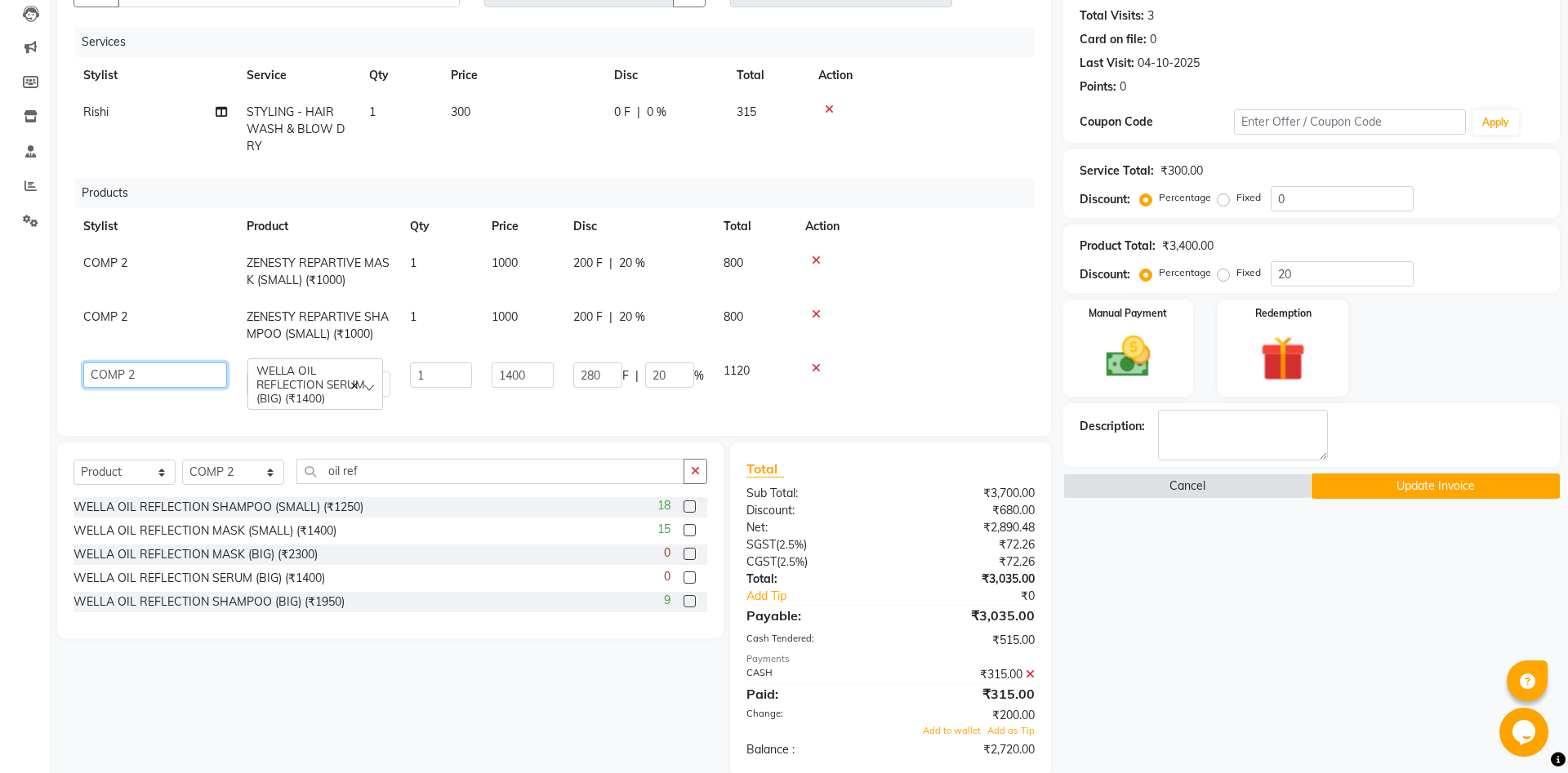
click at [84, 363] on select "Aanand Aarti Aashik Aesha Arsh Khalifa Ayan COMP 1 COMP 2 Darshan Dhara Farjan …" at bounding box center [155, 375] width 144 height 25
click at [119, 309] on span "COMP 2" at bounding box center [105, 316] width 44 height 15
select select "40087"
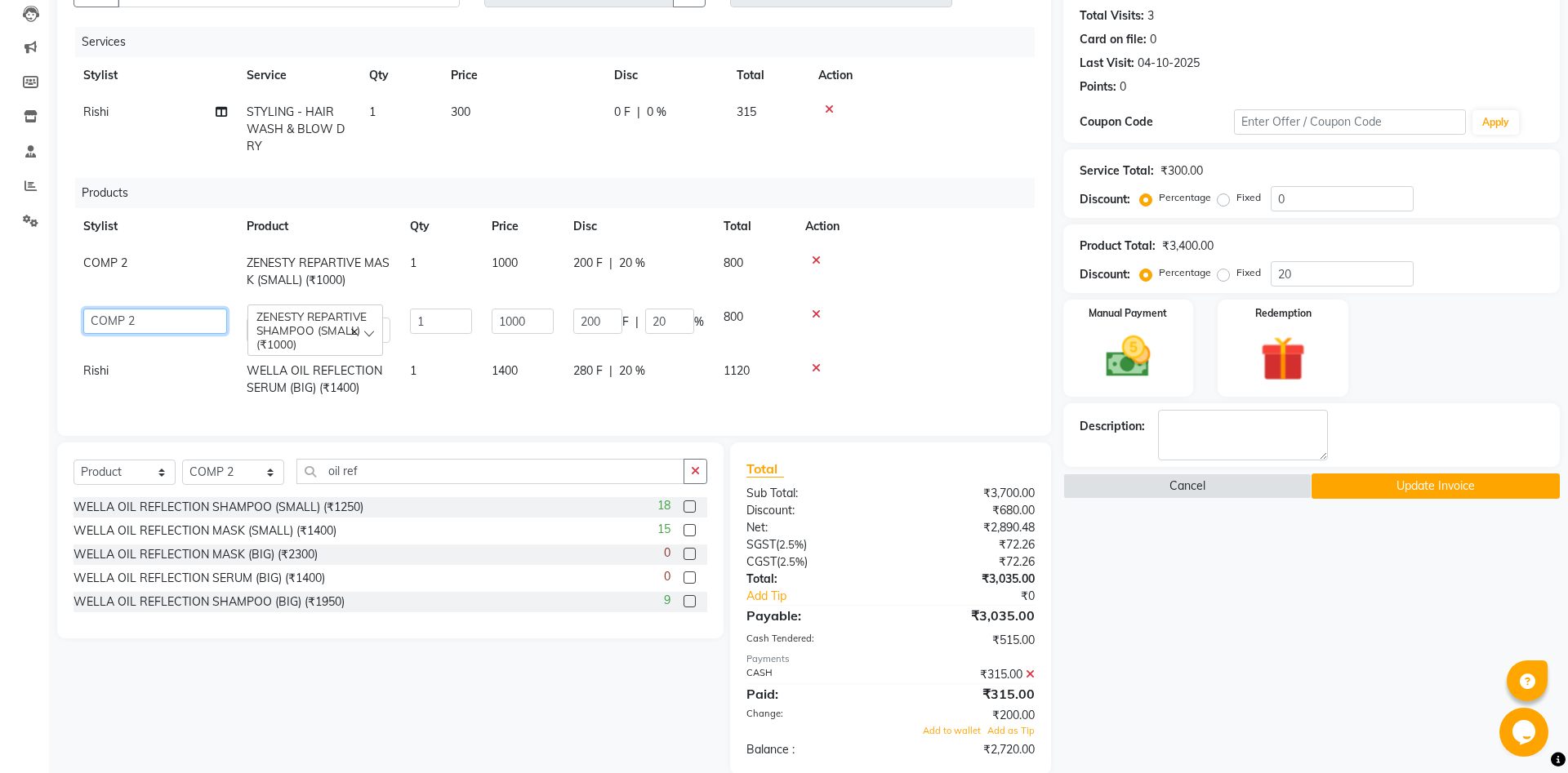
click at [84, 309] on select "[PERSON_NAME] [PERSON_NAME] [PERSON_NAME] Khalifa [PERSON_NAME] COMP 1 COMP 2 […" at bounding box center [155, 321] width 144 height 25
click at [104, 255] on span "COMP 2" at bounding box center [105, 262] width 44 height 15
select select "40087"
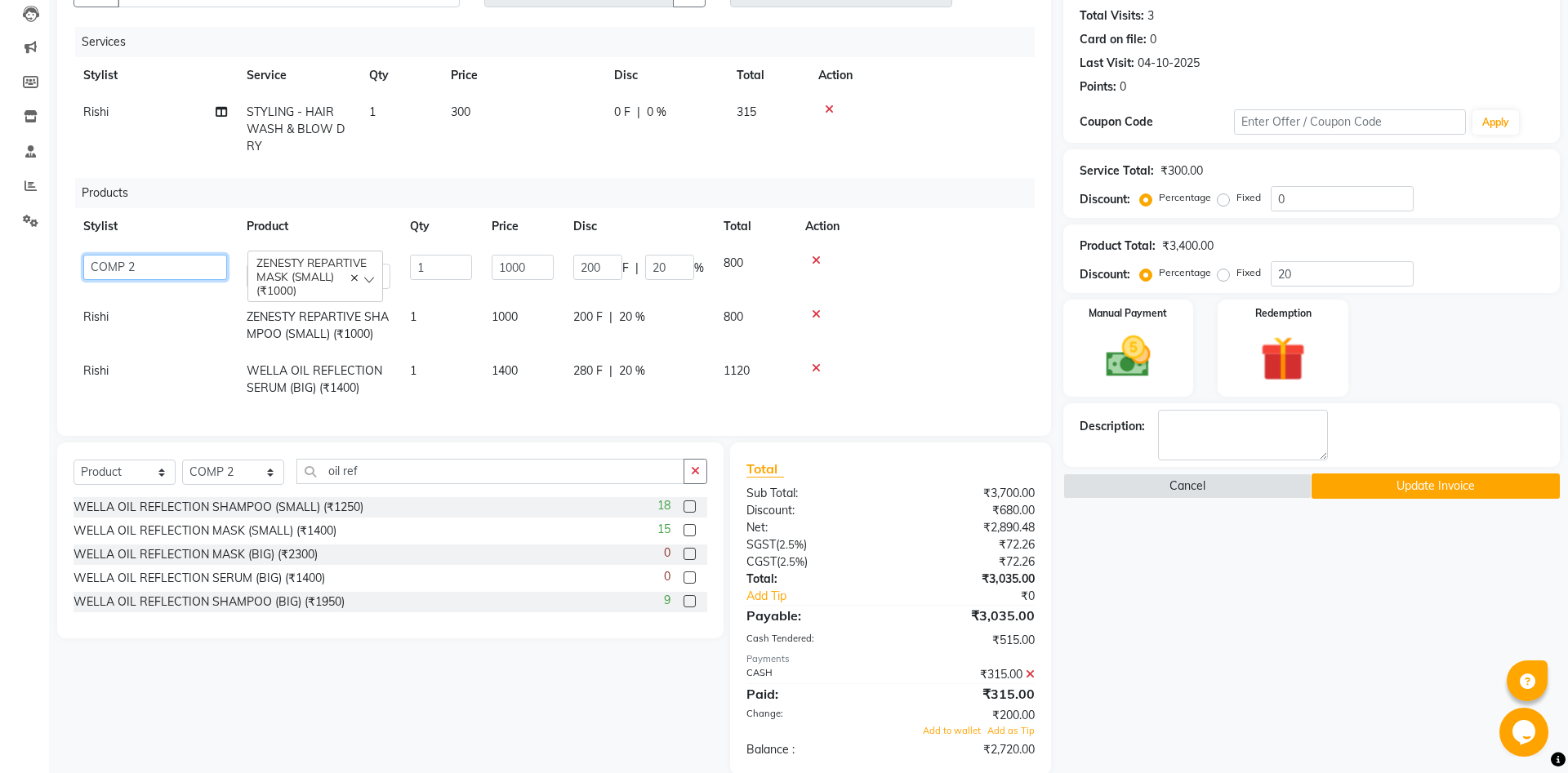
click at [84, 254] on select "[PERSON_NAME] [PERSON_NAME] [PERSON_NAME] Khalifa [PERSON_NAME] COMP 1 COMP 2 […" at bounding box center [155, 267] width 144 height 25
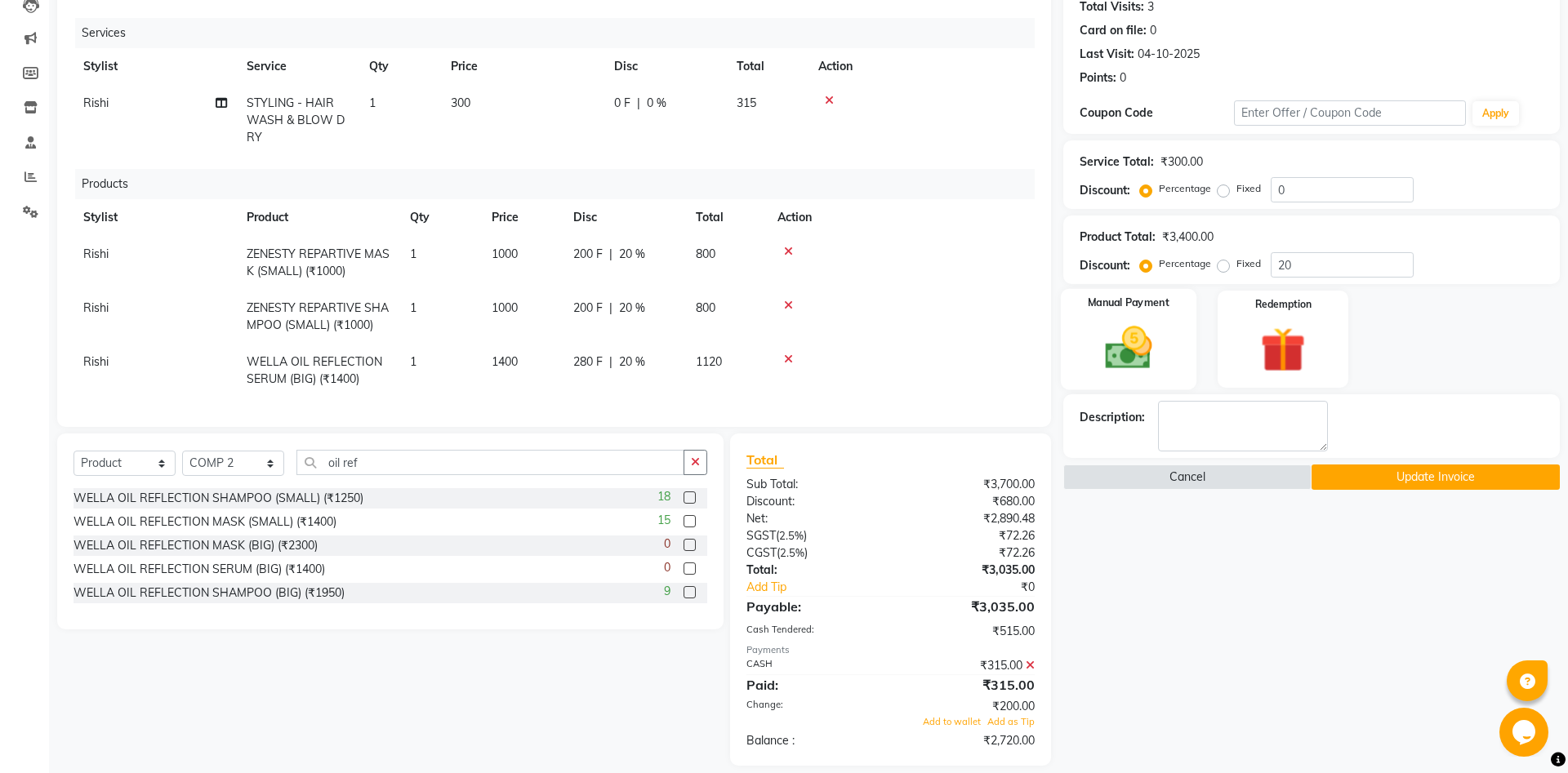
click at [1138, 361] on img at bounding box center [1128, 348] width 76 height 54
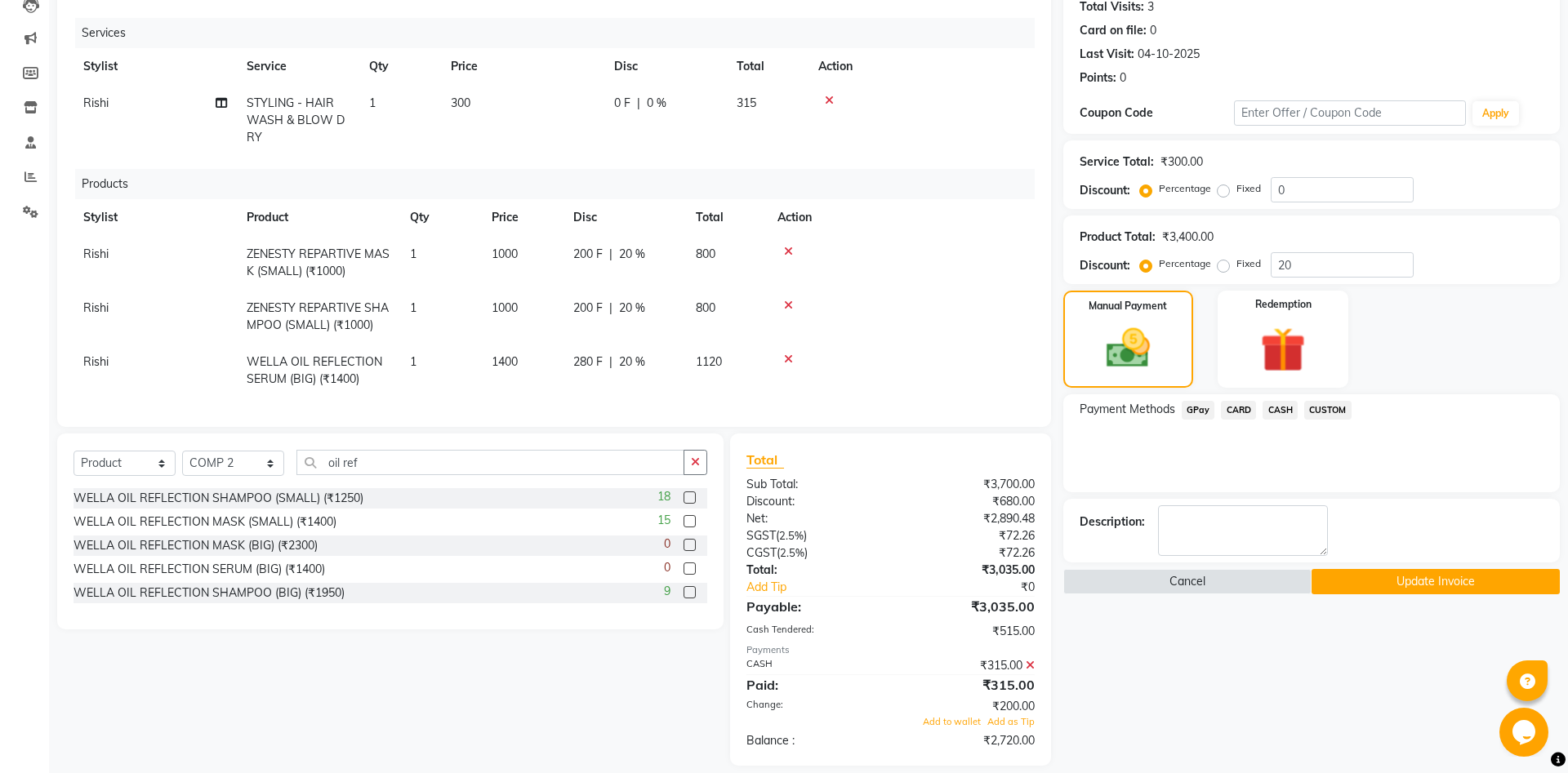
click at [1274, 408] on span "CASH" at bounding box center [1280, 410] width 35 height 19
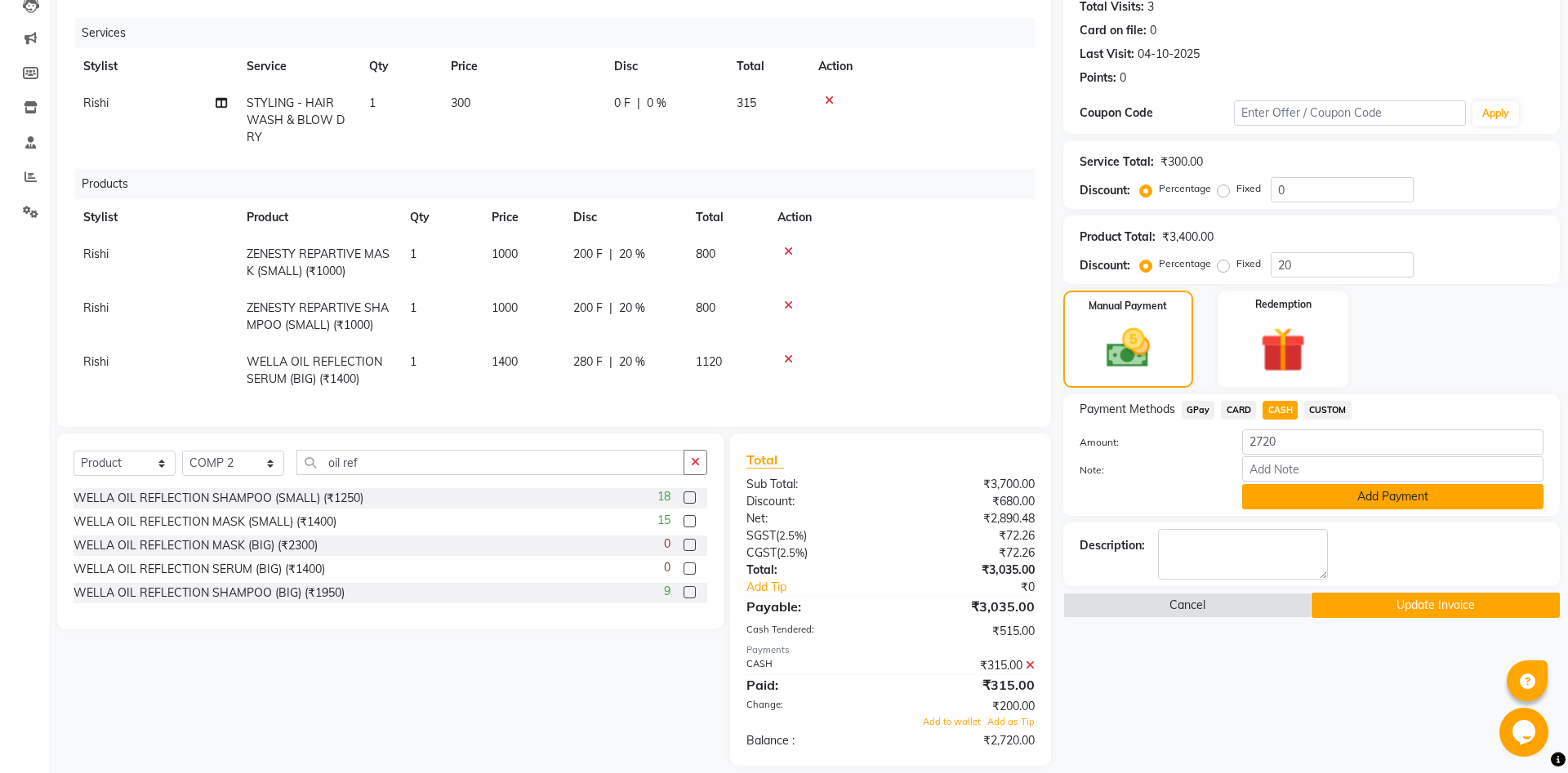
click at [1361, 494] on button "Add Payment" at bounding box center [1393, 497] width 302 height 25
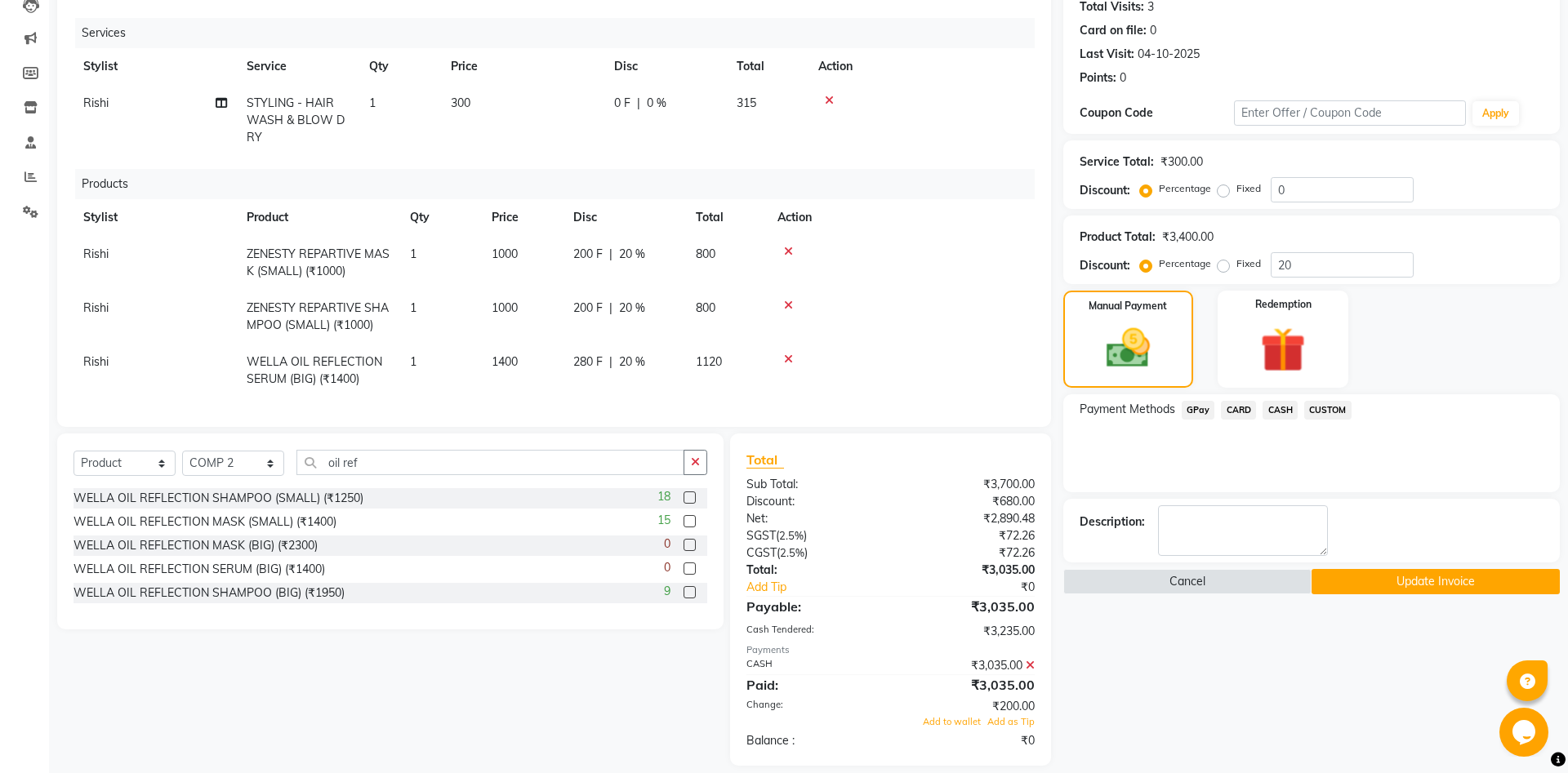
click at [1402, 572] on button "Update Invoice" at bounding box center [1436, 581] width 248 height 25
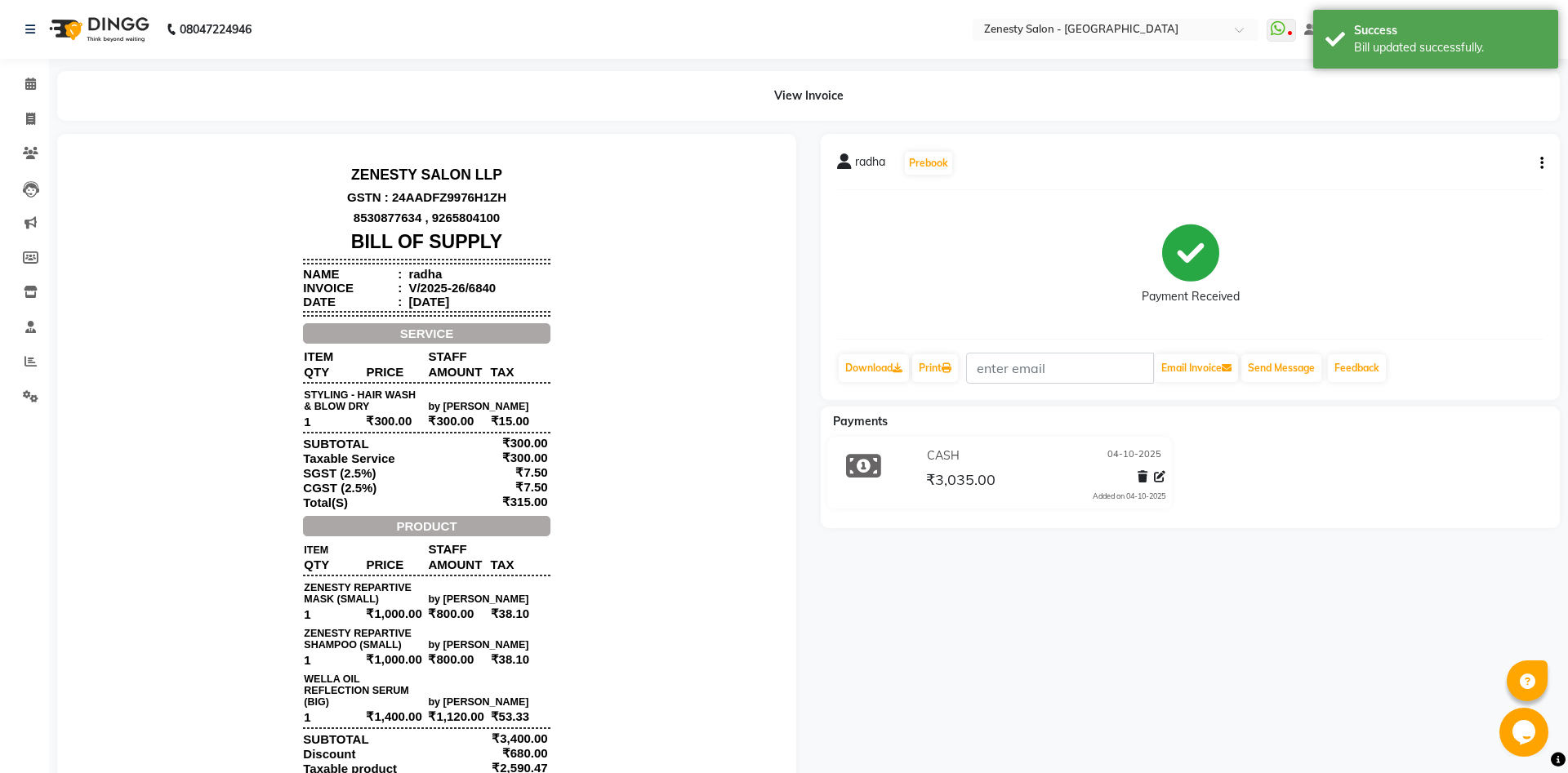
click at [1541, 163] on icon "button" at bounding box center [1542, 163] width 3 height 1
click at [1453, 186] on div "Edit Invoice" at bounding box center [1460, 184] width 112 height 20
select select "service"
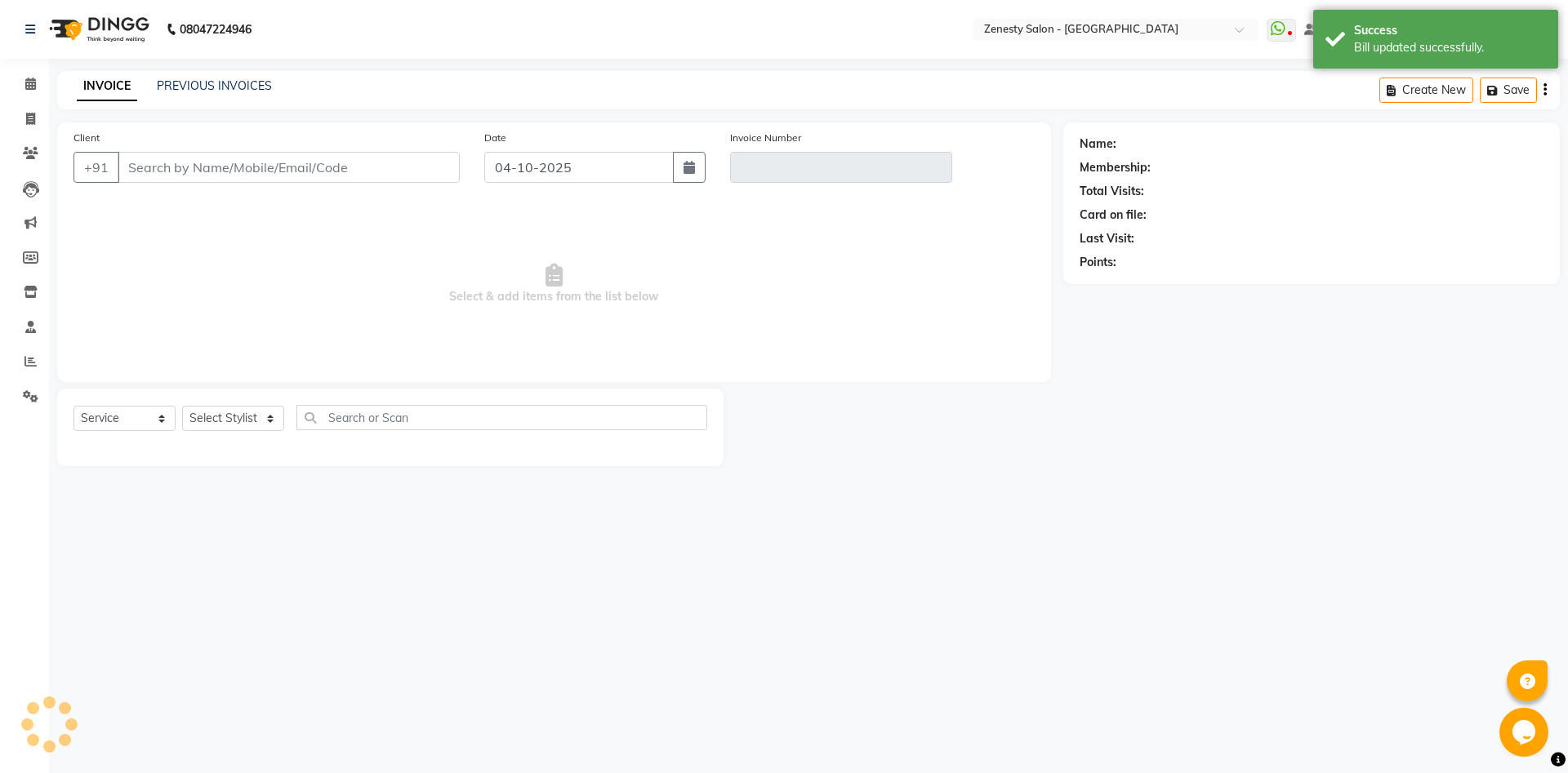
type input "9510010528"
type input "V/2025-26/6840"
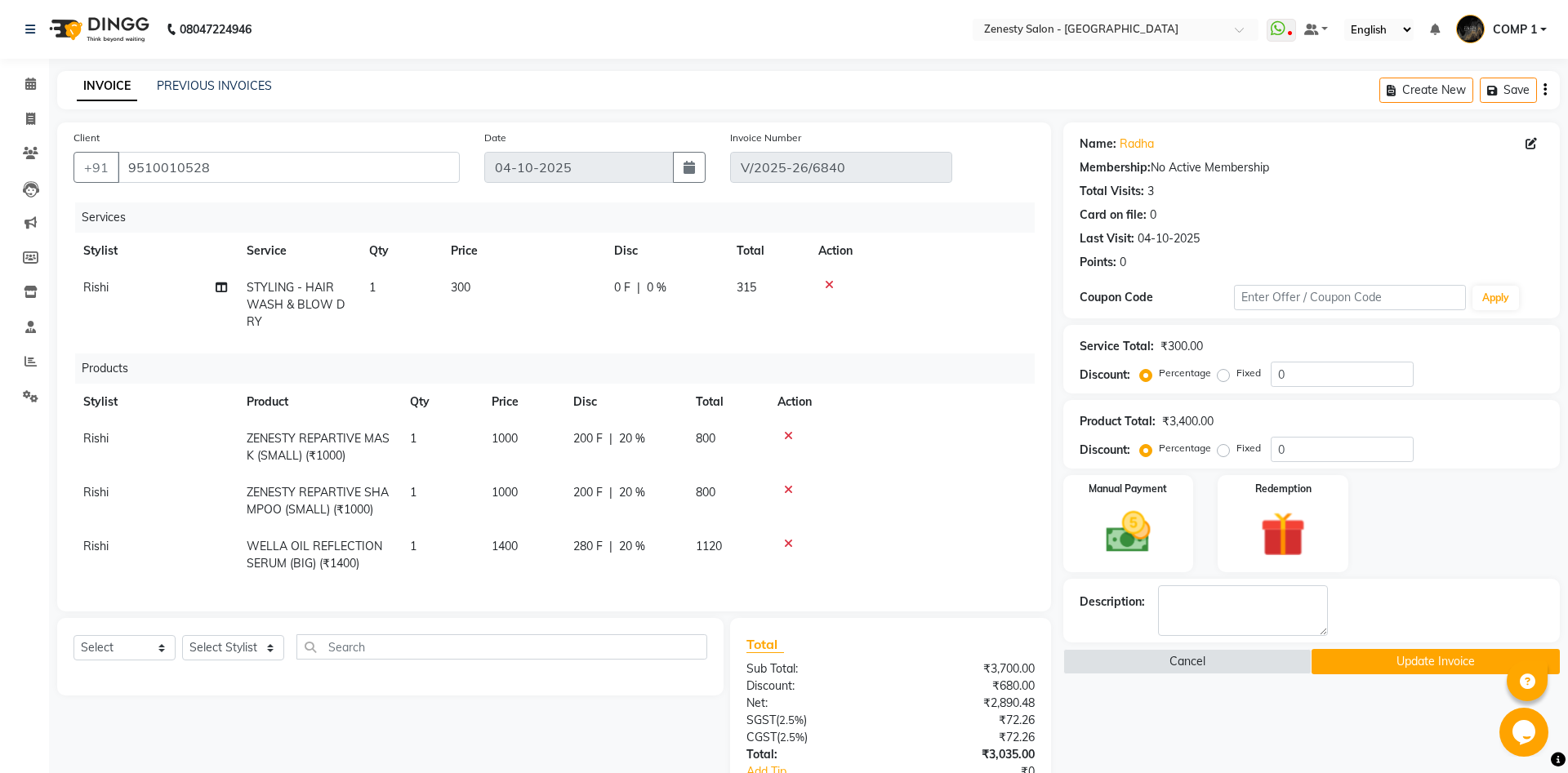
scroll to position [166, 0]
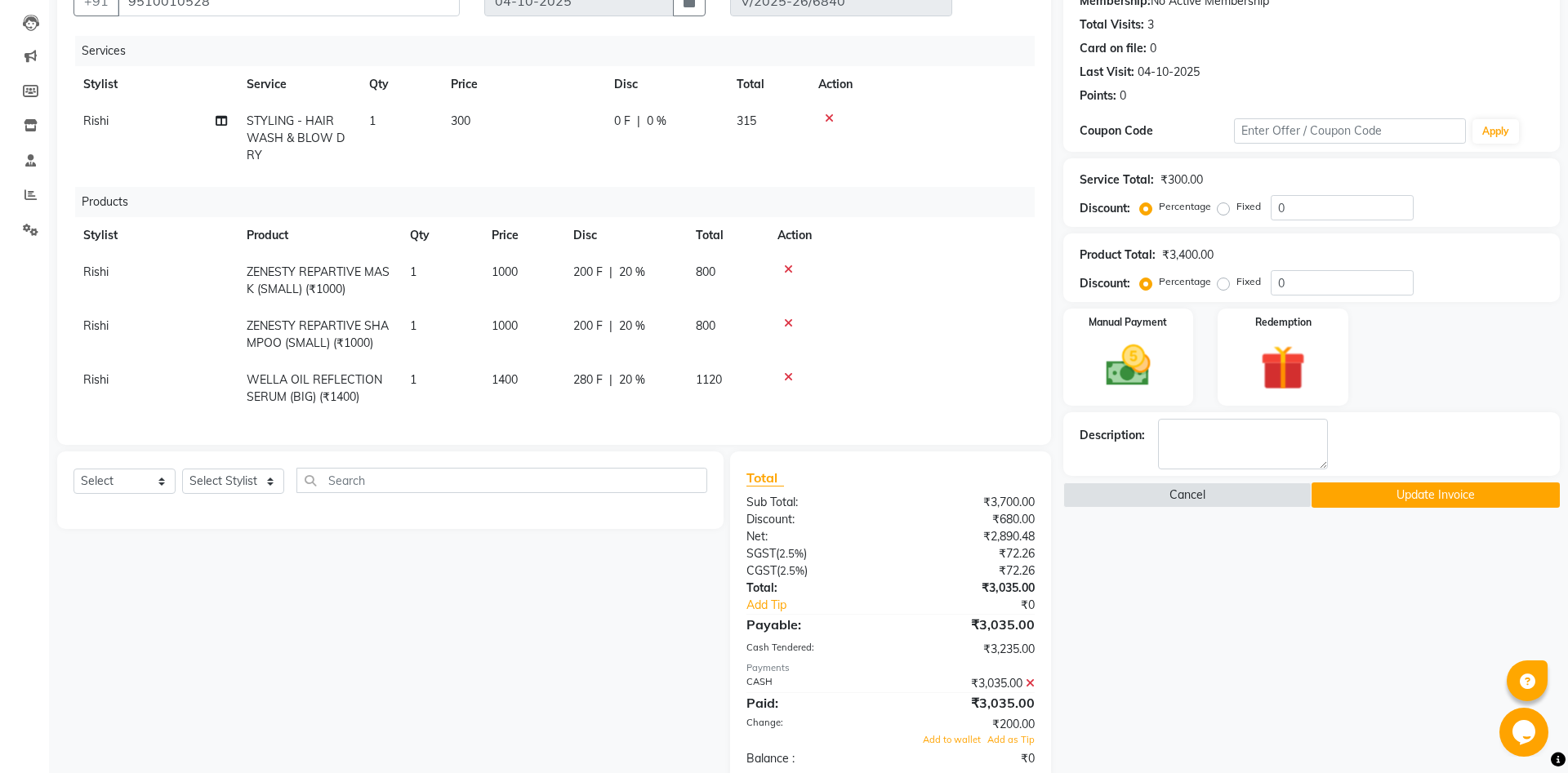
click at [1032, 678] on icon at bounding box center [1030, 683] width 9 height 11
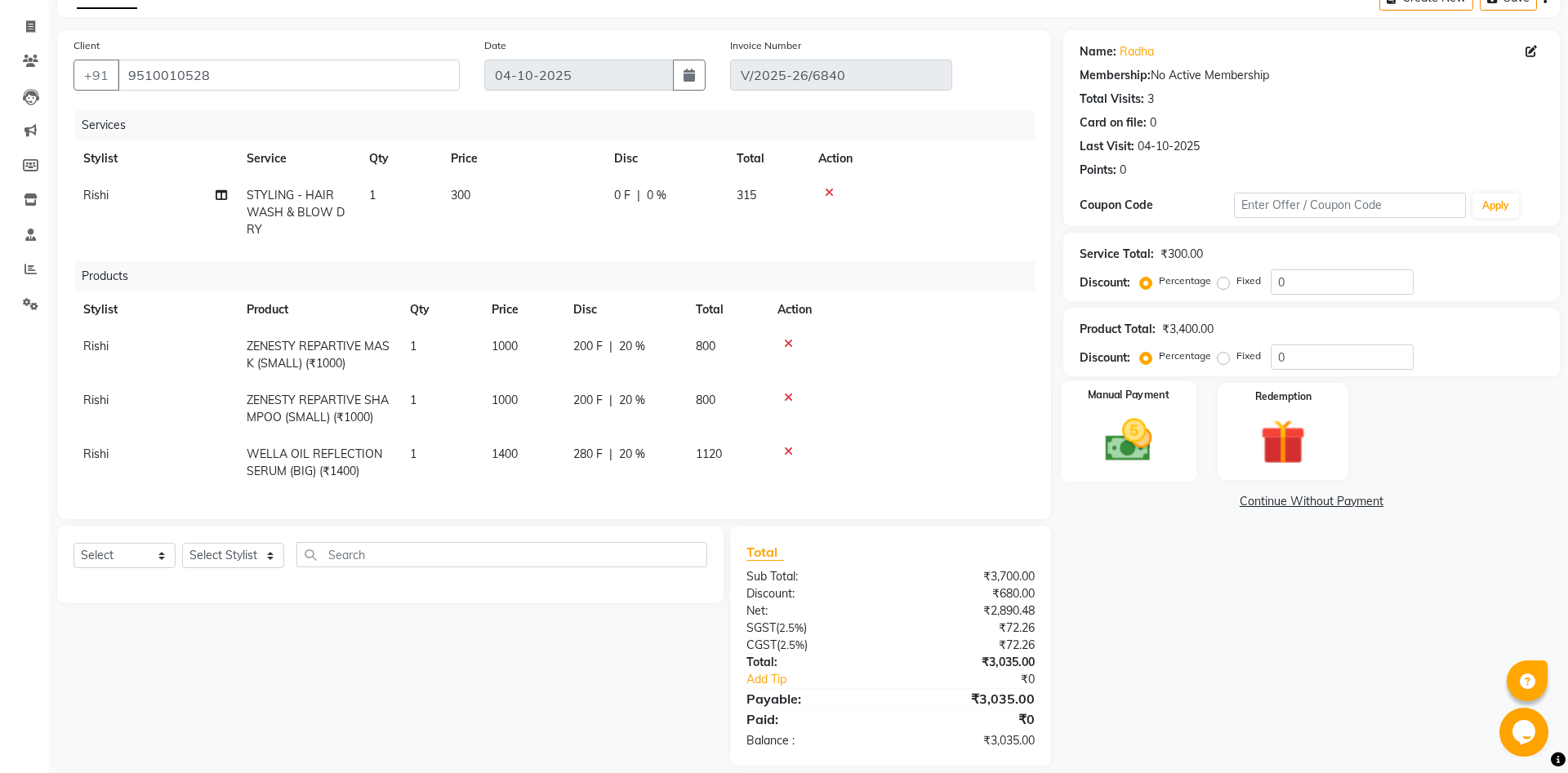
click at [1144, 450] on img at bounding box center [1128, 440] width 76 height 54
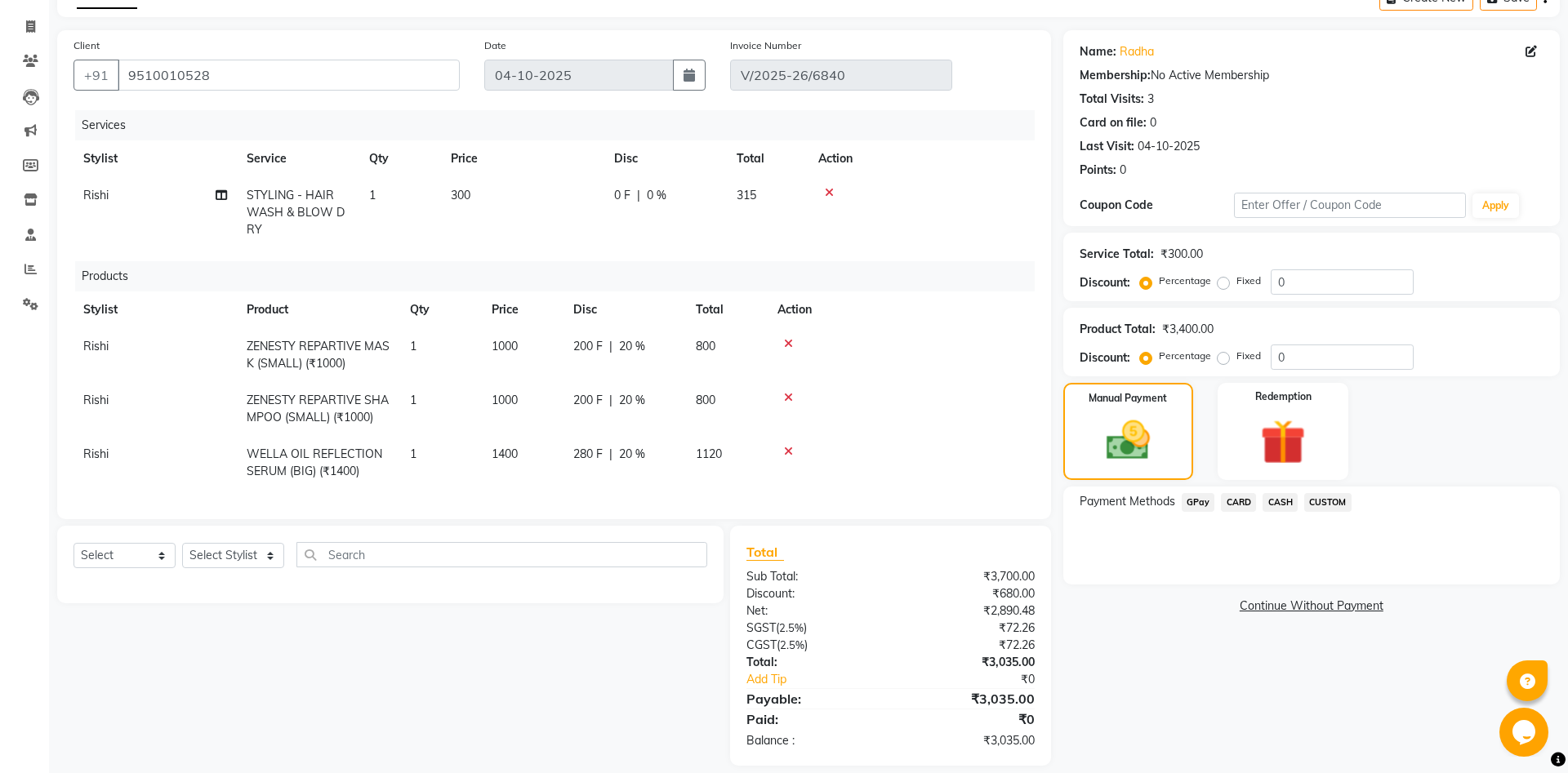
click at [1279, 507] on span "CASH" at bounding box center [1280, 503] width 35 height 19
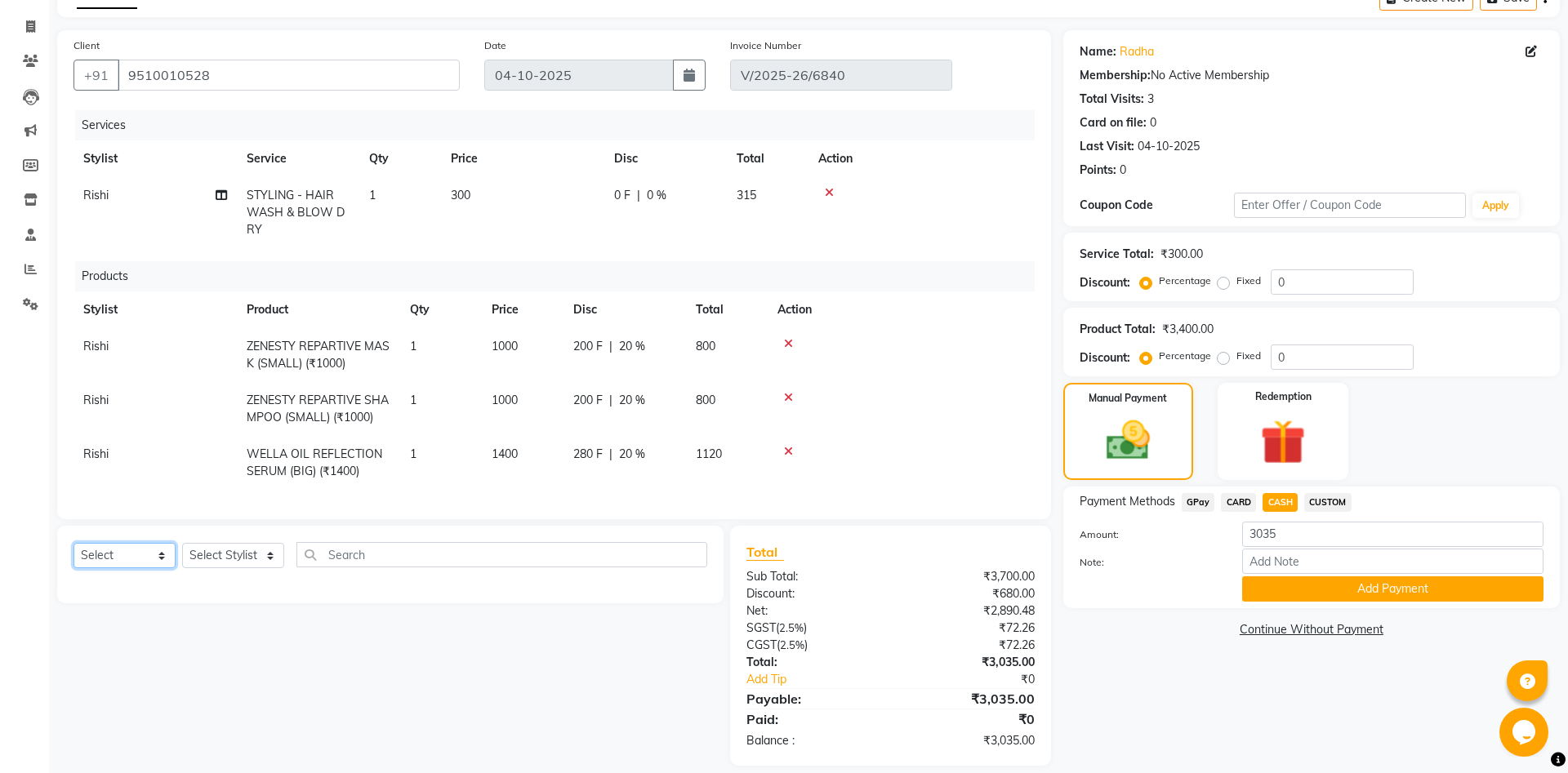
click at [73, 543] on select "Select Service Product Membership Package Voucher Prepaid Gift Card" at bounding box center [124, 555] width 102 height 25
select select "service"
click option "Service" at bounding box center [0, 0] width 0 height 0
click at [182, 543] on select "Select Stylist Aanand Aarti Aashik Aesha Arsh Khalifa Ayan COMP 1 COMP 2 Darsha…" at bounding box center [233, 555] width 102 height 25
click option "COMP 1" at bounding box center [0, 0] width 0 height 0
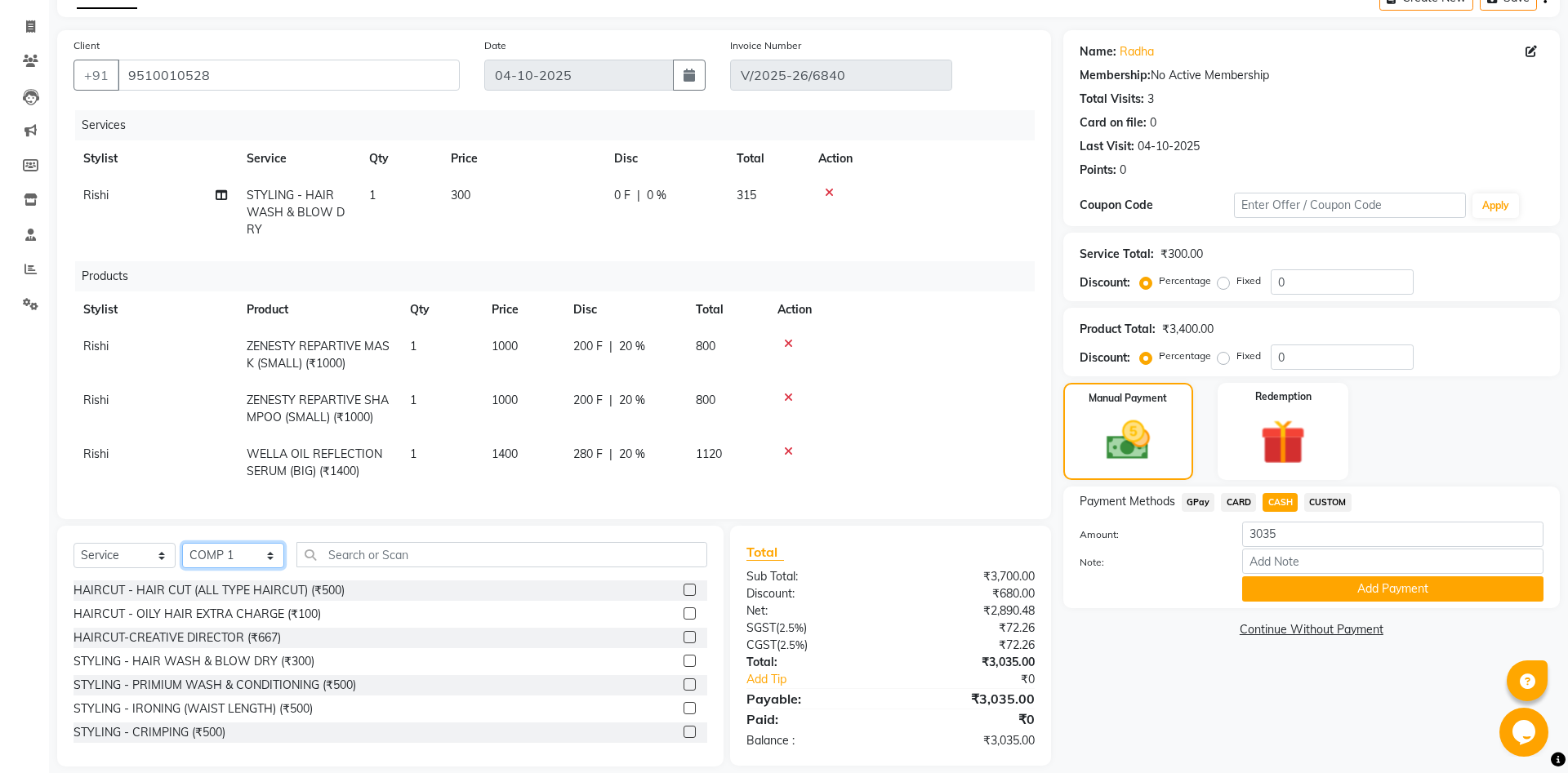
click at [182, 543] on select "Select Stylist Aanand Aarti Aashik Aesha Arsh Khalifa Ayan COMP 1 COMP 2 Darsha…" at bounding box center [233, 555] width 102 height 25
select select "40087"
click option "COMP 2" at bounding box center [0, 0] width 0 height 0
click at [344, 545] on input "text" at bounding box center [501, 554] width 411 height 25
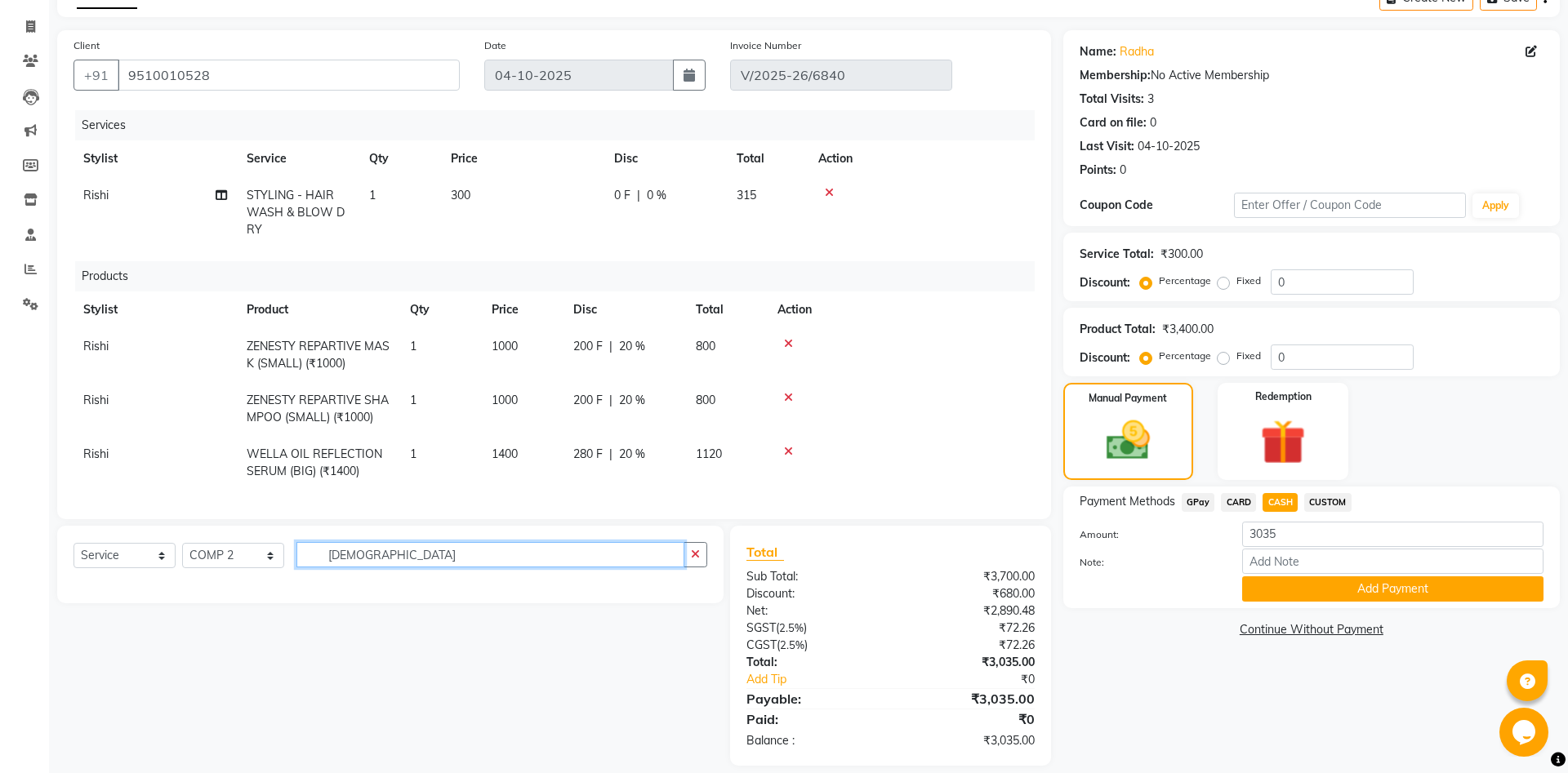
type input "zen"
click at [73, 543] on select "Select Service Product Membership Package Voucher Prepaid Gift Card" at bounding box center [124, 555] width 102 height 25
select select "product"
click option "Product" at bounding box center [0, 0] width 0 height 0
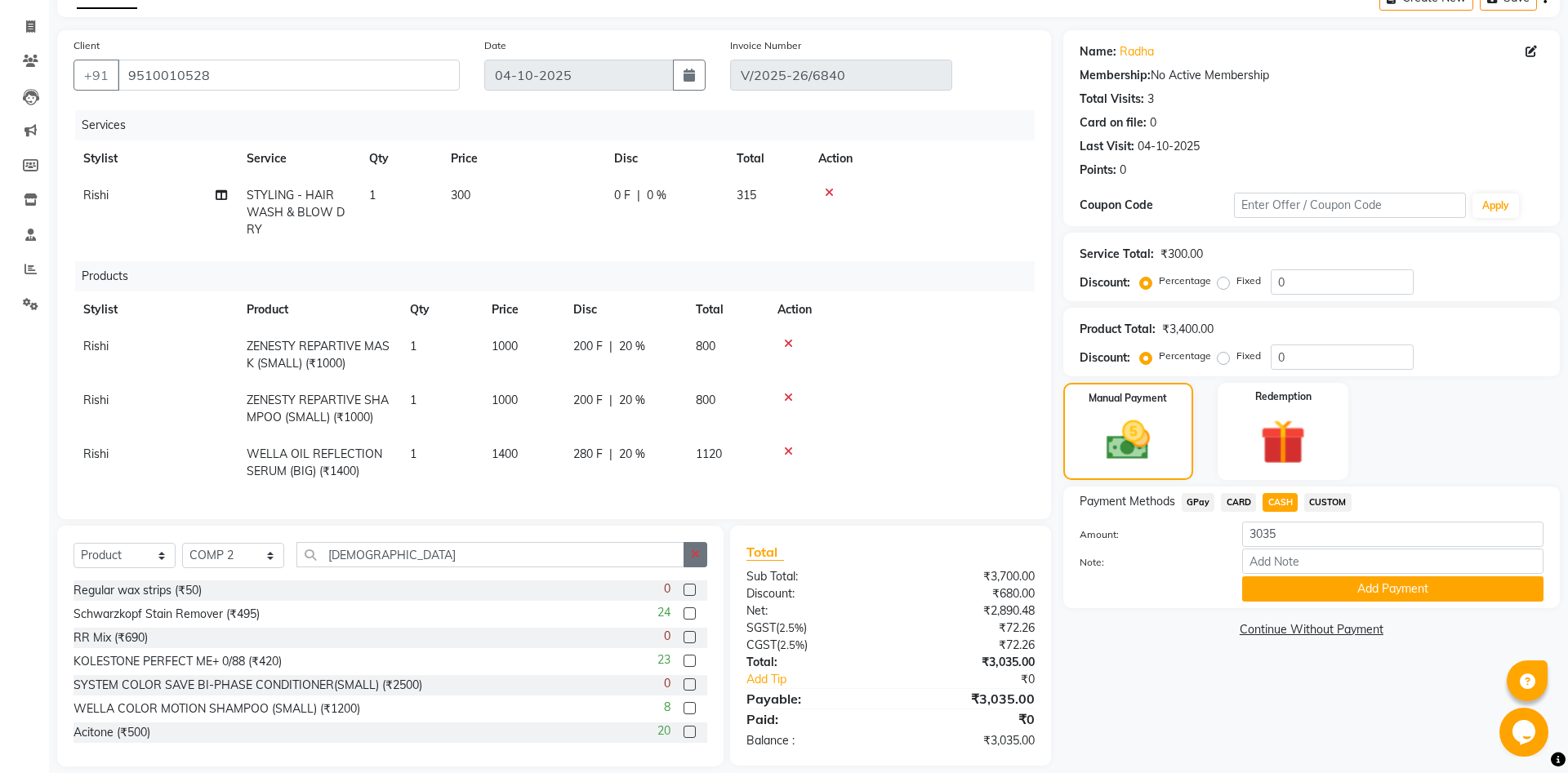
click at [693, 549] on icon "button" at bounding box center [696, 554] width 9 height 11
click at [350, 549] on input "text" at bounding box center [501, 554] width 411 height 25
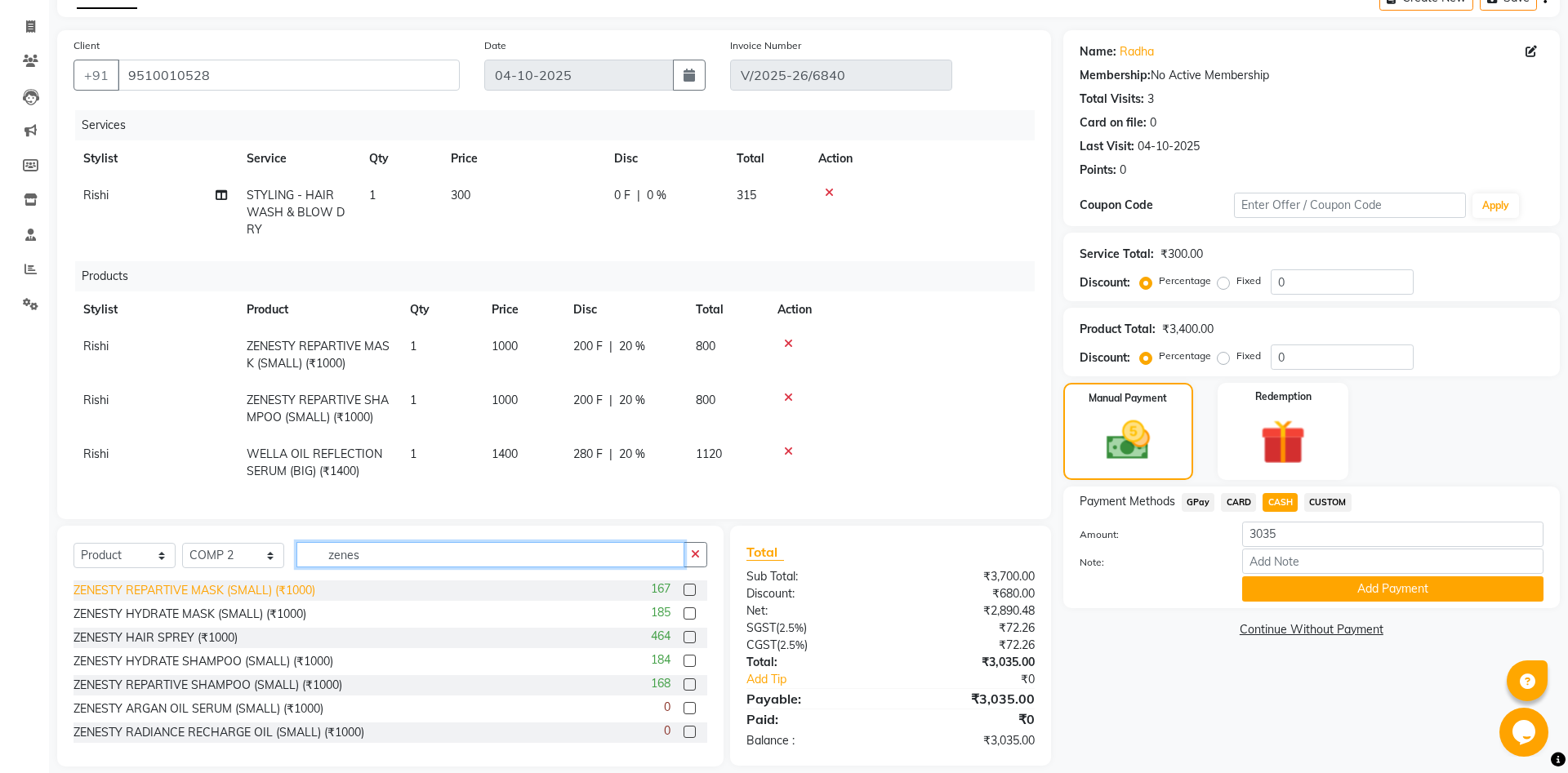
type input "zenes"
click at [184, 582] on div "ZENESTY REPARTIVE MASK (SMALL) (₹1000)" at bounding box center [193, 591] width 241 height 17
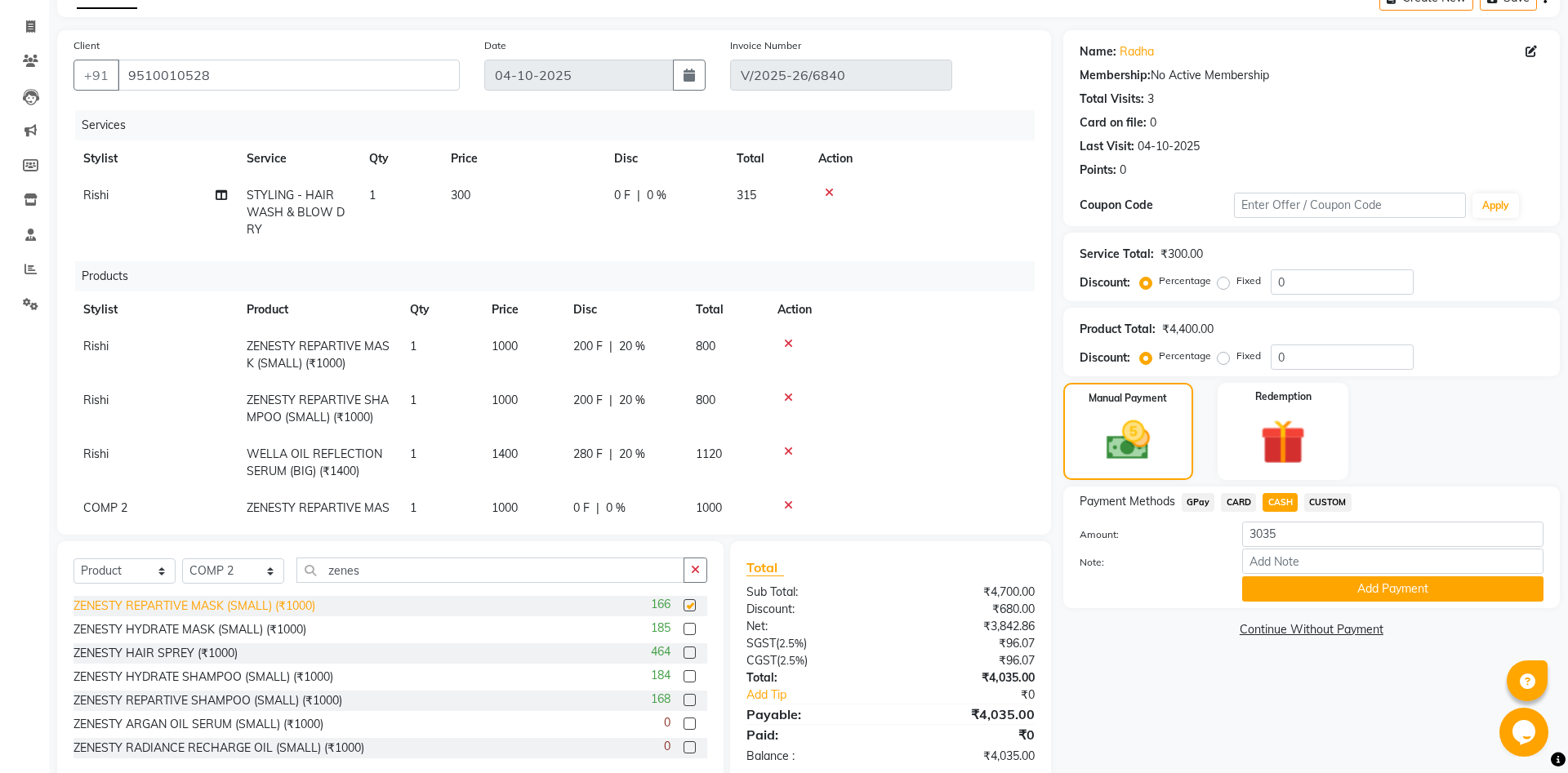
checkbox input "false"
click at [187, 702] on div "ZENESTY REPARTIVE SHAMPOO (SMALL) (₹1000)" at bounding box center [207, 701] width 268 height 17
checkbox input "false"
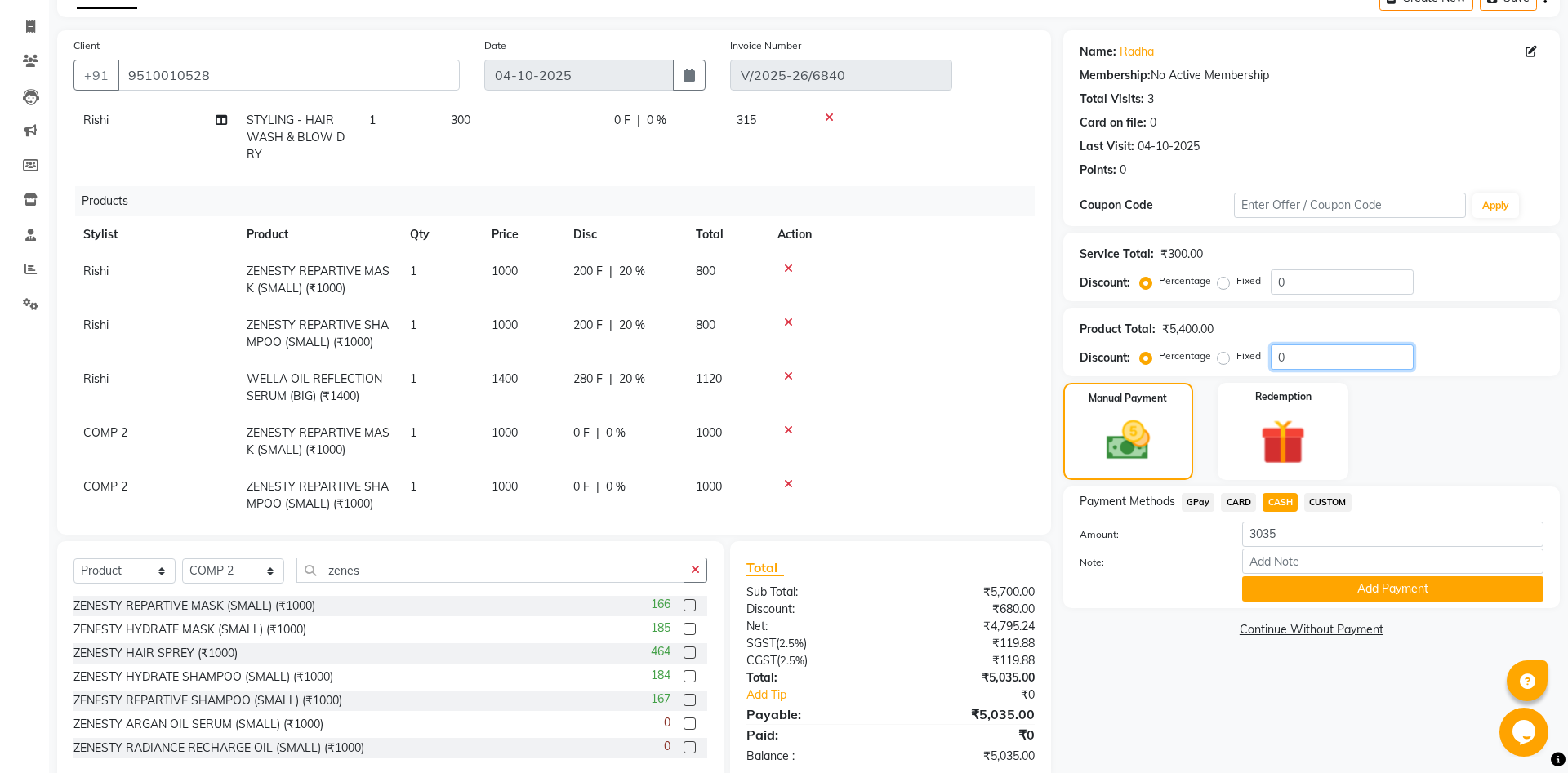
drag, startPoint x: 1297, startPoint y: 355, endPoint x: 1224, endPoint y: 356, distance: 73.0
click at [1271, 356] on input "0" at bounding box center [1342, 356] width 143 height 25
type input "20"
click at [904, 390] on td at bounding box center [901, 388] width 267 height 54
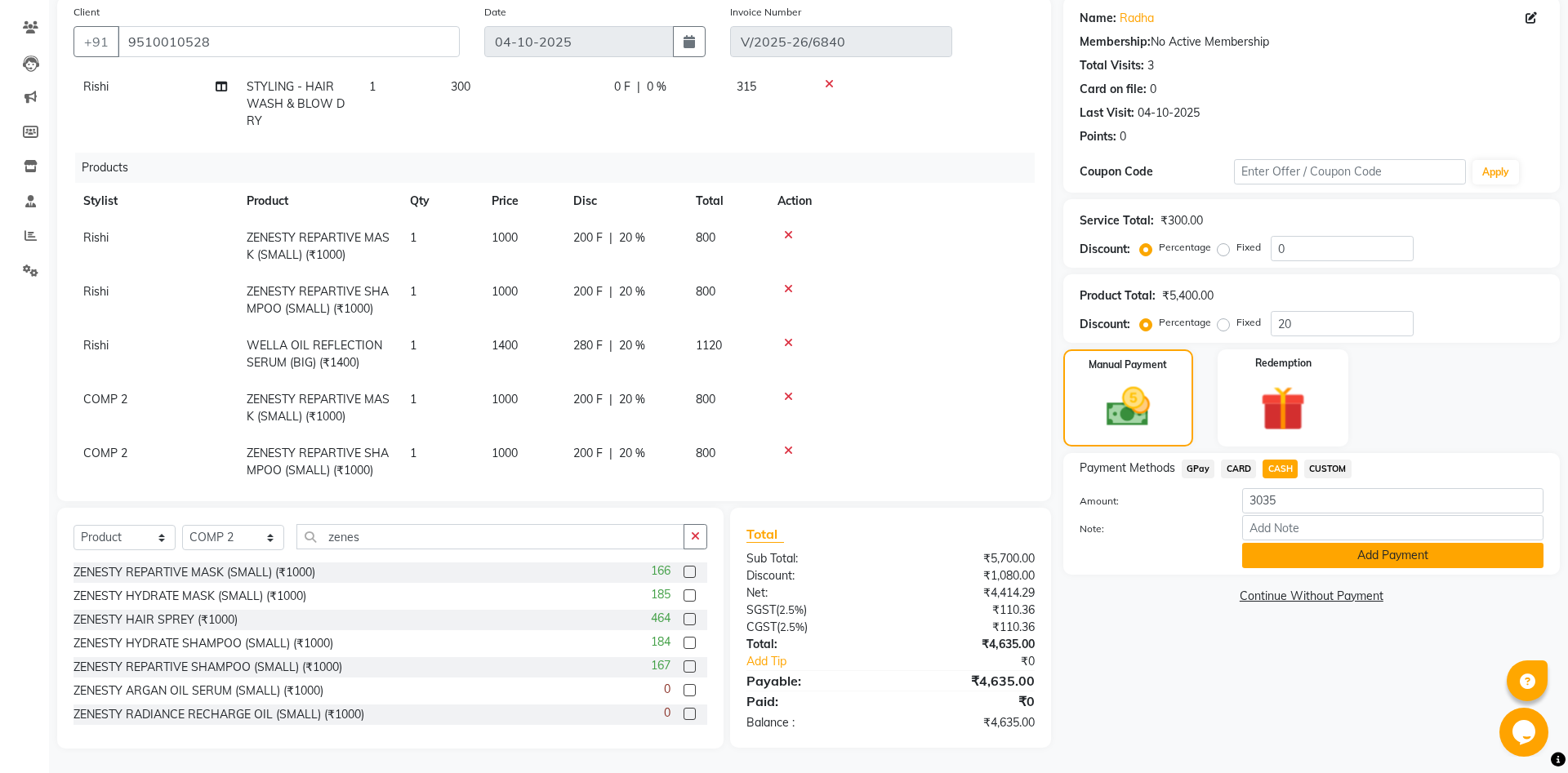
click at [1362, 562] on button "Add Payment" at bounding box center [1393, 555] width 302 height 25
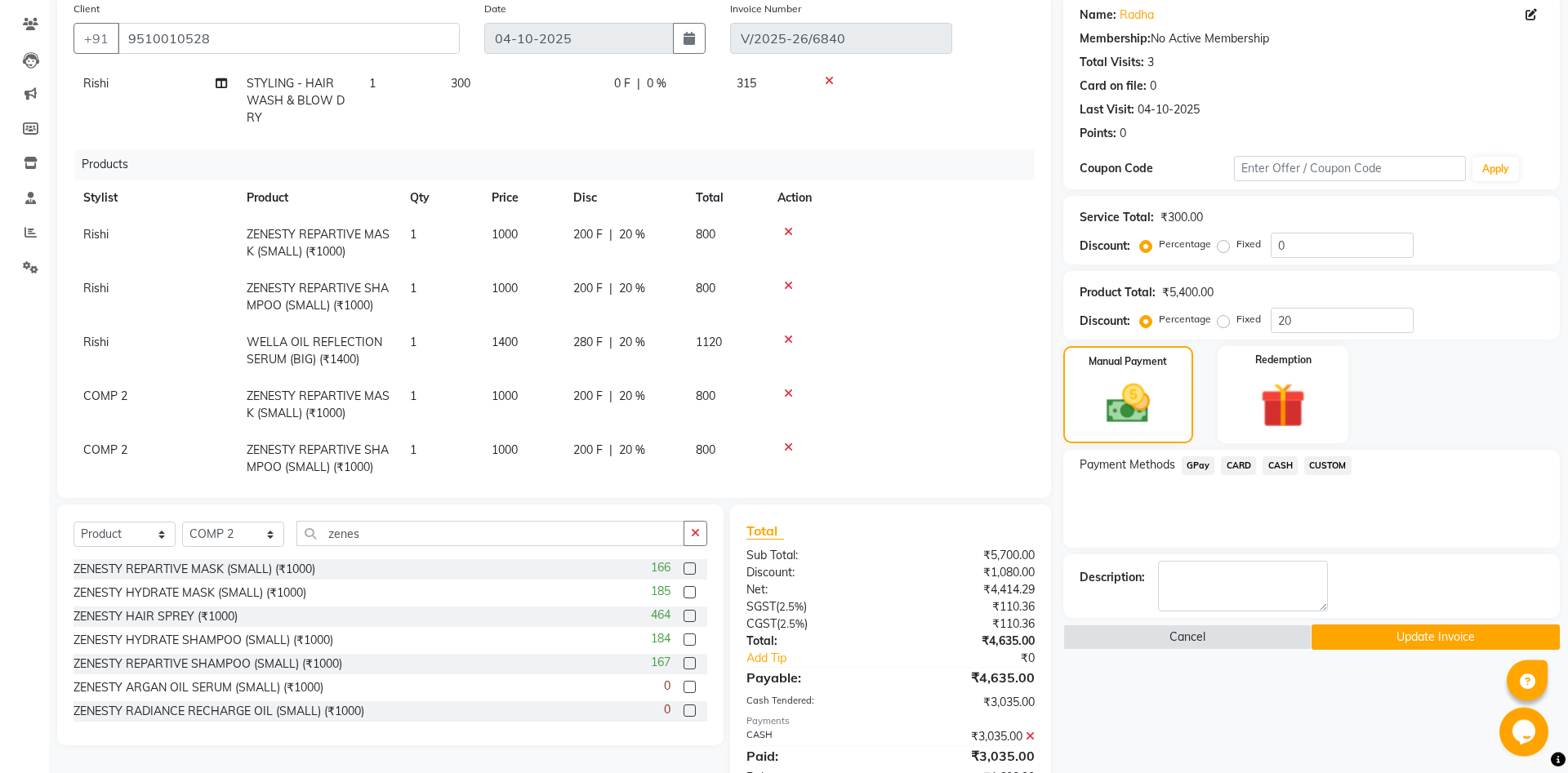
scroll to position [183, 0]
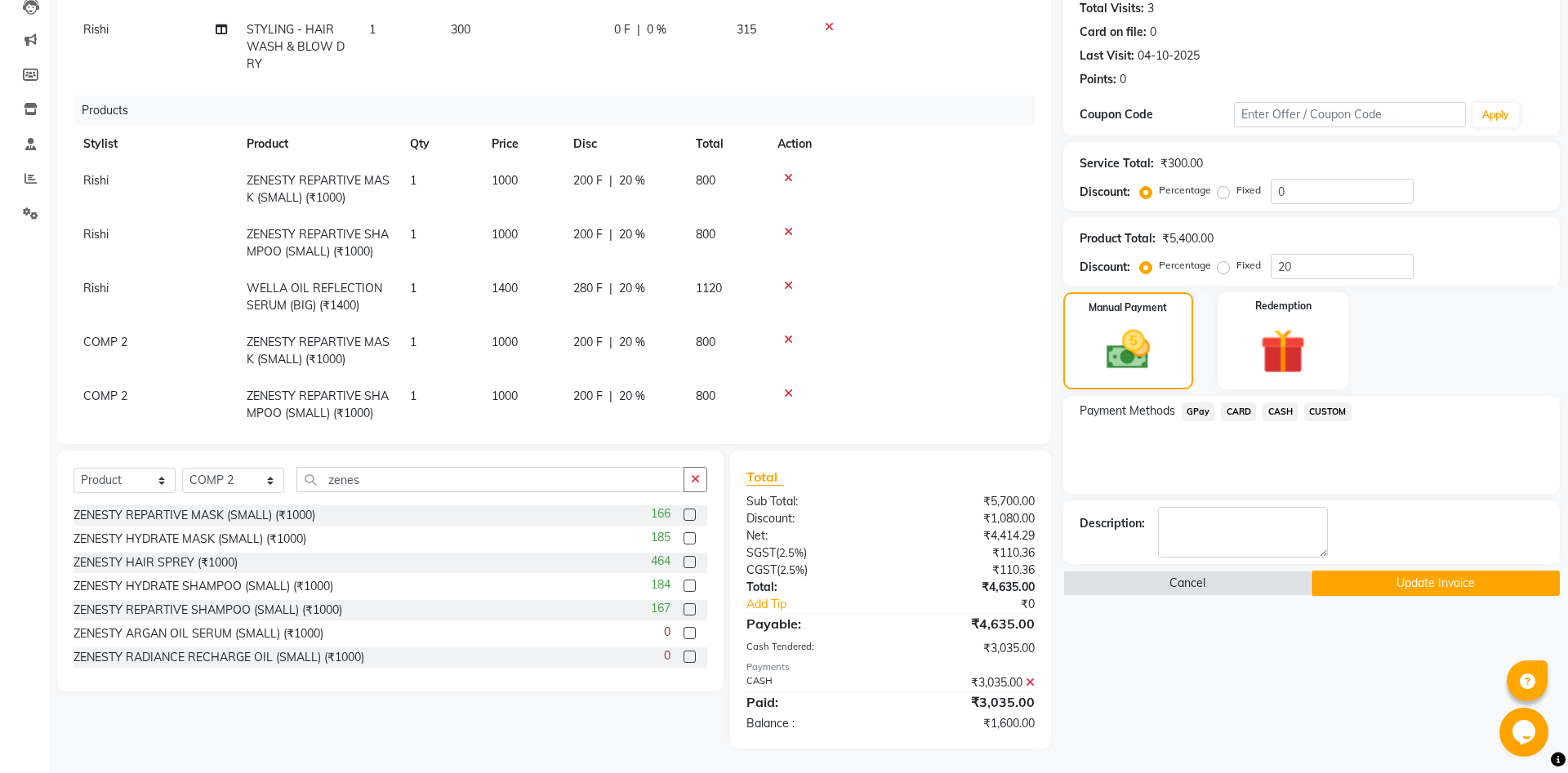
click at [1281, 412] on span "CASH" at bounding box center [1280, 412] width 35 height 19
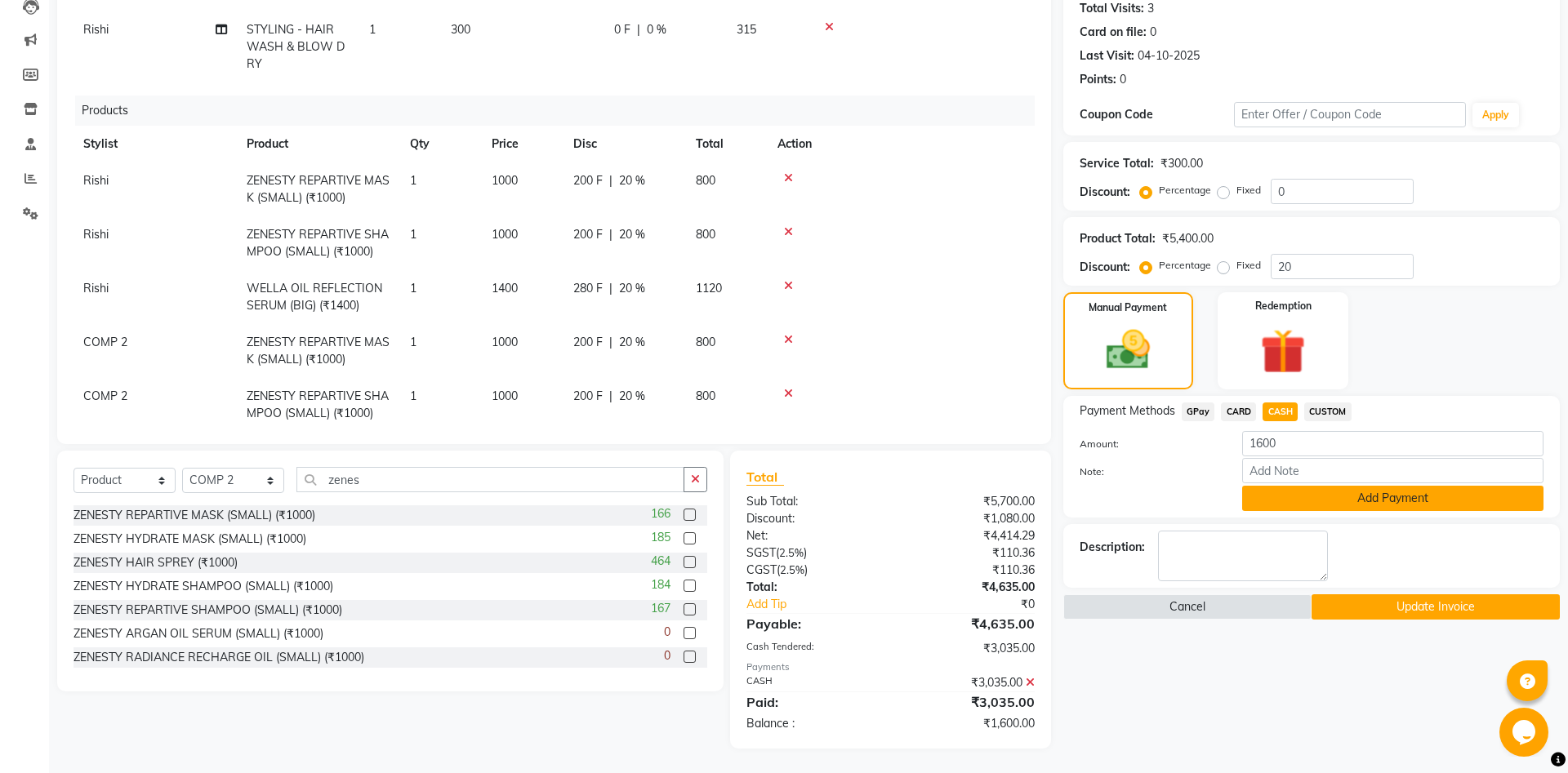
click at [1374, 498] on button "Add Payment" at bounding box center [1393, 498] width 302 height 25
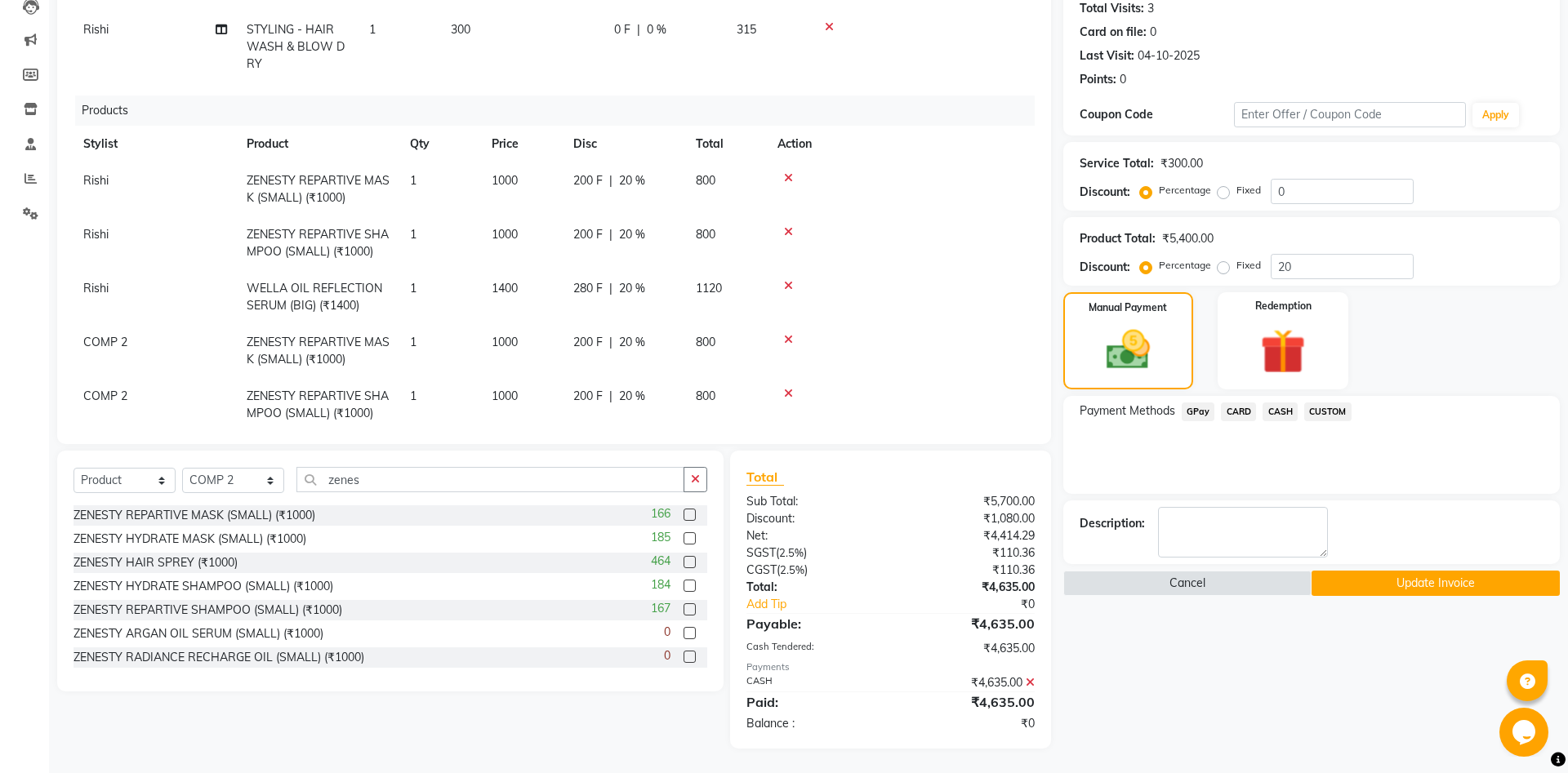
click at [1410, 577] on button "Update Invoice" at bounding box center [1436, 583] width 248 height 25
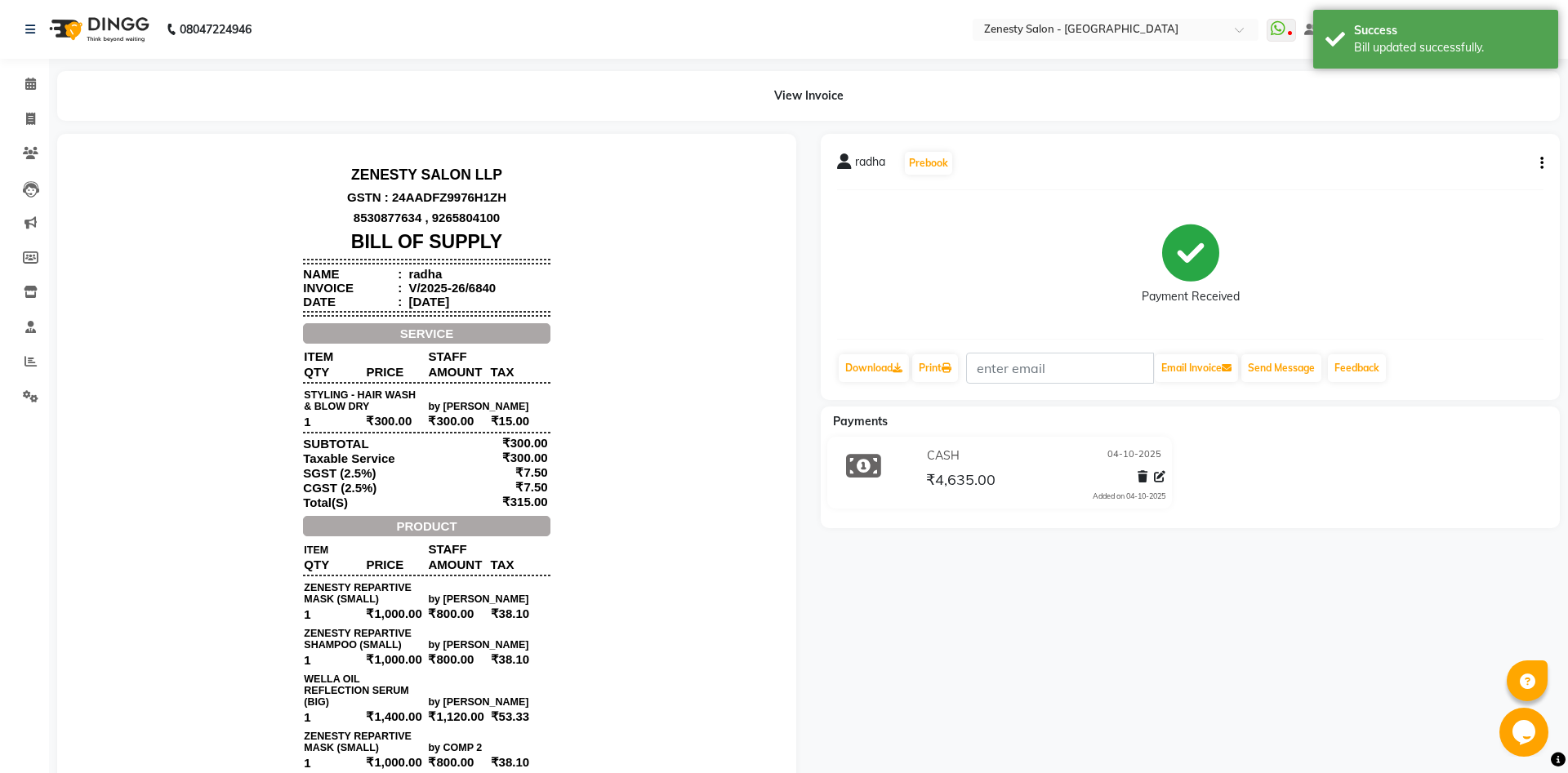
click at [1538, 163] on button "button" at bounding box center [1537, 164] width 10 height 17
click at [1456, 164] on div "Edit Item Staff" at bounding box center [1460, 163] width 112 height 20
select select
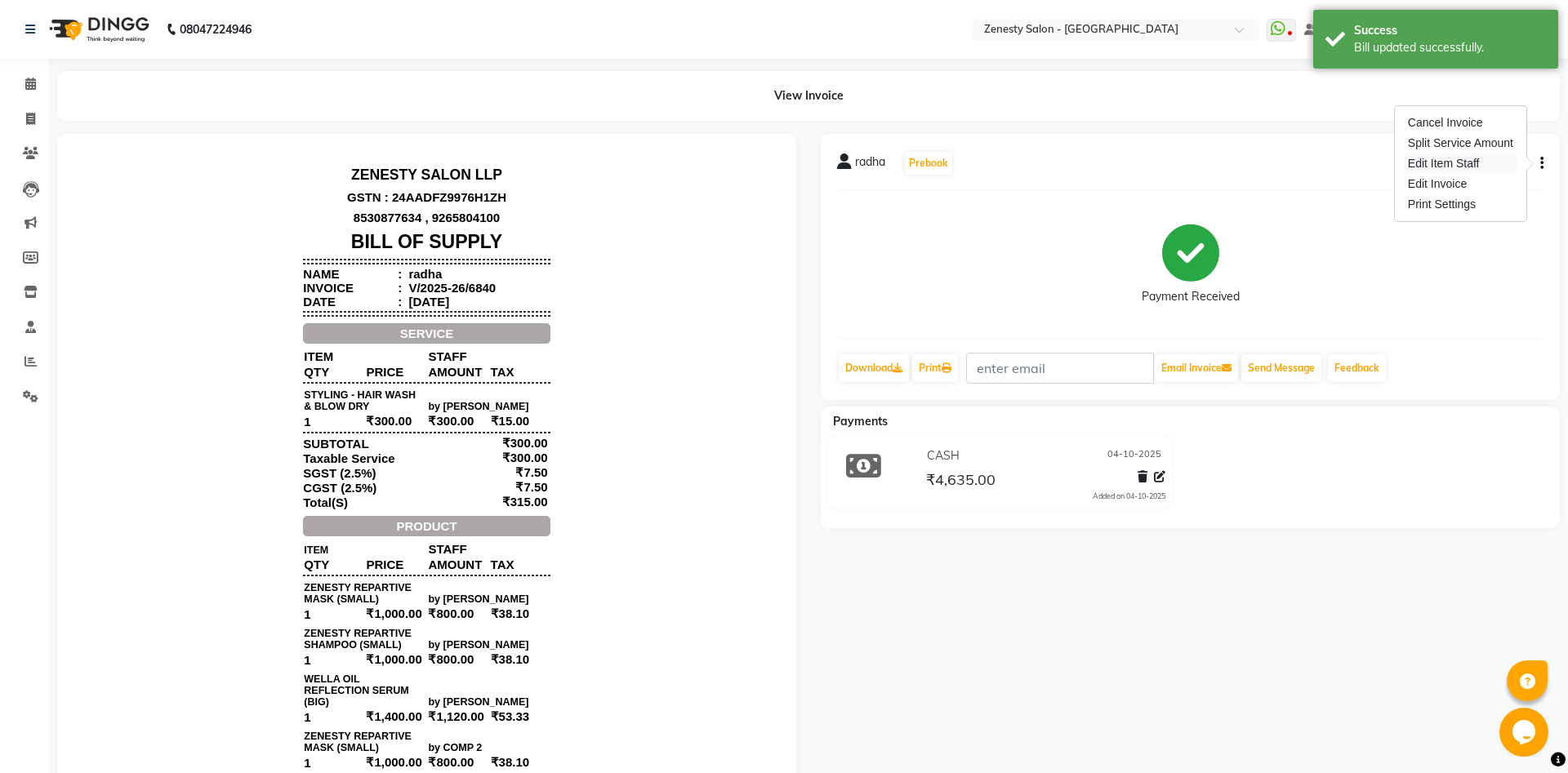
select select
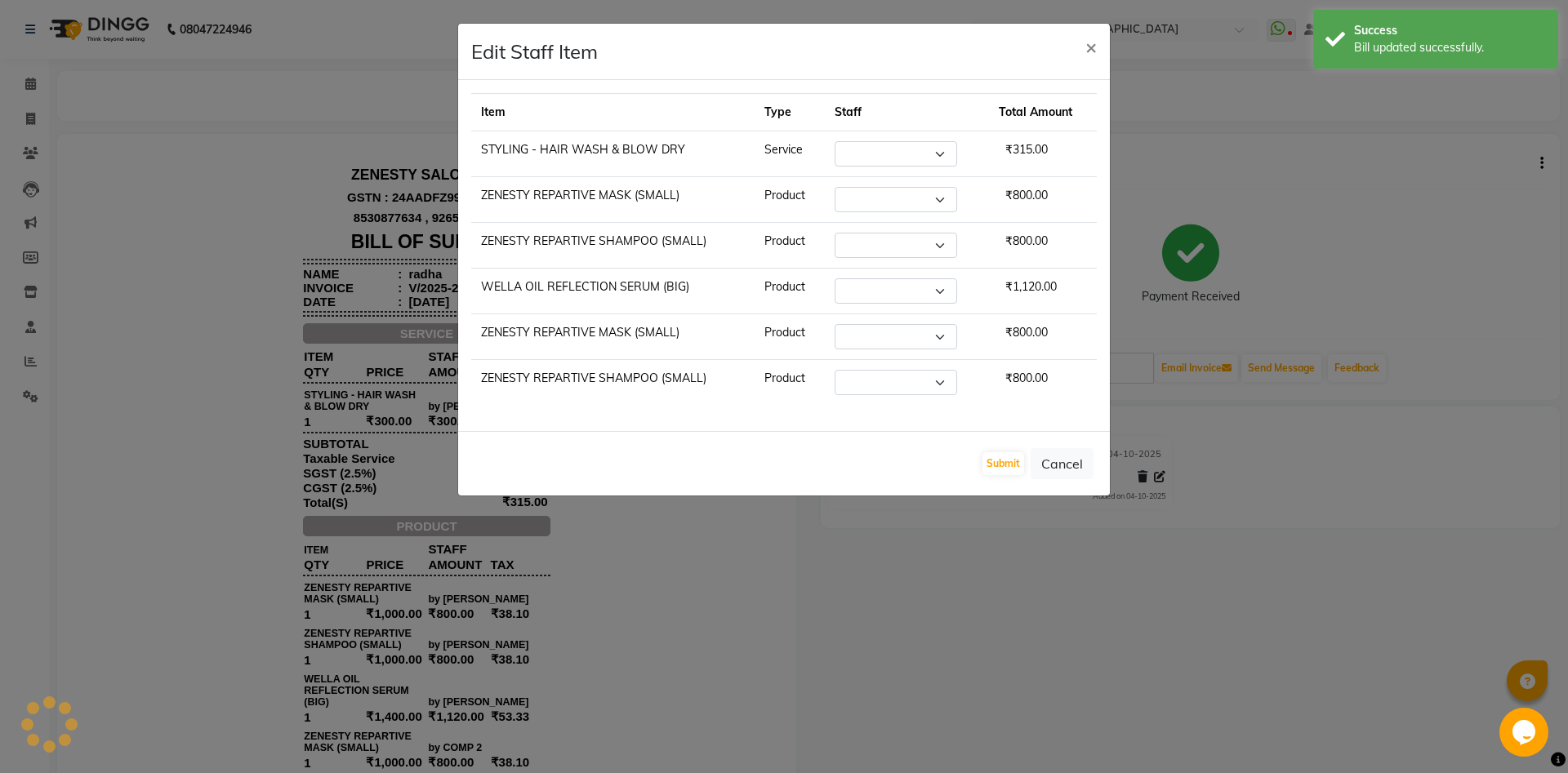
select select "39491"
select select "40087"
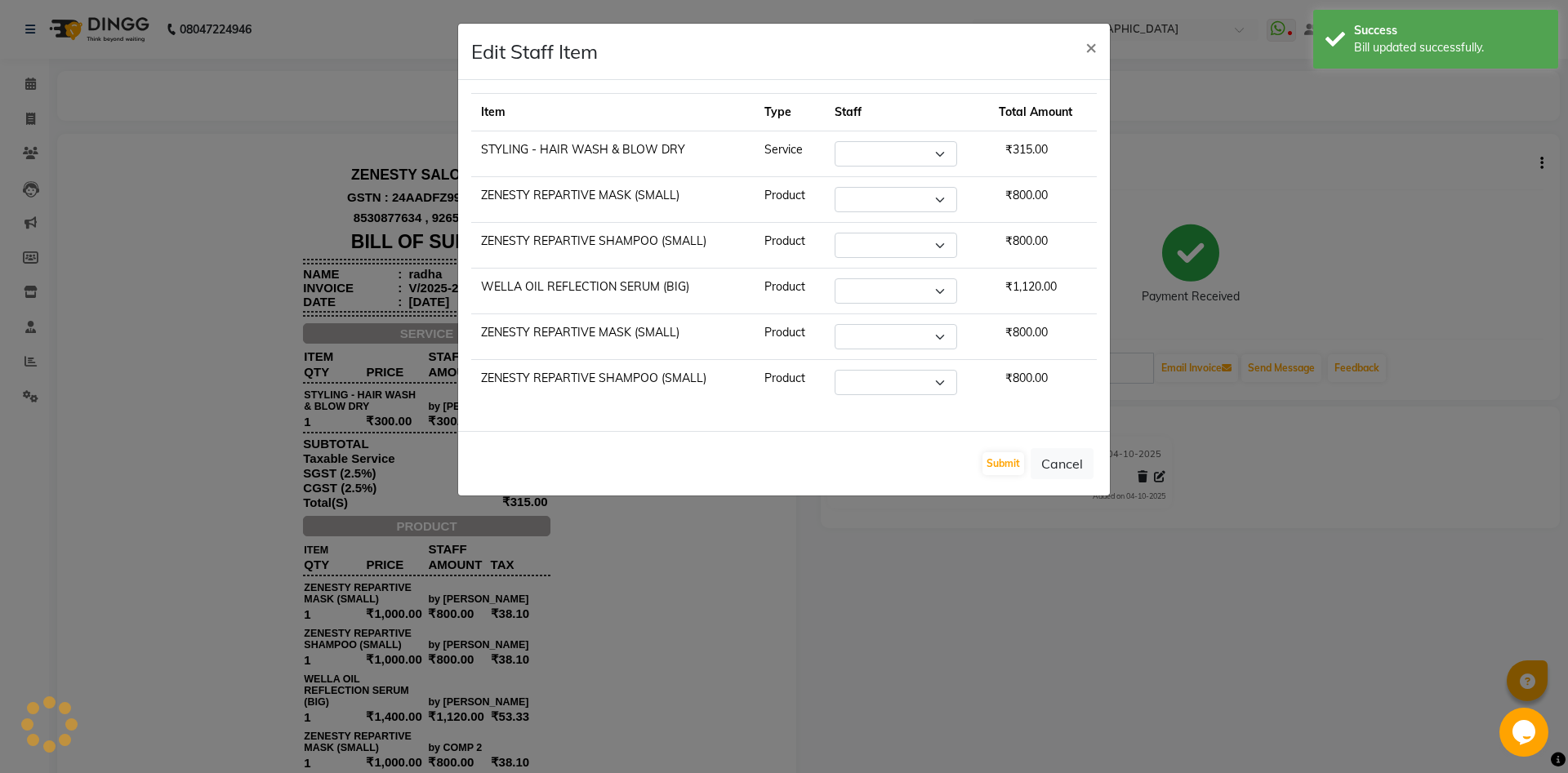
select select "40087"
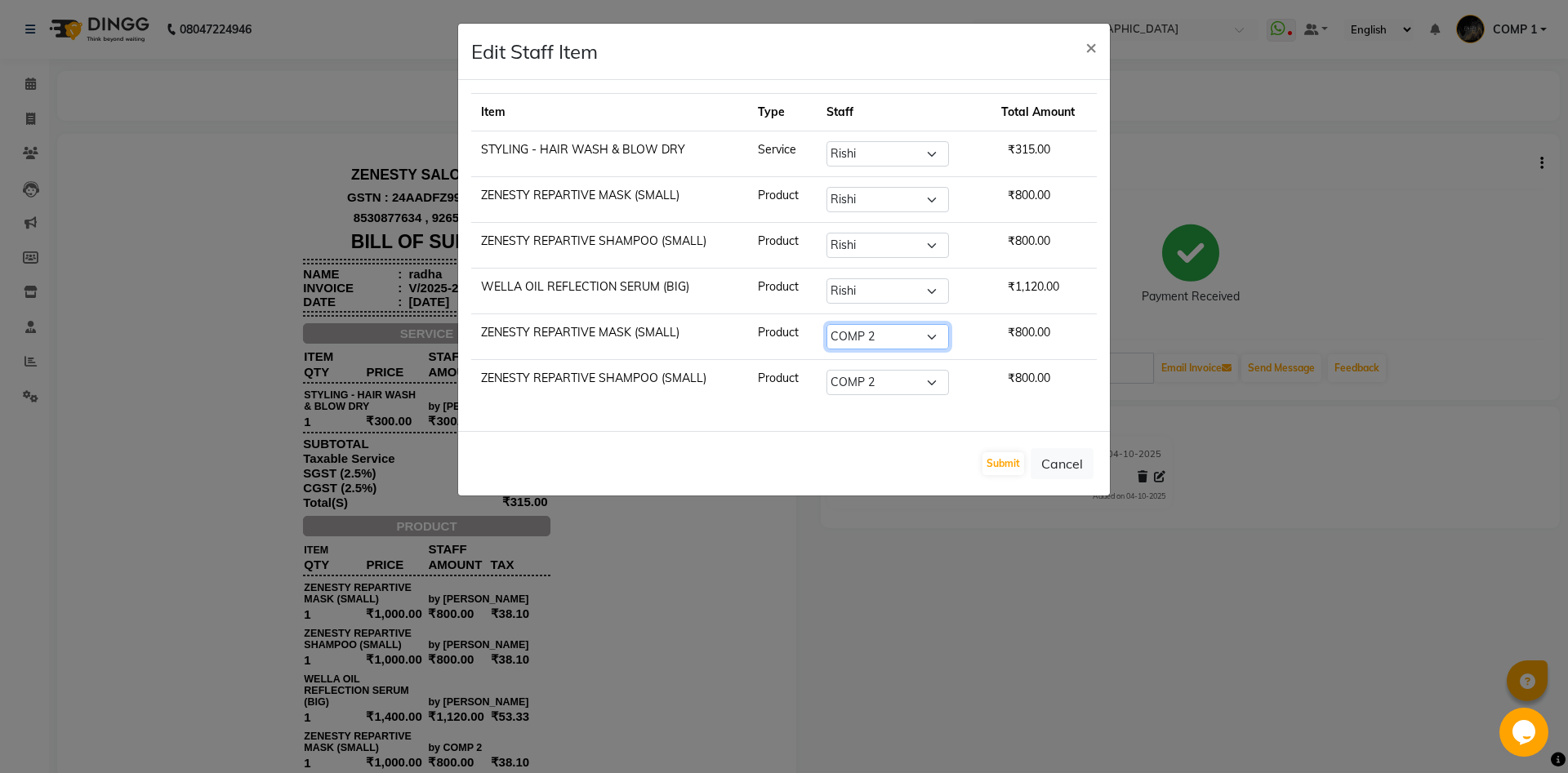
click at [826, 324] on select "Select Aanand Aarti Aashik Aesha Arsh Khalifa Ayan COMP 1 COMP 2 Darshan Dhara …" at bounding box center [887, 336] width 123 height 25
click option "Rajal" at bounding box center [0, 0] width 0 height 0
click at [872, 336] on select "Select Aanand Aarti Aashik Aesha Arsh Khalifa Ayan COMP 1 COMP 2 Darshan Dhara …" at bounding box center [887, 336] width 123 height 25
click at [826, 324] on select "Select Aanand Aarti Aashik Aesha Arsh Khalifa Ayan COMP 1 COMP 2 Darshan Dhara …" at bounding box center [887, 336] width 123 height 25
select select "39491"
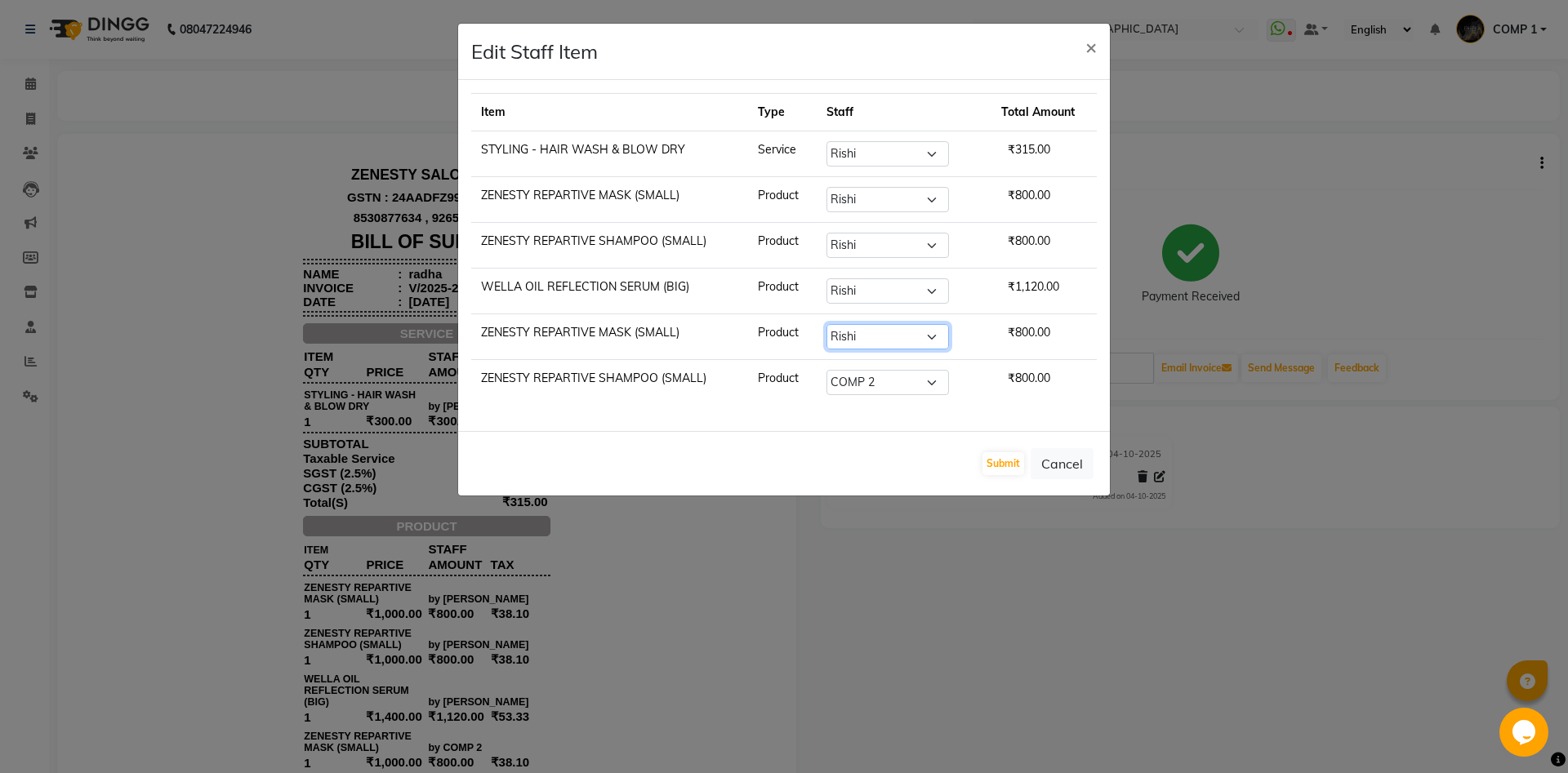
click option "Rishi" at bounding box center [0, 0] width 0 height 0
click at [872, 337] on select "Select Aanand Aarti Aashik Aesha Arsh Khalifa Ayan COMP 1 COMP 2 Darshan Dhara …" at bounding box center [887, 336] width 123 height 25
click at [826, 370] on select "Select Aanand Aarti Aashik Aesha Arsh Khalifa Ayan COMP 1 COMP 2 Darshan Dhara …" at bounding box center [887, 382] width 123 height 25
select select "39491"
click option "Rishi" at bounding box center [0, 0] width 0 height 0
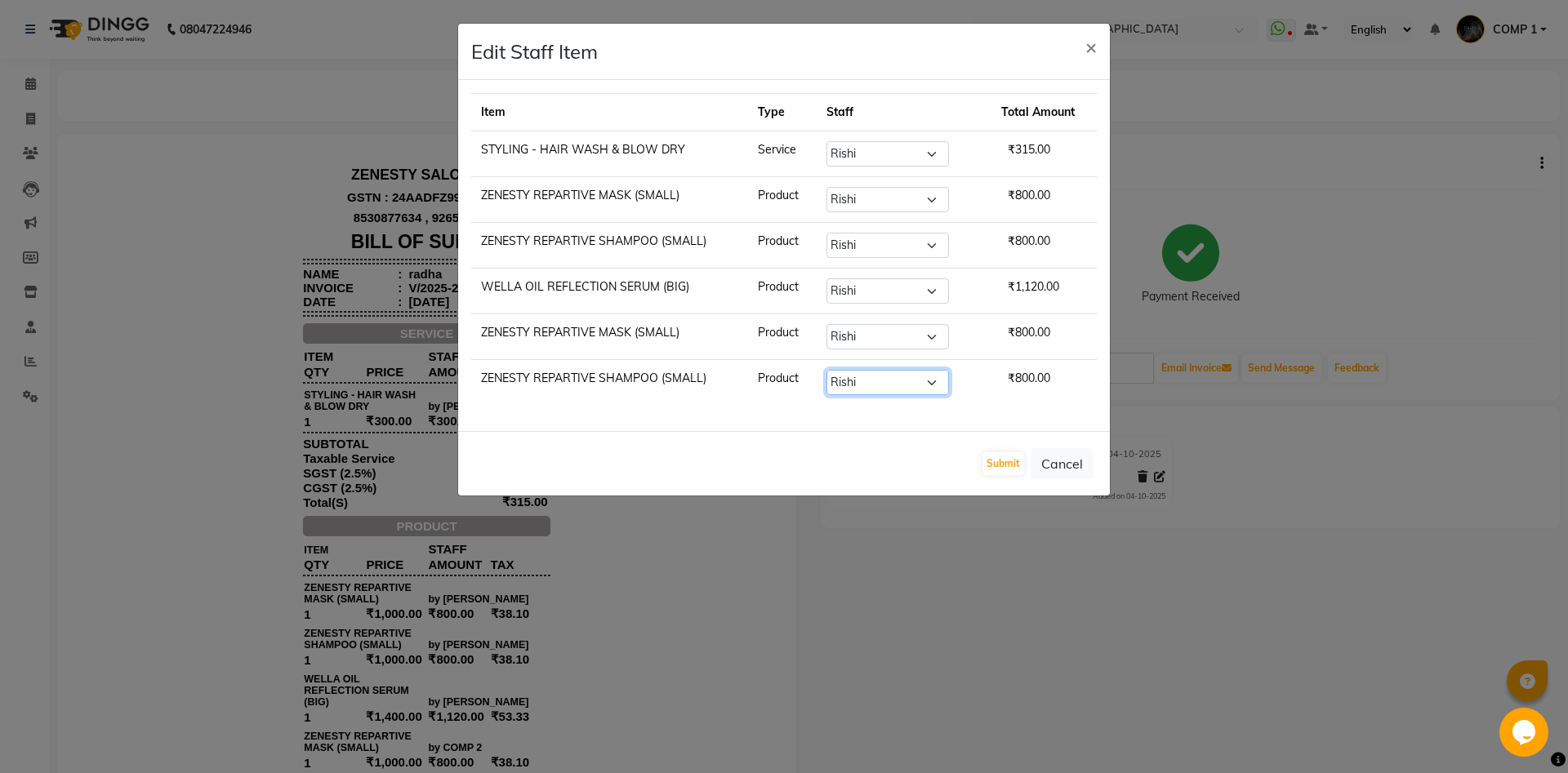
click at [862, 383] on select "Select Aanand Aarti Aashik Aesha Arsh Khalifa Ayan COMP 1 COMP 2 Darshan Dhara …" at bounding box center [887, 382] width 123 height 25
click at [1013, 455] on button "Submit" at bounding box center [1003, 464] width 42 height 23
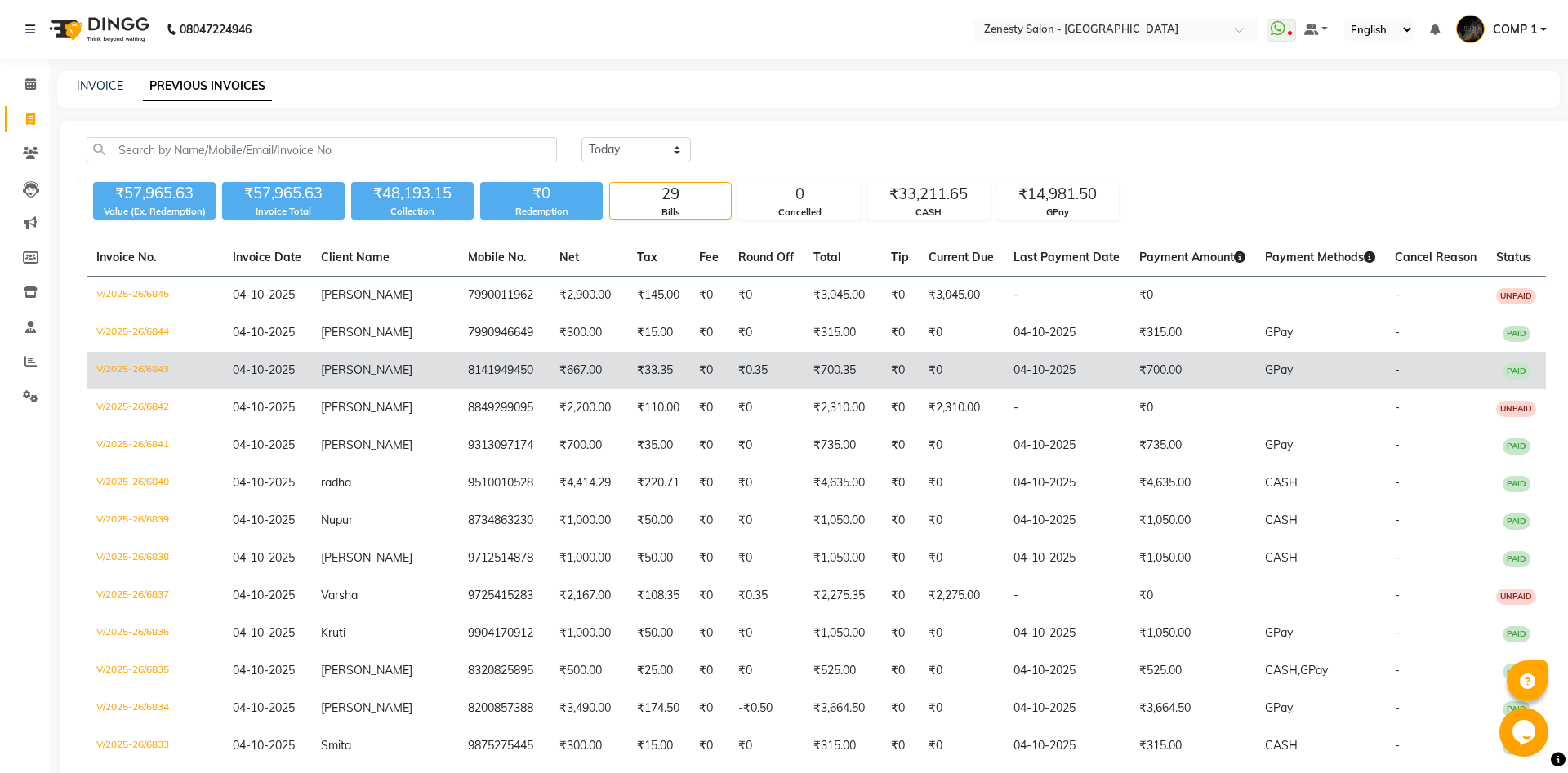
click at [374, 374] on span "Kinnari" at bounding box center [366, 370] width 92 height 15
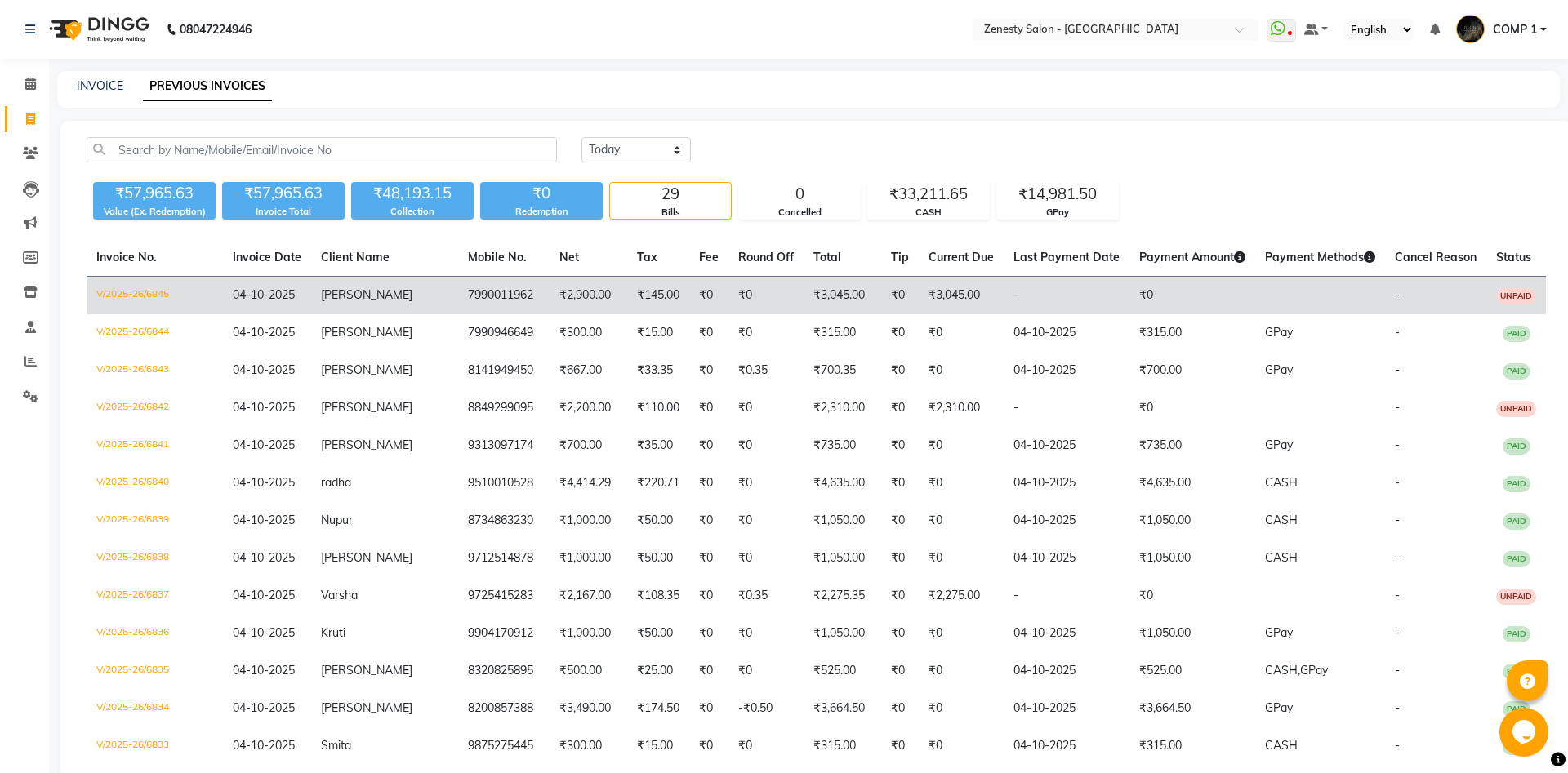
click at [381, 305] on td "Sangita" at bounding box center [384, 296] width 147 height 38
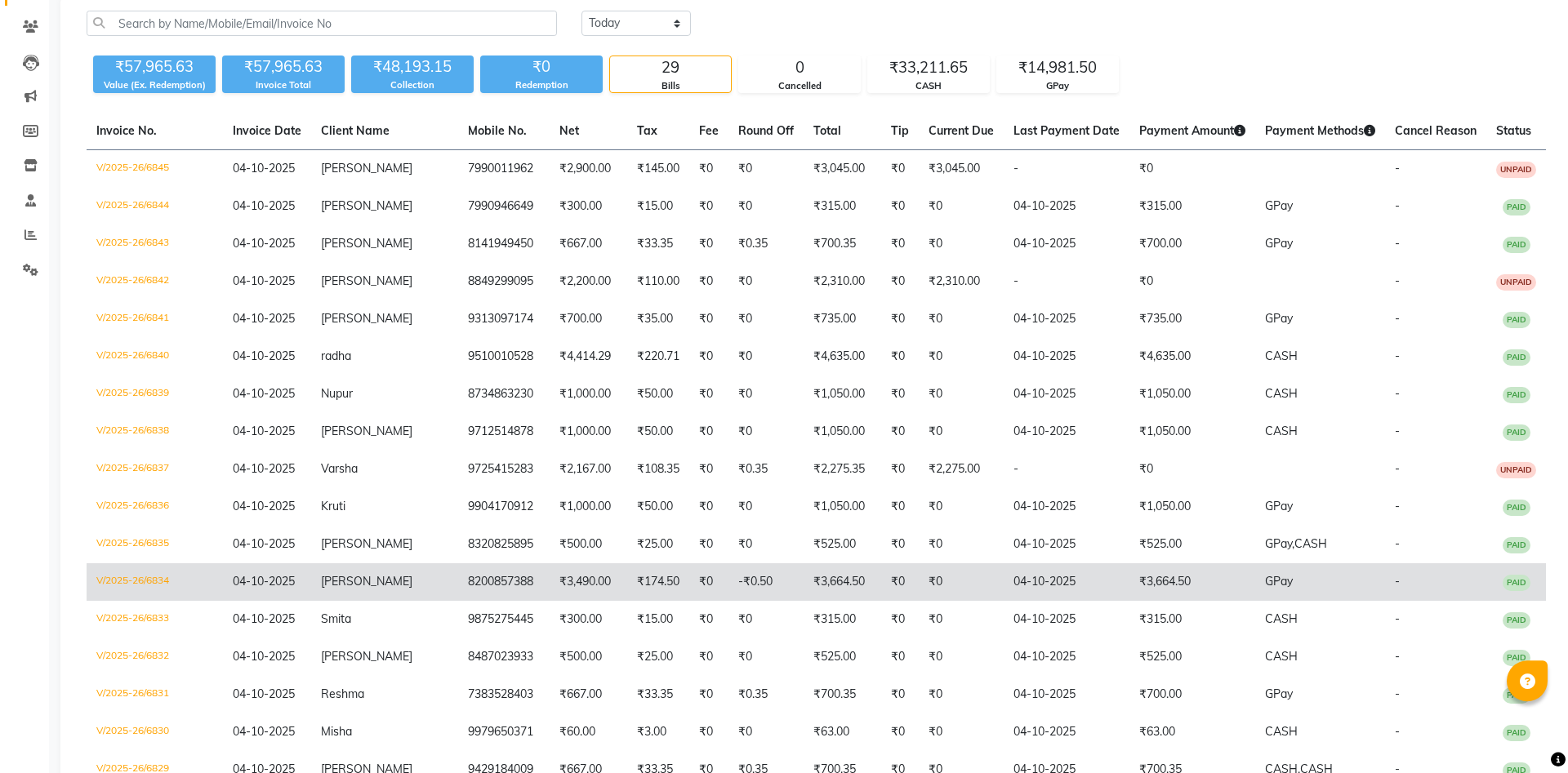
scroll to position [166, 0]
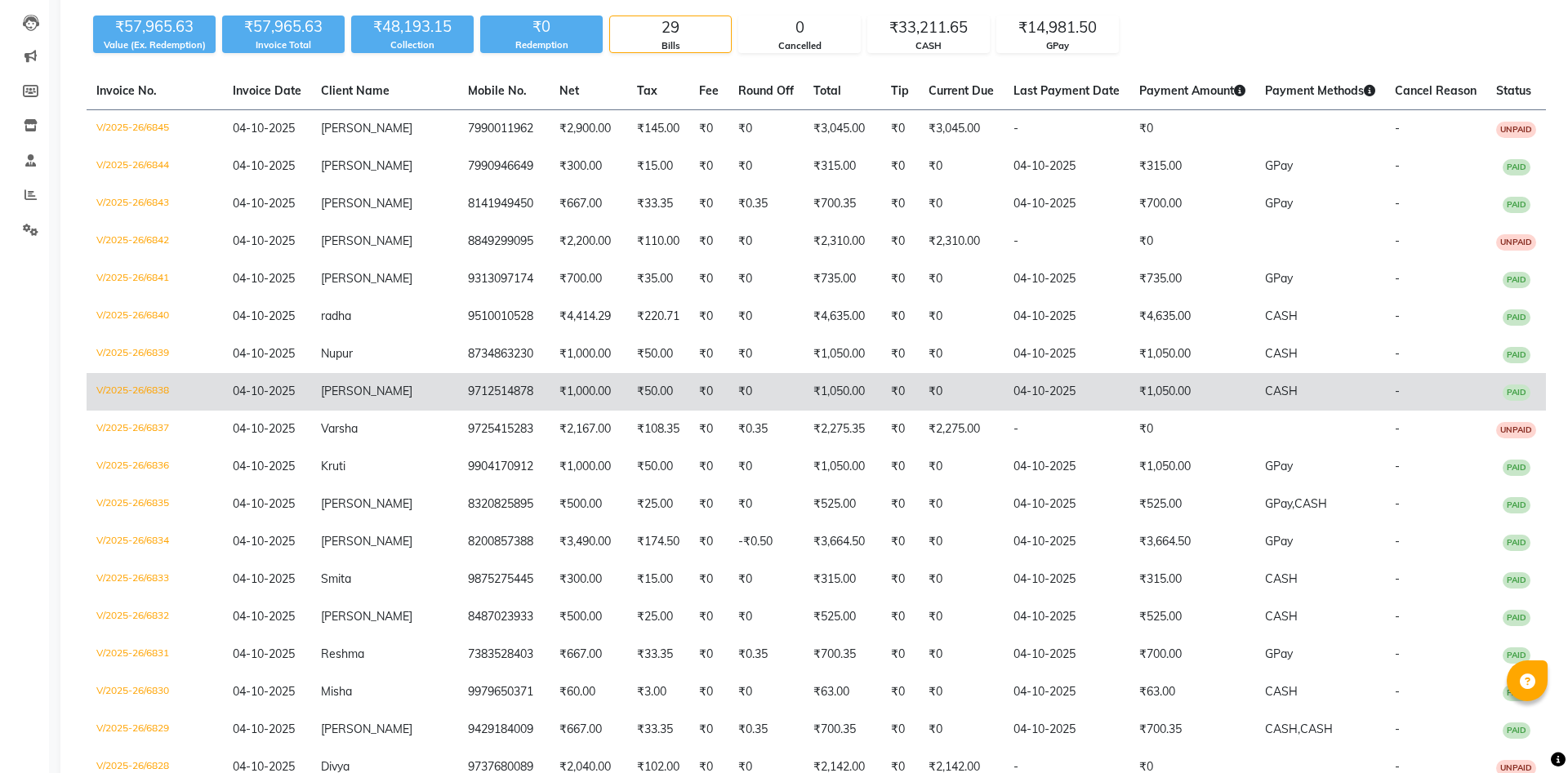
click at [390, 387] on td "[PERSON_NAME]" at bounding box center [384, 391] width 147 height 37
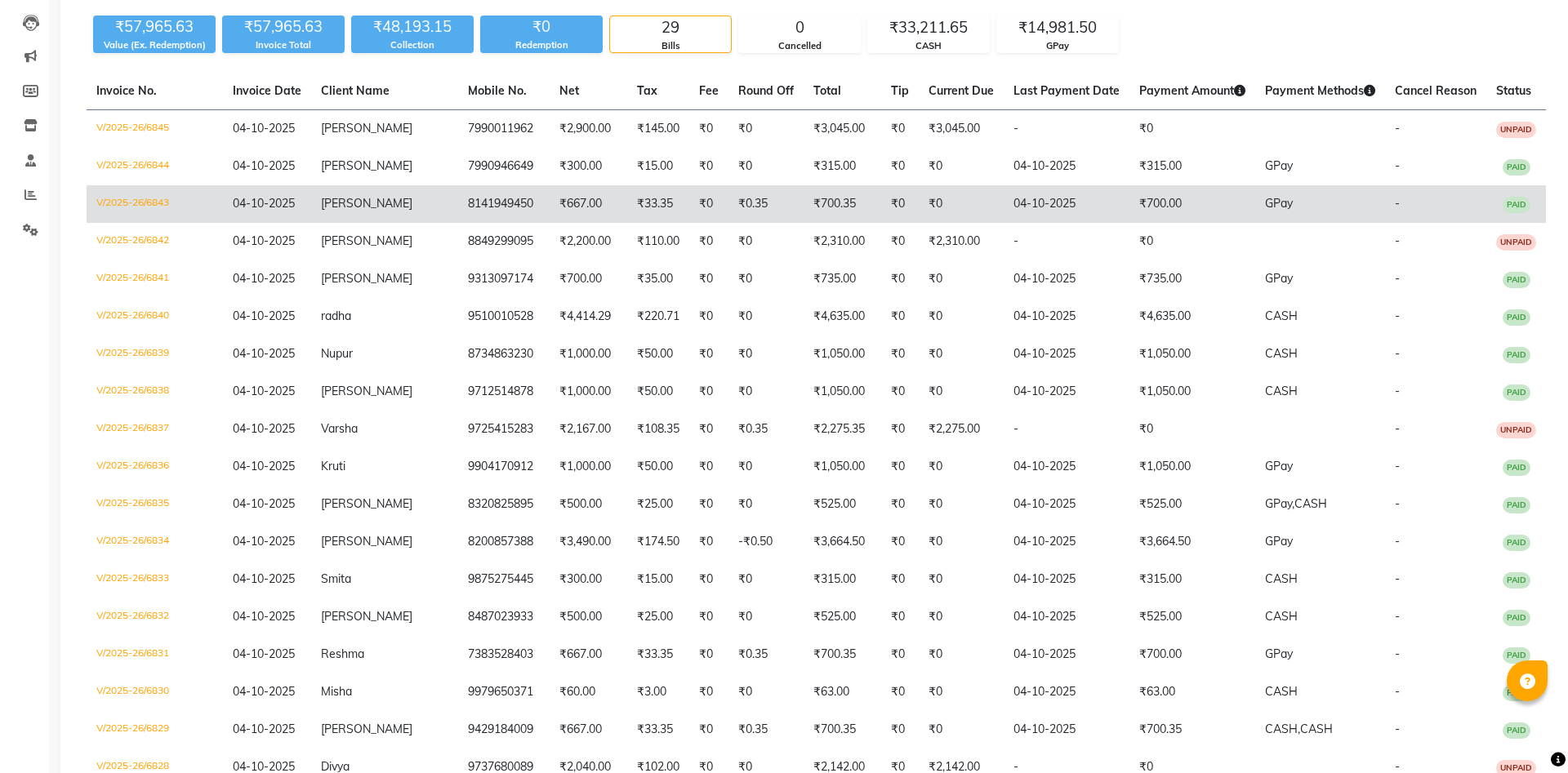
click at [376, 202] on span "[PERSON_NAME]" at bounding box center [366, 203] width 92 height 15
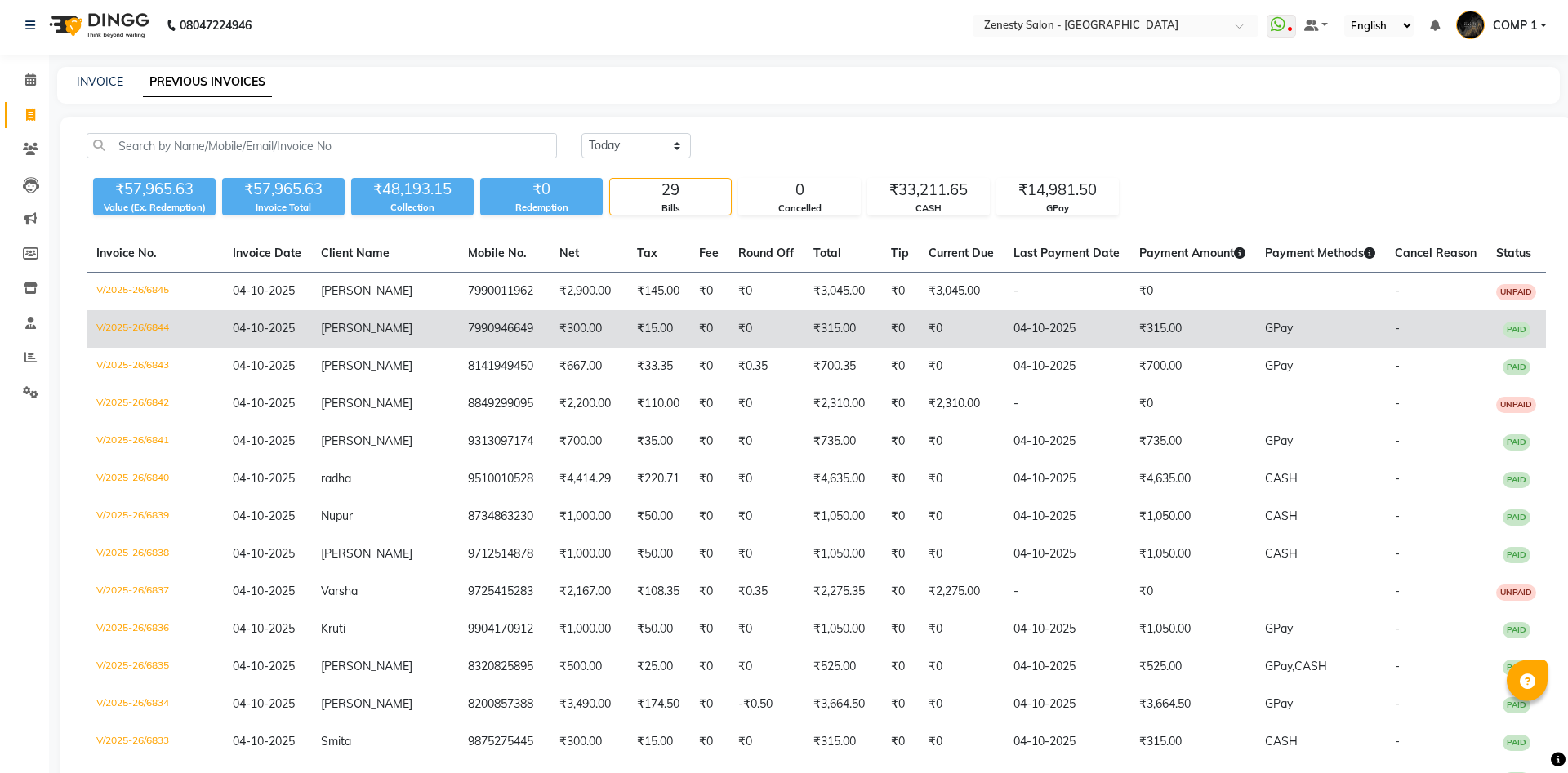
scroll to position [0, 0]
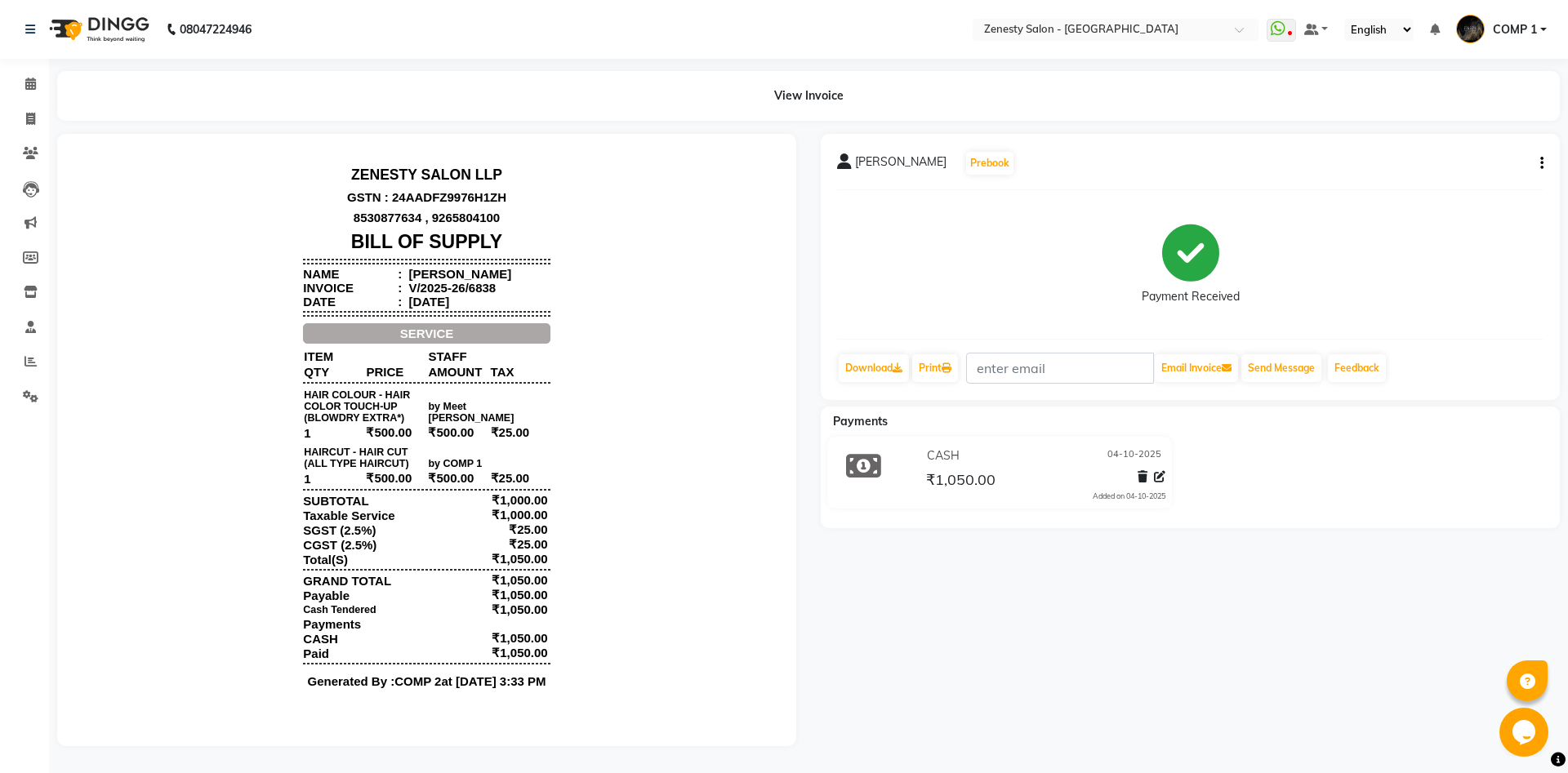
click at [1539, 164] on button "button" at bounding box center [1537, 164] width 10 height 17
click at [1459, 187] on div "Edit Invoice" at bounding box center [1460, 184] width 112 height 20
select select "service"
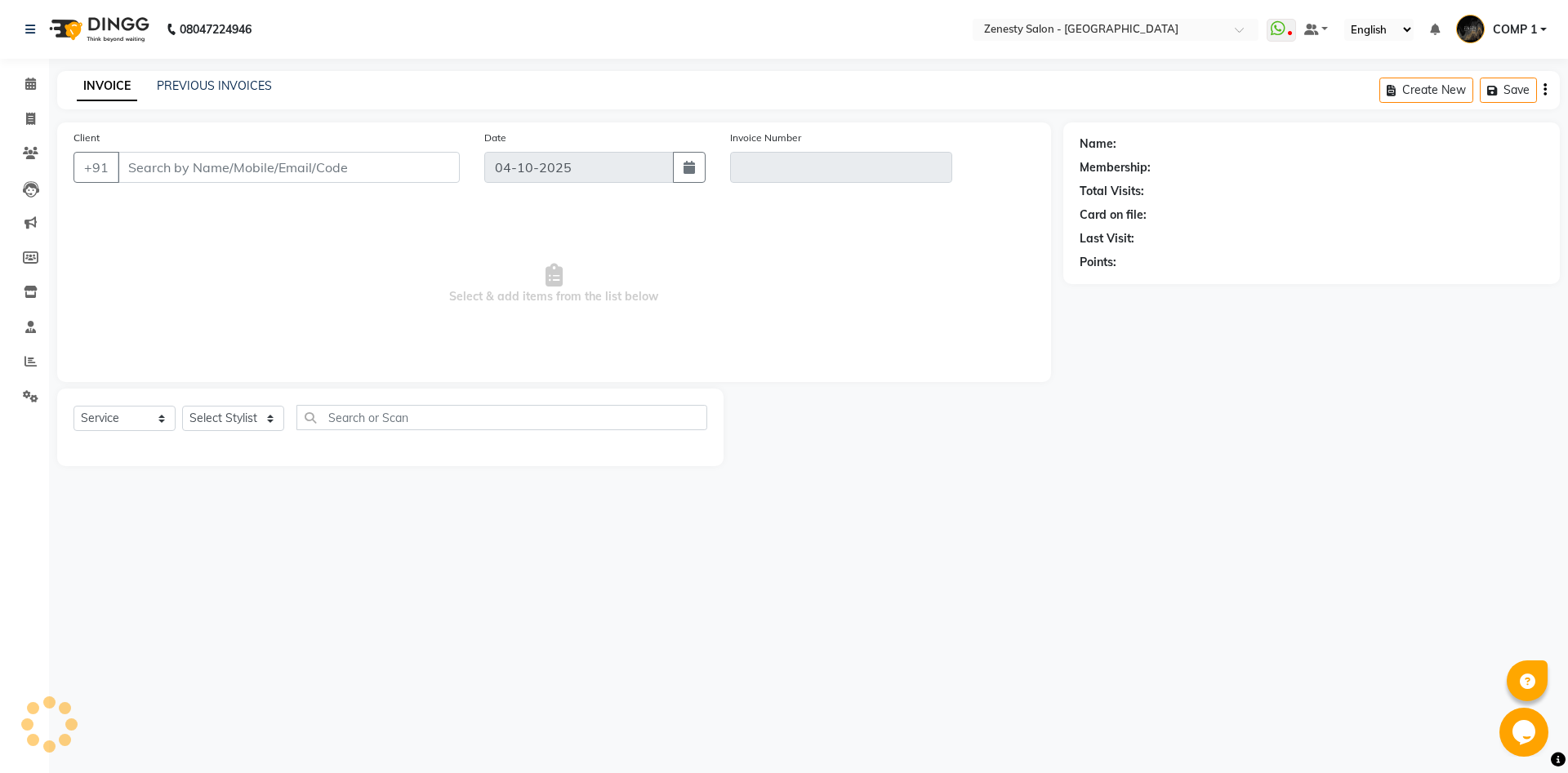
type input "9712514878"
type input "V/2025-26/6838"
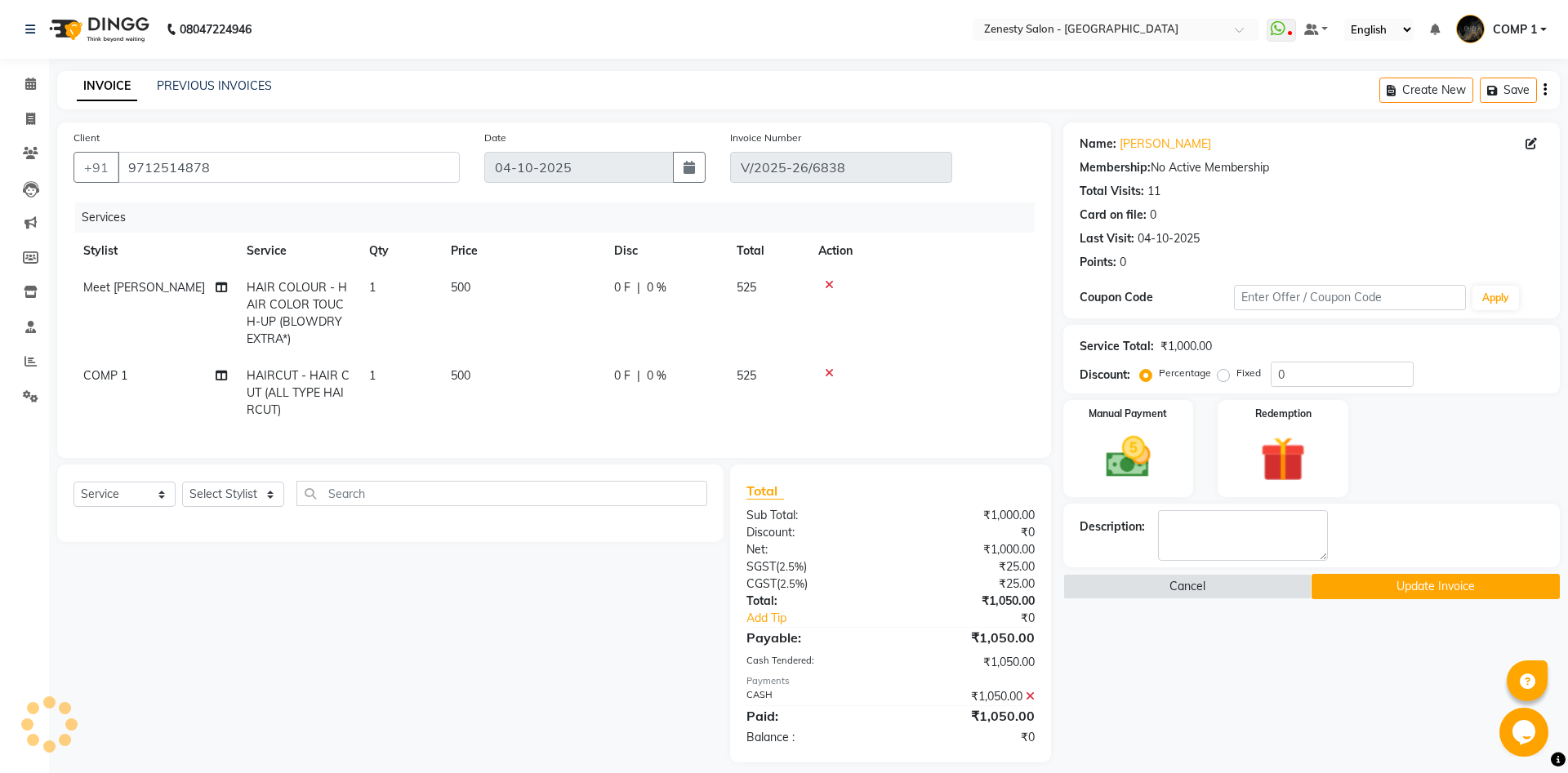
select select "select"
click at [107, 370] on span "COMP 1" at bounding box center [105, 376] width 44 height 15
select select "81093"
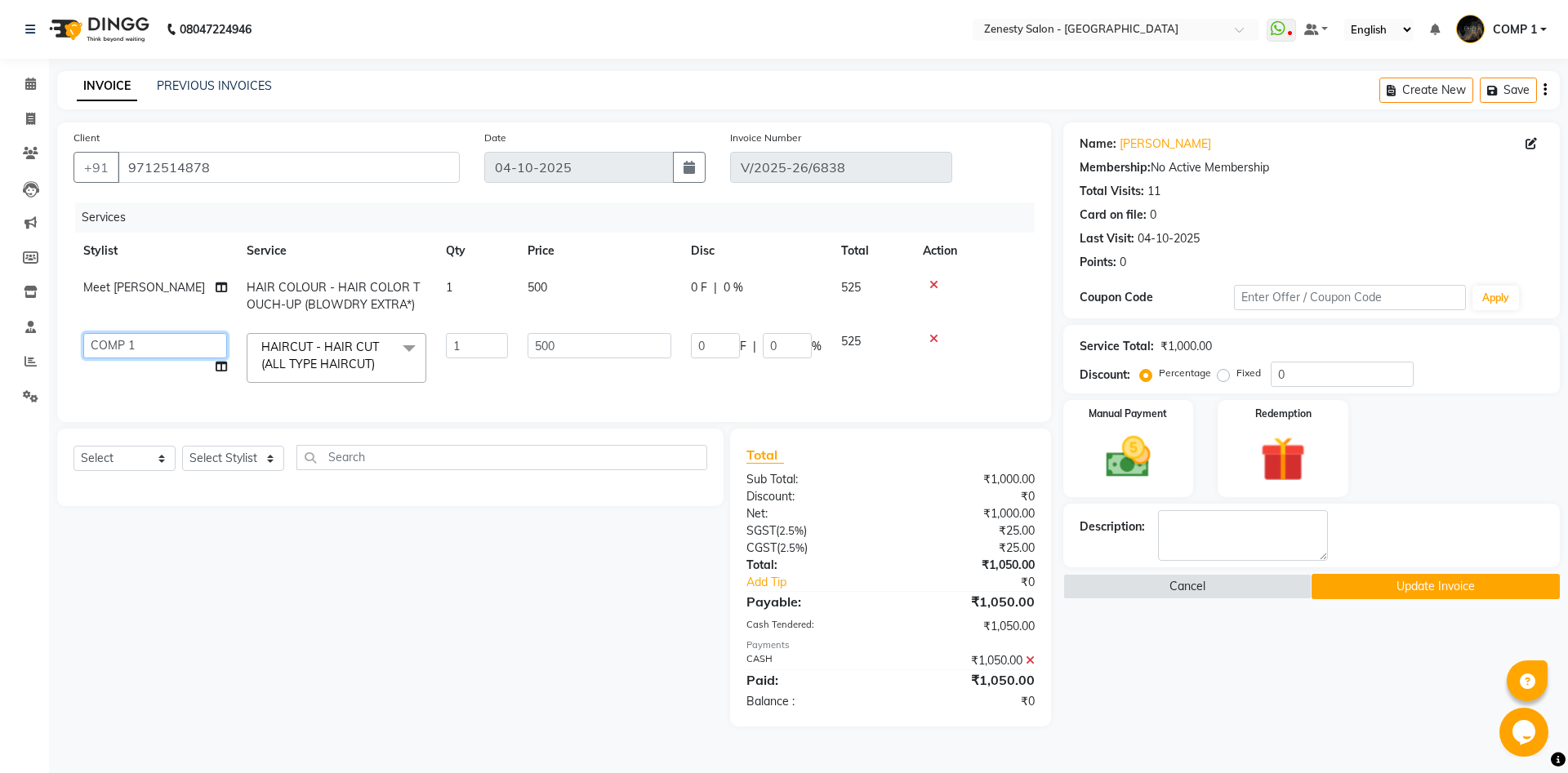
click at [84, 333] on select "[PERSON_NAME] [PERSON_NAME] [PERSON_NAME] Khalifa [PERSON_NAME] COMP 1 COMP 2 […" at bounding box center [155, 345] width 144 height 25
select select "39508"
click at [219, 364] on icon at bounding box center [221, 366] width 11 height 11
select select "39508"
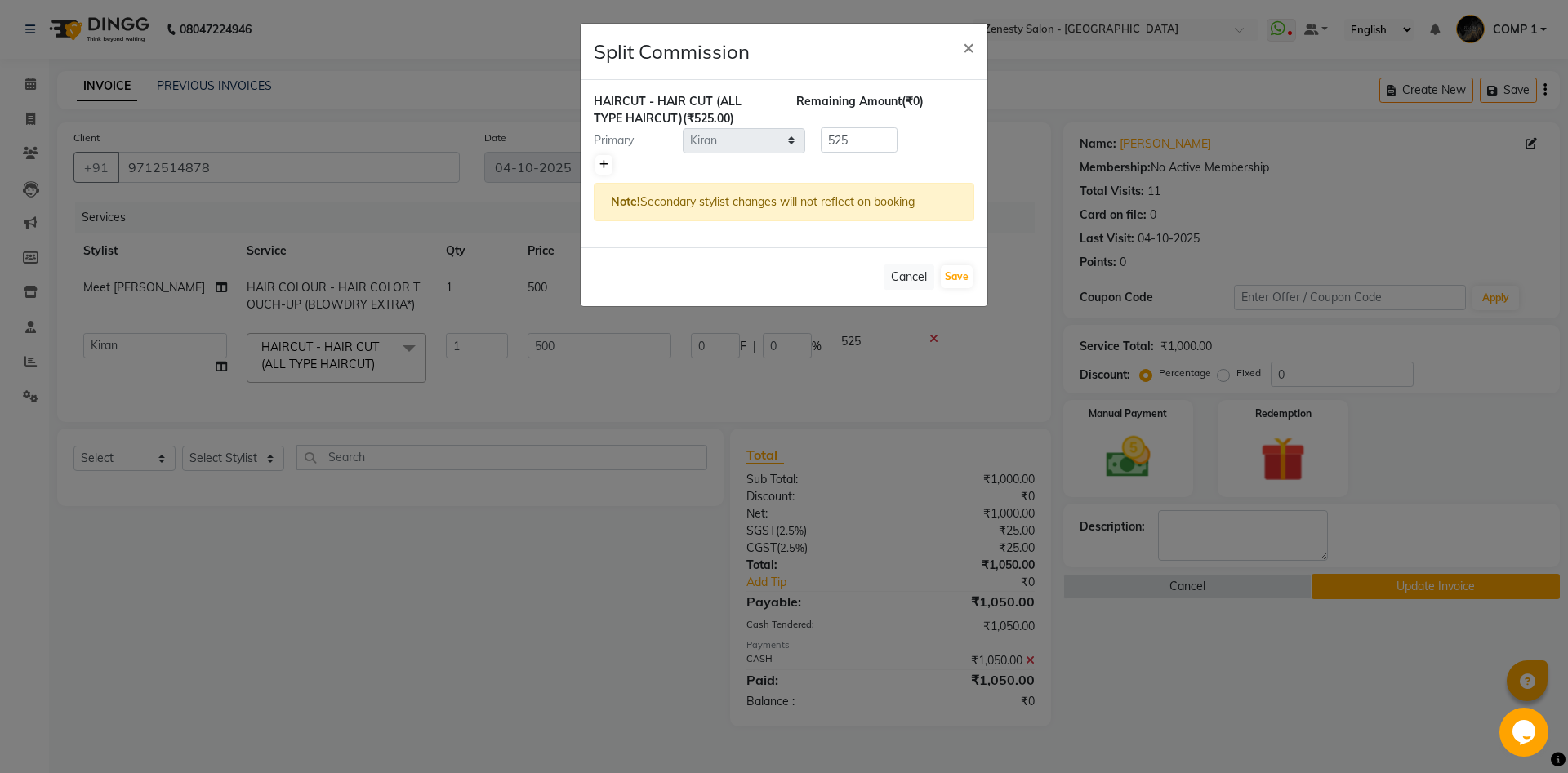
click at [601, 162] on icon at bounding box center [604, 165] width 9 height 10
type input "262.5"
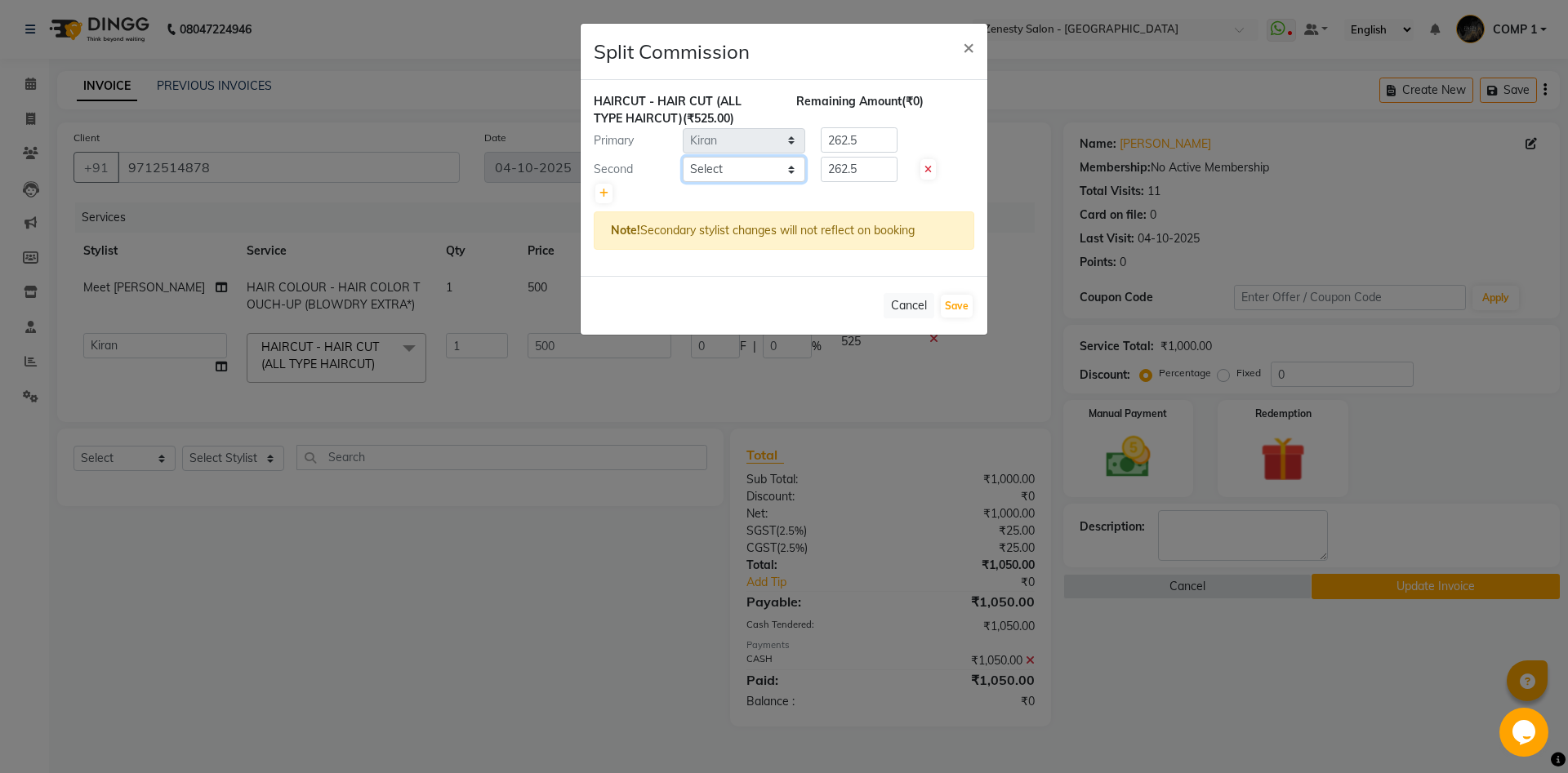
click at [682, 157] on select "Select [PERSON_NAME] [PERSON_NAME] [PERSON_NAME] Khalifa [PERSON_NAME] COMP 1 C…" at bounding box center [743, 169] width 123 height 25
select select "39491"
click option "Rishi" at bounding box center [0, 0] width 0 height 0
click at [710, 173] on select "Select [PERSON_NAME] [PERSON_NAME] [PERSON_NAME] Khalifa [PERSON_NAME] COMP 1 C…" at bounding box center [743, 169] width 123 height 25
drag, startPoint x: 865, startPoint y: 173, endPoint x: 791, endPoint y: 173, distance: 74.0
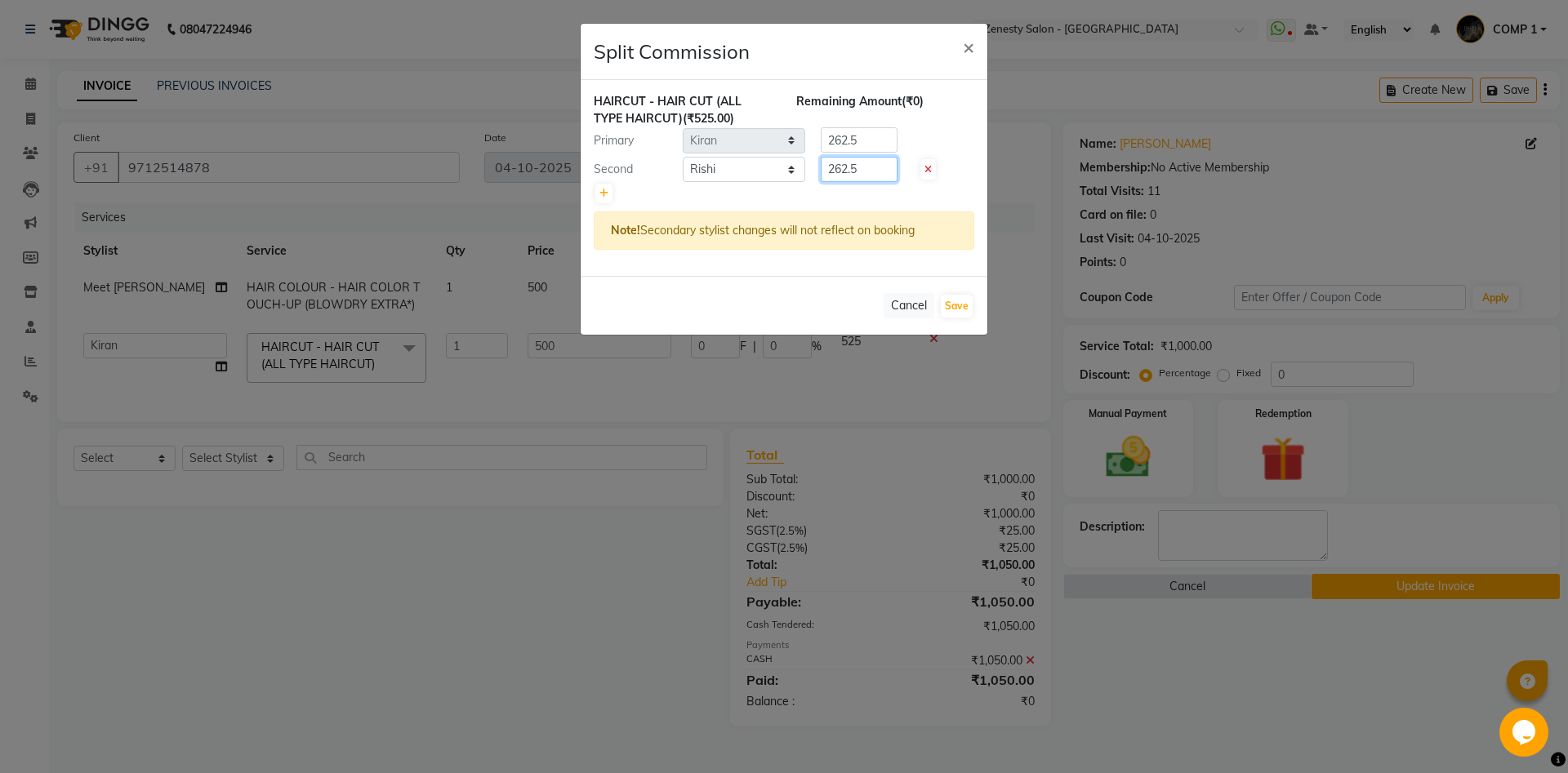
click at [821, 173] on input "262.5" at bounding box center [859, 169] width 77 height 25
type input "0"
drag, startPoint x: 833, startPoint y: 142, endPoint x: 793, endPoint y: 146, distance: 40.2
click at [821, 146] on input "262.5" at bounding box center [859, 139] width 77 height 25
drag, startPoint x: 845, startPoint y: 171, endPoint x: 762, endPoint y: 173, distance: 83.0
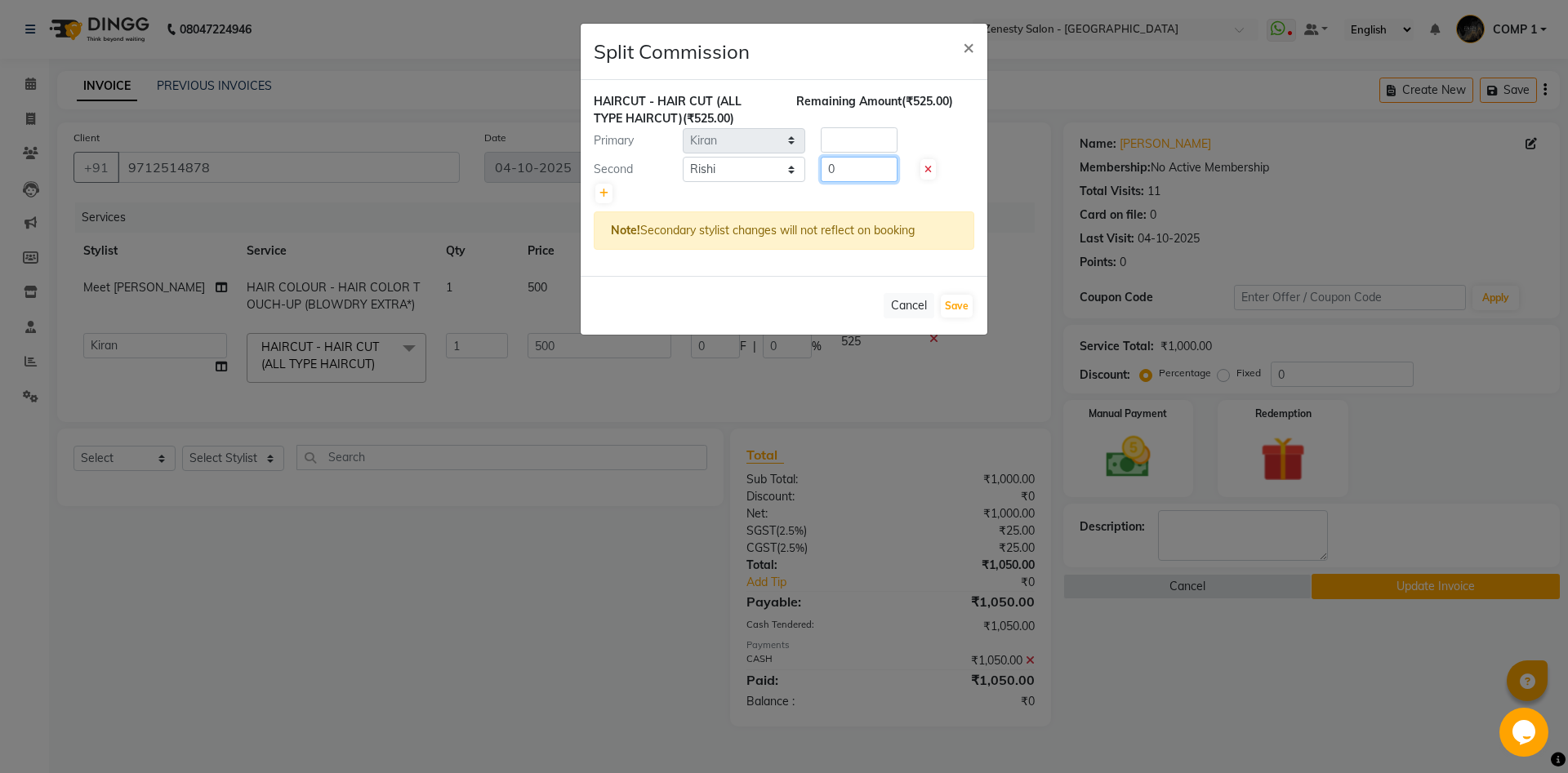
click at [821, 173] on input "0" at bounding box center [859, 169] width 77 height 25
type input "157.5"
click at [845, 139] on input "number" at bounding box center [859, 139] width 77 height 25
type input "367.5"
click at [952, 309] on button "Save" at bounding box center [956, 306] width 32 height 23
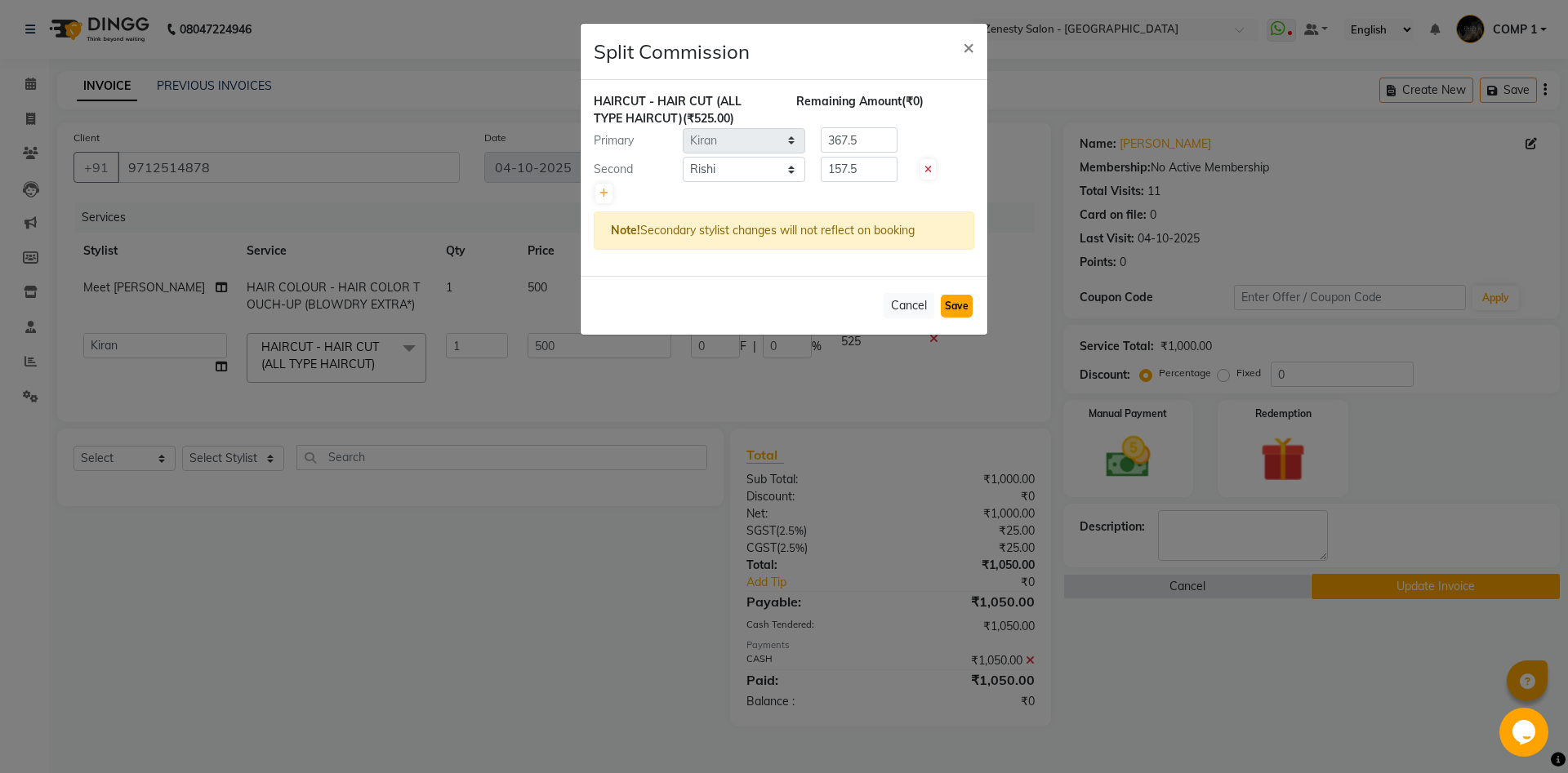
select select "Select"
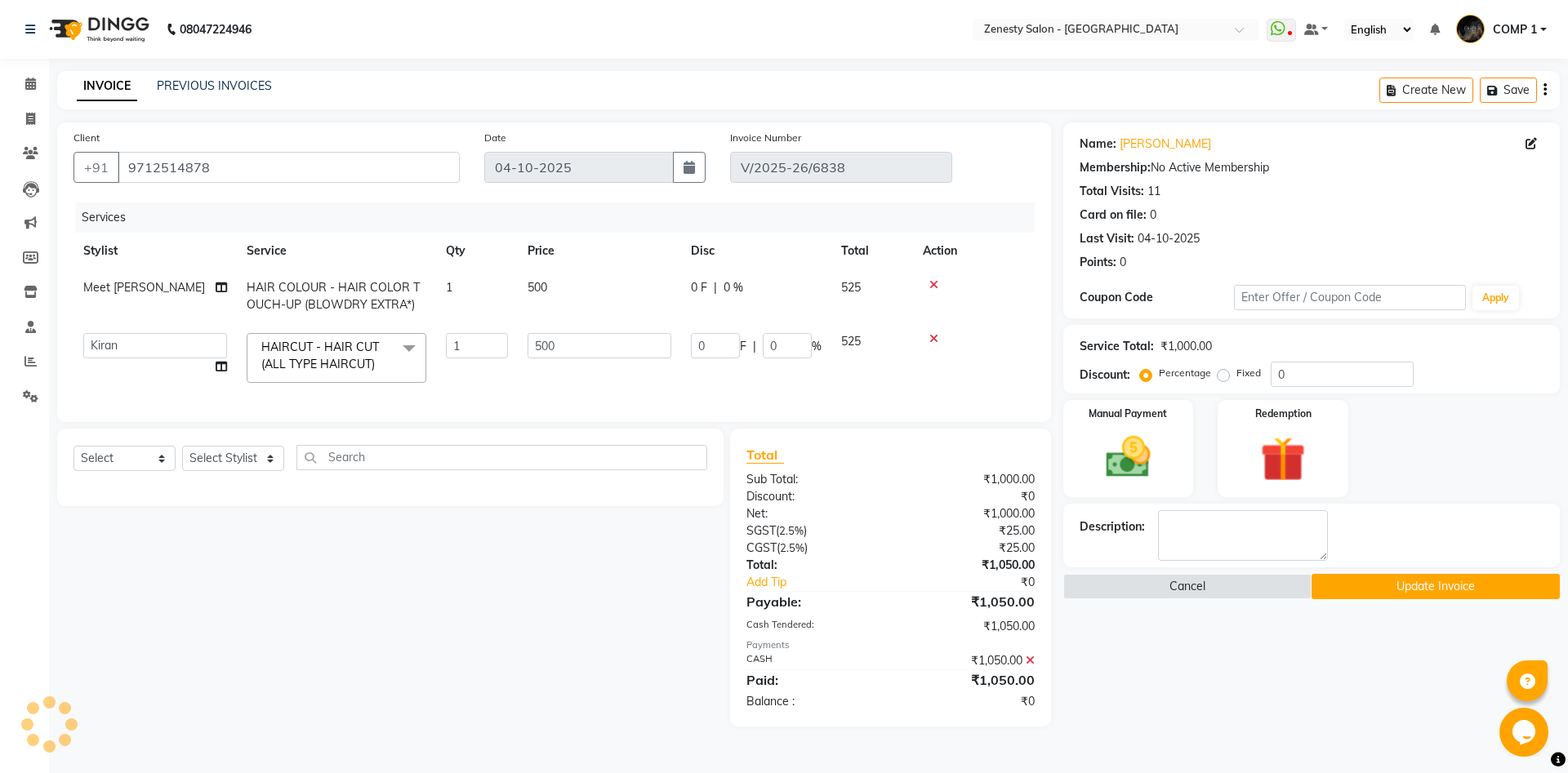
click at [1402, 597] on button "Update Invoice" at bounding box center [1436, 587] width 248 height 25
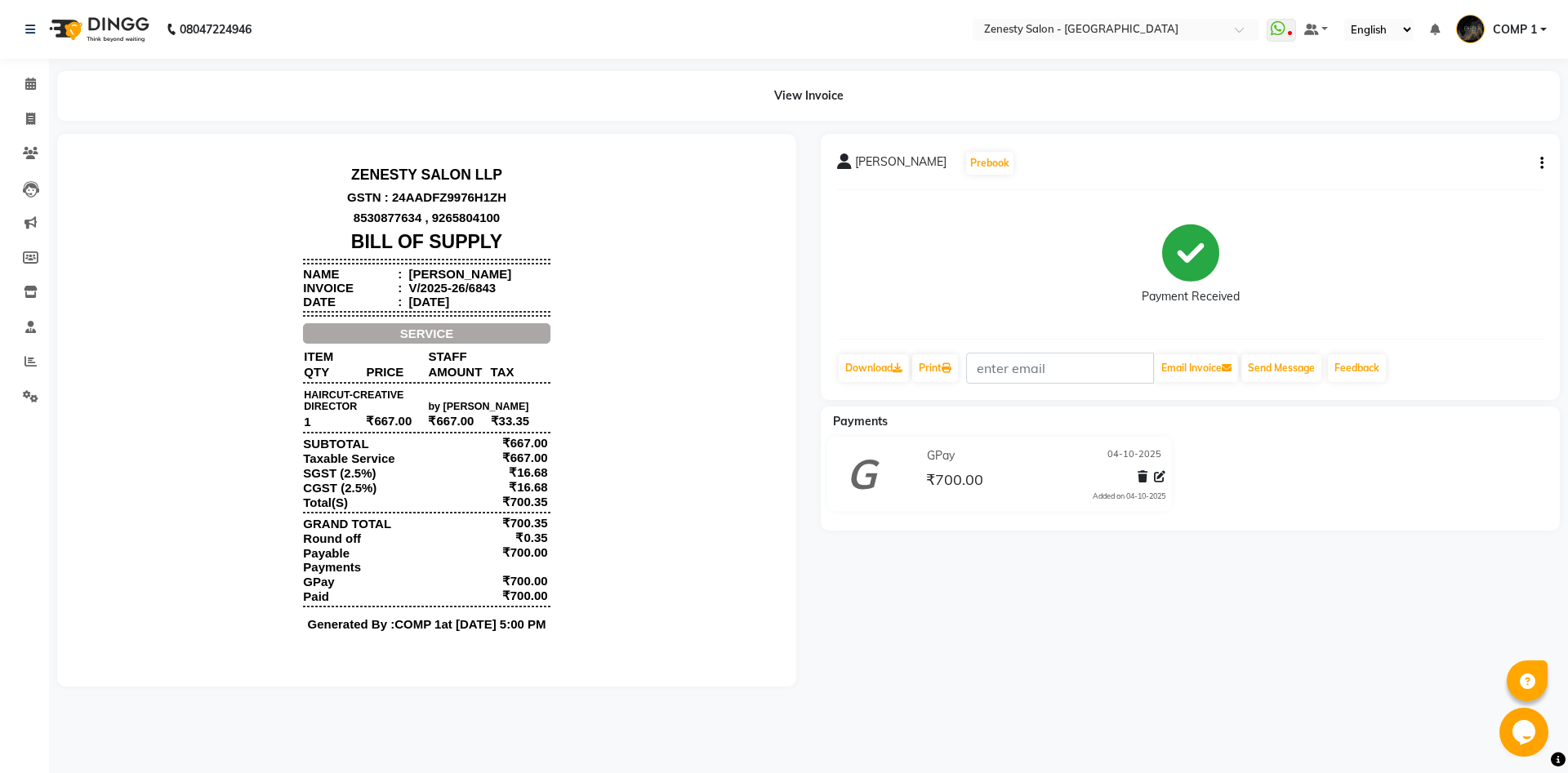
click at [1536, 160] on button "button" at bounding box center [1537, 164] width 10 height 17
click at [1456, 187] on div "Edit Invoice" at bounding box center [1460, 184] width 112 height 20
select select "service"
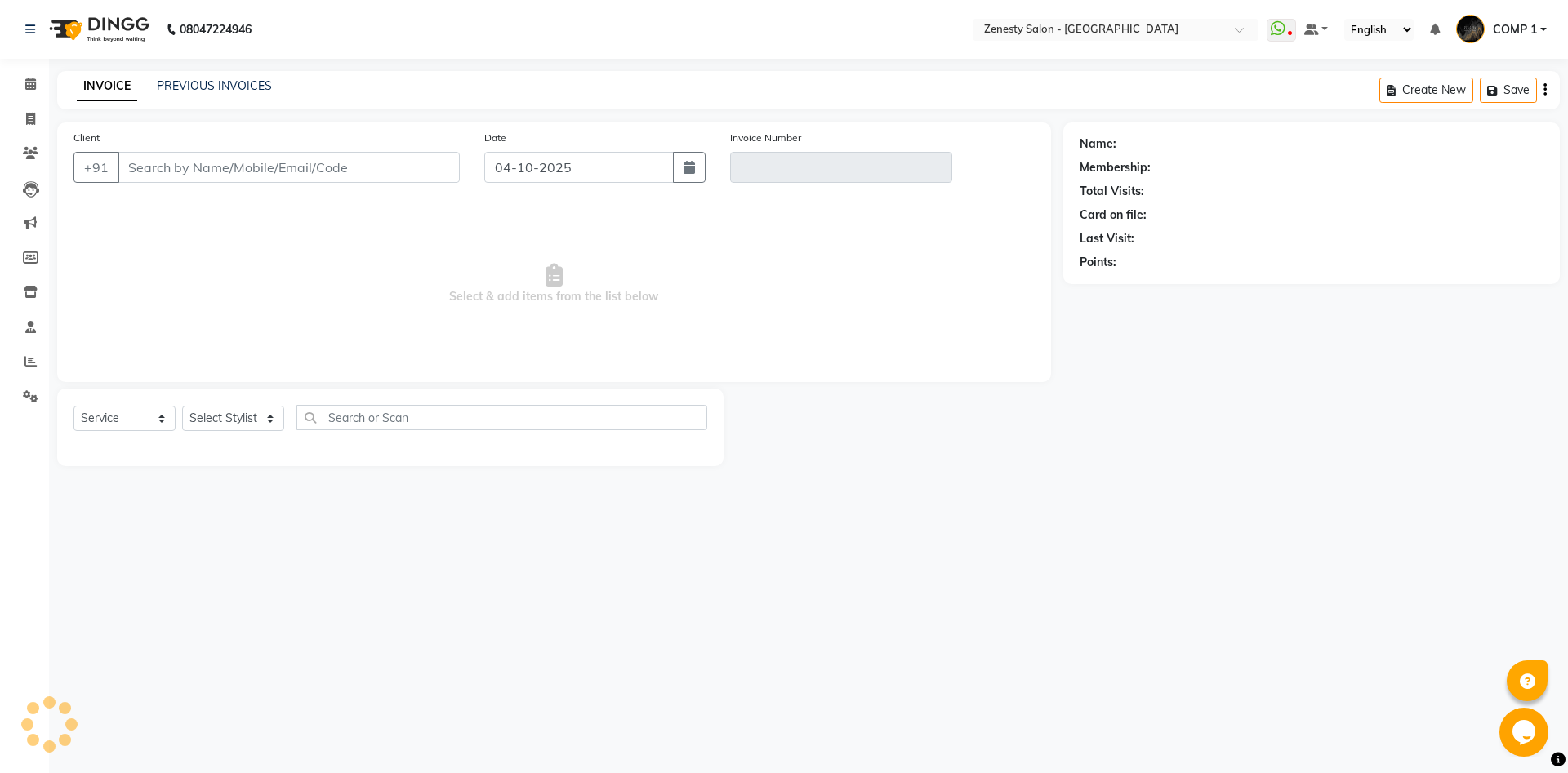
type input "8141949450"
type input "V/2025-26/6843"
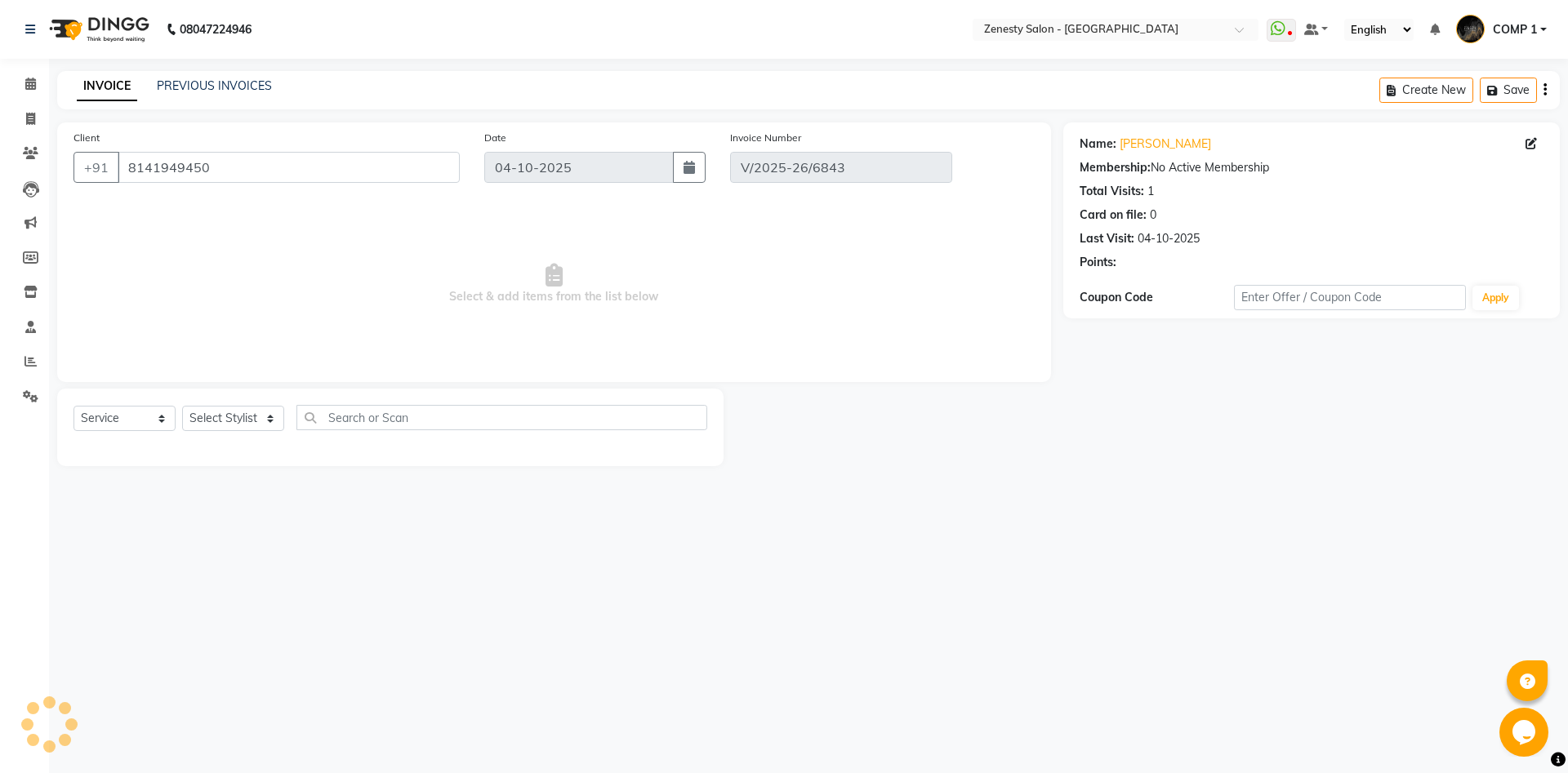
select select "select"
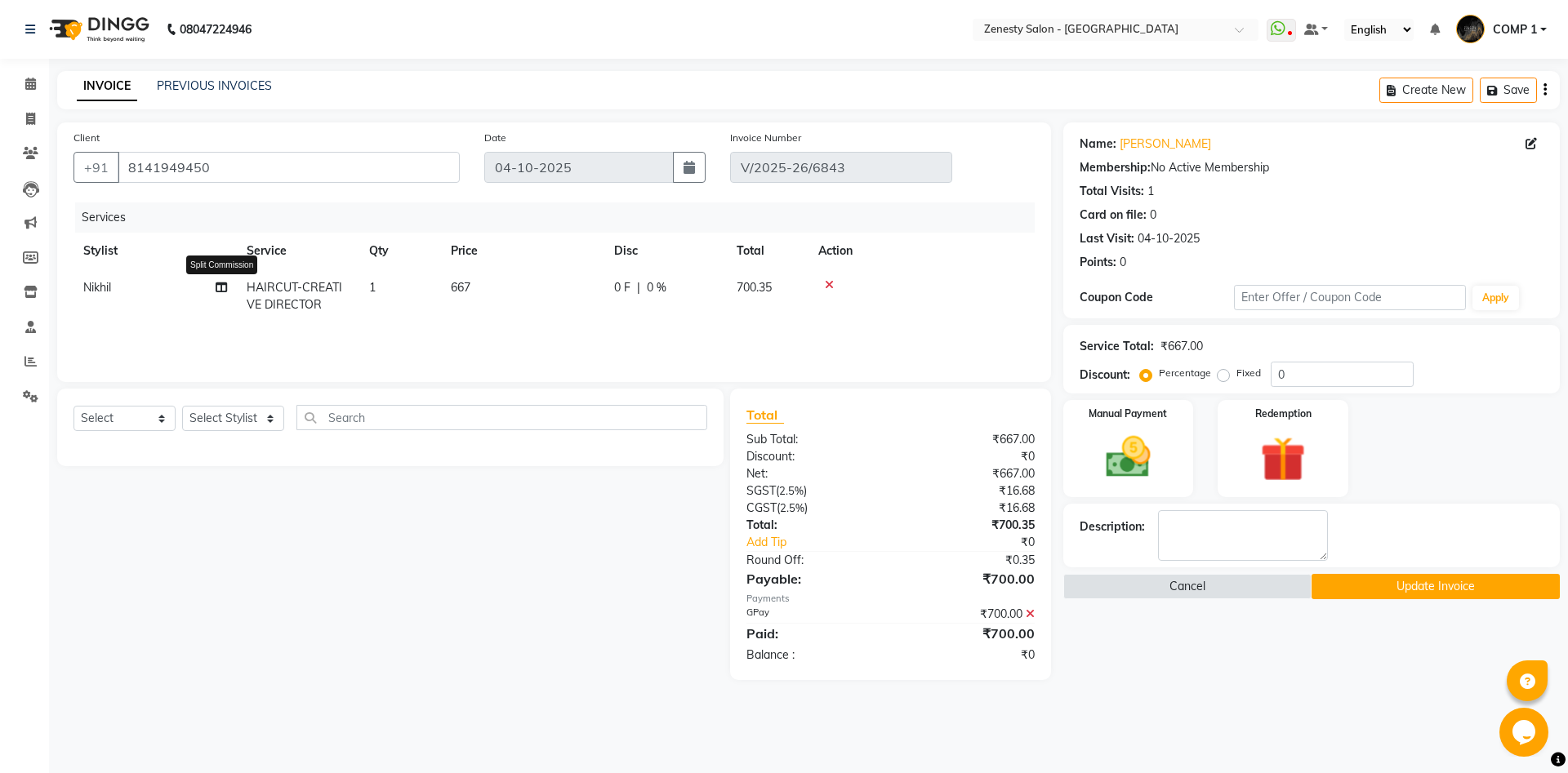
click at [219, 287] on icon at bounding box center [221, 287] width 11 height 11
select select "39505"
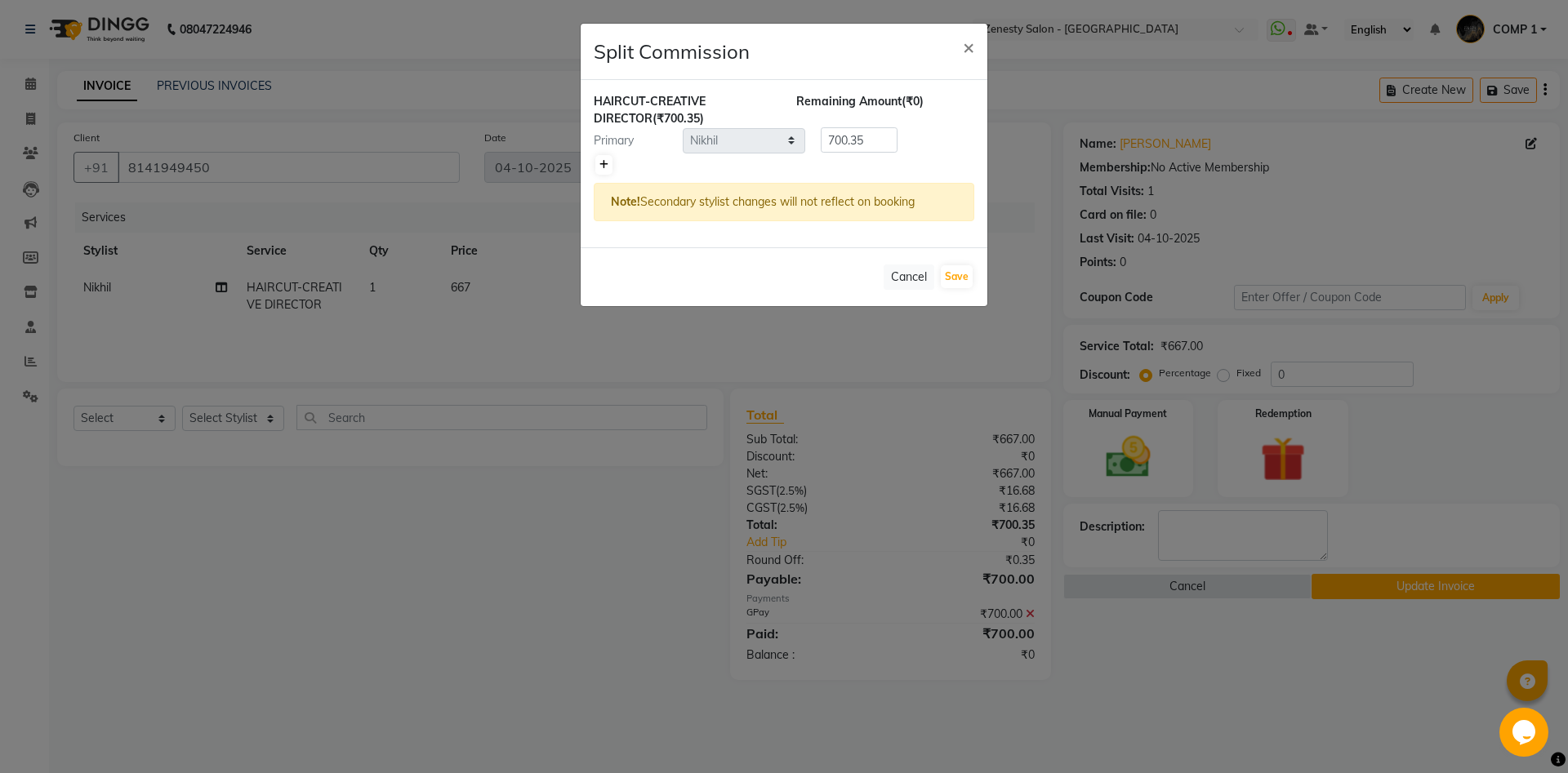
click at [601, 160] on icon at bounding box center [604, 165] width 9 height 10
type input "350.18"
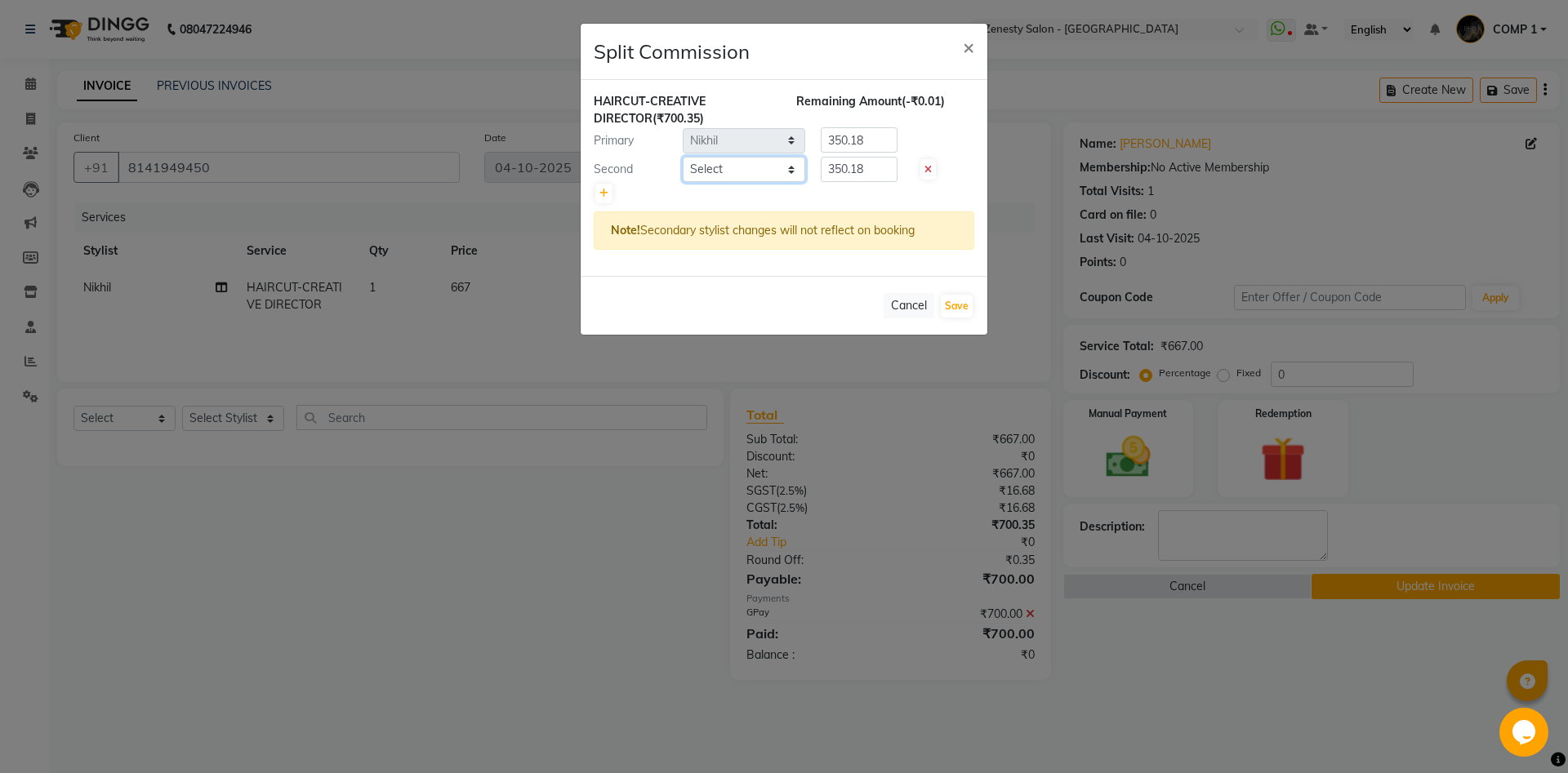
click at [682, 157] on select "Select Aanand Aarti Aashik Aesha Arsh Khalifa Ayan COMP 1 COMP 2 Darshan Dhara …" at bounding box center [743, 169] width 123 height 25
select select "77242"
click option "Pradip" at bounding box center [0, 0] width 0 height 0
click at [723, 167] on select "Select Aanand Aarti Aashik Aesha Arsh Khalifa Ayan COMP 1 COMP 2 Darshan Dhara …" at bounding box center [743, 169] width 123 height 25
click at [601, 198] on icon at bounding box center [604, 193] width 9 height 10
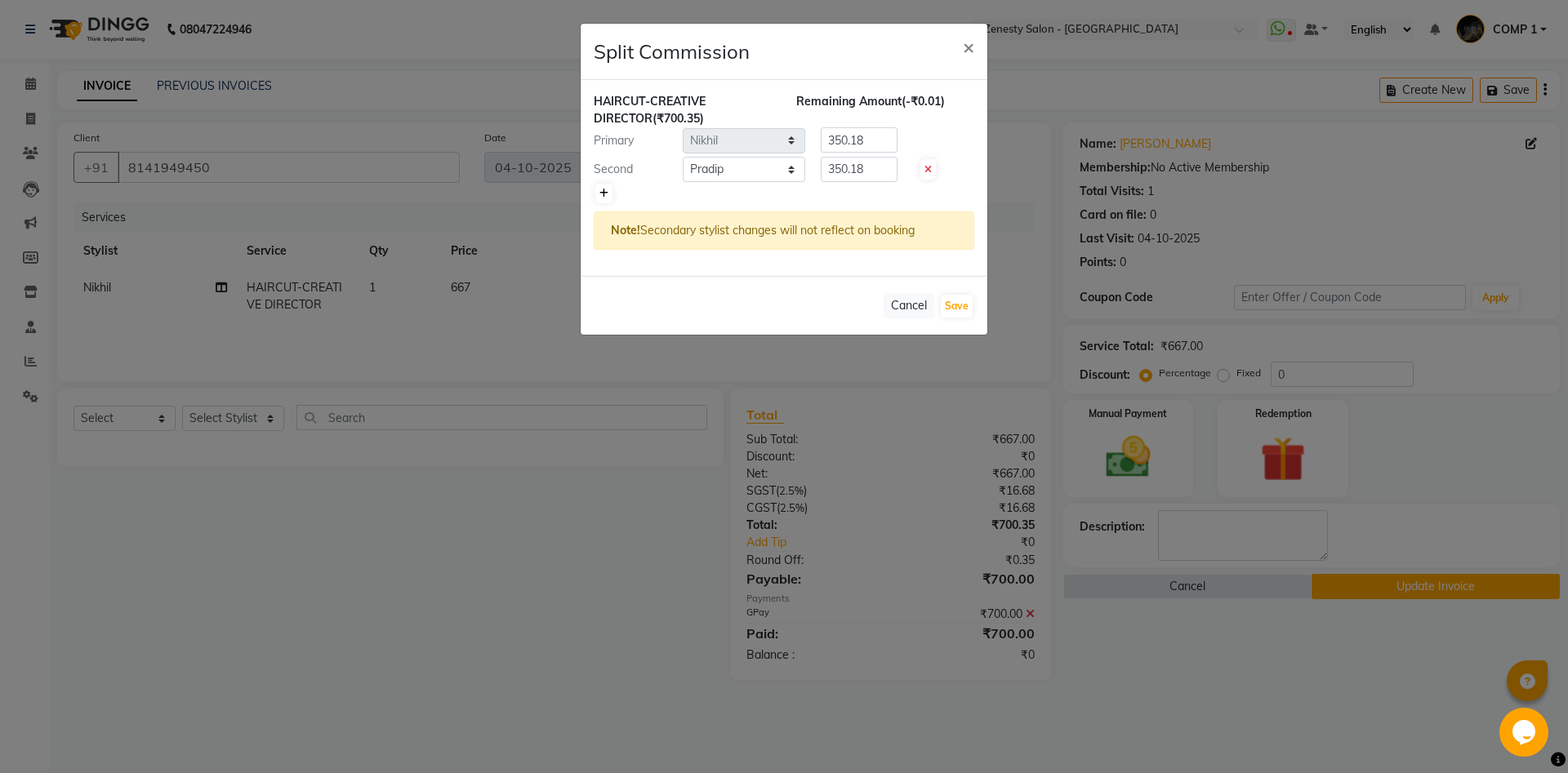
type input "233.45"
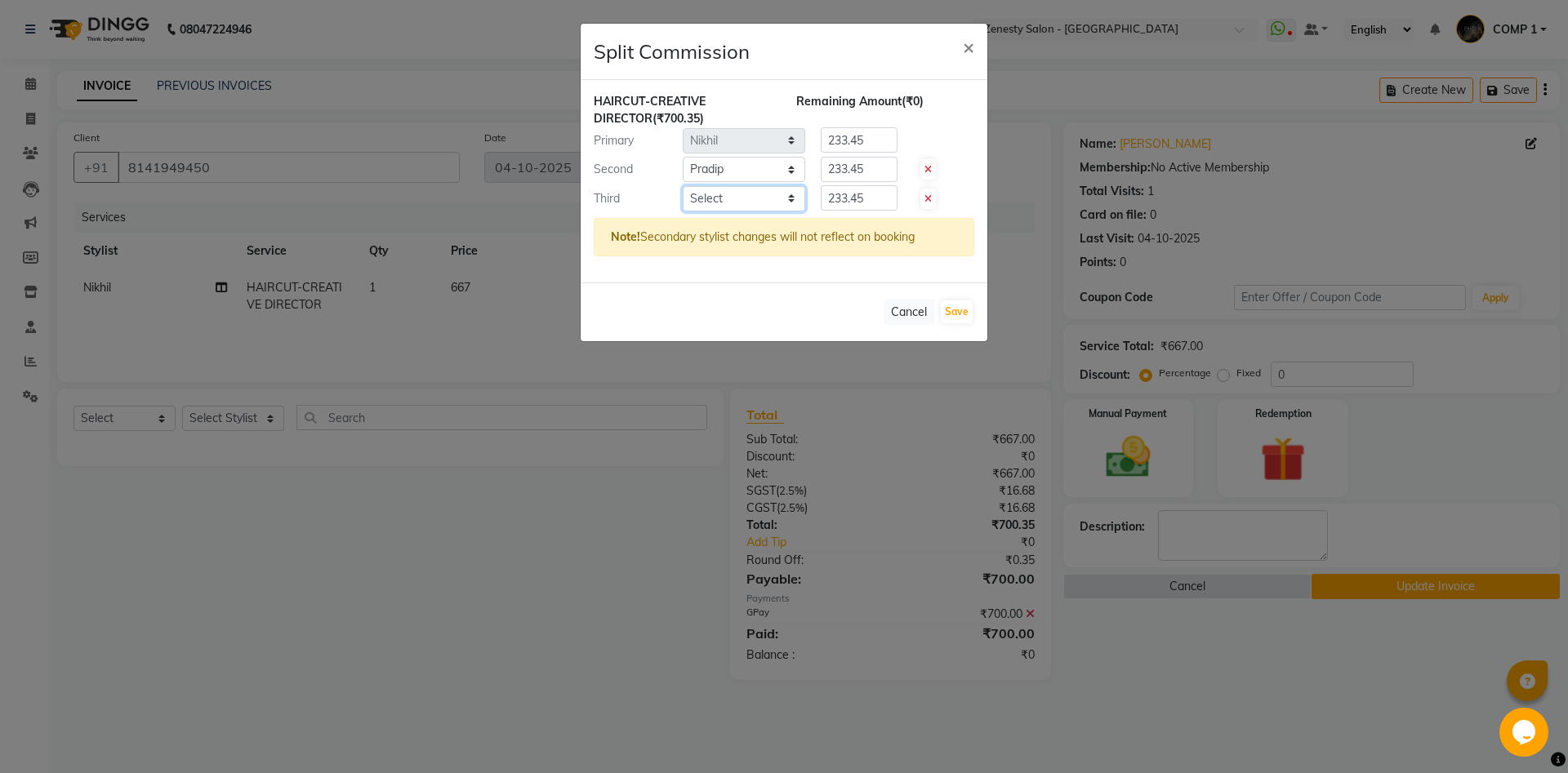
click at [682, 186] on select "Select Aanand Aarti Aashik Aesha Arsh Khalifa Ayan COMP 1 COMP 2 Darshan Dhara …" at bounding box center [743, 199] width 123 height 25
select select "75609"
click option "Neel" at bounding box center [0, 0] width 0 height 0
click at [705, 198] on select "Select Aanand Aarti Aashik Aesha Arsh Khalifa Ayan COMP 1 COMP 2 Darshan Dhara …" at bounding box center [743, 199] width 123 height 25
drag, startPoint x: 825, startPoint y: 201, endPoint x: 910, endPoint y: 194, distance: 85.3
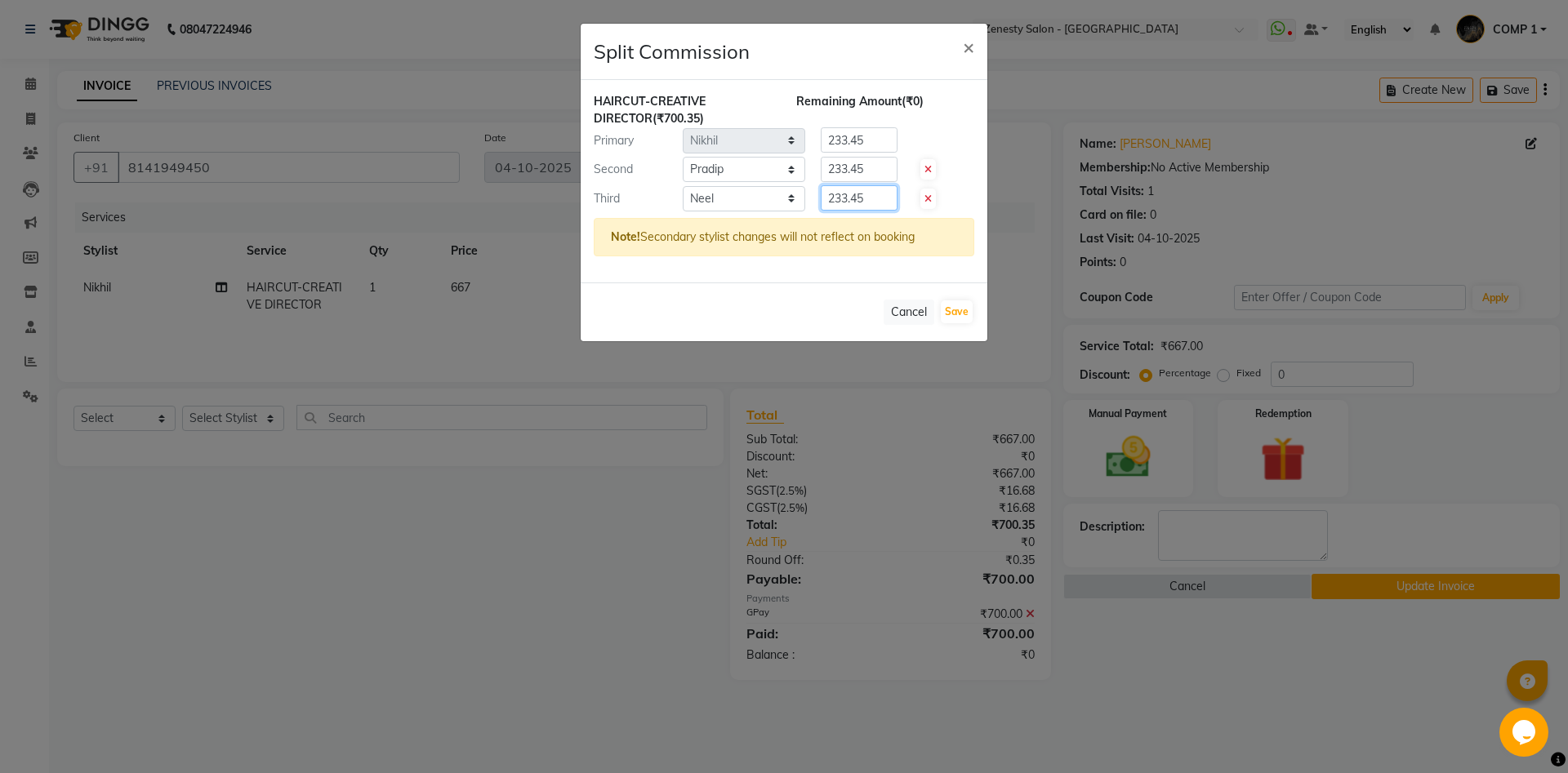
click at [910, 194] on div "Third Select Aanand Aarti Aashik Aesha Arsh Khalifa Ayan COMP 1 COMP 2 Darshan …" at bounding box center [784, 199] width 405 height 26
type input "0"
drag, startPoint x: 869, startPoint y: 168, endPoint x: 745, endPoint y: 181, distance: 124.7
click at [821, 181] on input "233.45" at bounding box center [859, 169] width 77 height 25
click at [832, 174] on input "number" at bounding box center [859, 169] width 77 height 25
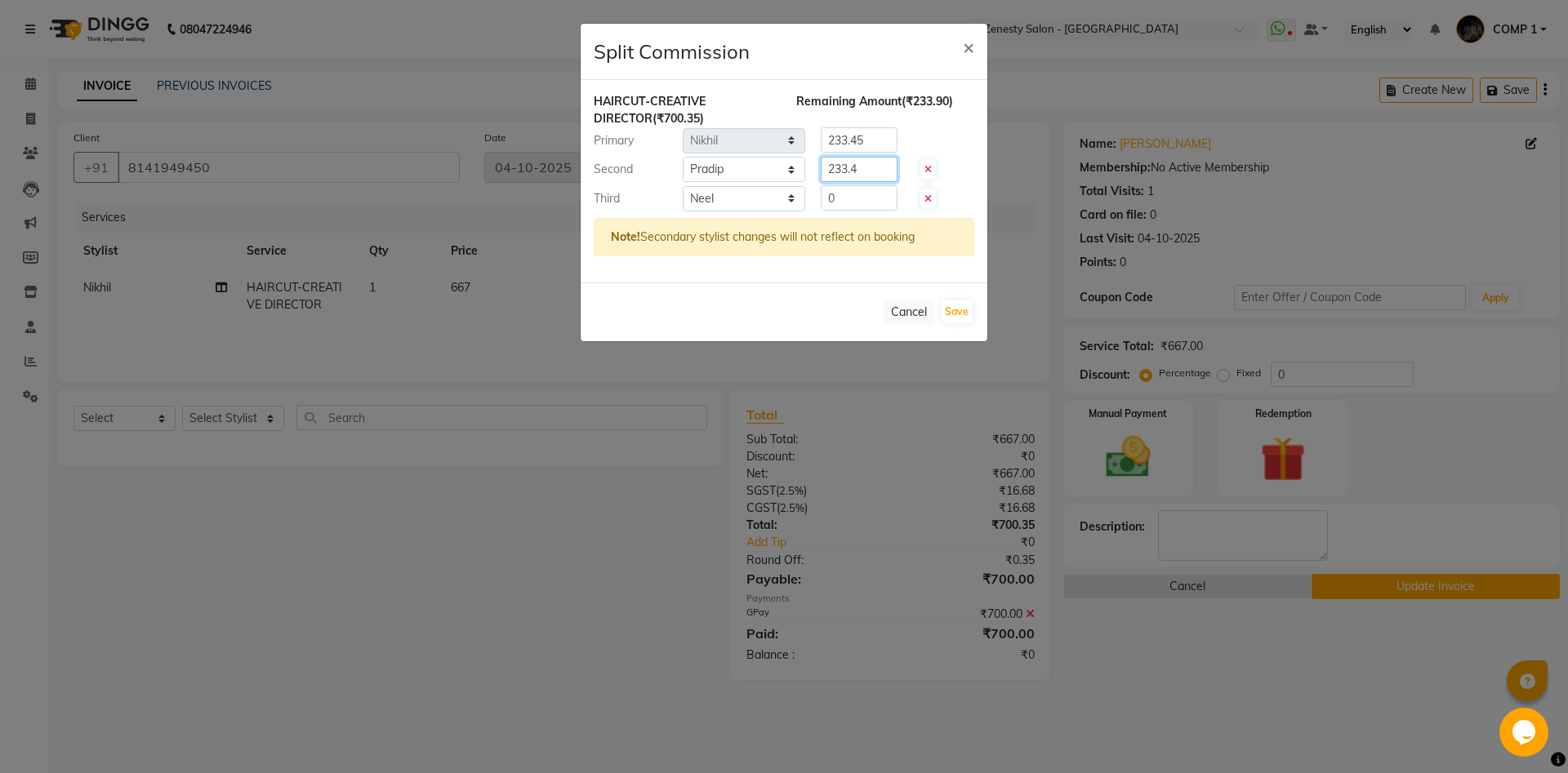
type input "233.45"
drag, startPoint x: 872, startPoint y: 133, endPoint x: 798, endPoint y: 148, distance: 75.5
click at [821, 148] on input "233.45" at bounding box center [859, 139] width 77 height 25
type input "466.90"
click at [964, 315] on button "Save" at bounding box center [956, 312] width 32 height 23
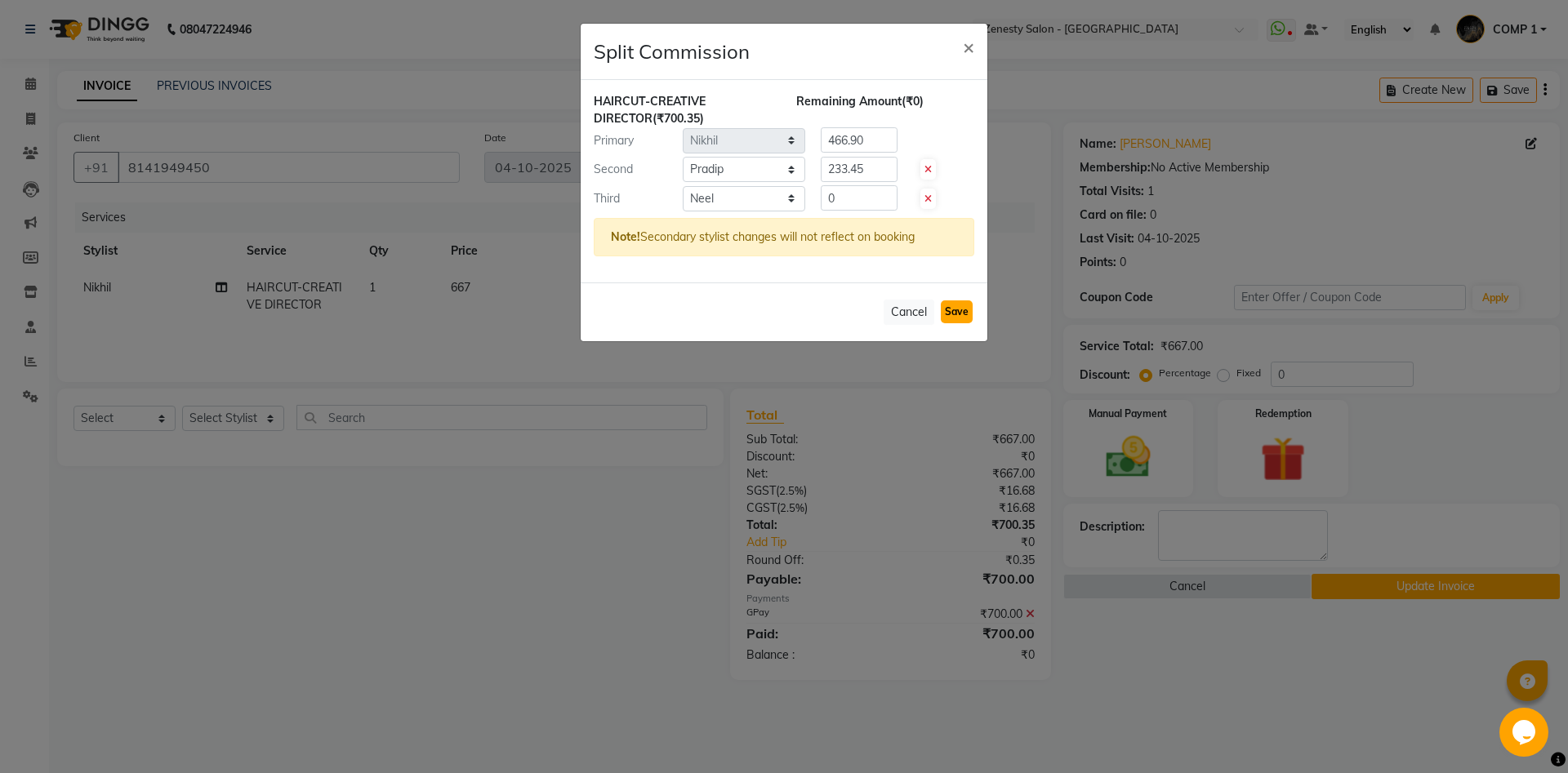
select select "Select"
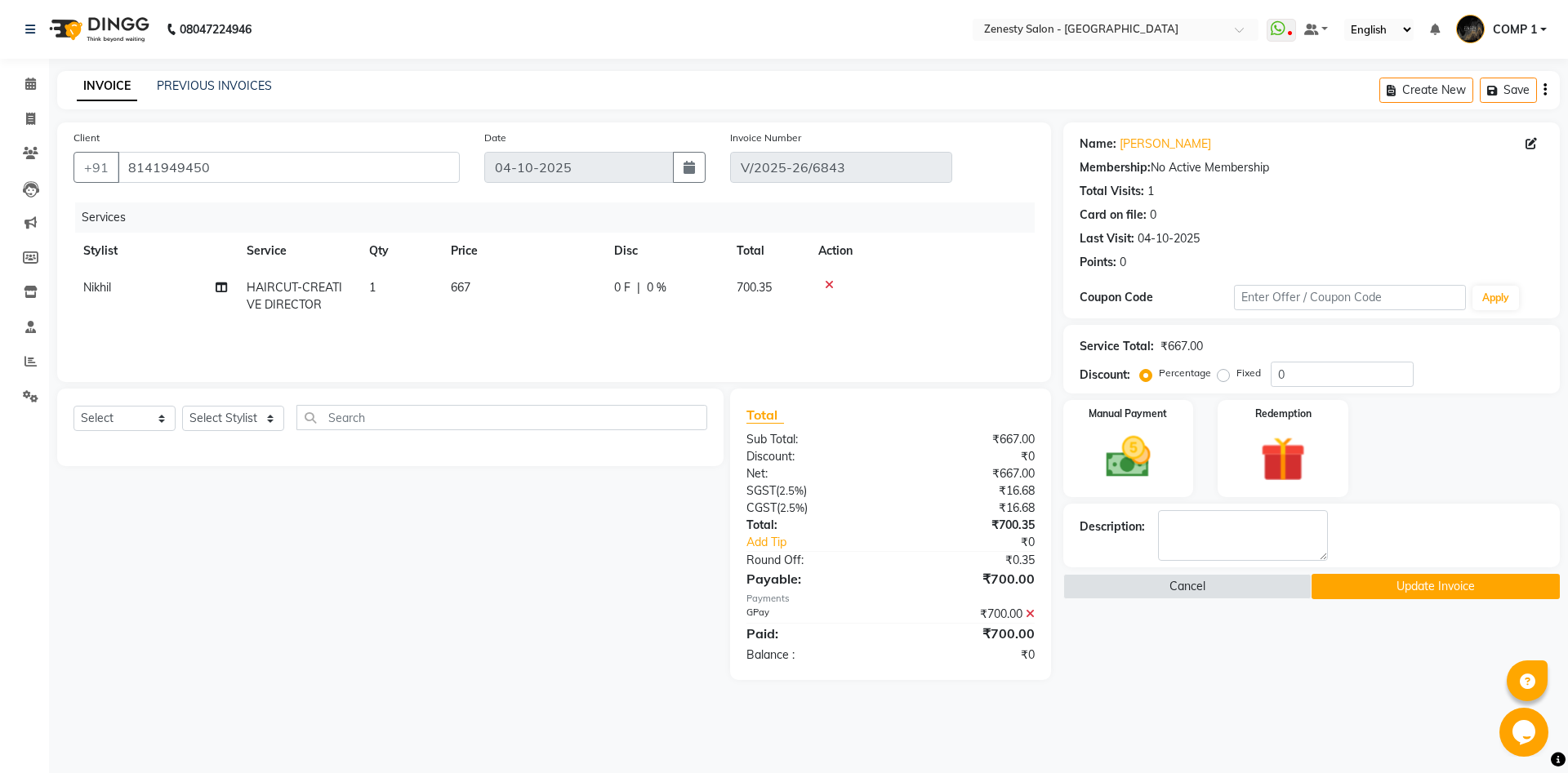
click at [1343, 585] on button "Update Invoice" at bounding box center [1436, 587] width 248 height 25
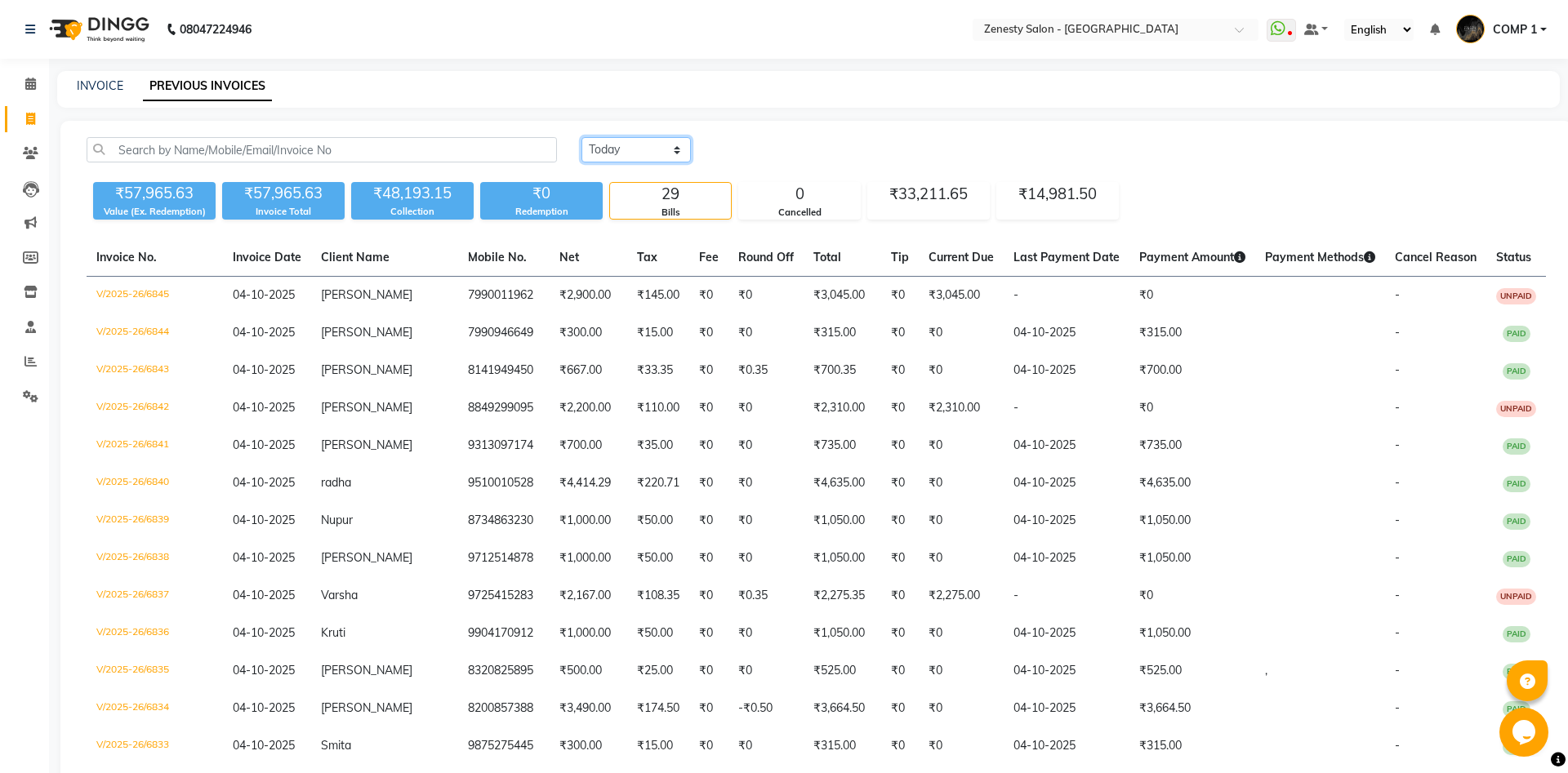
click at [581, 137] on select "[DATE] [DATE] Custom Range" at bounding box center [636, 149] width 110 height 25
select select "range"
click option "Custom Range" at bounding box center [0, 0] width 0 height 0
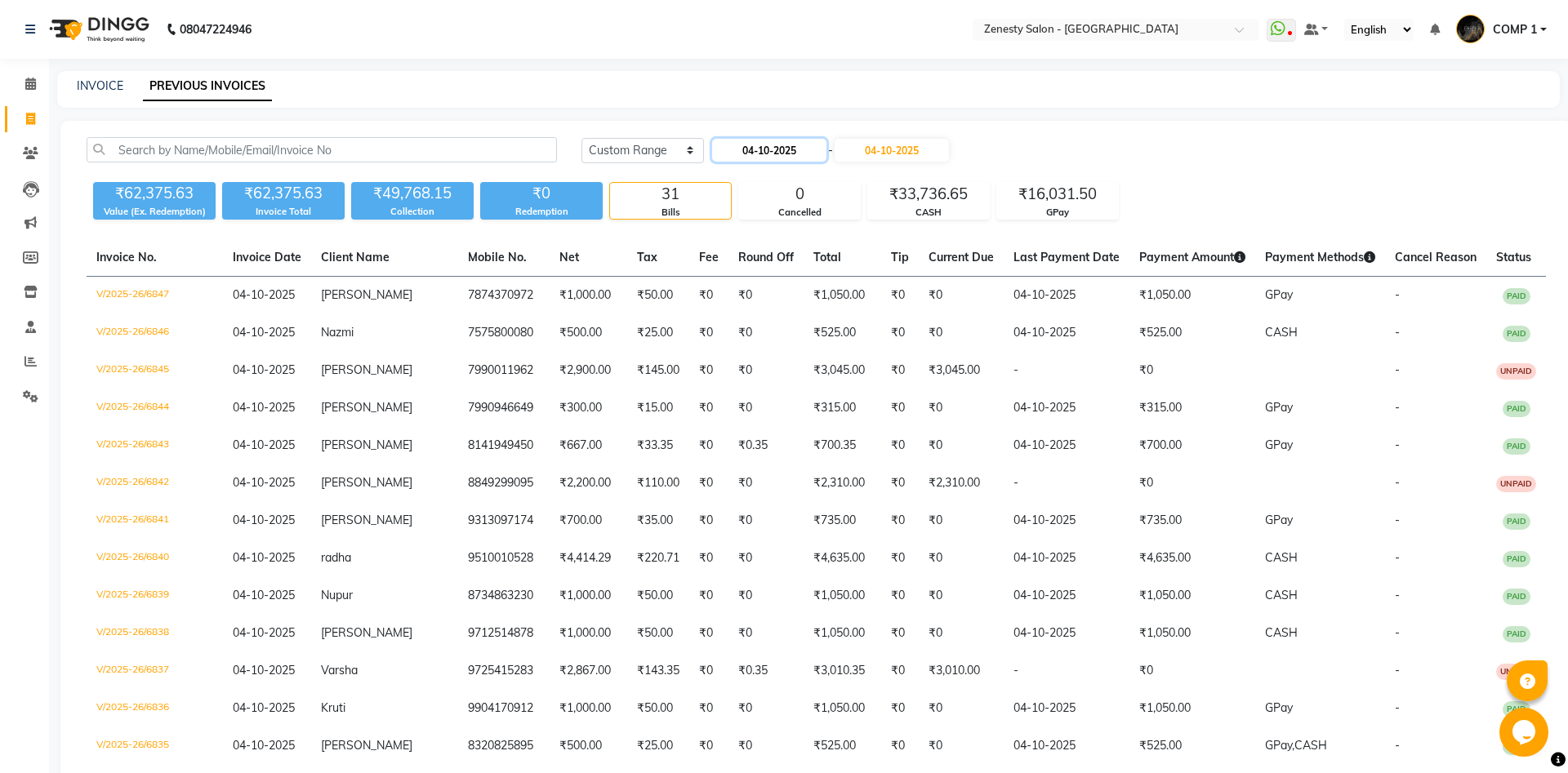
click at [765, 152] on input "04-10-2025" at bounding box center [769, 150] width 114 height 23
select select "10"
select select "2025"
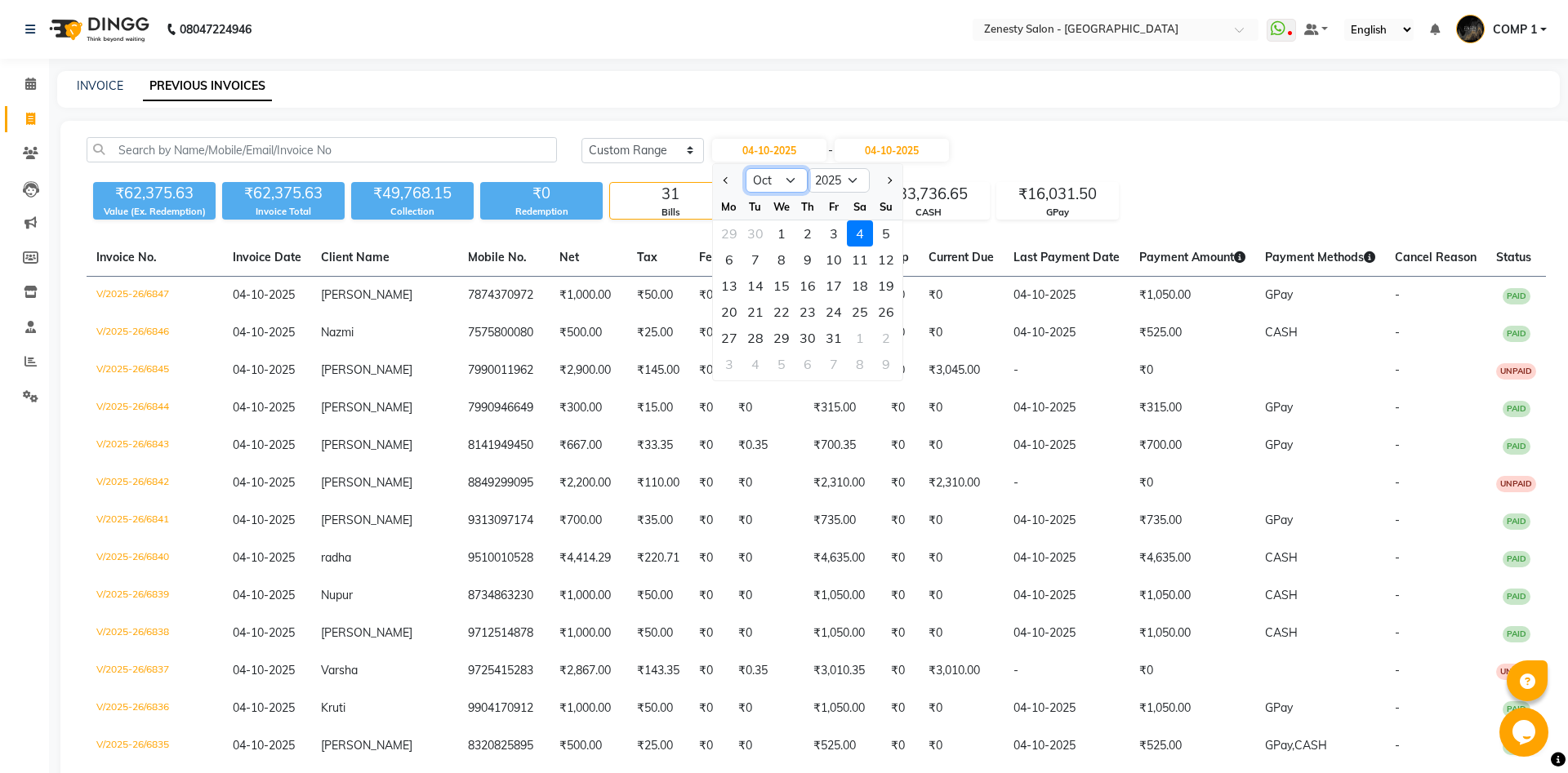
click at [745, 168] on select "Jan Feb Mar Apr May Jun Jul Aug Sep Oct Nov Dec" at bounding box center [776, 180] width 62 height 24
select select "6"
click option "Jun" at bounding box center [0, 0] width 0 height 0
click at [879, 230] on div "1" at bounding box center [886, 234] width 26 height 26
type input "01-06-2025"
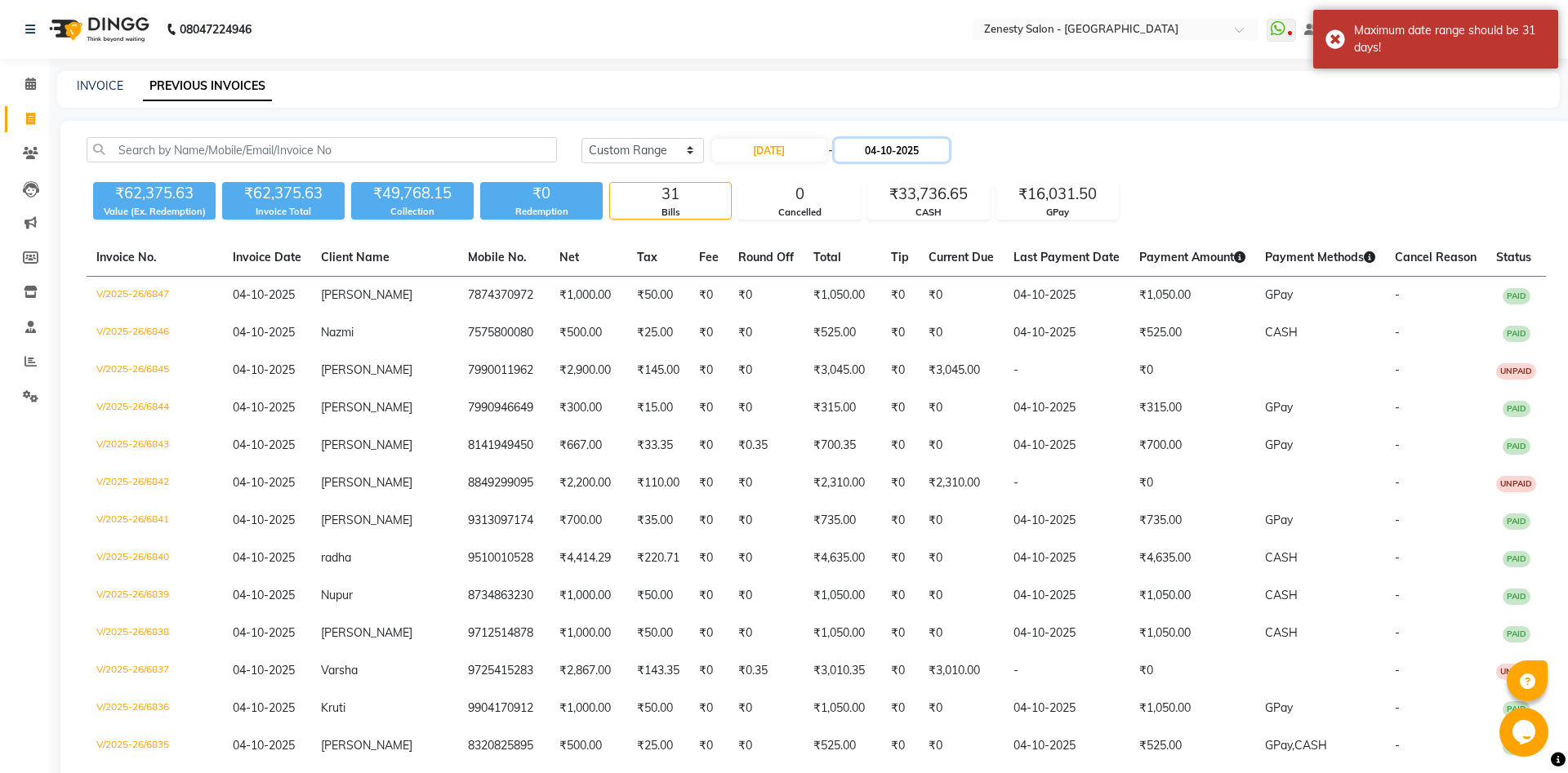
click at [913, 159] on input "04-10-2025" at bounding box center [891, 150] width 114 height 23
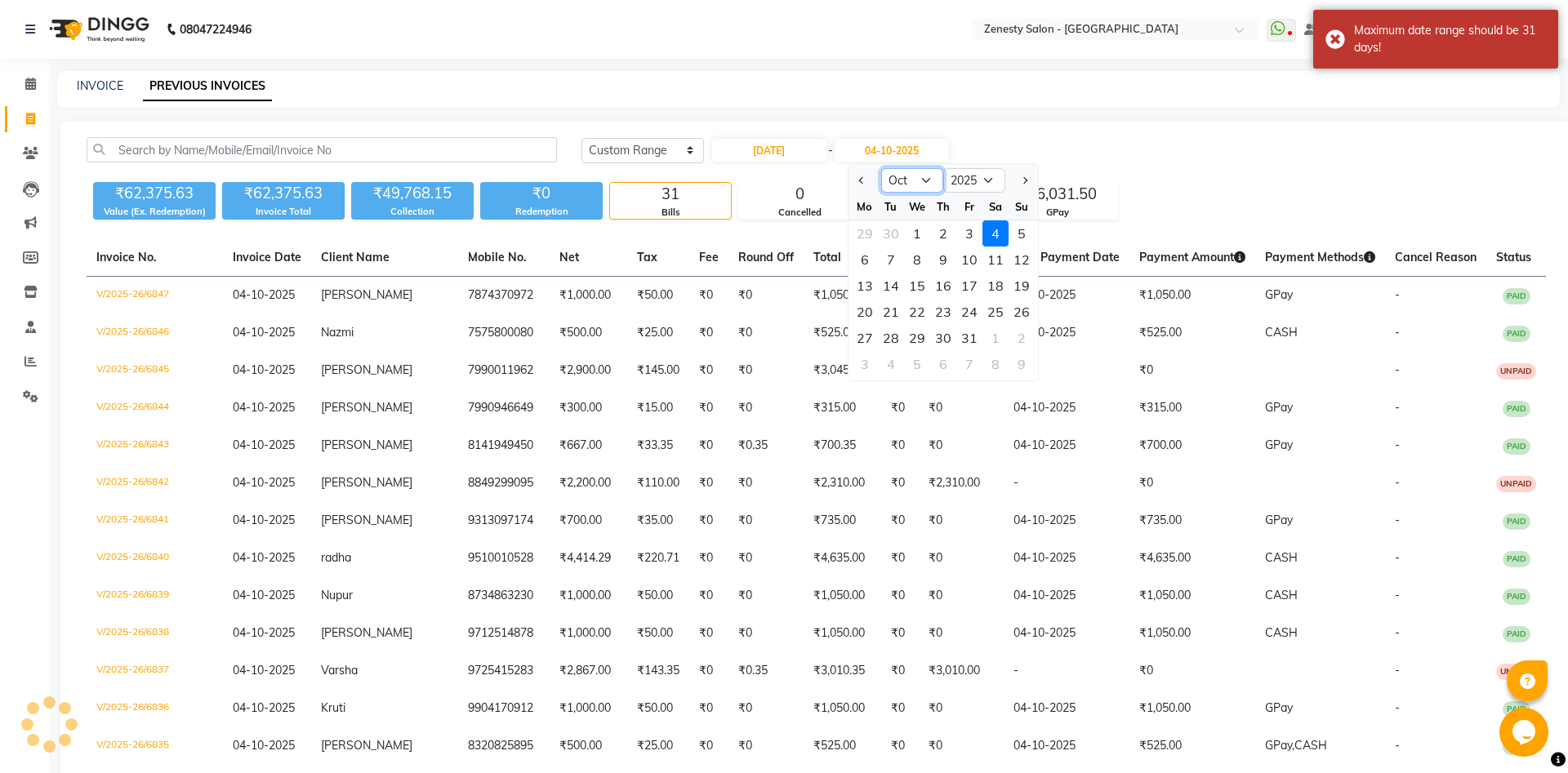
click at [881, 168] on select "Jun Jul Aug Sep Oct Nov Dec" at bounding box center [912, 180] width 62 height 24
select select "6"
click option "Jun" at bounding box center [0, 0] width 0 height 0
click at [868, 363] on div "30" at bounding box center [865, 364] width 26 height 26
type input "30-06-2025"
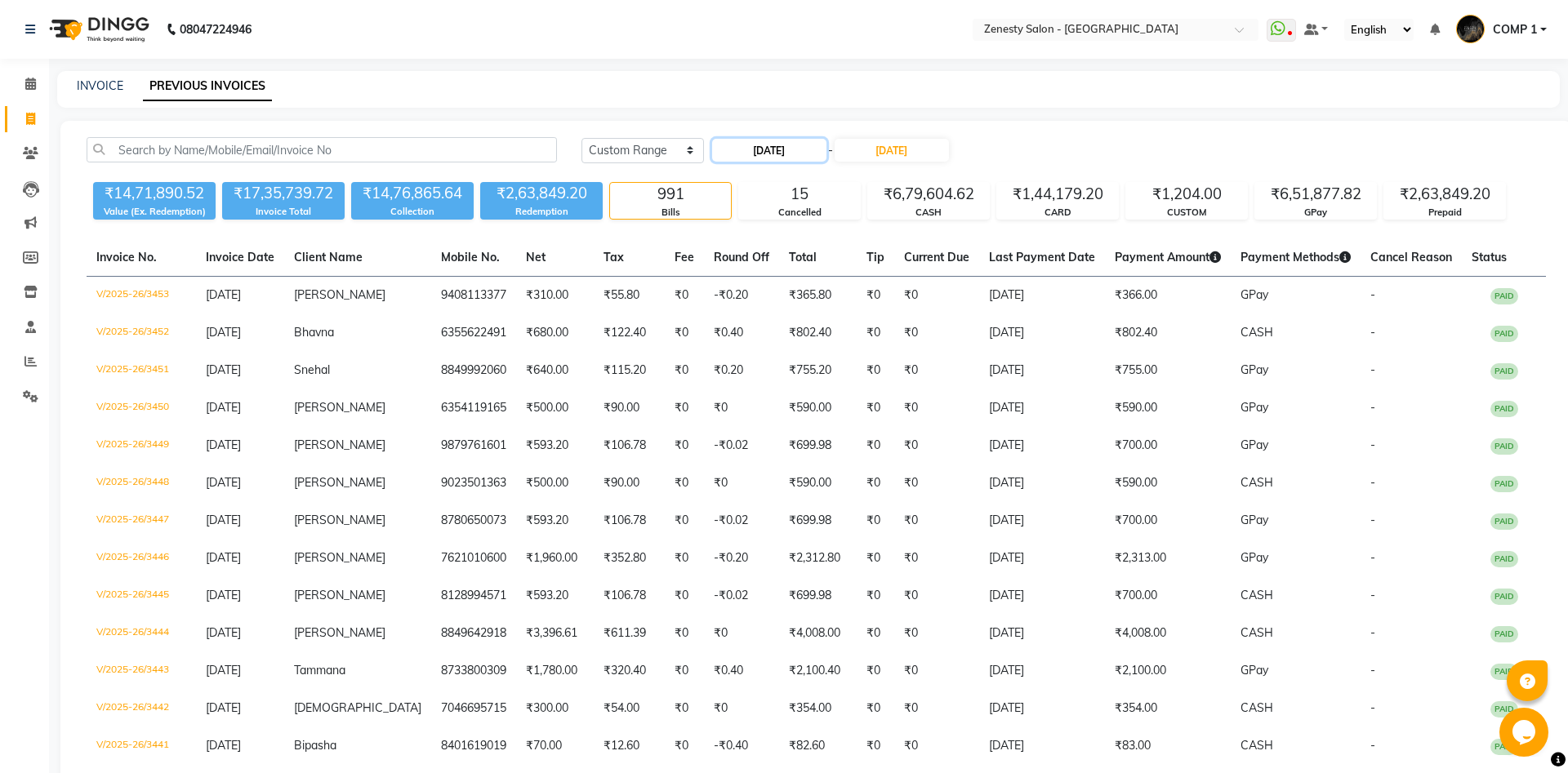
click at [798, 146] on input "01-06-2025" at bounding box center [769, 150] width 114 height 23
select select "6"
select select "2025"
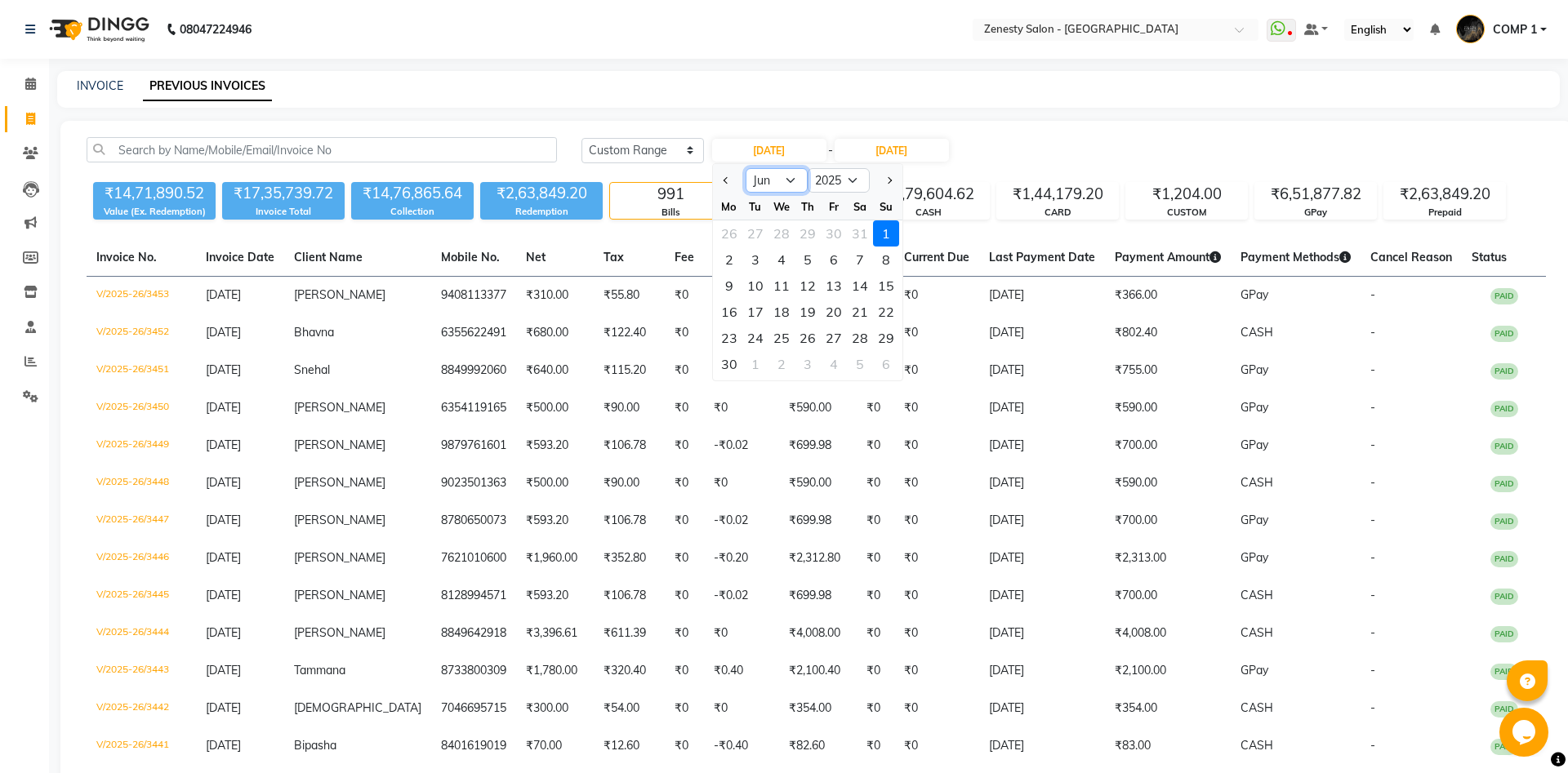
click at [745, 168] on select "Jan Feb Mar Apr May Jun [DATE] Aug Sep Oct Nov Dec" at bounding box center [776, 180] width 62 height 24
select select "5"
click option "May" at bounding box center [0, 0] width 0 height 0
click at [809, 239] on div "1" at bounding box center [808, 234] width 26 height 26
type input "01-05-2025"
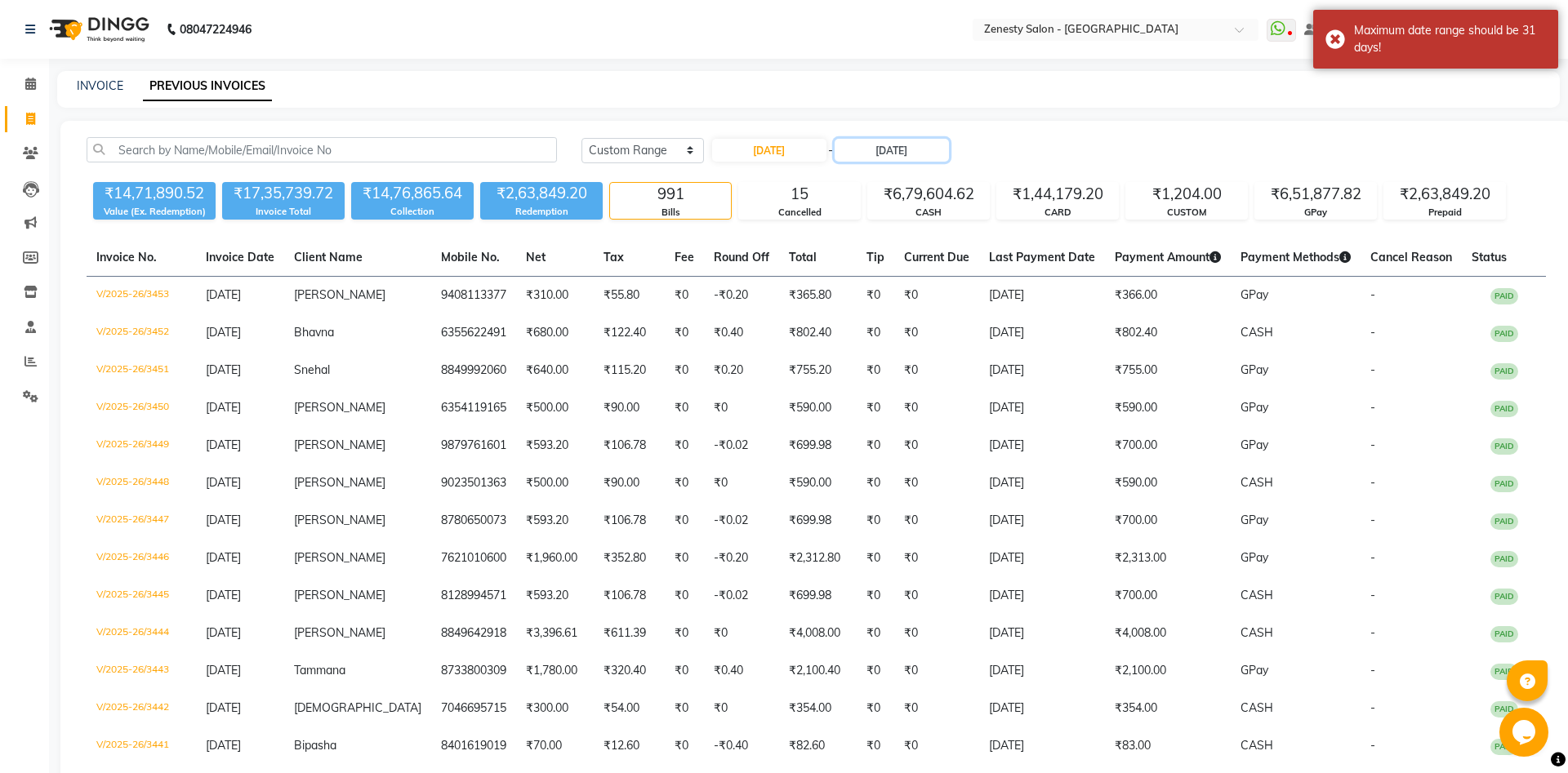
drag, startPoint x: 902, startPoint y: 149, endPoint x: 903, endPoint y: 162, distance: 13.0
click at [909, 153] on input "30-06-2025" at bounding box center [891, 150] width 114 height 23
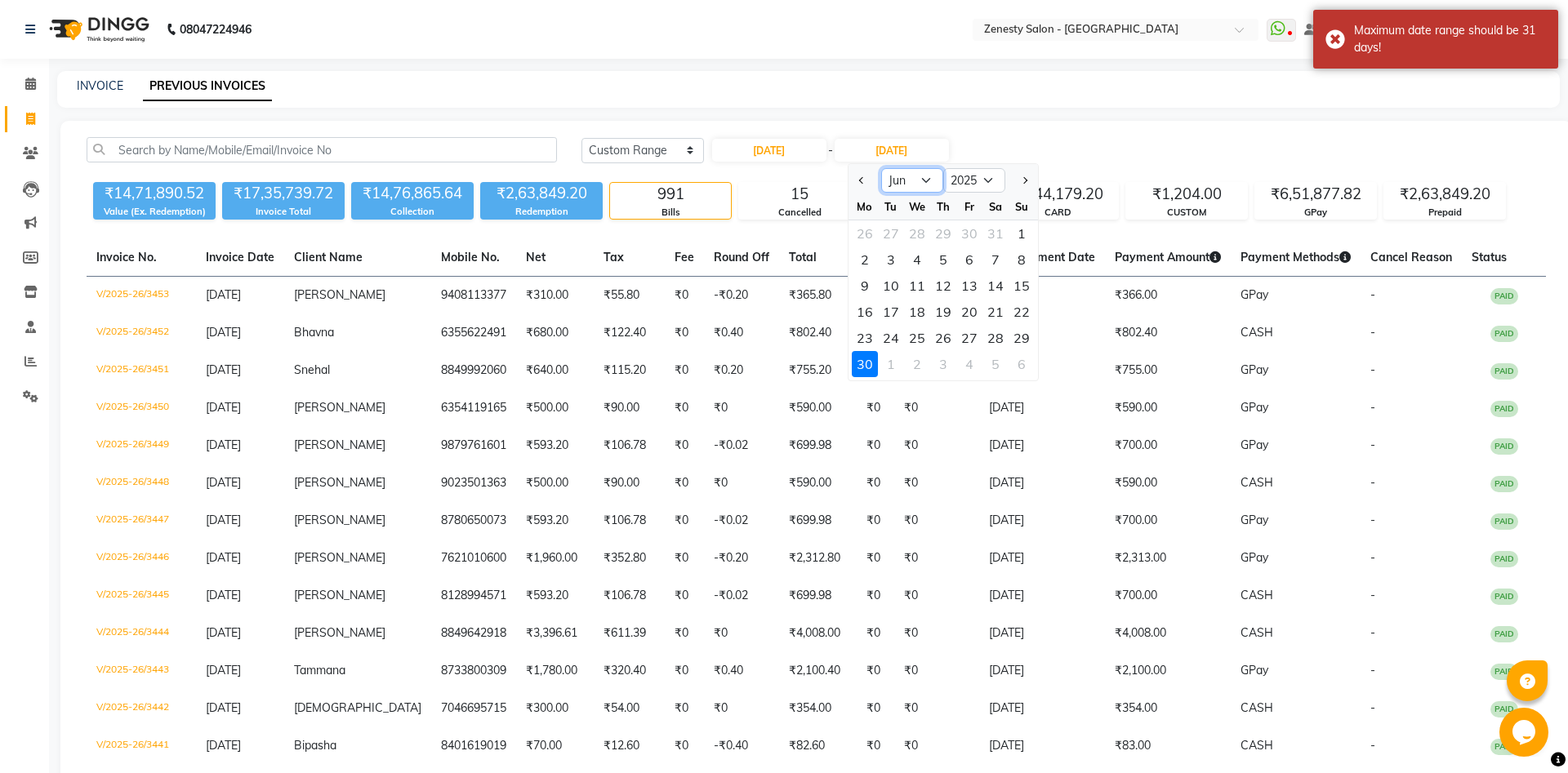
click at [881, 168] on select "May Jun Jul Aug Sep Oct Nov Dec" at bounding box center [912, 180] width 62 height 24
select select "5"
click option "May" at bounding box center [0, 0] width 0 height 0
click at [985, 330] on div "31" at bounding box center [995, 338] width 26 height 26
type input "31-05-2025"
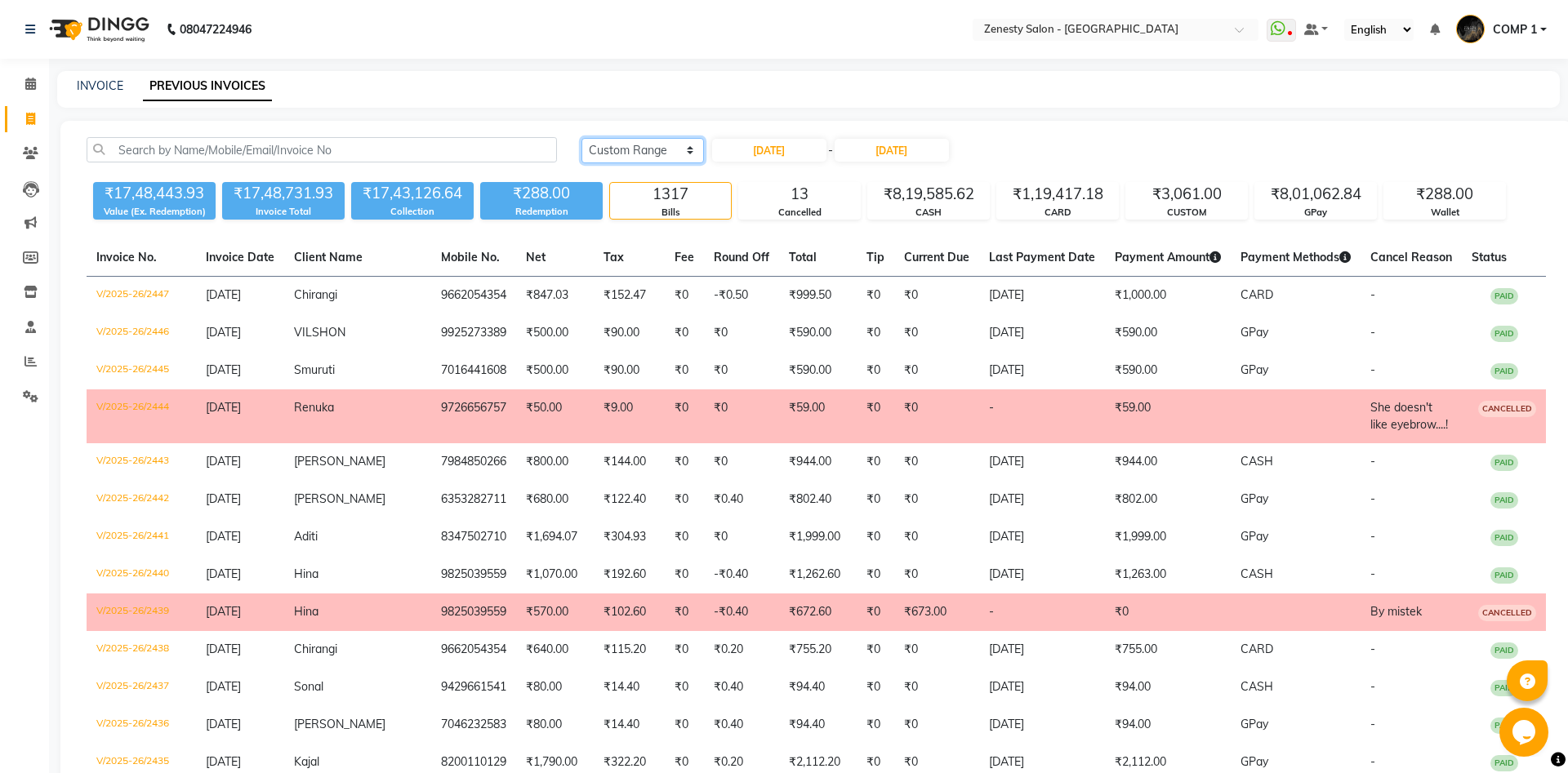
click at [581, 138] on select "Today Yesterday Custom Range" at bounding box center [642, 150] width 123 height 25
select select "today"
click option "Today" at bounding box center [0, 0] width 0 height 0
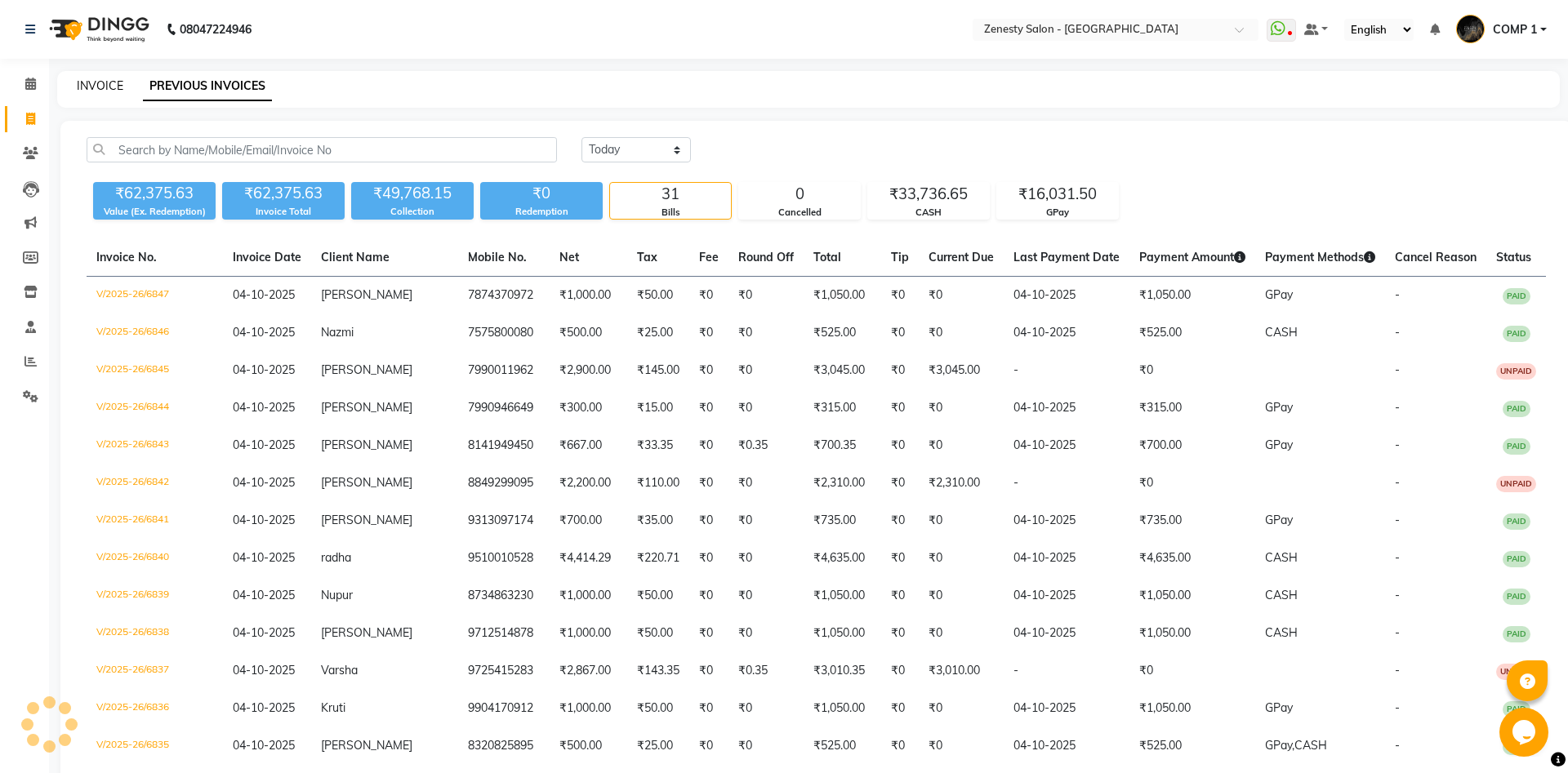
click at [112, 88] on link "INVOICE" at bounding box center [99, 85] width 46 height 15
select select "service"
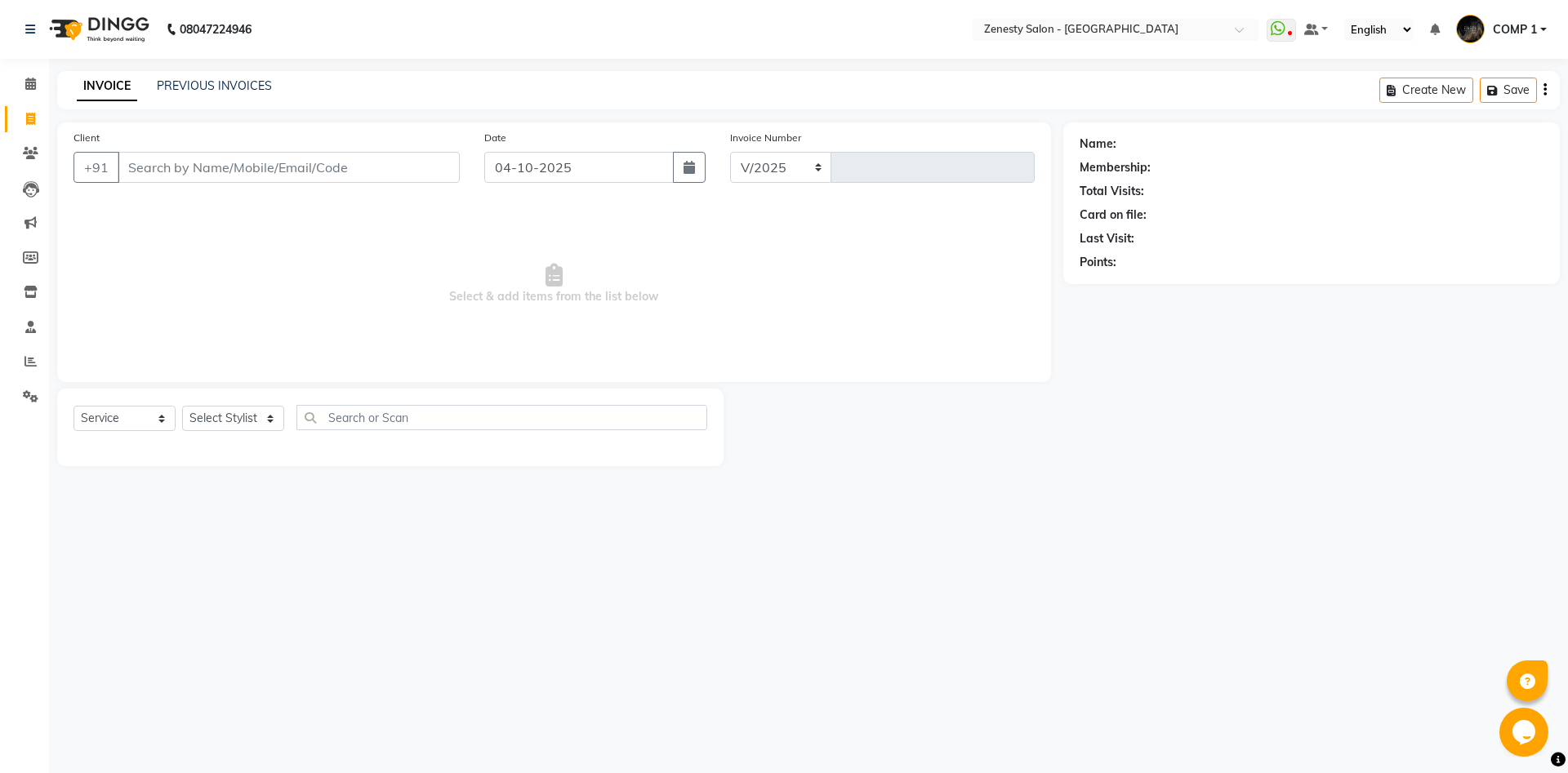
select select "5713"
type input "6851"
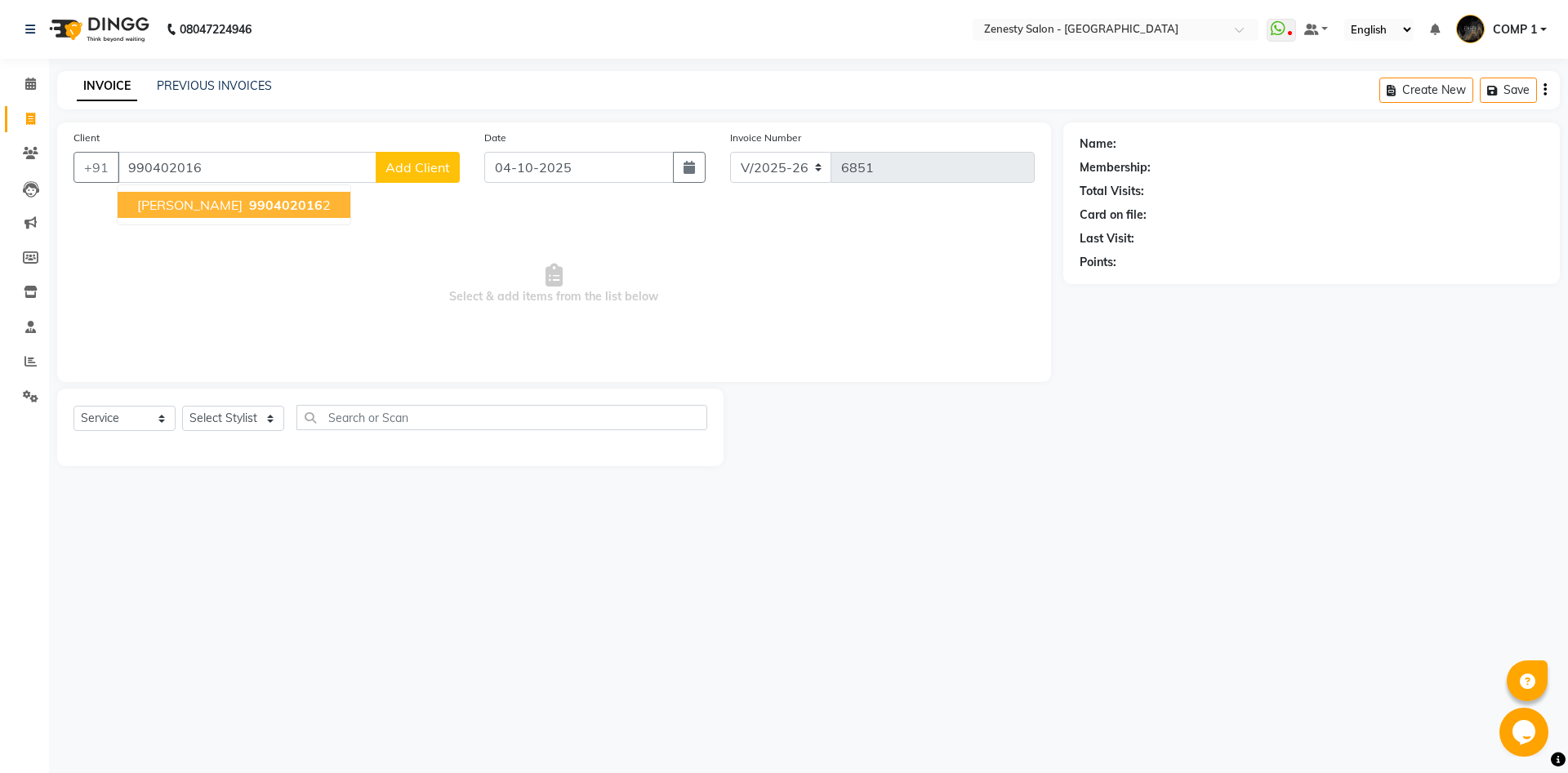
click at [246, 210] on ngb-highlight "990402016 2" at bounding box center [288, 205] width 85 height 17
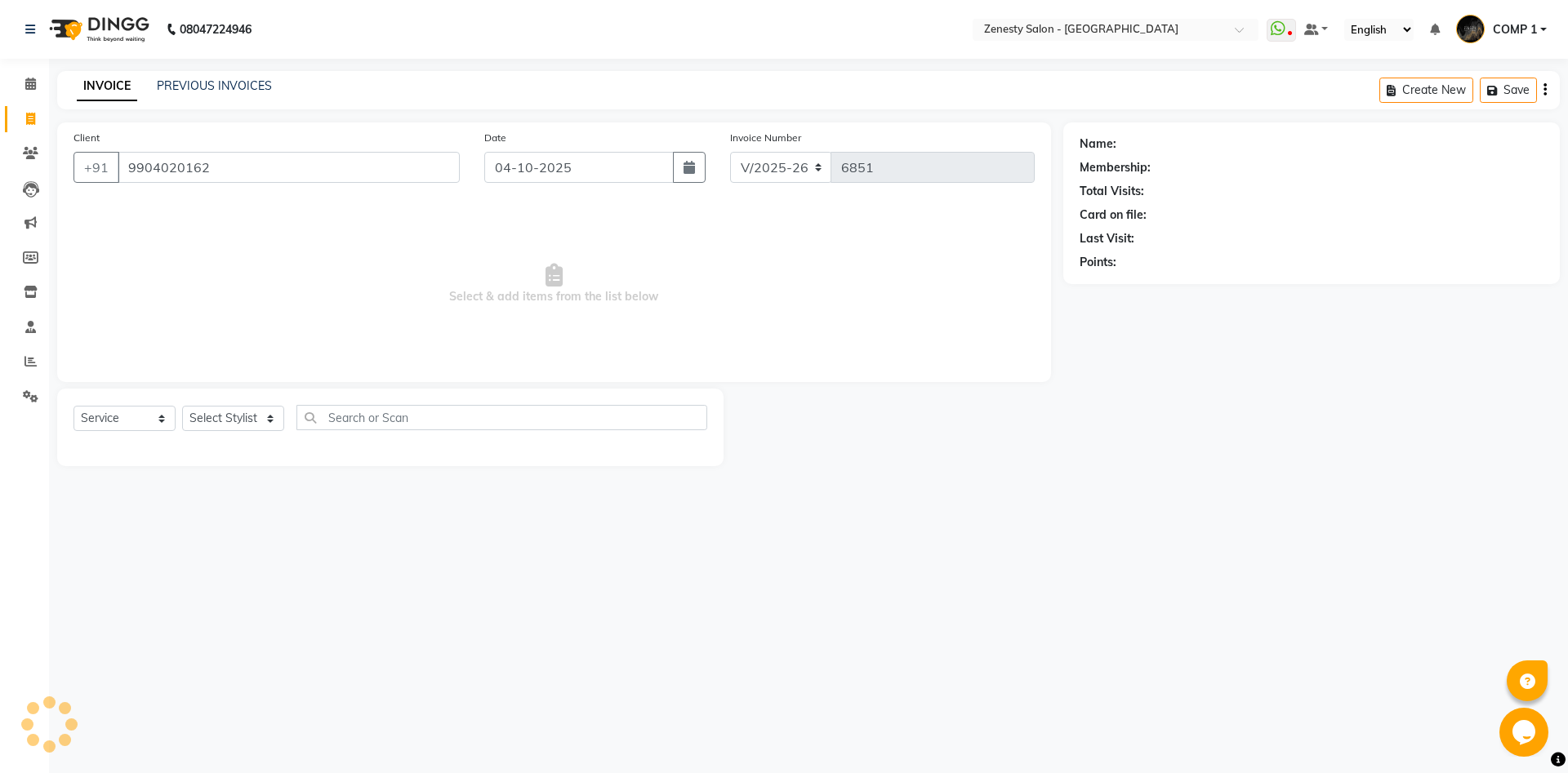
type input "9904020162"
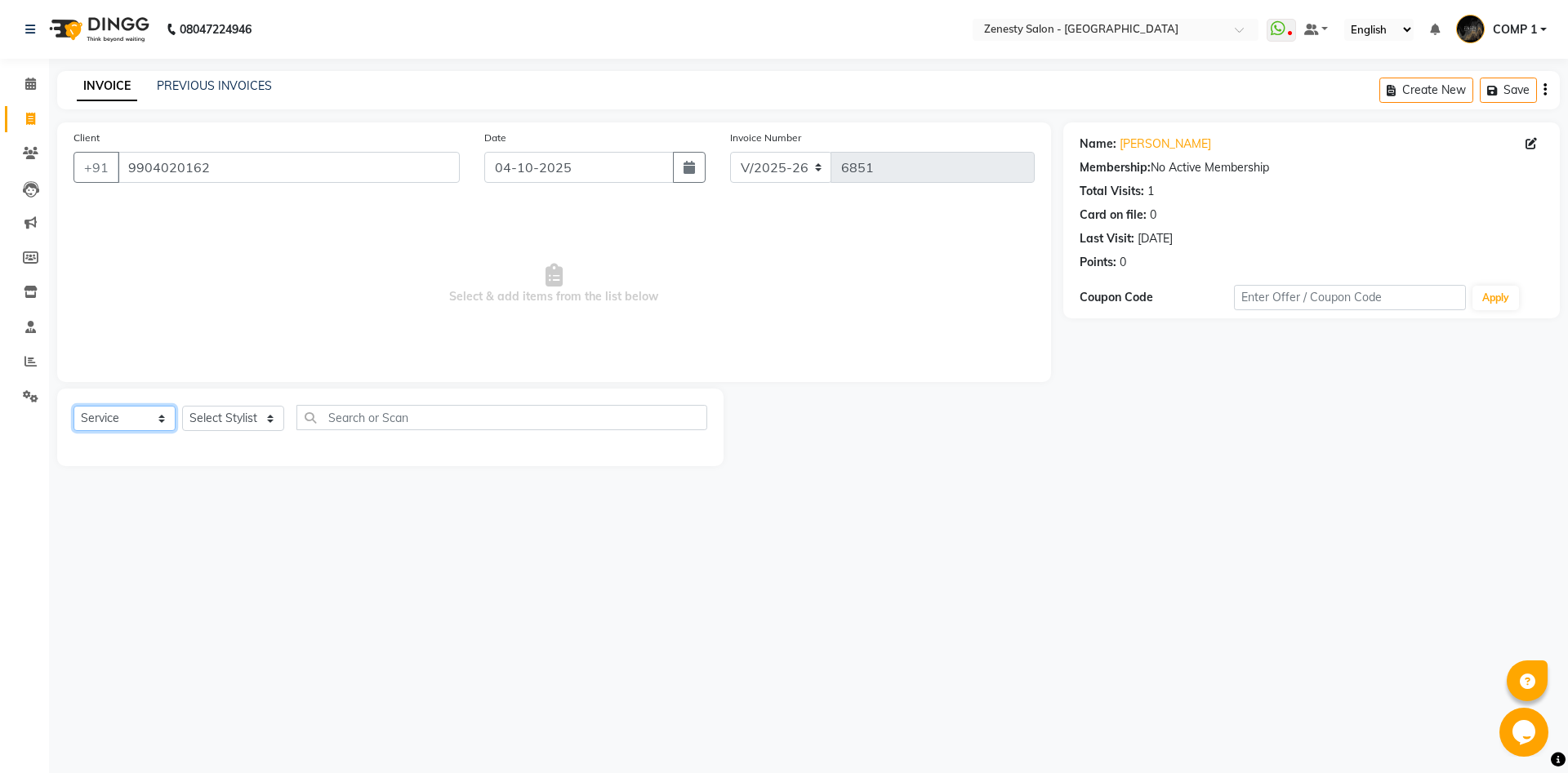
click option "Service" at bounding box center [0, 0] width 0 height 0
click at [237, 405] on div "Select Service Product Membership Package Voucher Prepaid Gift Card Select Styl…" at bounding box center [390, 424] width 634 height 38
click at [182, 406] on select "Select Stylist Aanand Aarti Aashik Aesha Arsh Khalifa Ayan COMP 1 COMP 2 Darsha…" at bounding box center [233, 418] width 102 height 25
select select "40087"
click option "COMP 2" at bounding box center [0, 0] width 0 height 0
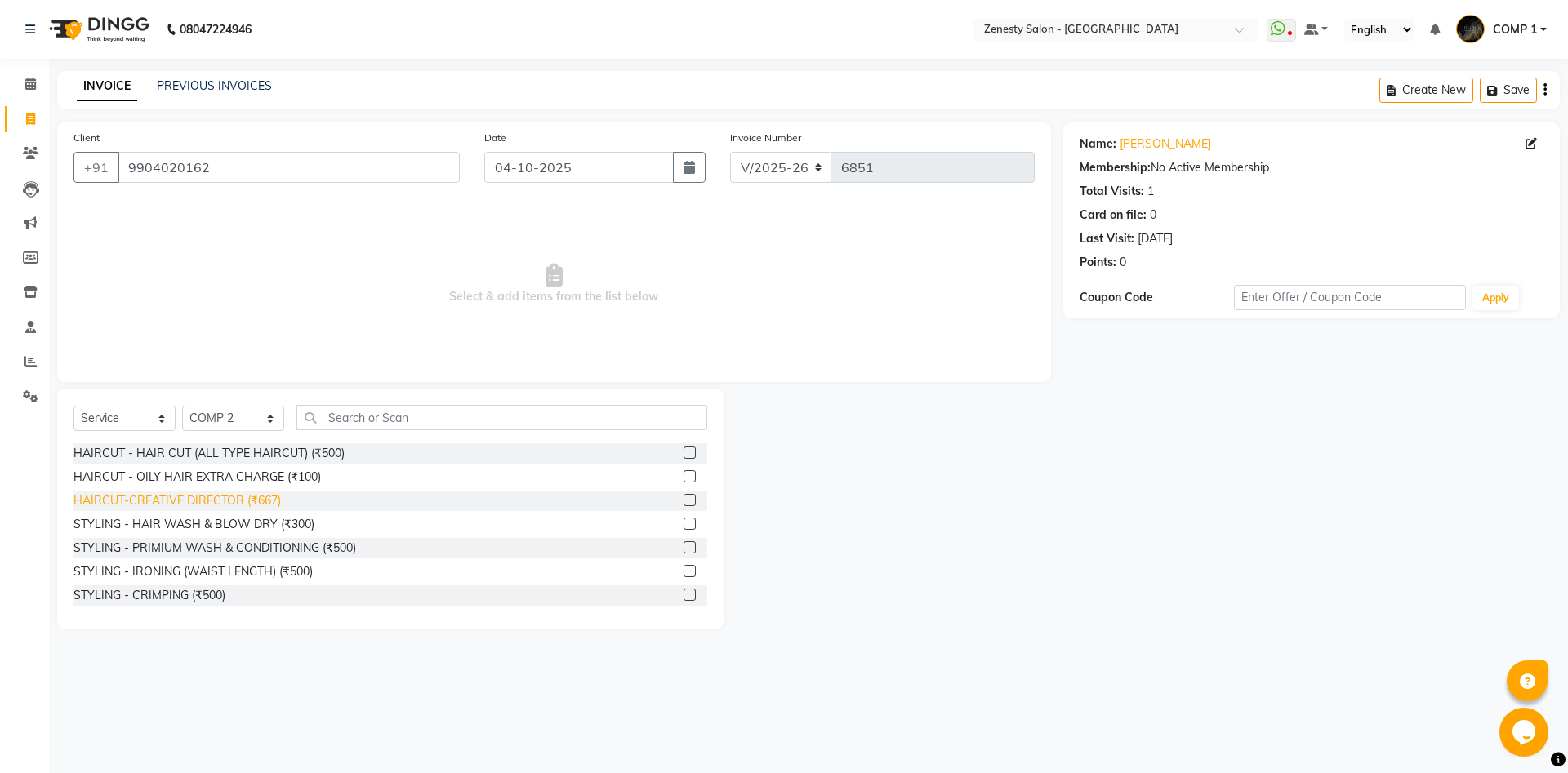
click at [269, 505] on div "HAIRCUT-CREATIVE DIRECTOR (₹667)" at bounding box center [177, 501] width 207 height 17
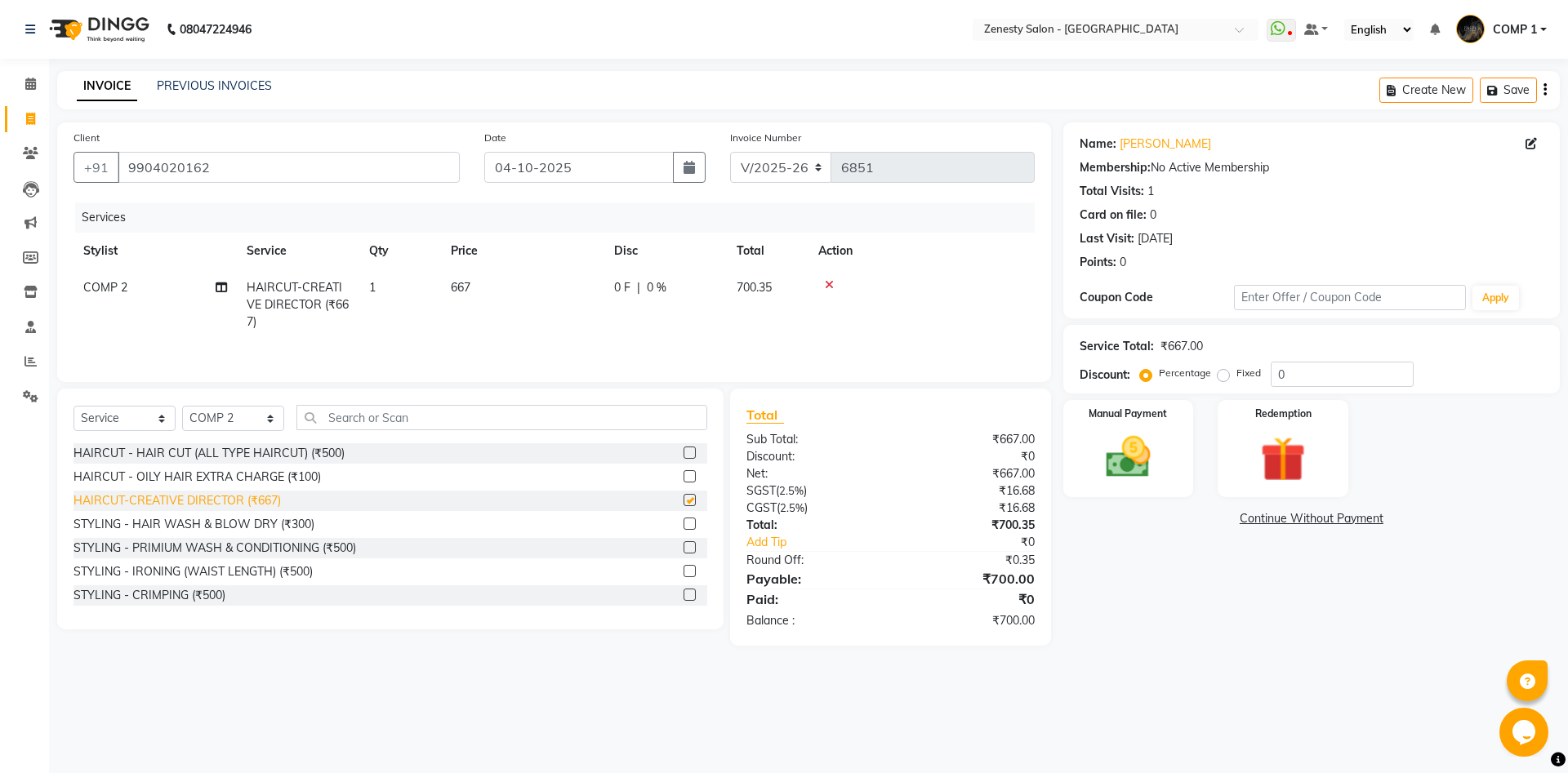
checkbox input "false"
click at [1132, 463] on img at bounding box center [1128, 458] width 76 height 54
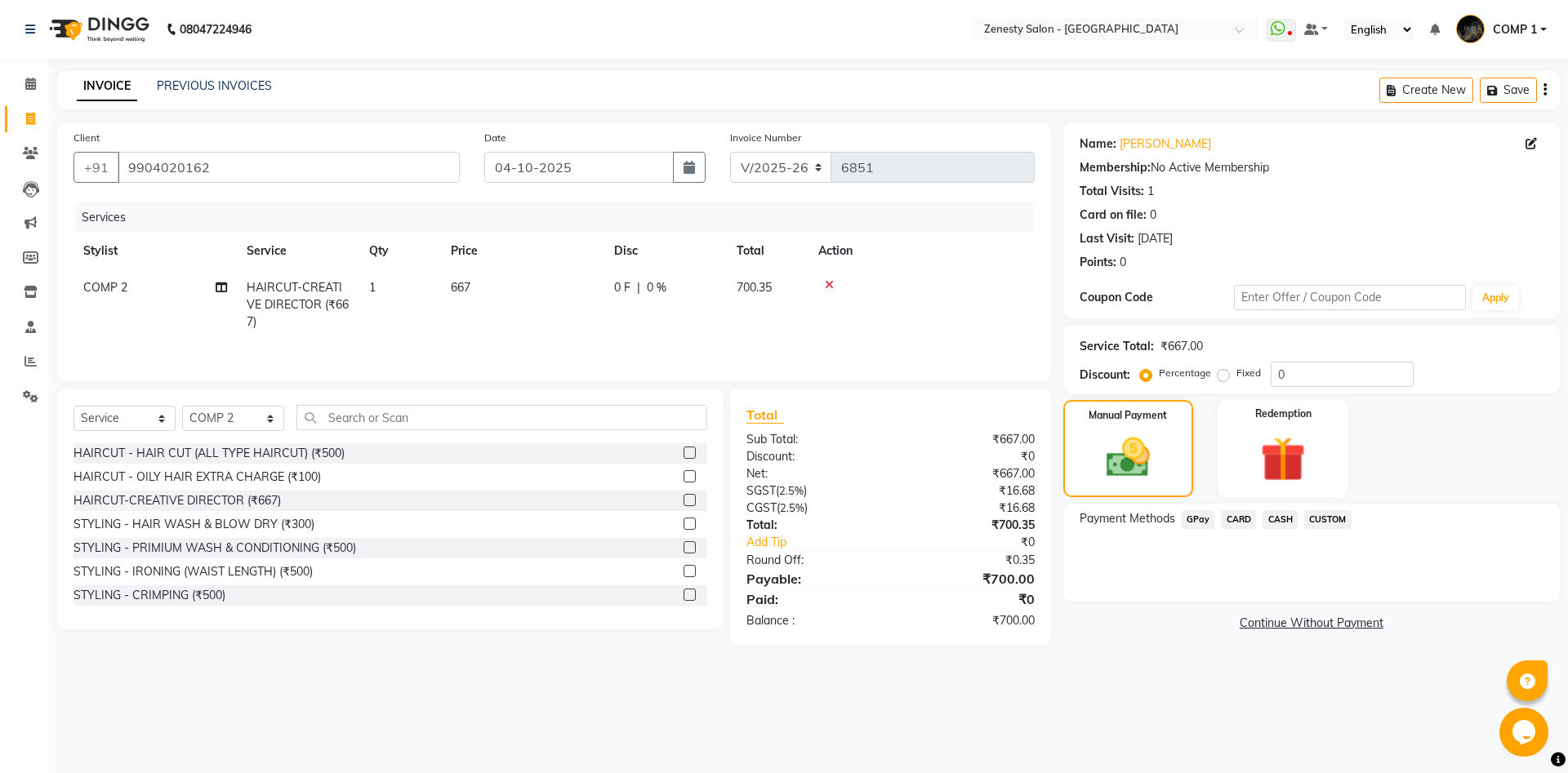
click at [1191, 521] on span "GPay" at bounding box center [1198, 520] width 33 height 19
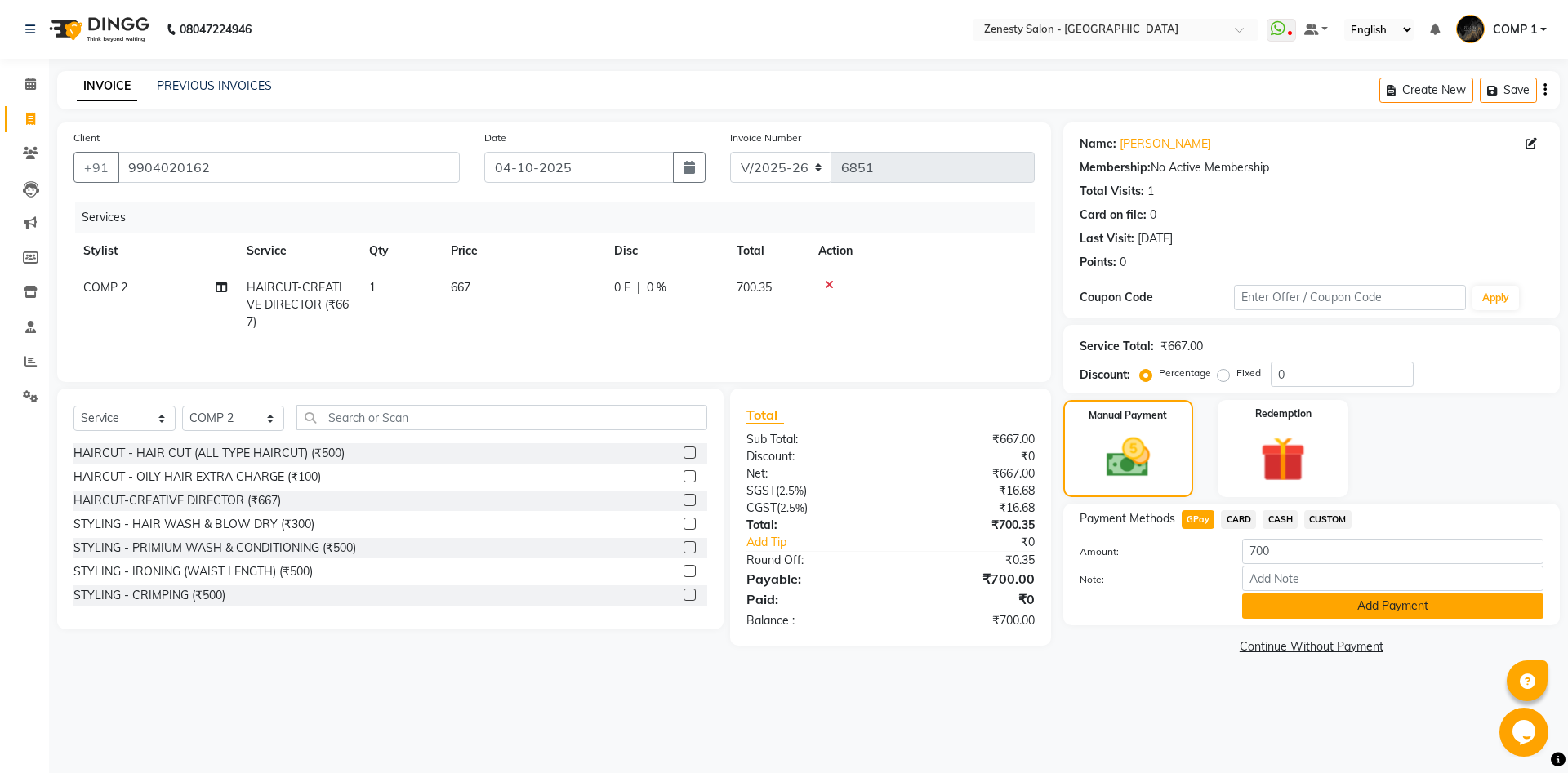
click at [1259, 609] on button "Add Payment" at bounding box center [1393, 606] width 302 height 25
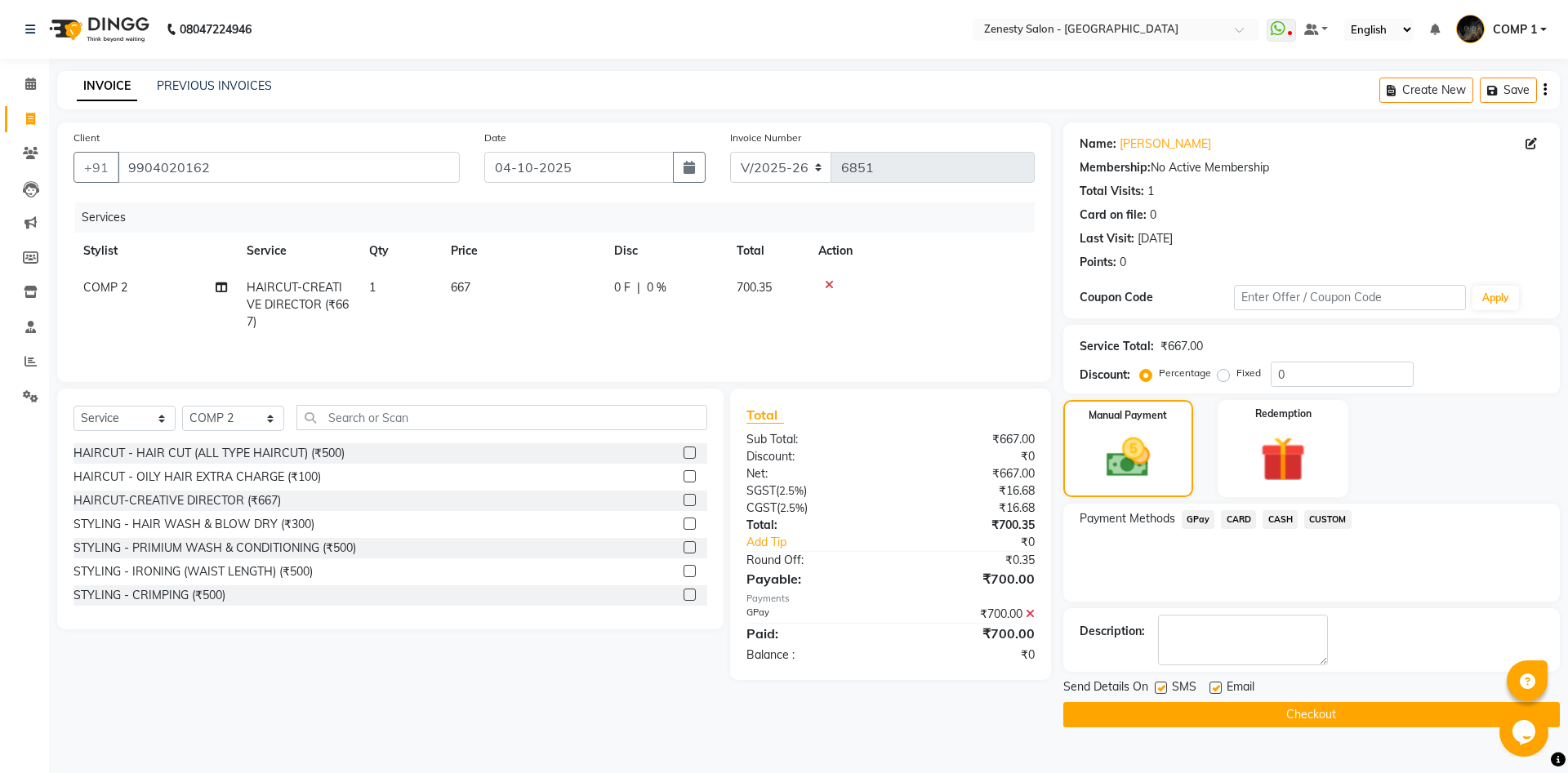
click at [1274, 707] on button "Checkout" at bounding box center [1312, 715] width 497 height 25
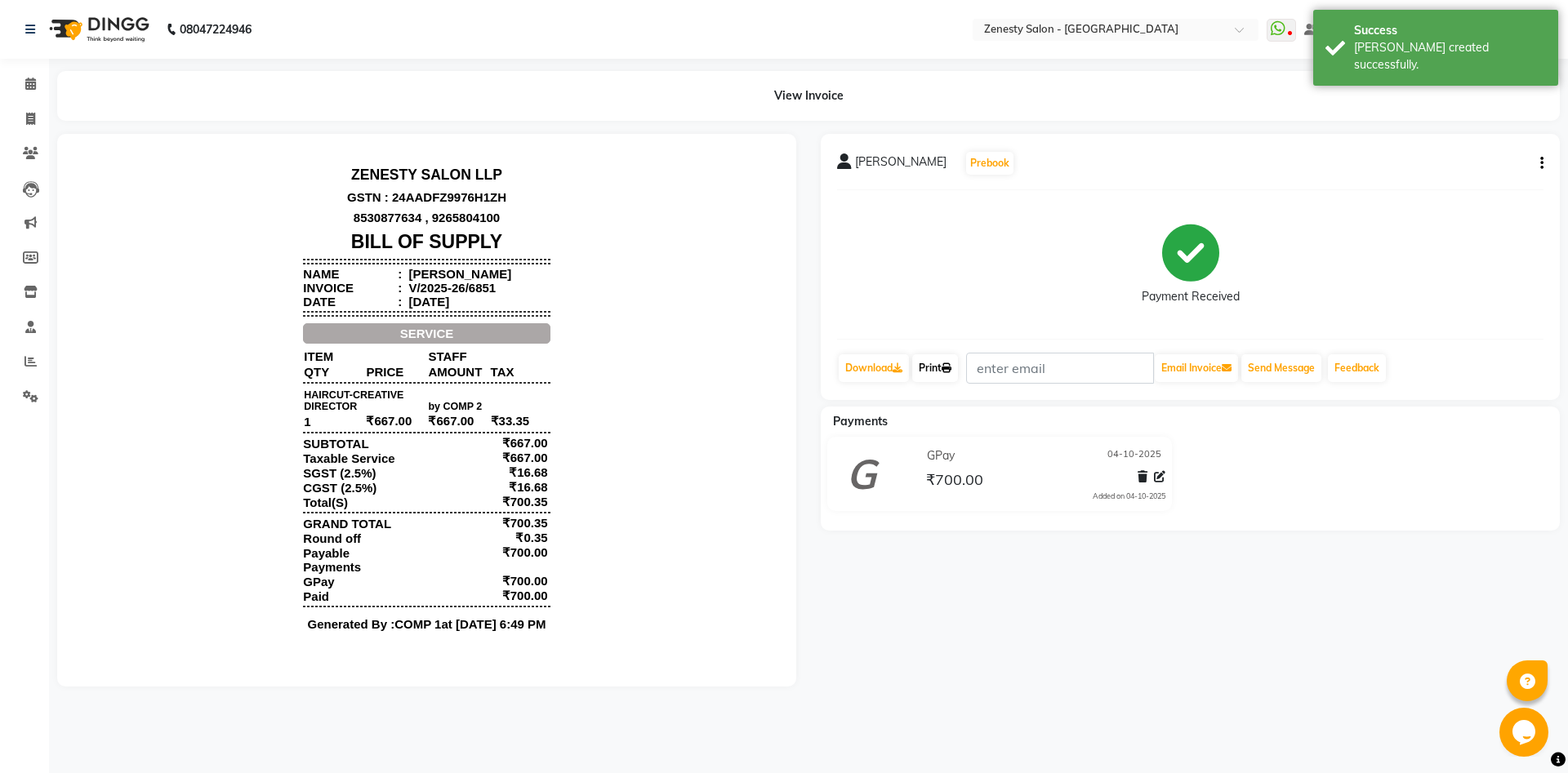
click at [942, 357] on link "Print" at bounding box center [935, 369] width 45 height 28
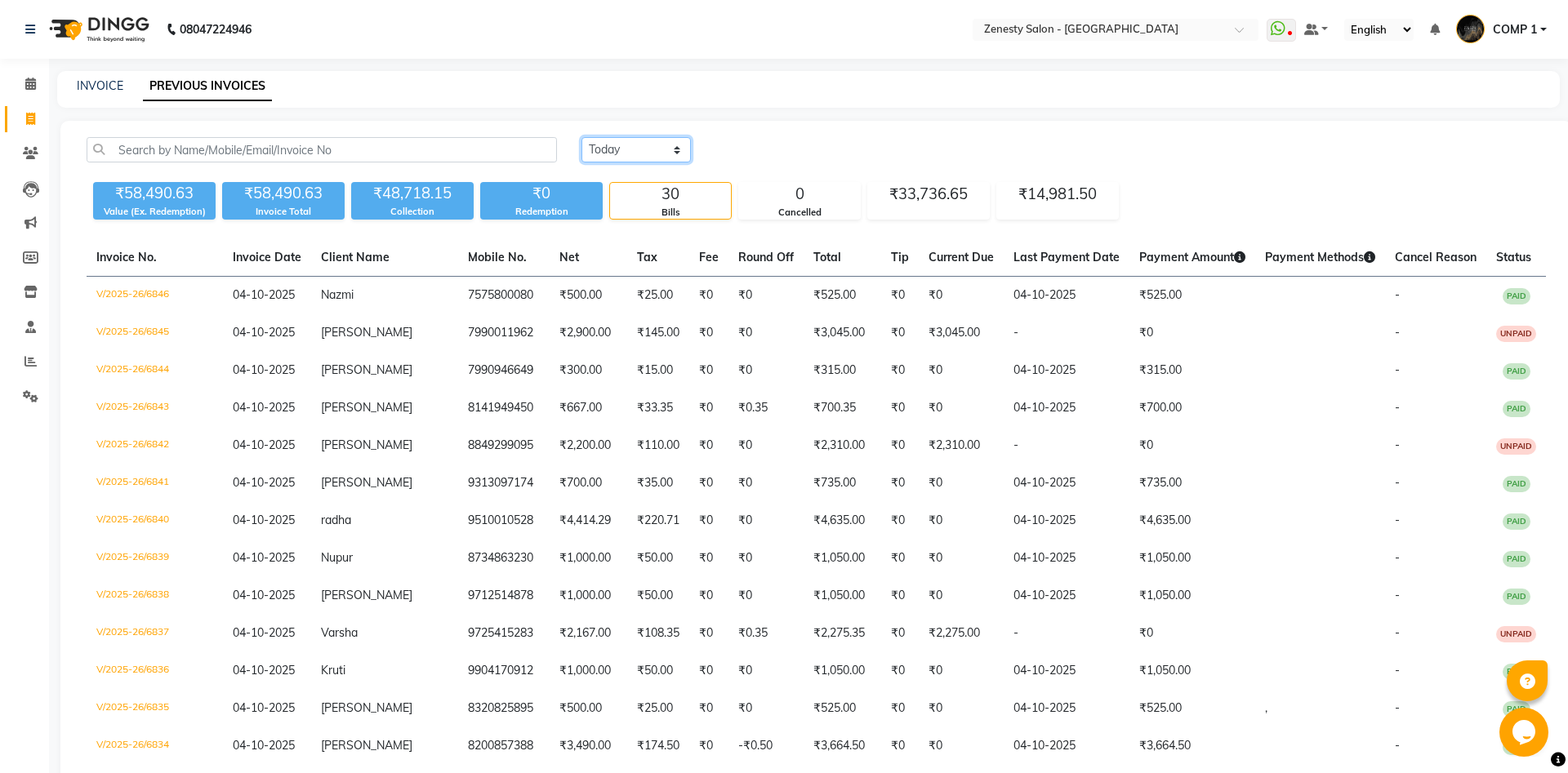
click at [581, 137] on select "[DATE] [DATE] Custom Range" at bounding box center [636, 149] width 110 height 25
click option "Yesterday" at bounding box center [0, 0] width 0 height 0
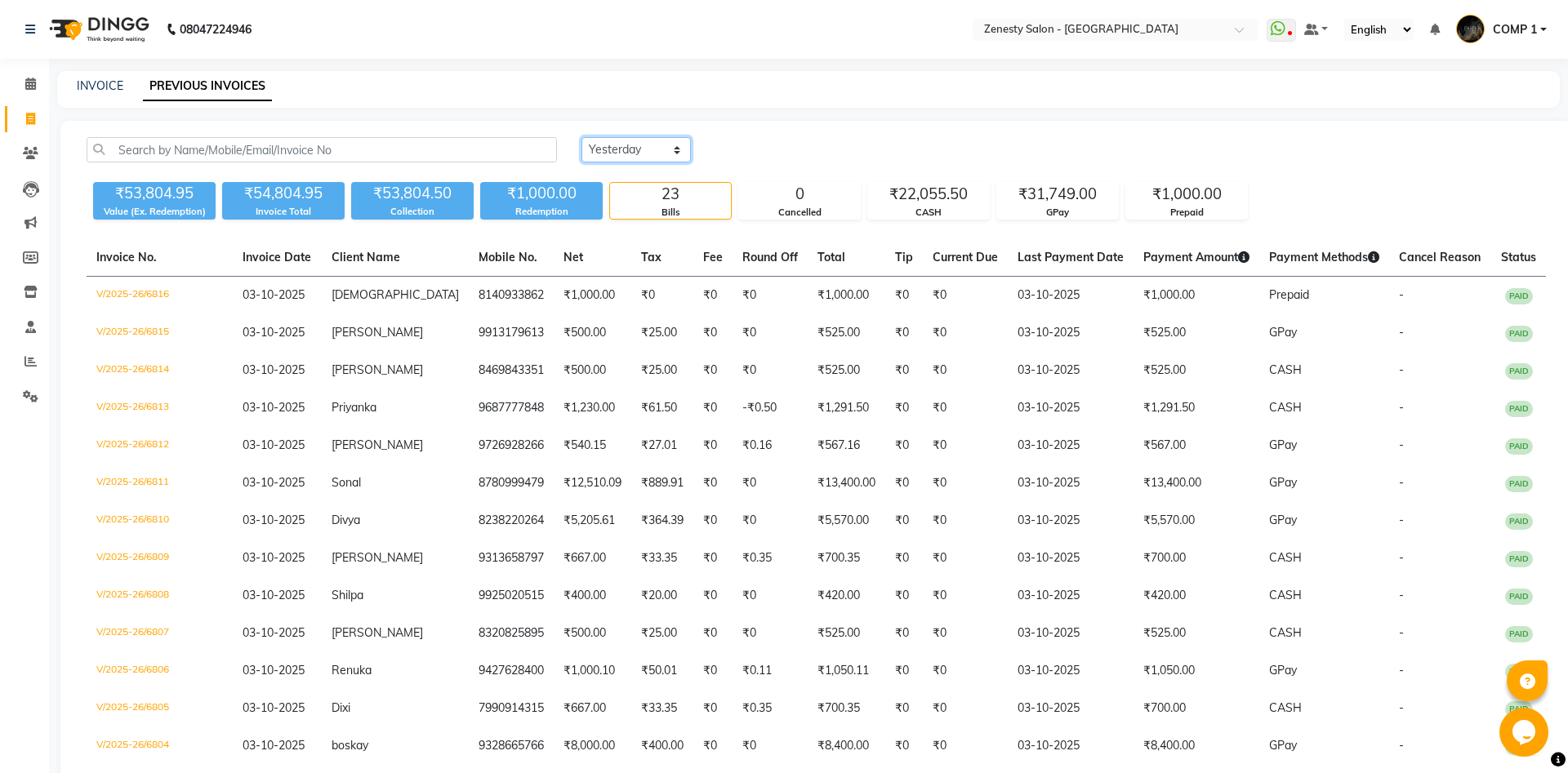
click at [581, 137] on select "[DATE] [DATE] Custom Range" at bounding box center [636, 149] width 110 height 25
select select "range"
click option "Custom Range" at bounding box center [0, 0] width 0 height 0
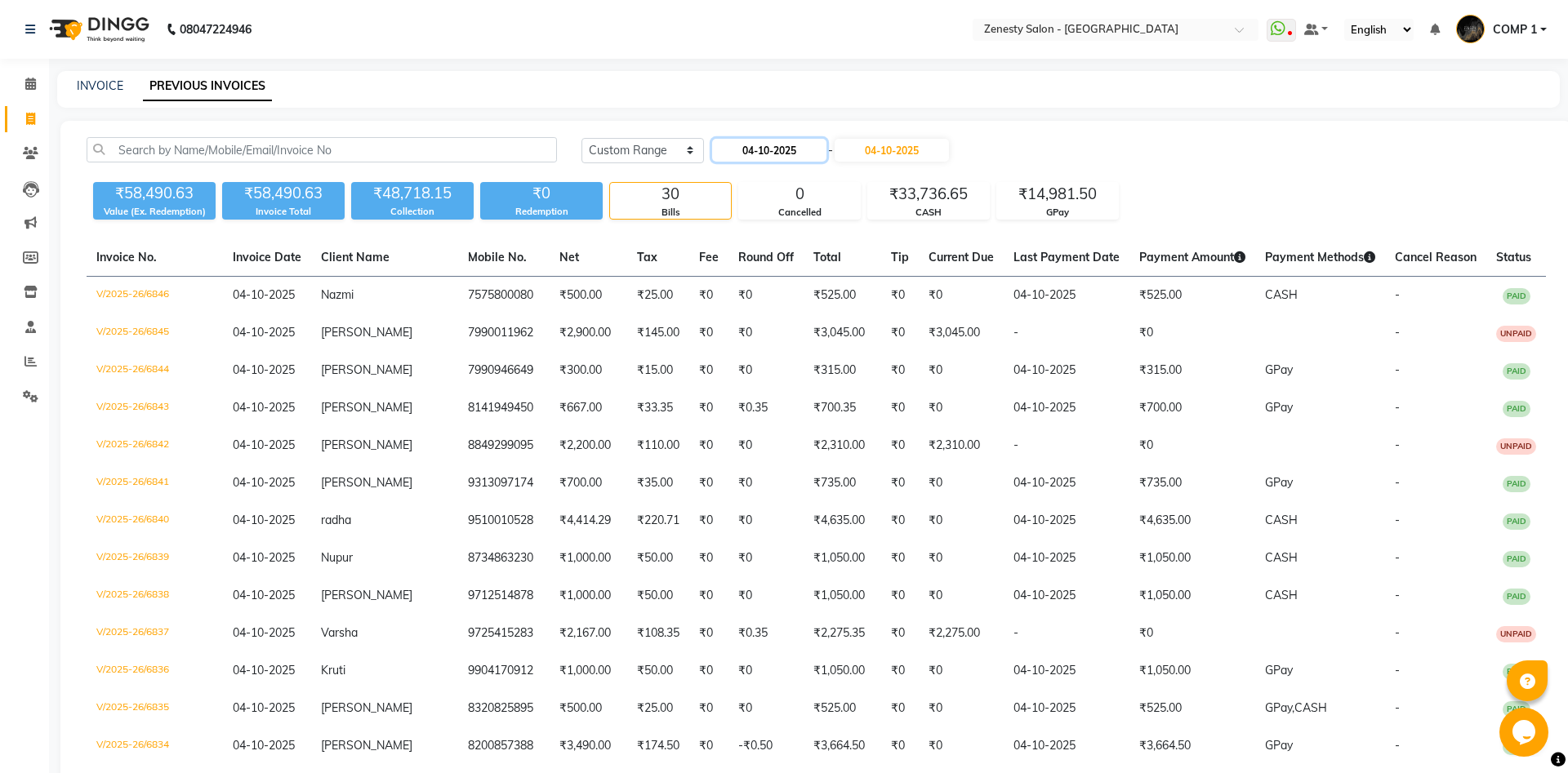
click at [803, 153] on input "04-10-2025" at bounding box center [769, 150] width 114 height 23
select select "10"
select select "2025"
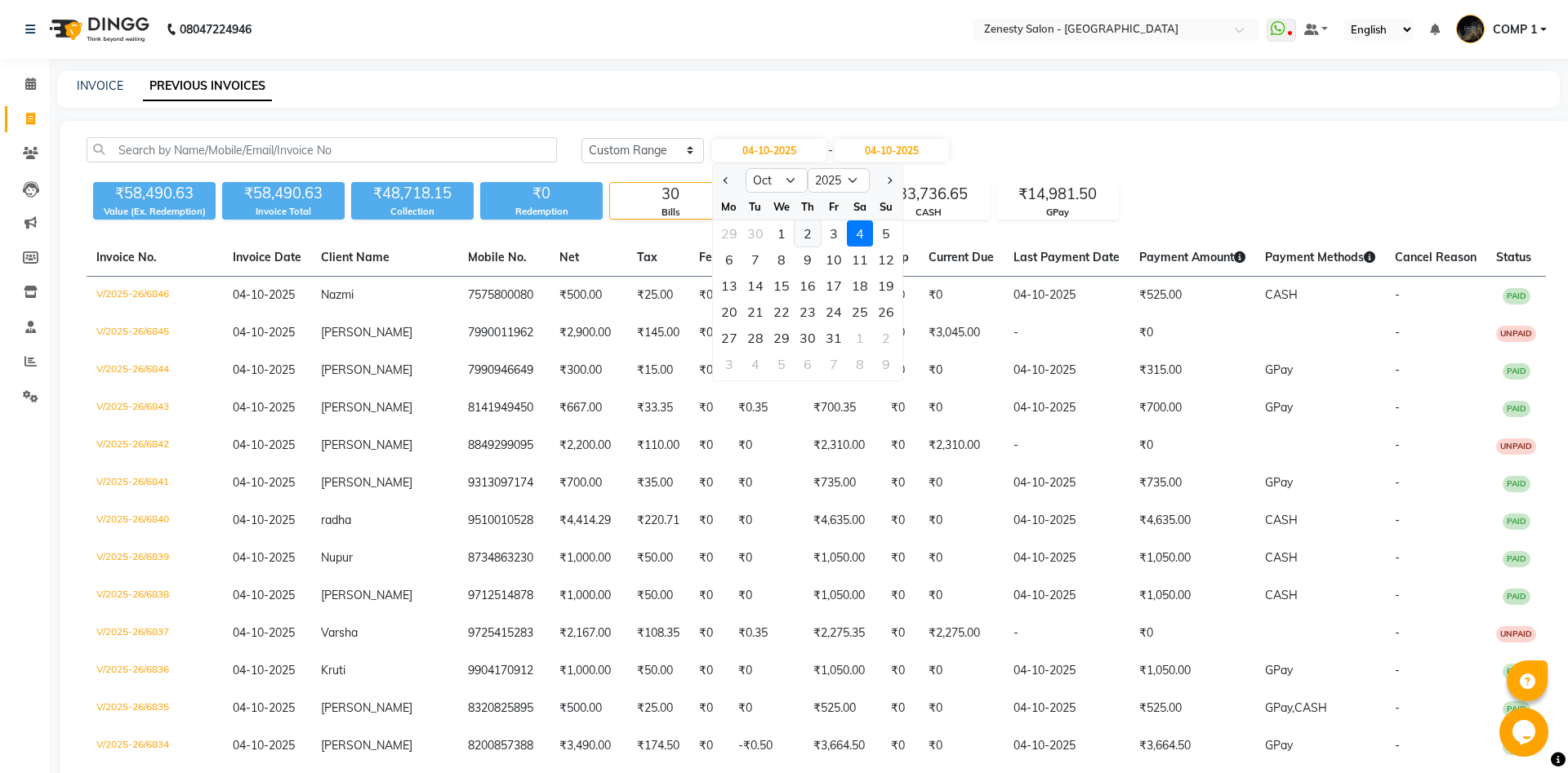
click at [809, 240] on div "2" at bounding box center [808, 234] width 26 height 26
type input "02-10-2025"
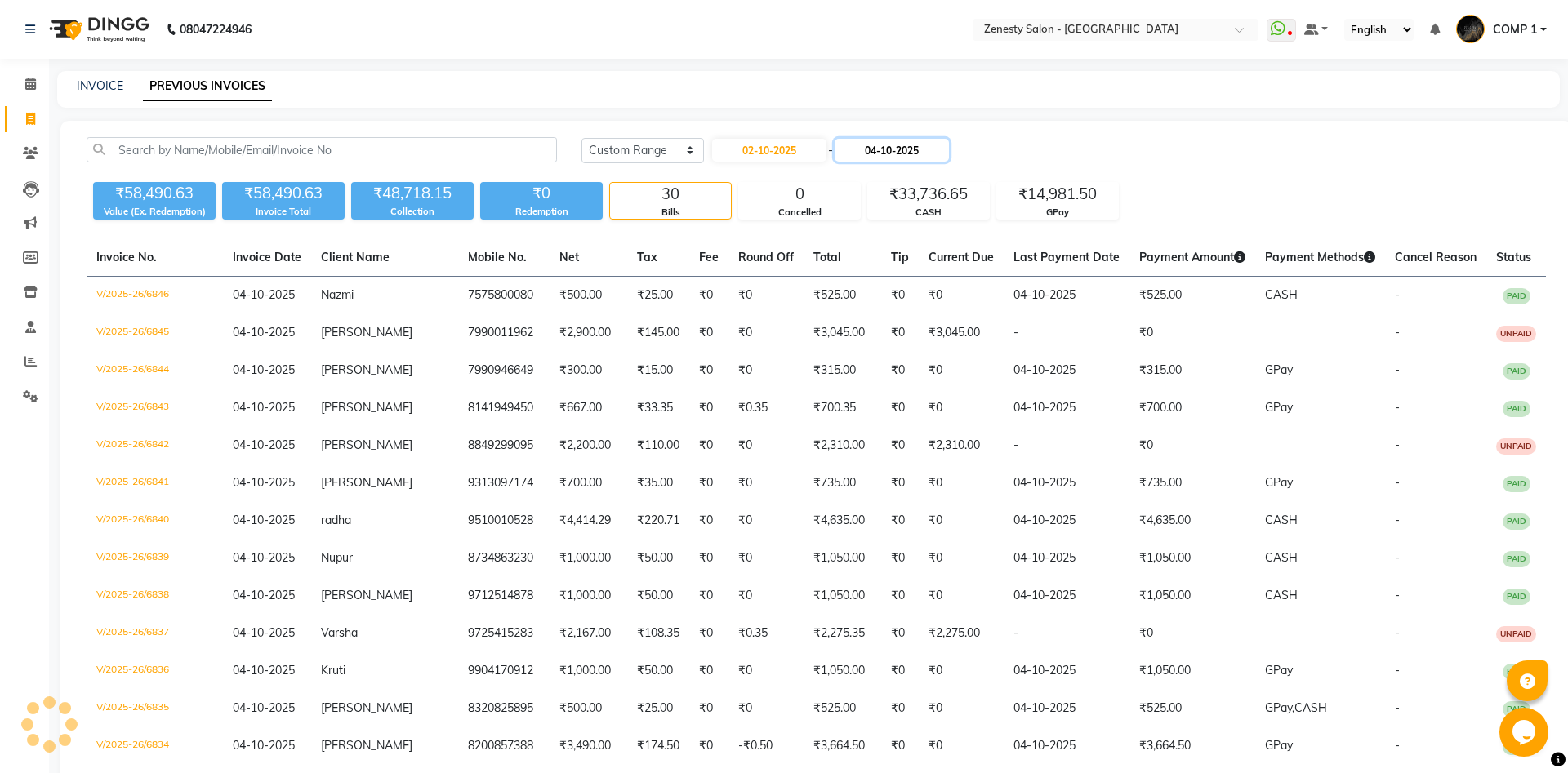
click at [897, 154] on input "04-10-2025" at bounding box center [891, 150] width 114 height 23
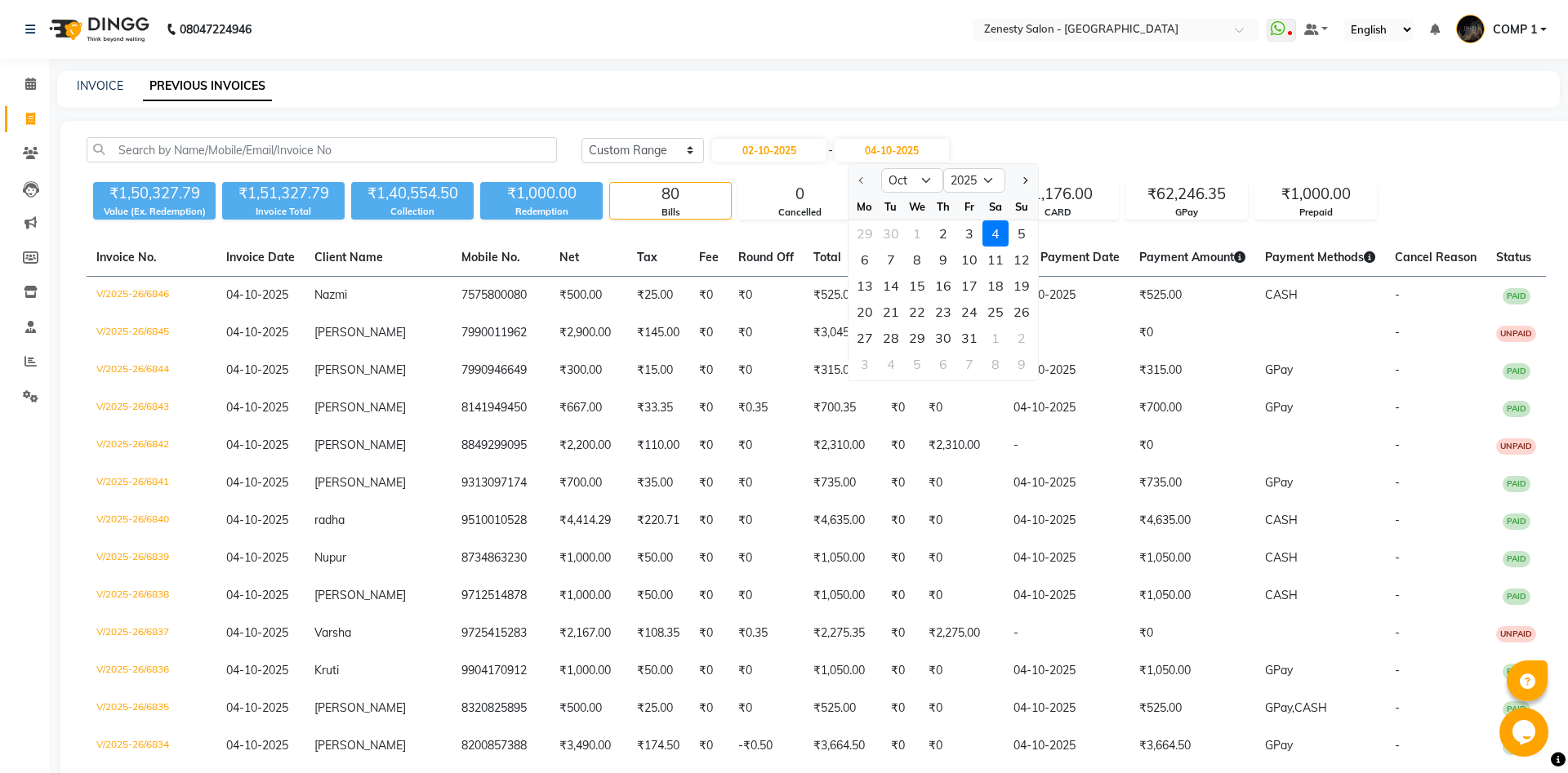
click at [947, 235] on div "2" at bounding box center [943, 234] width 26 height 26
type input "02-10-2025"
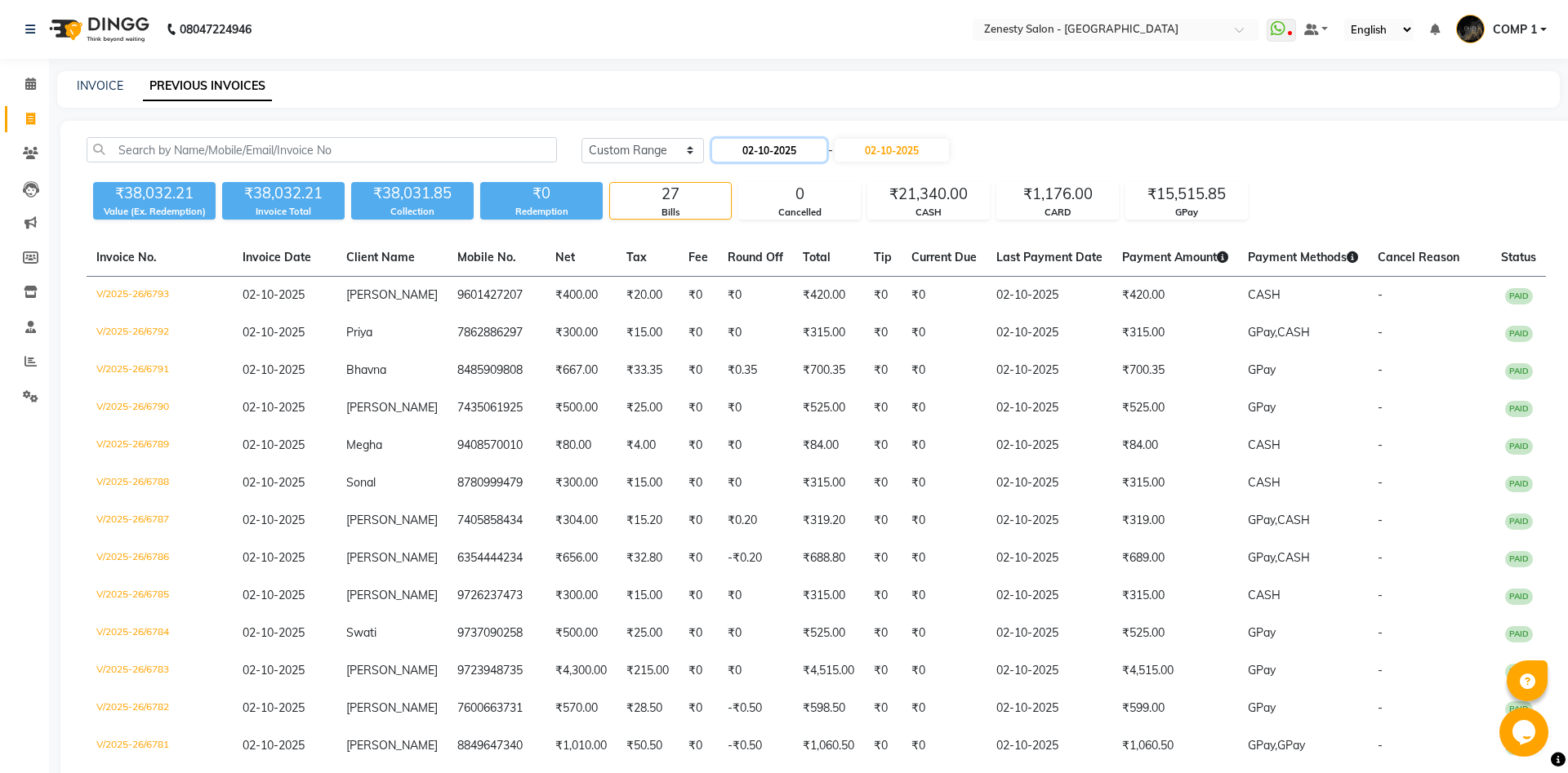
click at [778, 153] on input "02-10-2025" at bounding box center [769, 150] width 114 height 23
select select "10"
select select "2025"
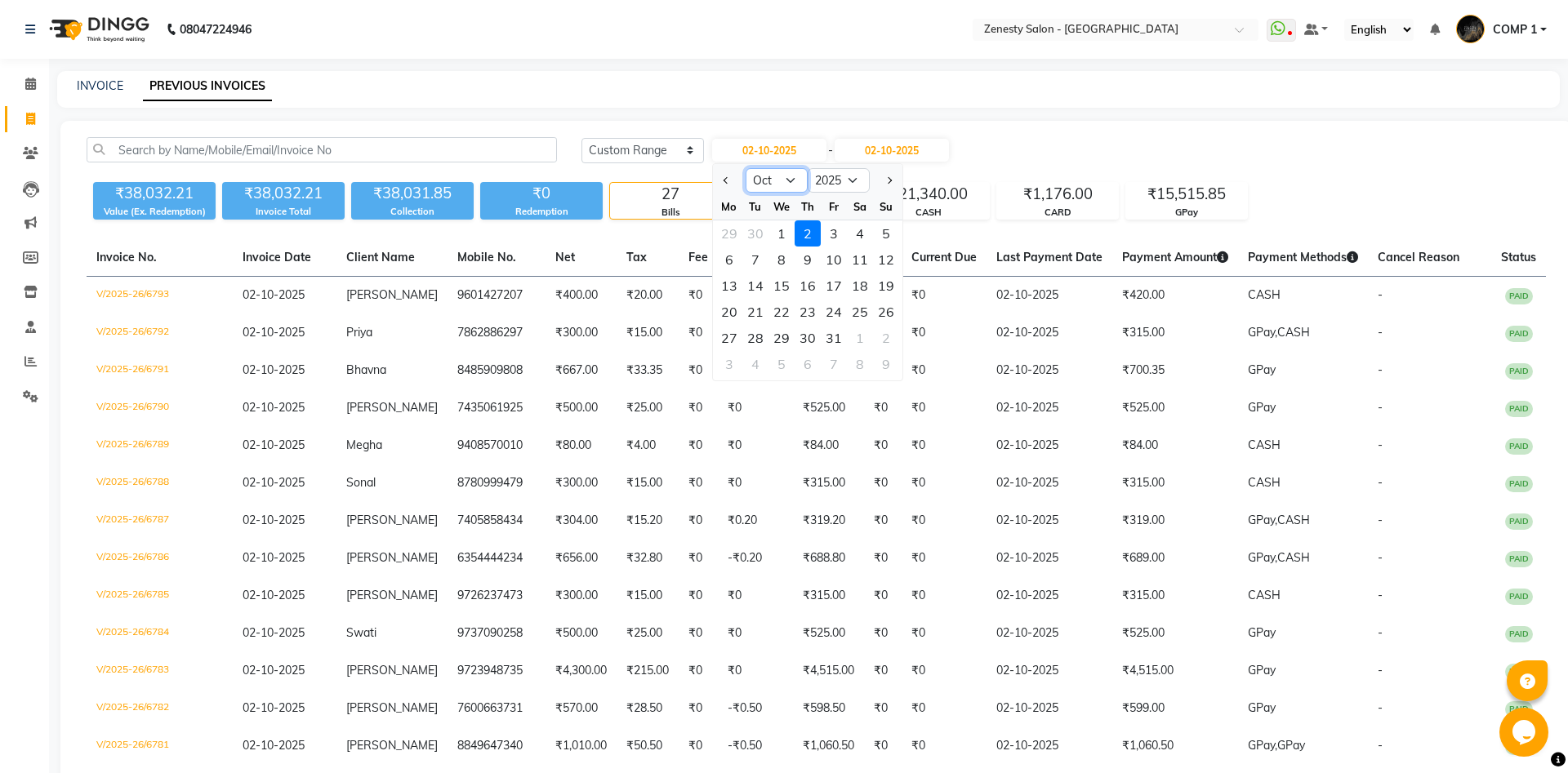
click at [745, 168] on select "Jan Feb Mar Apr May Jun Jul Aug Sep Oct Nov Dec" at bounding box center [776, 180] width 62 height 24
select select "9"
click option "Sep" at bounding box center [0, 0] width 0 height 0
click at [733, 234] on div "1" at bounding box center [730, 234] width 26 height 26
type input "01-09-2025"
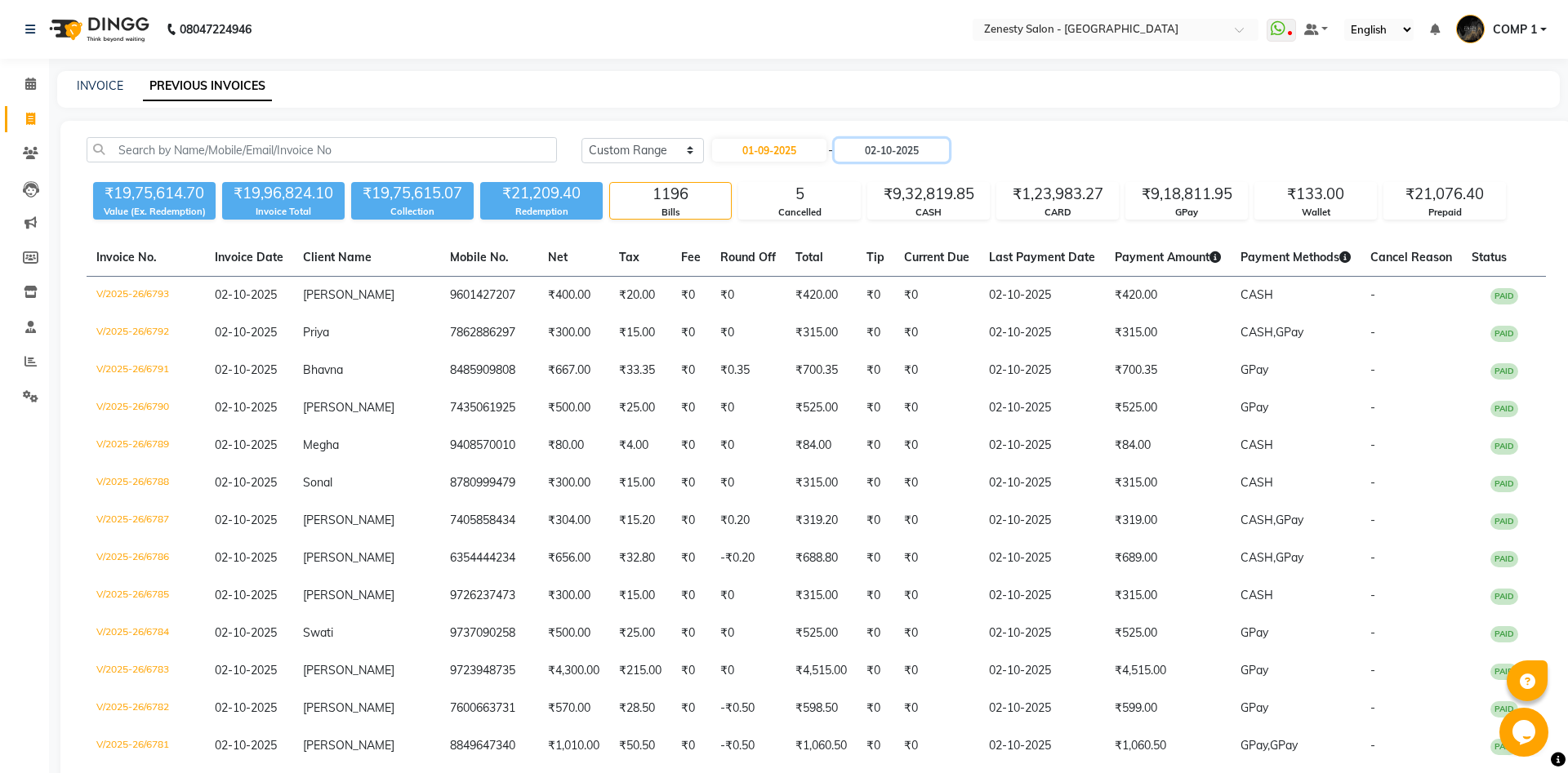
drag, startPoint x: 917, startPoint y: 153, endPoint x: 907, endPoint y: 162, distance: 13.5
click at [916, 153] on input "02-10-2025" at bounding box center [891, 150] width 114 height 23
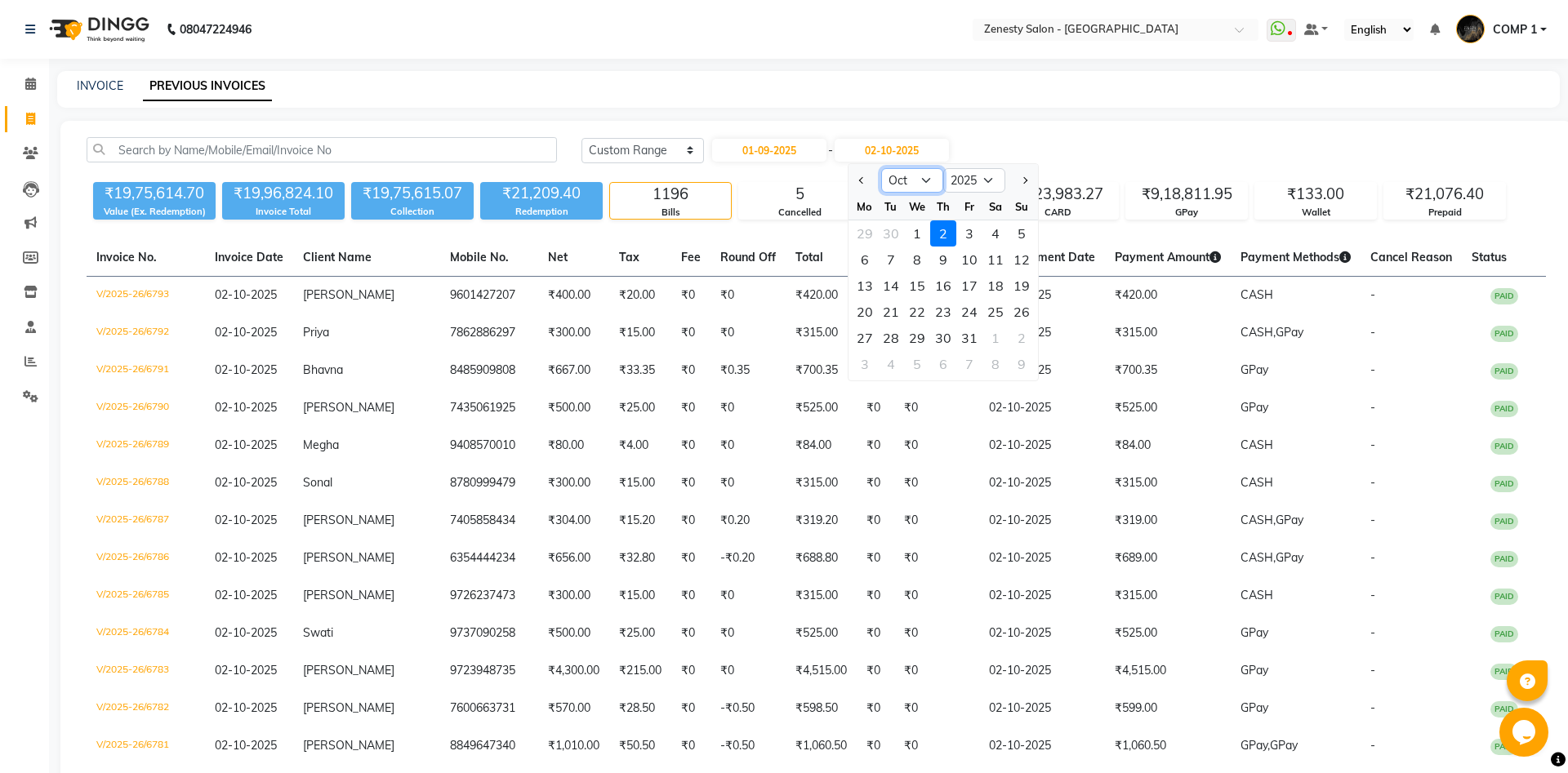
select select "9"
click option "Sep" at bounding box center [0, 0] width 0 height 0
click at [893, 342] on div "30" at bounding box center [891, 338] width 26 height 26
type input "30-09-2025"
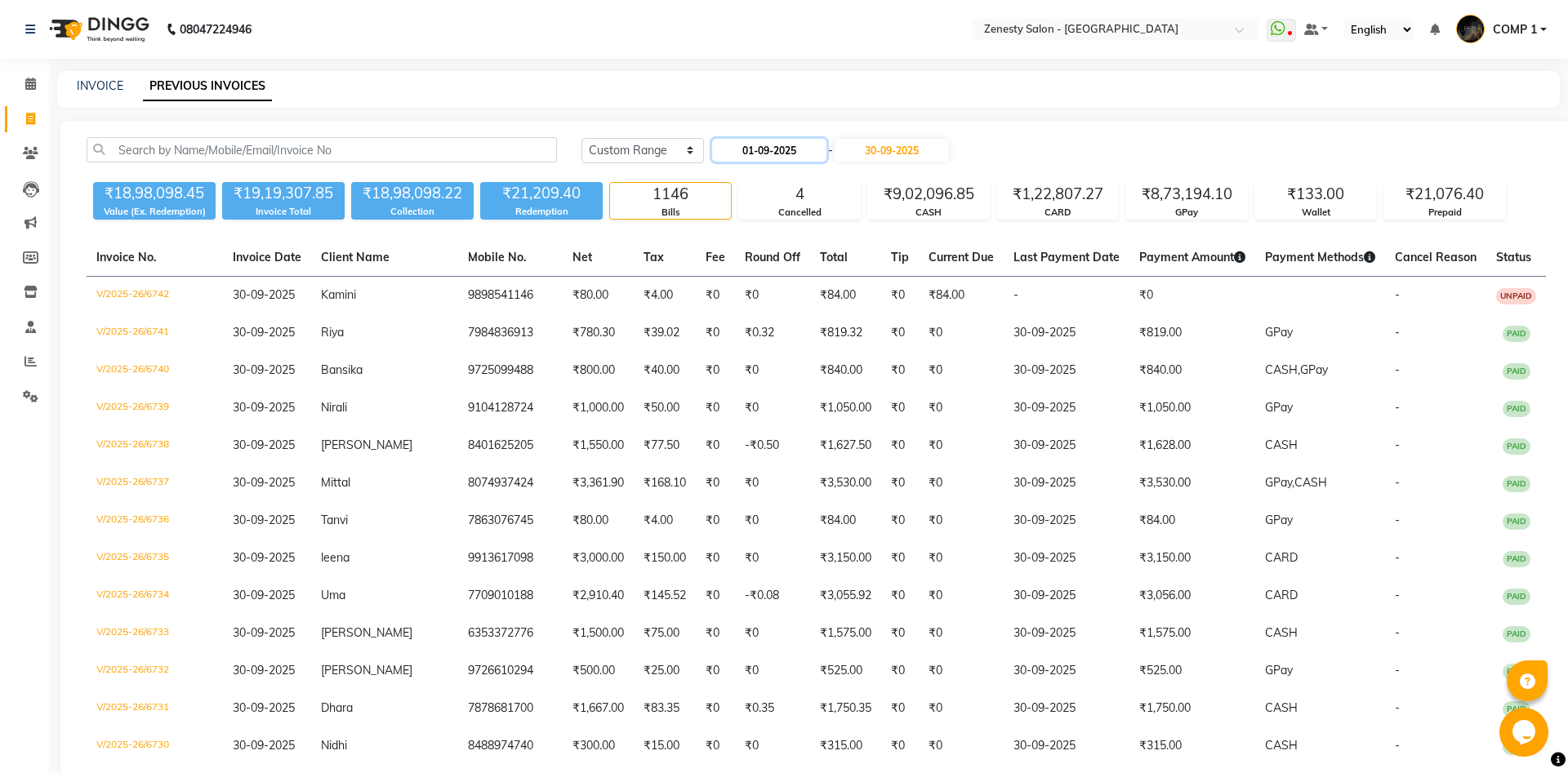
click at [770, 142] on input "01-09-2025" at bounding box center [769, 150] width 114 height 23
select select "9"
select select "2025"
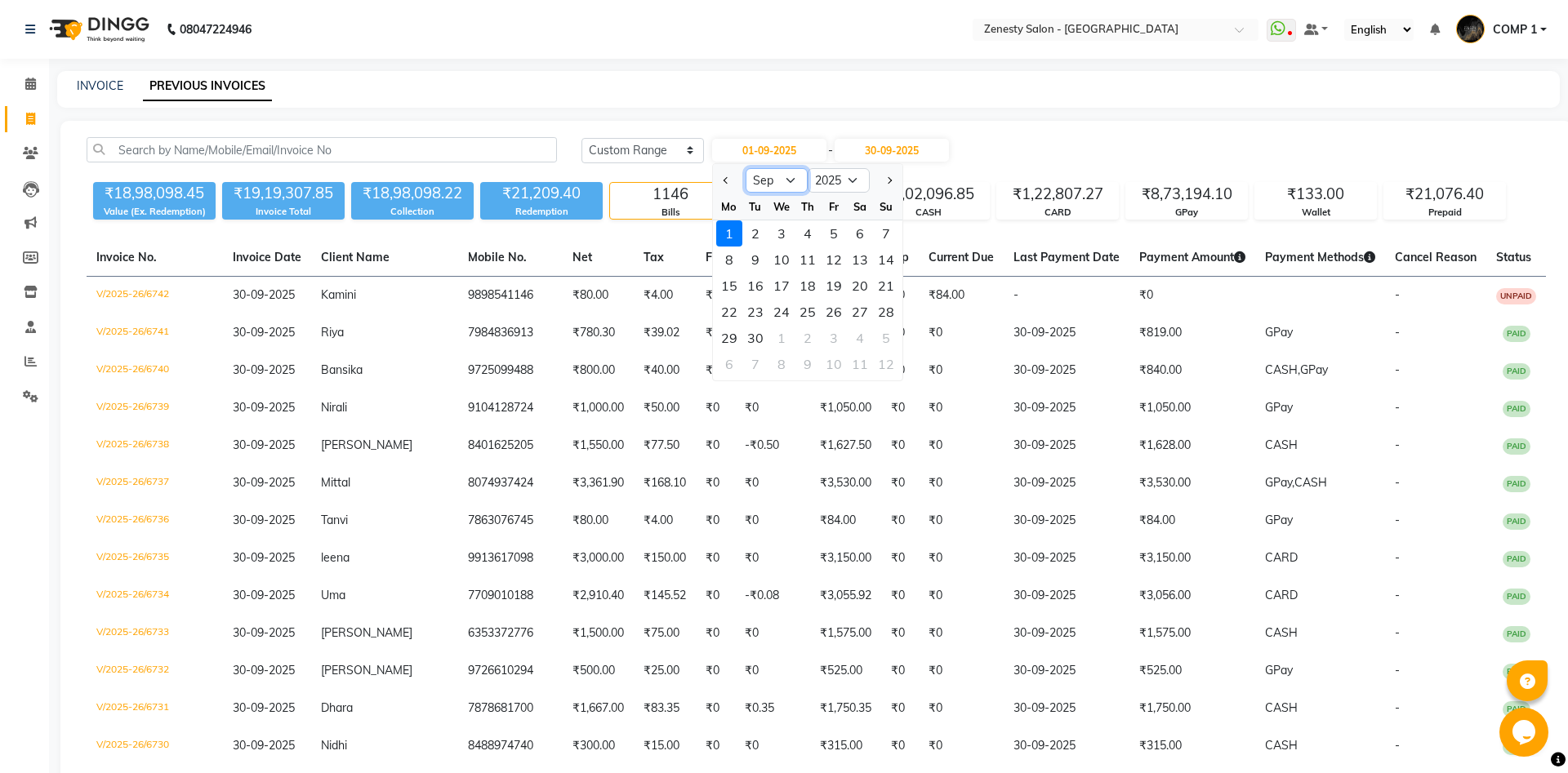
click at [745, 168] on select "Jan Feb Mar Apr May Jun Jul Aug Sep Oct Nov Dec" at bounding box center [776, 180] width 62 height 24
click option "Jul" at bounding box center [0, 0] width 0 height 0
click at [745, 168] on select "Jan Feb Mar Apr May Jun Jul Aug Sep Oct Nov Dec" at bounding box center [776, 180] width 62 height 24
select select "8"
click option "Aug" at bounding box center [0, 0] width 0 height 0
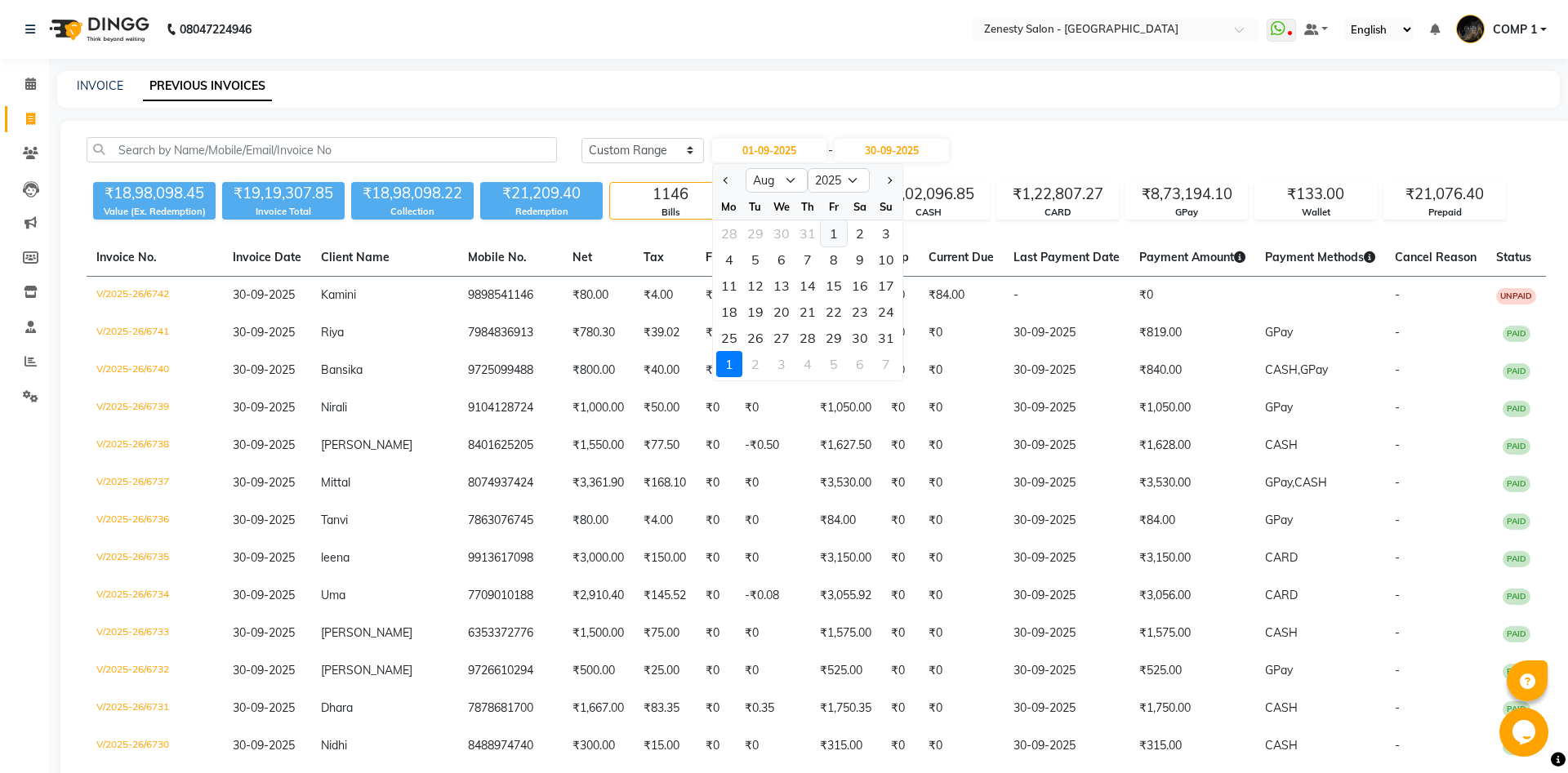
click at [825, 240] on div "1" at bounding box center [834, 234] width 26 height 26
type input "01-08-2025"
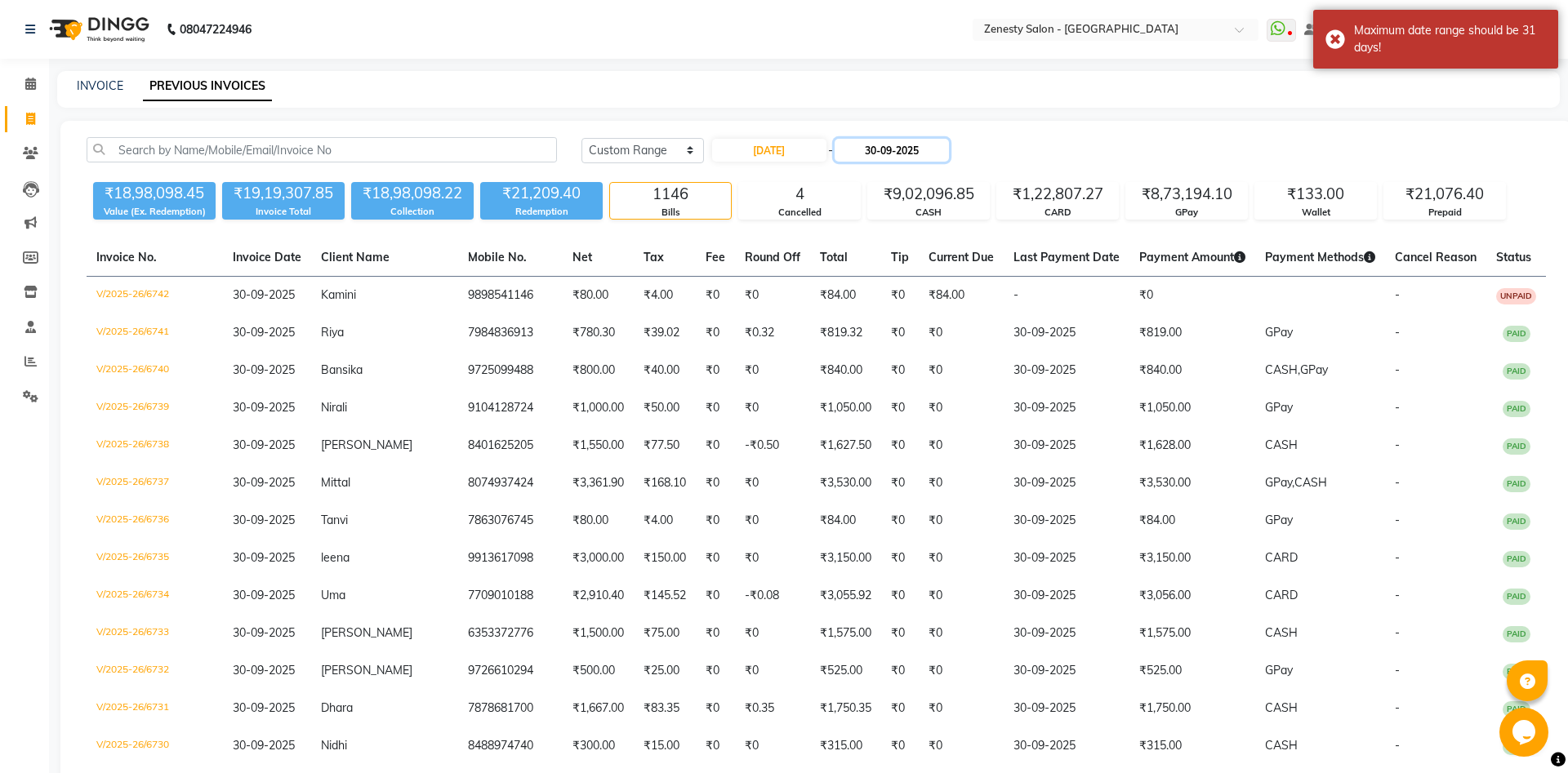
drag, startPoint x: 916, startPoint y: 150, endPoint x: 913, endPoint y: 162, distance: 12.4
click at [916, 153] on input "30-09-2025" at bounding box center [891, 150] width 114 height 23
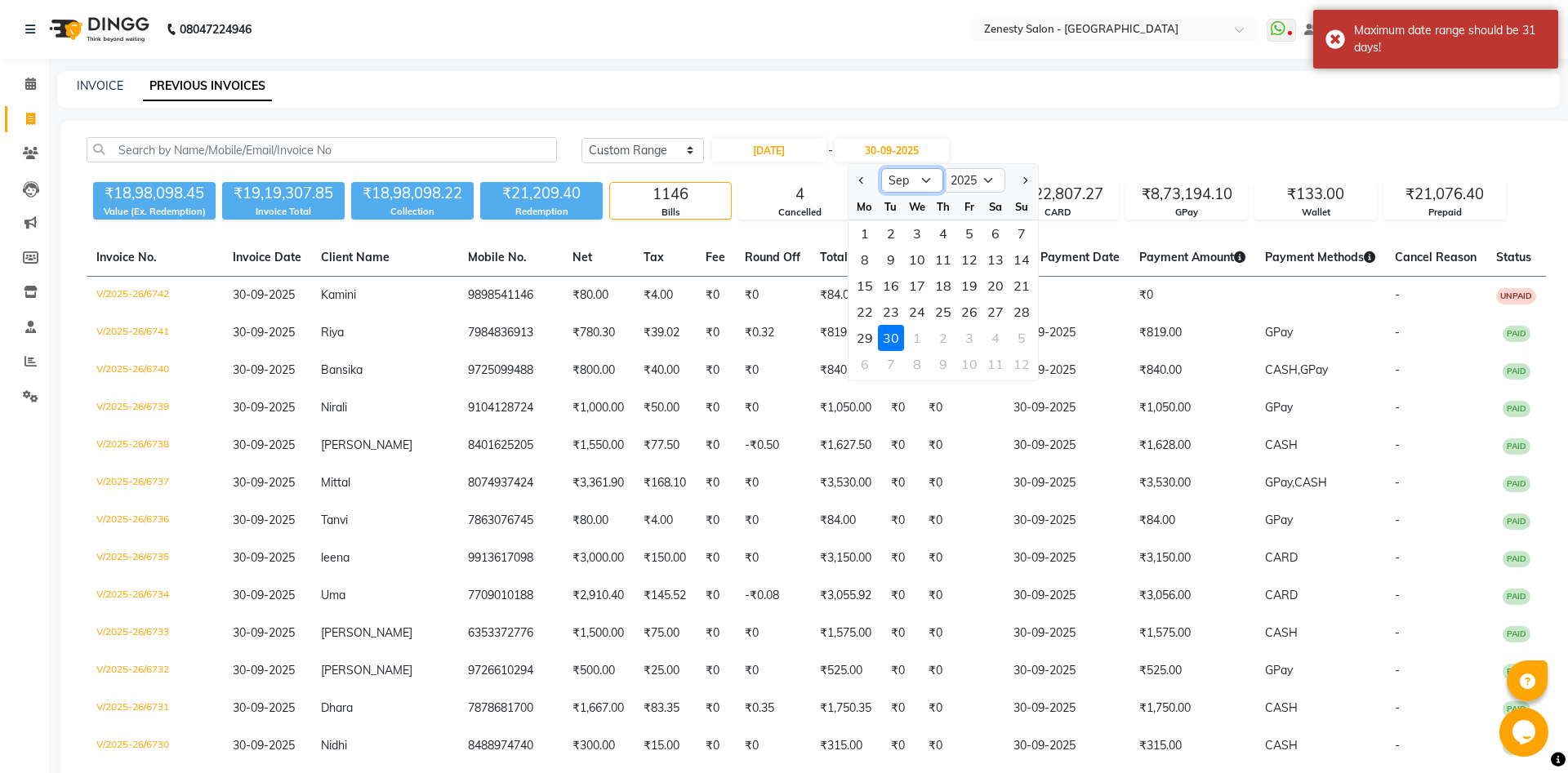
click at [881, 168] on select "Aug Sep Oct Nov Dec" at bounding box center [912, 180] width 62 height 24
select select "8"
click option "Aug" at bounding box center [0, 0] width 0 height 0
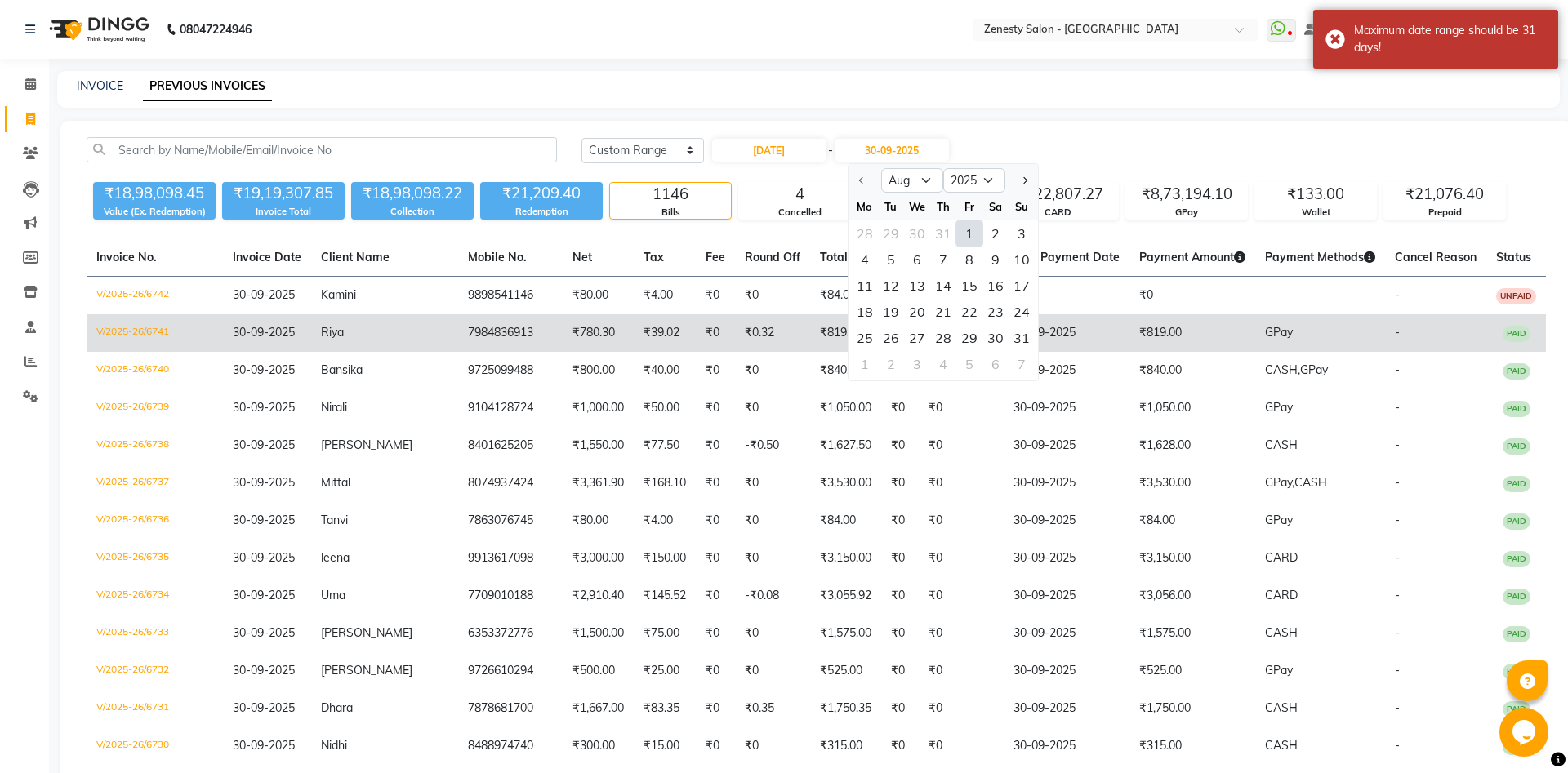
click at [1015, 331] on div "31" at bounding box center [1022, 338] width 26 height 26
type input "31-08-2025"
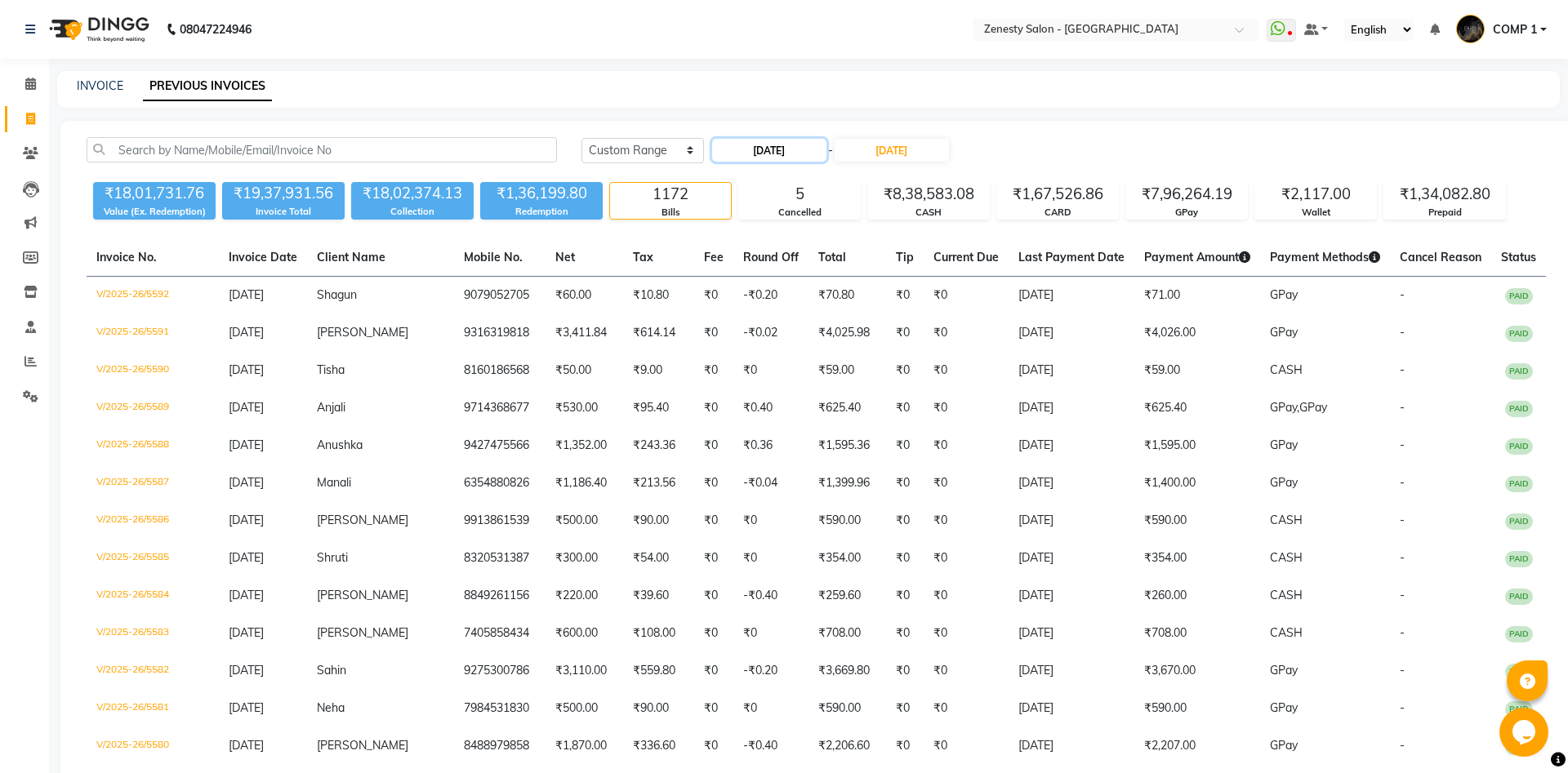
click at [775, 143] on input "01-08-2025" at bounding box center [769, 150] width 114 height 23
select select "8"
select select "2025"
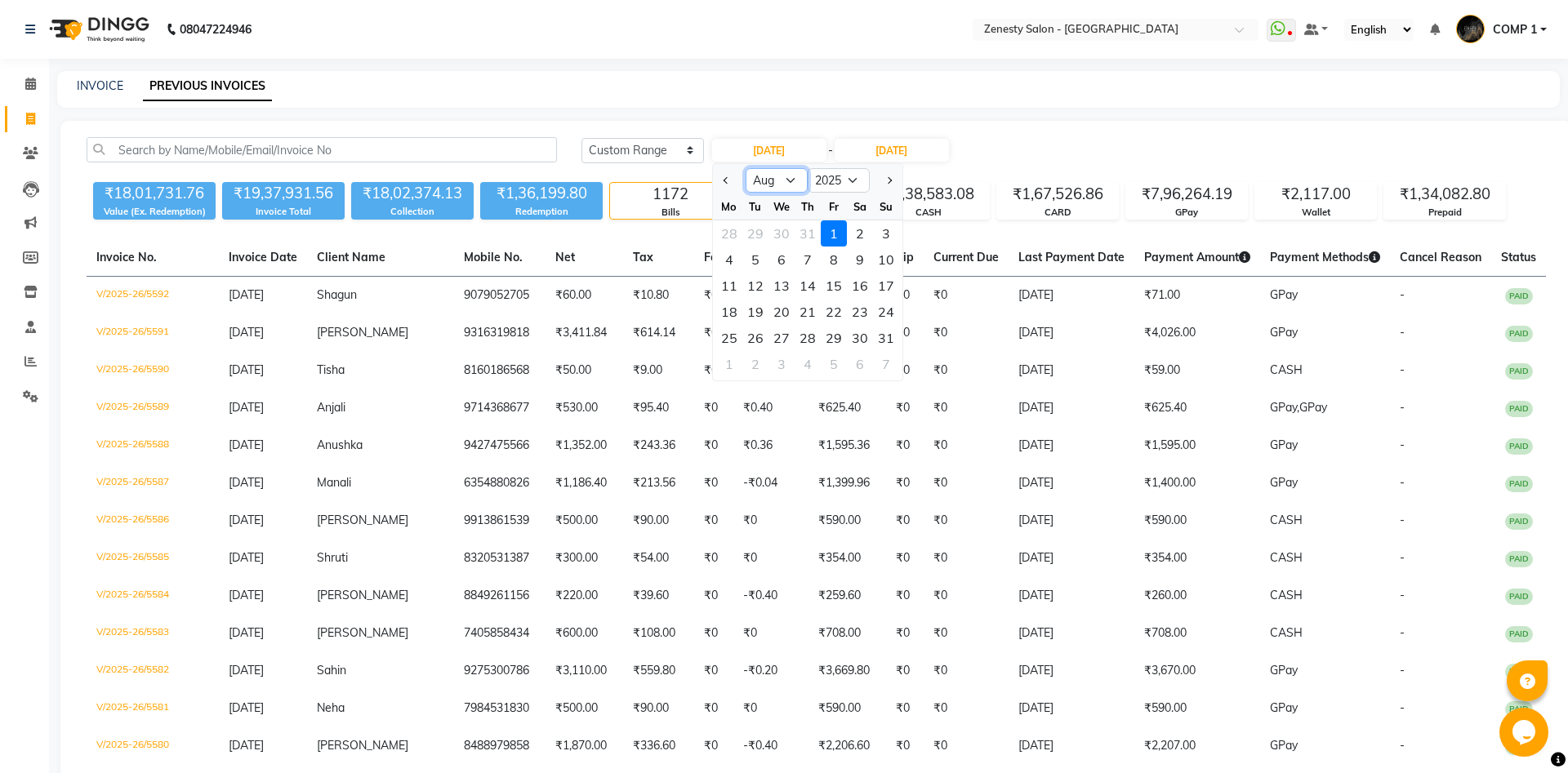
click at [745, 168] on select "Jan Feb Mar Apr May Jun Jul Aug Sep Oct Nov Dec" at bounding box center [776, 180] width 62 height 24
select select "7"
click option "Jul" at bounding box center [0, 0] width 0 height 0
click at [759, 239] on div "1" at bounding box center [756, 234] width 26 height 26
type input "01-07-2025"
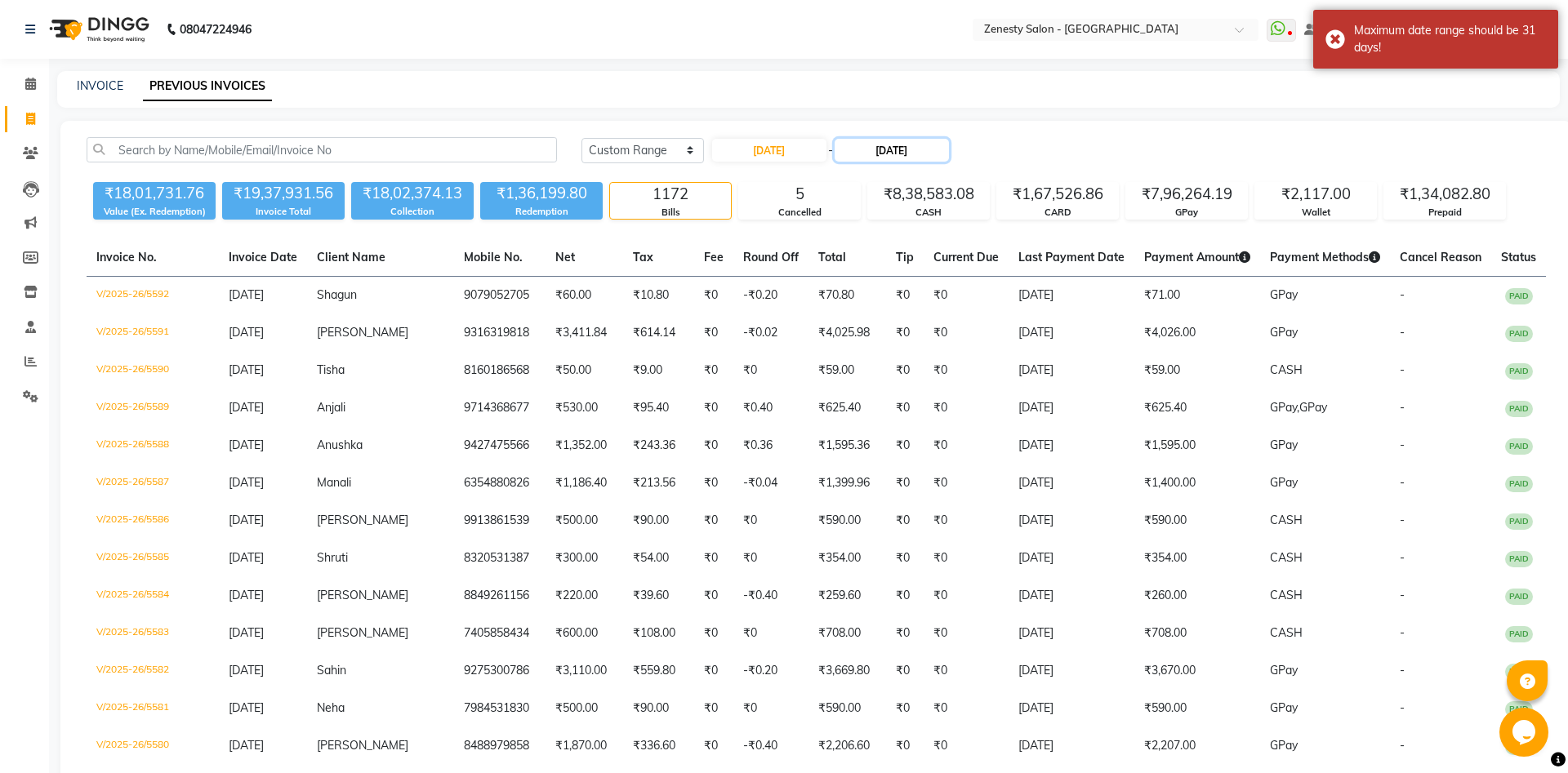
click at [906, 149] on input "31-08-2025" at bounding box center [891, 150] width 114 height 23
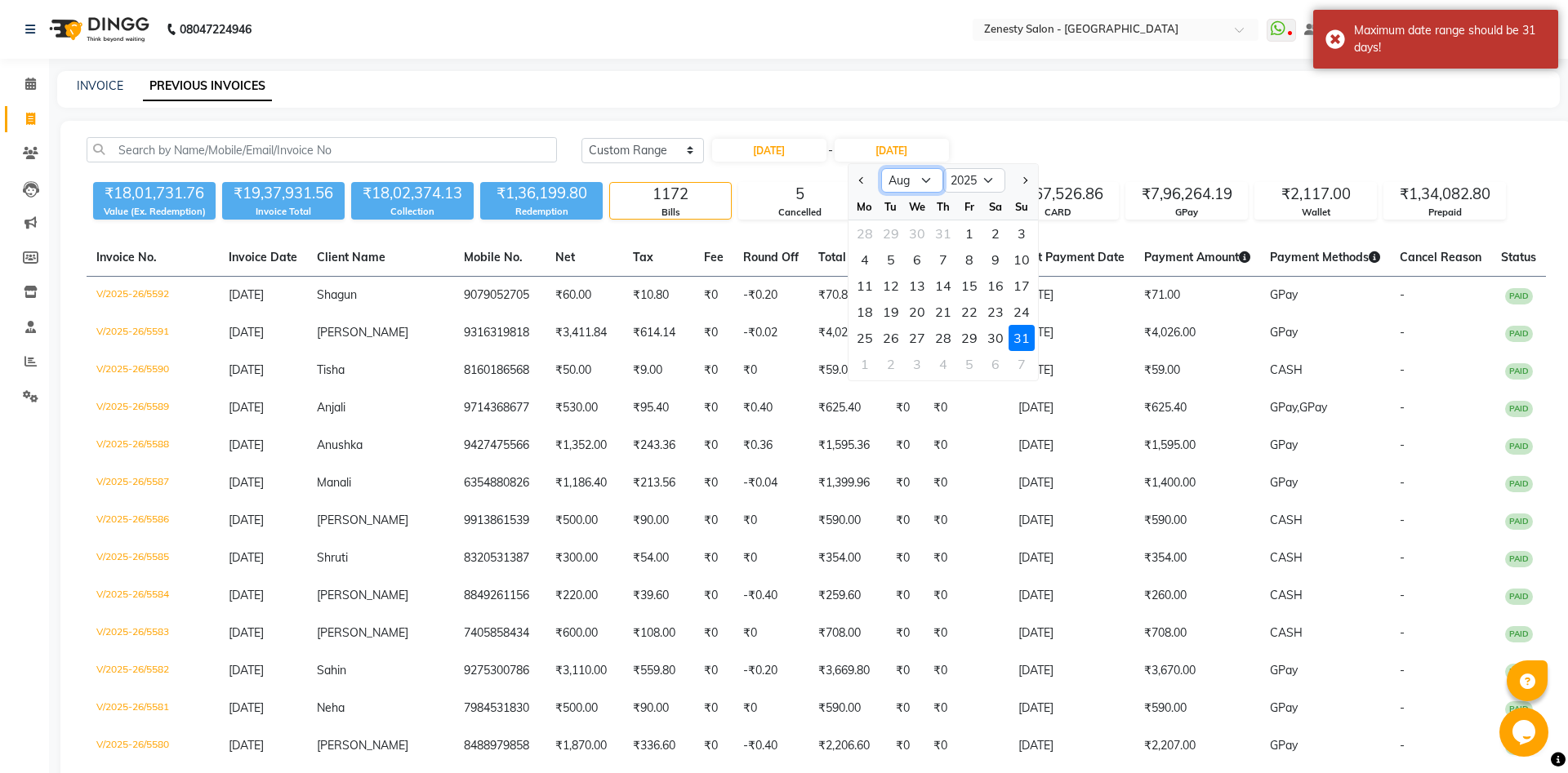
click at [881, 168] on select "Jul Aug Sep Oct Nov Dec" at bounding box center [912, 180] width 62 height 24
select select "7"
click option "Jul" at bounding box center [0, 0] width 0 height 0
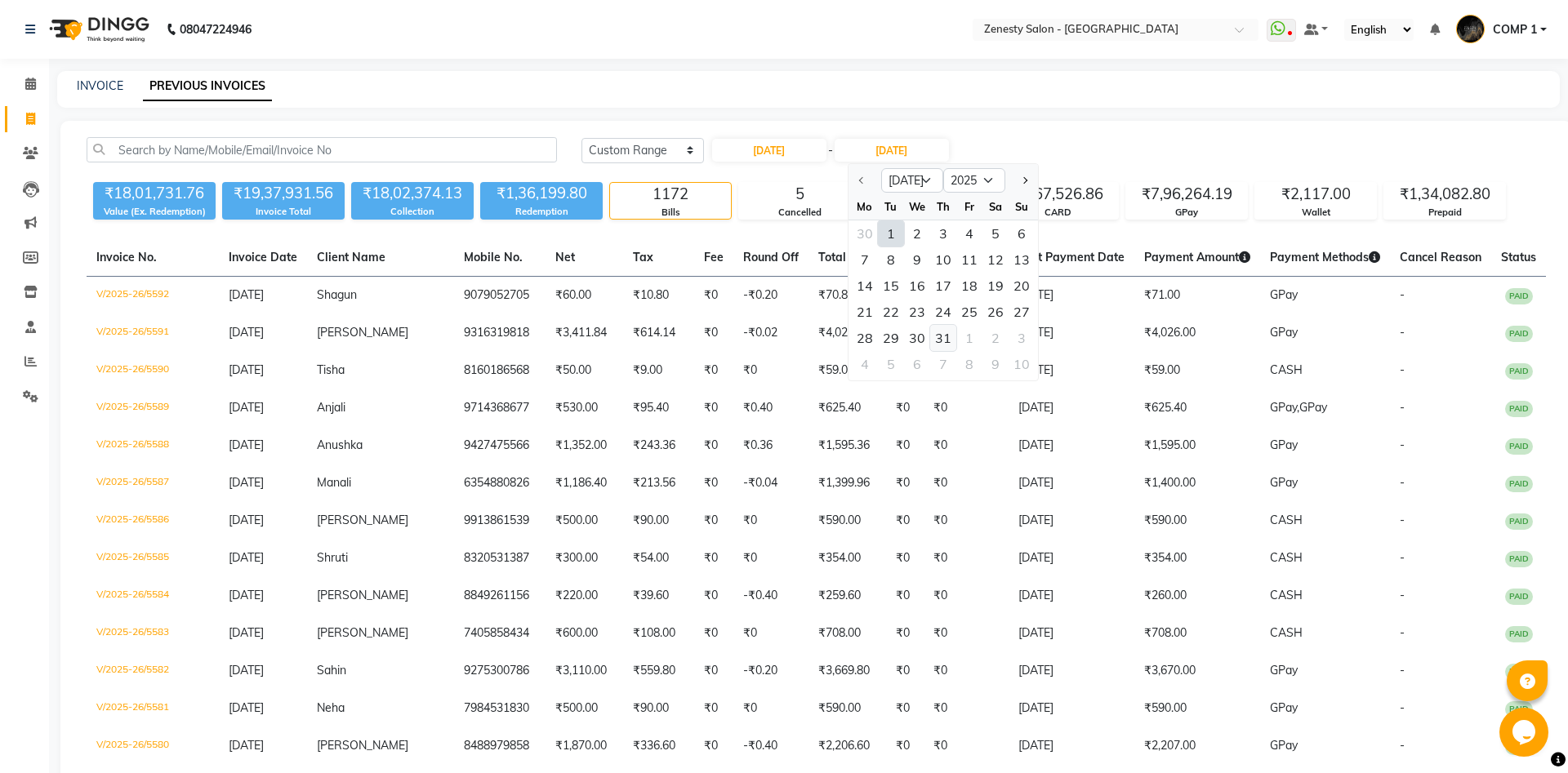
click at [940, 333] on div "31" at bounding box center [943, 338] width 26 height 26
type input "31-07-2025"
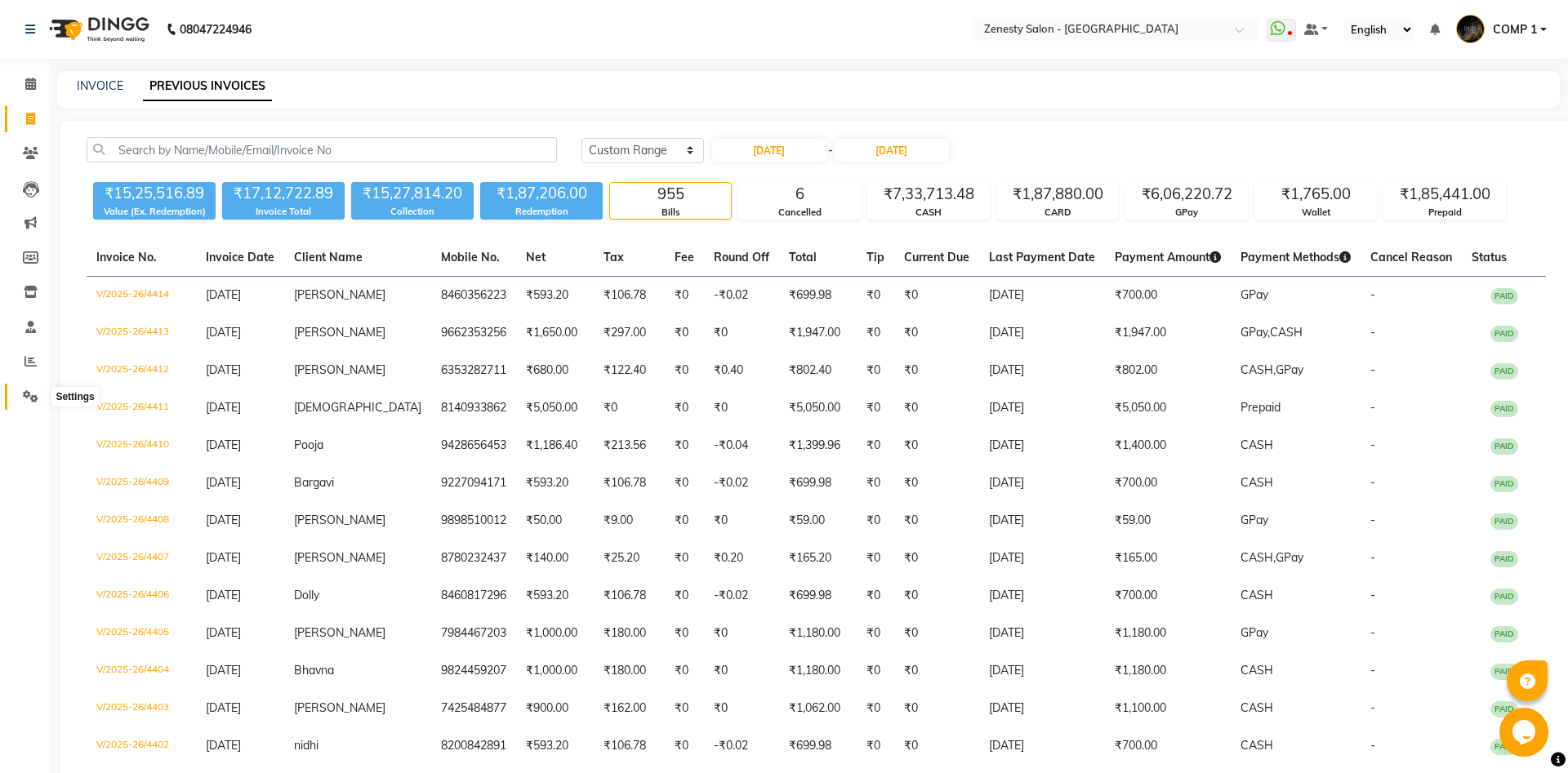
click at [25, 392] on icon at bounding box center [31, 397] width 16 height 12
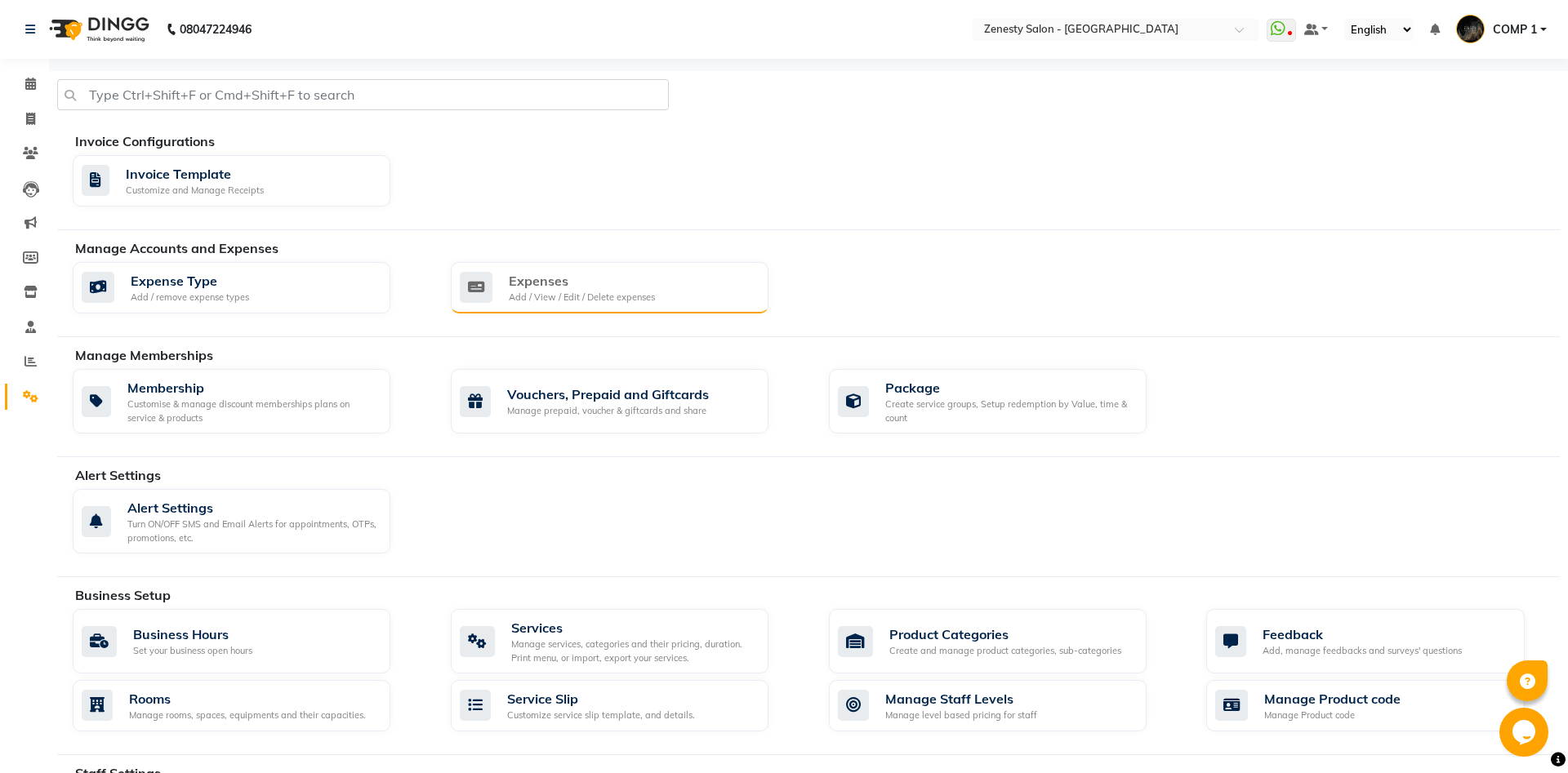
click at [490, 288] on icon at bounding box center [475, 288] width 32 height 31
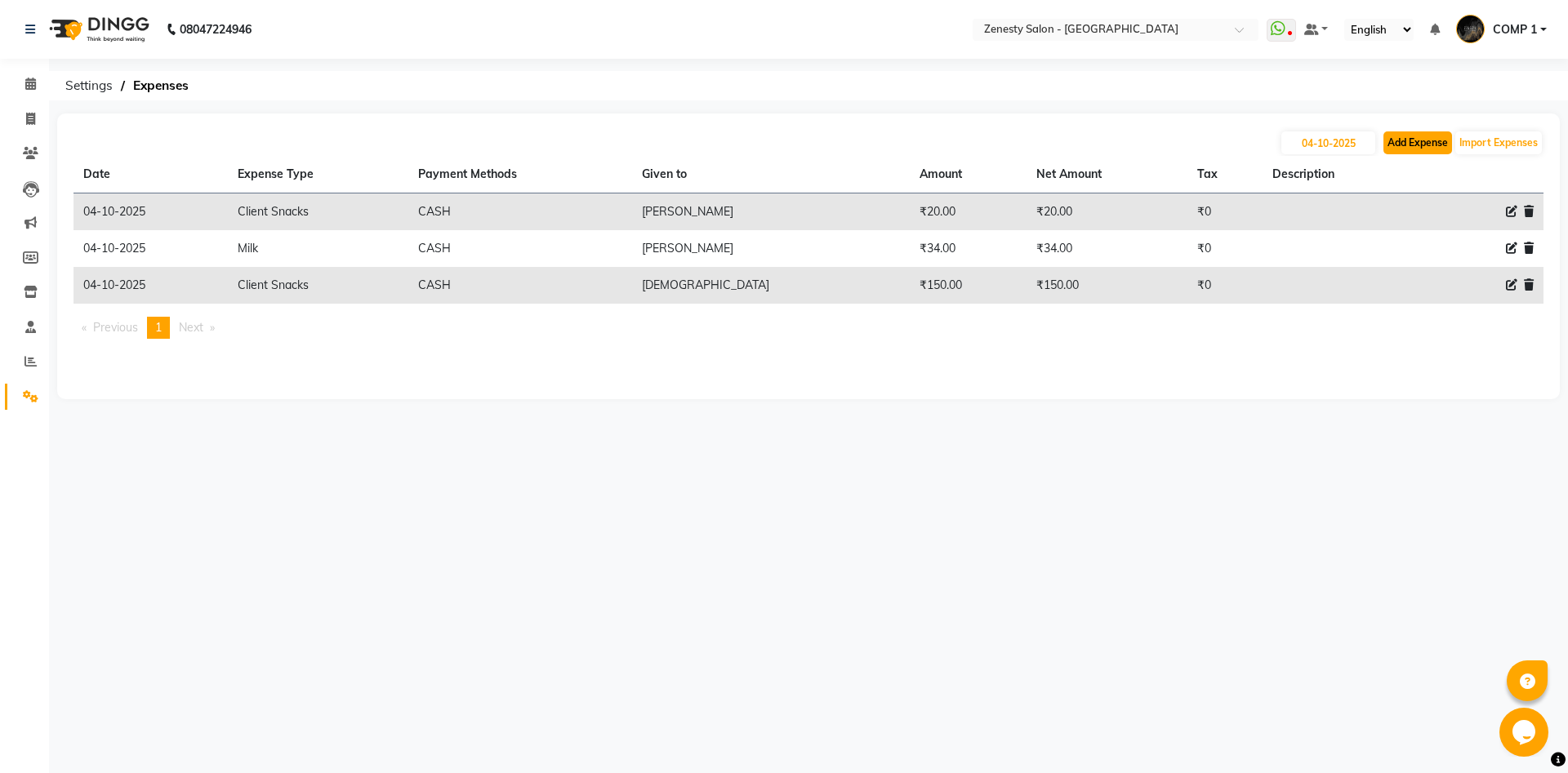
click at [1407, 149] on button "Add Expense" at bounding box center [1417, 143] width 69 height 23
select select "1"
select select "4655"
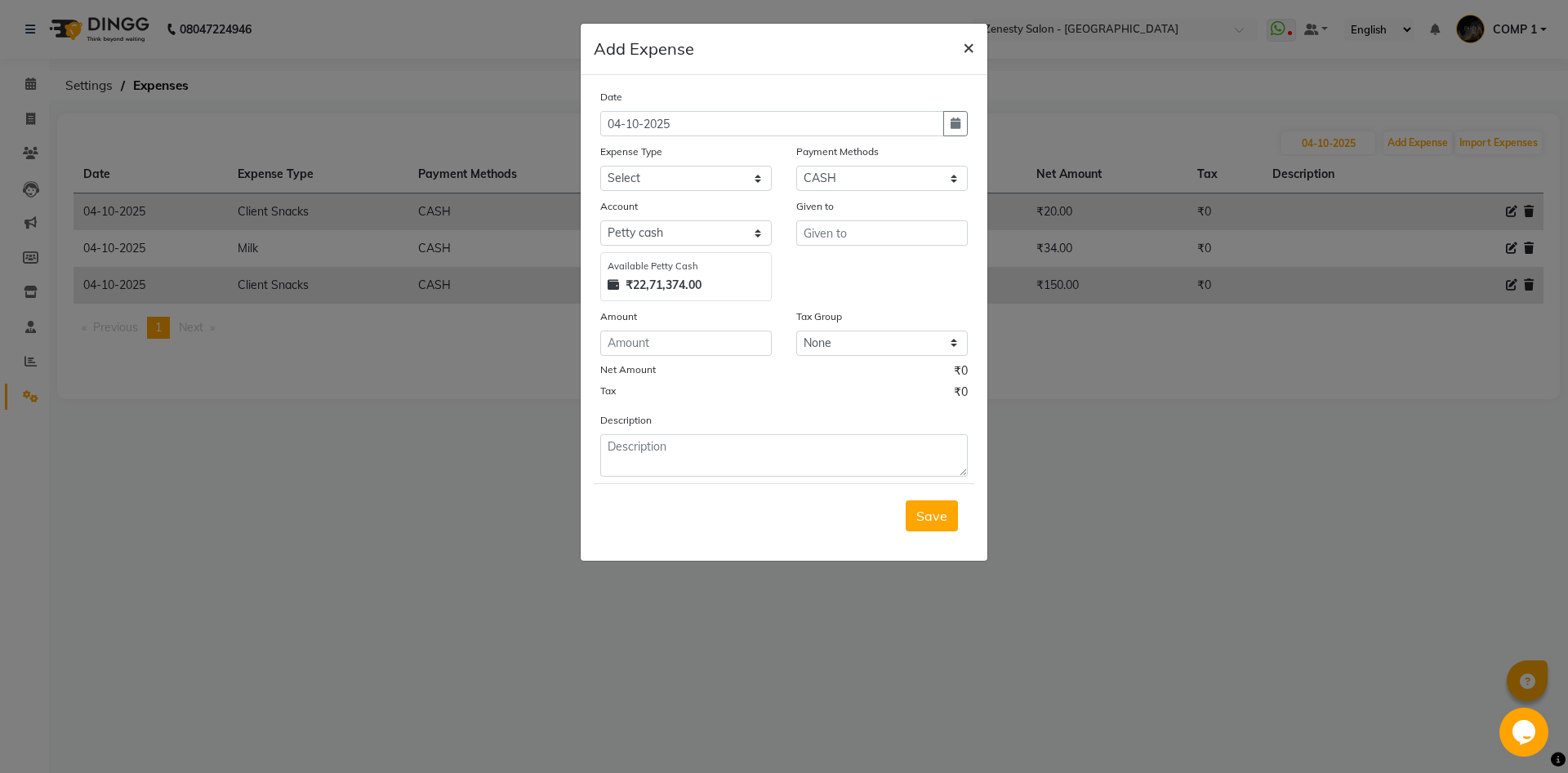
click at [967, 50] on span "×" at bounding box center [968, 46] width 11 height 24
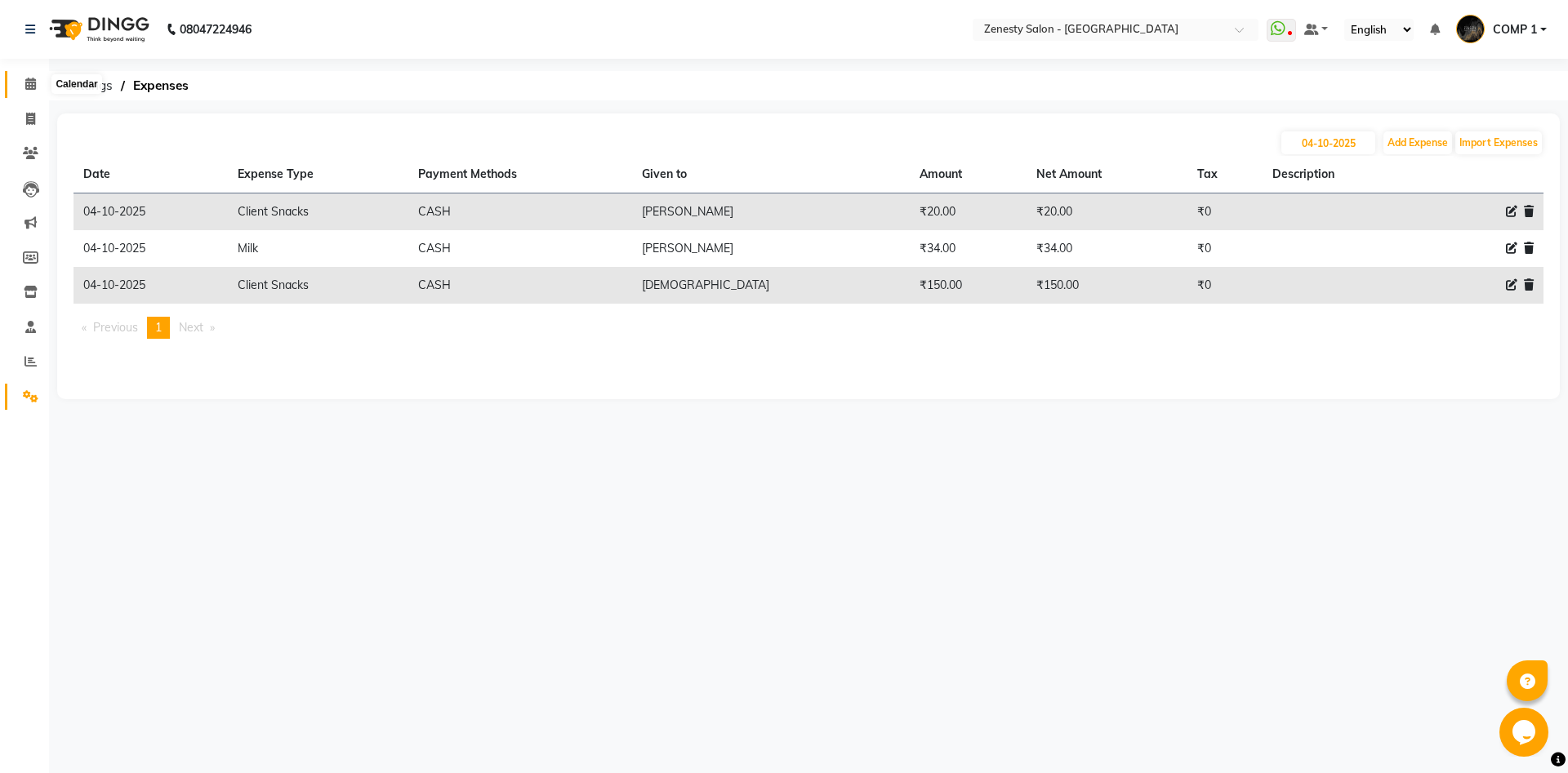
click at [35, 92] on span at bounding box center [31, 85] width 29 height 19
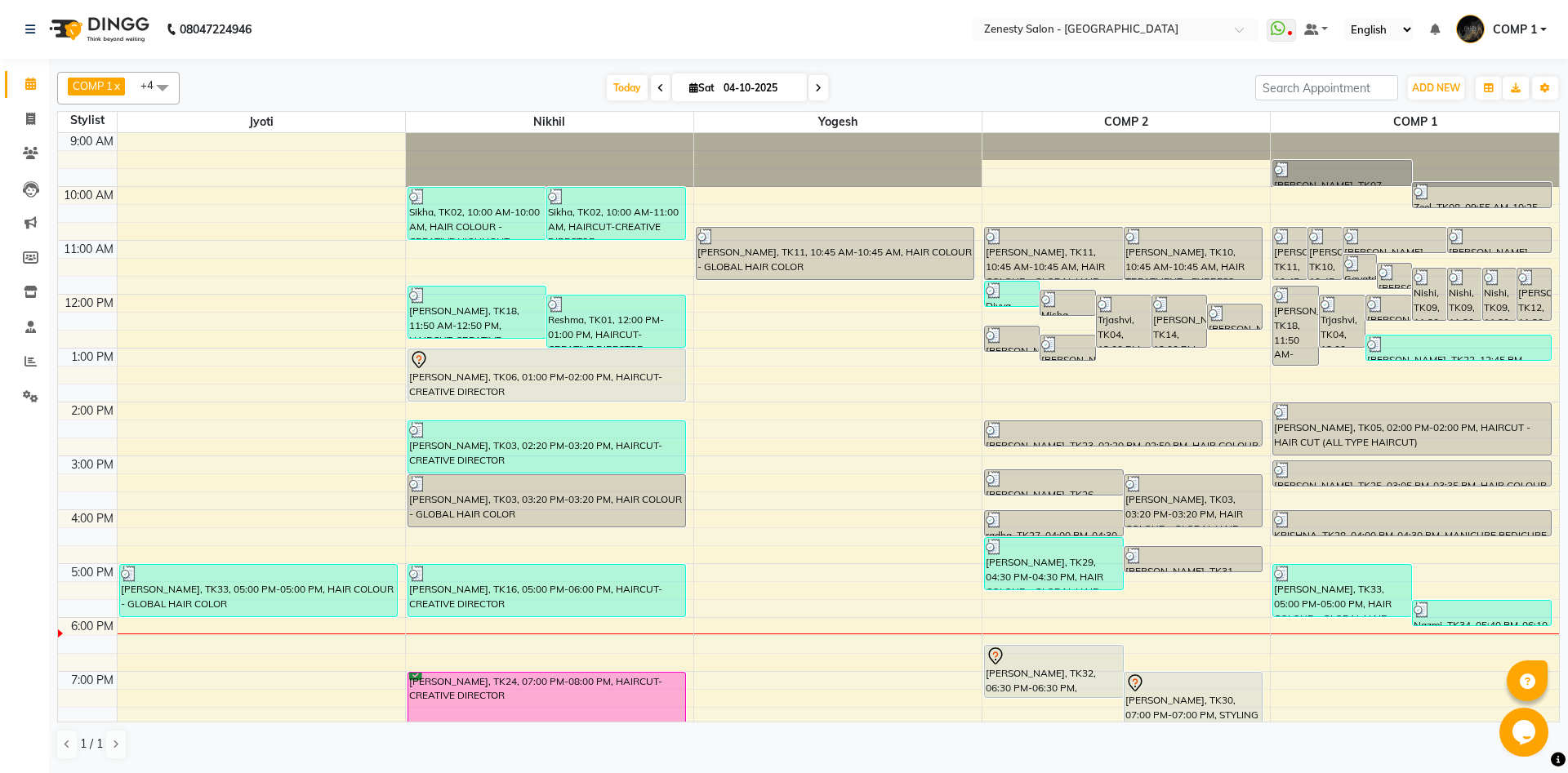
scroll to position [58, 0]
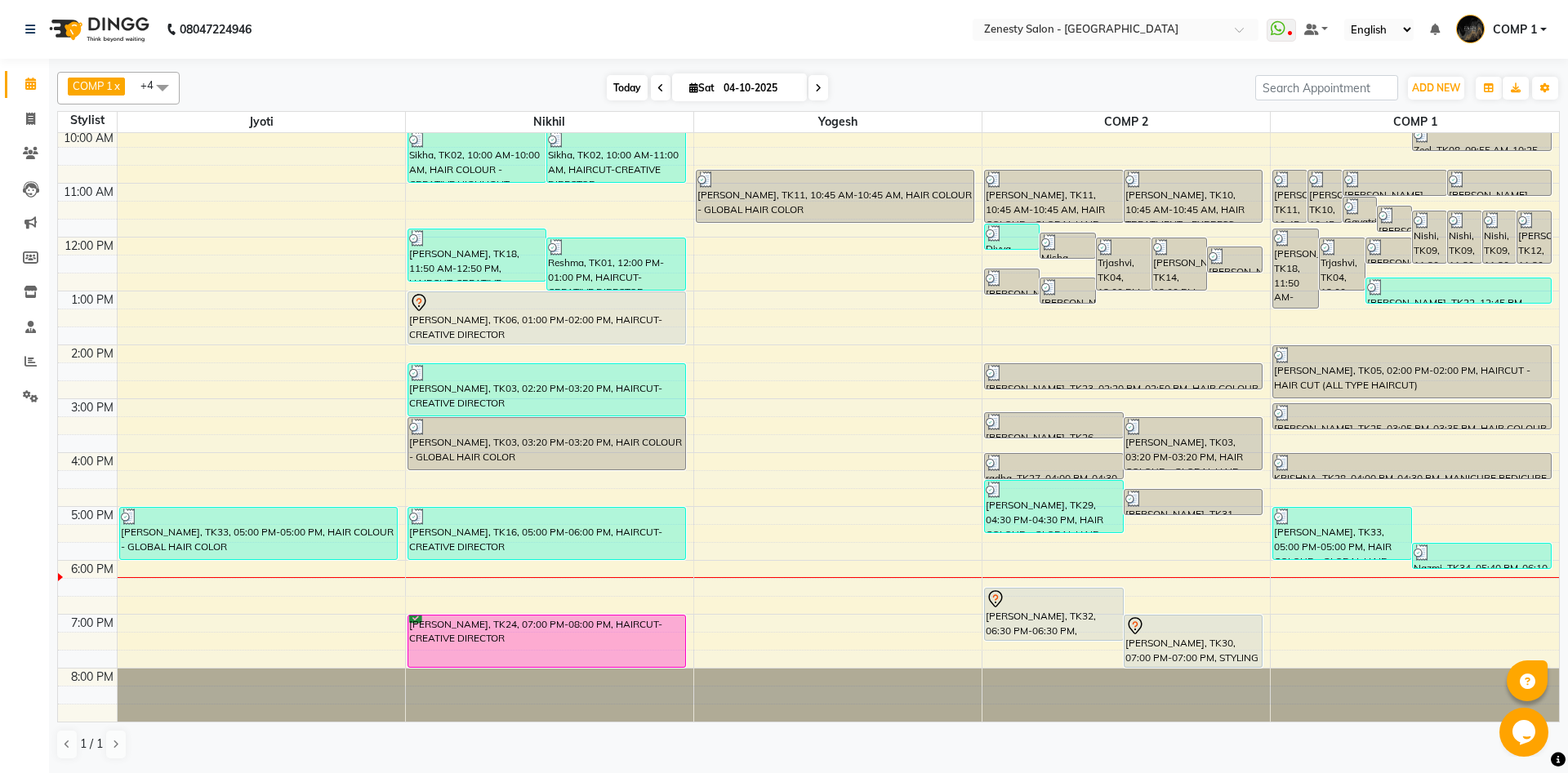
click at [608, 79] on span "Today" at bounding box center [627, 87] width 41 height 25
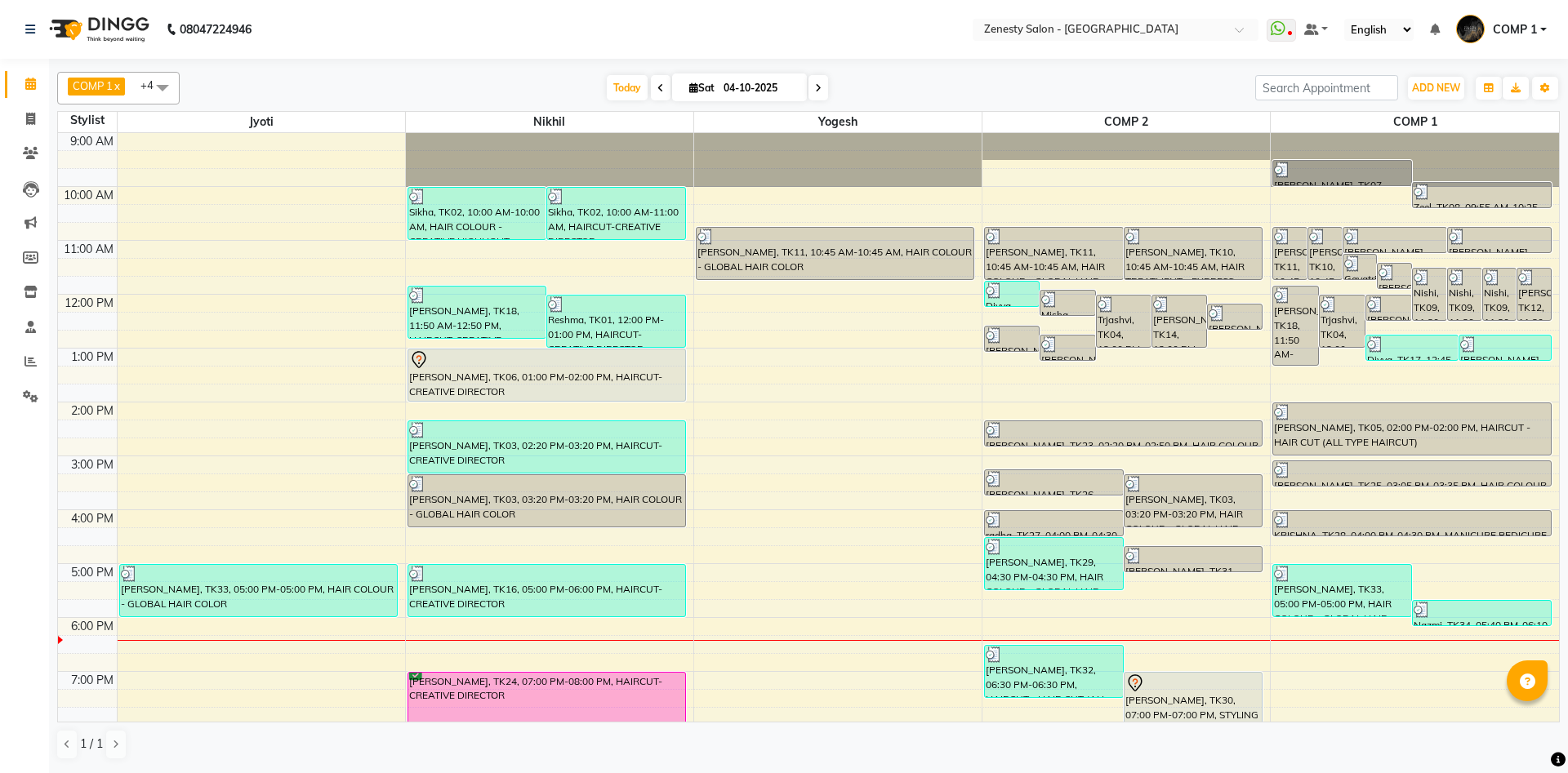
scroll to position [58, 0]
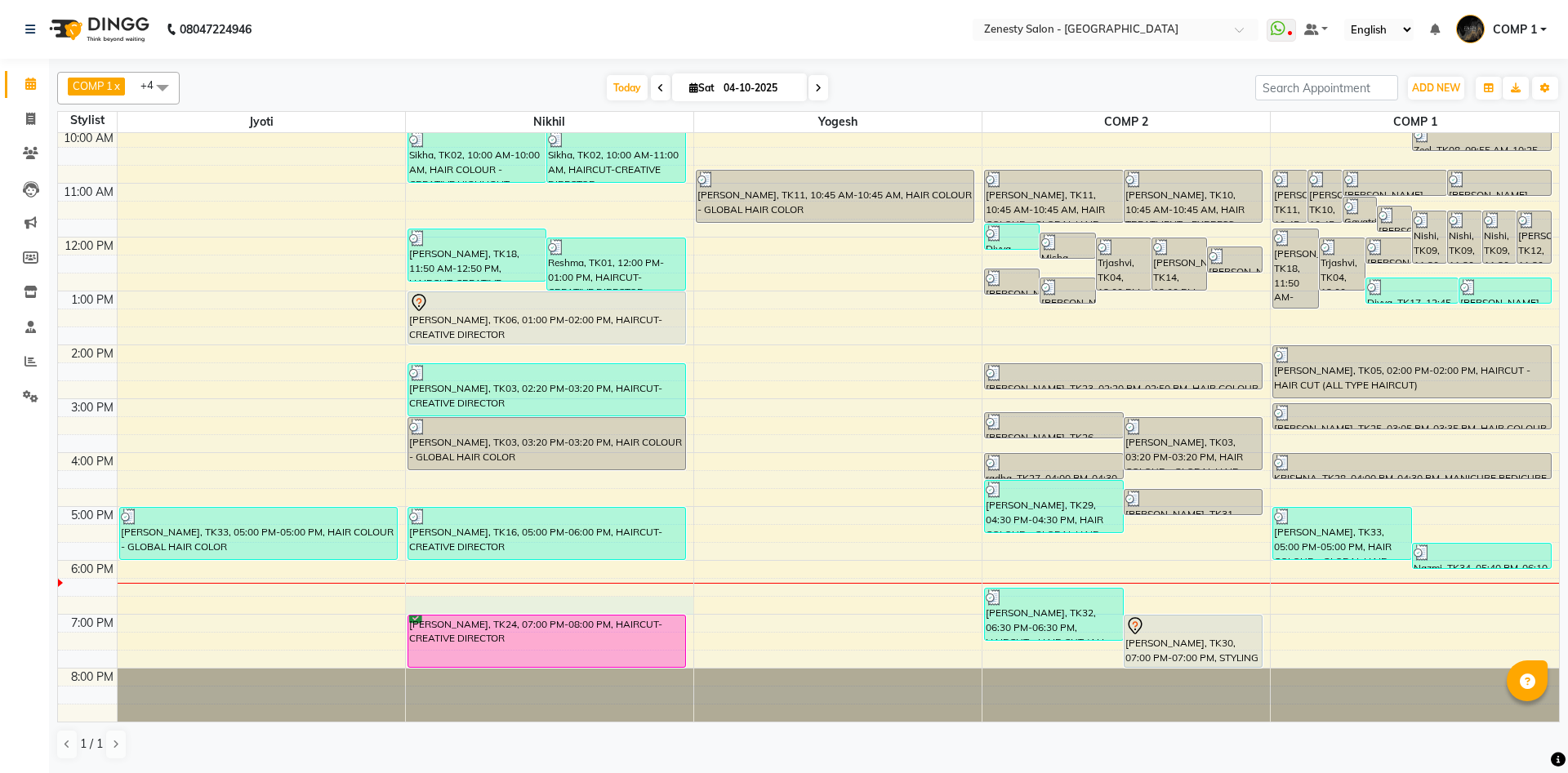
click at [431, 603] on div "9:00 AM 10:00 AM 11:00 AM 12:00 PM 1:00 PM 2:00 PM 3:00 PM 4:00 PM 5:00 PM 6:00…" at bounding box center [809, 398] width 1501 height 646
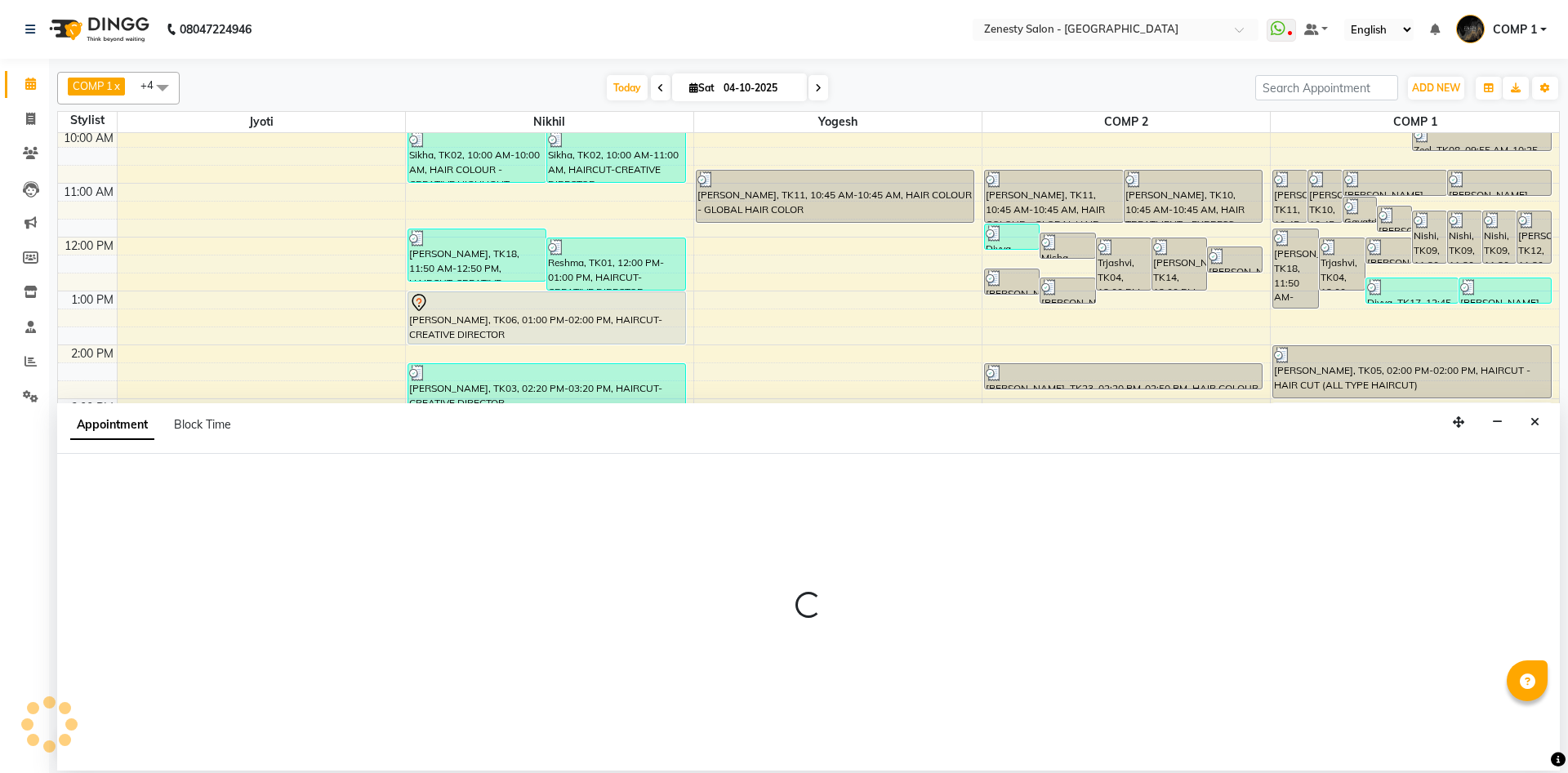
select select "39505"
select select "1125"
select select "tentative"
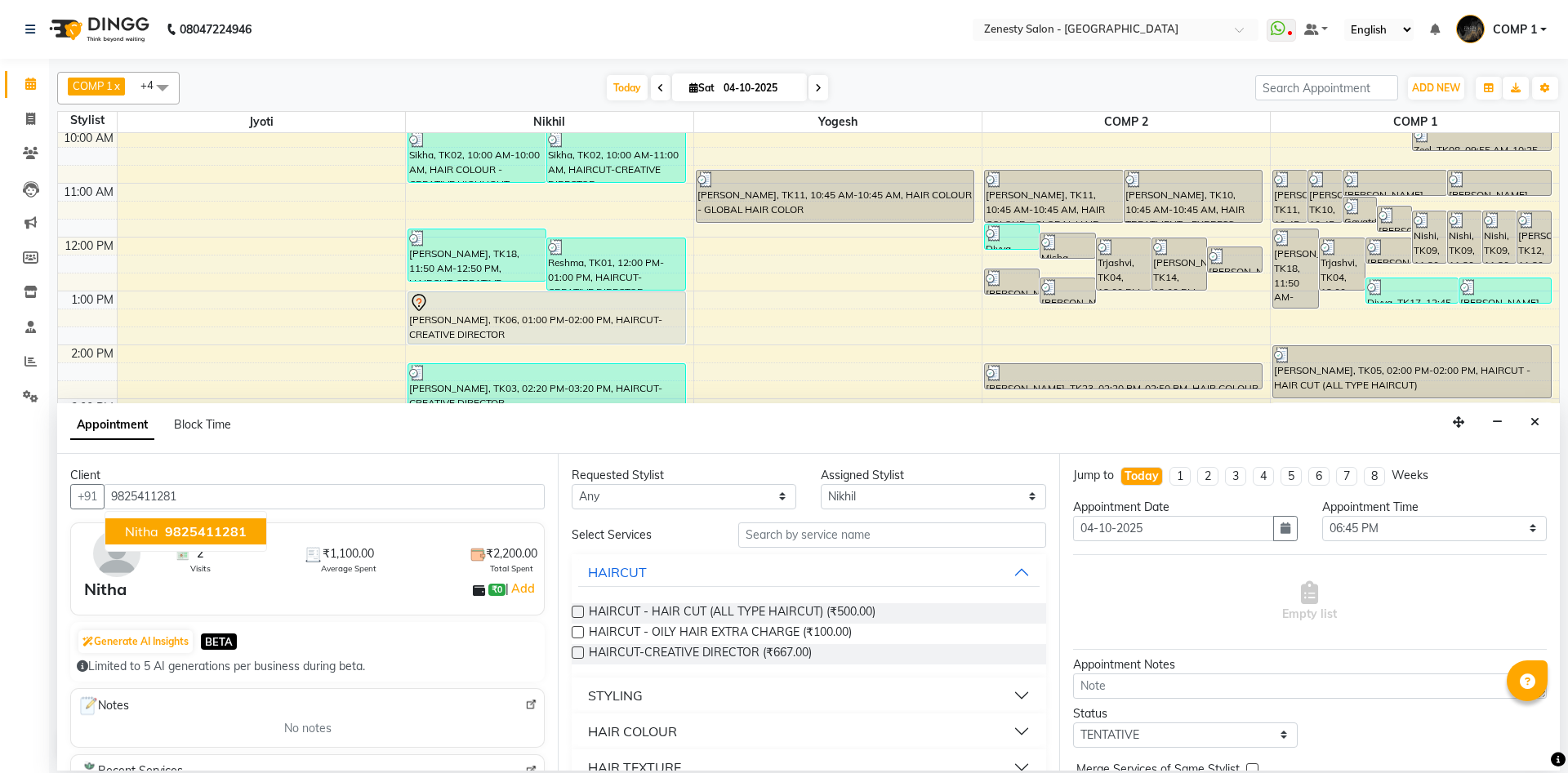
click at [195, 539] on span "9825411281" at bounding box center [206, 532] width 82 height 17
type input "9825411281"
click at [580, 654] on label at bounding box center [578, 653] width 12 height 12
click at [580, 654] on input "checkbox" at bounding box center [577, 654] width 10 height 10
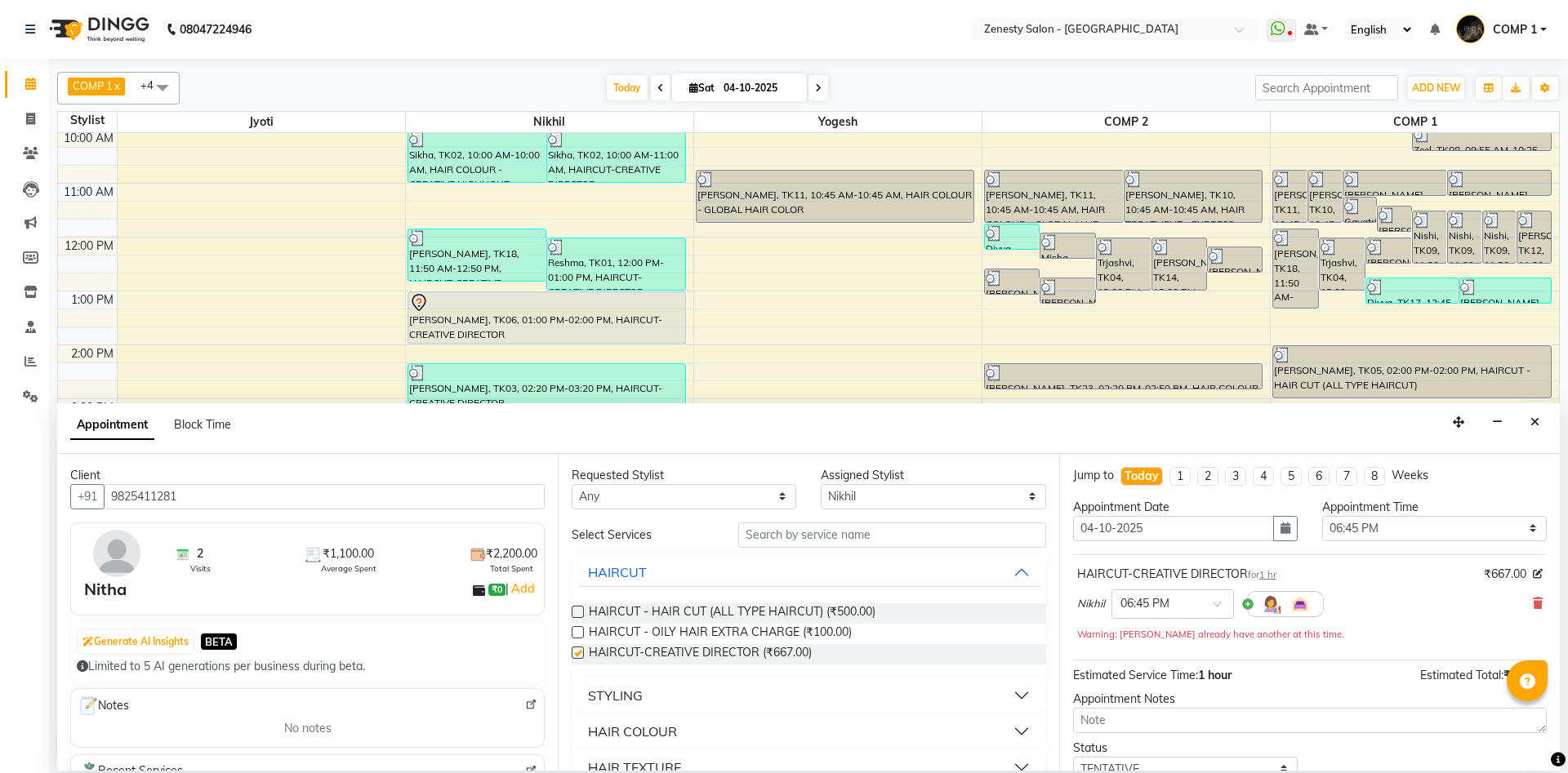
checkbox input "false"
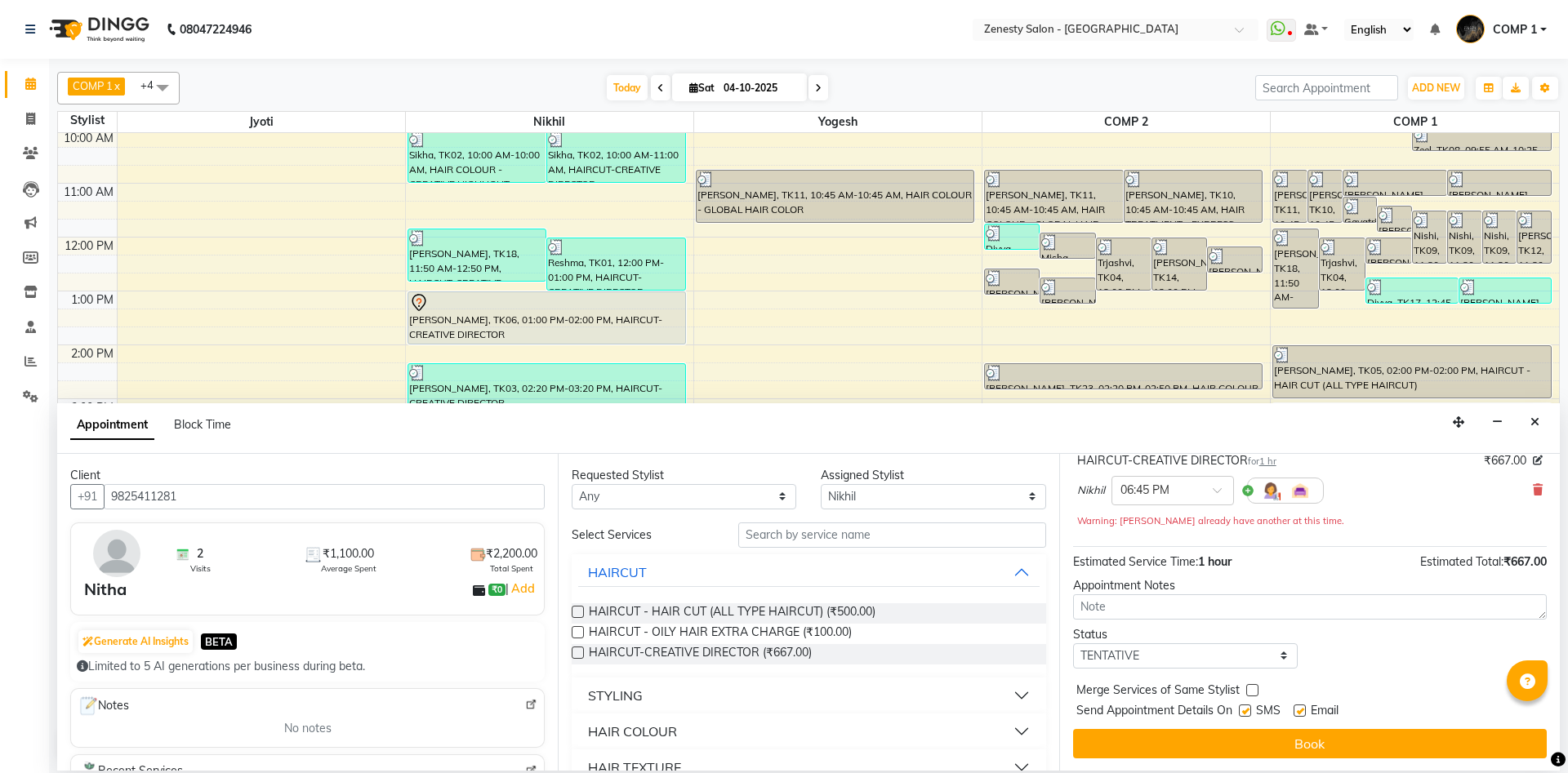
scroll to position [114, 0]
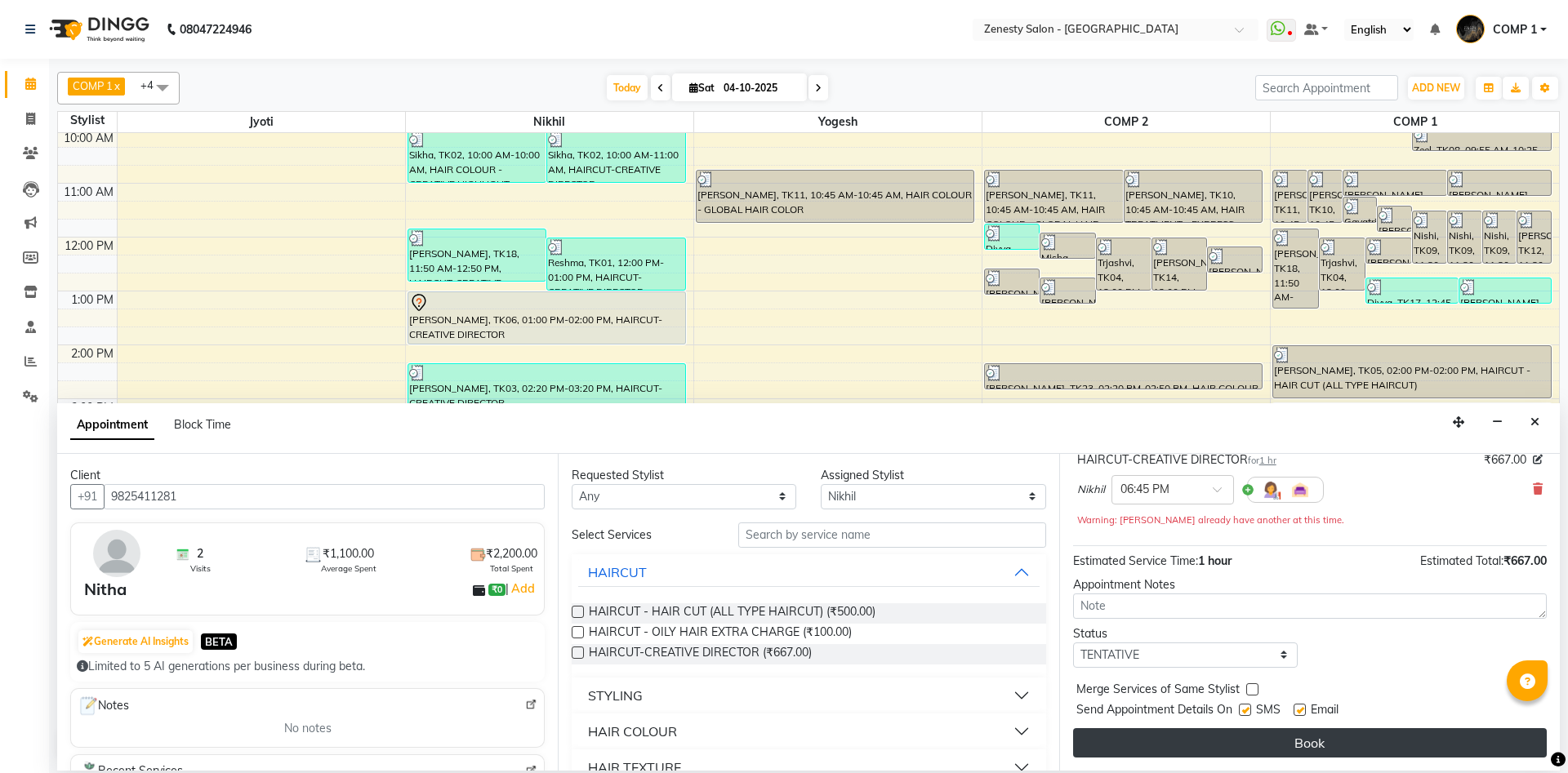
click at [1221, 735] on button "Book" at bounding box center [1309, 743] width 473 height 30
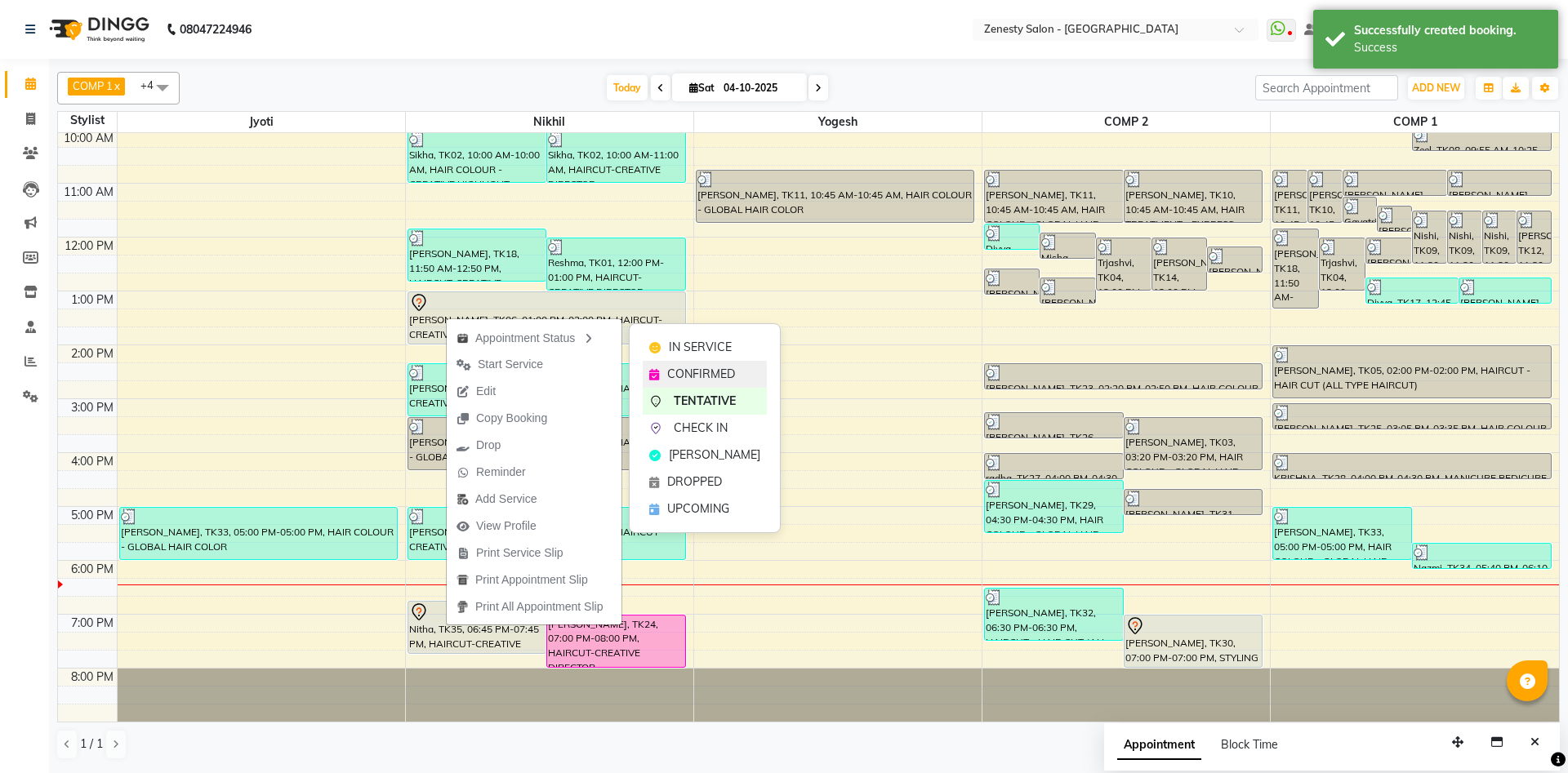
click at [711, 363] on div "CONFIRMED" at bounding box center [704, 374] width 124 height 27
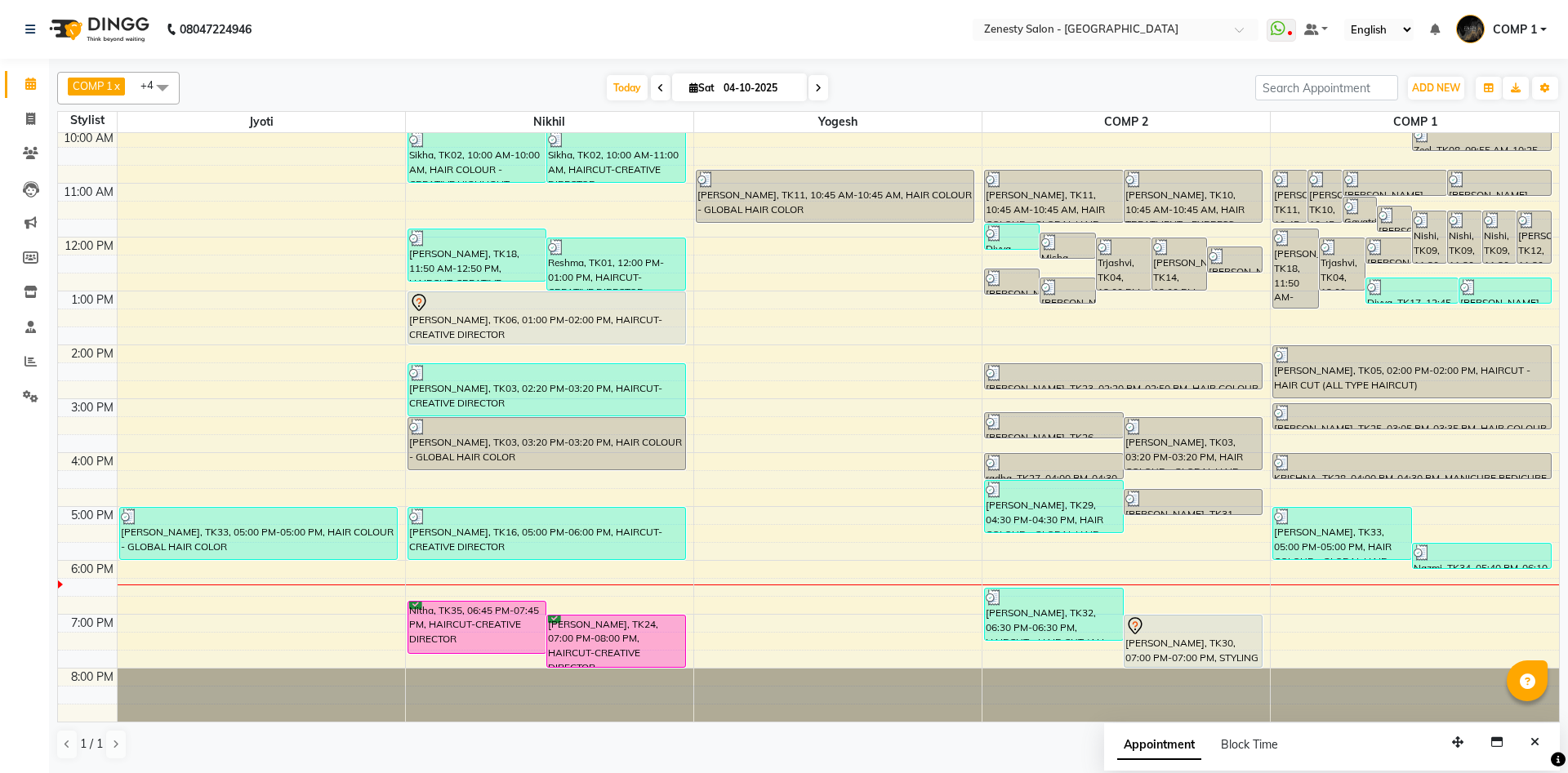
scroll to position [0, 0]
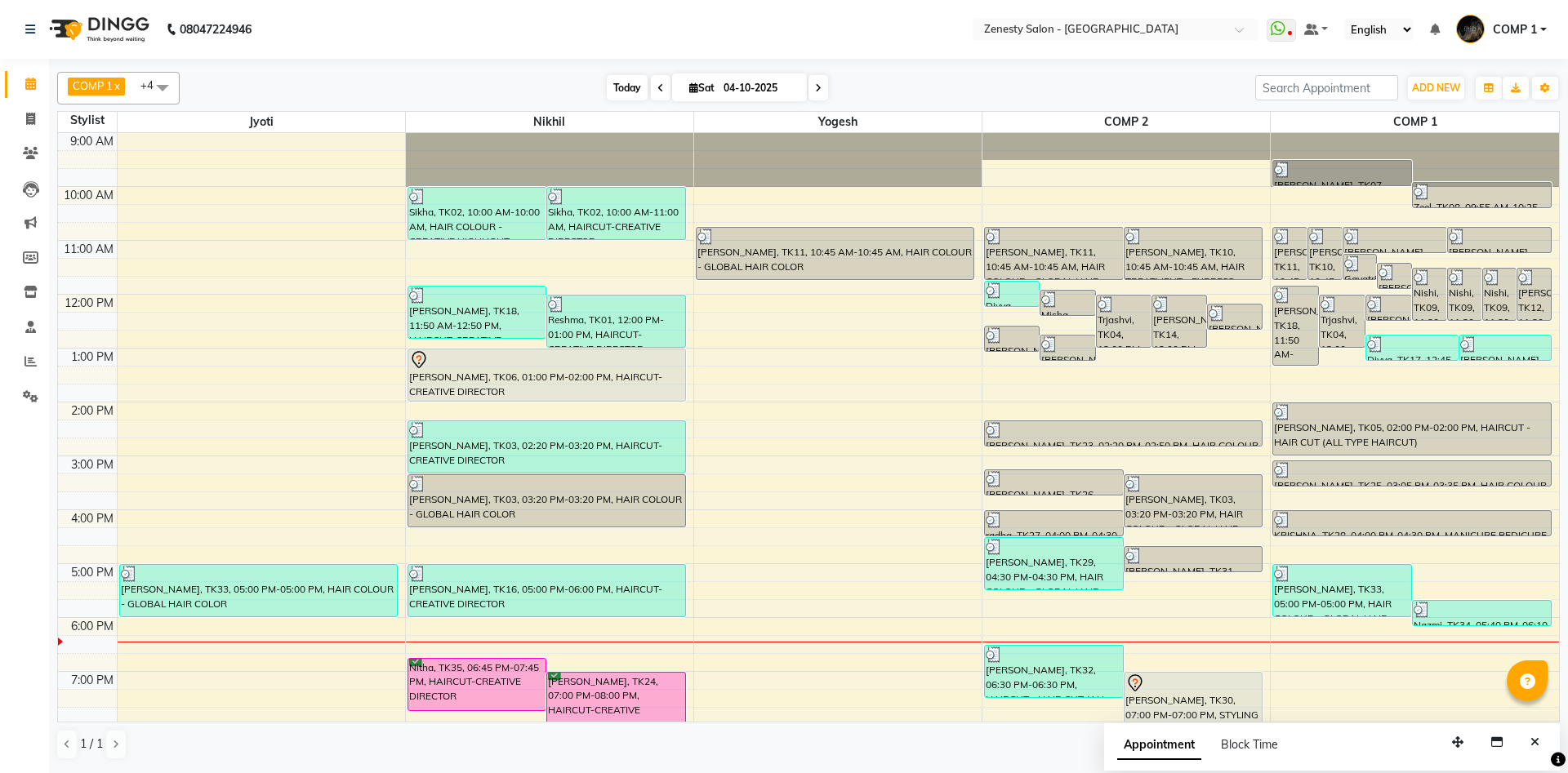
click at [609, 81] on span "Today" at bounding box center [627, 87] width 41 height 25
click at [167, 92] on span at bounding box center [162, 87] width 32 height 31
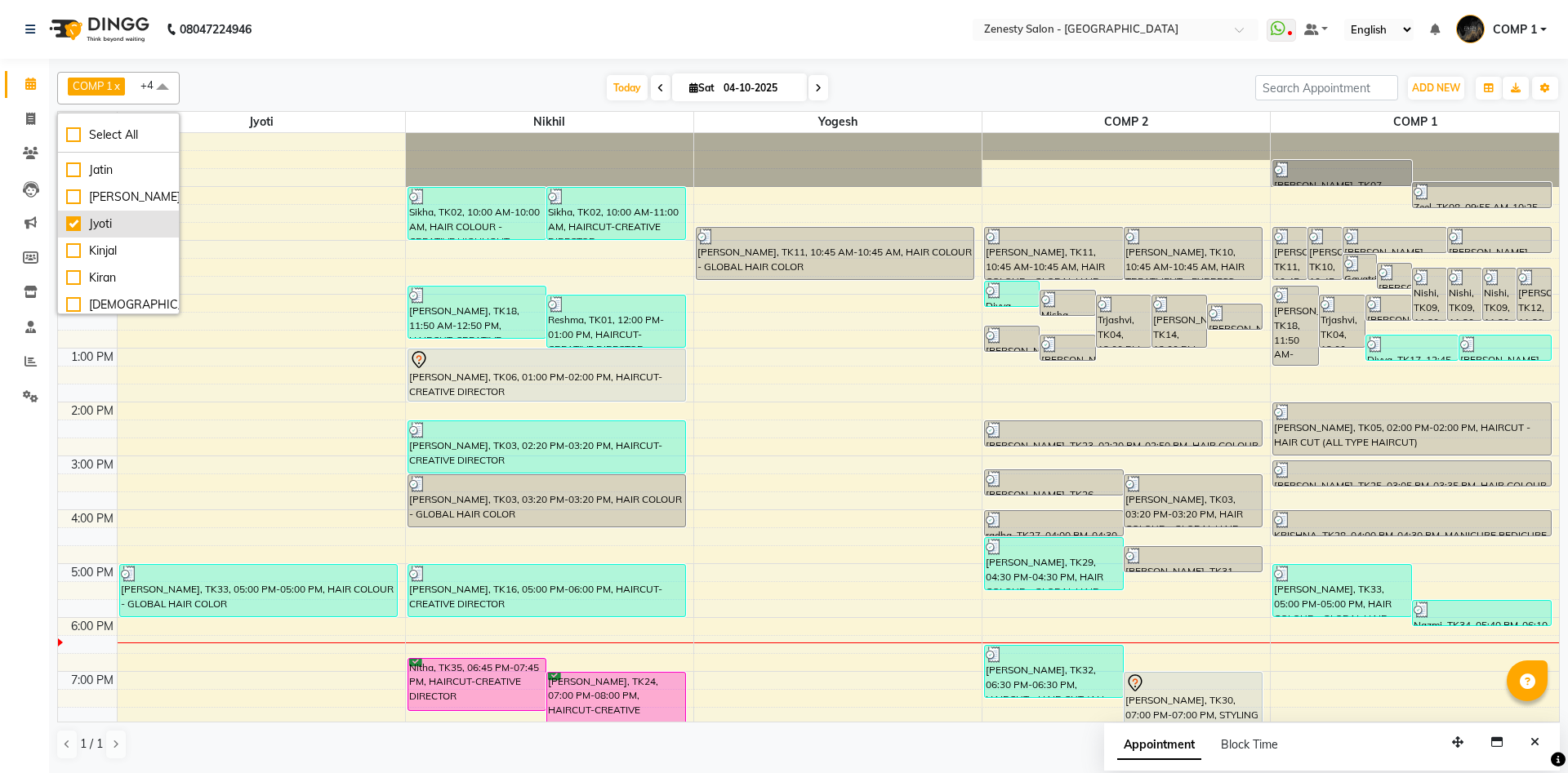
scroll to position [353, 0]
click at [78, 217] on div "Jyoti" at bounding box center [119, 218] width 105 height 17
checkbox input "false"
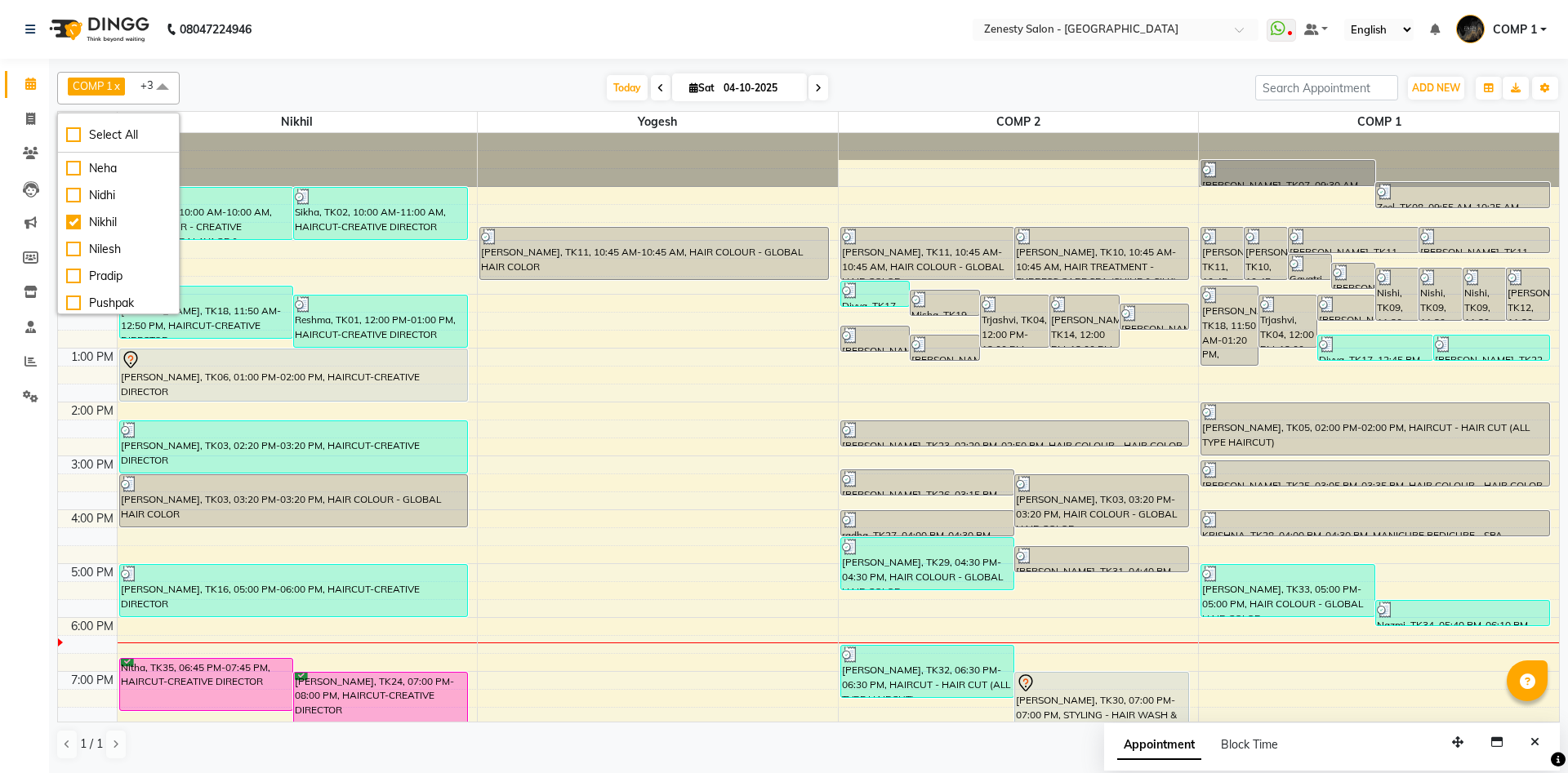
scroll to position [809, 0]
click at [66, 321] on li "Yogesh" at bounding box center [119, 334] width 121 height 27
checkbox input "false"
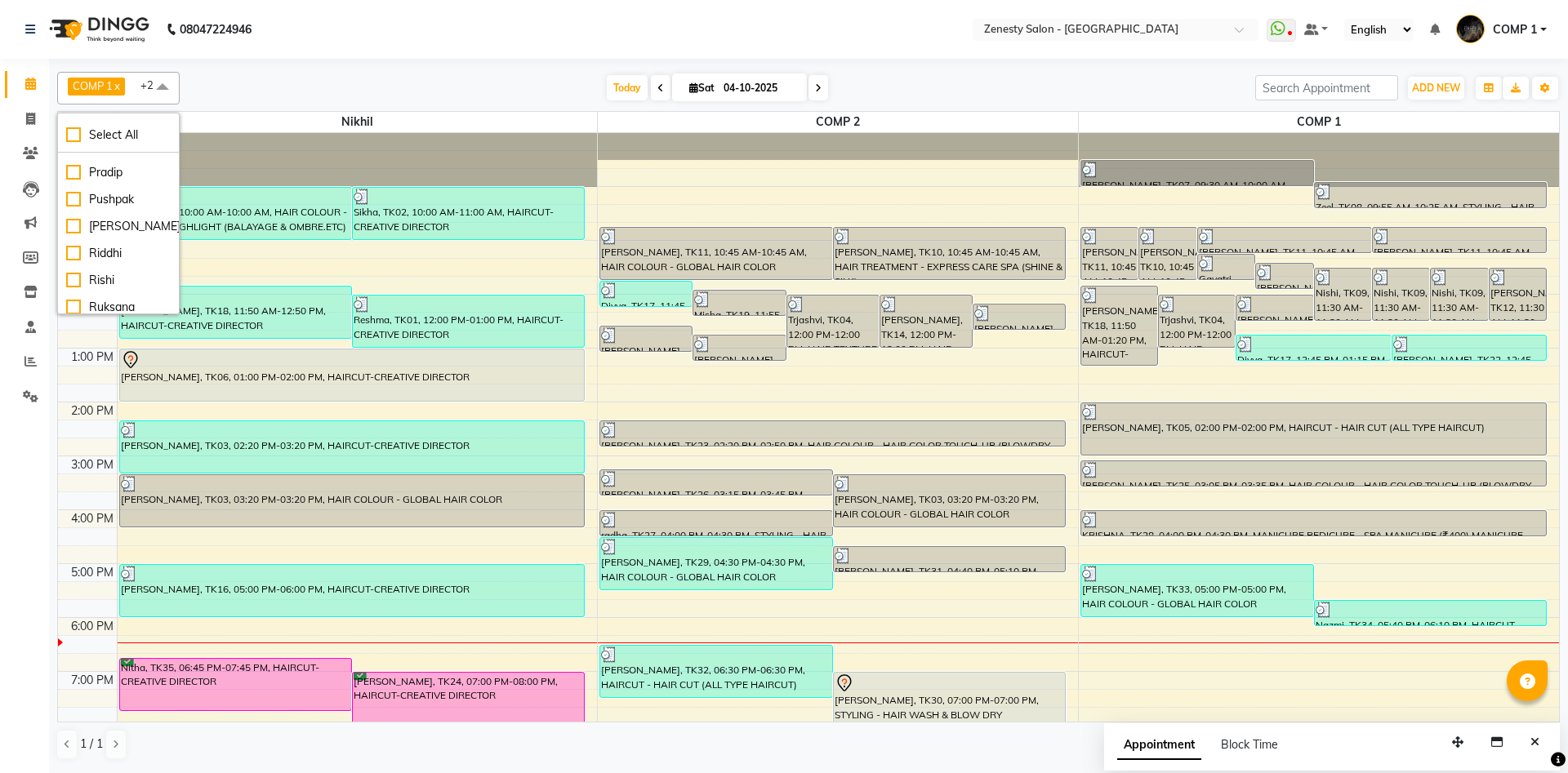
click at [160, 84] on span at bounding box center [162, 87] width 32 height 31
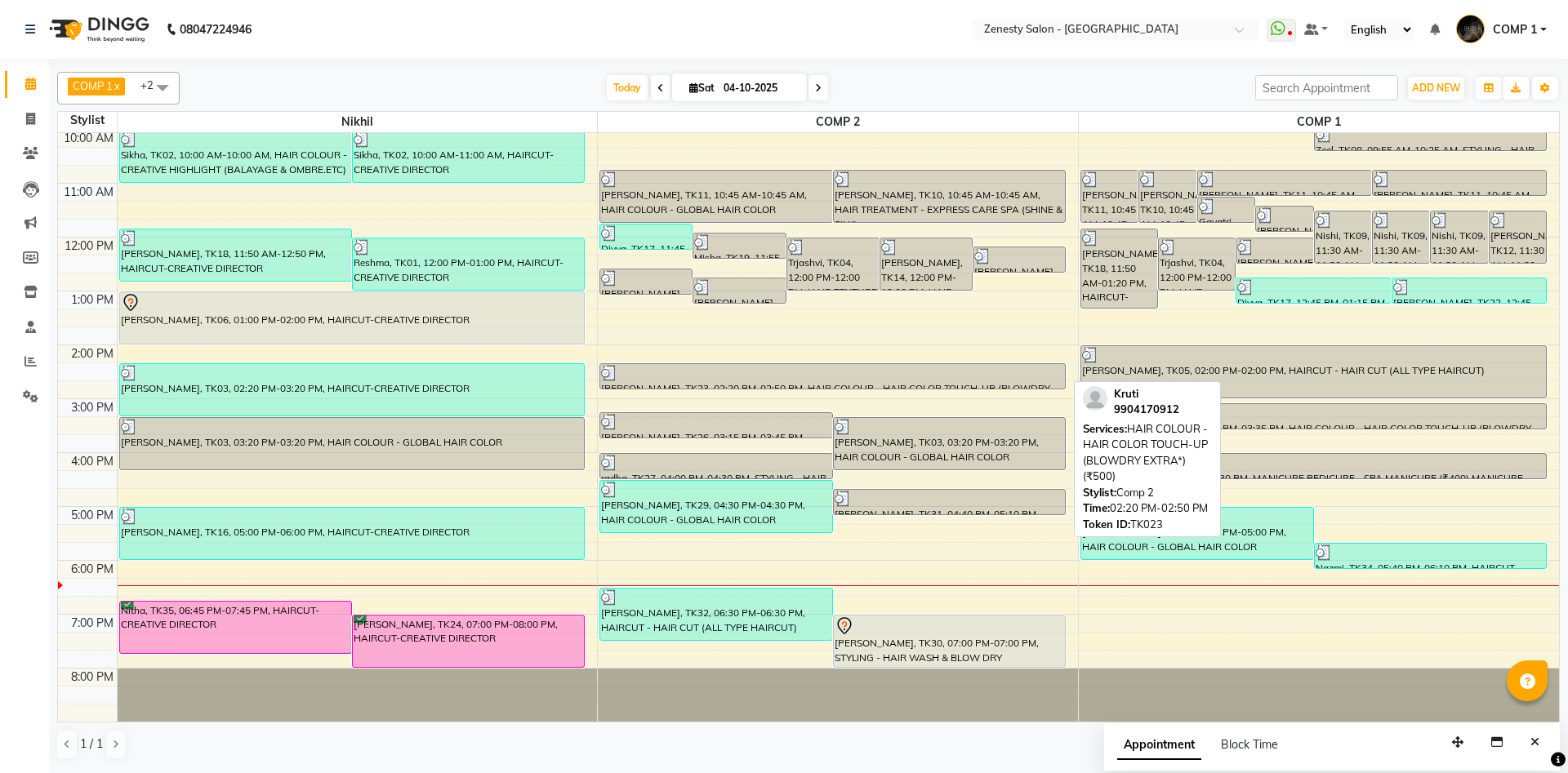
scroll to position [0, 0]
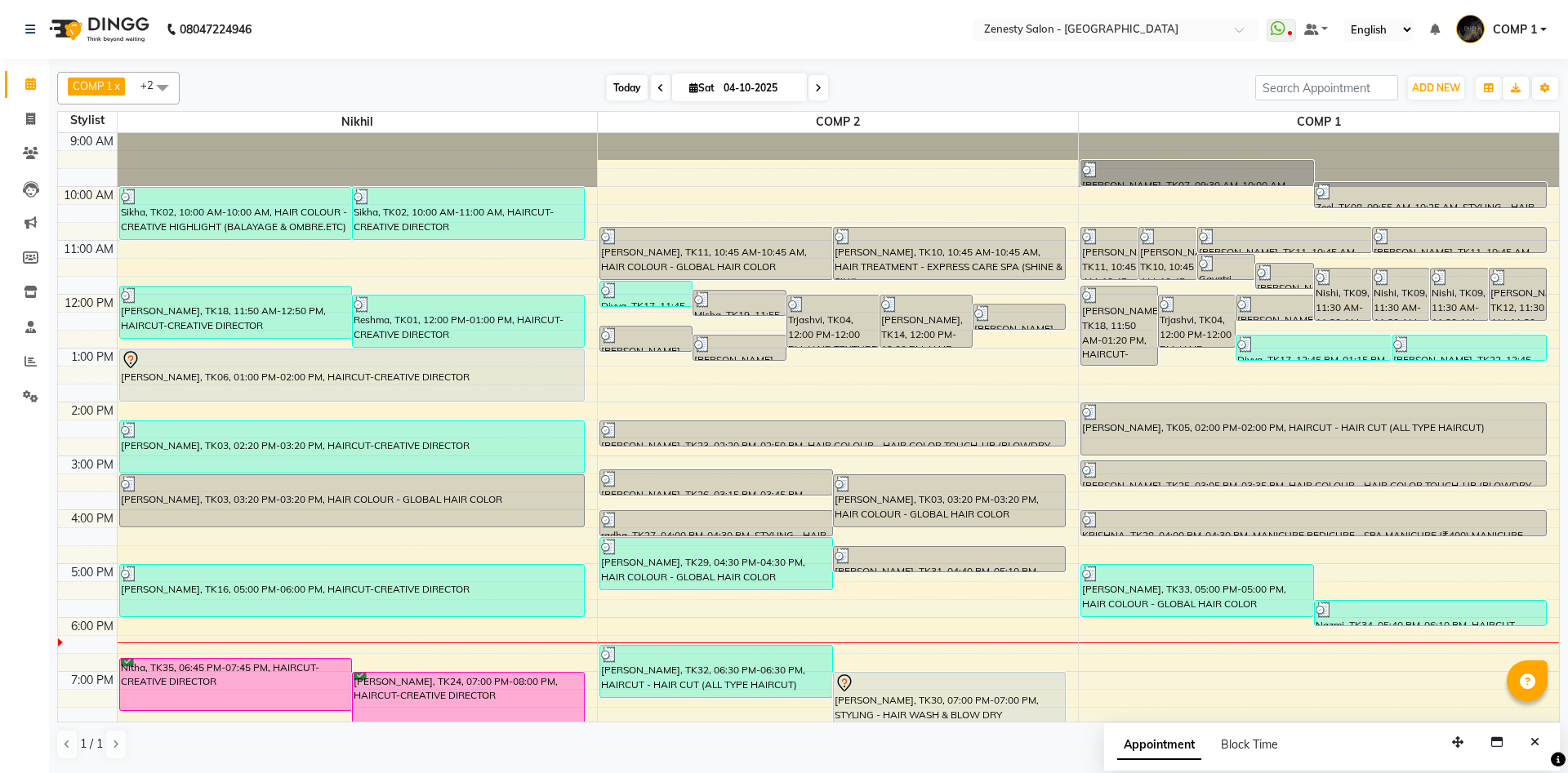
click at [610, 92] on span "Today" at bounding box center [627, 87] width 41 height 25
click at [632, 90] on span "Today" at bounding box center [627, 87] width 41 height 25
click at [617, 91] on span "Today" at bounding box center [627, 87] width 41 height 25
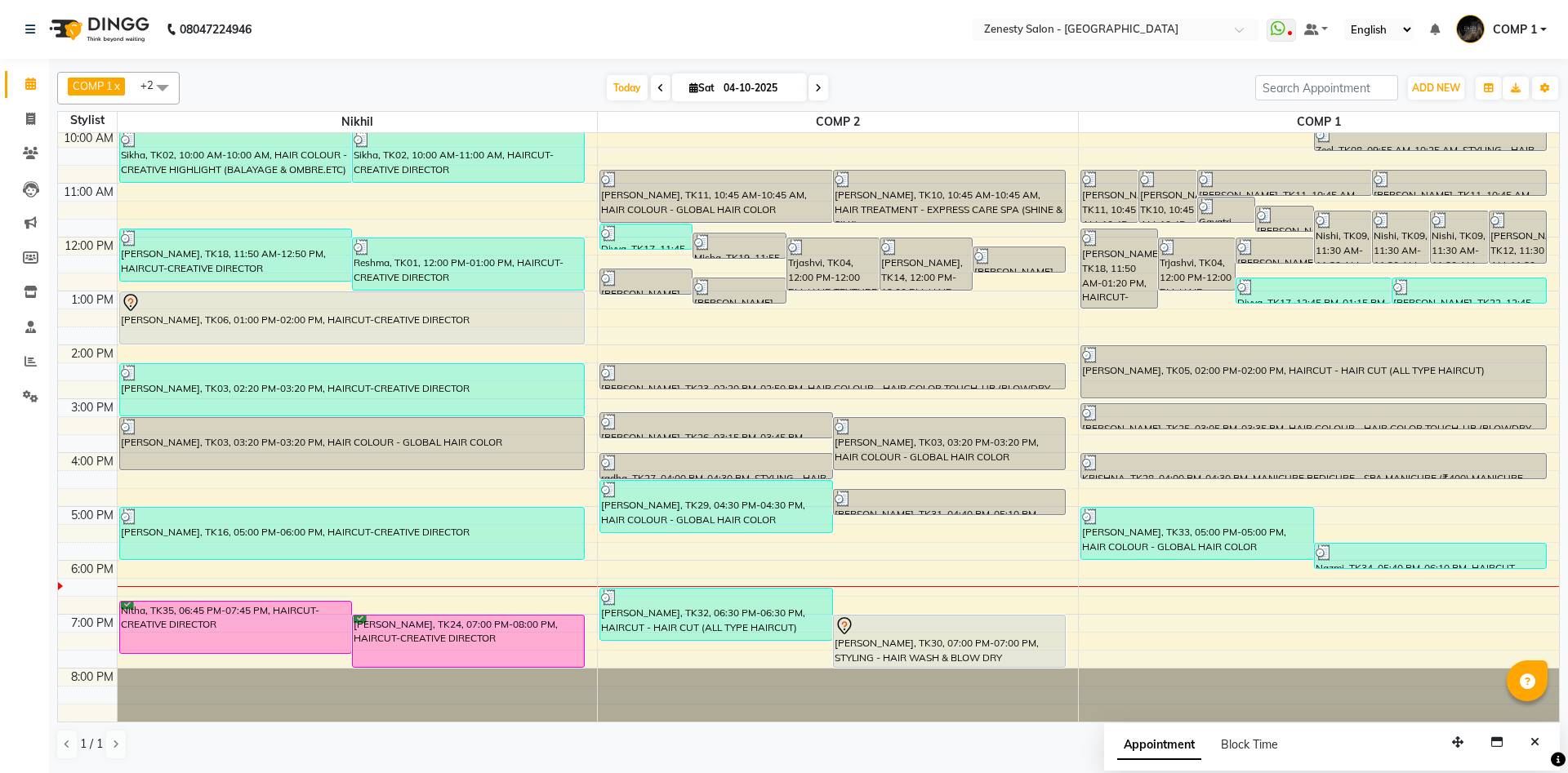
click at [809, 93] on span at bounding box center [818, 87] width 19 height 25
type input "05-10-2025"
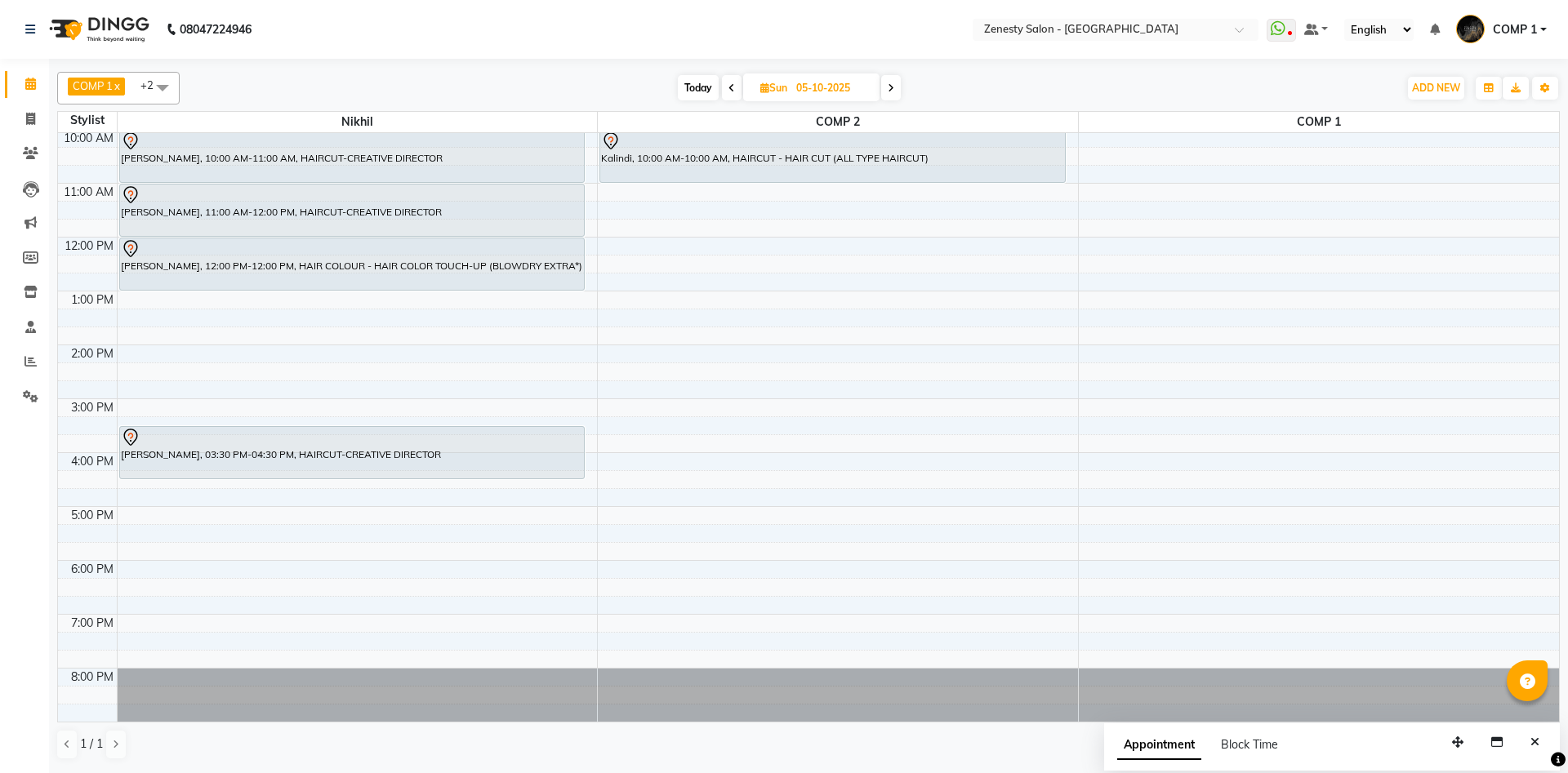
scroll to position [0, 0]
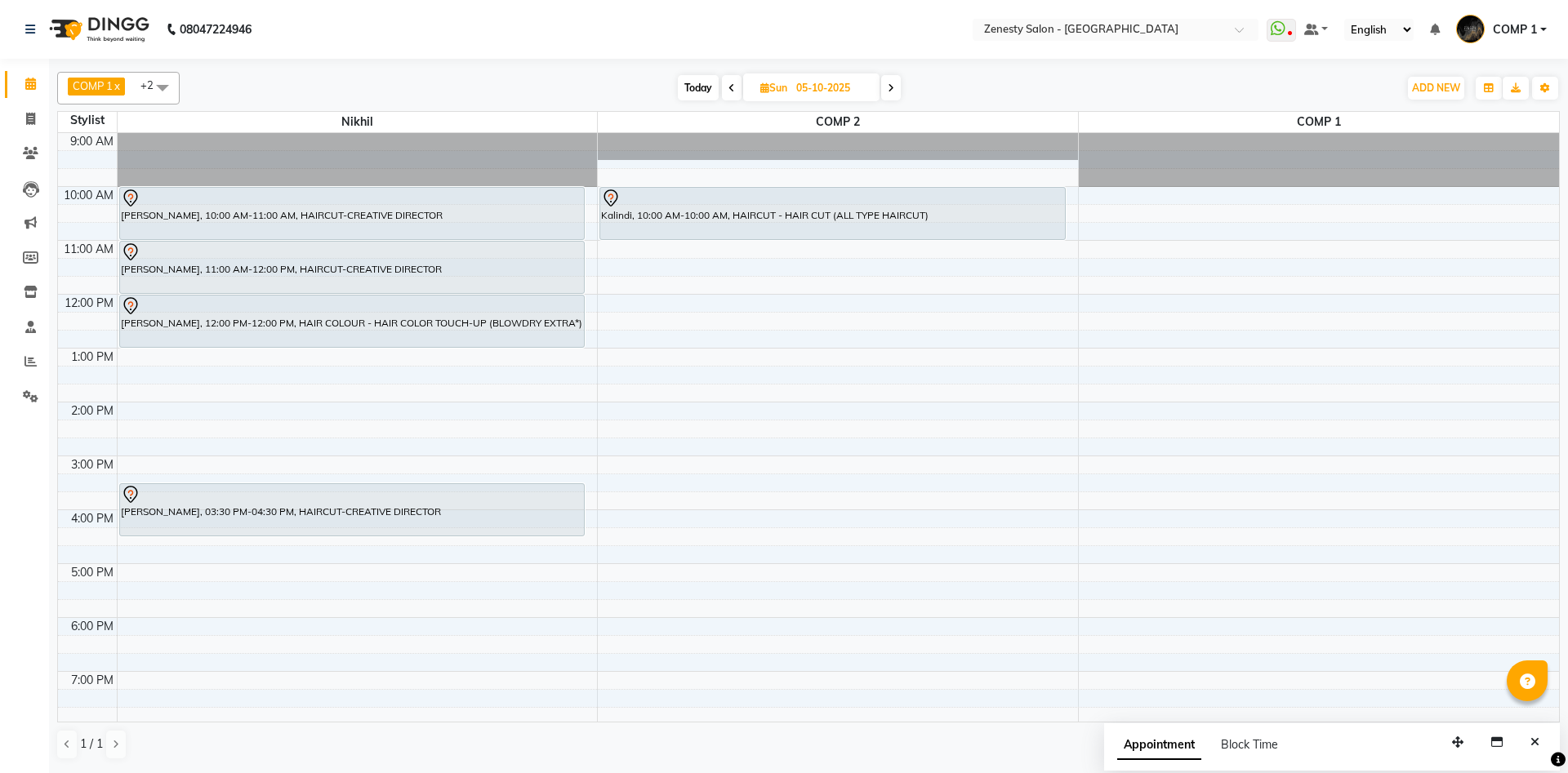
click at [167, 94] on span at bounding box center [162, 87] width 32 height 31
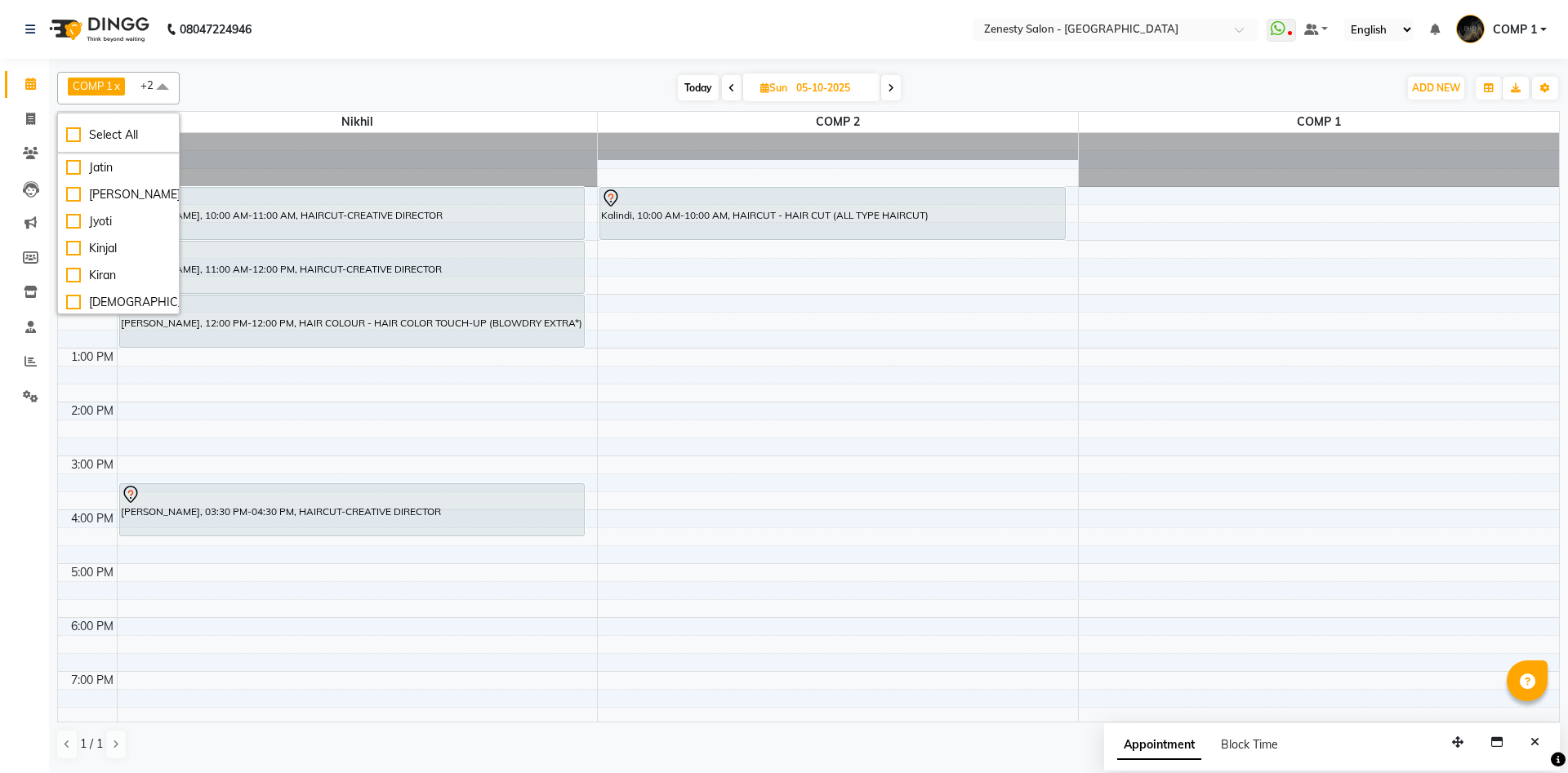
scroll to position [353, 0]
click at [73, 224] on div "Jyoti" at bounding box center [119, 218] width 105 height 17
checkbox input "true"
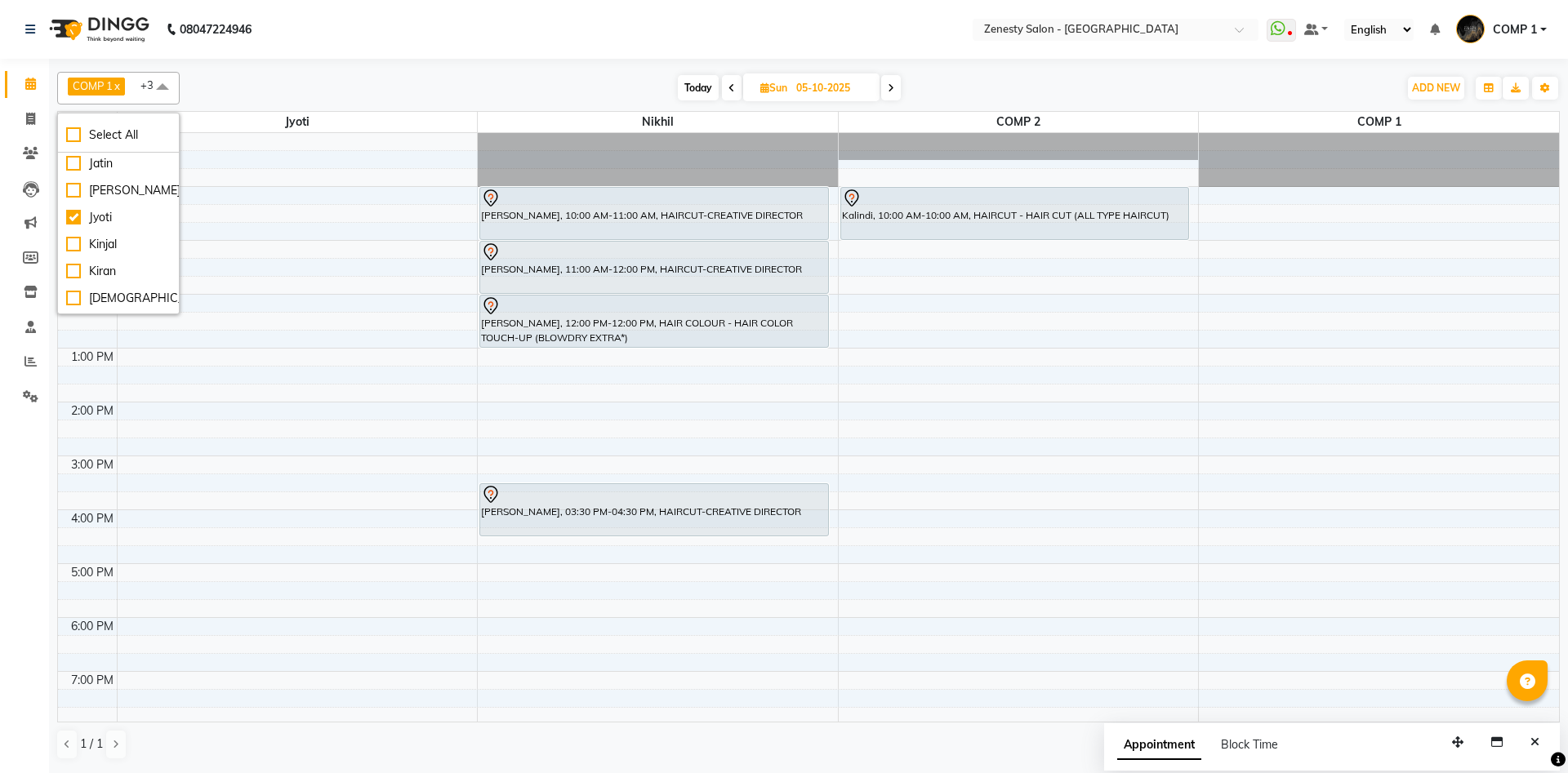
click at [694, 86] on span "Today" at bounding box center [698, 87] width 41 height 25
type input "04-10-2025"
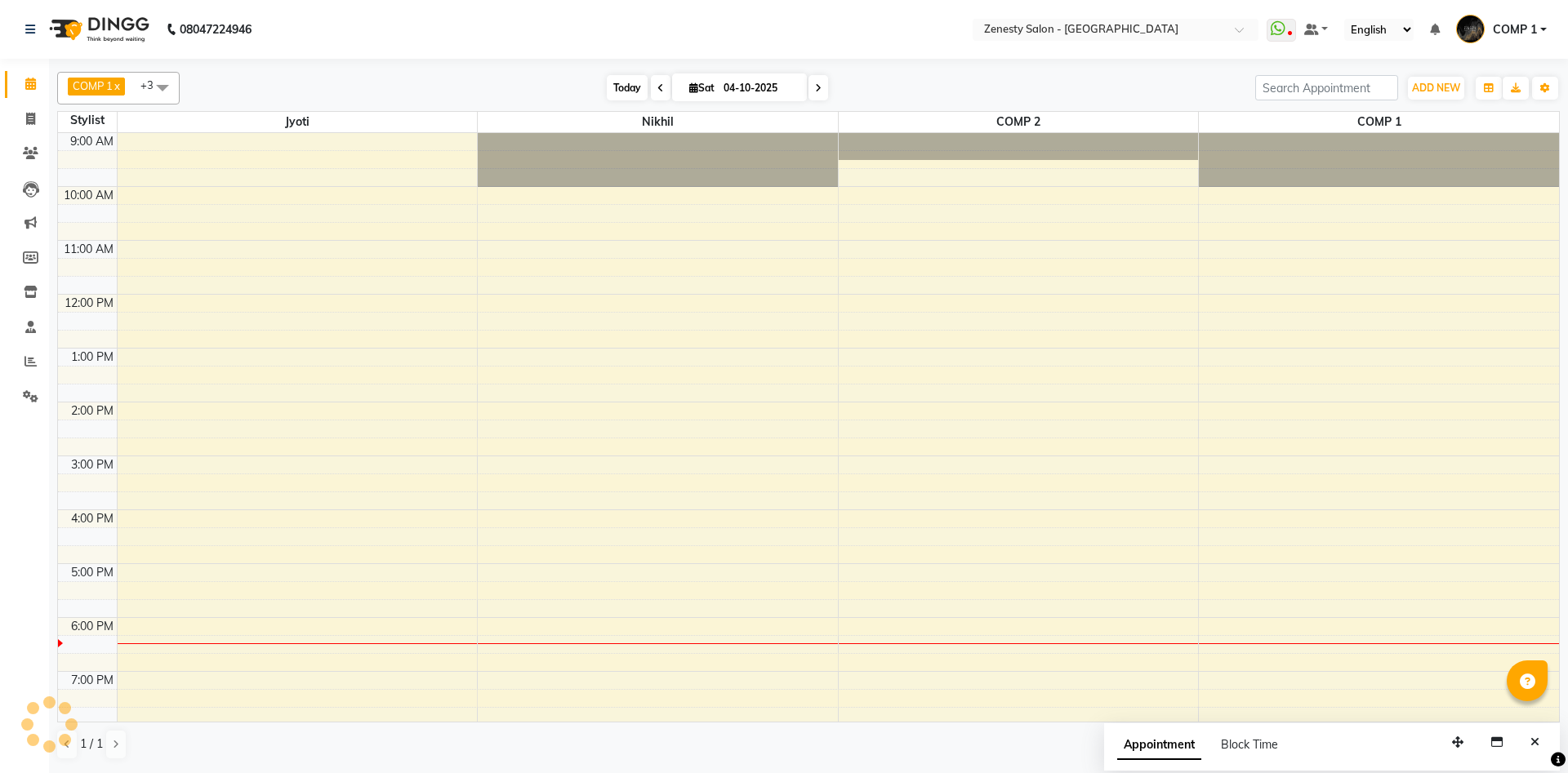
scroll to position [58, 0]
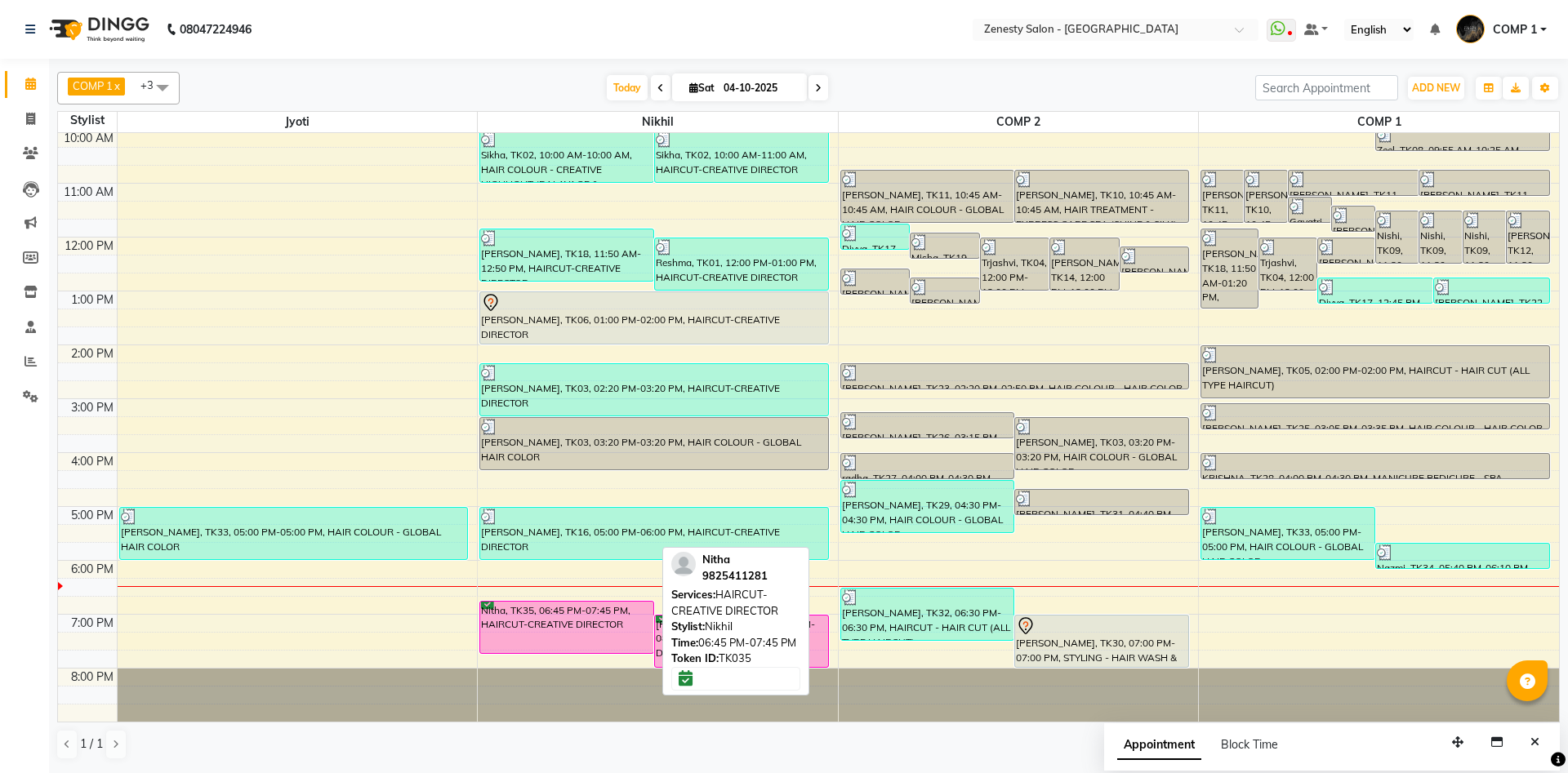
click at [553, 622] on div "Nitha, TK35, 06:45 PM-07:45 PM, HAIRCUT-CREATIVE DIRECTOR" at bounding box center [567, 627] width 173 height 51
select select "6"
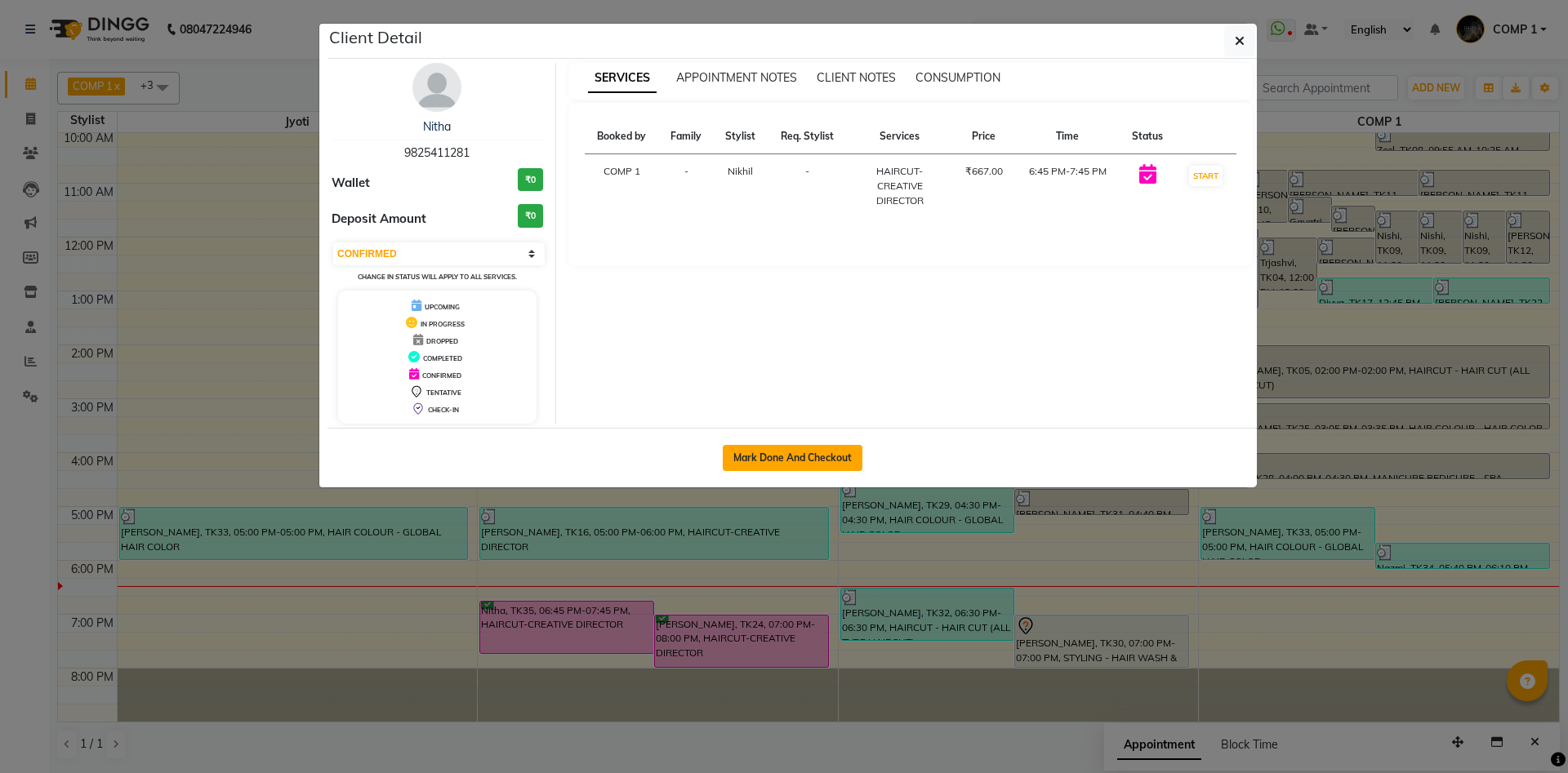
click at [757, 458] on button "Mark Done And Checkout" at bounding box center [792, 458] width 139 height 26
select select "5713"
select select "service"
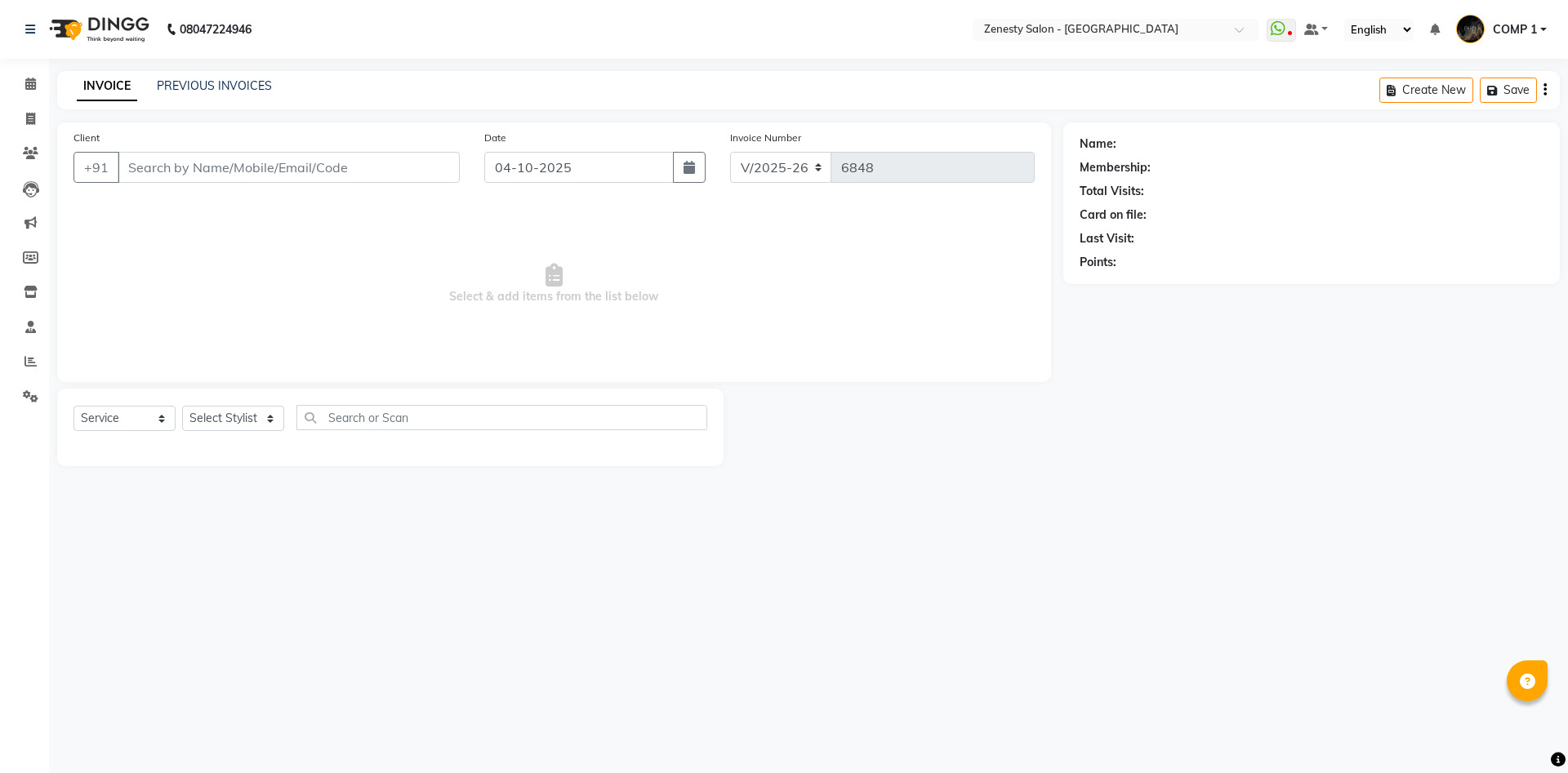
type input "9825411281"
select select "39505"
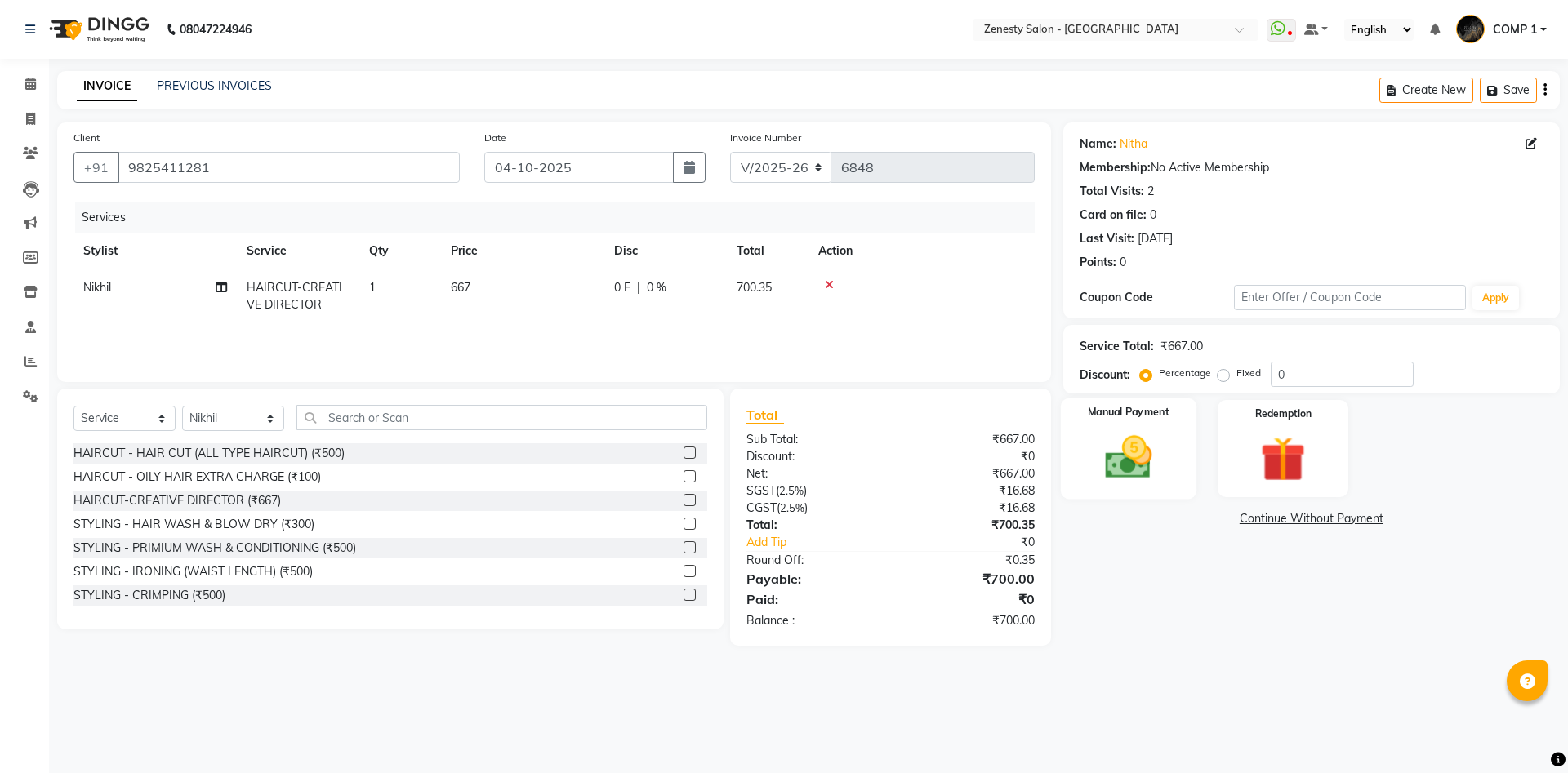
click at [1129, 456] on img at bounding box center [1128, 458] width 76 height 54
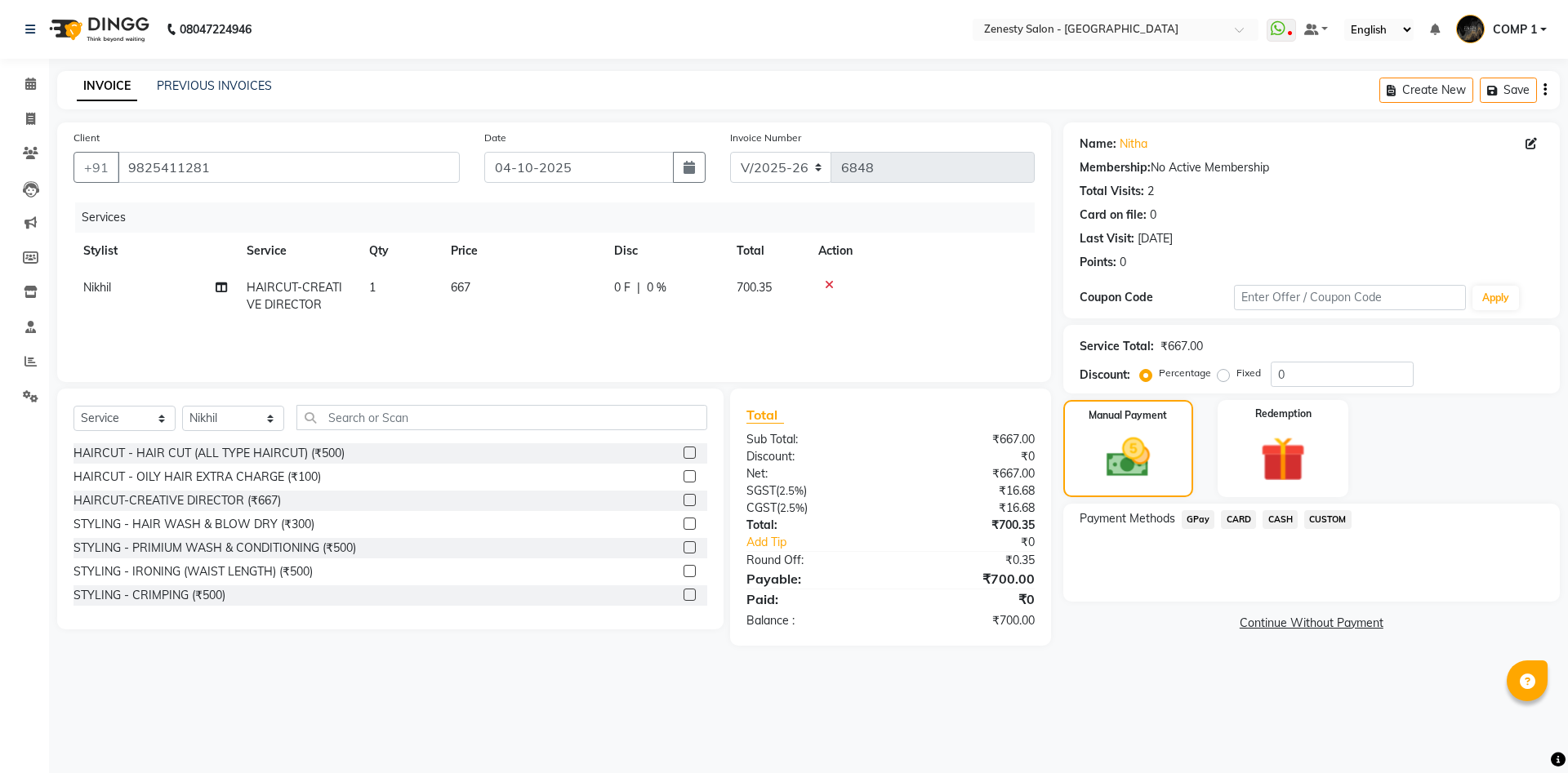
click at [1190, 512] on span "GPay" at bounding box center [1198, 520] width 33 height 19
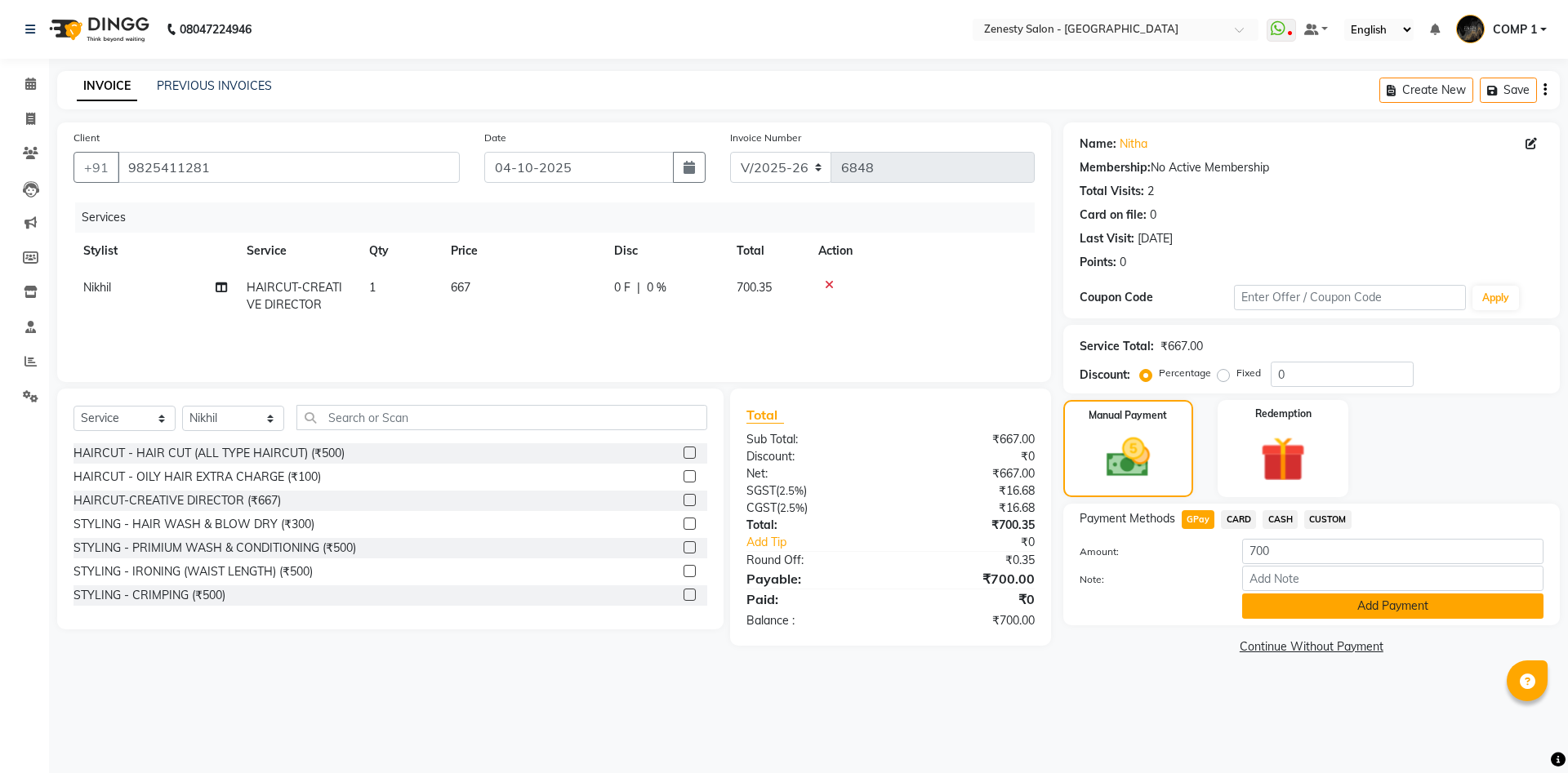
click at [1330, 612] on button "Add Payment" at bounding box center [1393, 606] width 302 height 25
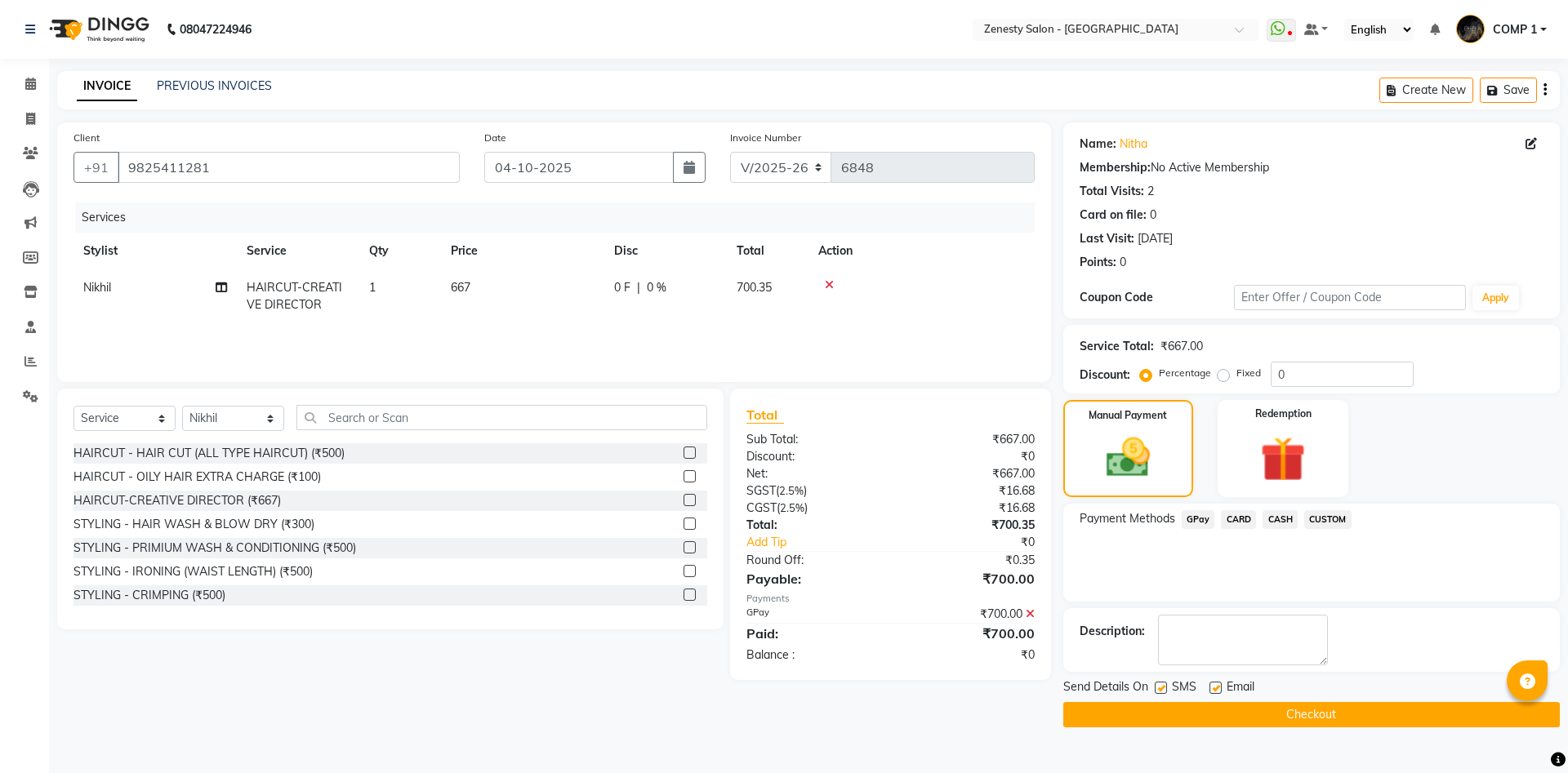
click at [1198, 712] on button "Checkout" at bounding box center [1312, 715] width 497 height 25
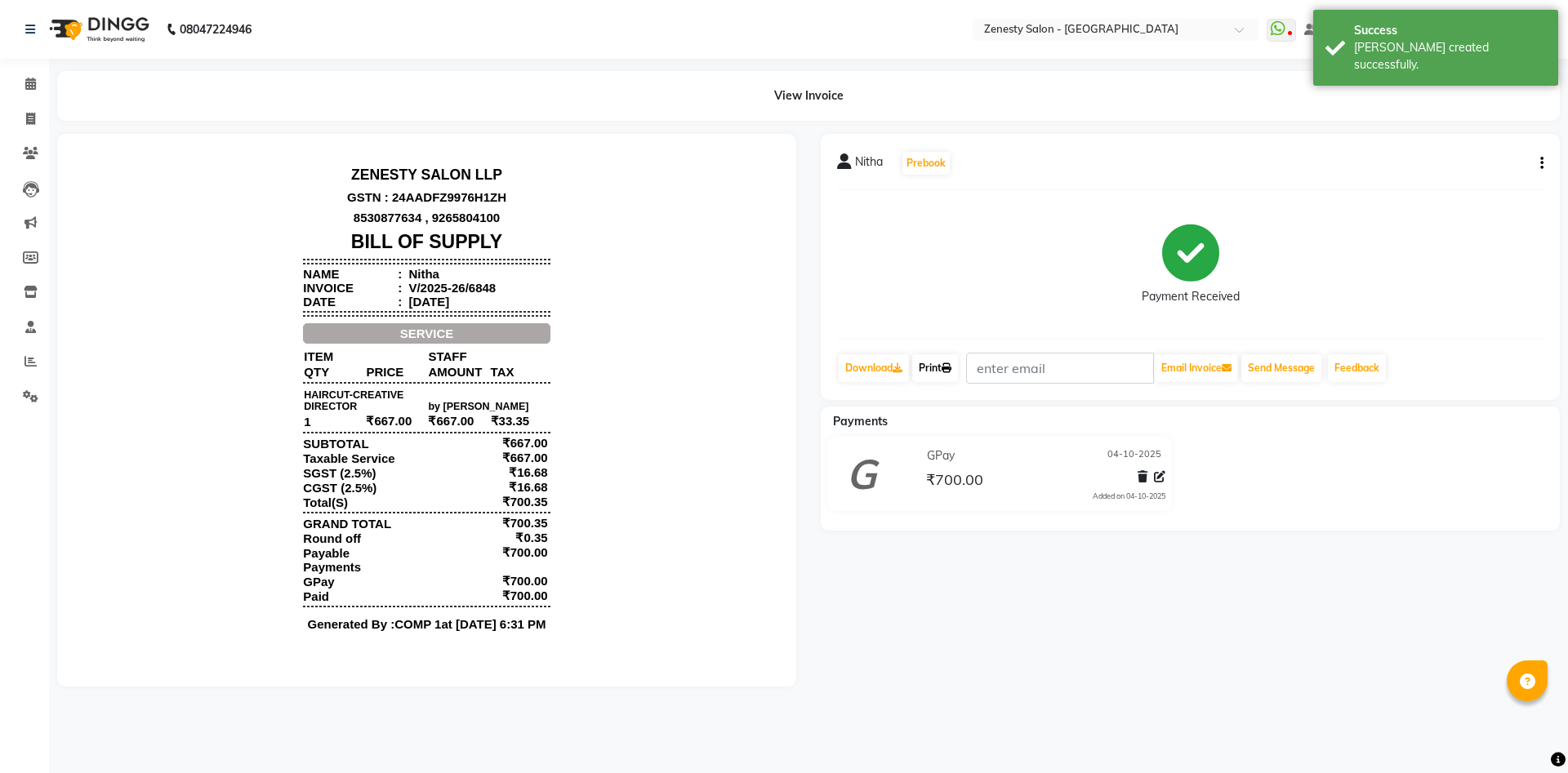
click at [940, 373] on link "Print" at bounding box center [935, 369] width 45 height 28
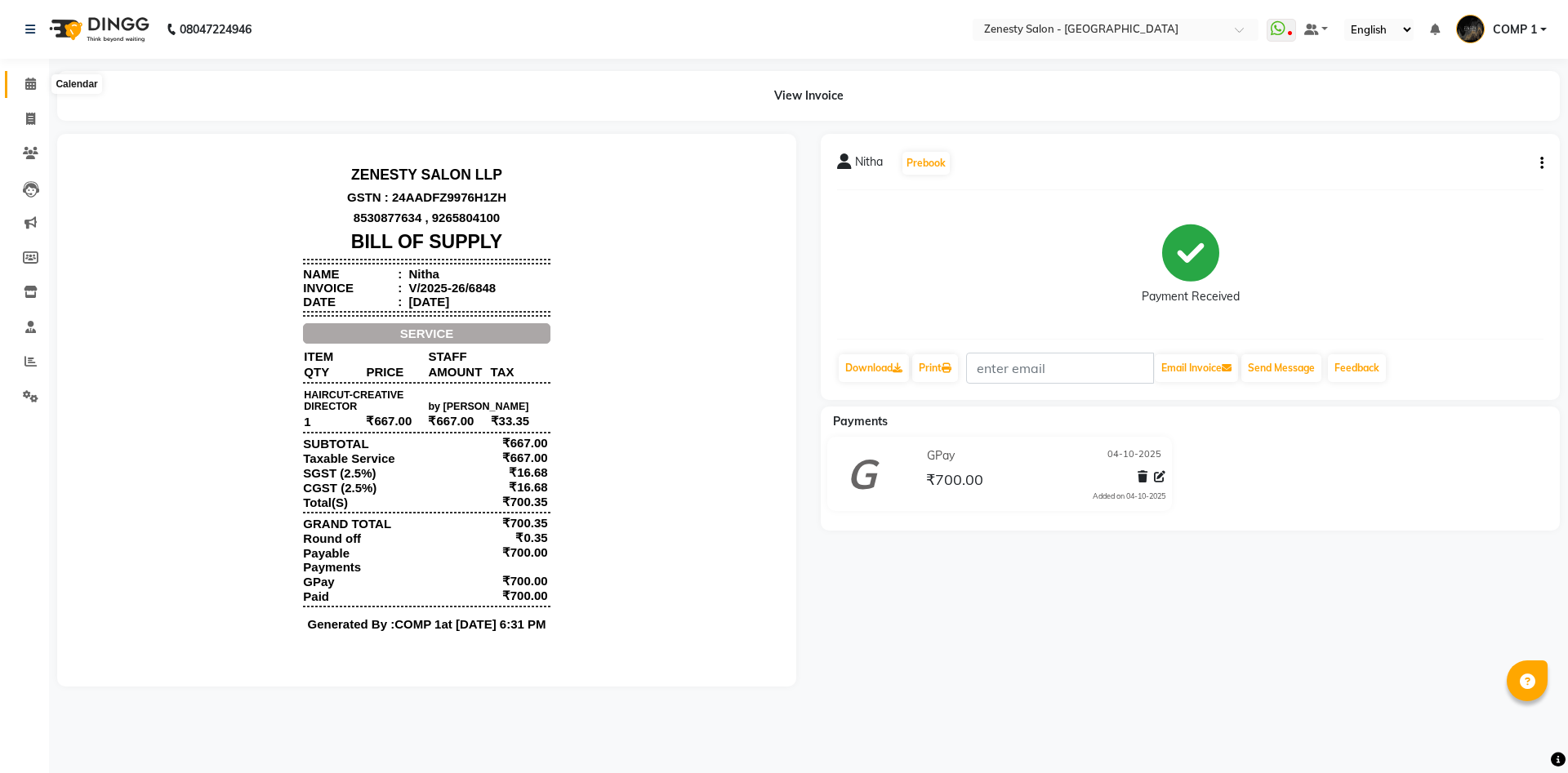
click at [31, 88] on icon at bounding box center [31, 84] width 10 height 12
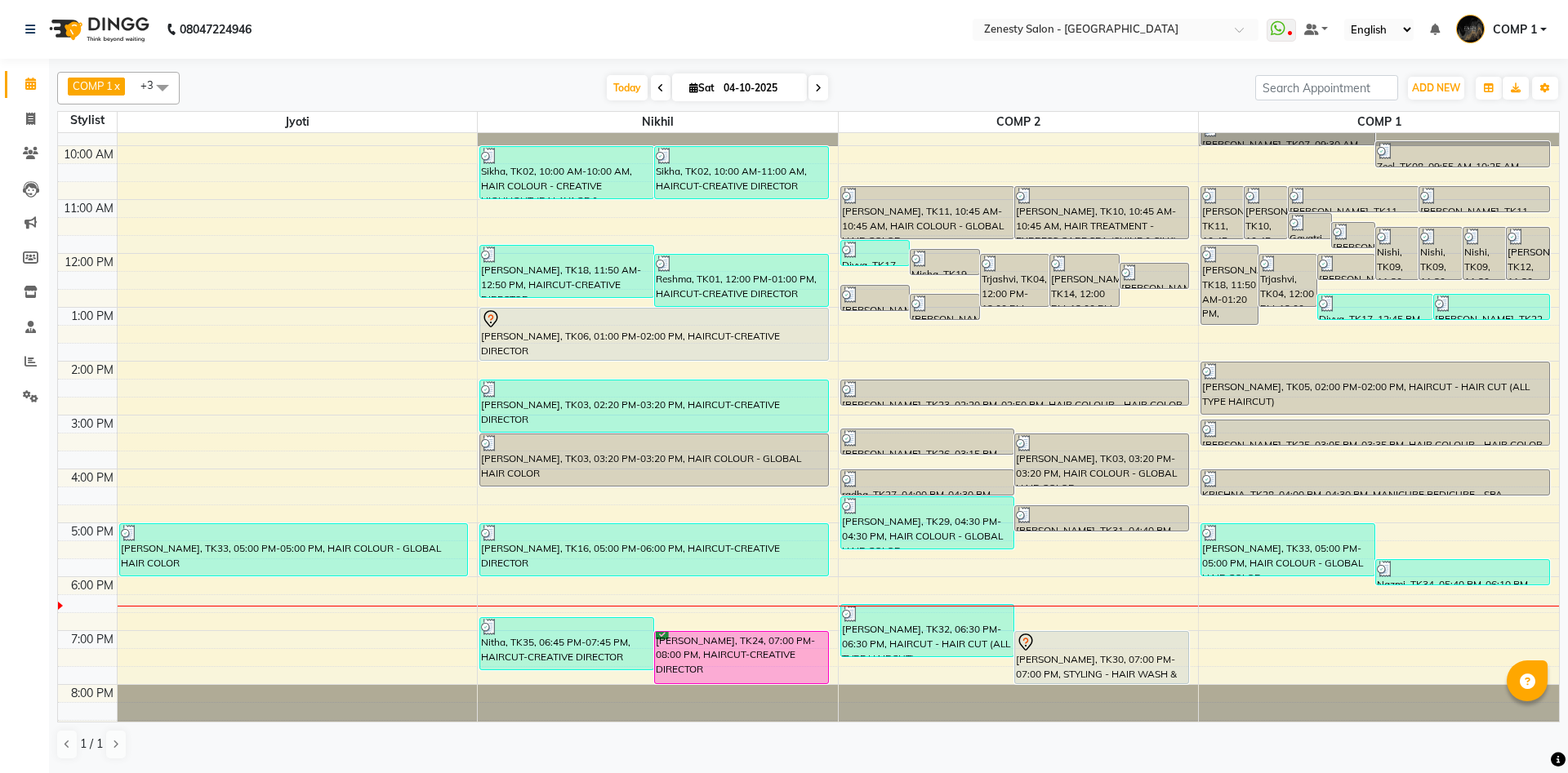
scroll to position [58, 0]
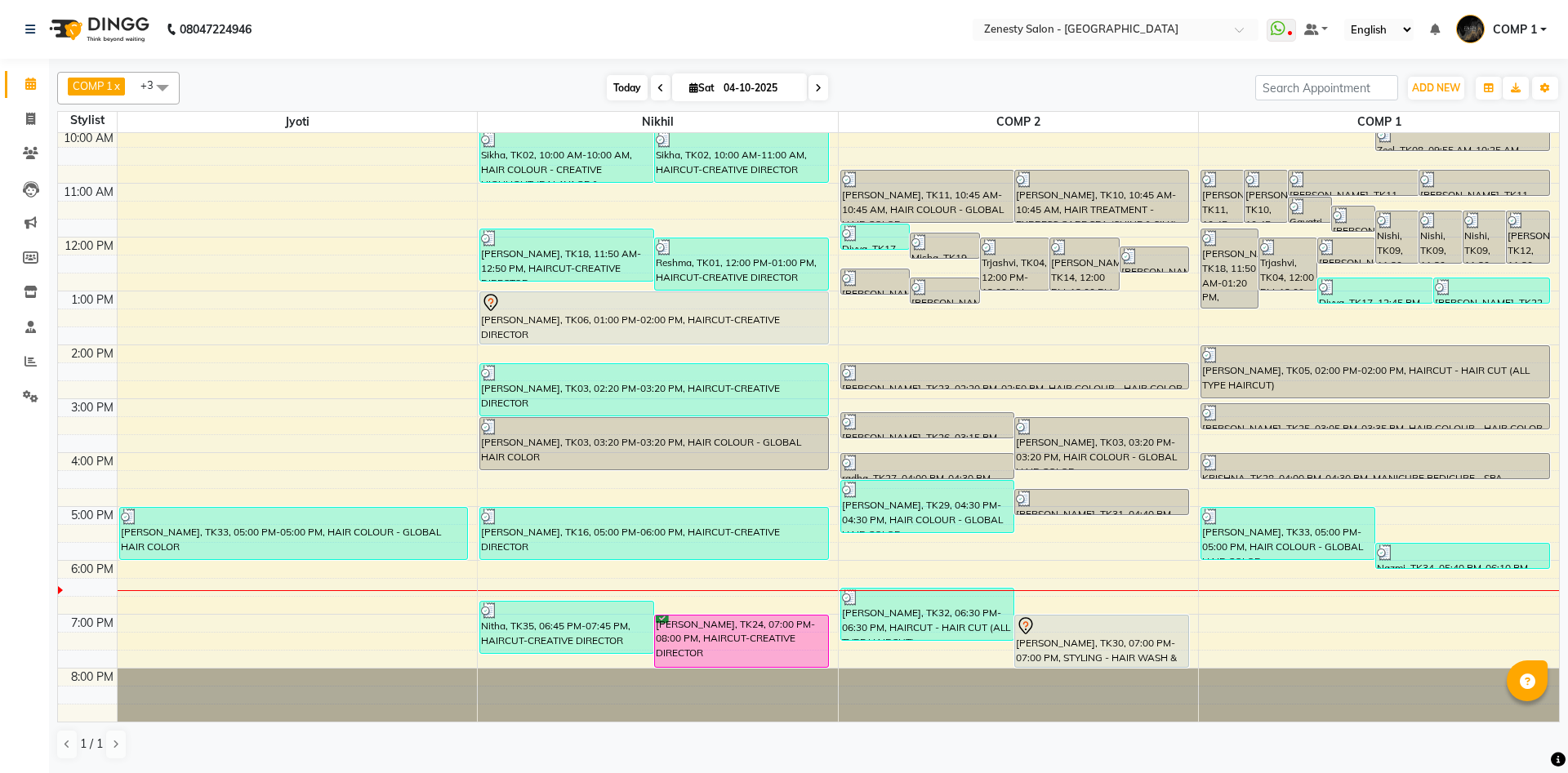
click at [631, 79] on span "Today" at bounding box center [627, 87] width 41 height 25
click at [612, 89] on span "Today" at bounding box center [627, 87] width 41 height 25
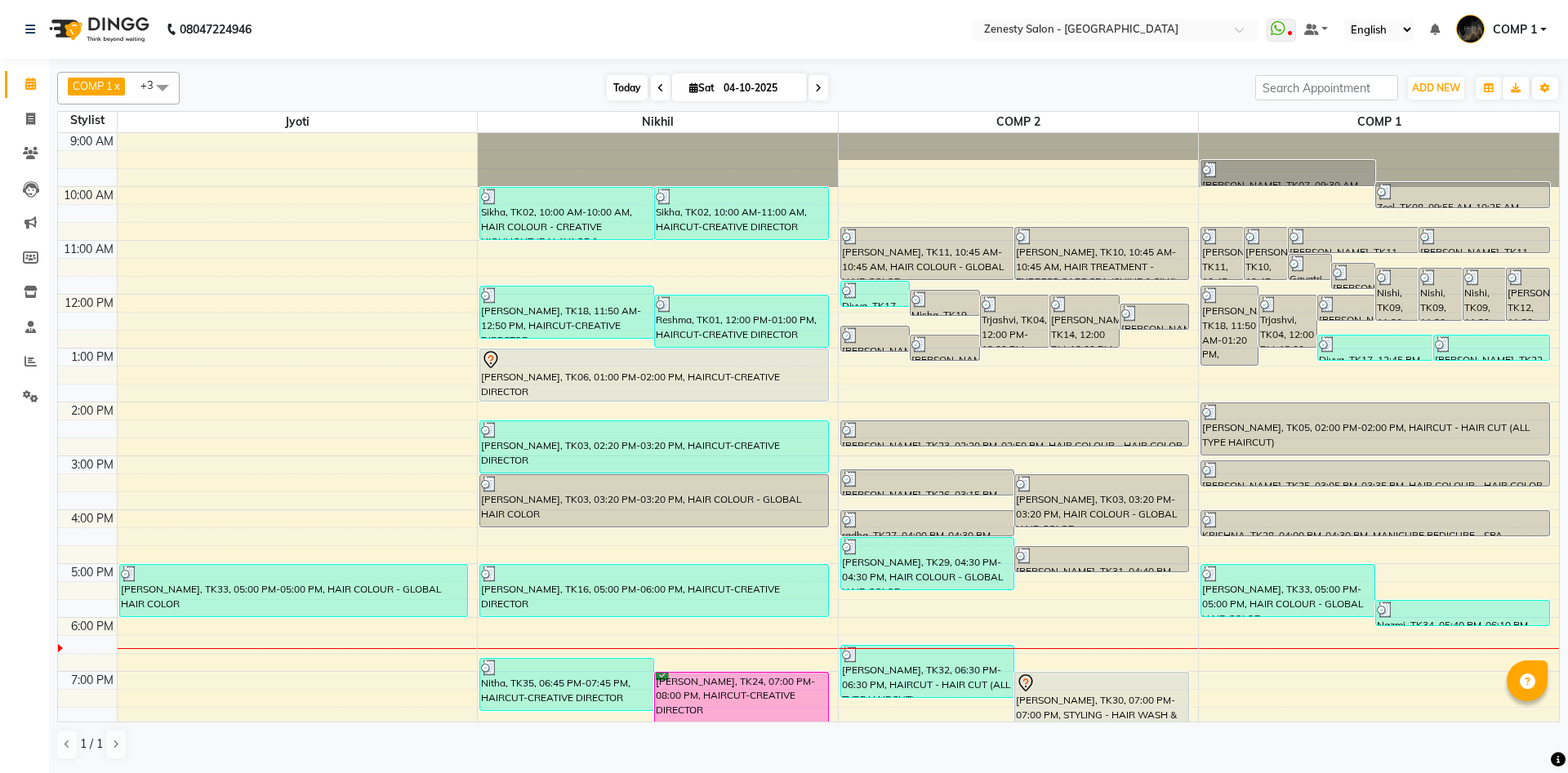
click at [607, 85] on span "Today" at bounding box center [627, 87] width 41 height 25
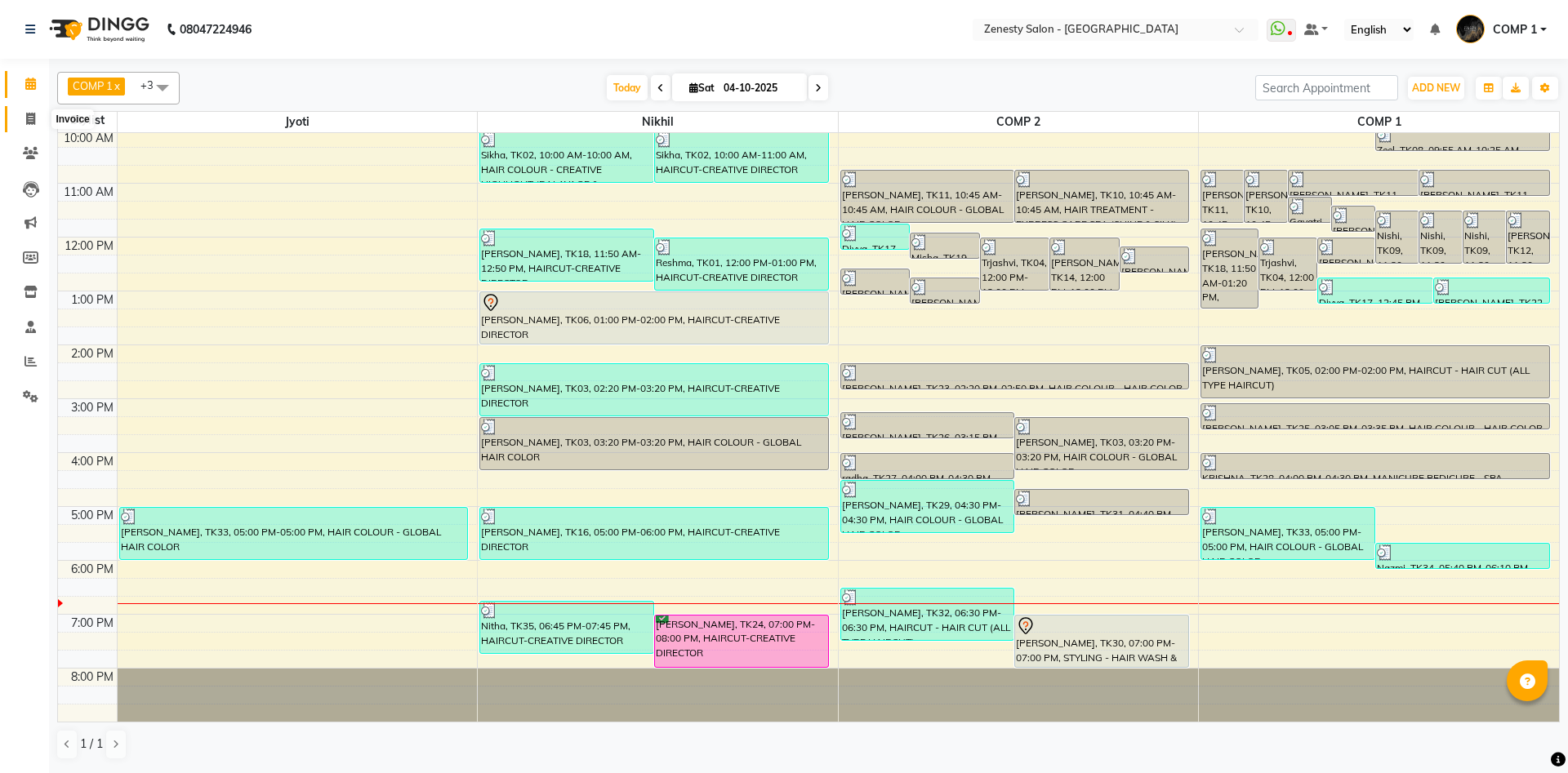
click at [28, 123] on icon at bounding box center [31, 119] width 9 height 12
select select "service"
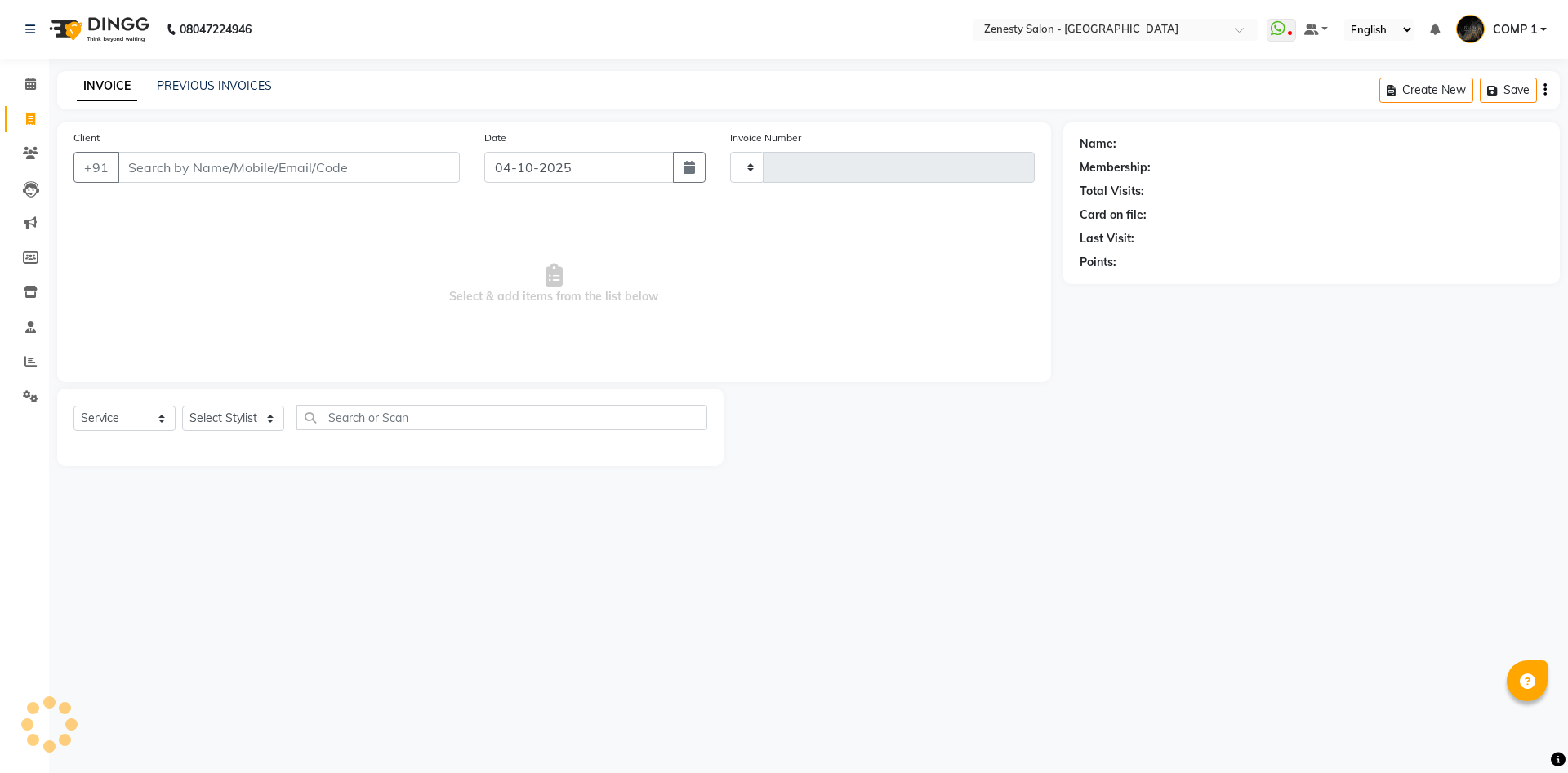
type input "6851"
select select "5713"
click at [221, 88] on link "PREVIOUS INVOICES" at bounding box center [214, 85] width 115 height 15
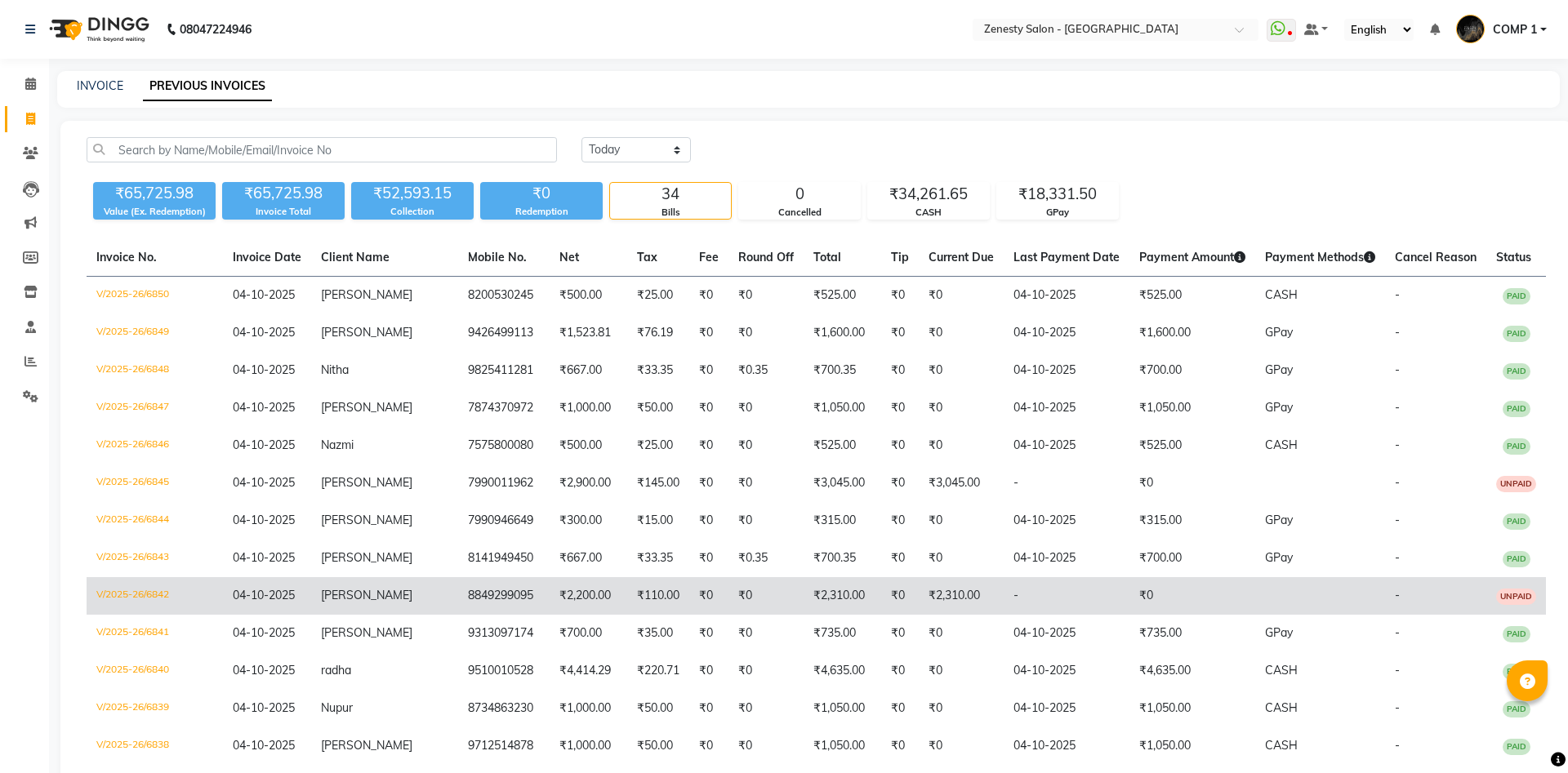
scroll to position [84, 0]
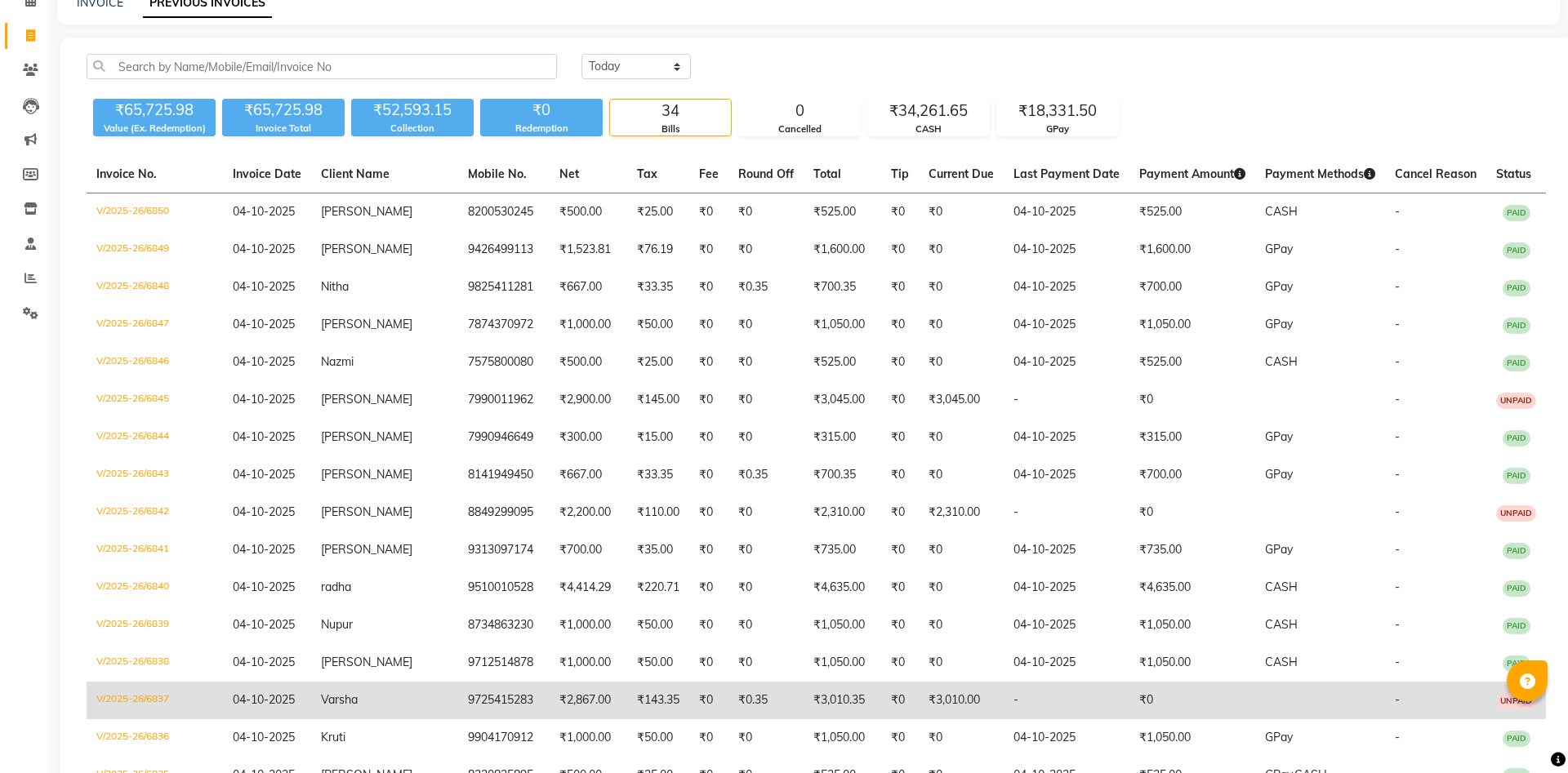
click at [919, 707] on td "₹3,010.00" at bounding box center [960, 700] width 85 height 37
